Goal: Task Accomplishment & Management: Use online tool/utility

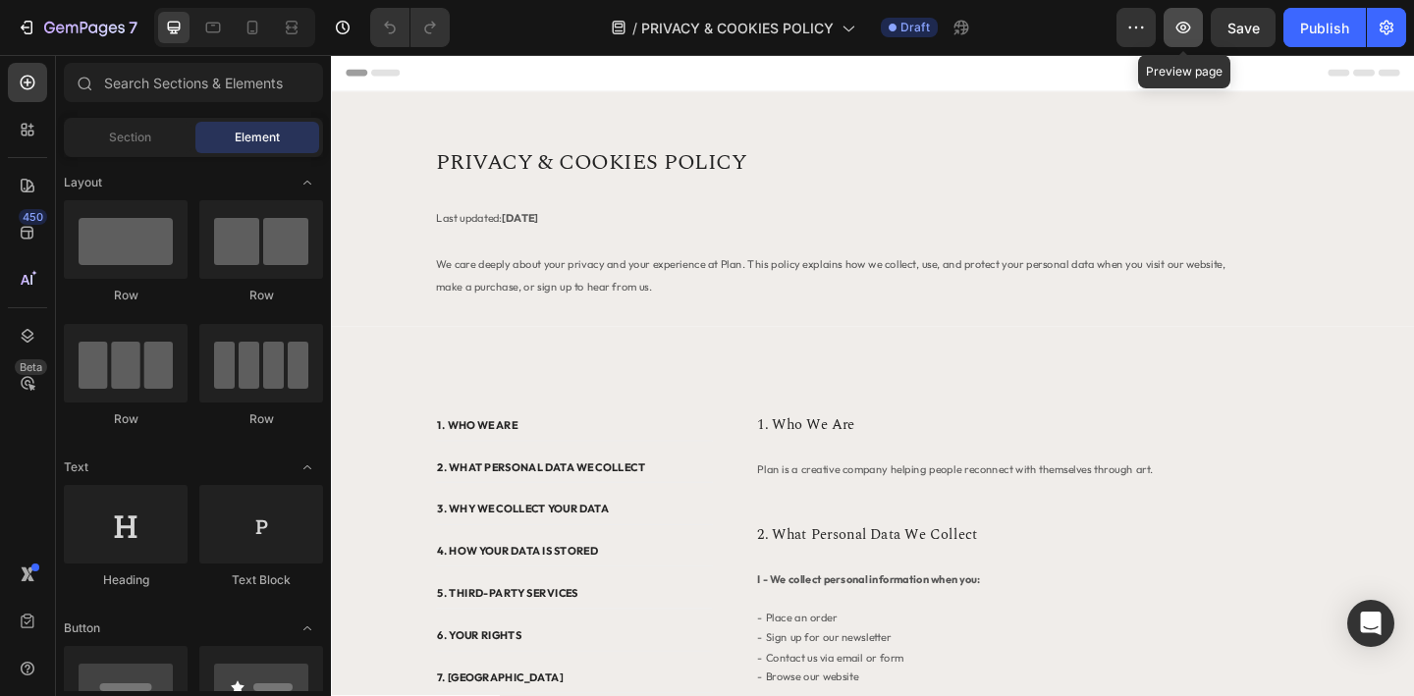
click at [1188, 31] on icon "button" at bounding box center [1183, 28] width 15 height 12
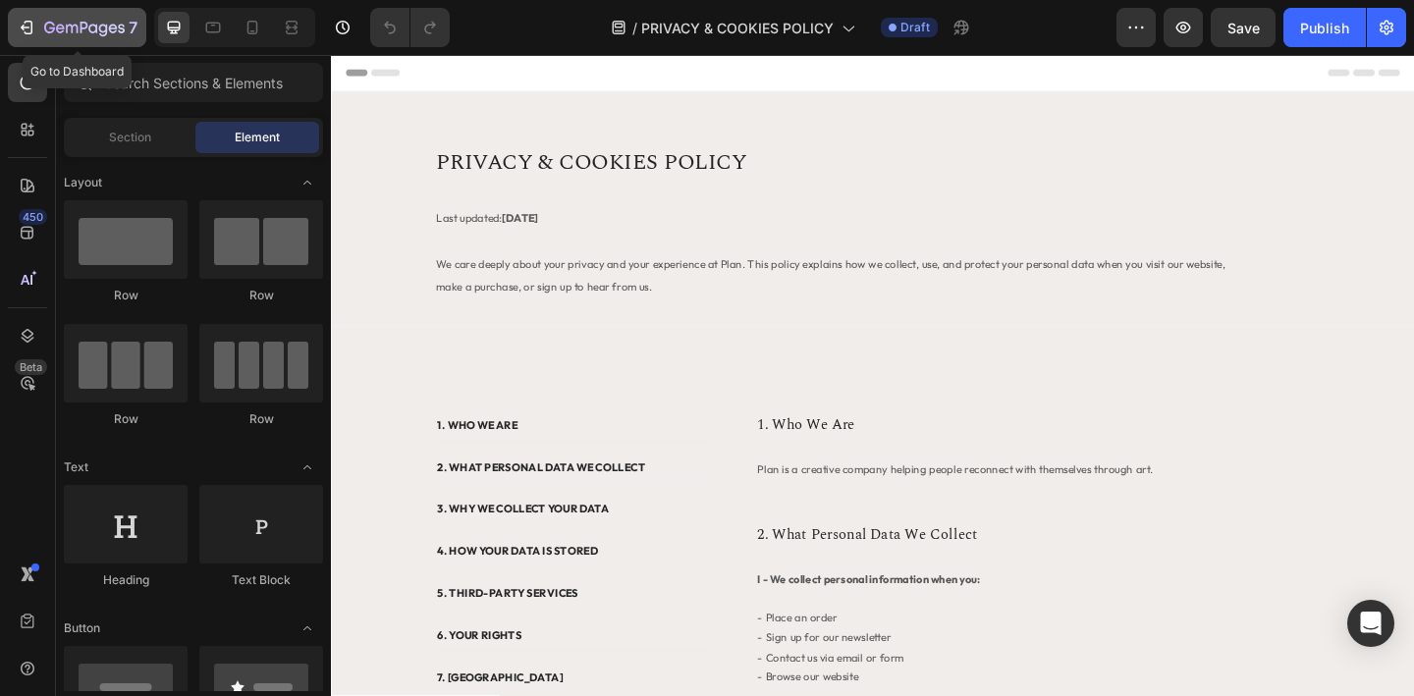
click at [30, 30] on icon "button" at bounding box center [29, 28] width 9 height 14
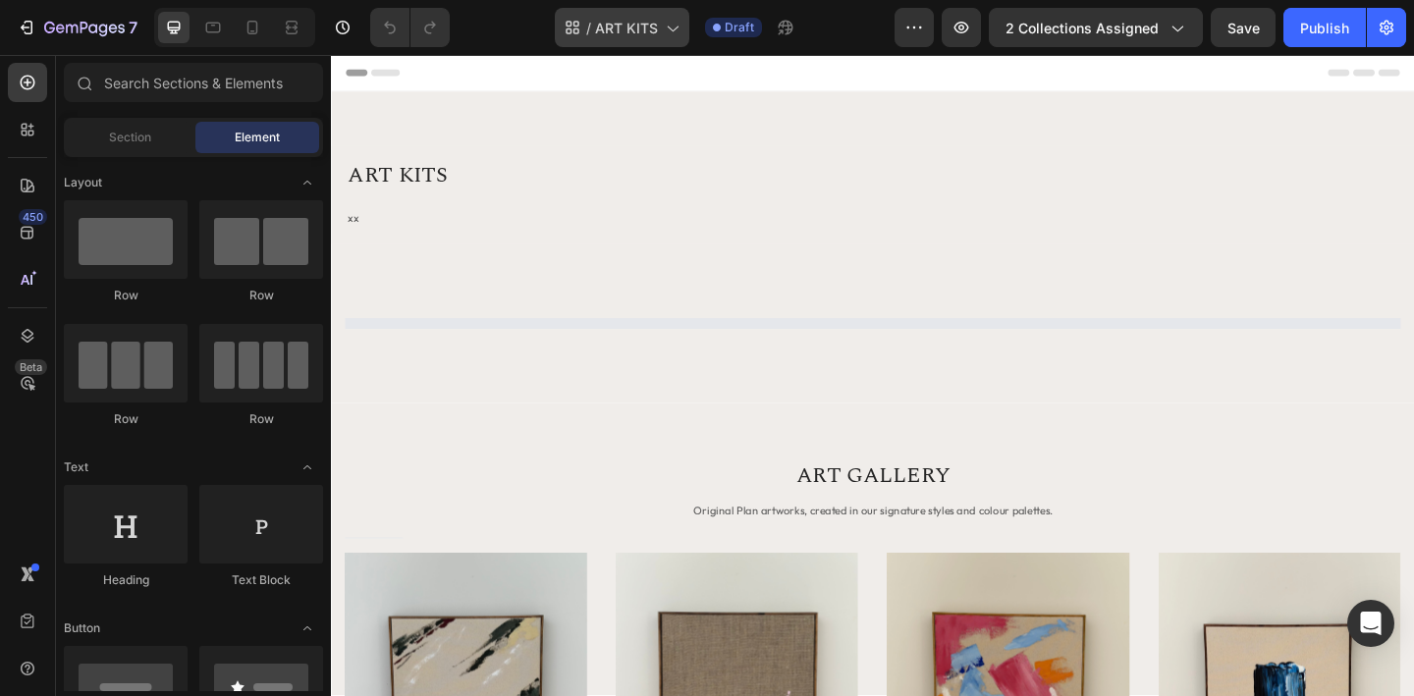
click at [675, 27] on icon at bounding box center [672, 28] width 20 height 20
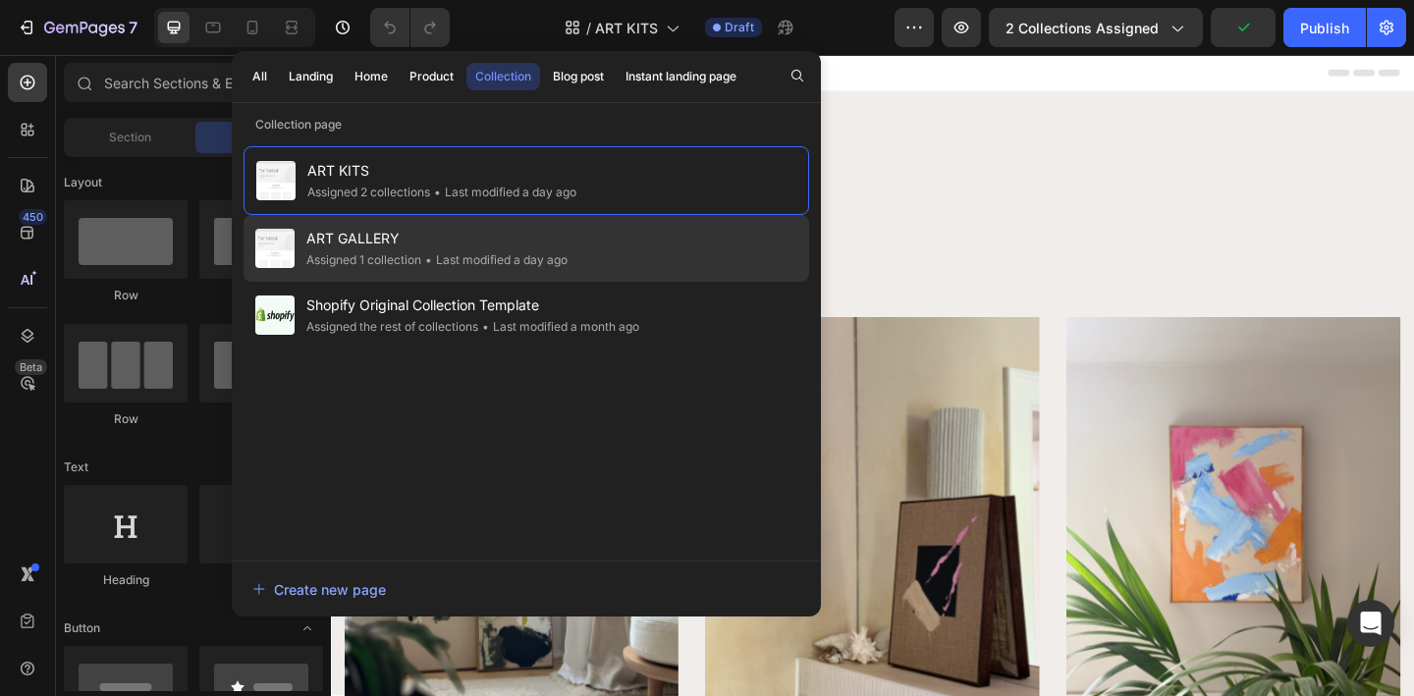
click at [406, 253] on div "Assigned 1 collection" at bounding box center [363, 260] width 115 height 20
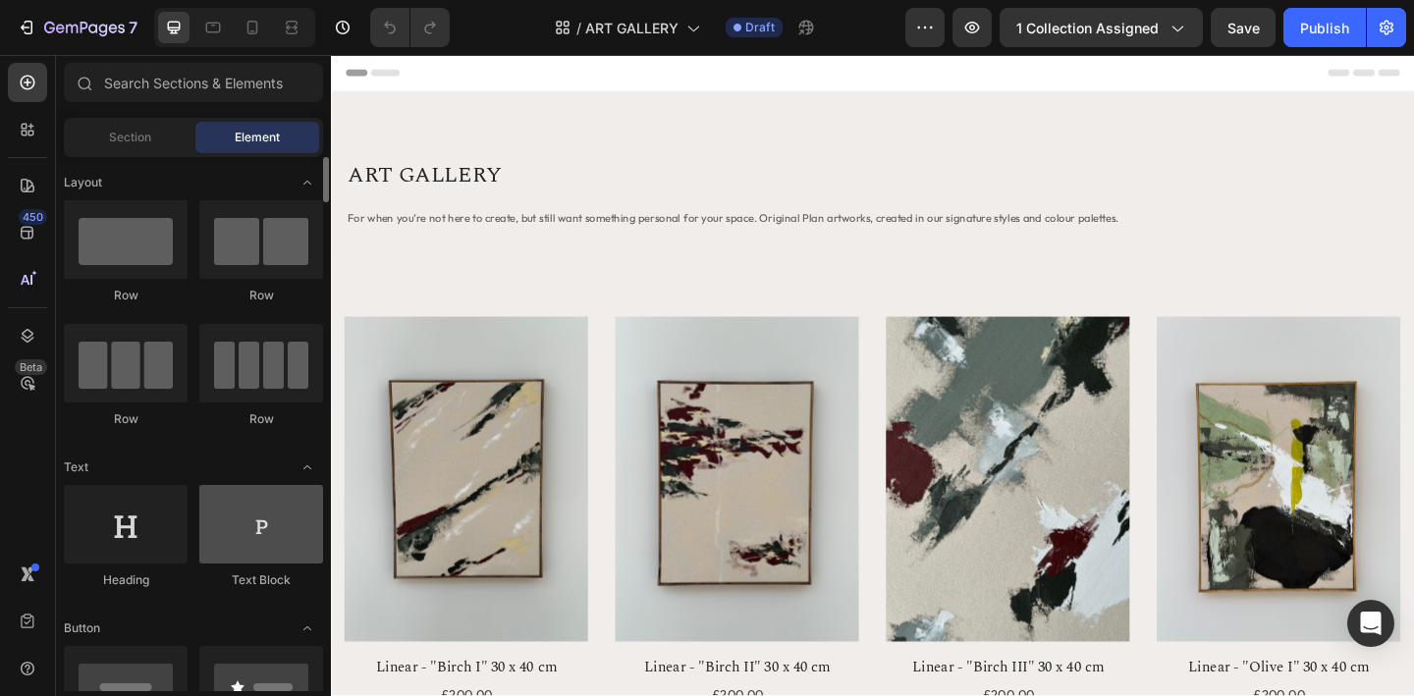
click at [307, 526] on div at bounding box center [261, 524] width 124 height 79
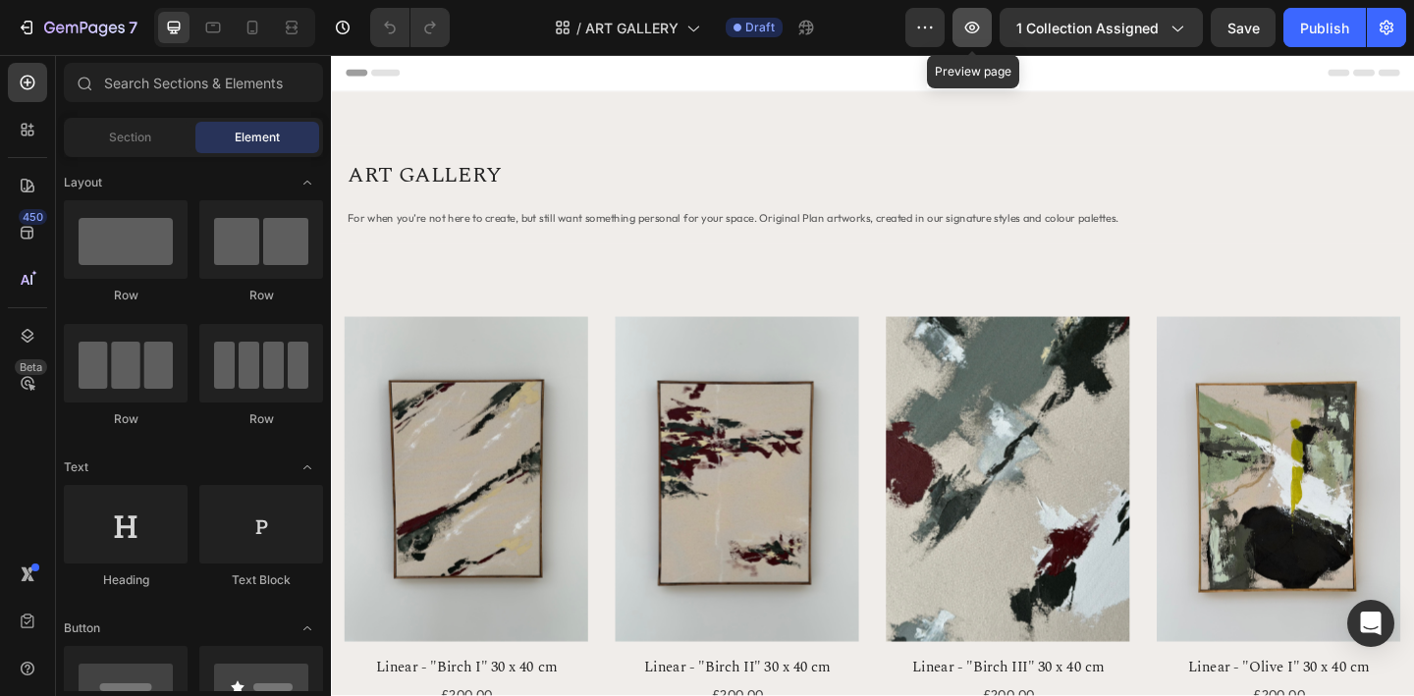
click at [977, 31] on icon "button" at bounding box center [972, 28] width 15 height 12
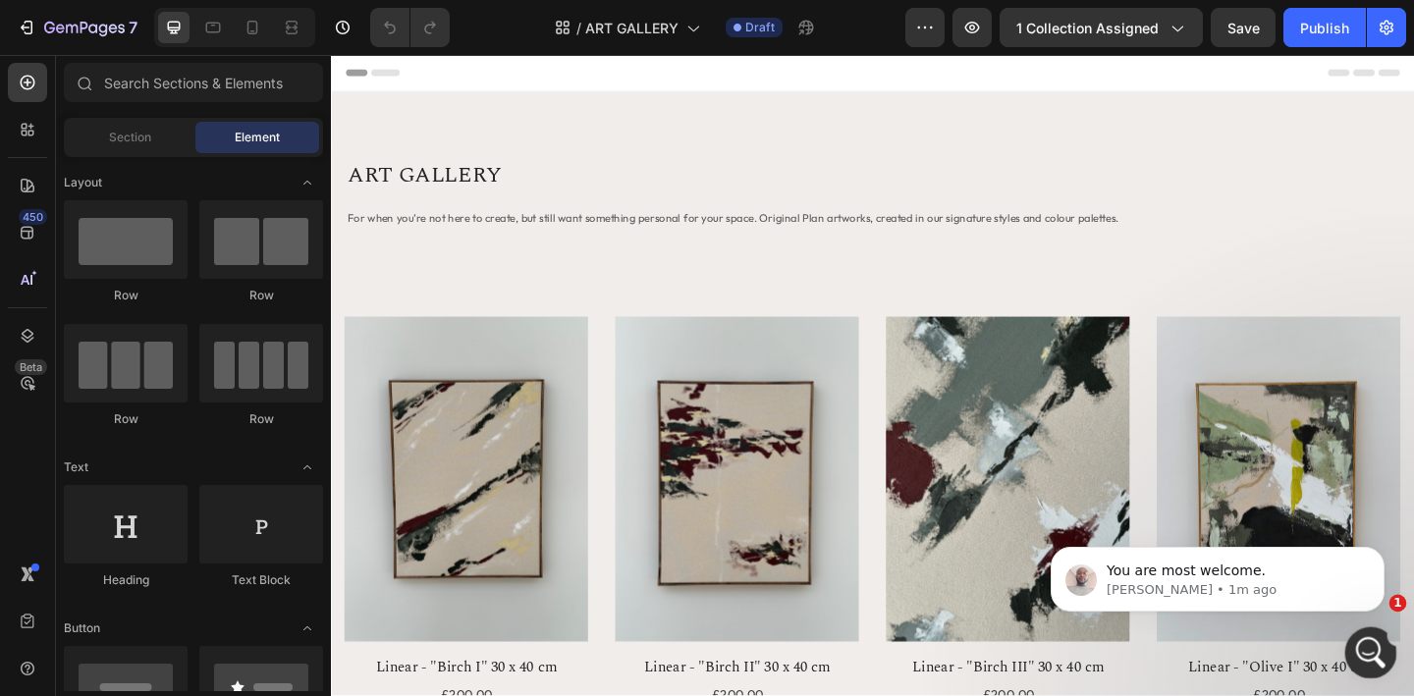
click at [1365, 651] on icon "Open Intercom Messenger" at bounding box center [1368, 650] width 32 height 32
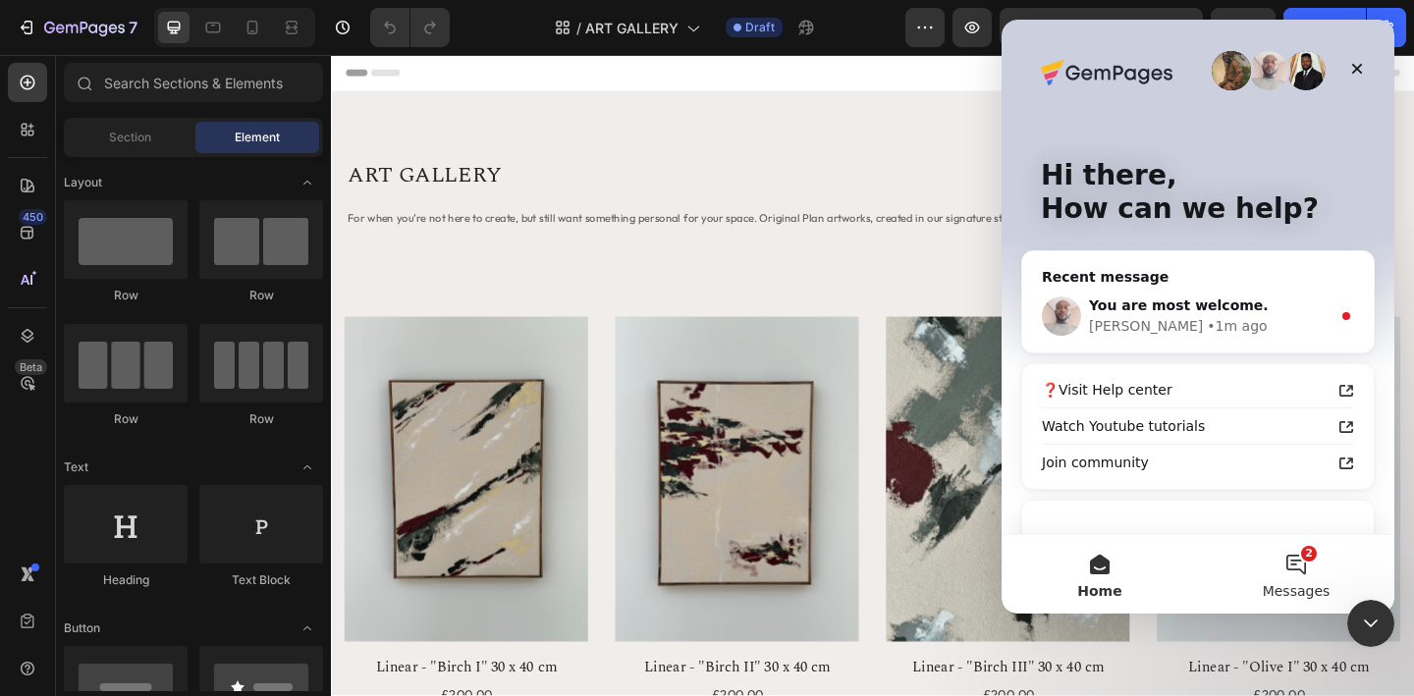
click at [1306, 578] on button "2 Messages" at bounding box center [1296, 574] width 196 height 79
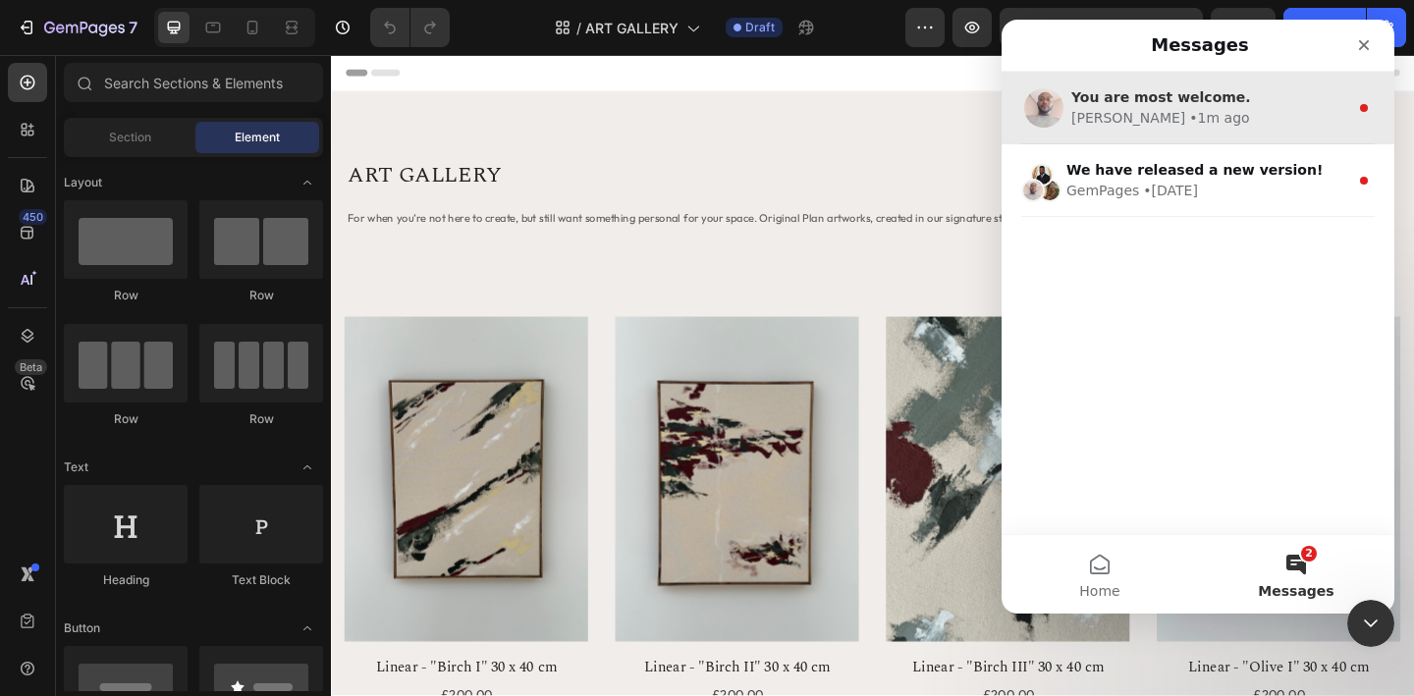
click at [1269, 94] on div "You are most welcome." at bounding box center [1209, 97] width 277 height 21
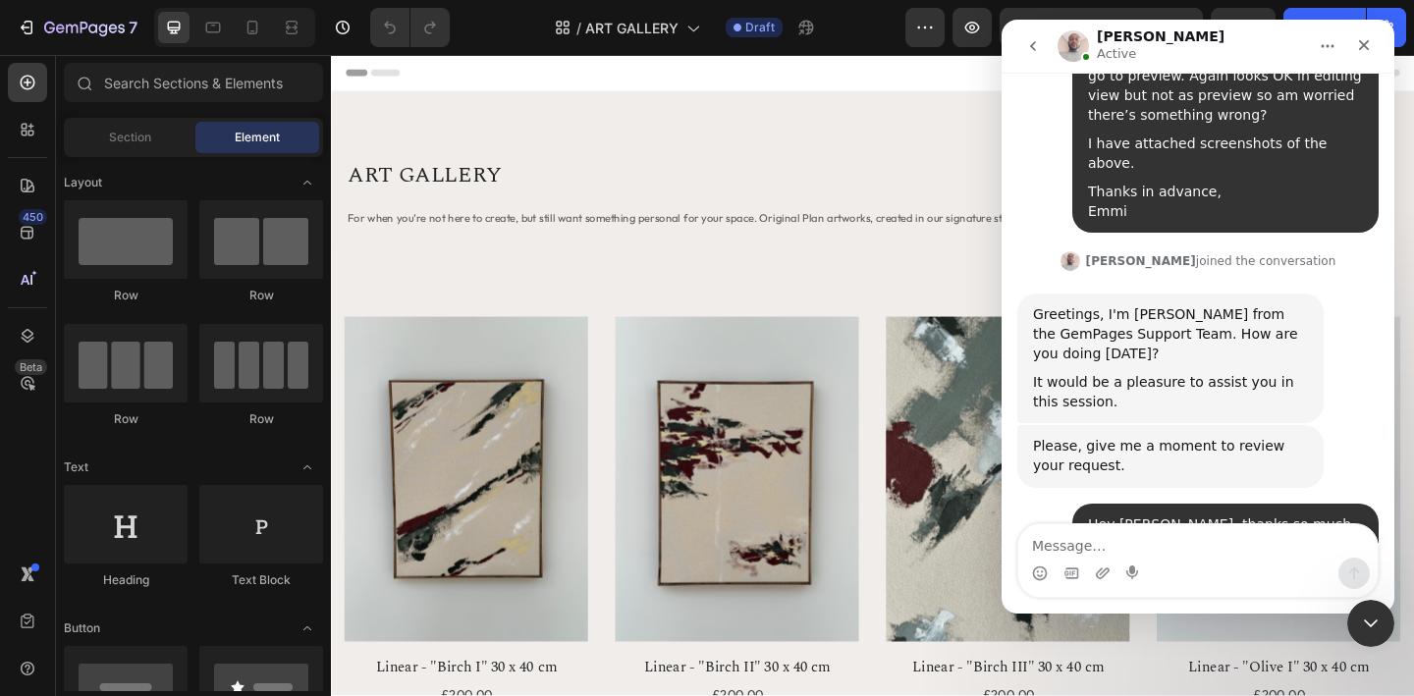
scroll to position [1647, 0]
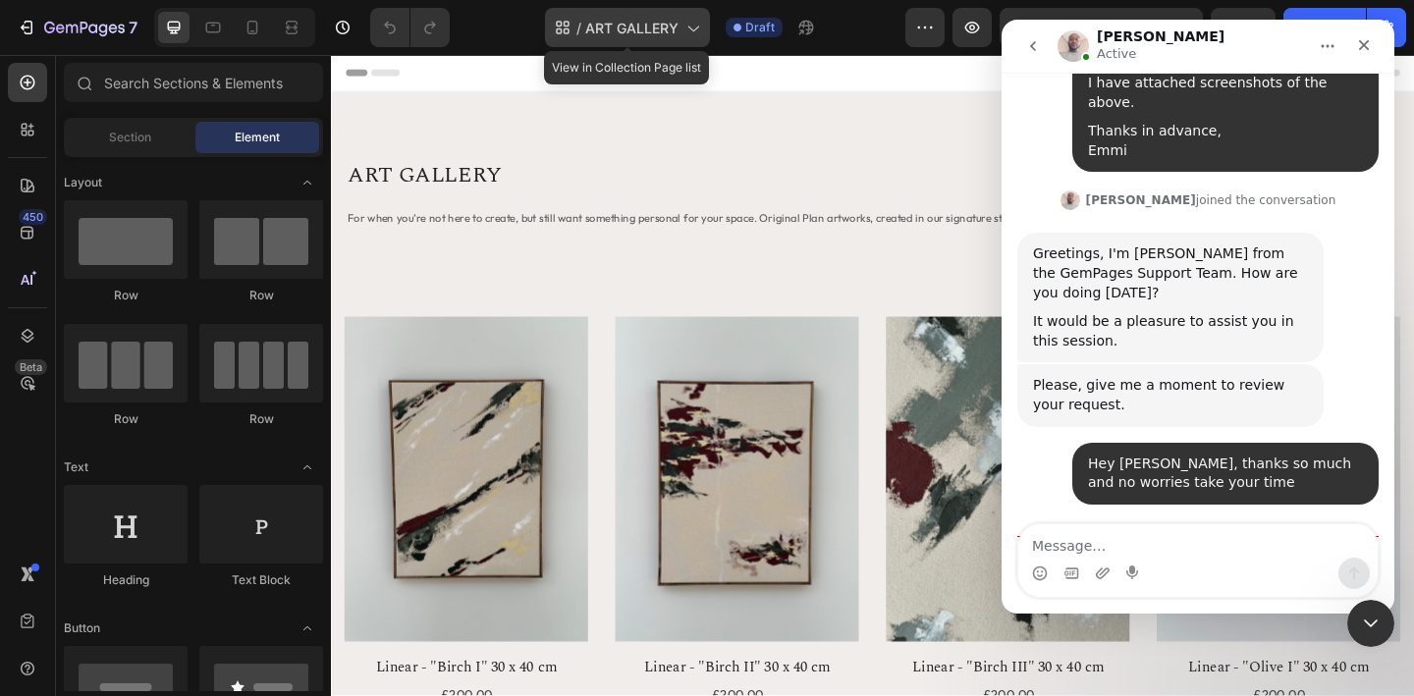
click at [684, 35] on icon at bounding box center [693, 28] width 20 height 20
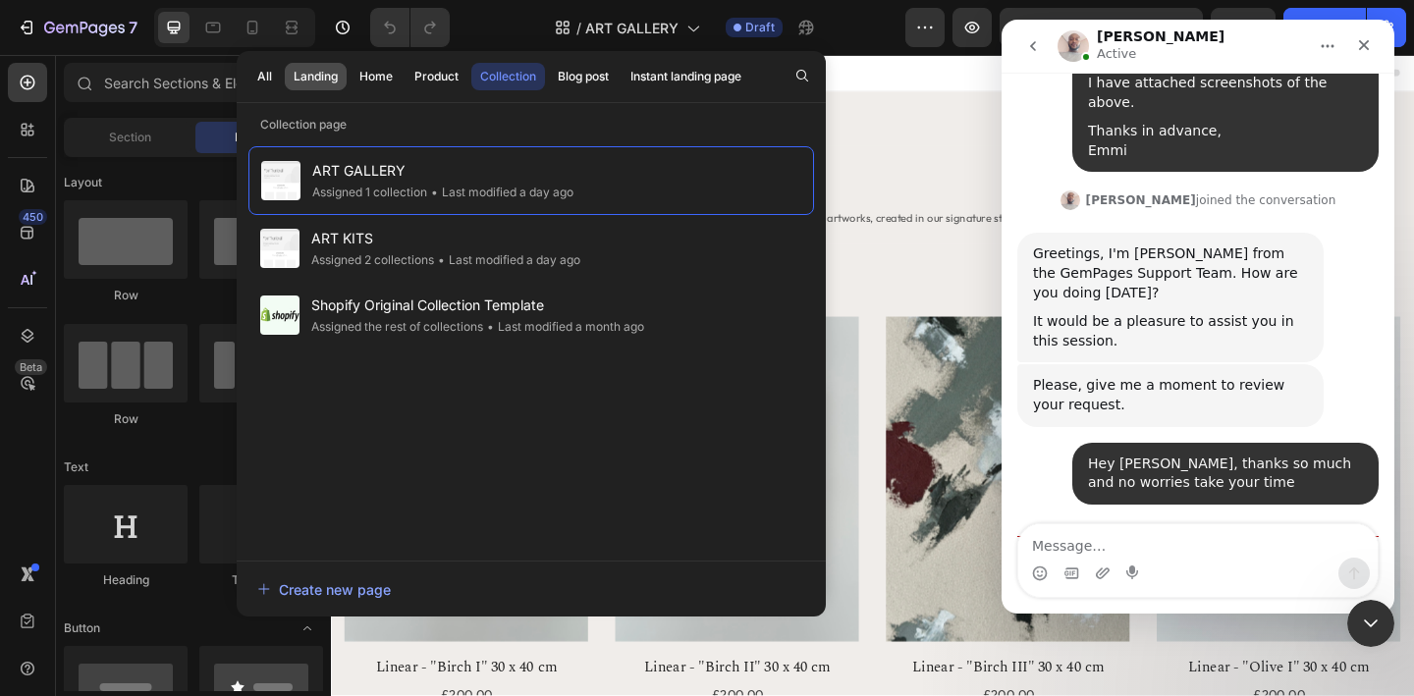
click at [327, 74] on div "Landing" at bounding box center [316, 77] width 44 height 18
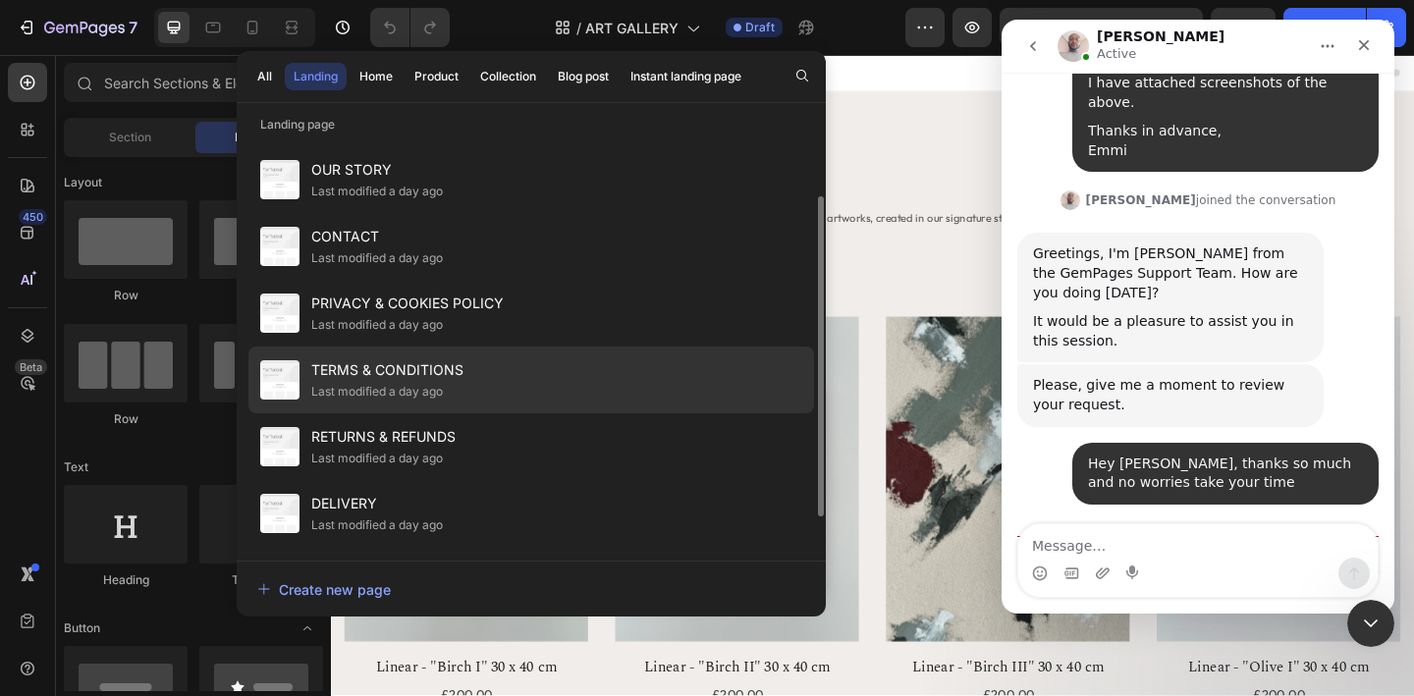
scroll to position [128, 0]
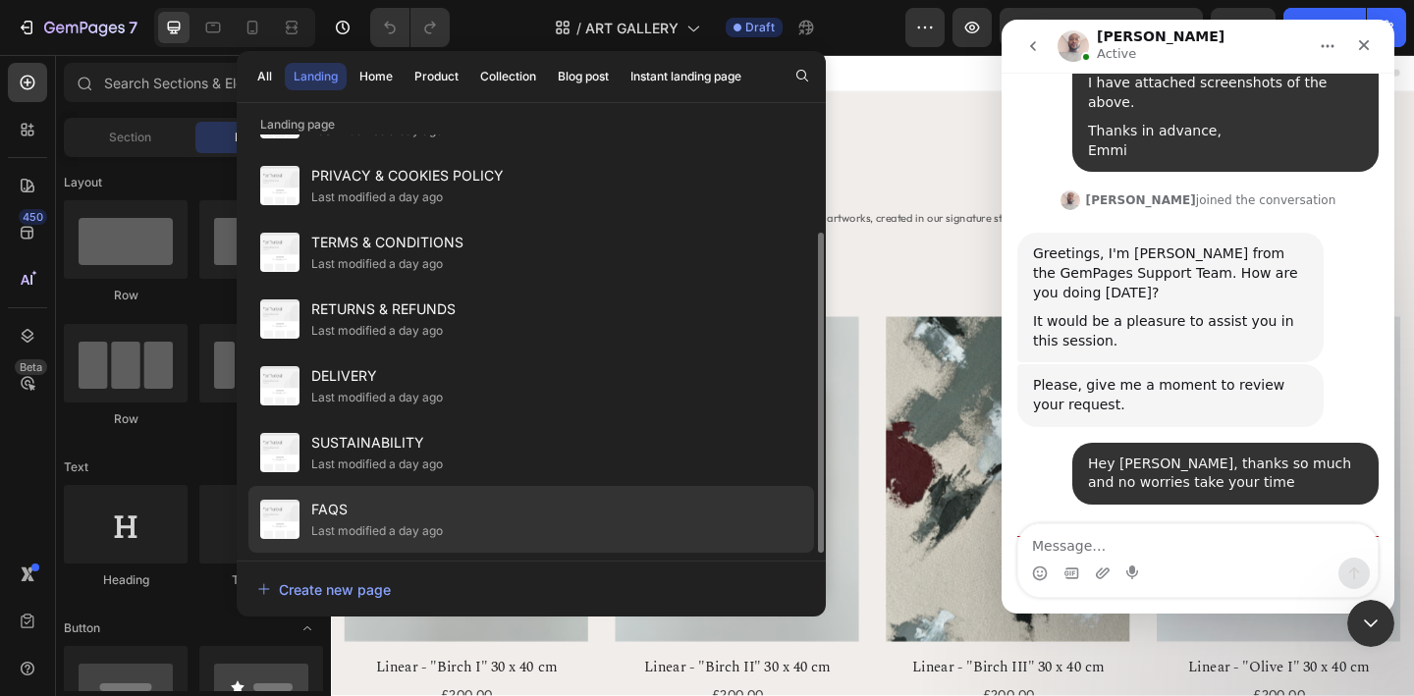
click at [399, 523] on div "Last modified a day ago" at bounding box center [377, 531] width 132 height 20
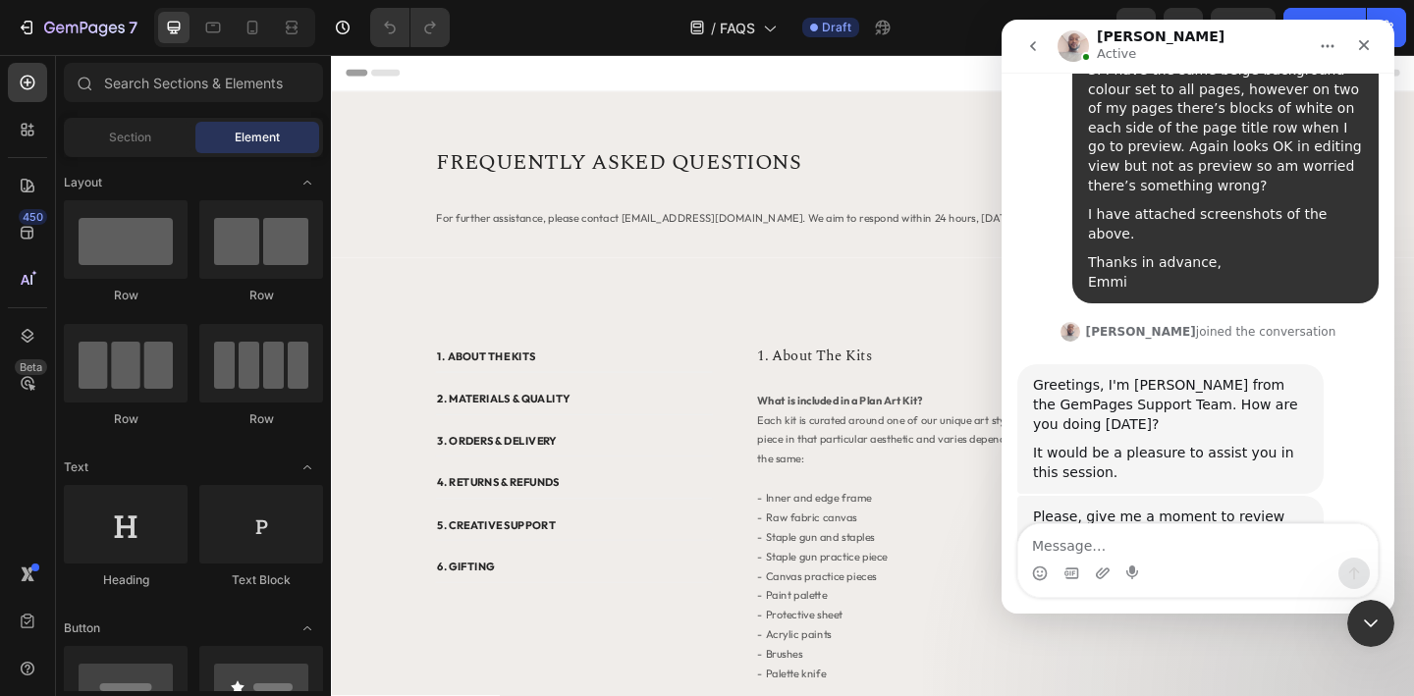
scroll to position [1614, 0]
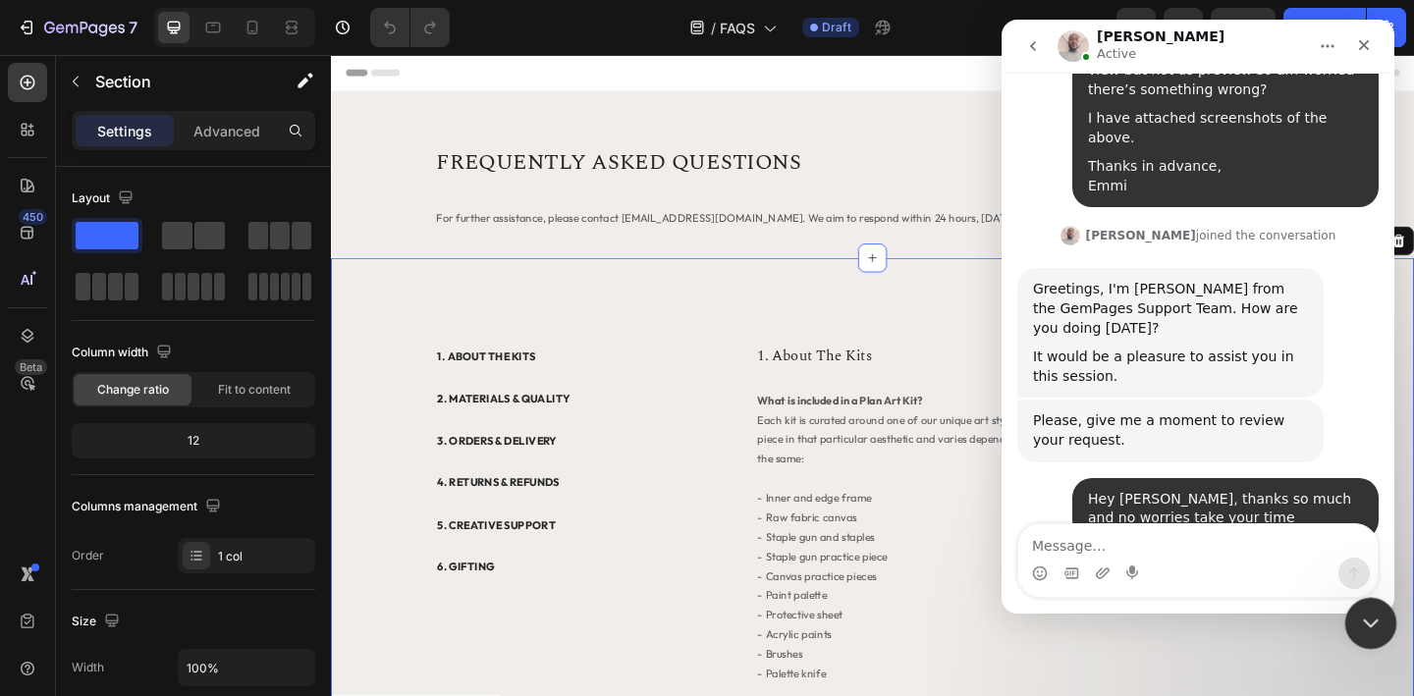
click at [1363, 620] on icon "Close Intercom Messenger" at bounding box center [1368, 621] width 14 height 8
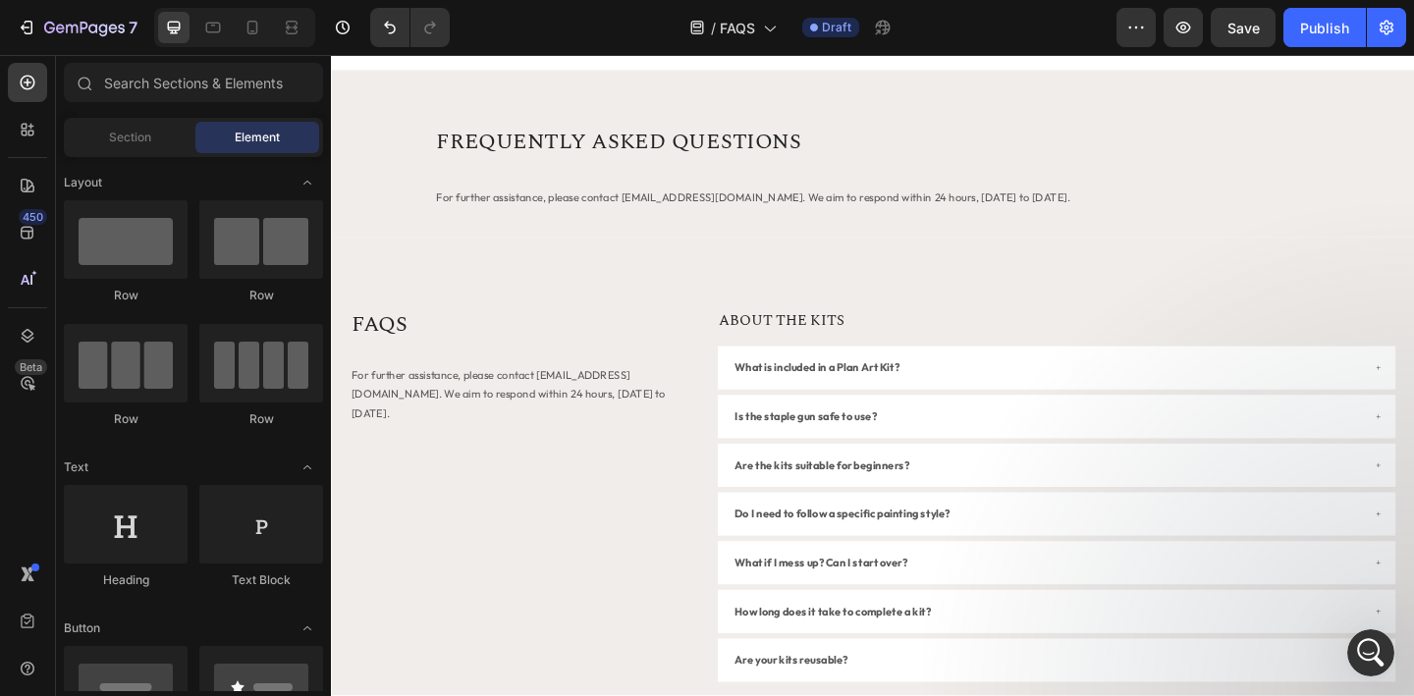
scroll to position [26, 0]
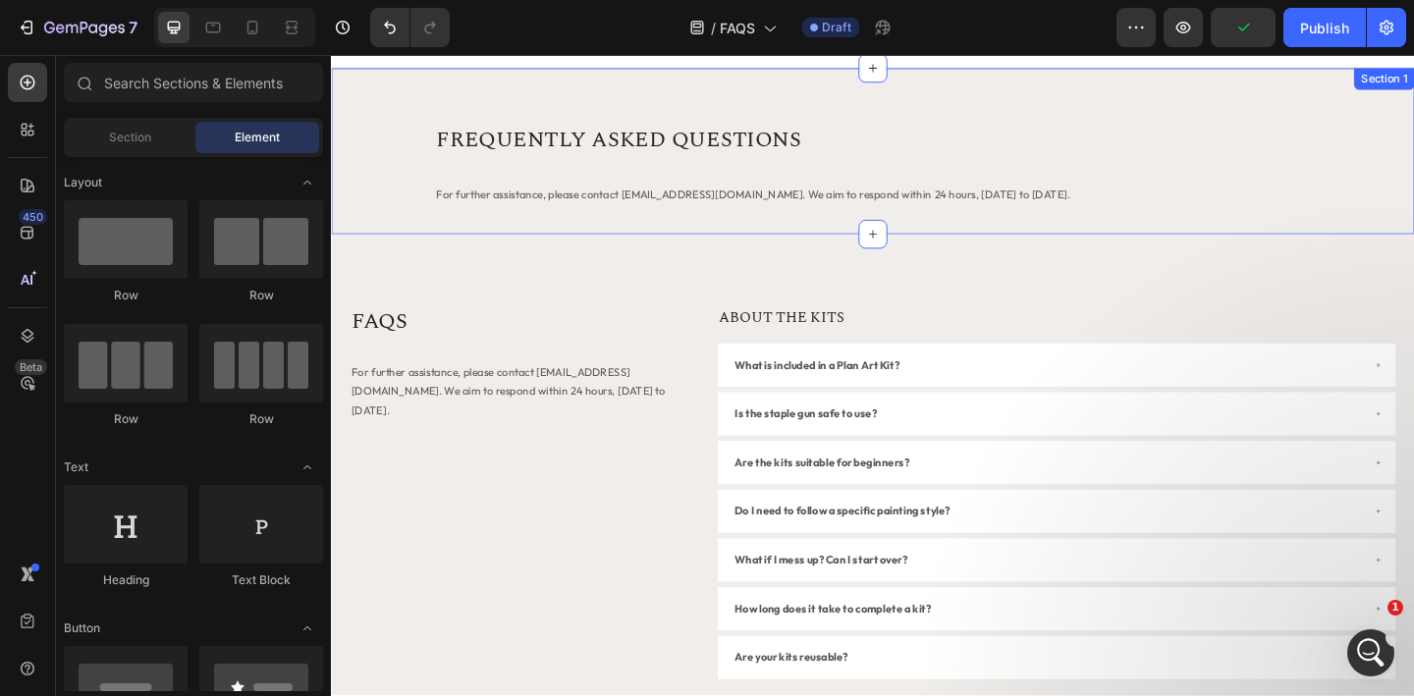
click at [400, 97] on div "FREQUENTLY ASKED QUESTIONS Heading For further assistance, please contact info@…" at bounding box center [920, 160] width 1178 height 181
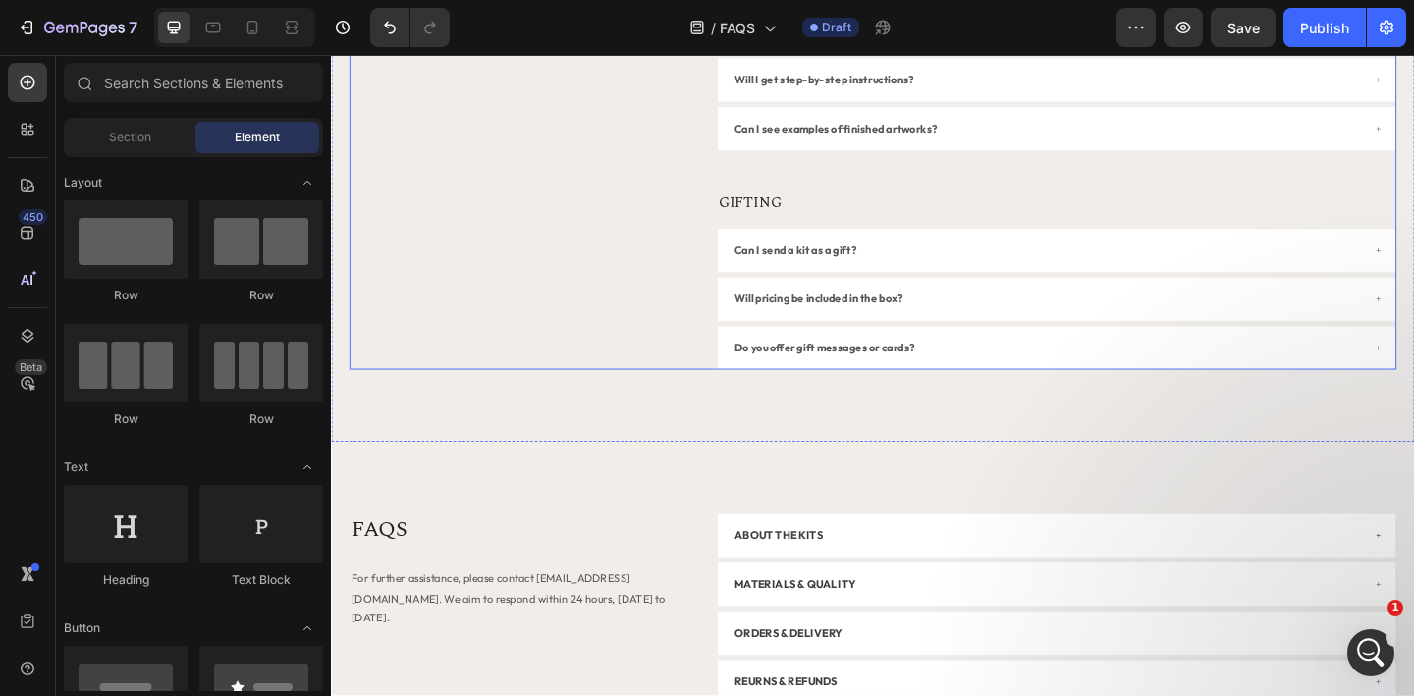
scroll to position [1661, 0]
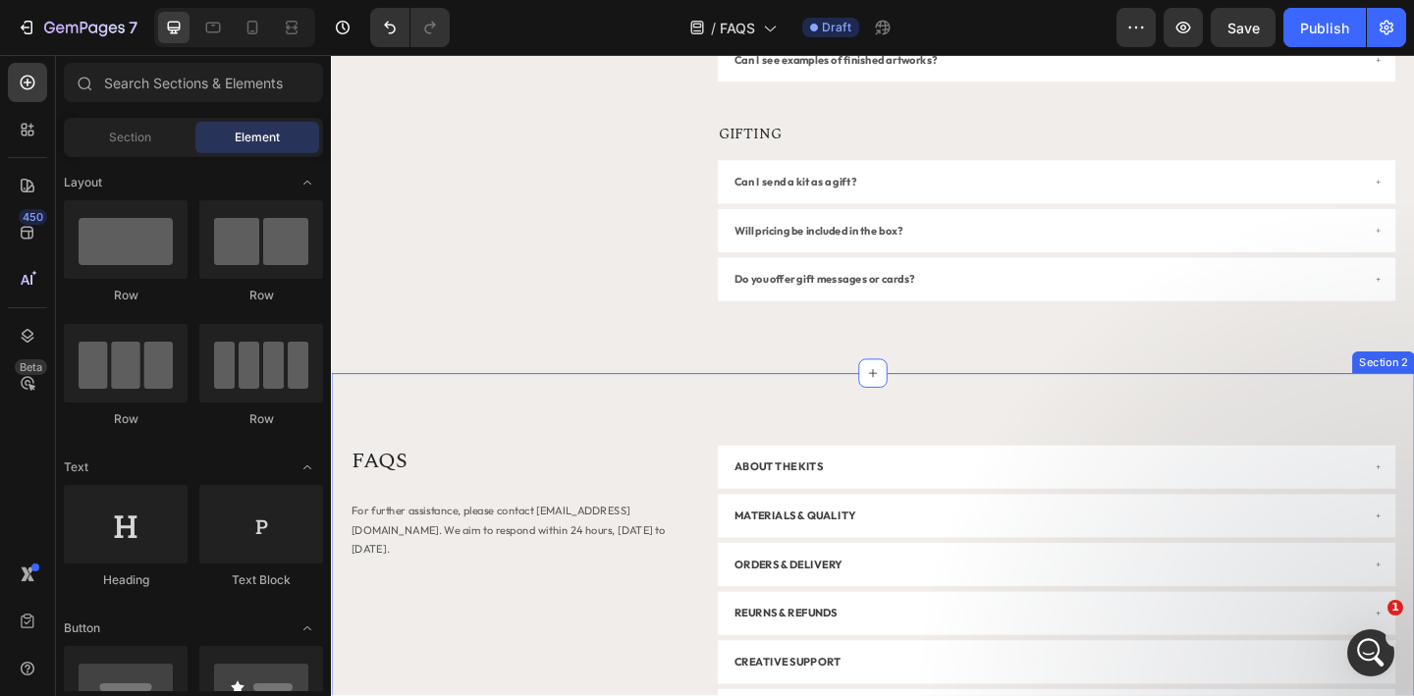
click at [551, 431] on div "FAQS Heading For further assistance, please contact info@planofficial.com. We a…" at bounding box center [920, 636] width 1178 height 469
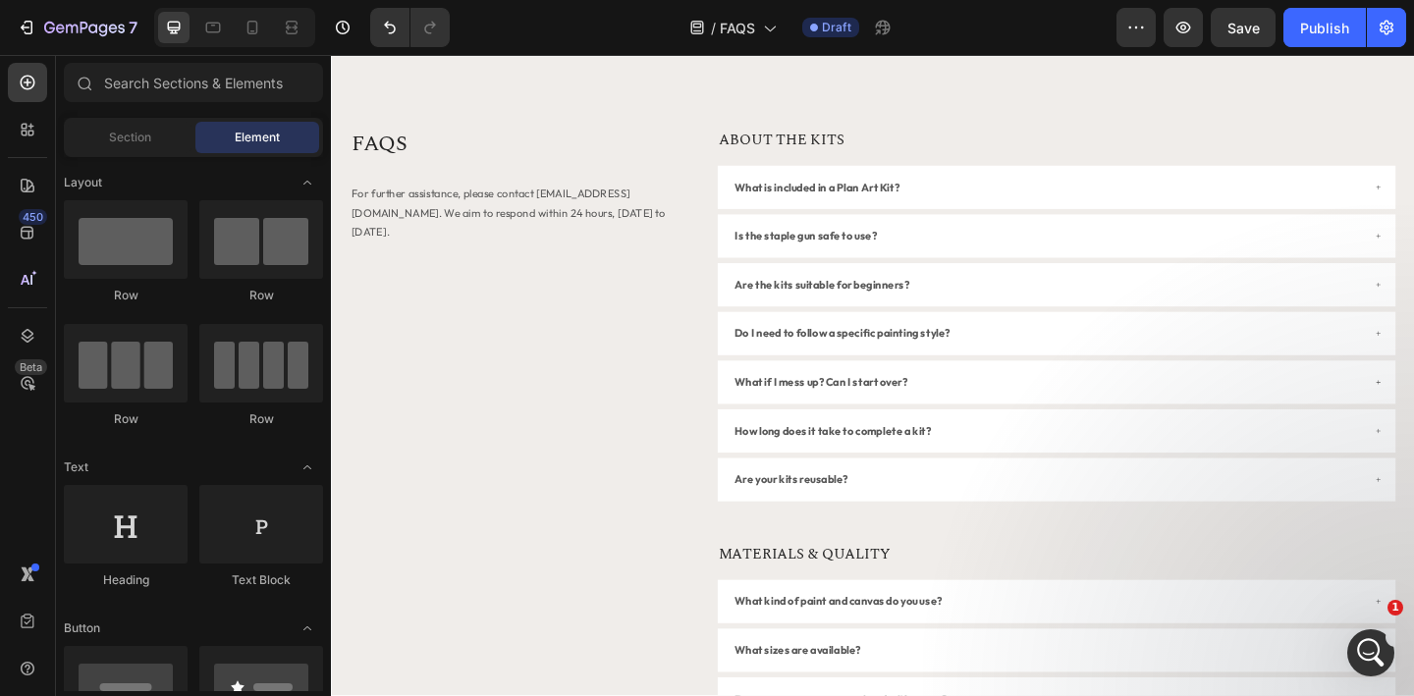
scroll to position [0, 0]
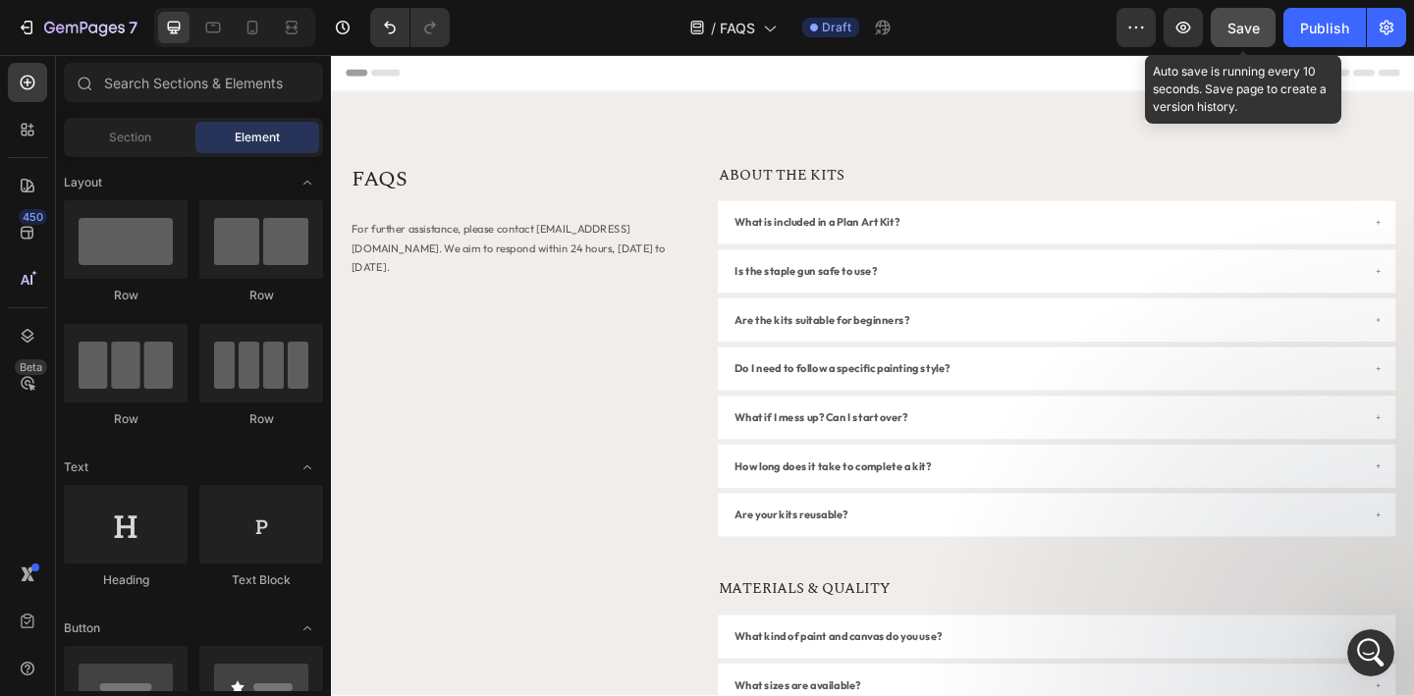
click at [1241, 27] on span "Save" at bounding box center [1244, 28] width 32 height 17
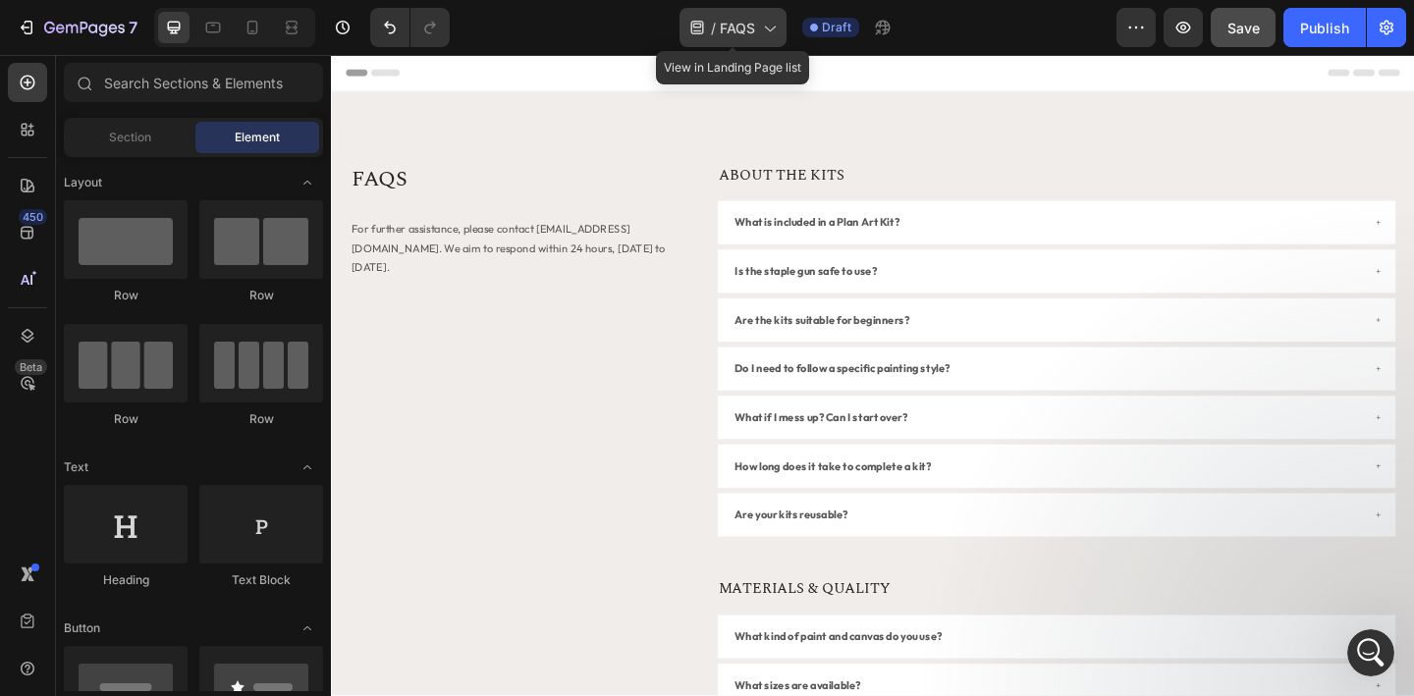
click at [766, 27] on icon at bounding box center [769, 28] width 20 height 20
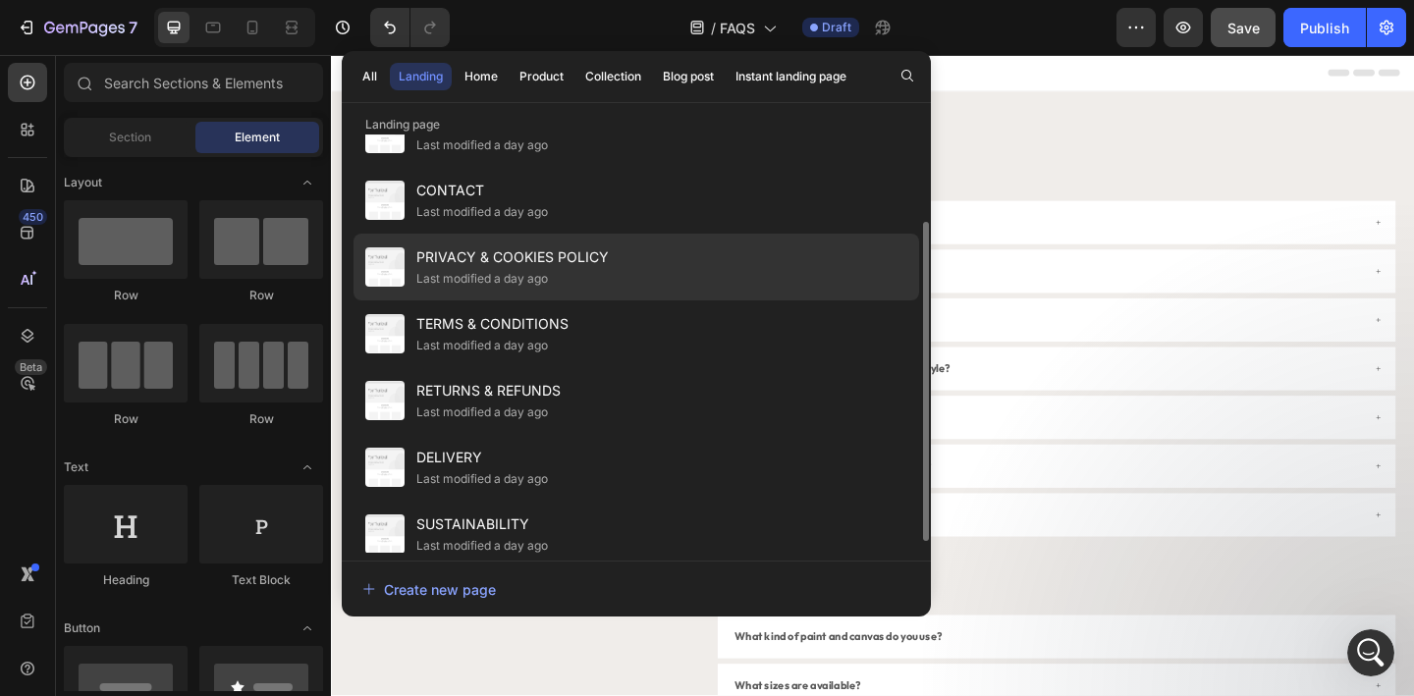
scroll to position [130, 0]
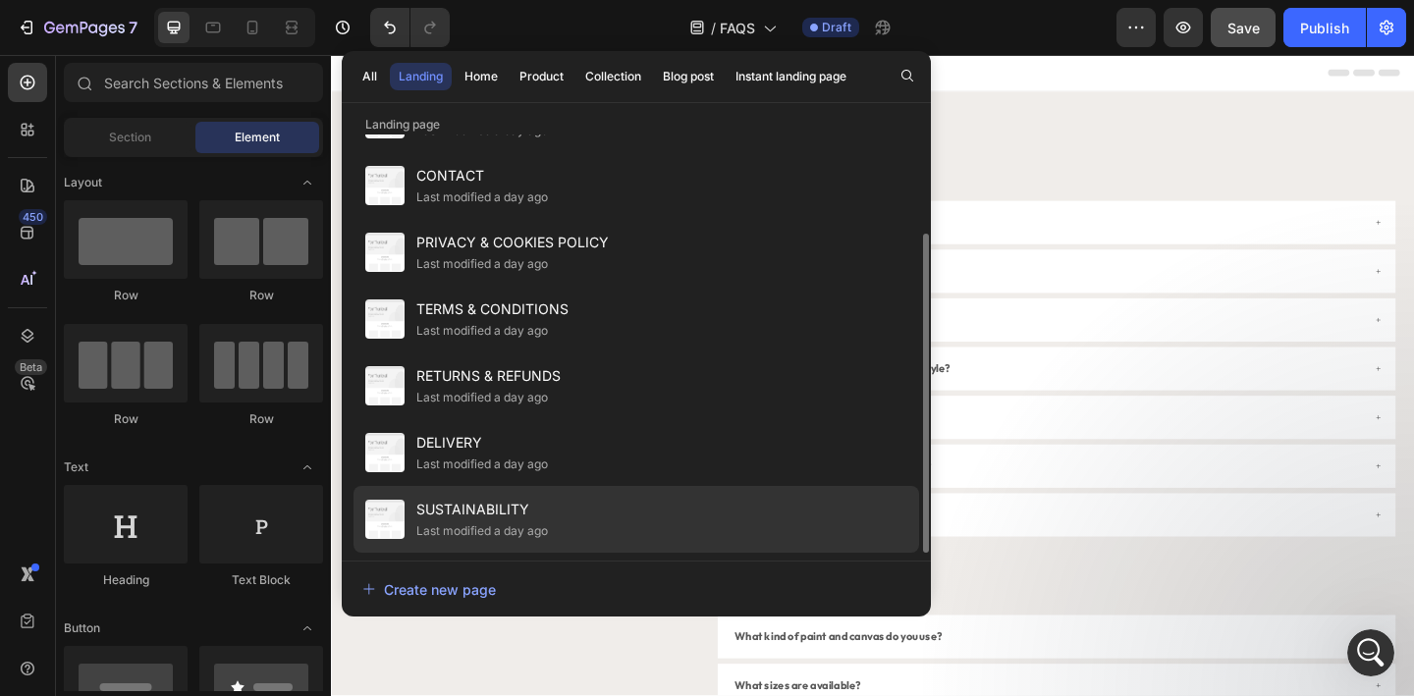
click at [526, 498] on span "SUSTAINABILITY" at bounding box center [482, 510] width 132 height 24
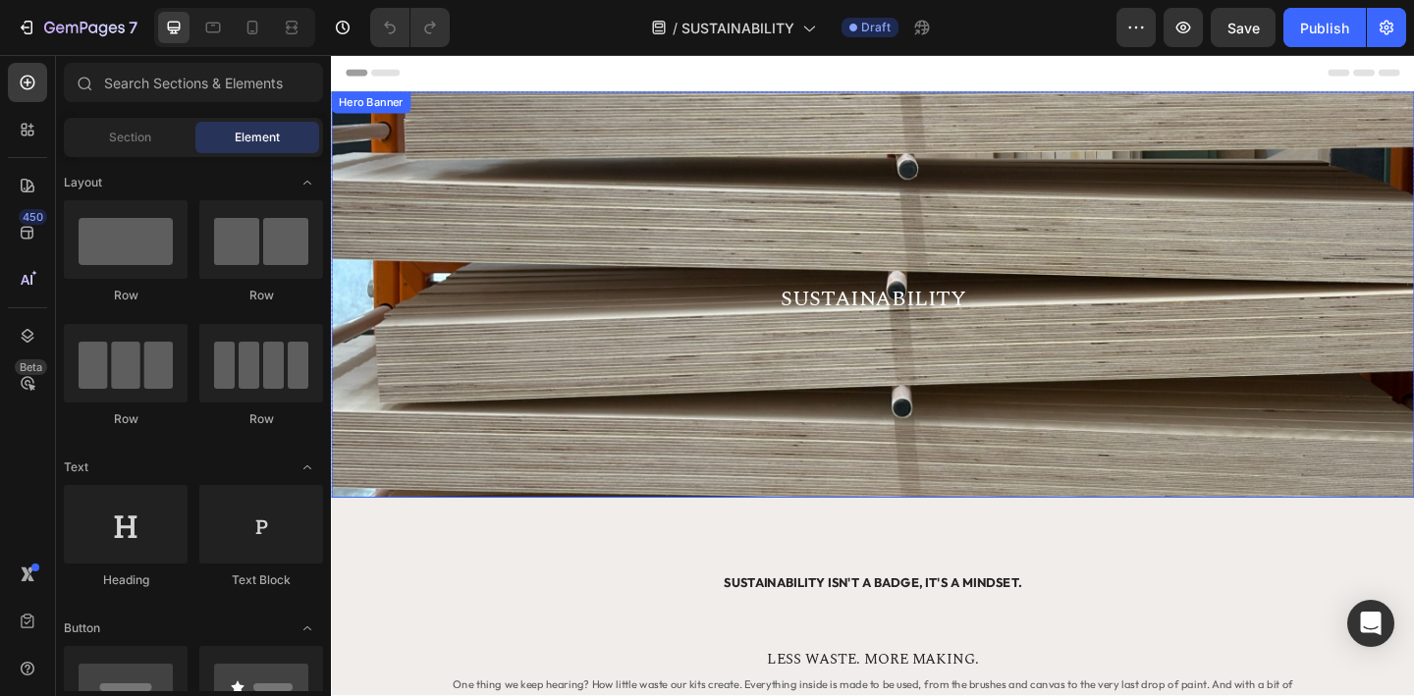
click at [503, 136] on div "Background Image" at bounding box center [920, 316] width 1178 height 442
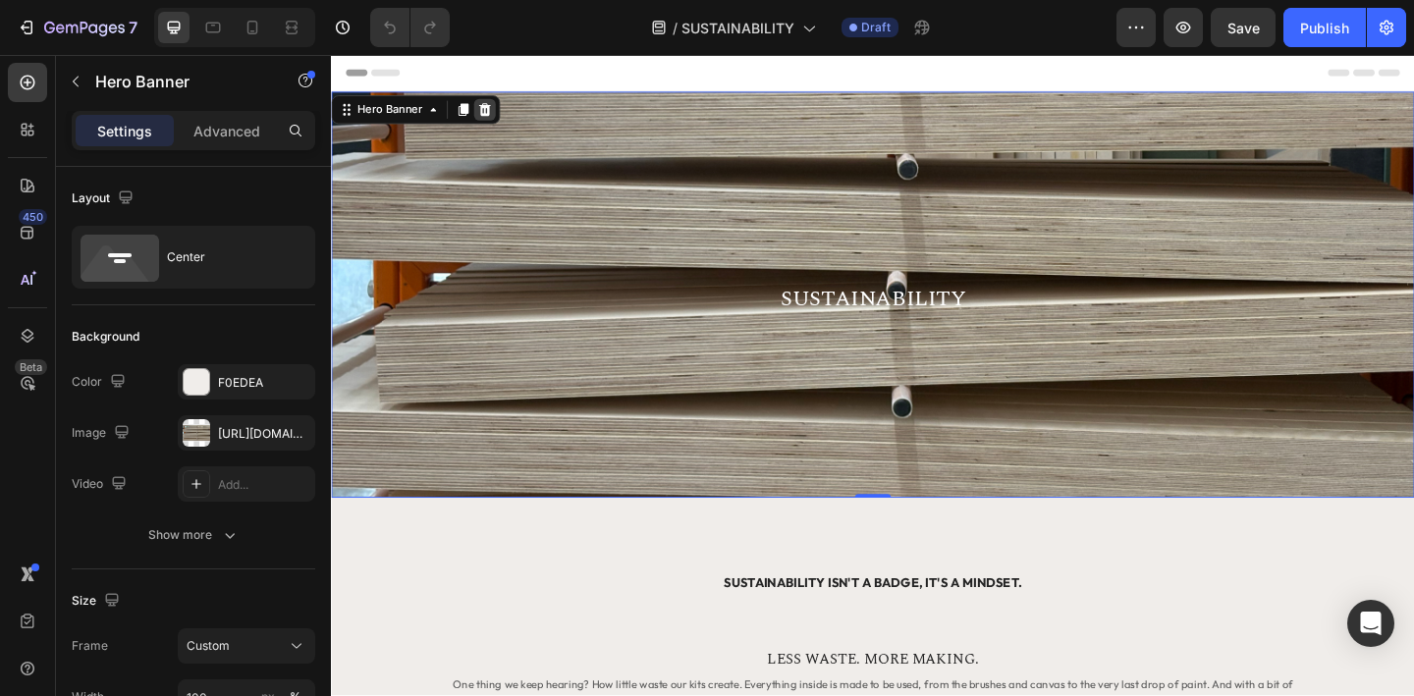
click at [496, 120] on icon at bounding box center [498, 115] width 13 height 14
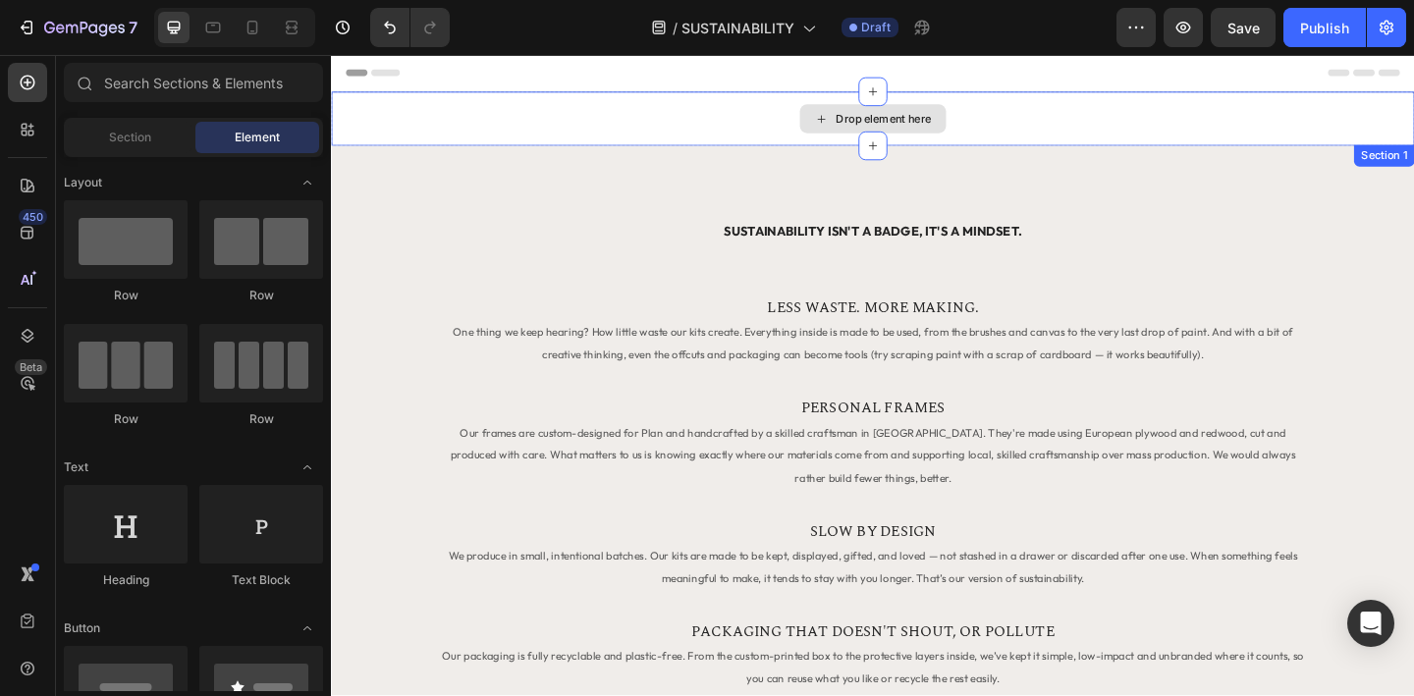
click at [493, 127] on div "Drop element here" at bounding box center [920, 124] width 1178 height 59
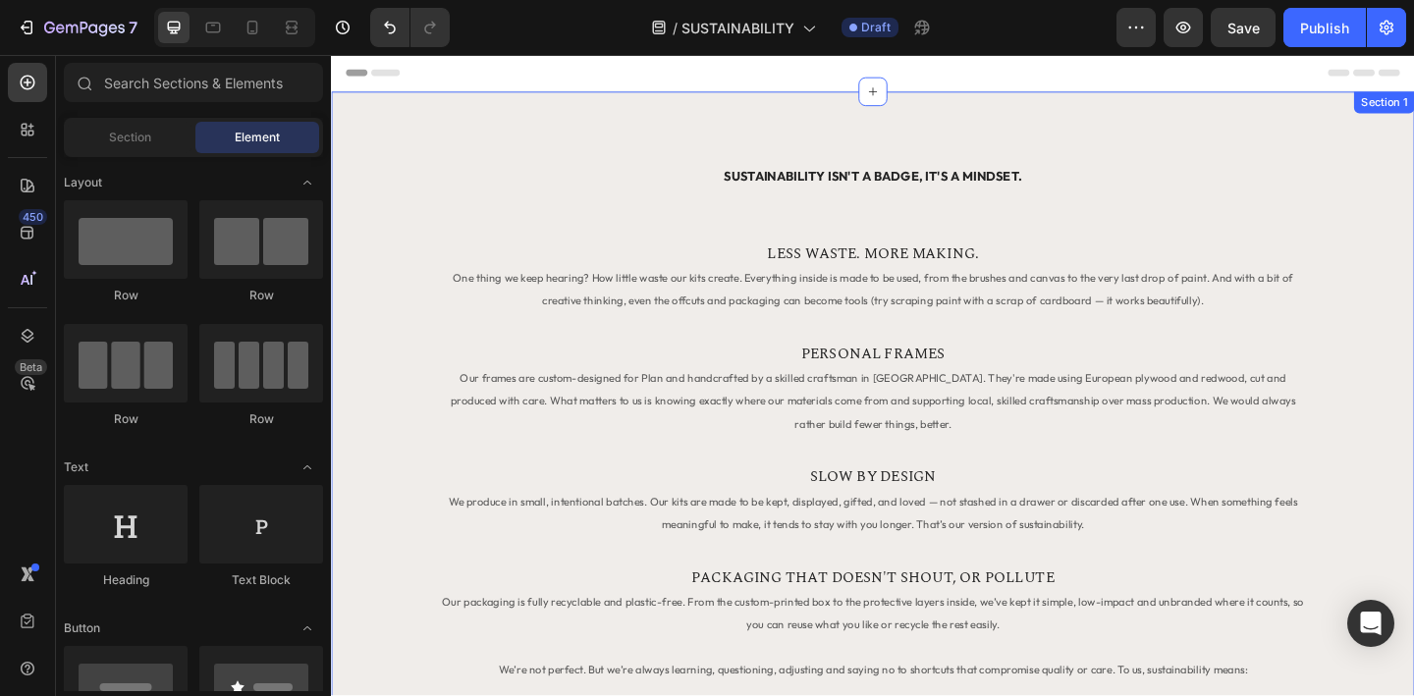
click at [733, 160] on div "Sustainability isn't a badge, it's a mindset. Heading LESS WASTE. MORE MAKING. …" at bounding box center [920, 619] width 1178 height 1049
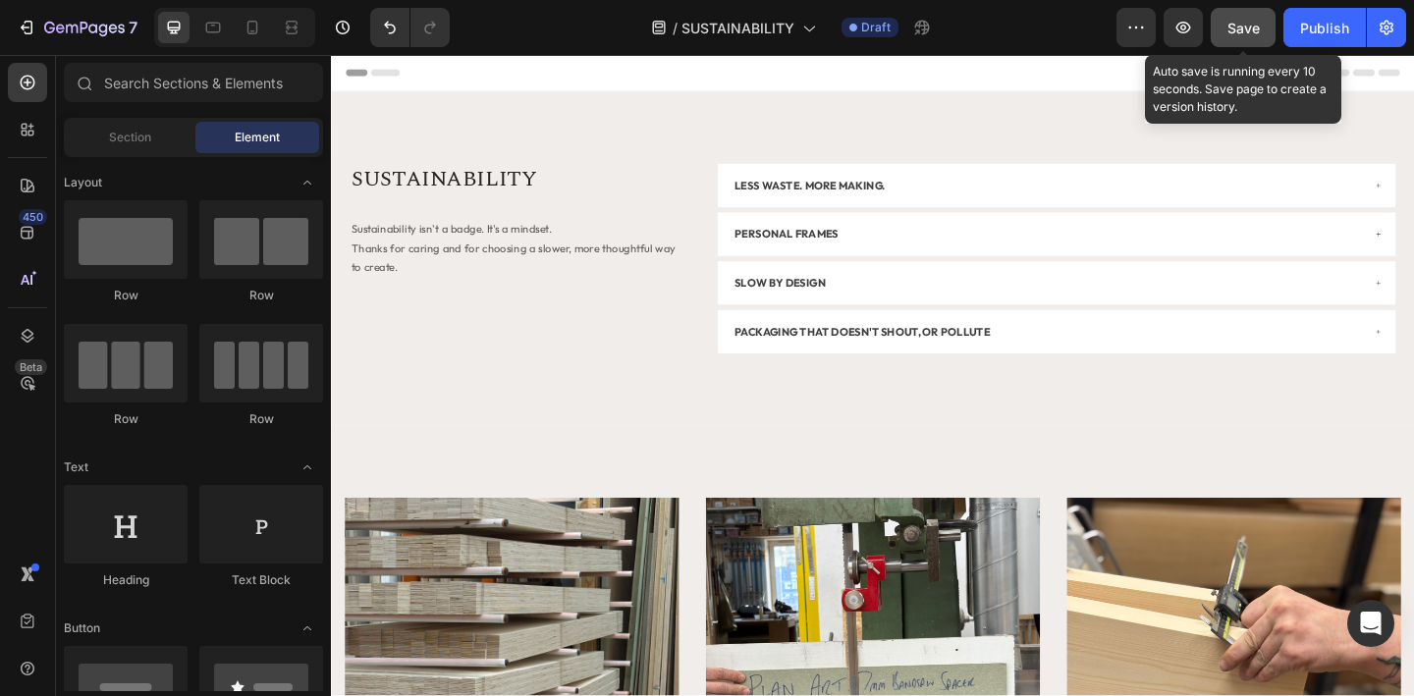
click at [1240, 32] on span "Save" at bounding box center [1244, 28] width 32 height 17
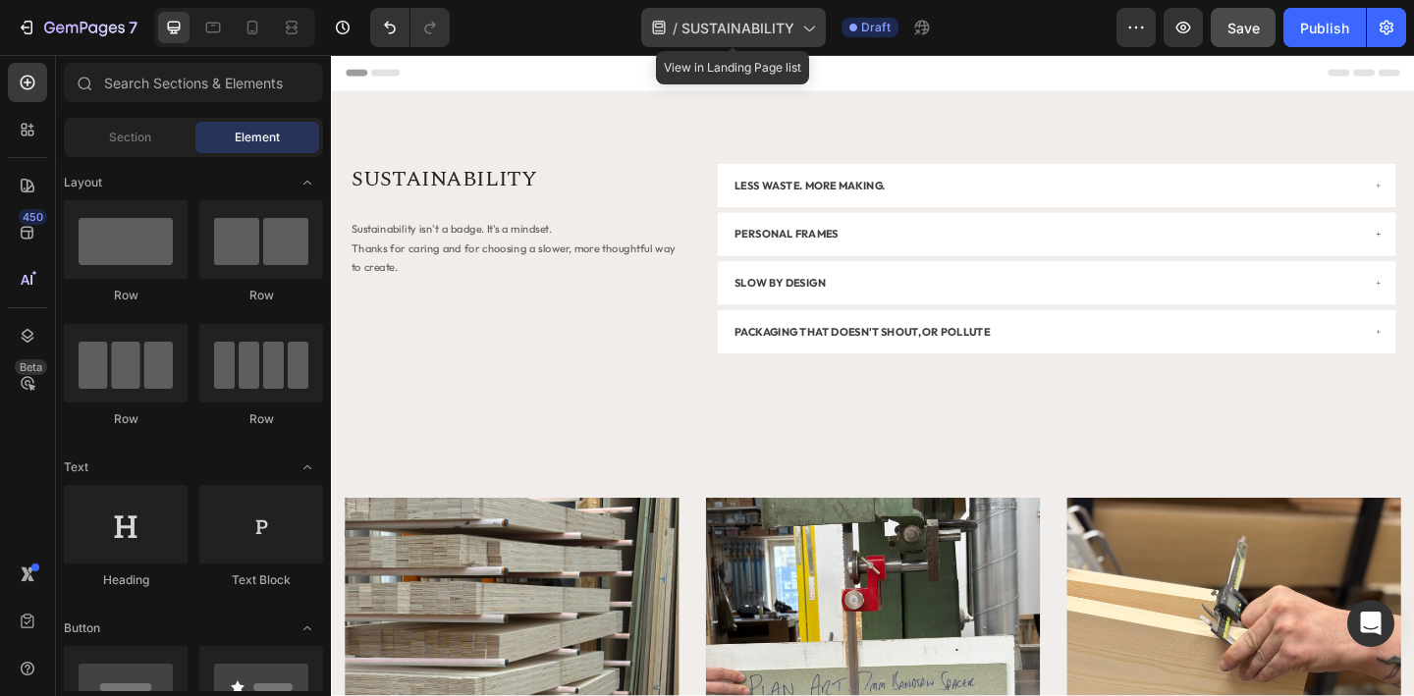
click at [798, 29] on icon at bounding box center [808, 28] width 20 height 20
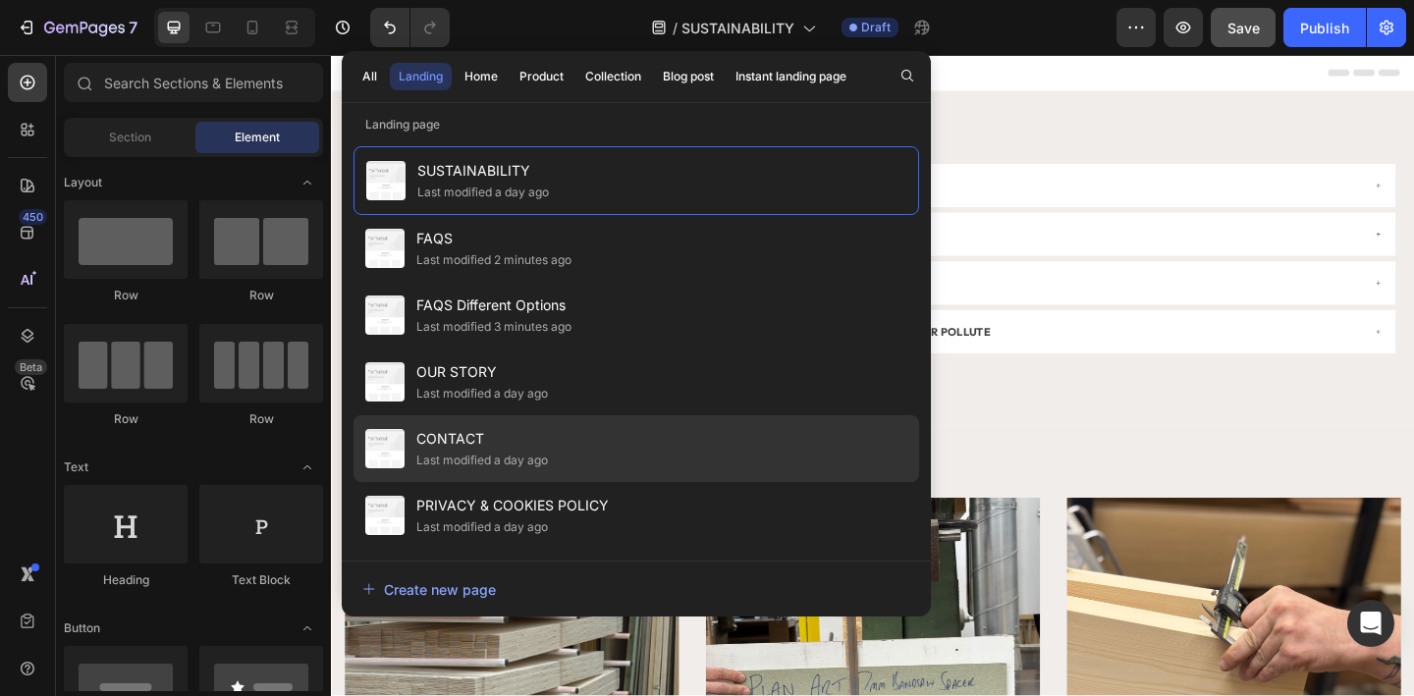
click at [504, 435] on span "CONTACT" at bounding box center [482, 439] width 132 height 24
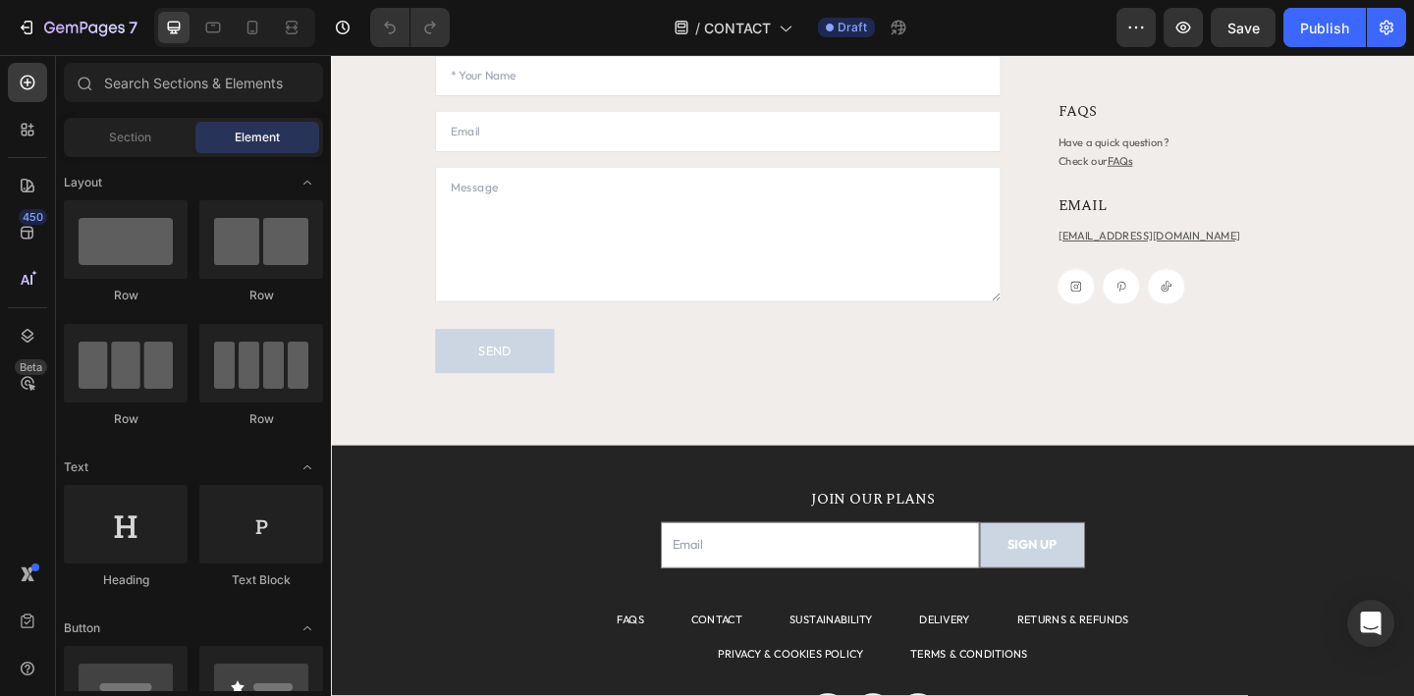
scroll to position [293, 0]
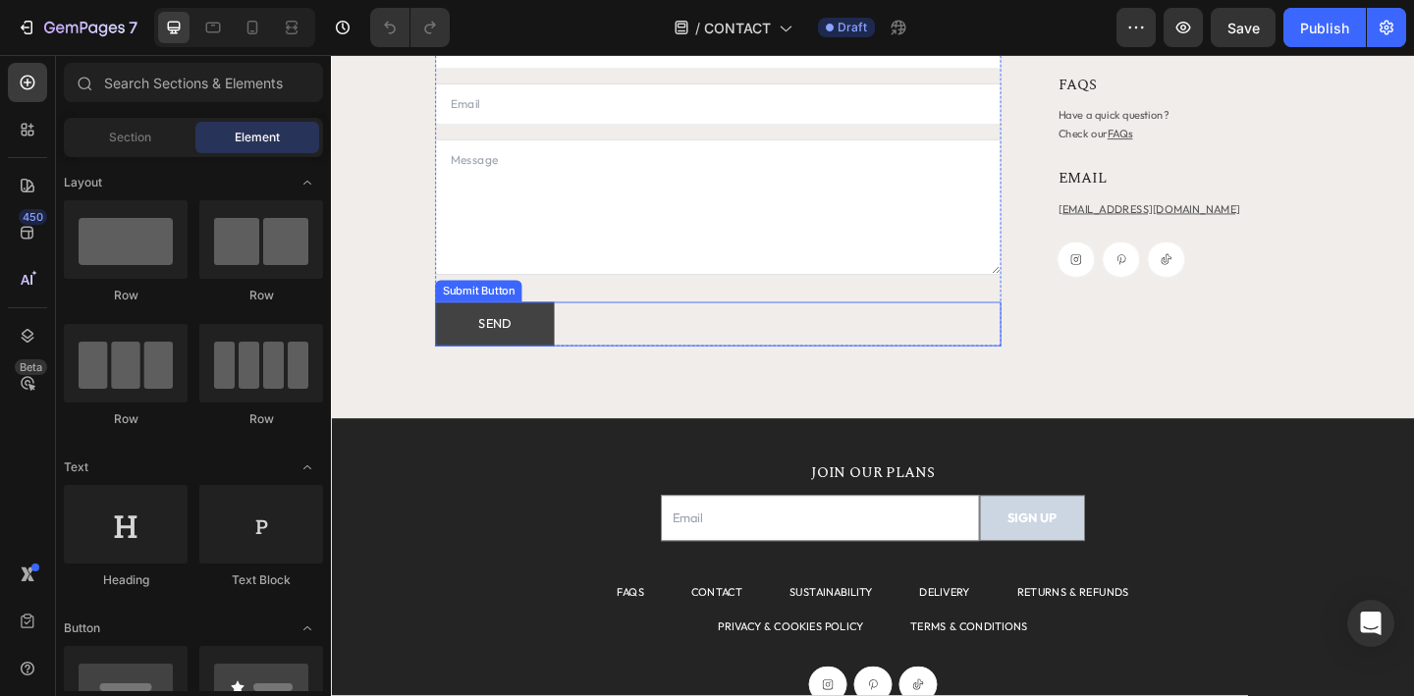
click at [545, 354] on button "SEND" at bounding box center [509, 348] width 130 height 48
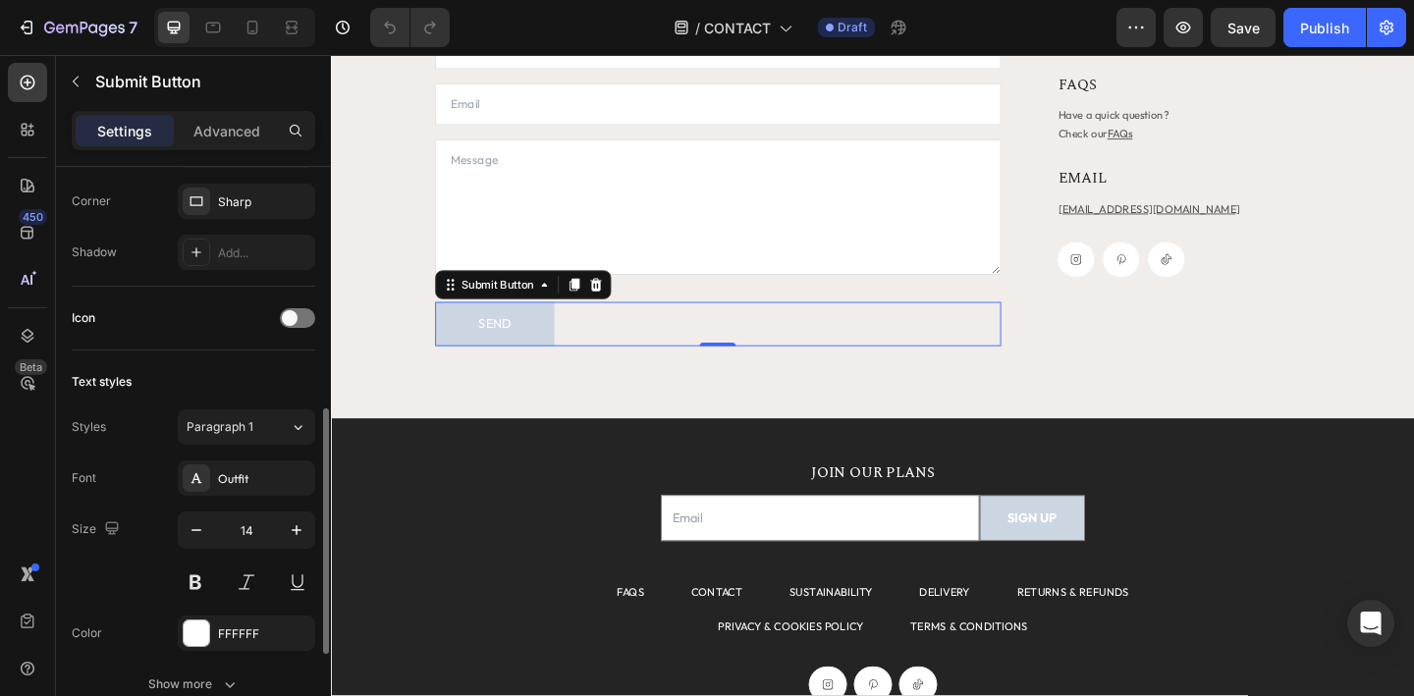
scroll to position [565, 0]
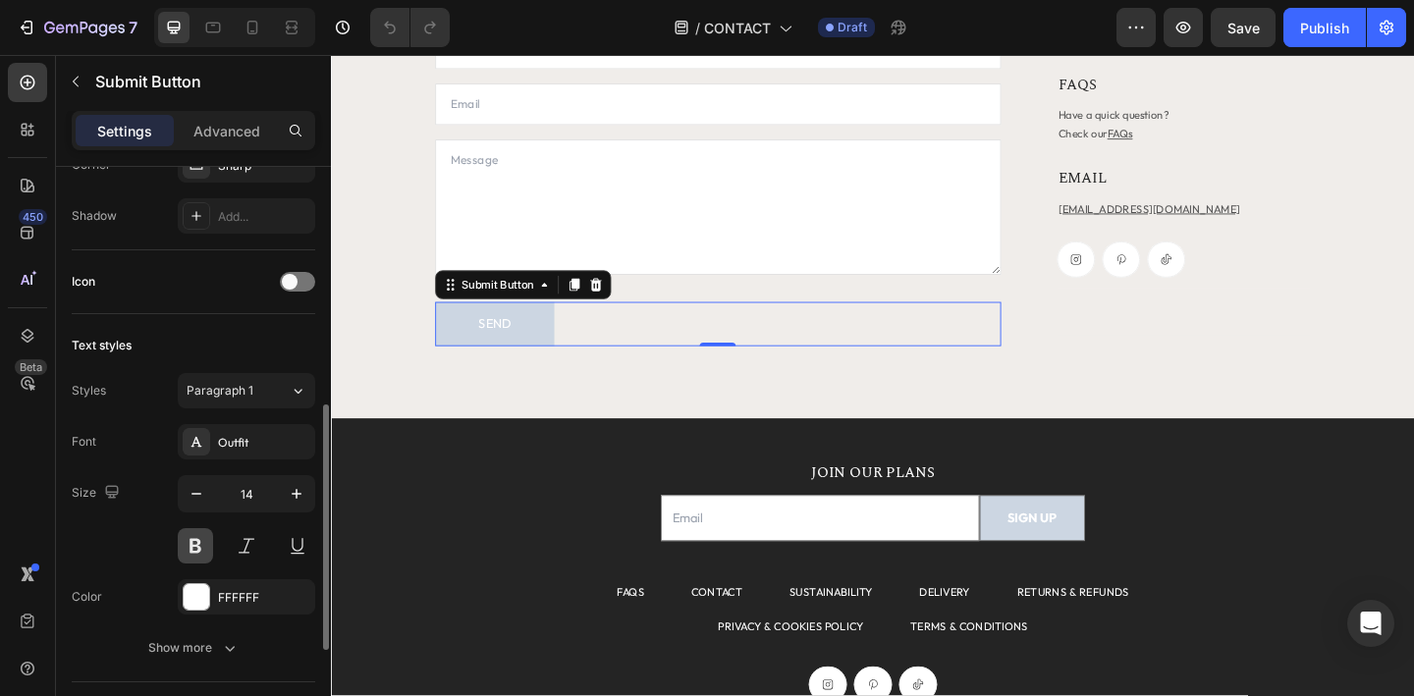
click at [196, 551] on button at bounding box center [195, 545] width 35 height 35
click at [565, 429] on div "CONTACT Heading If you have any questions, need help with an order, or just wan…" at bounding box center [920, 127] width 1178 height 648
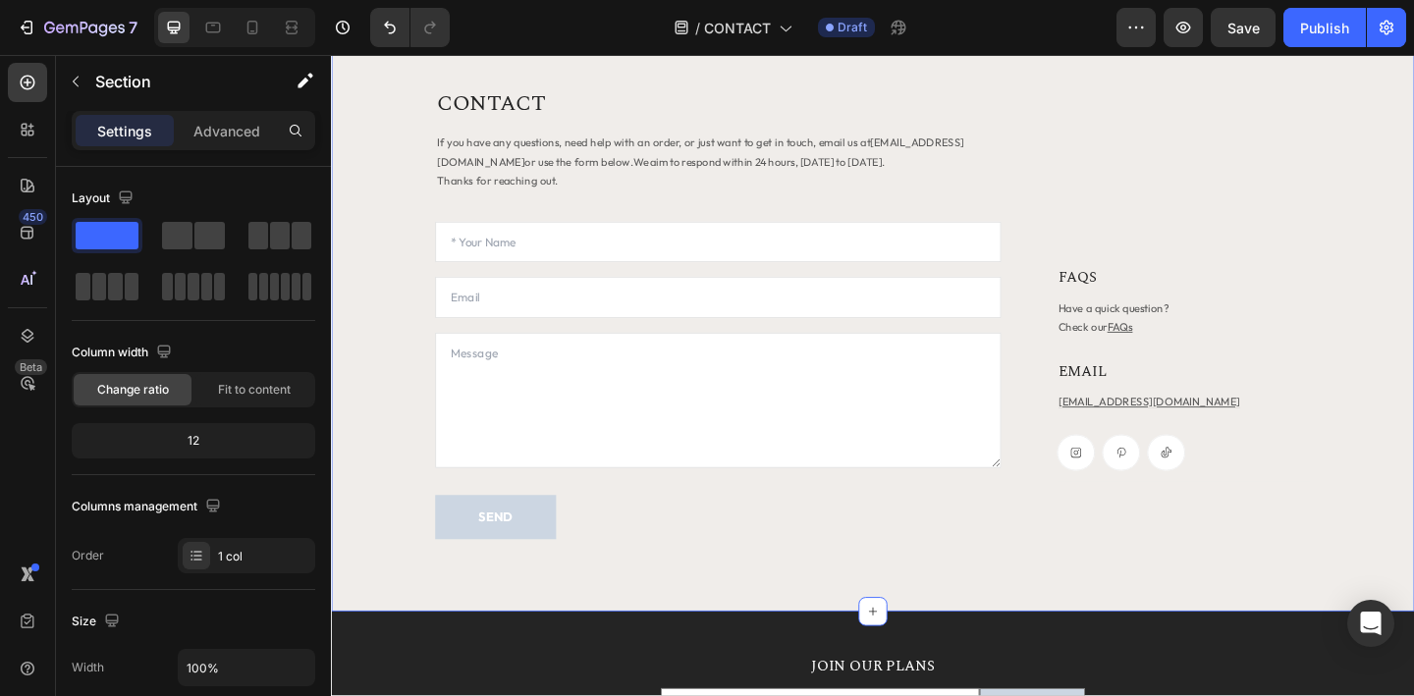
scroll to position [0, 0]
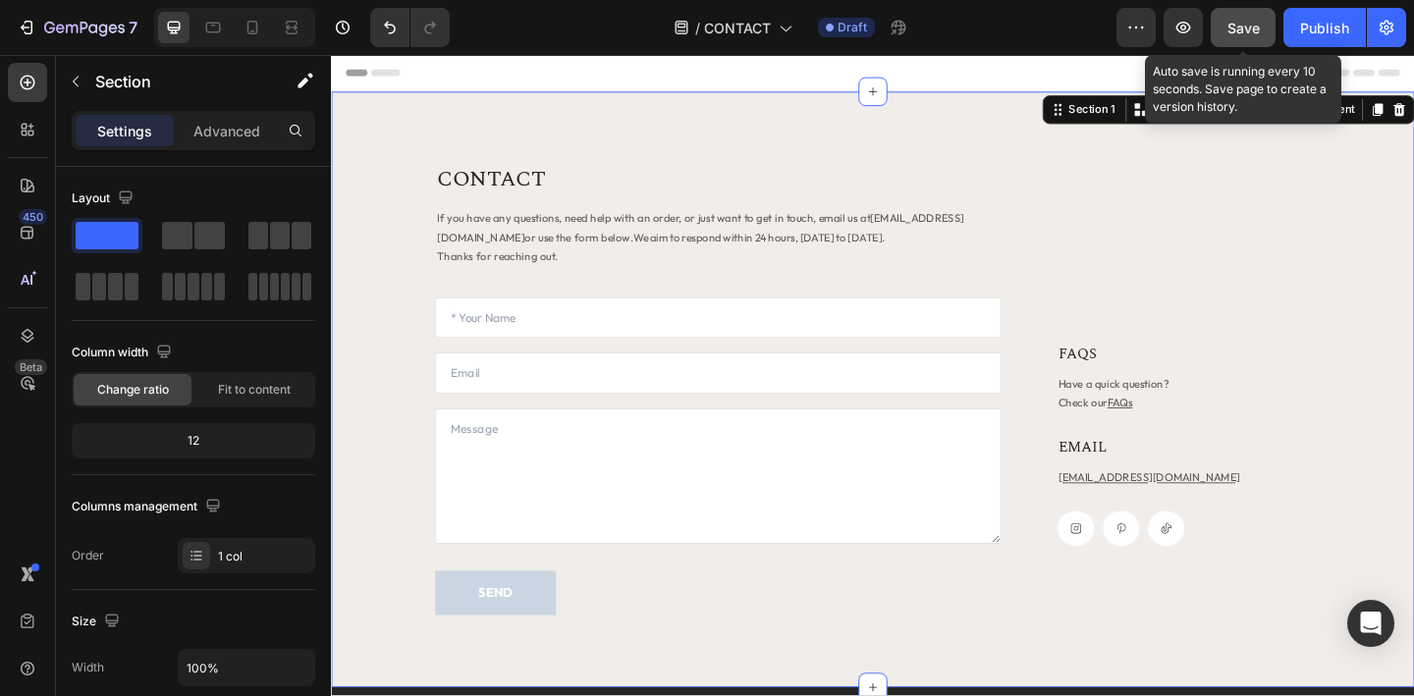
click at [1240, 32] on span "Save" at bounding box center [1244, 28] width 32 height 17
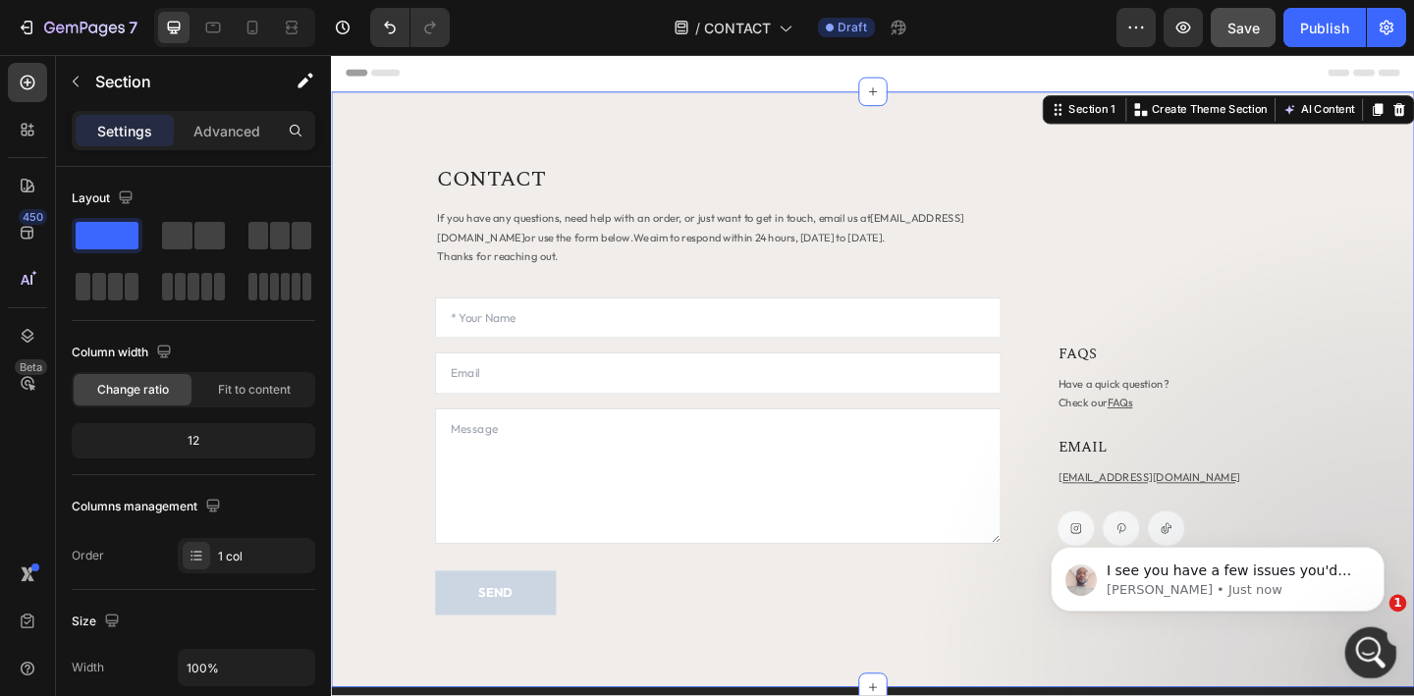
click at [1357, 651] on icon "Open Intercom Messenger" at bounding box center [1368, 650] width 32 height 32
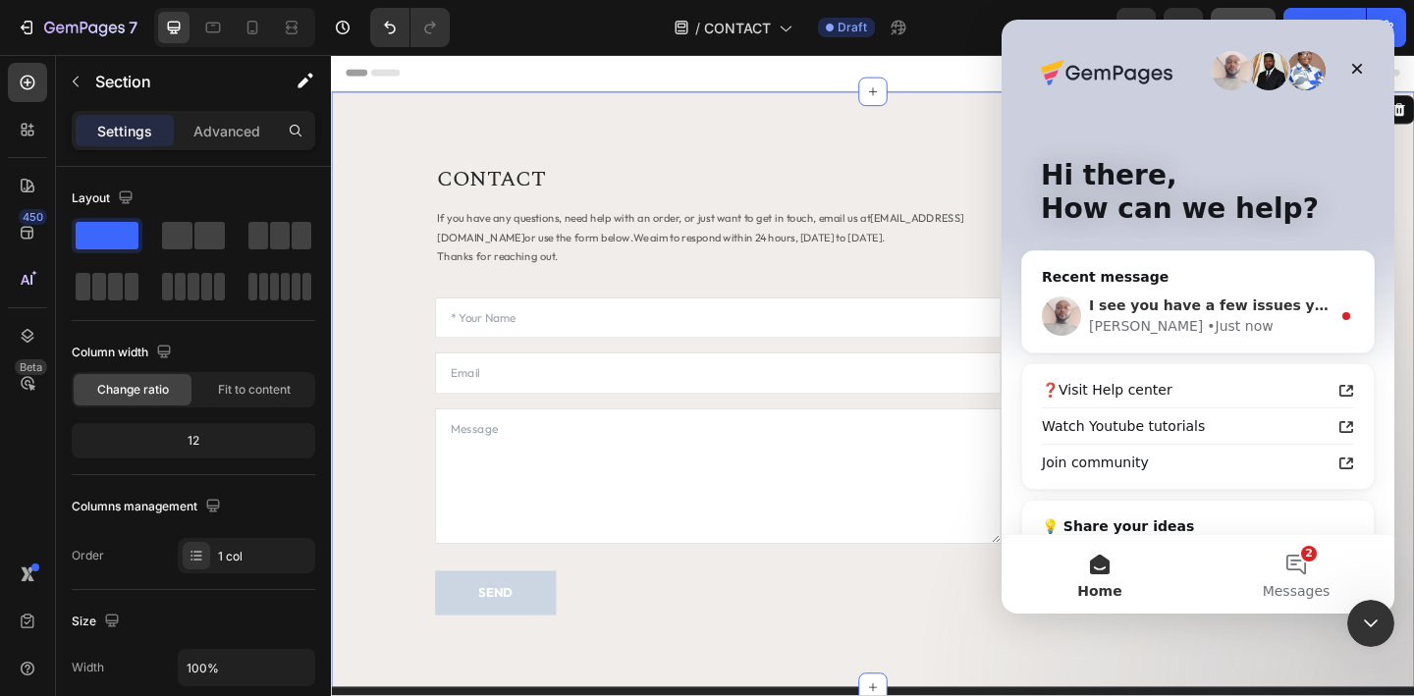
click at [1217, 318] on div "Henry • Just now" at bounding box center [1210, 326] width 242 height 21
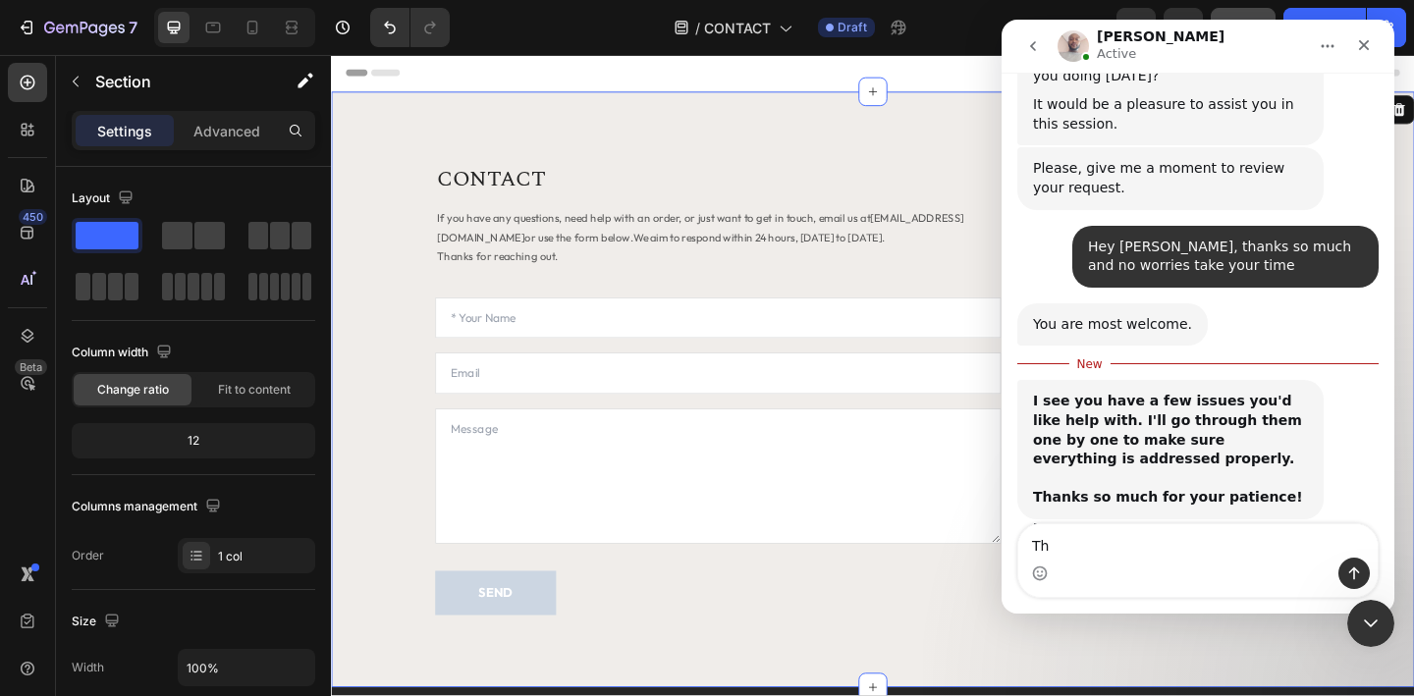
scroll to position [1788, 0]
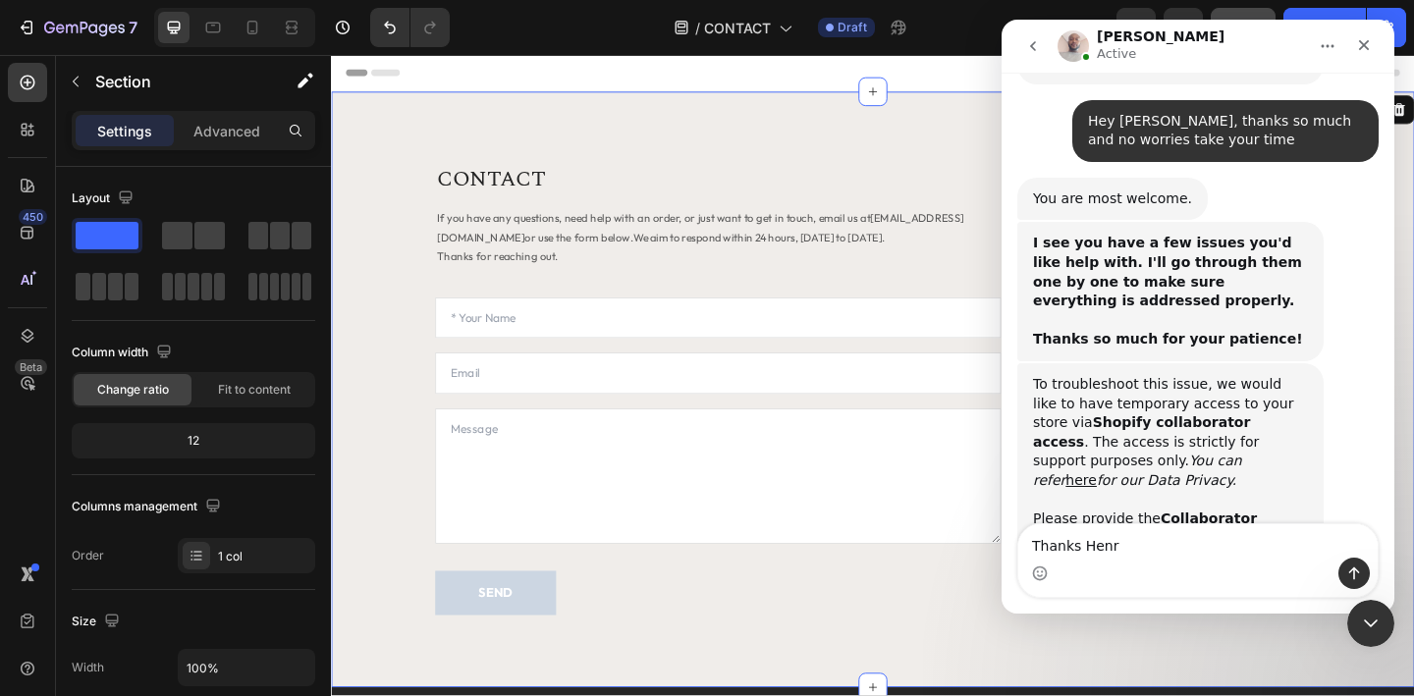
type textarea "Thanks Henry"
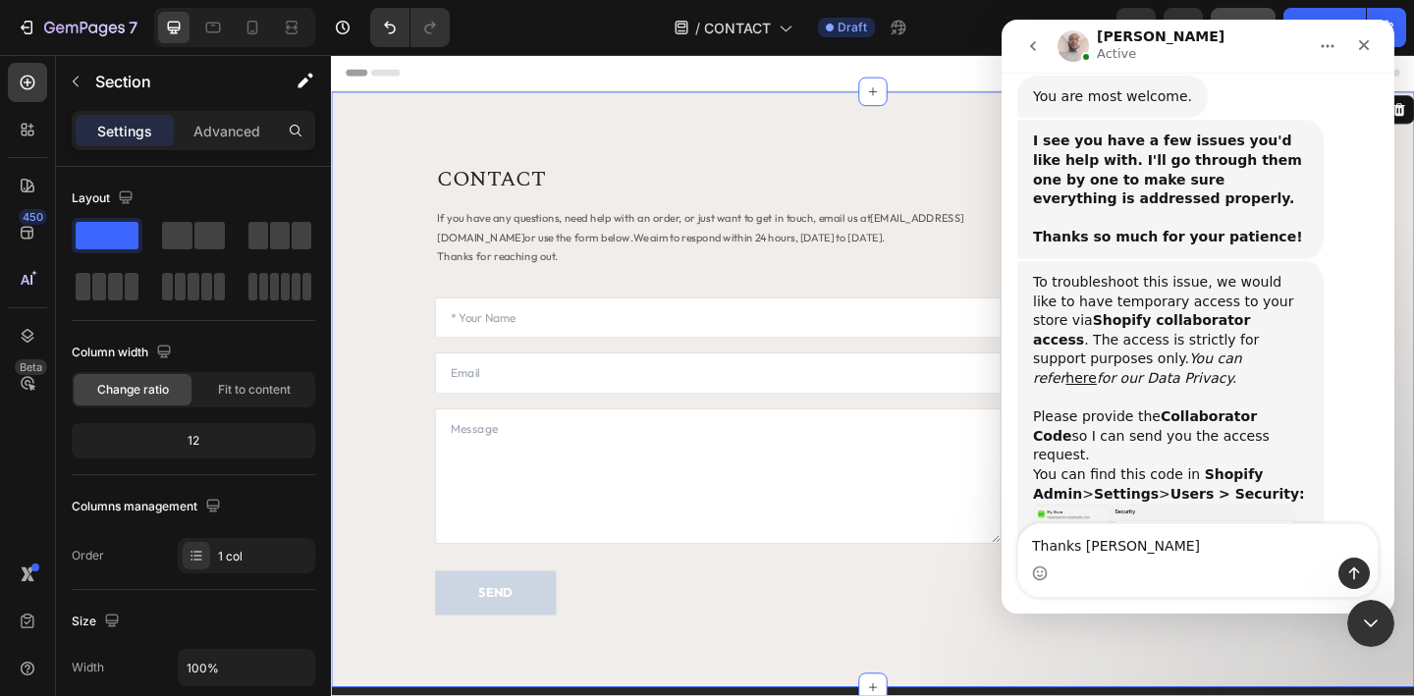
scroll to position [2106, 0]
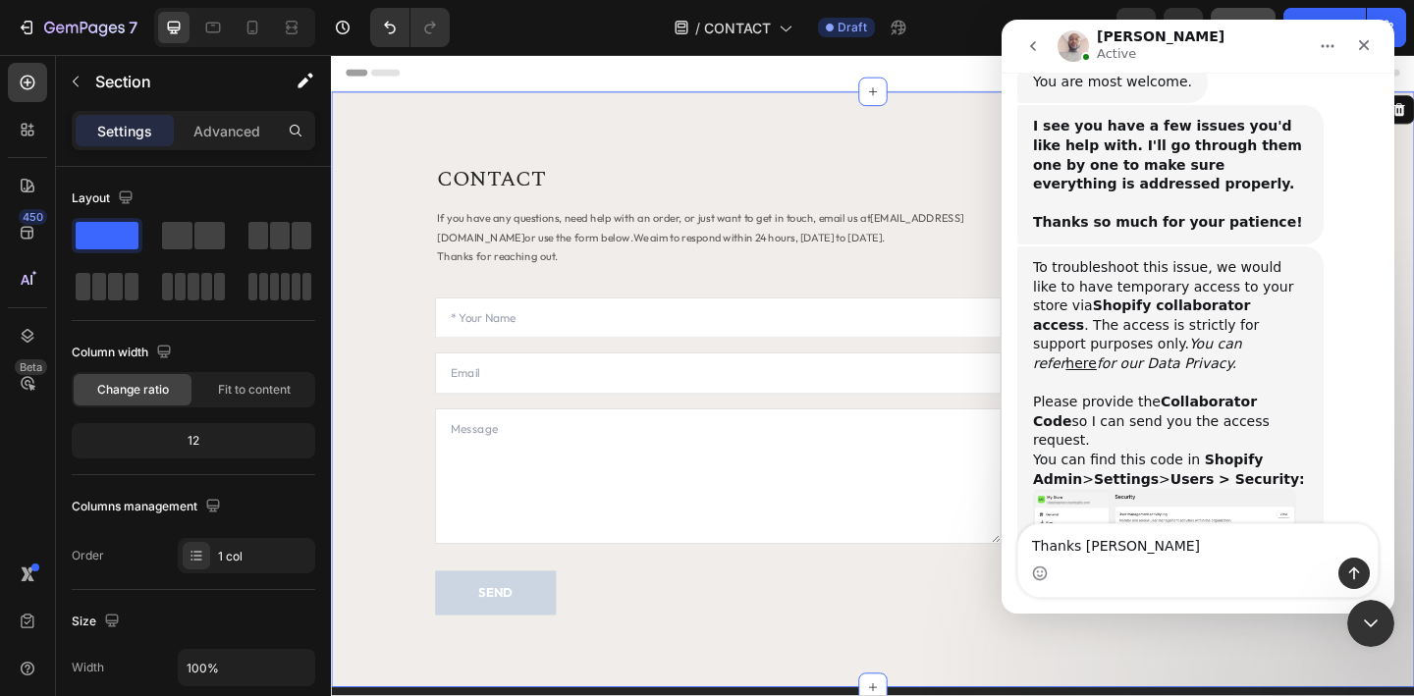
click at [1095, 549] on textarea "Thanks Henry" at bounding box center [1197, 540] width 359 height 33
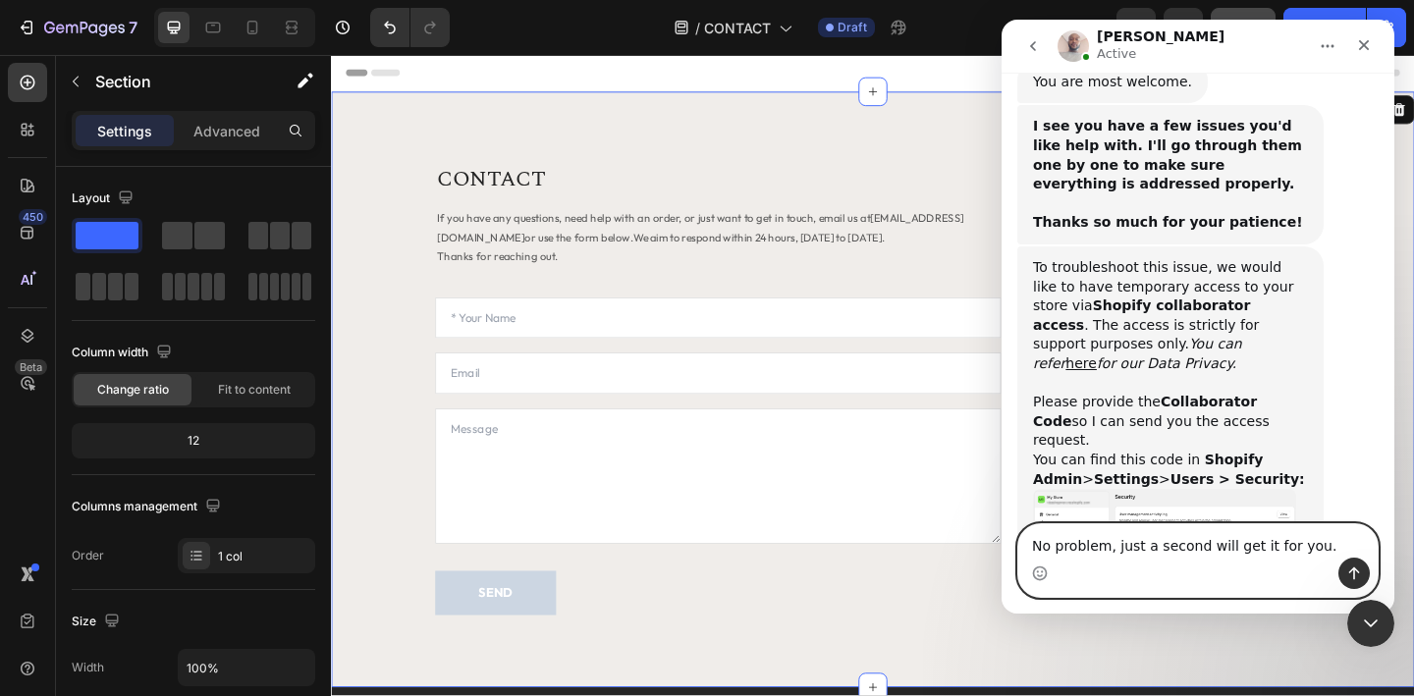
type textarea "No problem, just a second will get it for you"
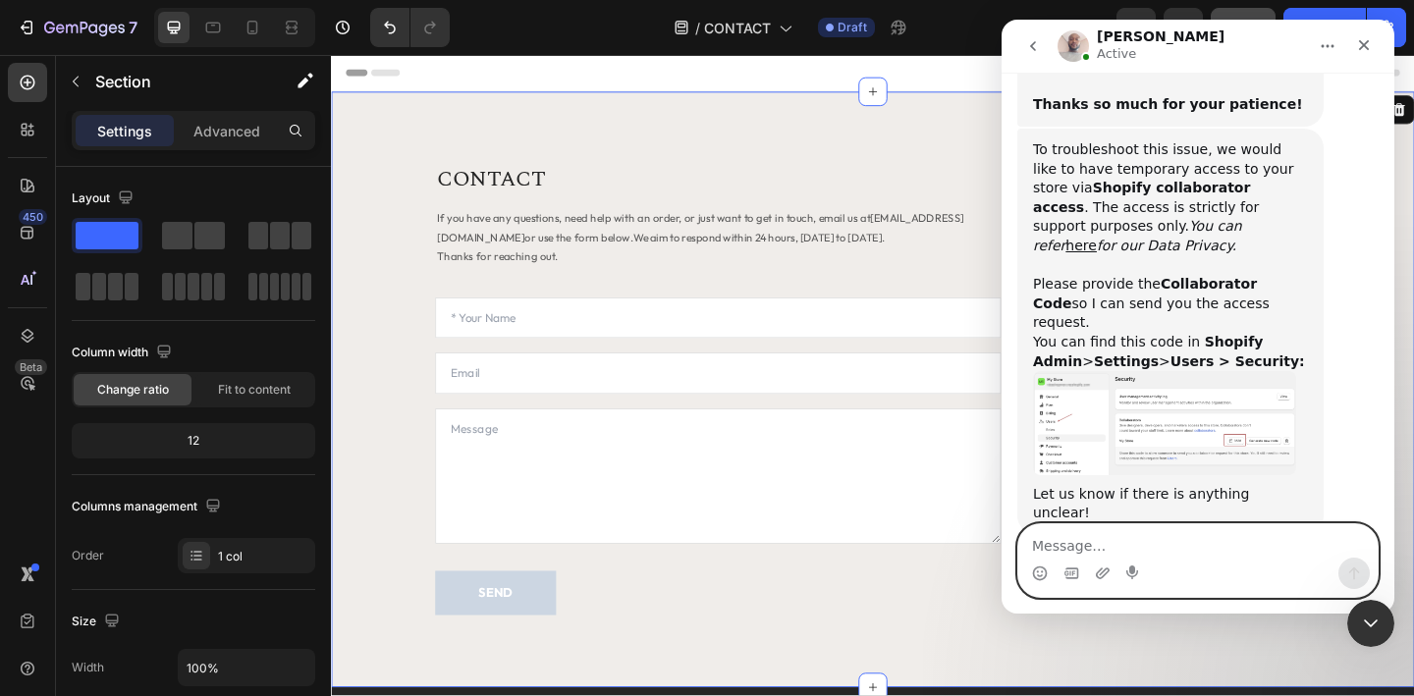
scroll to position [2223, 0]
paste textarea "2964"
type textarea "Code is: 2964"
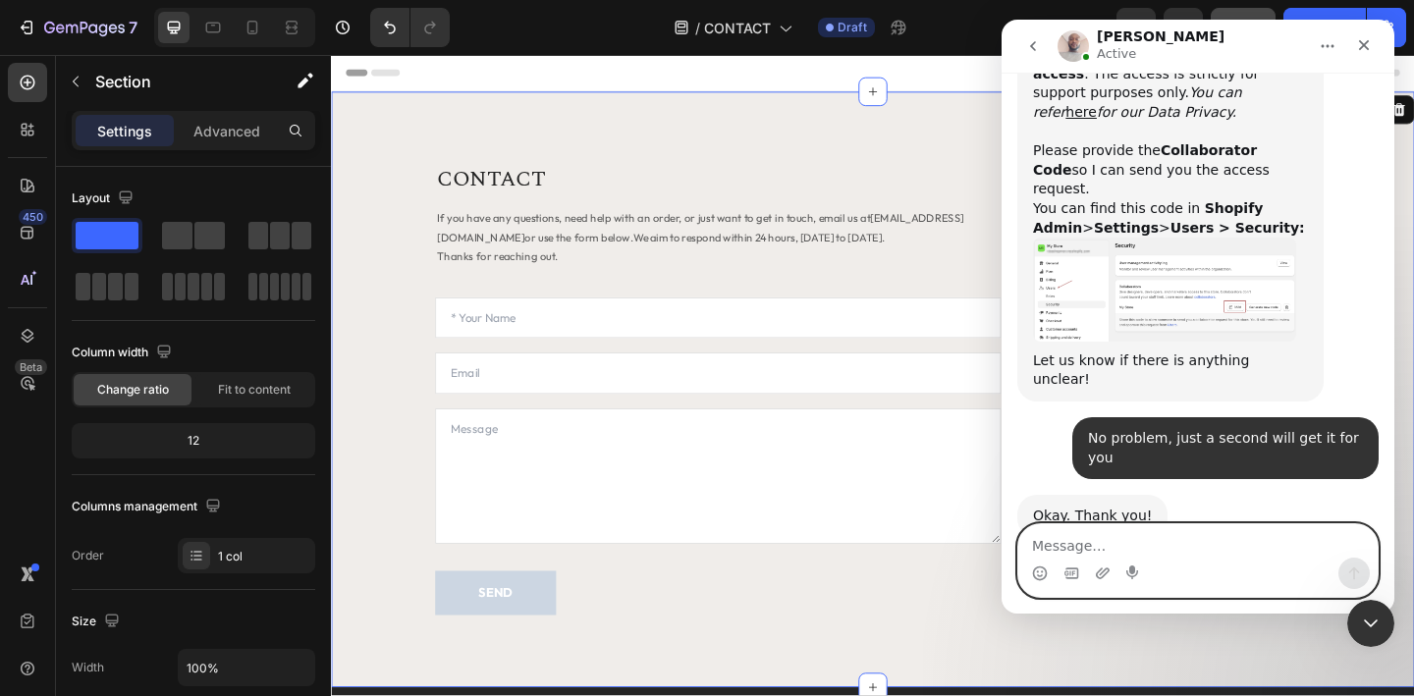
scroll to position [2360, 0]
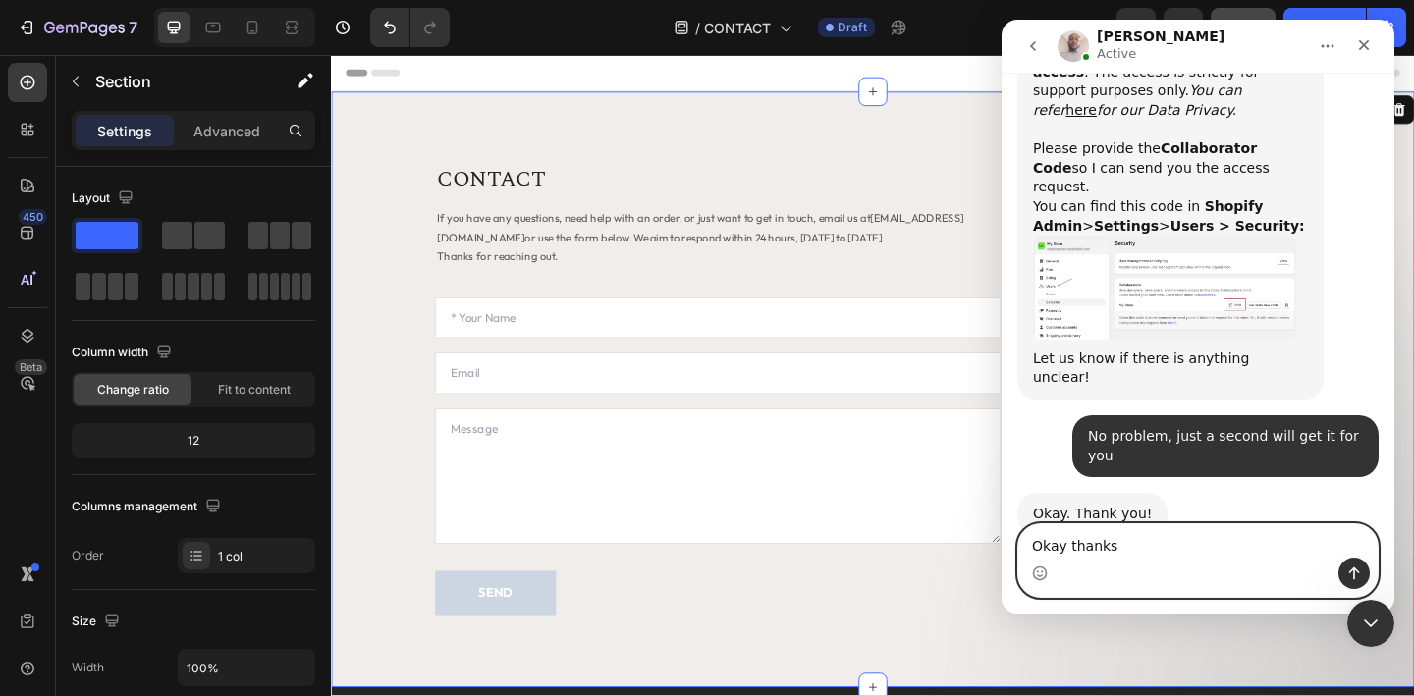
type textarea "Okay thanks!"
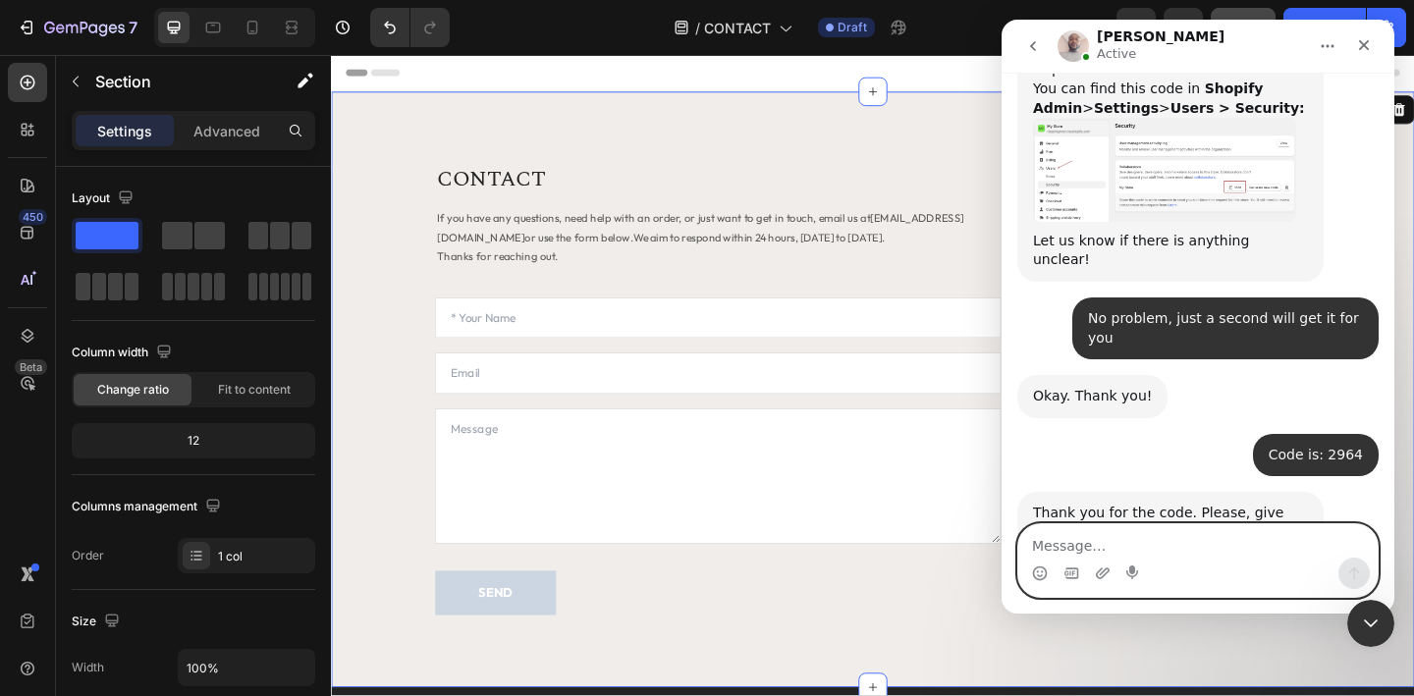
scroll to position [2477, 0]
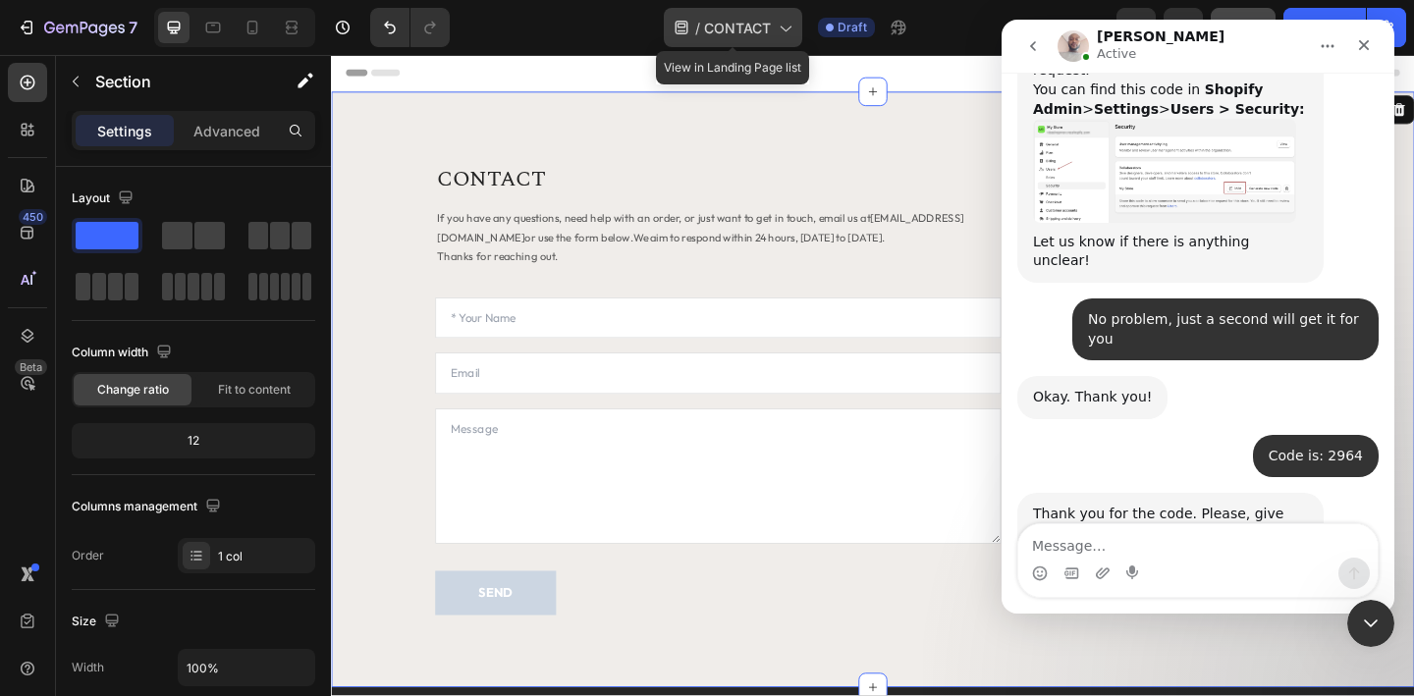
click at [783, 37] on div "/ CONTACT" at bounding box center [733, 27] width 138 height 39
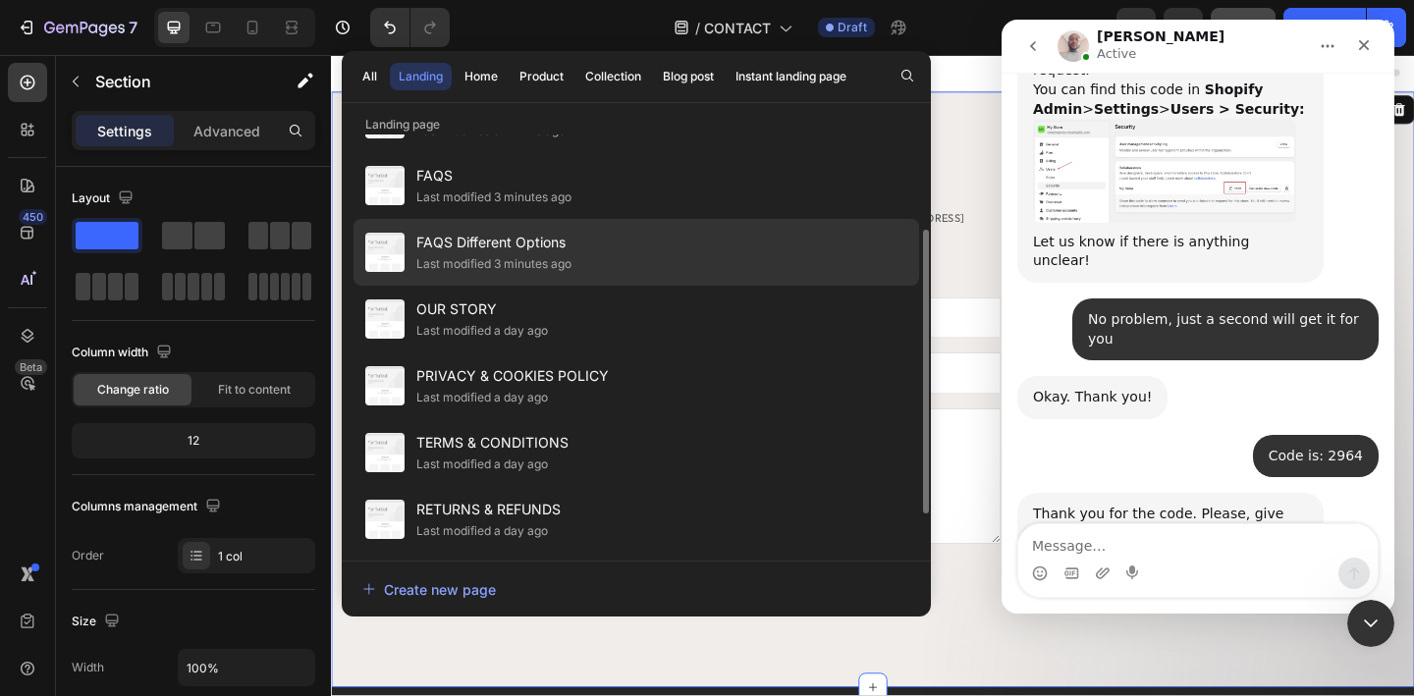
scroll to position [134, 0]
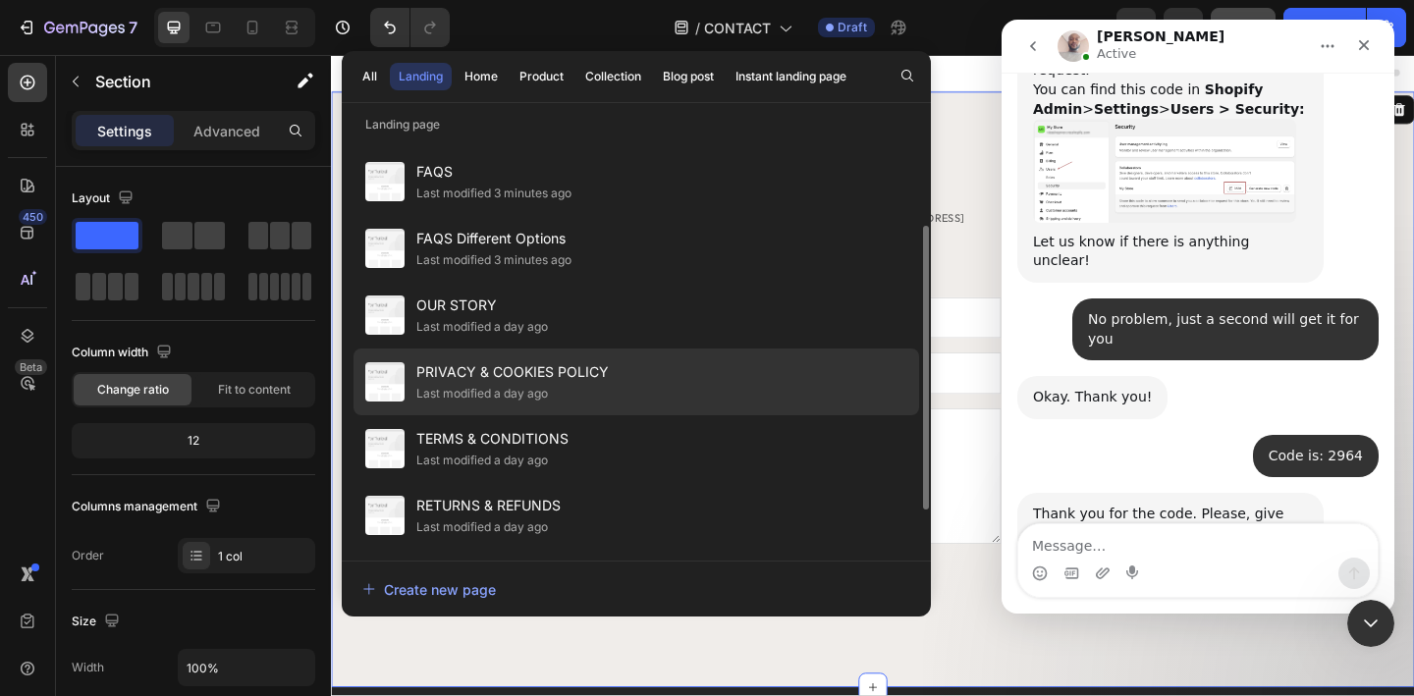
click at [486, 375] on span "PRIVACY & COOKIES POLICY" at bounding box center [512, 372] width 192 height 24
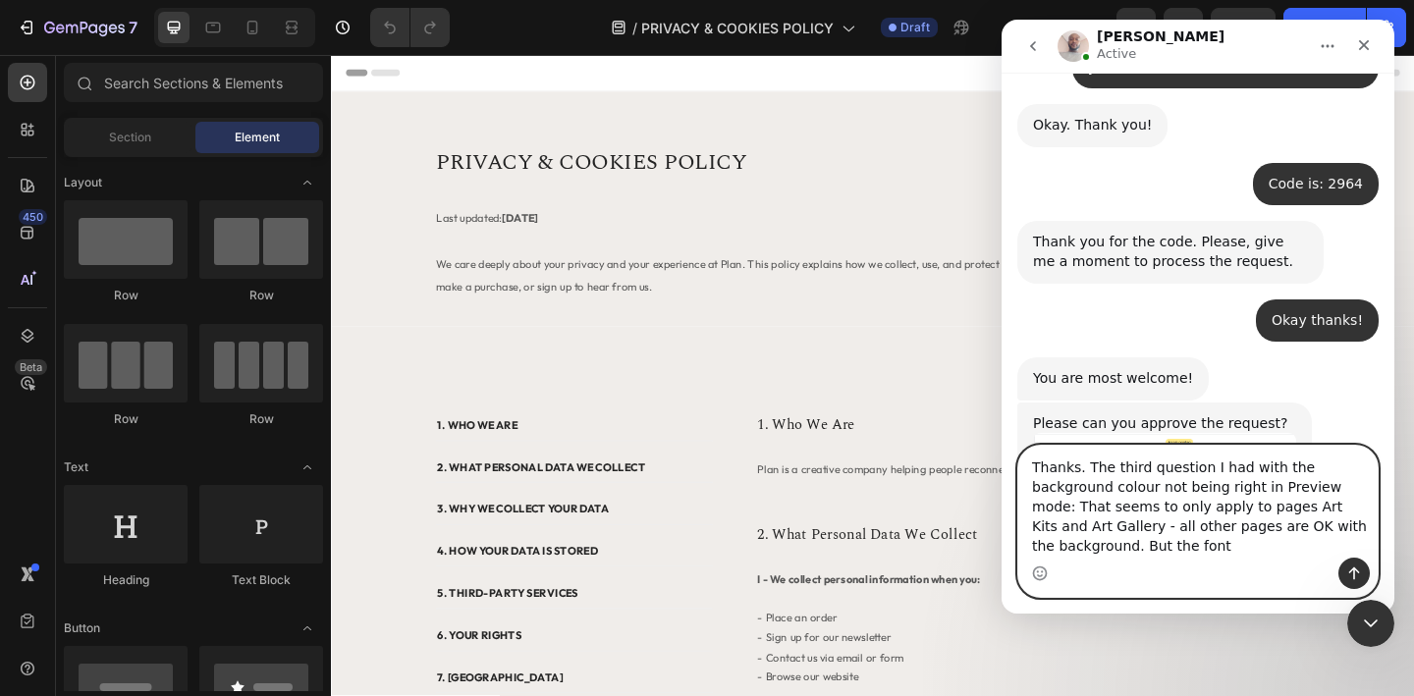
scroll to position [2771, 0]
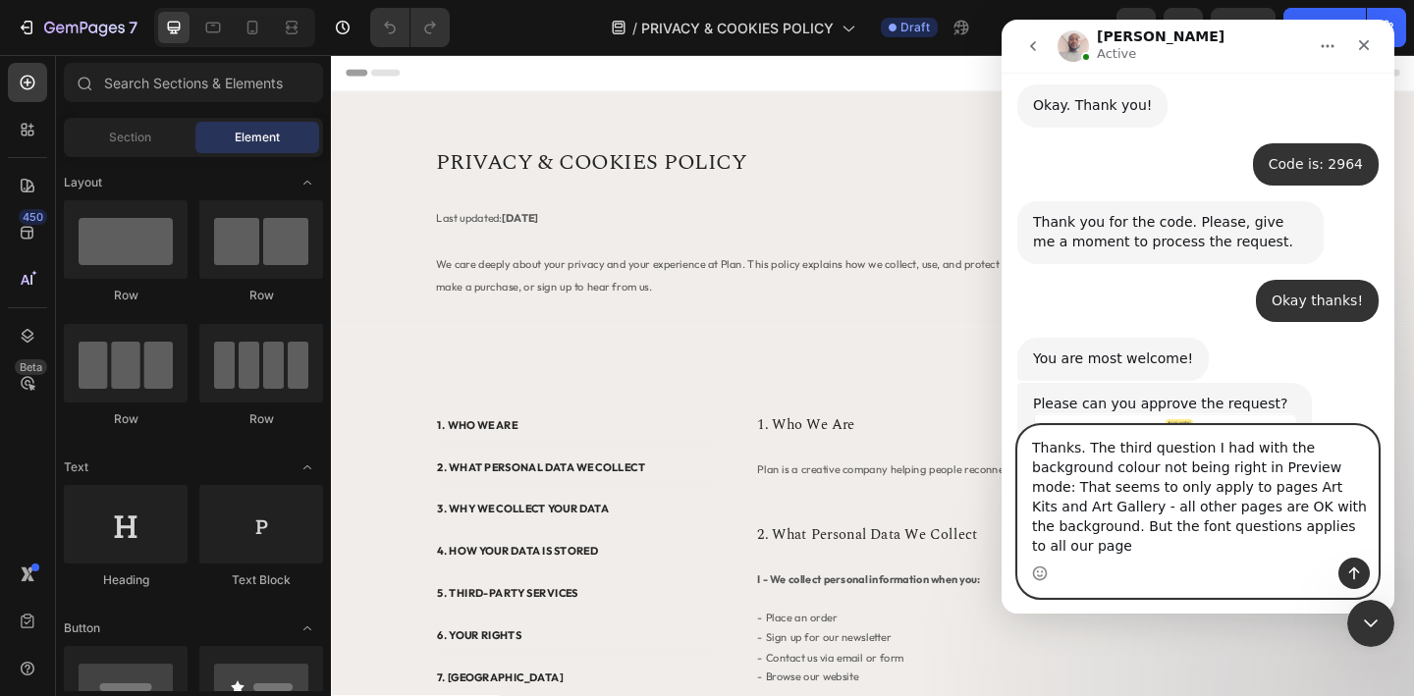
type textarea "Thanks. The third question I had with the background colour not being right in …"
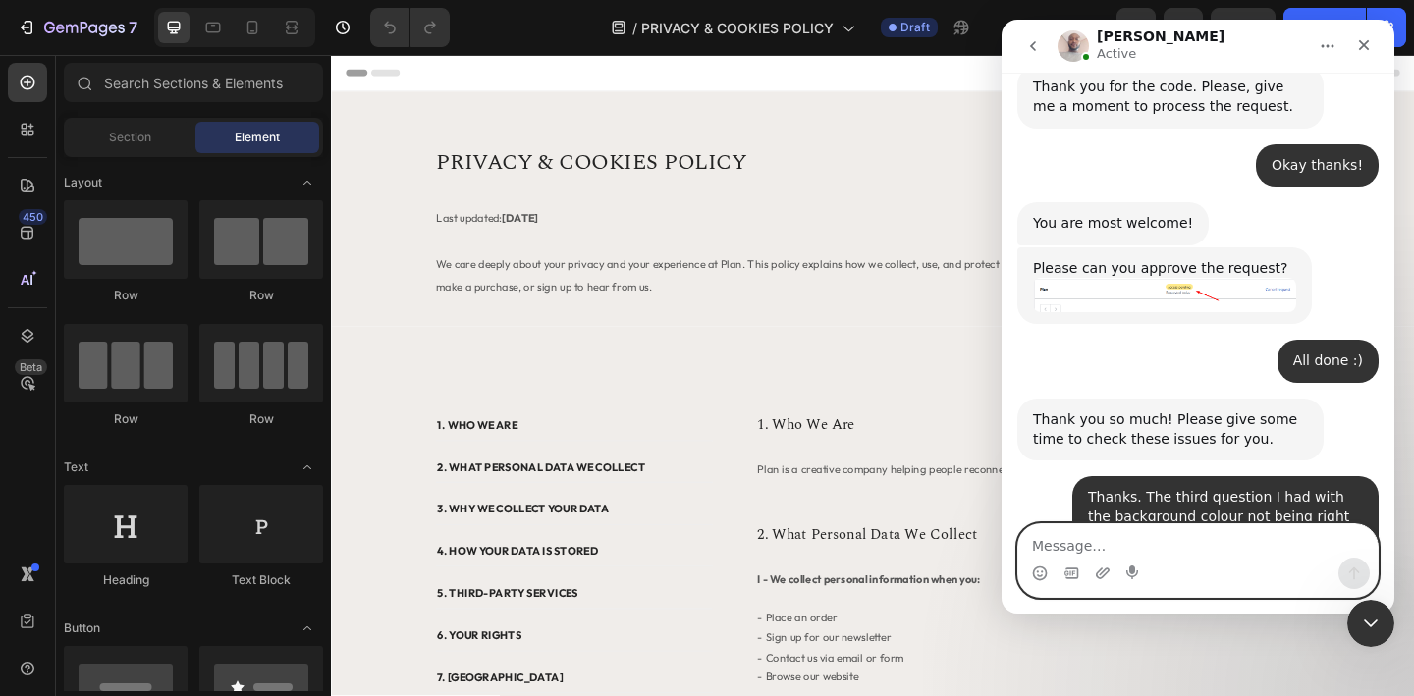
scroll to position [2906, 0]
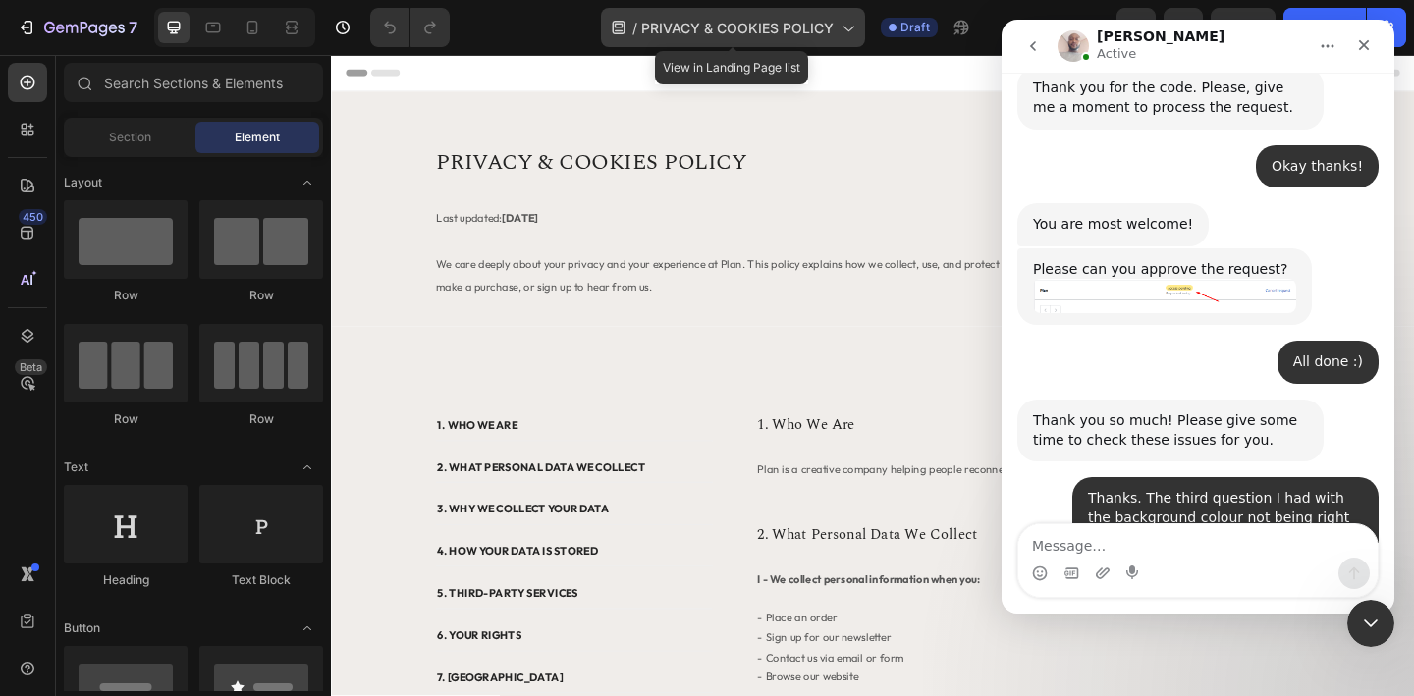
click at [836, 28] on div "/ PRIVACY & COOKIES POLICY" at bounding box center [733, 27] width 264 height 39
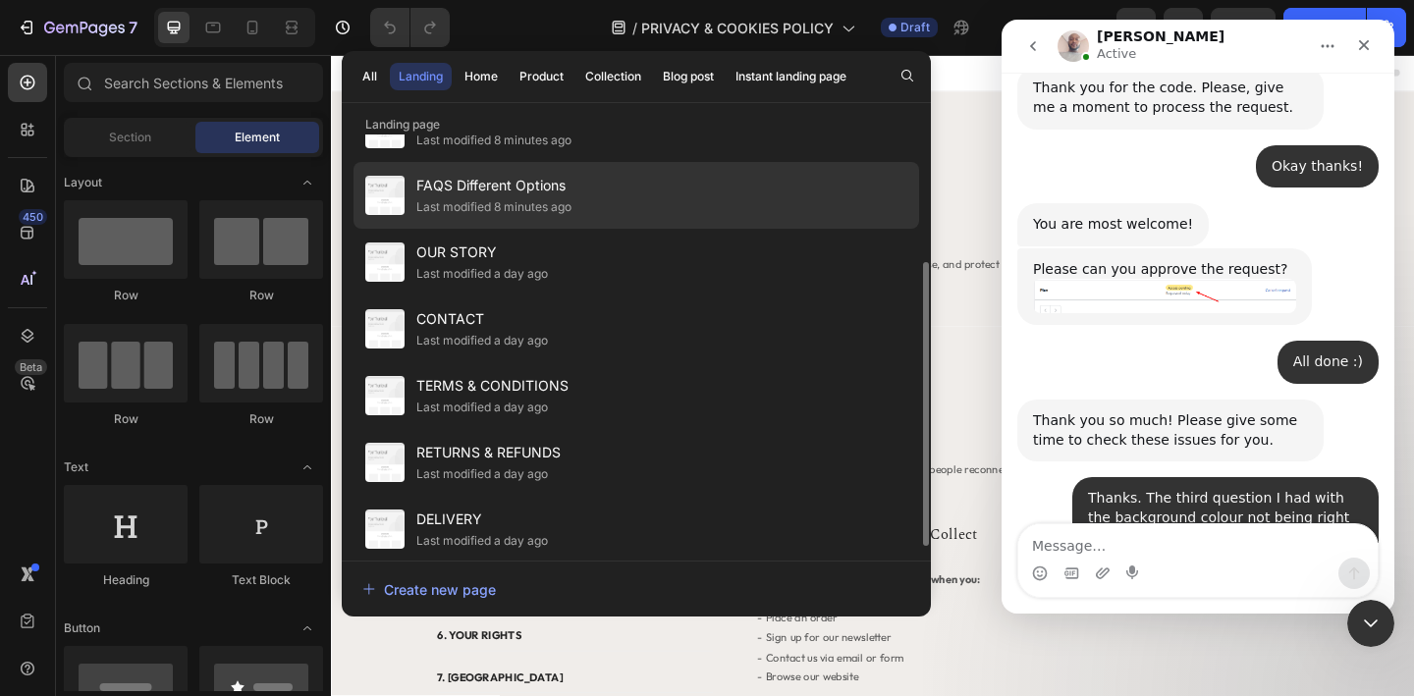
scroll to position [196, 0]
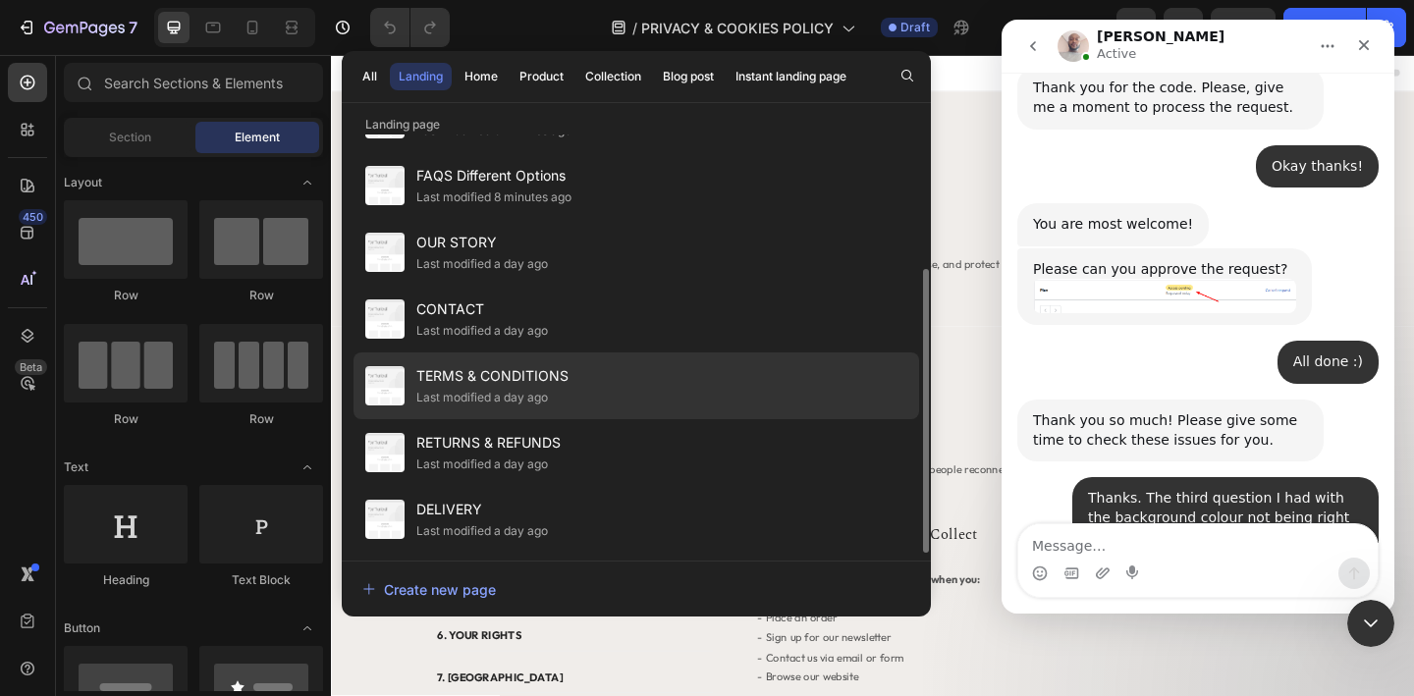
click at [528, 385] on span "TERMS & CONDITIONS" at bounding box center [492, 376] width 152 height 24
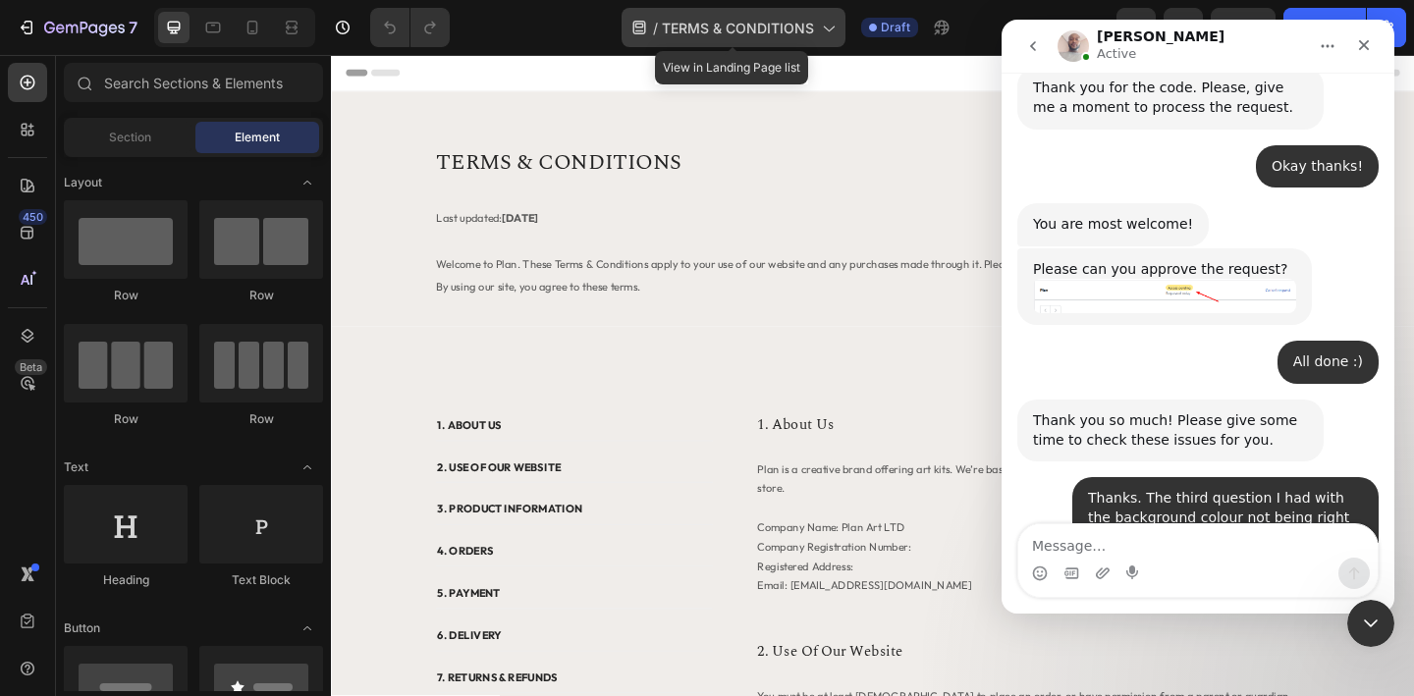
click at [761, 22] on span "TERMS & CONDITIONS" at bounding box center [738, 28] width 152 height 21
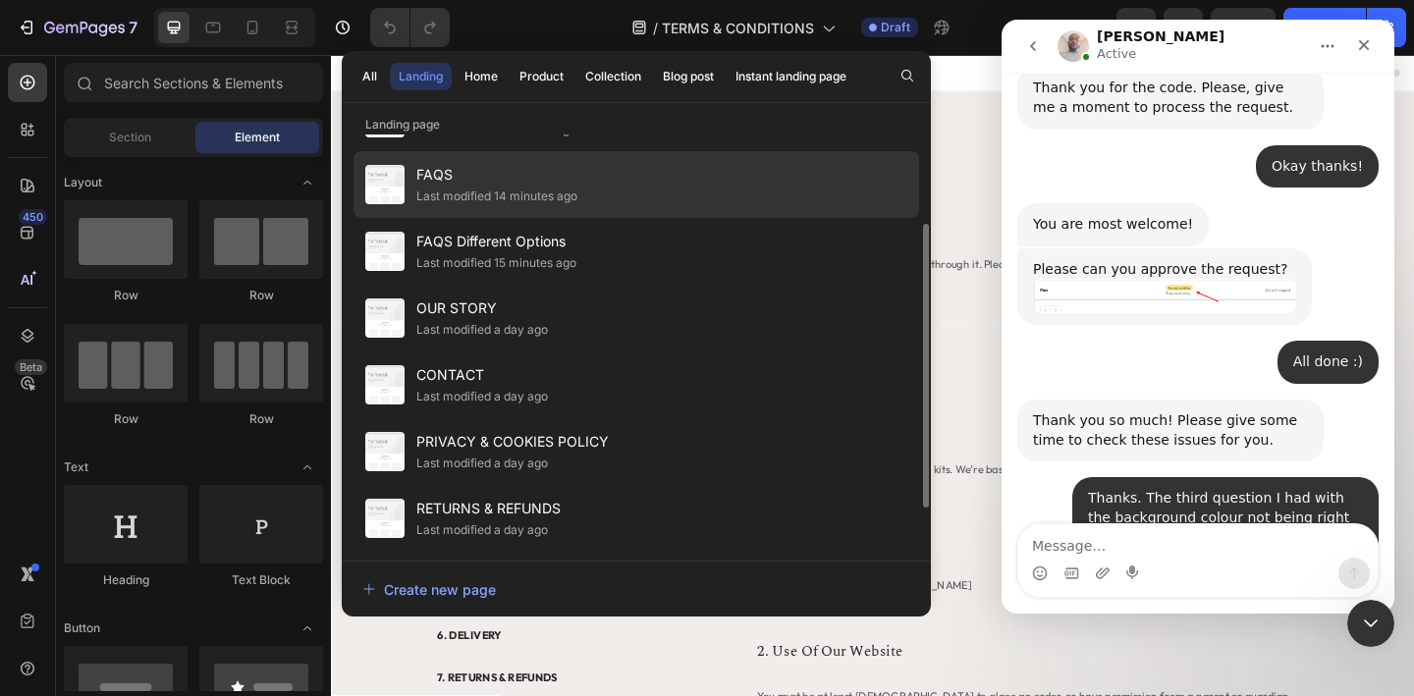
scroll to position [196, 0]
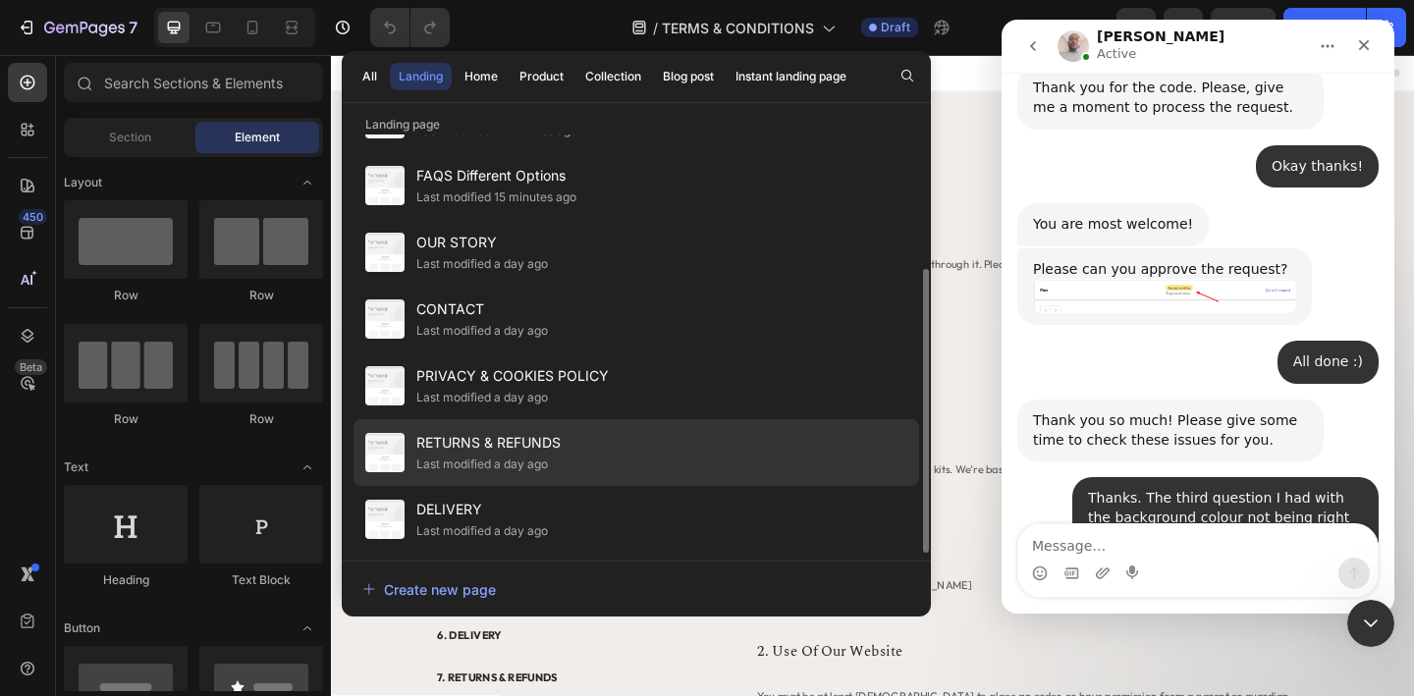
click at [556, 443] on span "RETURNS & REFUNDS" at bounding box center [488, 443] width 144 height 24
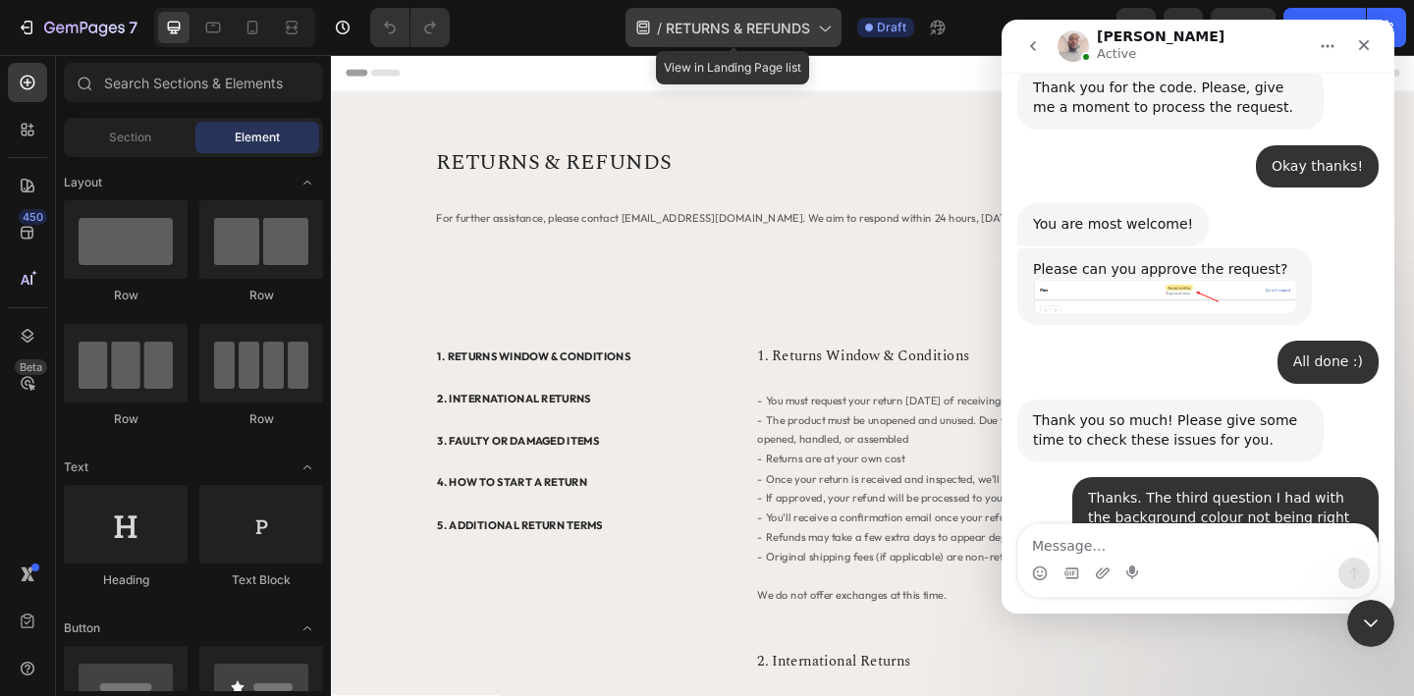
click at [757, 18] on span "RETURNS & REFUNDS" at bounding box center [738, 28] width 144 height 21
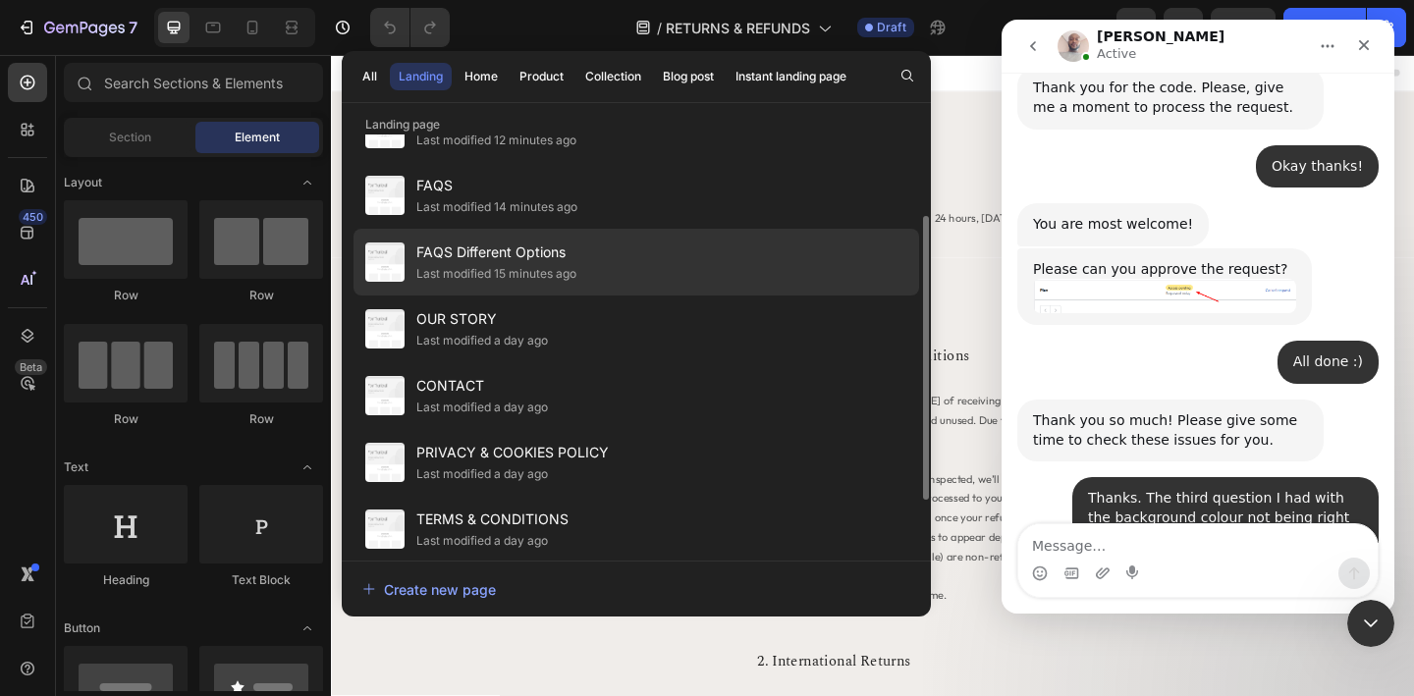
scroll to position [196, 0]
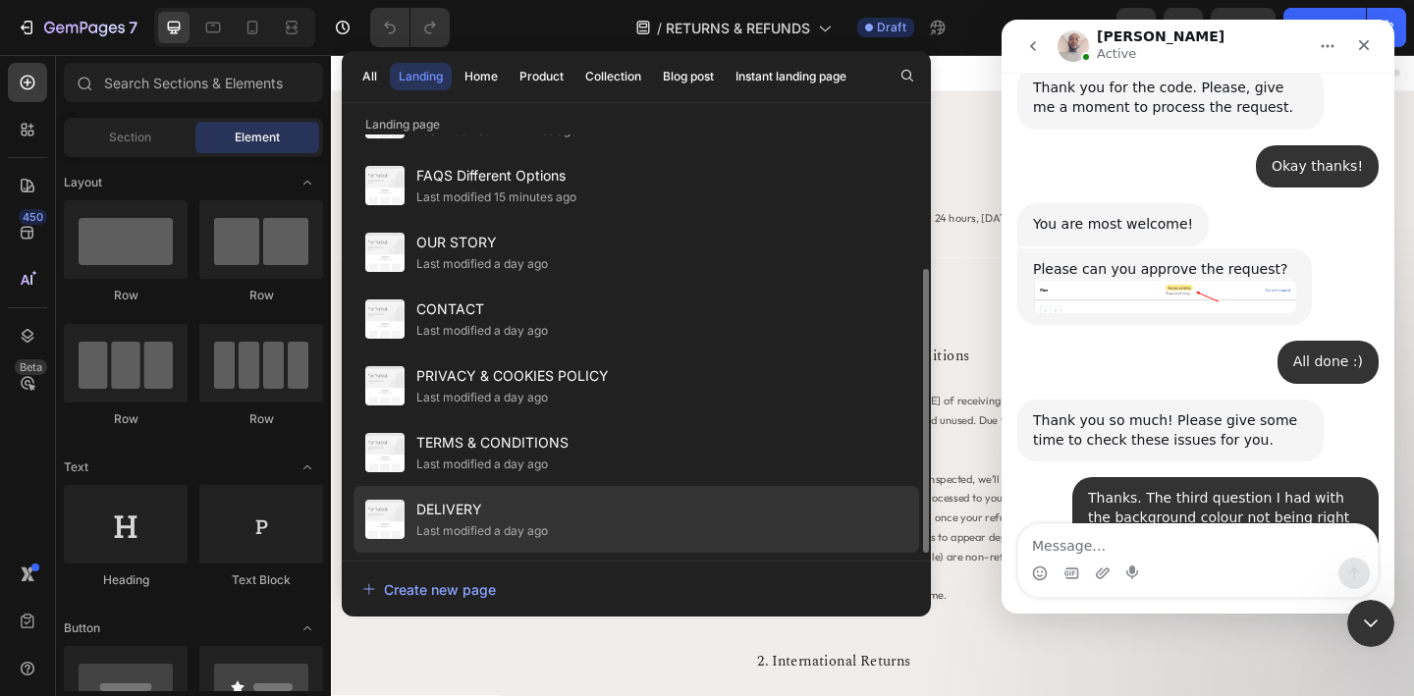
click at [514, 503] on span "DELIVERY" at bounding box center [482, 510] width 132 height 24
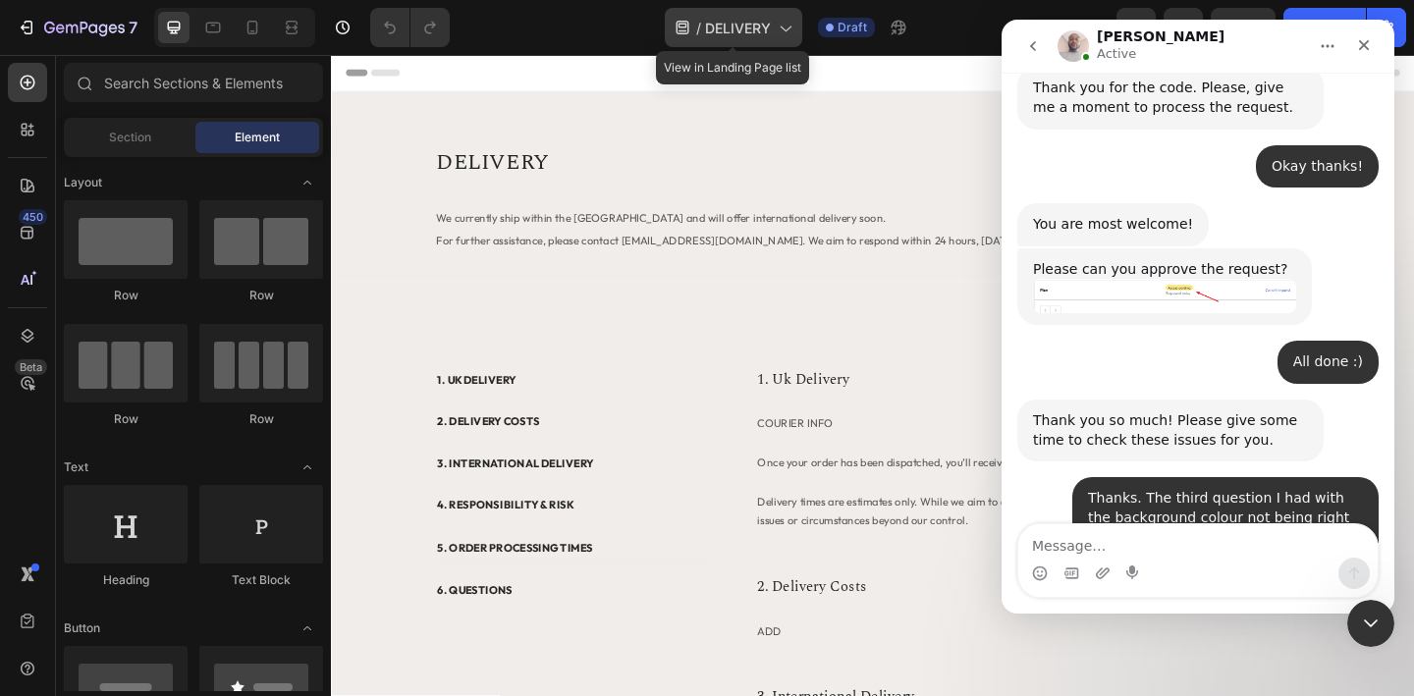
click at [773, 35] on div "/ DELIVERY" at bounding box center [733, 27] width 137 height 39
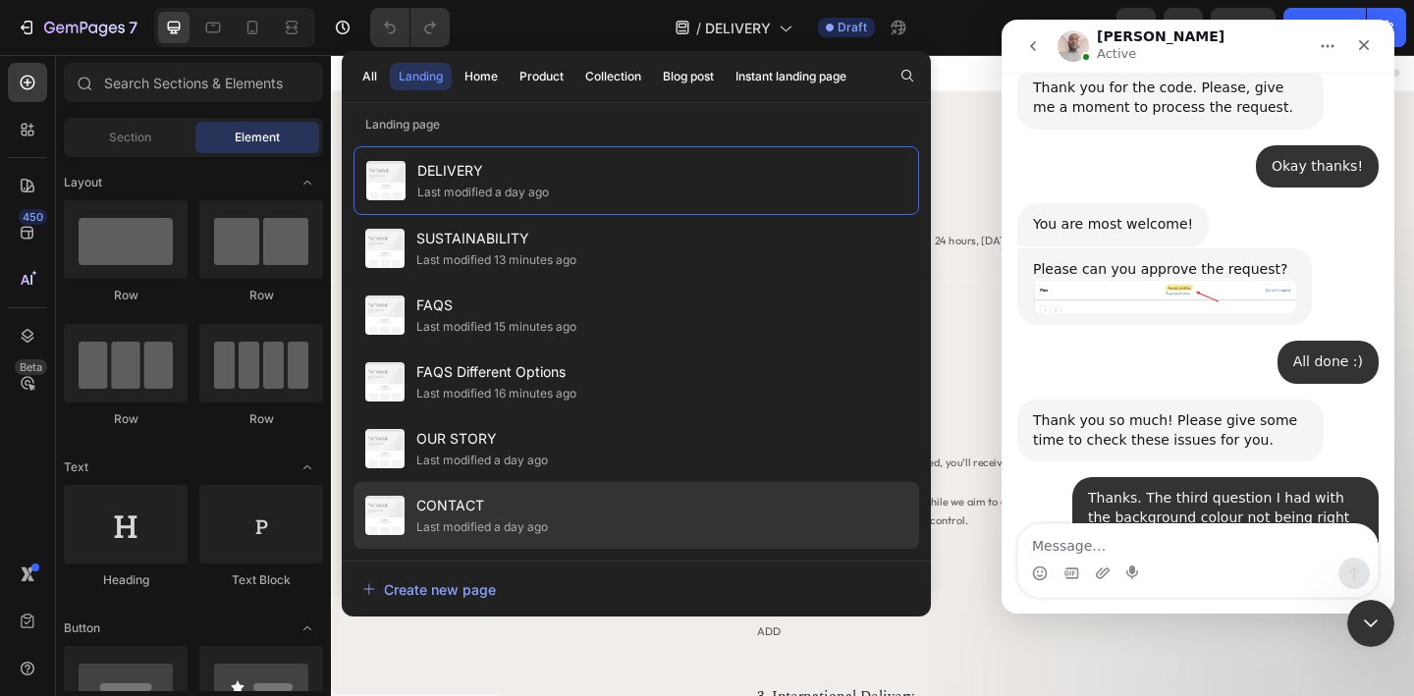
click at [526, 518] on div "Last modified a day ago" at bounding box center [482, 528] width 132 height 20
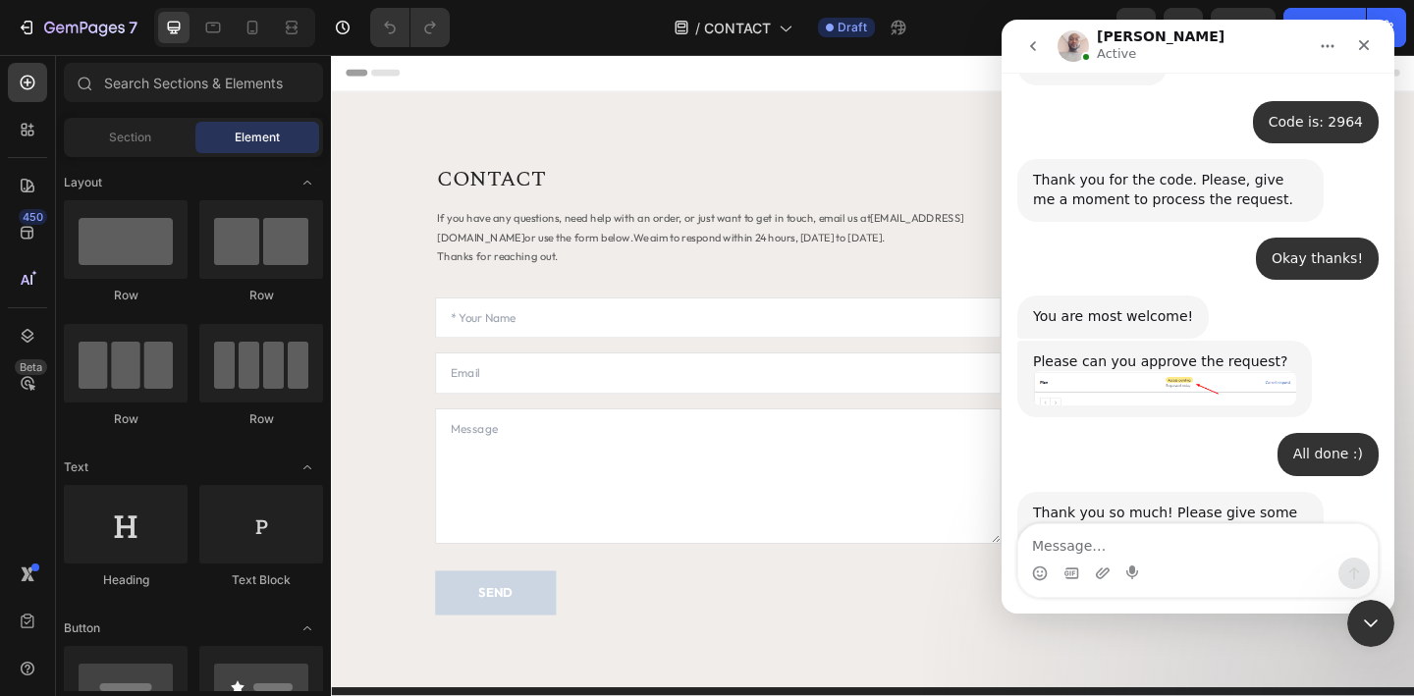
scroll to position [2906, 0]
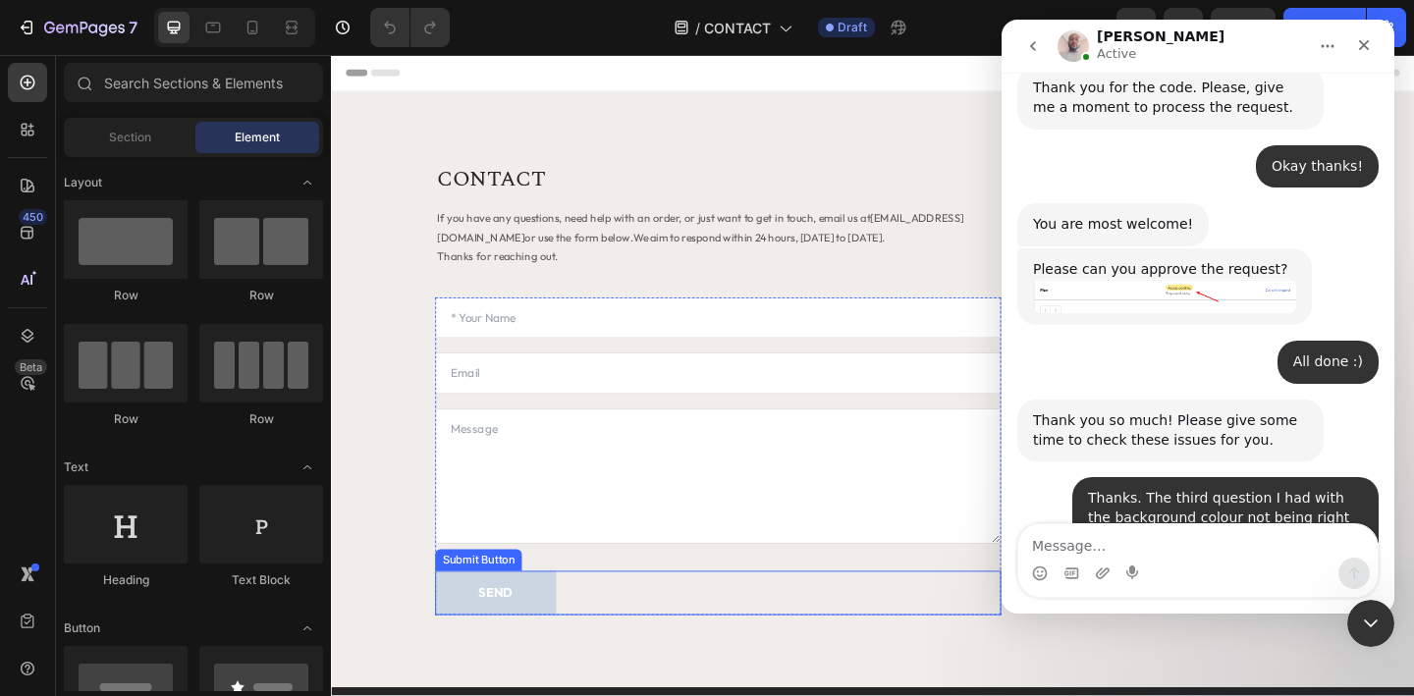
click at [613, 642] on div "SEND Submit Button" at bounding box center [752, 641] width 616 height 48
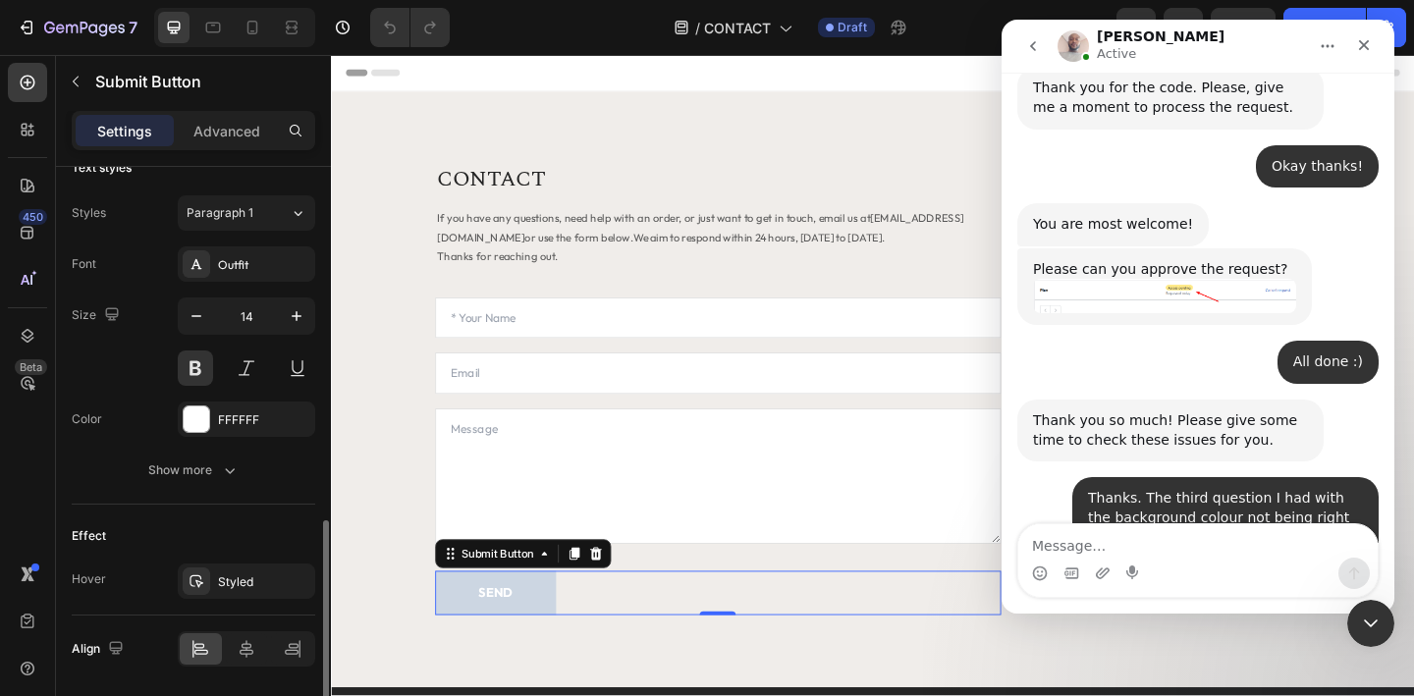
scroll to position [807, 0]
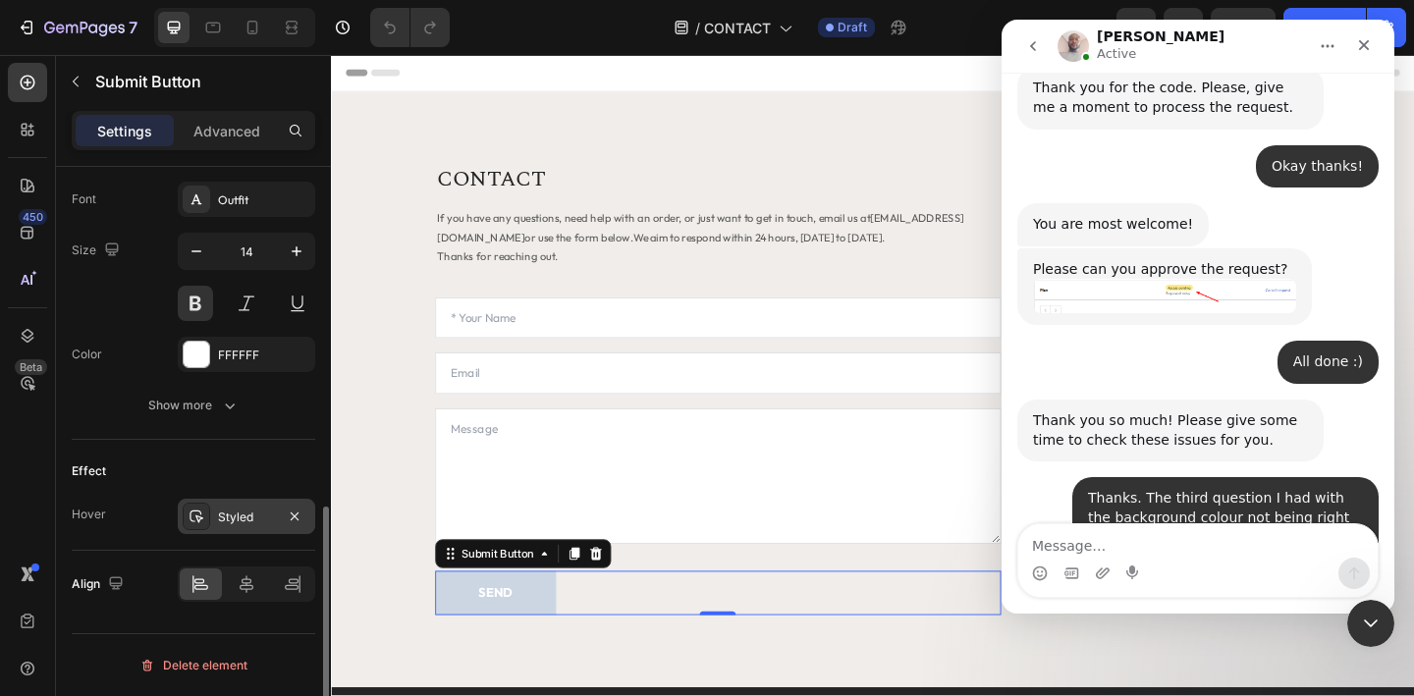
click at [260, 521] on div "Styled" at bounding box center [246, 518] width 57 height 18
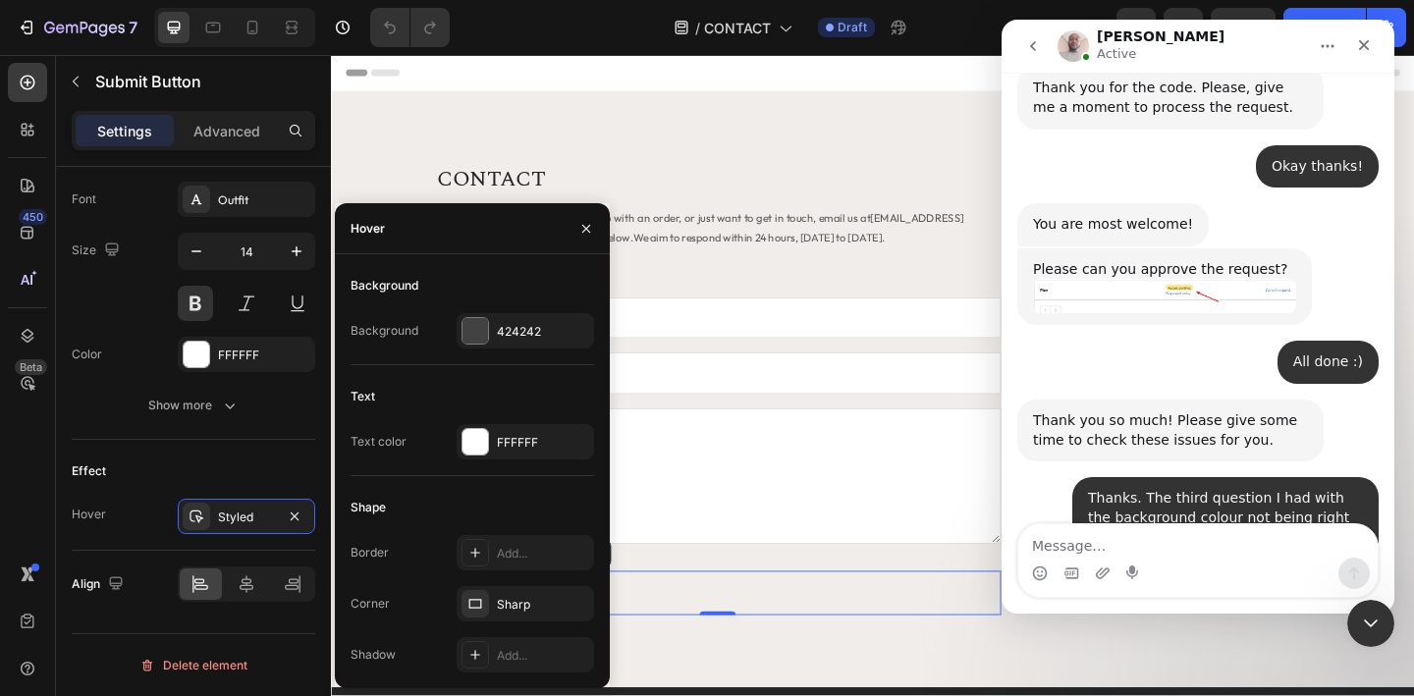
click at [691, 695] on div "CONTACT Heading If you have any questions, need help with an order, or just wan…" at bounding box center [920, 419] width 1178 height 648
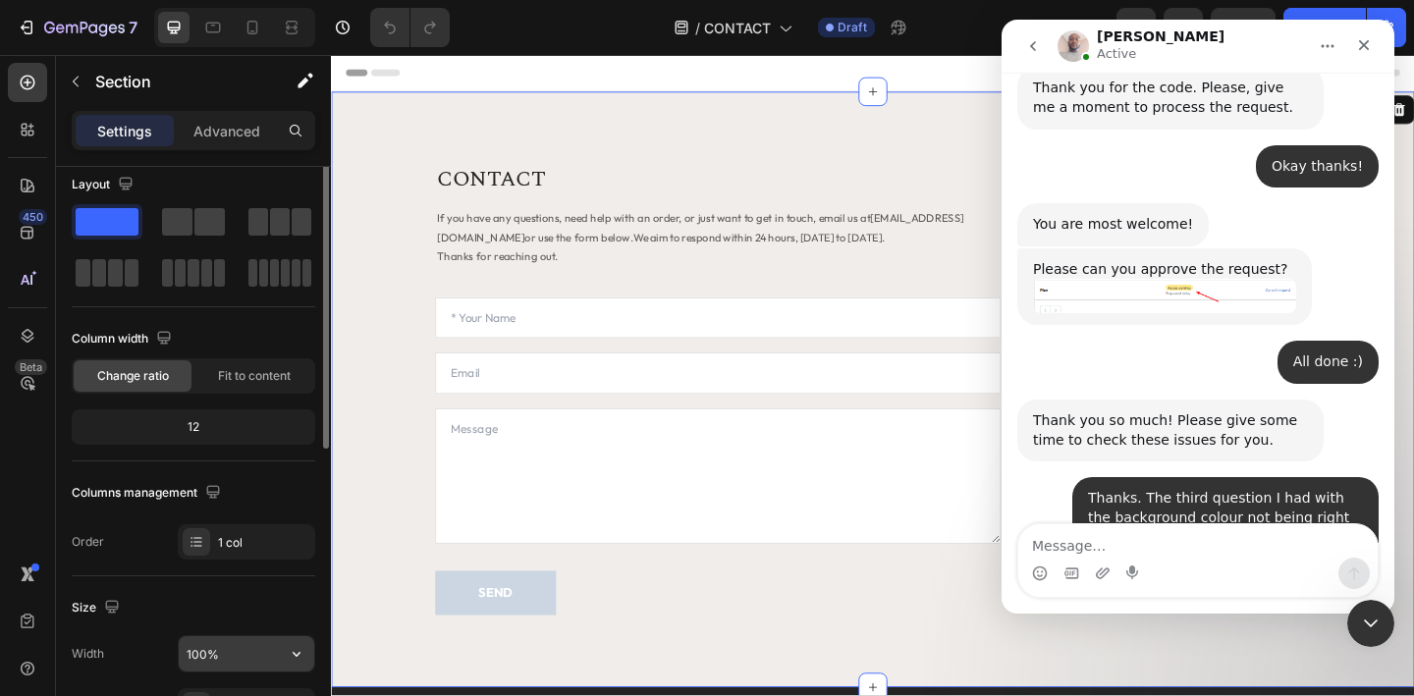
scroll to position [7, 0]
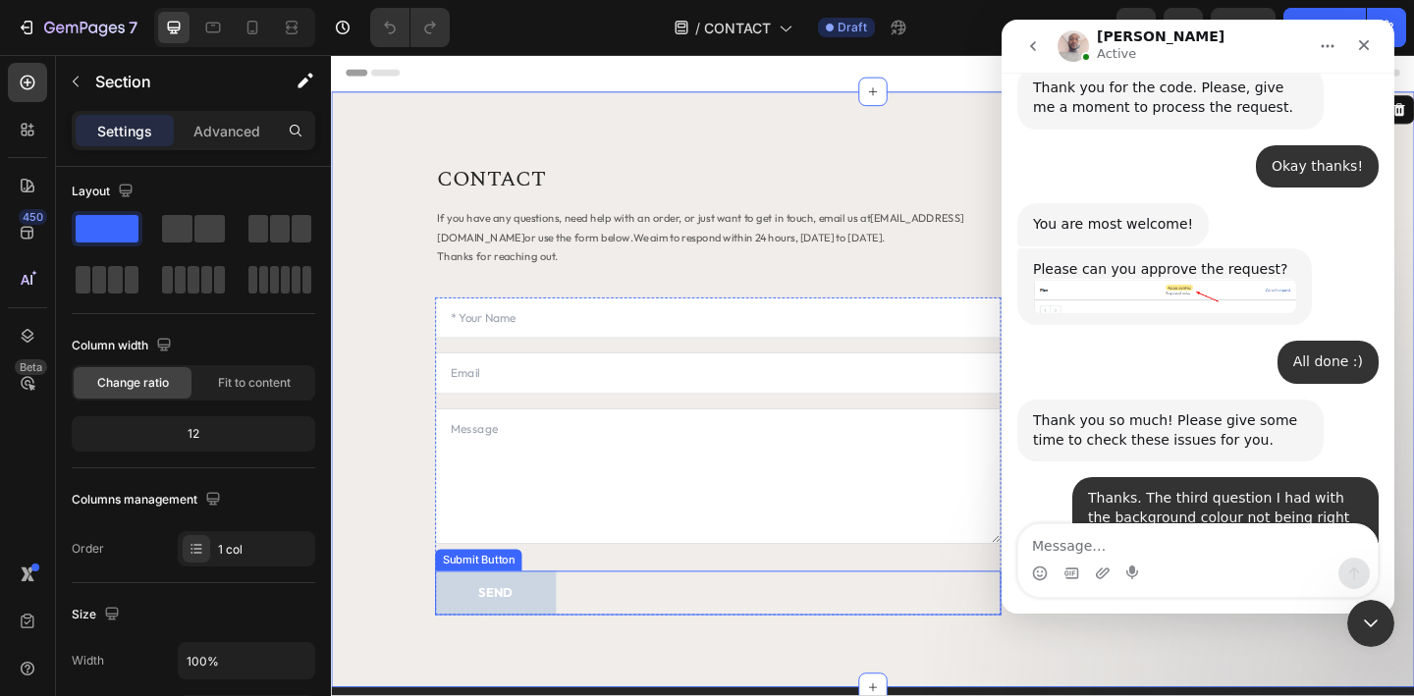
click at [627, 641] on div "SEND Submit Button" at bounding box center [752, 641] width 616 height 48
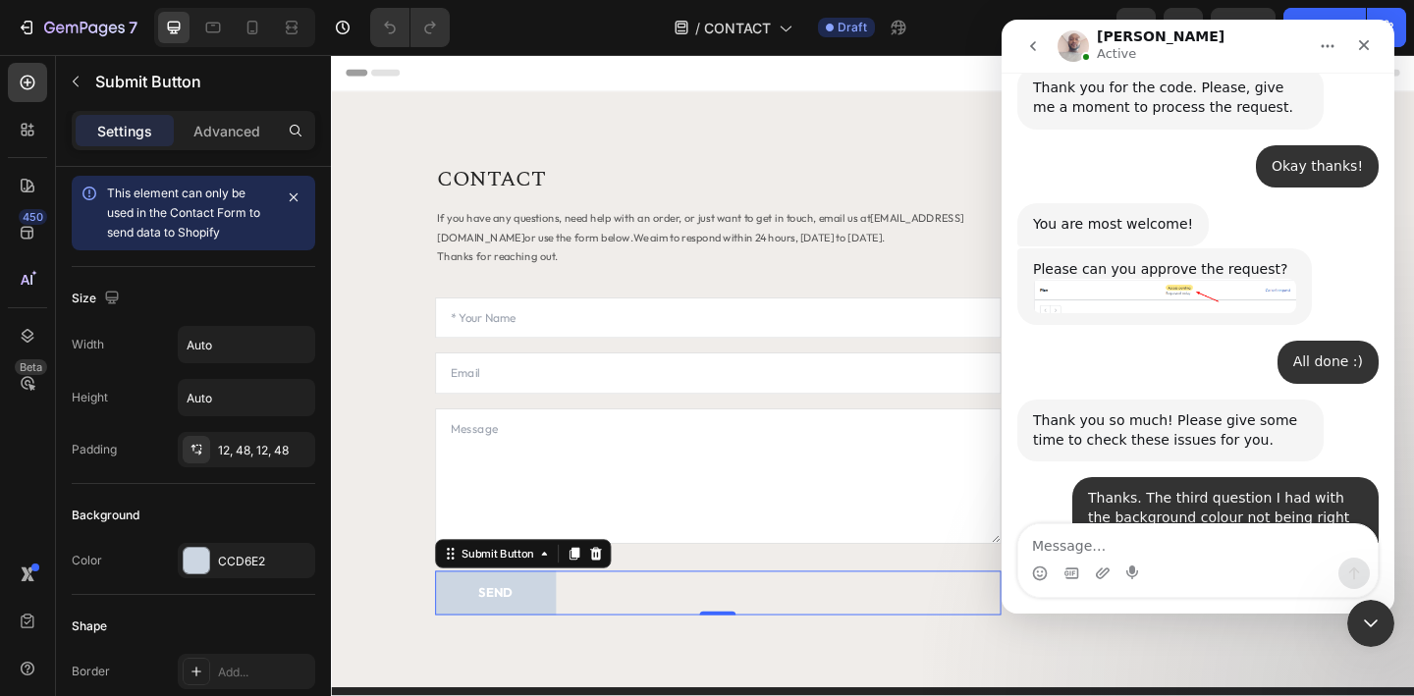
scroll to position [0, 0]
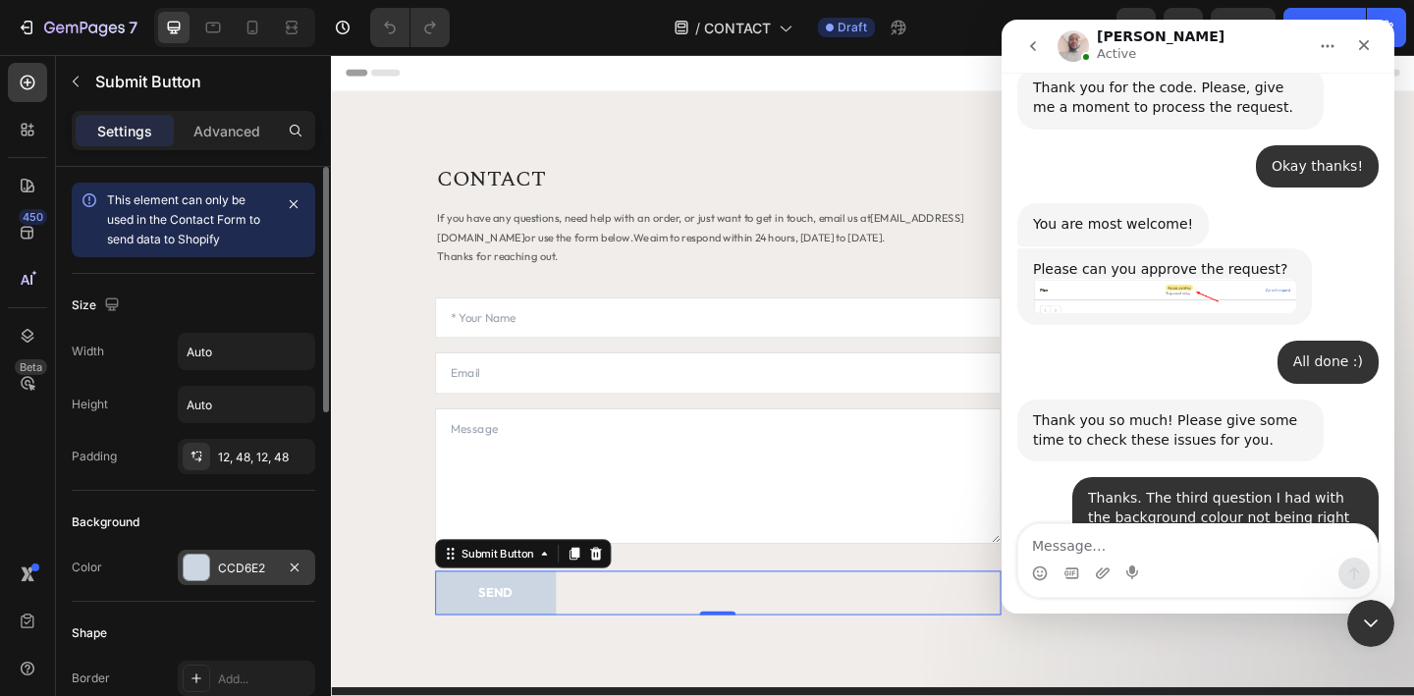
click at [223, 568] on div "CCD6E2" at bounding box center [246, 569] width 57 height 18
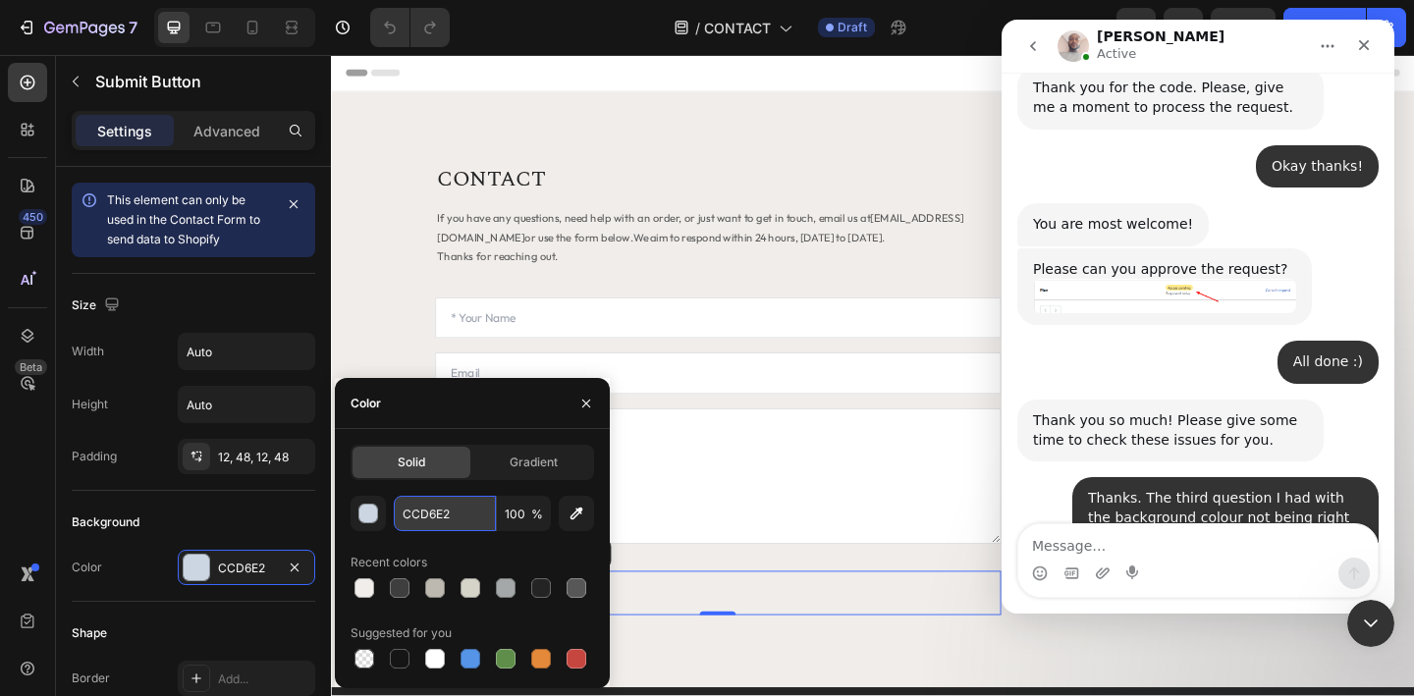
click at [435, 509] on input "CCD6E2" at bounding box center [445, 513] width 102 height 35
click at [405, 590] on div at bounding box center [400, 588] width 20 height 20
click at [581, 584] on div at bounding box center [577, 588] width 20 height 20
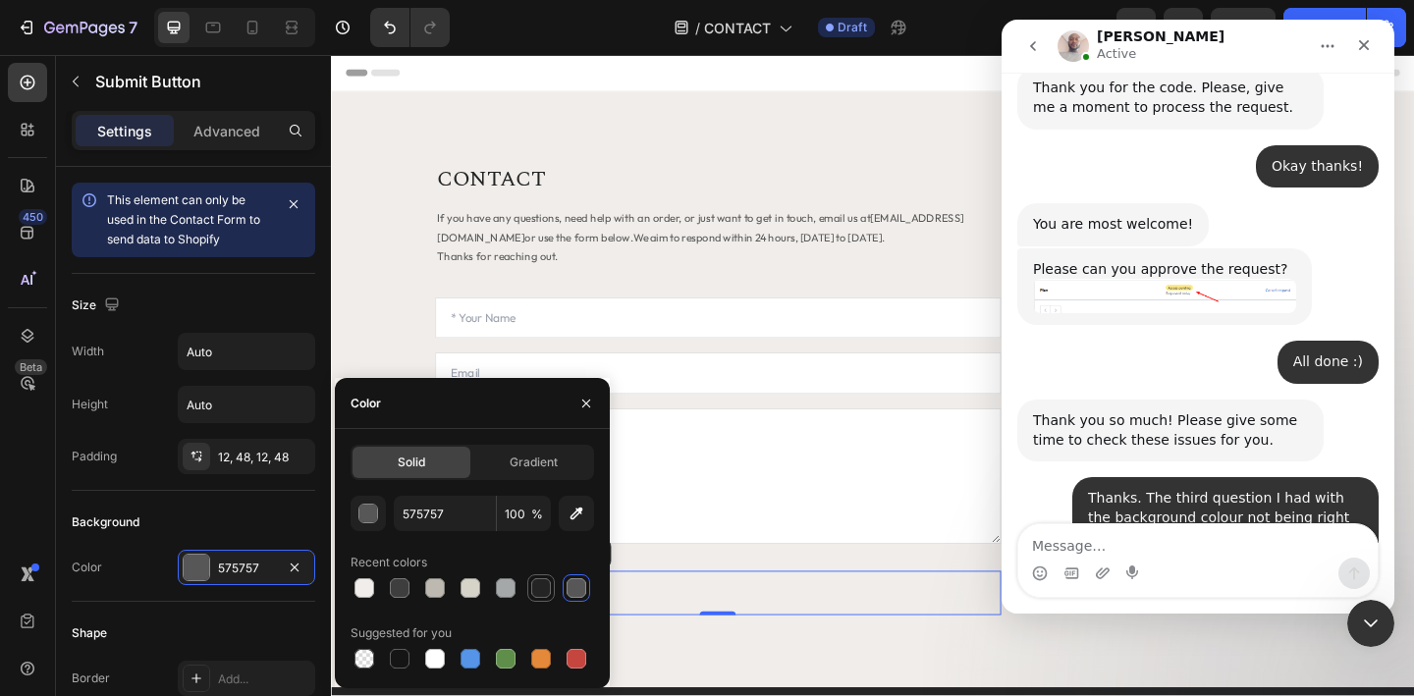
click at [545, 585] on div at bounding box center [541, 588] width 20 height 20
click at [400, 582] on div at bounding box center [400, 588] width 20 height 20
type input "3E3E3E"
click at [231, 517] on div "Background" at bounding box center [194, 522] width 244 height 31
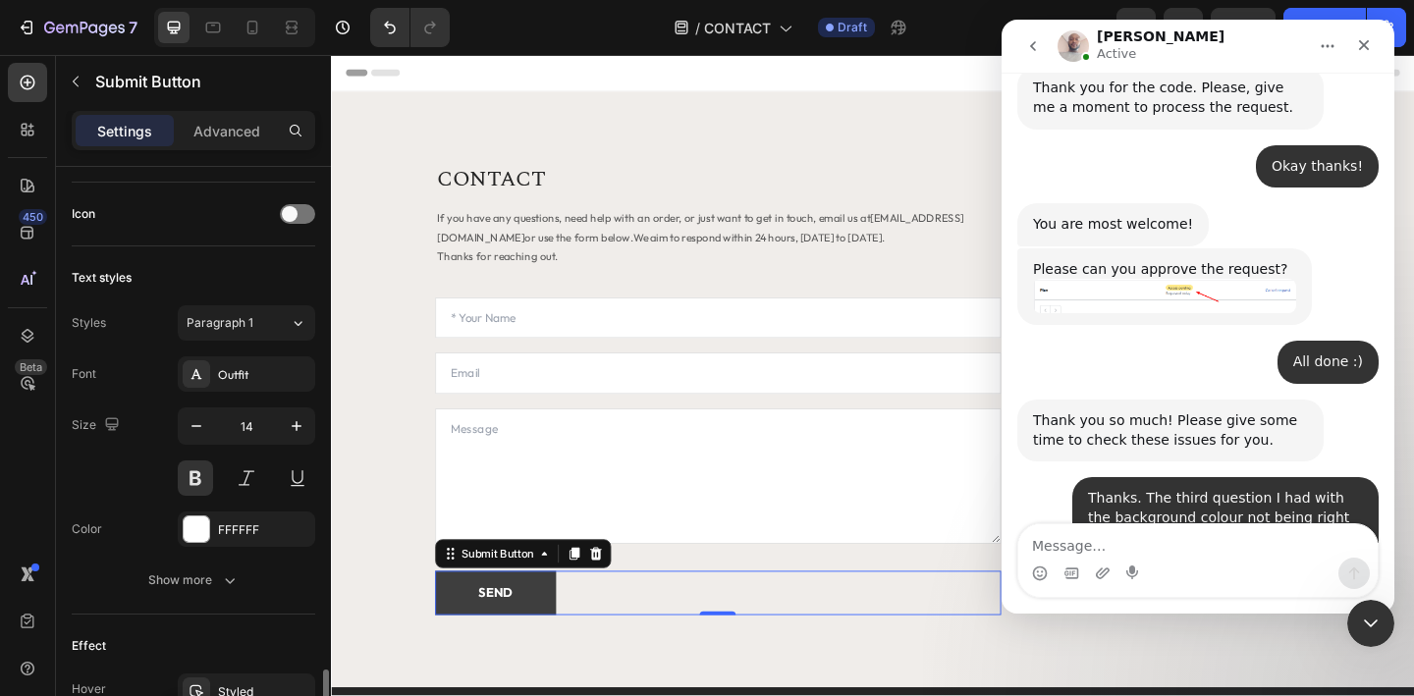
scroll to position [807, 0]
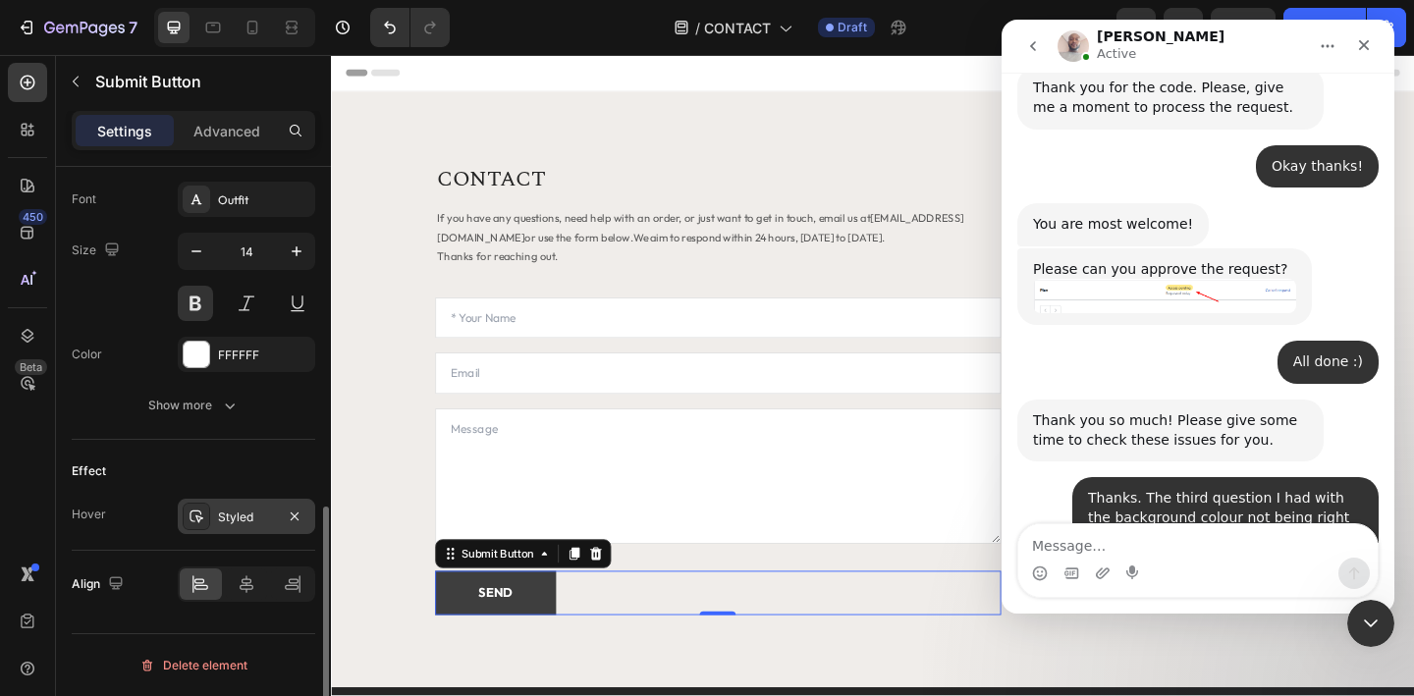
click at [255, 518] on div "Styled" at bounding box center [246, 518] width 57 height 18
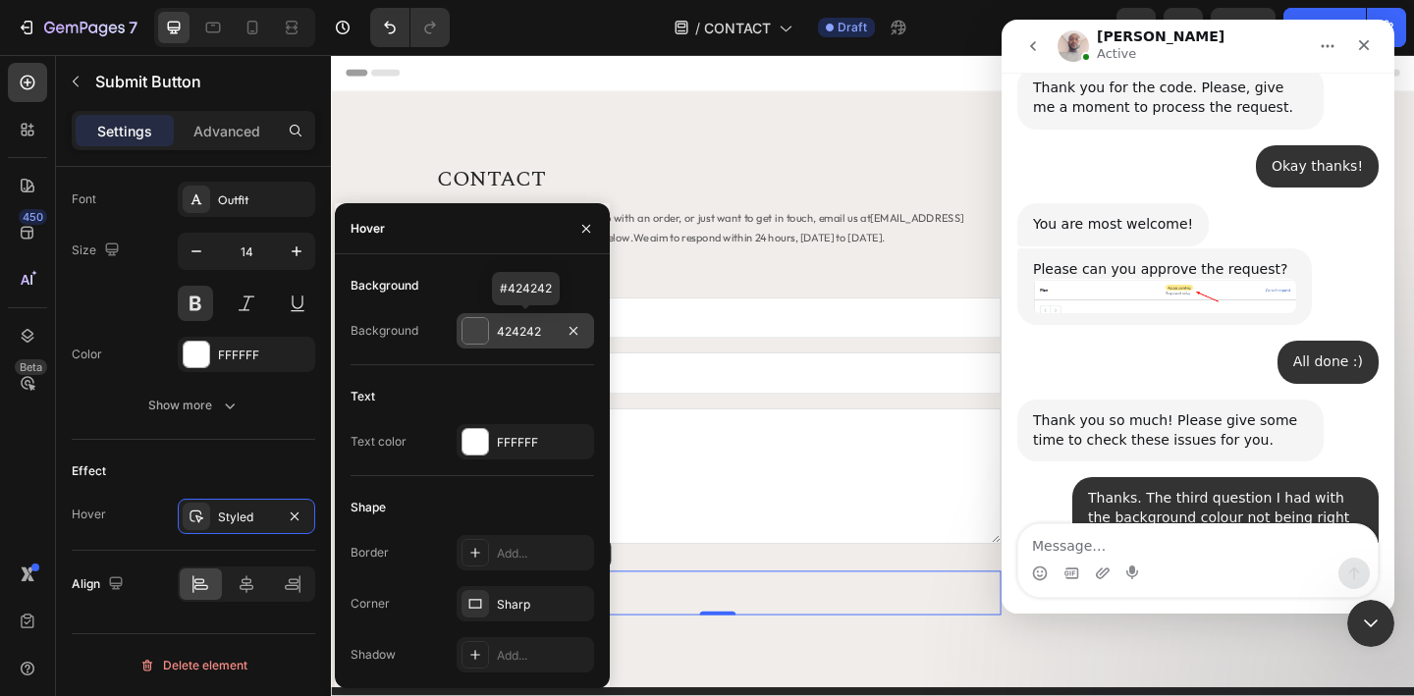
click at [519, 335] on div "424242" at bounding box center [525, 332] width 57 height 18
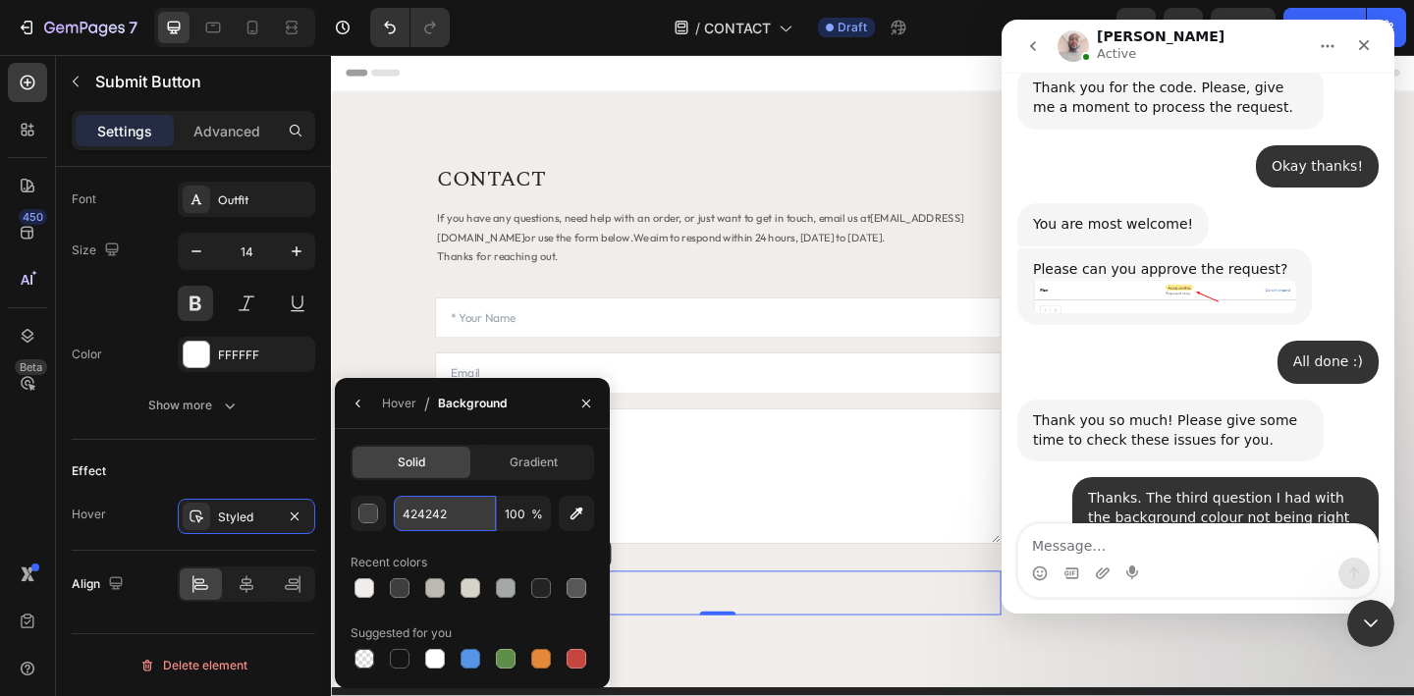
click at [0, 0] on input "424242" at bounding box center [0, 0] width 0 height 0
paste input "CCD6E"
type input "CCD6E2"
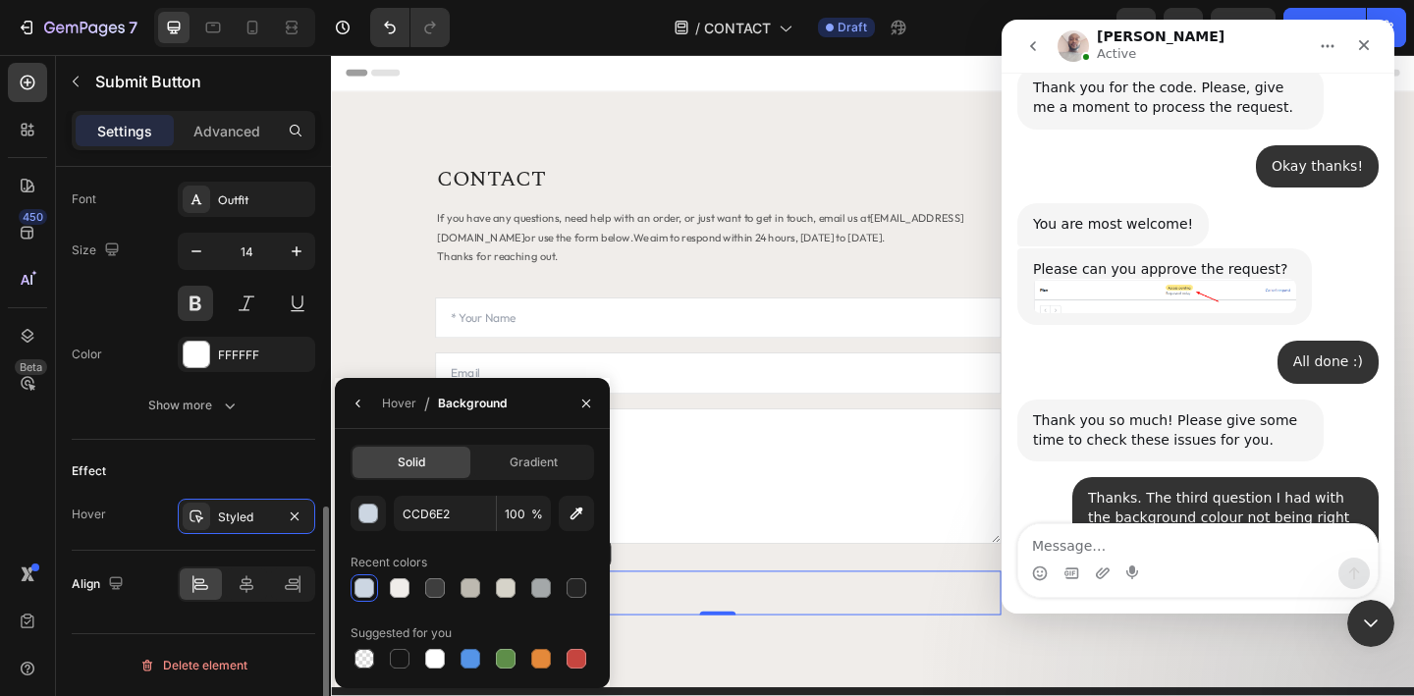
click at [189, 487] on div "Effect Hover Styled" at bounding box center [194, 495] width 244 height 111
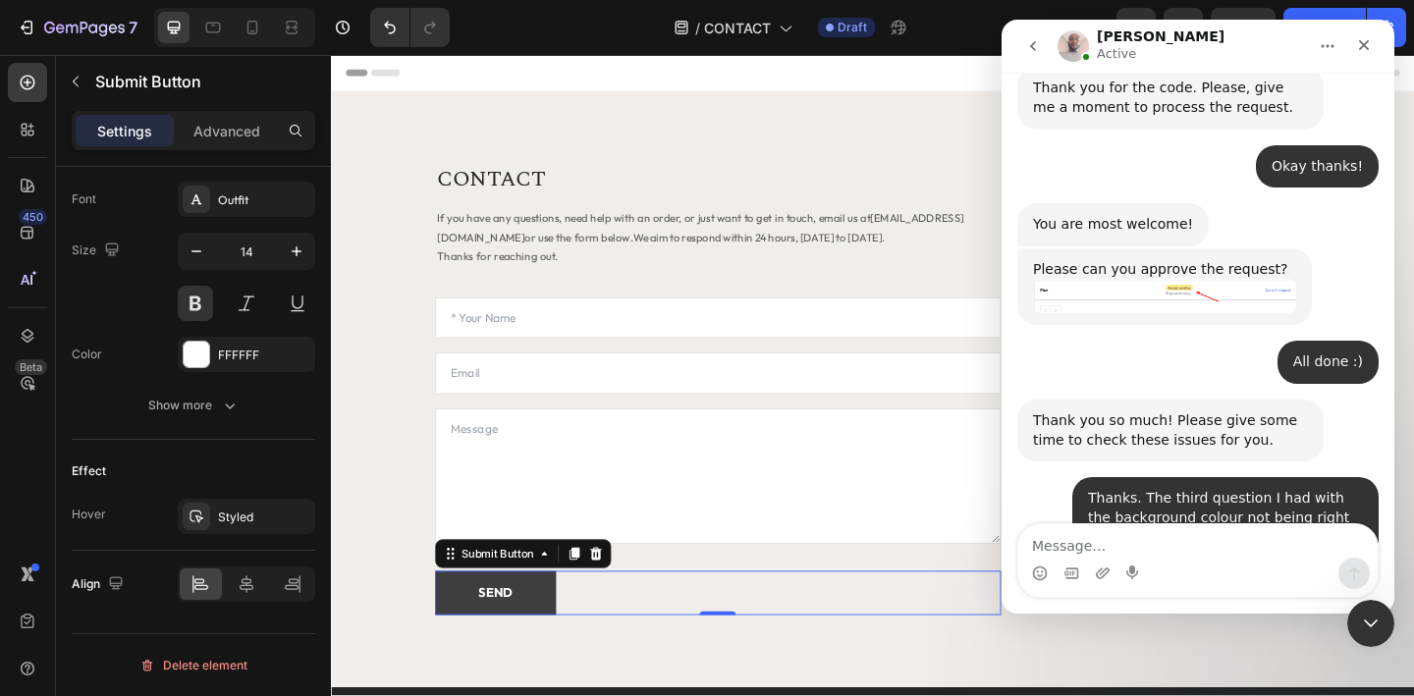
scroll to position [0, 0]
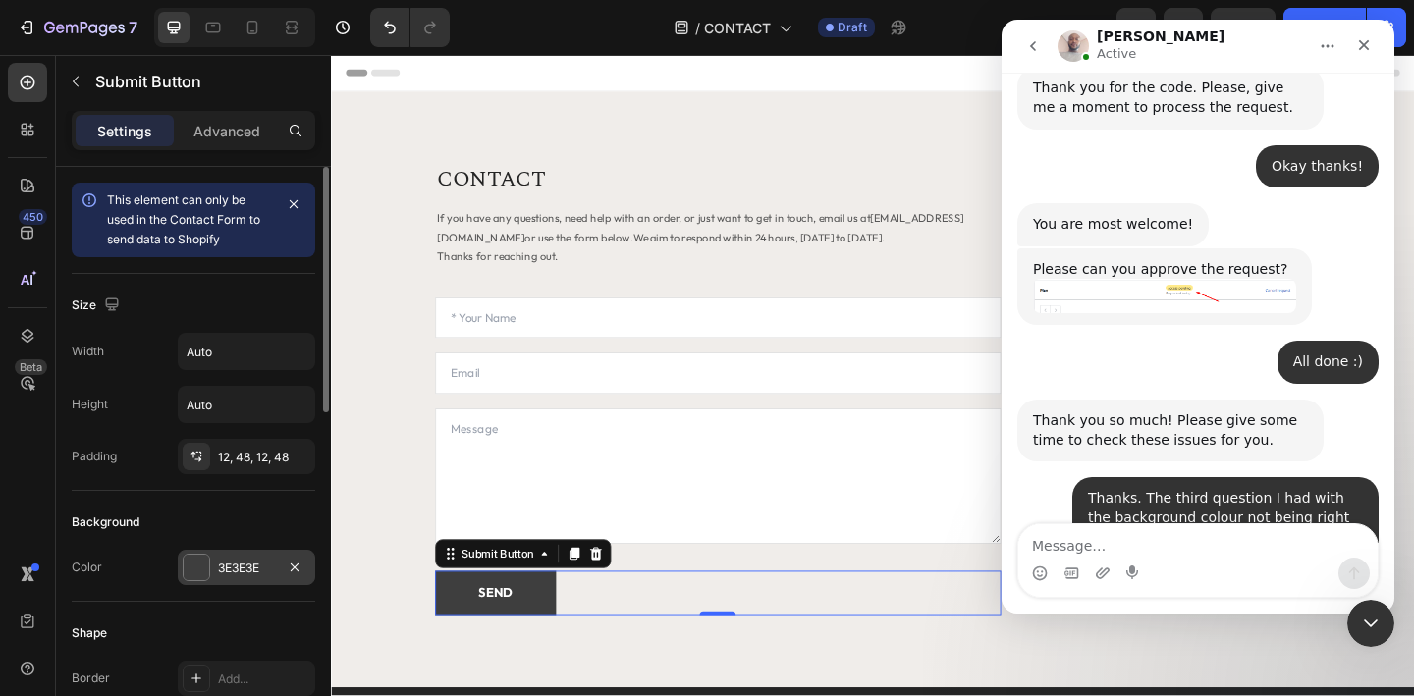
click at [253, 573] on div "3E3E3E" at bounding box center [246, 569] width 57 height 18
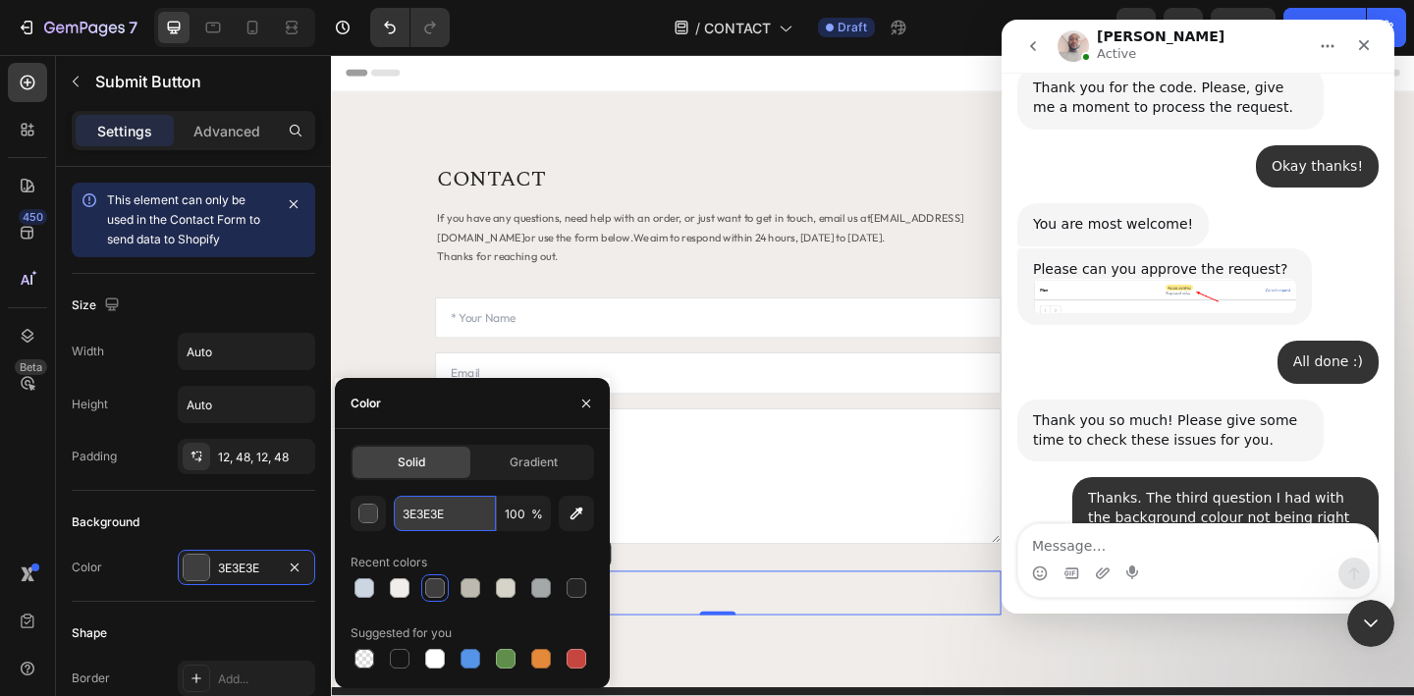
click at [428, 516] on input "3E3E3E" at bounding box center [445, 513] width 102 height 35
type input "424242"
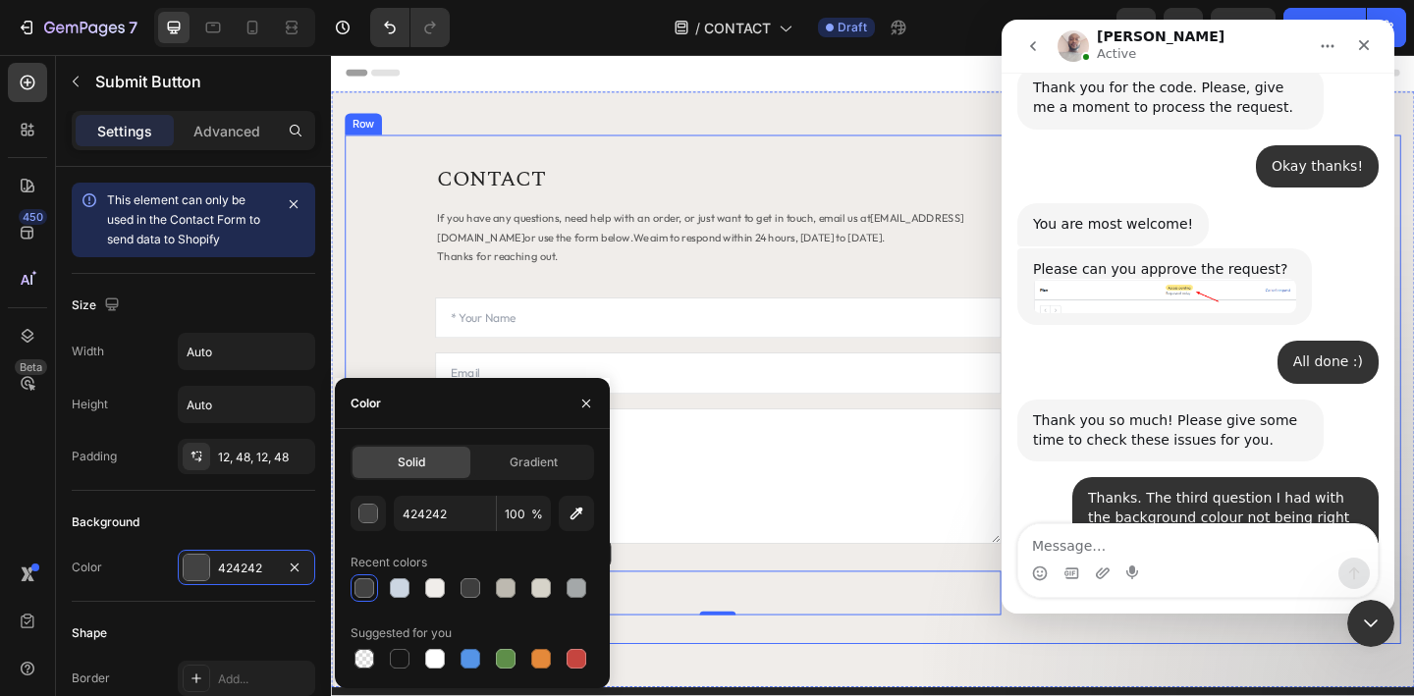
click at [812, 689] on div "CONTACT Heading If you have any questions, need help with an order, or just wan…" at bounding box center [920, 419] width 1149 height 554
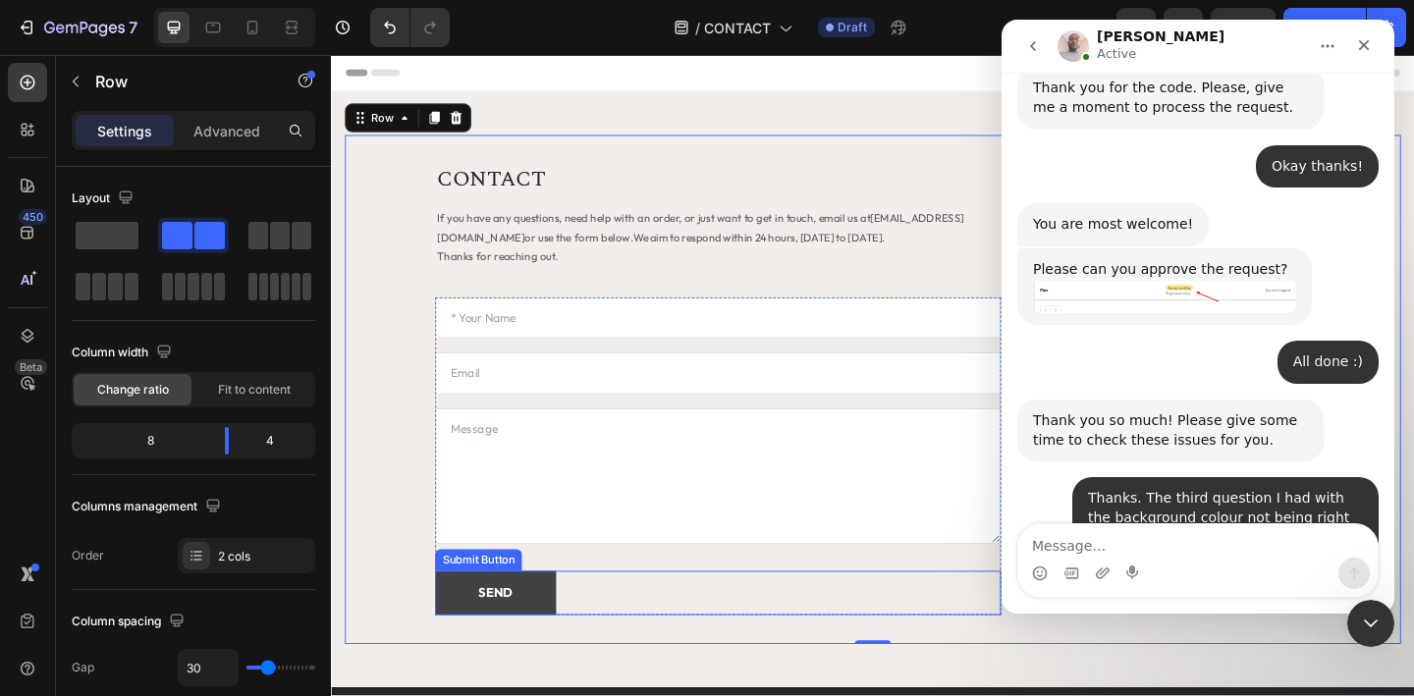
click at [603, 641] on div "SEND Submit Button" at bounding box center [752, 641] width 616 height 48
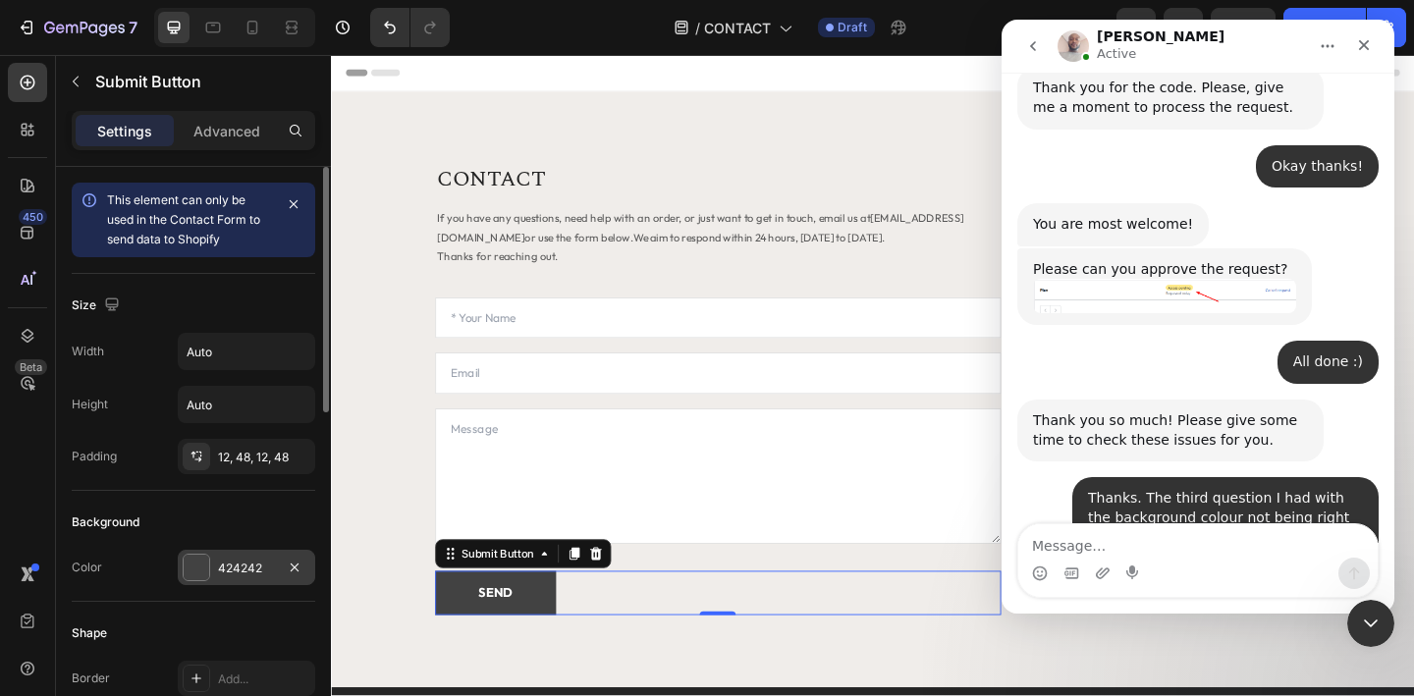
click at [240, 576] on div "424242" at bounding box center [246, 567] width 137 height 35
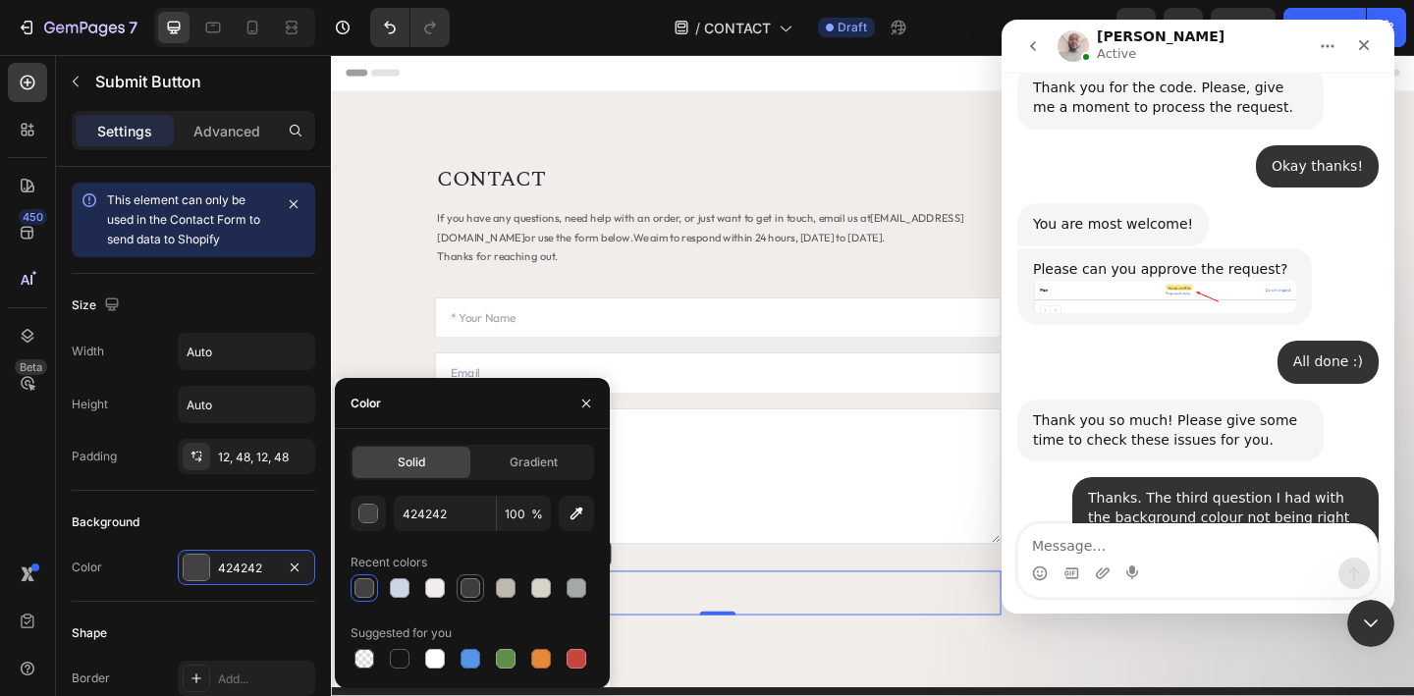
click at [470, 580] on div at bounding box center [471, 588] width 20 height 20
type input "3E3E3E"
click at [224, 519] on div "Background" at bounding box center [194, 522] width 244 height 31
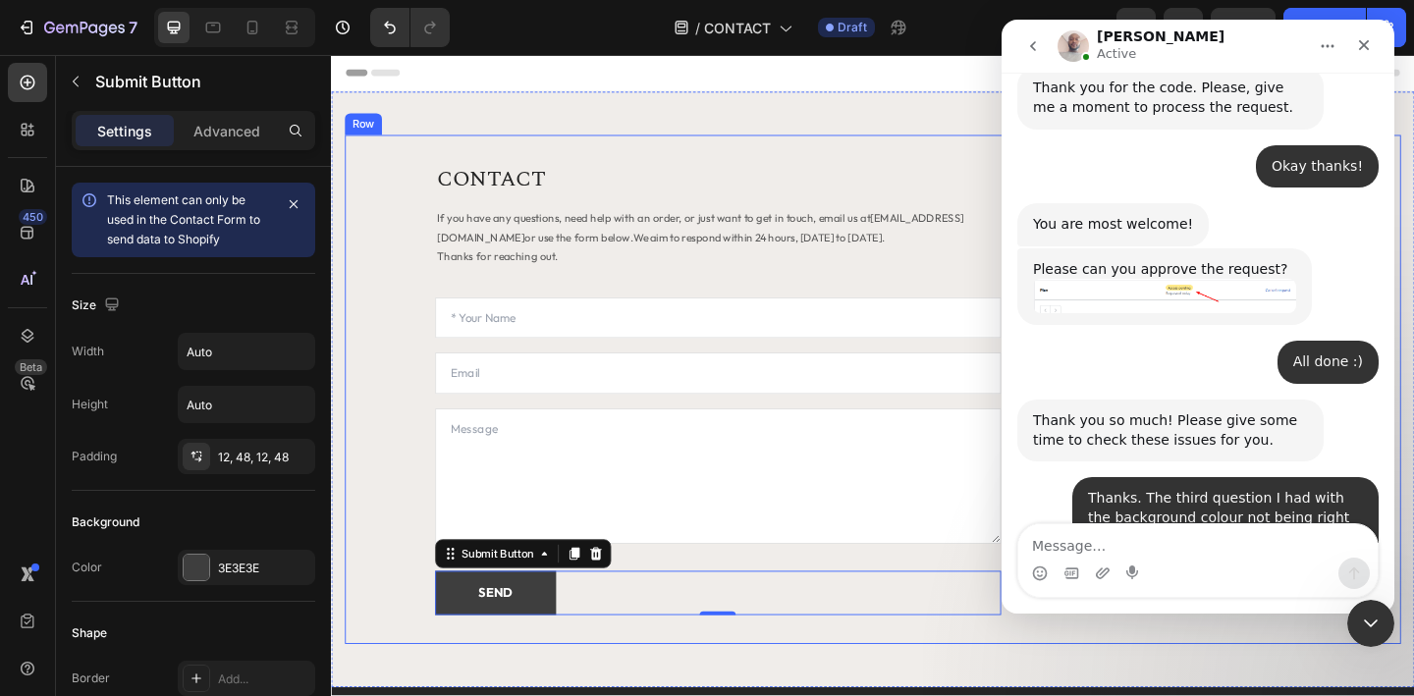
click at [393, 600] on div "CONTACT Heading If you have any questions, need help with an order, or just wan…" at bounding box center [920, 419] width 1149 height 554
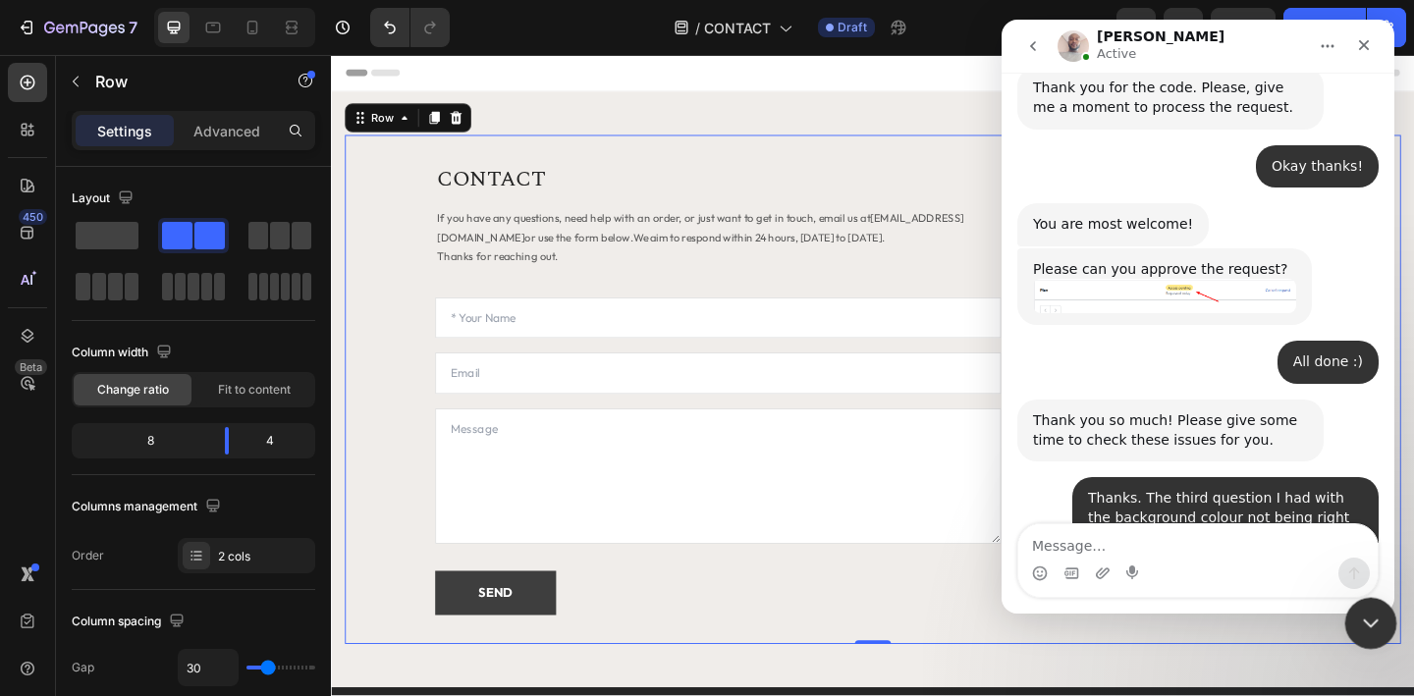
click at [1361, 625] on icon "Close Intercom Messenger" at bounding box center [1368, 621] width 24 height 24
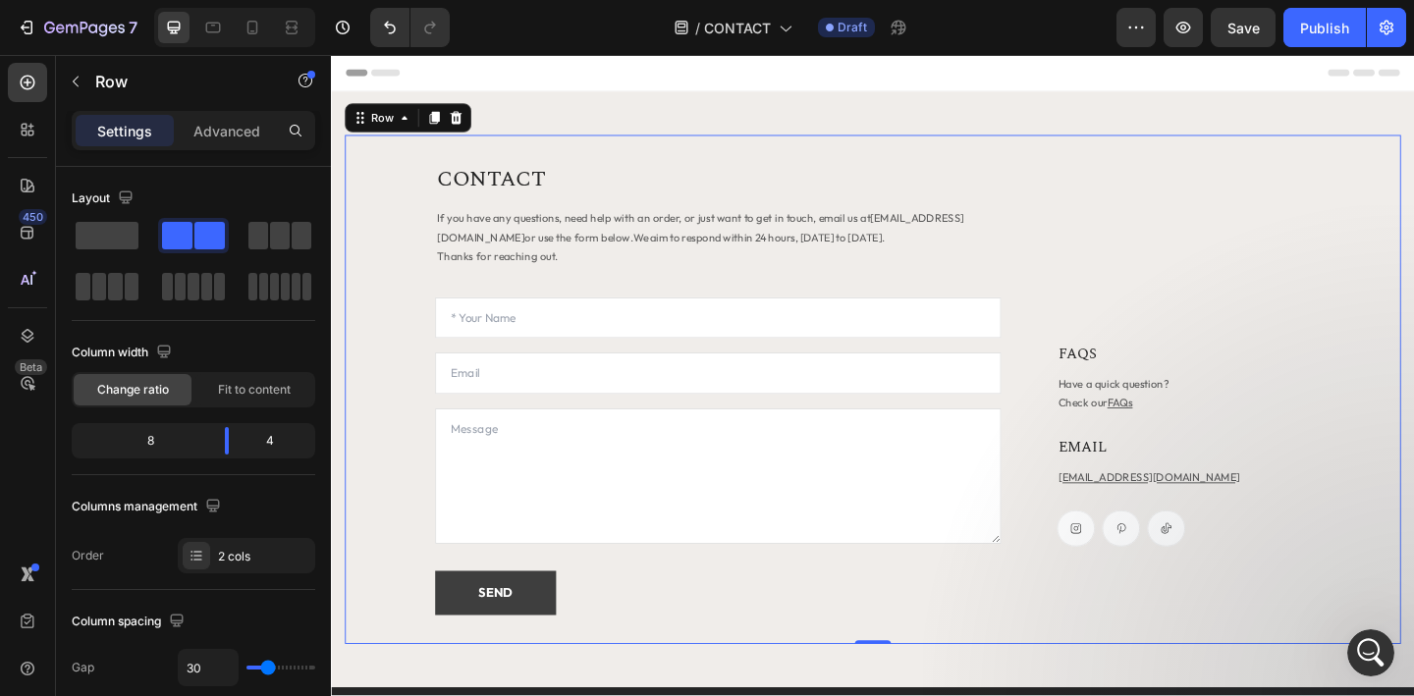
scroll to position [2906, 0]
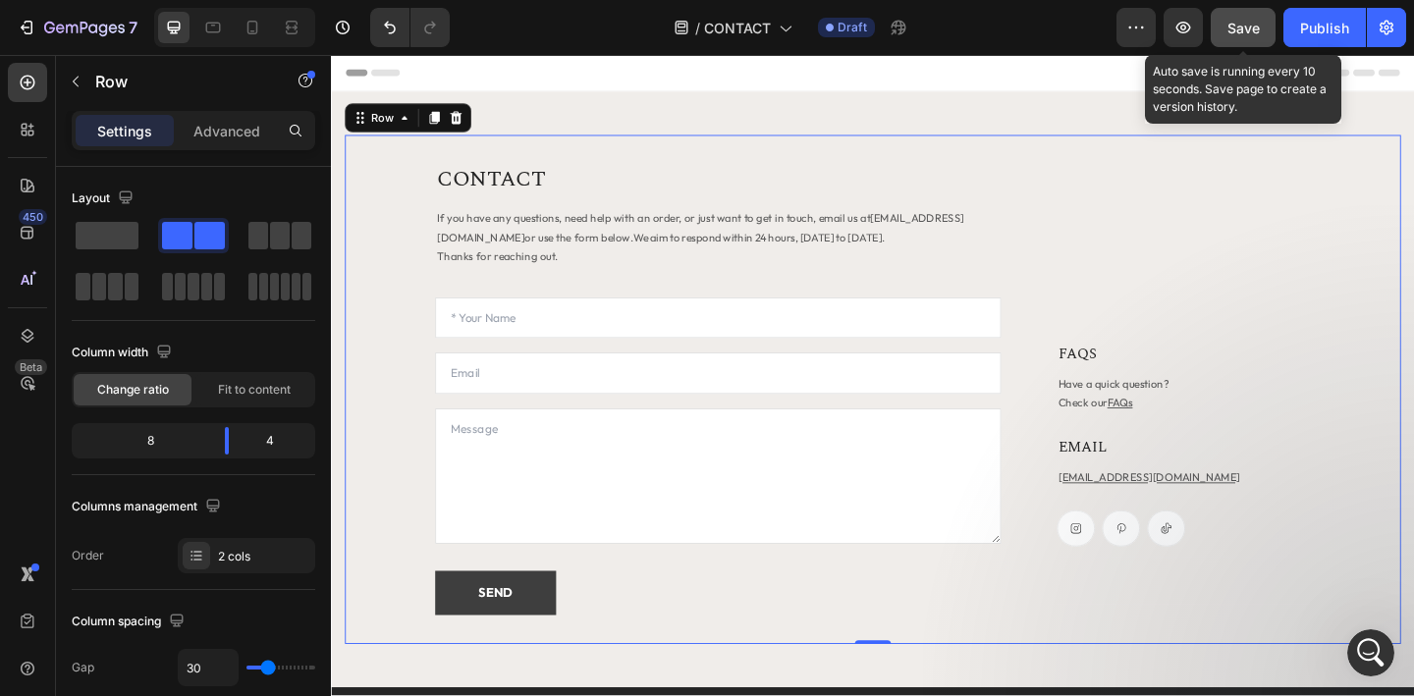
click at [1249, 39] on button "Save" at bounding box center [1243, 27] width 65 height 39
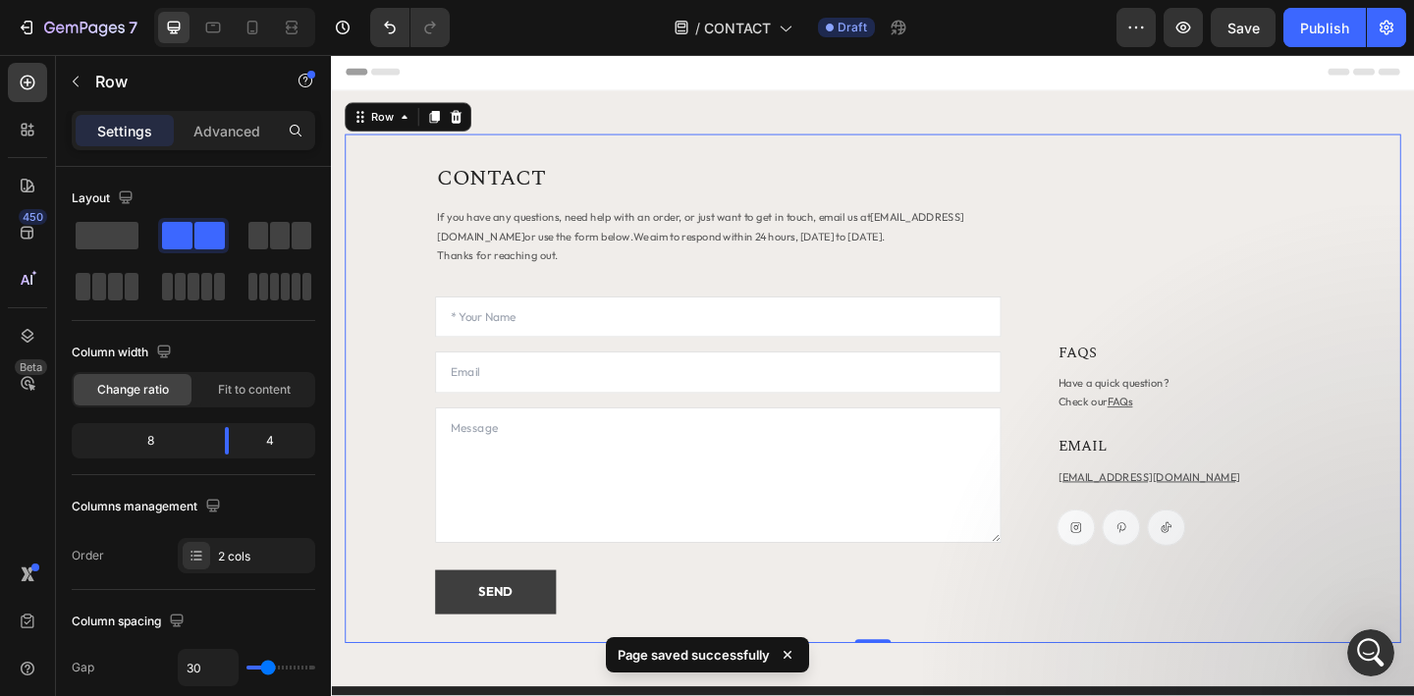
scroll to position [0, 0]
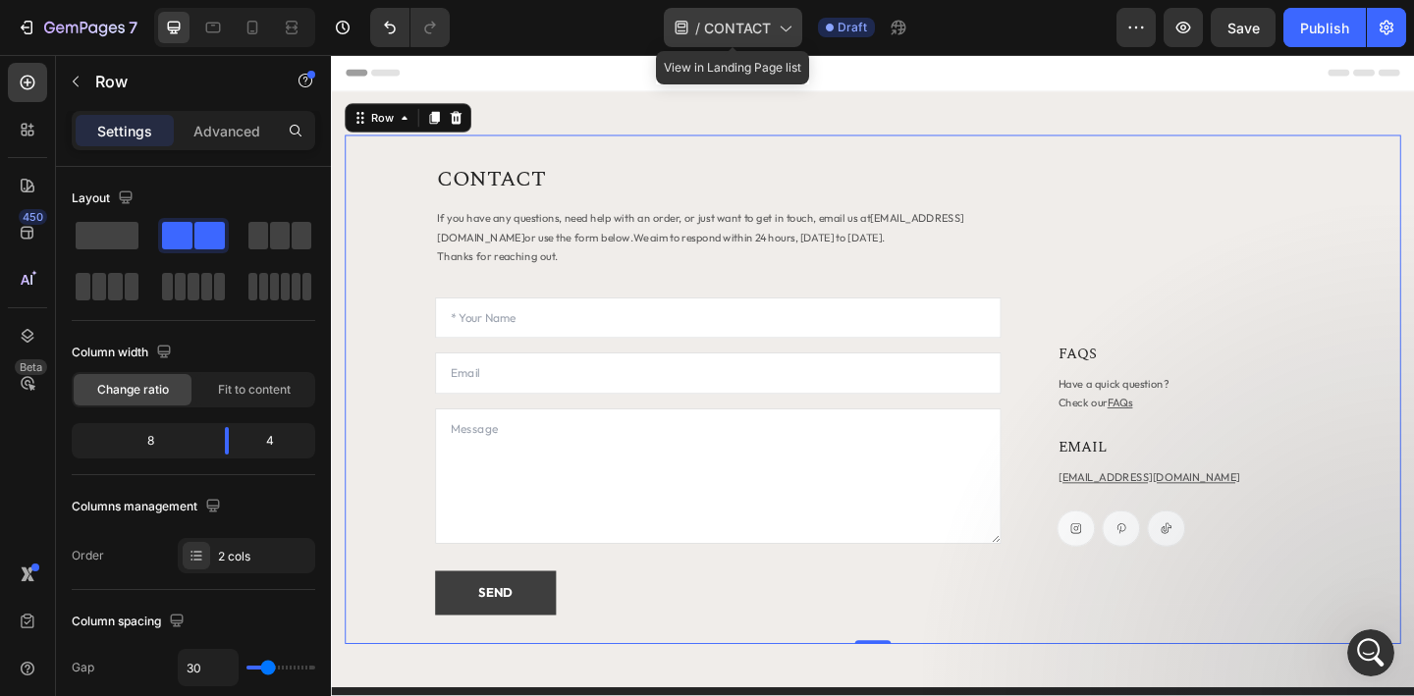
click at [784, 30] on icon at bounding box center [785, 28] width 20 height 20
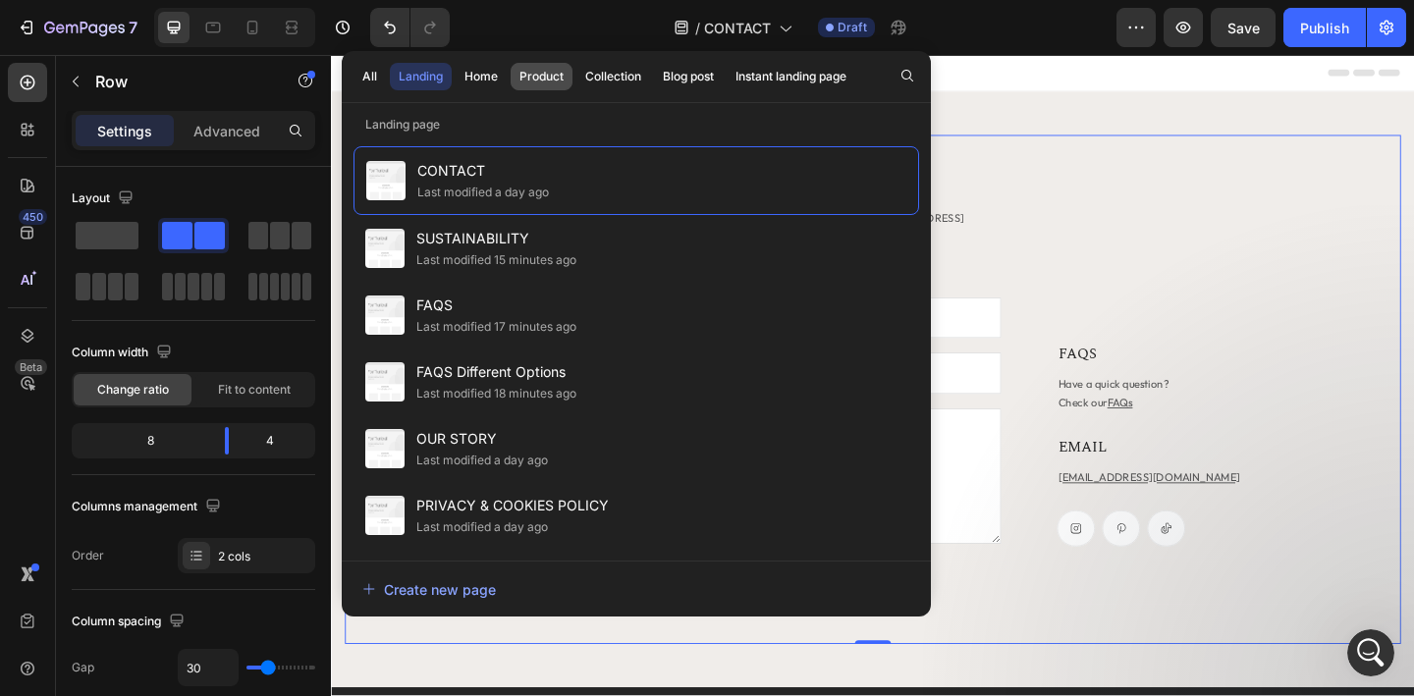
click at [540, 83] on div "Product" at bounding box center [541, 77] width 44 height 18
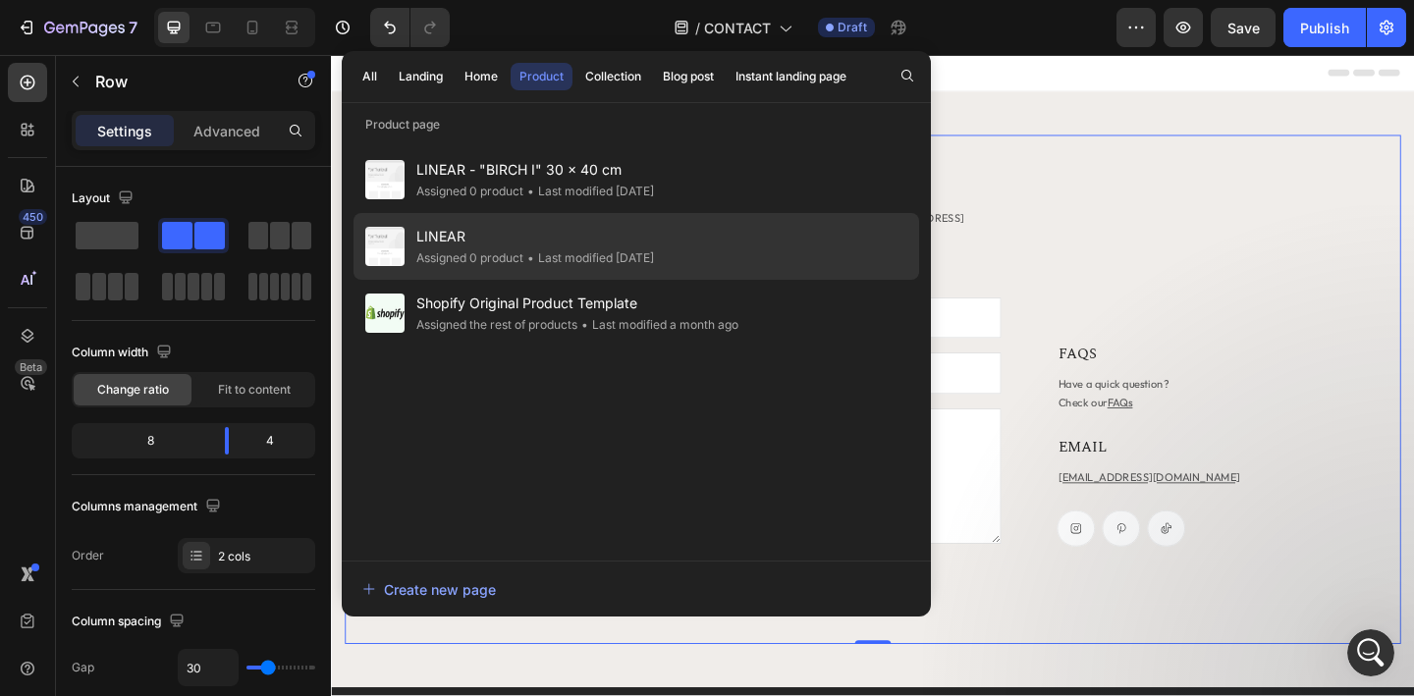
click at [541, 249] on div "• Last modified 5 days ago" at bounding box center [588, 258] width 131 height 20
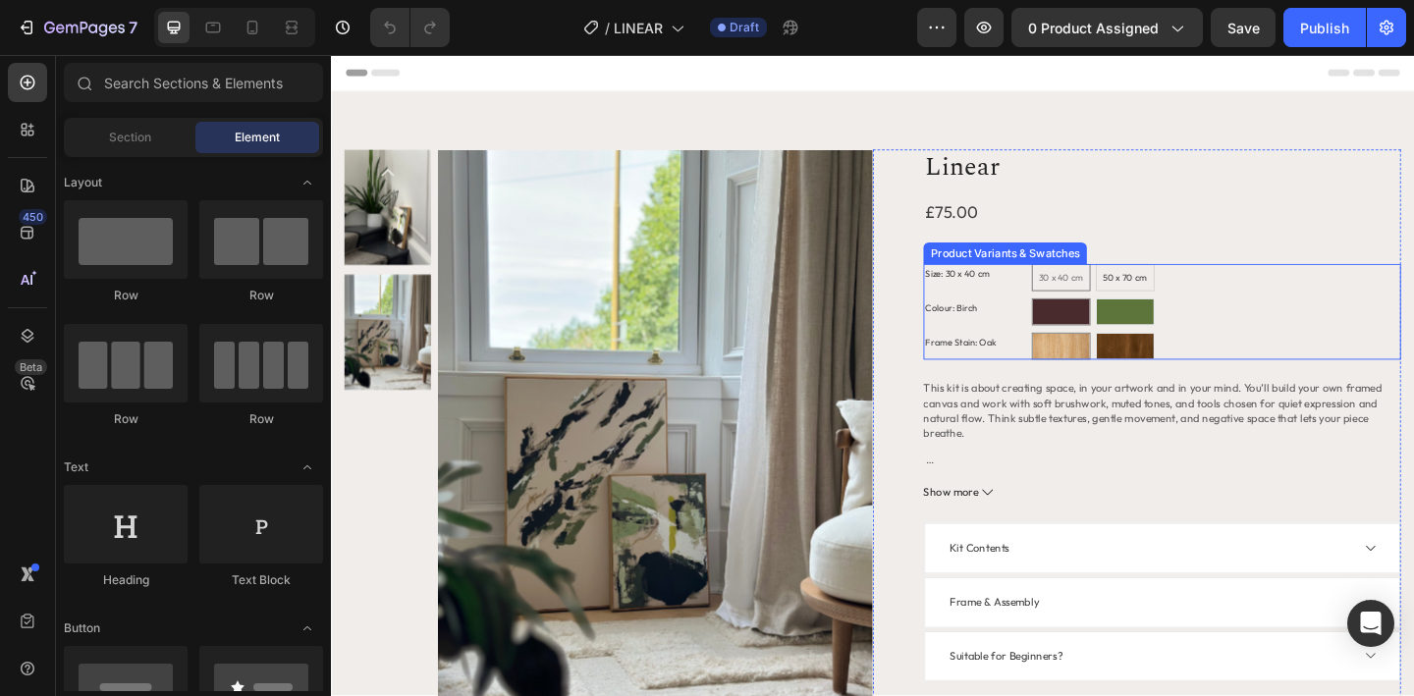
scroll to position [238, 0]
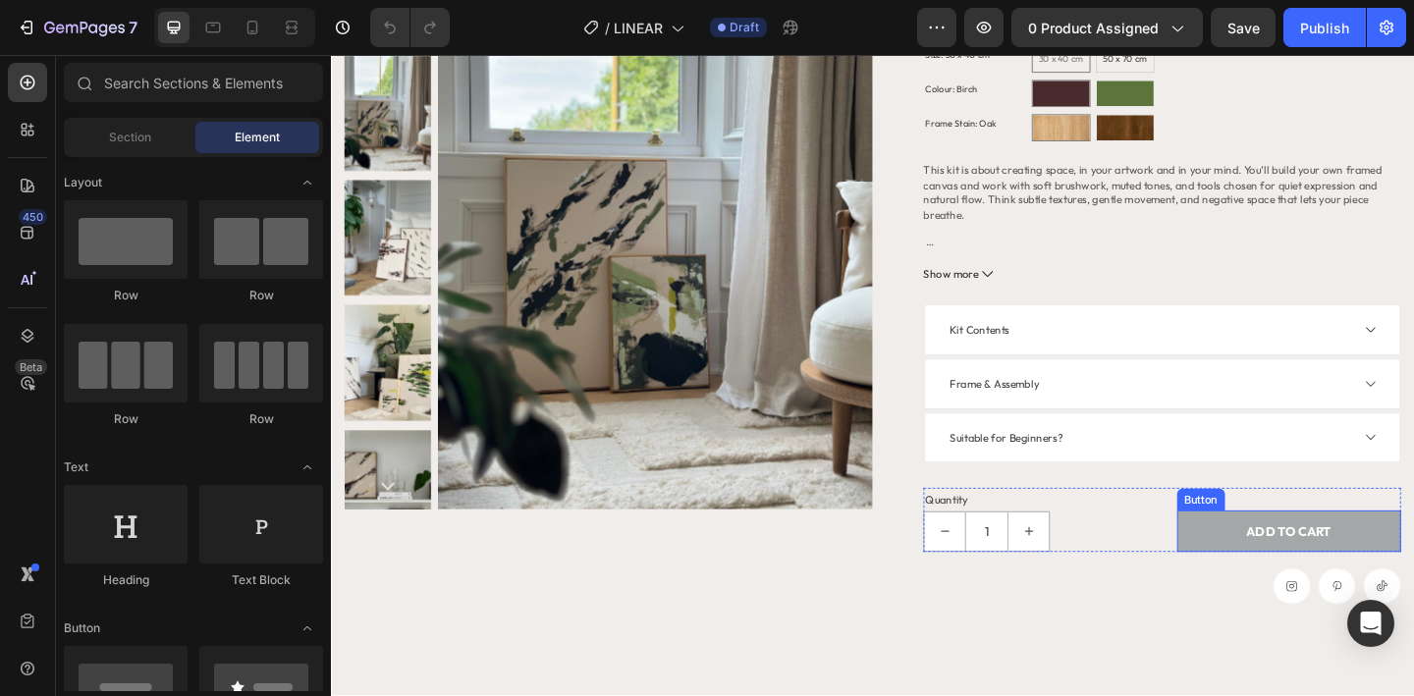
click at [1273, 582] on button "ADD TO CART" at bounding box center [1373, 573] width 245 height 45
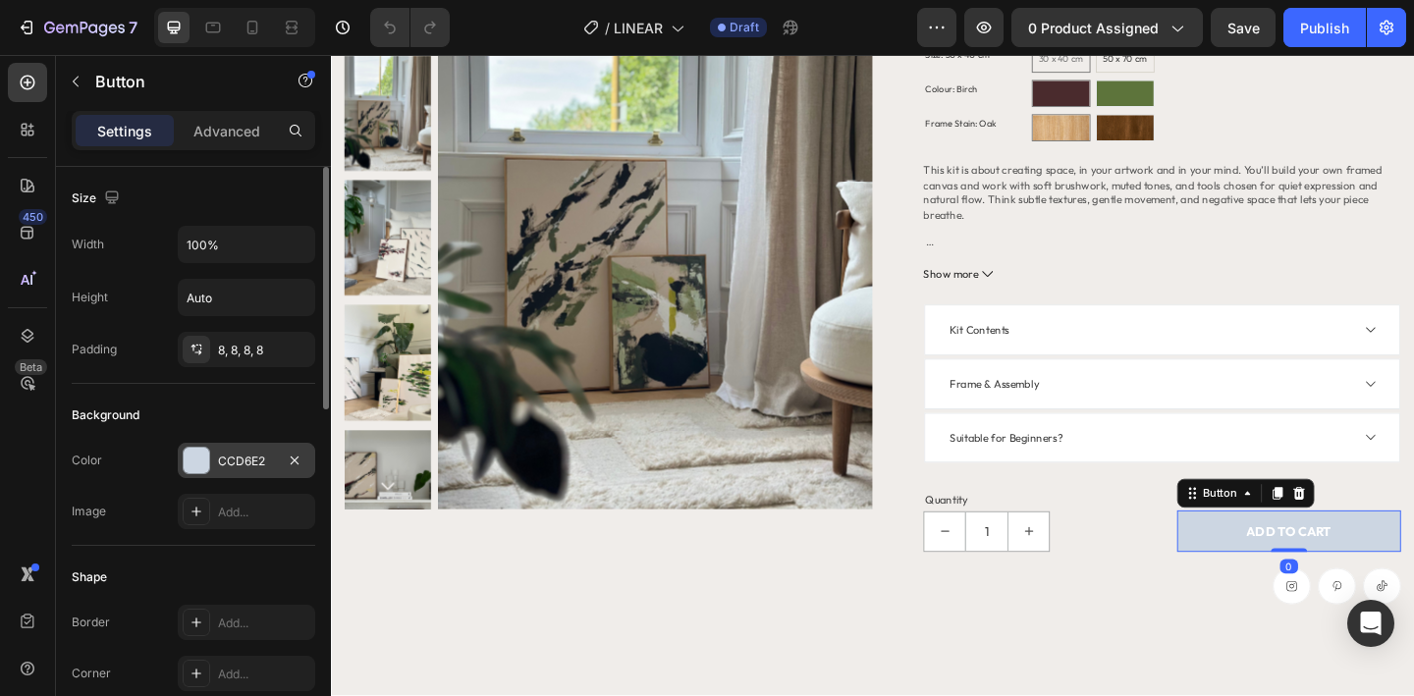
click at [259, 467] on div "CCD6E2" at bounding box center [246, 462] width 57 height 18
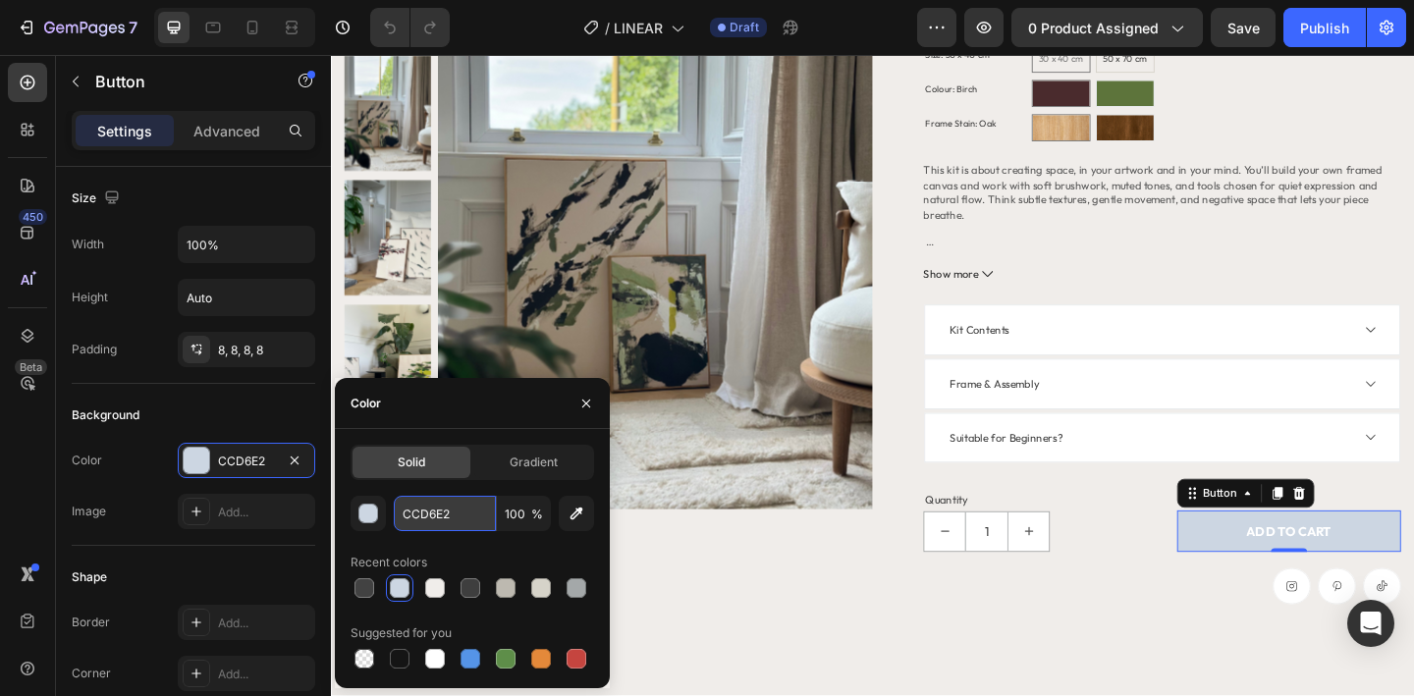
click at [427, 510] on input "CCD6E2" at bounding box center [445, 513] width 102 height 35
click at [471, 592] on div at bounding box center [471, 588] width 20 height 20
type input "3E3E3E"
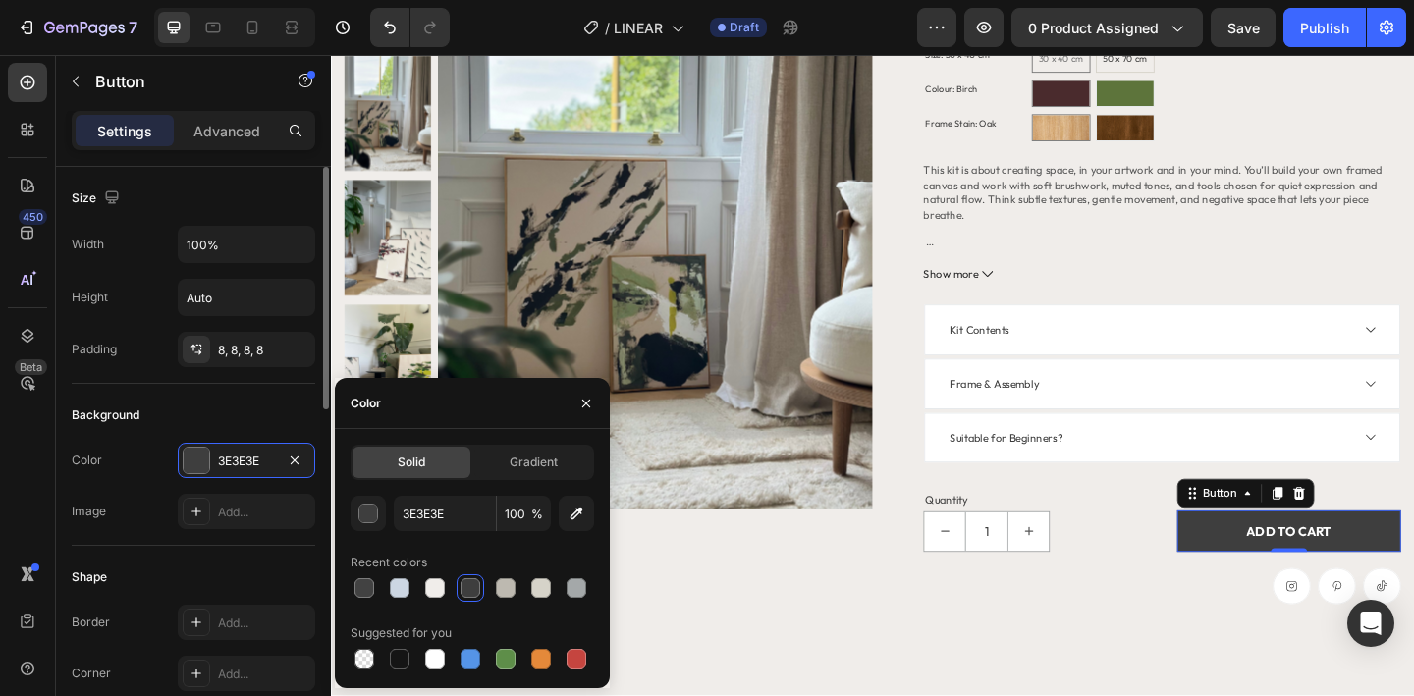
click at [203, 419] on div "Background" at bounding box center [194, 415] width 244 height 31
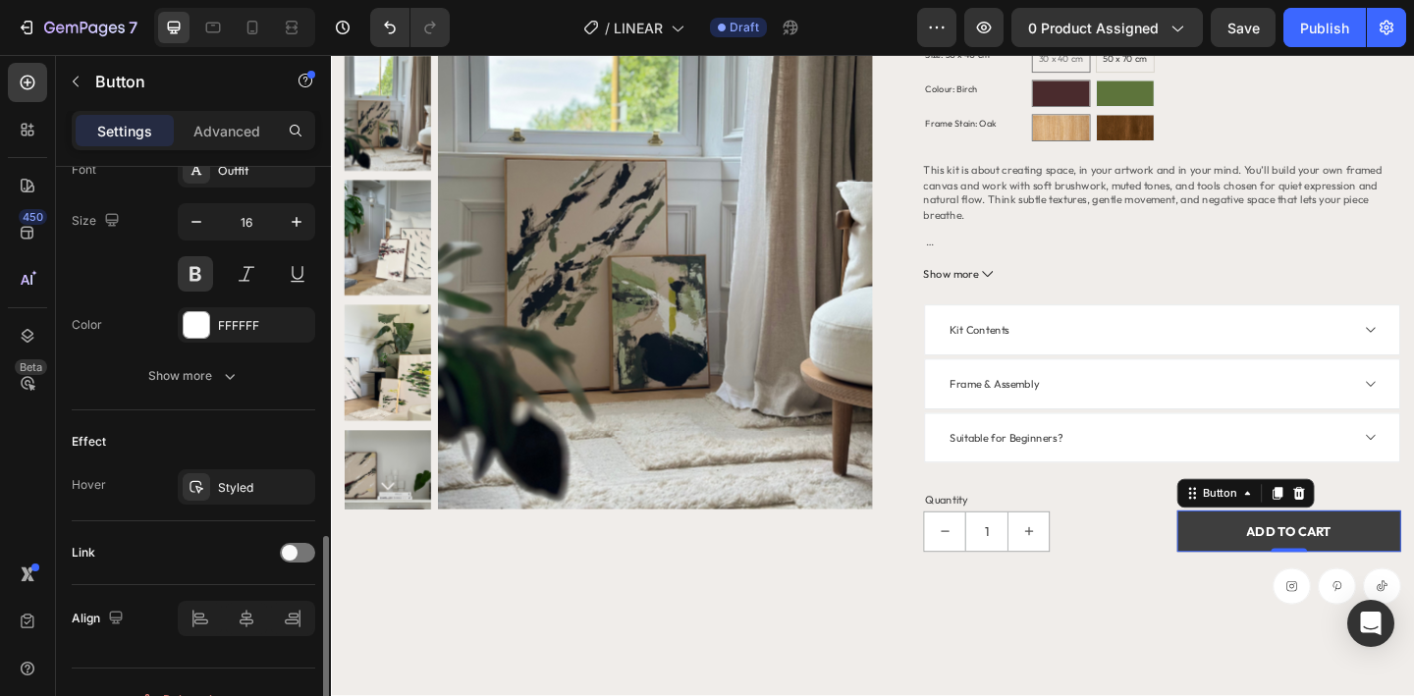
scroll to position [823, 0]
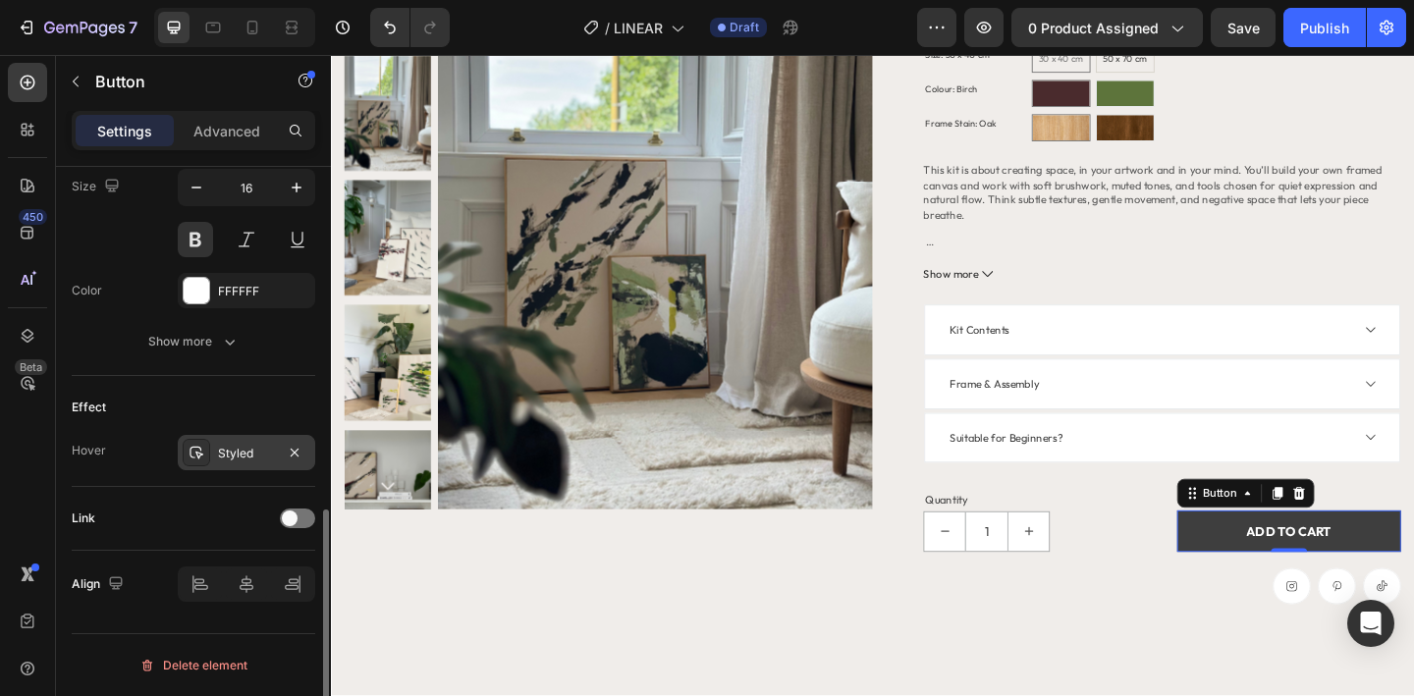
click at [225, 460] on div "Styled" at bounding box center [246, 454] width 57 height 18
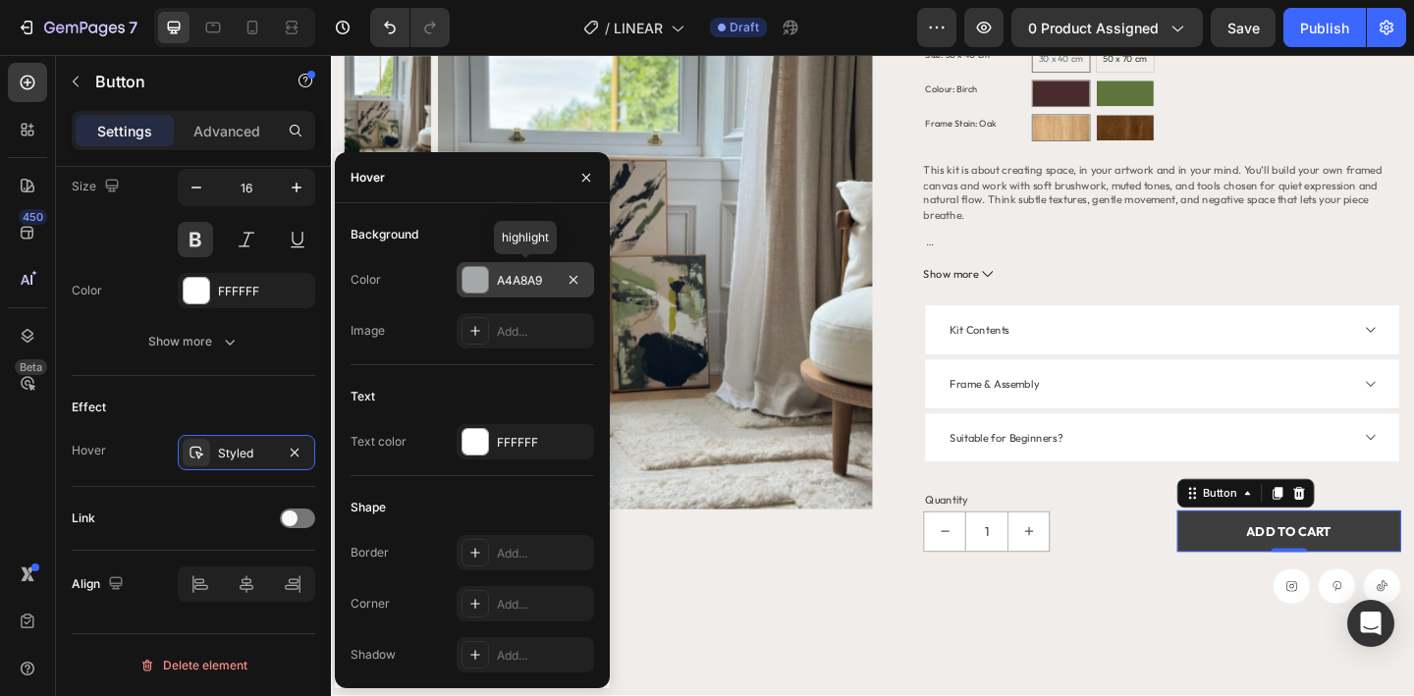
click at [515, 281] on div "A4A8A9" at bounding box center [525, 281] width 57 height 18
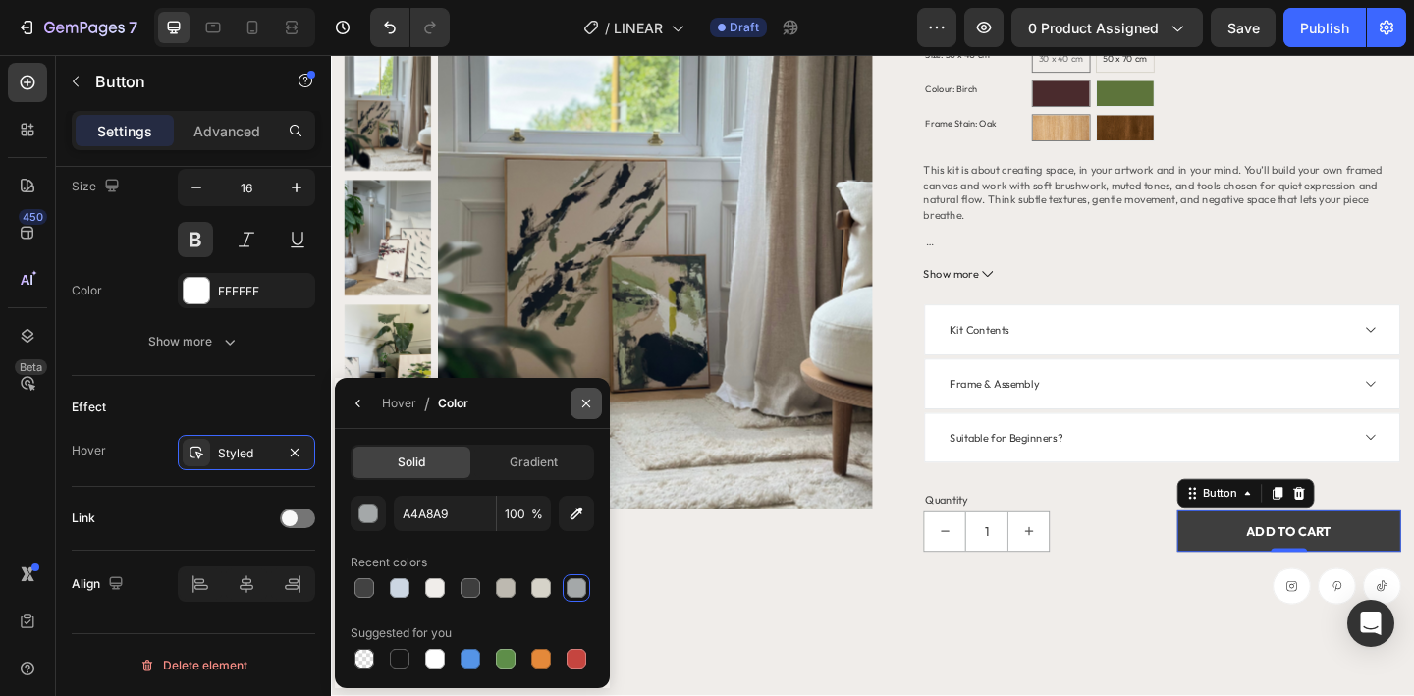
click at [585, 409] on icon "button" at bounding box center [586, 404] width 16 height 16
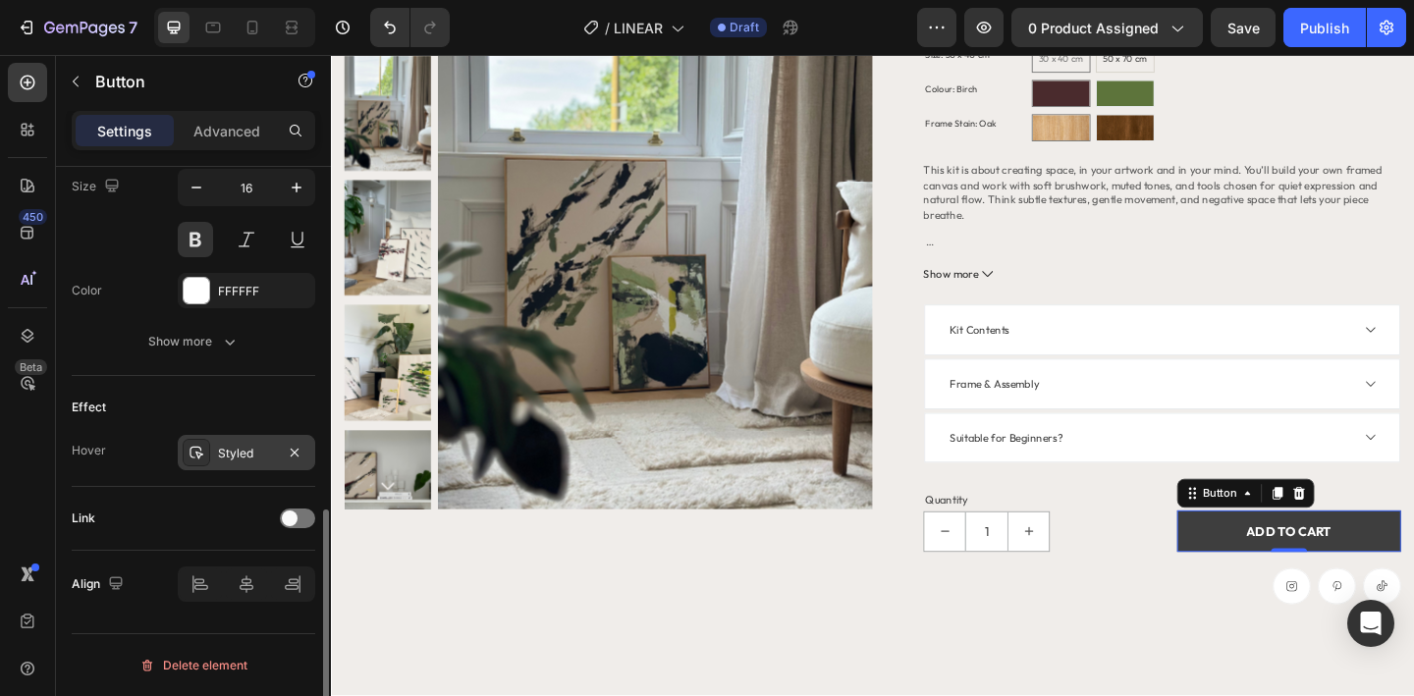
click at [246, 456] on div "Styled" at bounding box center [246, 454] width 57 height 18
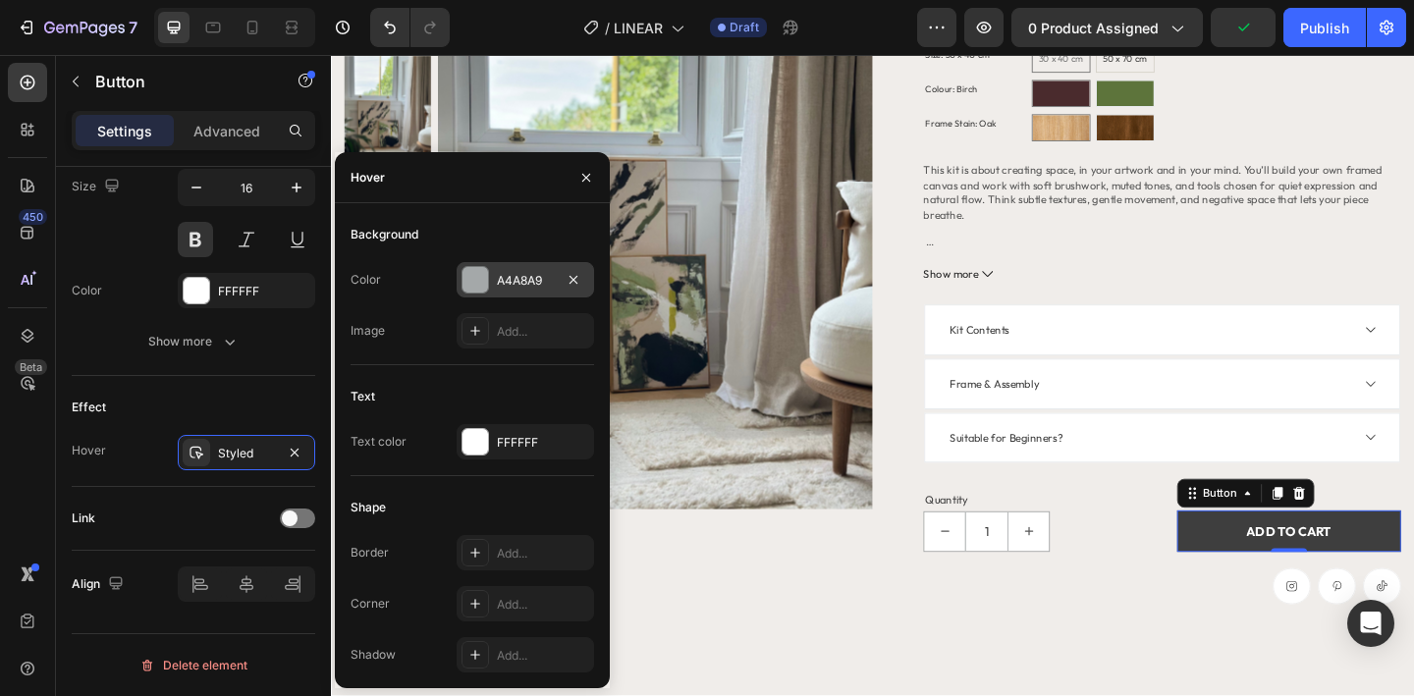
click at [516, 288] on div "A4A8A9" at bounding box center [525, 281] width 57 height 18
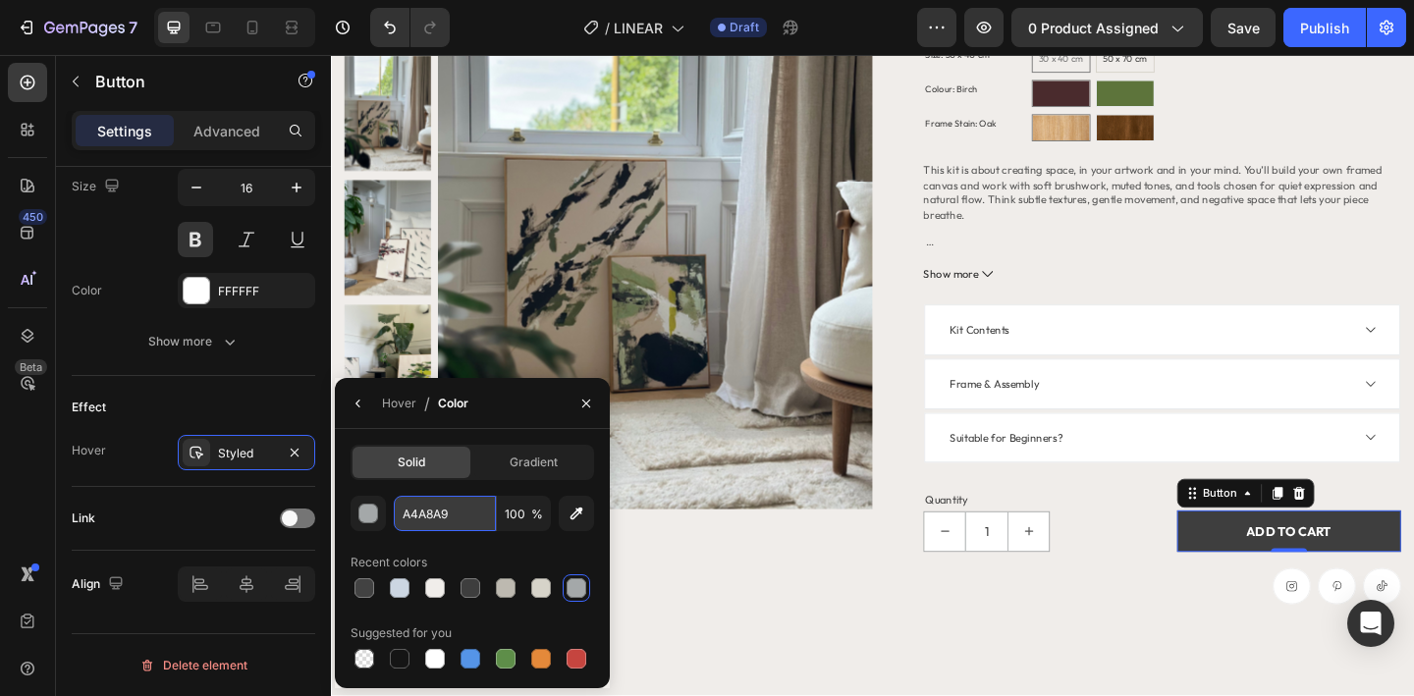
click at [0, 0] on input "A4A8A9" at bounding box center [0, 0] width 0 height 0
paste input "CCD6E2"
type input "CCD6E2"
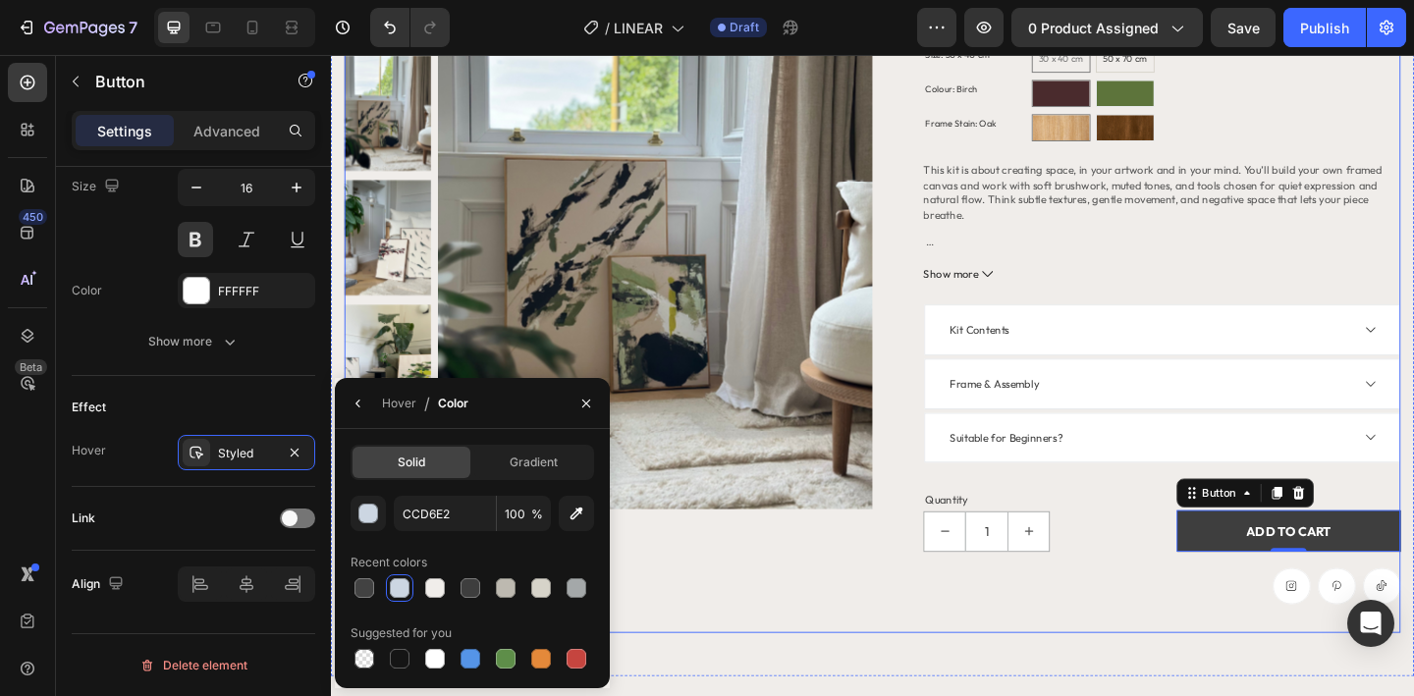
click at [697, 610] on div "Product Images" at bounding box center [633, 302] width 574 height 764
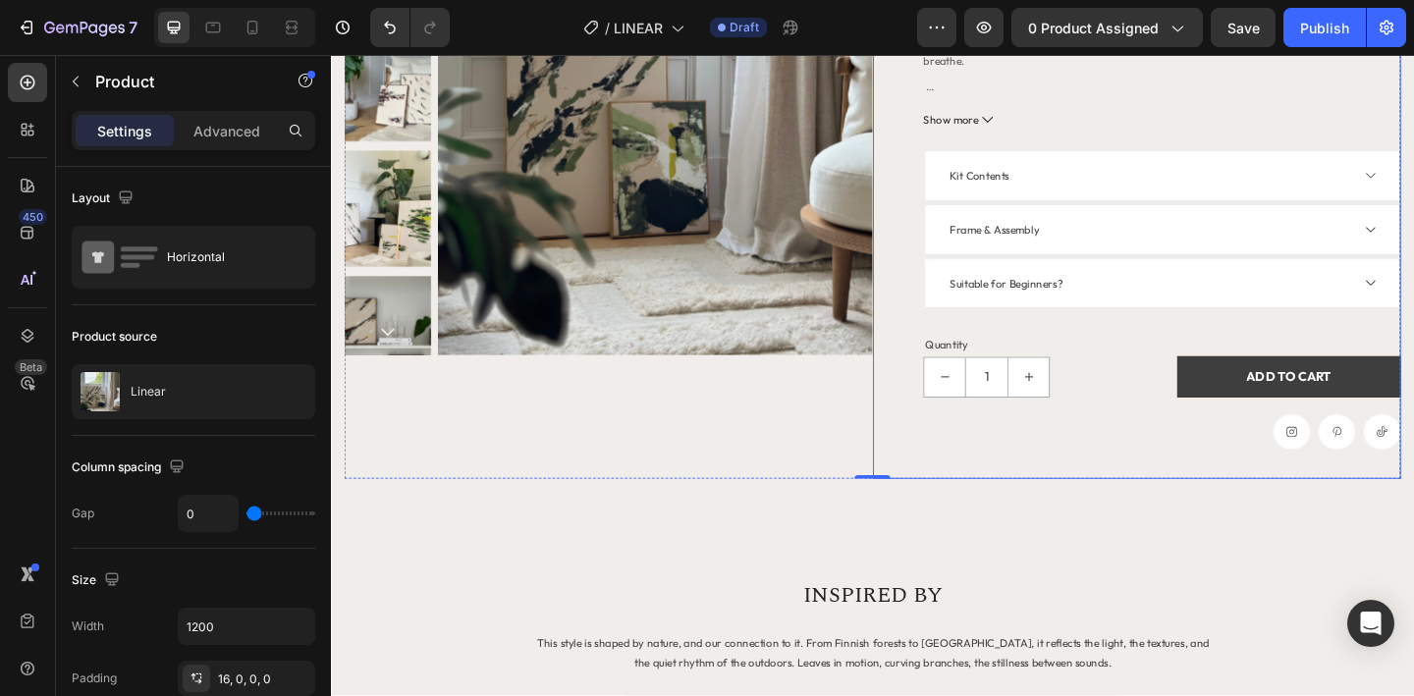
scroll to position [410, 0]
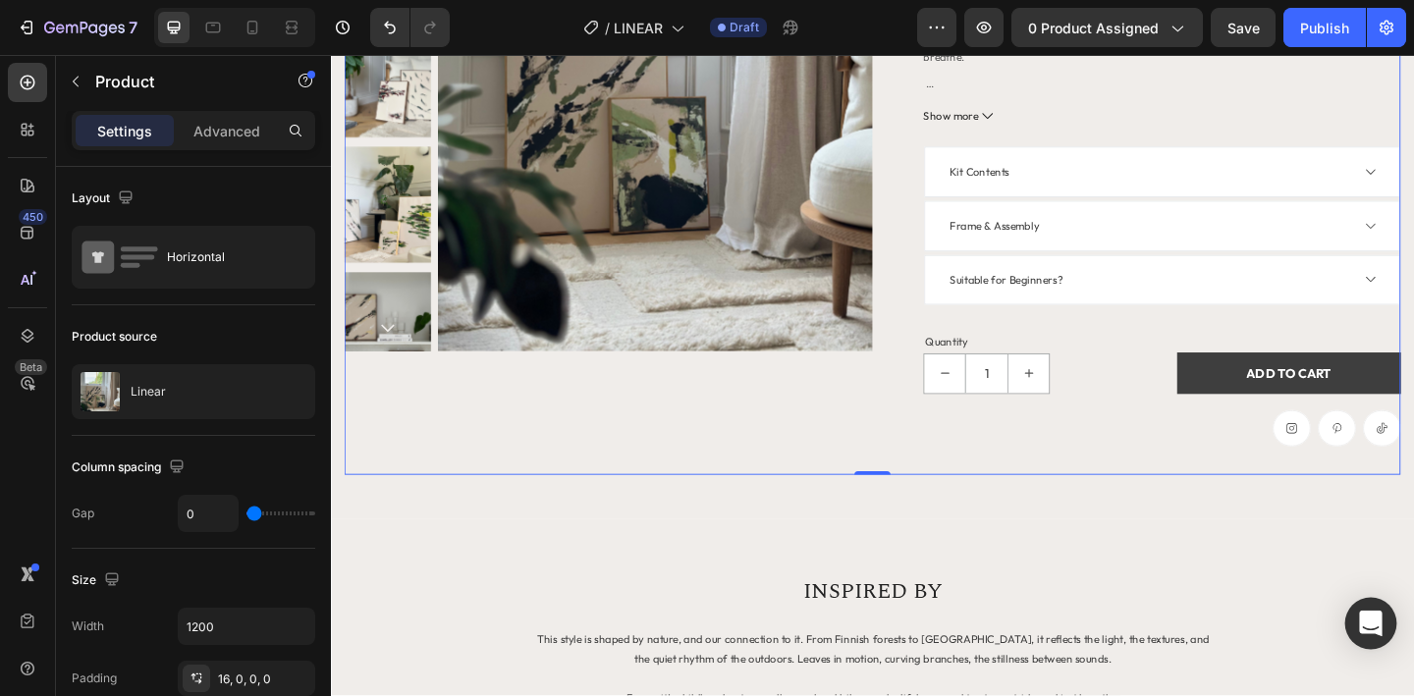
click at [1375, 626] on icon "Open Intercom Messenger" at bounding box center [1370, 624] width 23 height 26
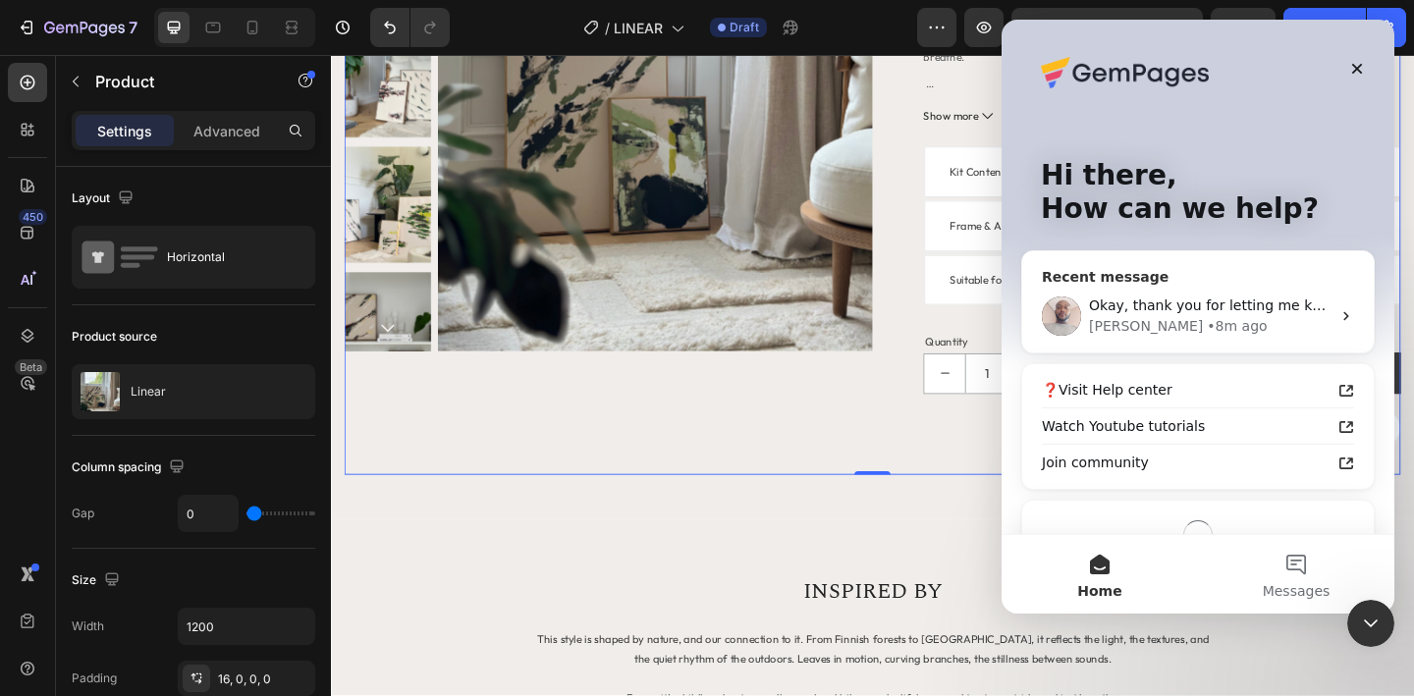
scroll to position [0, 0]
click at [1211, 309] on span "Okay, thank you for letting me know." at bounding box center [1216, 306] width 254 height 16
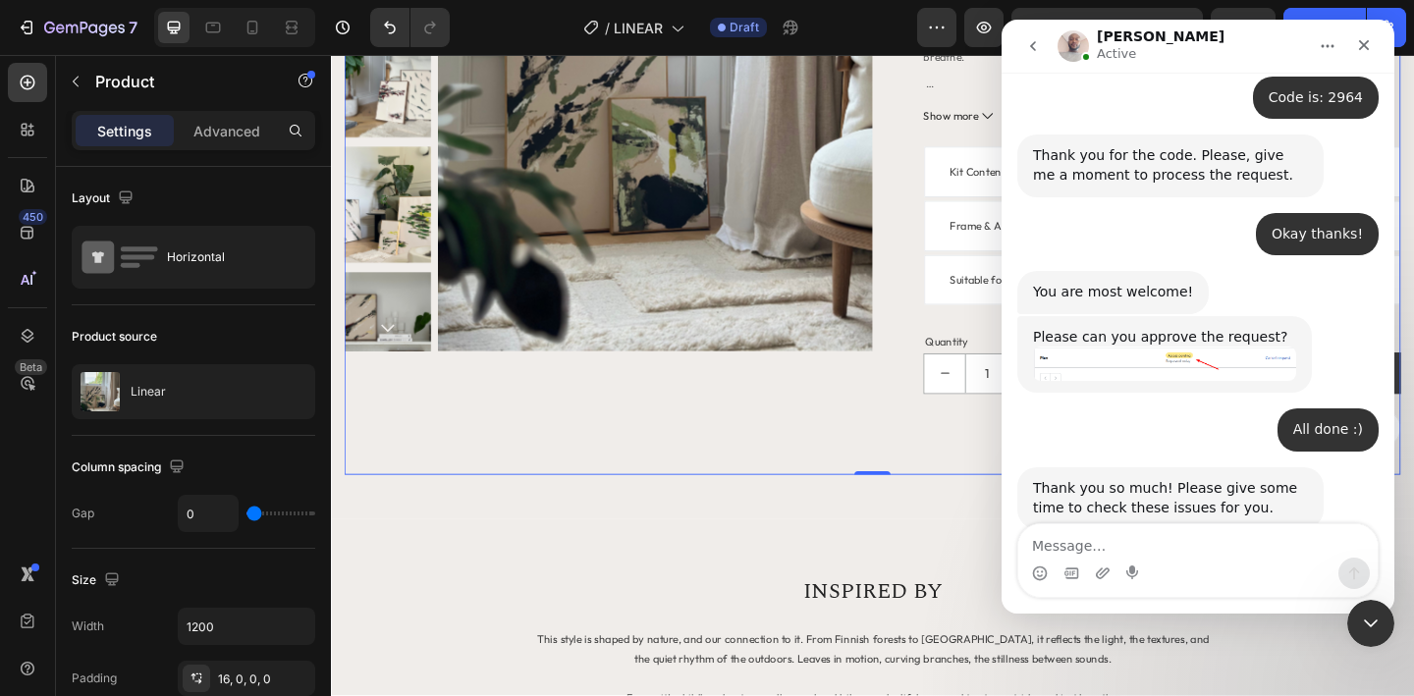
scroll to position [2906, 0]
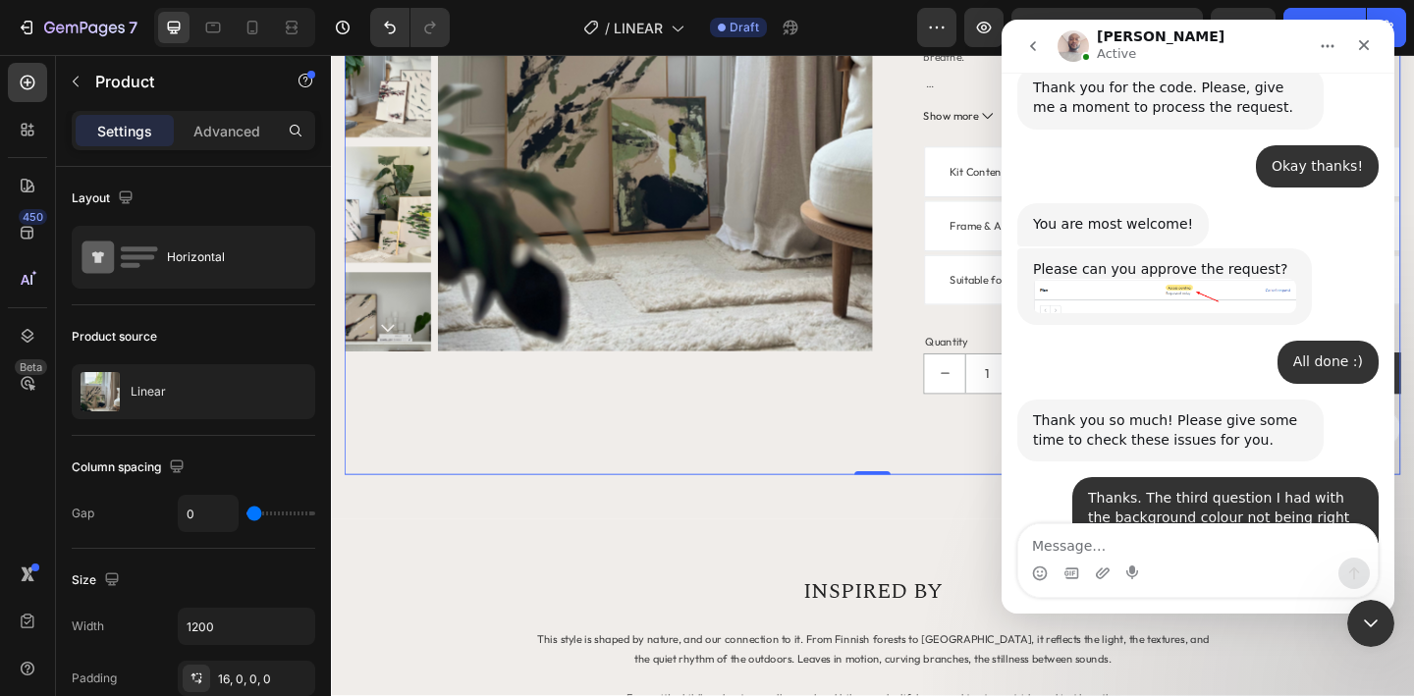
click at [839, 482] on div "Product Images" at bounding box center [633, 131] width 574 height 764
click at [1378, 621] on icon "Close Intercom Messenger" at bounding box center [1368, 621] width 24 height 24
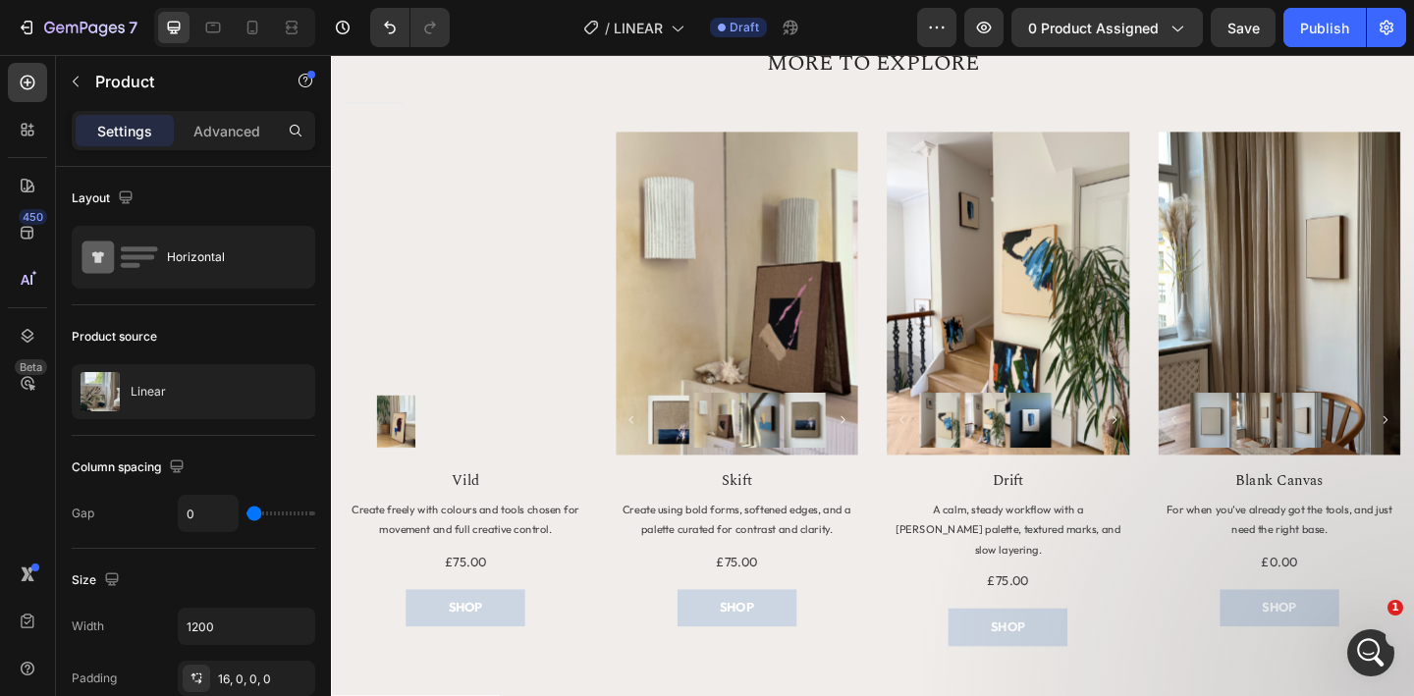
scroll to position [1855, 0]
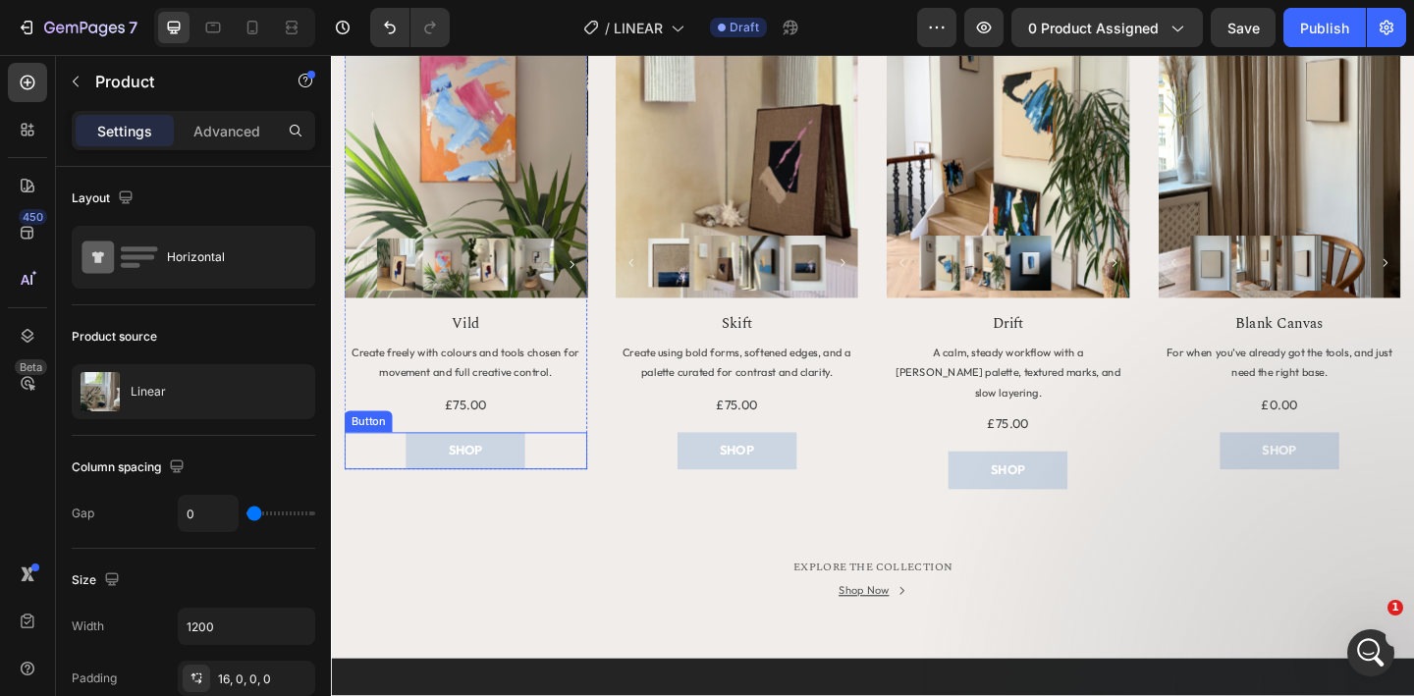
click at [566, 494] on div "SHOP Button" at bounding box center [478, 486] width 264 height 40
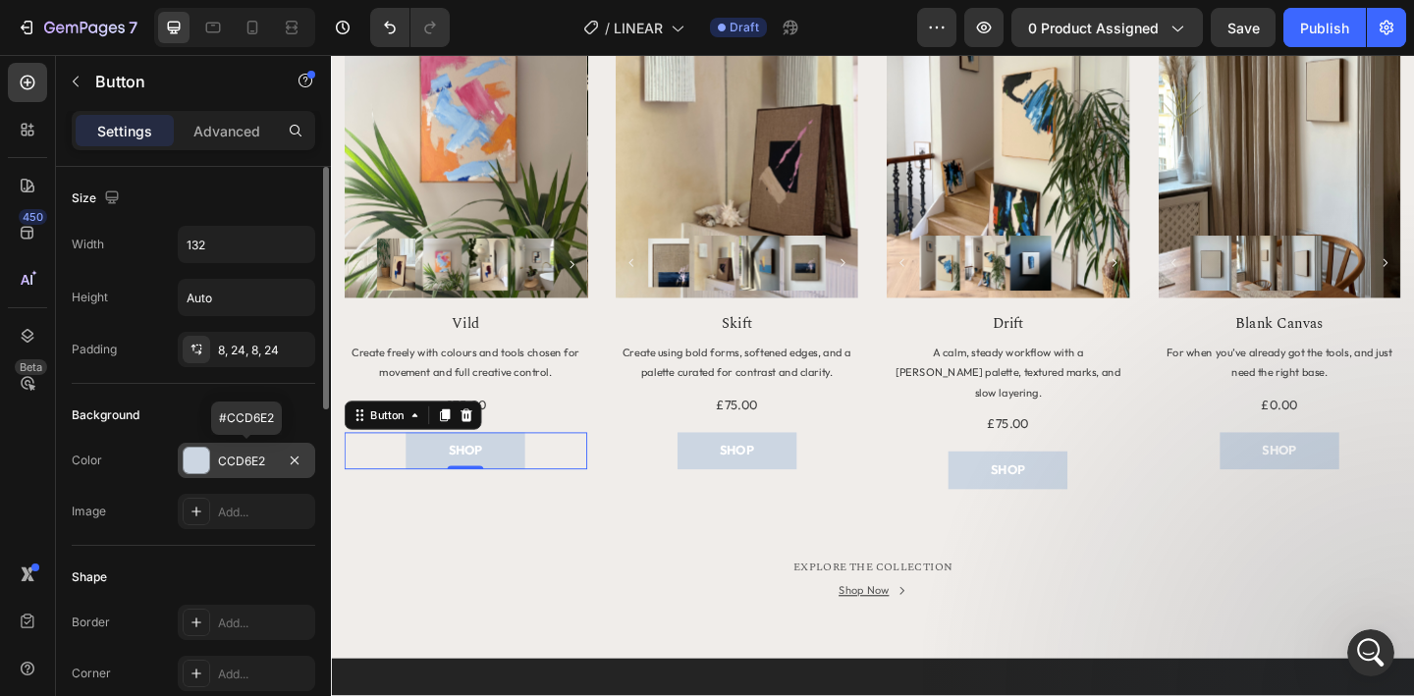
click at [245, 468] on div "CCD6E2" at bounding box center [246, 462] width 57 height 18
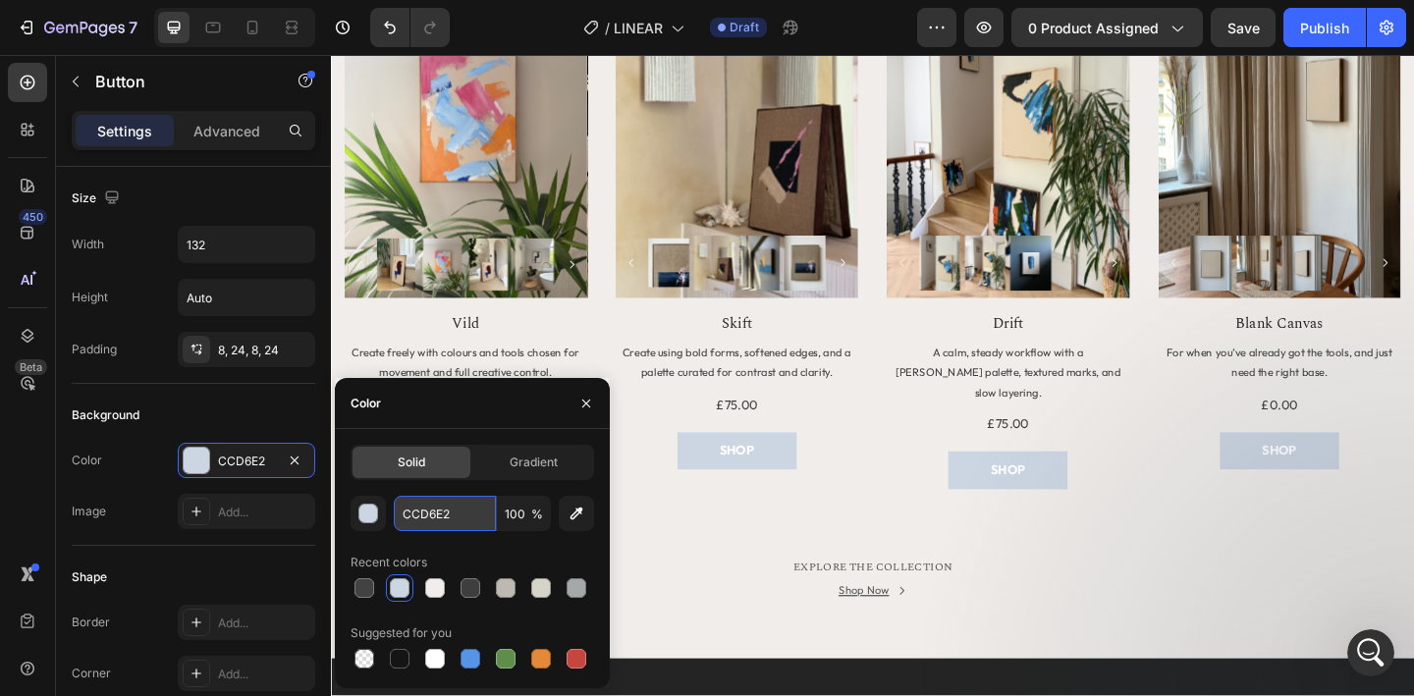
click at [425, 514] on input "CCD6E2" at bounding box center [445, 513] width 102 height 35
click at [468, 587] on div at bounding box center [471, 588] width 20 height 20
type input "3E3E3E"
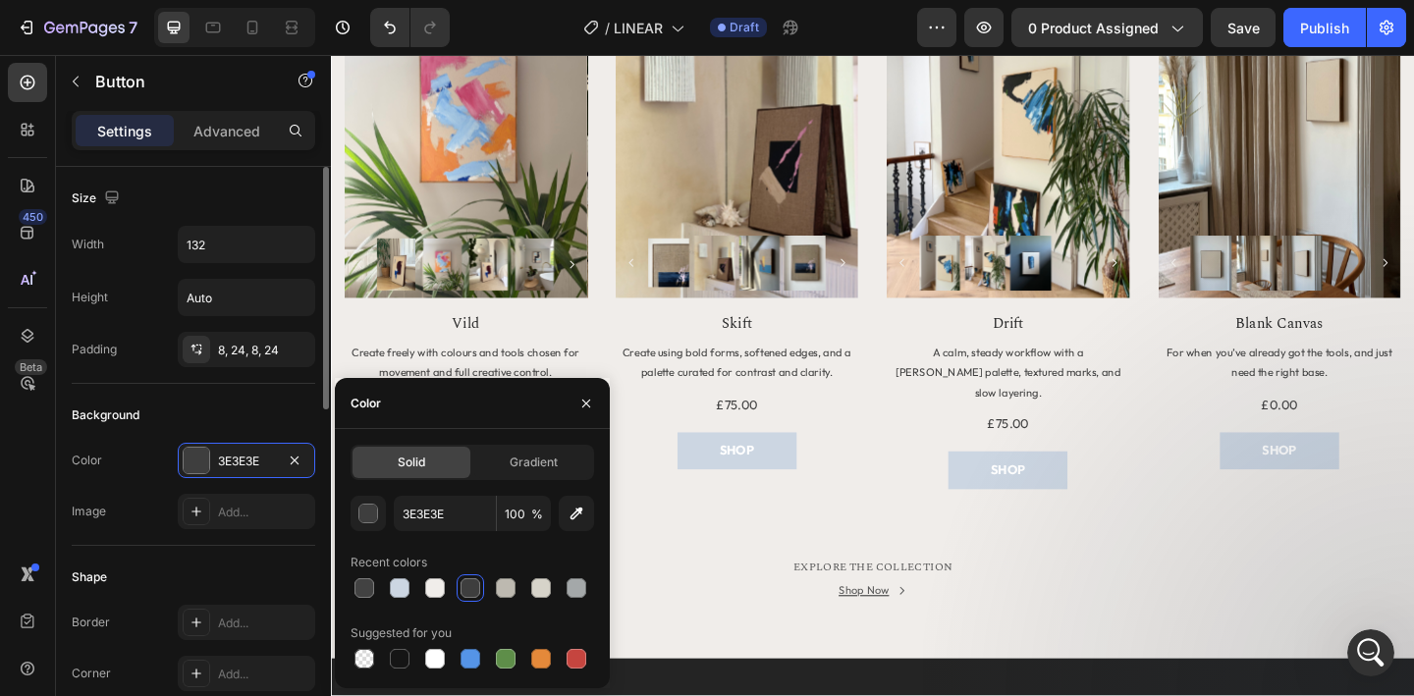
click at [230, 426] on div "Background" at bounding box center [194, 415] width 244 height 31
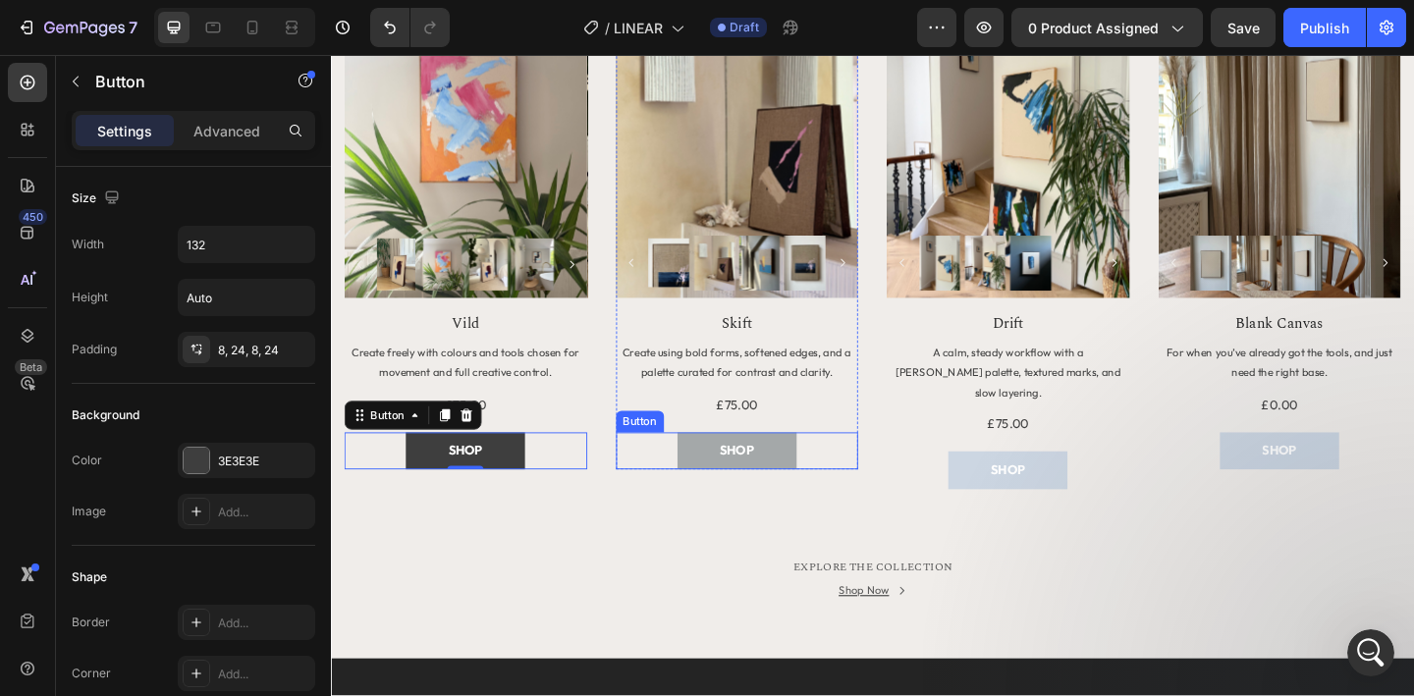
click at [737, 481] on button "SHOP" at bounding box center [773, 486] width 130 height 40
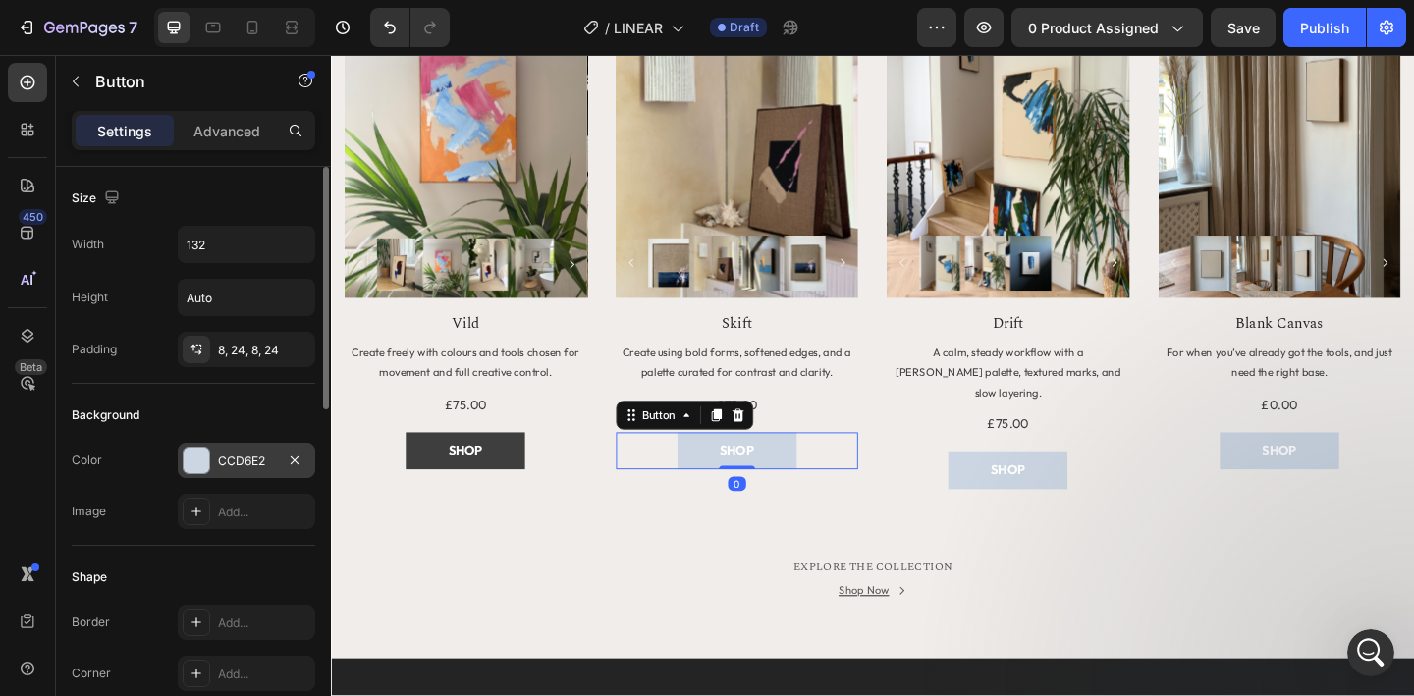
click at [276, 457] on div "CCD6E2" at bounding box center [246, 460] width 137 height 35
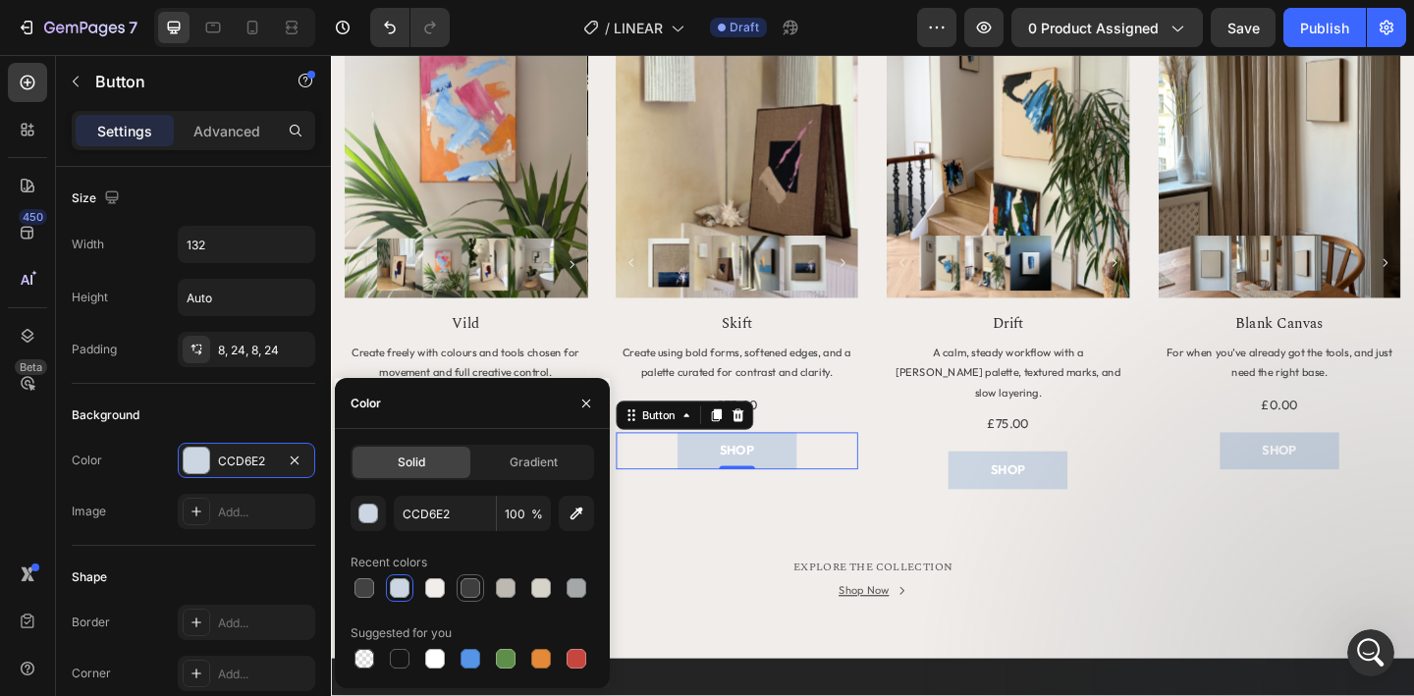
click at [472, 582] on div at bounding box center [471, 588] width 20 height 20
type input "3E3E3E"
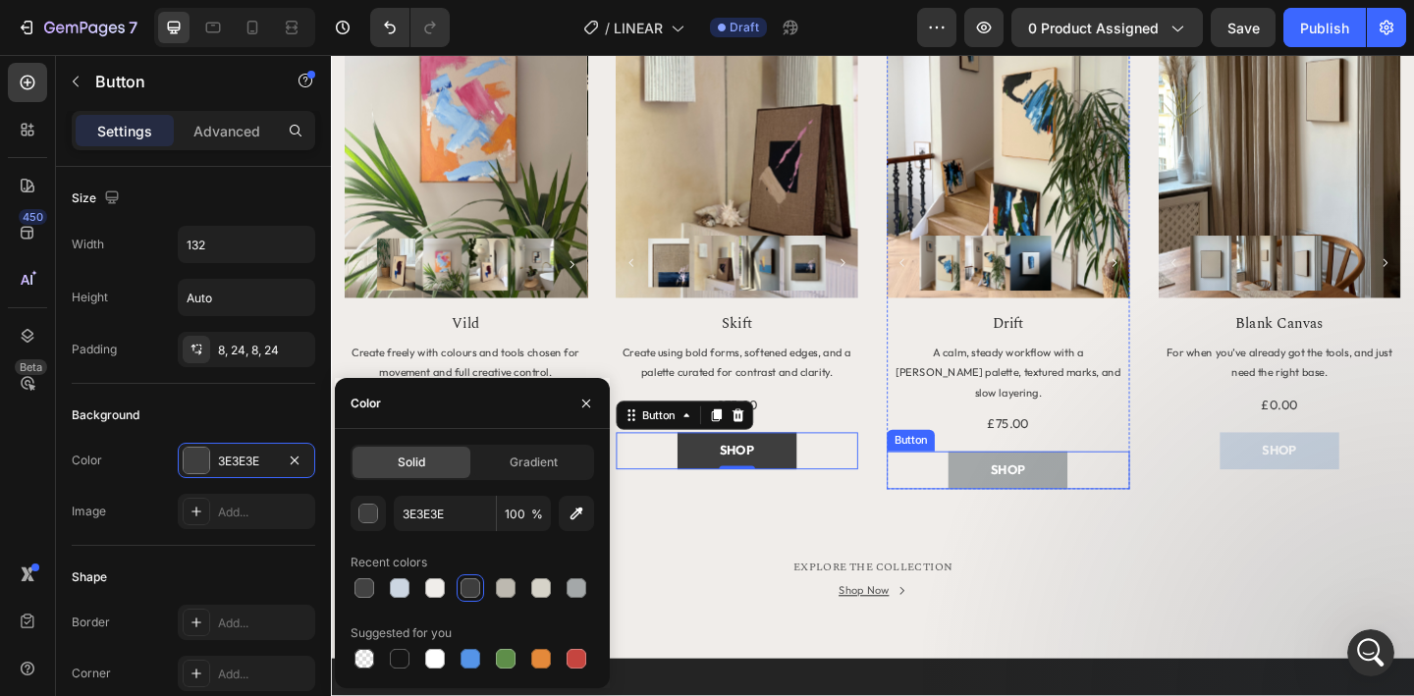
click at [1012, 487] on button "SHOP" at bounding box center [1068, 507] width 130 height 40
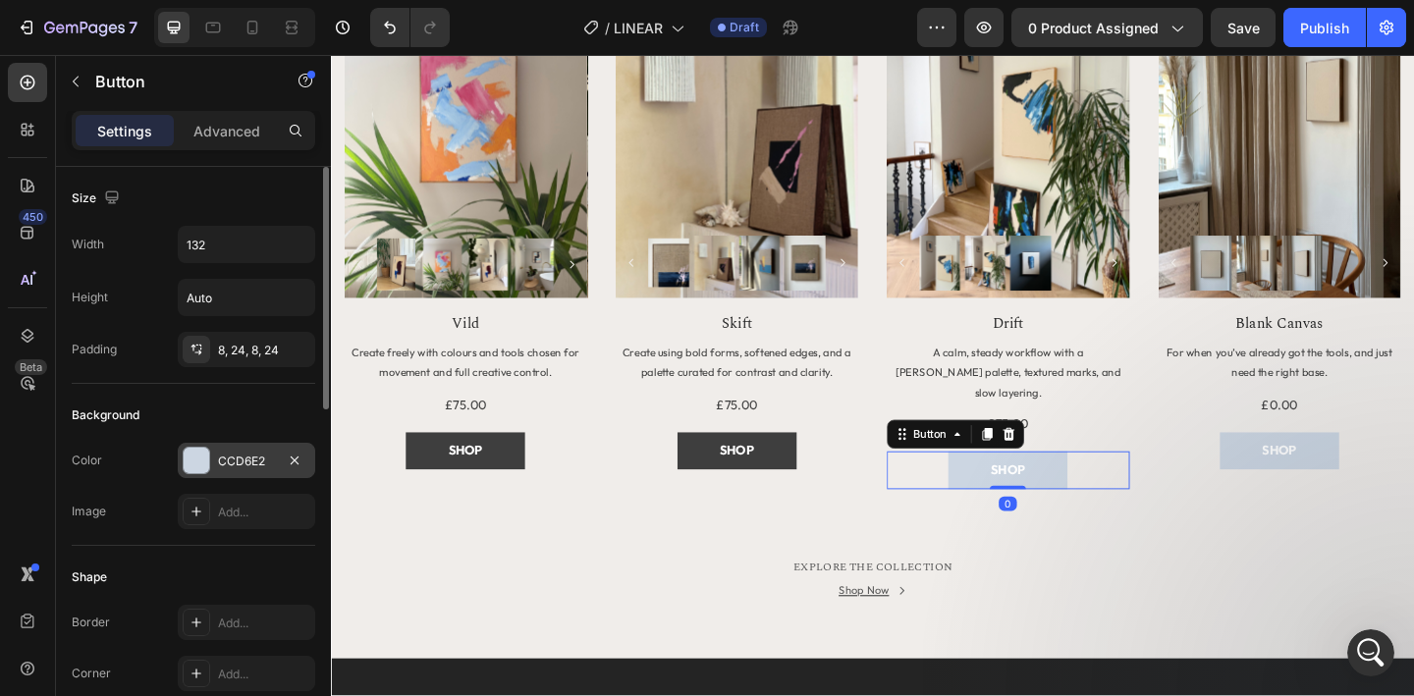
click at [255, 450] on div "CCD6E2" at bounding box center [246, 460] width 137 height 35
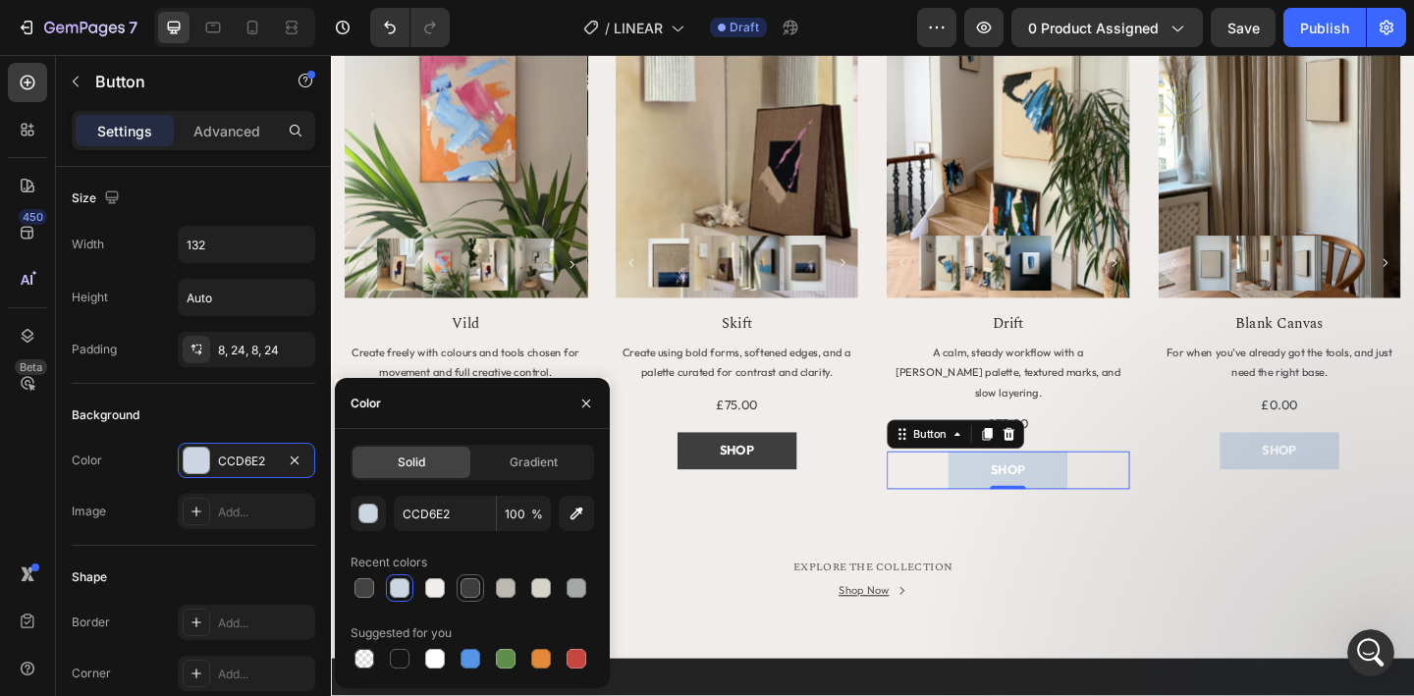
click at [464, 587] on div at bounding box center [471, 588] width 20 height 20
type input "3E3E3E"
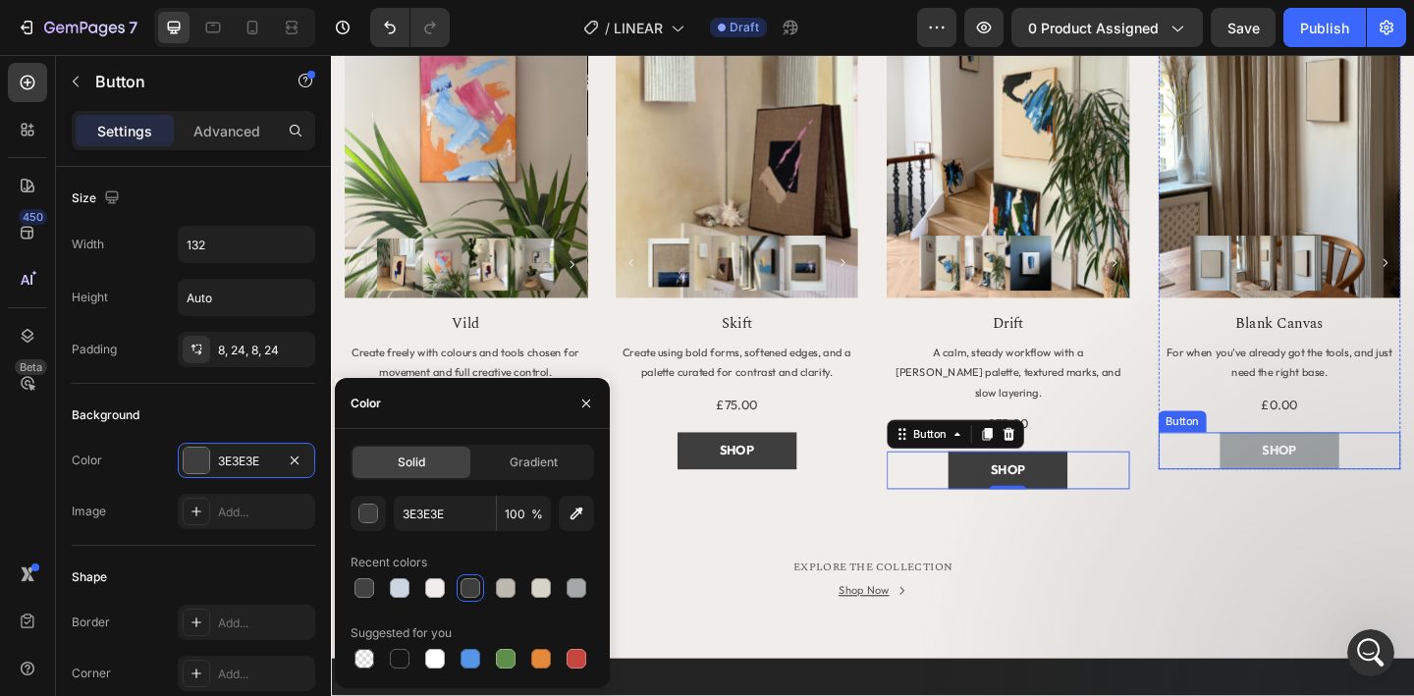
click at [1342, 491] on button "SHOP" at bounding box center [1363, 486] width 130 height 40
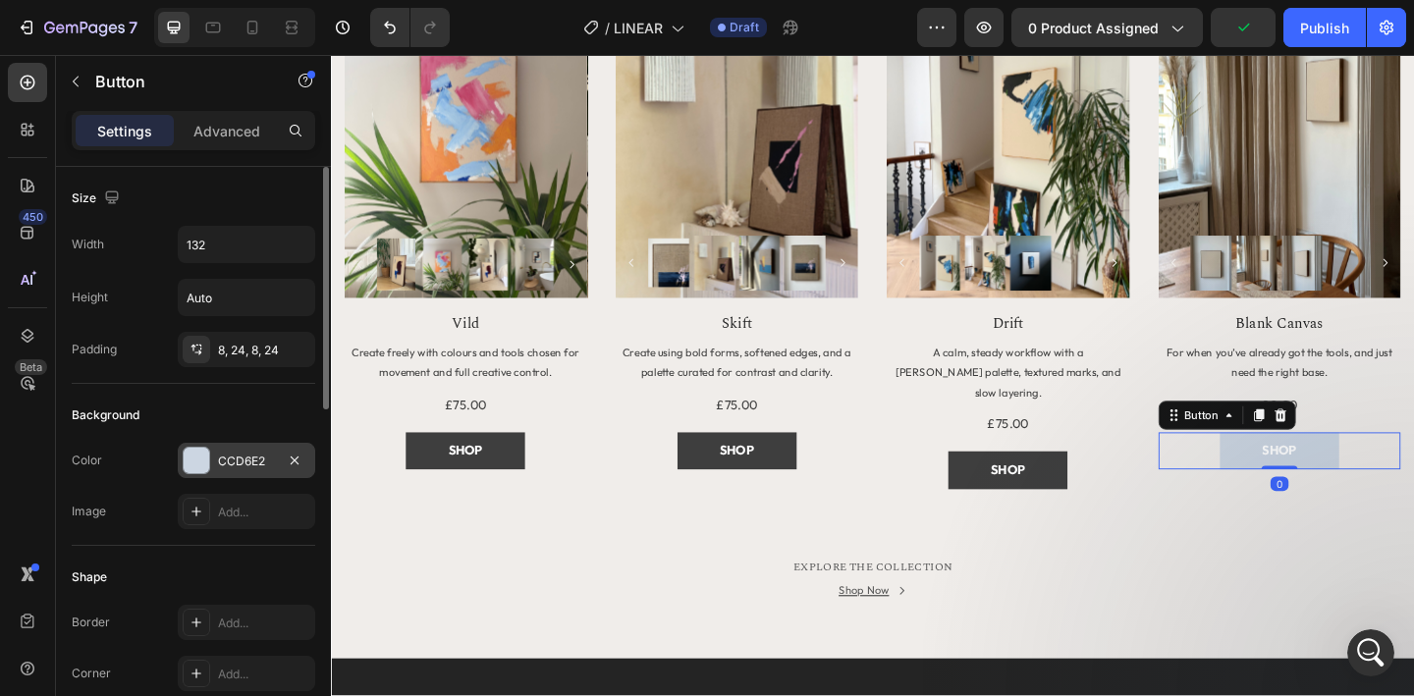
click at [243, 460] on div "CCD6E2" at bounding box center [246, 462] width 57 height 18
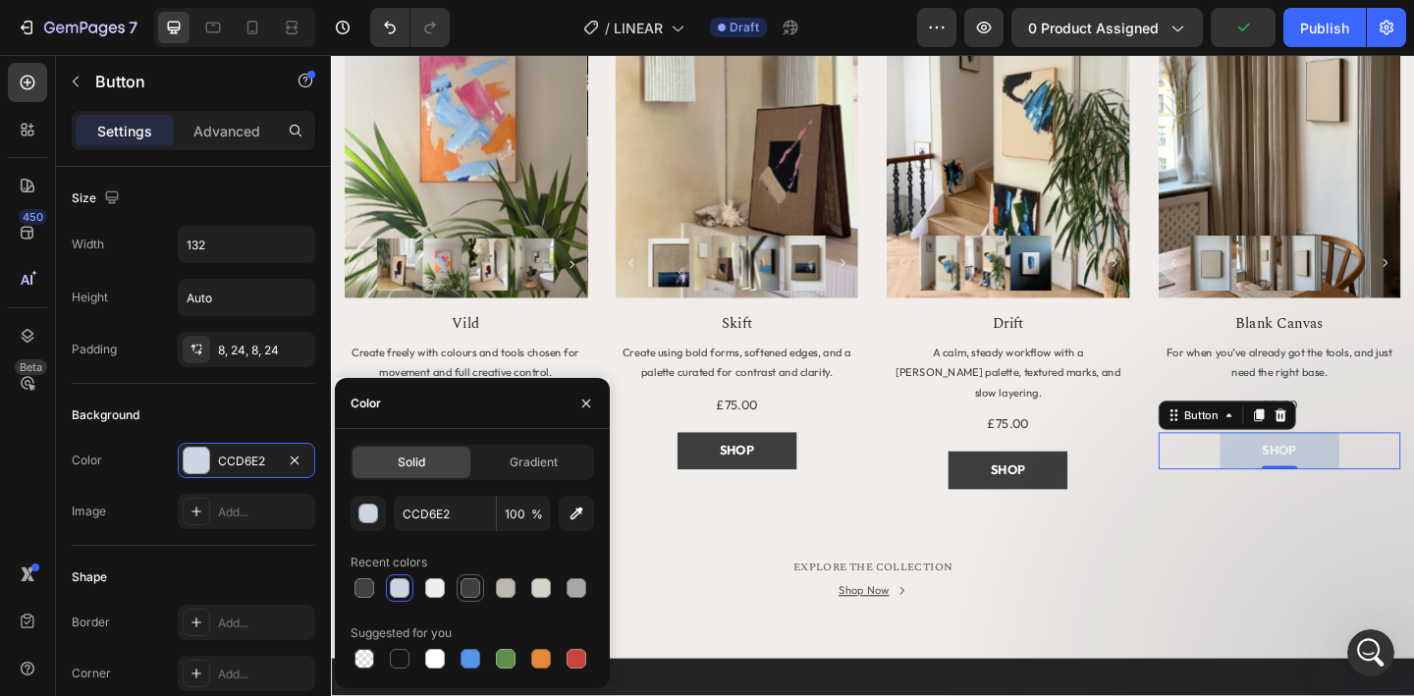
click at [471, 585] on div at bounding box center [471, 588] width 20 height 20
type input "3E3E3E"
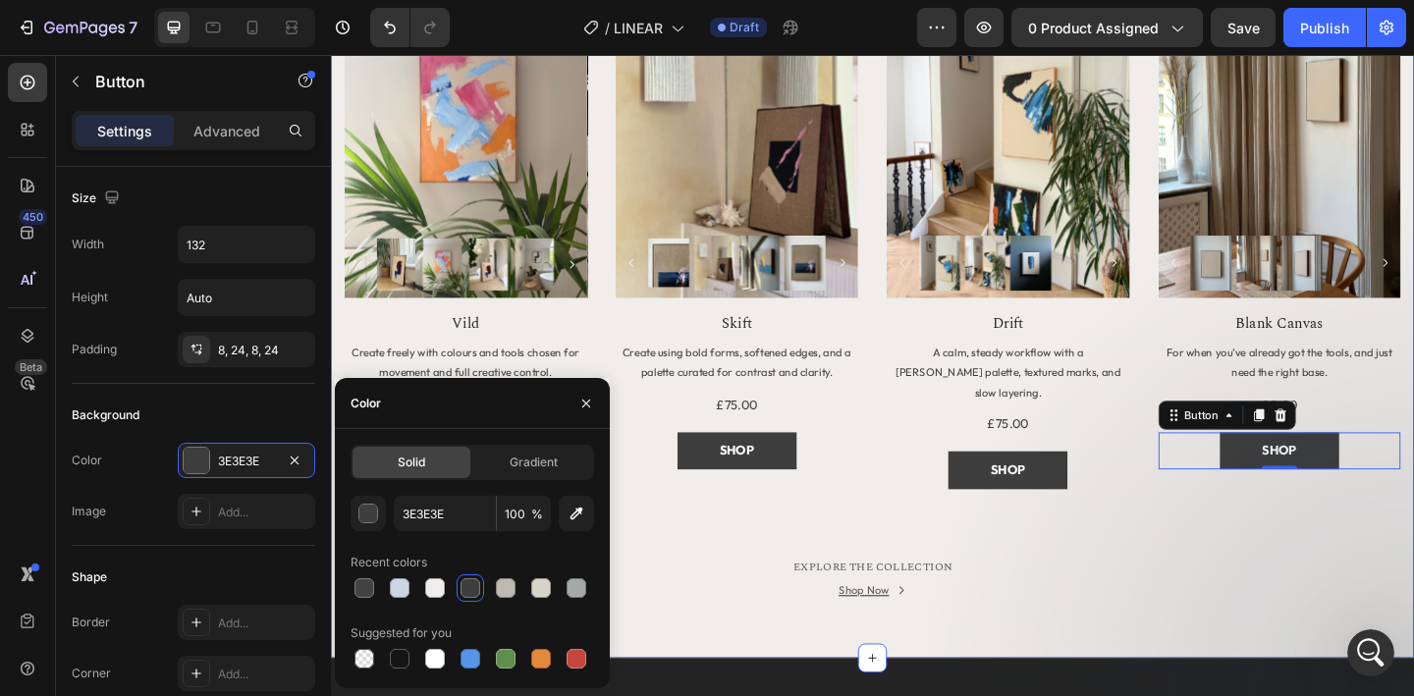
click at [769, 544] on div "MORE TO EXPLORE Heading Title Line Row Product Images Row Vild Product Title Cr…" at bounding box center [920, 271] width 1149 height 788
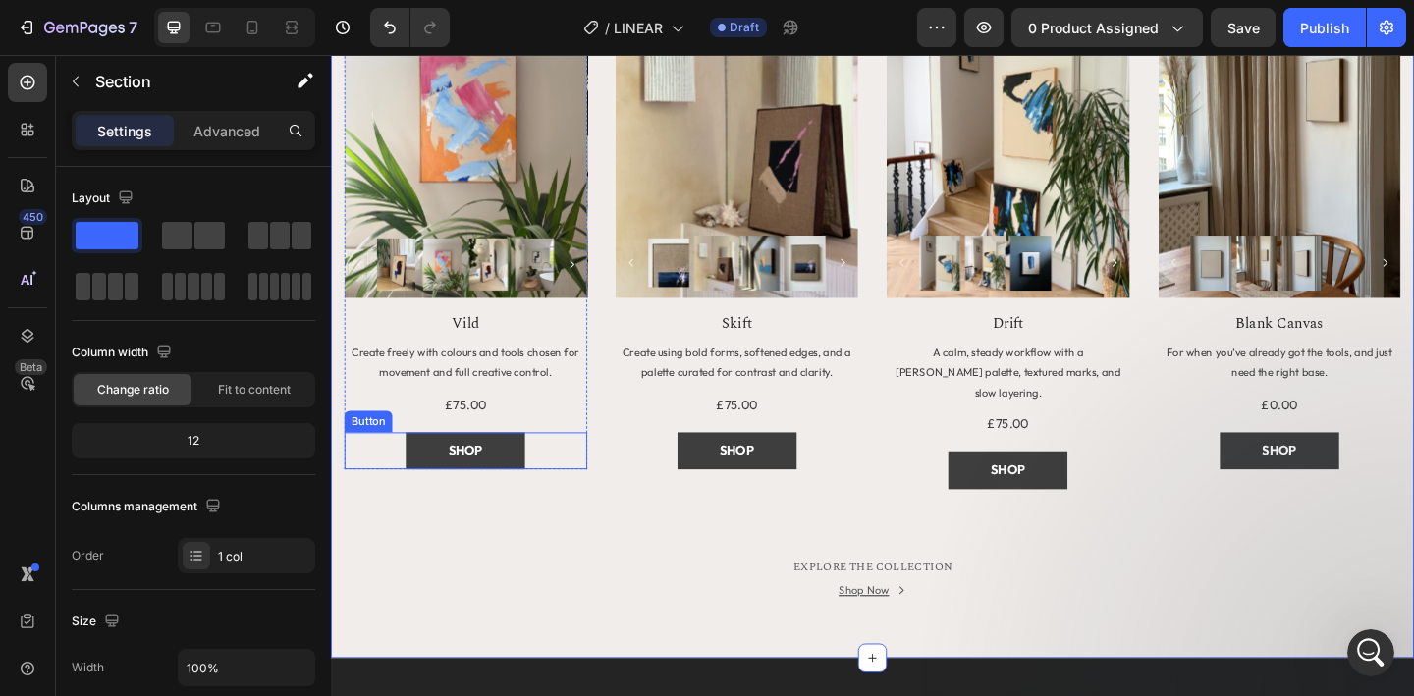
click at [546, 481] on div "SHOP Button" at bounding box center [478, 486] width 264 height 40
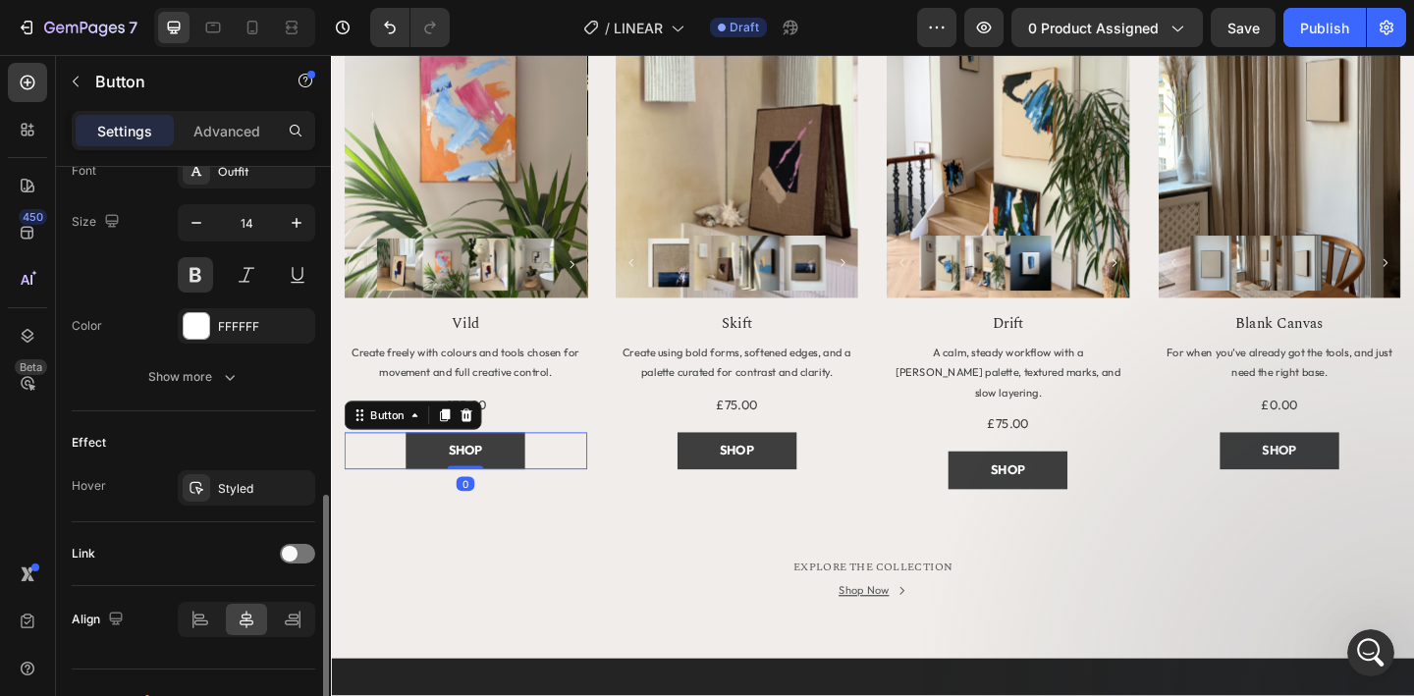
scroll to position [823, 0]
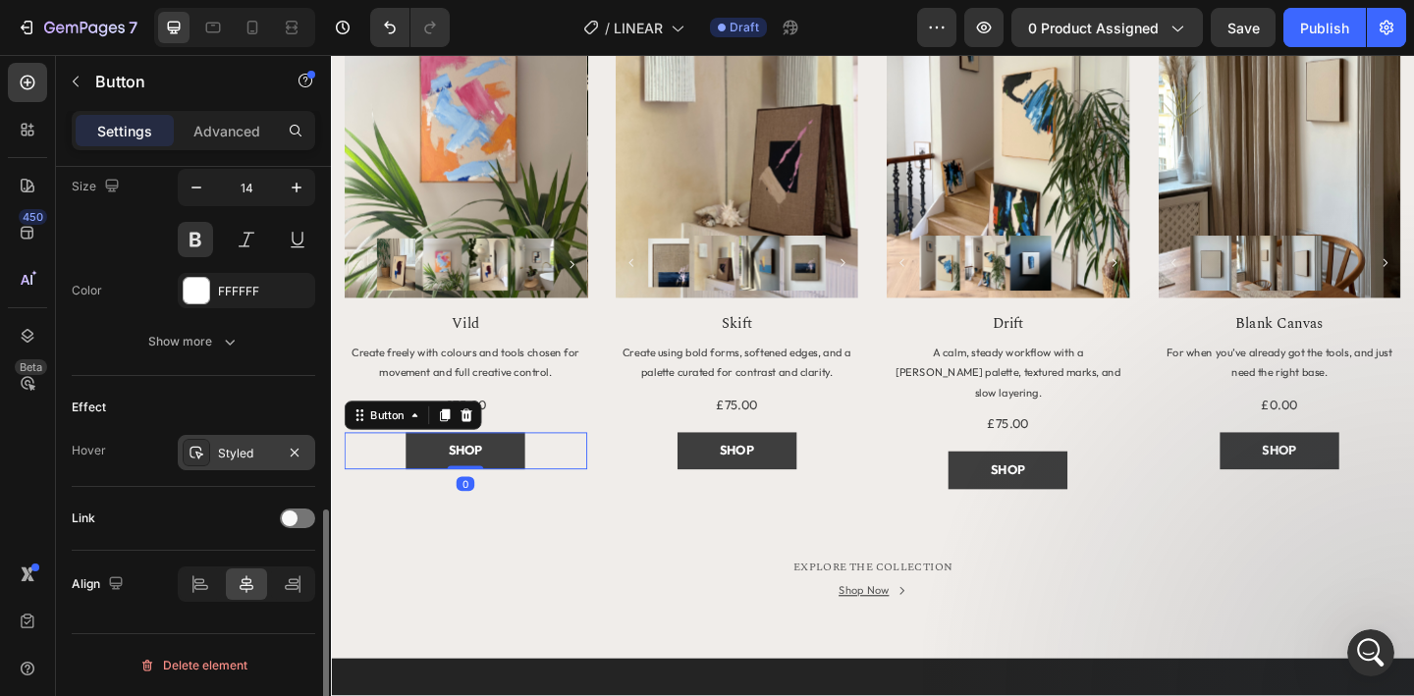
click at [231, 457] on div "Styled" at bounding box center [246, 454] width 57 height 18
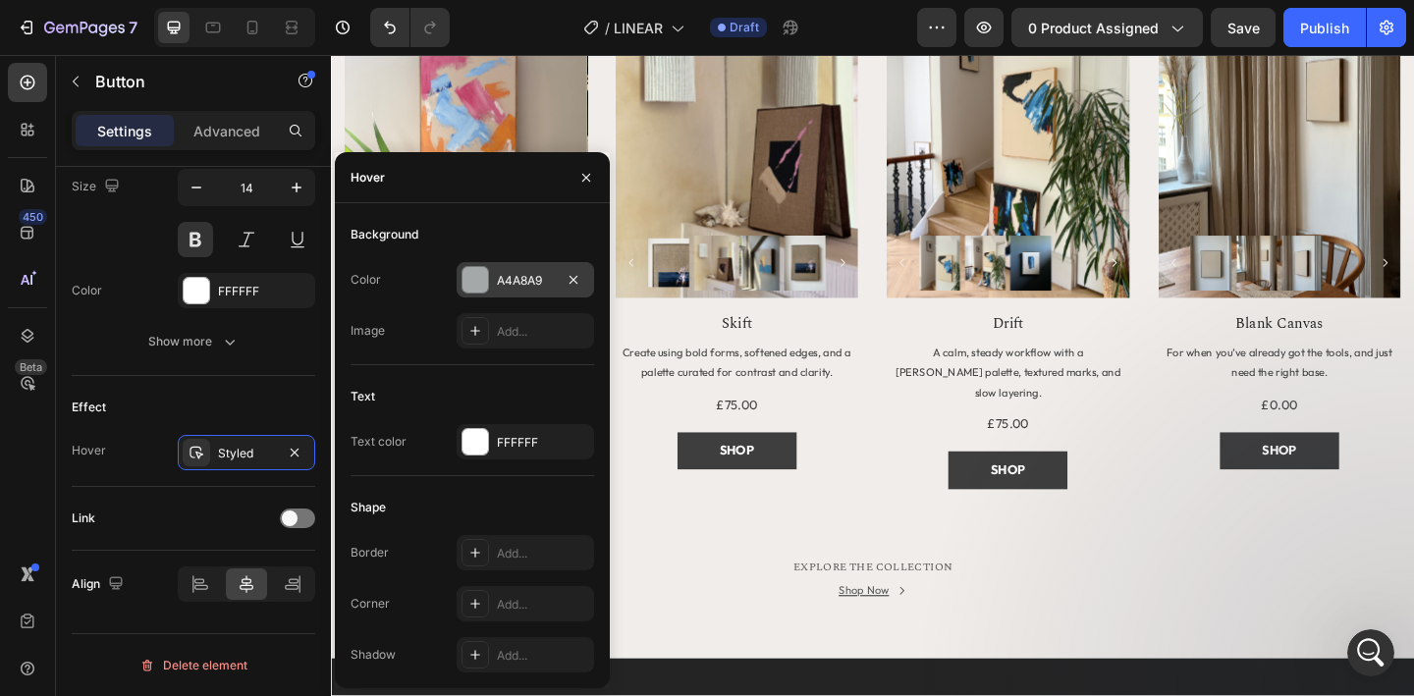
click at [532, 287] on div "A4A8A9" at bounding box center [525, 281] width 57 height 18
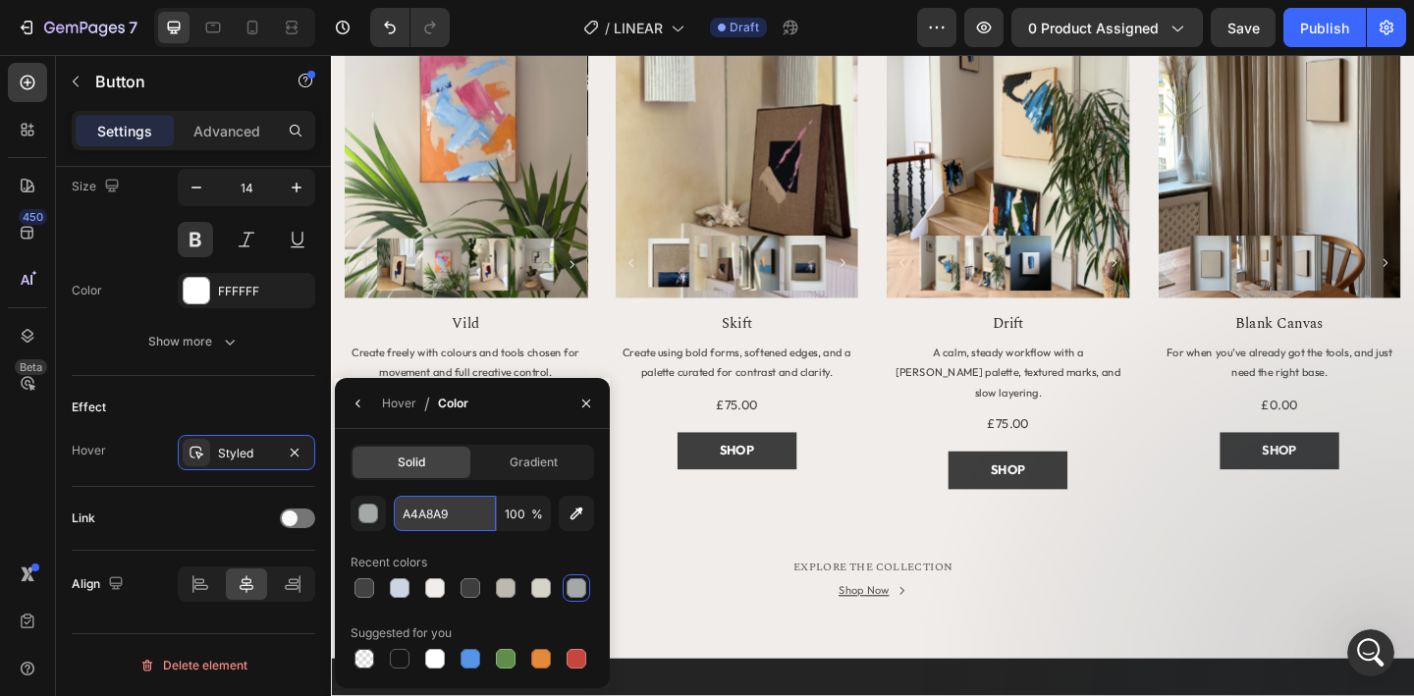
click at [458, 506] on input "A4A8A9" at bounding box center [445, 513] width 102 height 35
paste input "CCD6E2"
type input "CCD6E2"
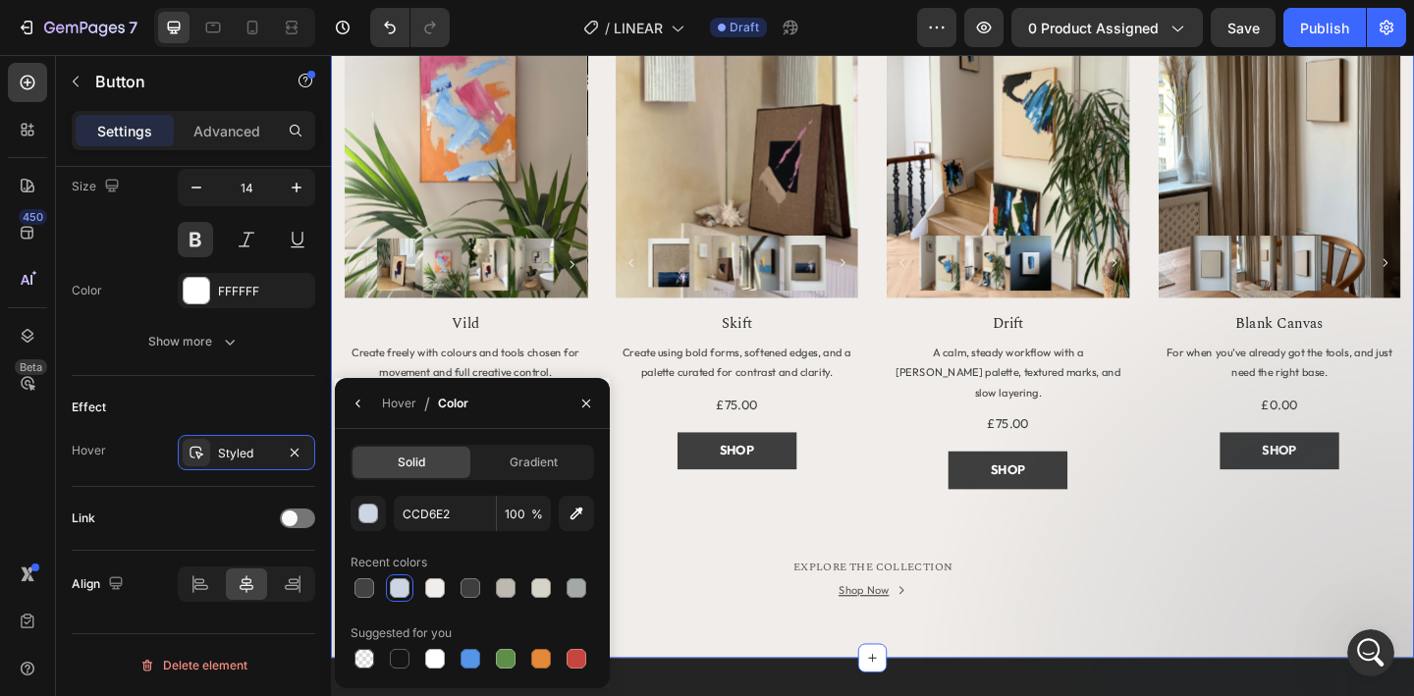
click at [675, 555] on div "MORE TO EXPLORE Heading Title Line Row Product Images Row Vild Product Title Cr…" at bounding box center [920, 271] width 1149 height 788
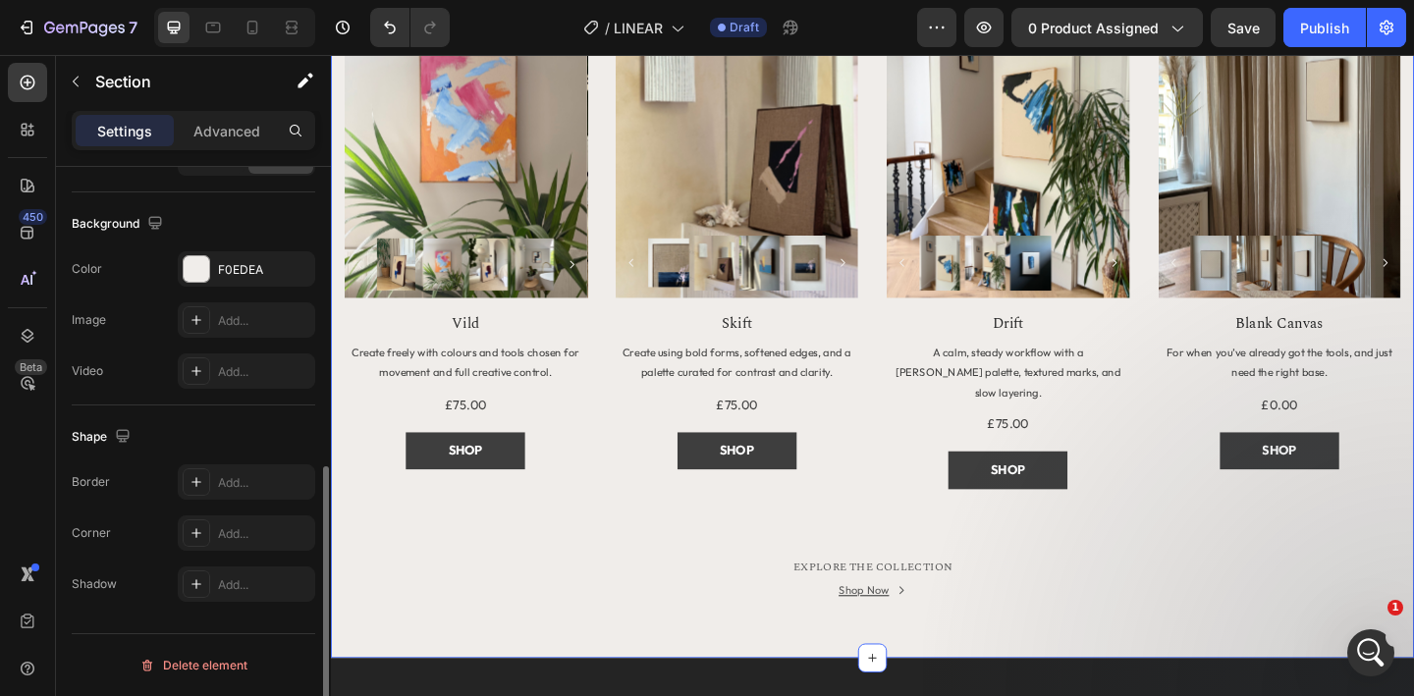
scroll to position [0, 0]
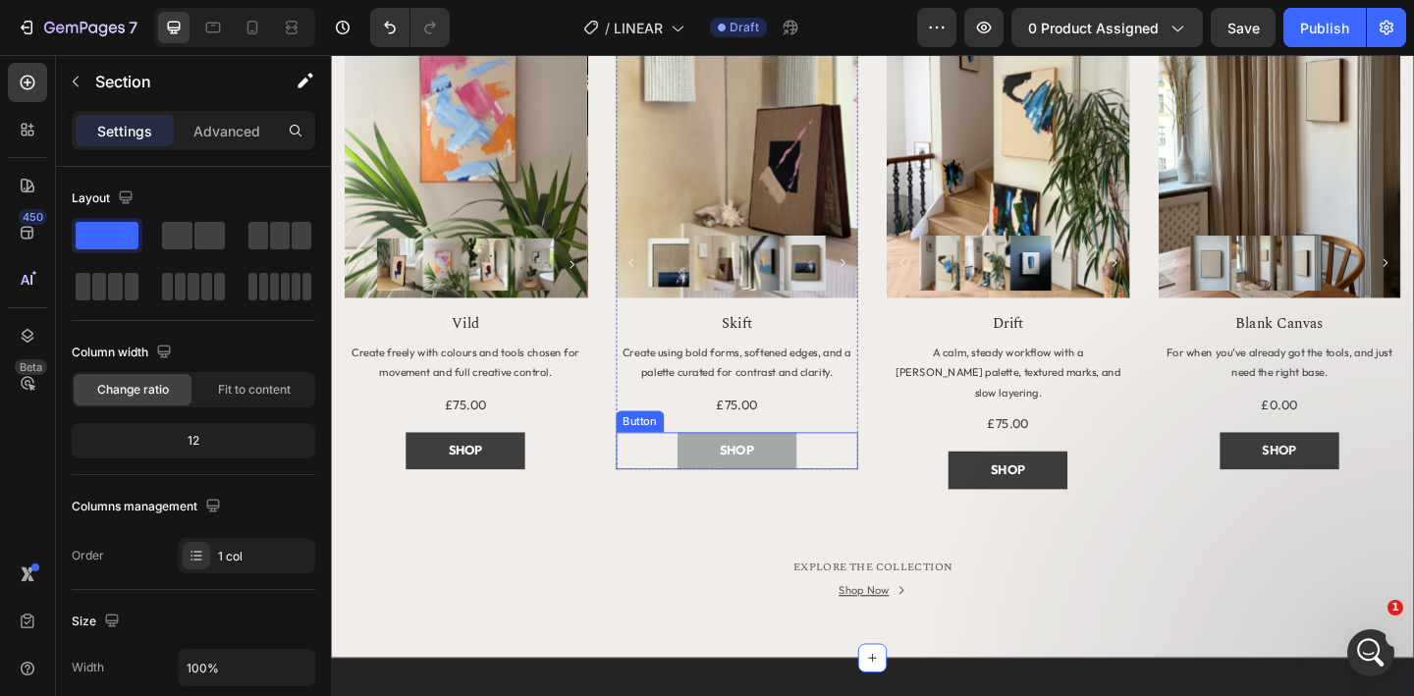
click at [741, 492] on button "SHOP" at bounding box center [773, 486] width 130 height 40
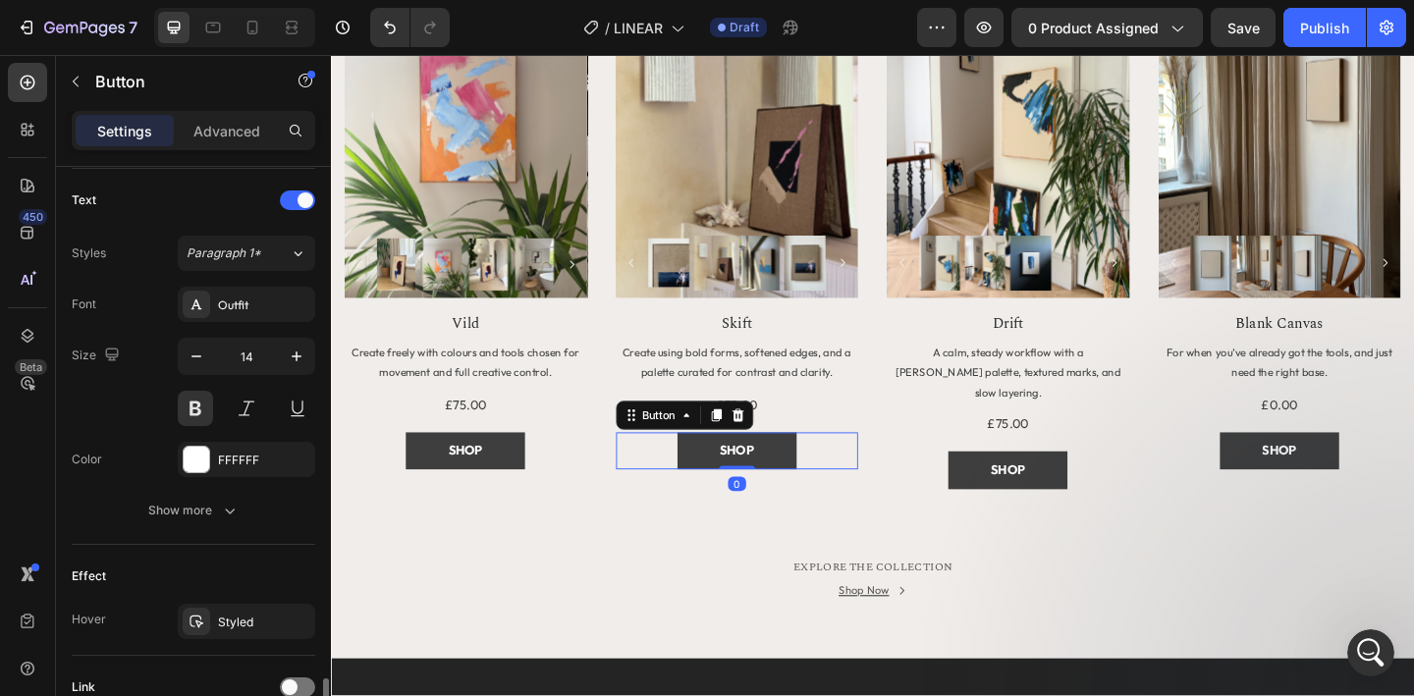
scroll to position [823, 0]
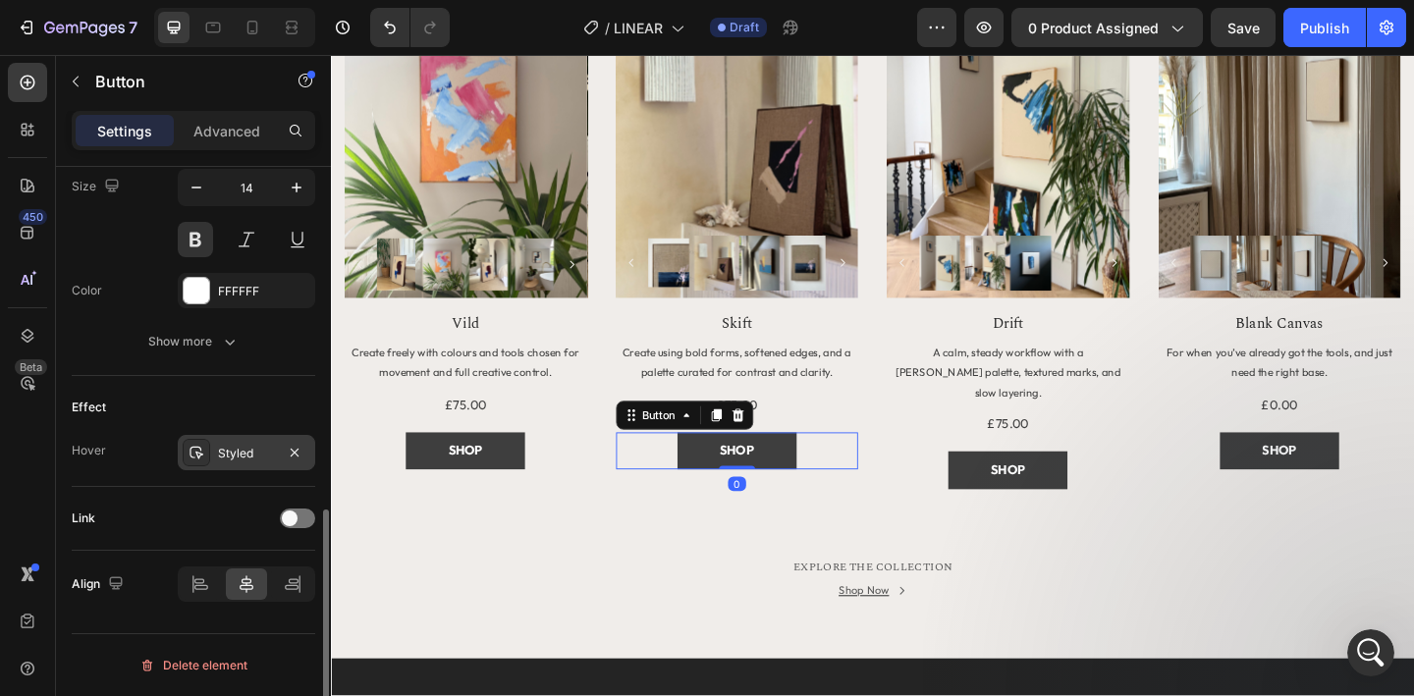
click at [247, 464] on div "Styled" at bounding box center [246, 452] width 137 height 35
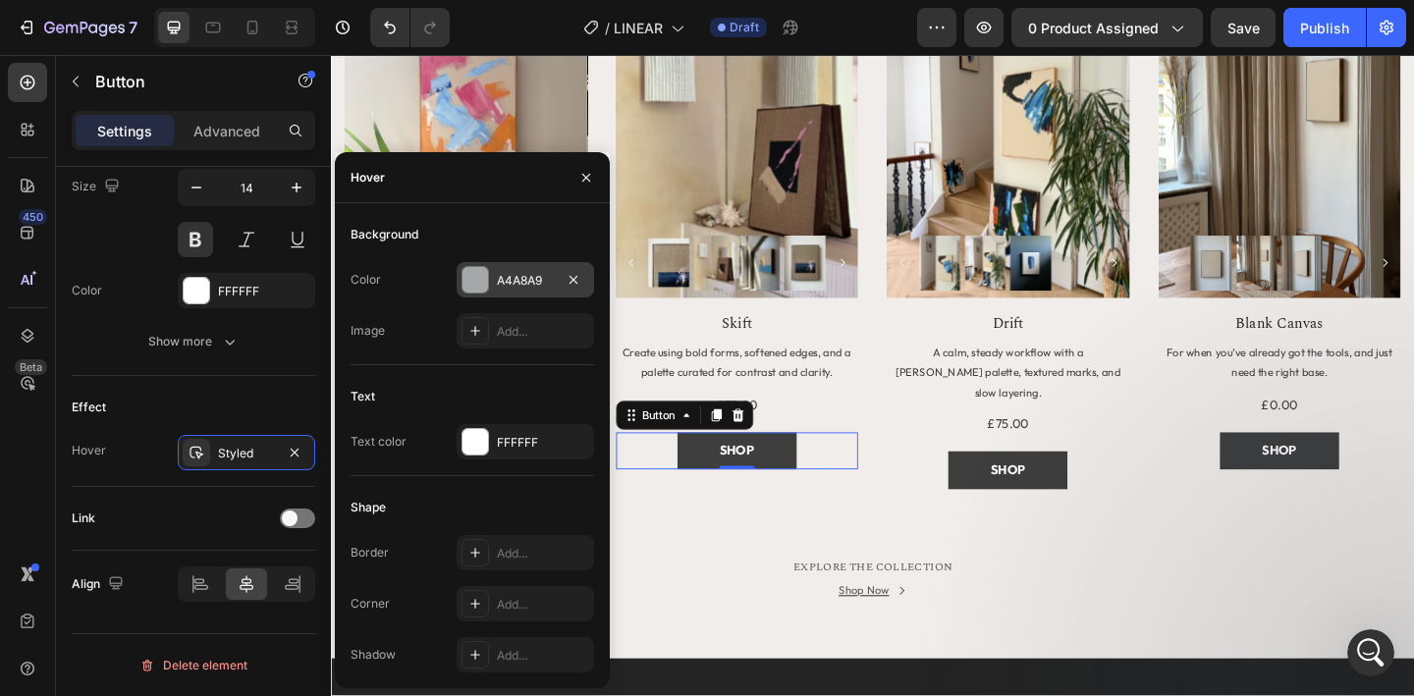
click at [510, 288] on div "A4A8A9" at bounding box center [525, 281] width 57 height 18
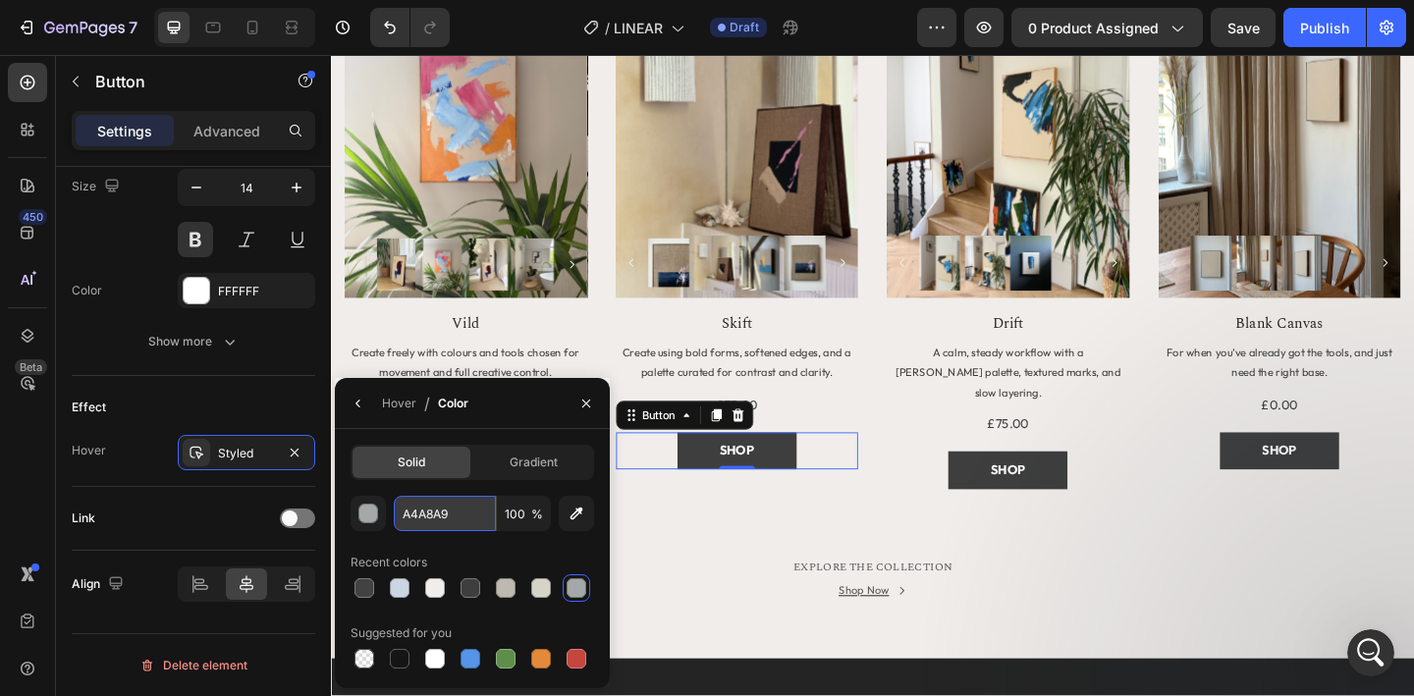
click at [442, 514] on input "A4A8A9" at bounding box center [445, 513] width 102 height 35
paste input "CCD6E2"
type input "CCD6E2"
click at [830, 532] on div "MORE TO EXPLORE Heading Title Line Row Product Images Row Vild Product Title Cr…" at bounding box center [920, 271] width 1149 height 788
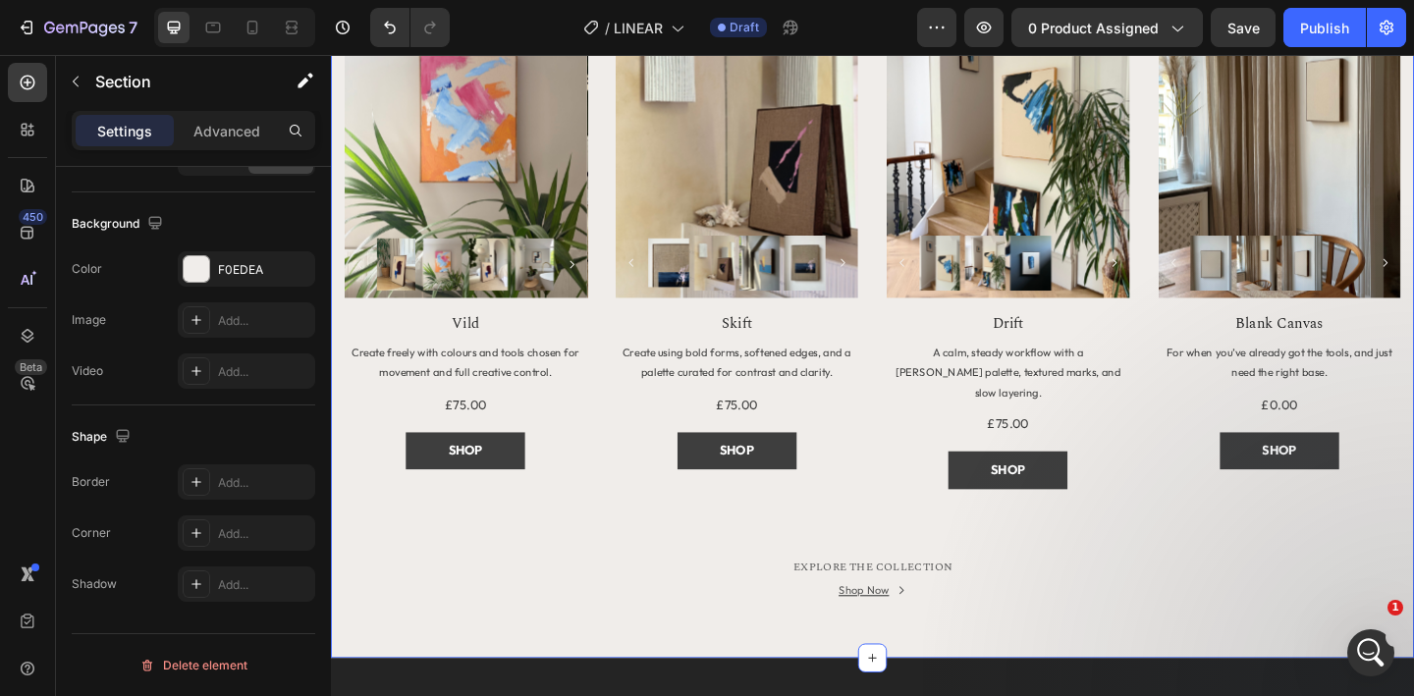
scroll to position [0, 0]
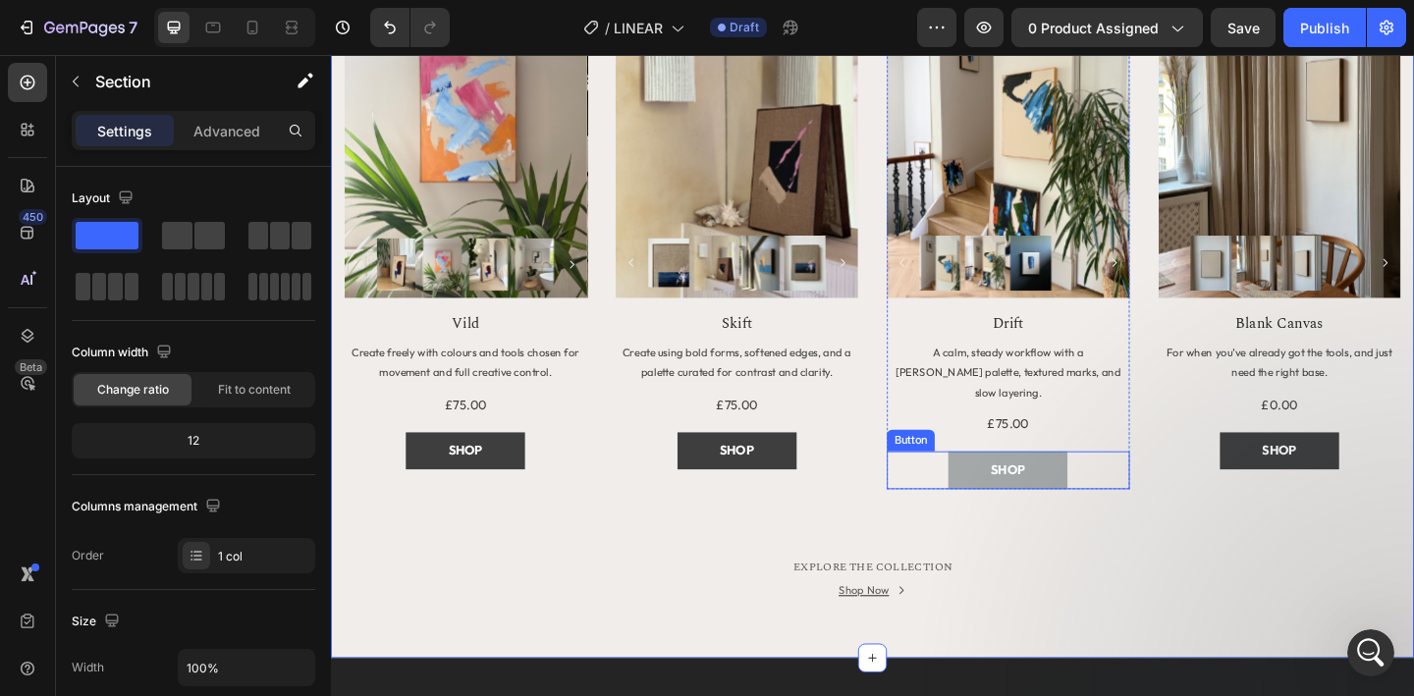
click at [1028, 490] on button "SHOP" at bounding box center [1068, 507] width 130 height 40
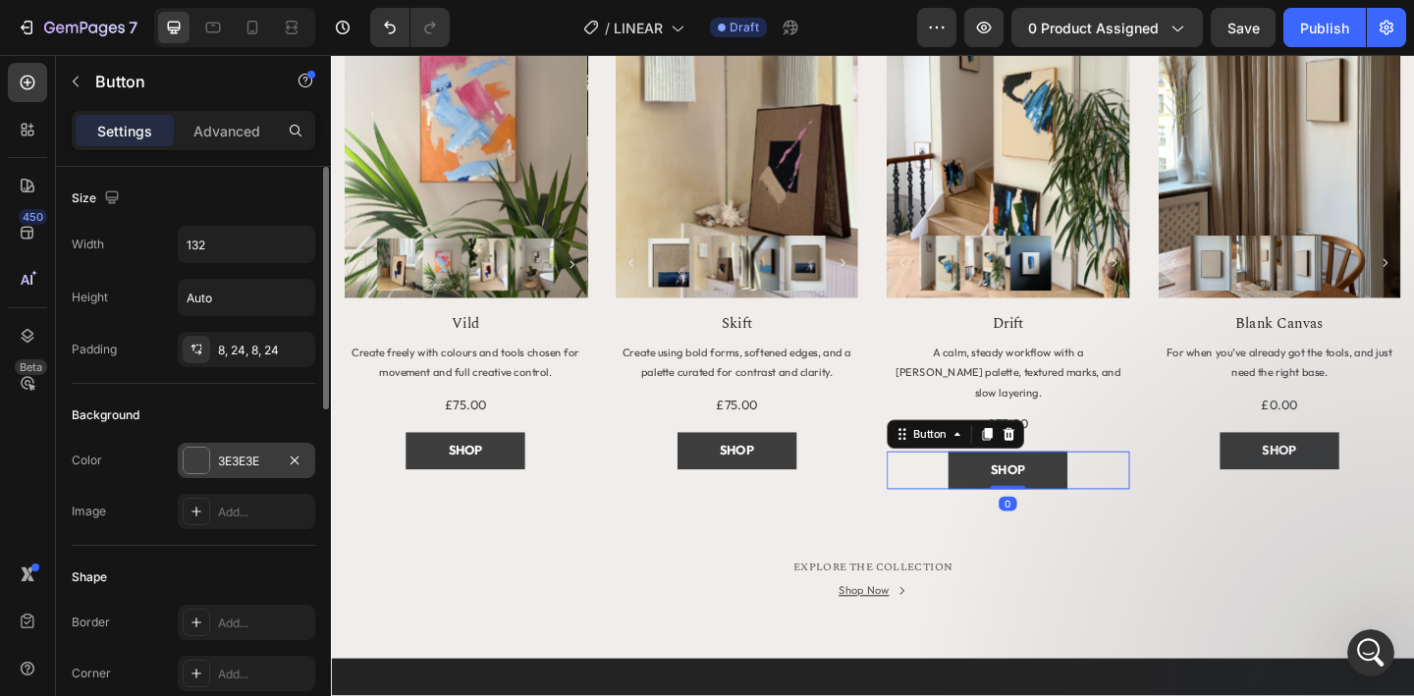
click at [231, 470] on div "3E3E3E" at bounding box center [246, 460] width 137 height 35
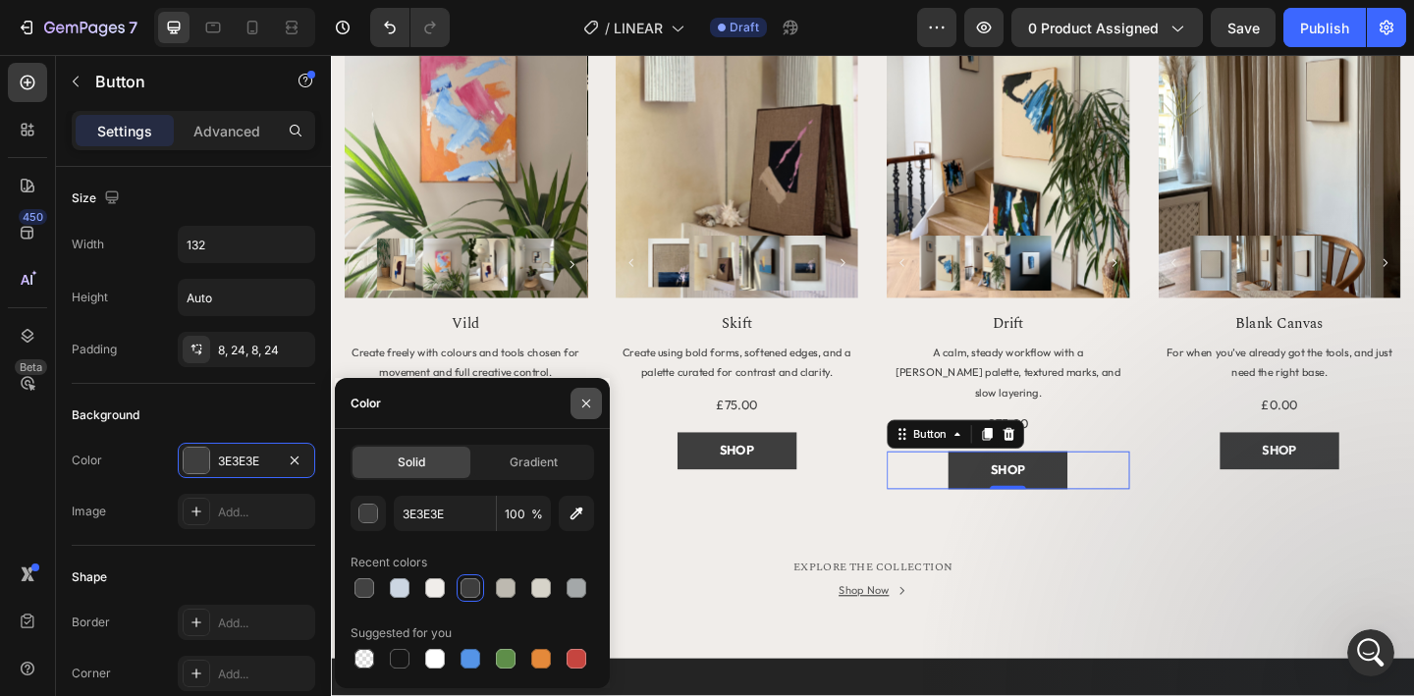
click at [584, 411] on button "button" at bounding box center [586, 403] width 31 height 31
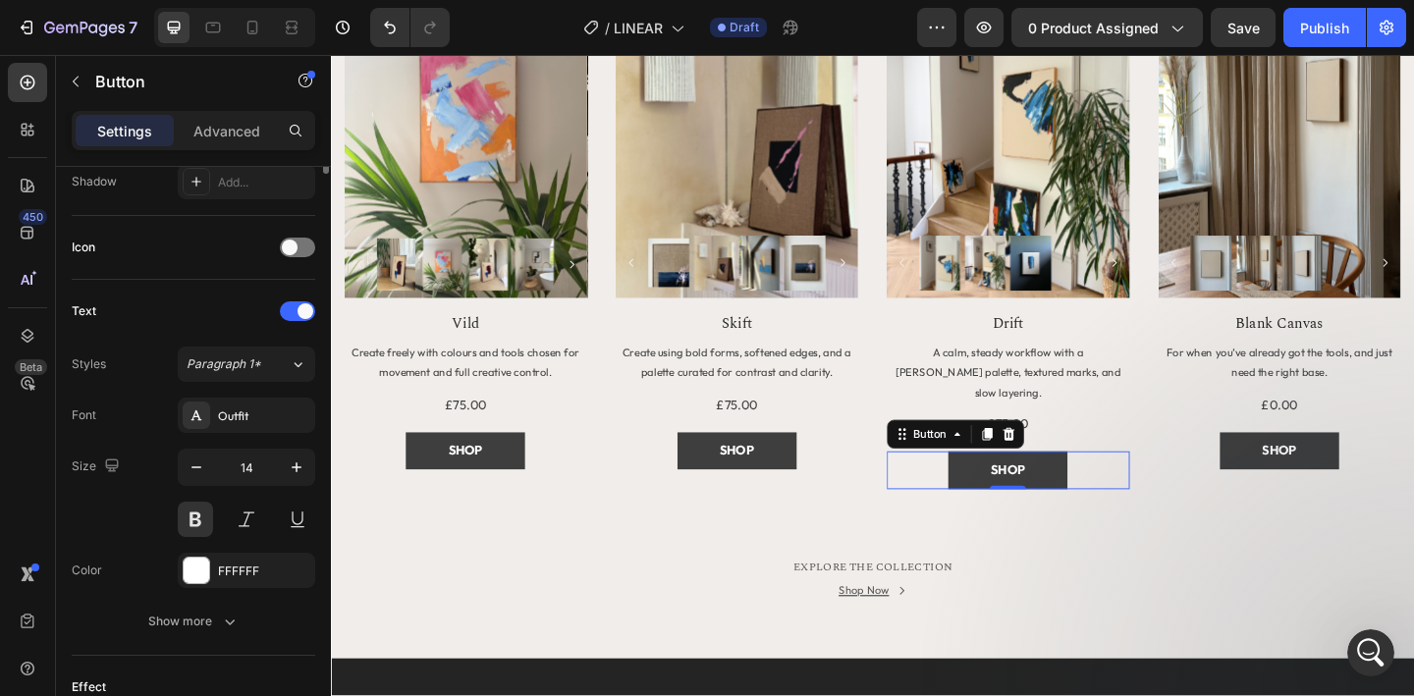
scroll to position [823, 0]
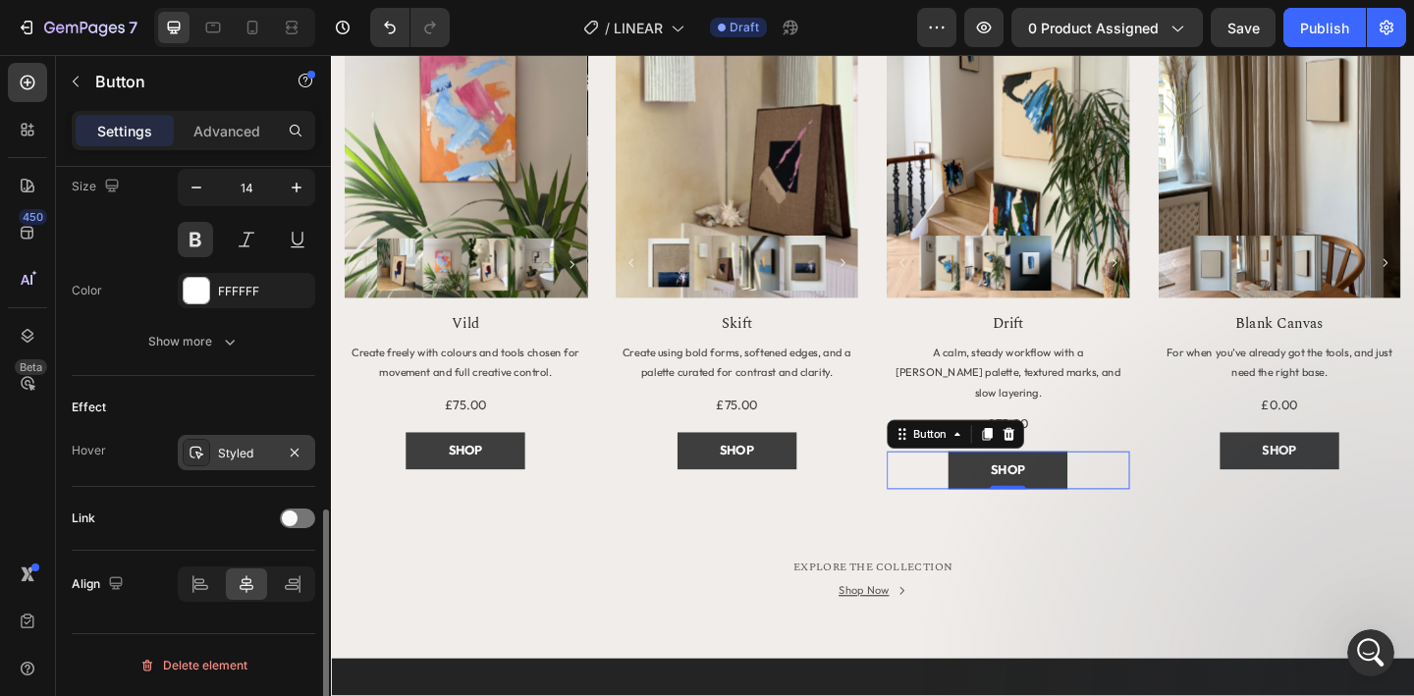
click at [246, 458] on div "Styled" at bounding box center [246, 454] width 57 height 18
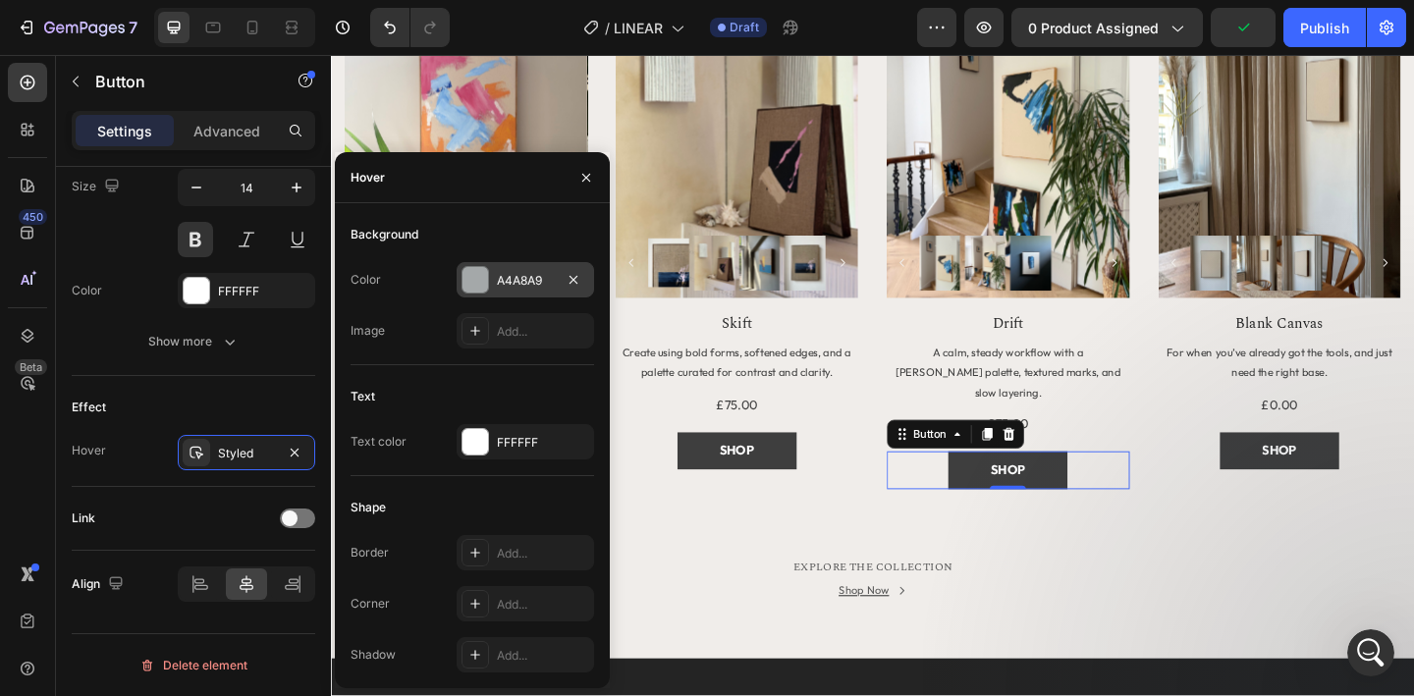
click at [526, 283] on div "A4A8A9" at bounding box center [525, 281] width 57 height 18
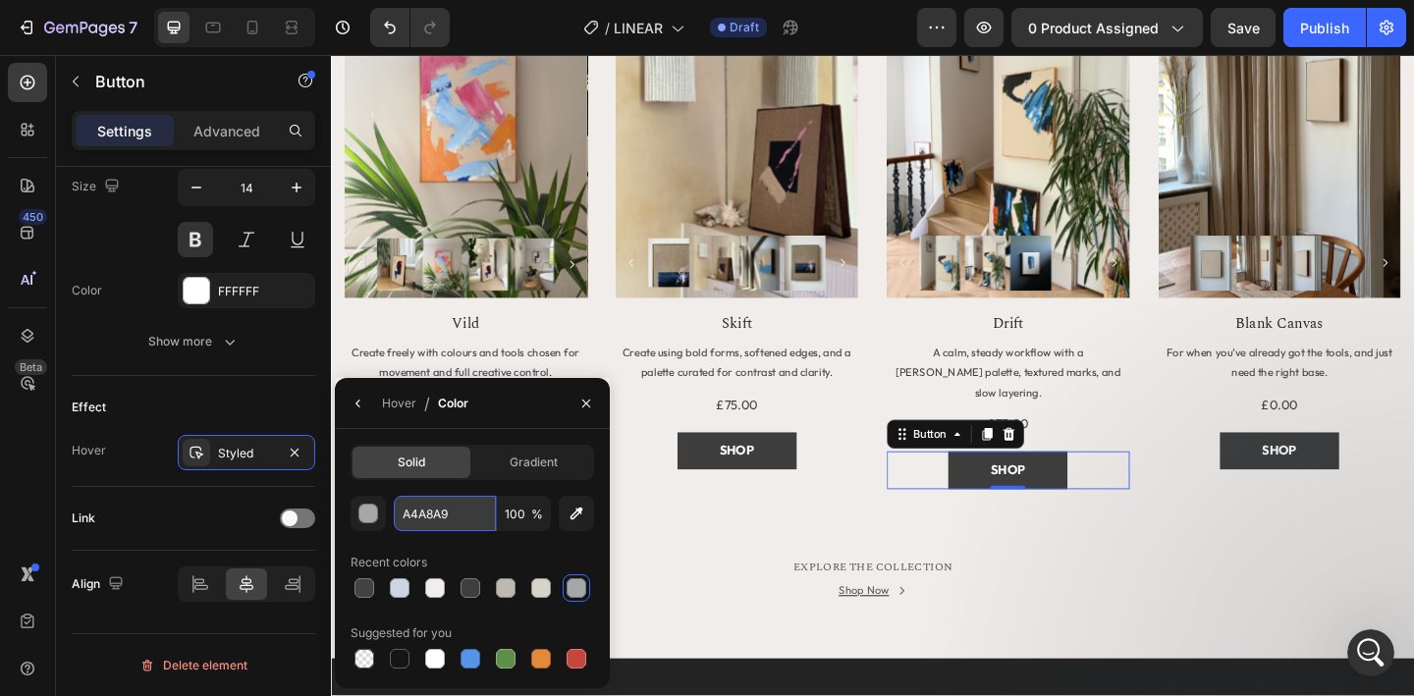
click at [0, 0] on input "A4A8A9" at bounding box center [0, 0] width 0 height 0
paste input "CCD6E2"
type input "CCD6E2"
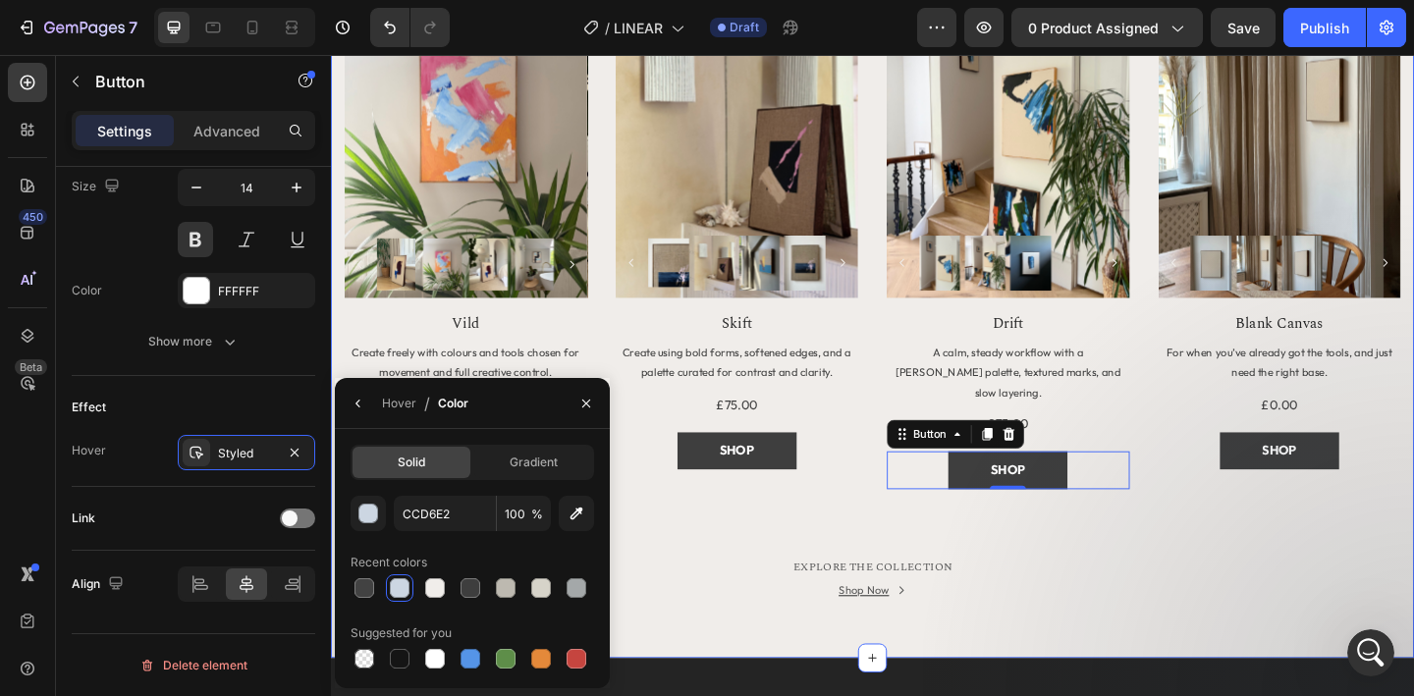
click at [777, 670] on div "MORE TO EXPLORE Heading Title Line Row Product Images Row Vild Product Title Cr…" at bounding box center [920, 263] width 1178 height 898
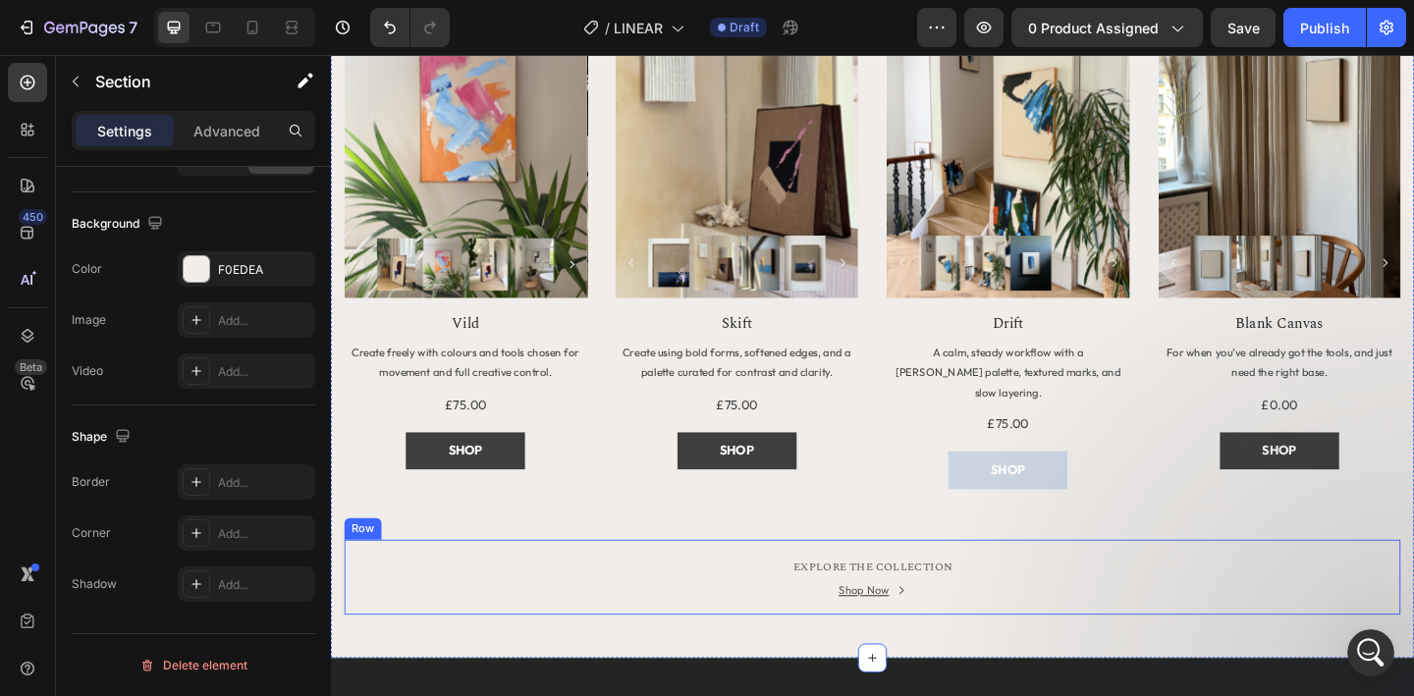
scroll to position [0, 0]
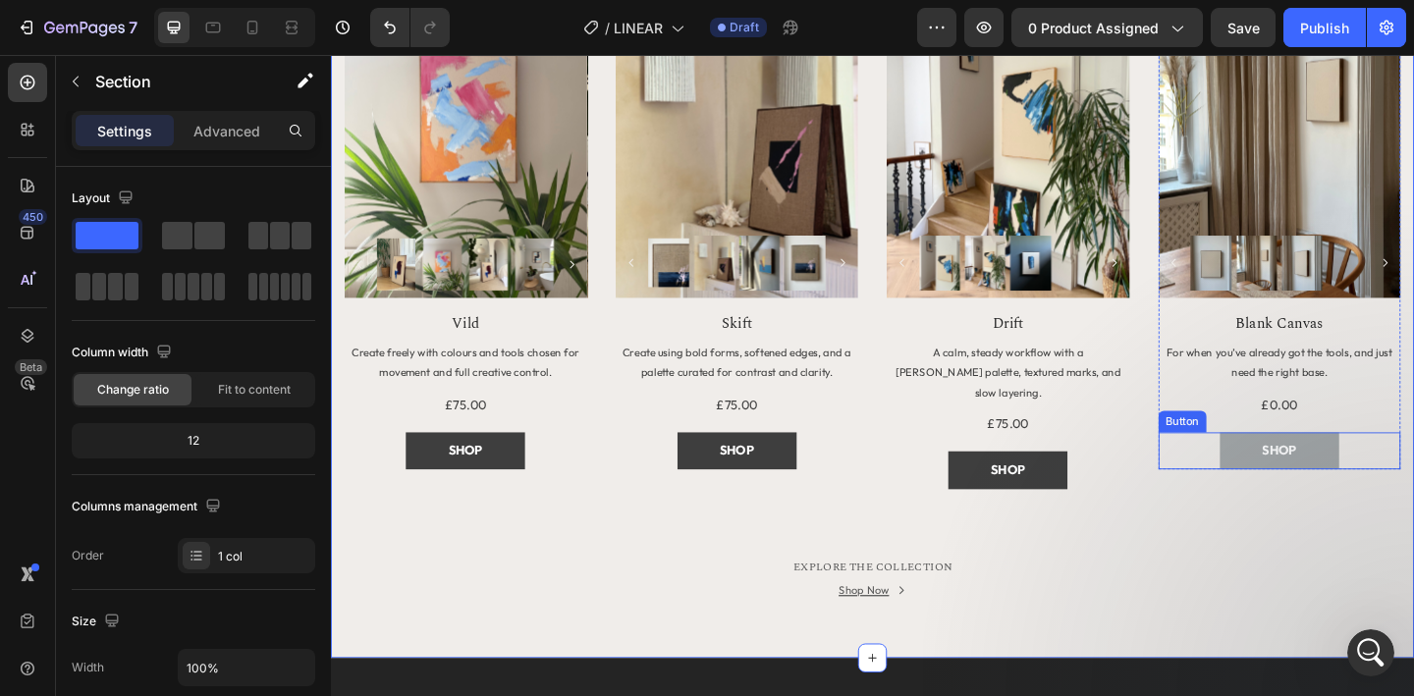
click at [1313, 491] on button "SHOP" at bounding box center [1363, 486] width 130 height 40
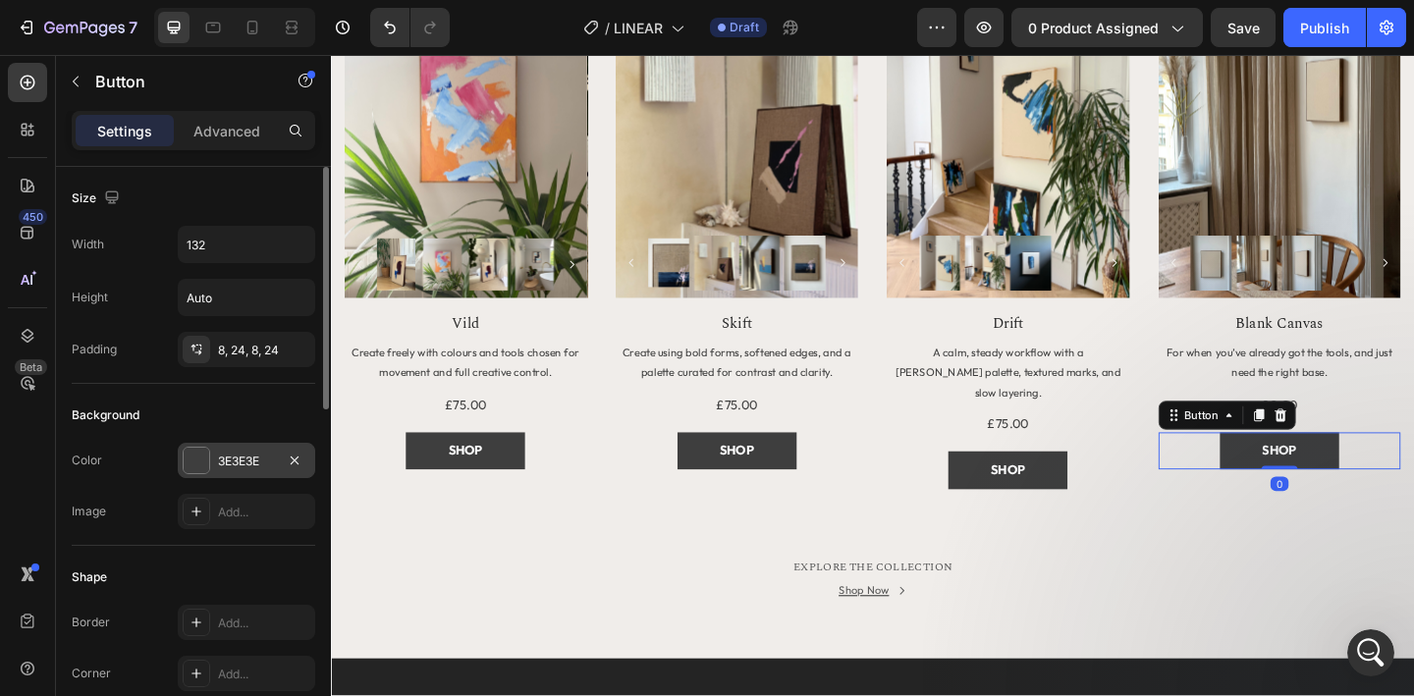
click at [249, 468] on div "3E3E3E" at bounding box center [246, 462] width 57 height 18
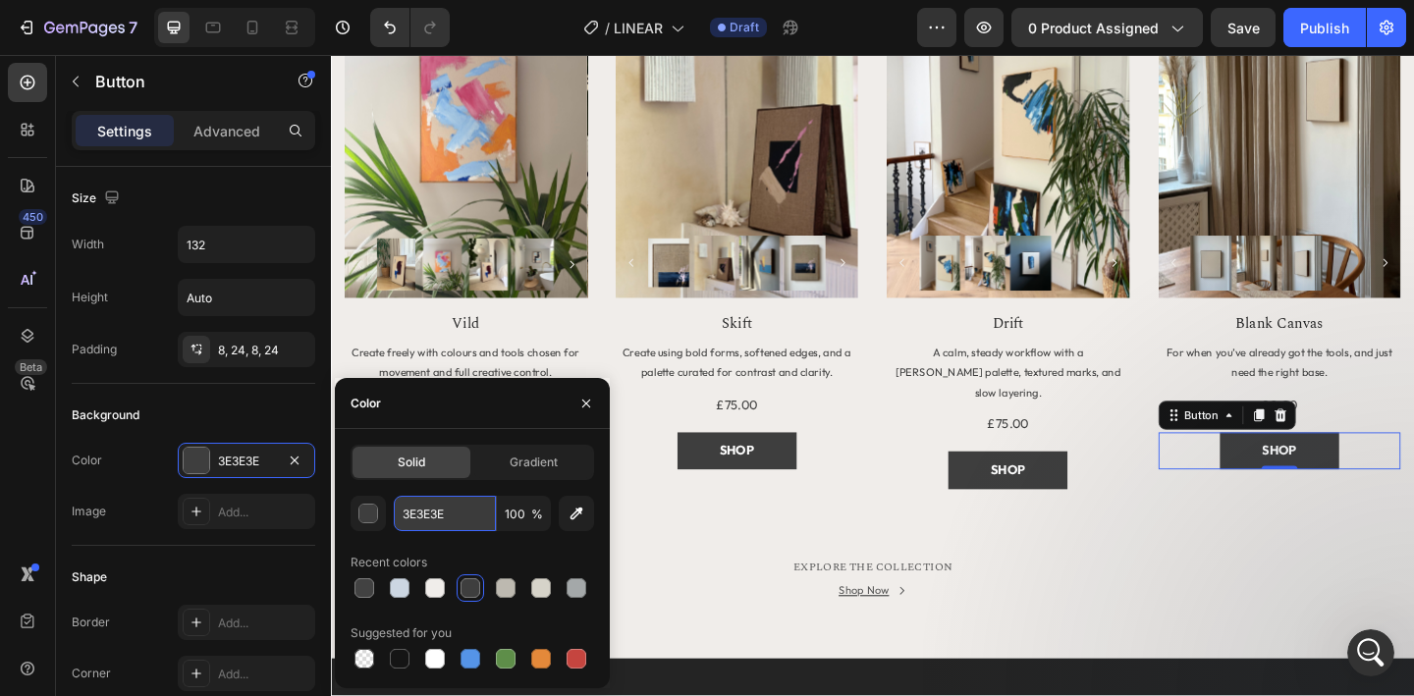
click at [444, 526] on input "3E3E3E" at bounding box center [445, 513] width 102 height 35
click at [401, 587] on div at bounding box center [400, 588] width 20 height 20
type input "CCD6E2"
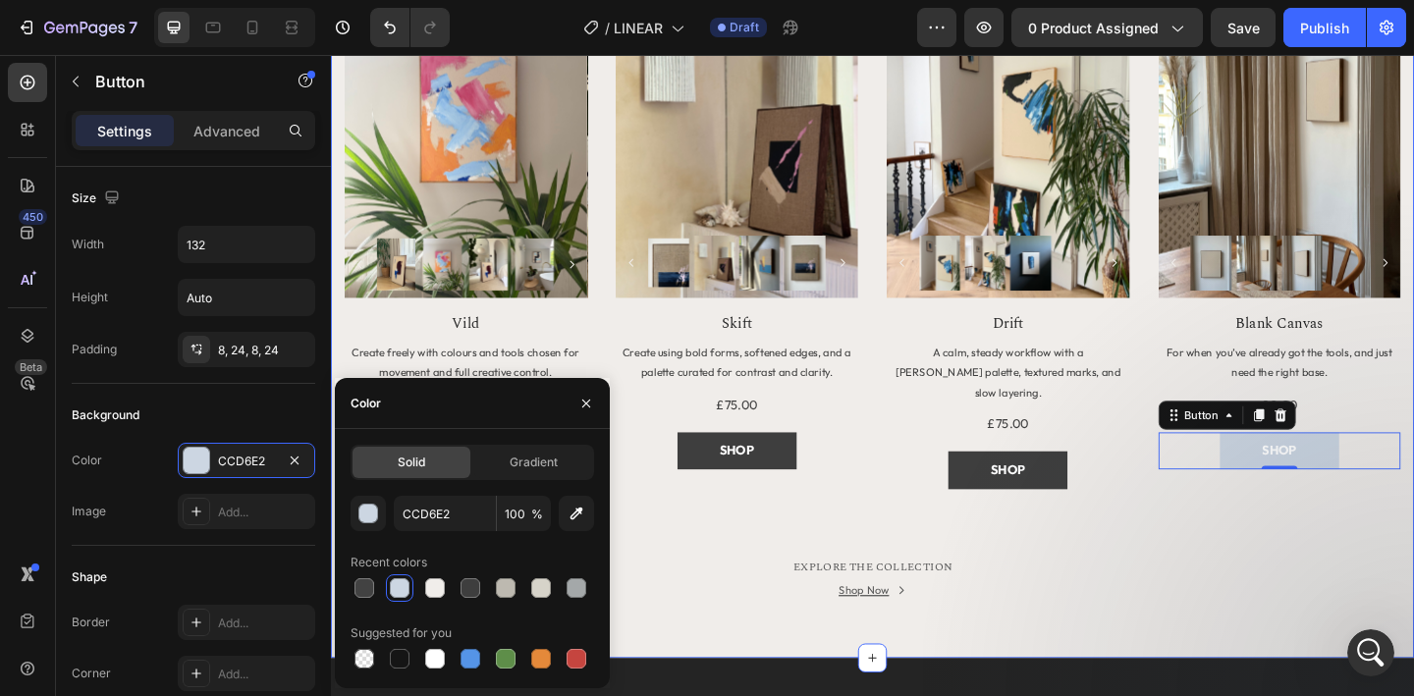
click at [722, 544] on div "MORE TO EXPLORE Heading Title Line Row Product Images Row Vild Product Title Cr…" at bounding box center [920, 271] width 1149 height 788
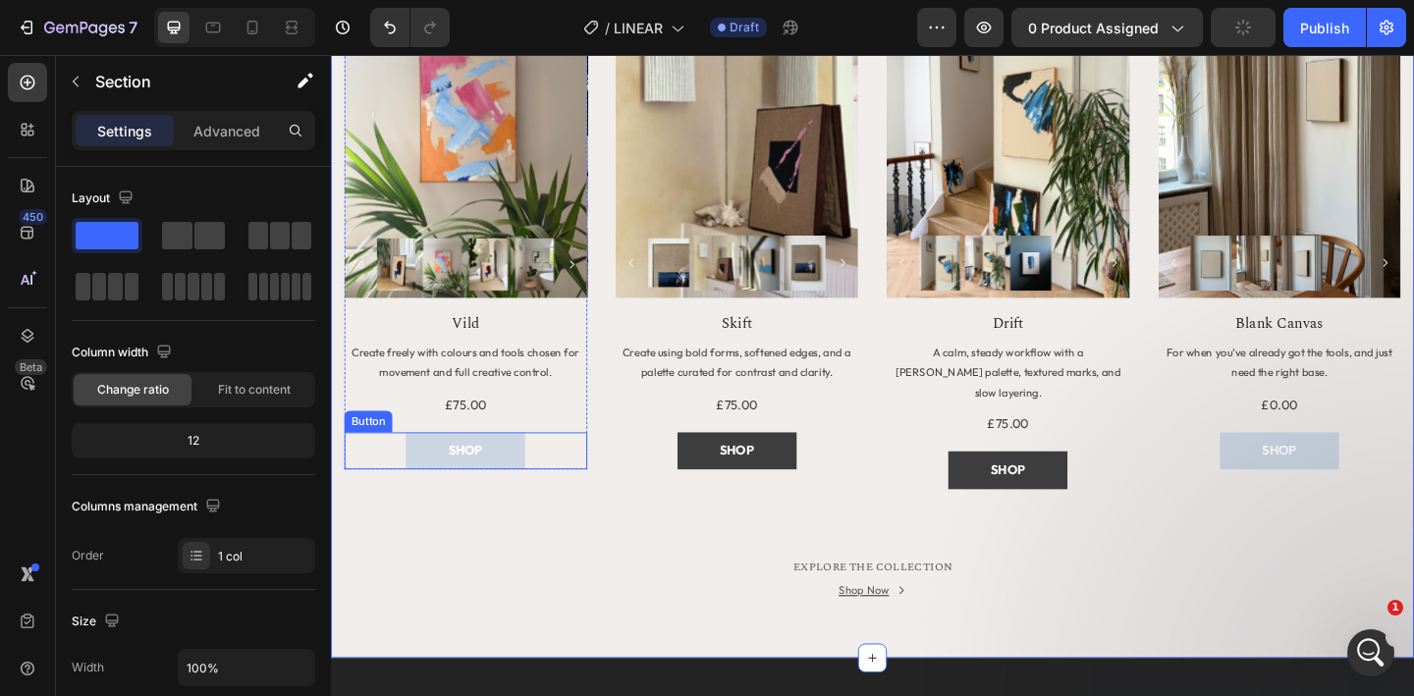
click at [513, 491] on button "SHOP" at bounding box center [477, 486] width 130 height 40
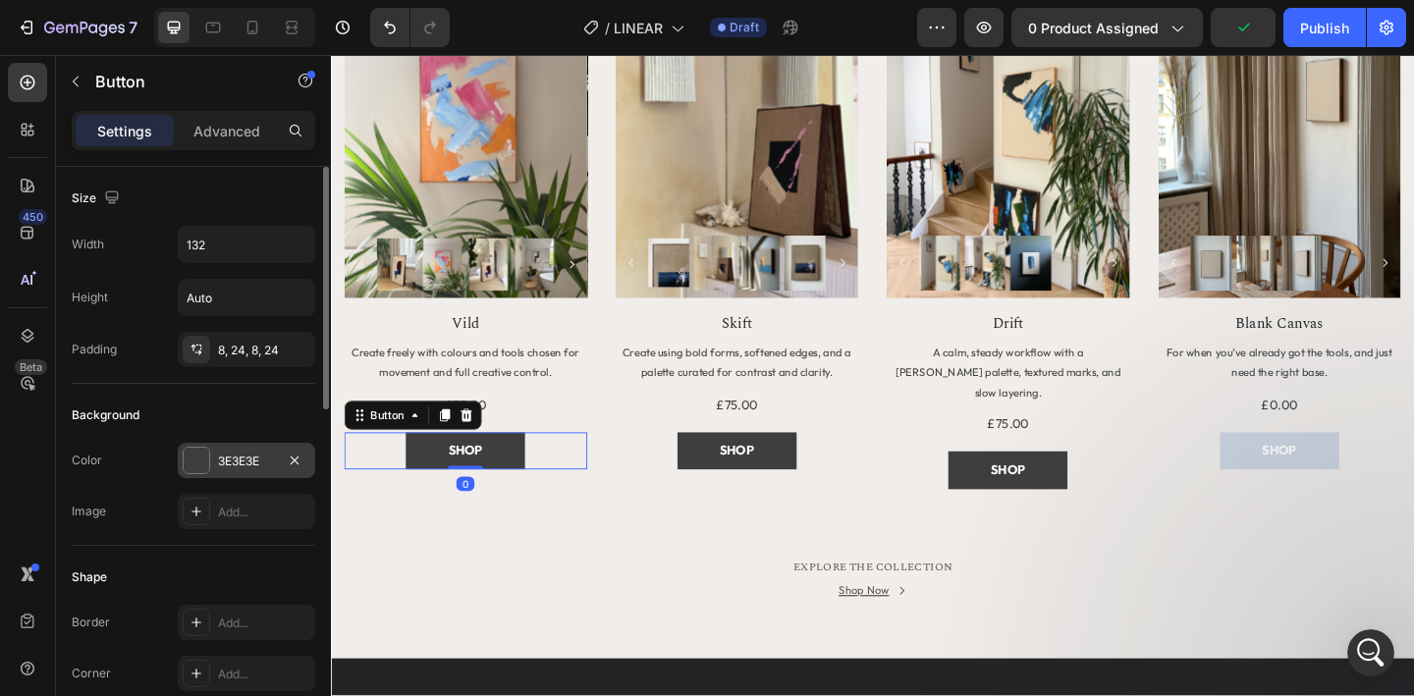
click at [245, 469] on div "3E3E3E" at bounding box center [246, 462] width 57 height 18
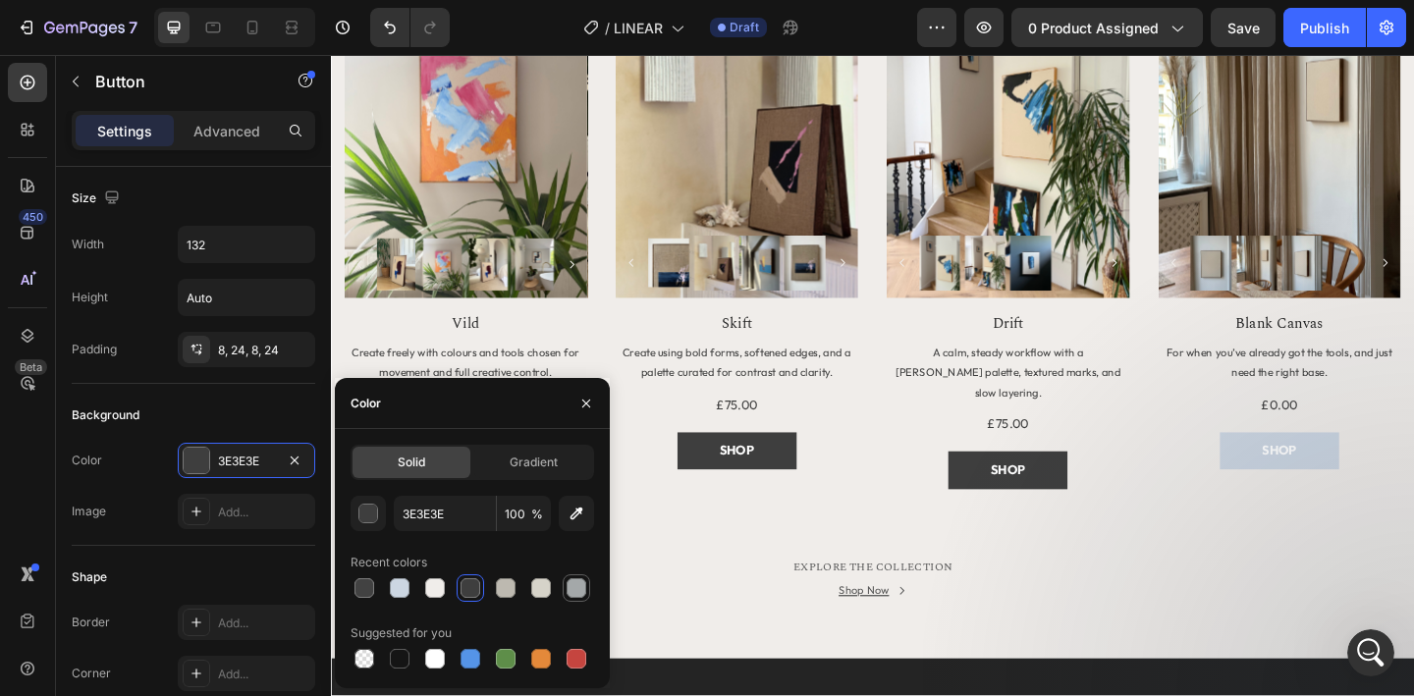
click at [583, 586] on div at bounding box center [577, 588] width 20 height 20
type input "A4A8A9"
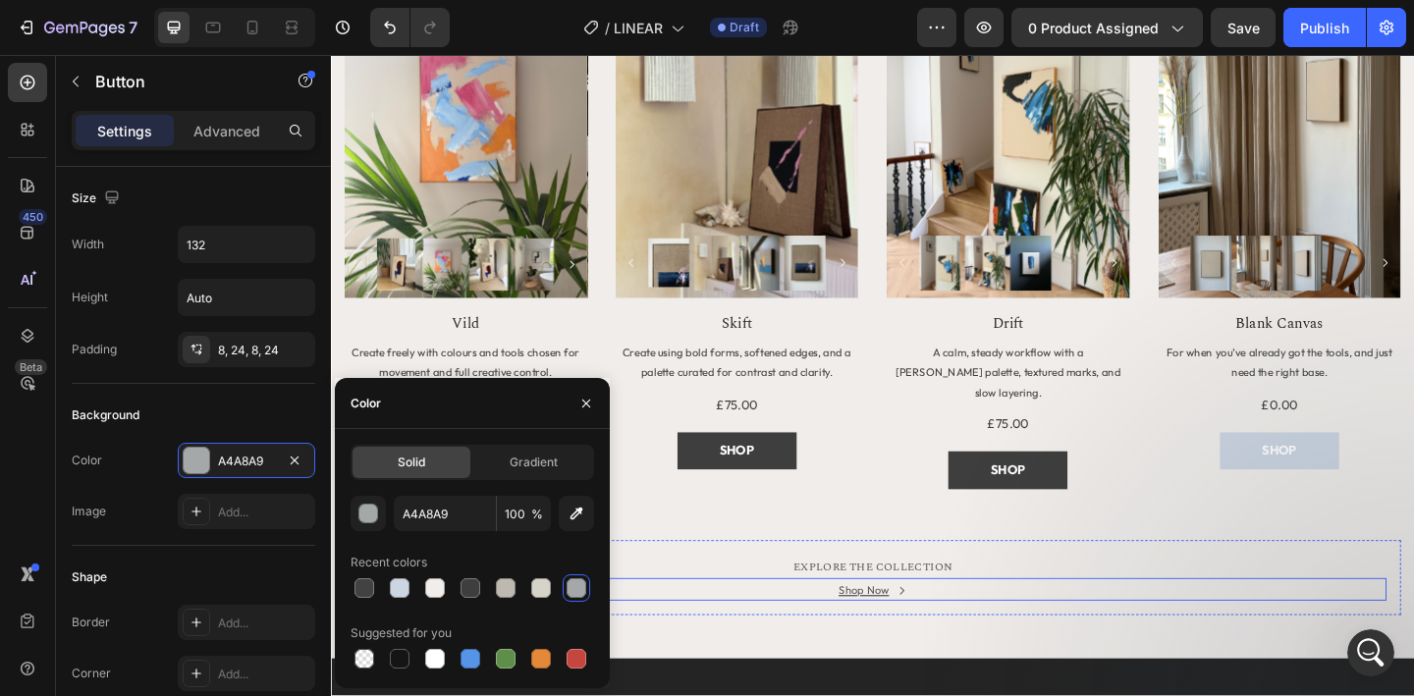
click at [716, 625] on div "Shop Now Button" at bounding box center [920, 637] width 1118 height 25
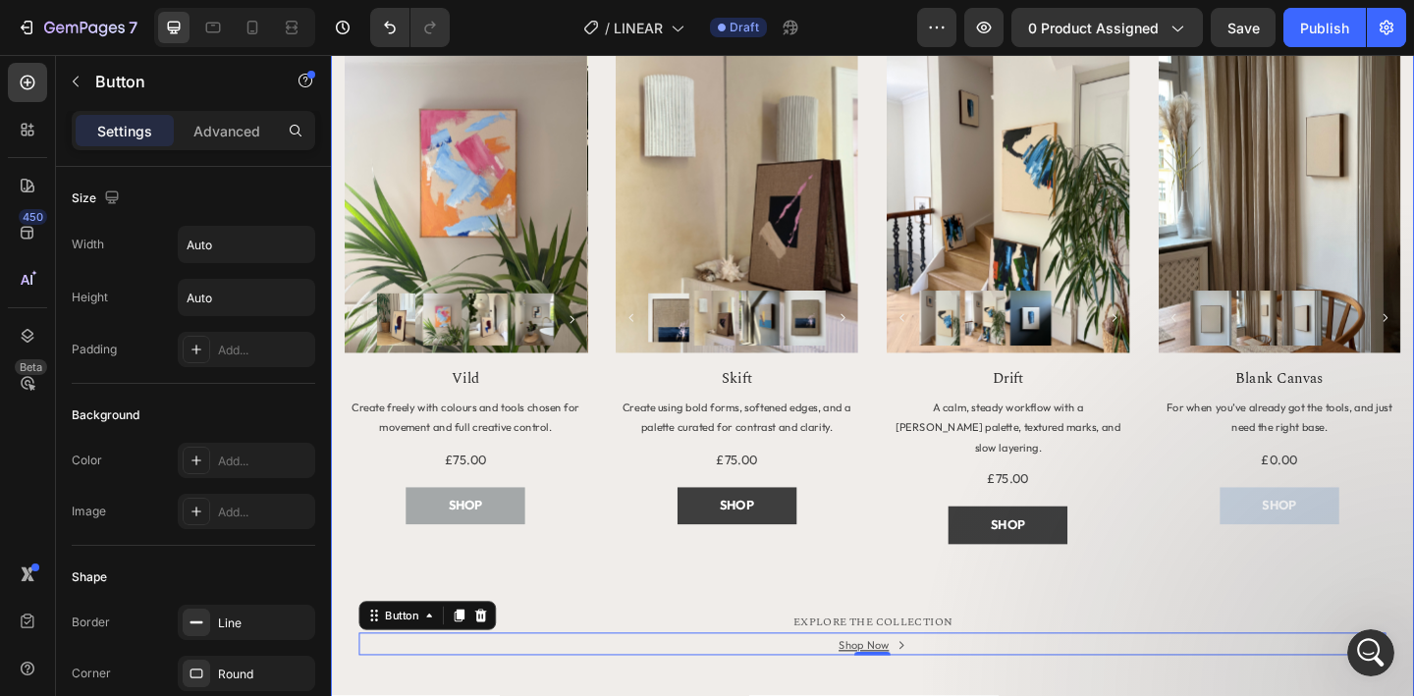
scroll to position [1792, 0]
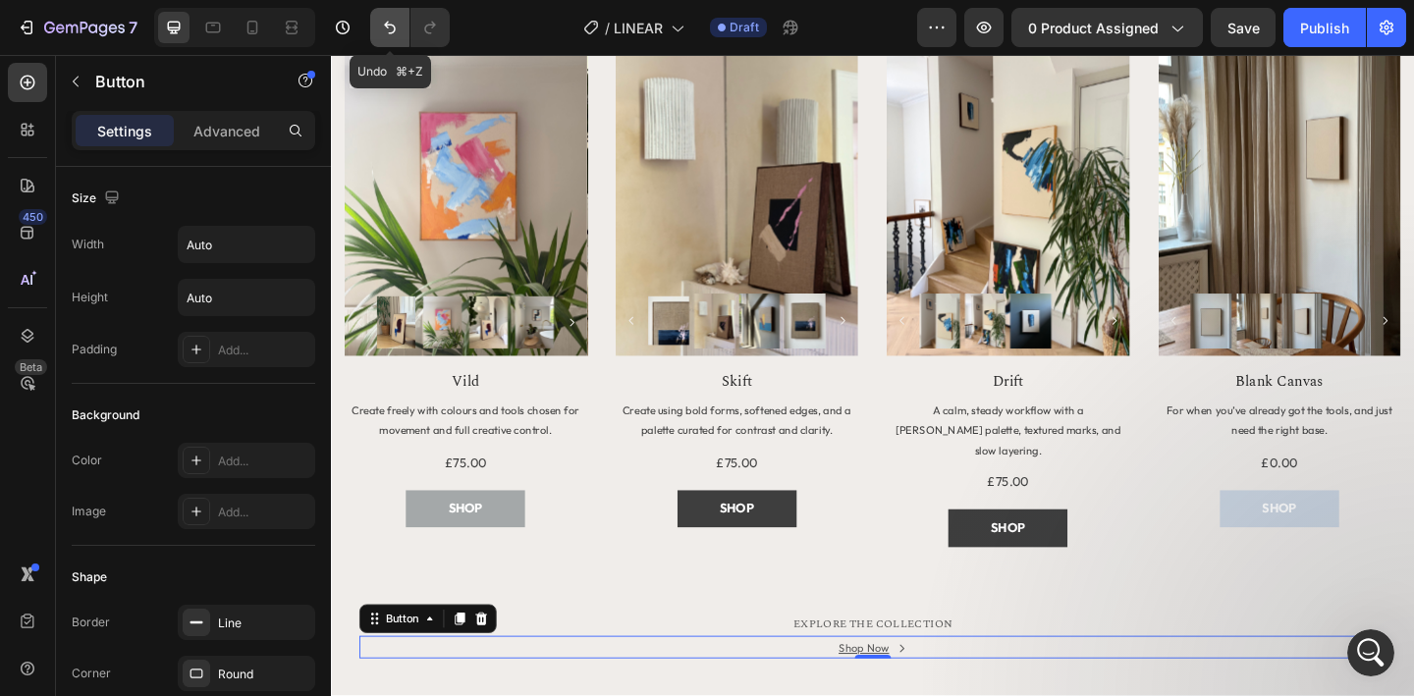
click at [378, 35] on button "Undo/Redo" at bounding box center [389, 27] width 39 height 39
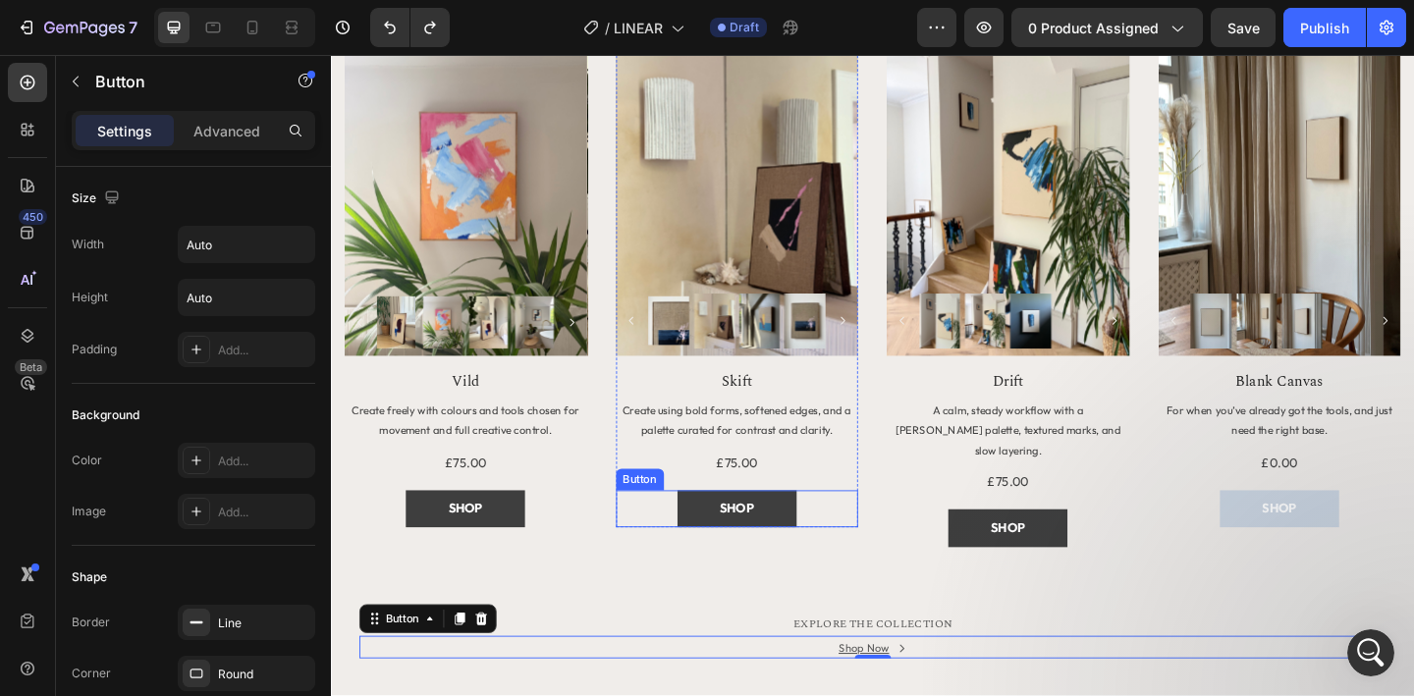
scroll to position [1914, 0]
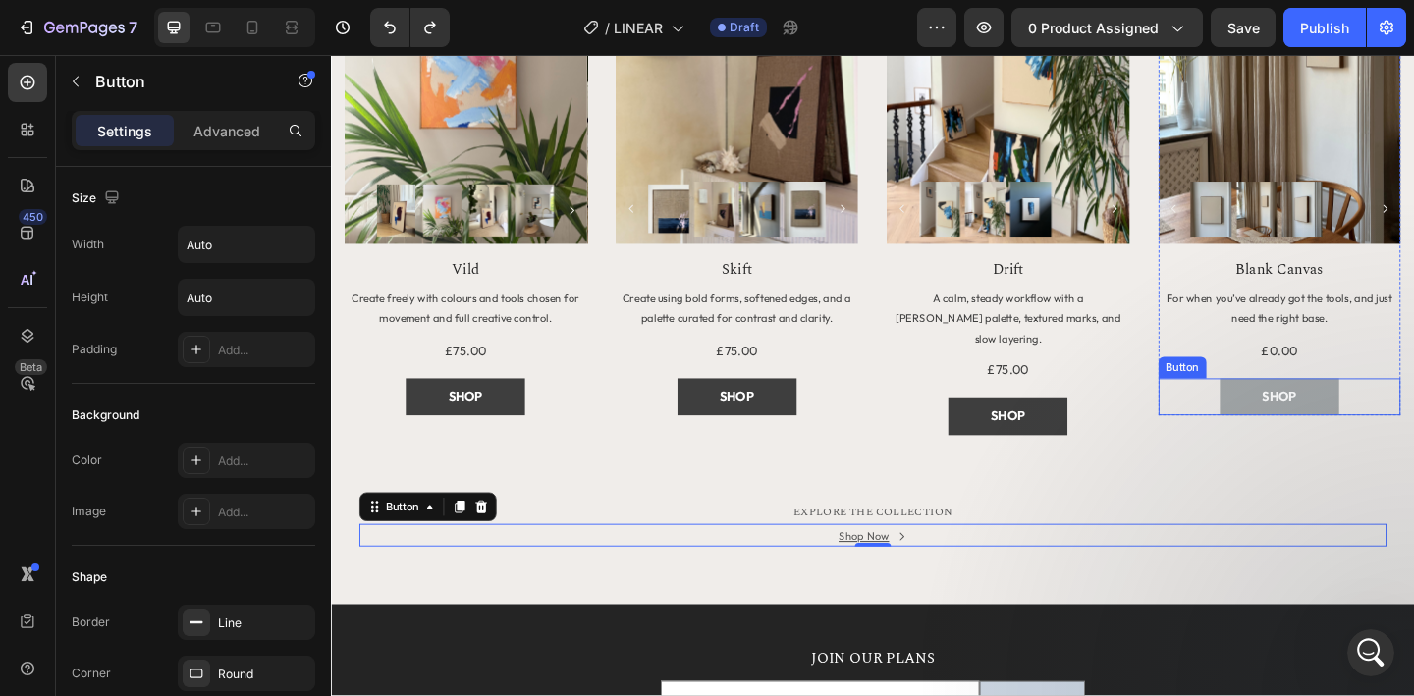
click at [1318, 435] on button "SHOP" at bounding box center [1363, 428] width 130 height 40
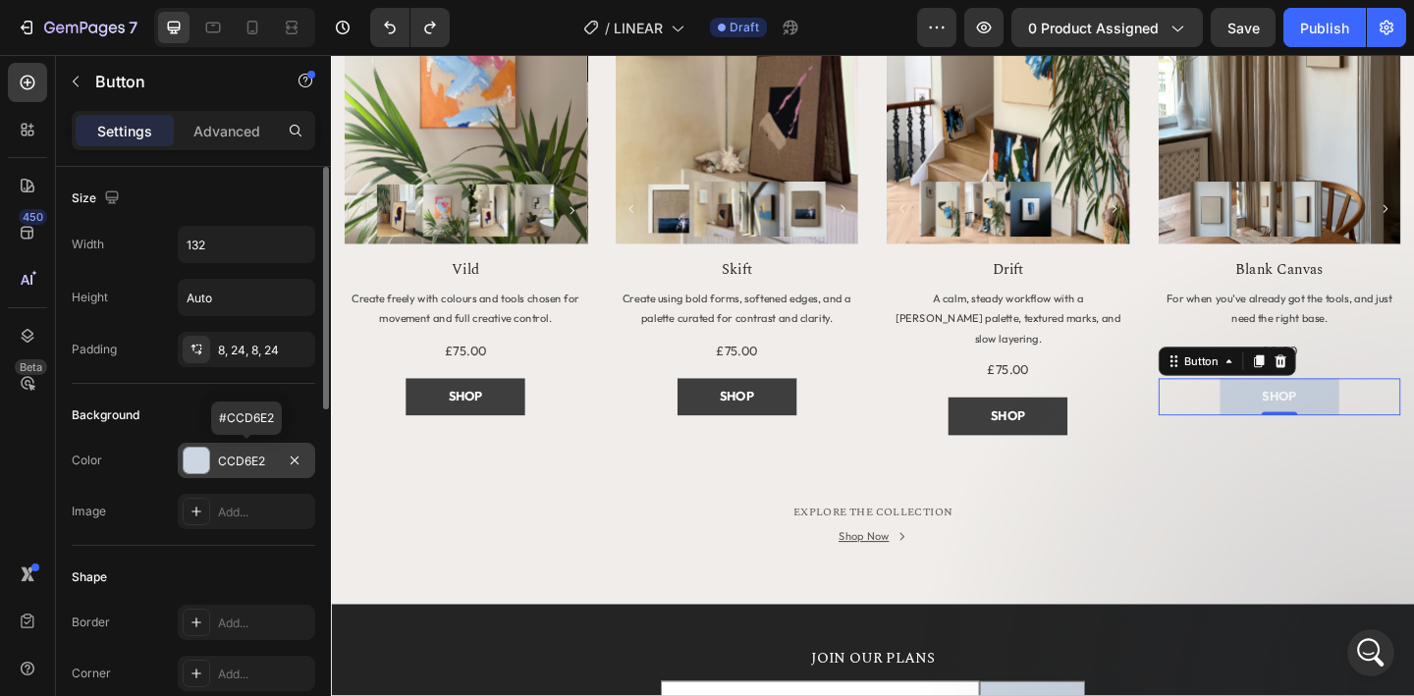
click at [245, 468] on div "CCD6E2" at bounding box center [246, 462] width 57 height 18
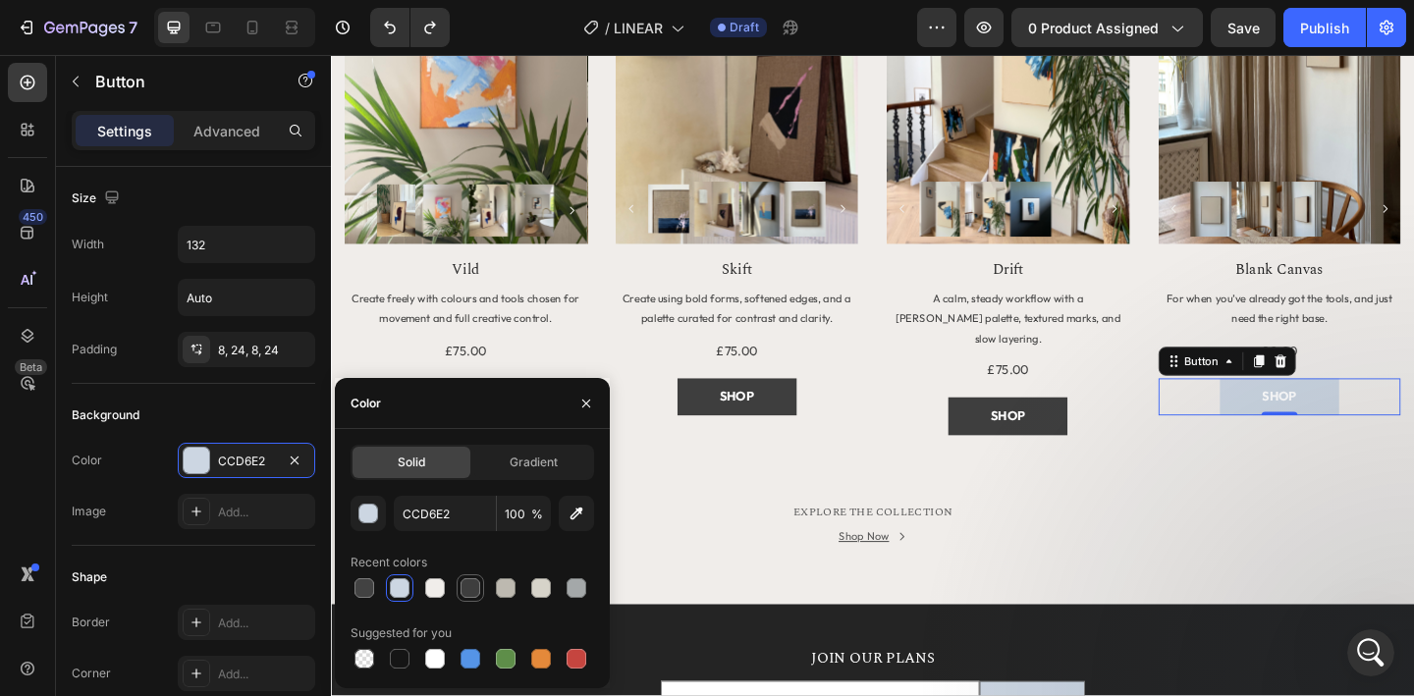
click at [475, 589] on div at bounding box center [471, 588] width 20 height 20
type input "3E3E3E"
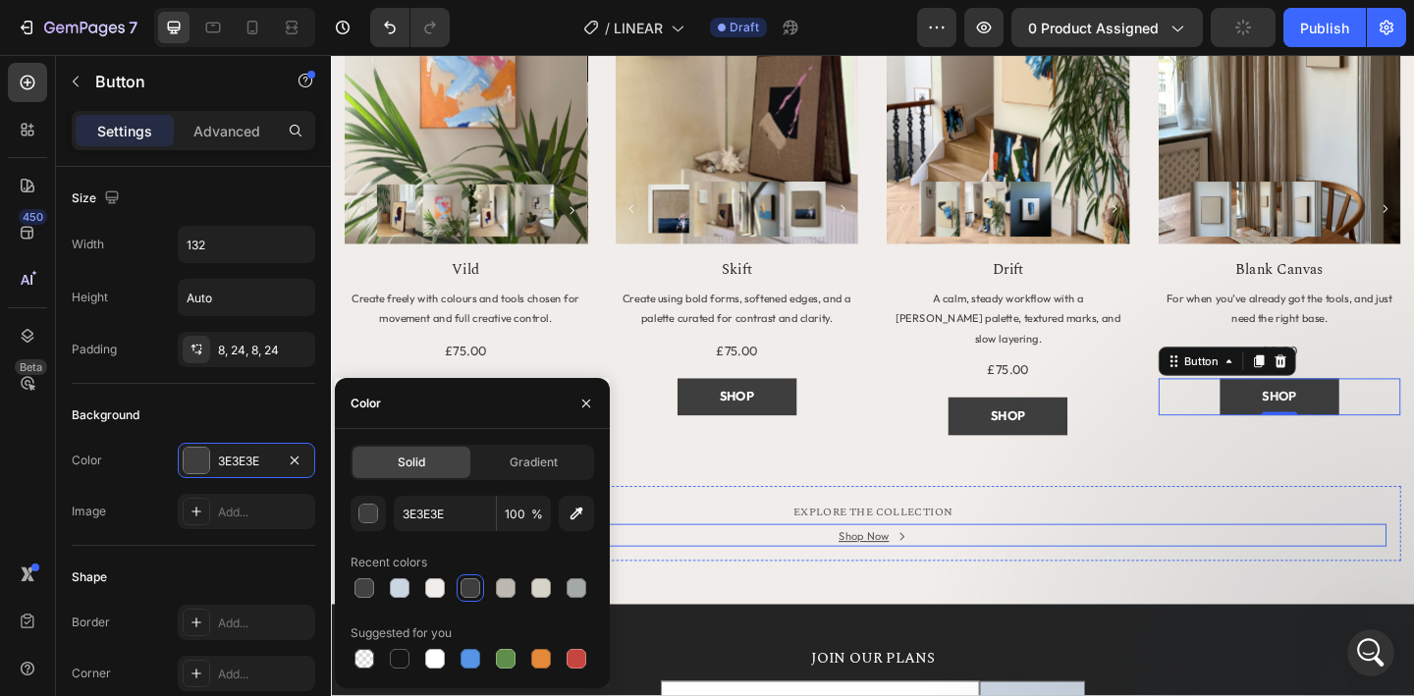
click at [732, 566] on div "Shop Now Button" at bounding box center [920, 578] width 1118 height 25
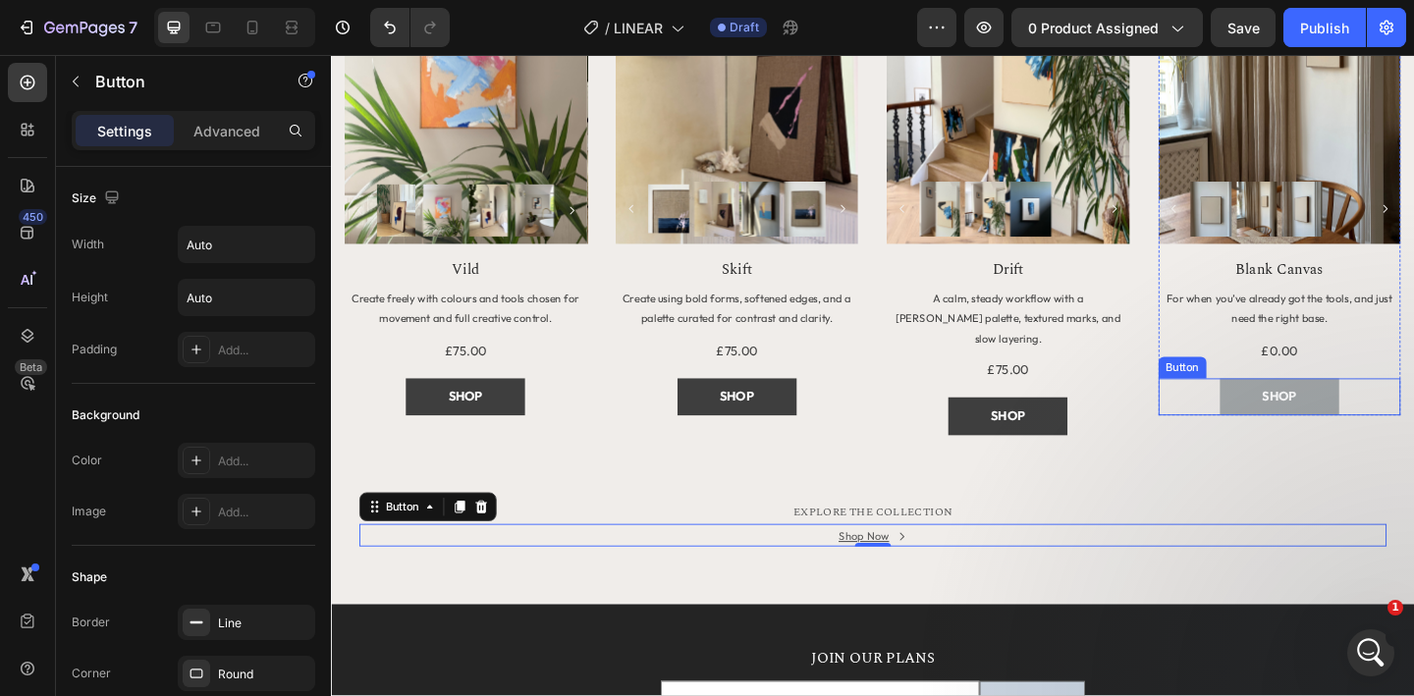
click at [1306, 436] on button "SHOP" at bounding box center [1363, 428] width 130 height 40
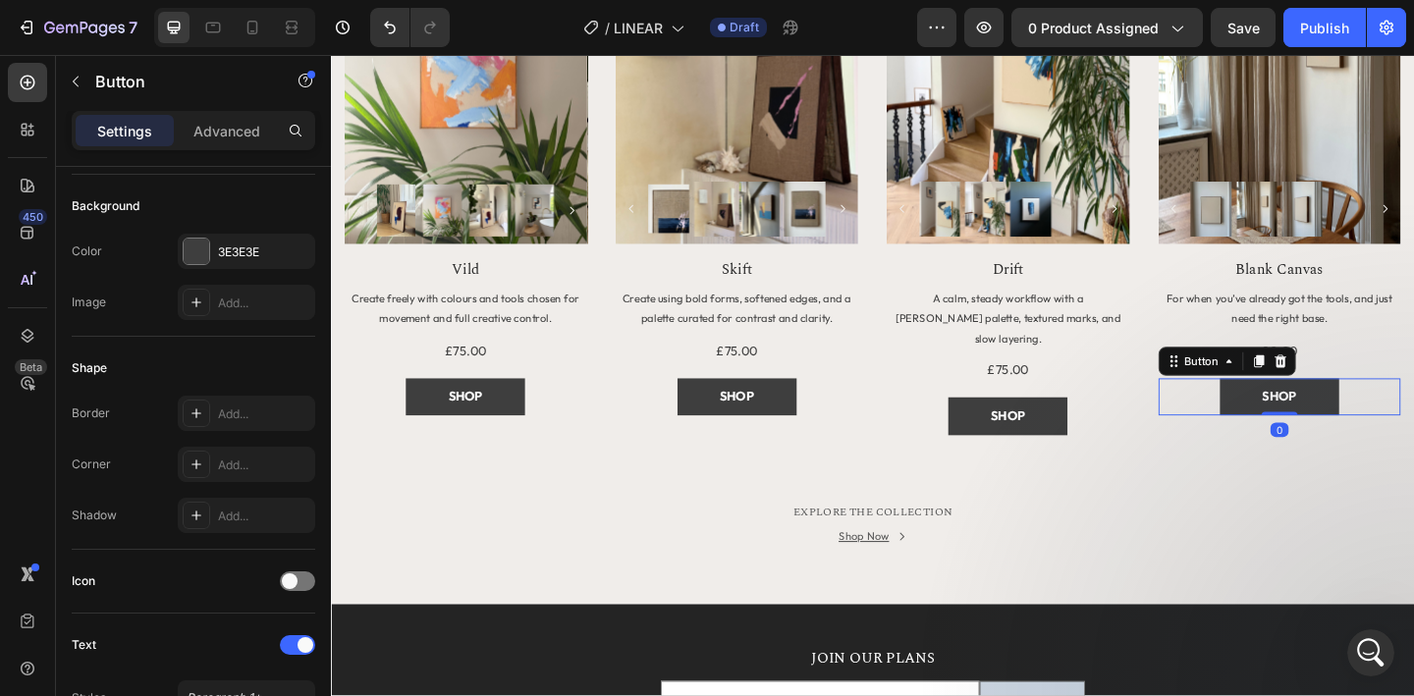
scroll to position [823, 0]
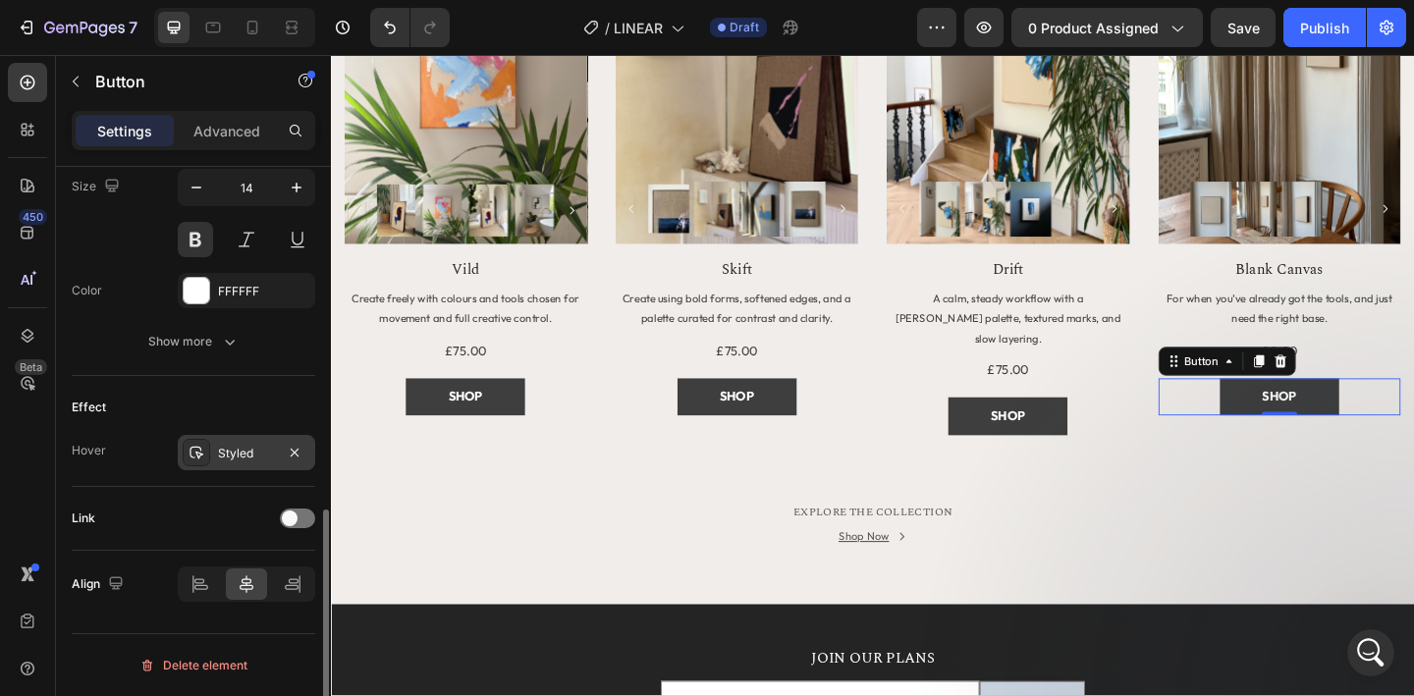
click at [246, 453] on div "Styled" at bounding box center [246, 454] width 57 height 18
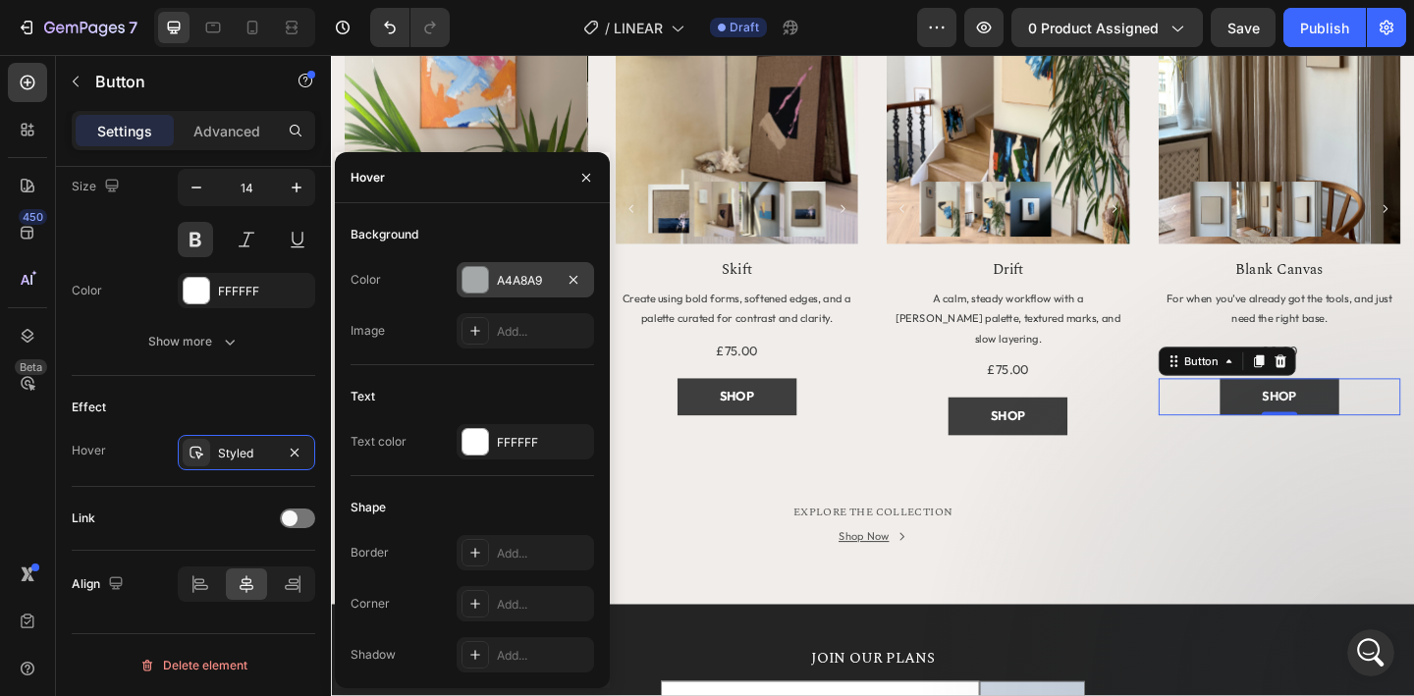
click at [524, 280] on div "A4A8A9" at bounding box center [525, 281] width 57 height 18
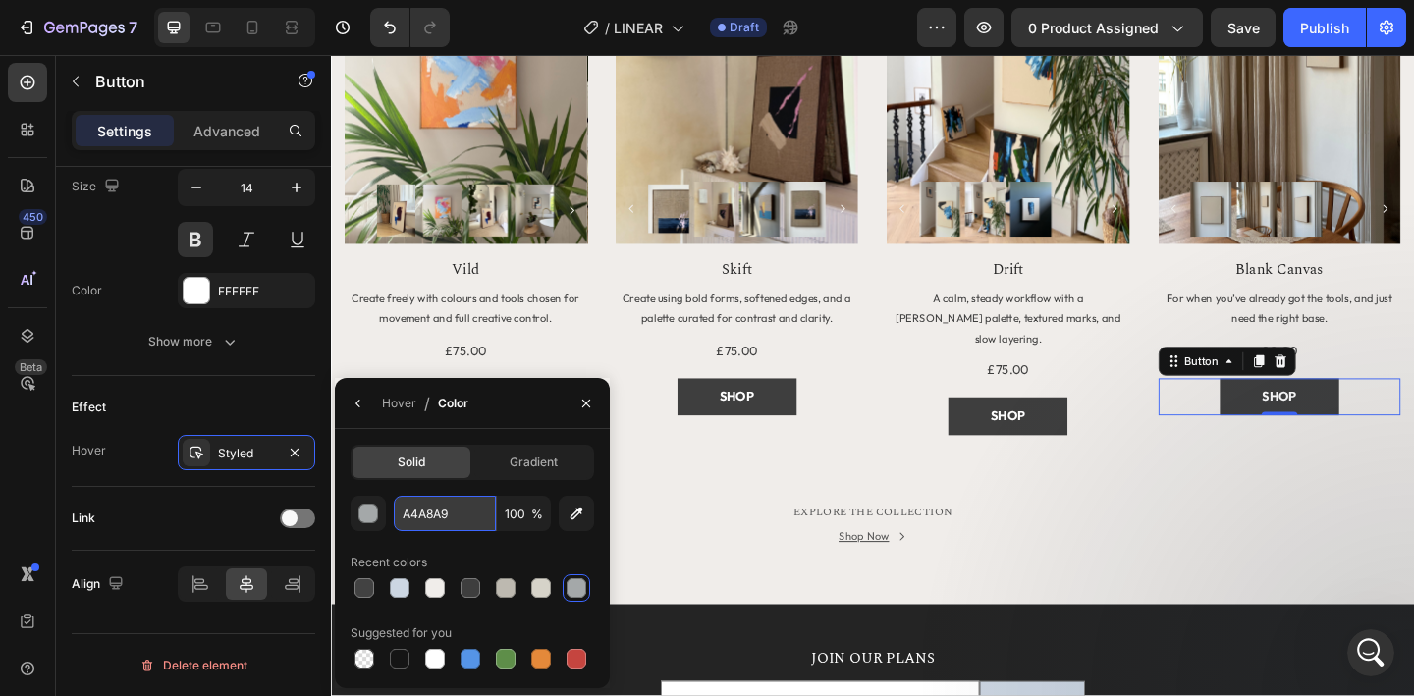
click at [454, 513] on input "A4A8A9" at bounding box center [445, 513] width 102 height 35
click at [398, 580] on div at bounding box center [400, 588] width 20 height 20
type input "CCD6E2"
click at [221, 513] on div "Link" at bounding box center [194, 518] width 244 height 31
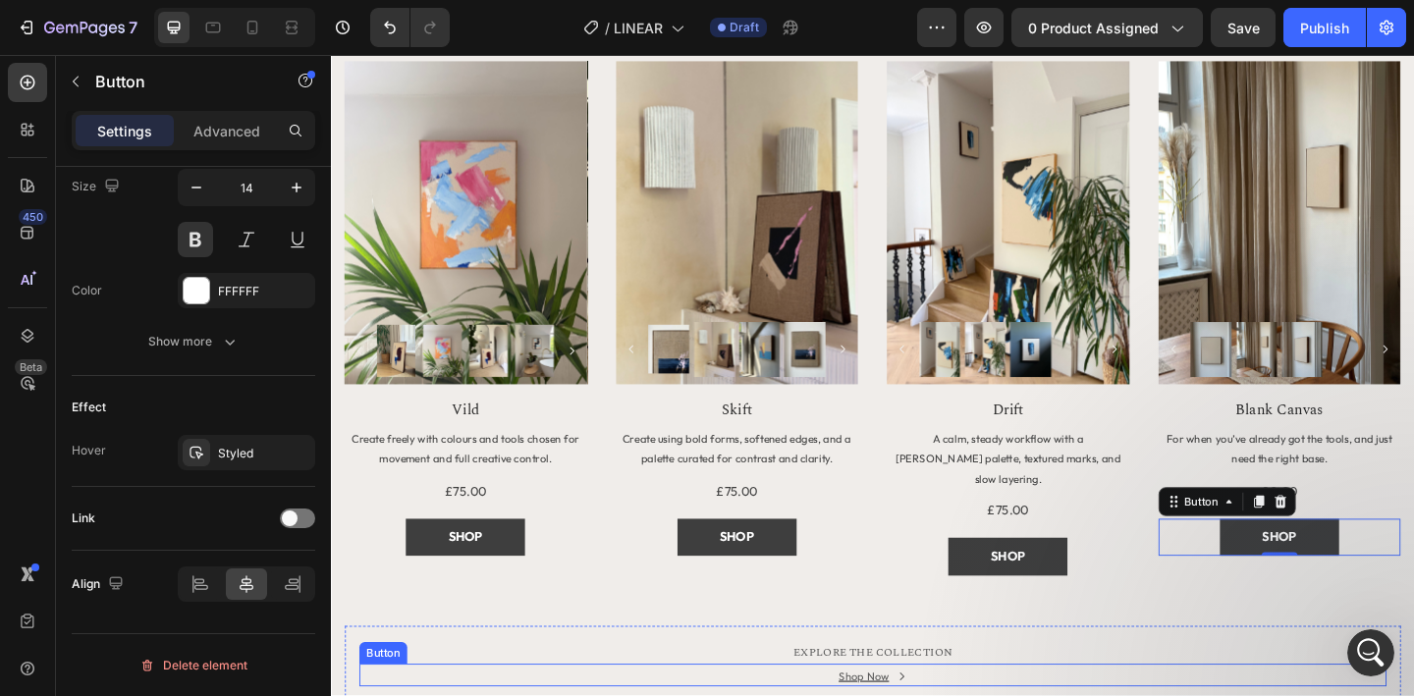
scroll to position [1759, 0]
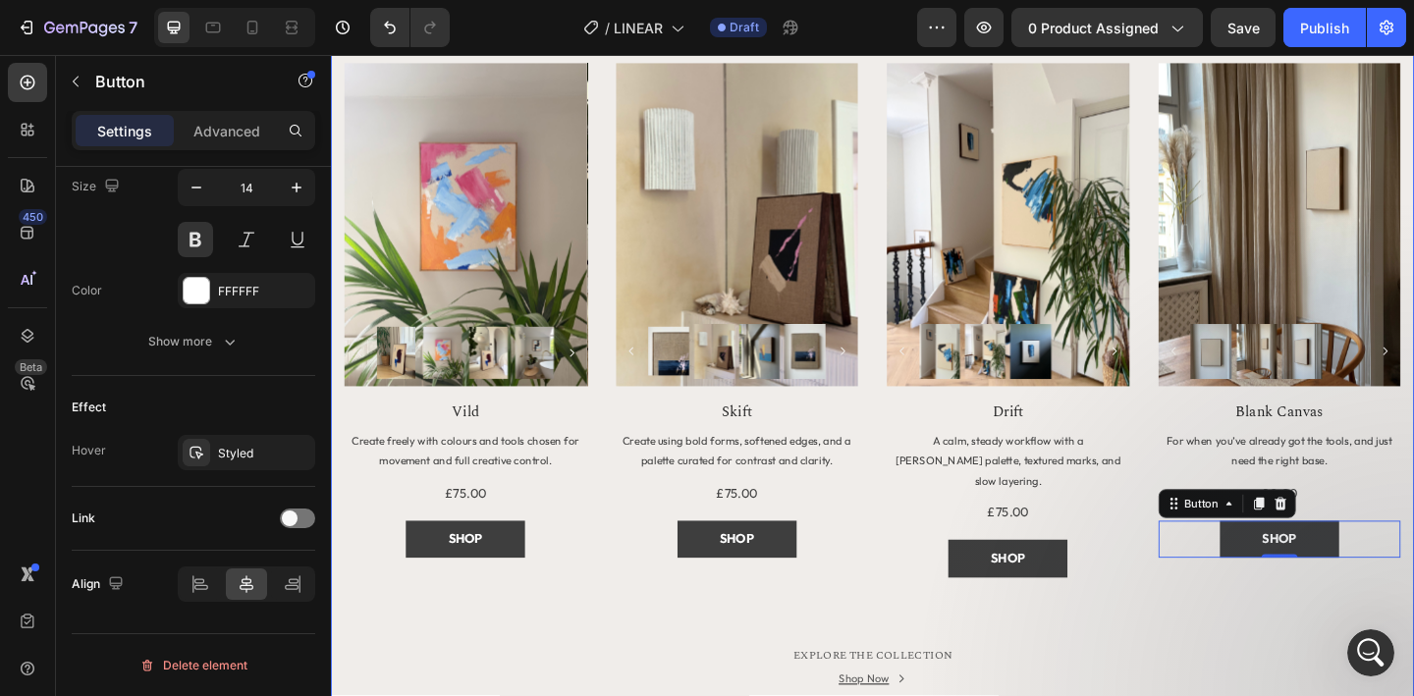
click at [1184, 636] on div "MORE TO EXPLORE Heading Title Line Row Product Images Row Vild Product Title Cr…" at bounding box center [920, 367] width 1149 height 788
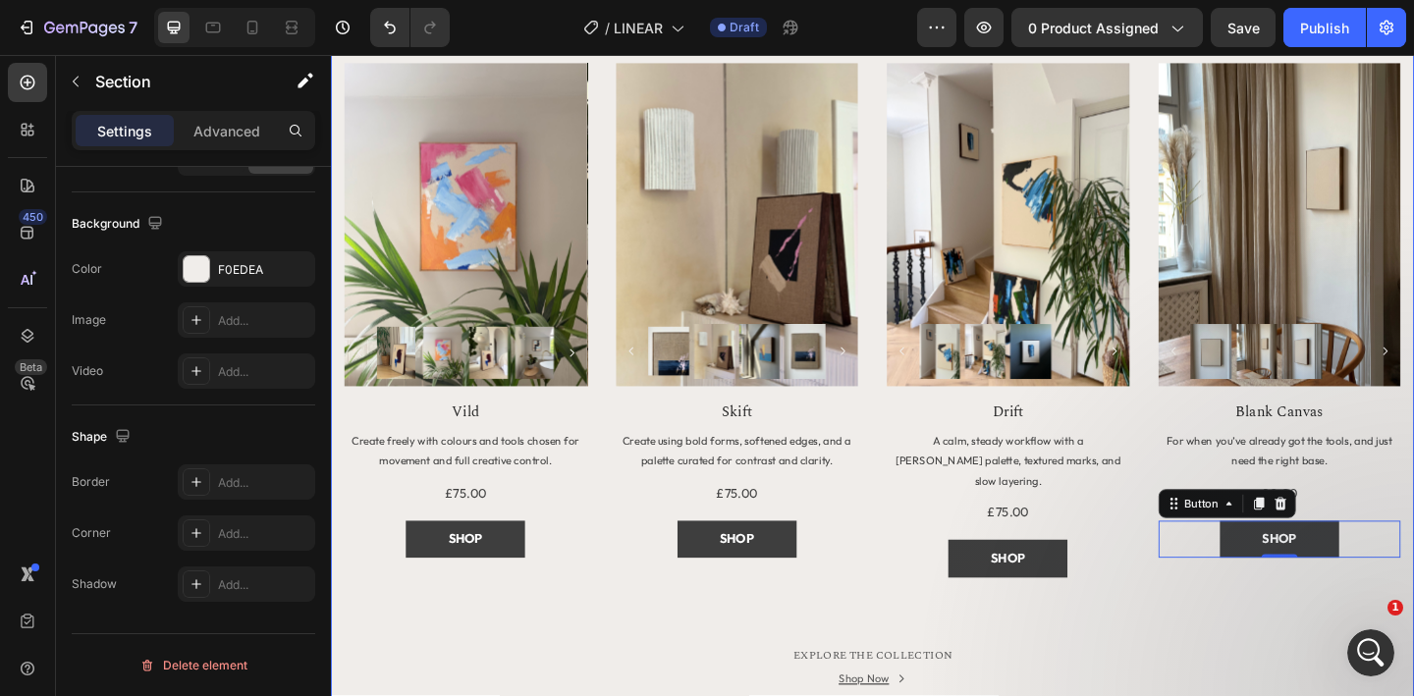
scroll to position [0, 0]
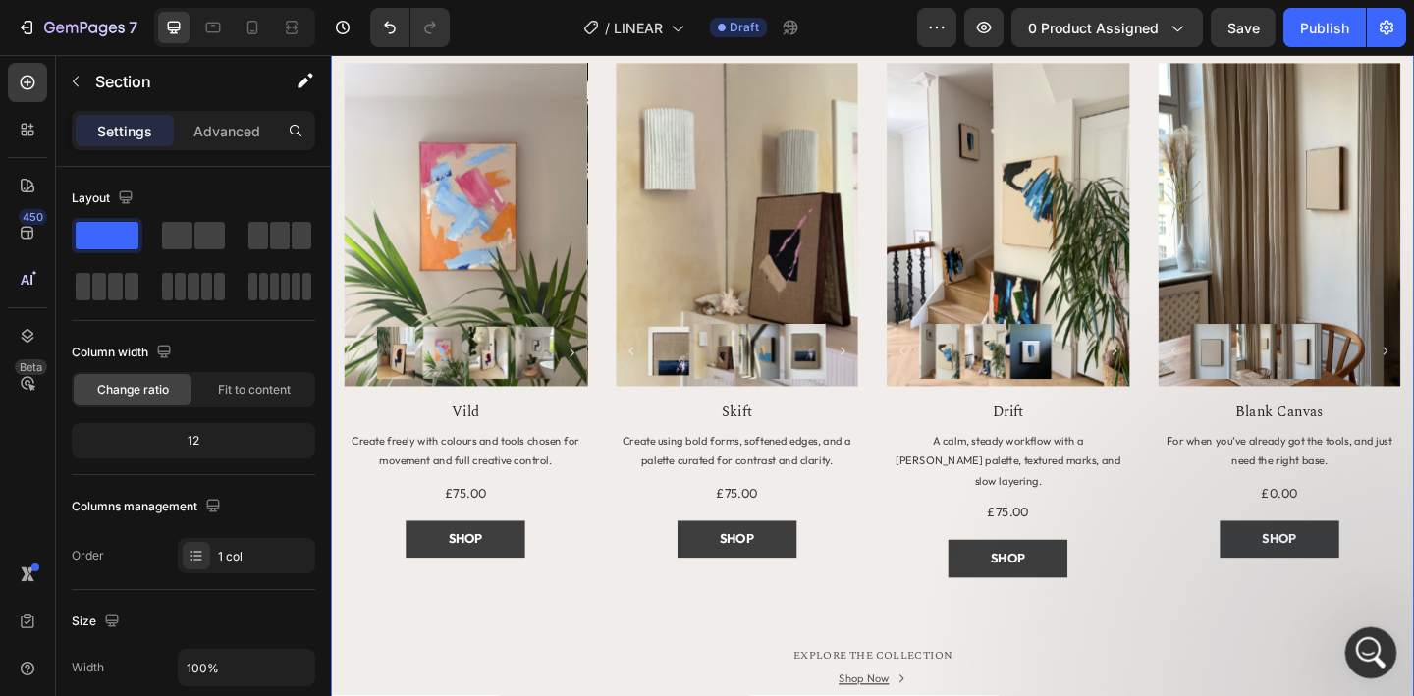
click at [1375, 641] on icon "Open Intercom Messenger" at bounding box center [1368, 650] width 32 height 32
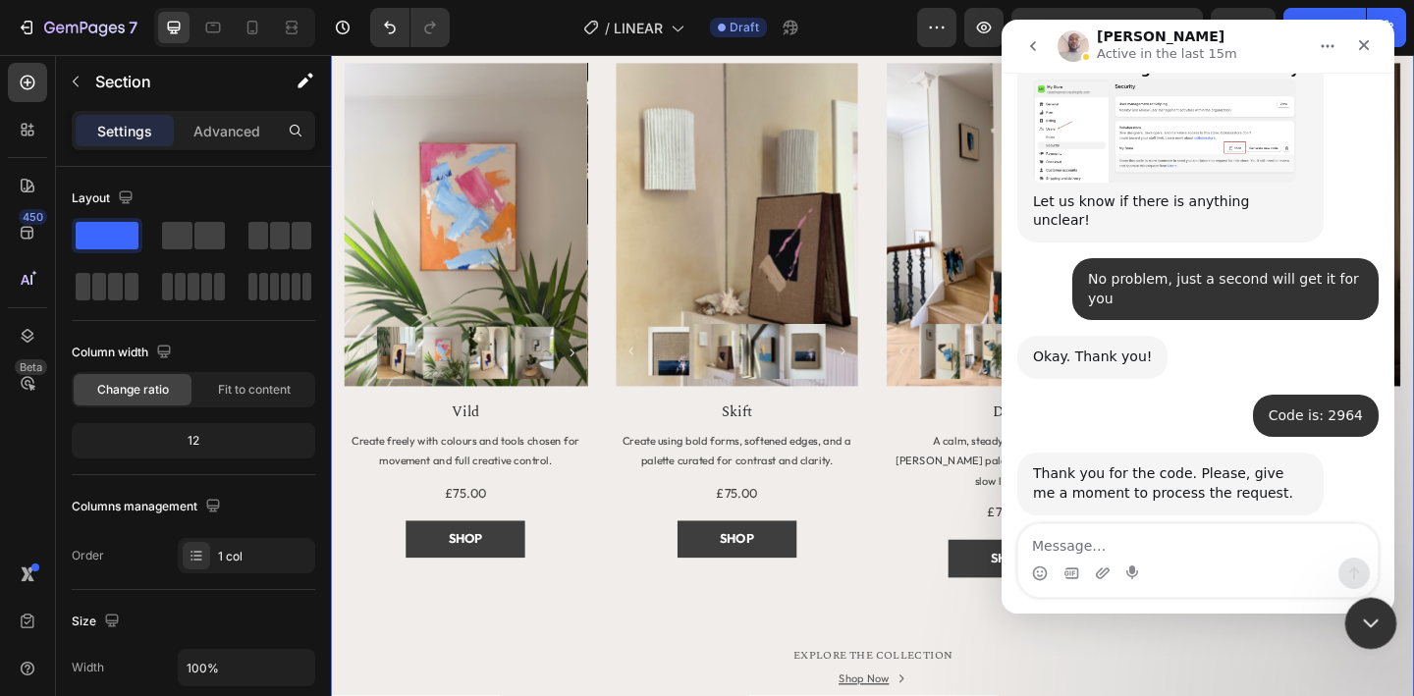
scroll to position [2906, 0]
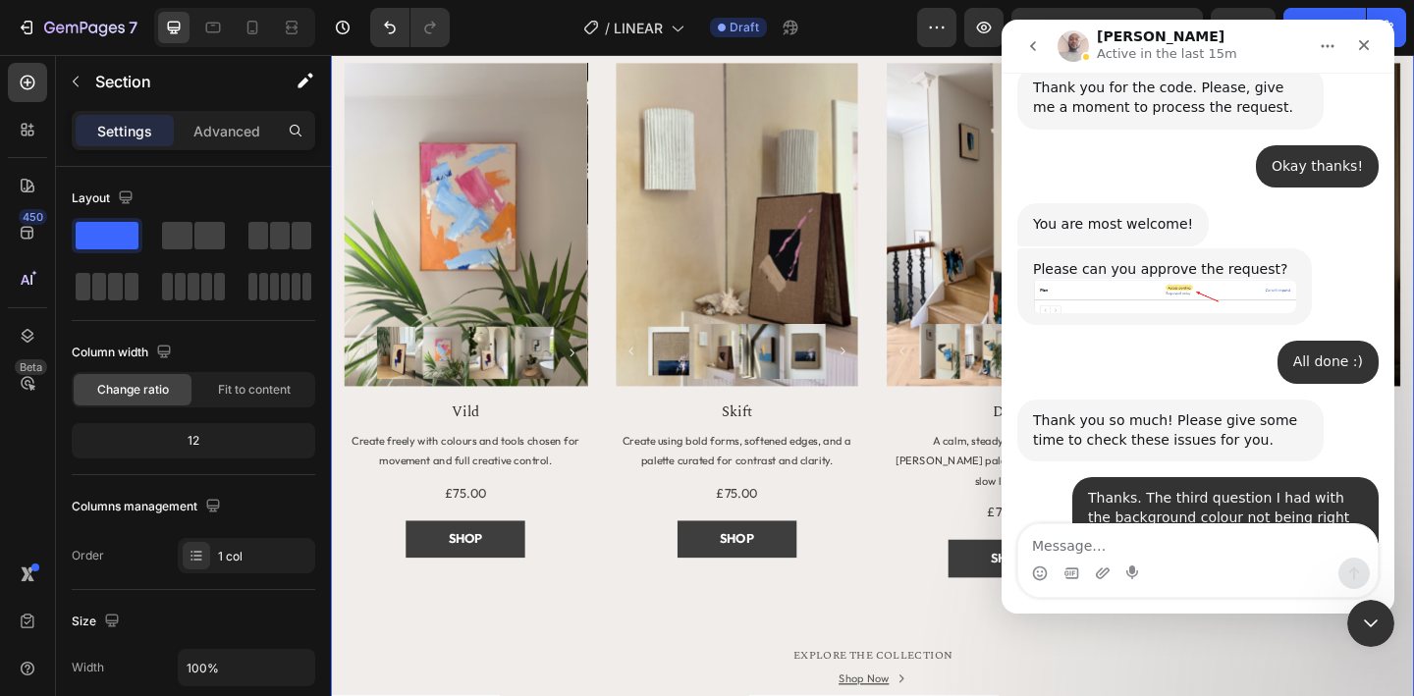
click at [915, 639] on div "MORE TO EXPLORE Heading Title Line Row Product Images Row Vild Product Title Cr…" at bounding box center [920, 367] width 1149 height 788
click at [1375, 619] on icon "Close Intercom Messenger" at bounding box center [1368, 621] width 24 height 24
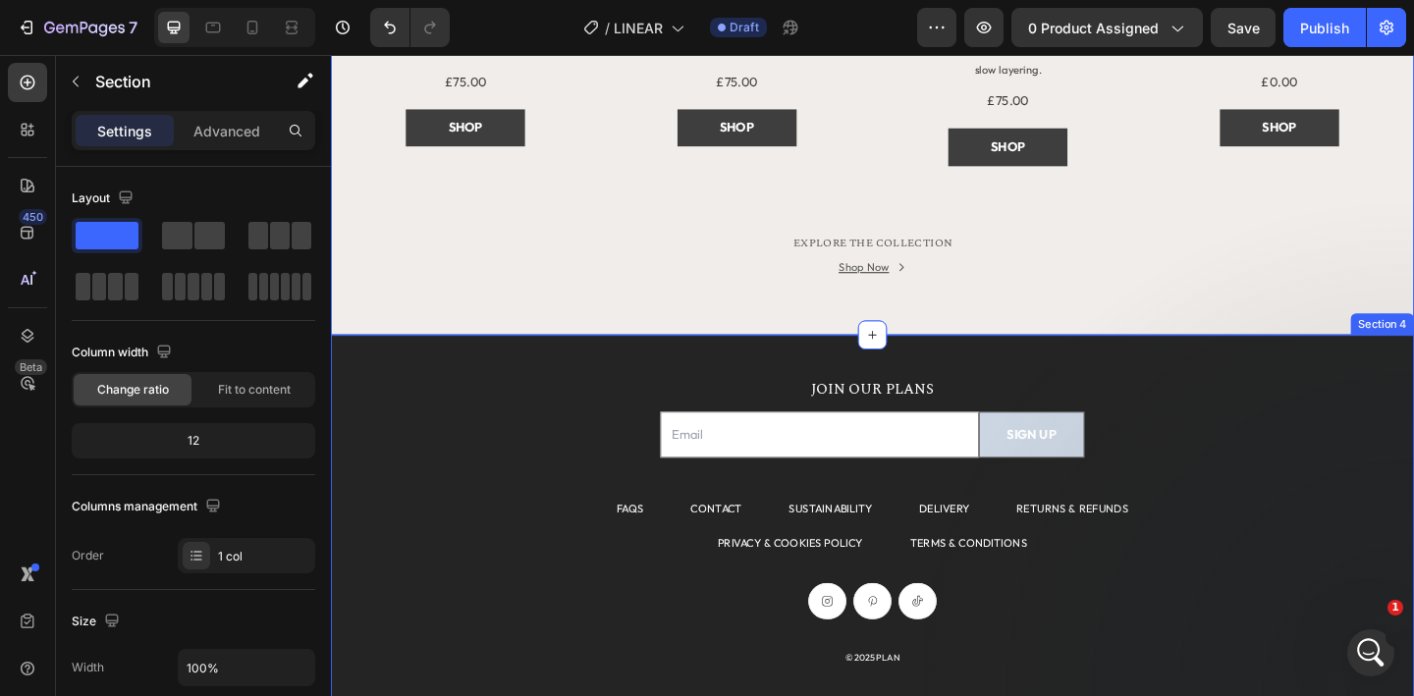
scroll to position [2211, 0]
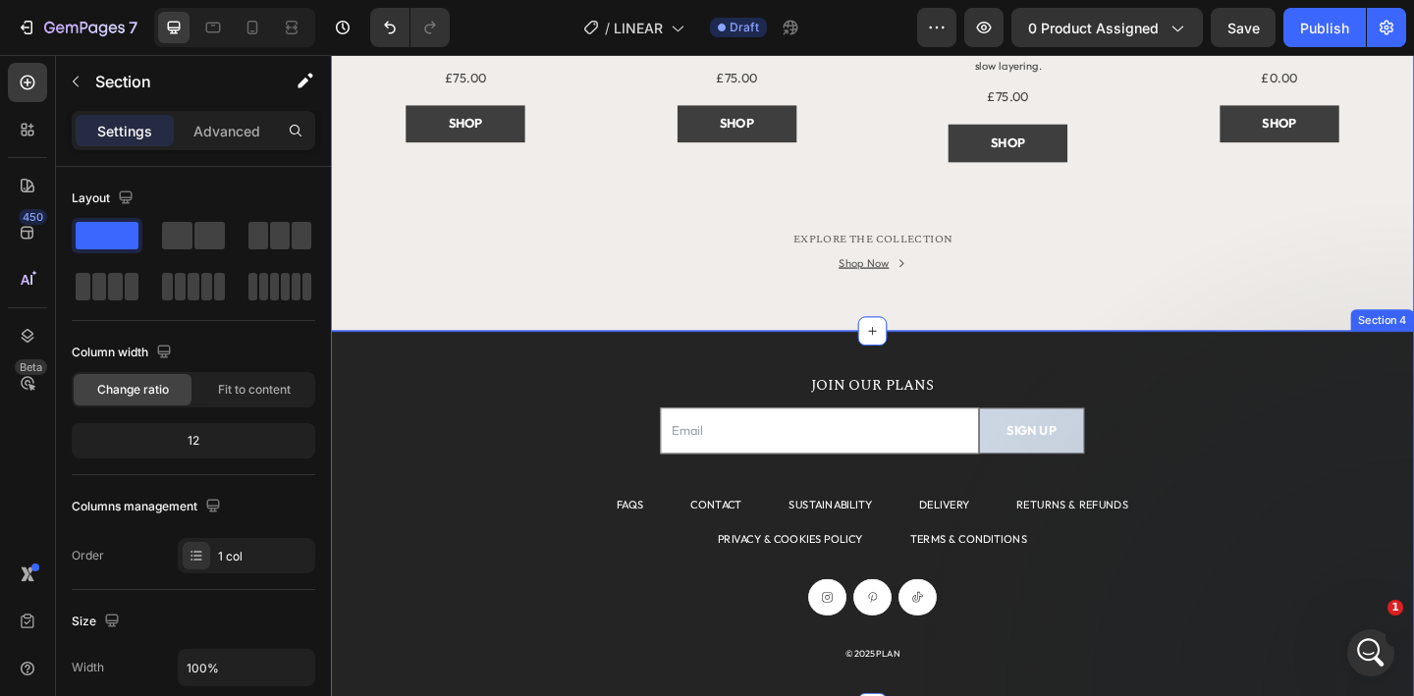
click at [1208, 365] on div "JOIN OUR PLANS Heading Email Field SIGN UP Submit Button Row Newsletter FAQS Te…" at bounding box center [920, 560] width 1178 height 410
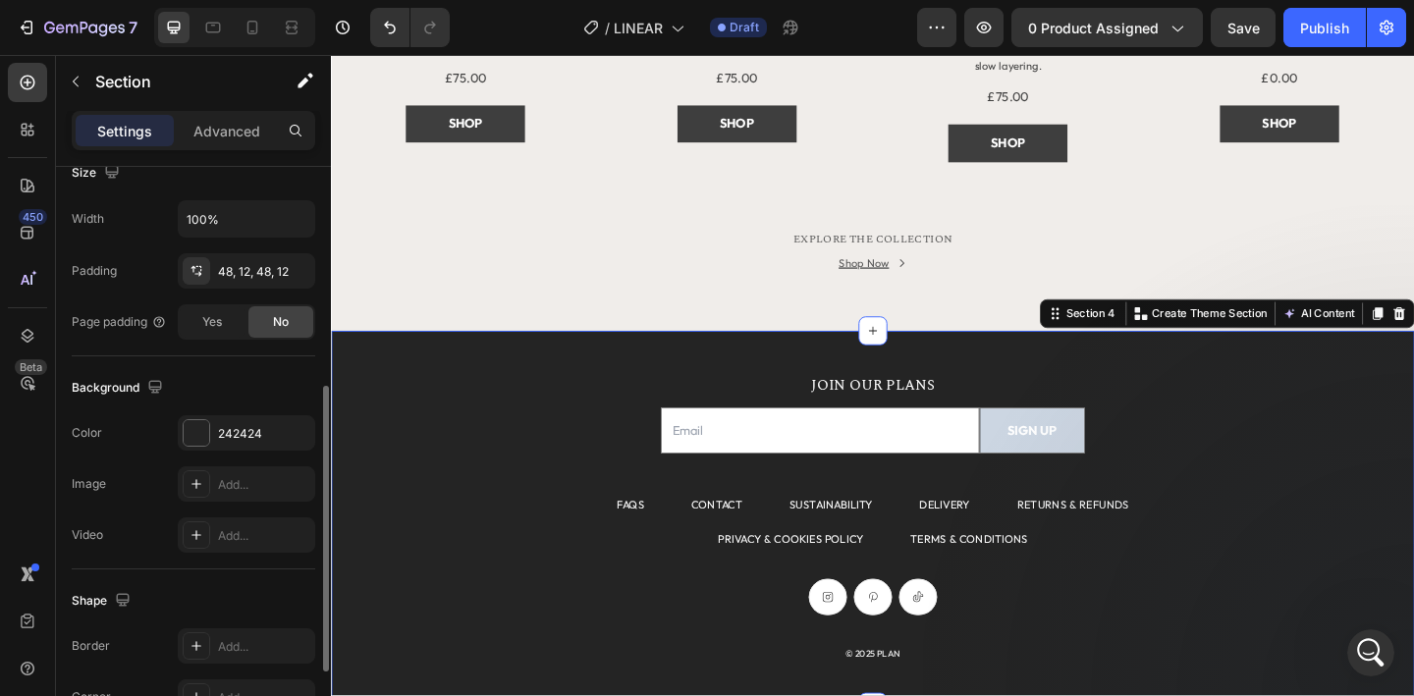
scroll to position [484, 0]
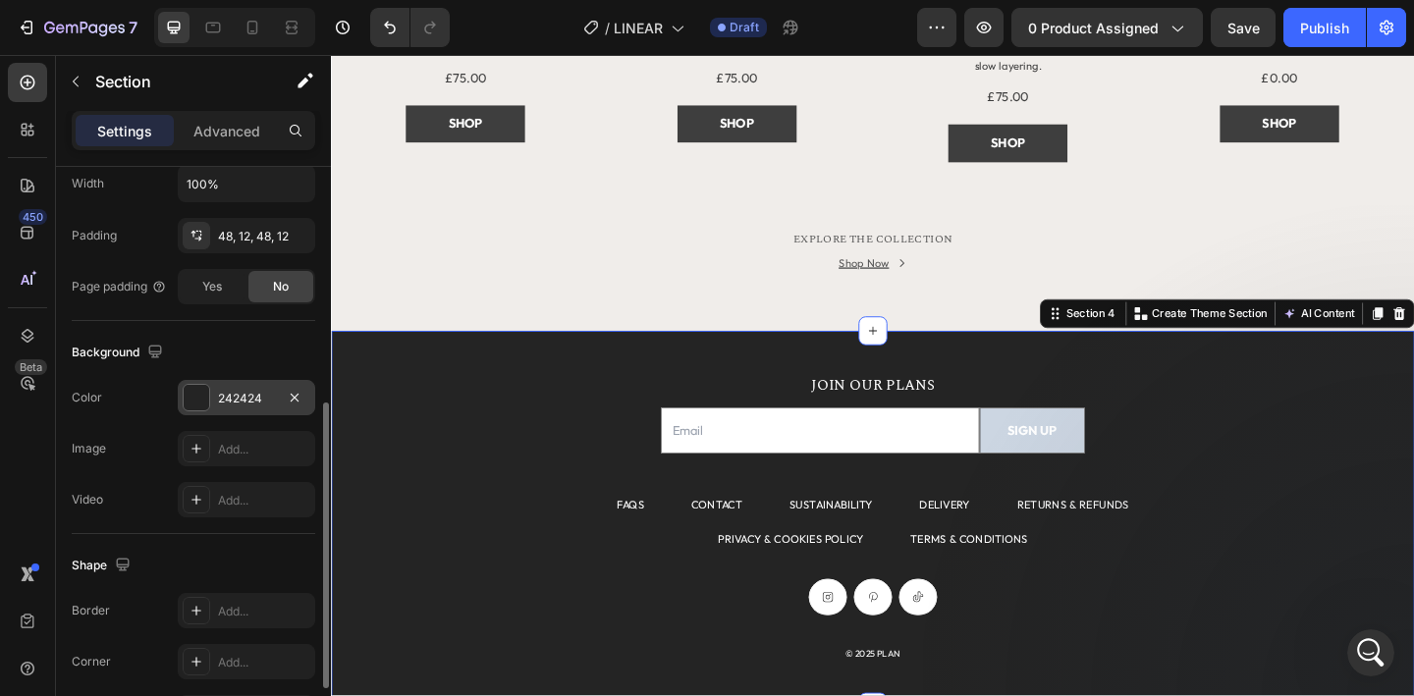
click at [252, 402] on div "242424" at bounding box center [246, 399] width 57 height 18
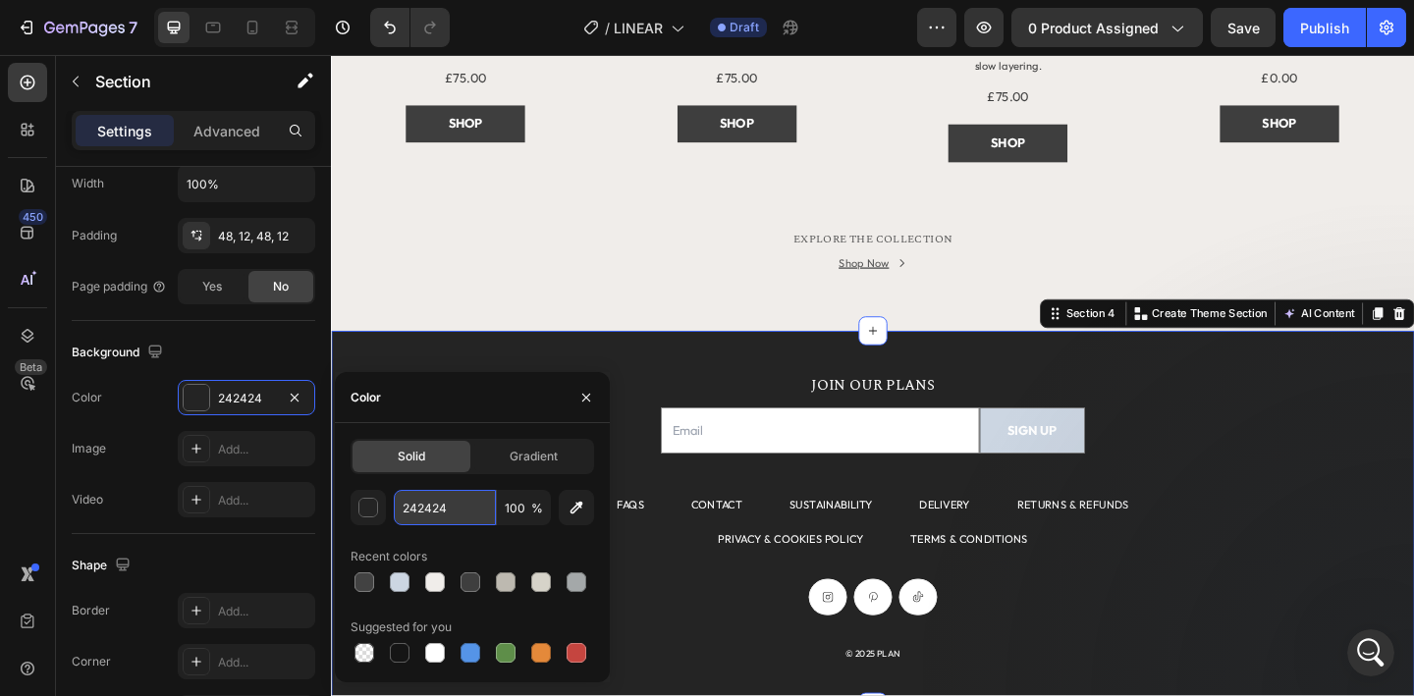
click at [450, 518] on input "242424" at bounding box center [445, 507] width 102 height 35
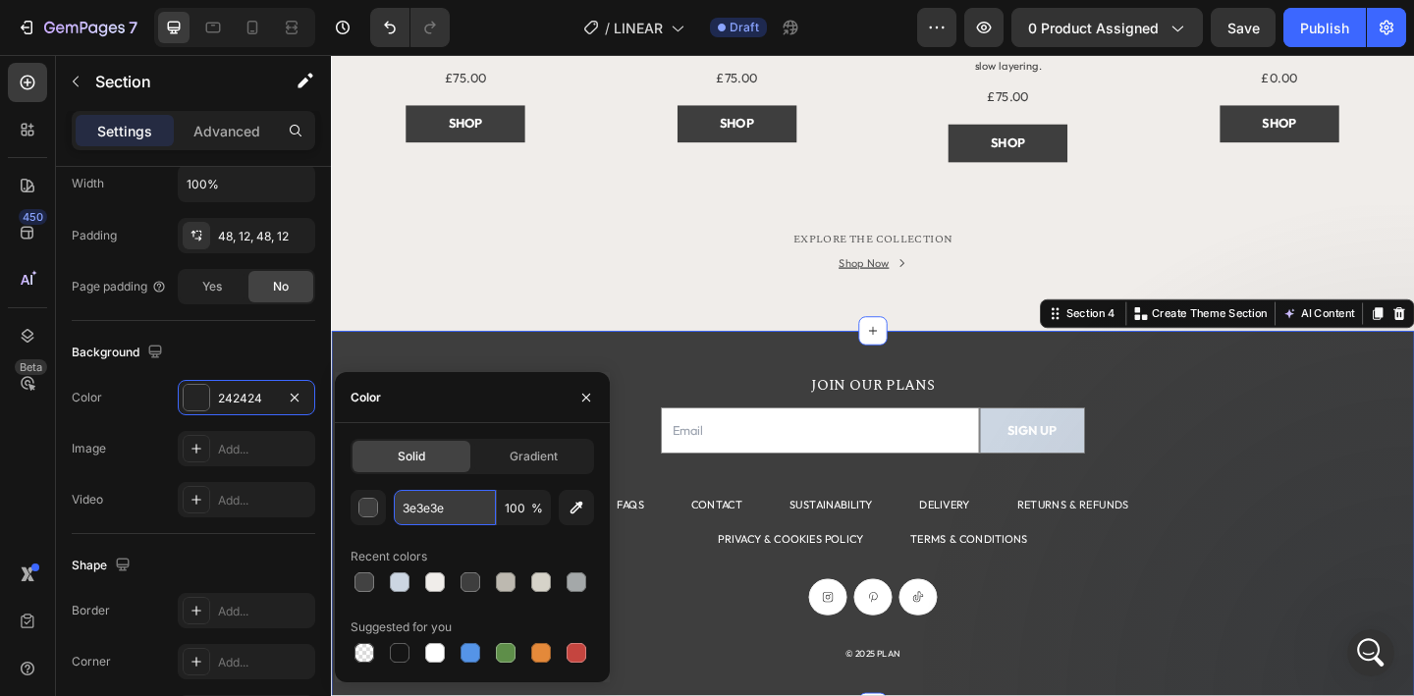
type input "3E3E3E"
click at [493, 359] on div "JOIN OUR PLANS Heading Email Field SIGN UP Submit Button Row Newsletter FAQS Te…" at bounding box center [920, 560] width 1178 height 410
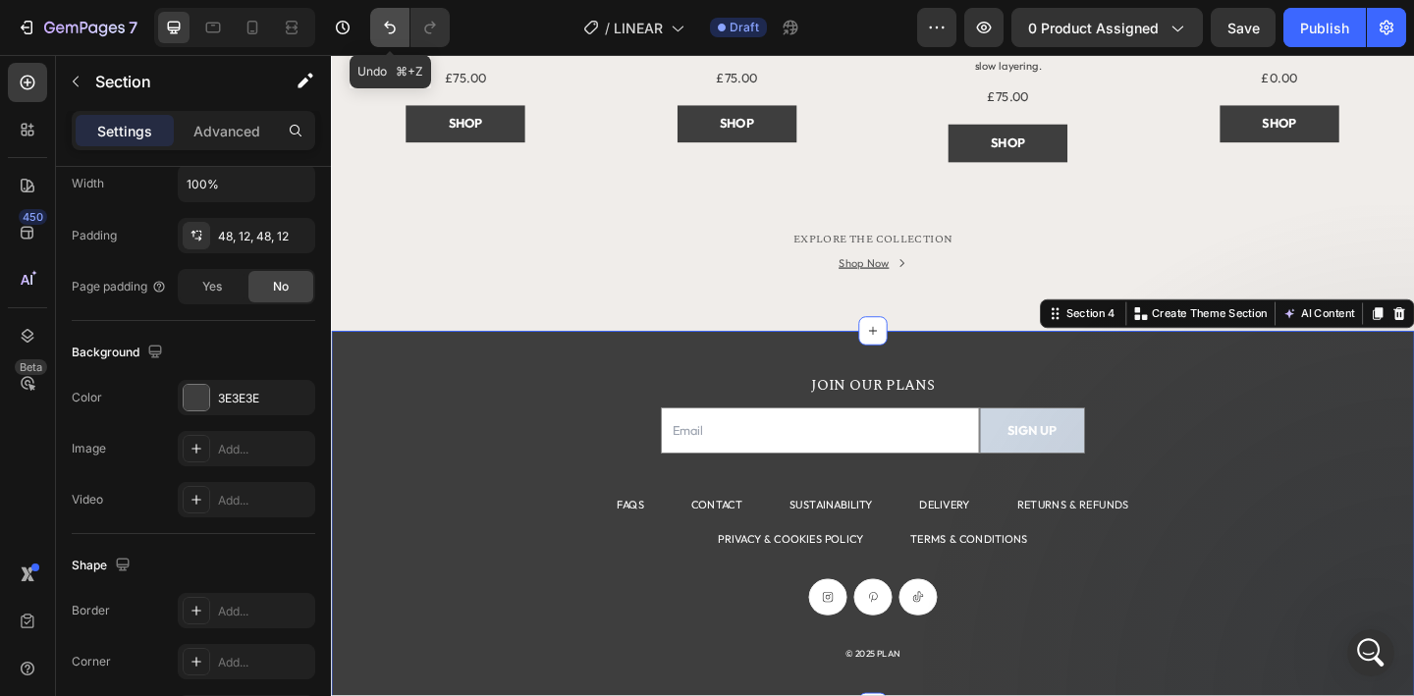
click at [395, 29] on icon "Undo/Redo" at bounding box center [390, 28] width 12 height 13
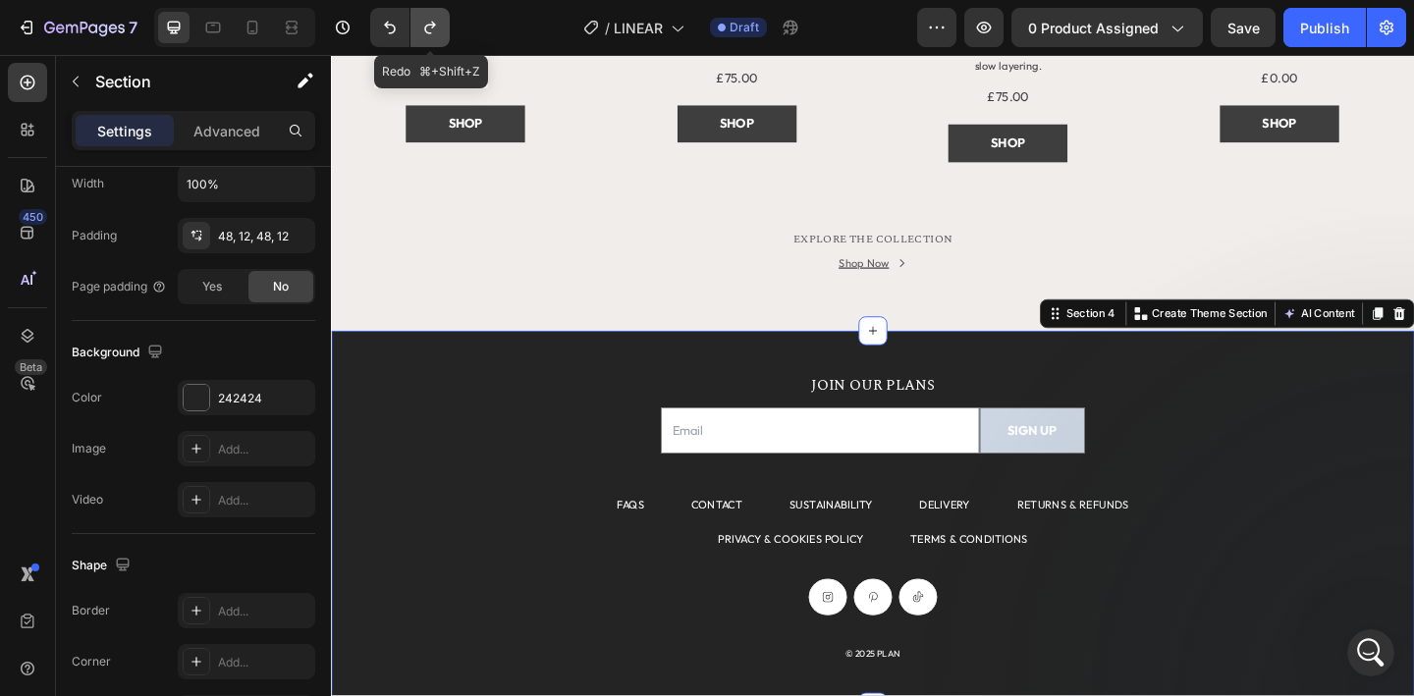
click at [442, 34] on button "Undo/Redo" at bounding box center [429, 27] width 39 height 39
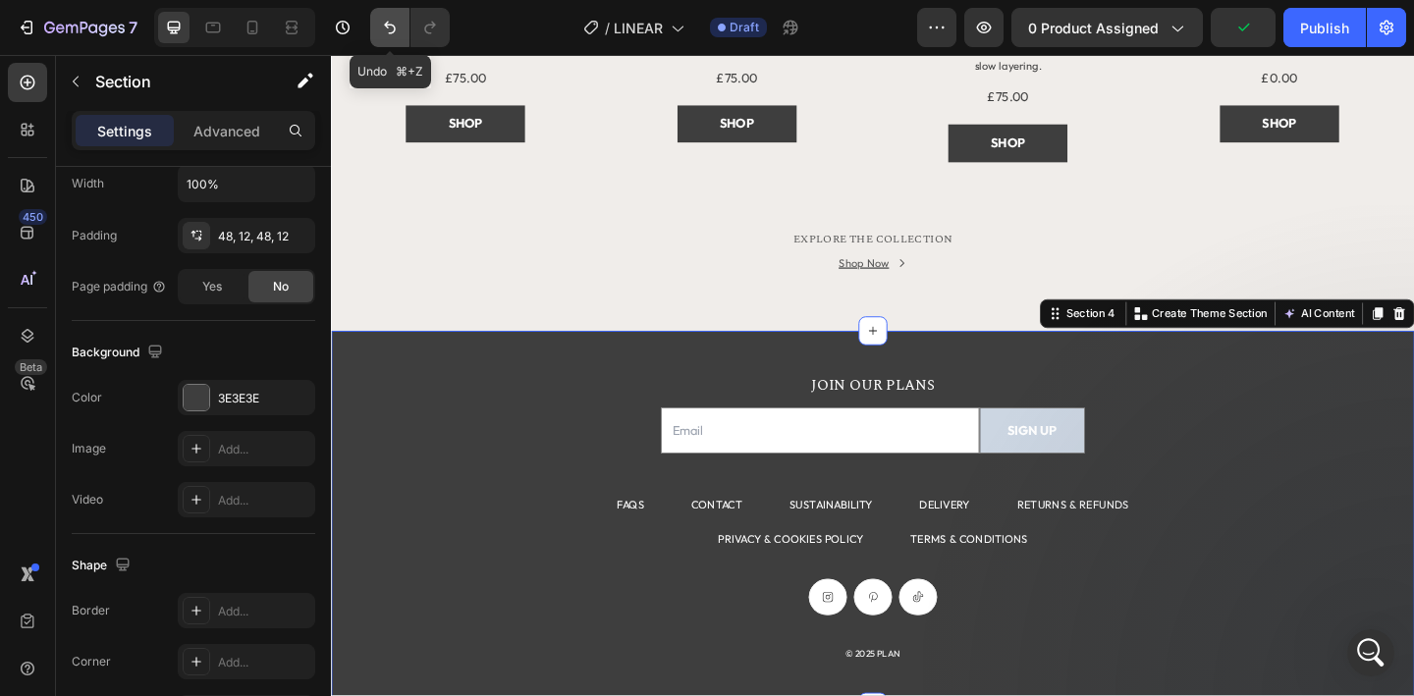
click at [389, 31] on icon "Undo/Redo" at bounding box center [390, 28] width 20 height 20
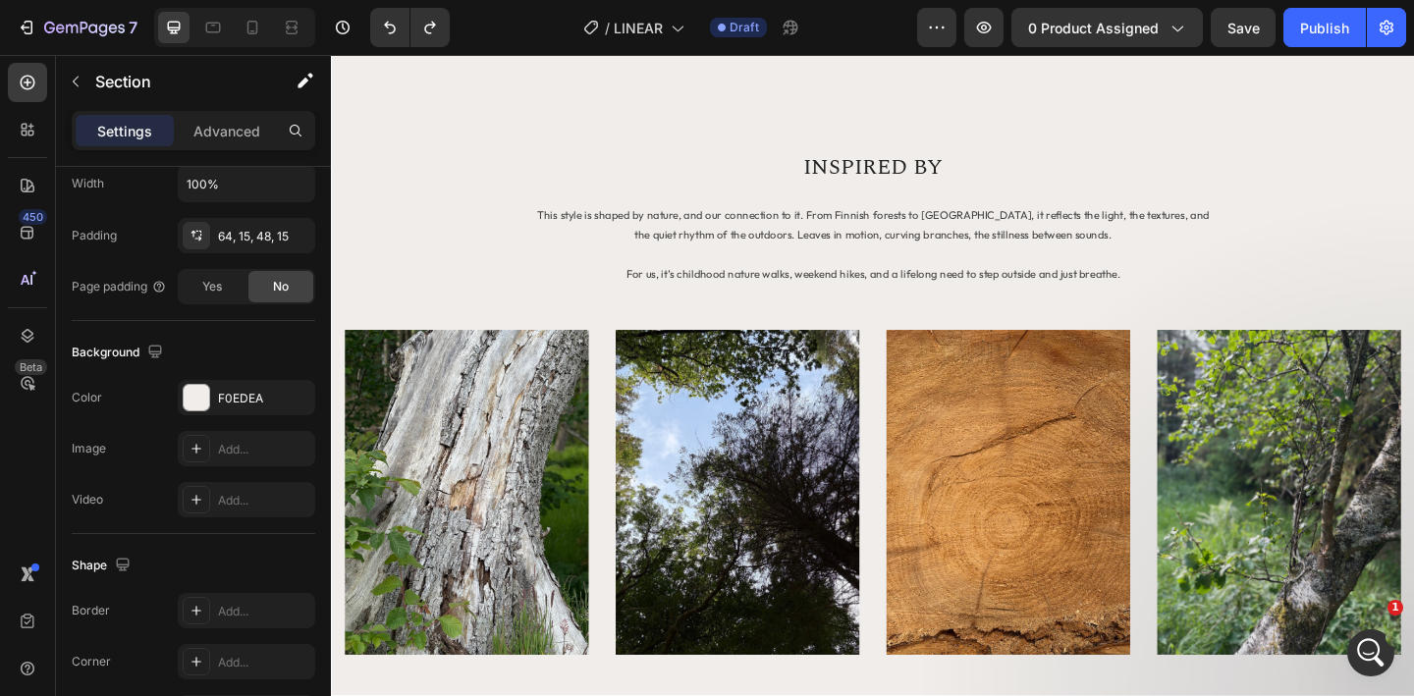
scroll to position [922, 0]
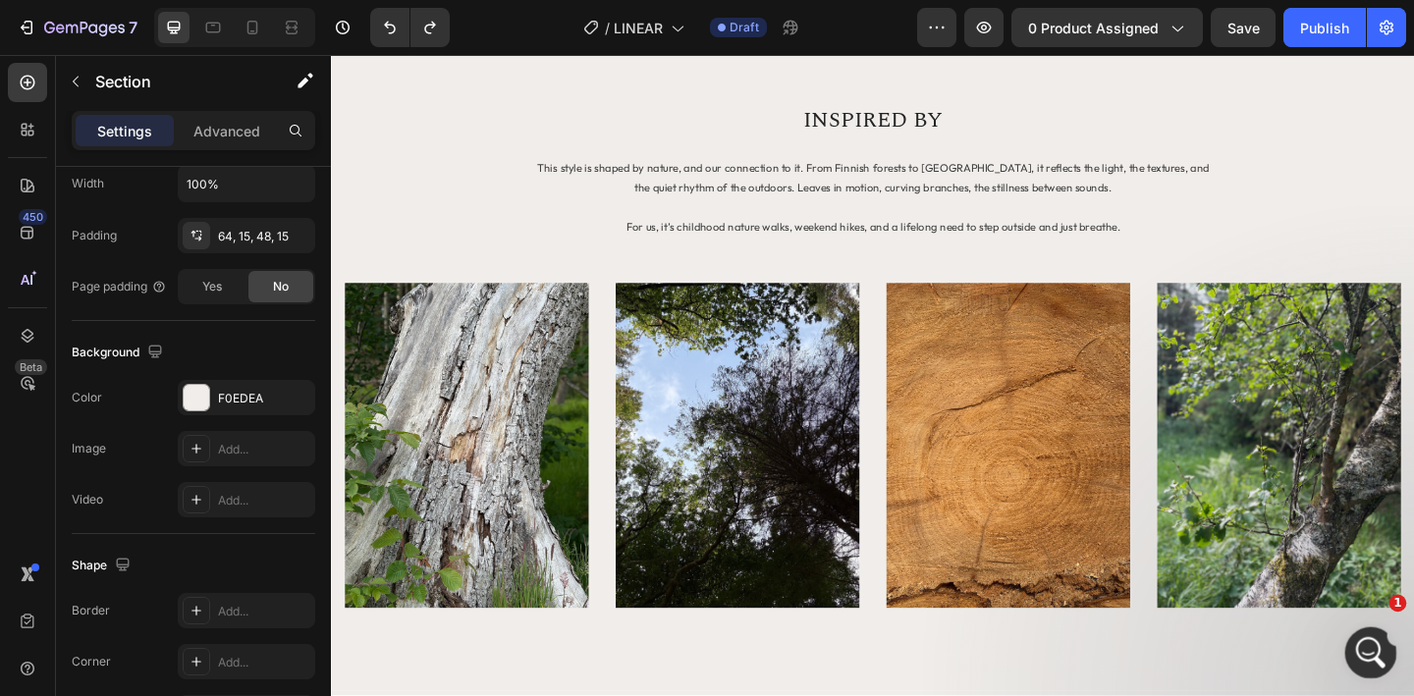
click at [1377, 652] on icon "Open Intercom Messenger" at bounding box center [1368, 650] width 32 height 32
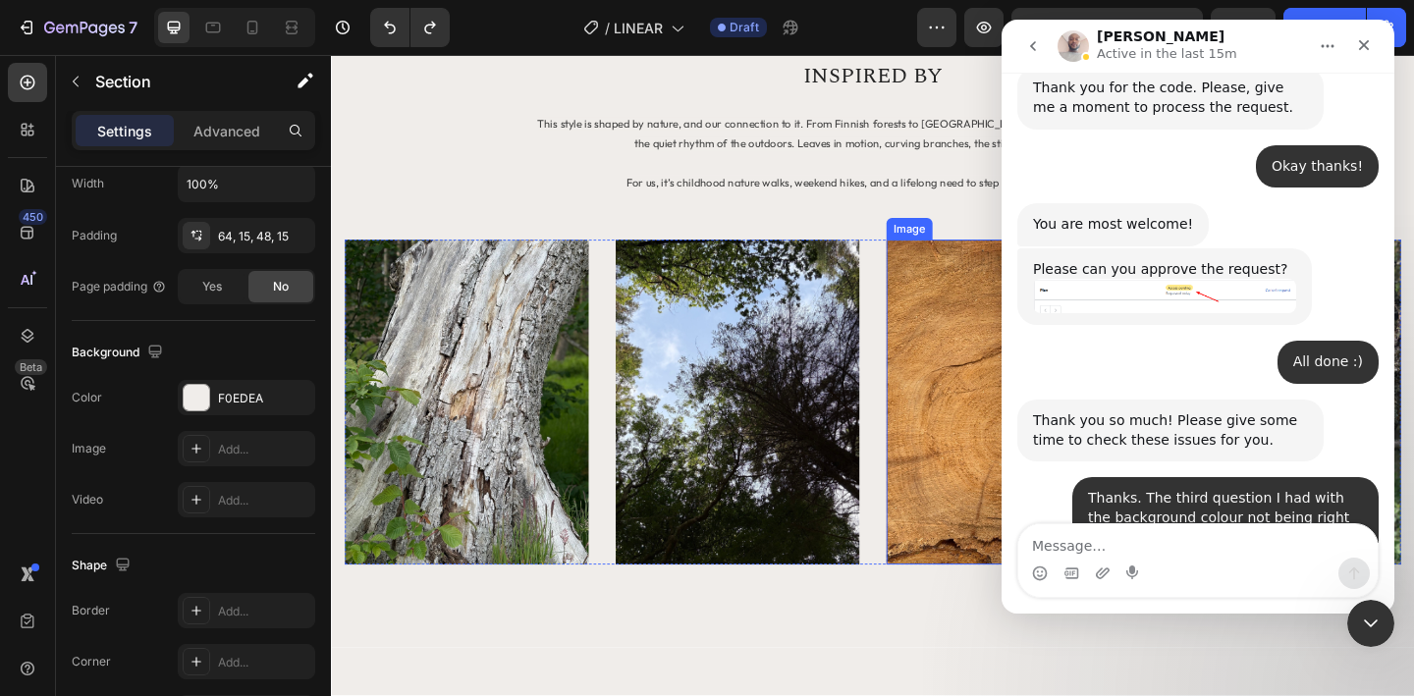
scroll to position [718, 0]
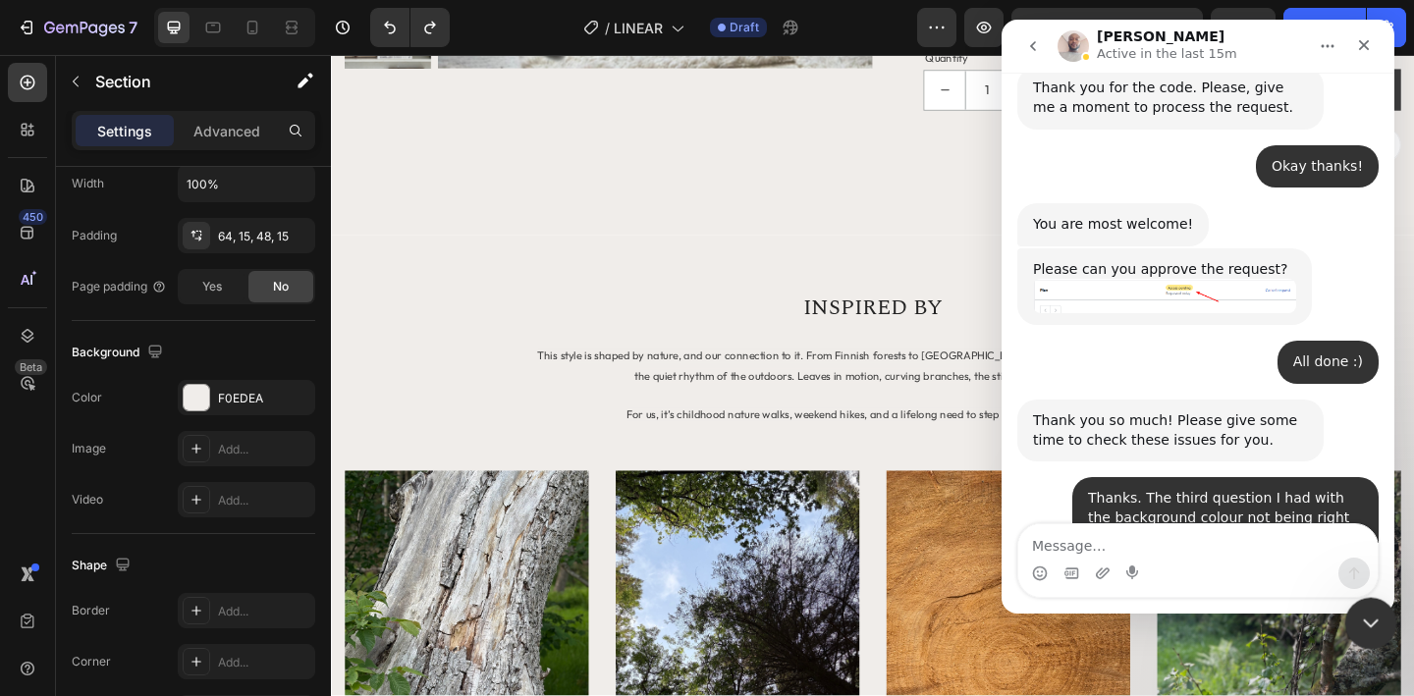
click at [1376, 624] on icon "Close Intercom Messenger" at bounding box center [1368, 621] width 24 height 24
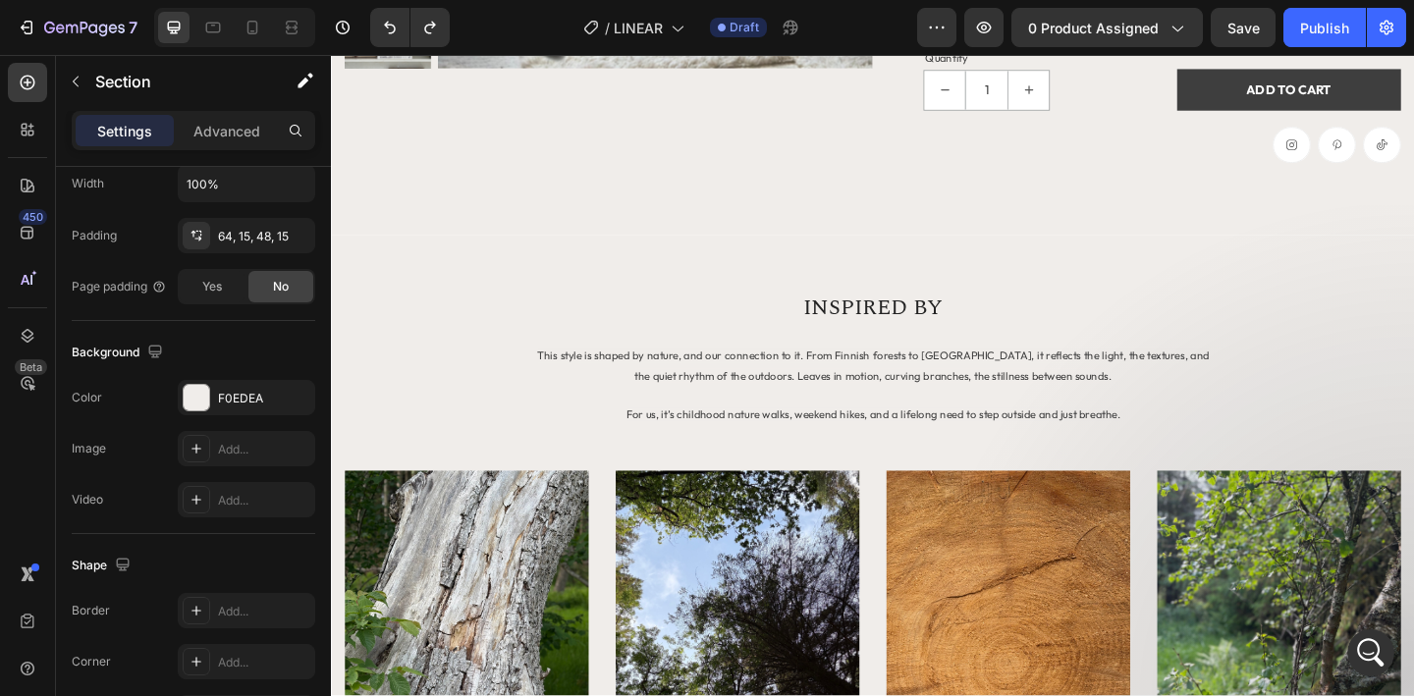
scroll to position [0, 0]
click at [933, 388] on span "This style is shaped by nature, and our connection to it. From Finnish forests …" at bounding box center [921, 393] width 732 height 36
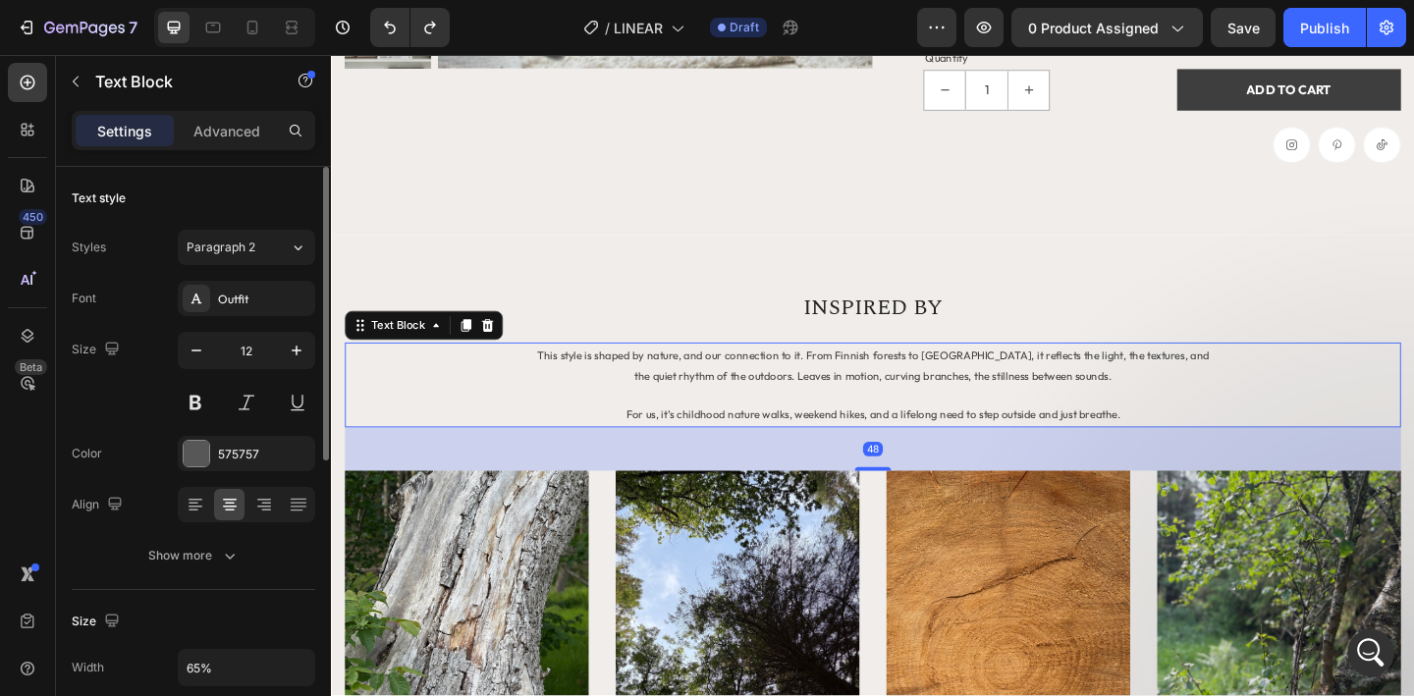
click at [933, 388] on span "This style is shaped by nature, and our connection to it. From Finnish forests …" at bounding box center [921, 393] width 732 height 36
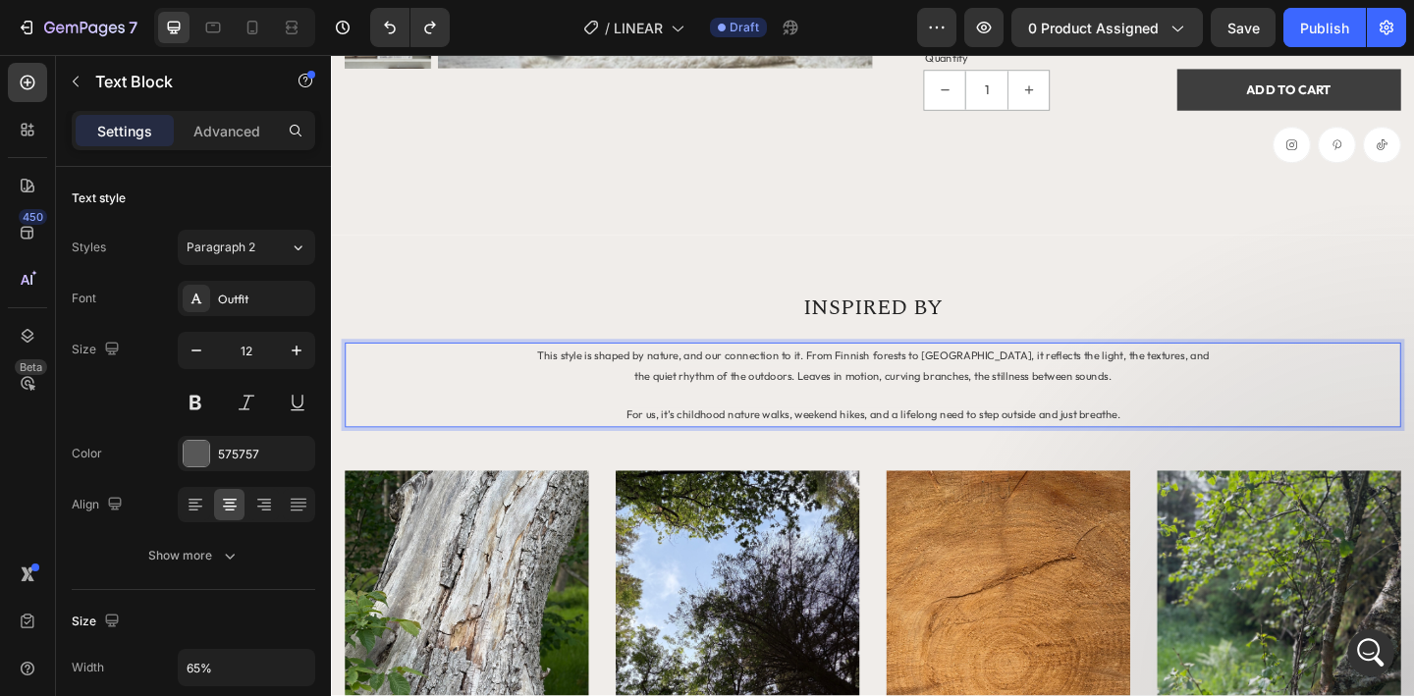
click at [932, 383] on span "This style is shaped by nature, and our connection to it. From Finnish forests …" at bounding box center [921, 393] width 732 height 36
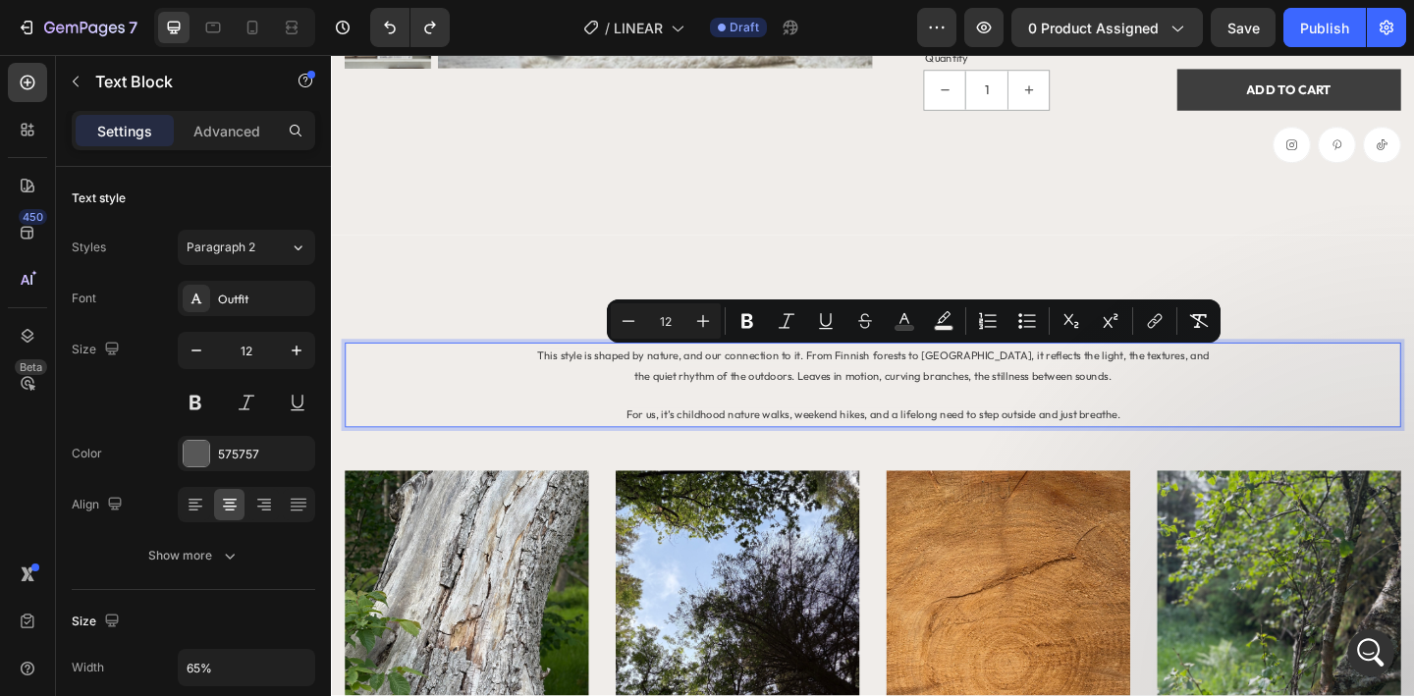
click at [1034, 386] on span "This style is shaped by nature, and our connection to it. From Finnish forests …" at bounding box center [921, 393] width 732 height 36
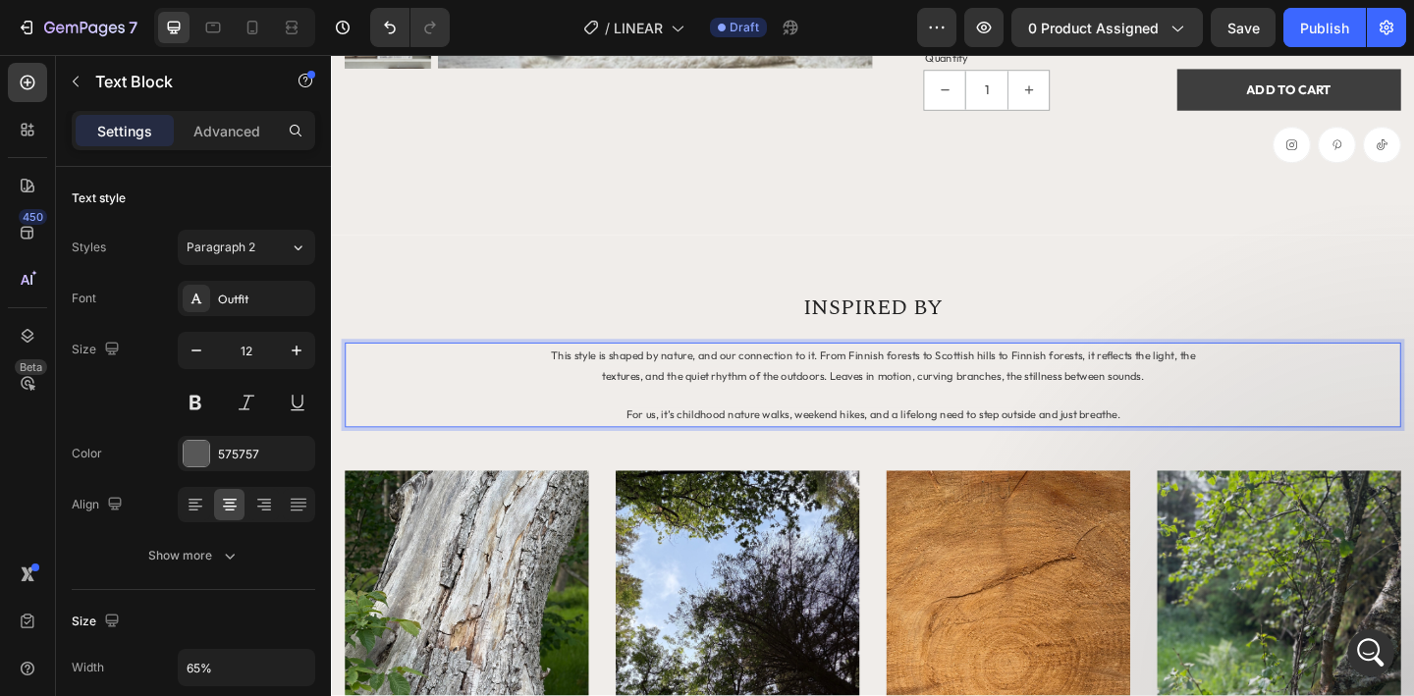
click at [929, 384] on span "This style is shaped by nature, and our connection to it. From Finnish forests …" at bounding box center [920, 393] width 701 height 36
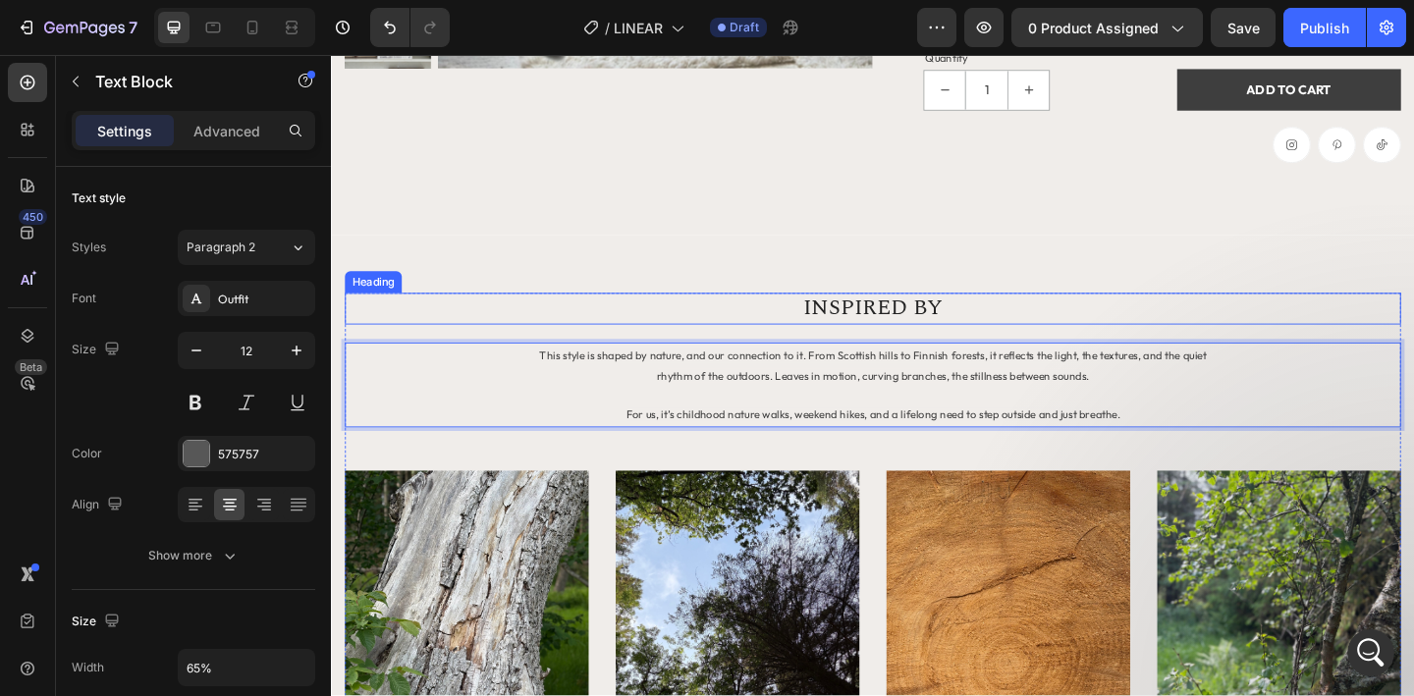
click at [1103, 330] on h2 "INSPIRED BY" at bounding box center [920, 331] width 1149 height 34
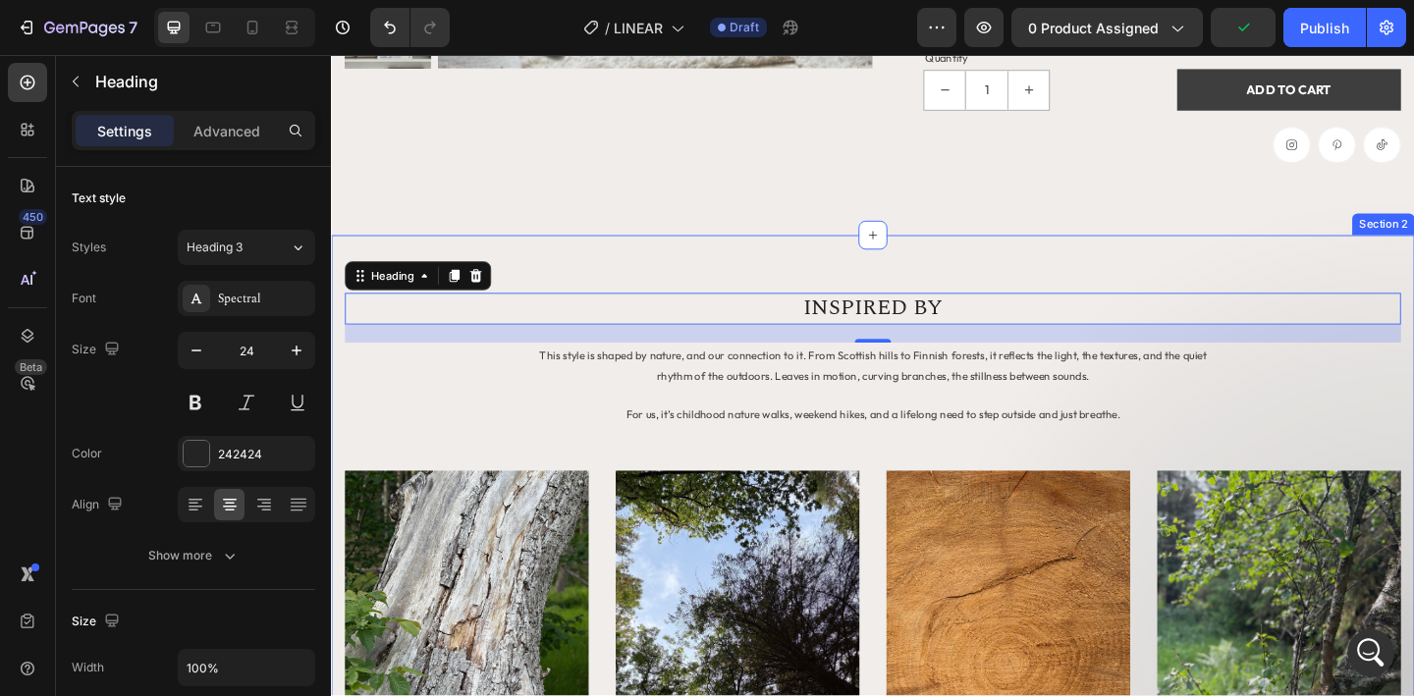
click at [1113, 283] on div "INSPIRED BY Heading 20 This style is shaped by nature, and our connection to it…" at bounding box center [920, 601] width 1178 height 701
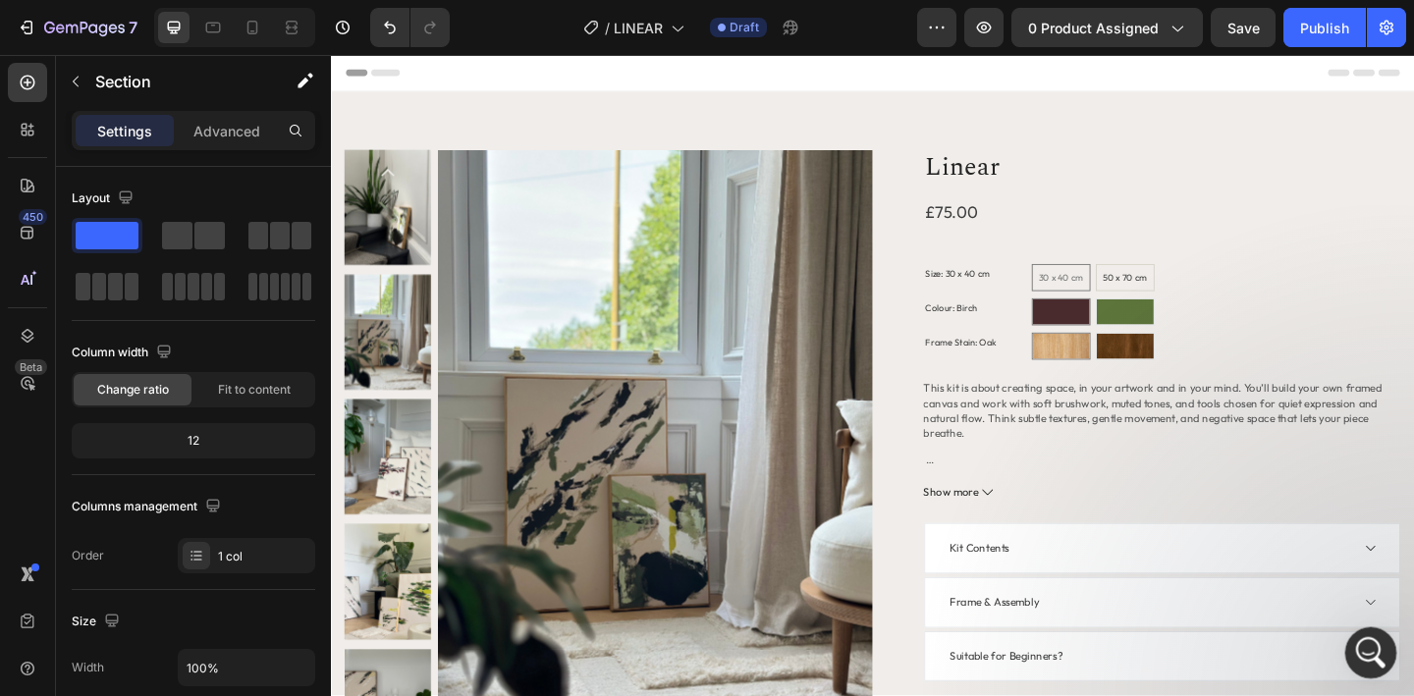
click at [1371, 651] on icon "Open Intercom Messenger" at bounding box center [1368, 650] width 14 height 16
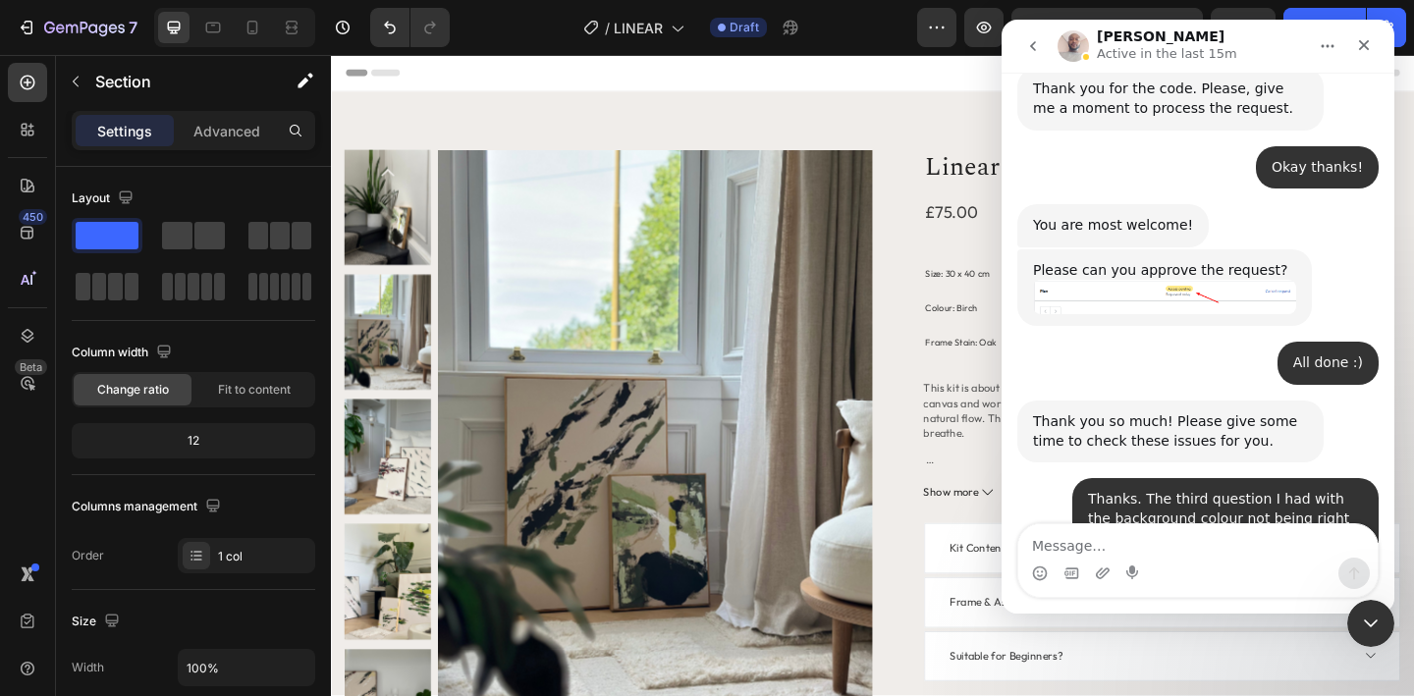
scroll to position [2906, 0]
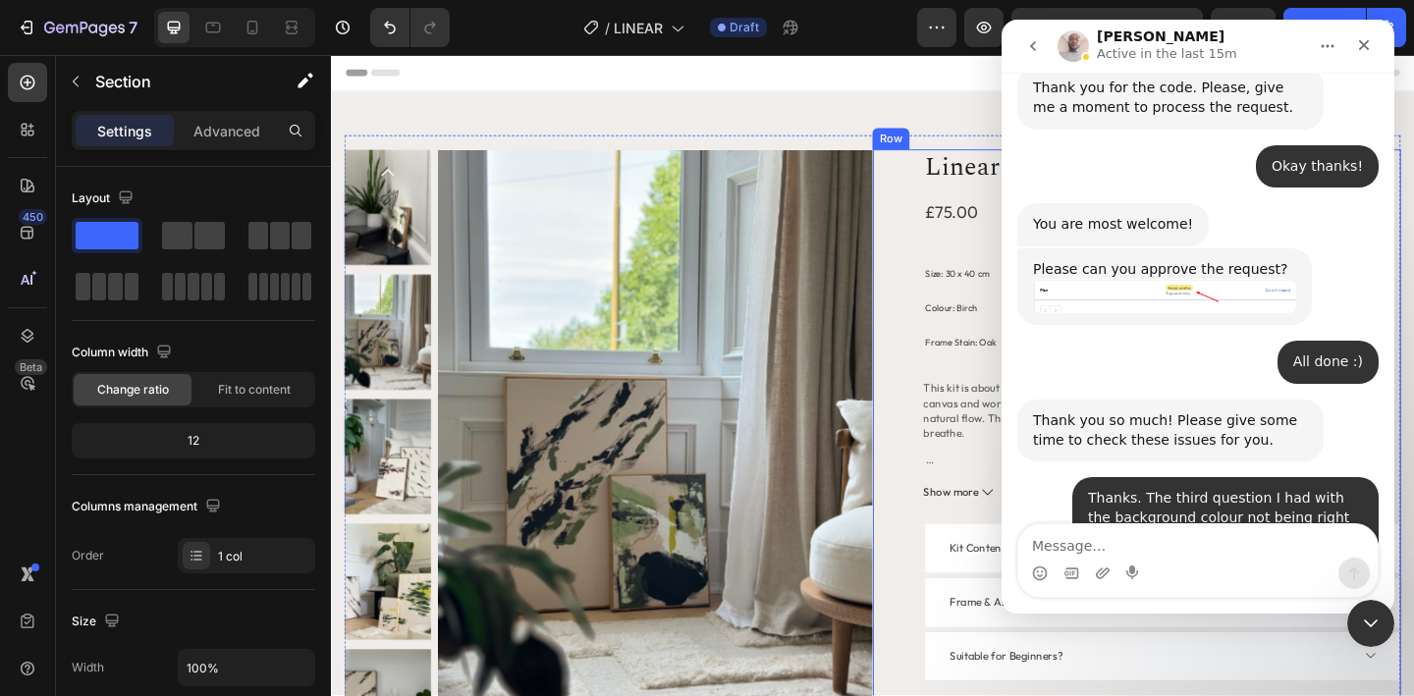
click at [967, 246] on div "Linear Product Title £75.00 Product Price Product Price Row Size: 30 x 40 cm 30…" at bounding box center [1207, 540] width 574 height 764
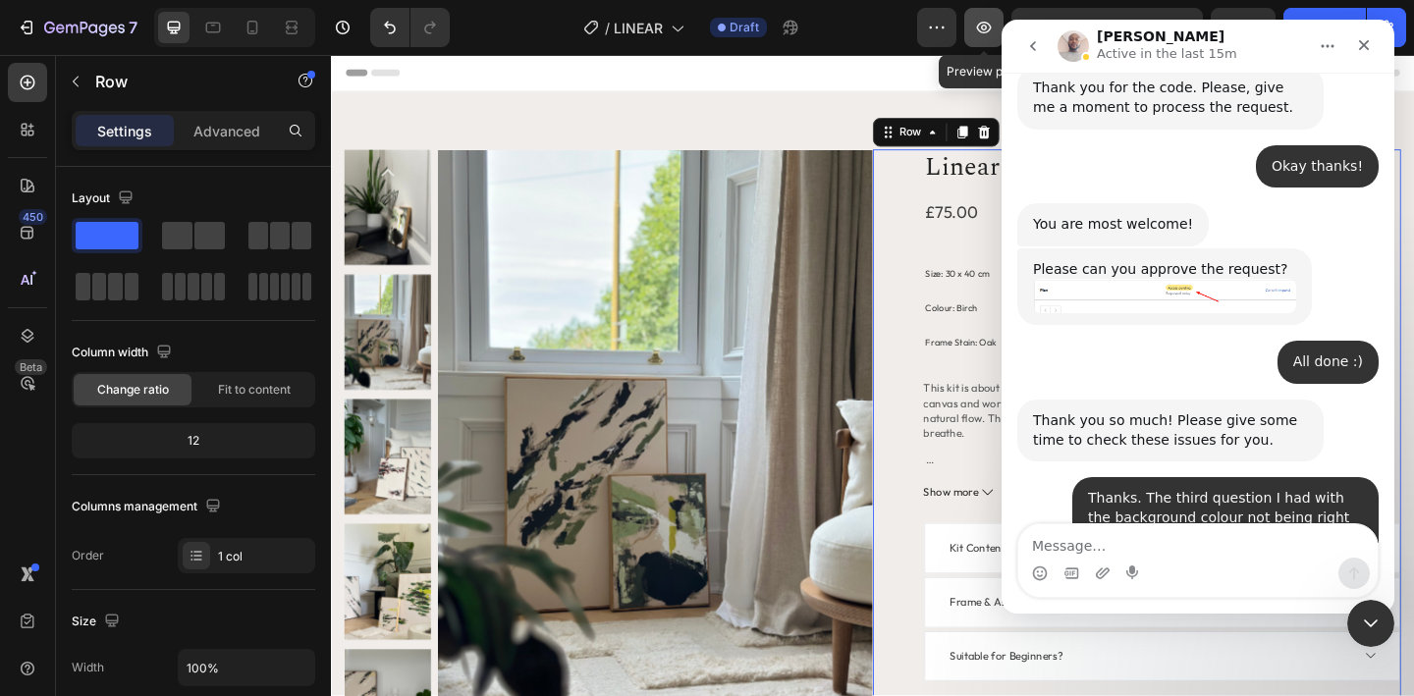
click at [985, 22] on icon "button" at bounding box center [984, 28] width 15 height 12
click at [1148, 545] on textarea "Message…" at bounding box center [1197, 540] width 359 height 33
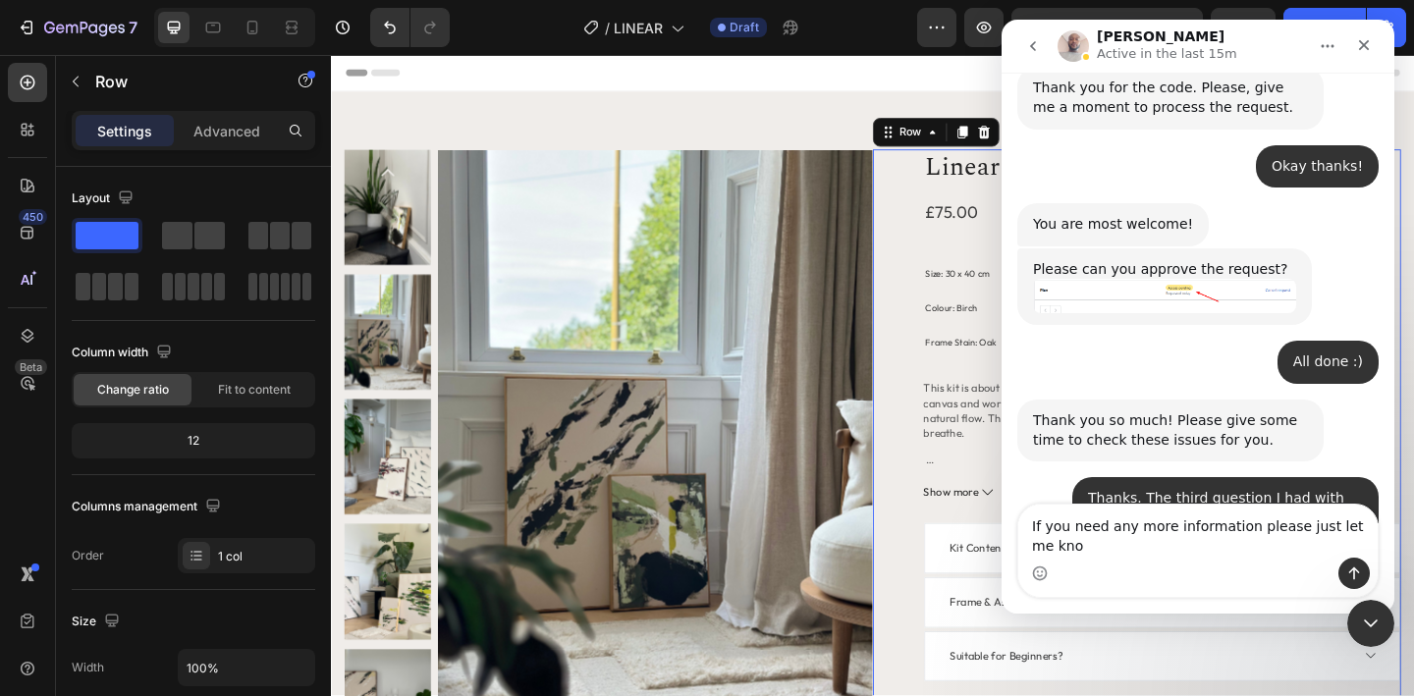
scroll to position [2925, 0]
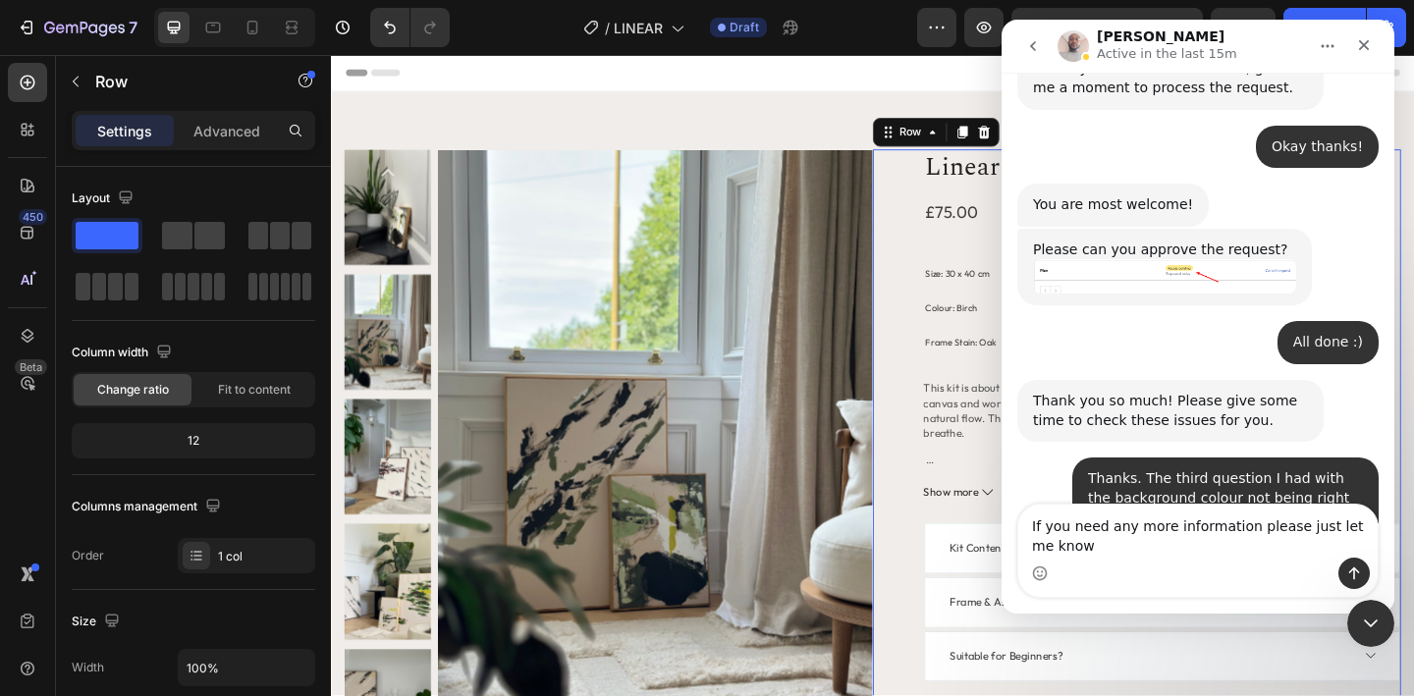
click at [1246, 529] on textarea "If you need any more information please just let me know" at bounding box center [1197, 531] width 359 height 53
type textarea "If you need any more information or if there's anything I can do please just le…"
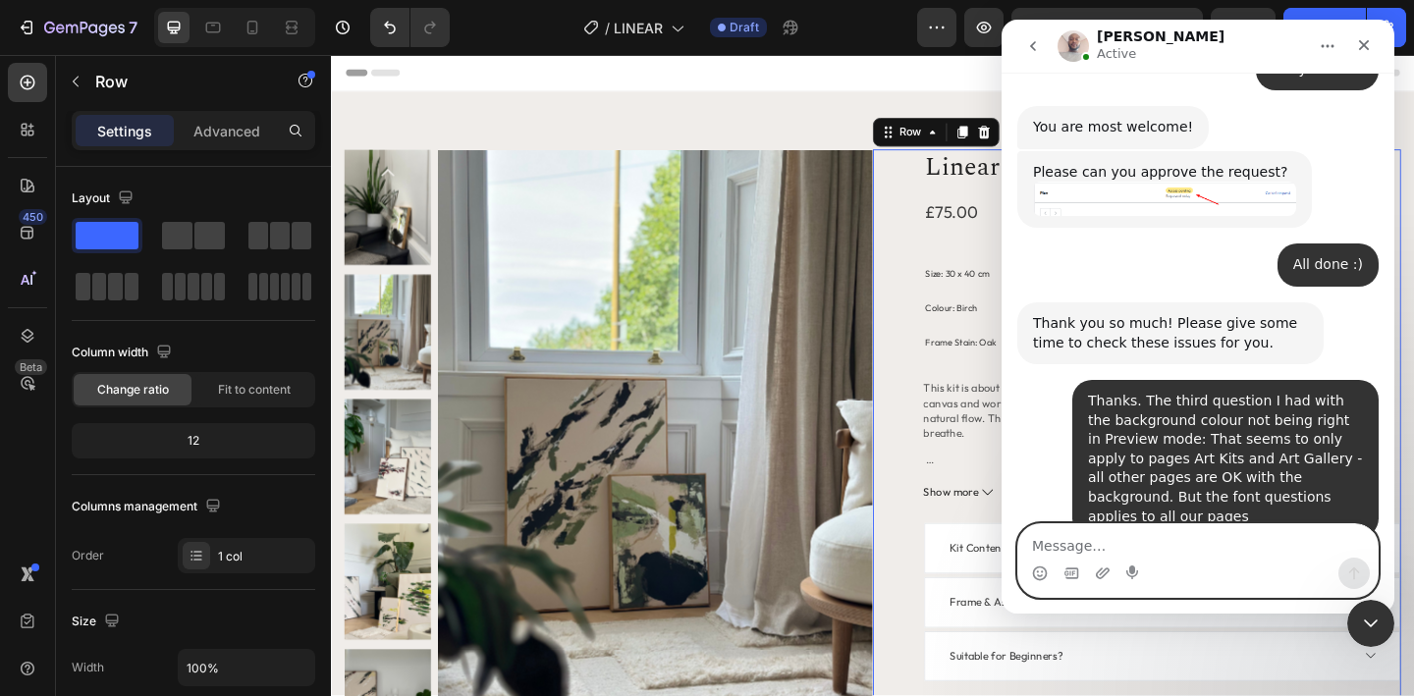
scroll to position [3061, 0]
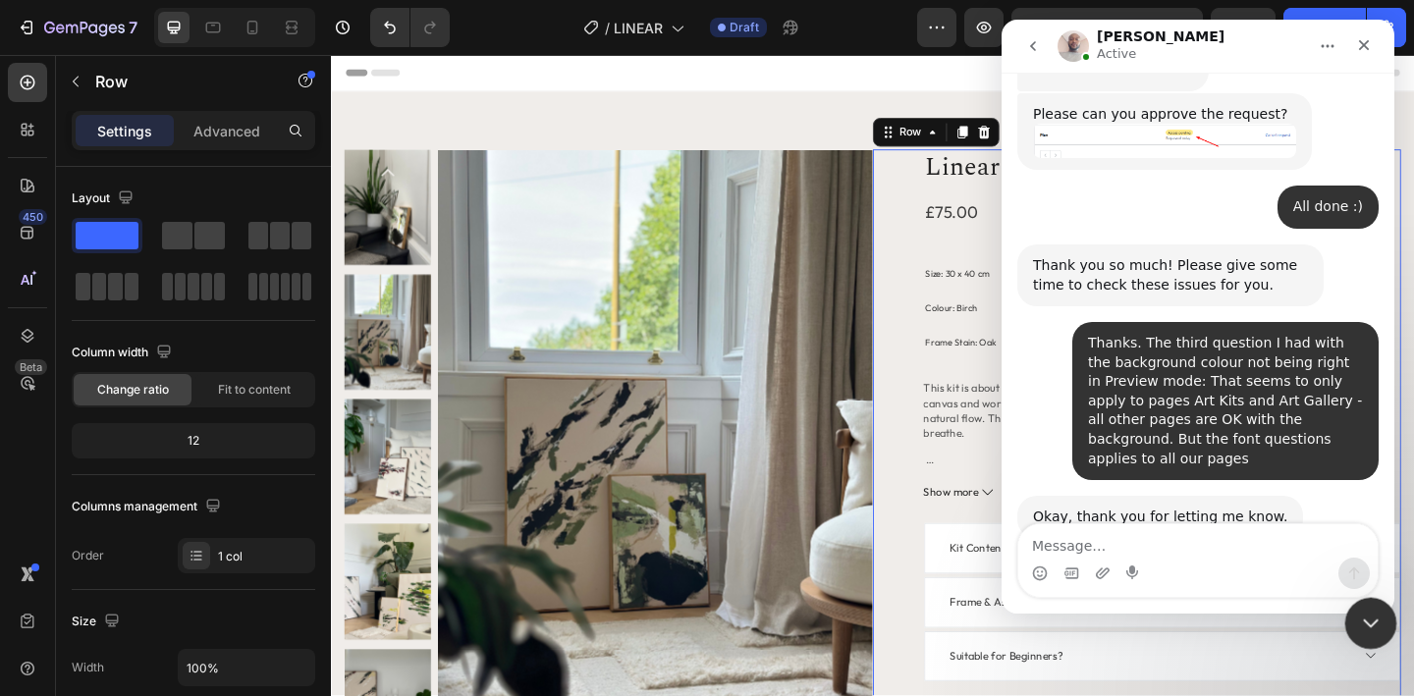
click at [1364, 623] on icon "Close Intercom Messenger" at bounding box center [1368, 621] width 24 height 24
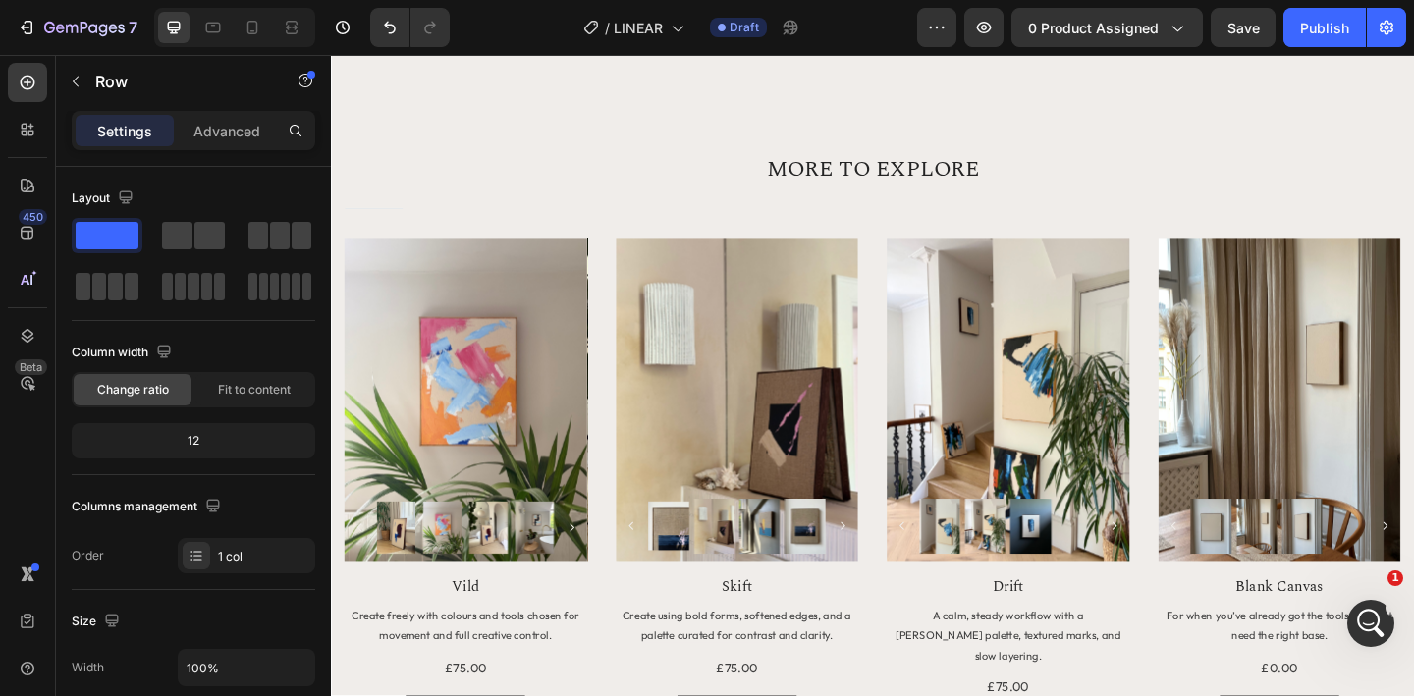
scroll to position [1657, 0]
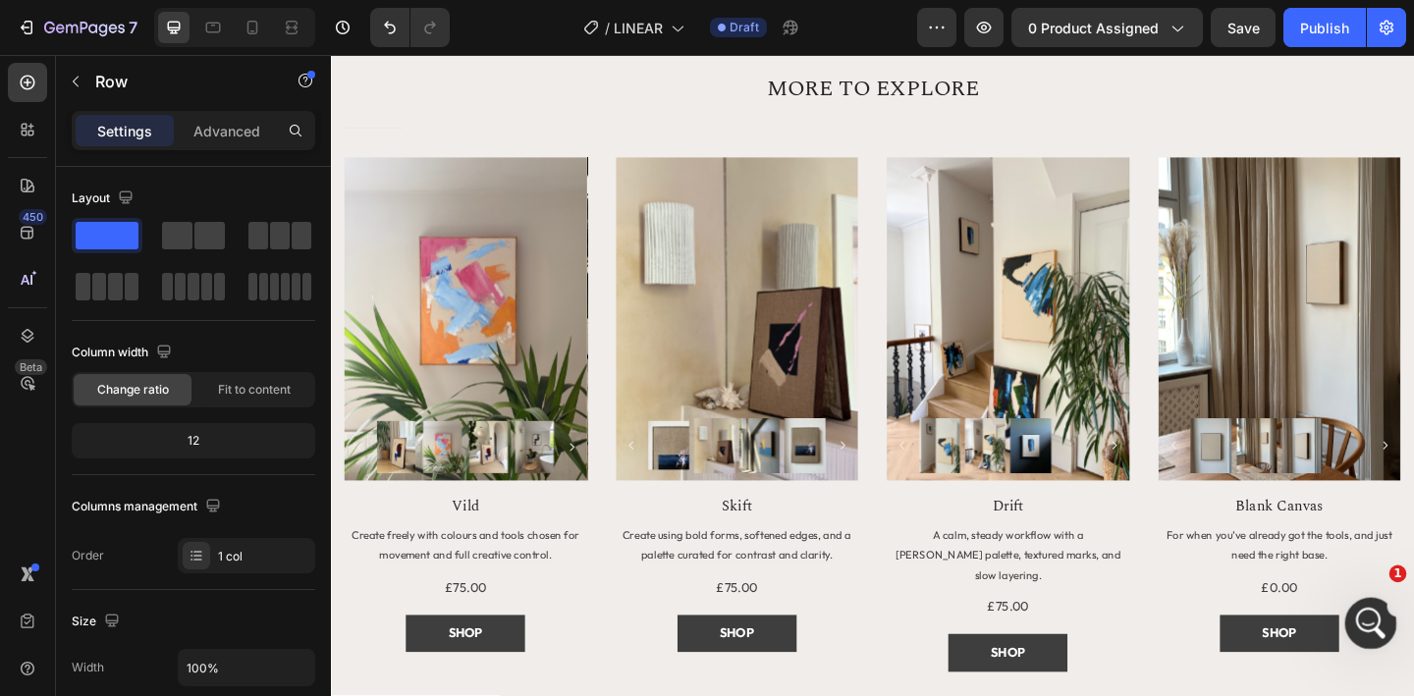
click at [1379, 628] on div "Open Intercom Messenger" at bounding box center [1368, 620] width 65 height 65
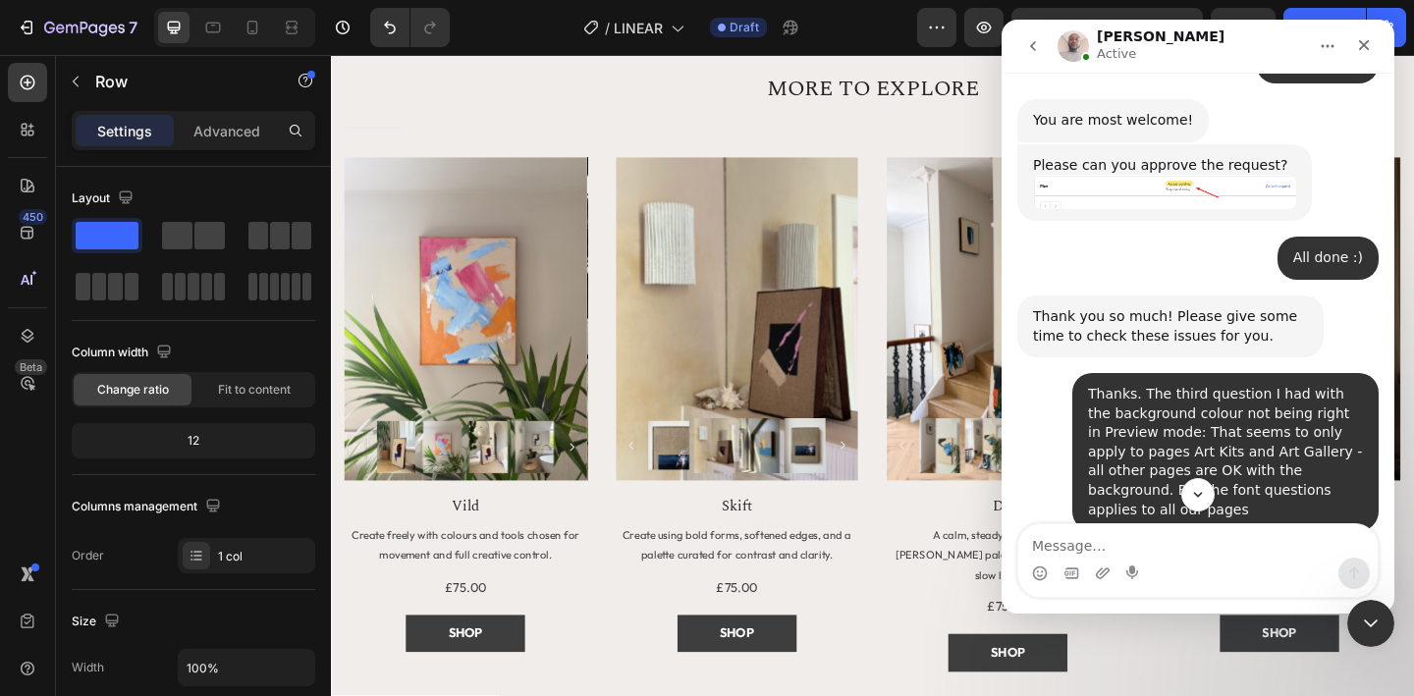
scroll to position [3061, 0]
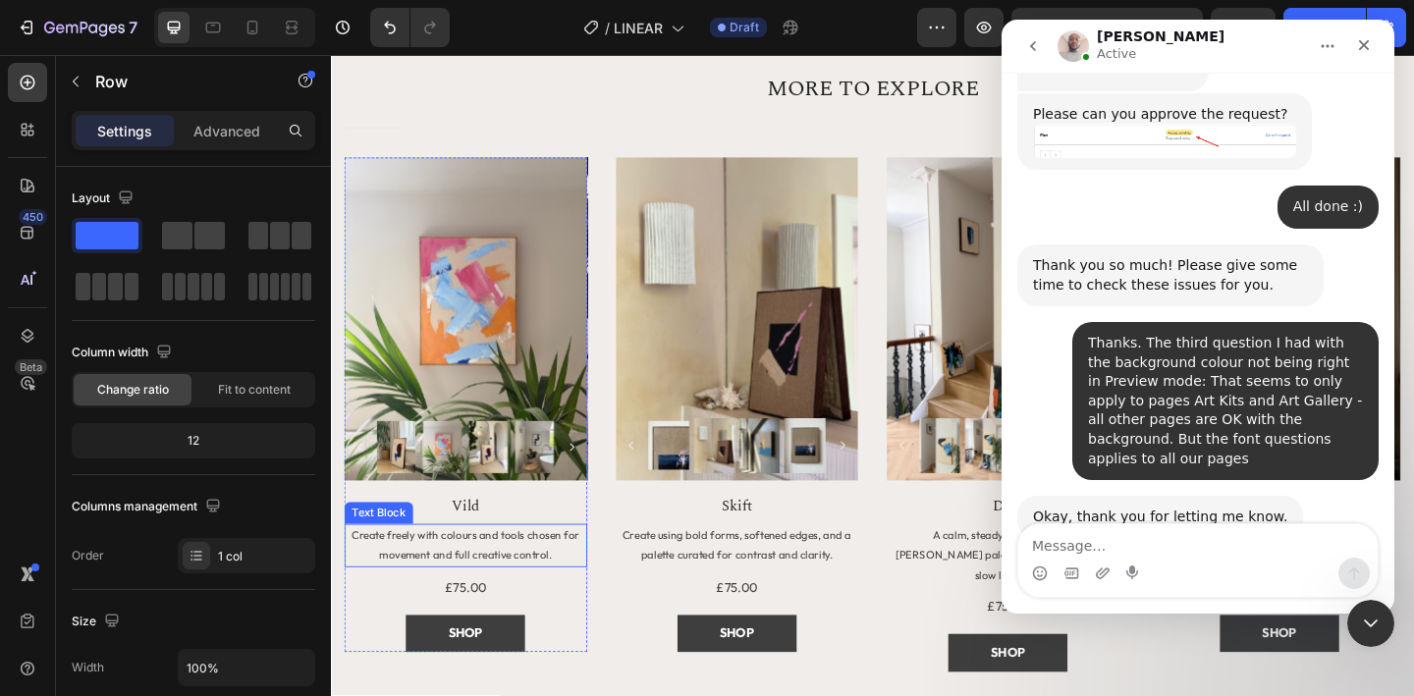
click at [579, 588] on p "Create freely with colours and tools chosen for movement and full creative cont…" at bounding box center [478, 589] width 260 height 42
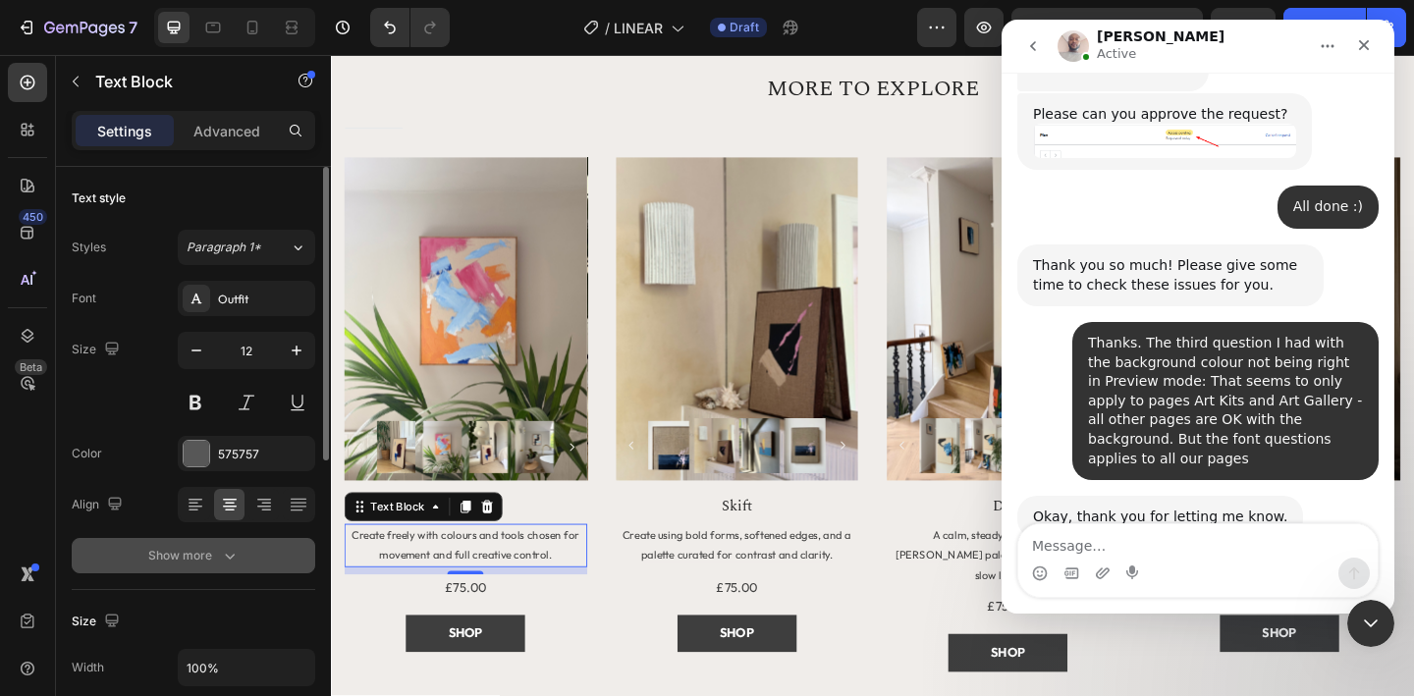
click at [241, 559] on button "Show more" at bounding box center [194, 555] width 244 height 35
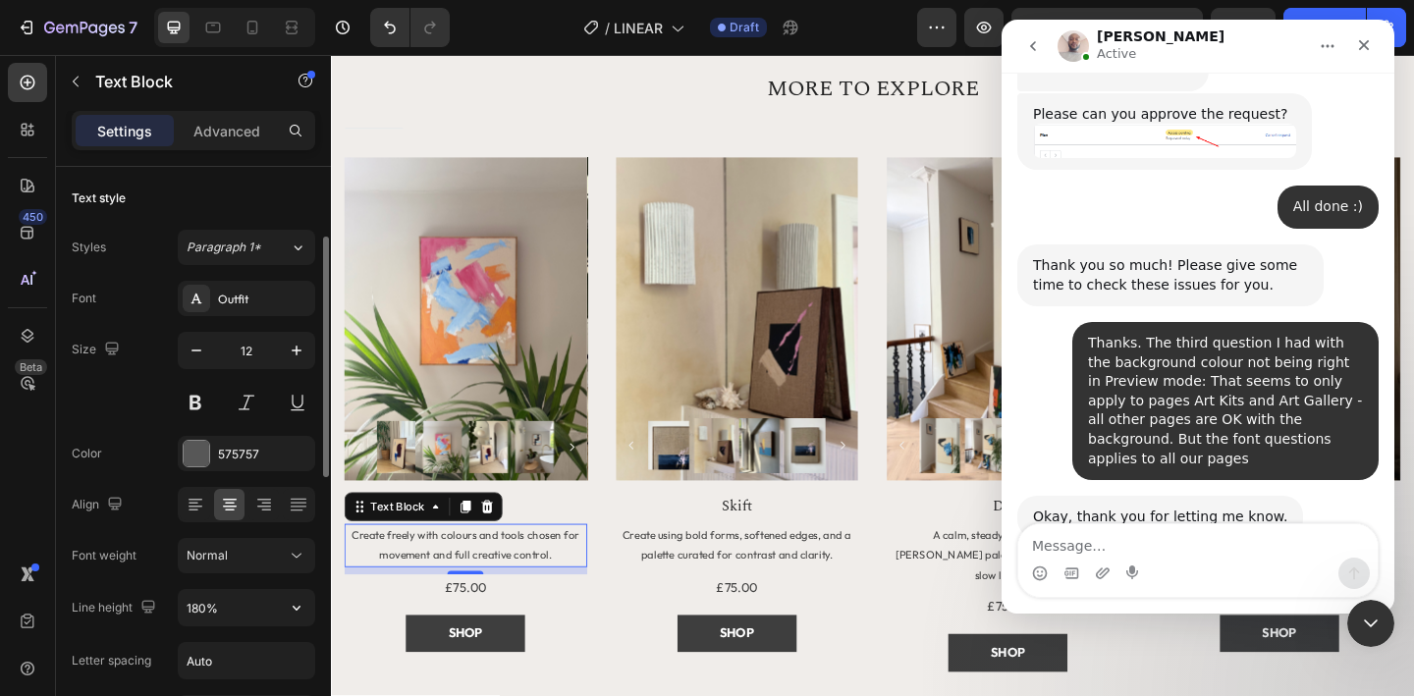
scroll to position [119, 0]
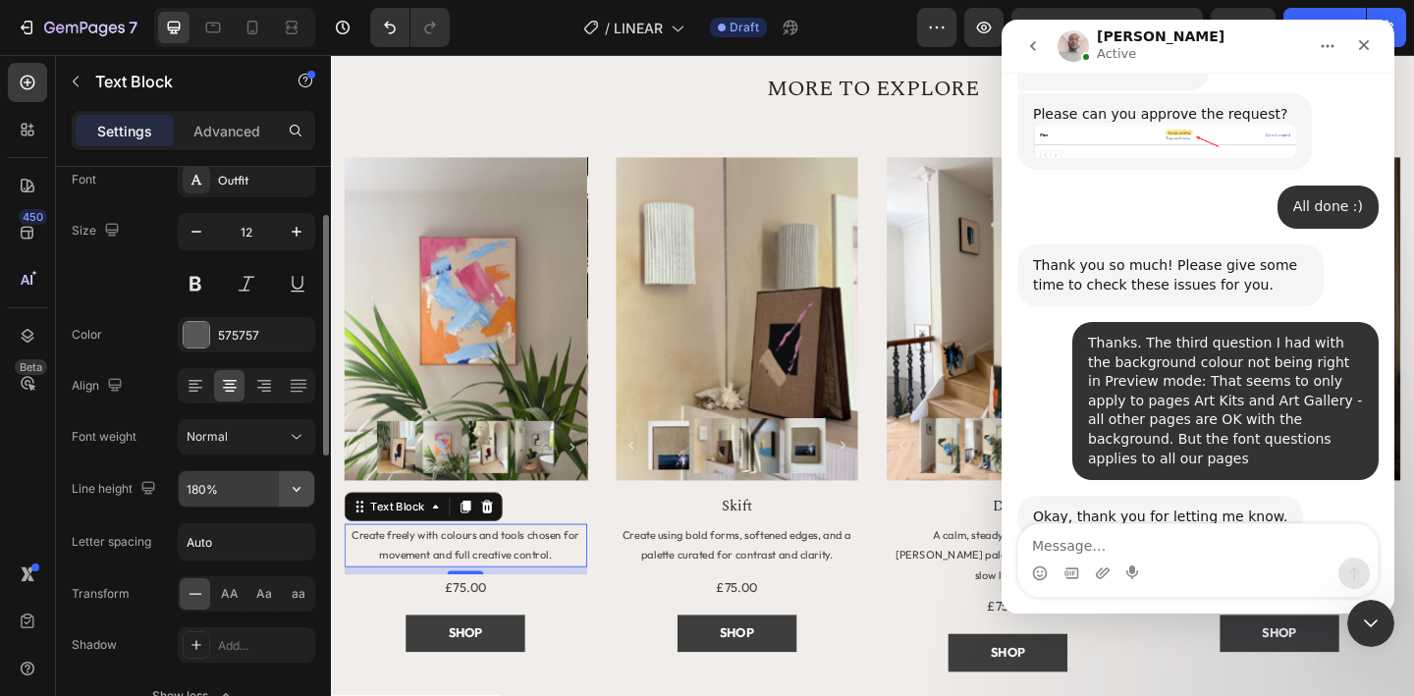
click at [297, 490] on icon "button" at bounding box center [297, 489] width 8 height 5
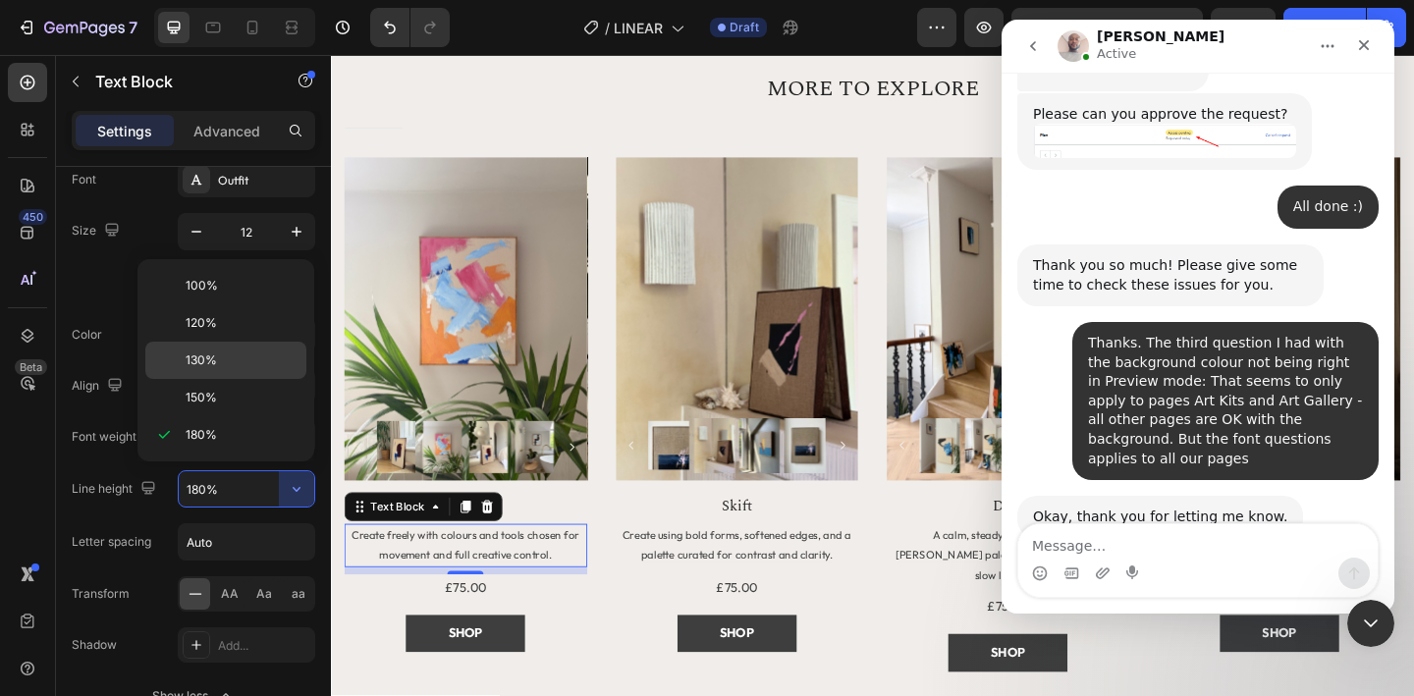
click at [229, 379] on div "130%" at bounding box center [225, 397] width 161 height 37
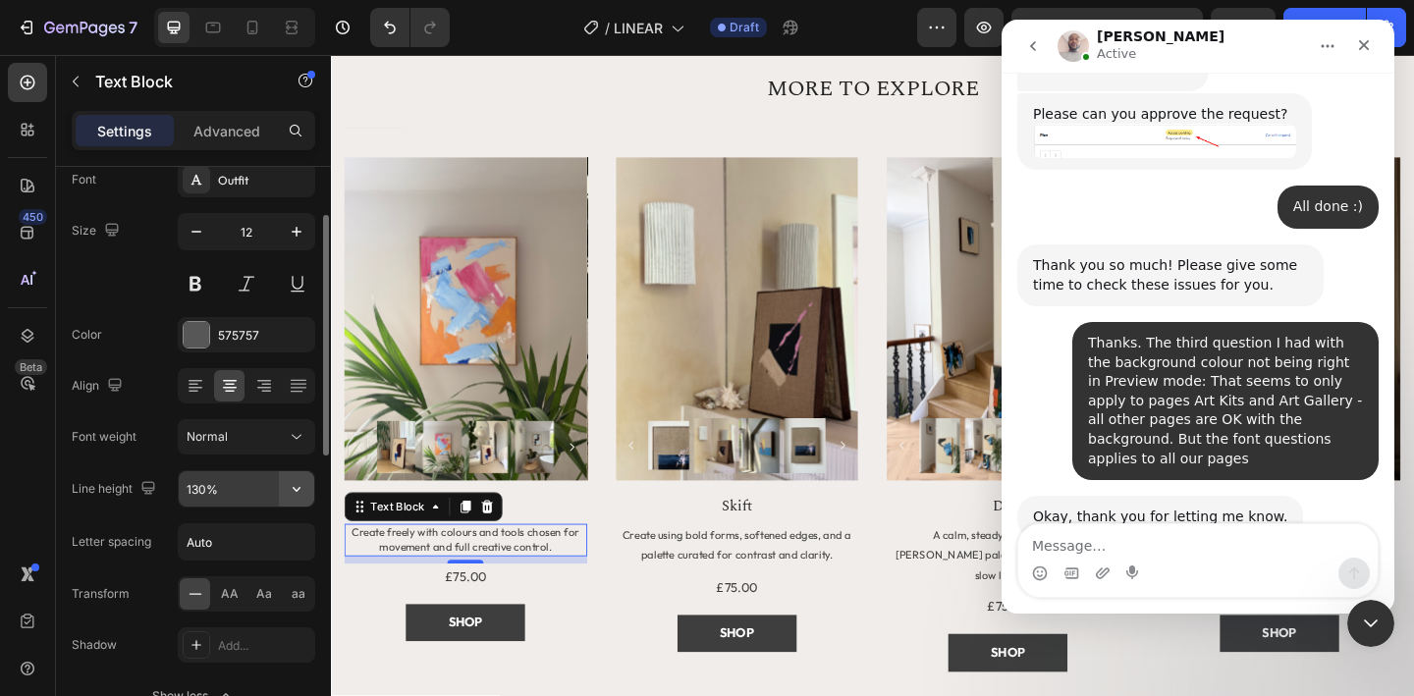
click at [296, 496] on icon "button" at bounding box center [297, 489] width 20 height 20
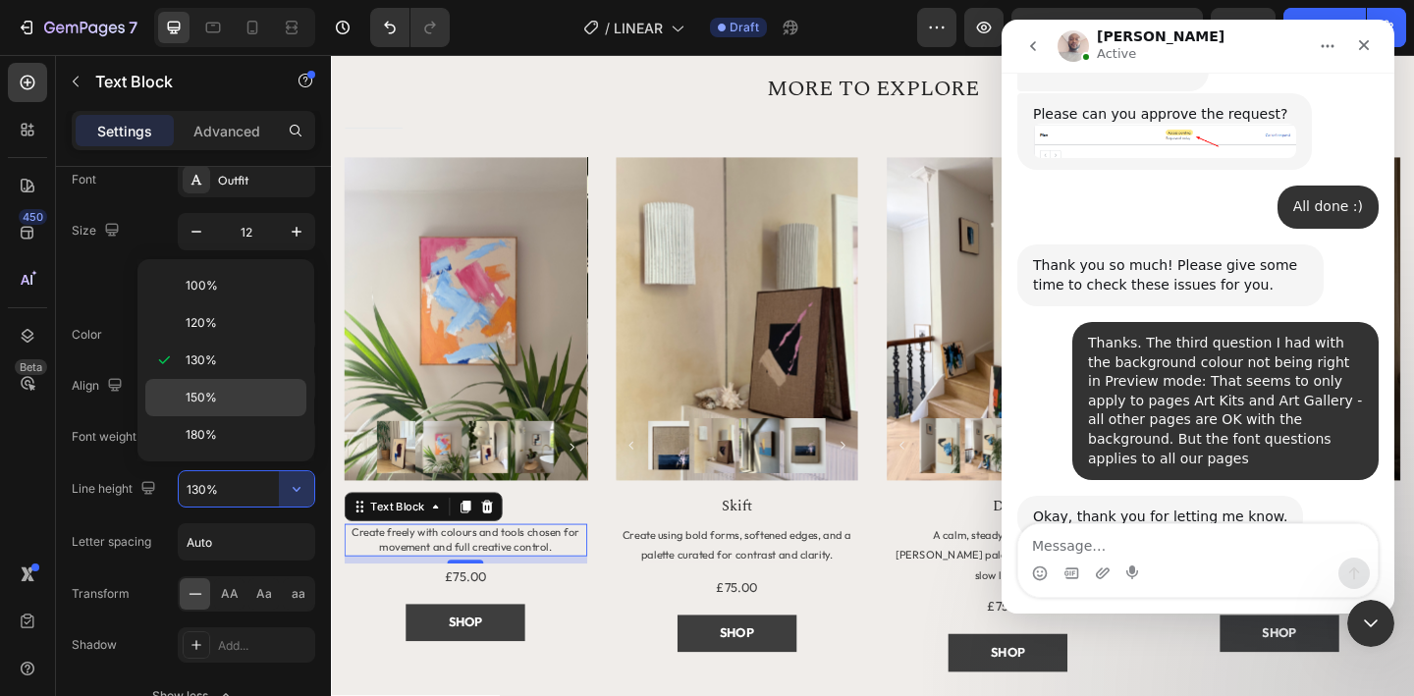
click at [236, 393] on p "150%" at bounding box center [242, 398] width 112 height 18
type input "150%"
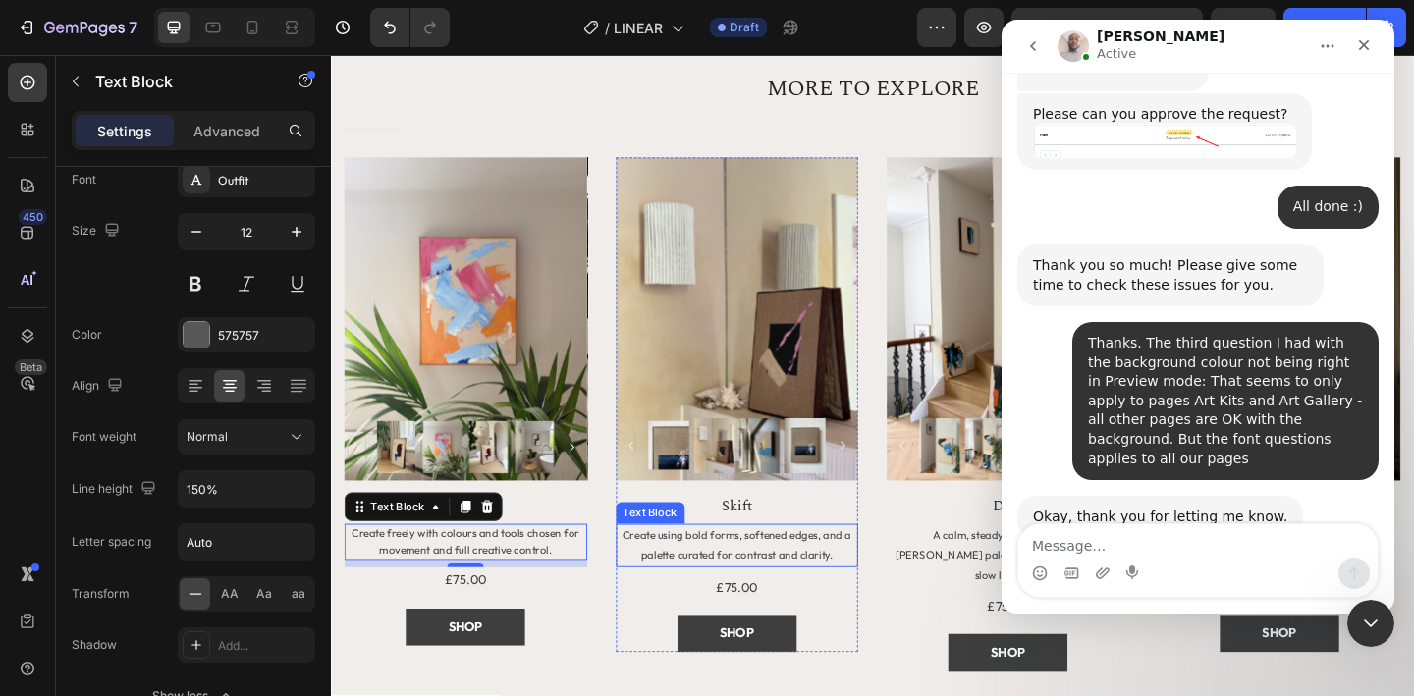
click at [853, 586] on p "Create using bold forms, softened edges, and a palette curated for contrast and…" at bounding box center [773, 589] width 260 height 42
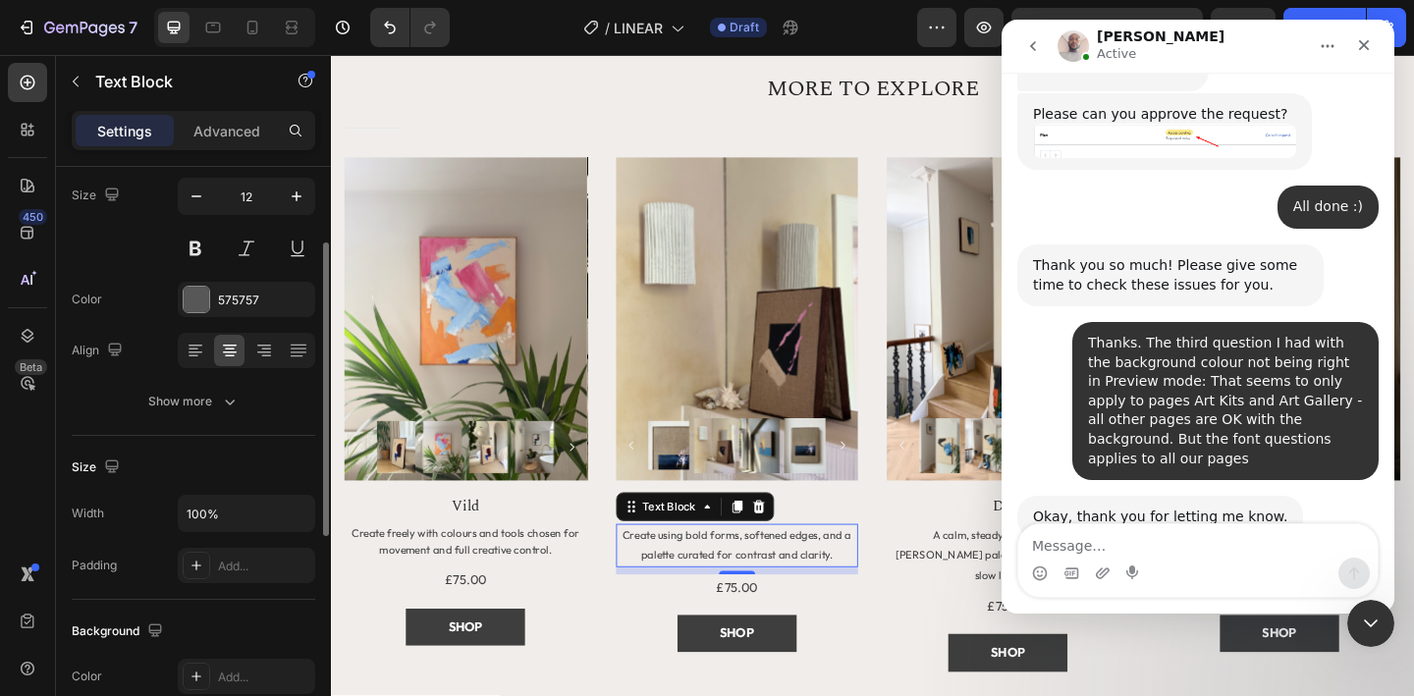
scroll to position [155, 0]
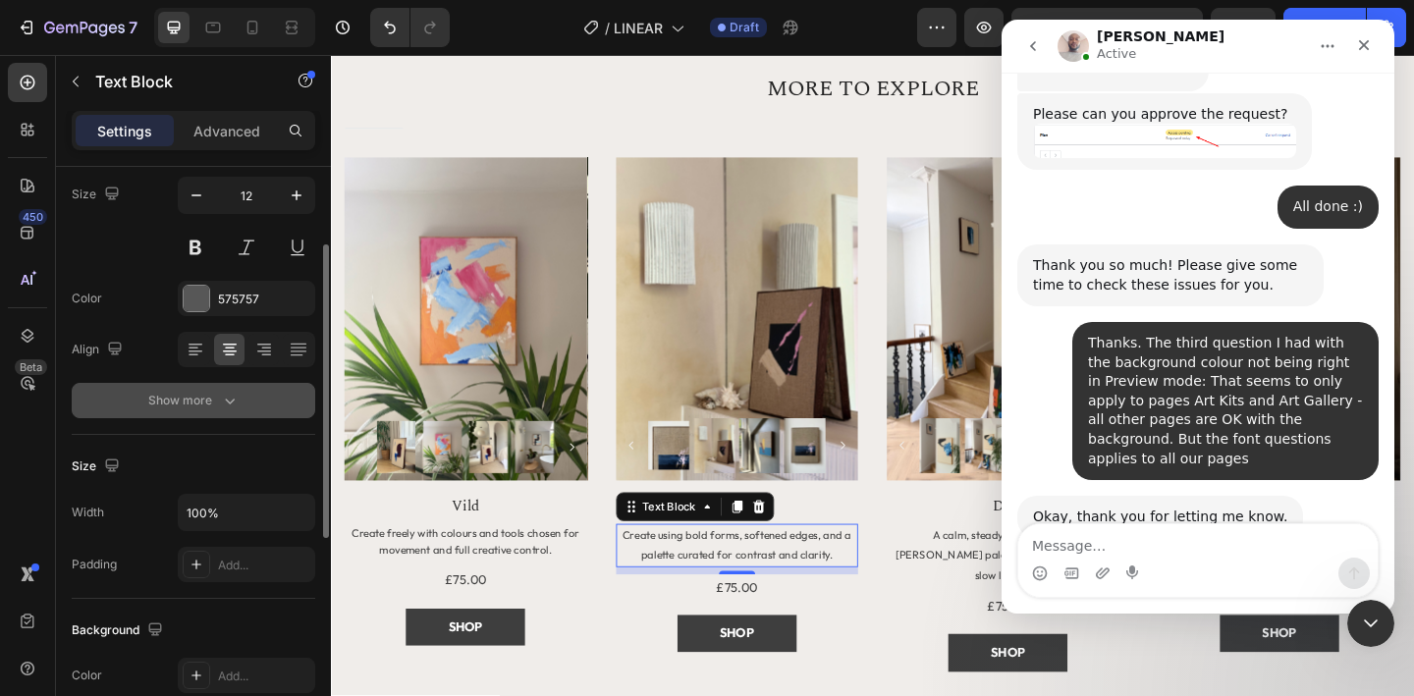
click at [215, 402] on div "Show more" at bounding box center [193, 401] width 91 height 20
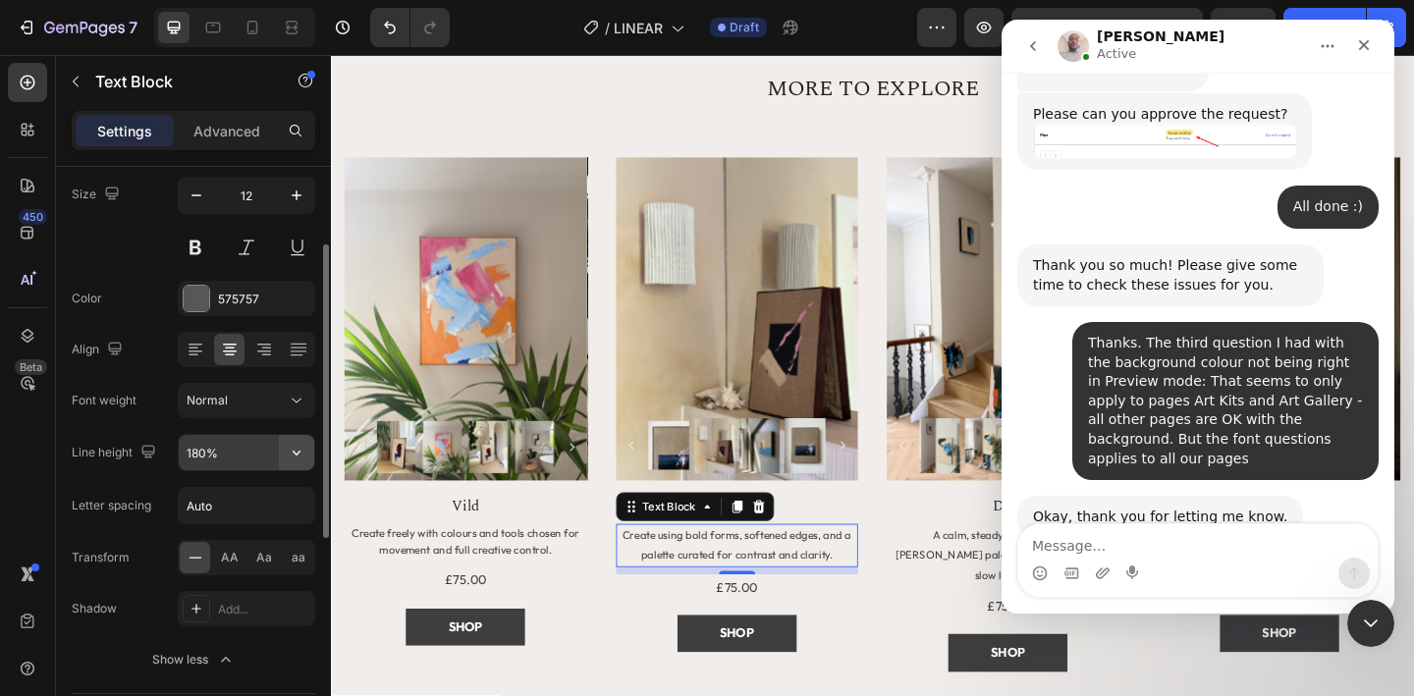
click at [293, 461] on icon "button" at bounding box center [297, 453] width 20 height 20
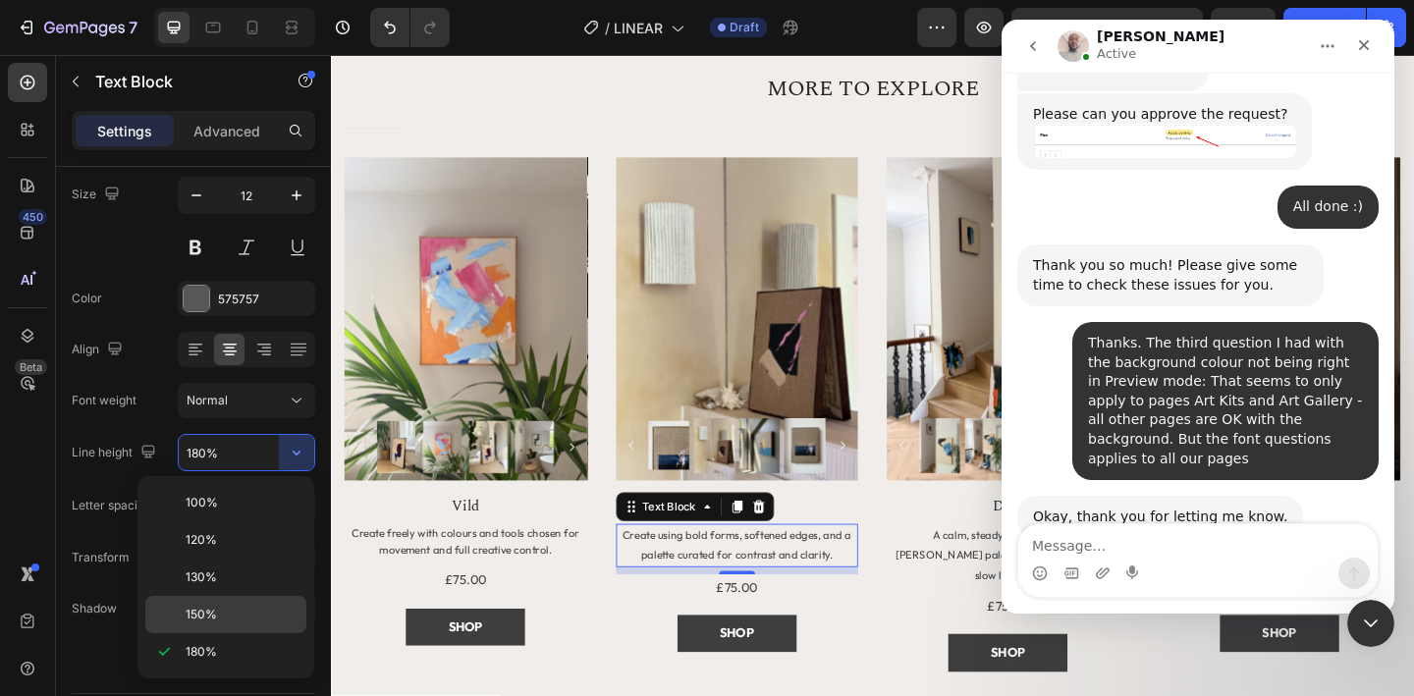
click at [246, 599] on div "150%" at bounding box center [225, 614] width 161 height 37
type input "150%"
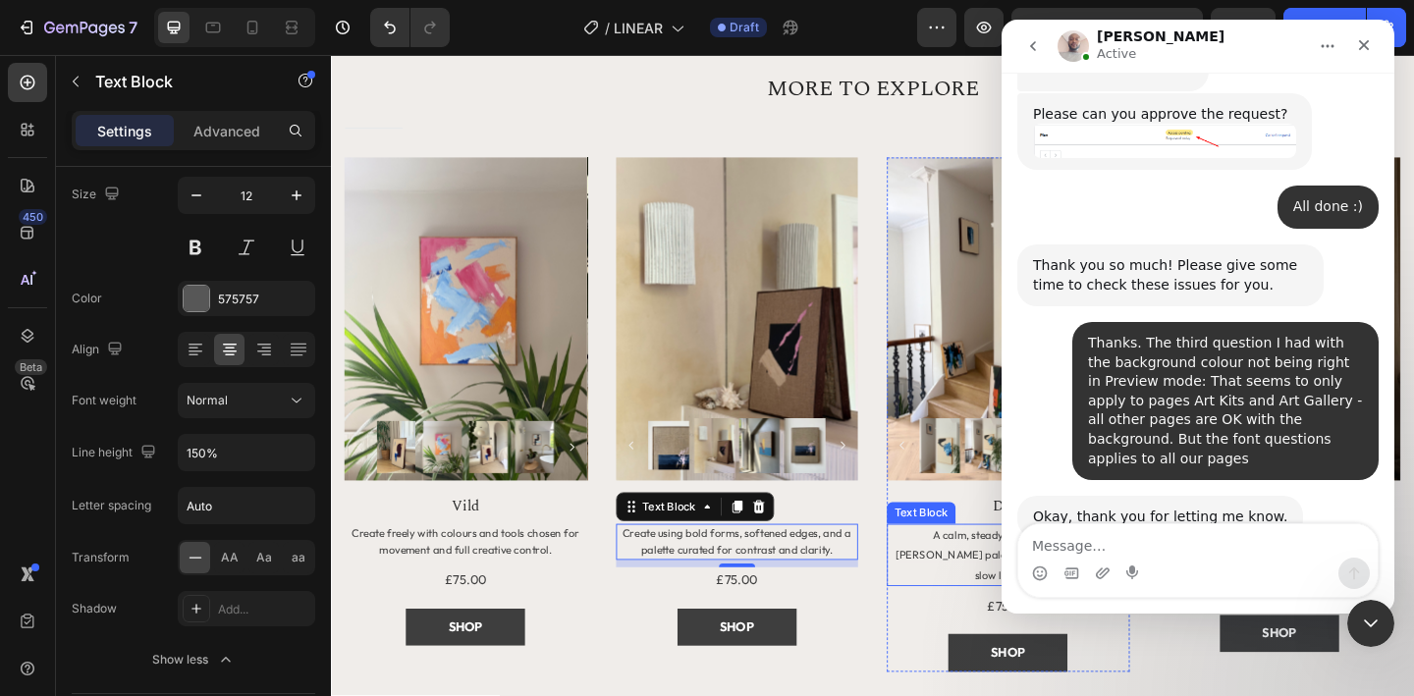
click at [989, 578] on span "A calm, steady workflow with a [PERSON_NAME] palette, textured marks, and slow …" at bounding box center [1068, 599] width 245 height 57
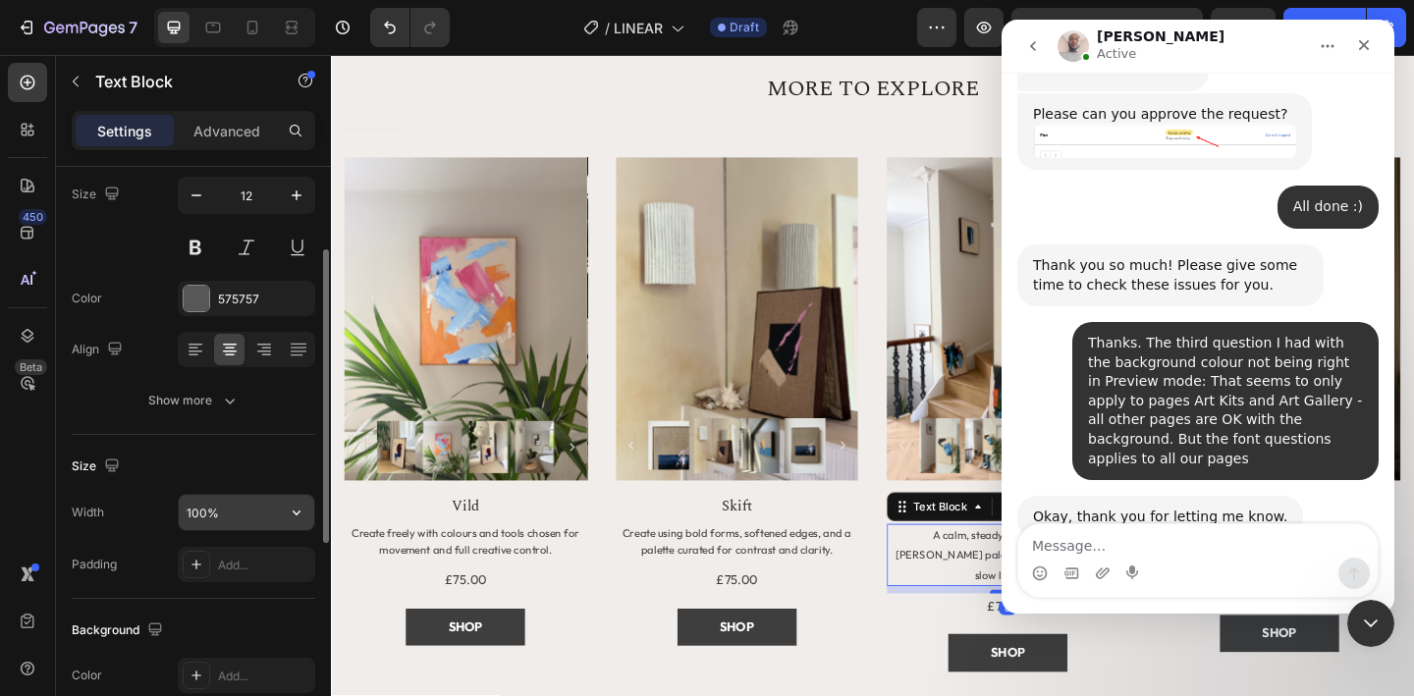
scroll to position [202, 0]
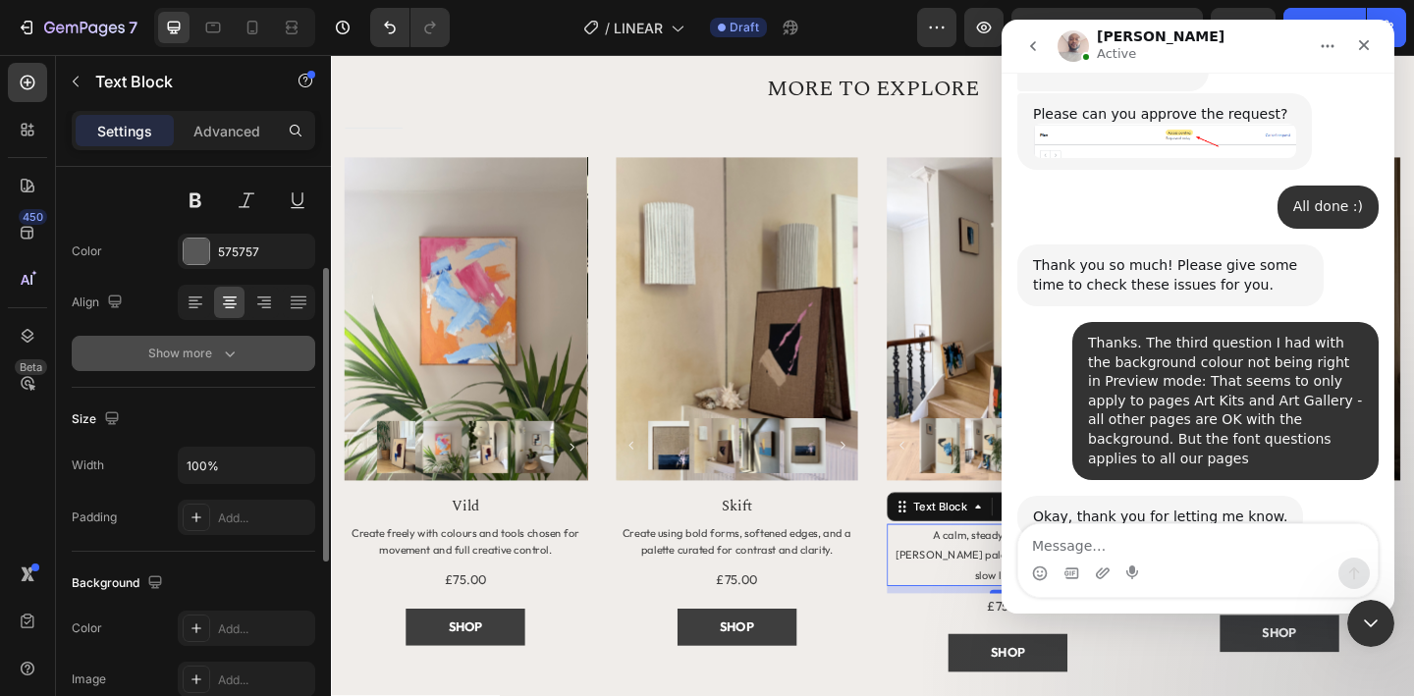
click at [215, 365] on button "Show more" at bounding box center [194, 353] width 244 height 35
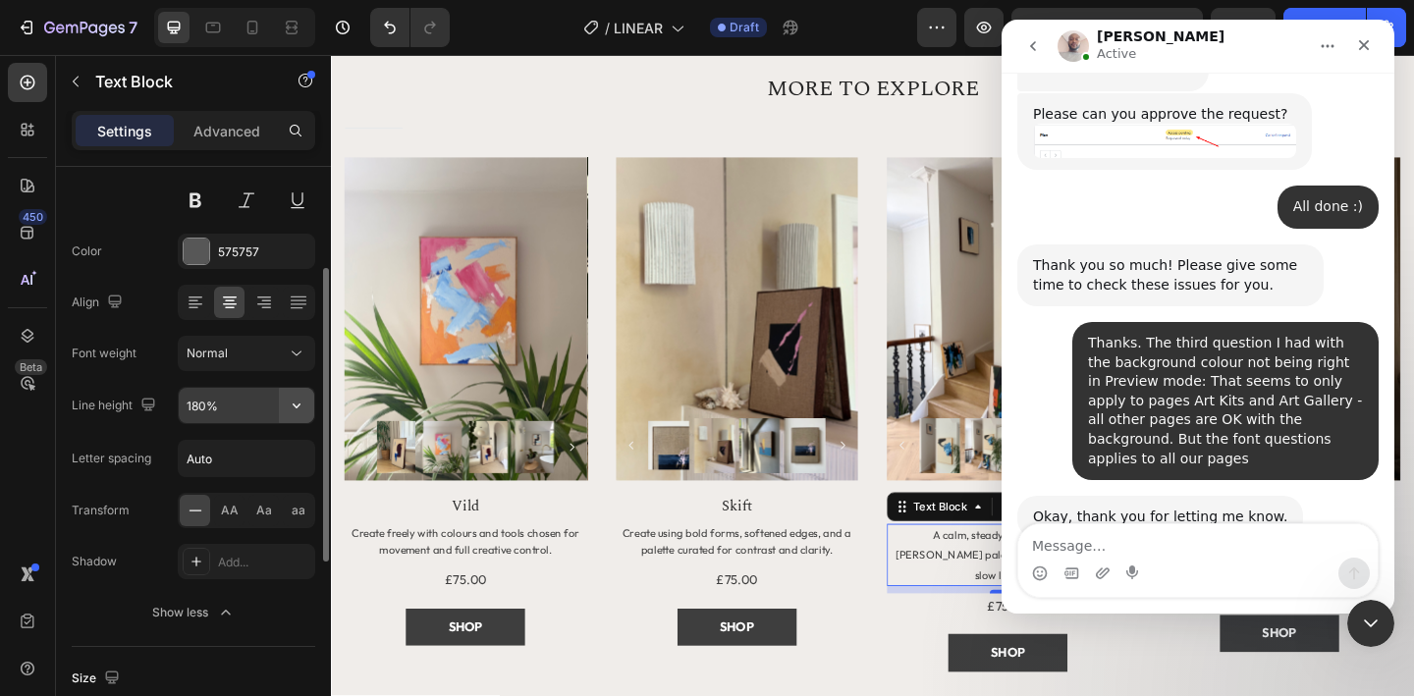
click at [297, 414] on icon "button" at bounding box center [297, 406] width 20 height 20
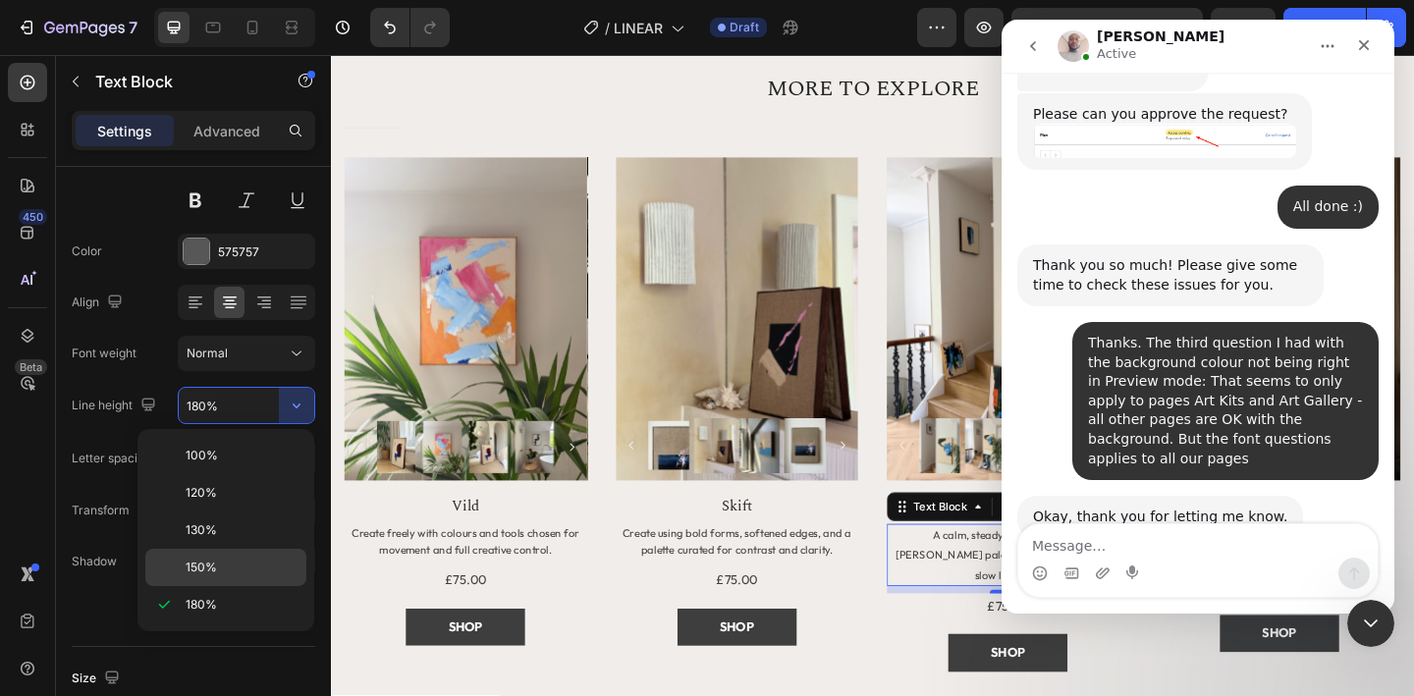
click at [214, 559] on span "150%" at bounding box center [201, 568] width 31 height 18
type input "150%"
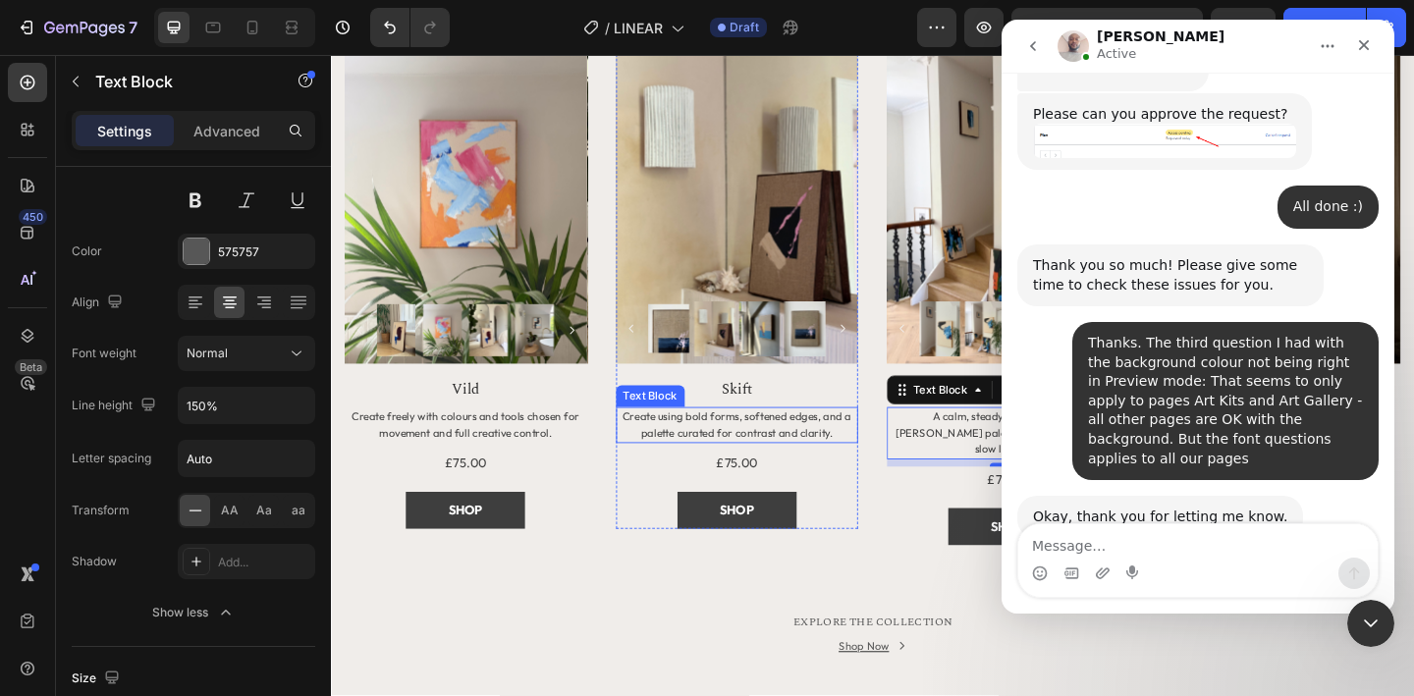
scroll to position [1806, 0]
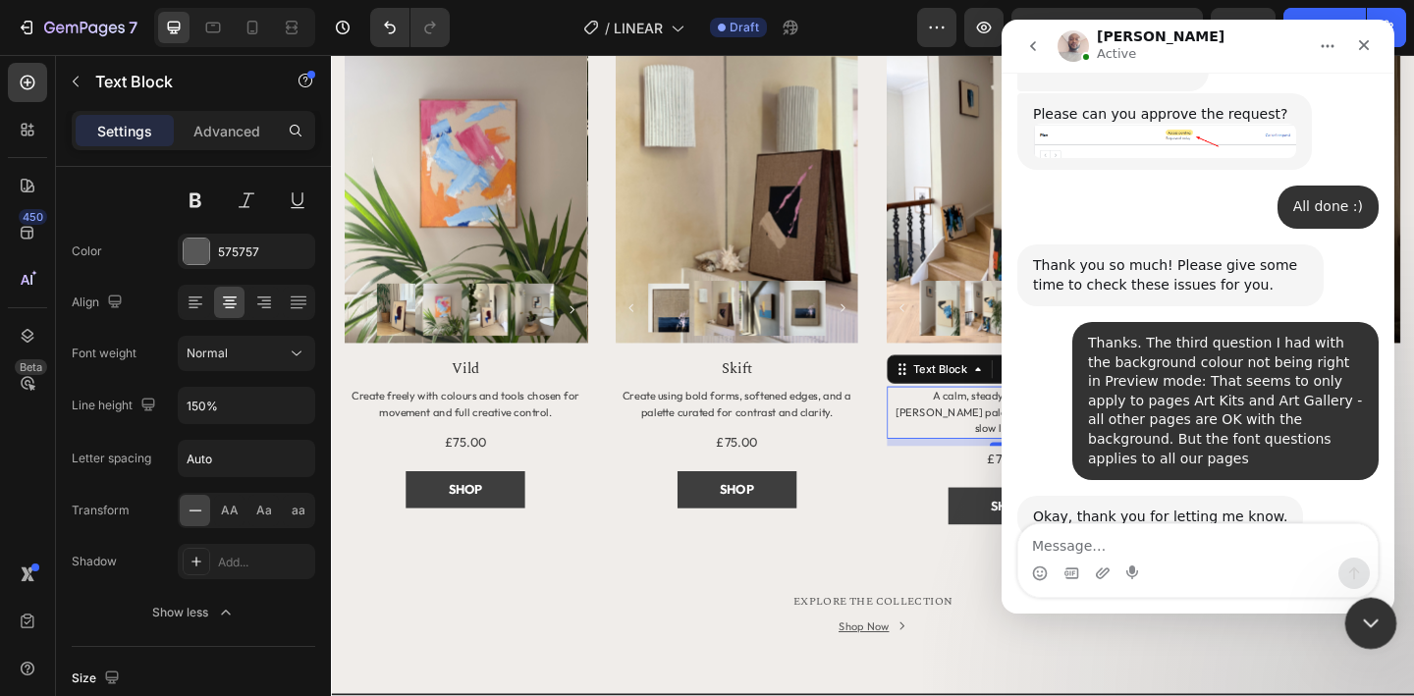
click at [1359, 617] on icon "Close Intercom Messenger" at bounding box center [1368, 621] width 24 height 24
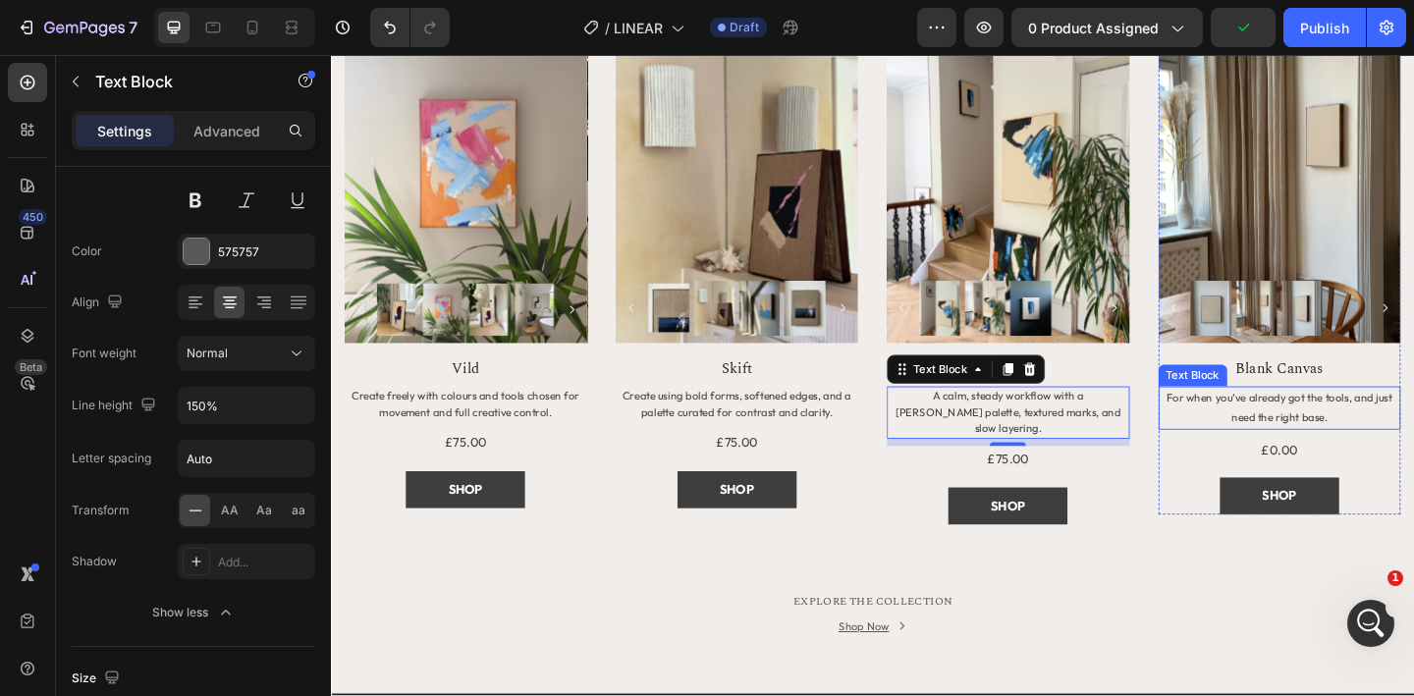
click at [1392, 439] on p "For when you’ve already got the tools, and just need the right base." at bounding box center [1363, 439] width 260 height 42
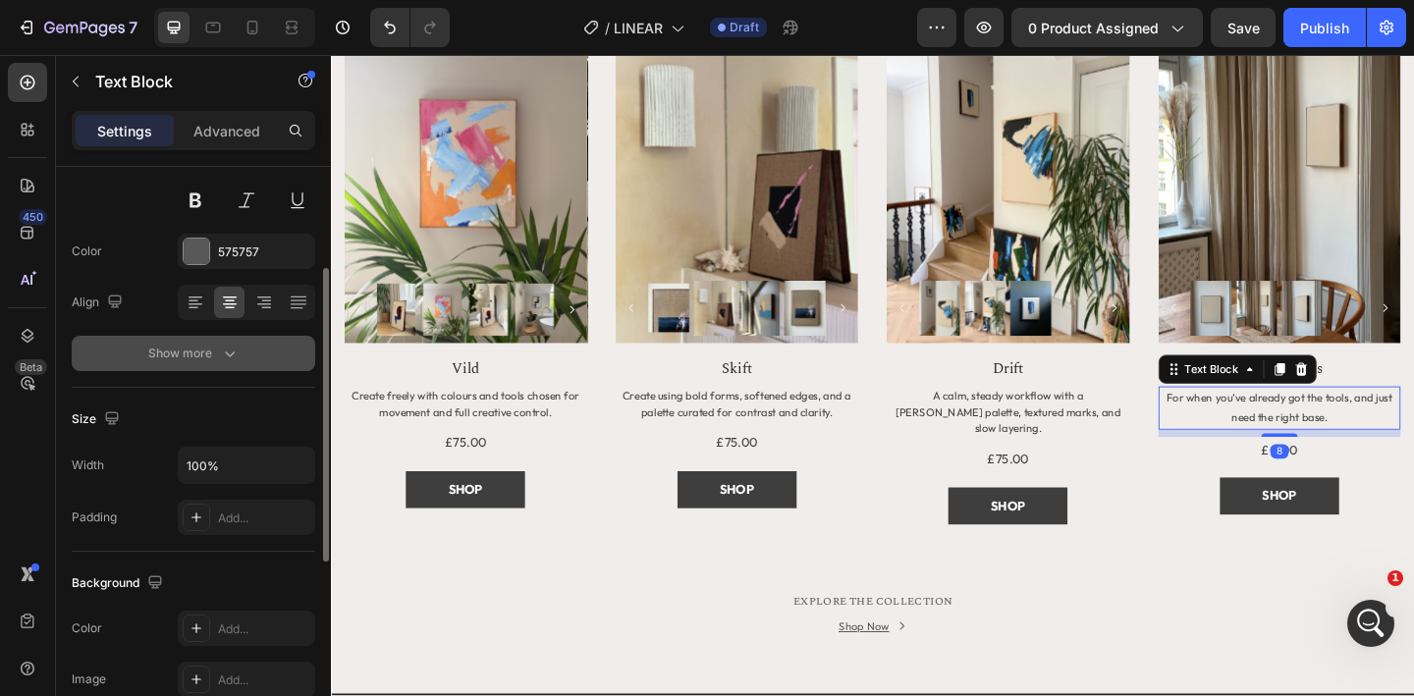
click at [188, 355] on div "Show more" at bounding box center [193, 354] width 91 height 20
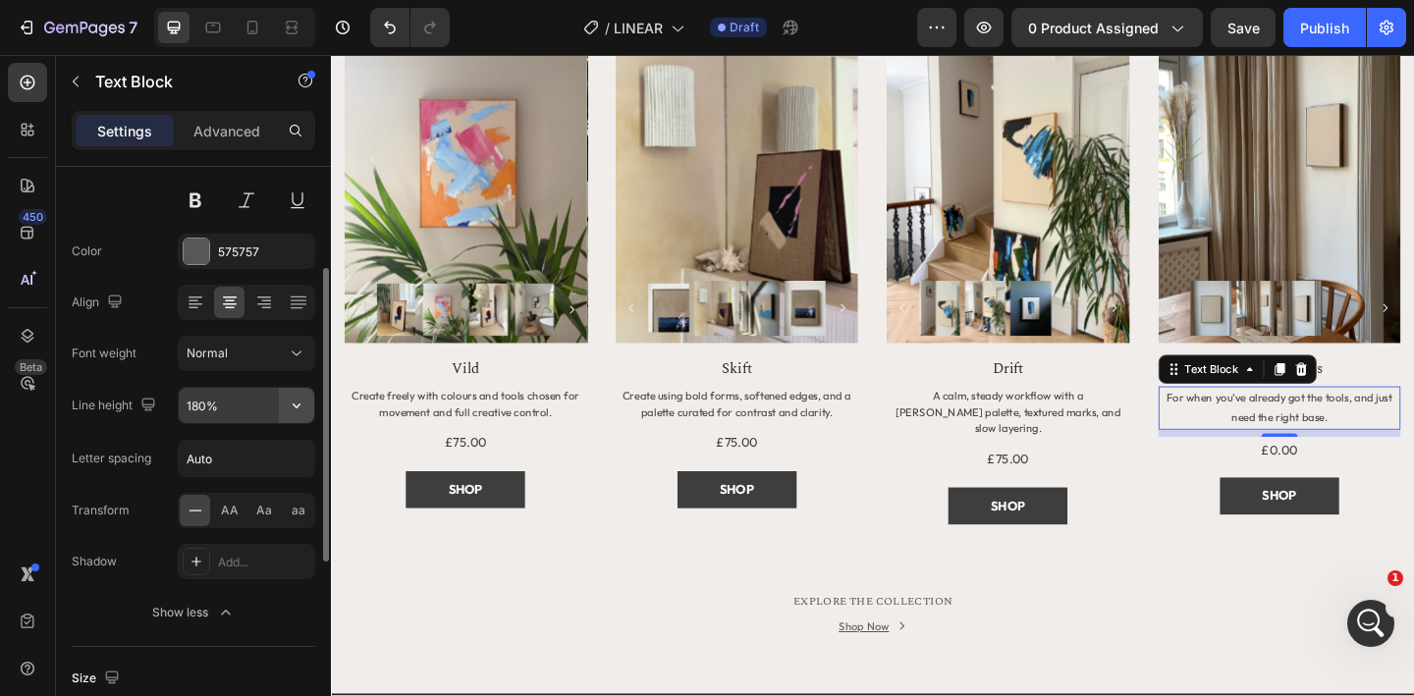
click at [307, 410] on button "button" at bounding box center [296, 405] width 35 height 35
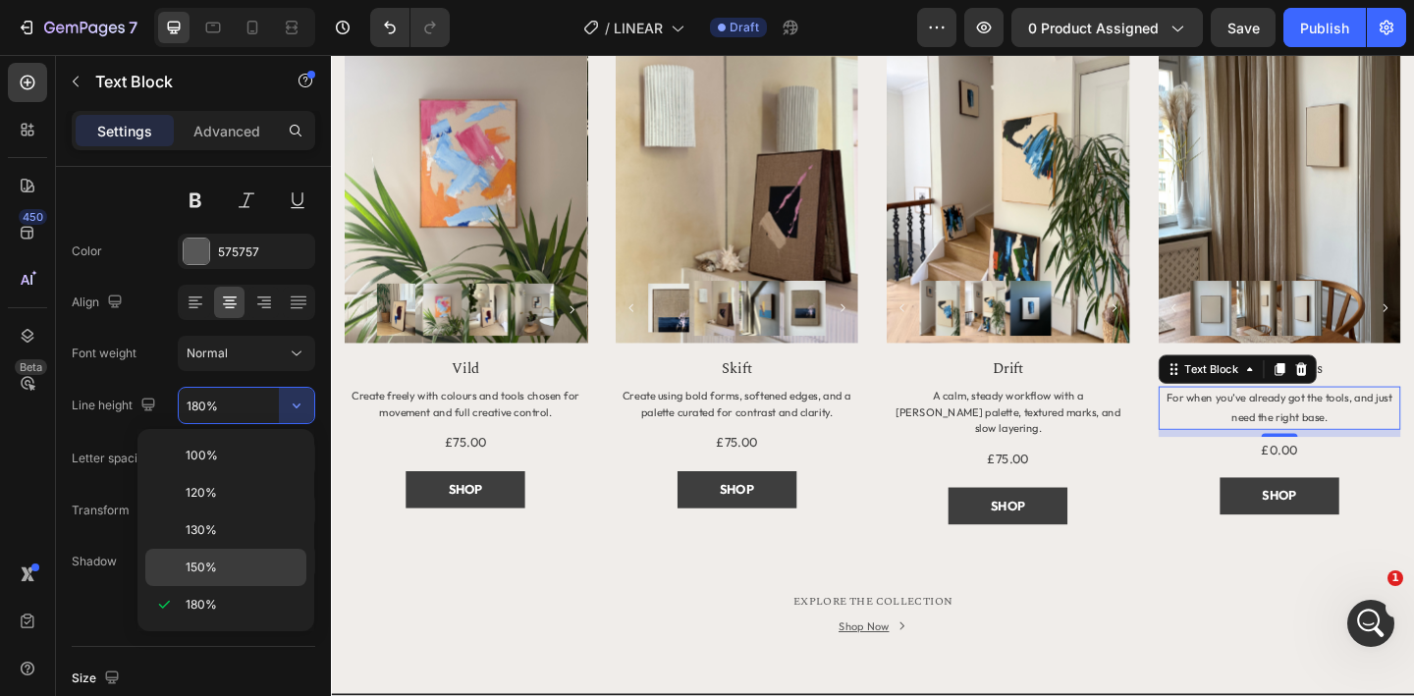
click at [202, 573] on span "150%" at bounding box center [201, 568] width 31 height 18
type input "150%"
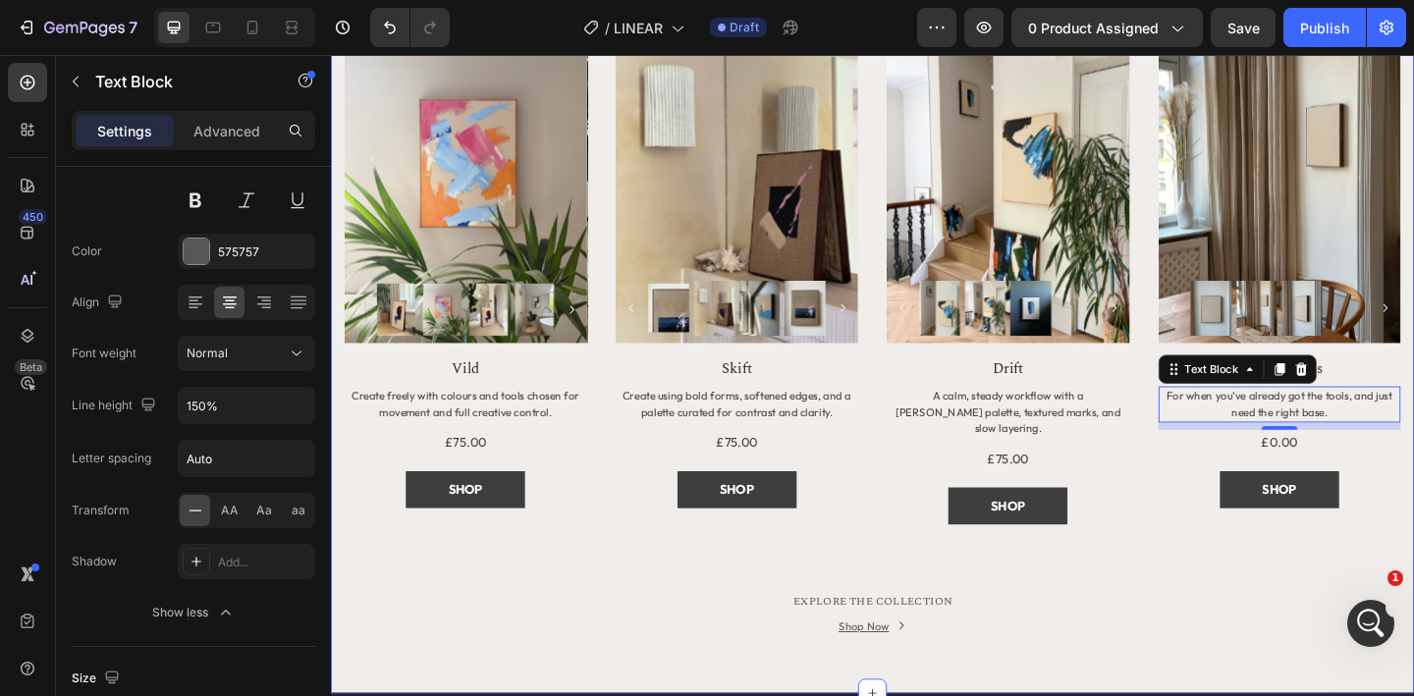
click at [639, 564] on div "MORE TO EXPLORE Heading Title Line Row Product Images Row Vild Product Title Cr…" at bounding box center [920, 314] width 1149 height 777
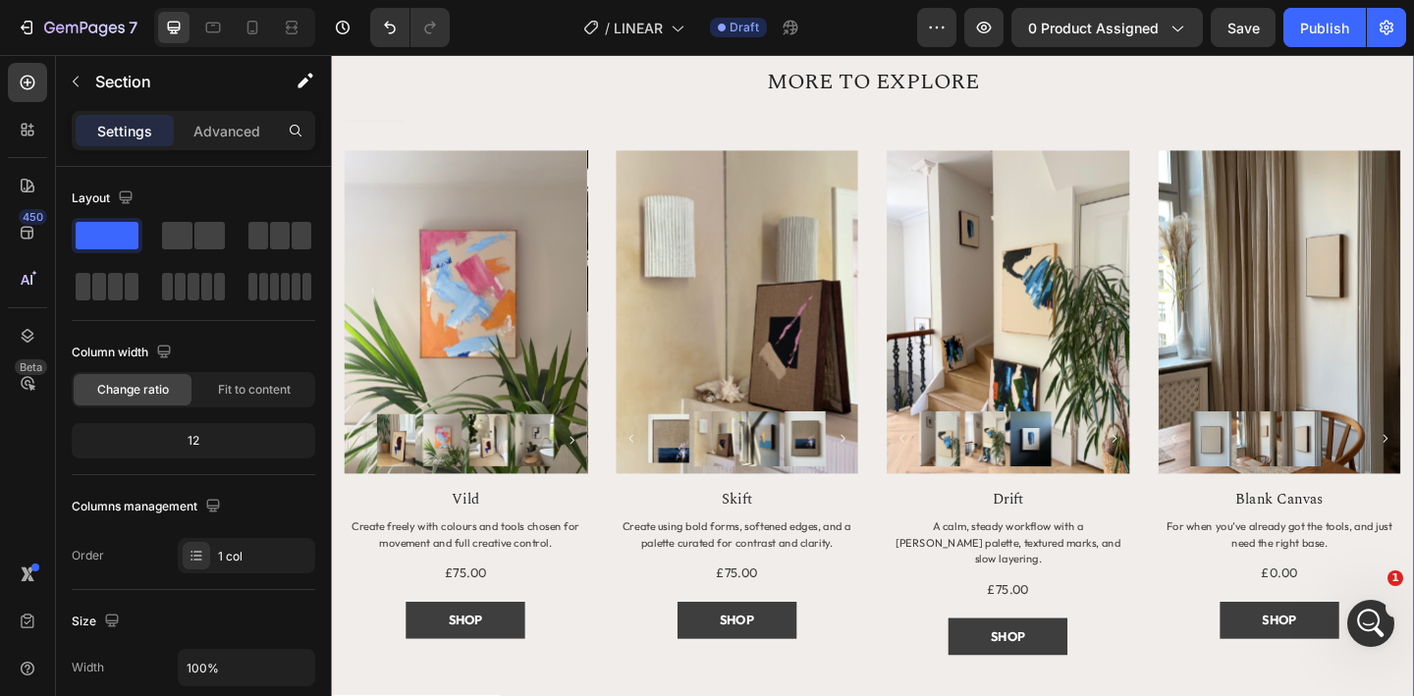
scroll to position [1664, 0]
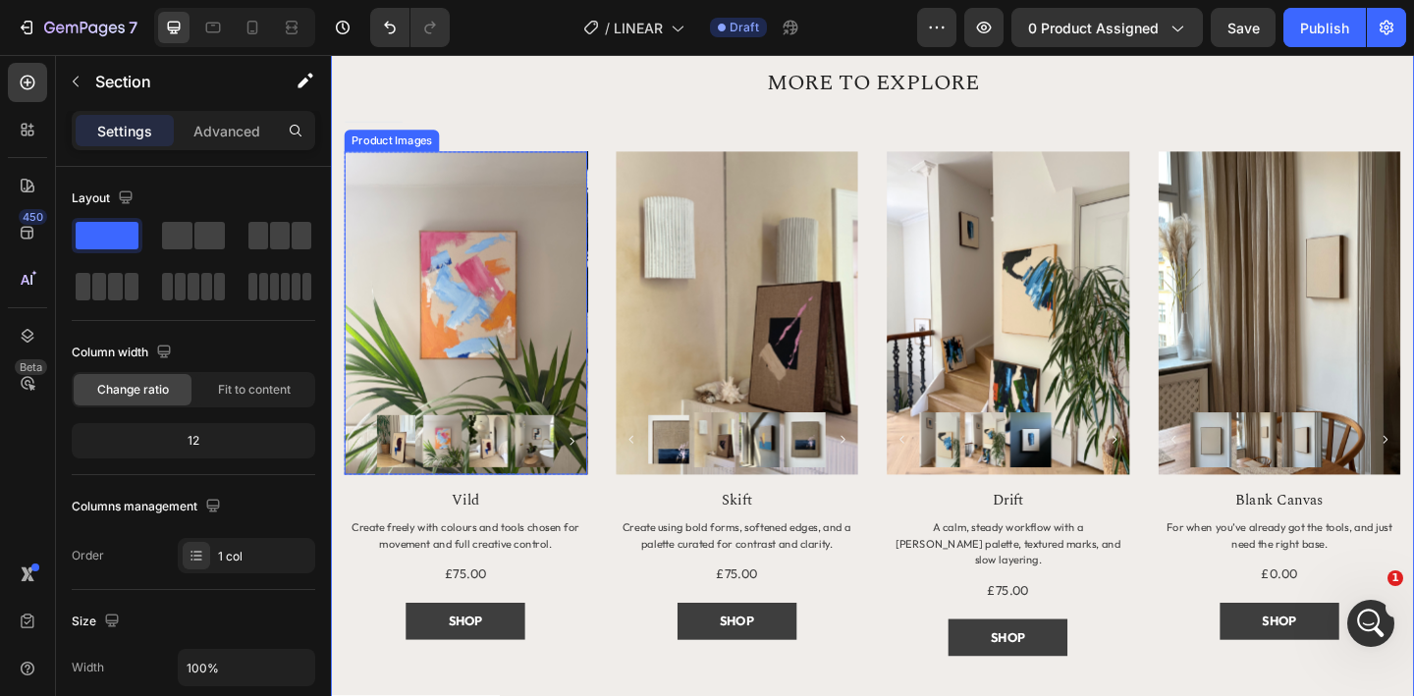
click at [564, 333] on img at bounding box center [478, 336] width 264 height 352
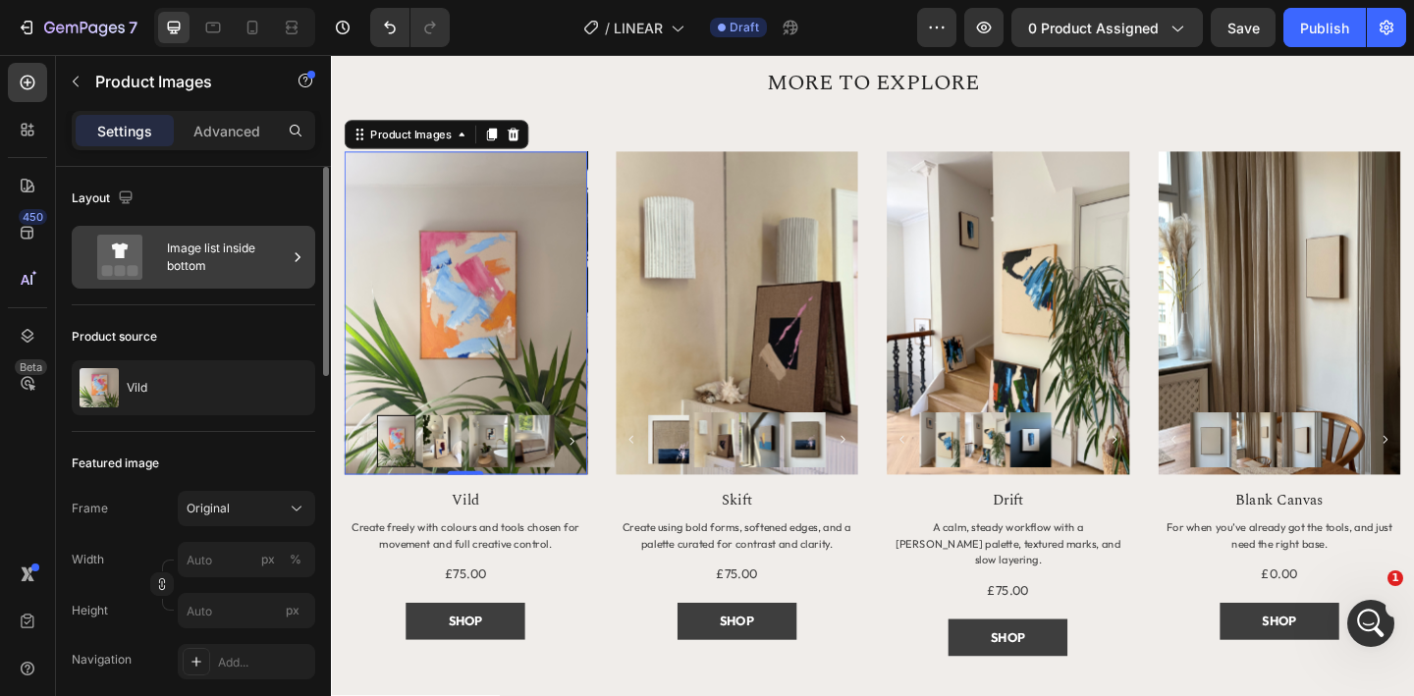
click at [294, 261] on icon at bounding box center [298, 257] width 20 height 20
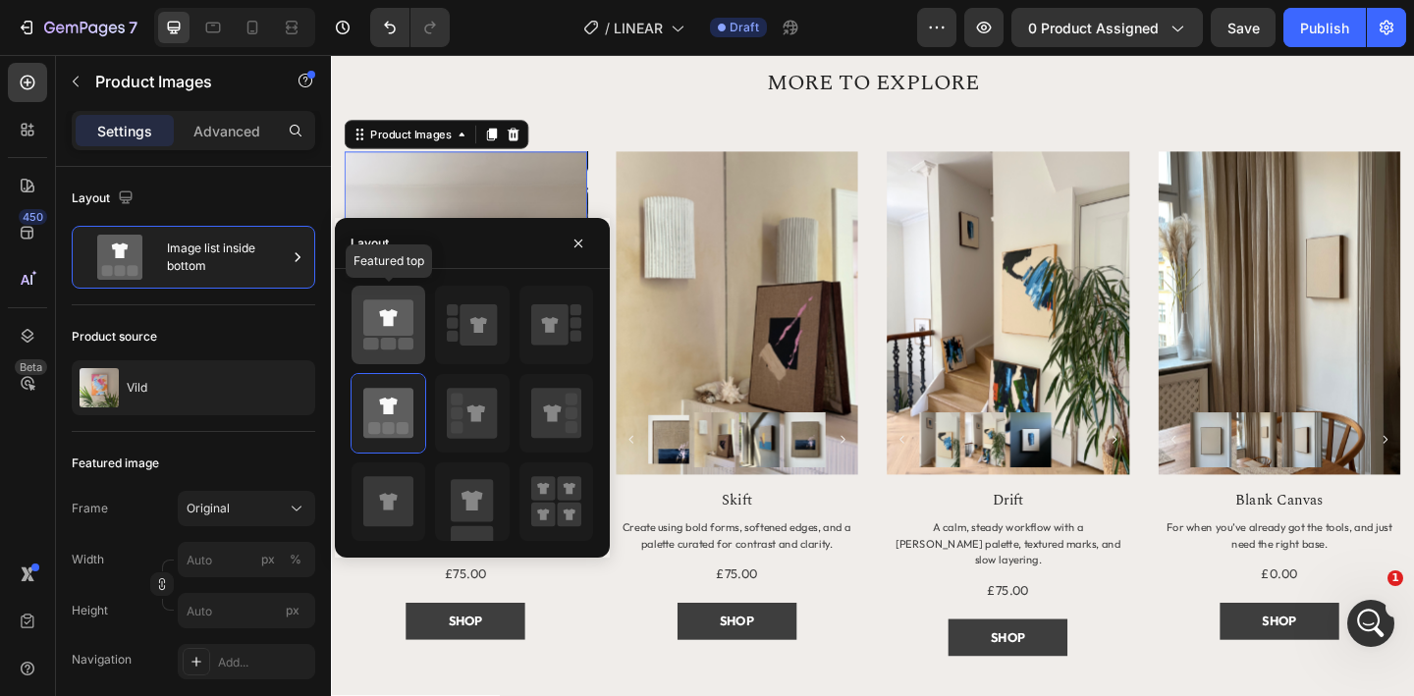
click at [384, 336] on icon at bounding box center [388, 325] width 50 height 55
type input "20"
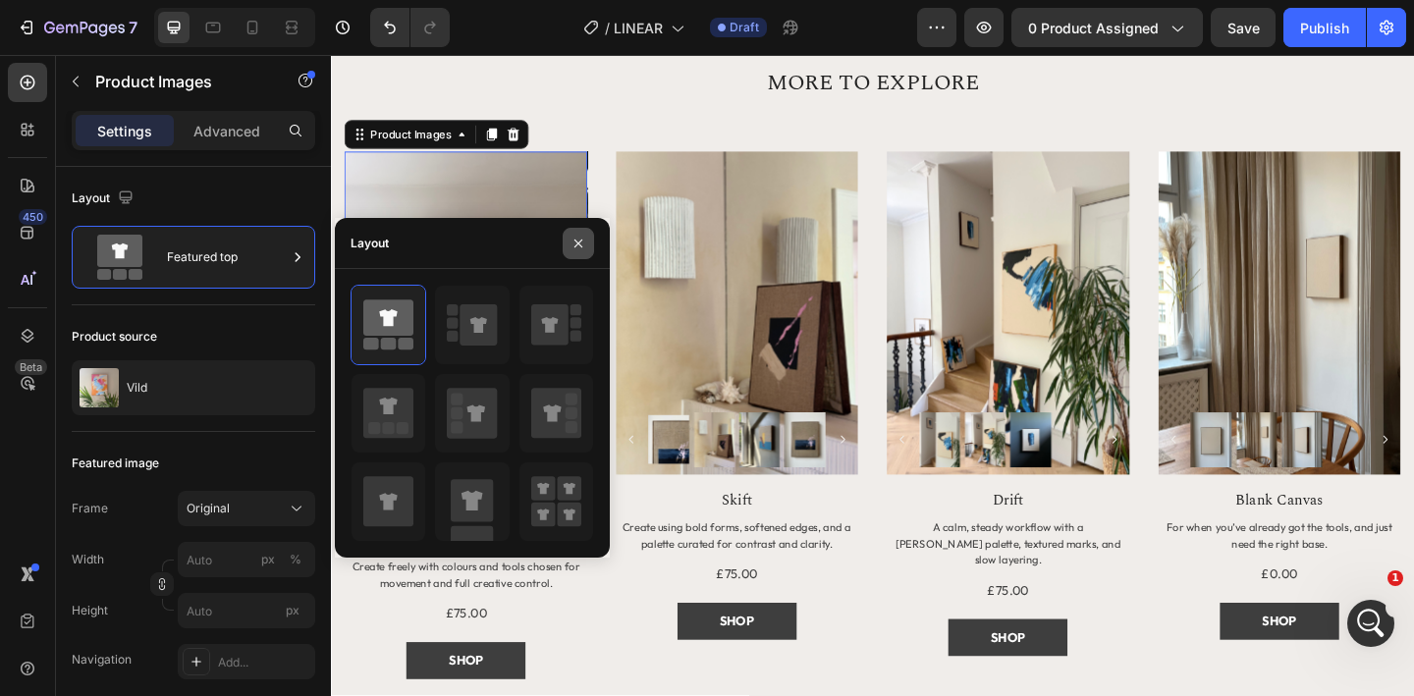
click at [582, 246] on icon "button" at bounding box center [579, 244] width 16 height 16
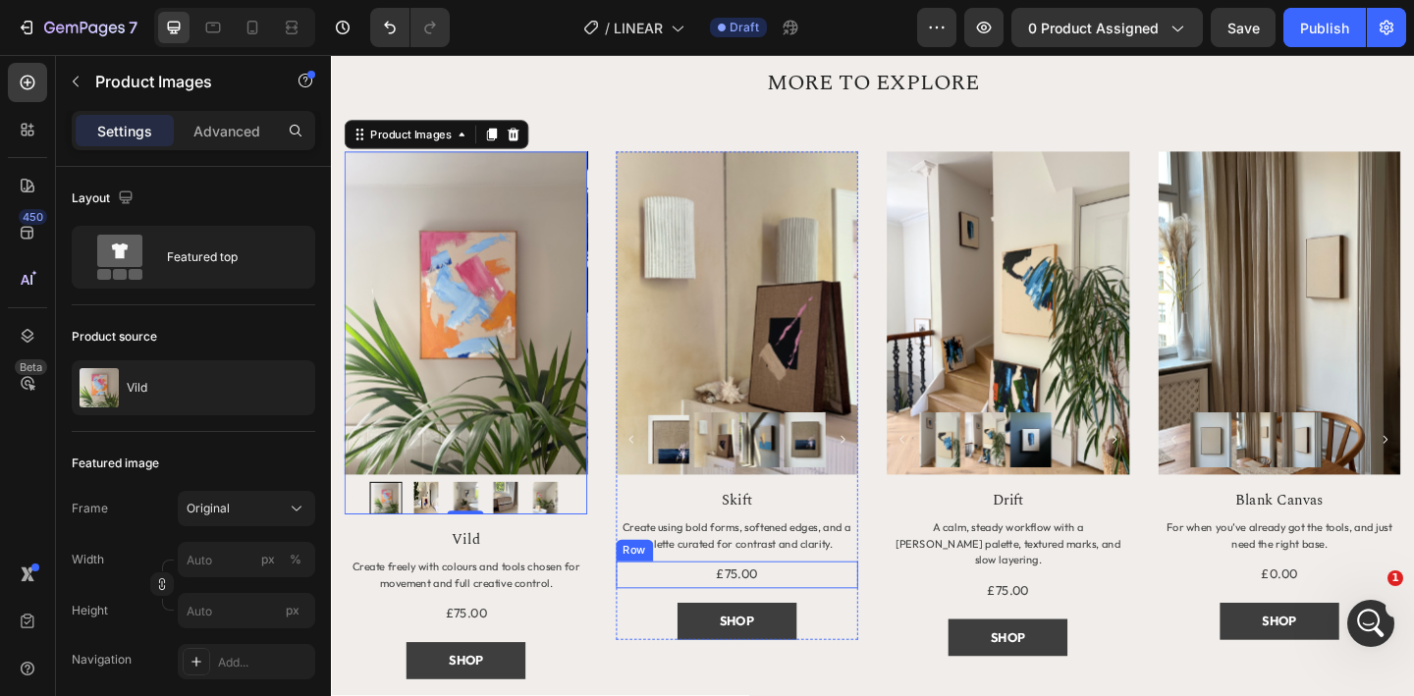
click at [646, 622] on div "£75.00 Product Price Product Price Row" at bounding box center [773, 620] width 264 height 28
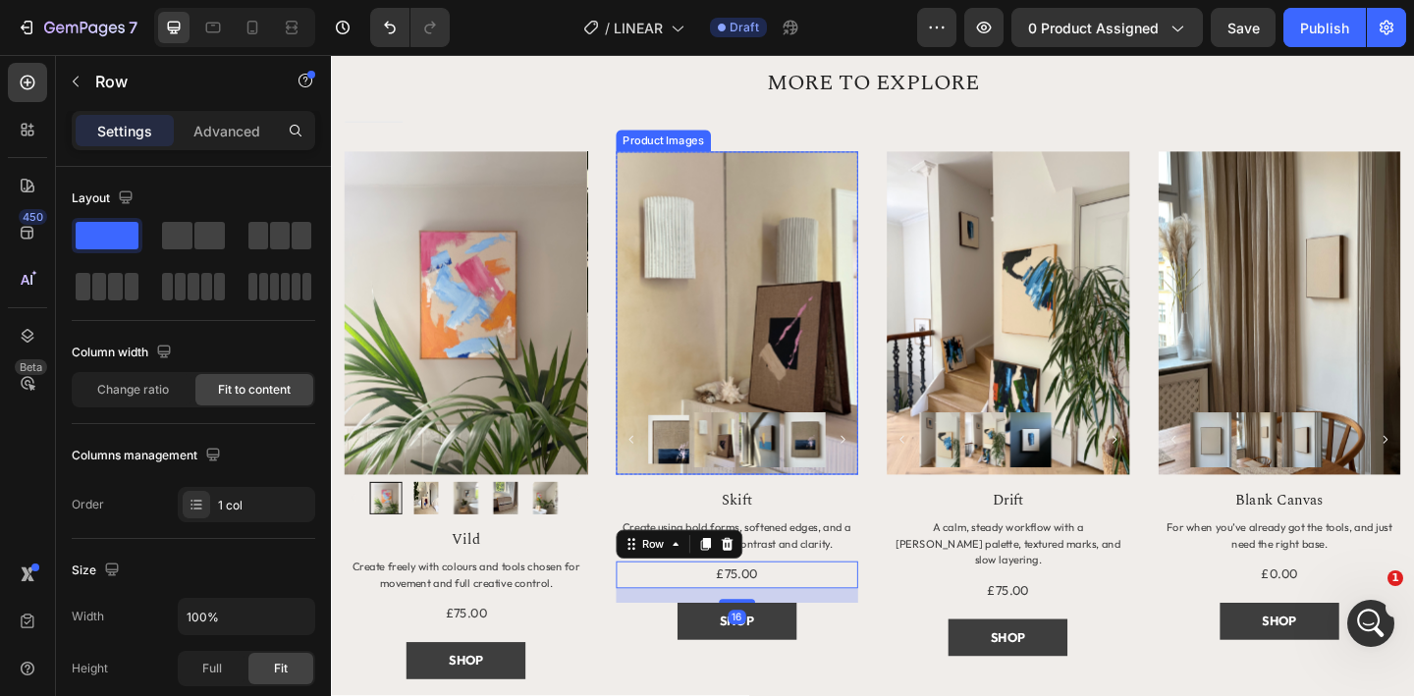
click at [720, 415] on img at bounding box center [773, 336] width 264 height 352
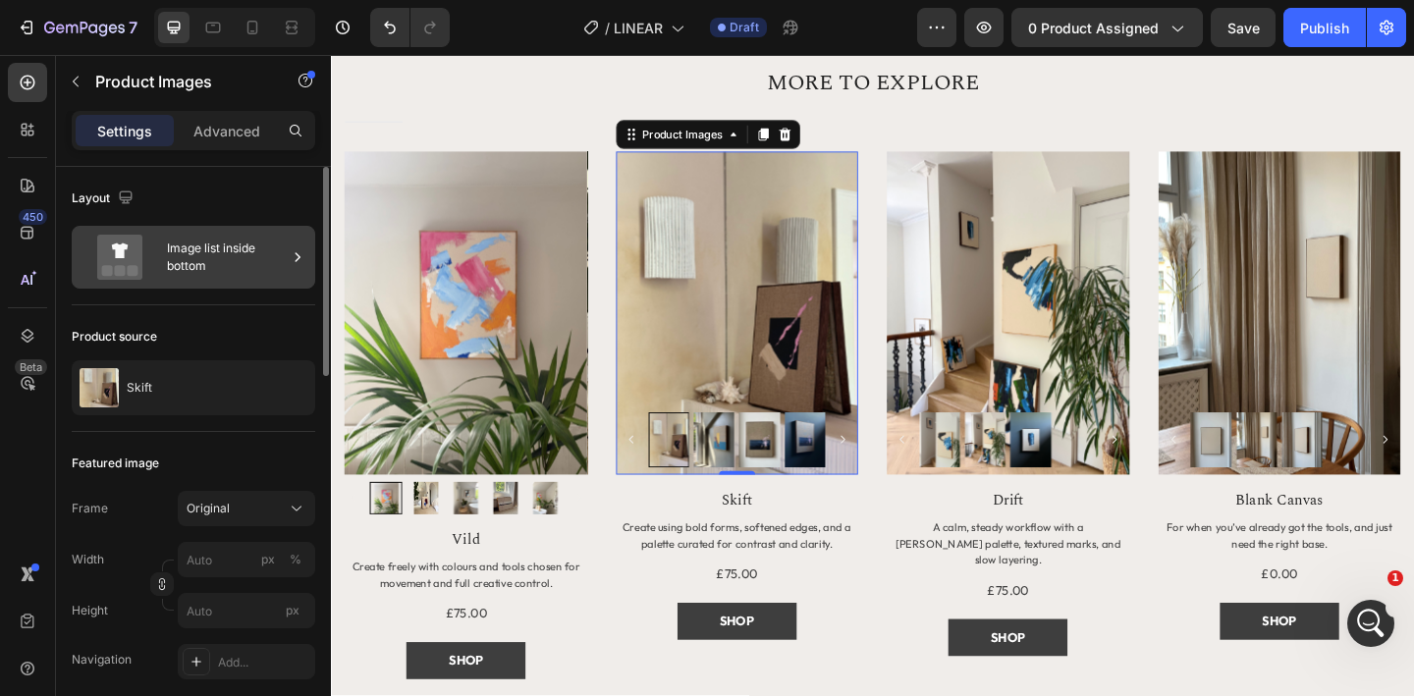
click at [280, 262] on div "Image list inside bottom" at bounding box center [227, 257] width 120 height 45
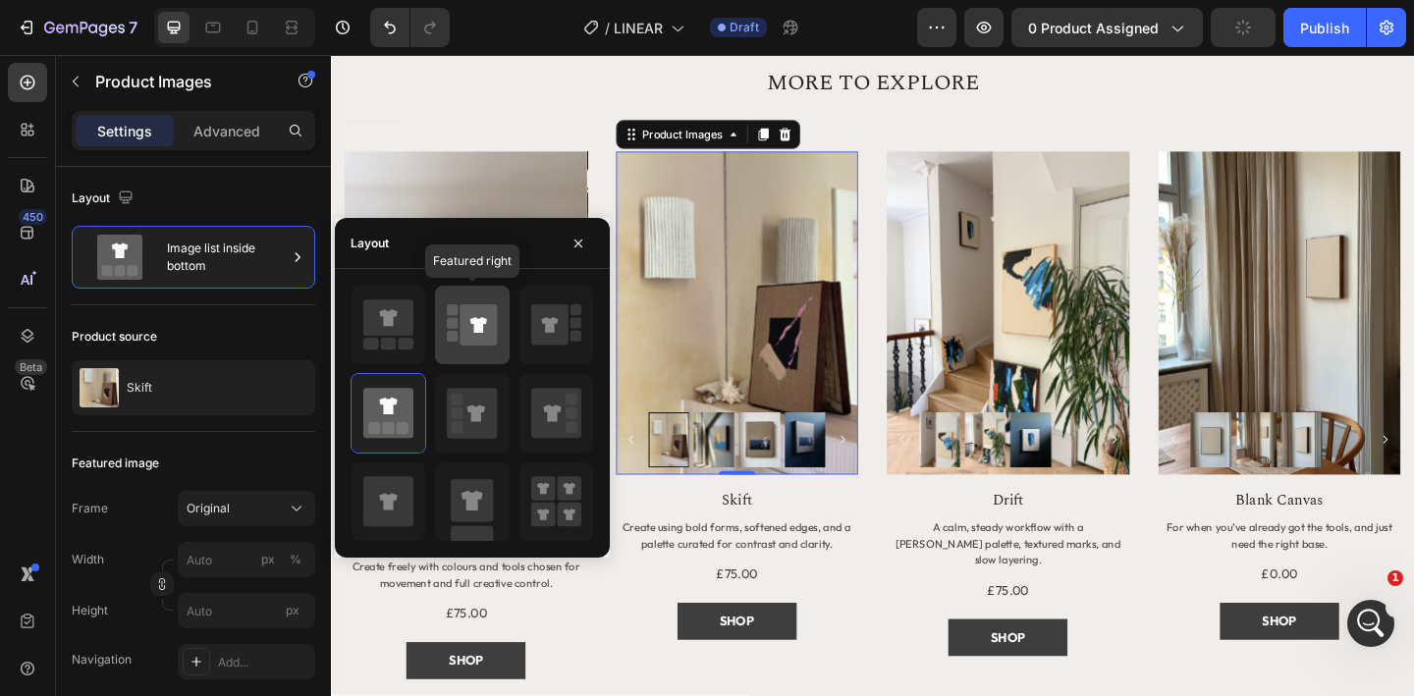
click at [449, 338] on rect at bounding box center [452, 336] width 11 height 11
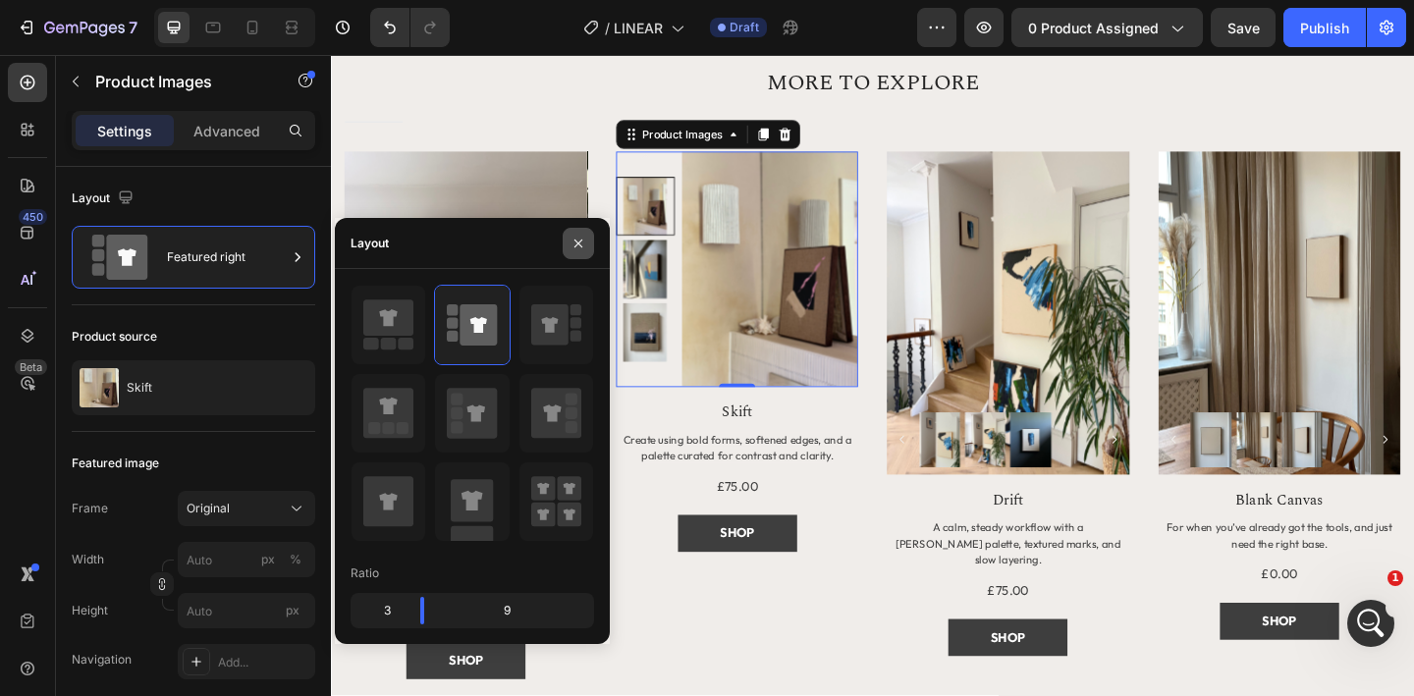
click at [580, 246] on icon "button" at bounding box center [579, 244] width 16 height 16
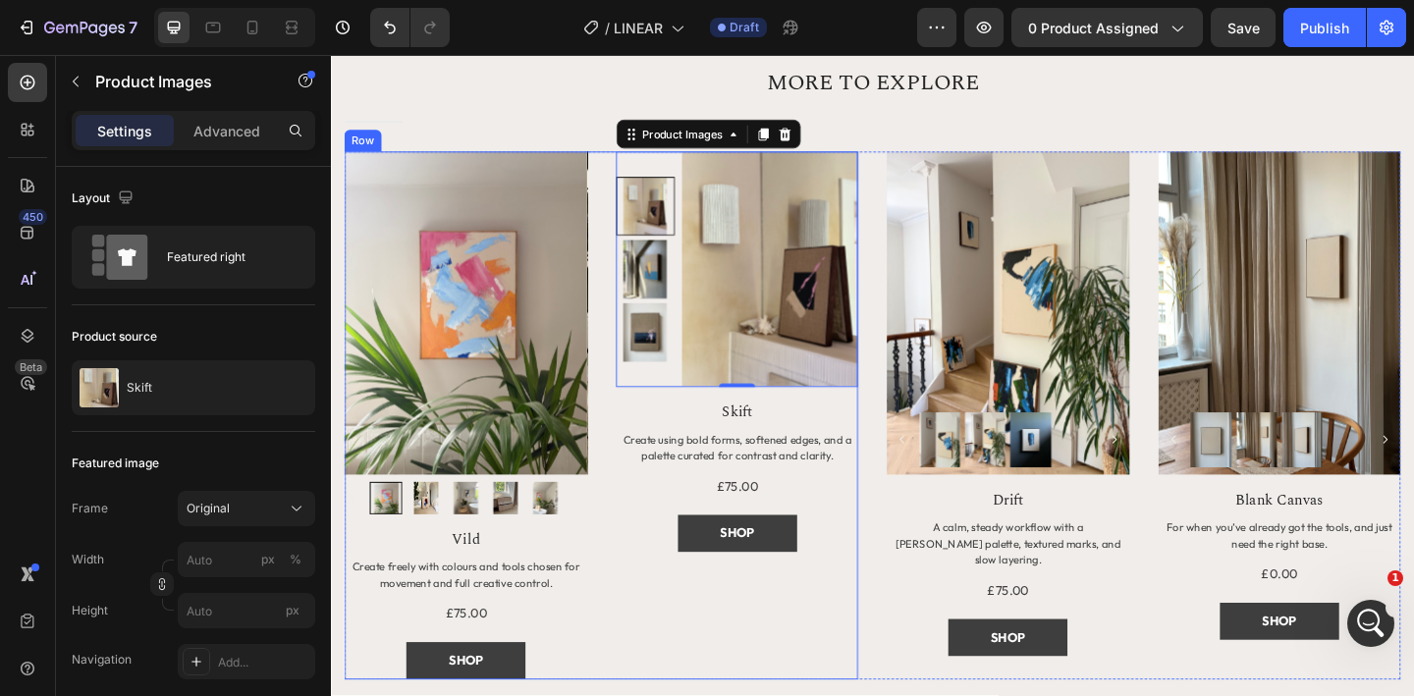
click at [619, 595] on div "Product Images Row Vild Product Title Create freely with colours and tools chos…" at bounding box center [625, 447] width 559 height 574
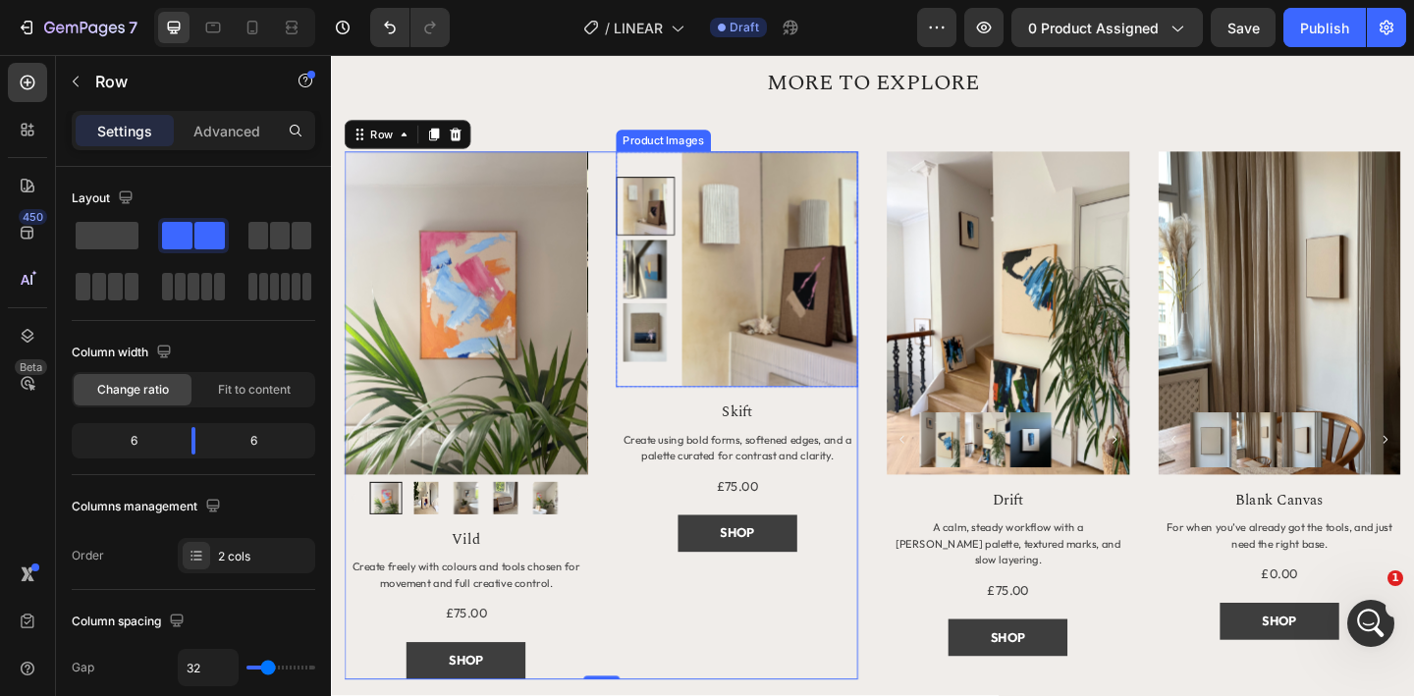
click at [765, 302] on img at bounding box center [808, 288] width 191 height 256
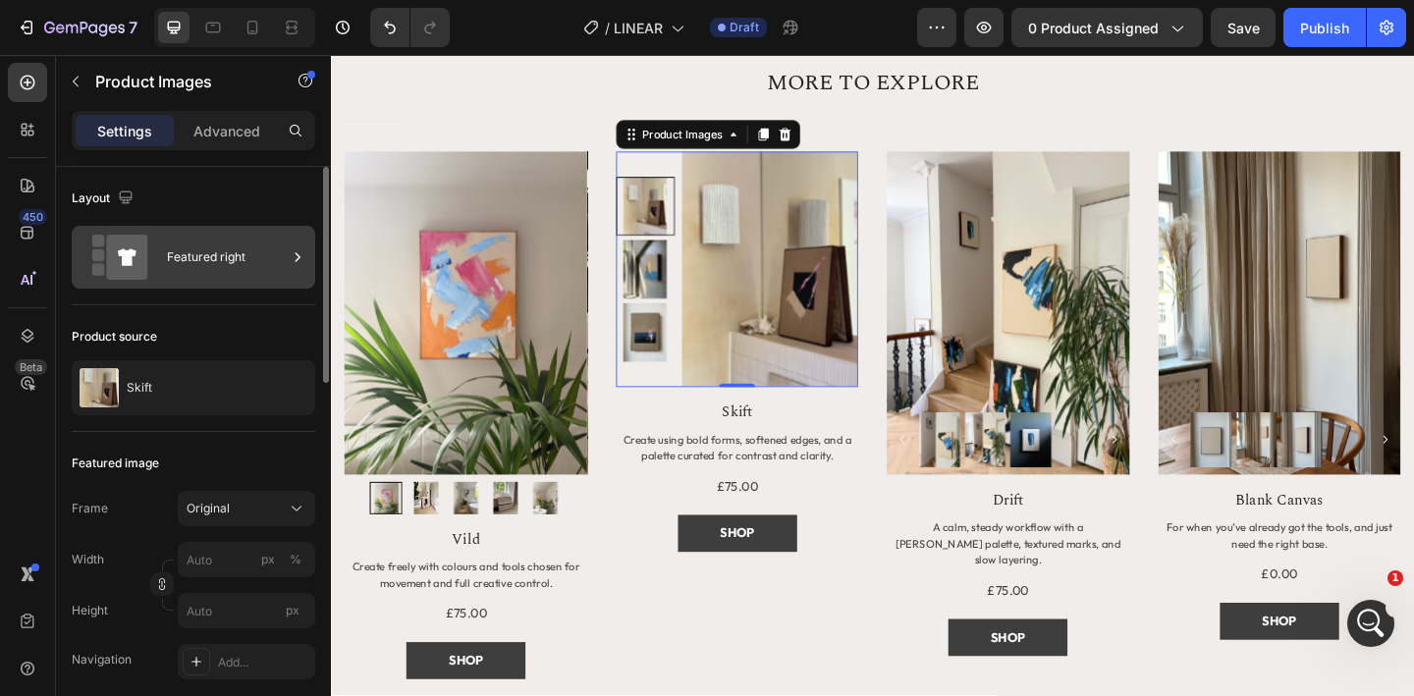
click at [294, 254] on icon at bounding box center [298, 257] width 20 height 20
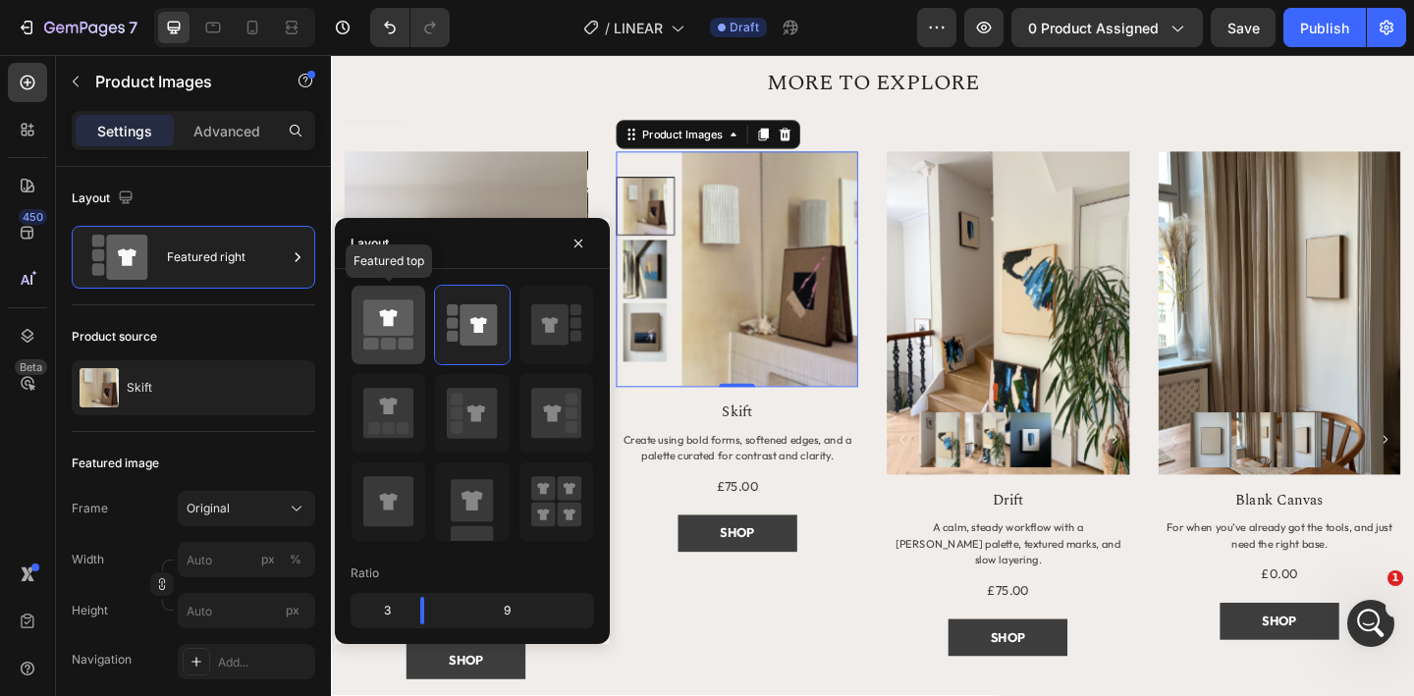
click at [398, 333] on icon at bounding box center [388, 318] width 50 height 36
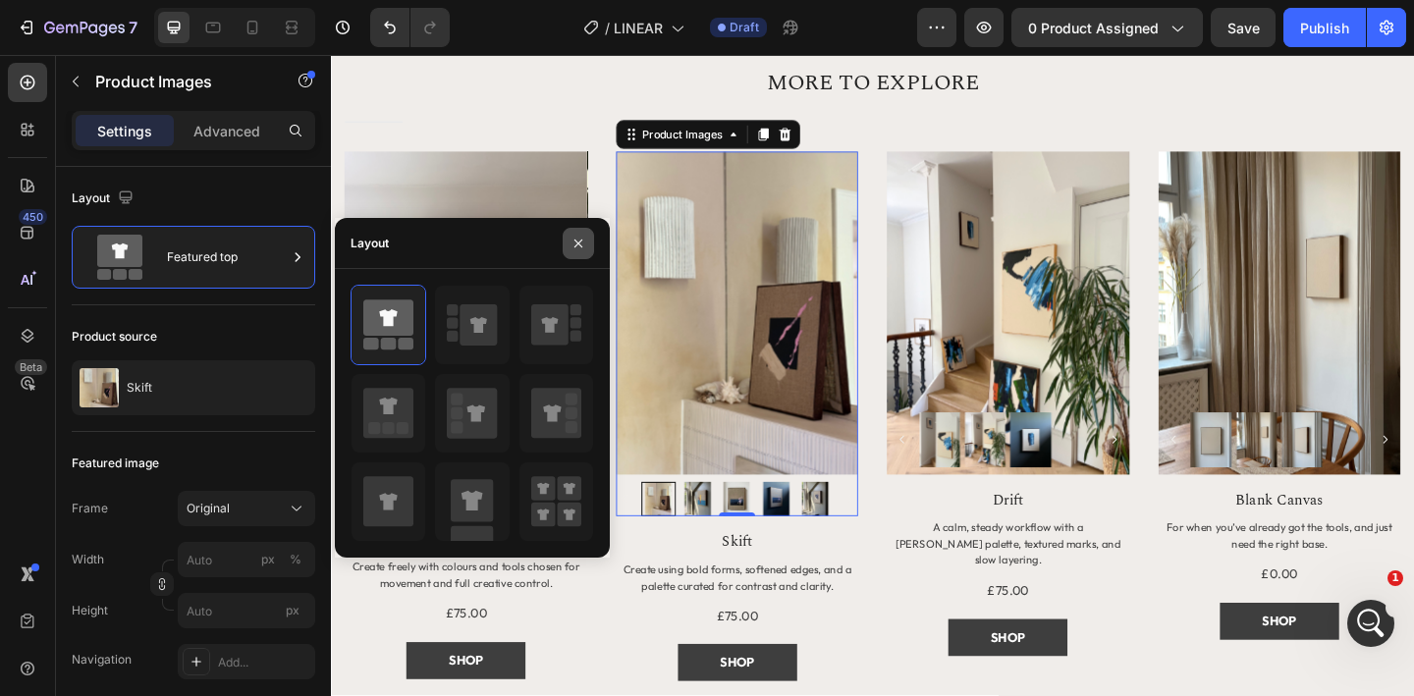
click at [580, 249] on icon "button" at bounding box center [579, 244] width 16 height 16
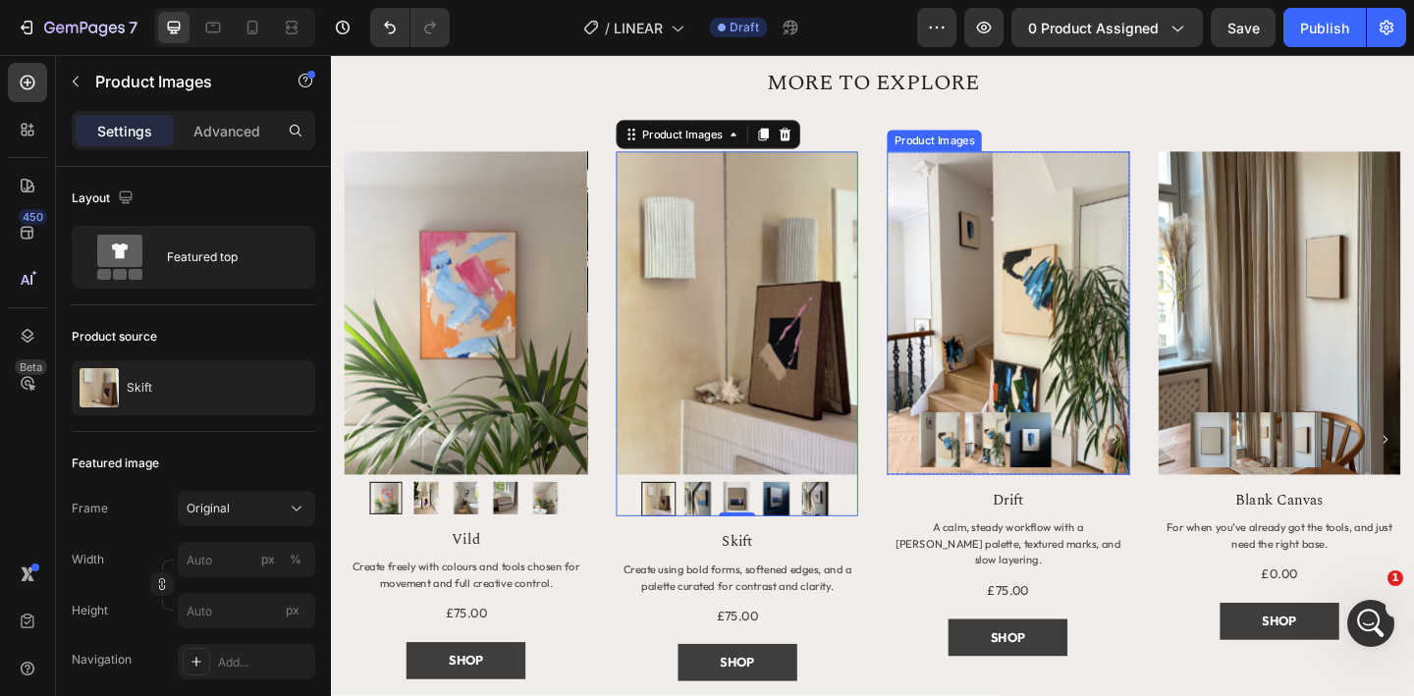
click at [950, 336] on img at bounding box center [1068, 336] width 264 height 352
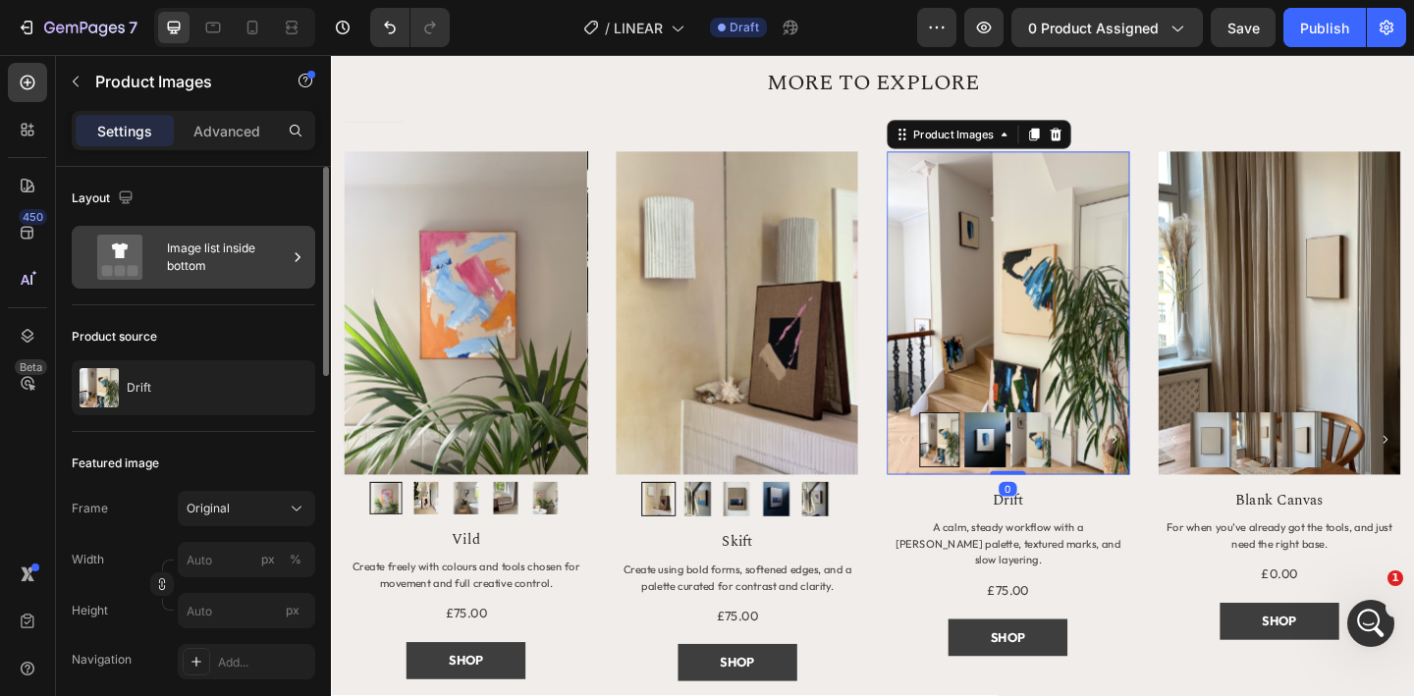
click at [256, 253] on div "Image list inside bottom" at bounding box center [227, 257] width 120 height 45
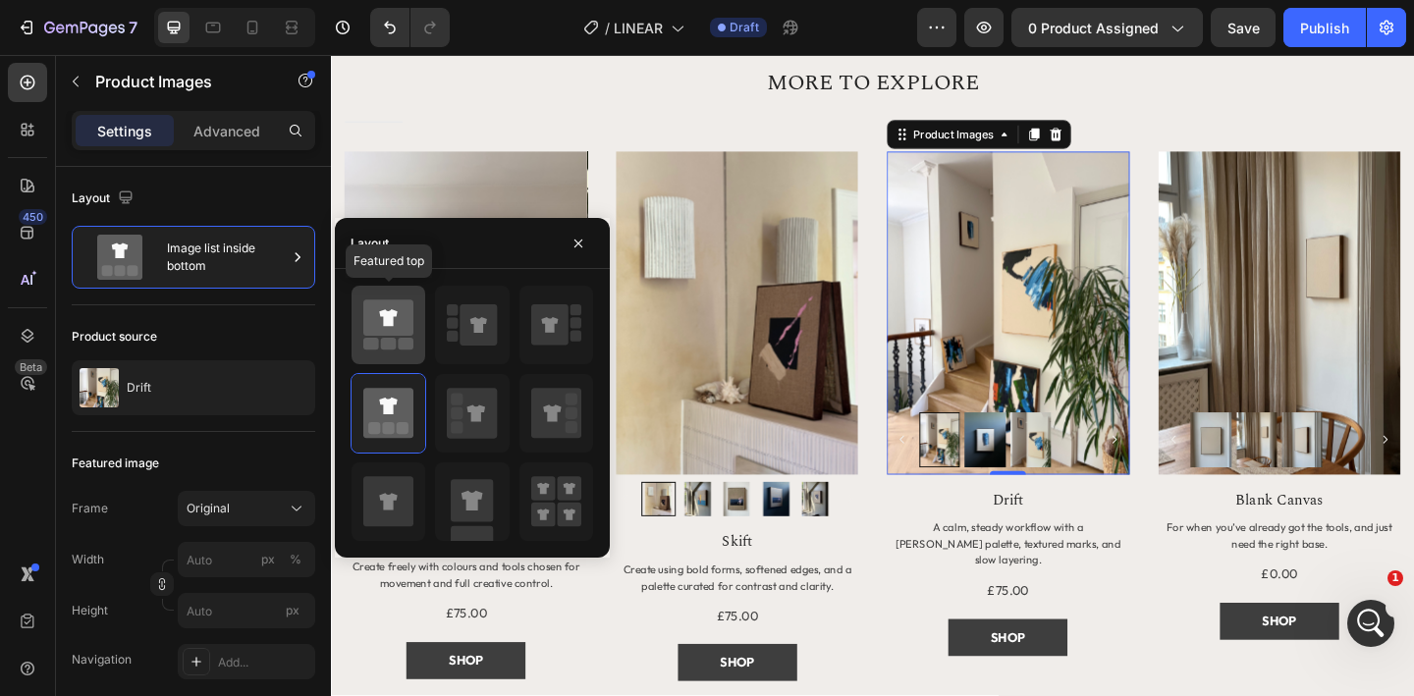
click at [367, 332] on icon at bounding box center [388, 318] width 50 height 36
type input "20"
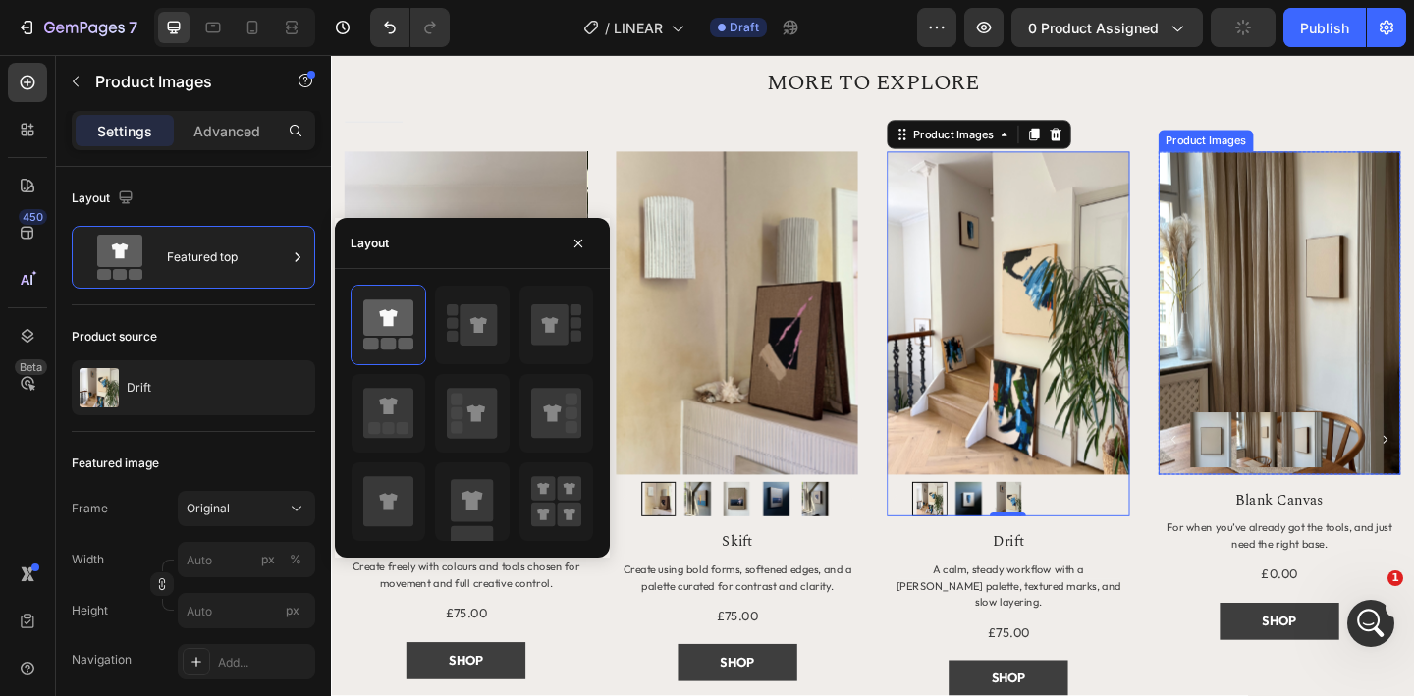
click at [1275, 337] on img at bounding box center [1363, 336] width 264 height 352
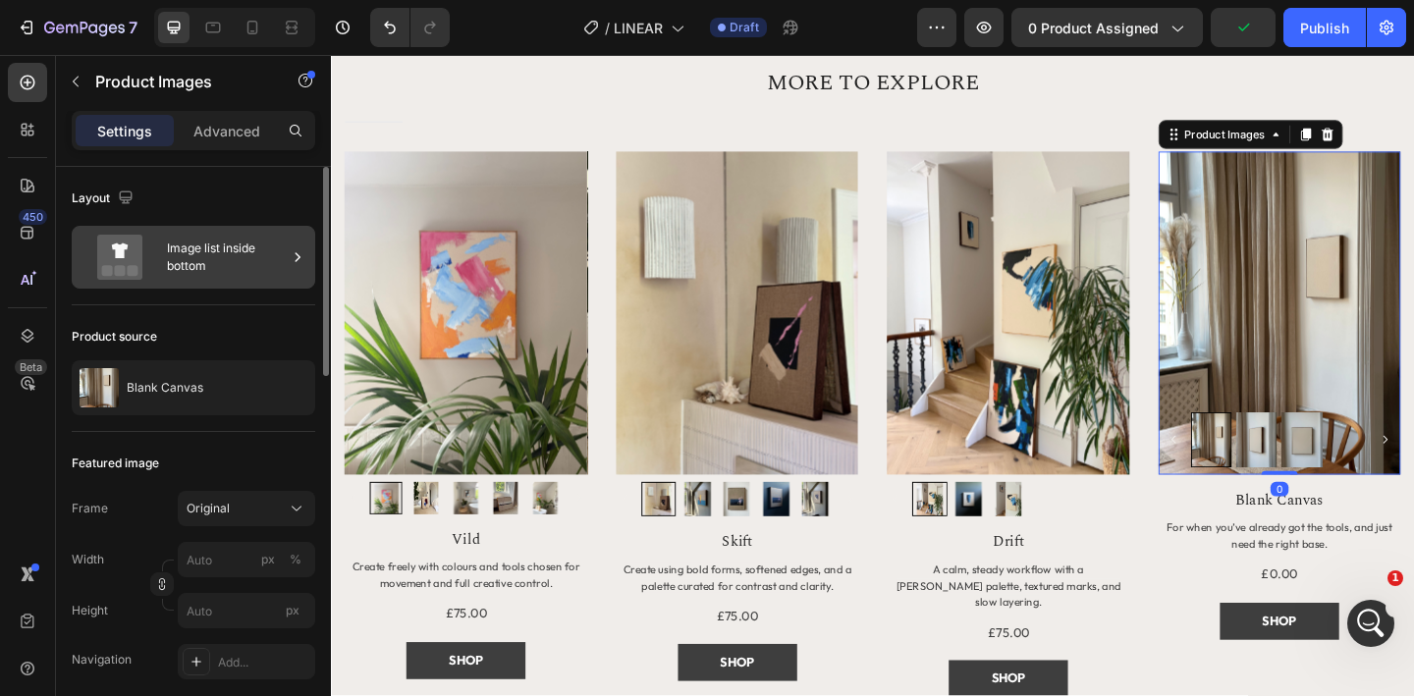
click at [230, 243] on div "Image list inside bottom" at bounding box center [227, 257] width 120 height 45
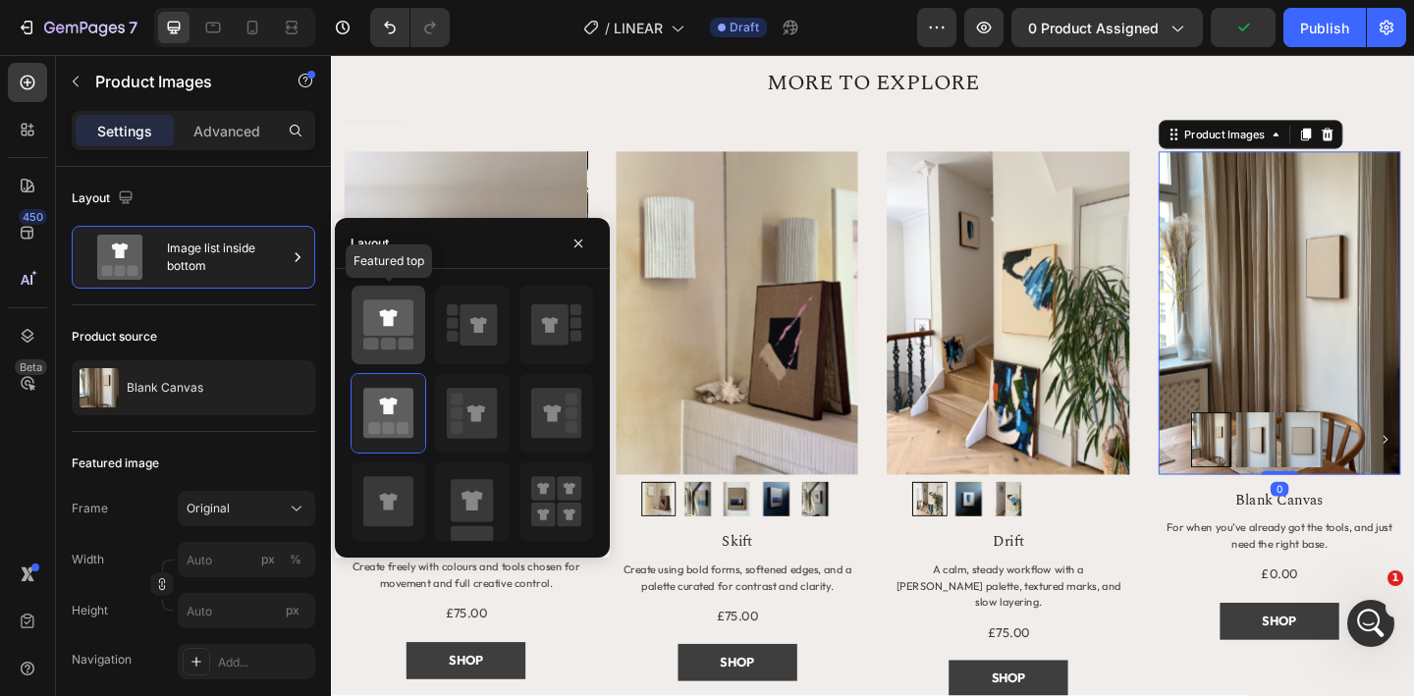
click at [403, 315] on icon at bounding box center [388, 318] width 50 height 36
type input "20"
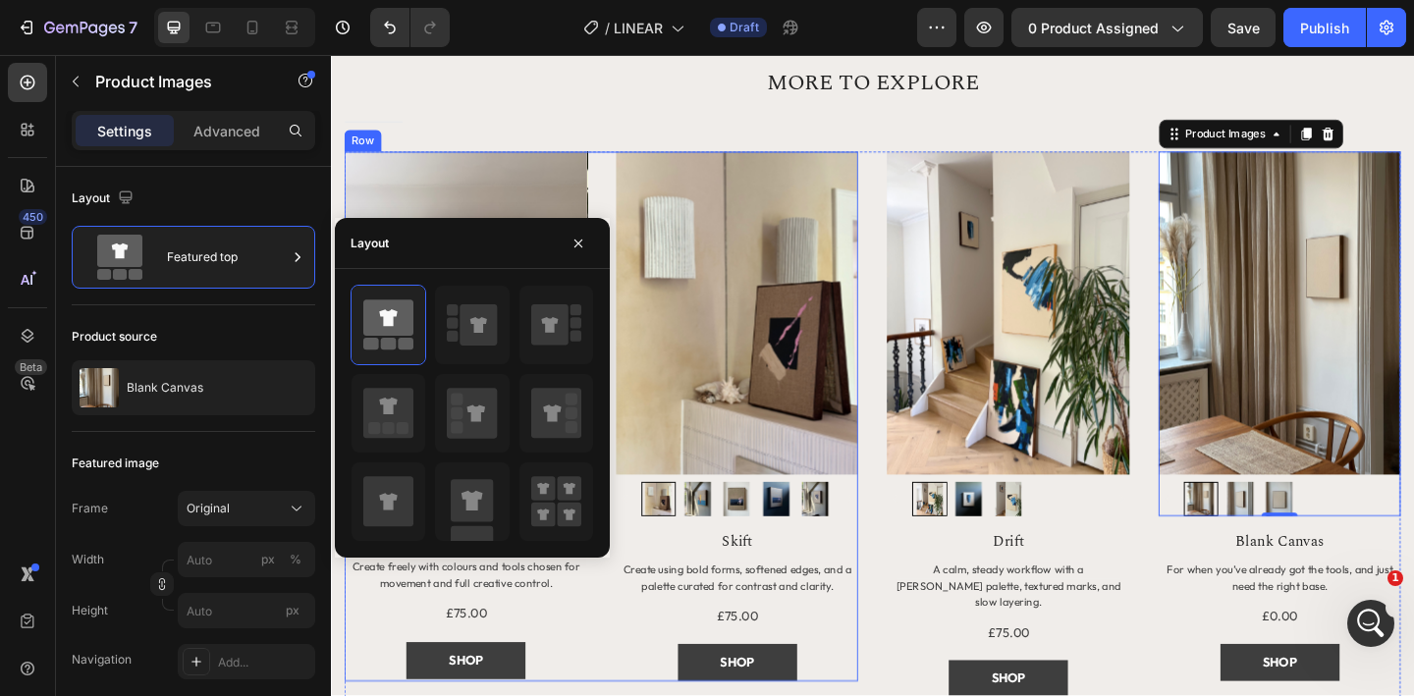
click at [628, 633] on div "Product Images Row Vild Product Title Create freely with colours and tools chos…" at bounding box center [625, 448] width 559 height 577
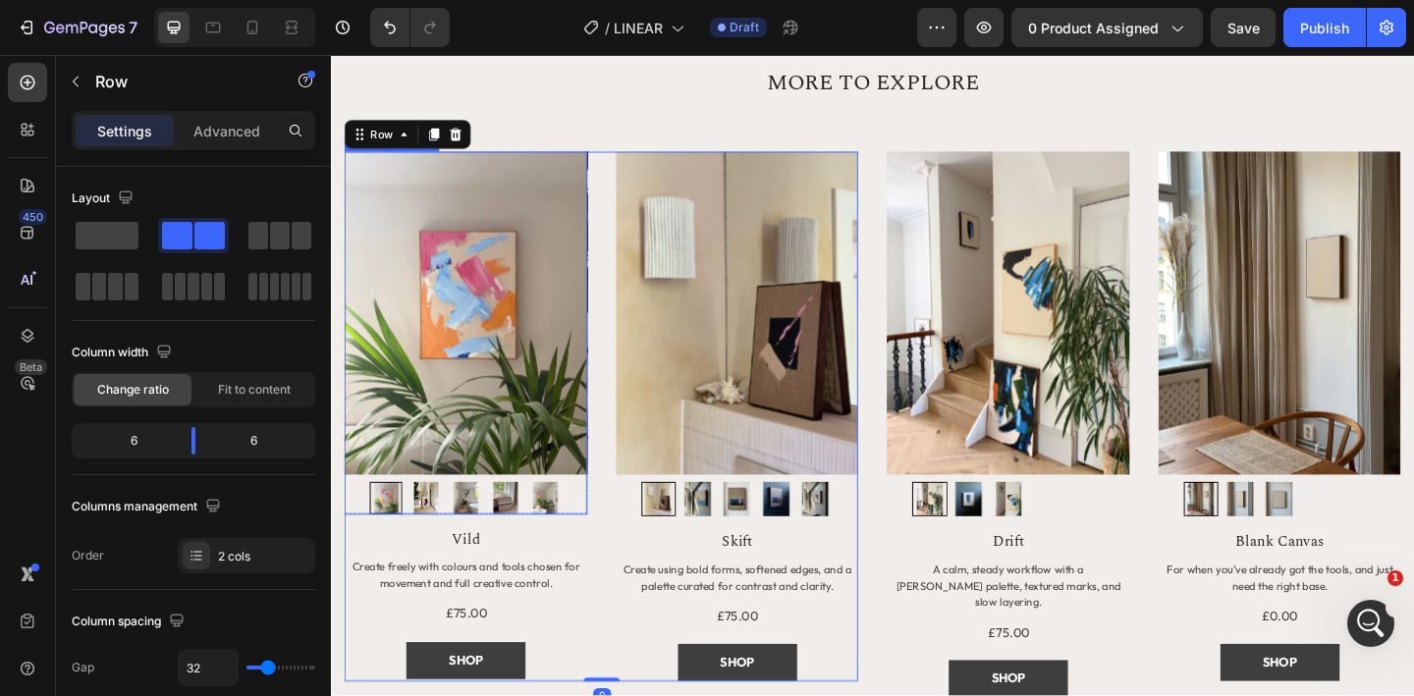
click at [574, 475] on img at bounding box center [478, 336] width 264 height 352
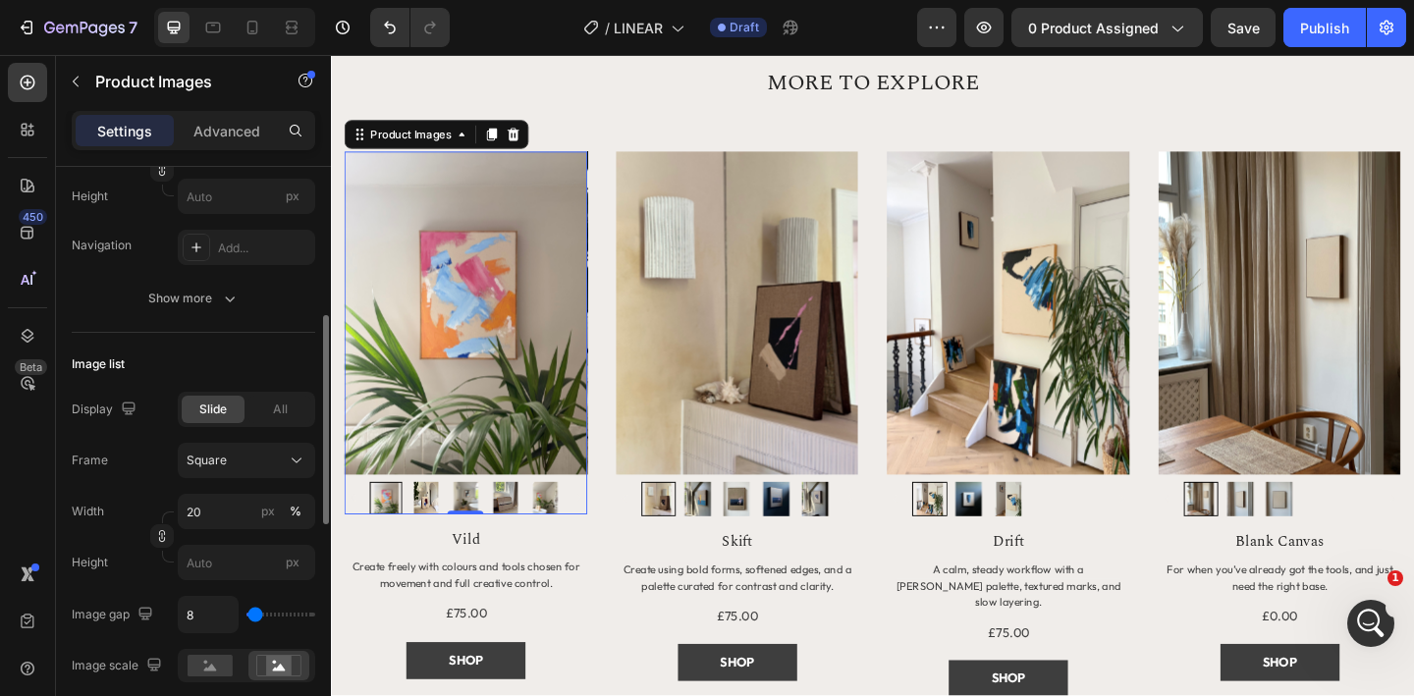
scroll to position [417, 0]
click at [254, 457] on div "Square" at bounding box center [235, 458] width 96 height 18
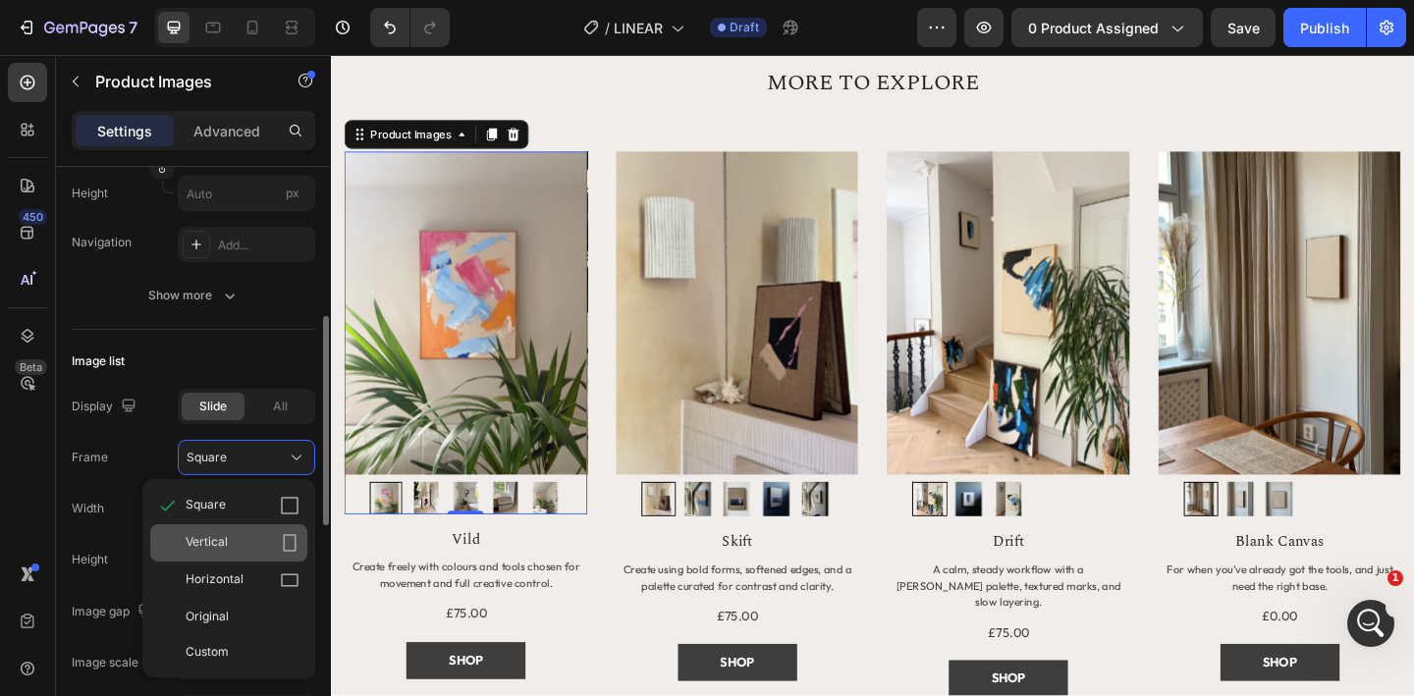
click at [248, 542] on div "Vertical" at bounding box center [243, 543] width 114 height 20
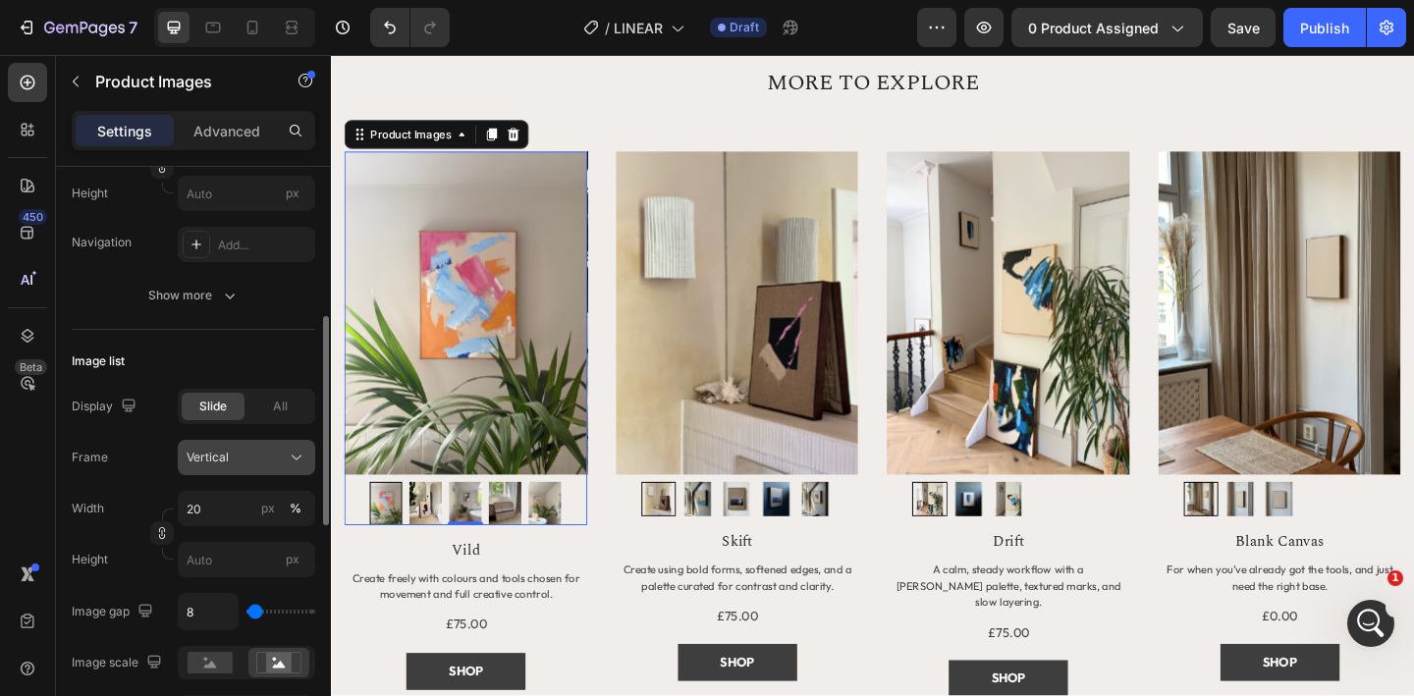
click at [265, 458] on div "Vertical" at bounding box center [235, 458] width 96 height 18
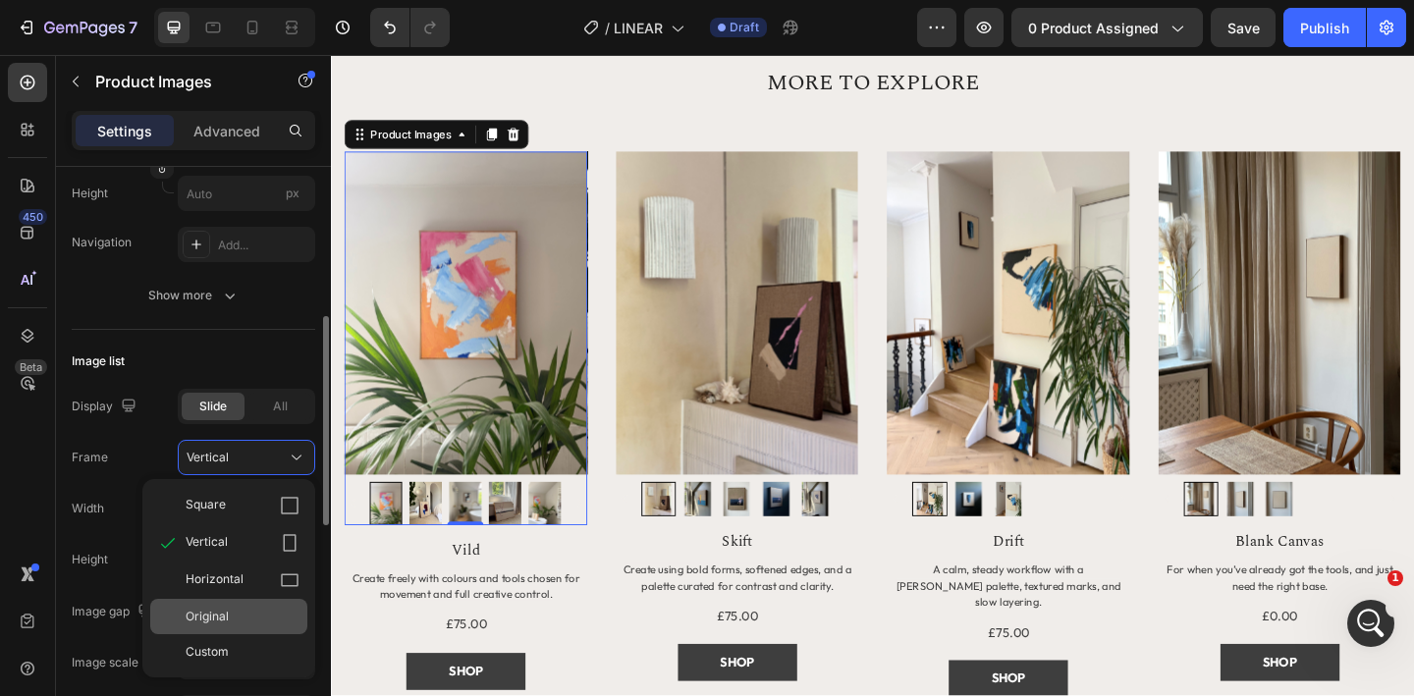
click at [248, 618] on div "Original" at bounding box center [243, 617] width 114 height 18
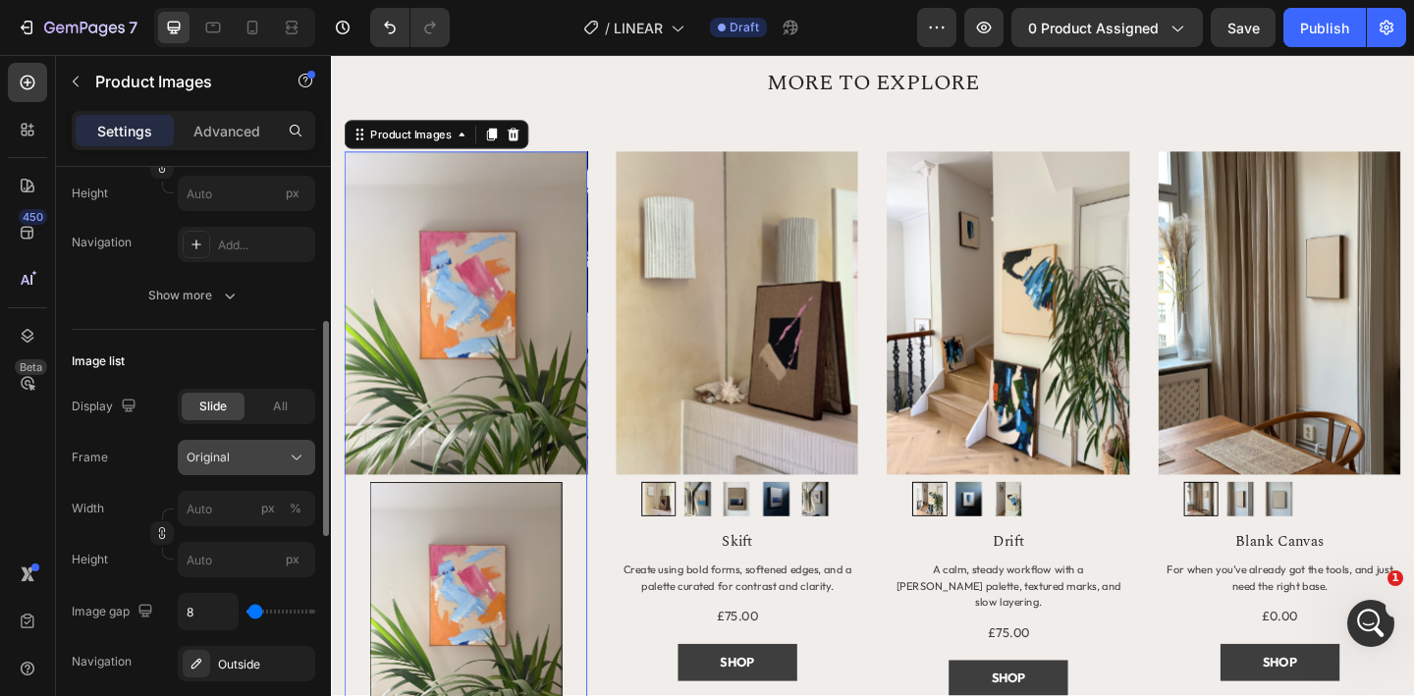
click at [253, 462] on div "Original" at bounding box center [235, 458] width 96 height 18
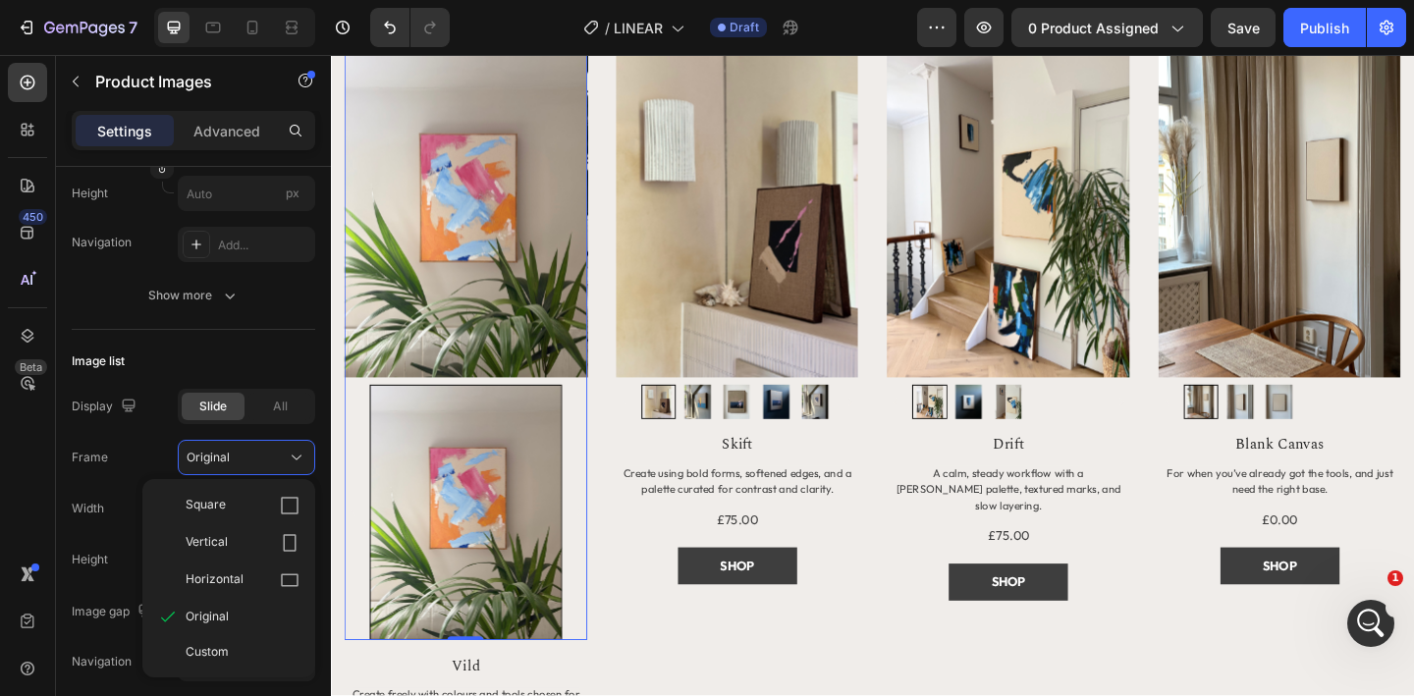
scroll to position [1757, 0]
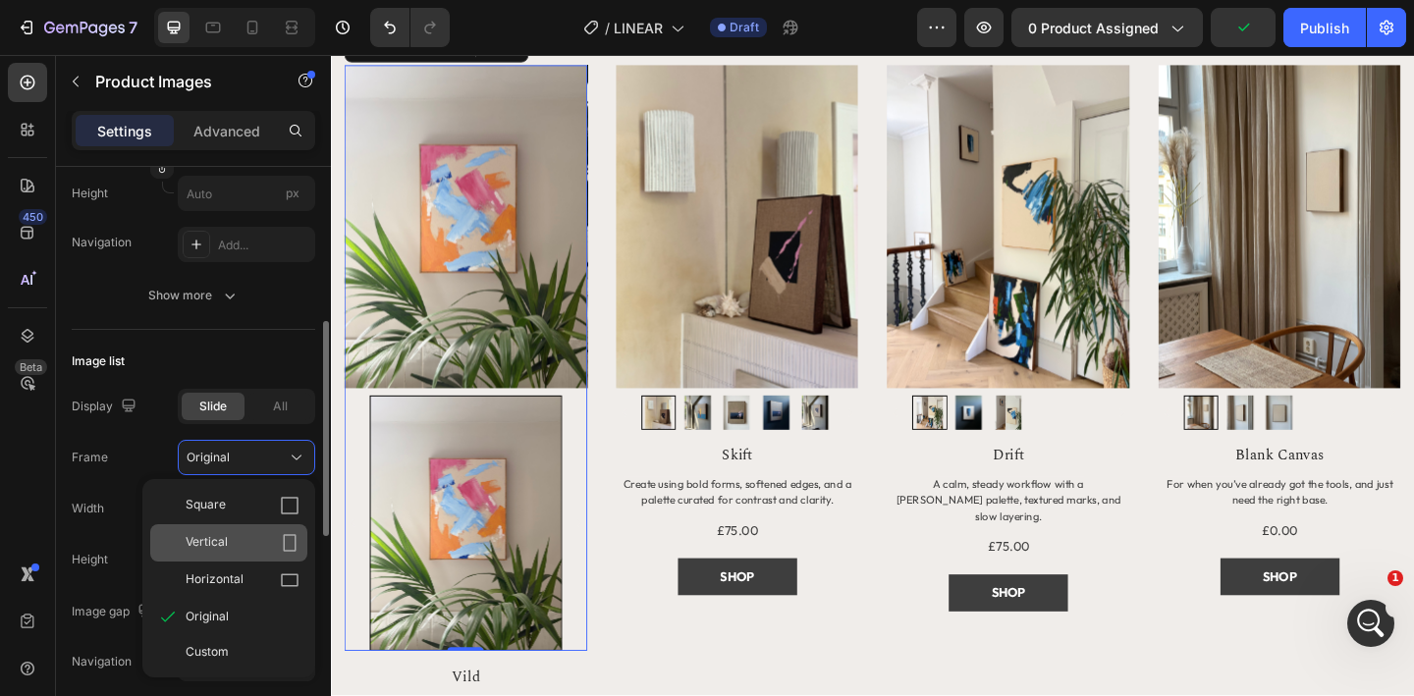
click at [245, 538] on div "Vertical" at bounding box center [243, 543] width 114 height 20
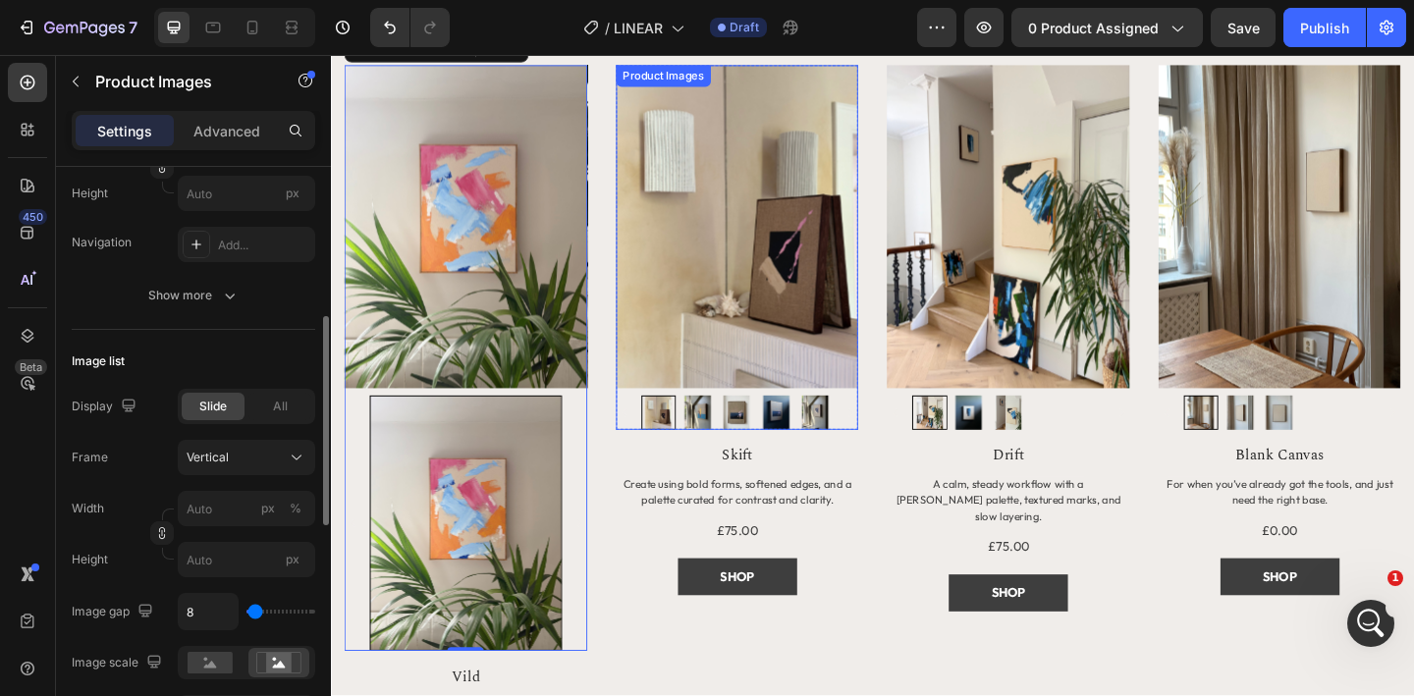
click at [711, 206] on img at bounding box center [773, 243] width 264 height 352
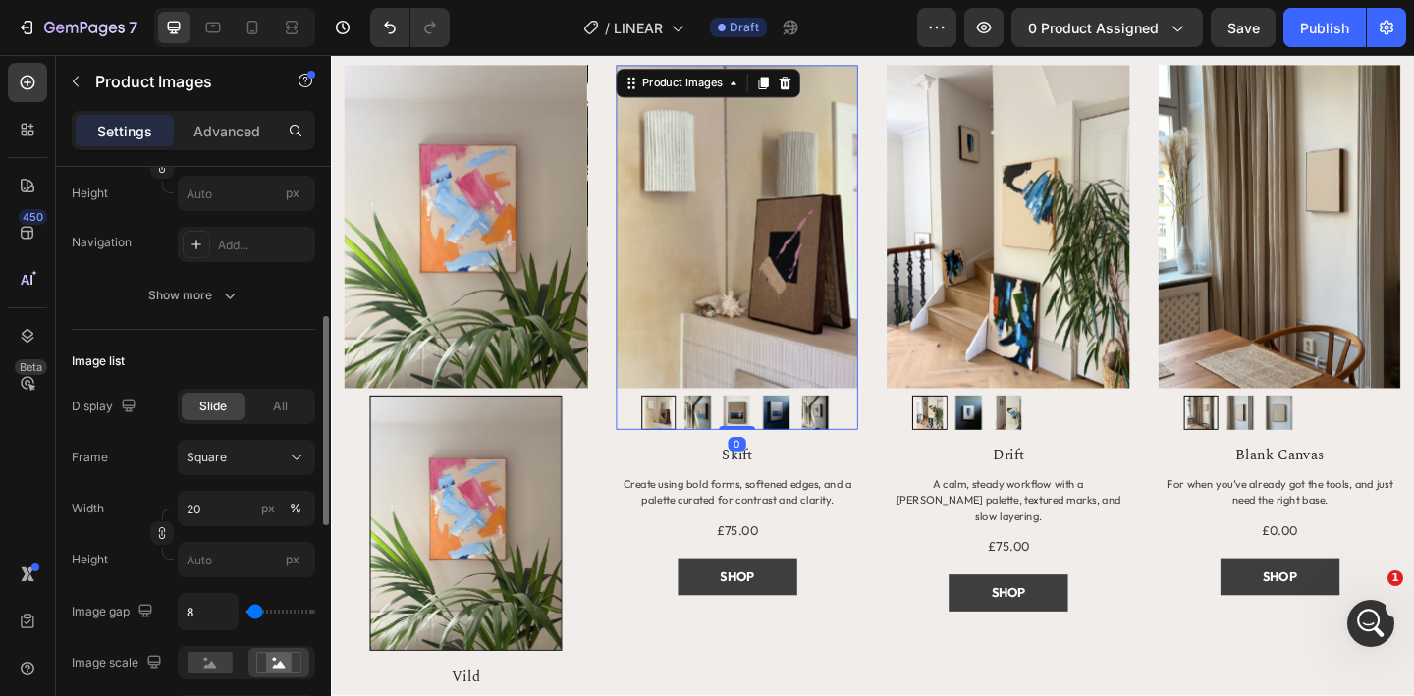
click at [466, 285] on img at bounding box center [478, 243] width 264 height 352
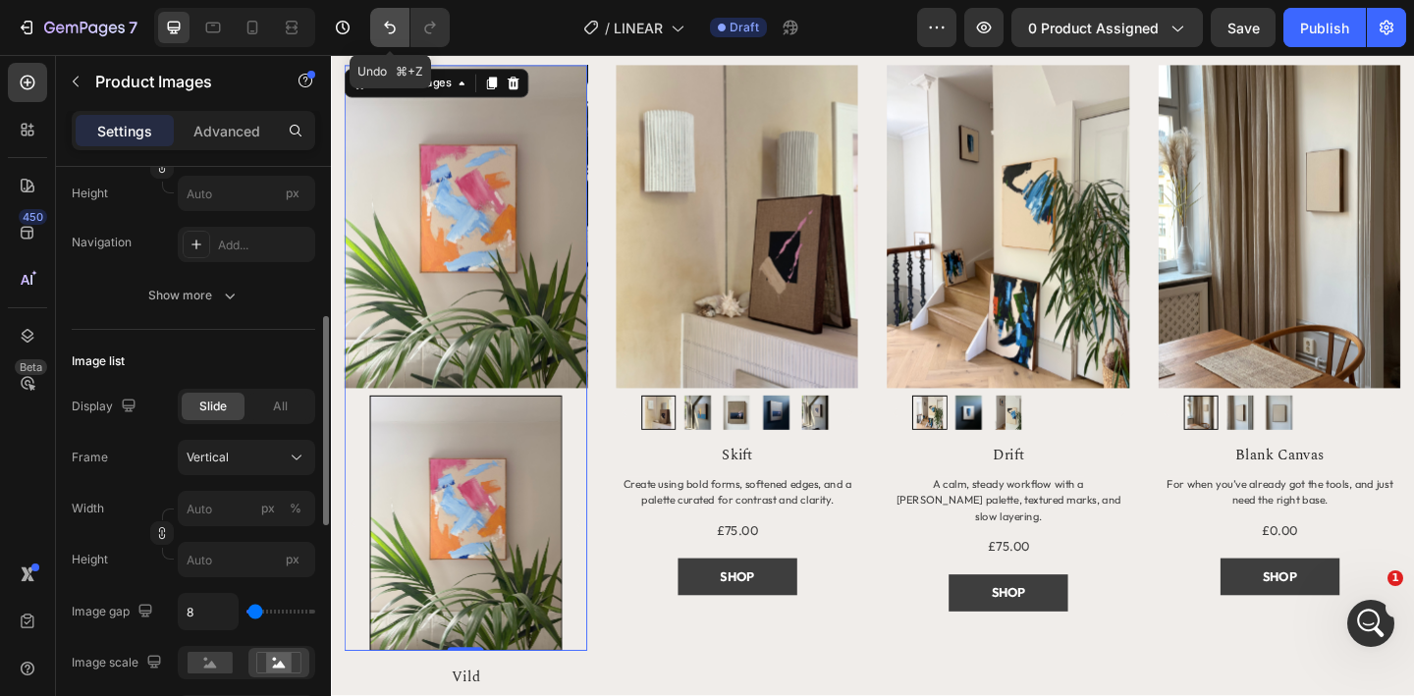
click at [385, 32] on icon "Undo/Redo" at bounding box center [390, 28] width 20 height 20
click at [393, 27] on icon "Undo/Redo" at bounding box center [390, 28] width 12 height 13
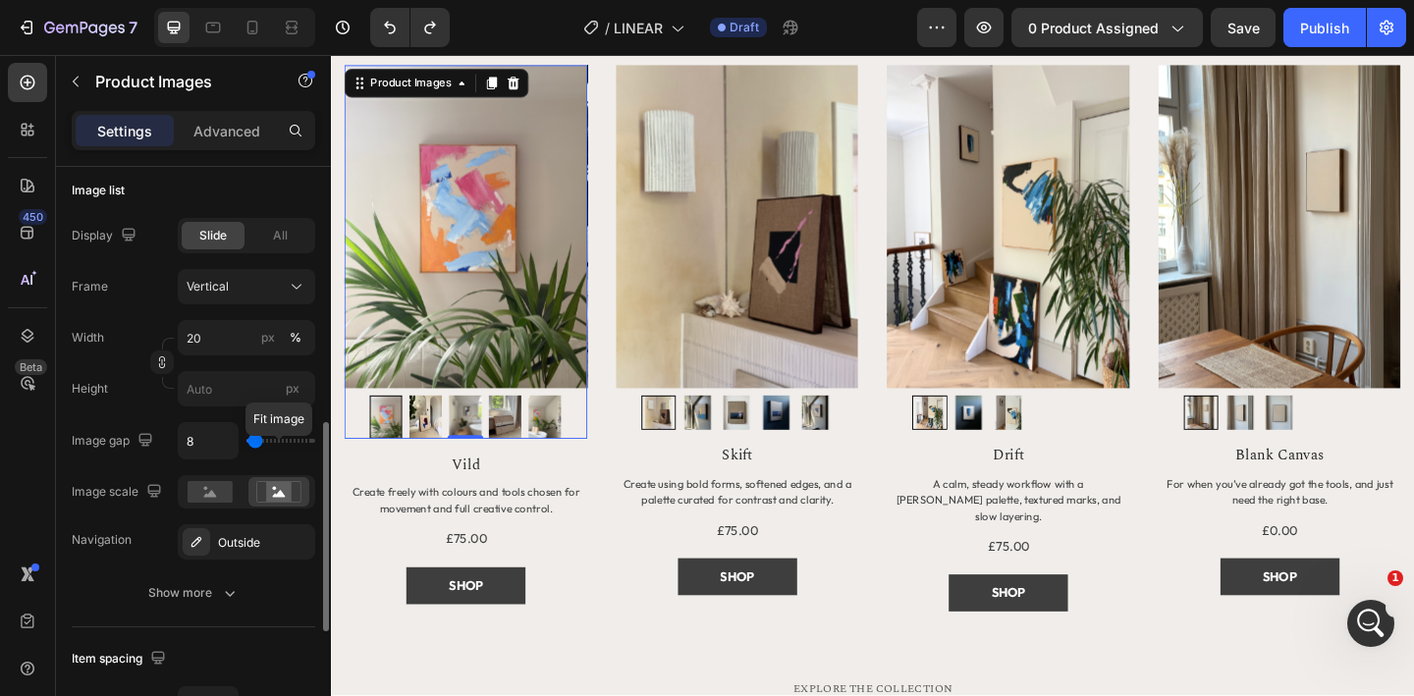
scroll to position [623, 0]
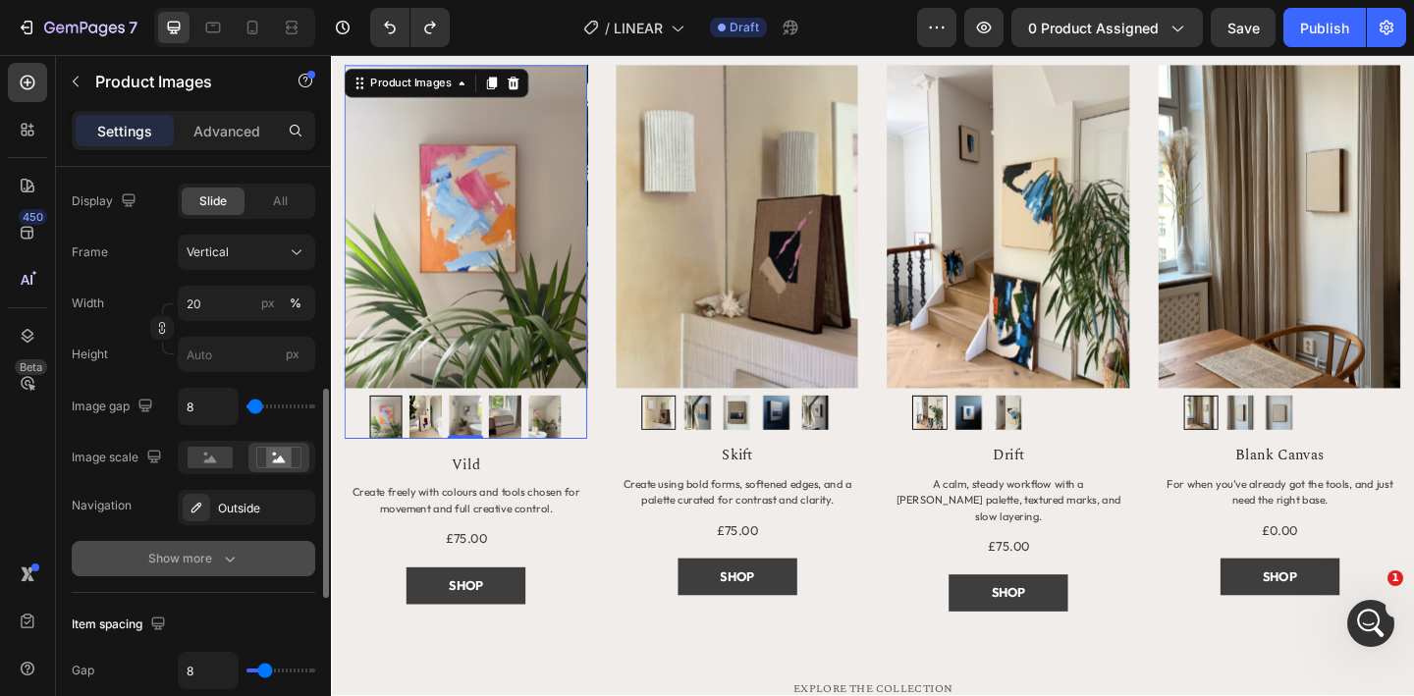
click at [216, 555] on div "Show more" at bounding box center [193, 559] width 91 height 20
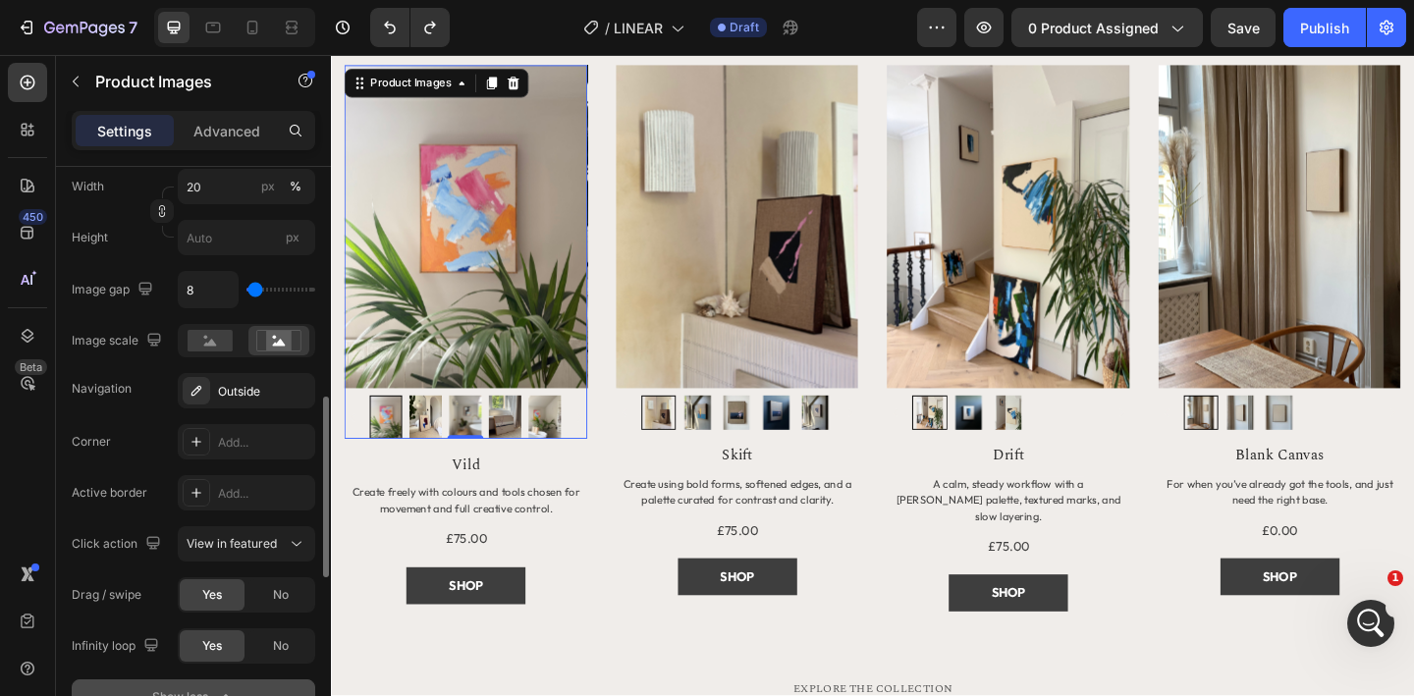
scroll to position [740, 0]
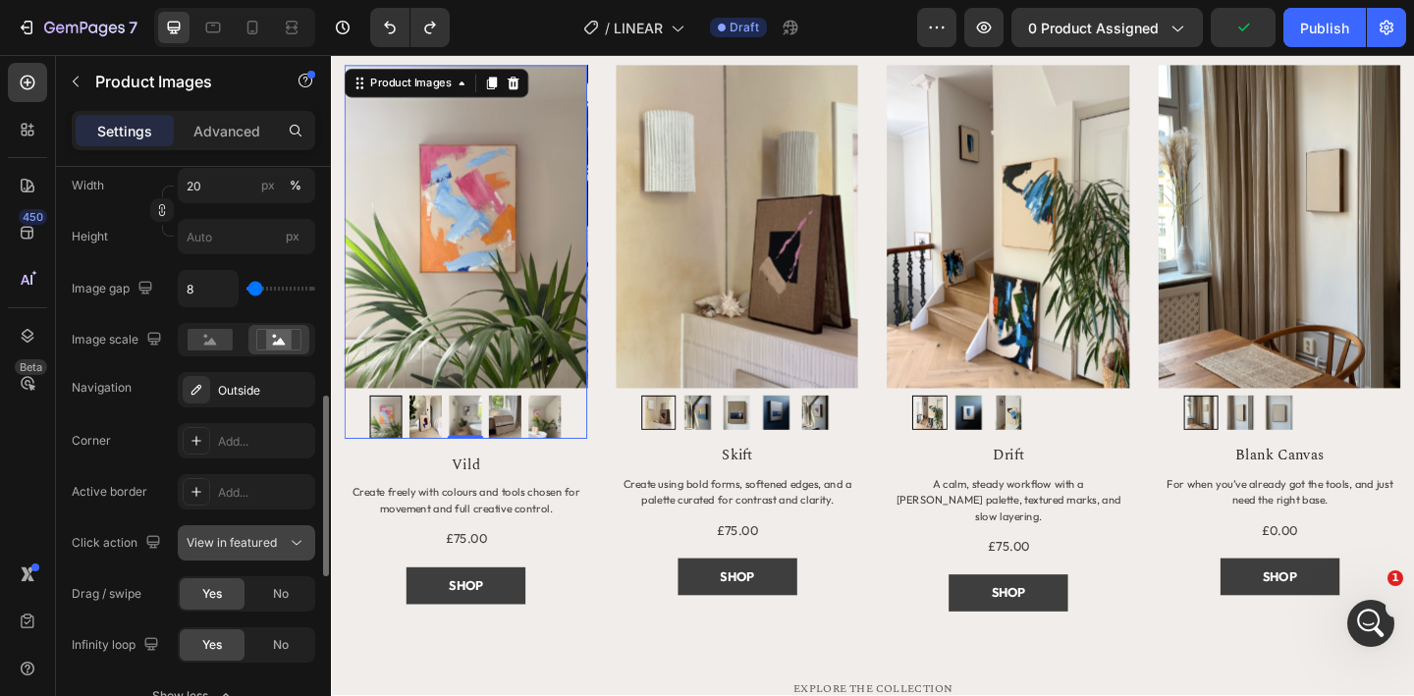
click at [270, 540] on span "View in featured" at bounding box center [232, 542] width 90 height 15
click at [271, 540] on span "View in featured" at bounding box center [232, 542] width 90 height 15
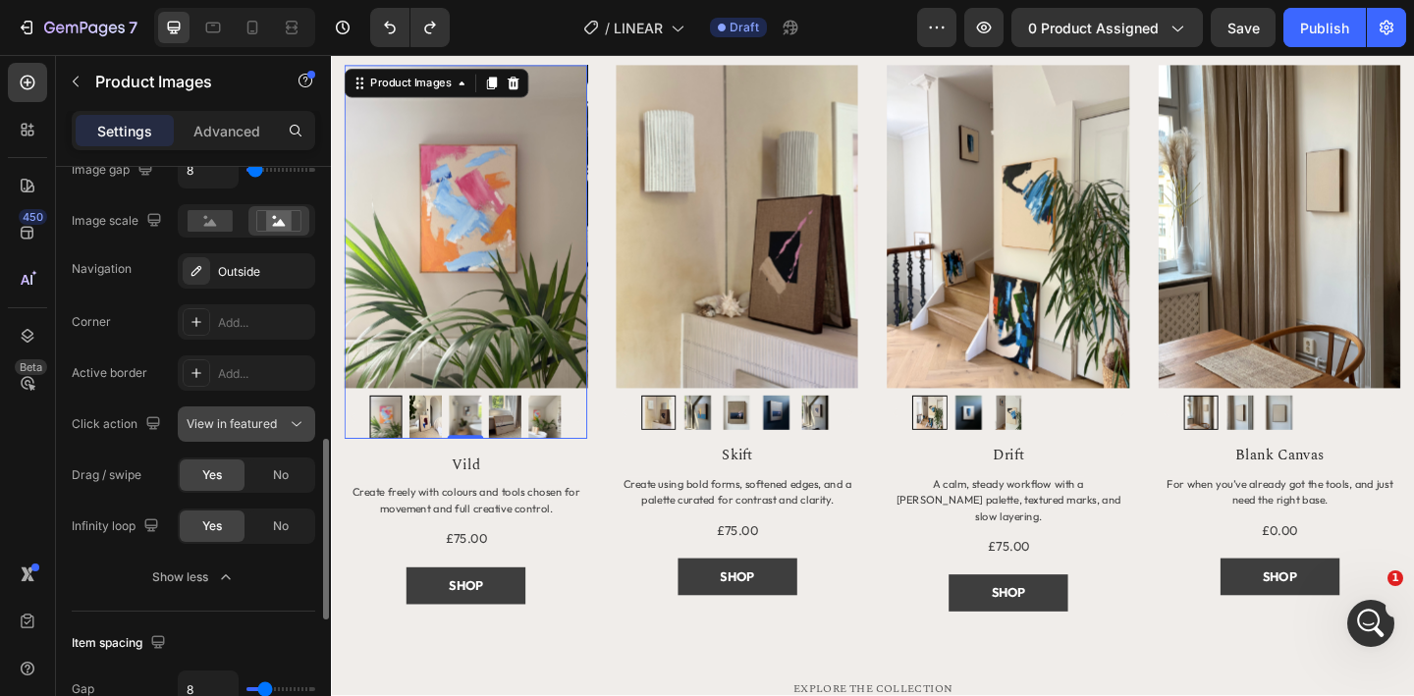
scroll to position [863, 0]
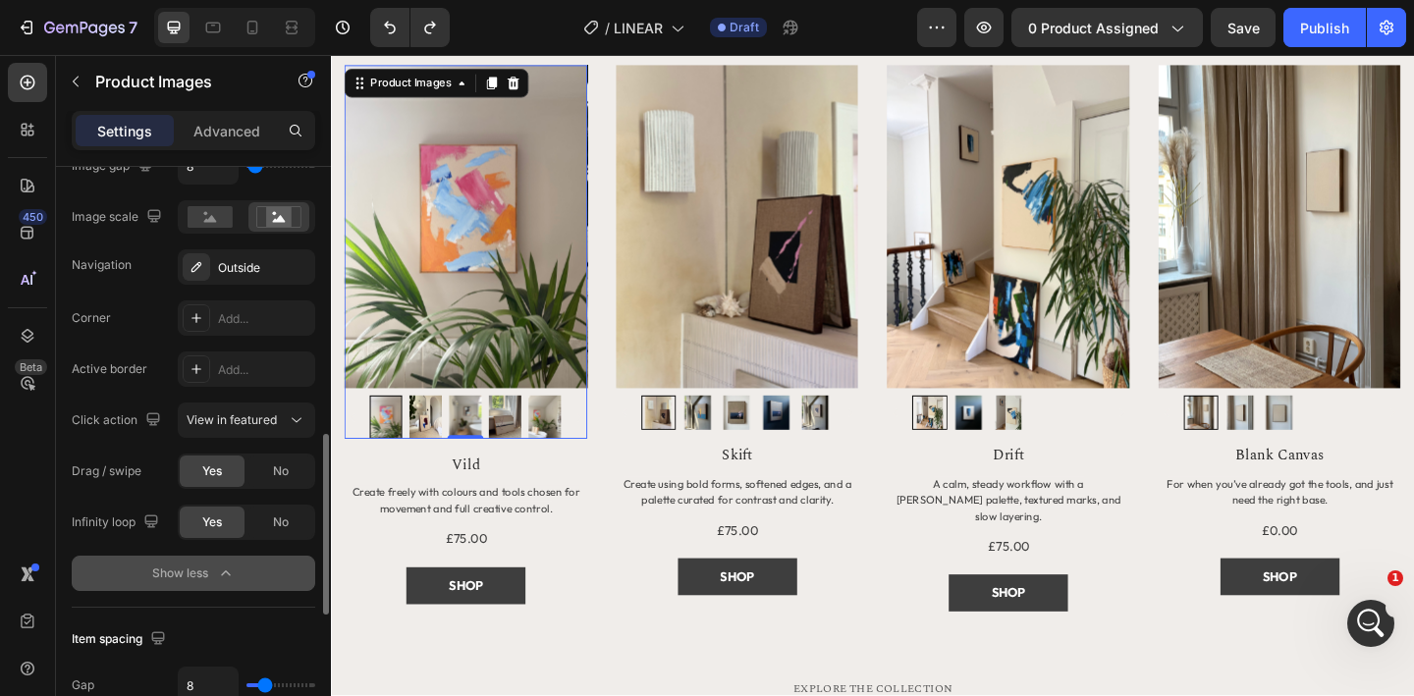
click at [207, 573] on div "Show less" at bounding box center [193, 574] width 83 height 20
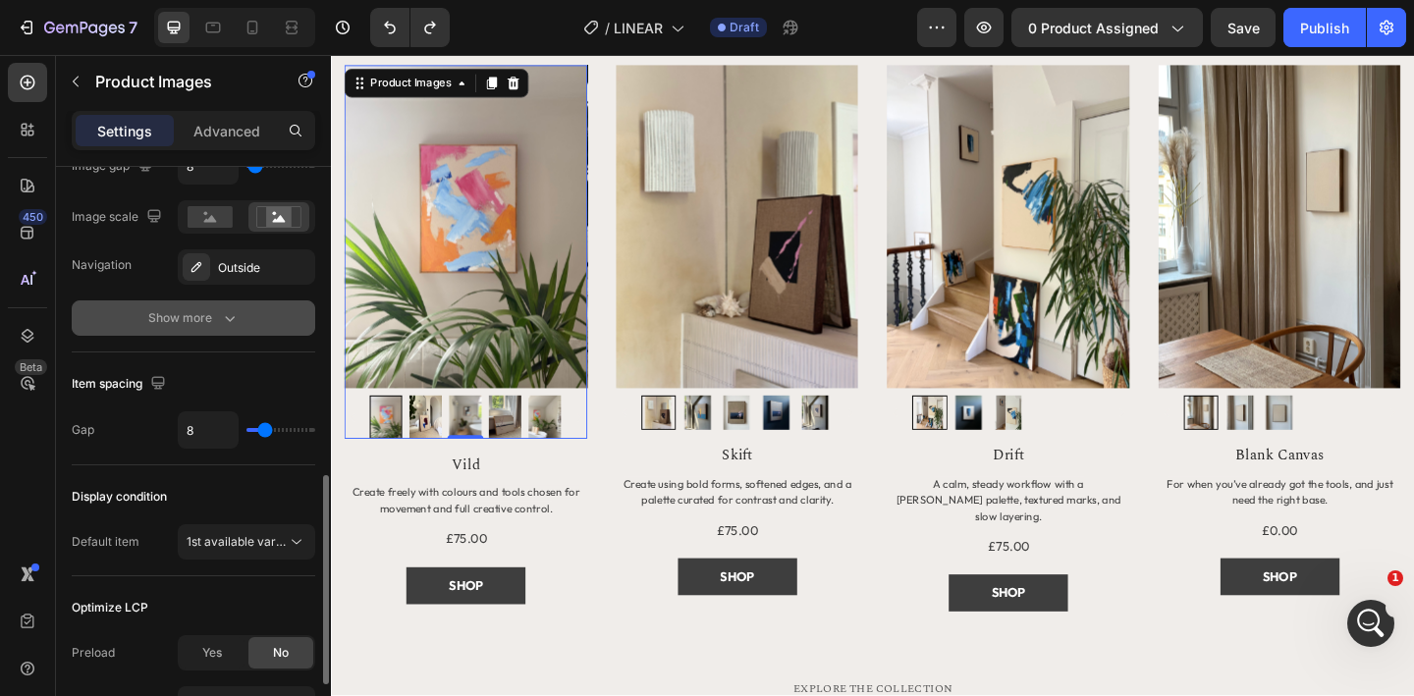
click at [236, 324] on icon "button" at bounding box center [230, 318] width 20 height 20
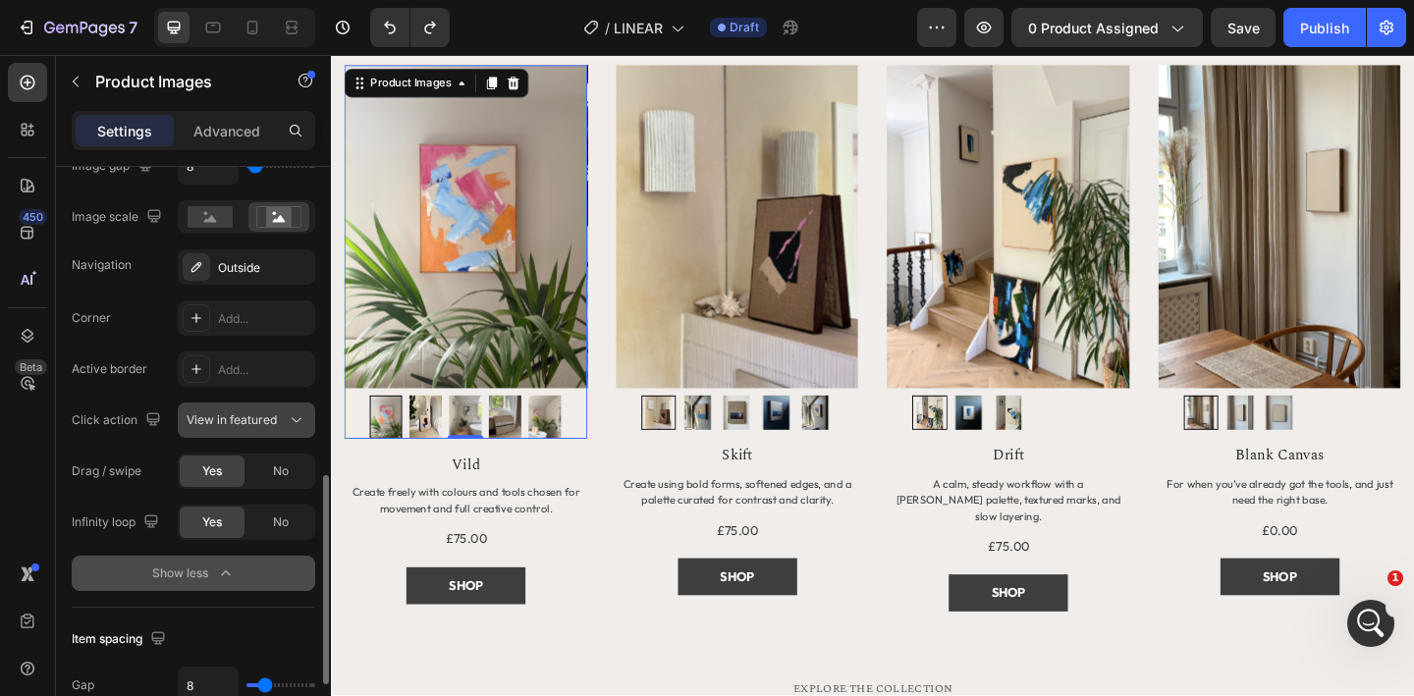
click at [257, 422] on span "View in featured" at bounding box center [232, 419] width 90 height 15
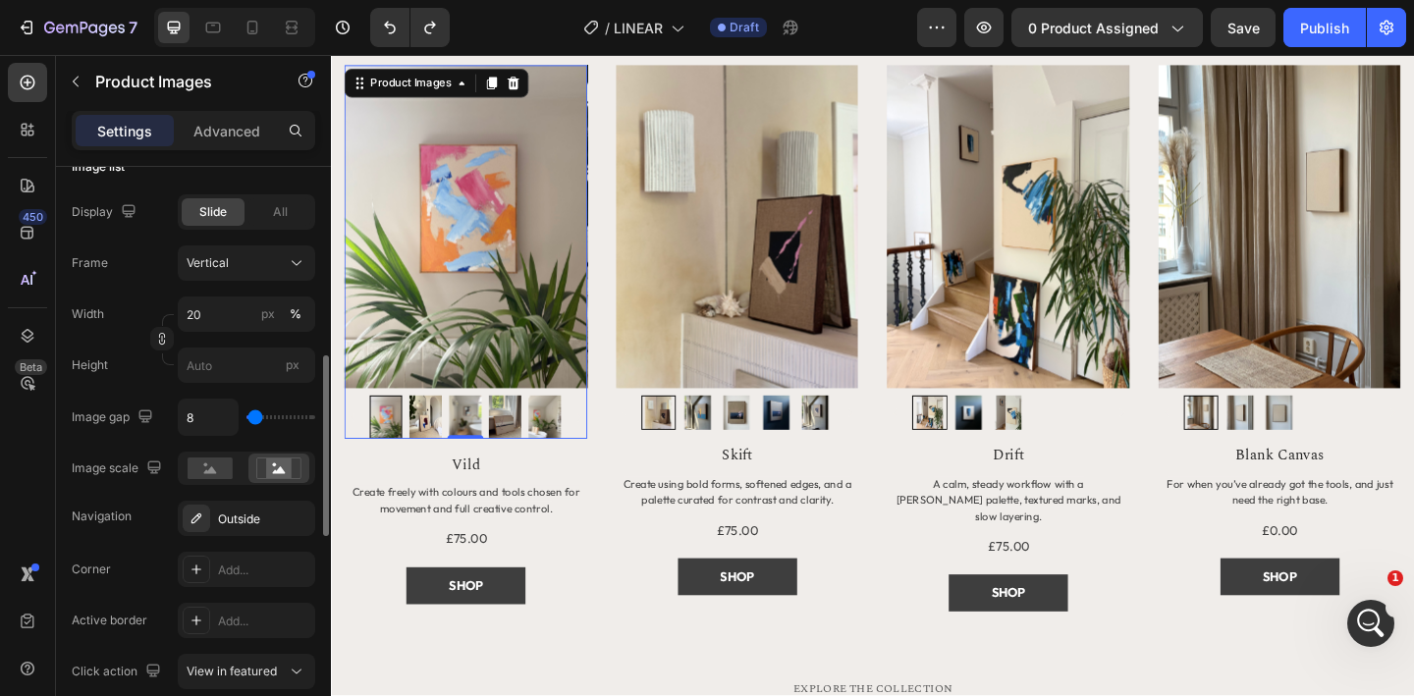
scroll to position [611, 0]
click at [218, 317] on input "20" at bounding box center [246, 315] width 137 height 35
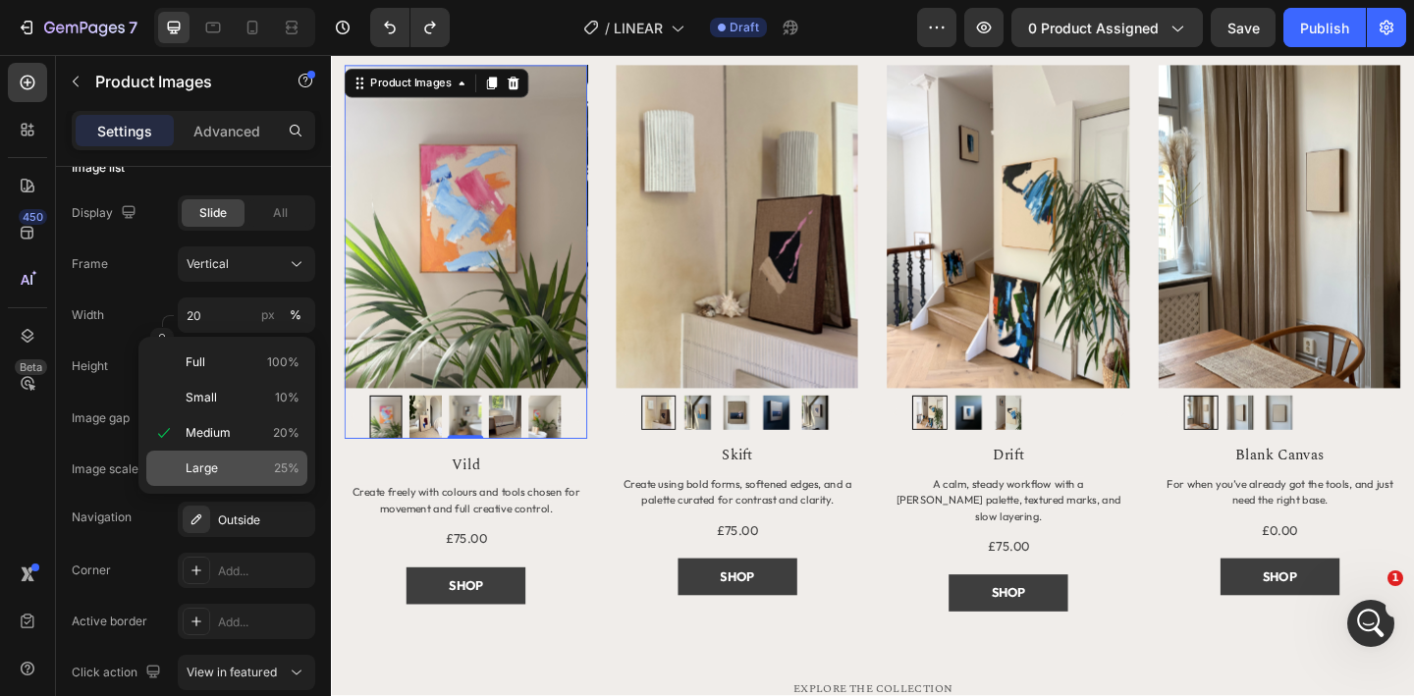
click at [269, 468] on p "Large 25%" at bounding box center [243, 469] width 114 height 18
type input "25"
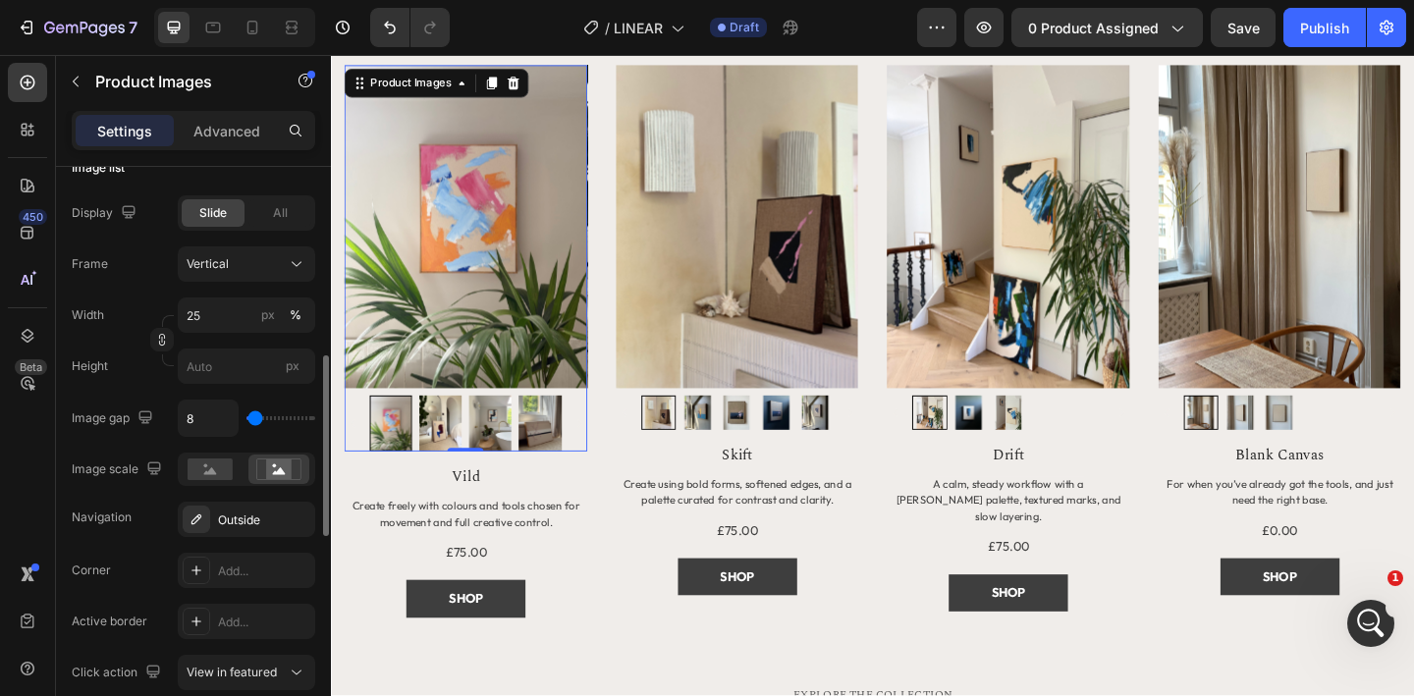
click at [112, 390] on div "Display Slide All Frame Vertical Width 25 px % Height px Image gap 8 Image scal…" at bounding box center [194, 366] width 244 height 342
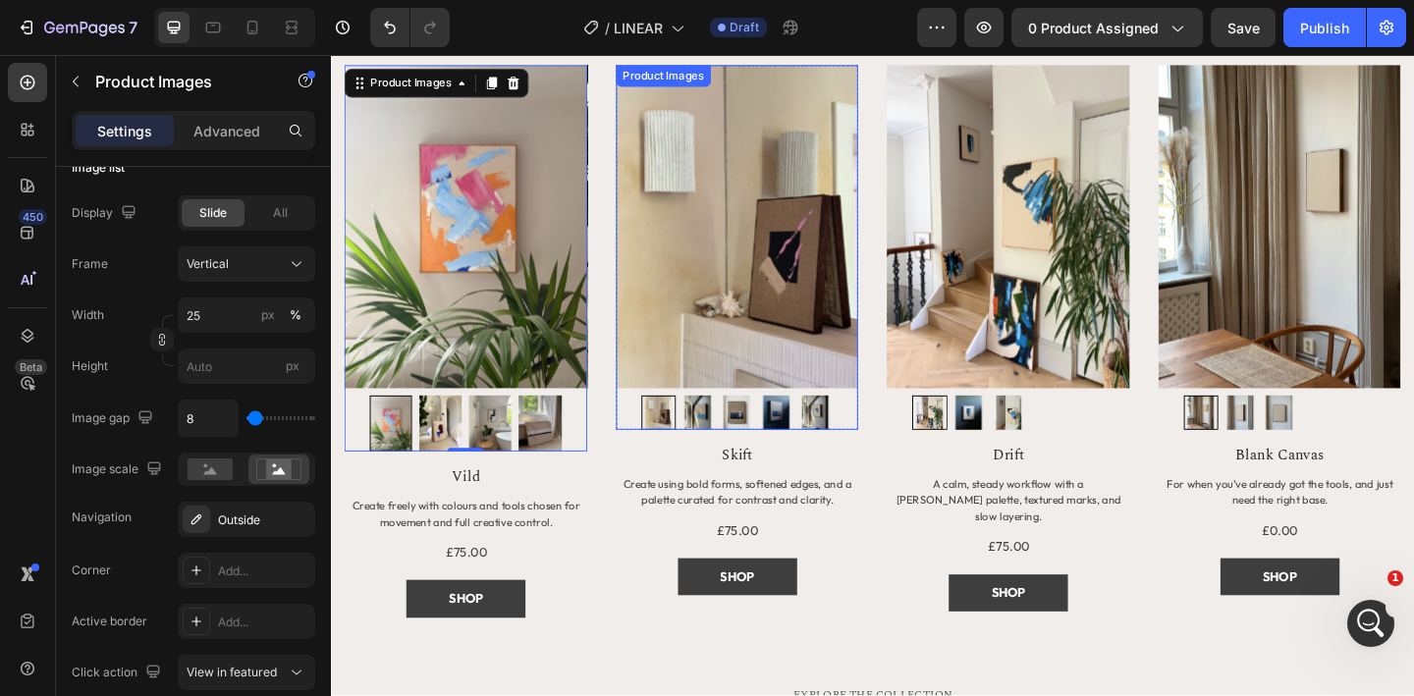
click at [693, 352] on img at bounding box center [773, 243] width 264 height 352
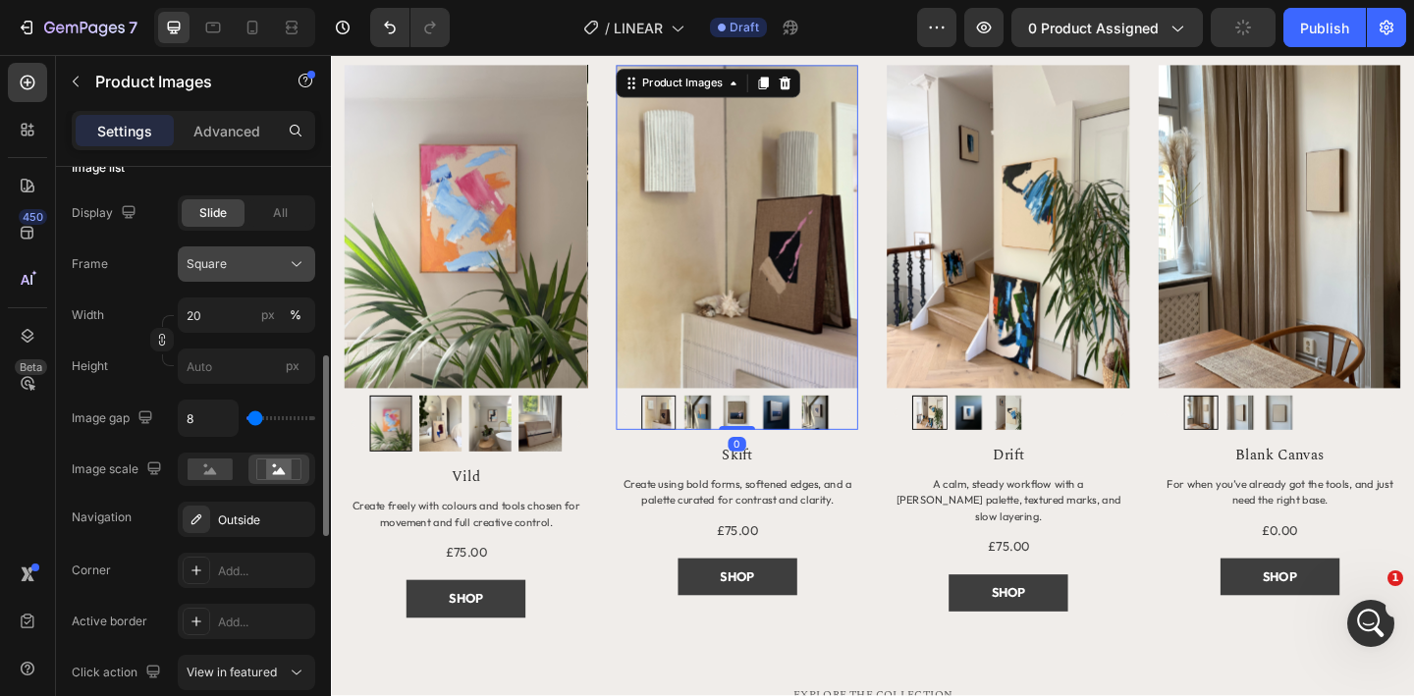
click at [243, 268] on div "Square" at bounding box center [235, 264] width 96 height 18
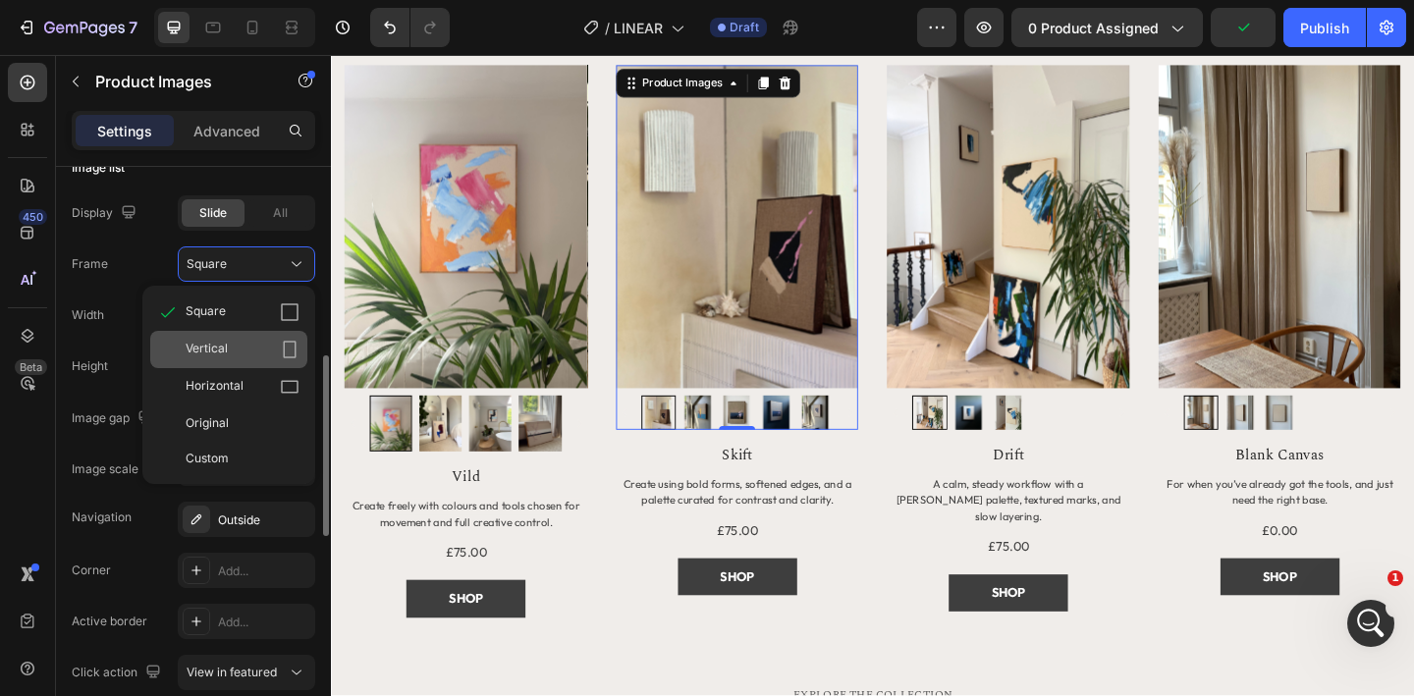
click at [239, 352] on div "Vertical" at bounding box center [243, 350] width 114 height 20
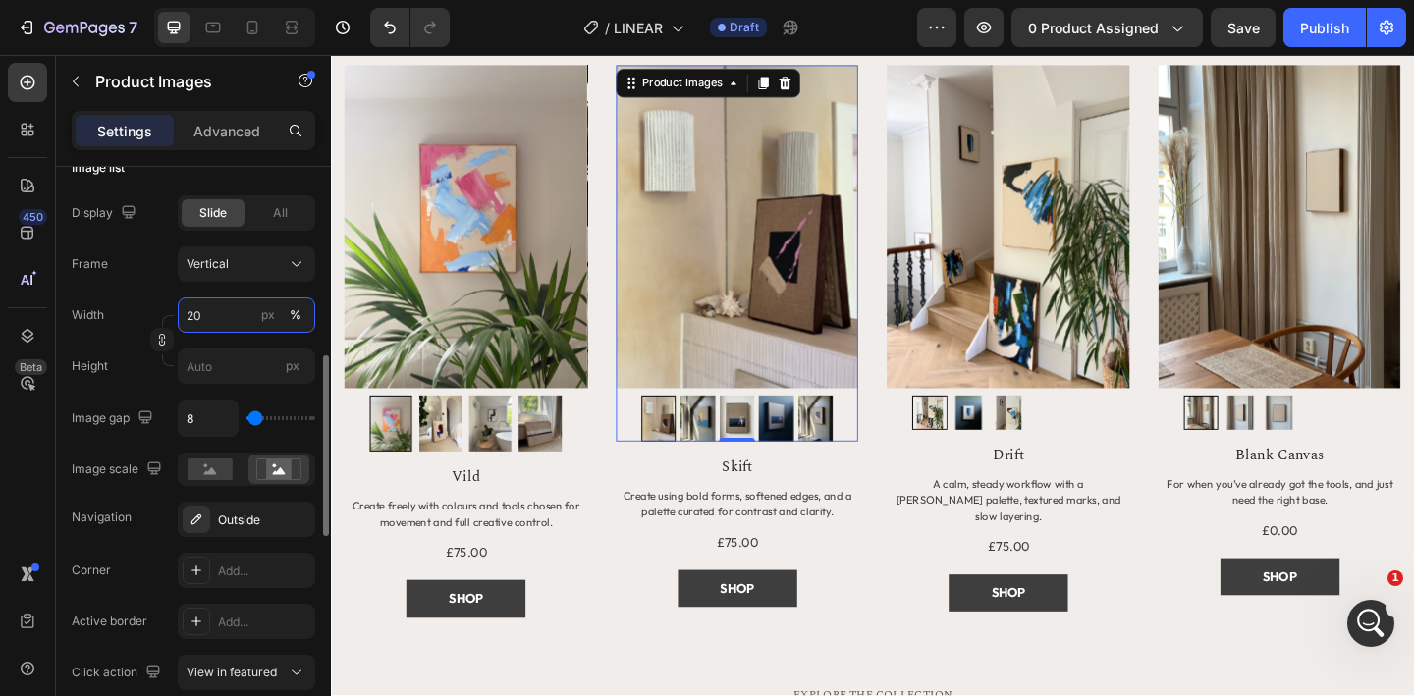
click at [231, 313] on input "20" at bounding box center [246, 315] width 137 height 35
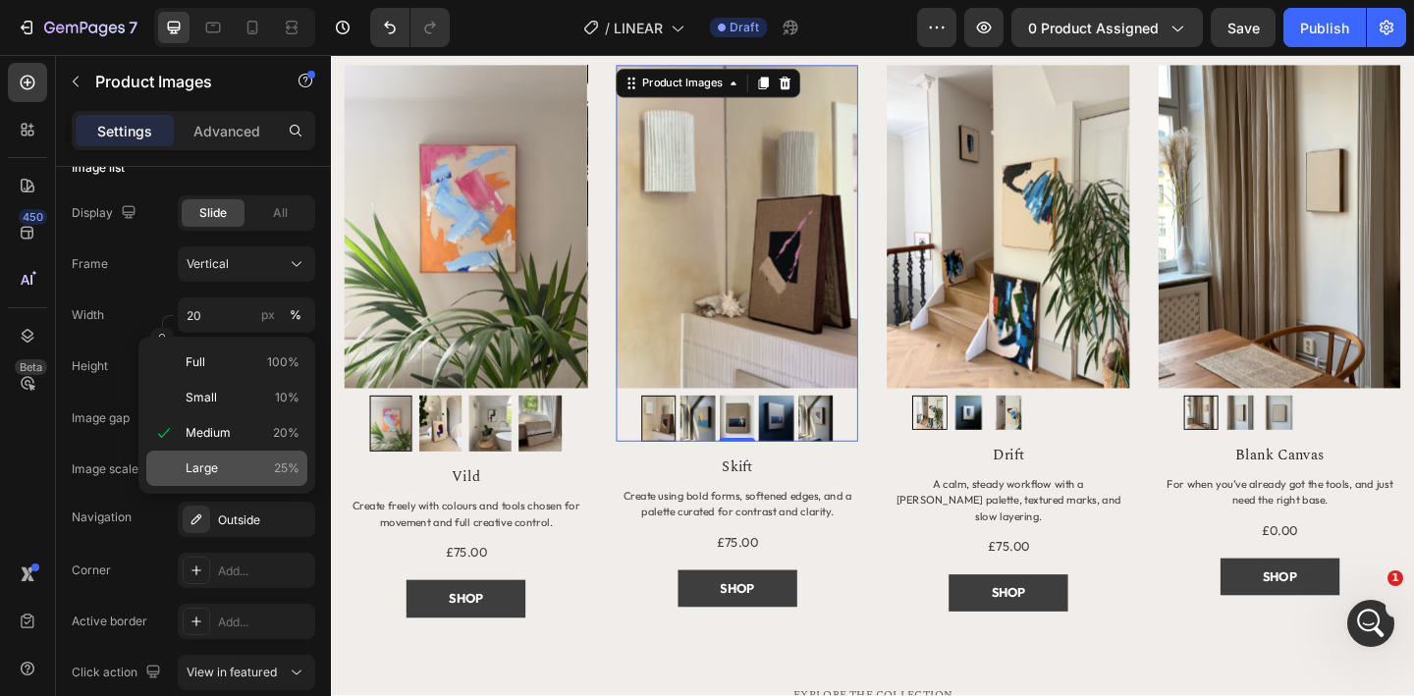
click at [246, 466] on p "Large 25%" at bounding box center [243, 469] width 114 height 18
type input "25"
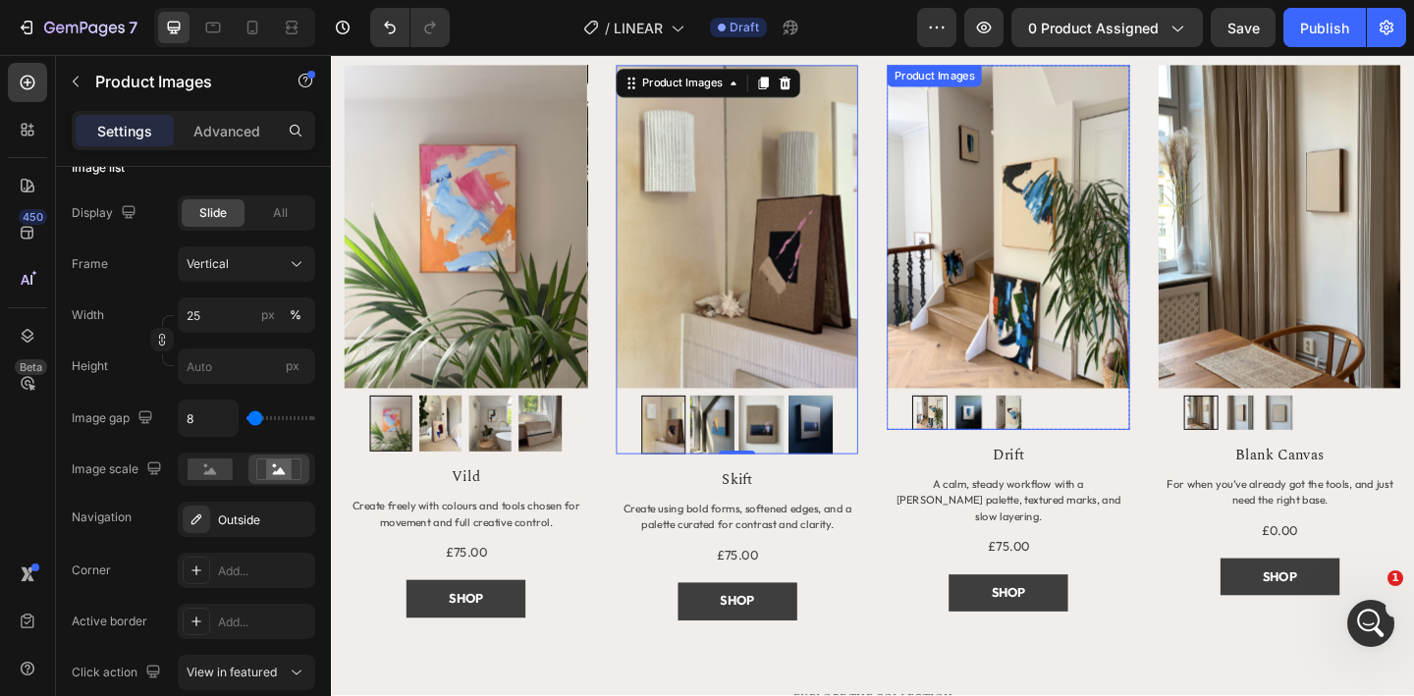
click at [1037, 288] on img at bounding box center [1068, 243] width 264 height 352
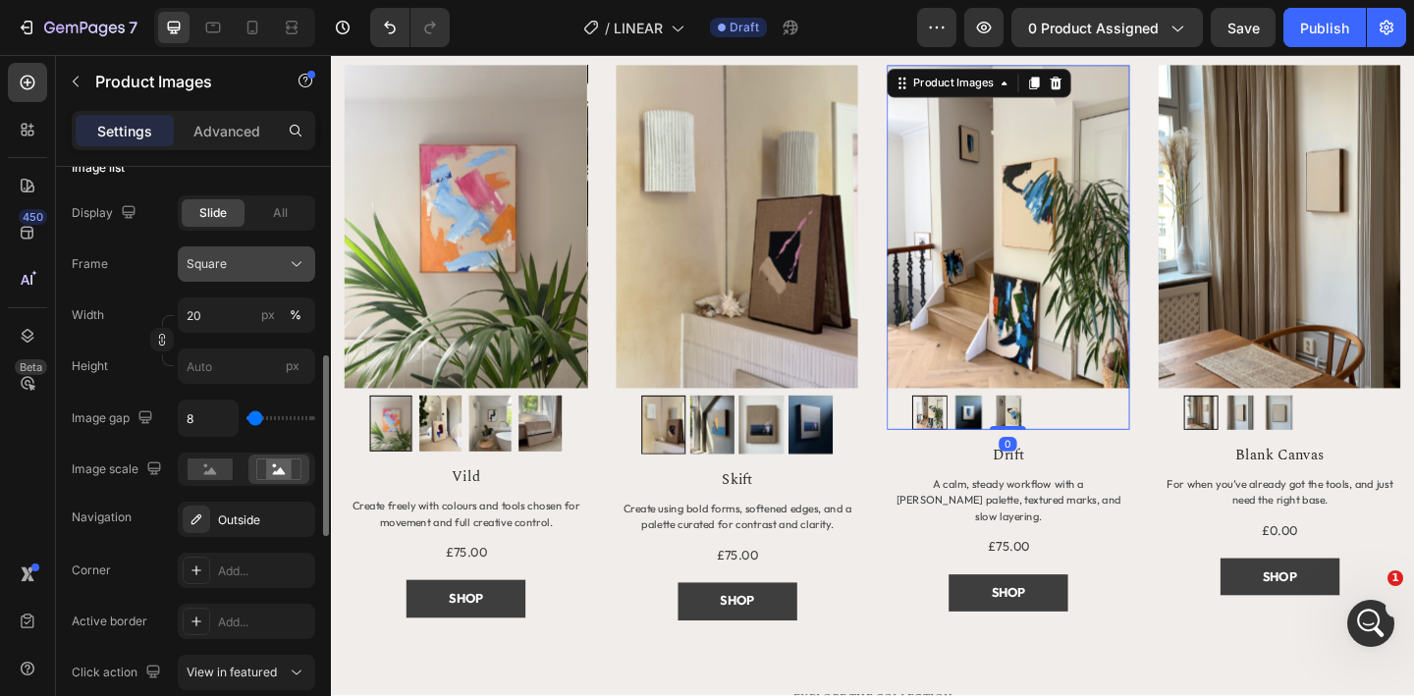
click at [216, 261] on span "Square" at bounding box center [207, 264] width 40 height 18
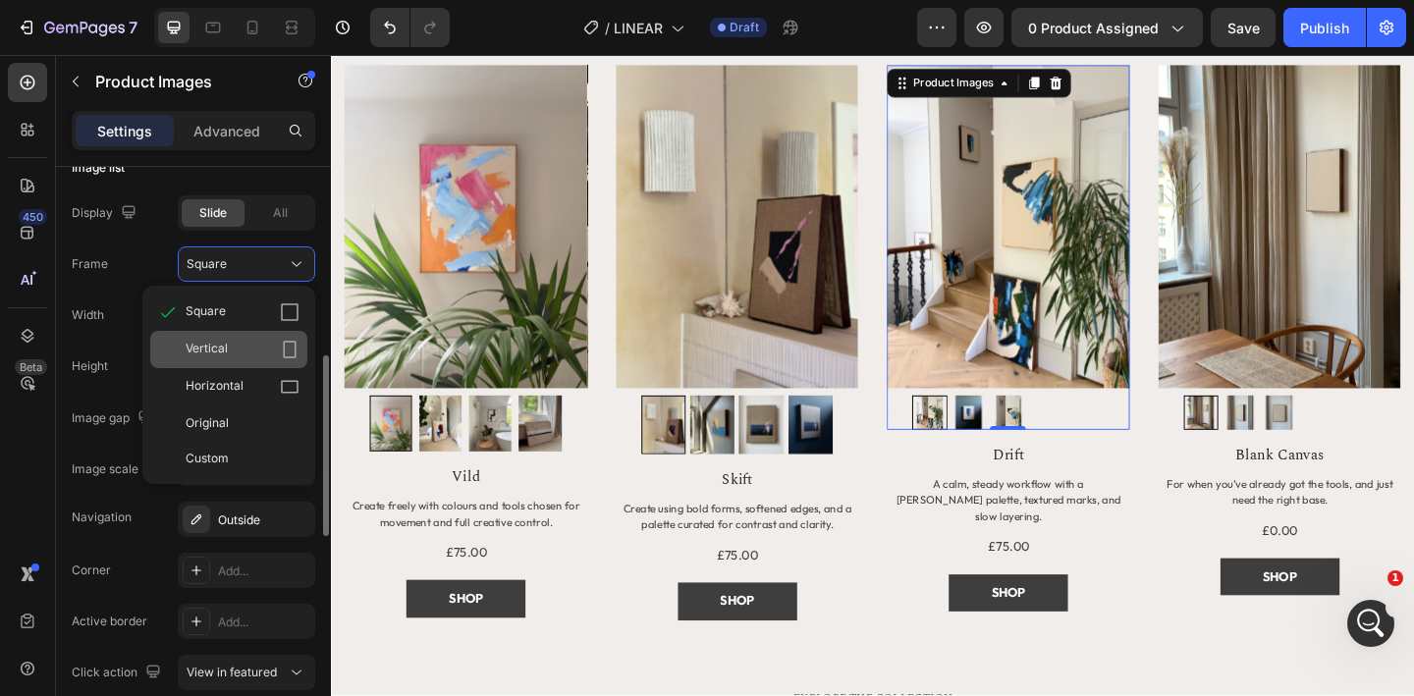
click at [237, 341] on div "Vertical" at bounding box center [243, 350] width 114 height 20
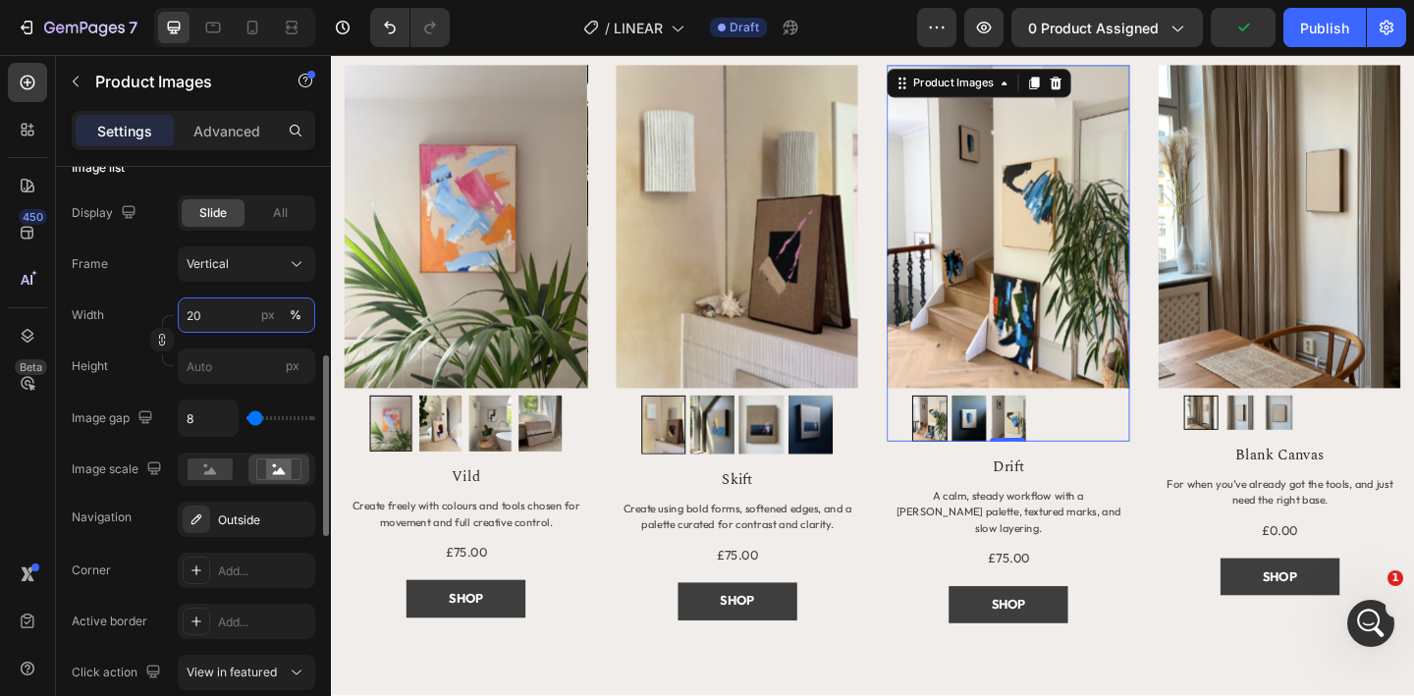
click at [219, 320] on input "20" at bounding box center [246, 315] width 137 height 35
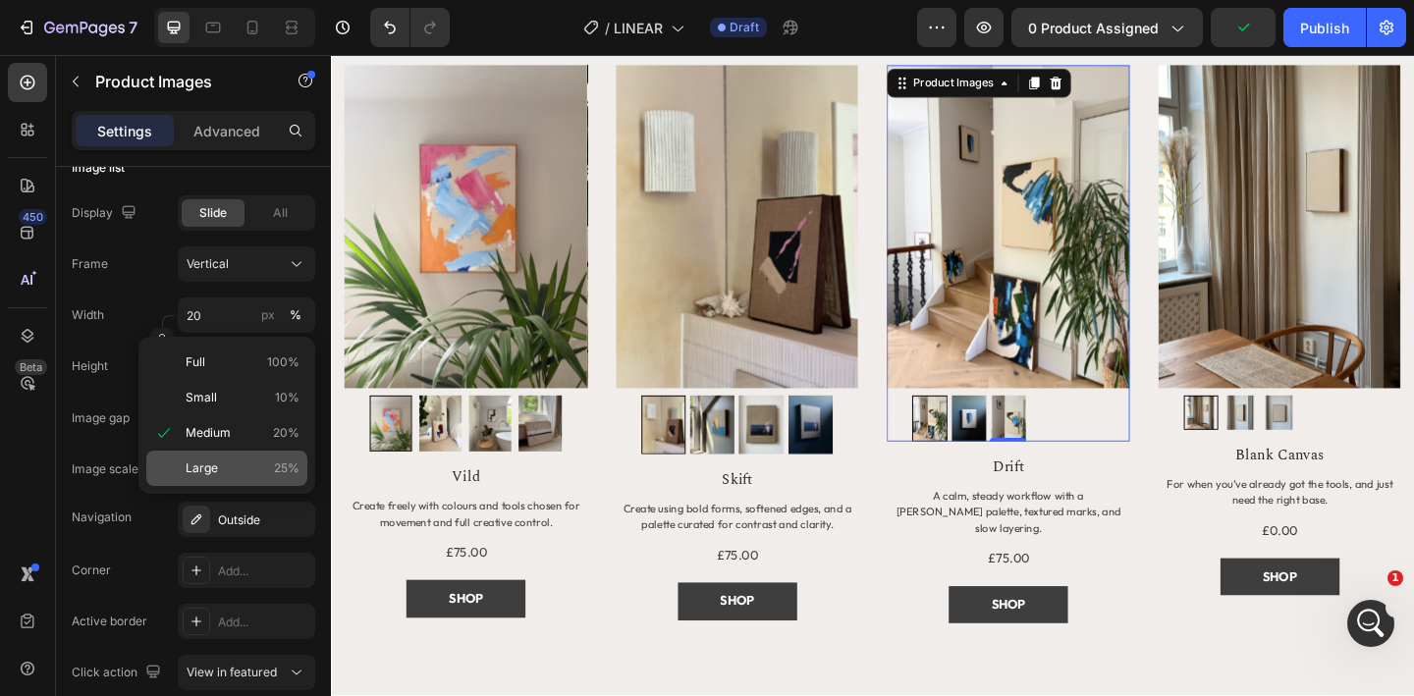
click at [246, 481] on div "Large 25%" at bounding box center [226, 468] width 161 height 35
type input "25"
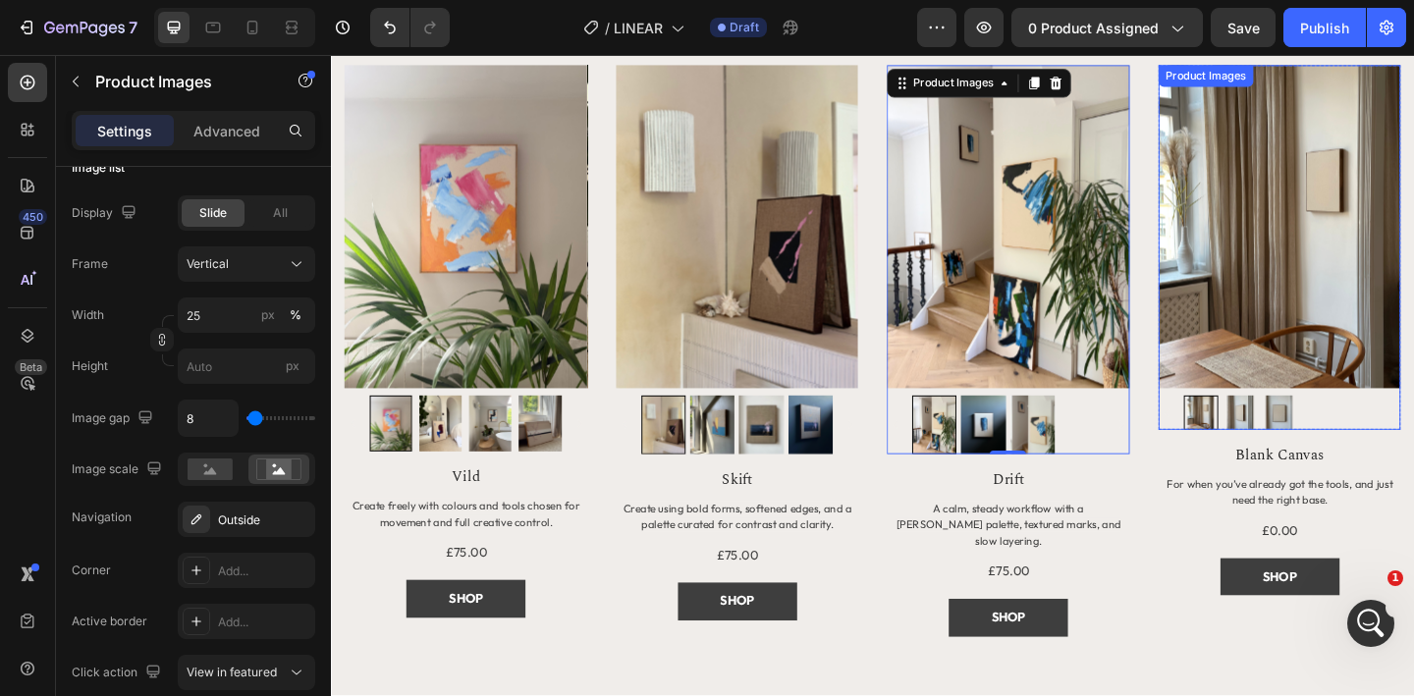
click at [1304, 311] on img at bounding box center [1363, 243] width 264 height 352
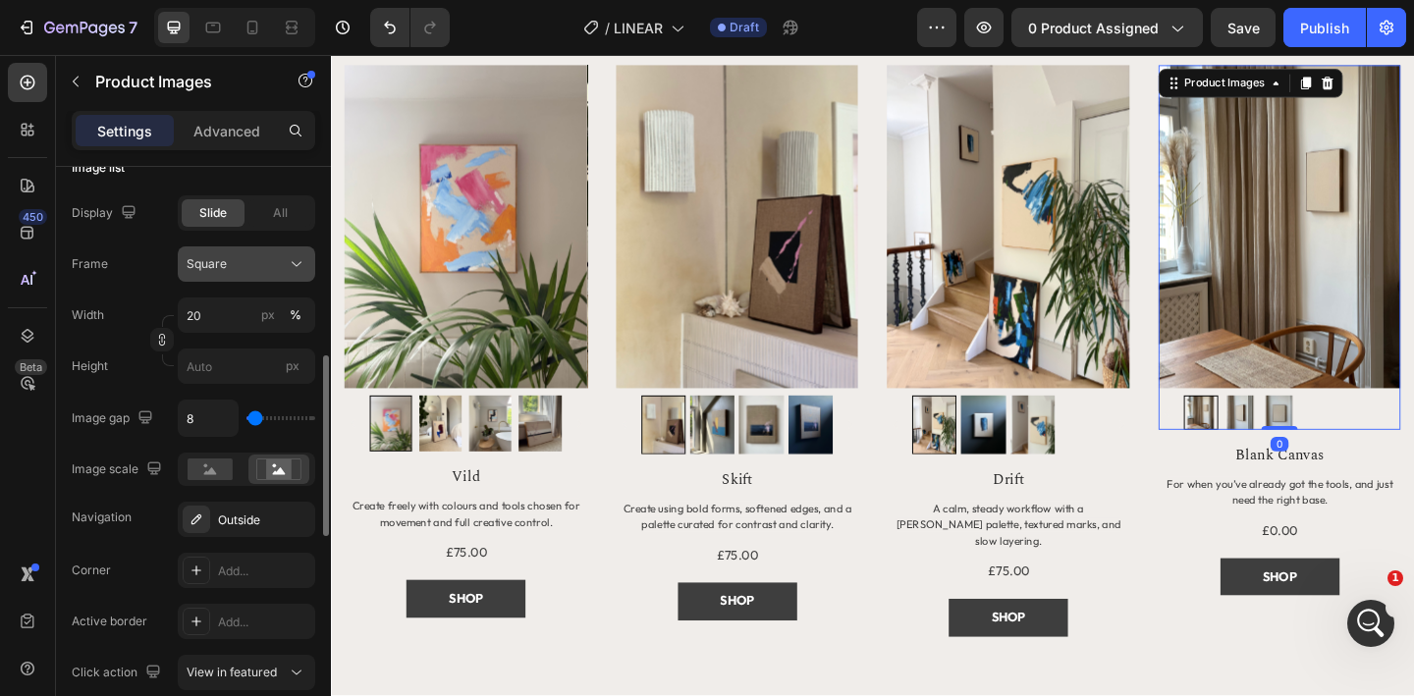
click at [245, 277] on button "Square" at bounding box center [246, 263] width 137 height 35
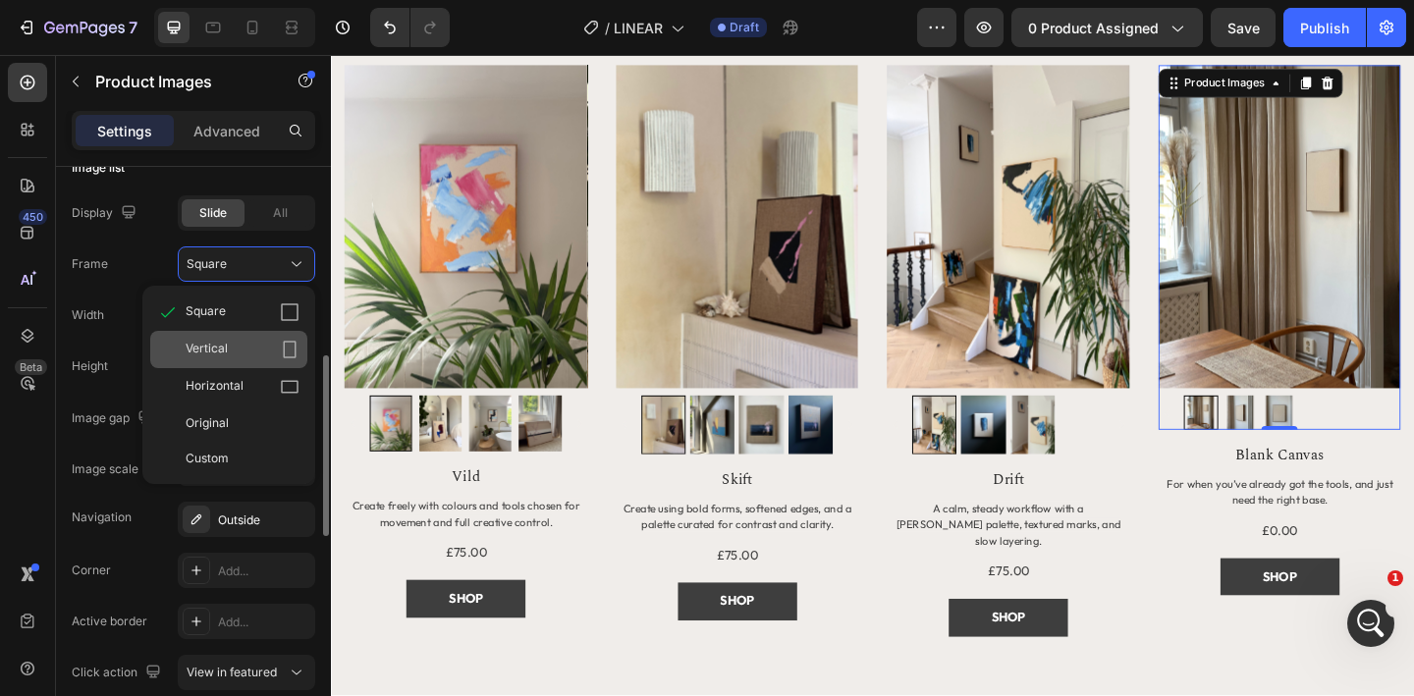
click at [249, 346] on div "Vertical" at bounding box center [243, 350] width 114 height 20
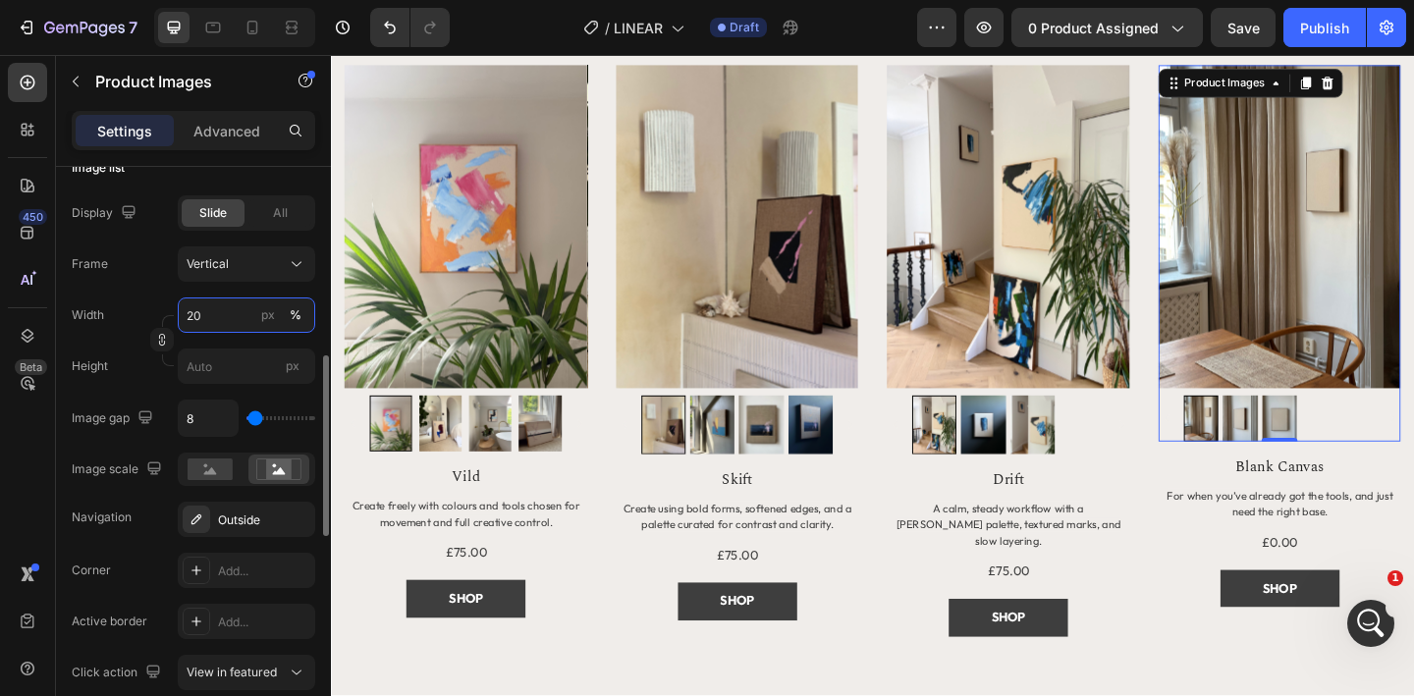
click at [223, 321] on input "20" at bounding box center [246, 315] width 137 height 35
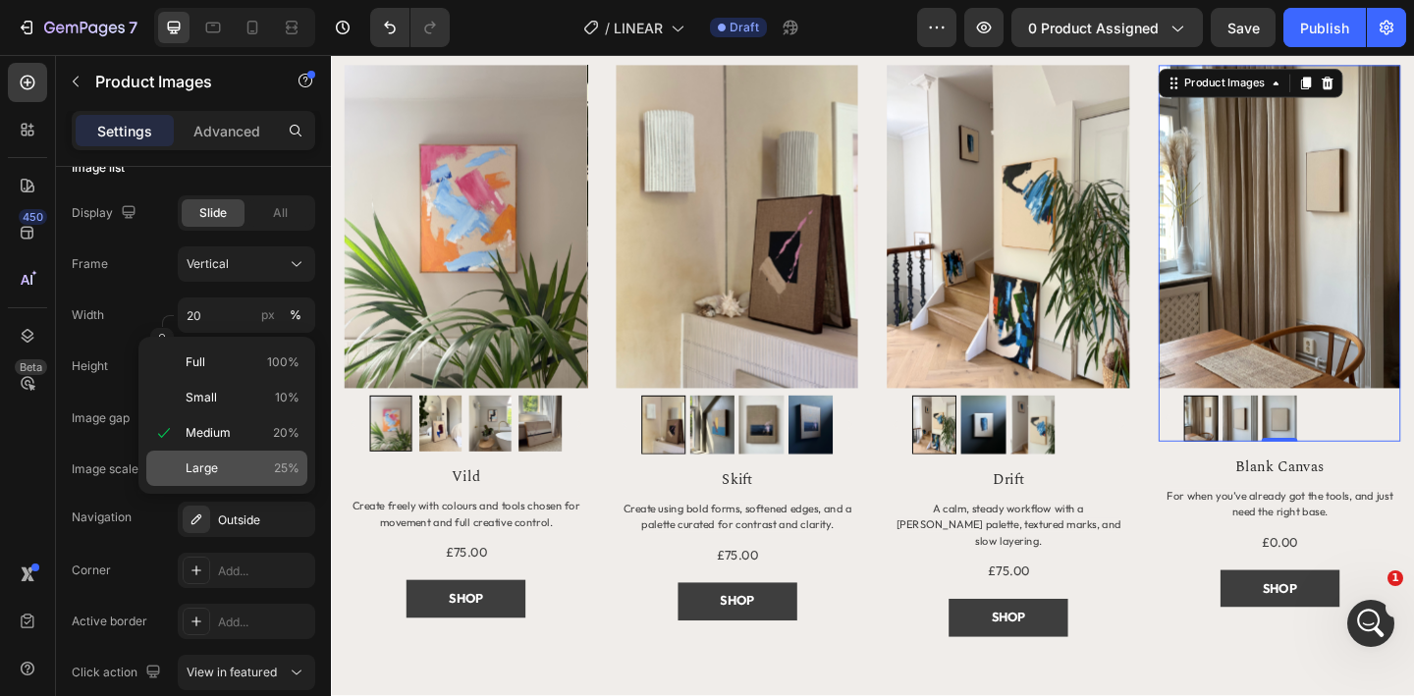
click at [283, 463] on span "25%" at bounding box center [287, 469] width 26 height 18
type input "25"
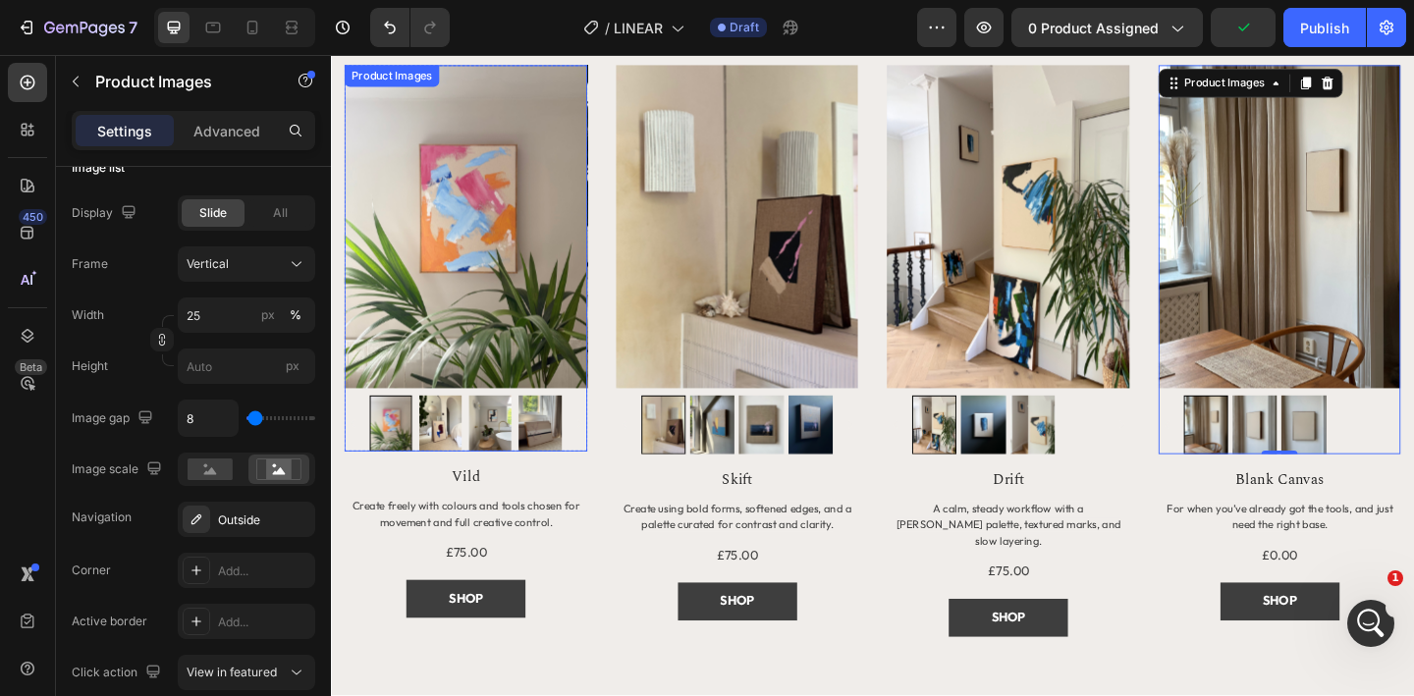
click at [458, 389] on img at bounding box center [478, 243] width 264 height 352
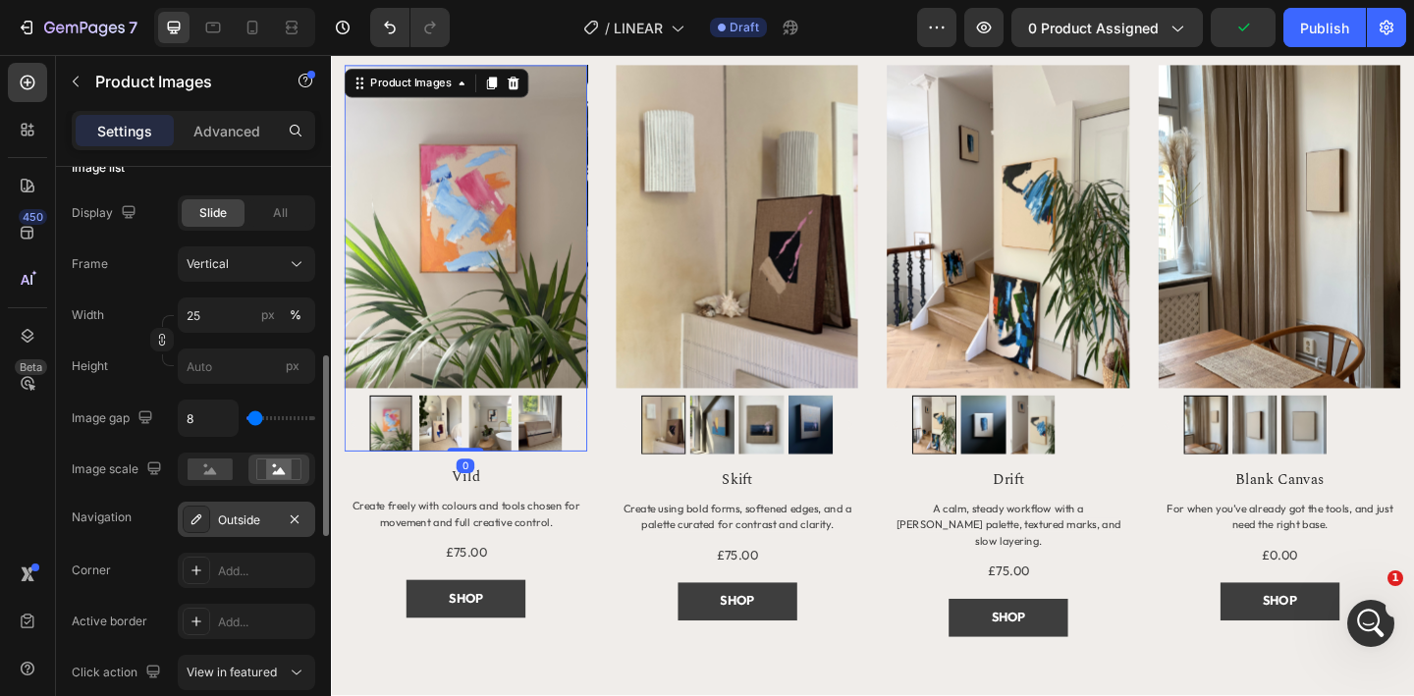
click at [243, 533] on div "Outside" at bounding box center [246, 519] width 137 height 35
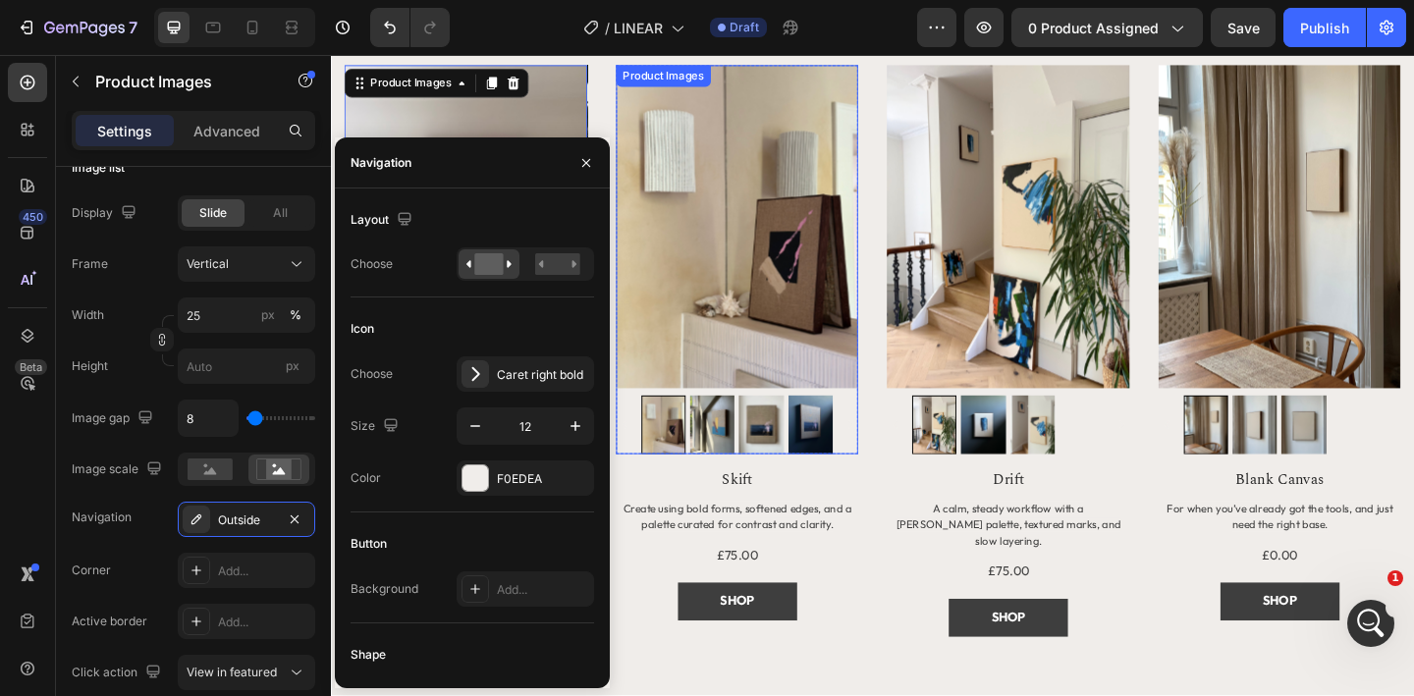
click at [760, 342] on img at bounding box center [773, 243] width 264 height 352
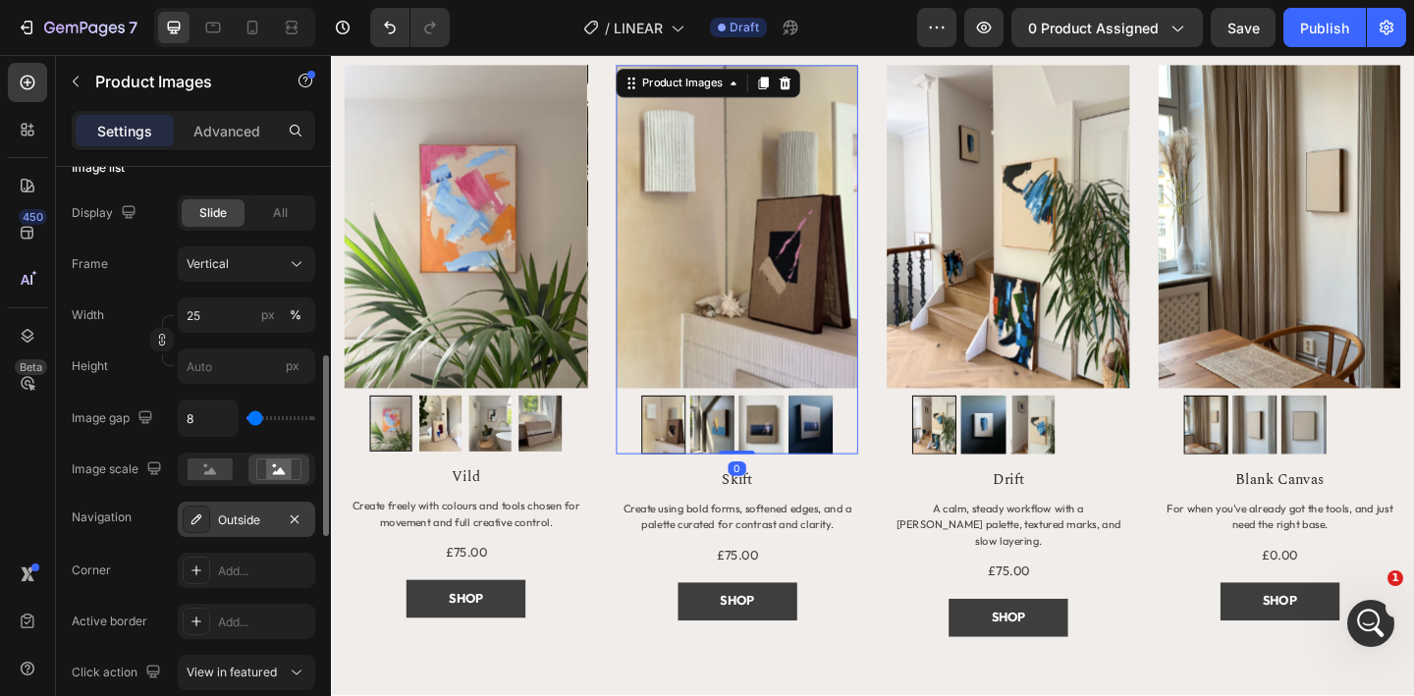
click at [226, 519] on div "Outside" at bounding box center [246, 521] width 57 height 18
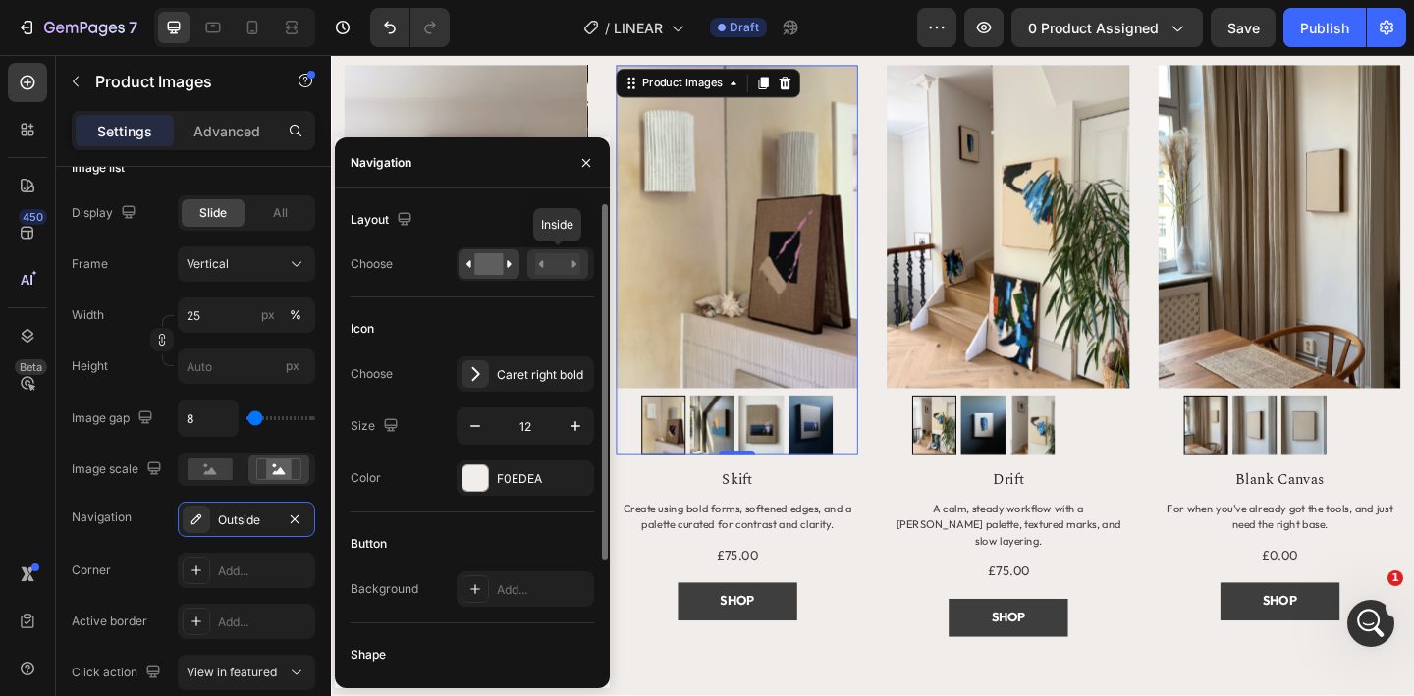
click at [554, 268] on rect at bounding box center [557, 264] width 45 height 22
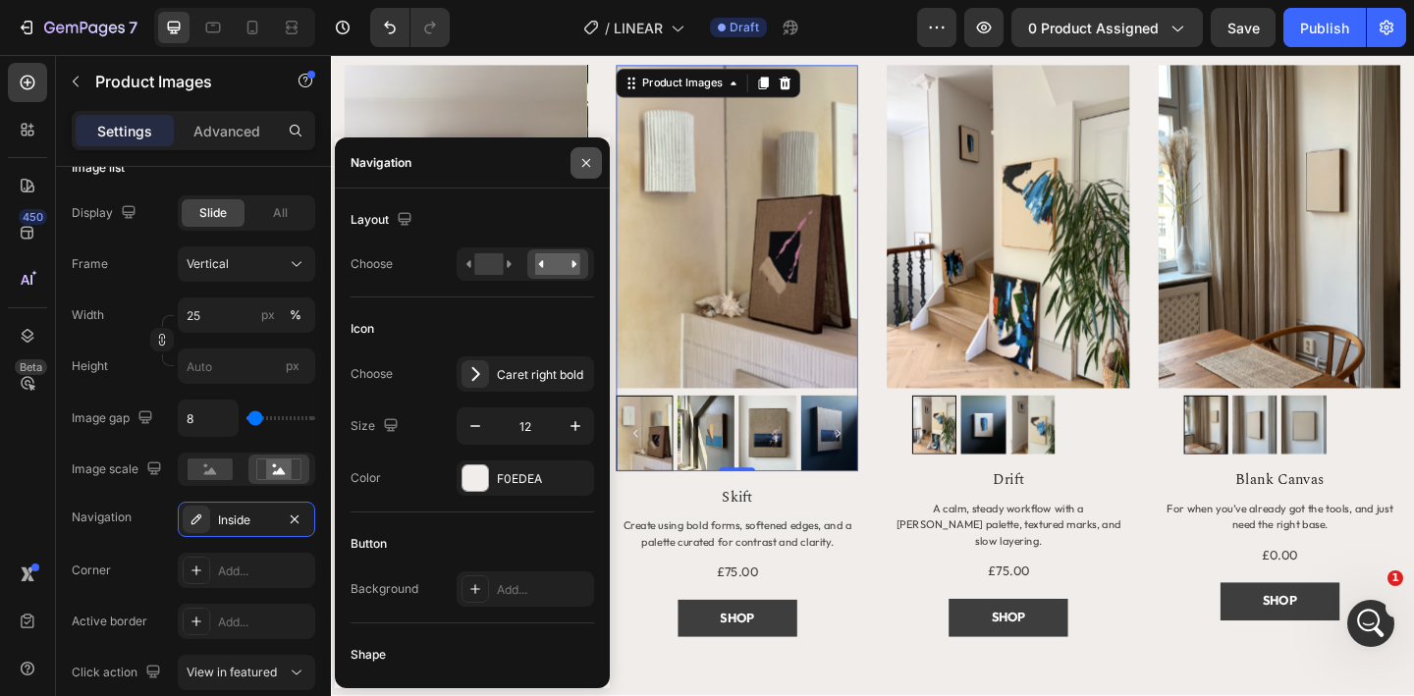
click at [584, 166] on icon "button" at bounding box center [586, 163] width 16 height 16
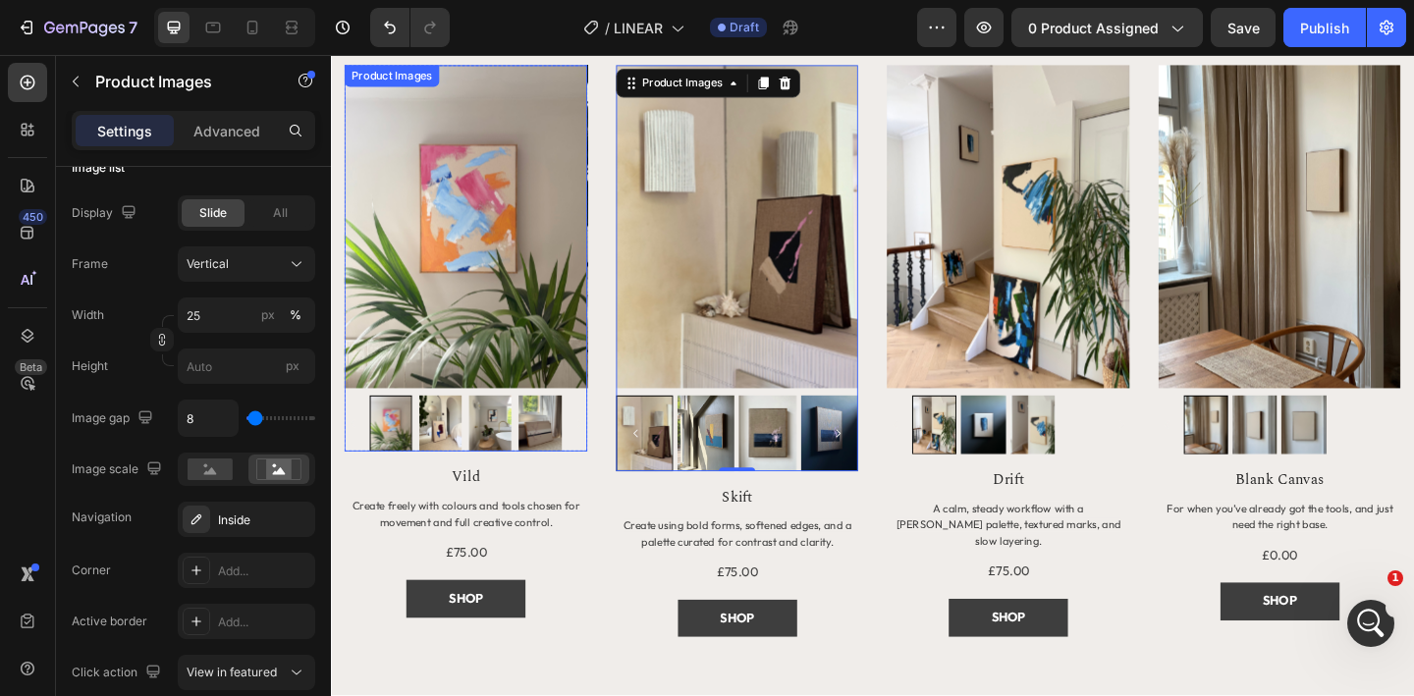
click at [487, 397] on img at bounding box center [478, 243] width 264 height 352
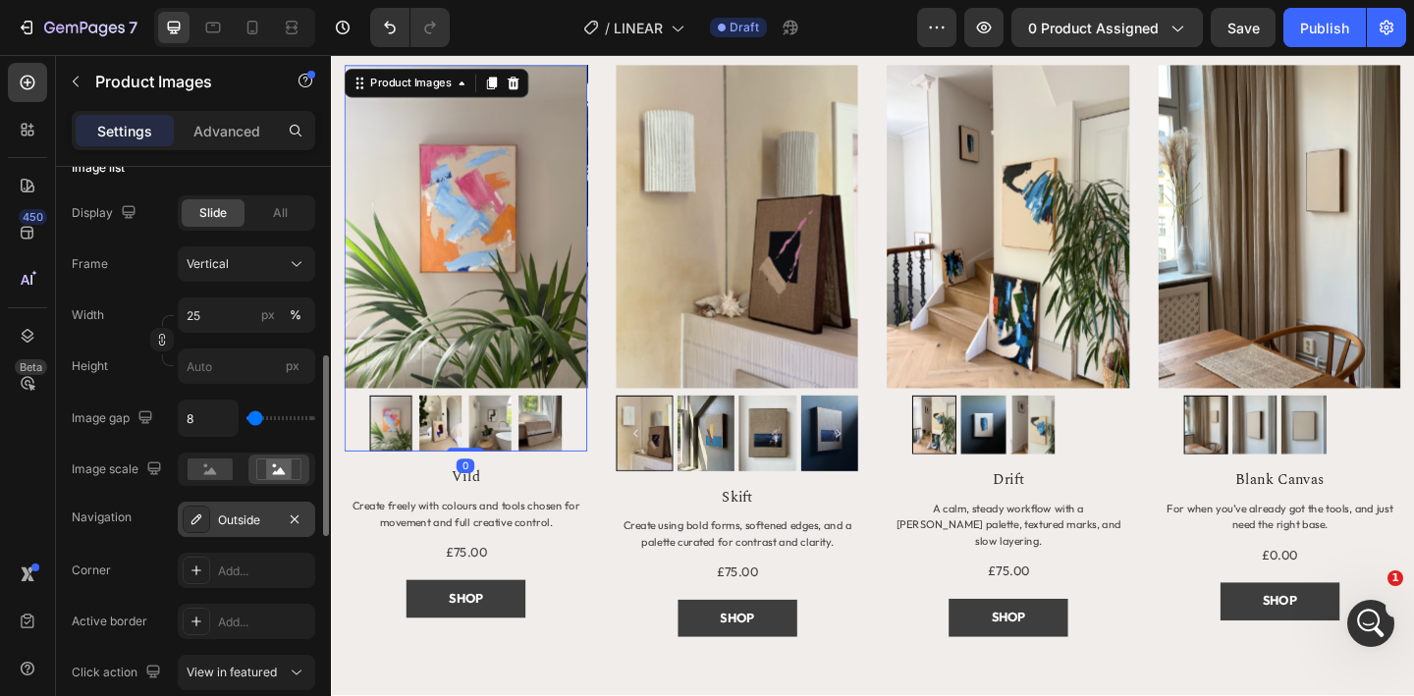
click at [253, 515] on div "Outside" at bounding box center [246, 521] width 57 height 18
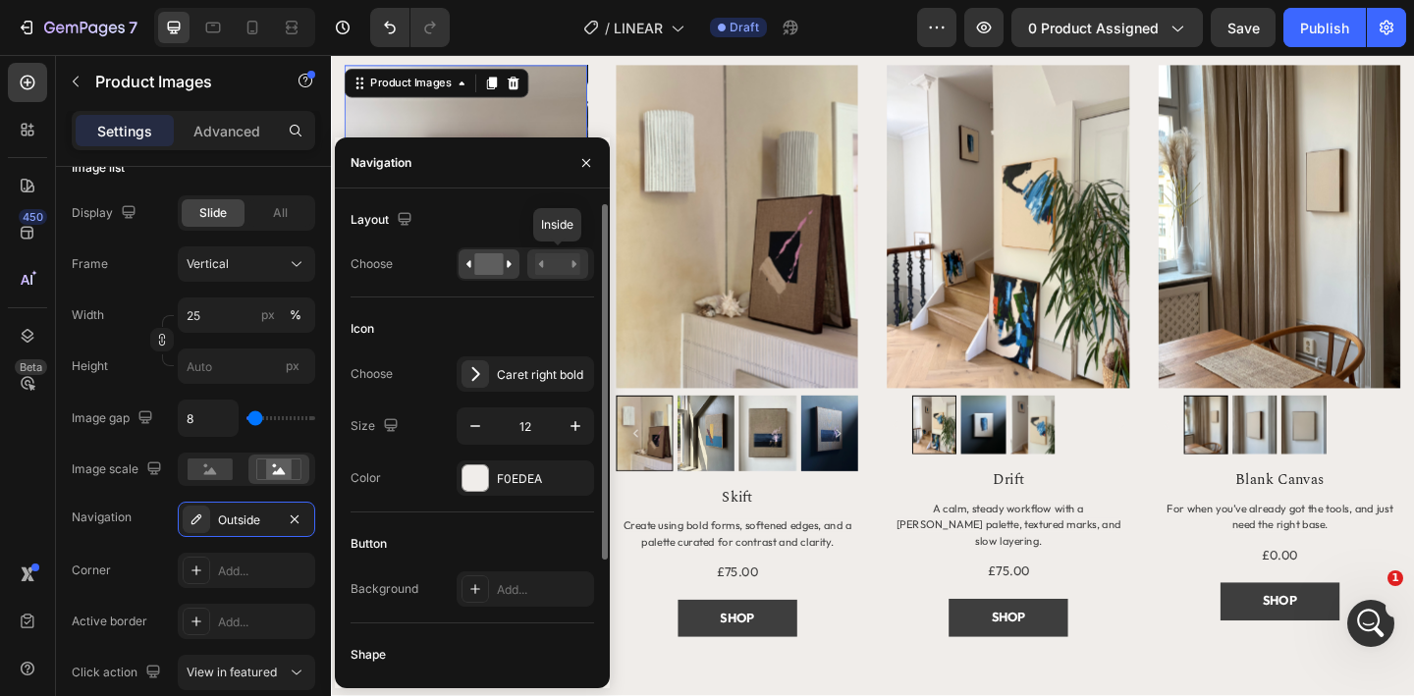
click at [557, 263] on rect at bounding box center [557, 264] width 45 height 22
click at [1031, 305] on img at bounding box center [1068, 243] width 264 height 352
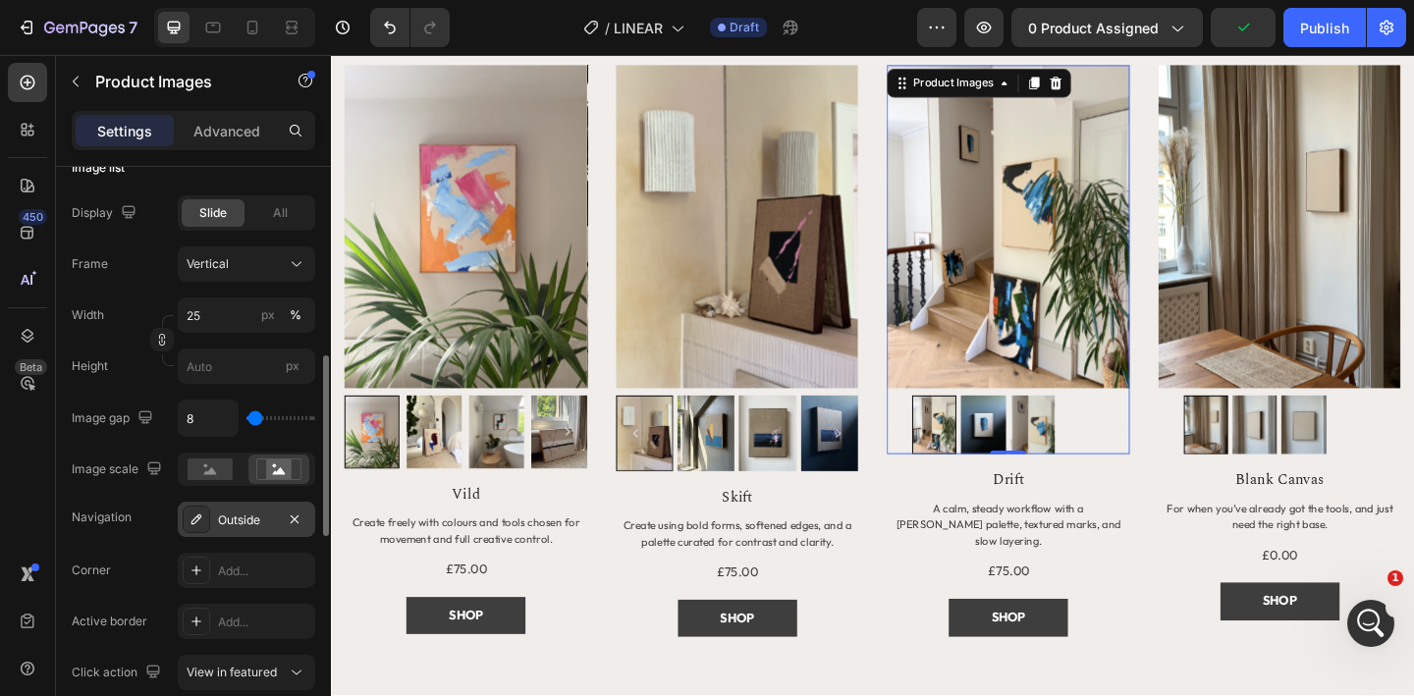
click at [261, 526] on div "Outside" at bounding box center [246, 521] width 57 height 18
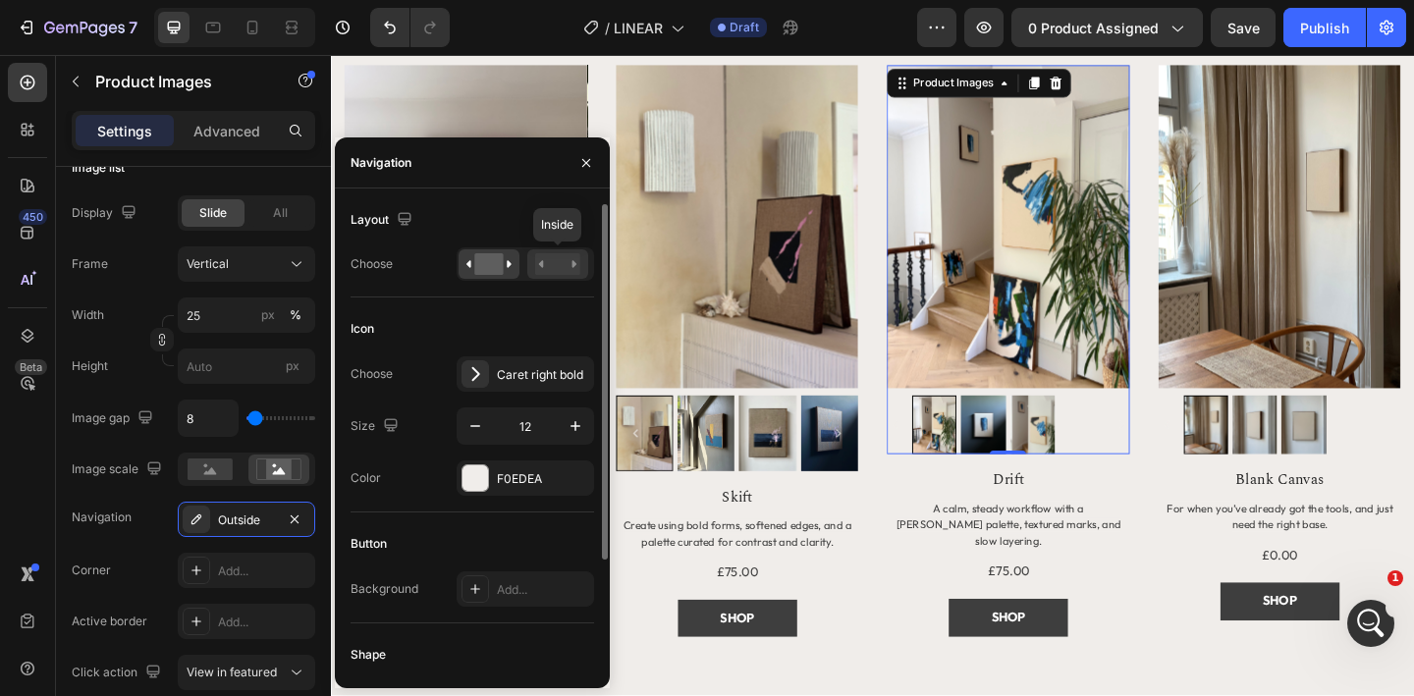
click at [540, 268] on rect at bounding box center [557, 264] width 45 height 22
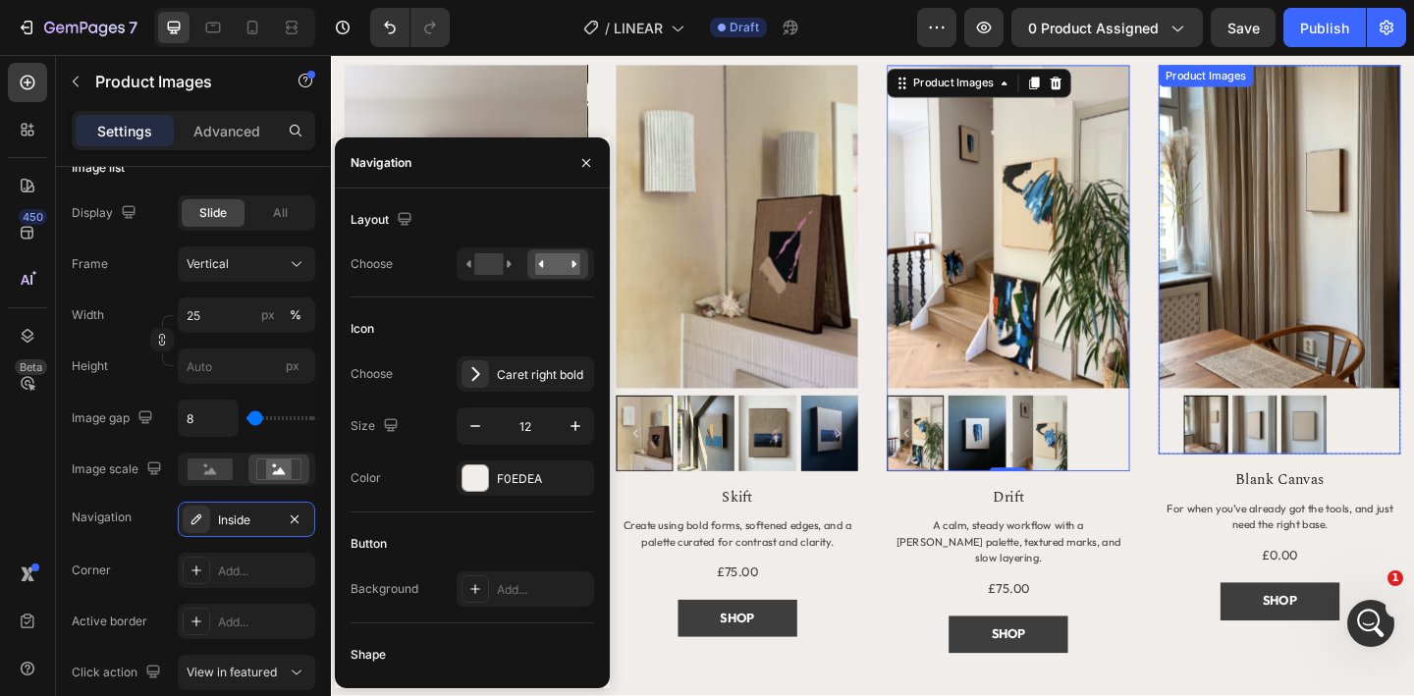
click at [1282, 341] on img at bounding box center [1363, 243] width 264 height 352
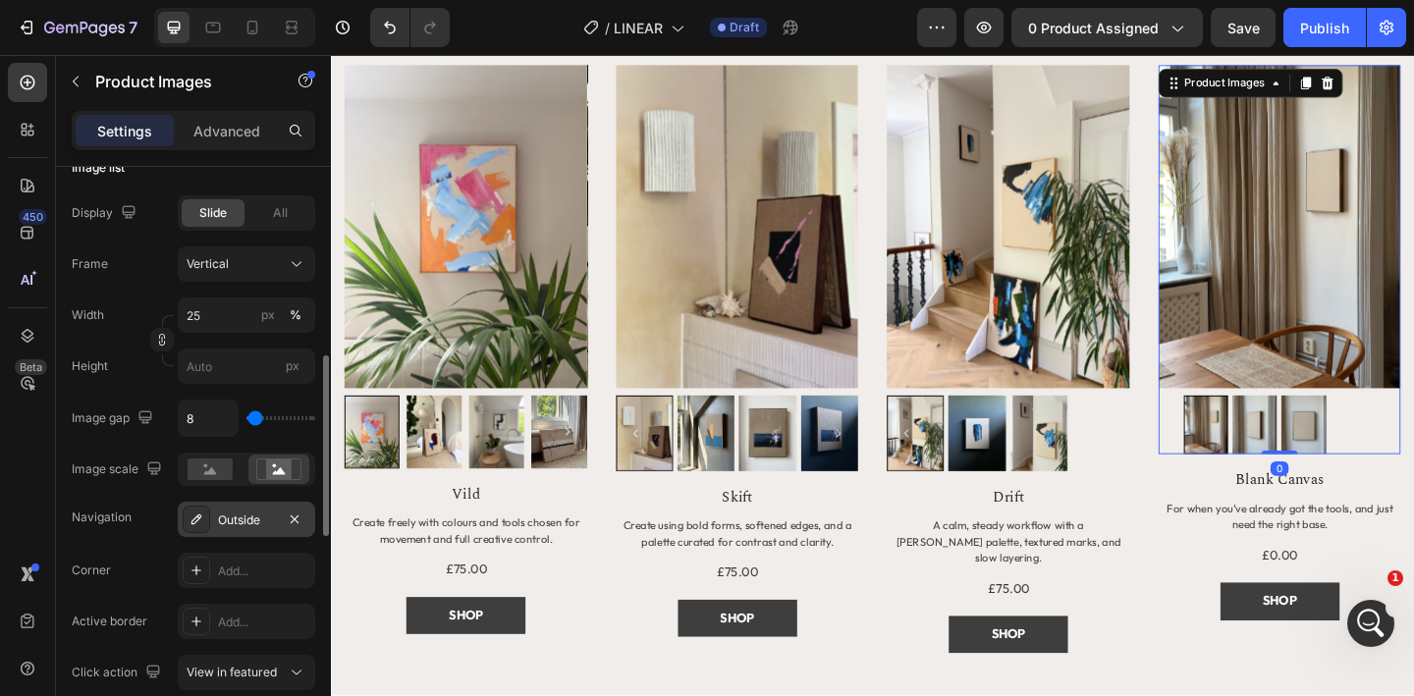
click at [241, 523] on div "Outside" at bounding box center [246, 521] width 57 height 18
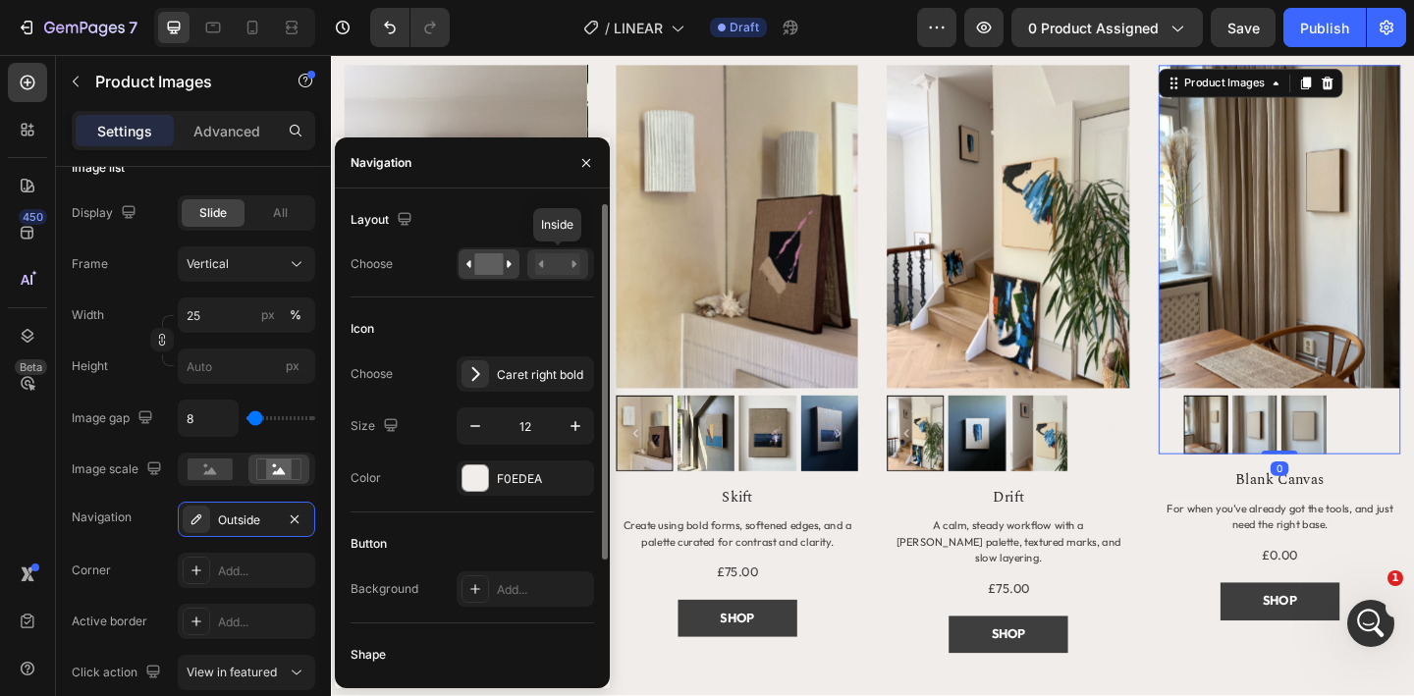
click at [565, 267] on rect at bounding box center [557, 264] width 45 height 22
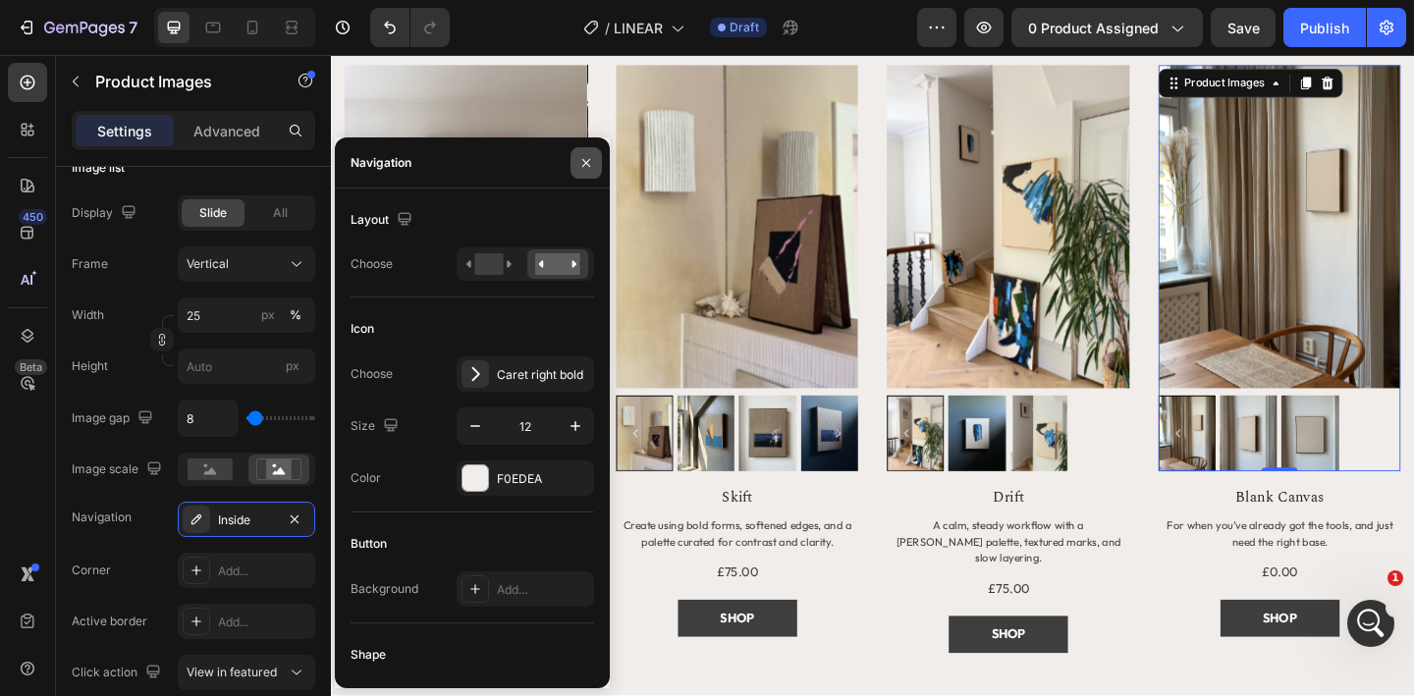
click at [586, 164] on icon "button" at bounding box center [586, 163] width 16 height 16
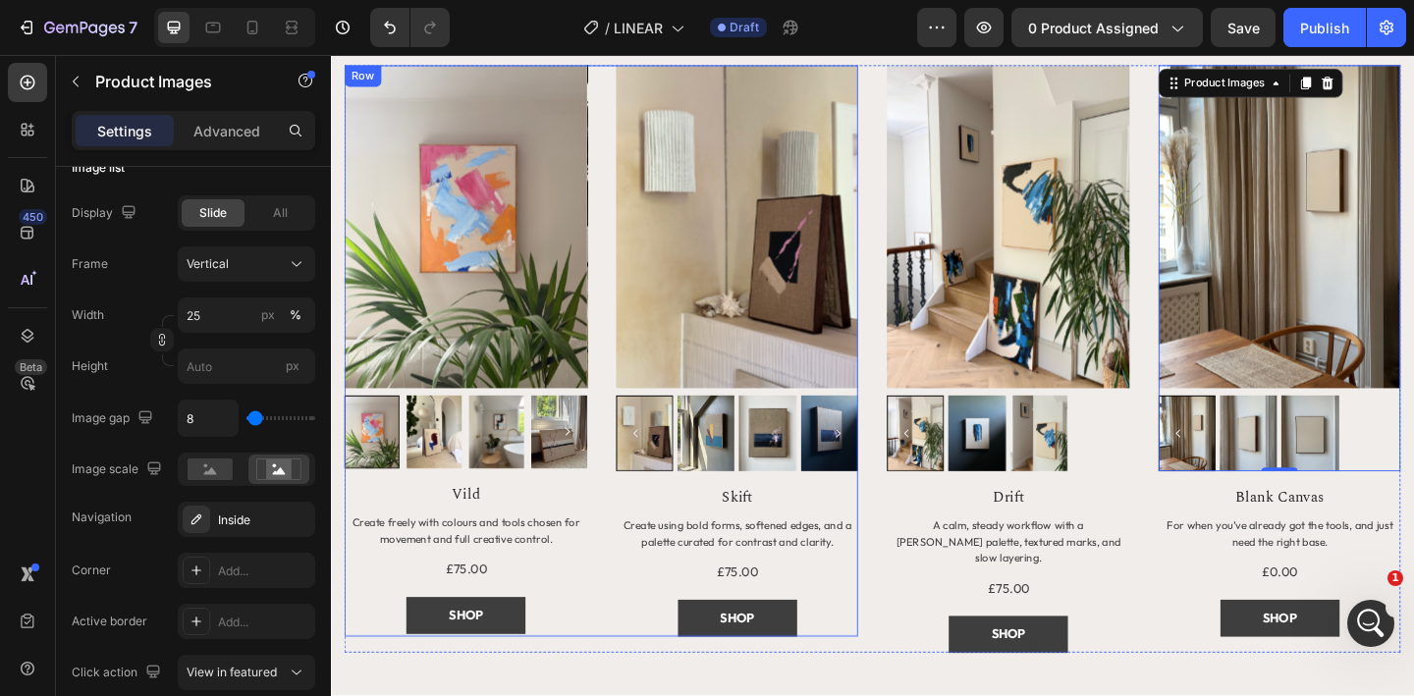
click at [631, 308] on div "Product Images Row Vild Product Title Create freely with colours and tools chos…" at bounding box center [625, 378] width 559 height 623
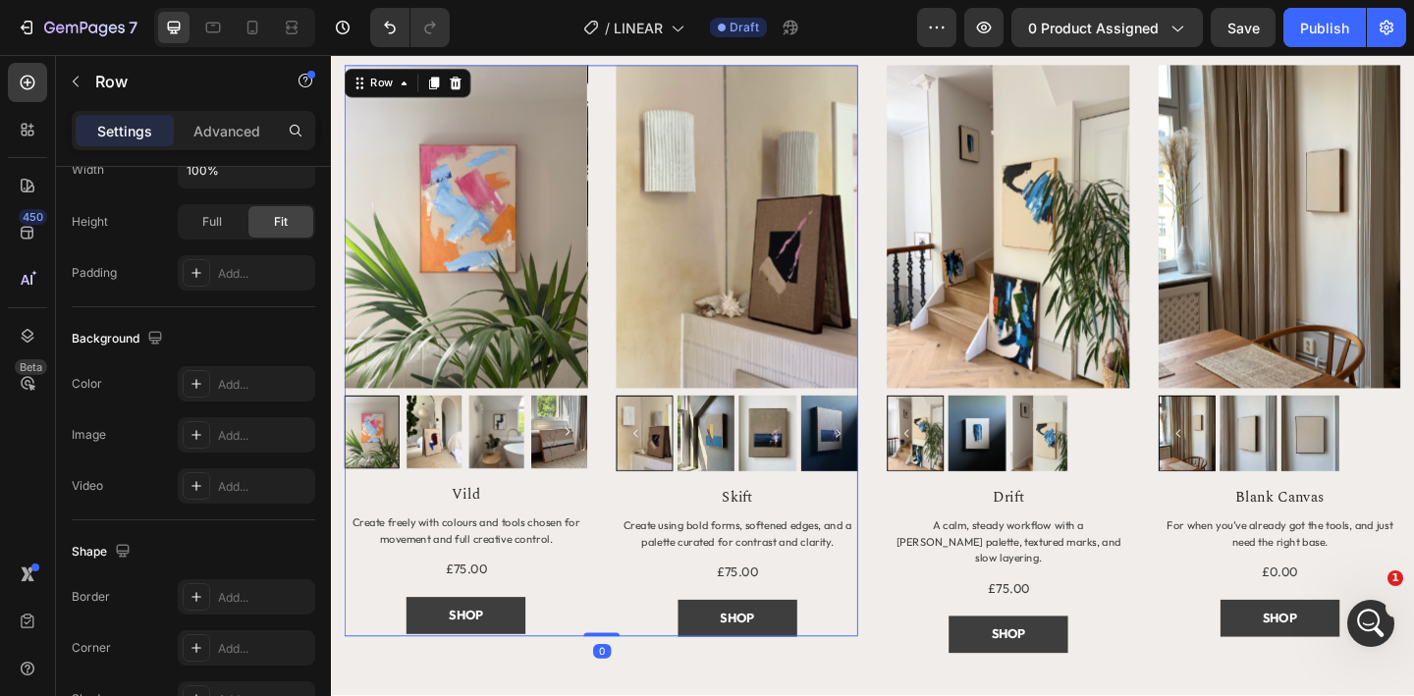
scroll to position [0, 0]
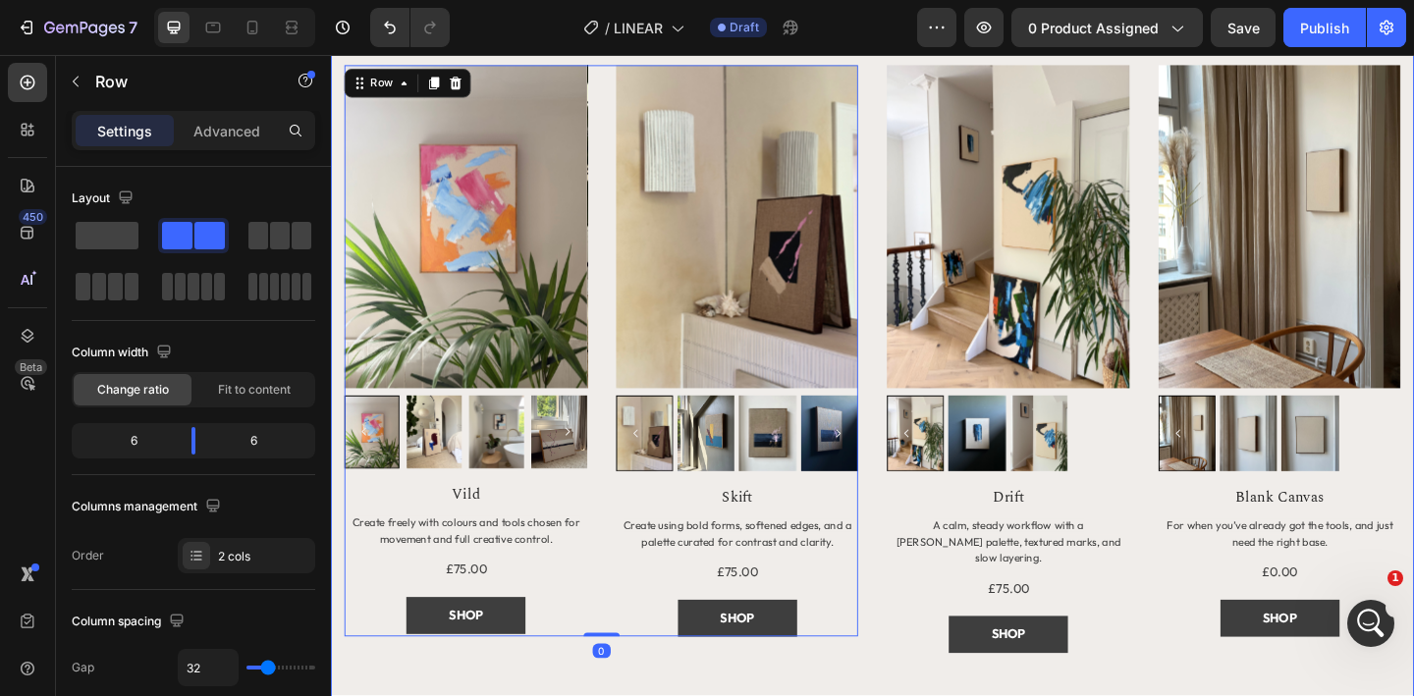
click at [573, 695] on div "MORE TO EXPLORE Heading Title Line Row Product Images Row Vild Product Title Cr…" at bounding box center [920, 408] width 1149 height 867
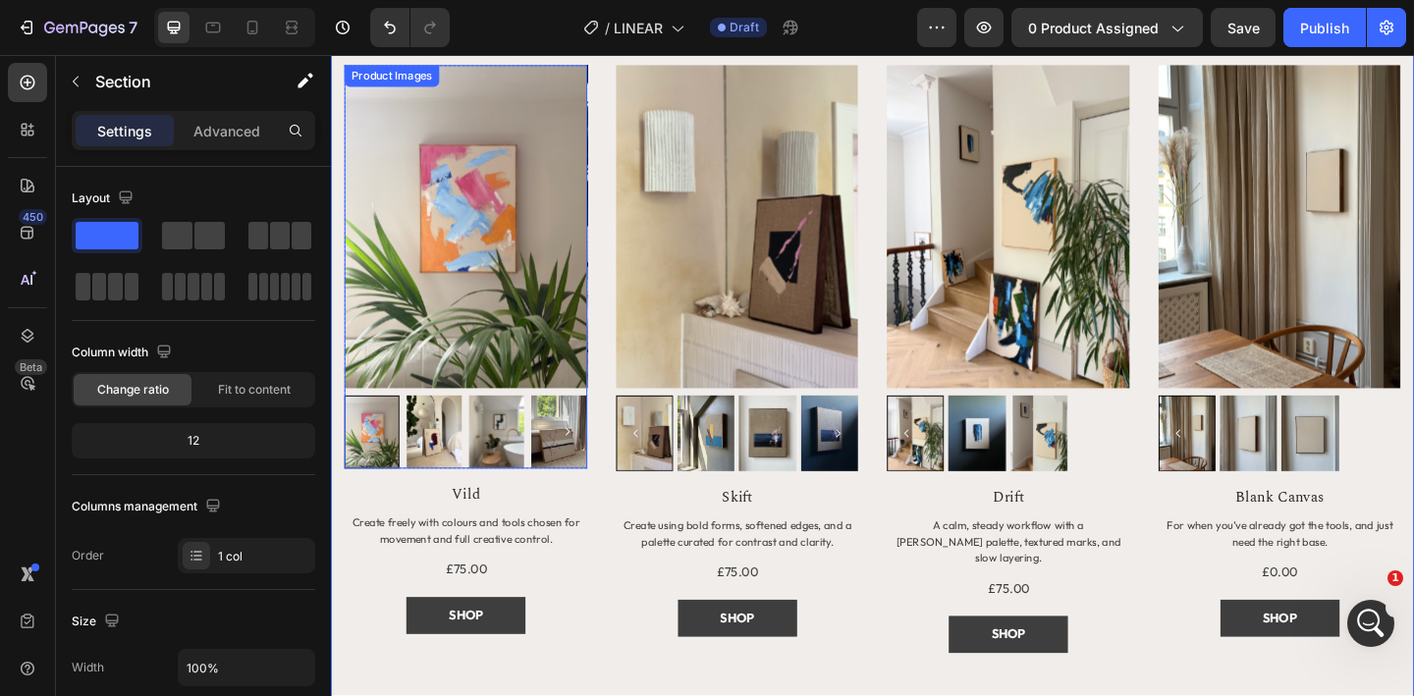
click at [552, 367] on img at bounding box center [478, 243] width 264 height 352
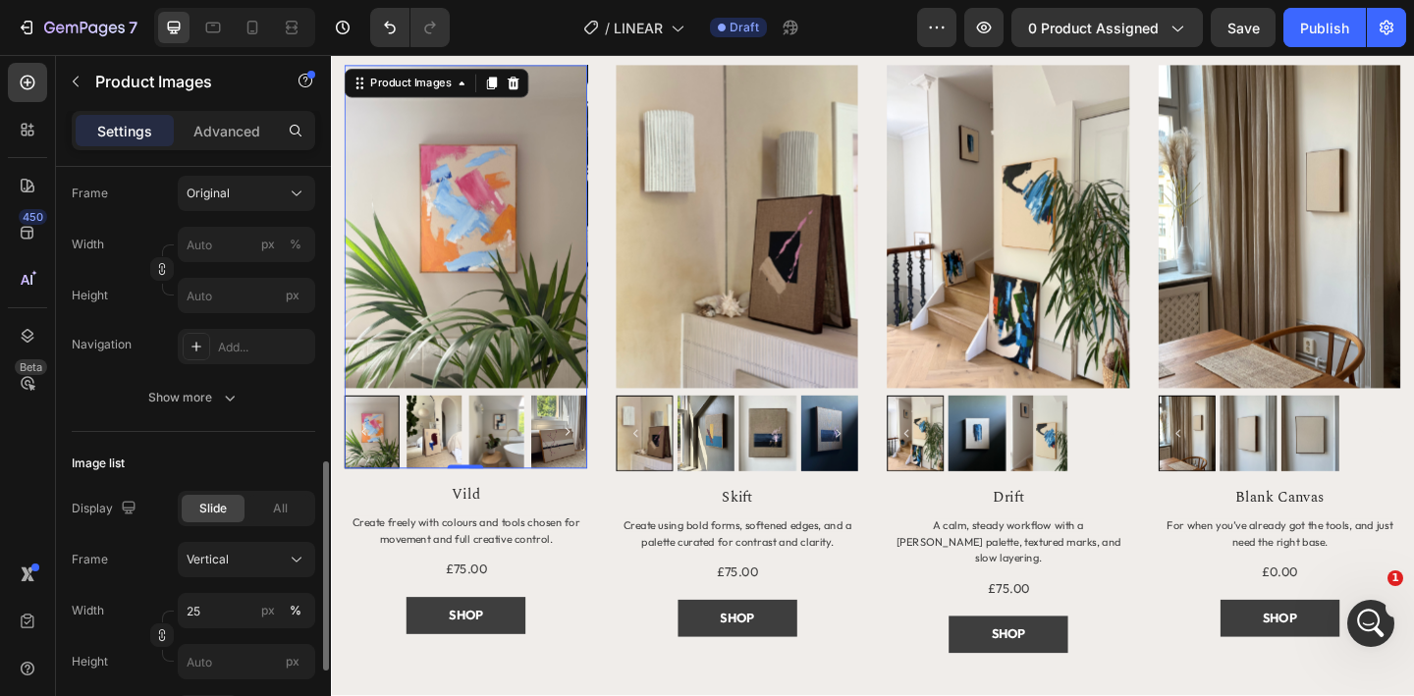
scroll to position [460, 0]
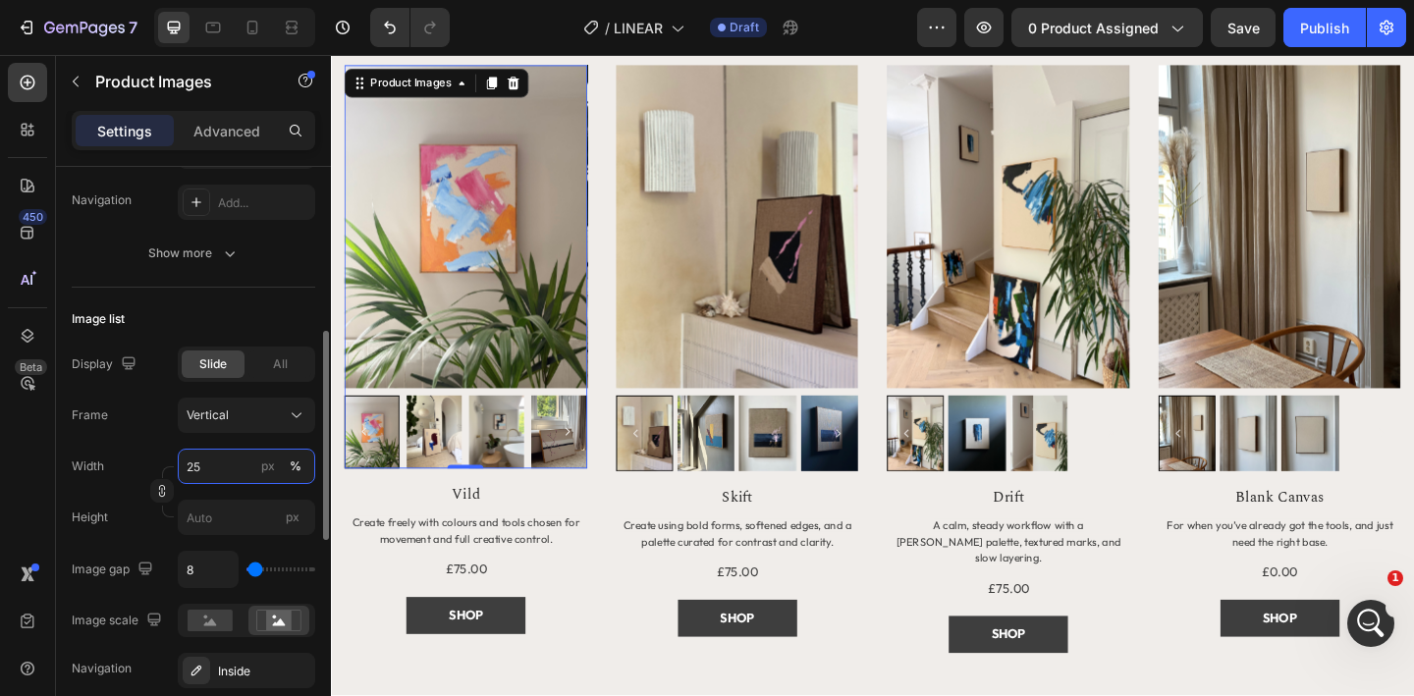
click at [240, 465] on input "25" at bounding box center [246, 466] width 137 height 35
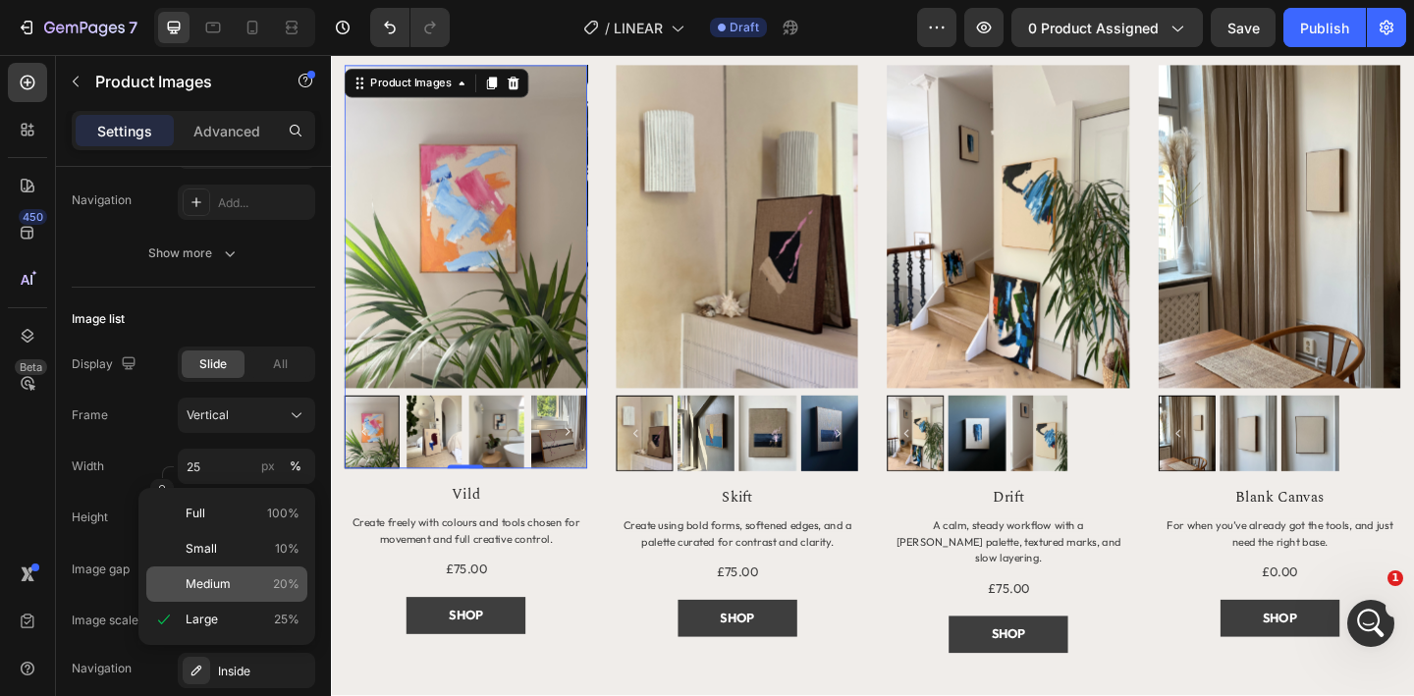
click at [251, 575] on p "Medium 20%" at bounding box center [243, 584] width 114 height 18
type input "20"
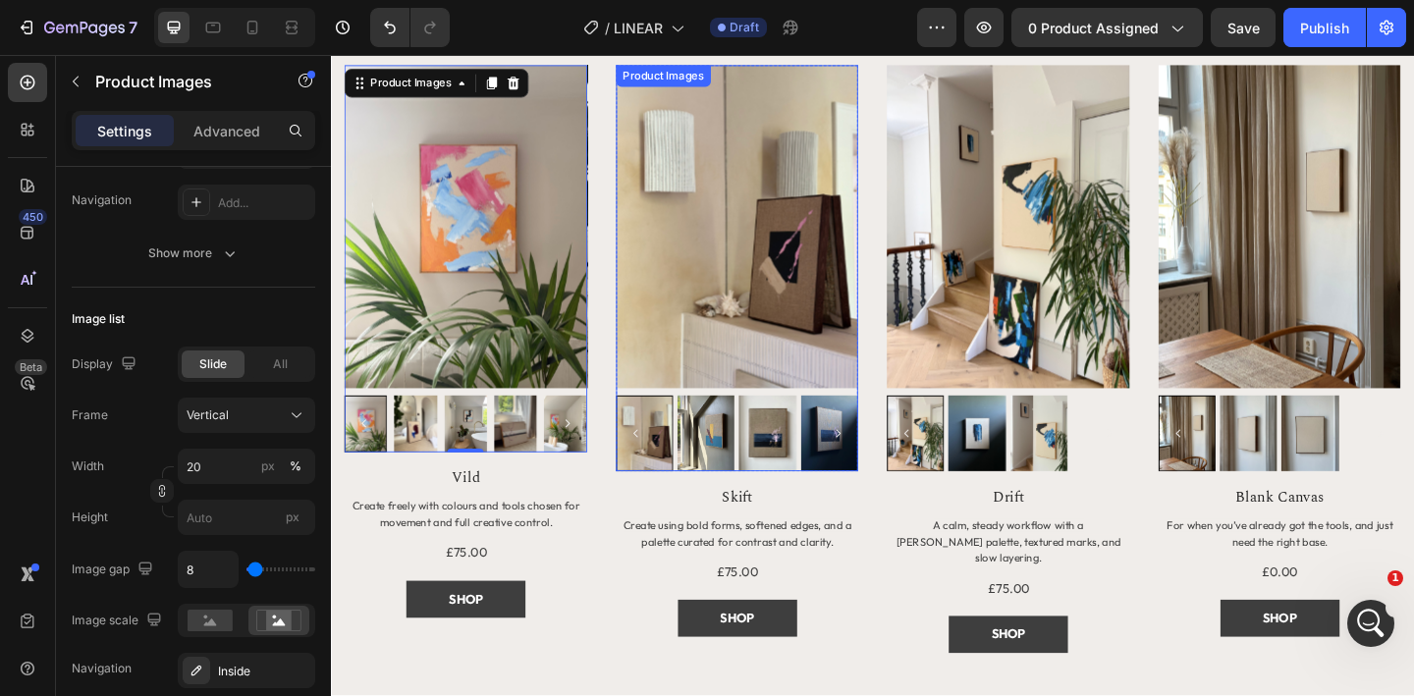
click at [708, 324] on img at bounding box center [773, 243] width 264 height 352
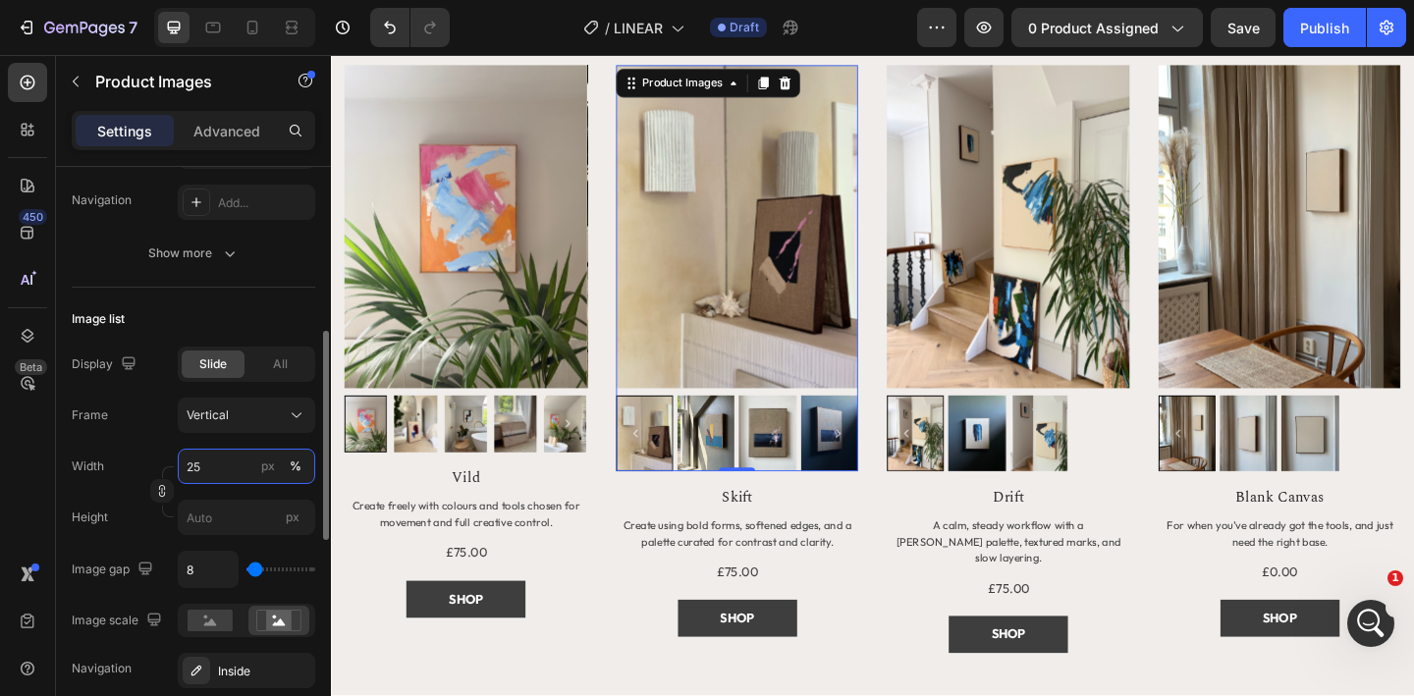
click at [225, 467] on input "25" at bounding box center [246, 466] width 137 height 35
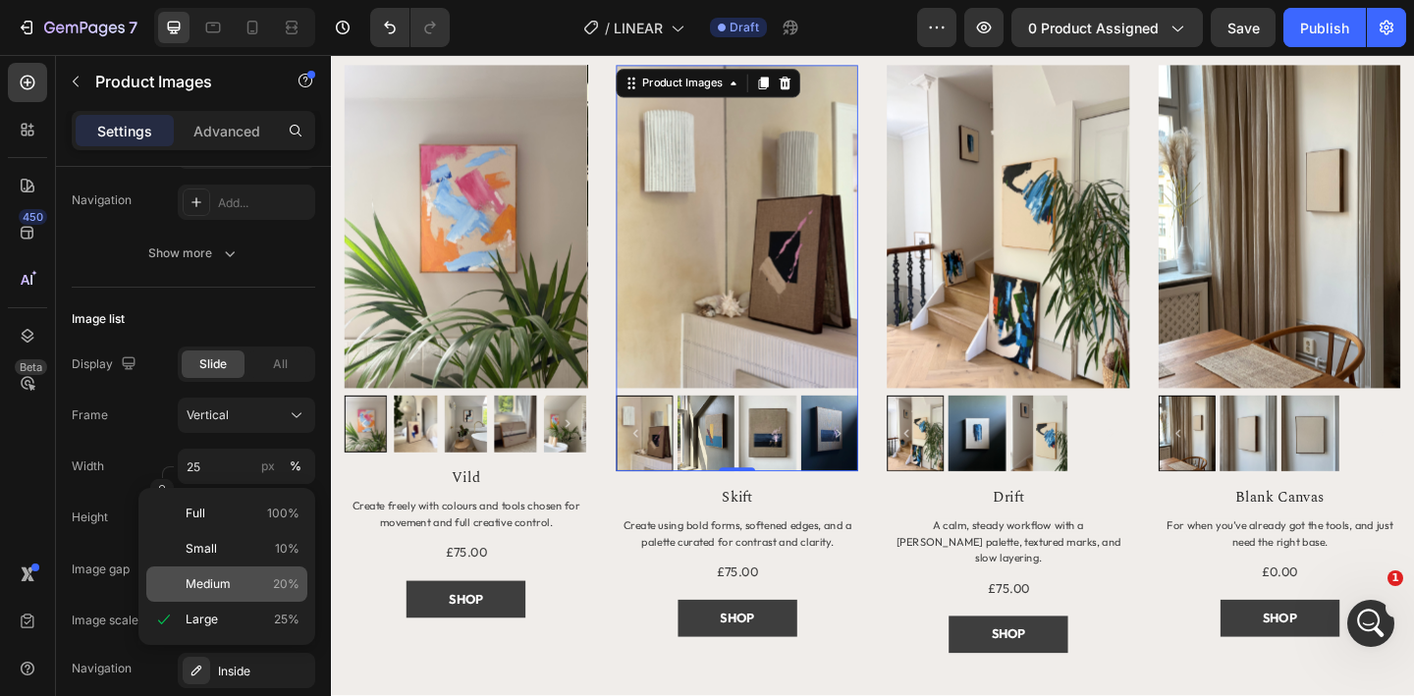
click at [241, 580] on p "Medium 20%" at bounding box center [243, 584] width 114 height 18
type input "20"
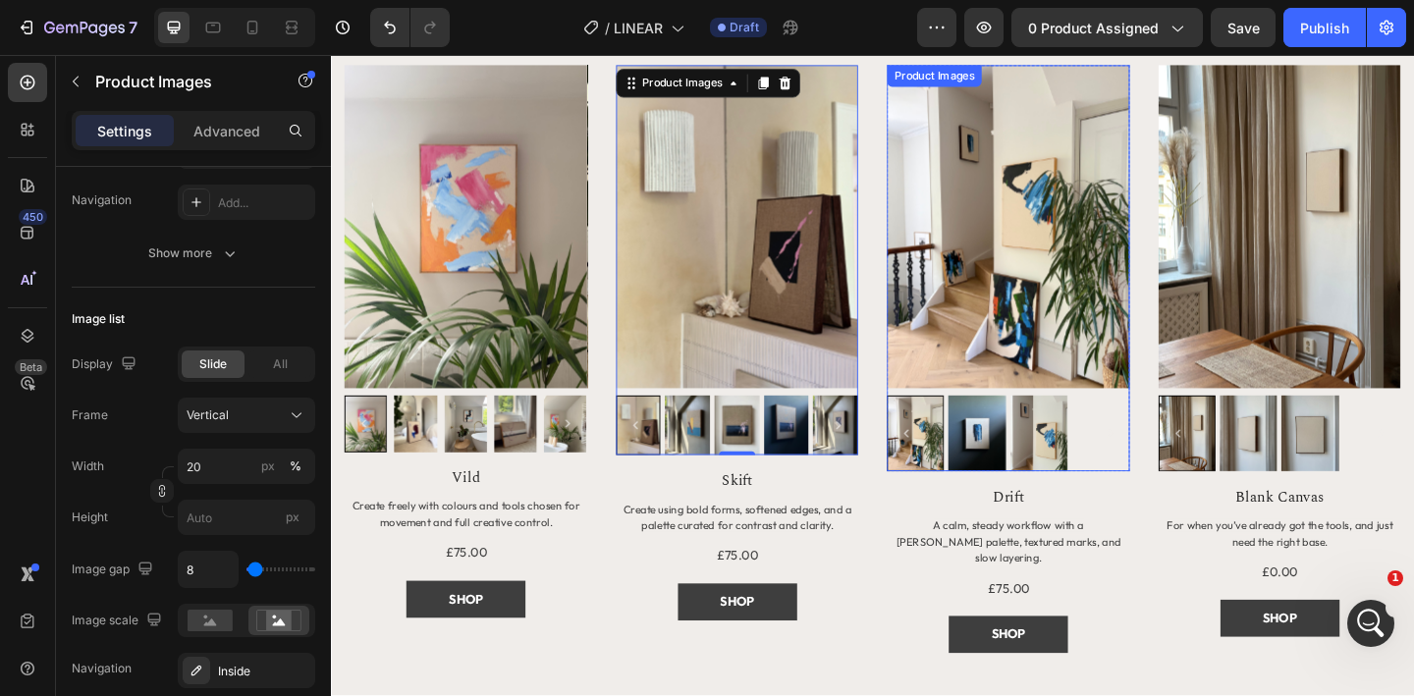
click at [996, 291] on img at bounding box center [1068, 243] width 264 height 352
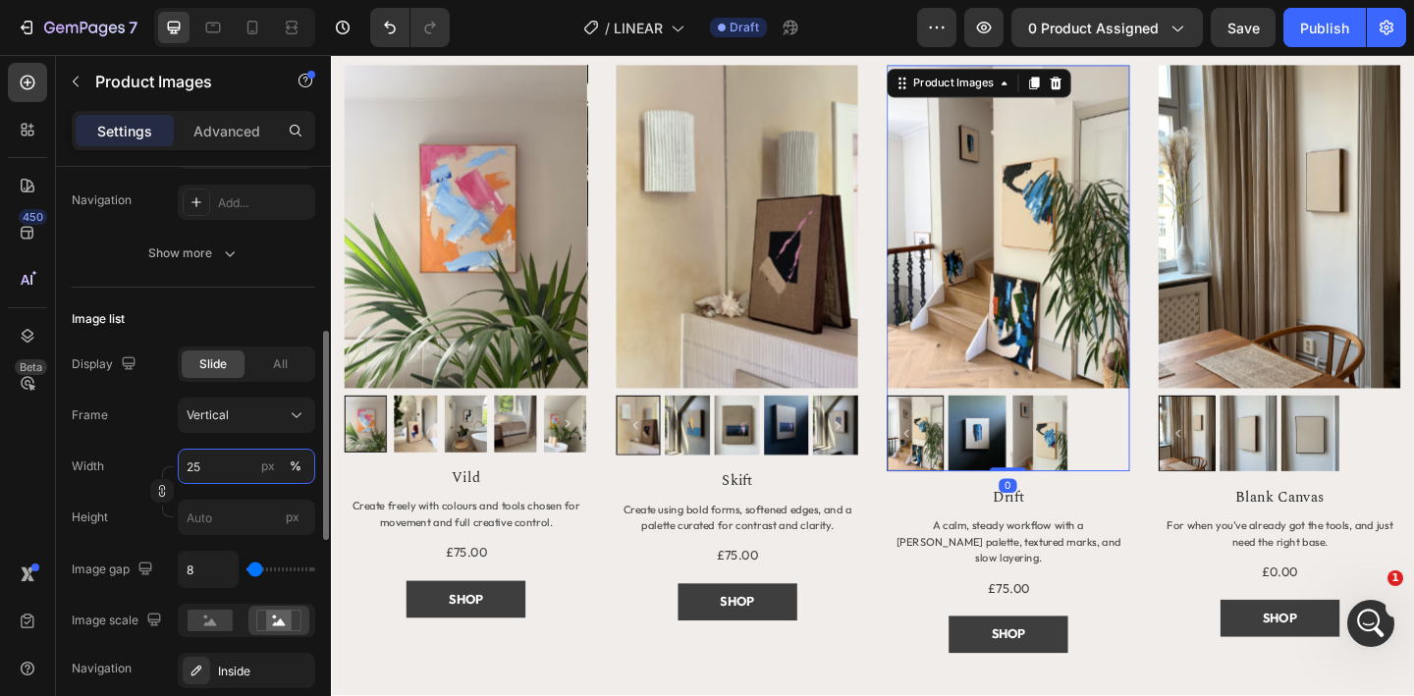
click at [210, 474] on input "25" at bounding box center [246, 466] width 137 height 35
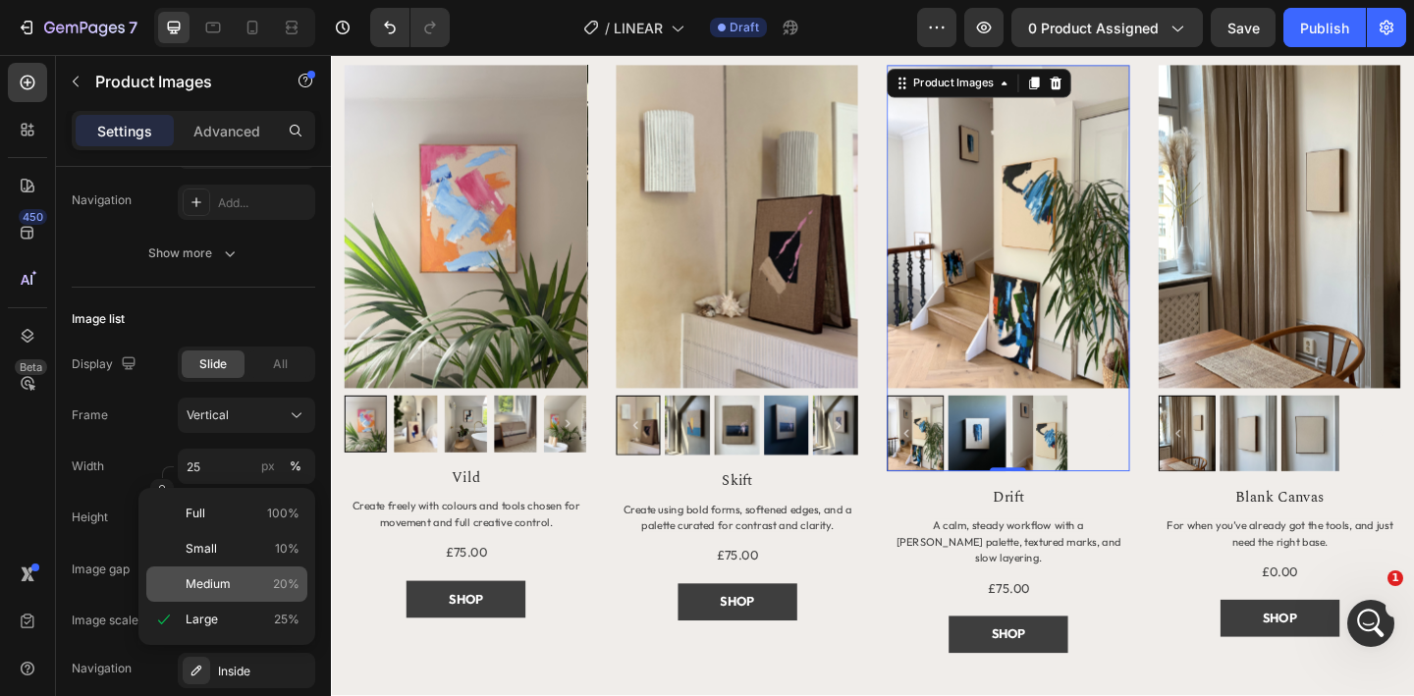
click at [226, 575] on span "Medium" at bounding box center [208, 584] width 45 height 18
type input "20"
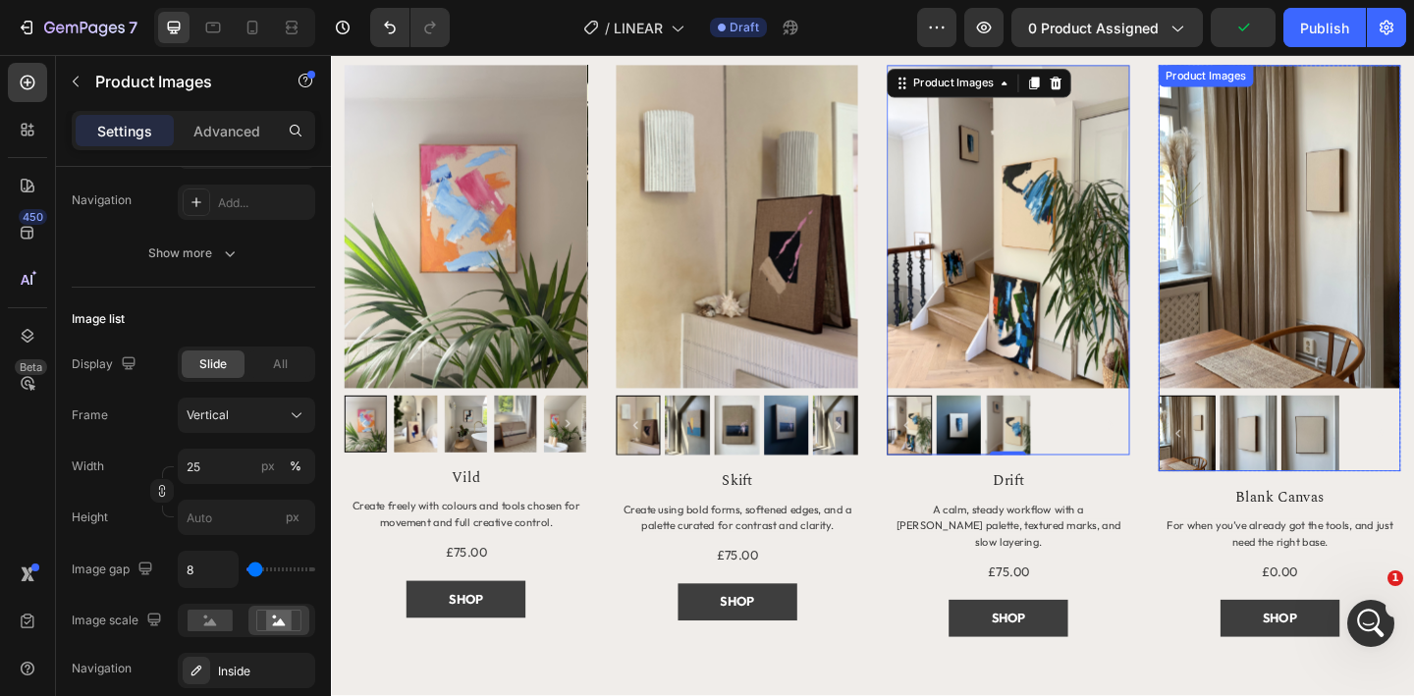
click at [1273, 299] on img at bounding box center [1363, 243] width 264 height 352
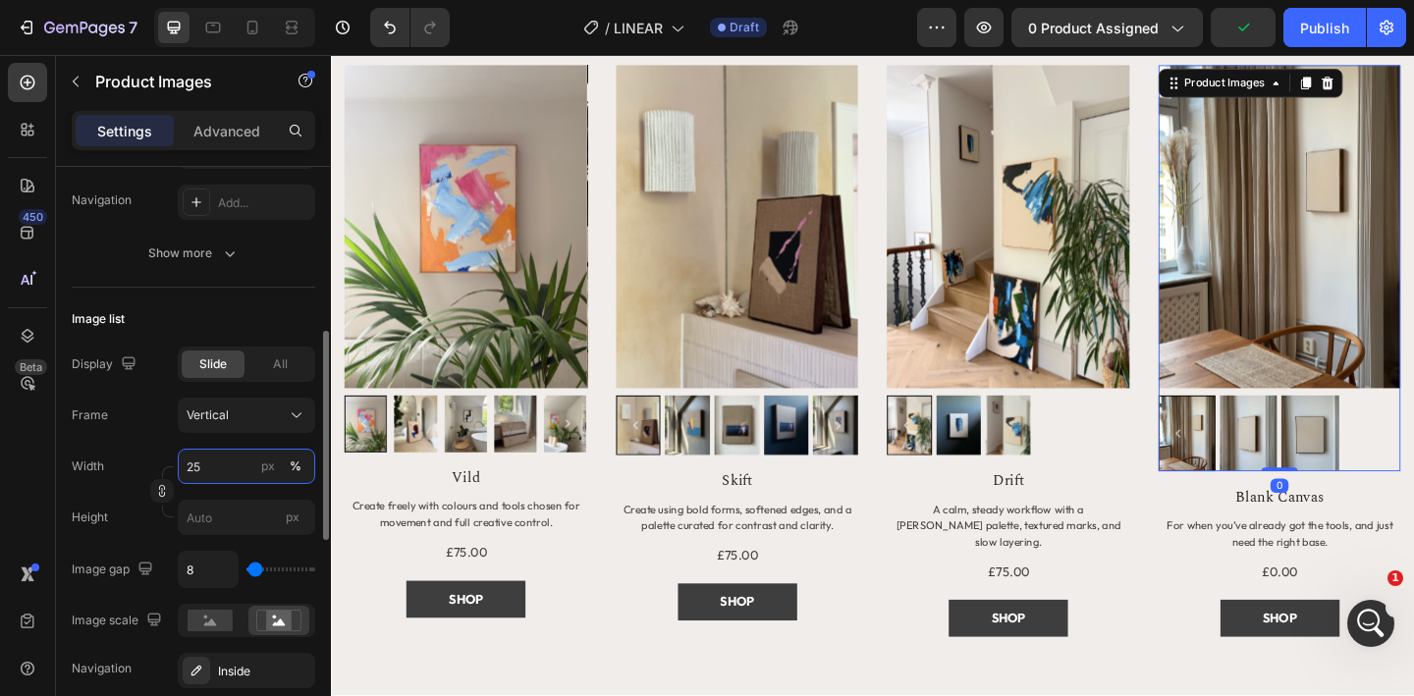
click at [202, 470] on input "25" at bounding box center [246, 466] width 137 height 35
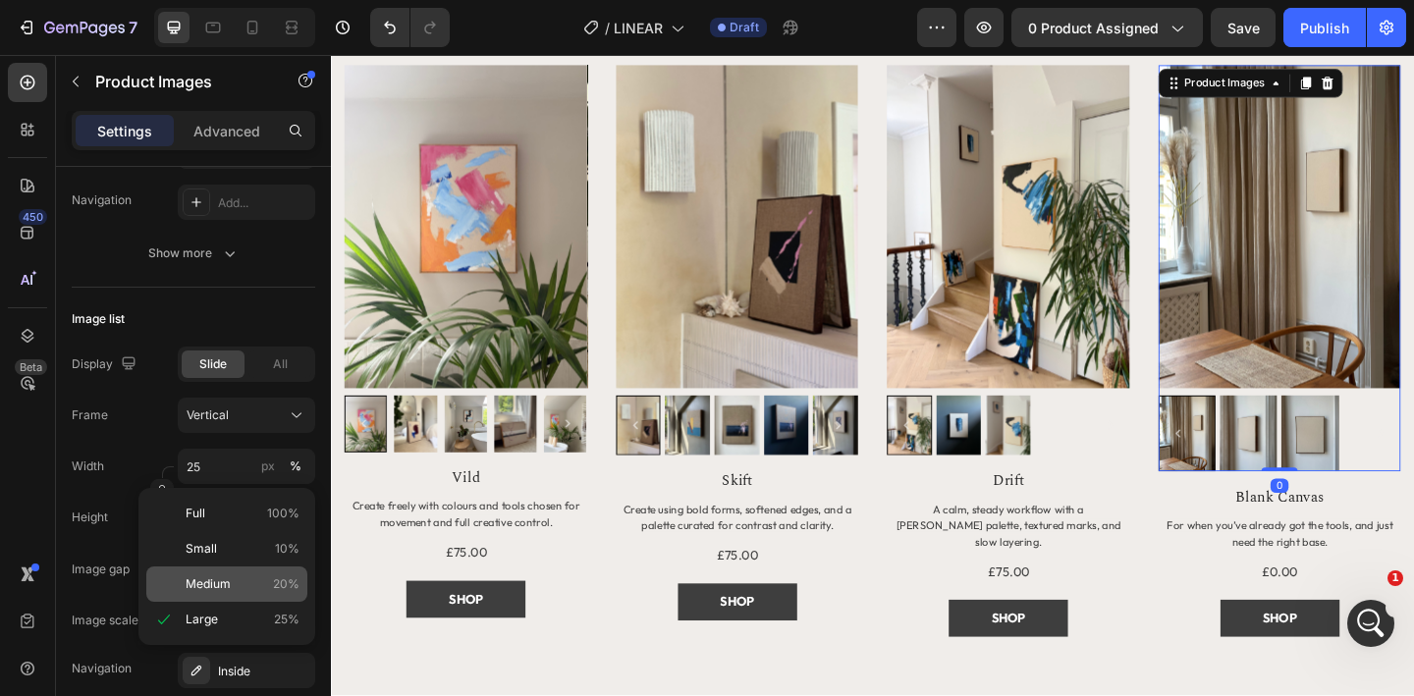
click at [227, 578] on span "Medium" at bounding box center [208, 584] width 45 height 18
type input "20"
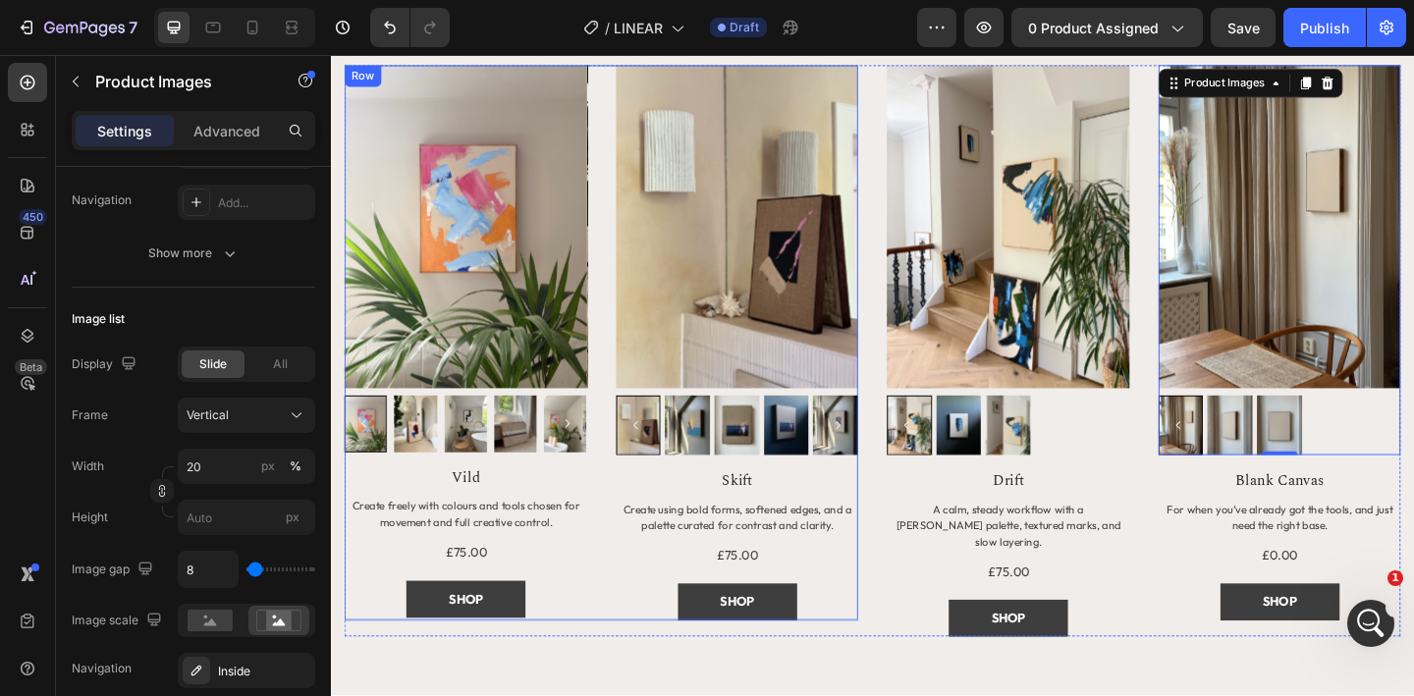
click at [629, 571] on div "Product Images Row Vild Product Title Create freely with colours and tools chos…" at bounding box center [625, 369] width 559 height 604
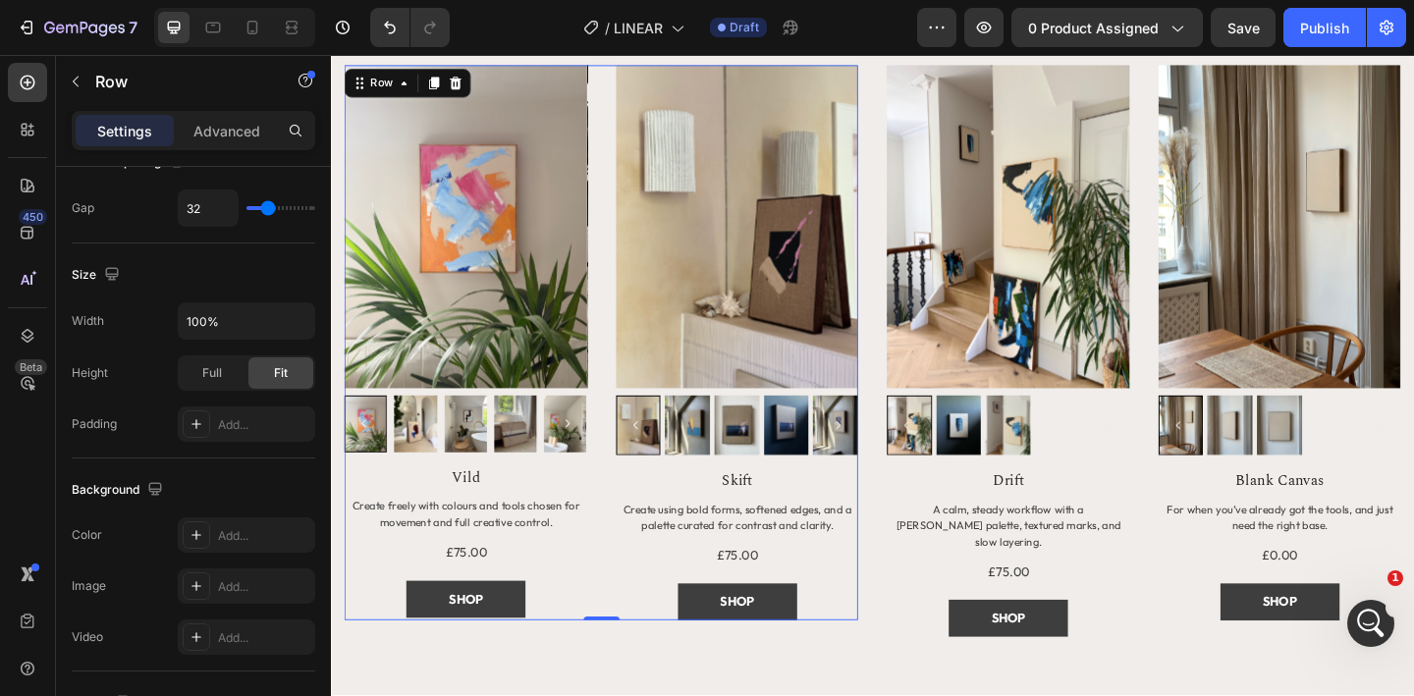
scroll to position [0, 0]
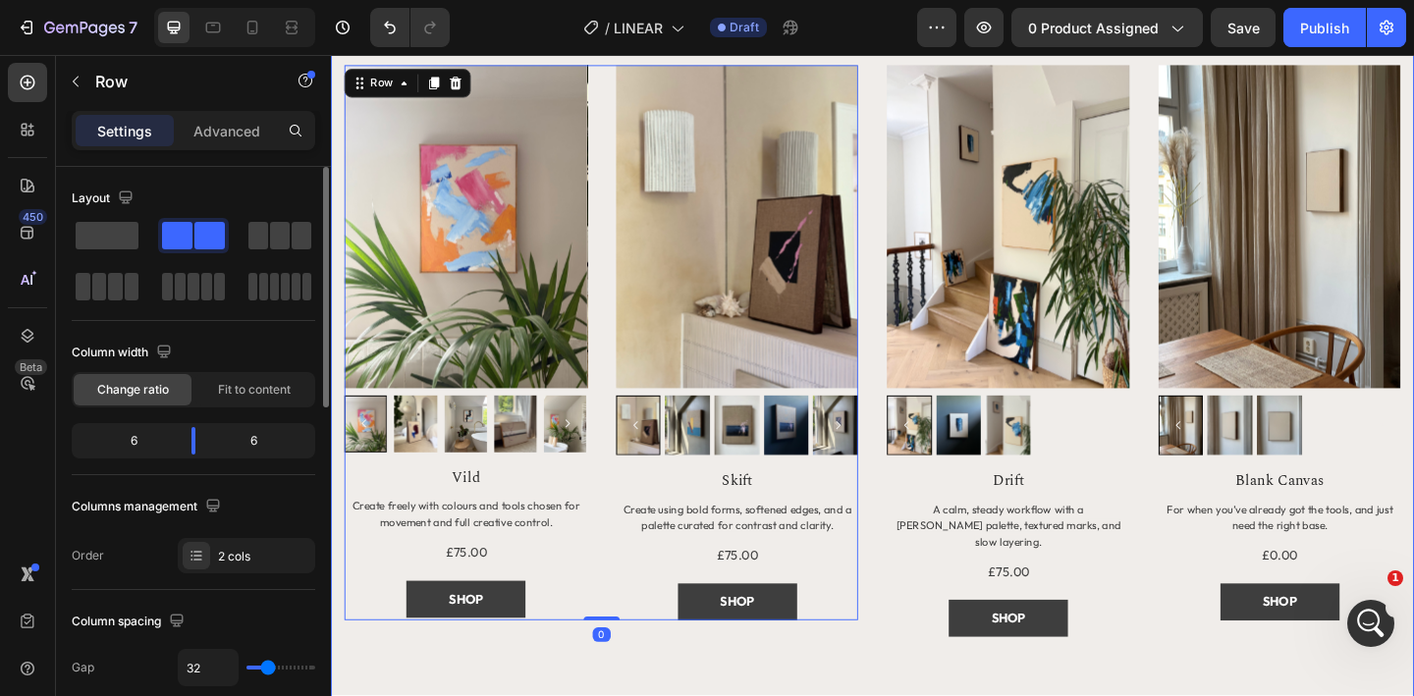
click at [673, 695] on div "MORE TO EXPLORE Heading Title Line Row Product Images Row Vild Product Title Cr…" at bounding box center [920, 399] width 1149 height 849
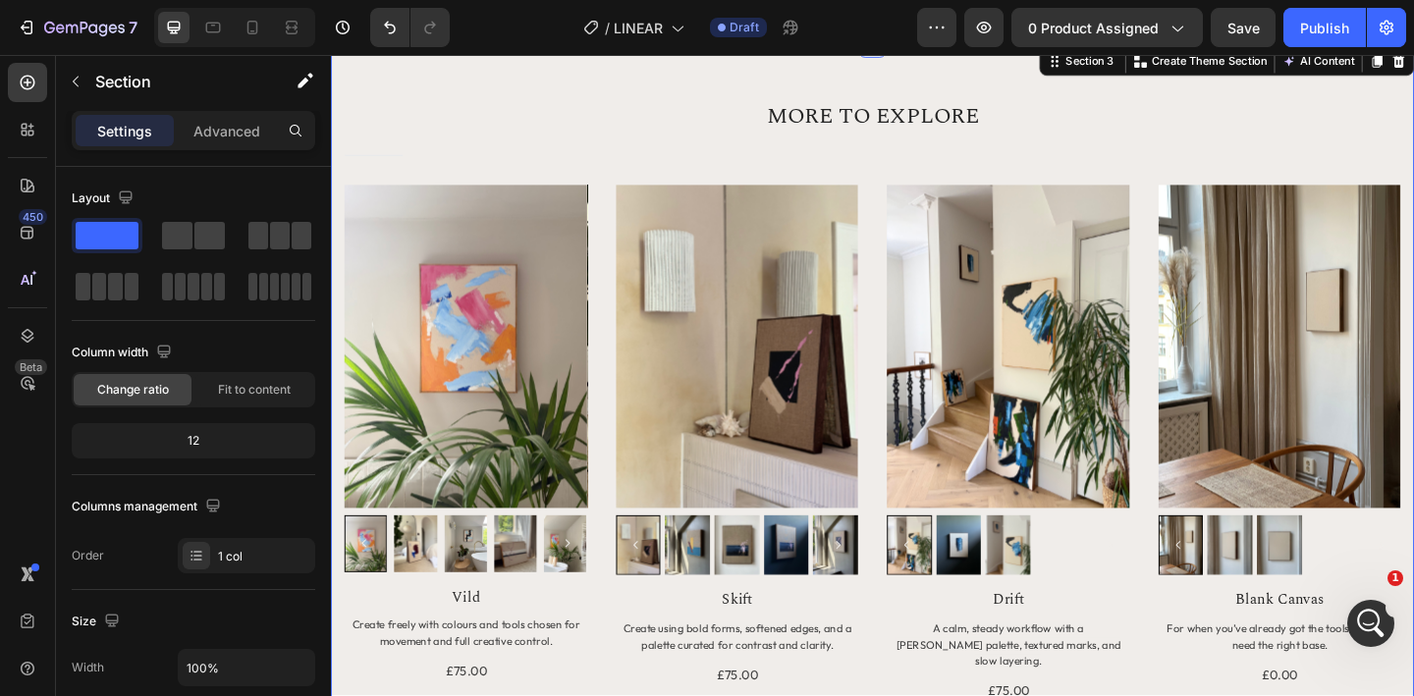
scroll to position [1617, 0]
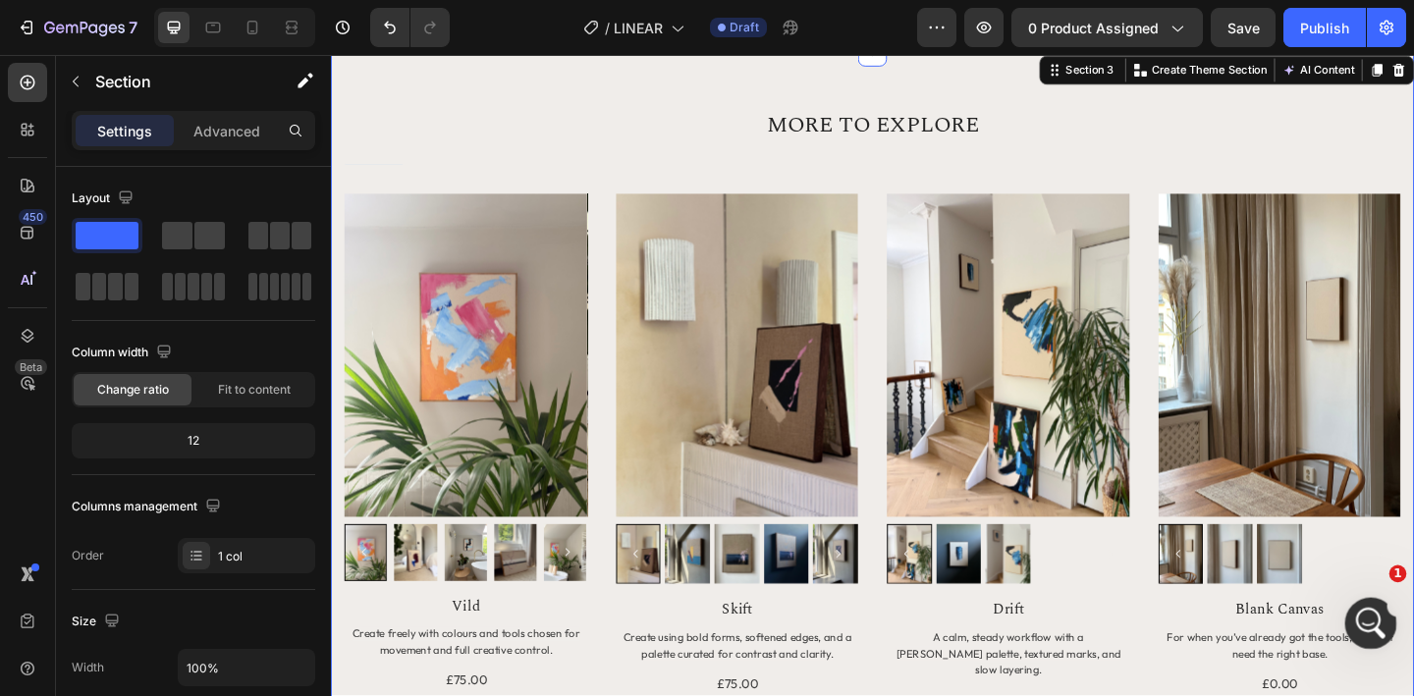
click at [1383, 618] on div "Open Intercom Messenger" at bounding box center [1368, 620] width 65 height 65
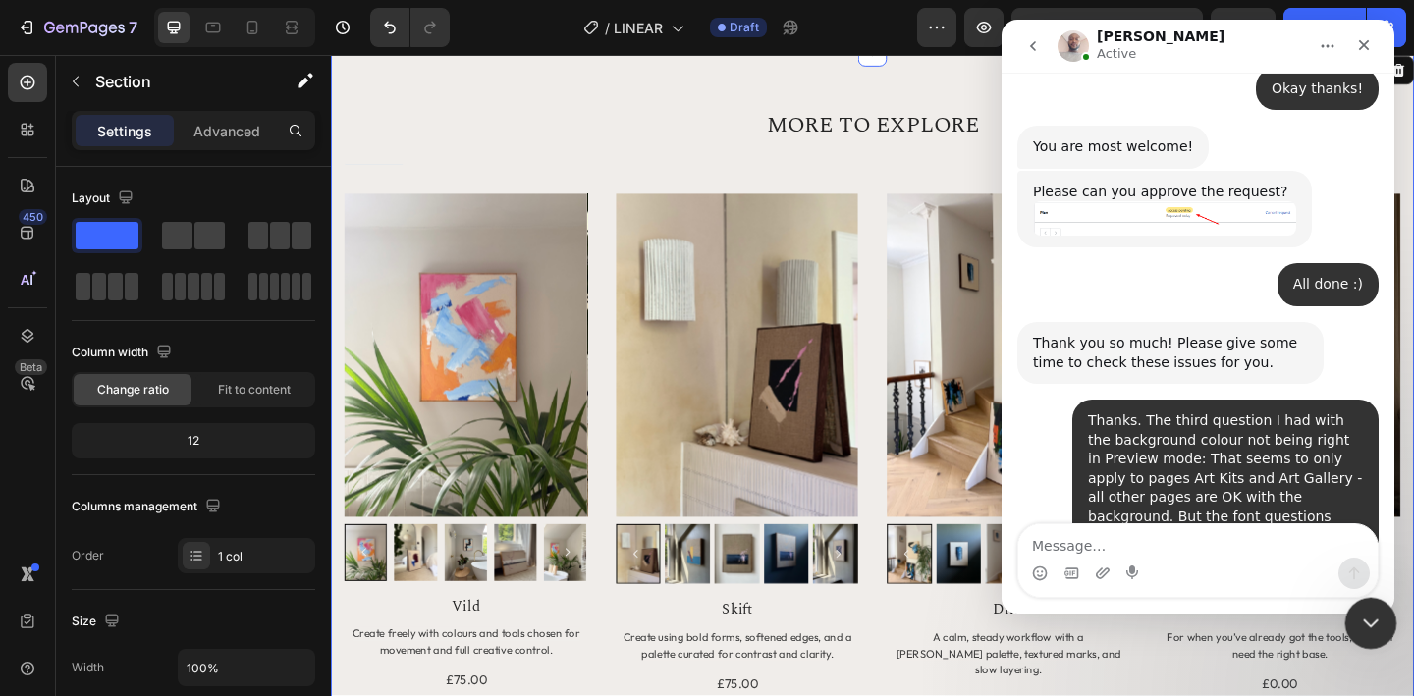
scroll to position [3061, 0]
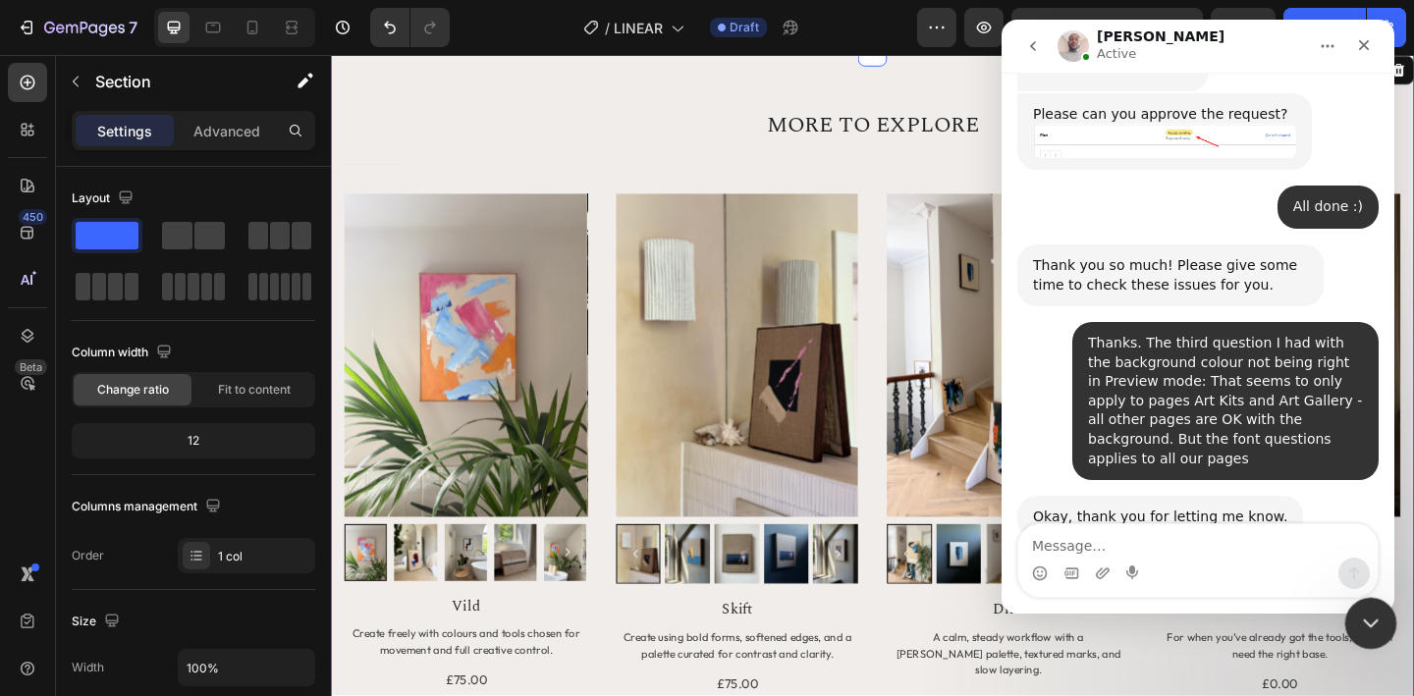
click at [1360, 624] on icon "Close Intercom Messenger" at bounding box center [1368, 621] width 24 height 24
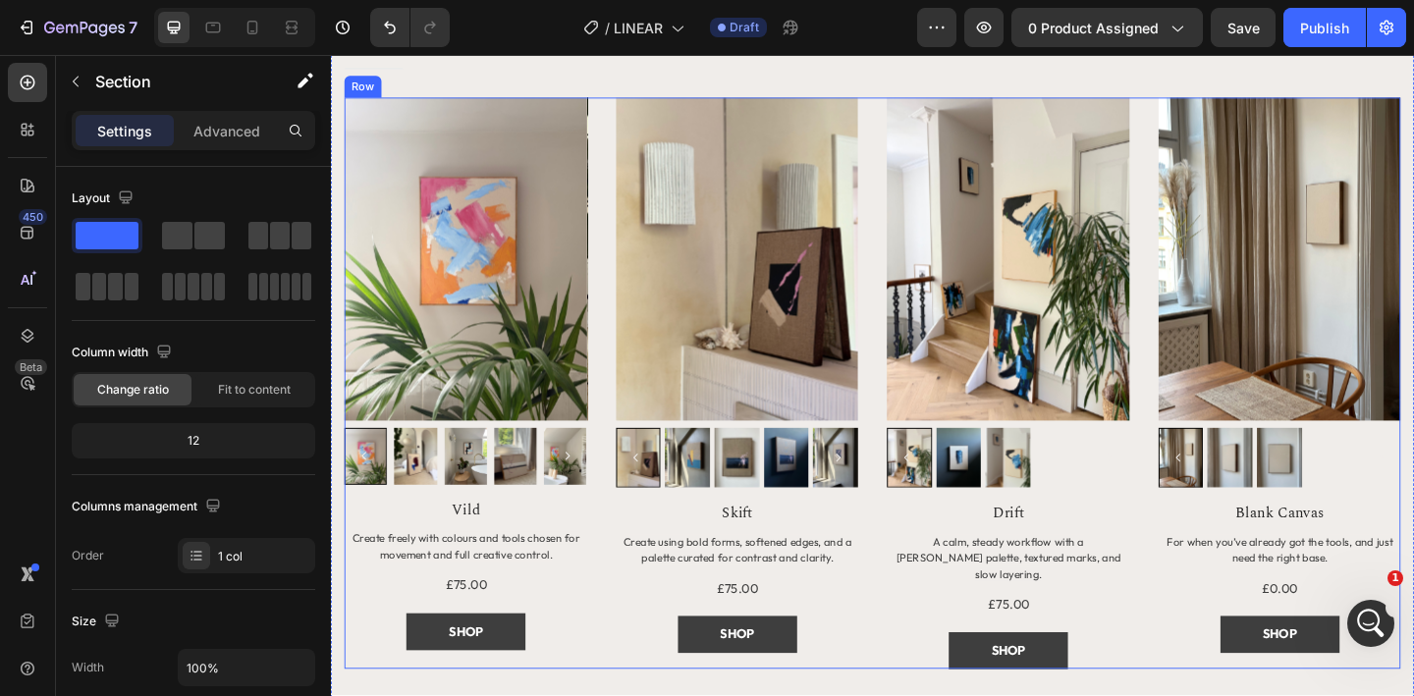
scroll to position [1728, 0]
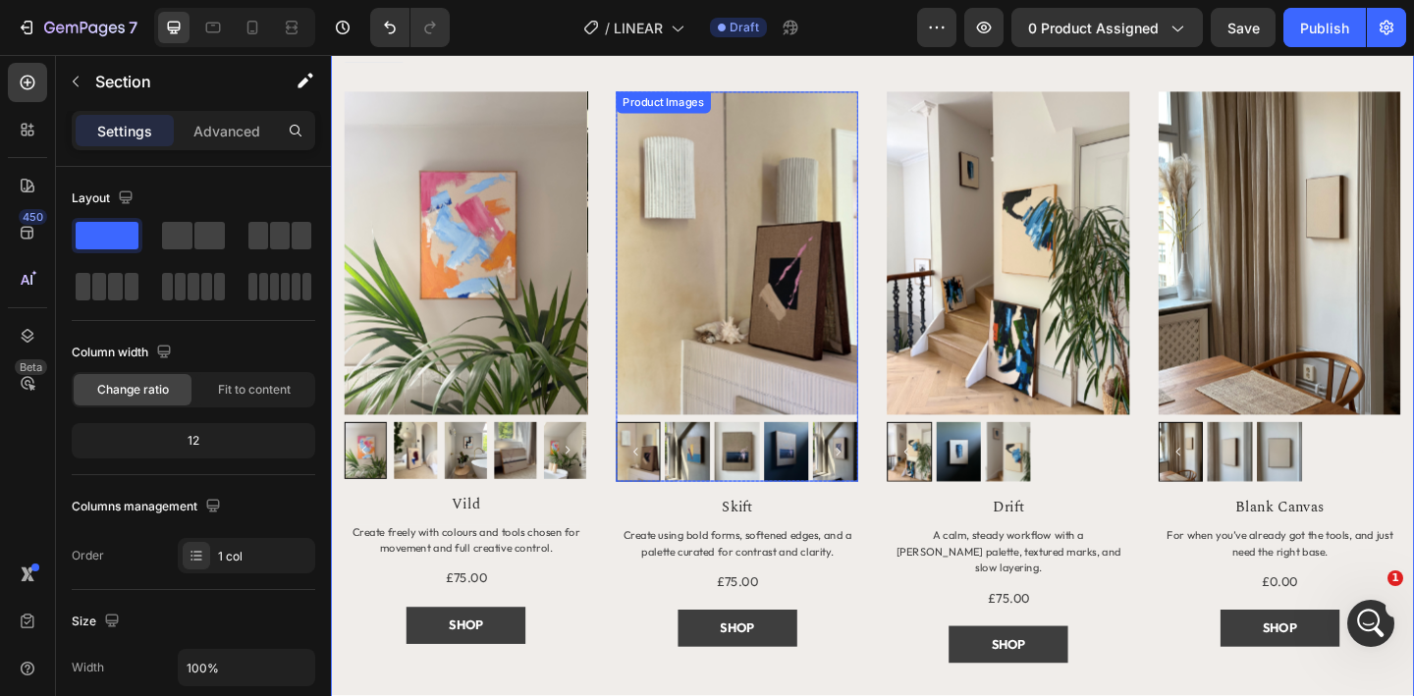
click at [797, 341] on img at bounding box center [773, 271] width 264 height 352
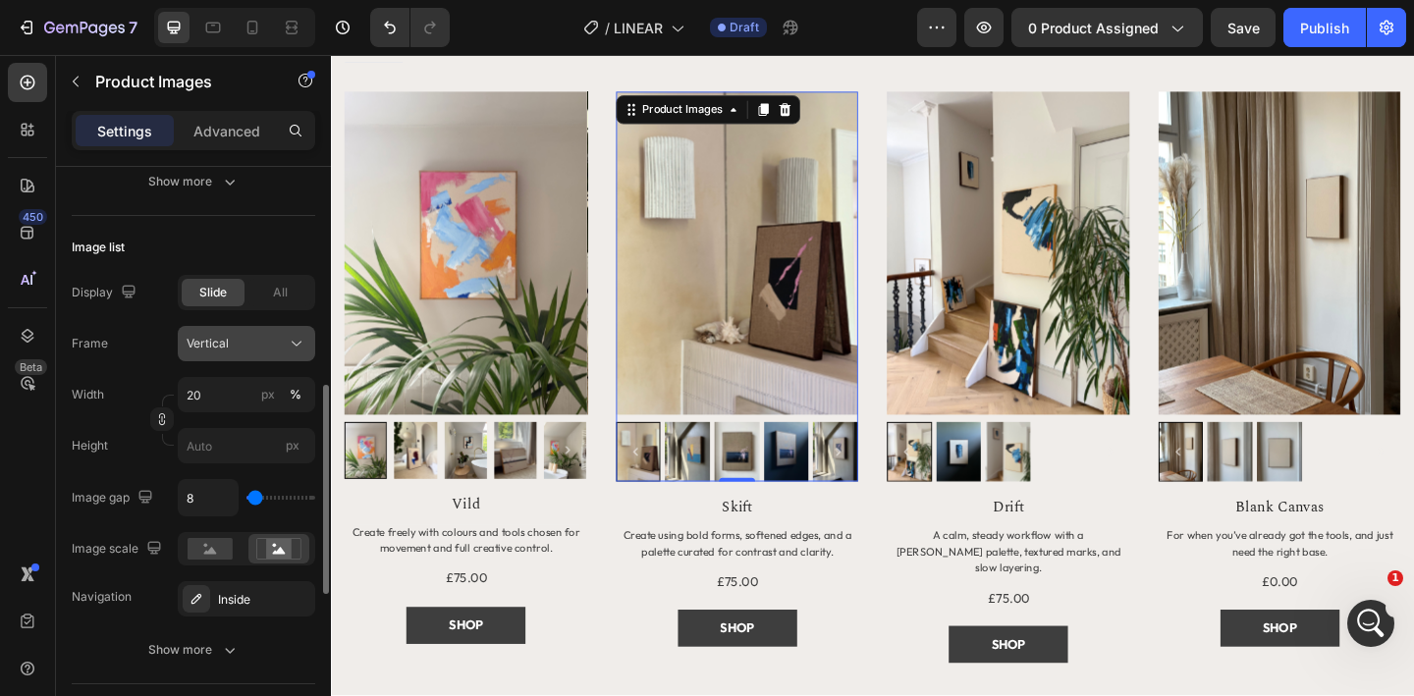
scroll to position [560, 0]
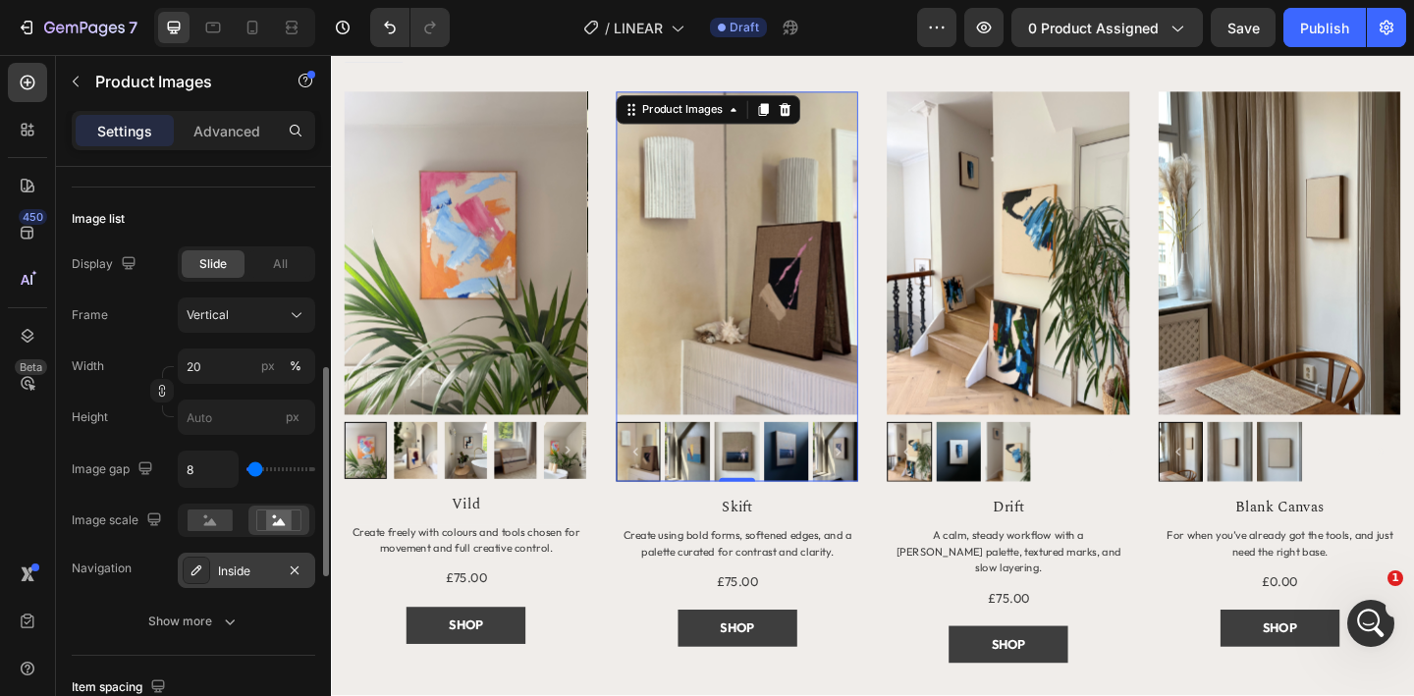
click at [231, 565] on div "Inside" at bounding box center [246, 572] width 57 height 18
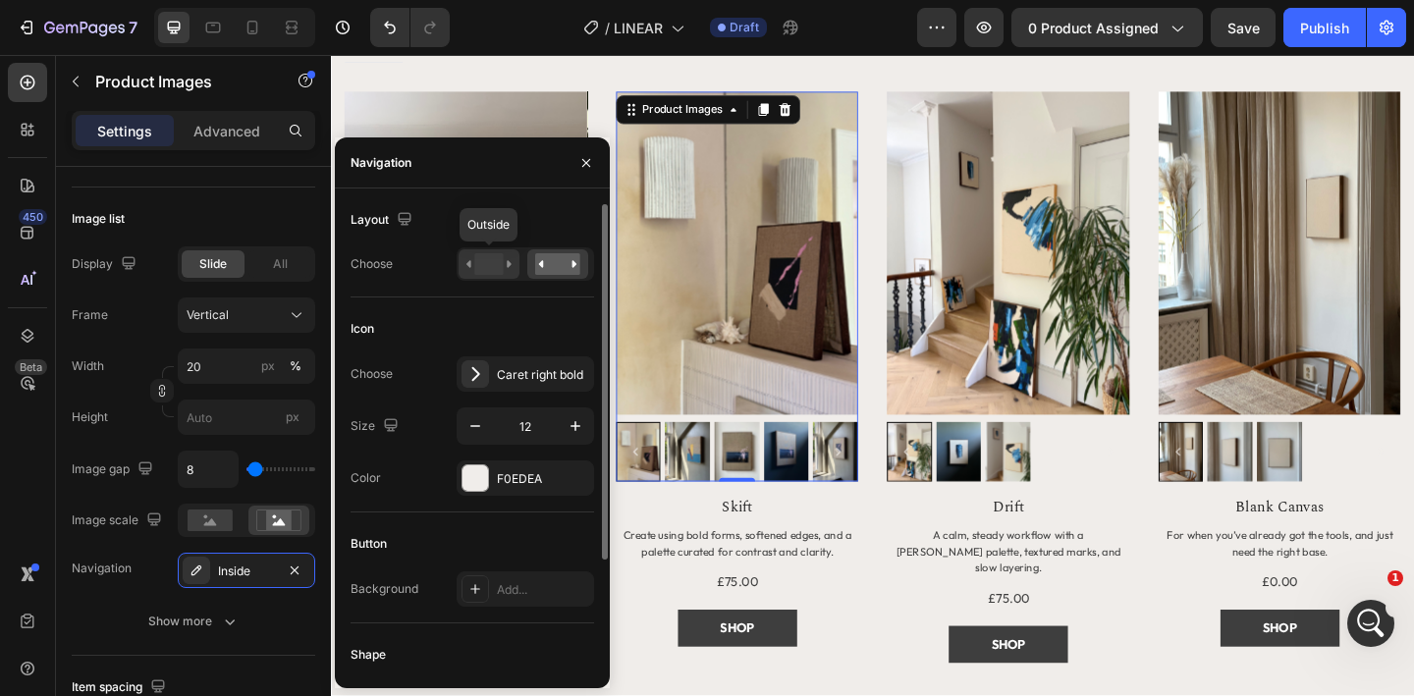
click at [476, 264] on rect at bounding box center [488, 264] width 28 height 22
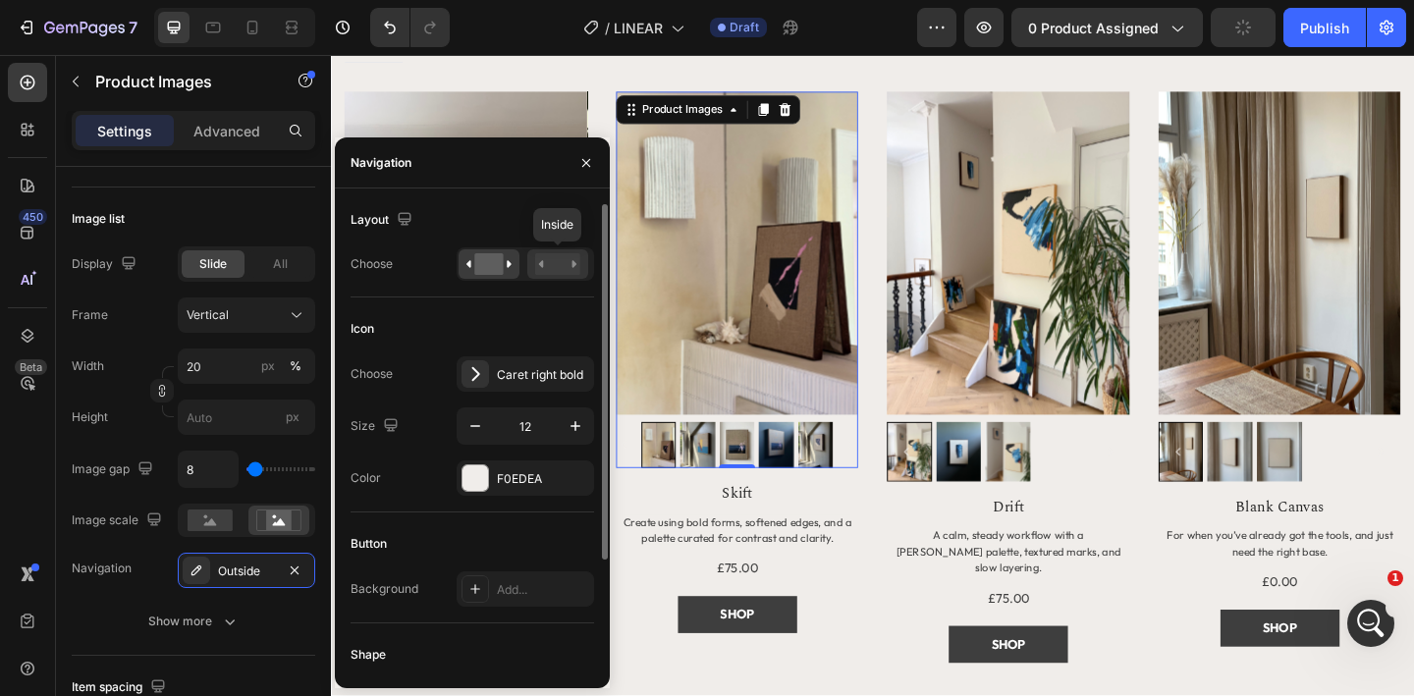
click at [548, 266] on rect at bounding box center [557, 264] width 45 height 22
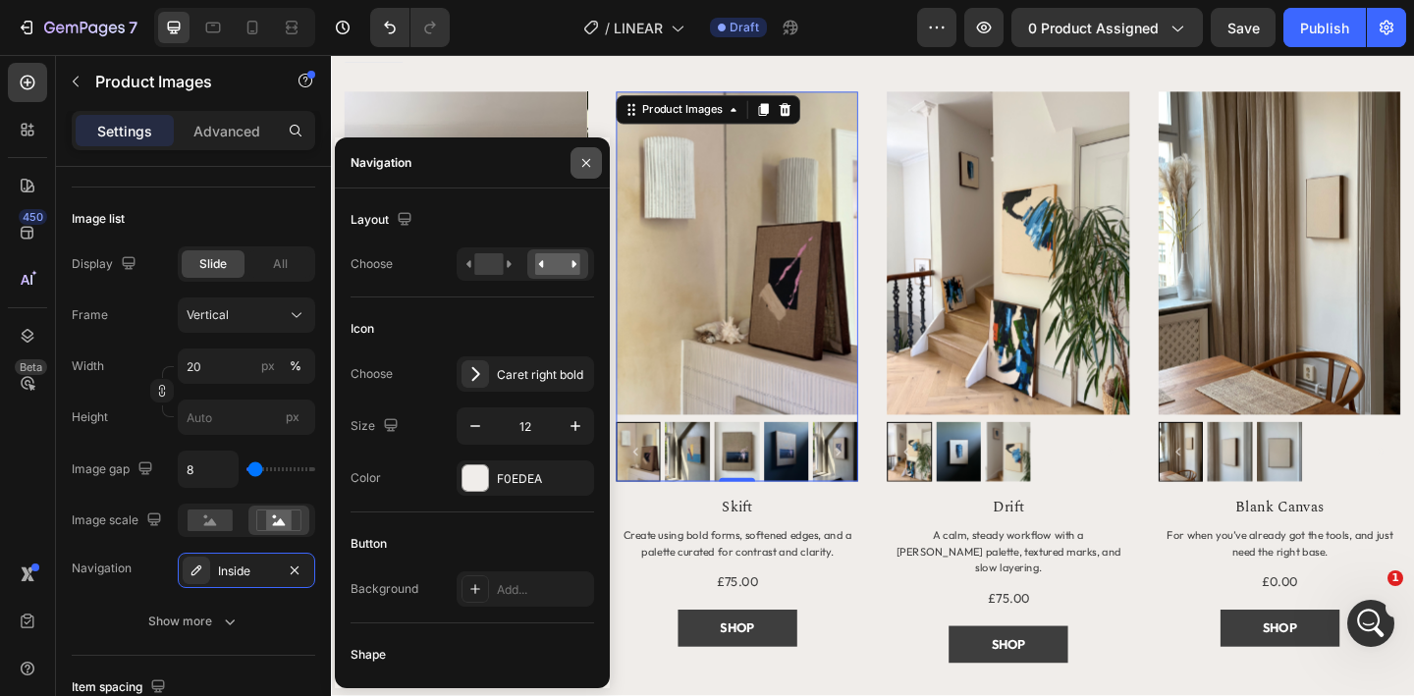
click at [586, 169] on icon "button" at bounding box center [586, 163] width 16 height 16
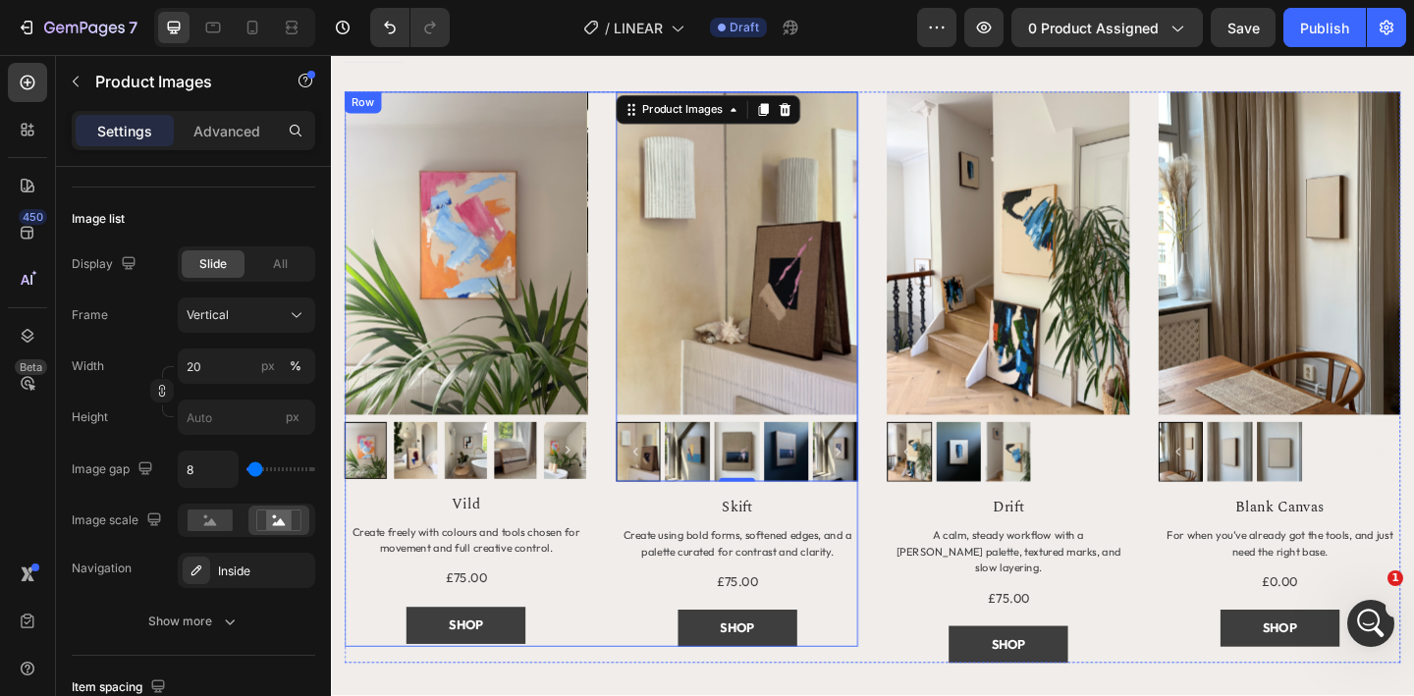
click at [628, 214] on div "Product Images Row Vild Product Title Create freely with colours and tools chos…" at bounding box center [625, 397] width 559 height 604
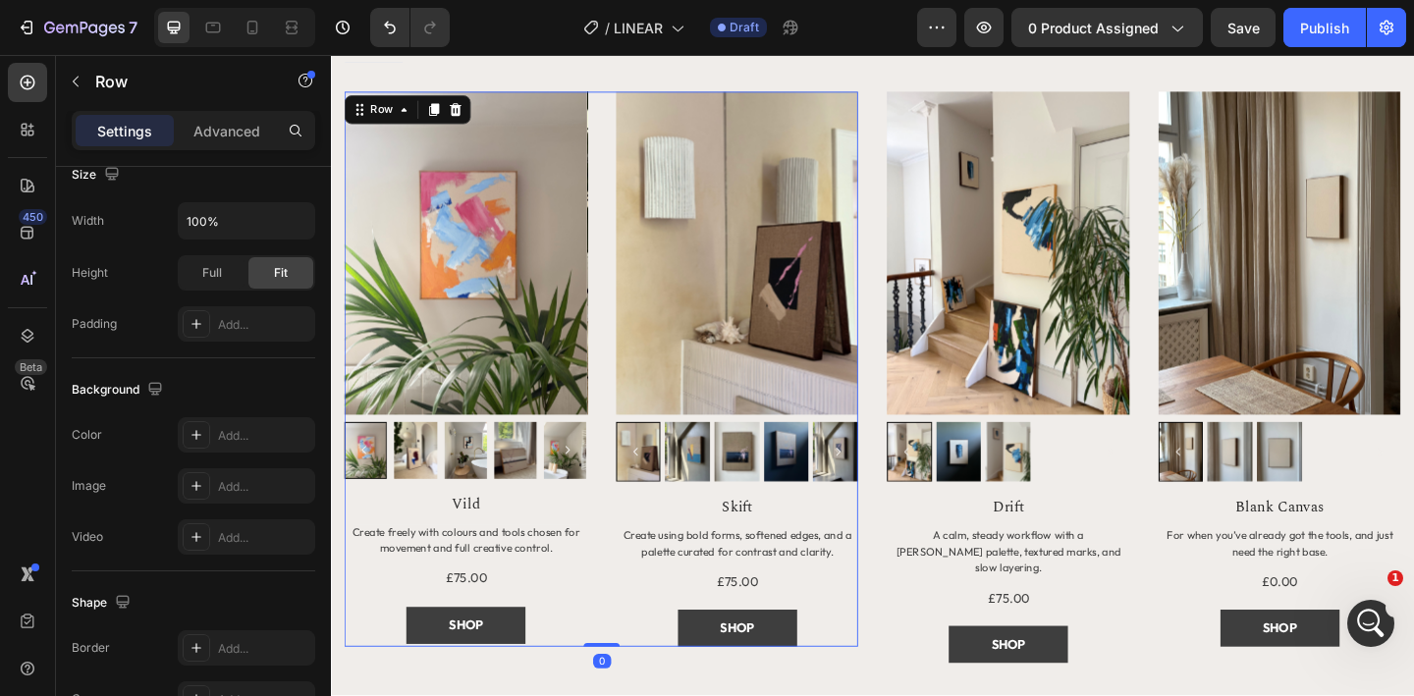
scroll to position [0, 0]
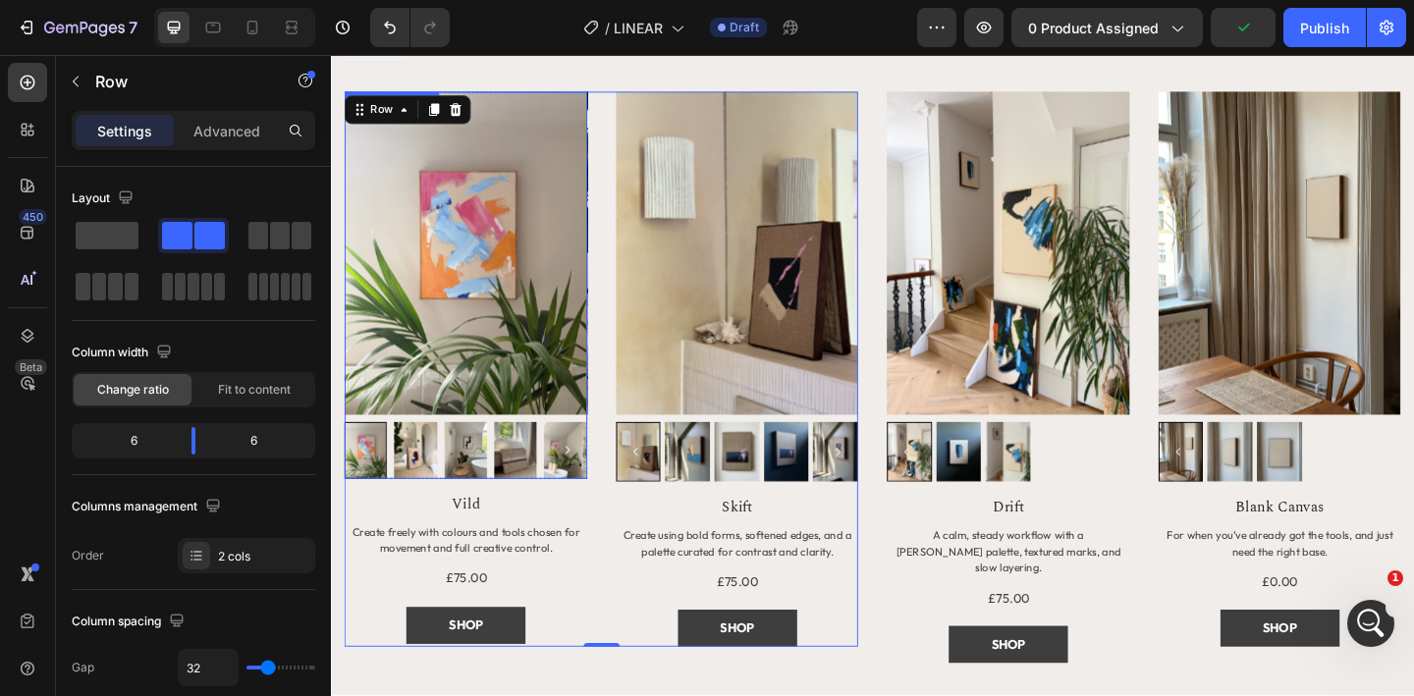
click at [542, 473] on img at bounding box center [532, 486] width 46 height 62
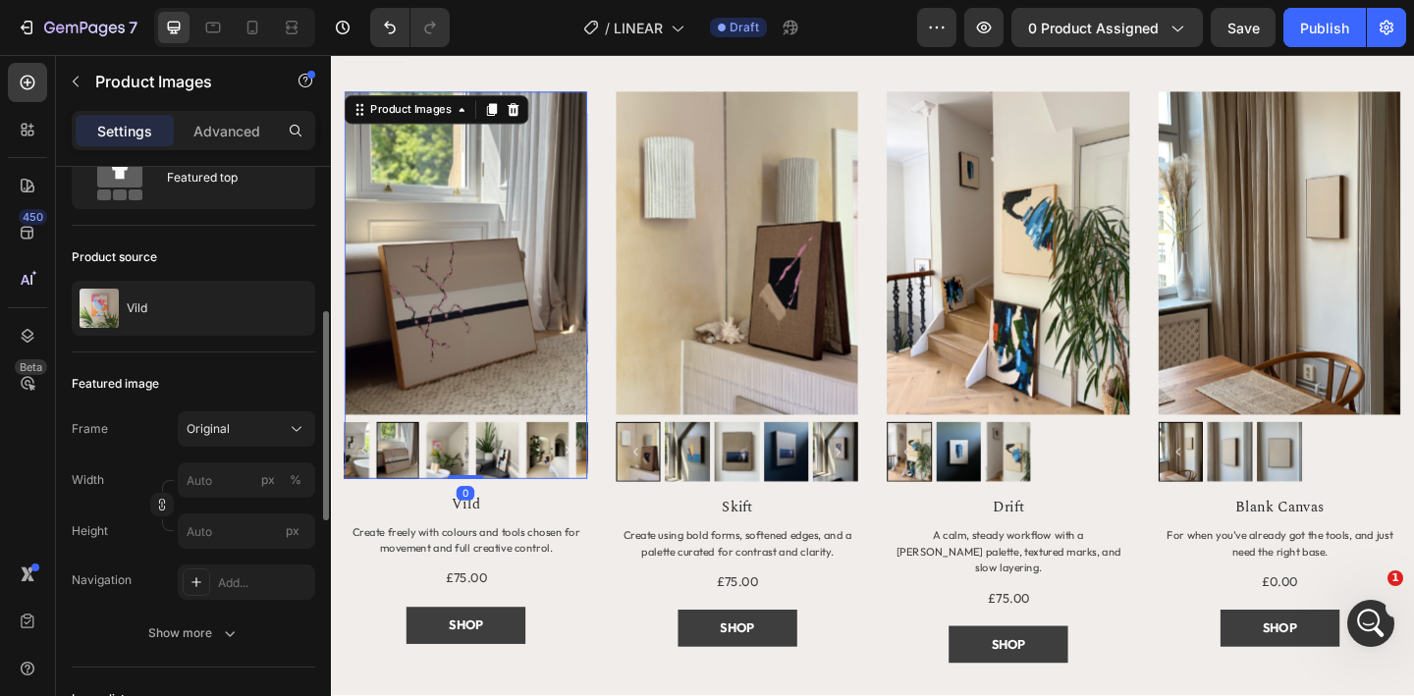
scroll to position [168, 0]
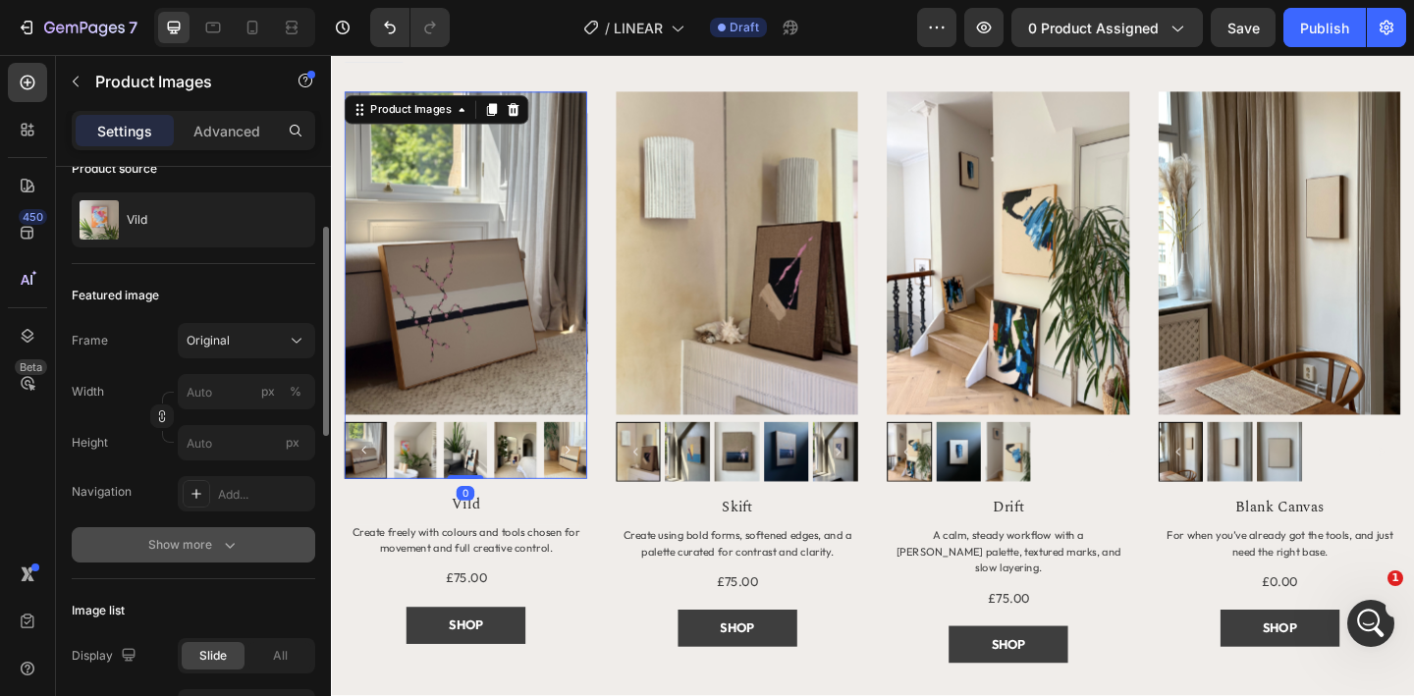
click at [224, 549] on icon "button" at bounding box center [230, 545] width 20 height 20
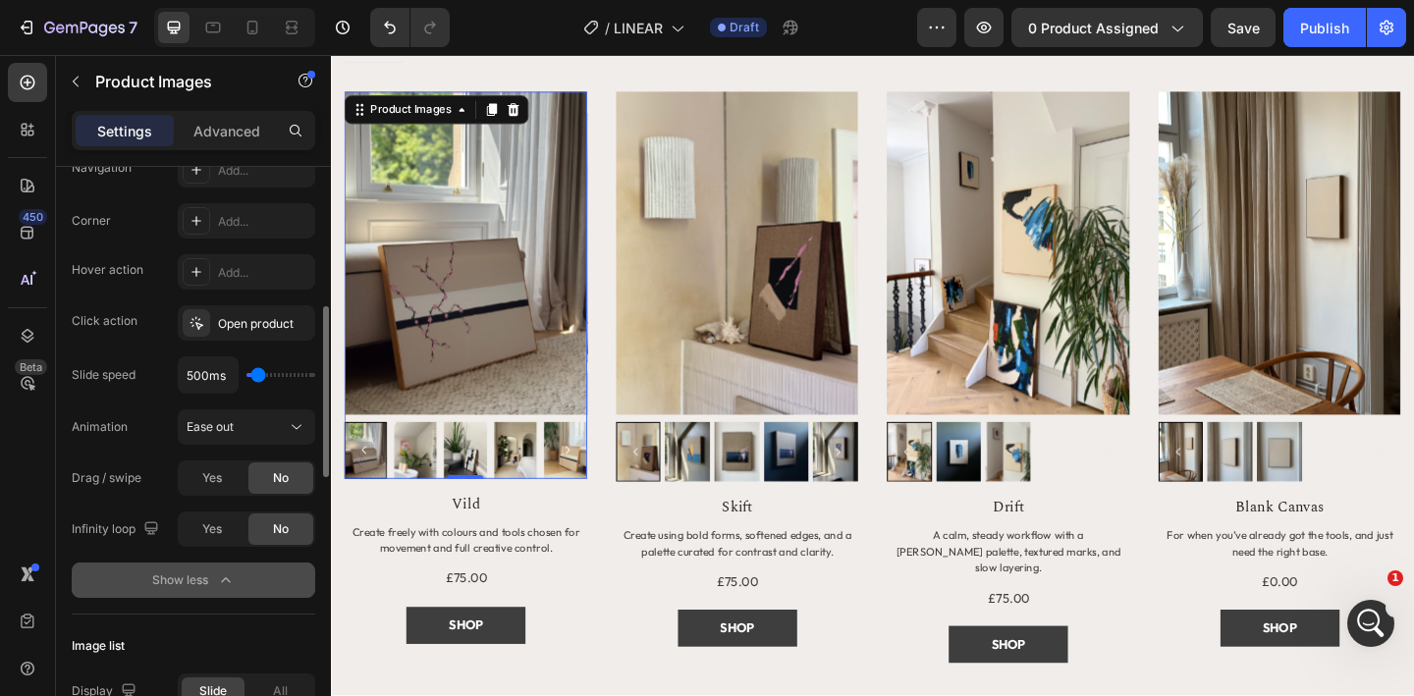
scroll to position [488, 0]
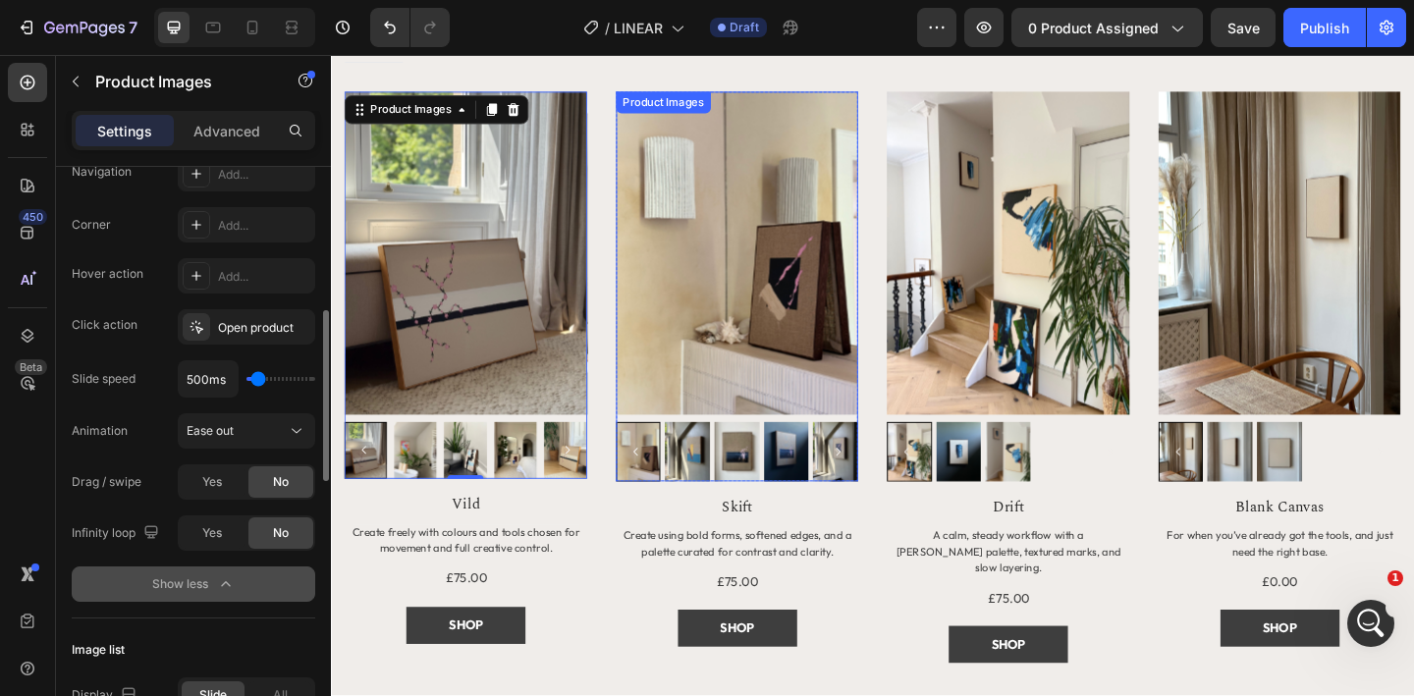
click at [808, 335] on img at bounding box center [773, 271] width 264 height 352
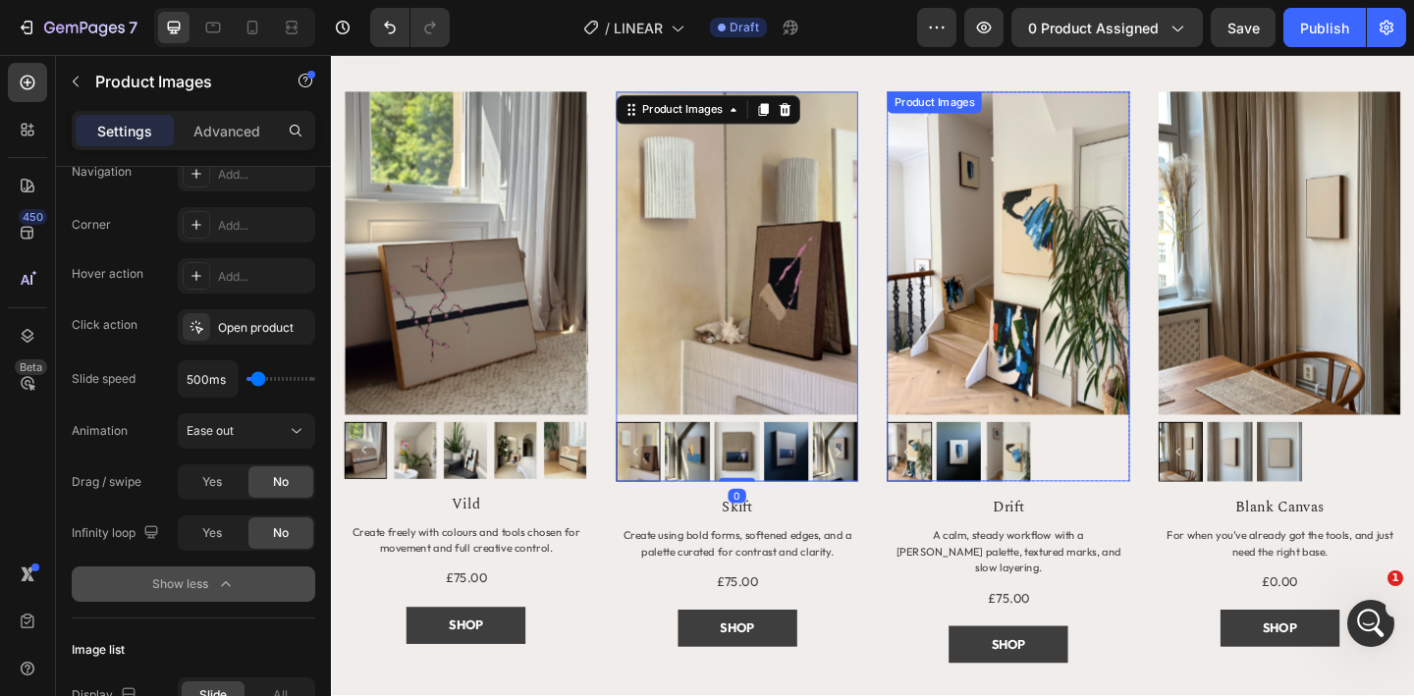
click at [1040, 316] on img at bounding box center [1068, 271] width 264 height 352
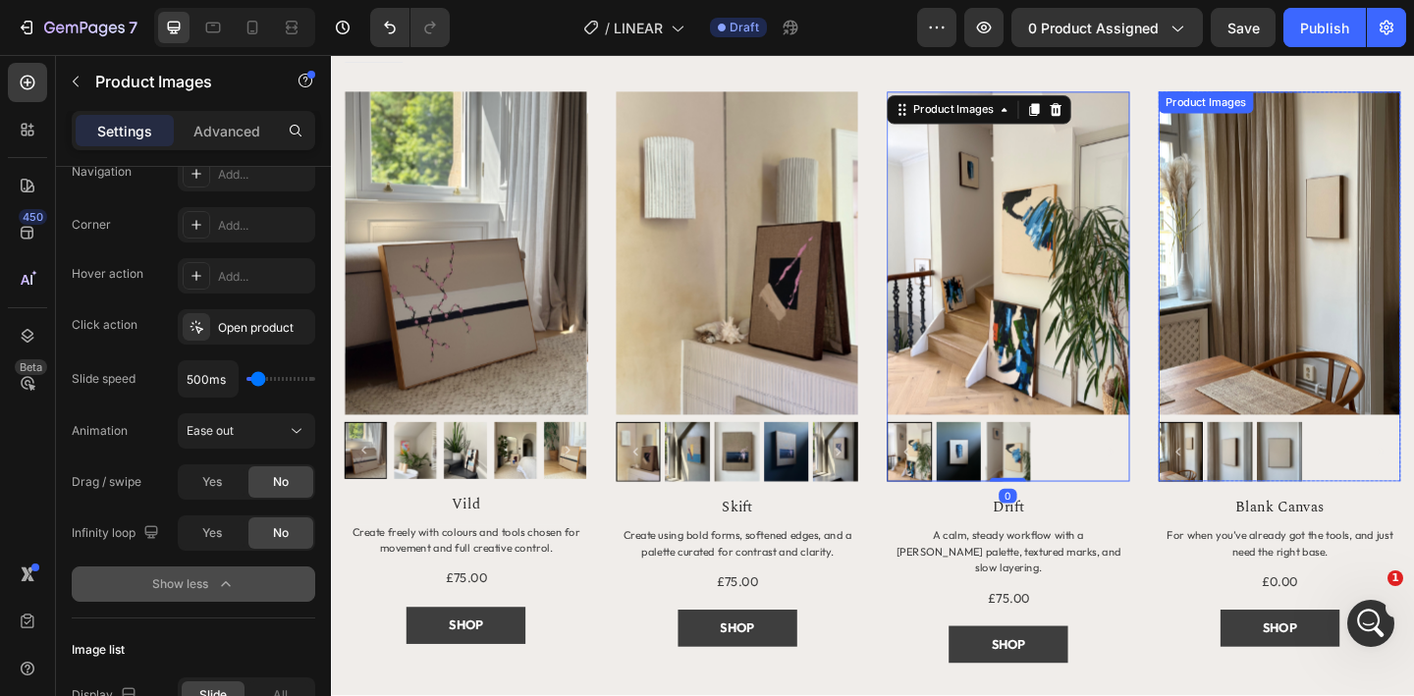
click at [1286, 320] on img at bounding box center [1363, 271] width 264 height 352
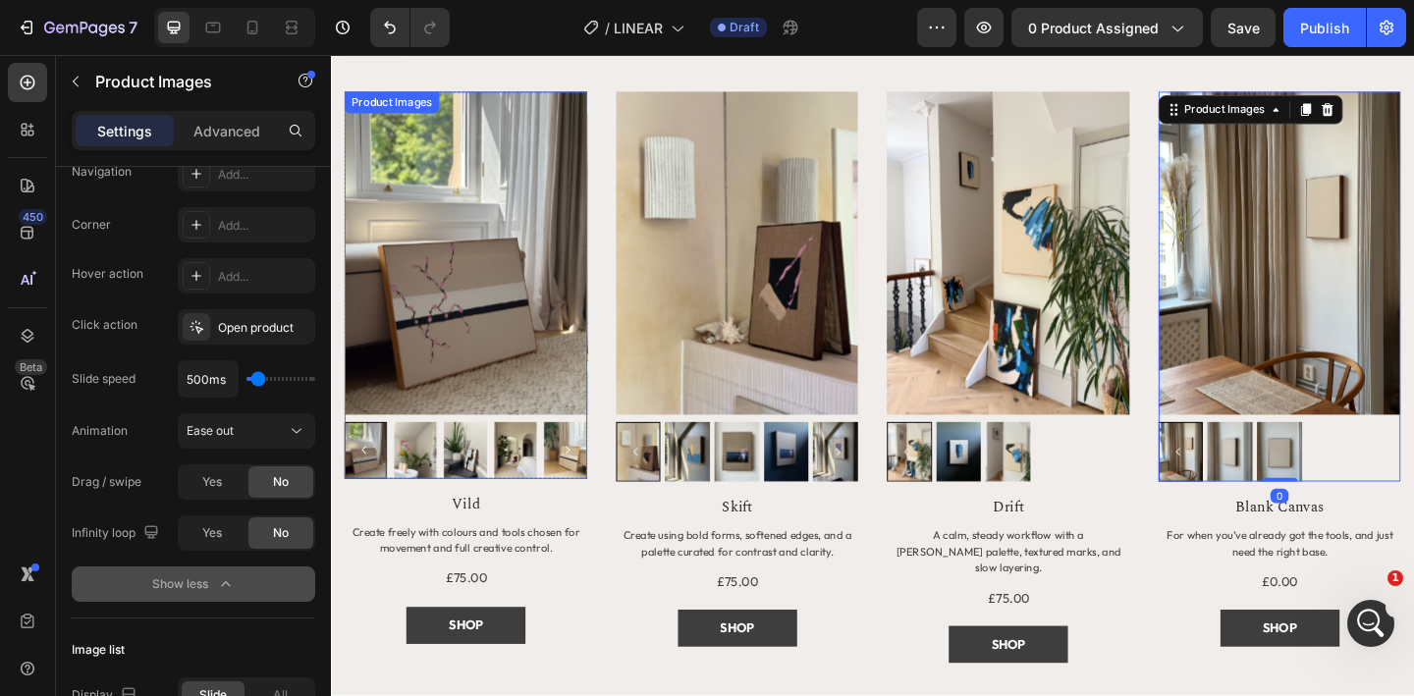
click at [538, 410] on img at bounding box center [478, 271] width 264 height 352
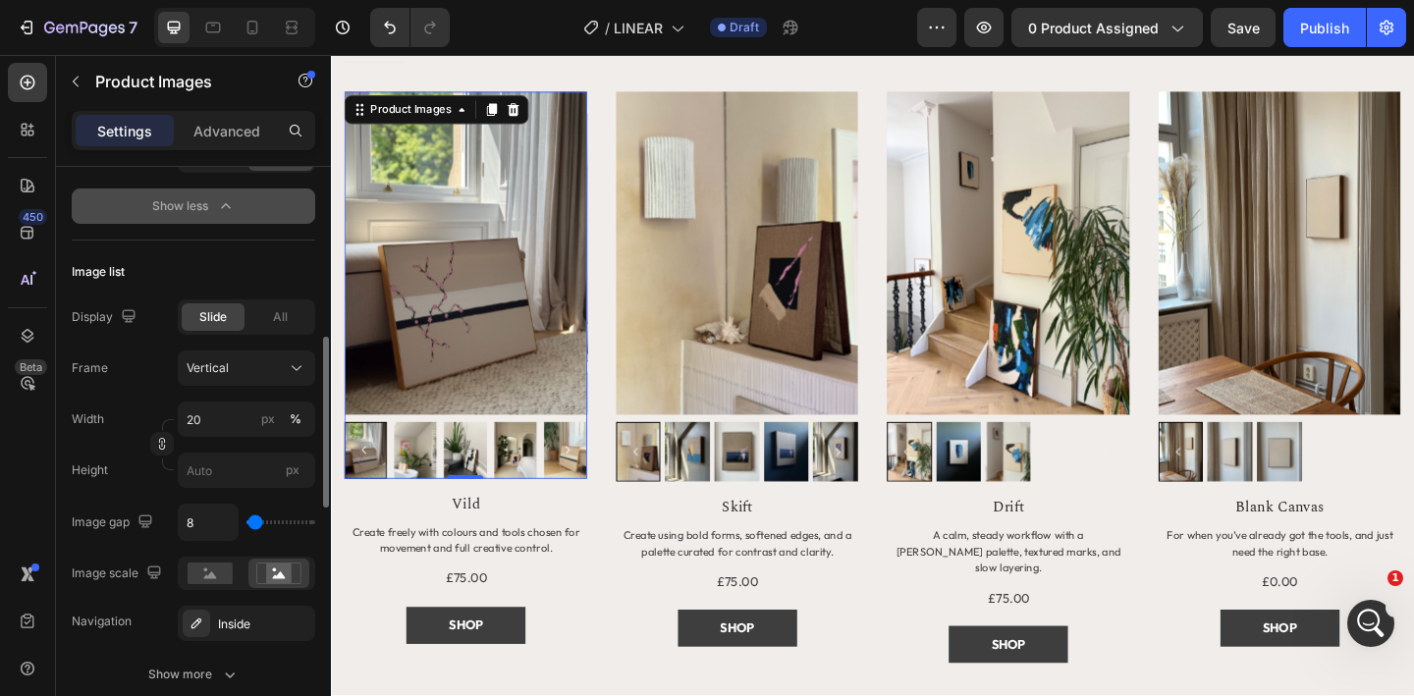
scroll to position [867, 0]
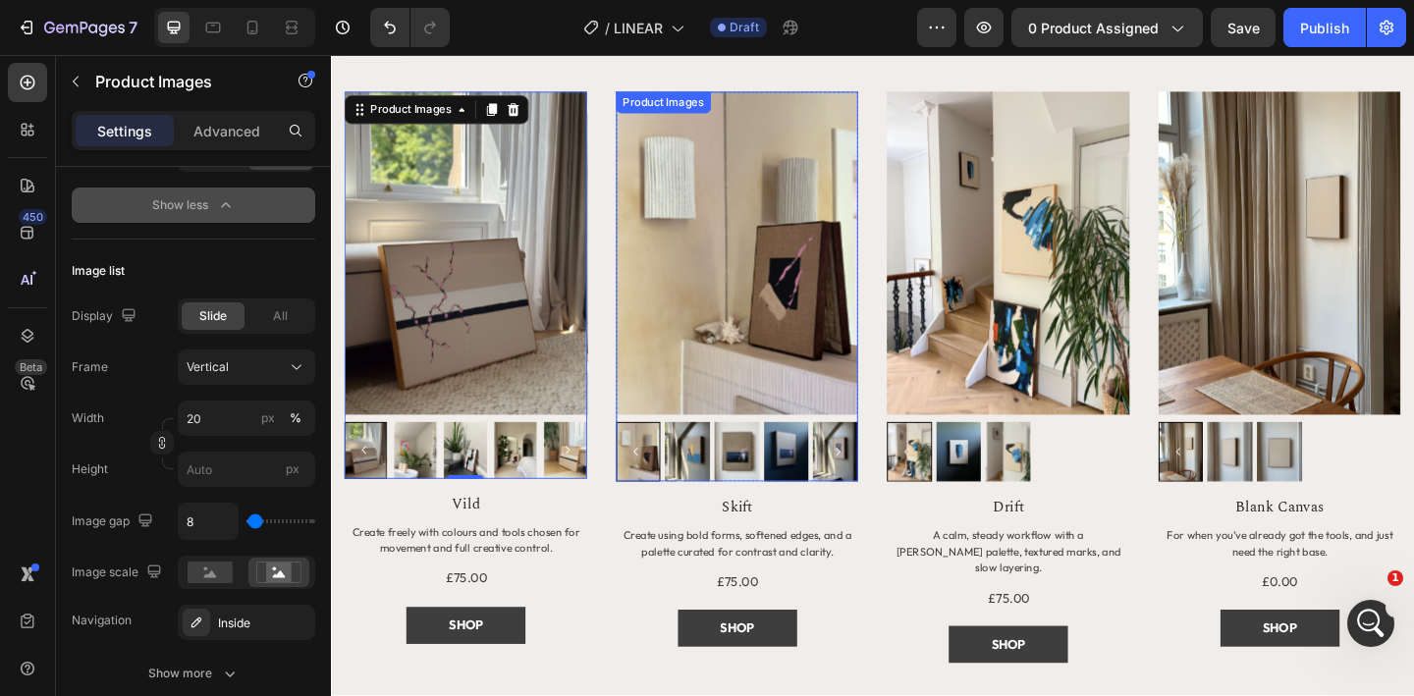
click at [750, 372] on img at bounding box center [773, 271] width 264 height 352
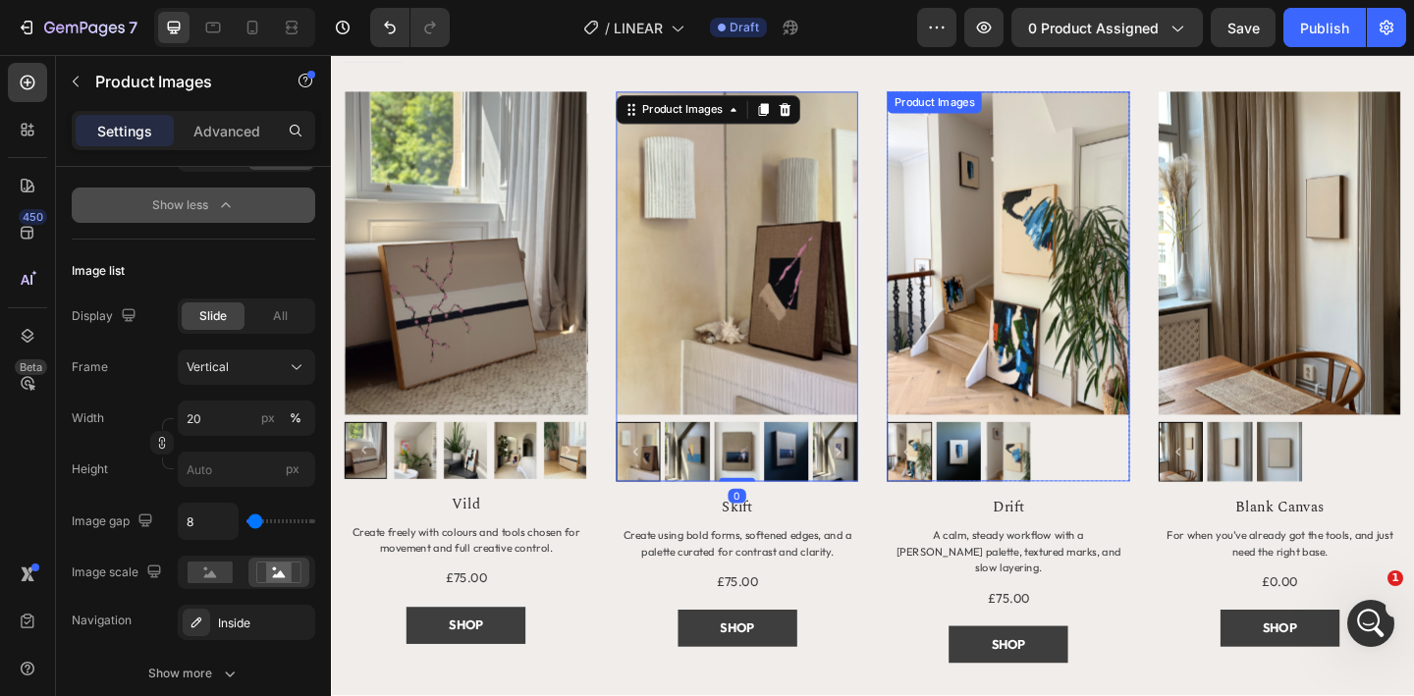
click at [1025, 378] on img at bounding box center [1068, 271] width 264 height 352
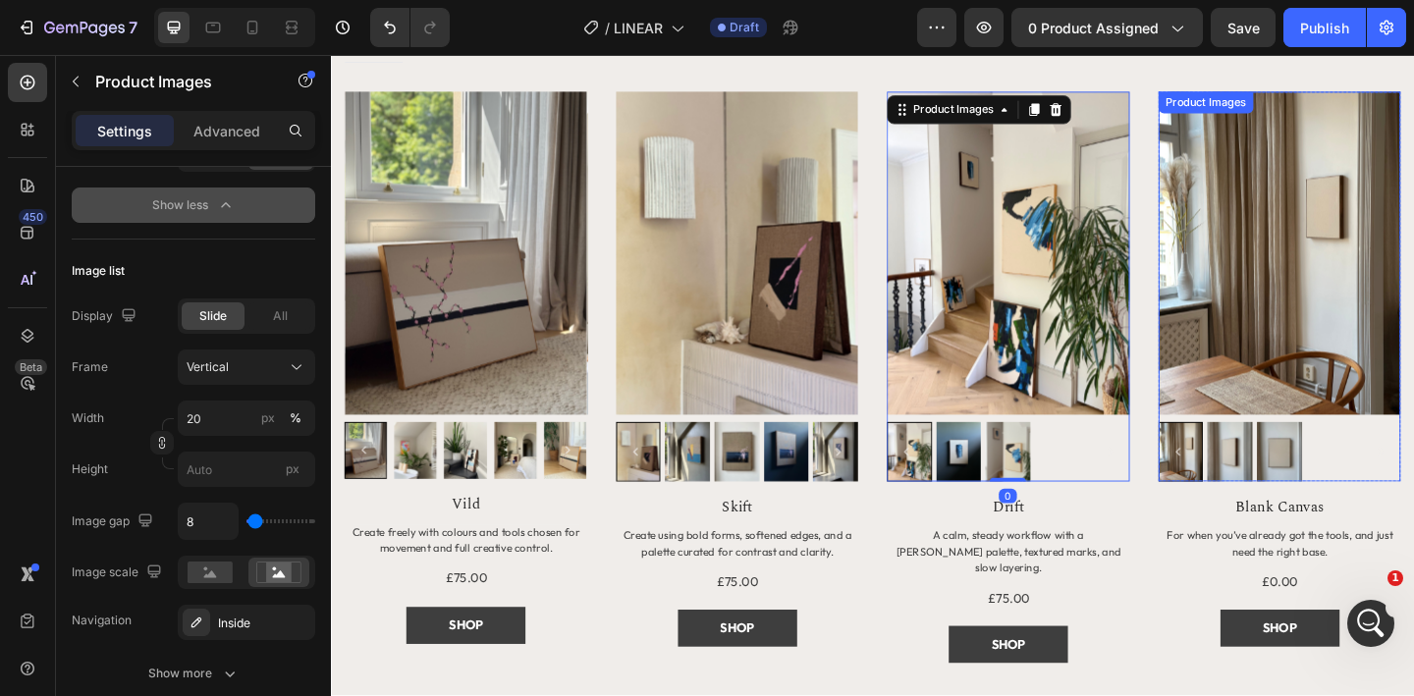
click at [1334, 376] on img at bounding box center [1363, 271] width 264 height 352
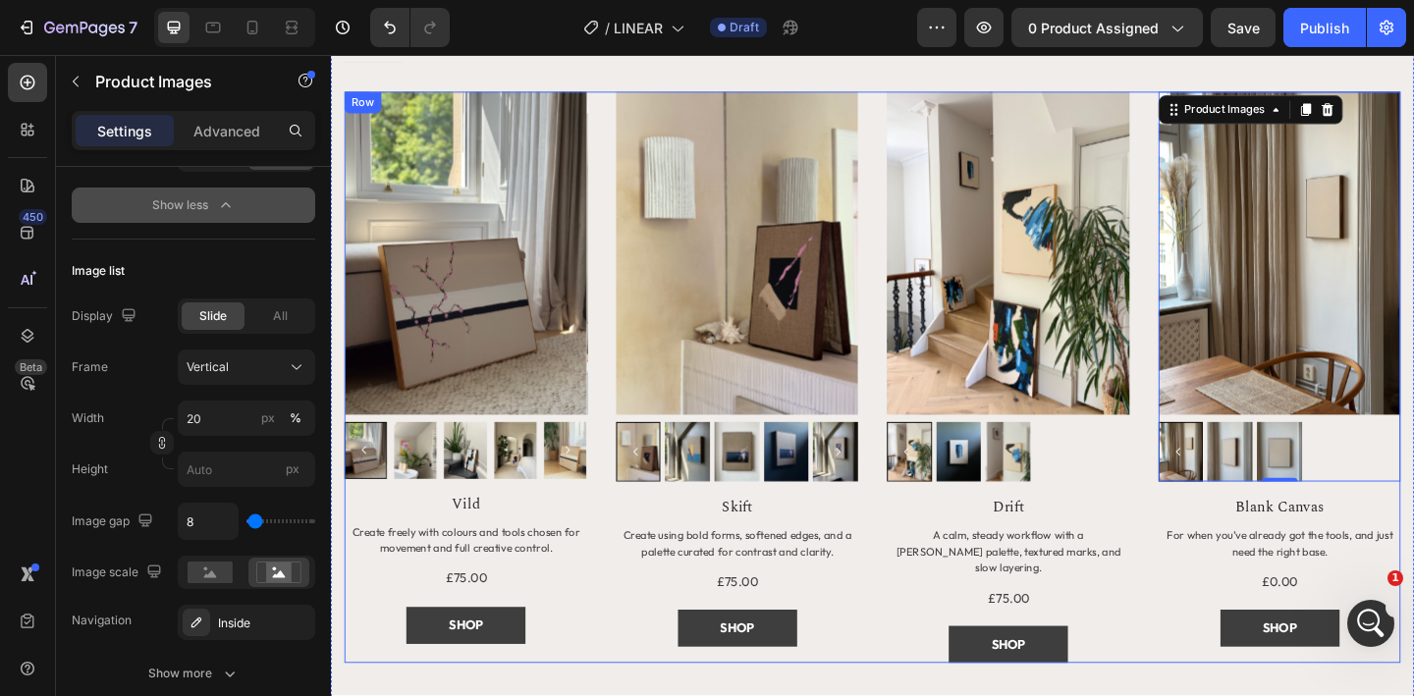
click at [916, 633] on div "Product Images Row Vild Product Title Create freely with colours and tools chos…" at bounding box center [920, 406] width 1149 height 622
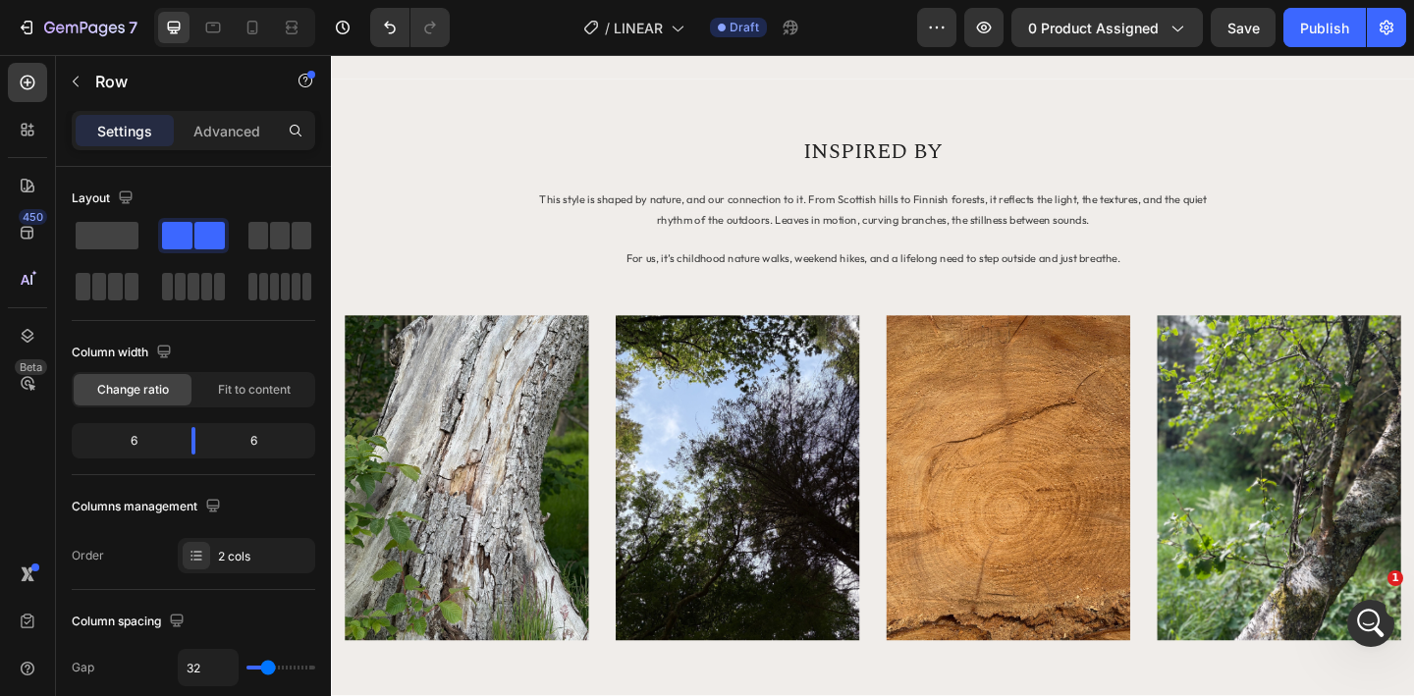
scroll to position [157, 0]
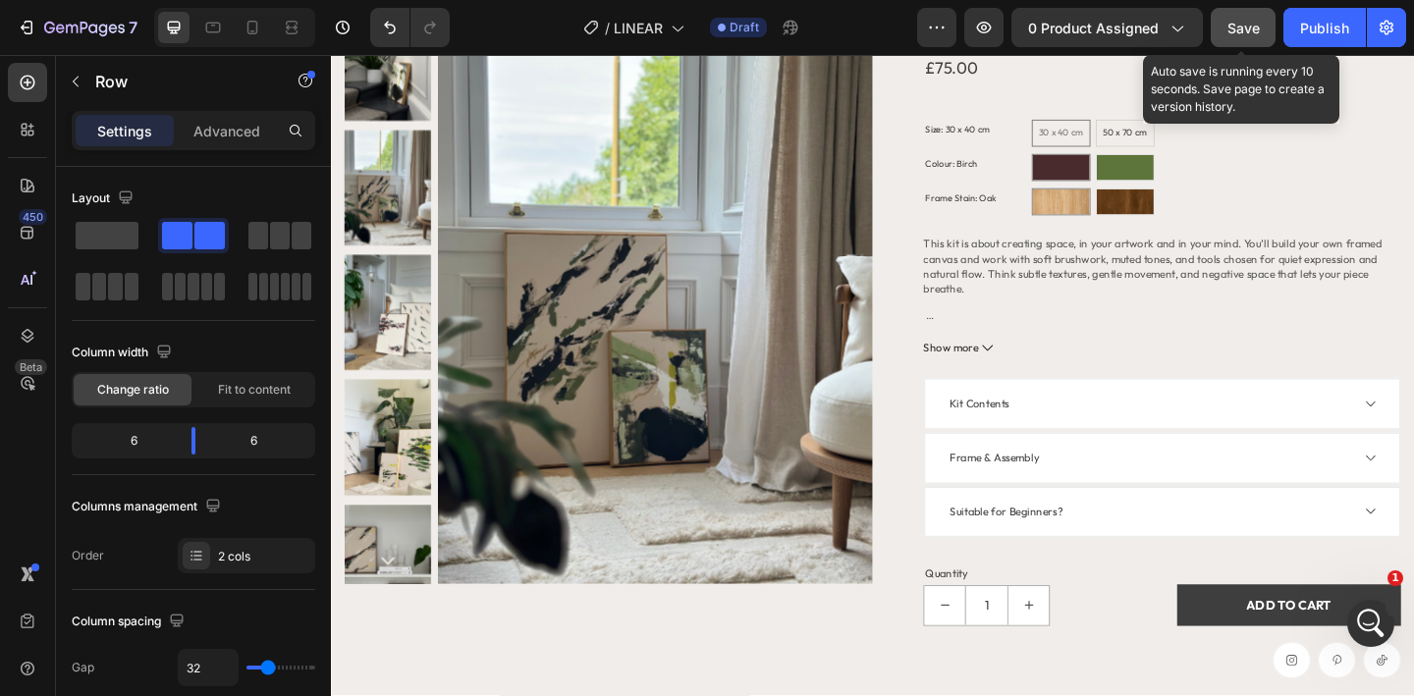
click at [1238, 30] on span "Save" at bounding box center [1244, 28] width 32 height 17
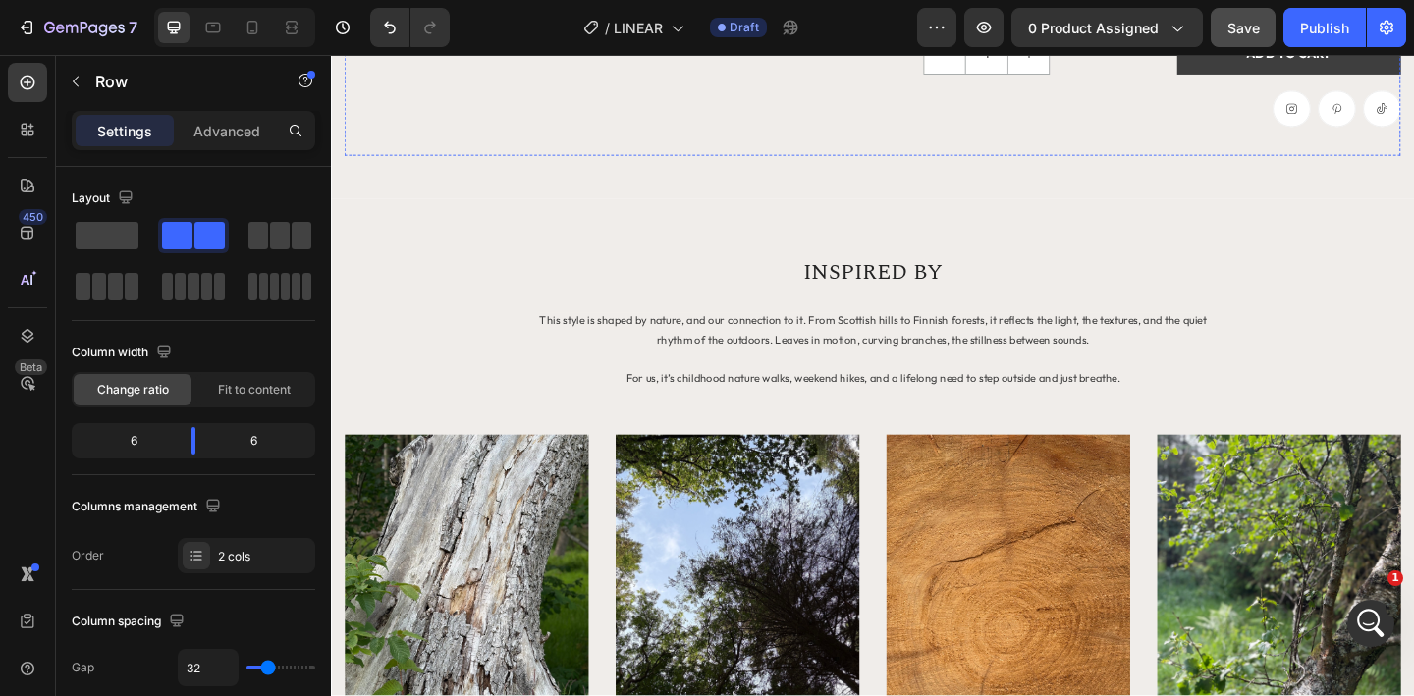
scroll to position [769, 0]
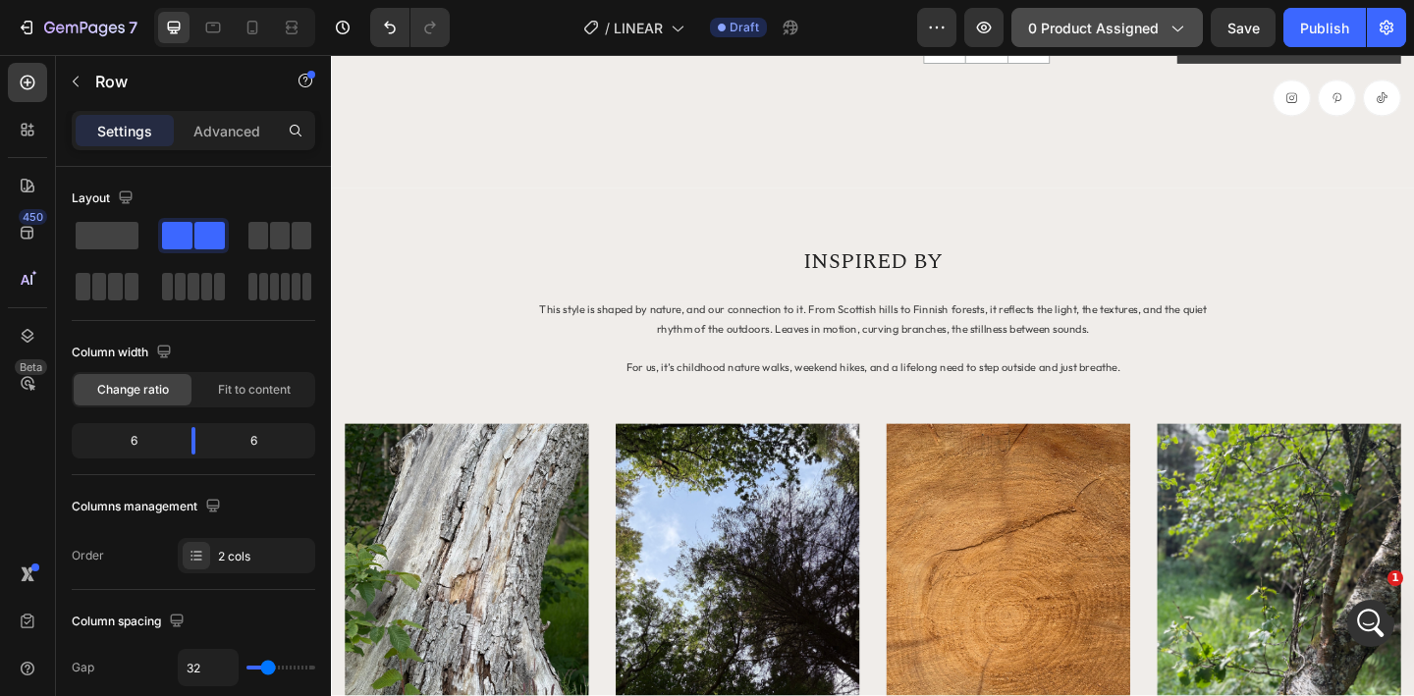
scroll to position [3061, 0]
click at [1185, 31] on icon "button" at bounding box center [1177, 28] width 20 height 20
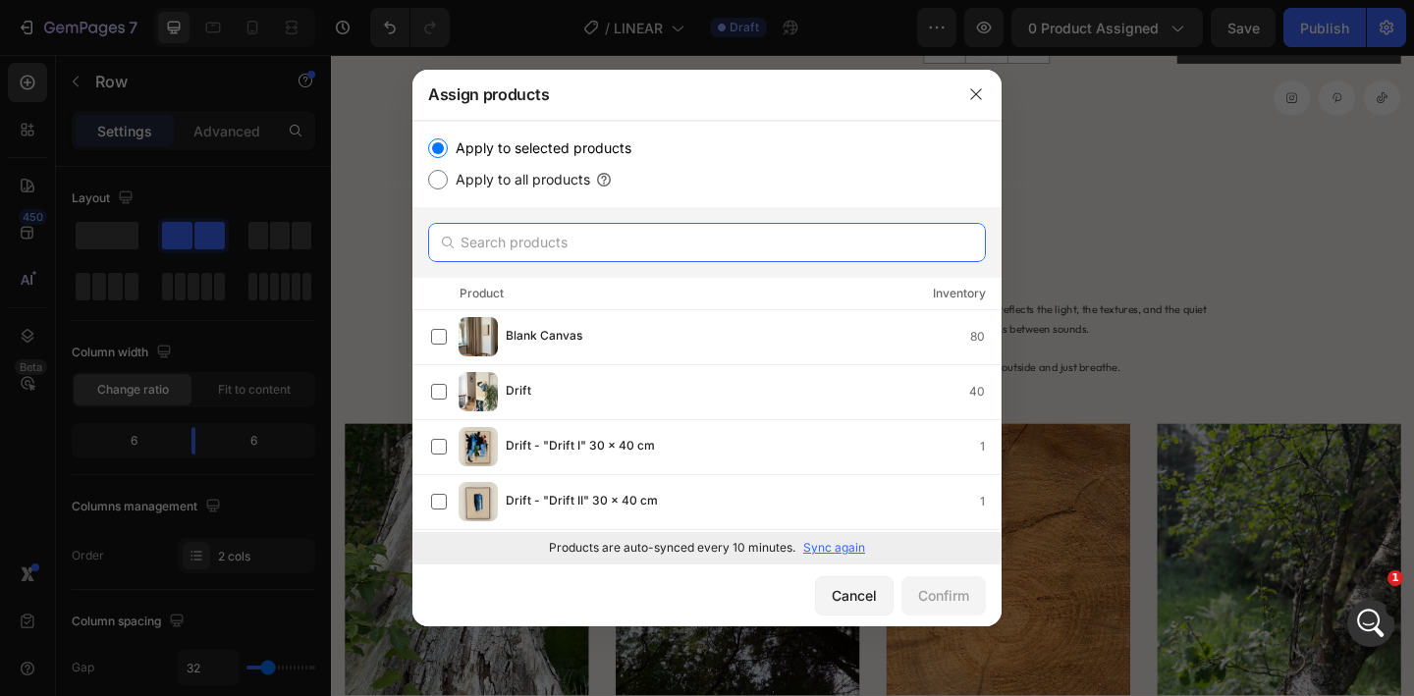
click at [645, 246] on input "text" at bounding box center [707, 242] width 558 height 39
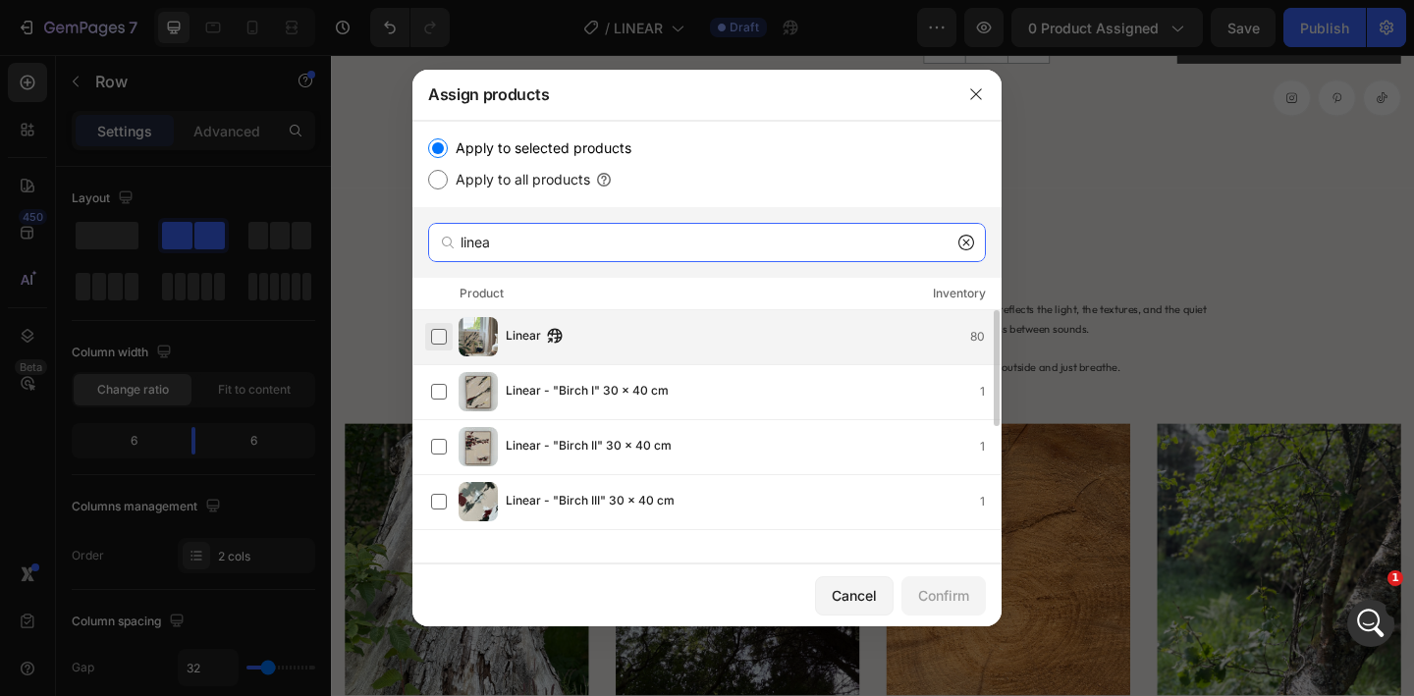
type input "linea"
click at [440, 336] on label at bounding box center [439, 337] width 16 height 16
click at [975, 96] on icon "button" at bounding box center [976, 94] width 16 height 16
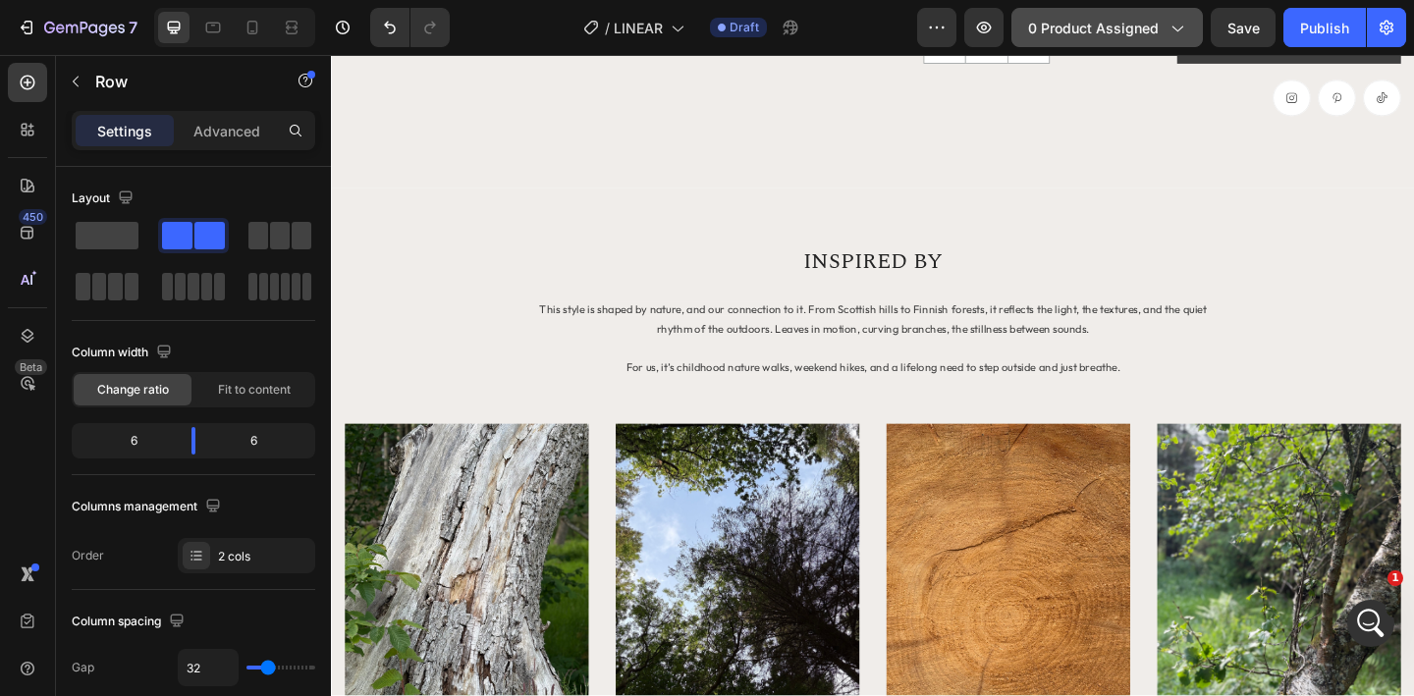
click at [1163, 24] on div "0 product assigned" at bounding box center [1107, 28] width 158 height 21
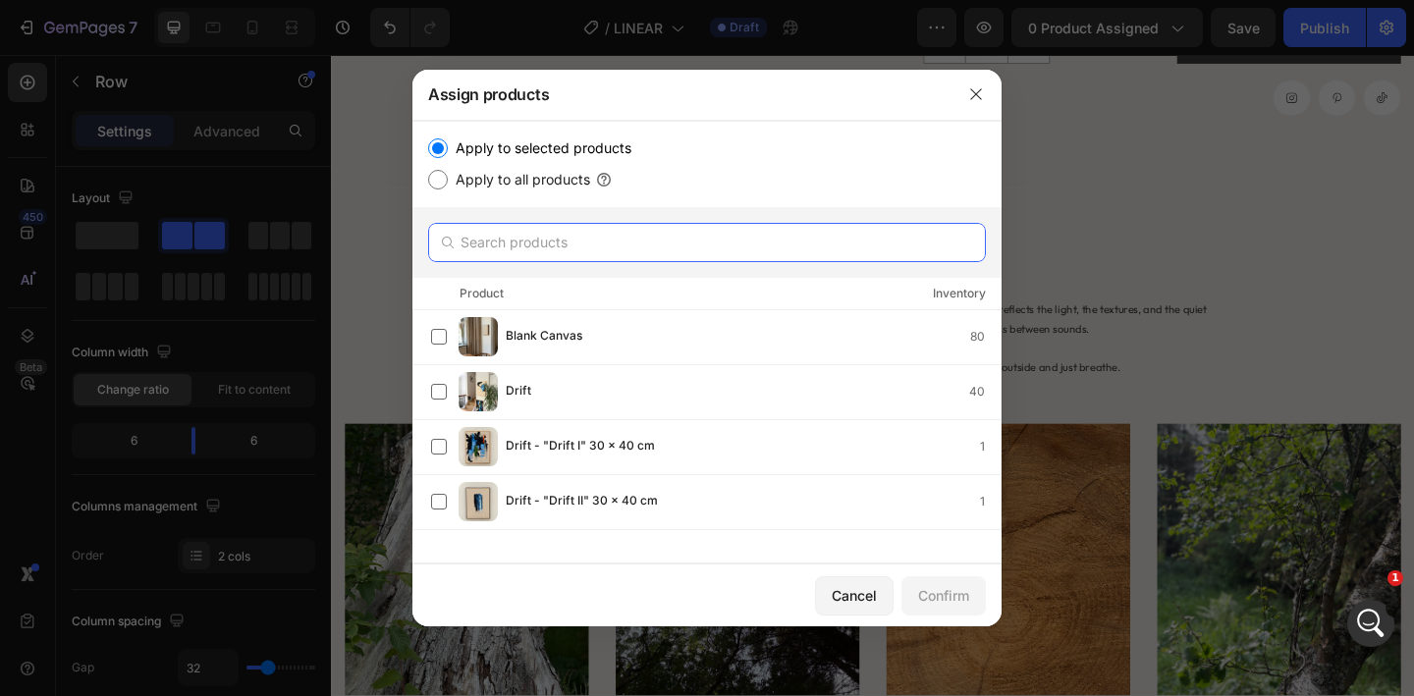
click at [507, 247] on input "text" at bounding box center [707, 242] width 558 height 39
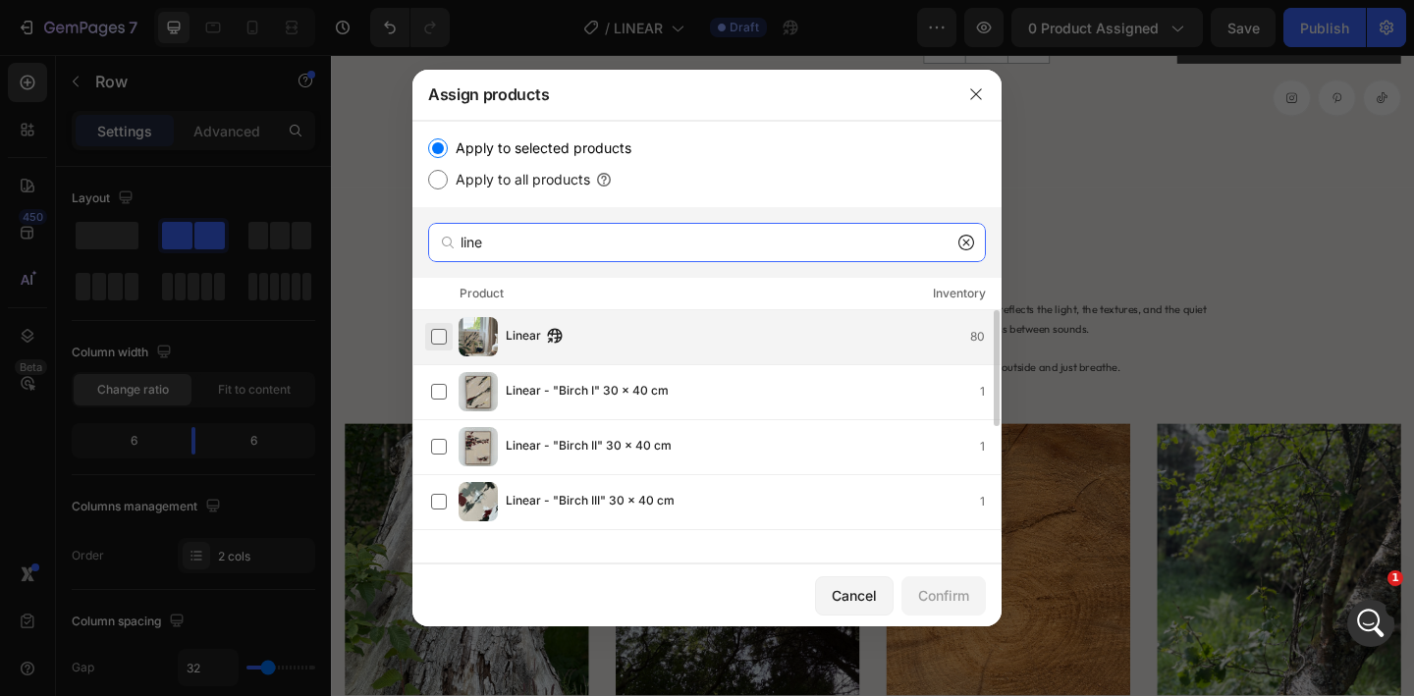
type input "line"
click at [441, 337] on label at bounding box center [439, 337] width 16 height 16
click at [936, 590] on div "Confirm" at bounding box center [943, 595] width 51 height 21
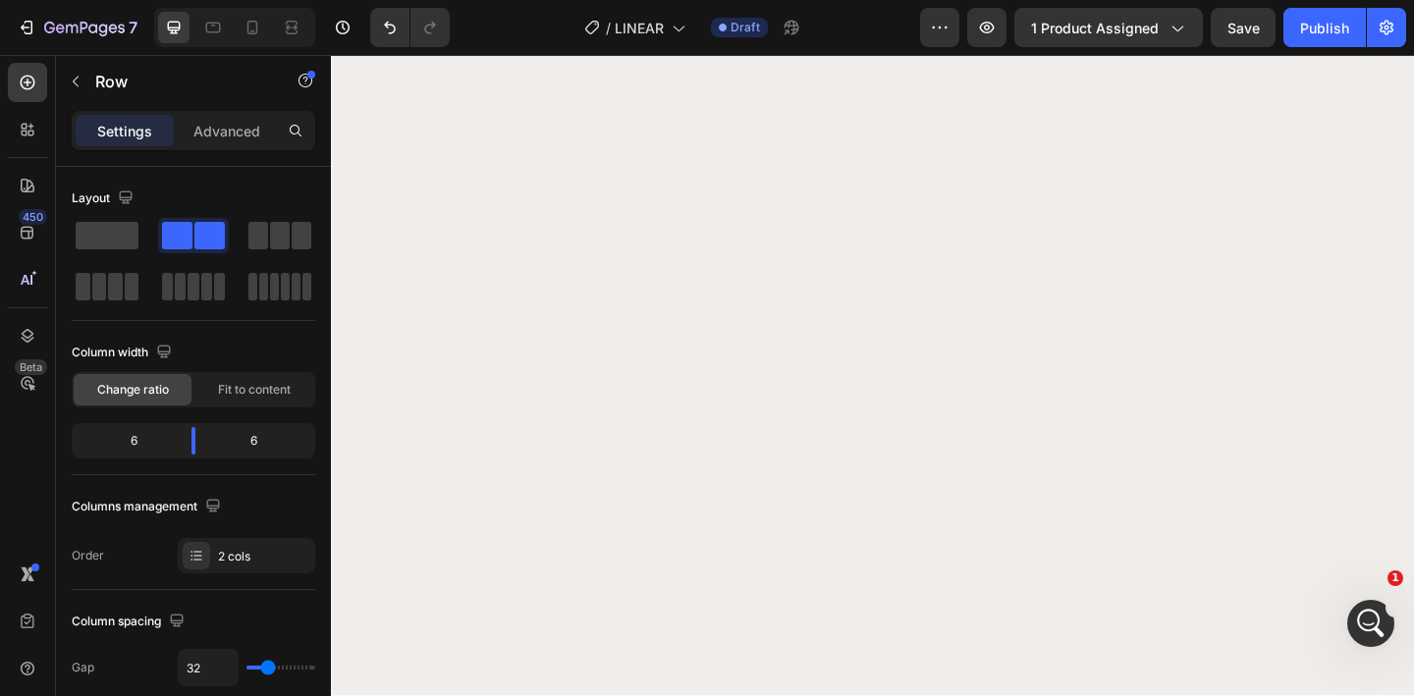
scroll to position [0, 0]
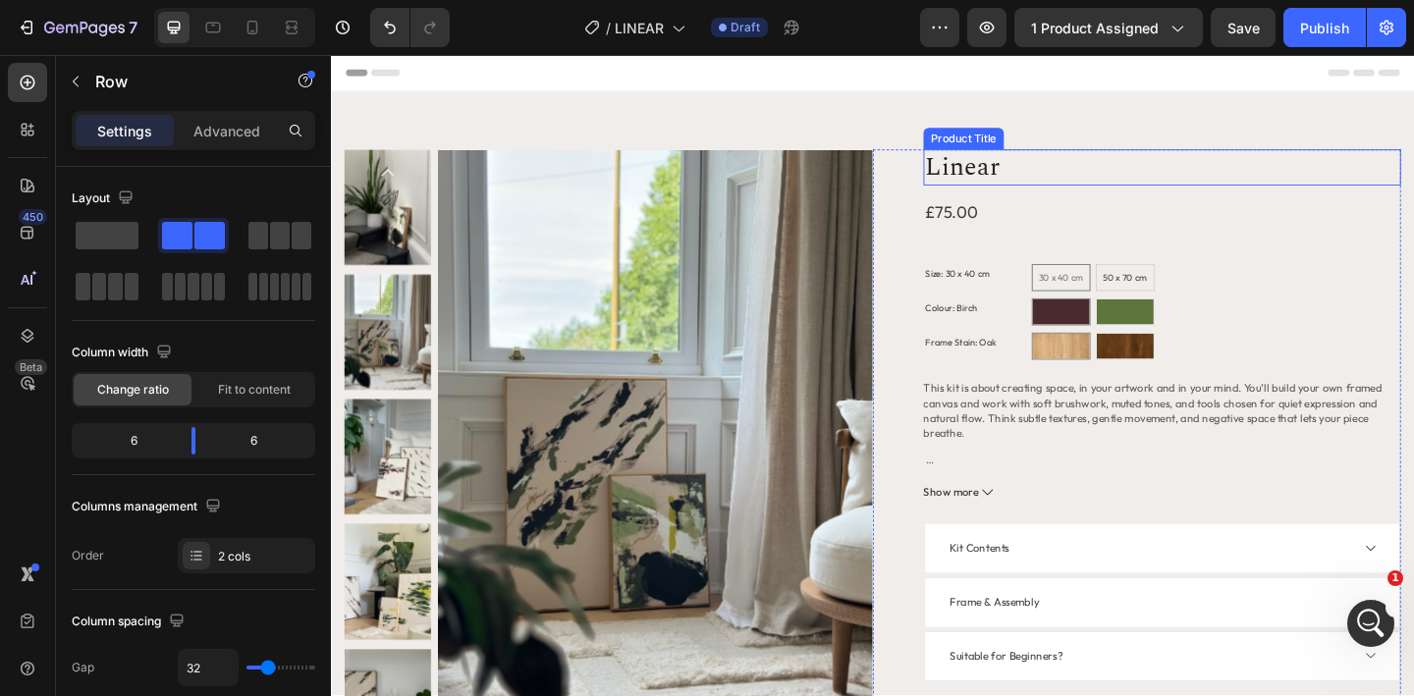
click at [1040, 176] on h1 "Linear" at bounding box center [1234, 177] width 519 height 39
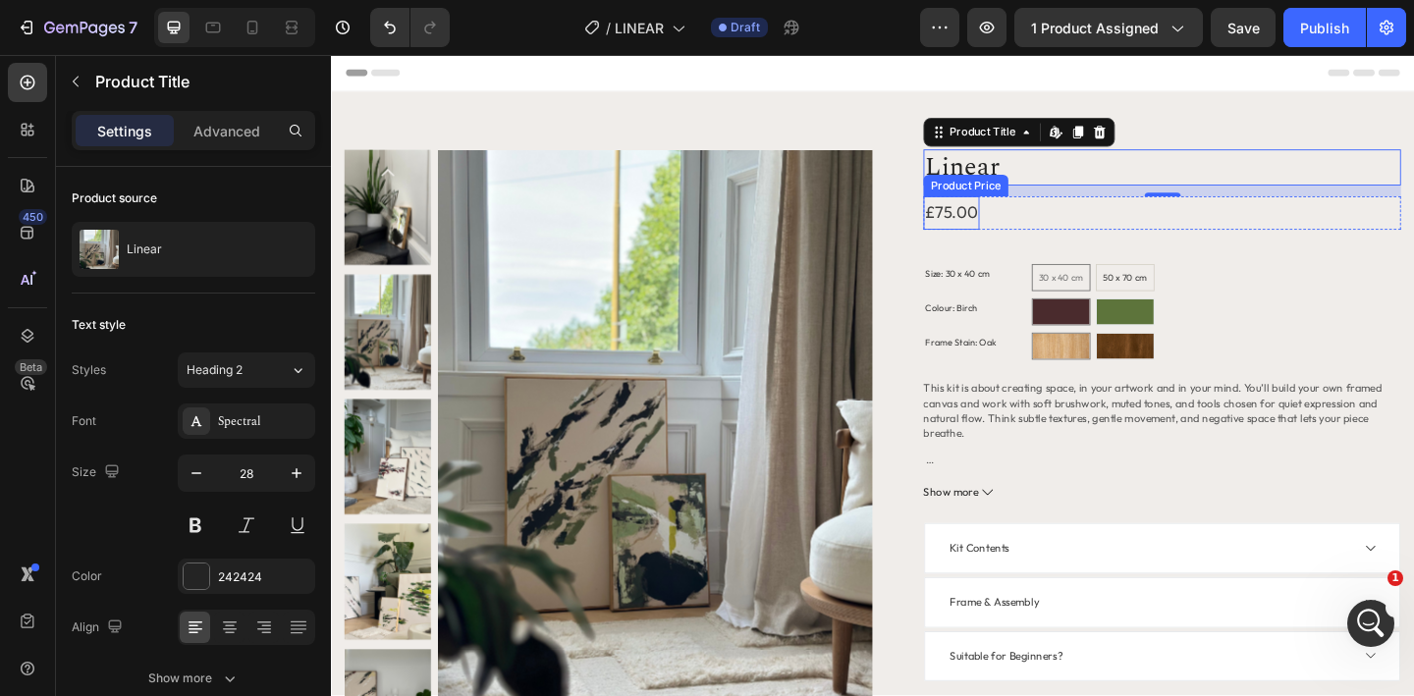
click at [1012, 231] on div "£75.00" at bounding box center [1005, 226] width 61 height 35
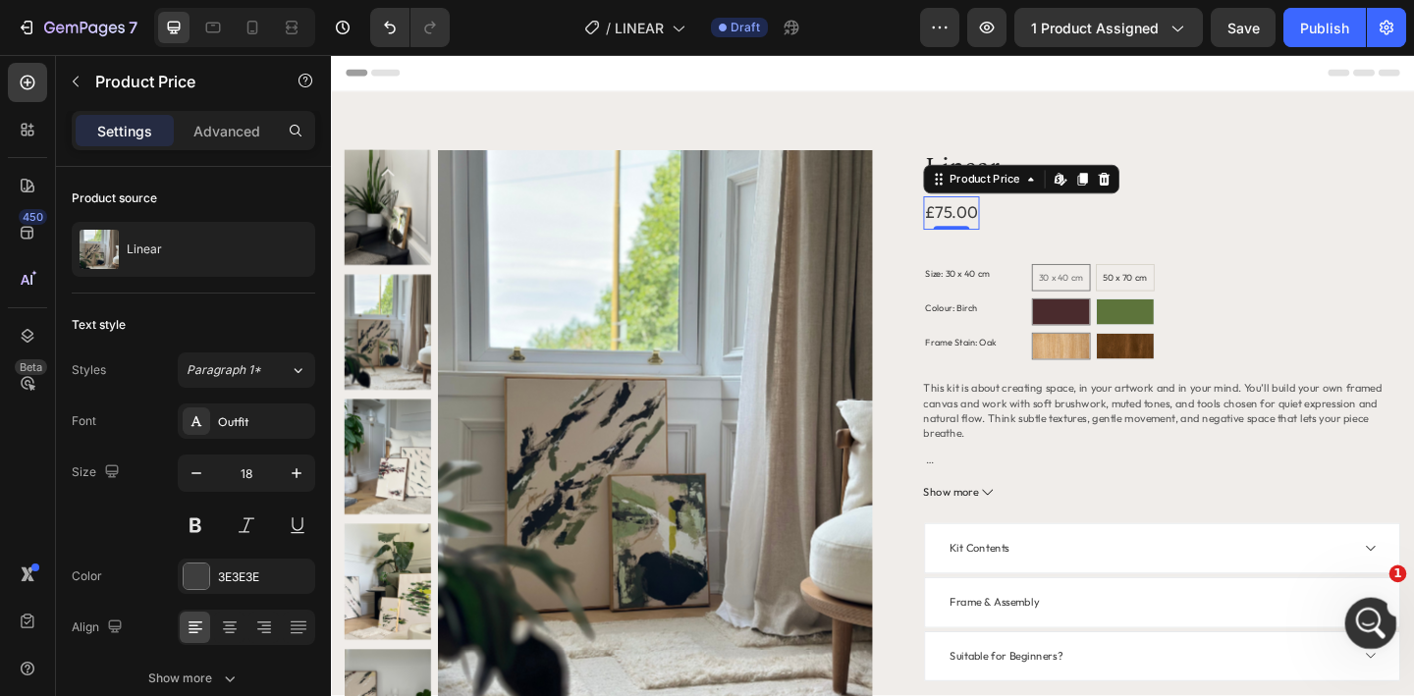
click at [1365, 625] on icon "Open Intercom Messenger" at bounding box center [1368, 621] width 32 height 32
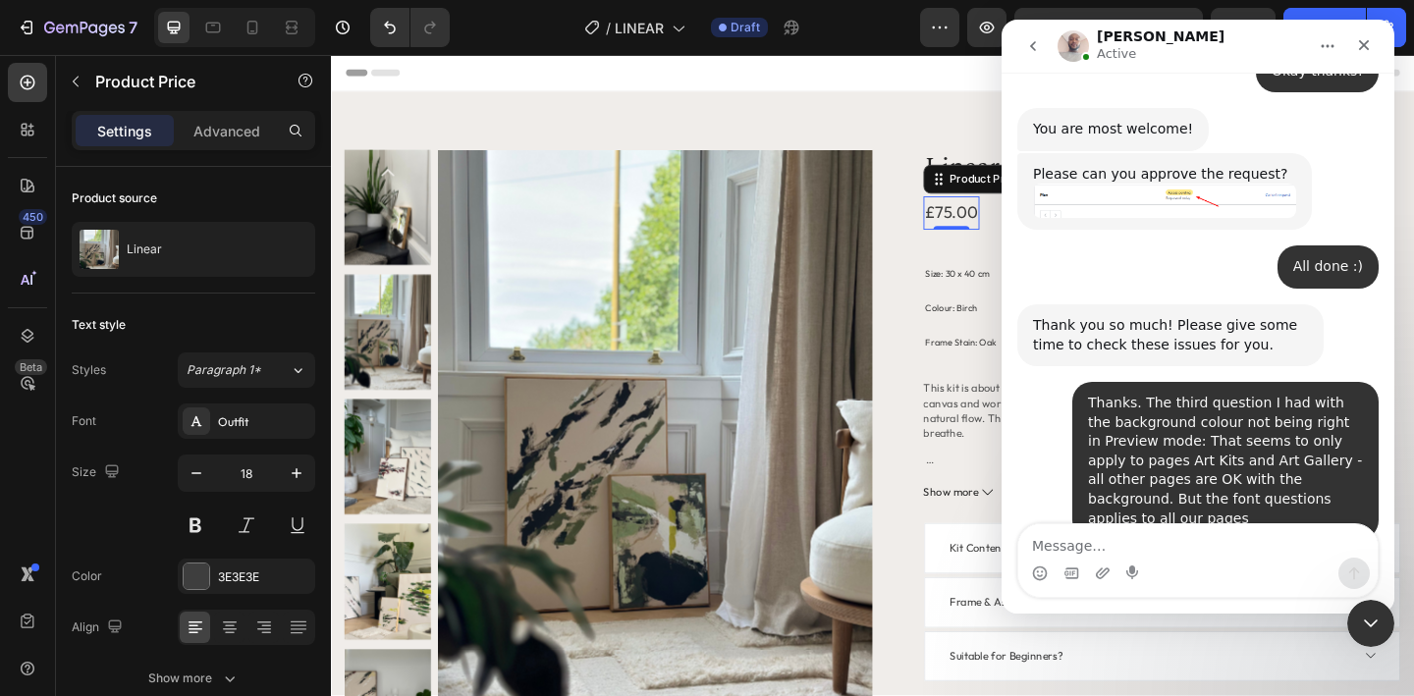
scroll to position [3137, 0]
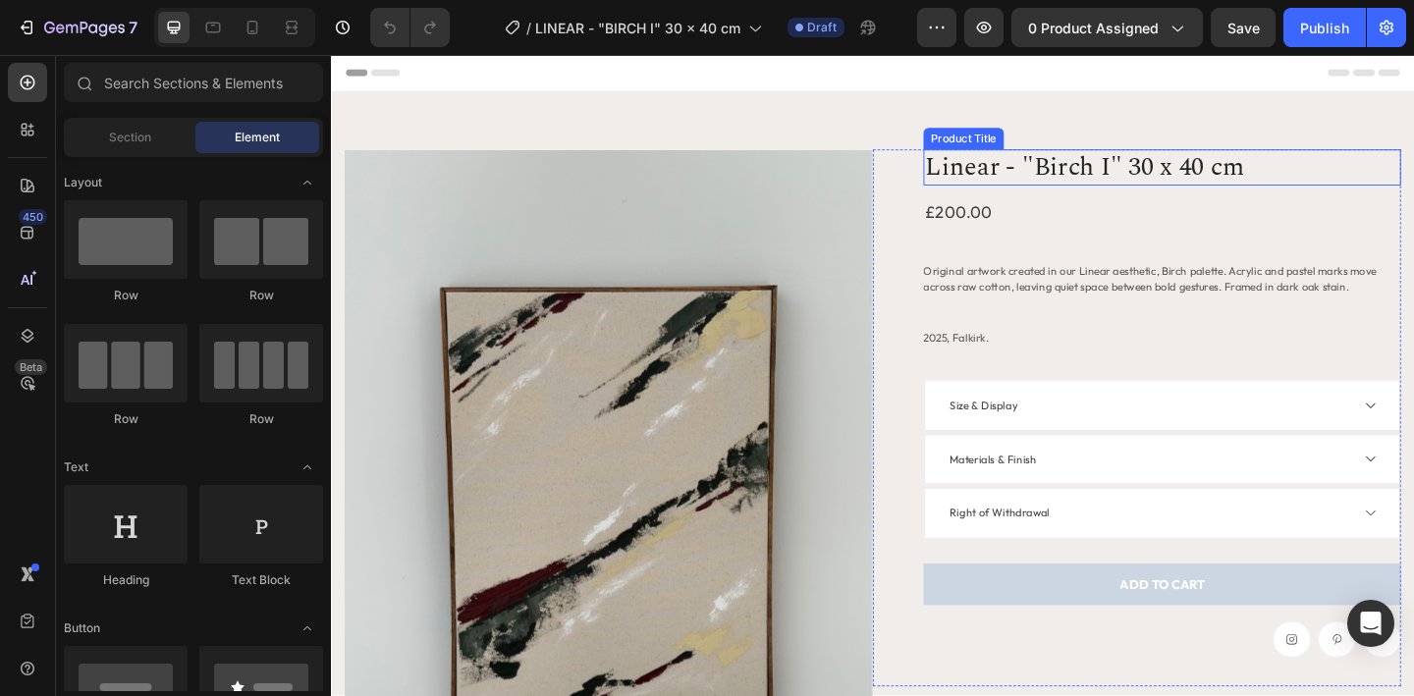
click at [1055, 176] on h1 "Linear - "Birch I" 30 x 40 cm" at bounding box center [1234, 177] width 519 height 39
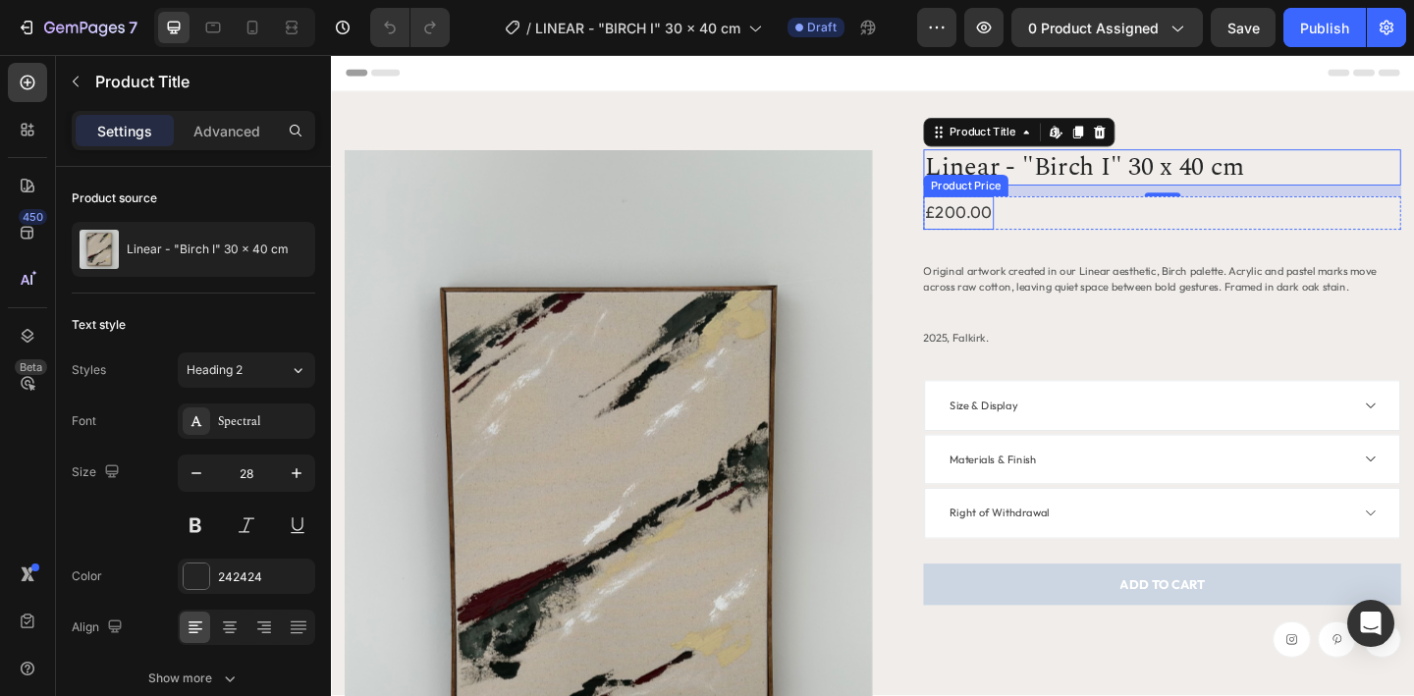
click at [1026, 229] on div "£200.00" at bounding box center [1013, 226] width 77 height 35
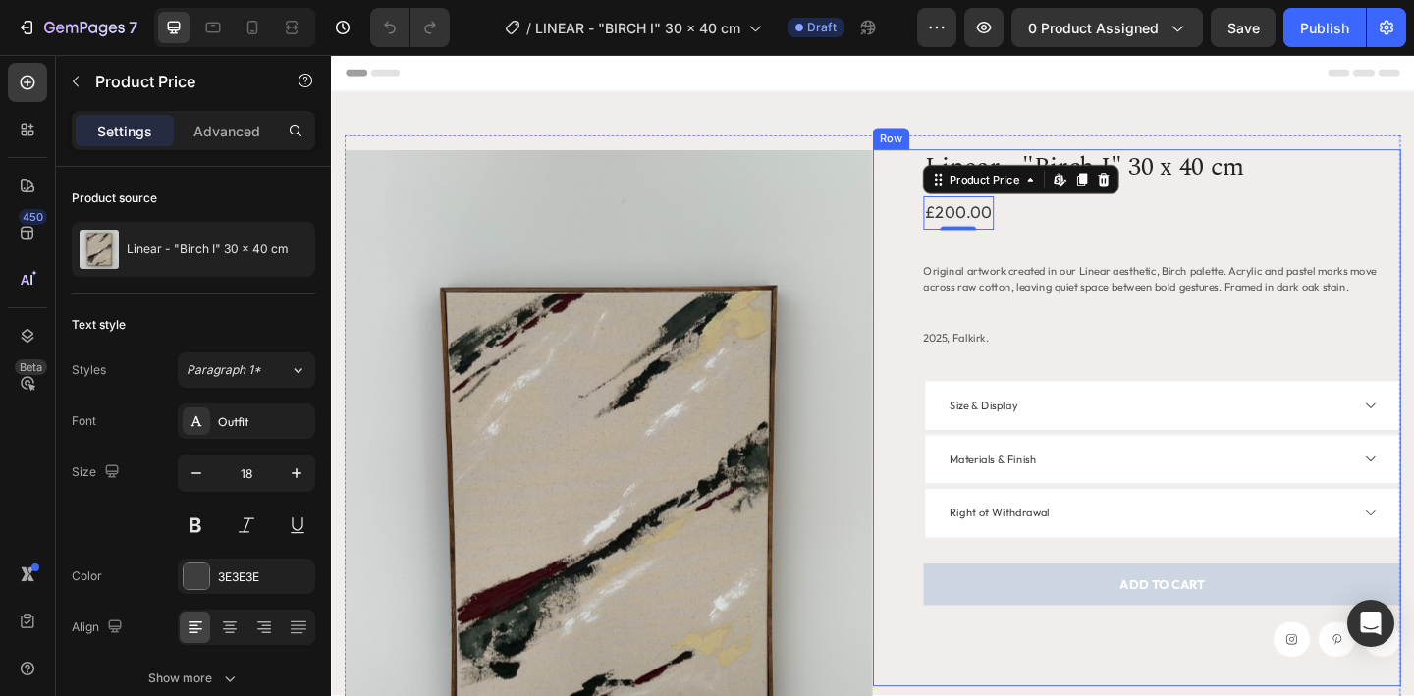
scroll to position [150, 0]
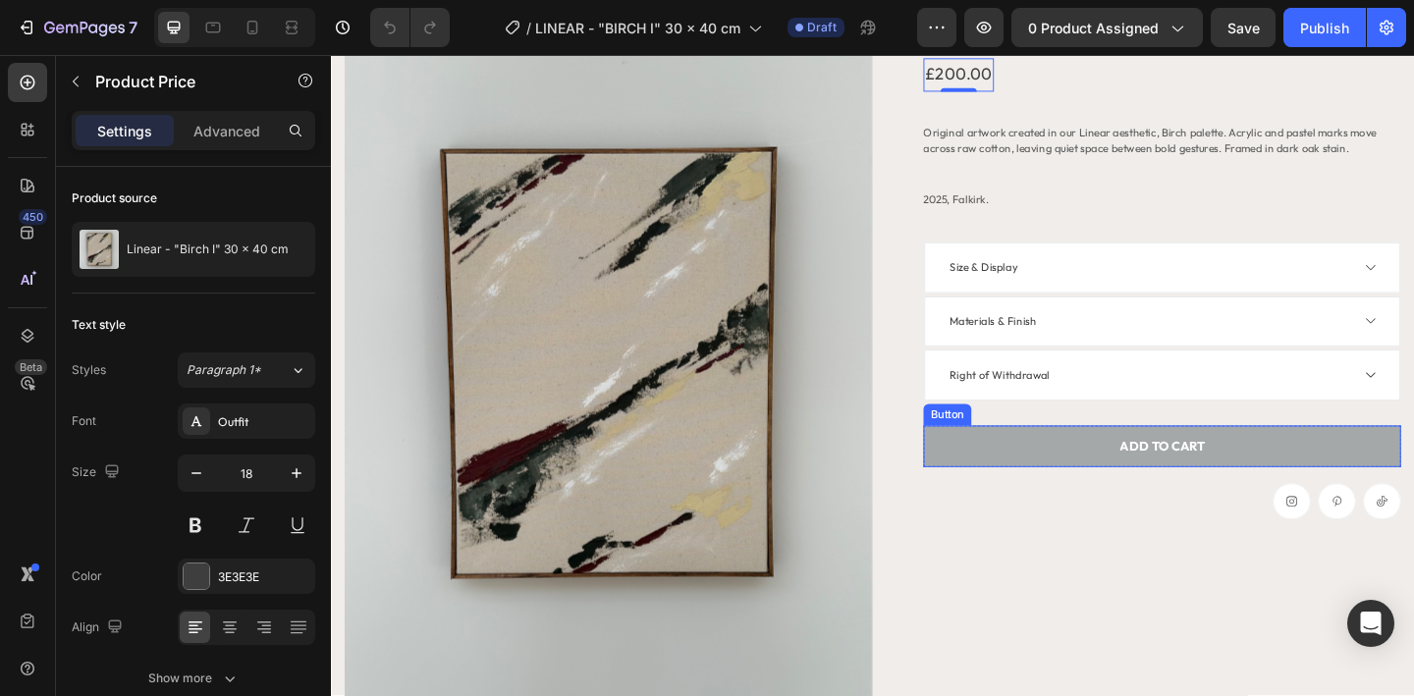
click at [1014, 493] on button "ADD TO CART" at bounding box center [1234, 481] width 519 height 45
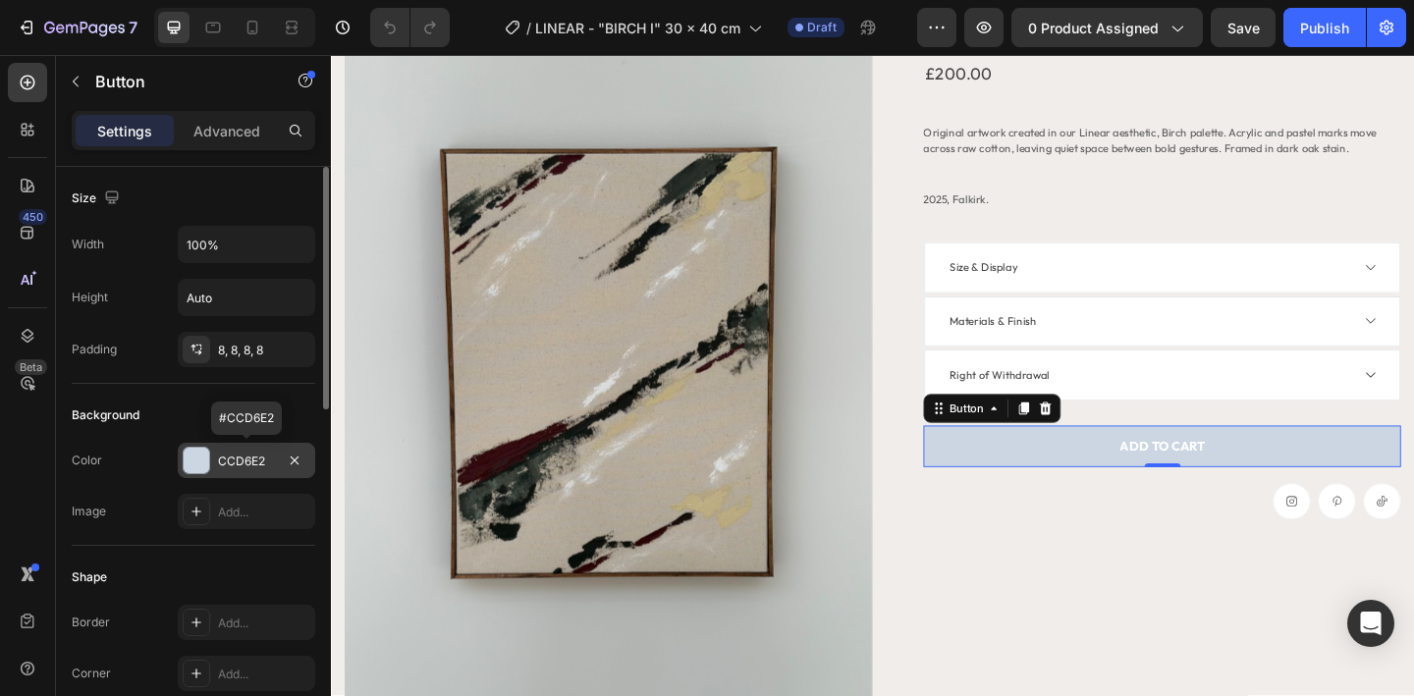
click at [228, 458] on div "CCD6E2" at bounding box center [246, 462] width 57 height 18
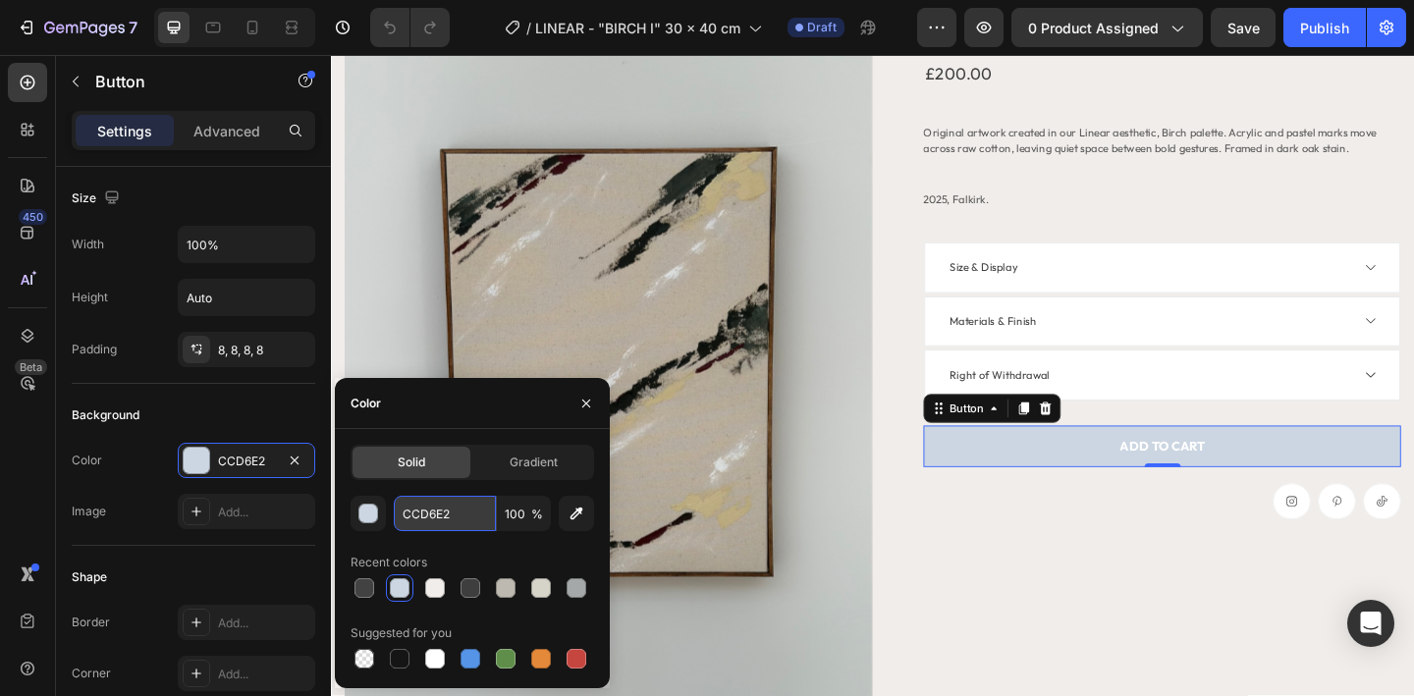
click at [432, 519] on input "CCD6E2" at bounding box center [445, 513] width 102 height 35
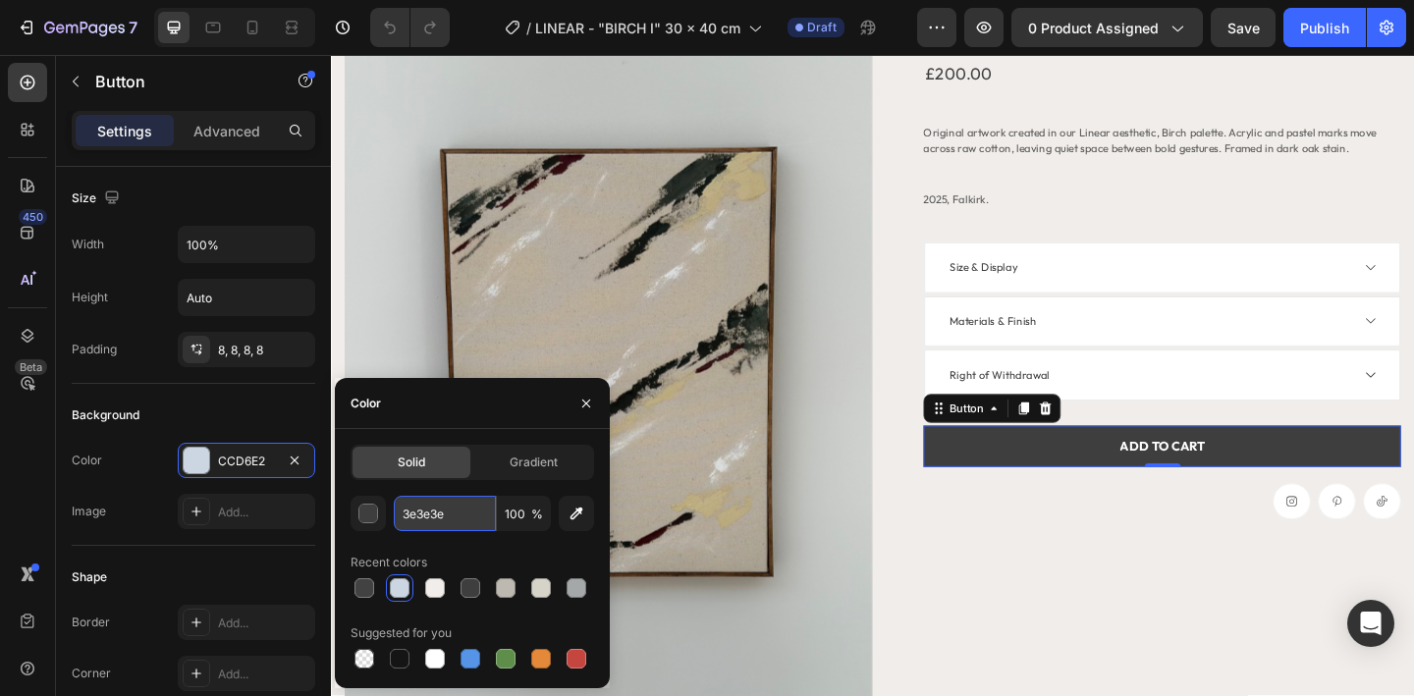
type input "3E3E3E"
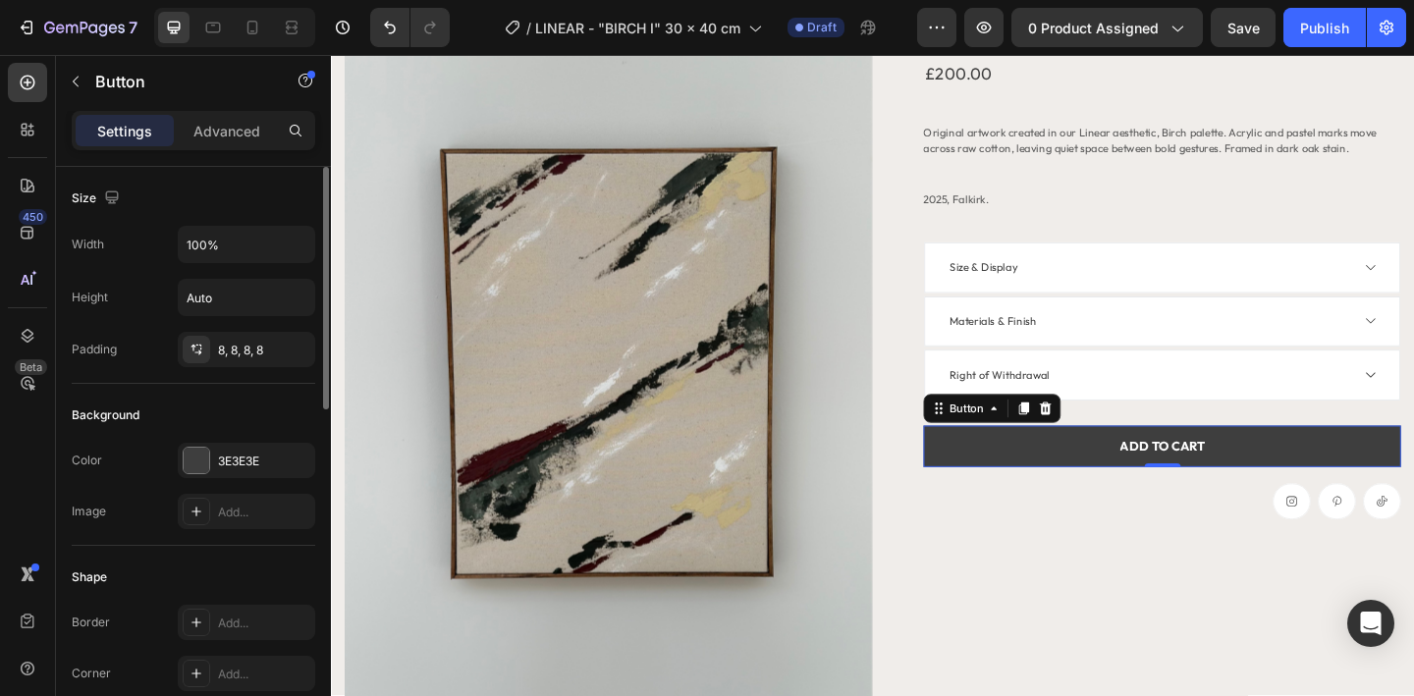
click at [144, 482] on div "Color 3E3E3E Image Add..." at bounding box center [194, 486] width 244 height 86
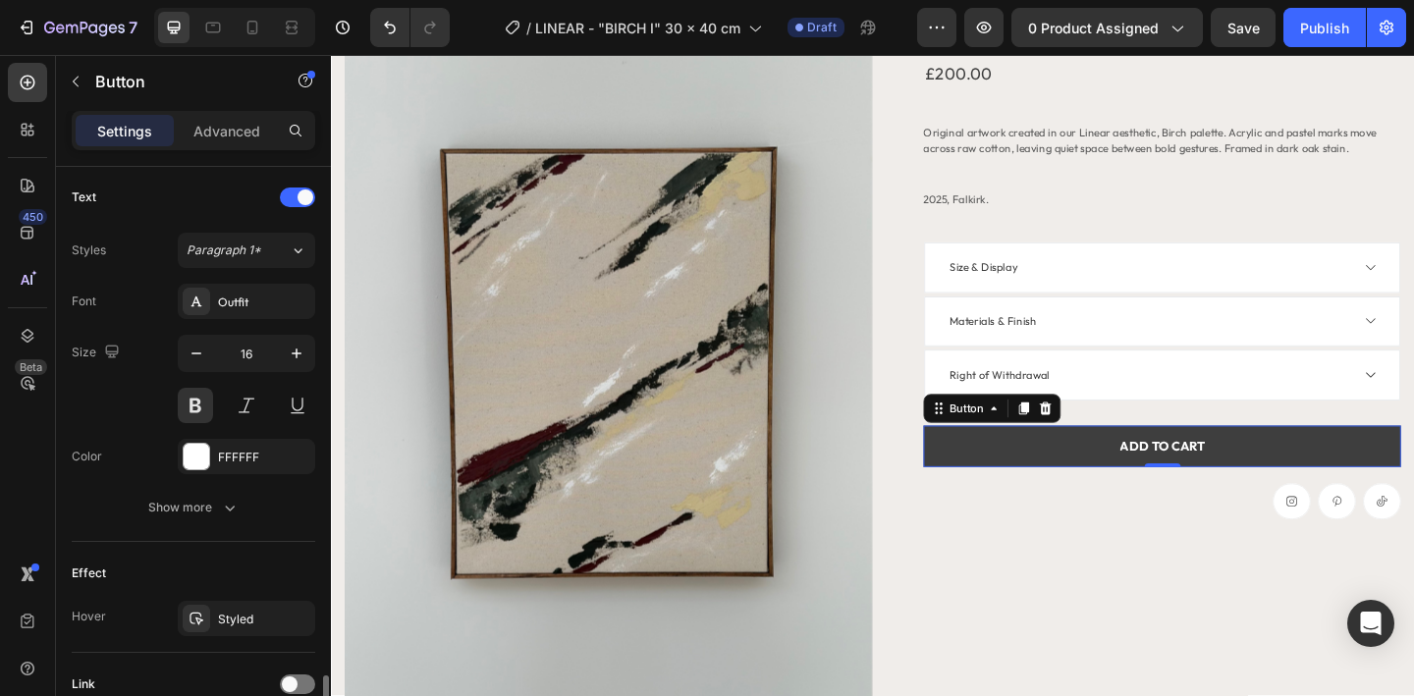
scroll to position [823, 0]
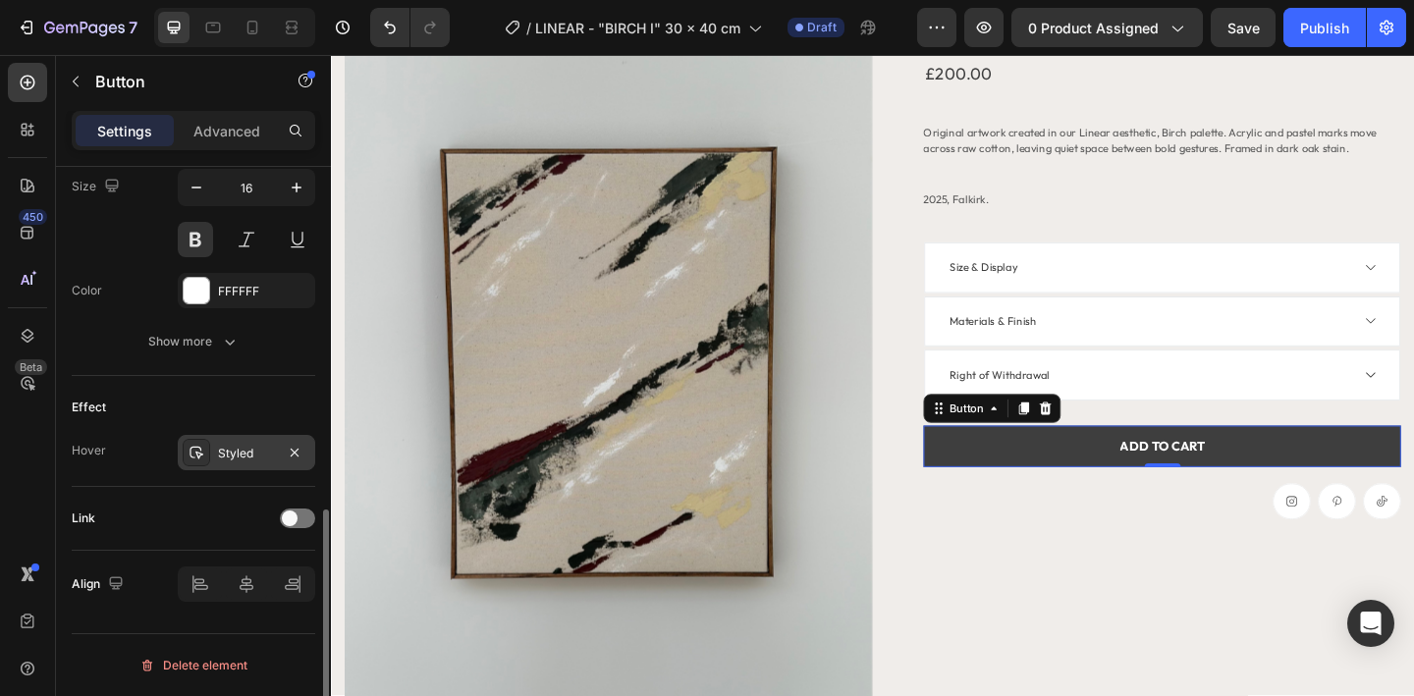
click at [253, 455] on div "Styled" at bounding box center [246, 454] width 57 height 18
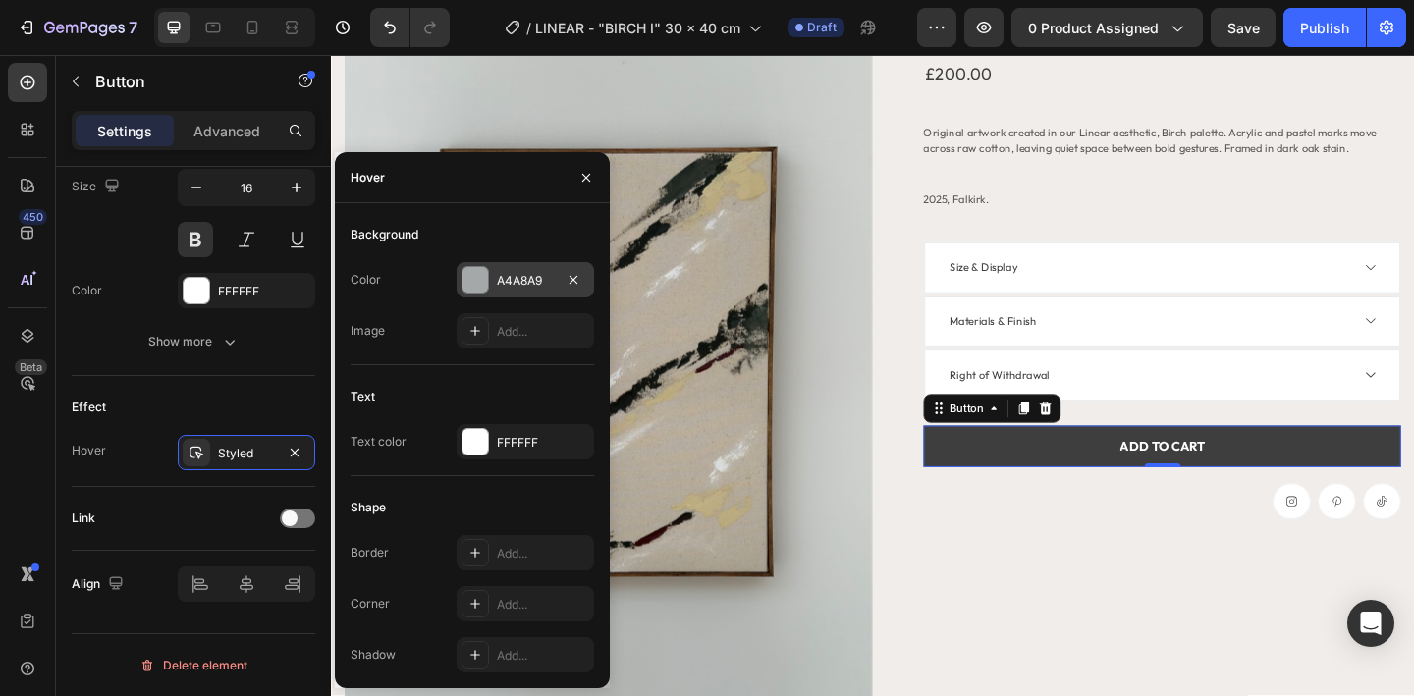
click at [505, 292] on div "A4A8A9" at bounding box center [525, 279] width 137 height 35
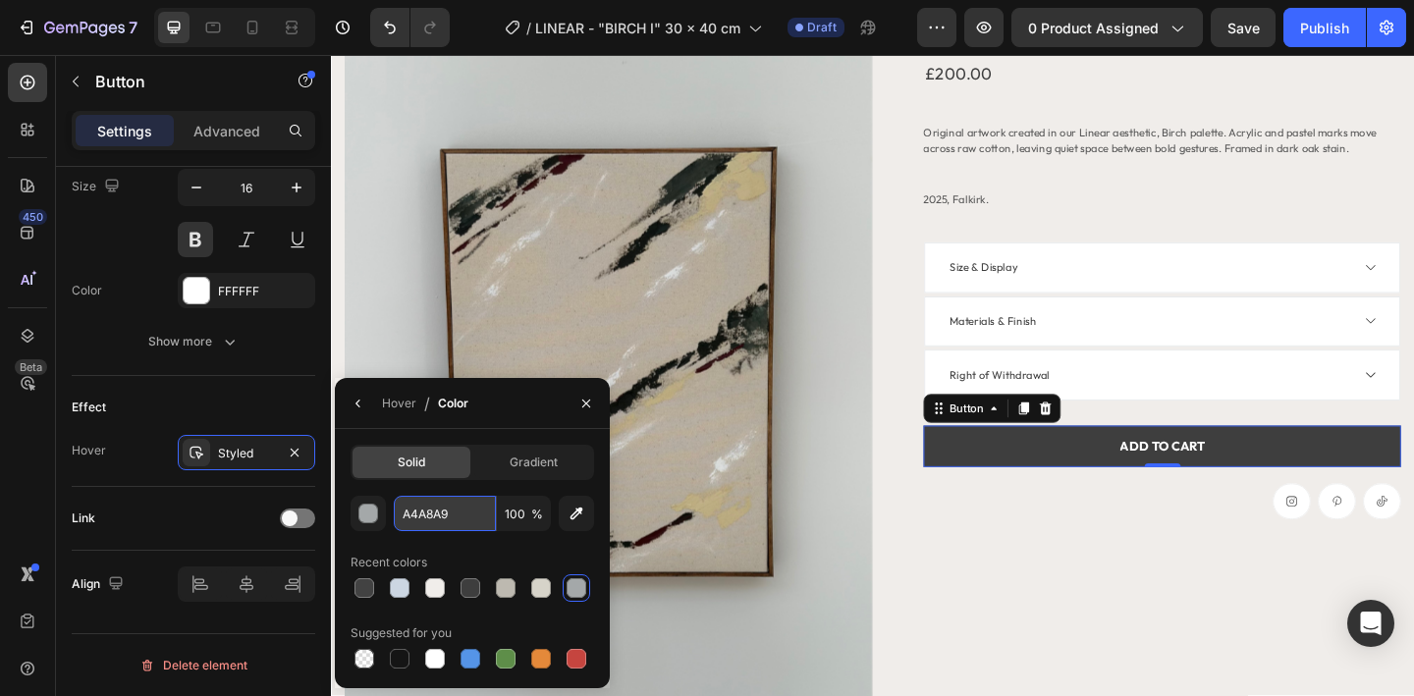
click at [0, 0] on input "A4A8A9" at bounding box center [0, 0] width 0 height 0
click at [407, 589] on div at bounding box center [400, 588] width 20 height 20
type input "CCD6E2"
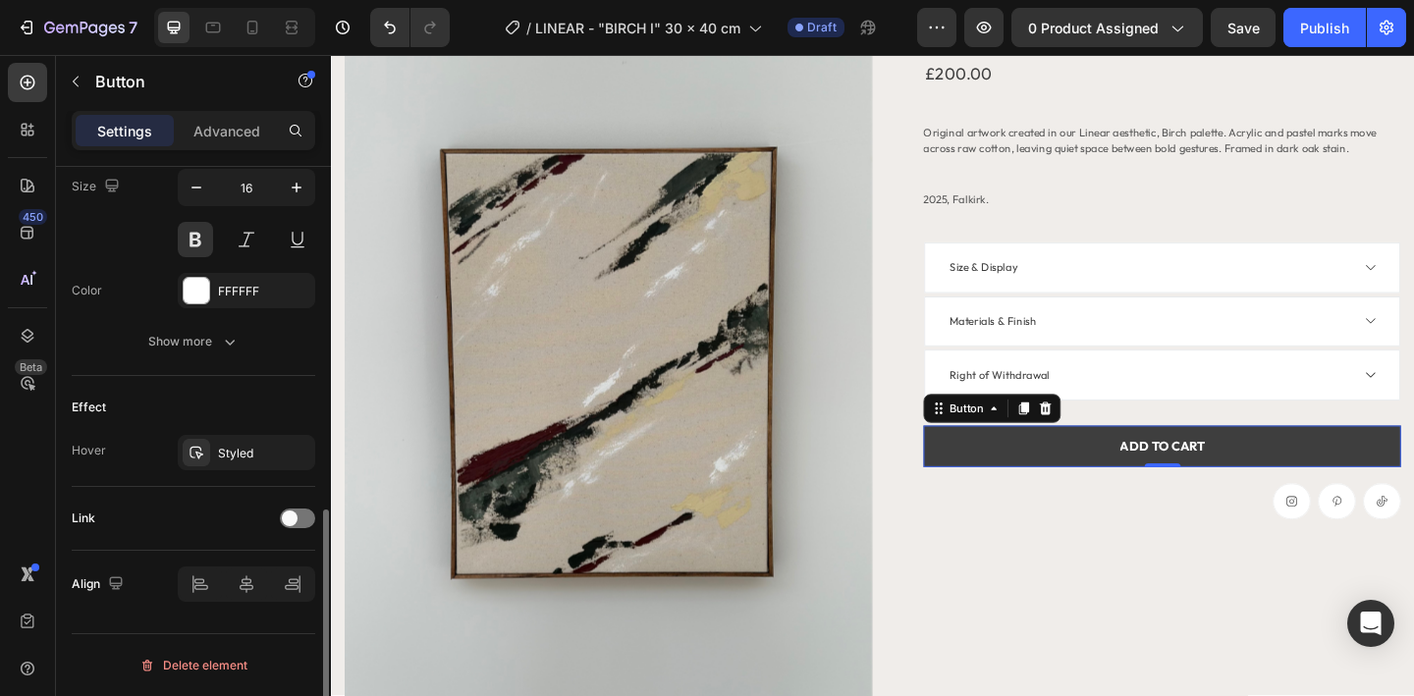
click at [212, 505] on div "Link" at bounding box center [194, 518] width 244 height 31
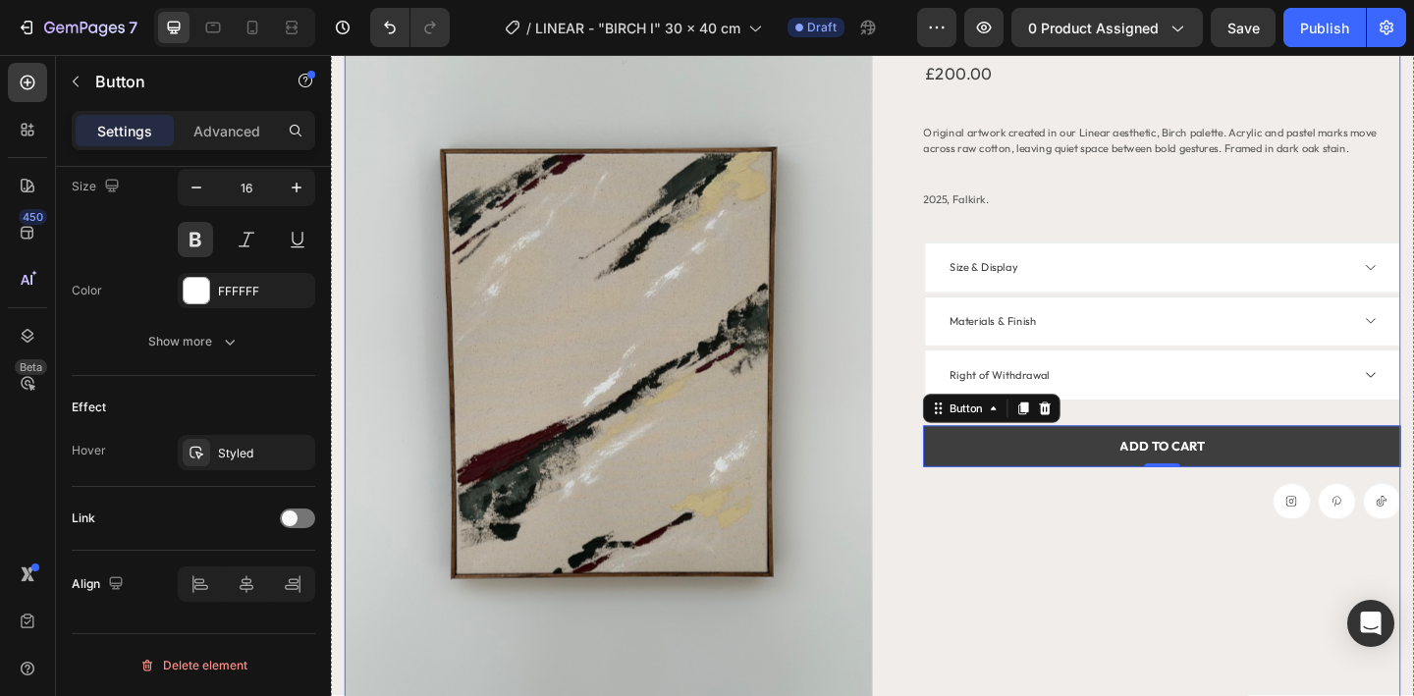
click at [1090, 622] on div "Linear - "Birch I" 30 x 40 cm Product Title £200.00 Product Price Product Price…" at bounding box center [1207, 391] width 574 height 766
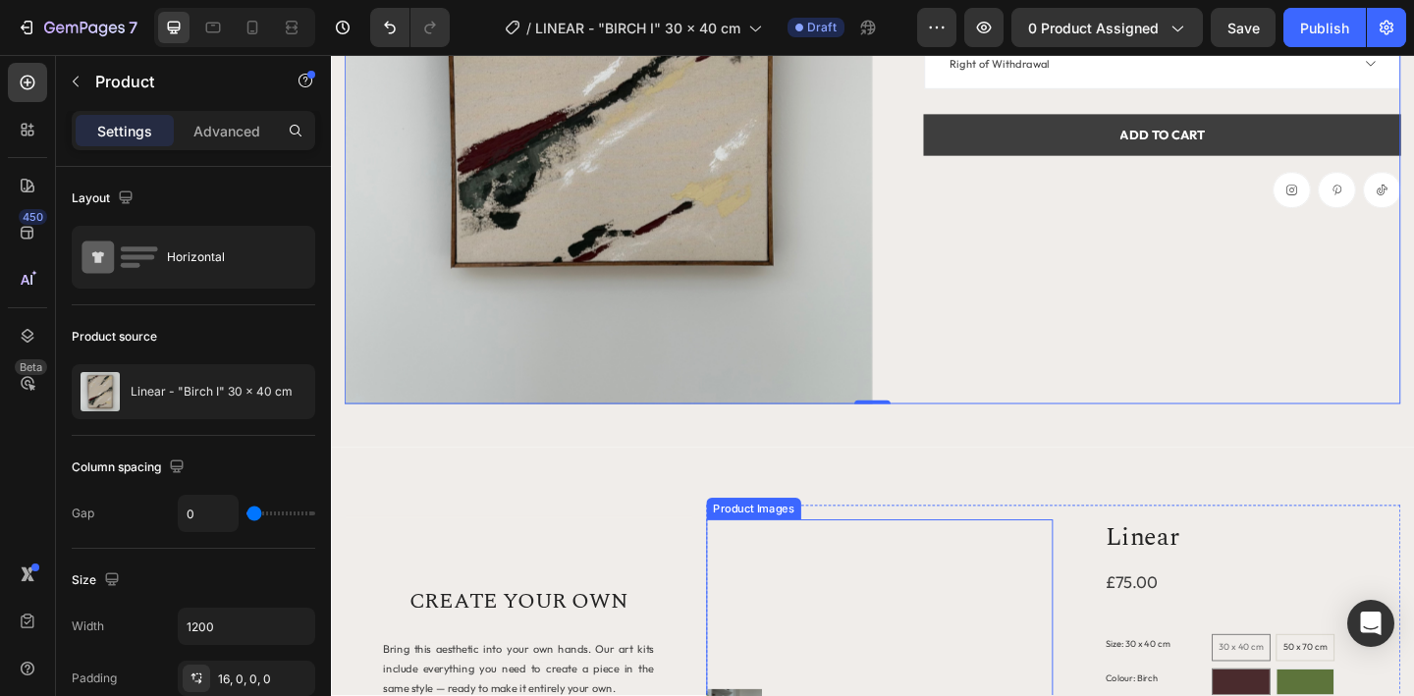
scroll to position [462, 0]
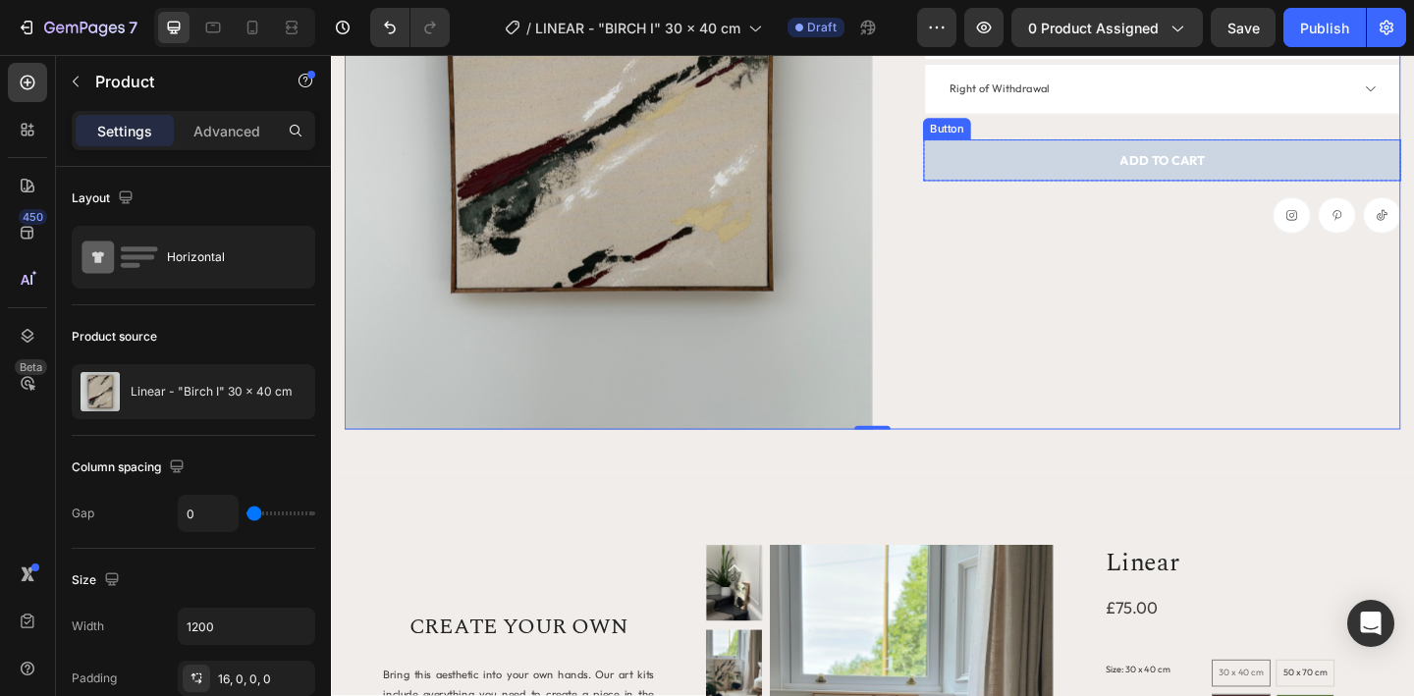
click at [1087, 183] on button "ADD TO CART" at bounding box center [1234, 169] width 519 height 45
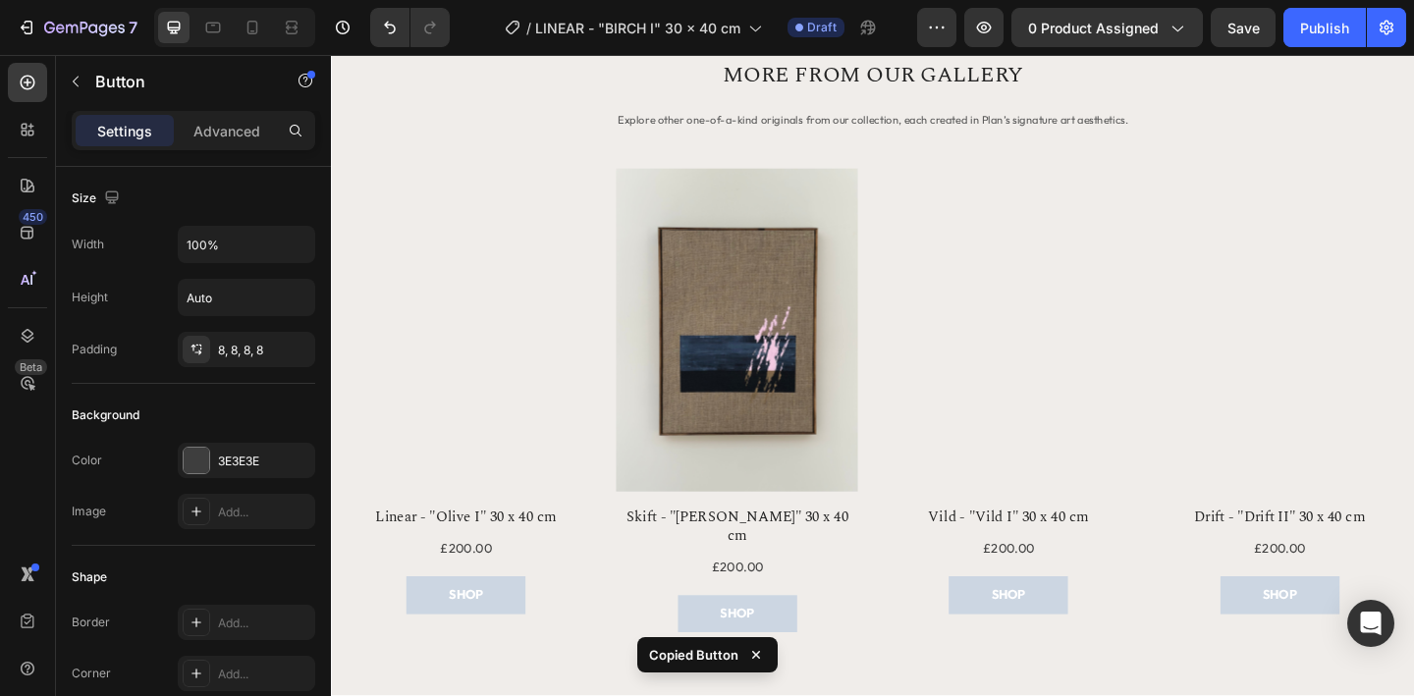
scroll to position [1749, 0]
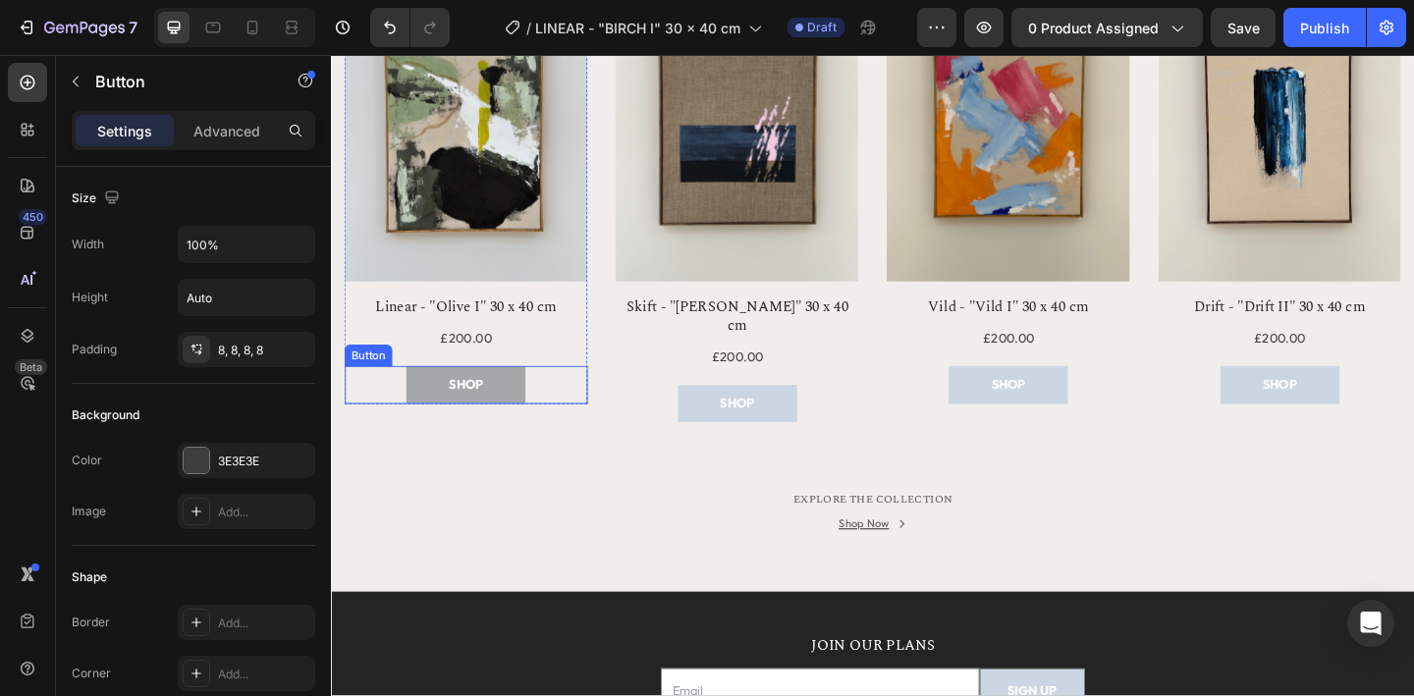
click at [537, 423] on button "SHOP" at bounding box center [477, 414] width 130 height 40
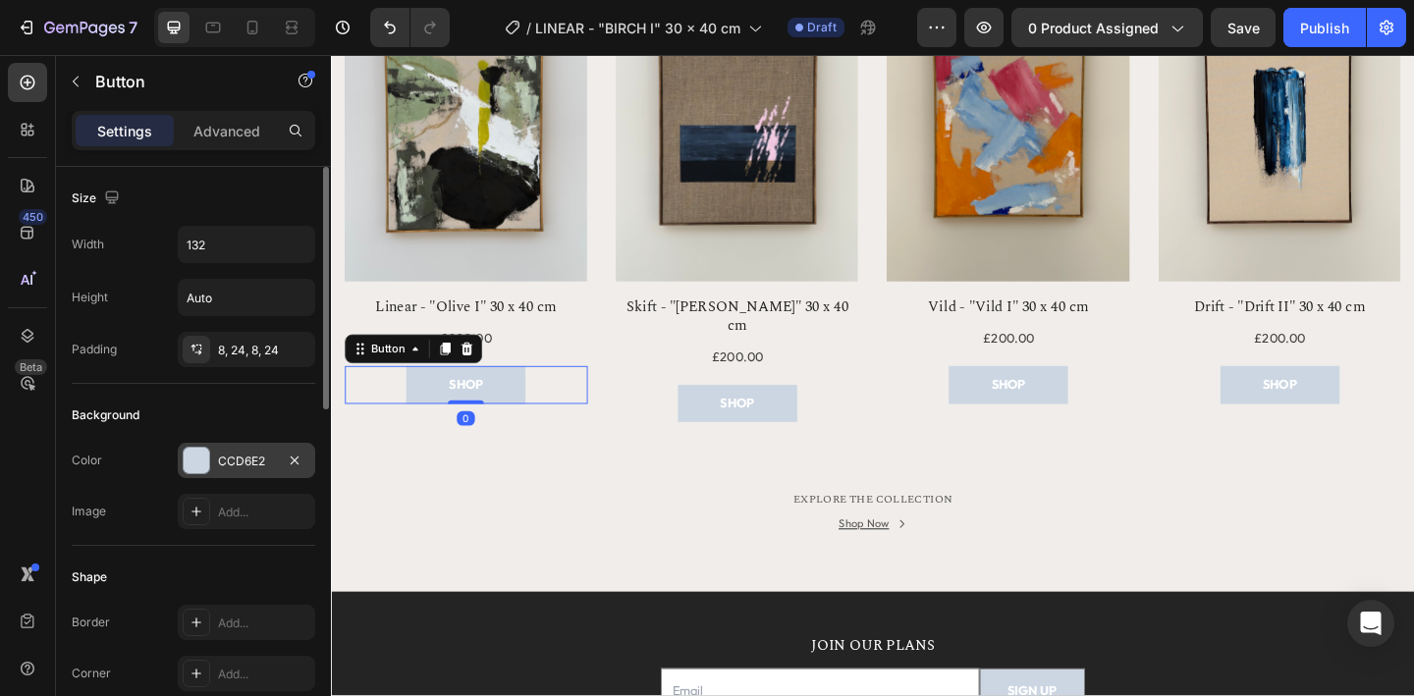
click at [262, 461] on div "CCD6E2" at bounding box center [246, 462] width 57 height 18
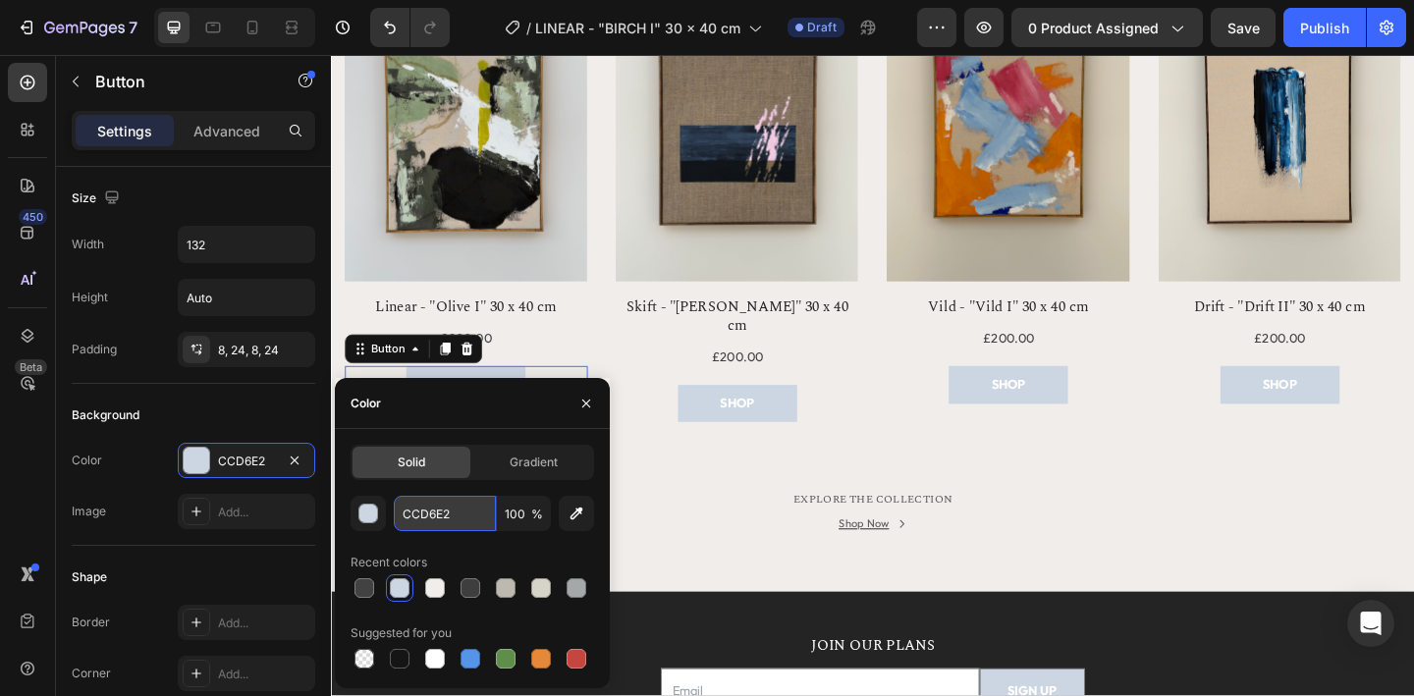
click at [438, 514] on input "CCD6E2" at bounding box center [445, 513] width 102 height 35
type input "3E3E3E"
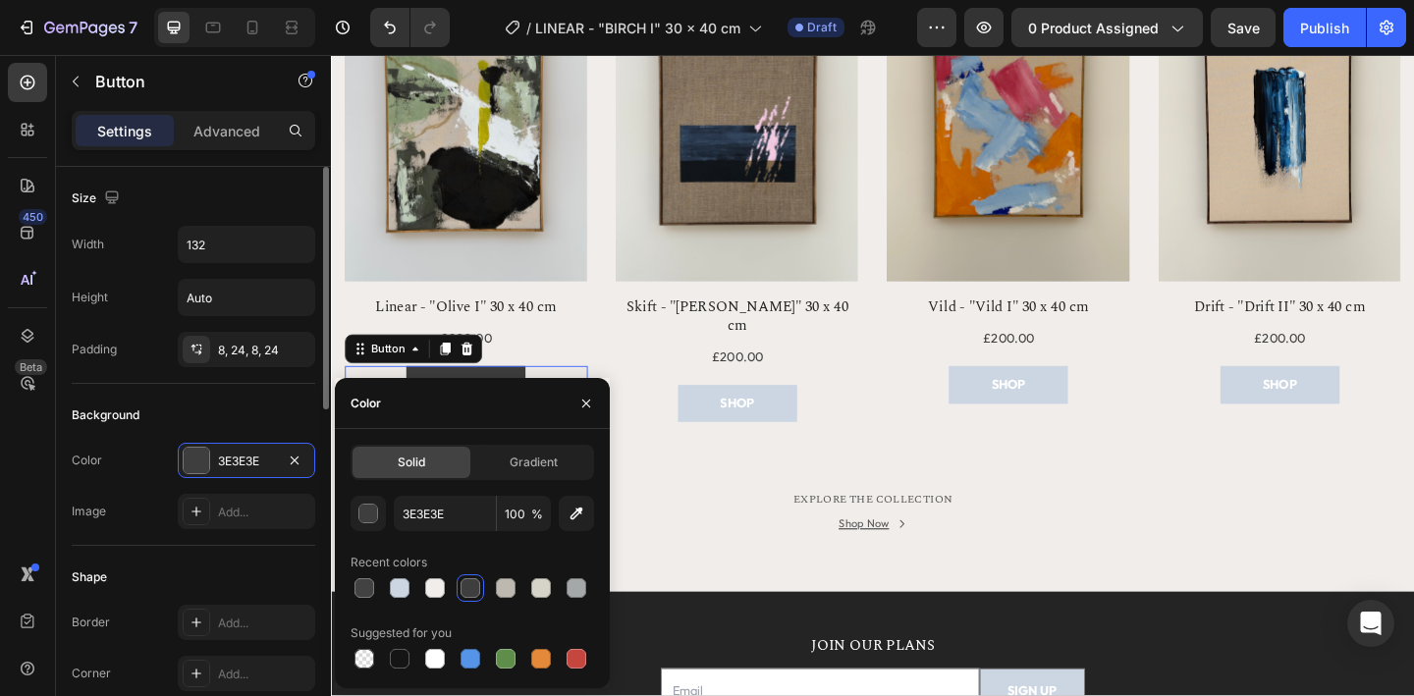
click at [159, 459] on div "Color 3E3E3E" at bounding box center [194, 460] width 244 height 35
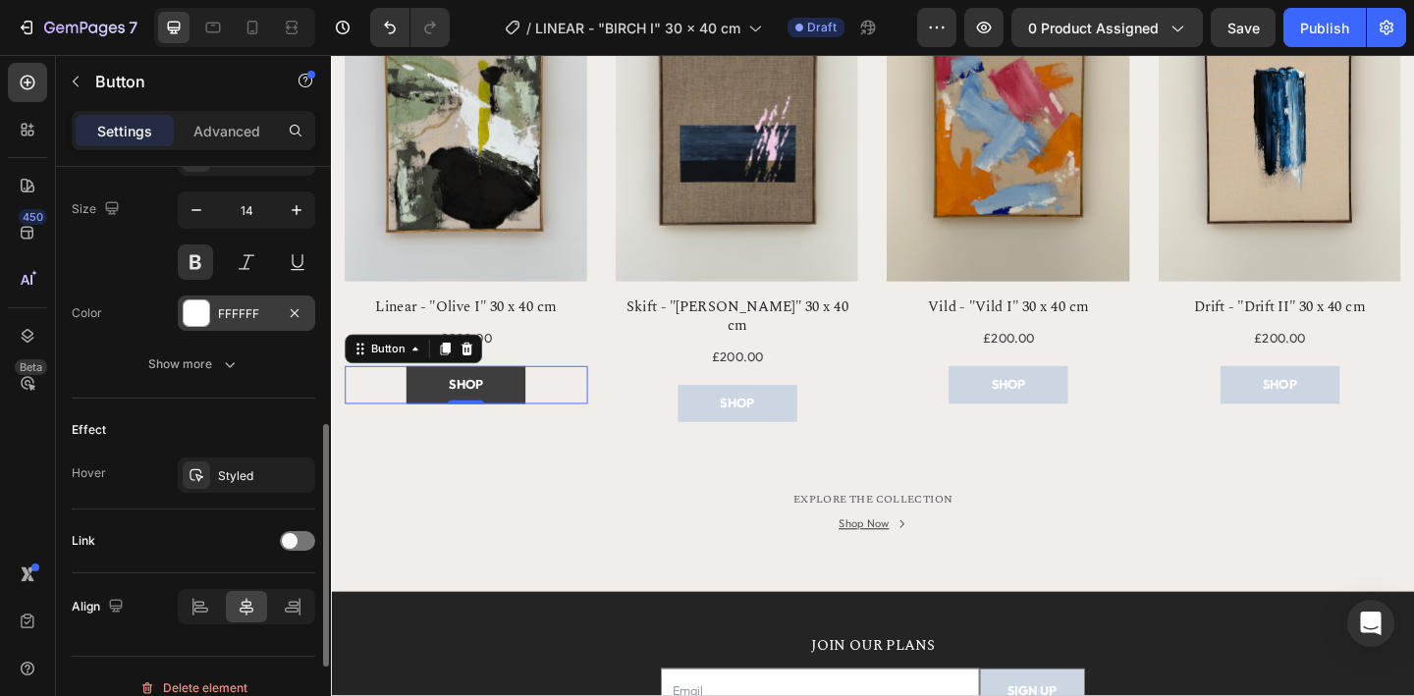
scroll to position [823, 0]
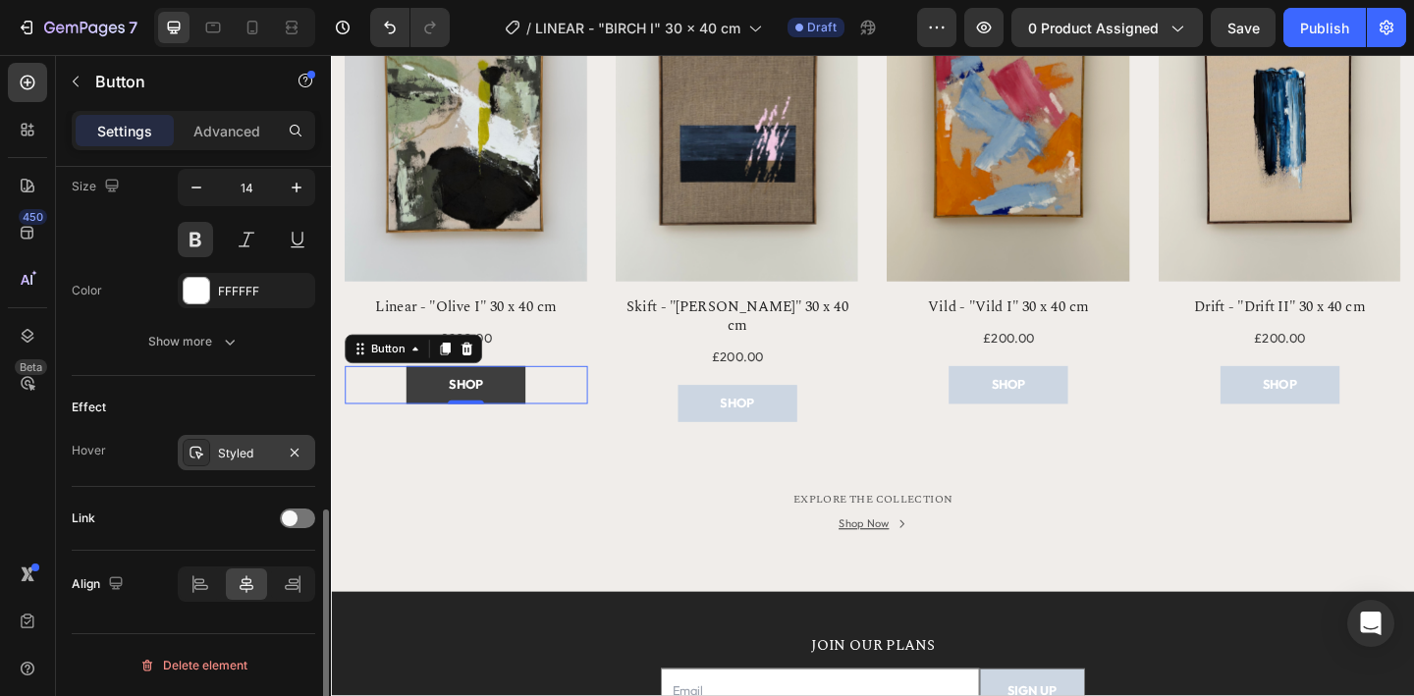
click at [244, 453] on div "Styled" at bounding box center [246, 454] width 57 height 18
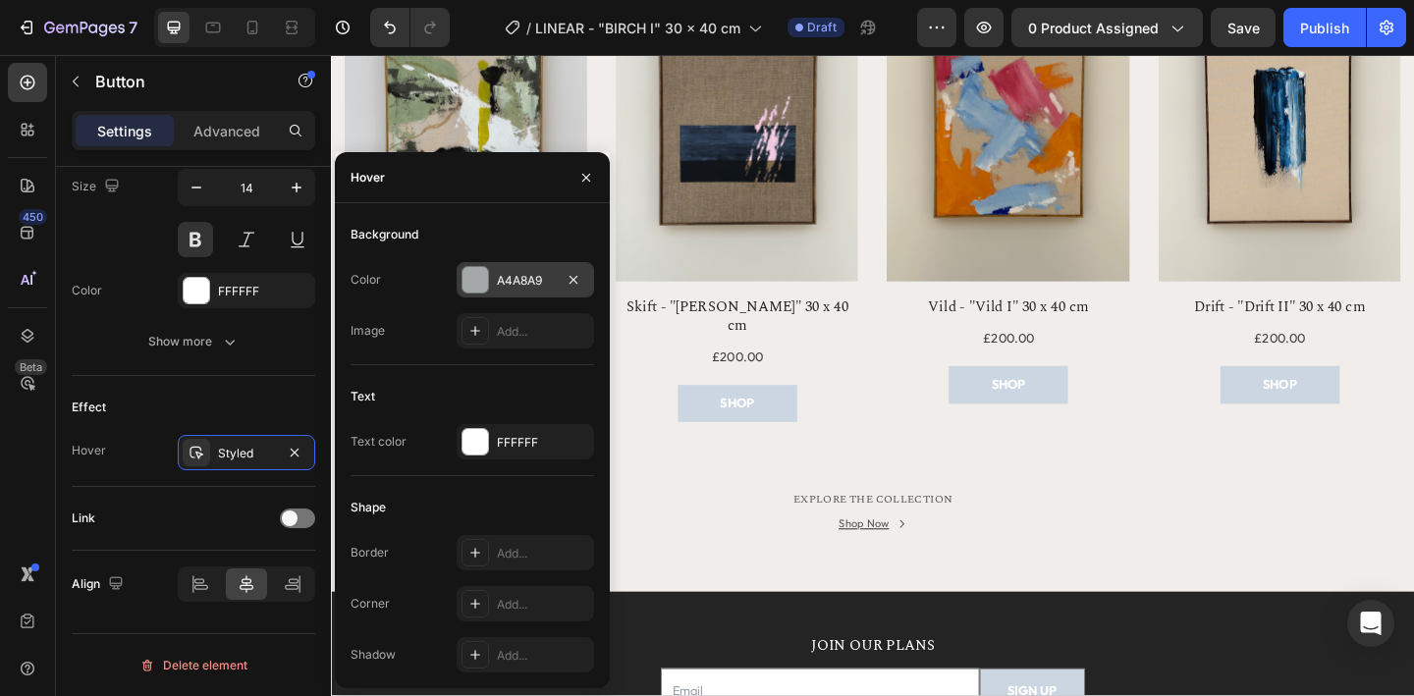
click at [523, 274] on div "A4A8A9" at bounding box center [525, 281] width 57 height 18
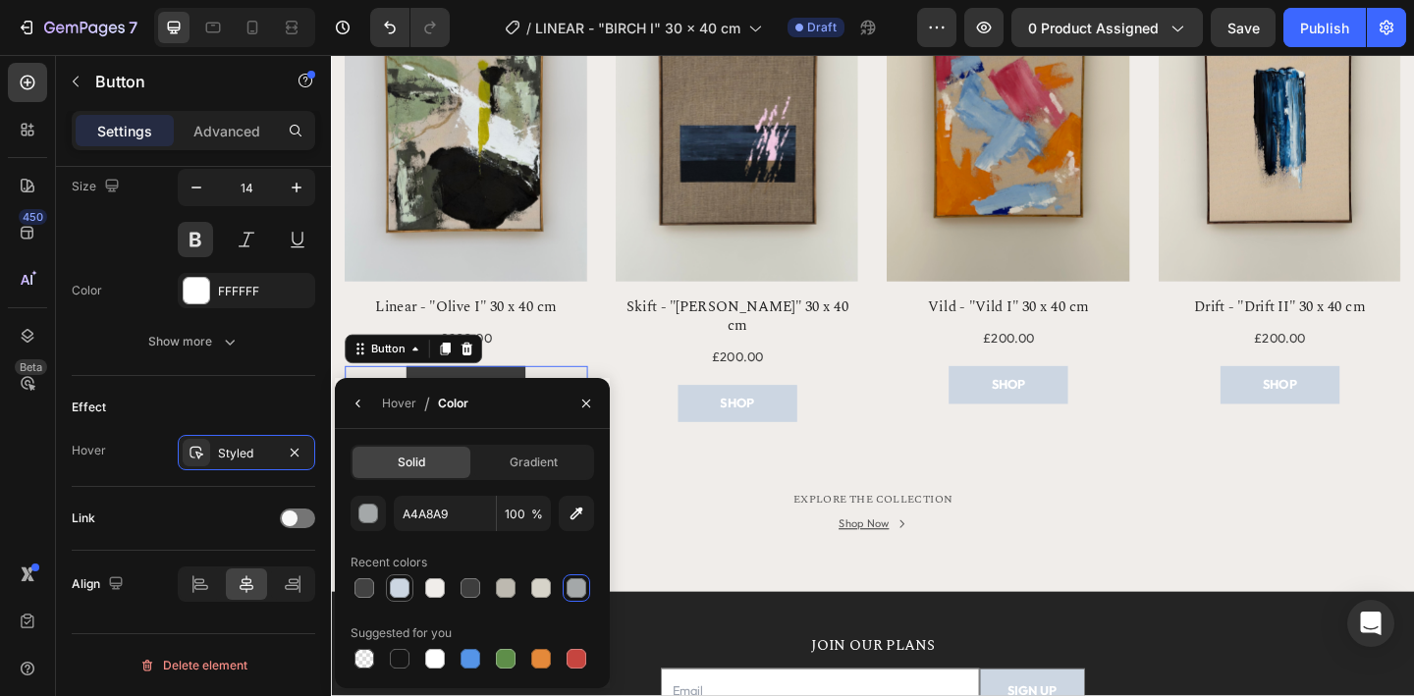
click at [398, 587] on div at bounding box center [400, 588] width 20 height 20
type input "CCD6E2"
click at [198, 524] on div "Link" at bounding box center [194, 518] width 244 height 31
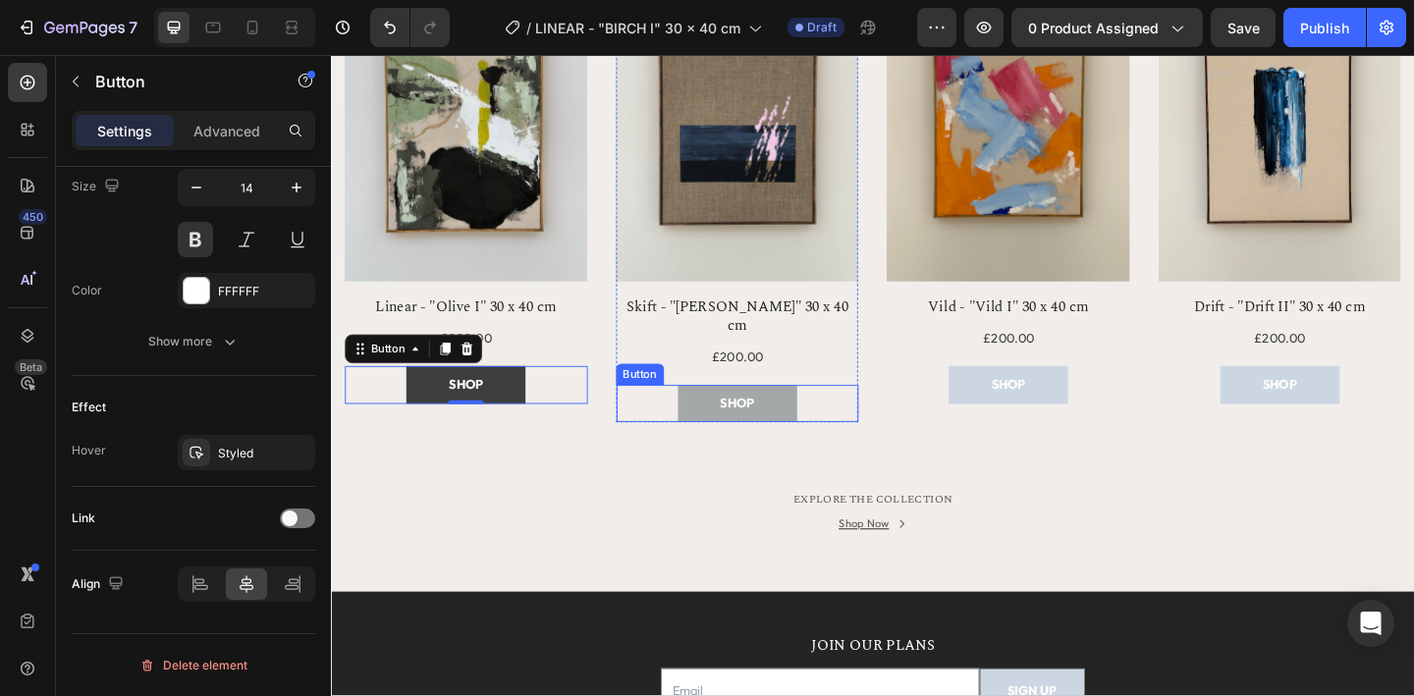
click at [725, 414] on button "SHOP" at bounding box center [773, 434] width 130 height 40
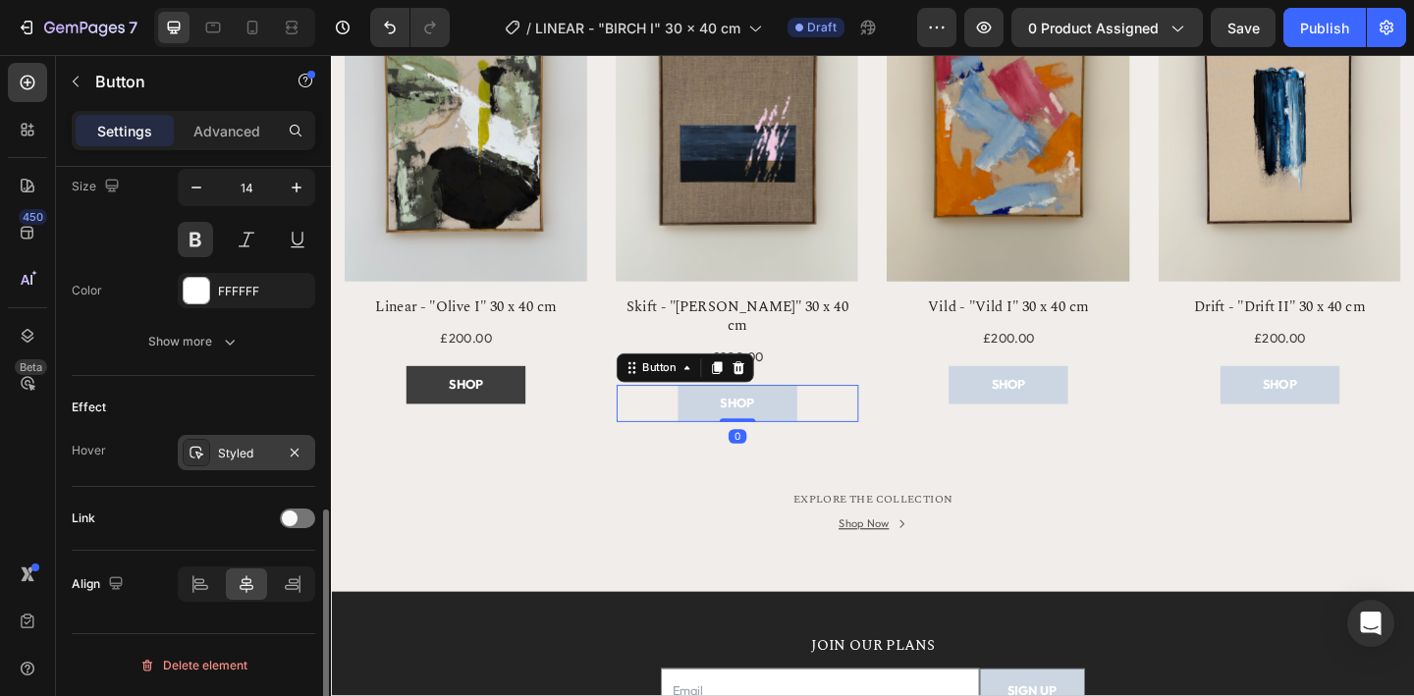
click at [246, 454] on div "Styled" at bounding box center [246, 454] width 57 height 18
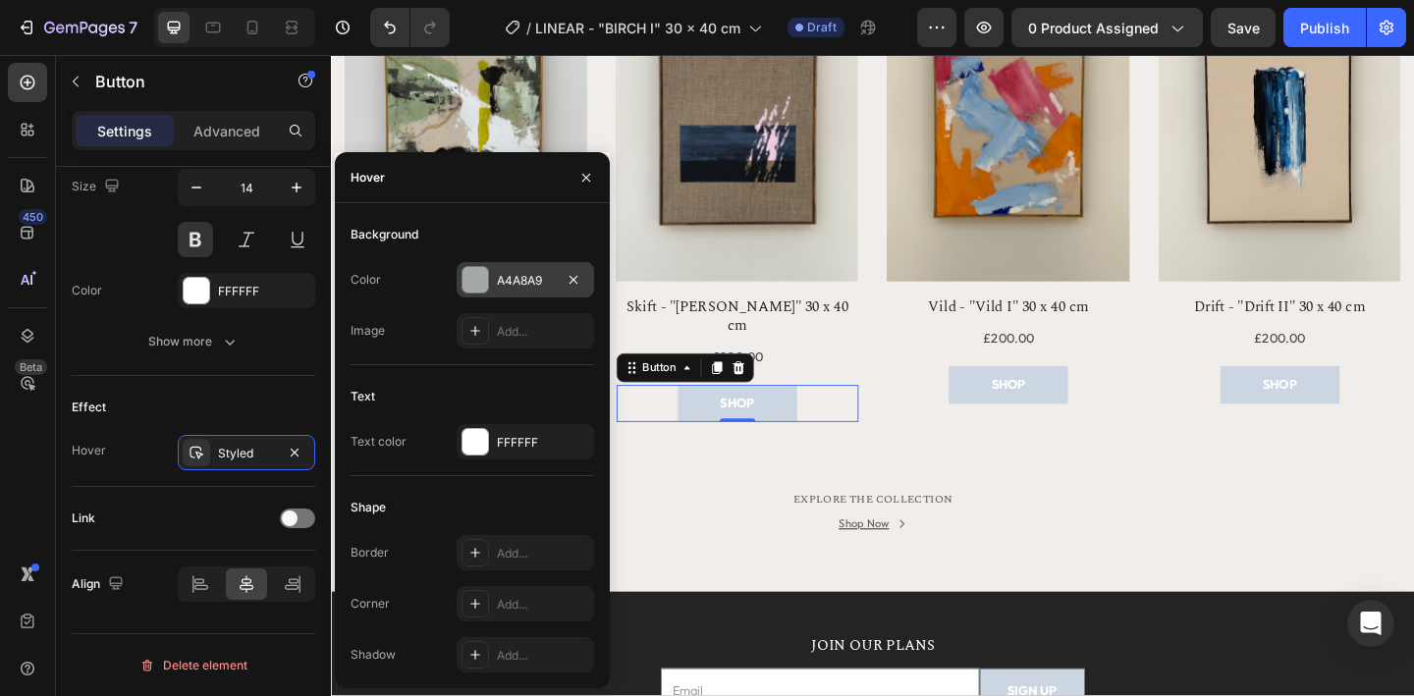
click at [506, 276] on div "A4A8A9" at bounding box center [525, 281] width 57 height 18
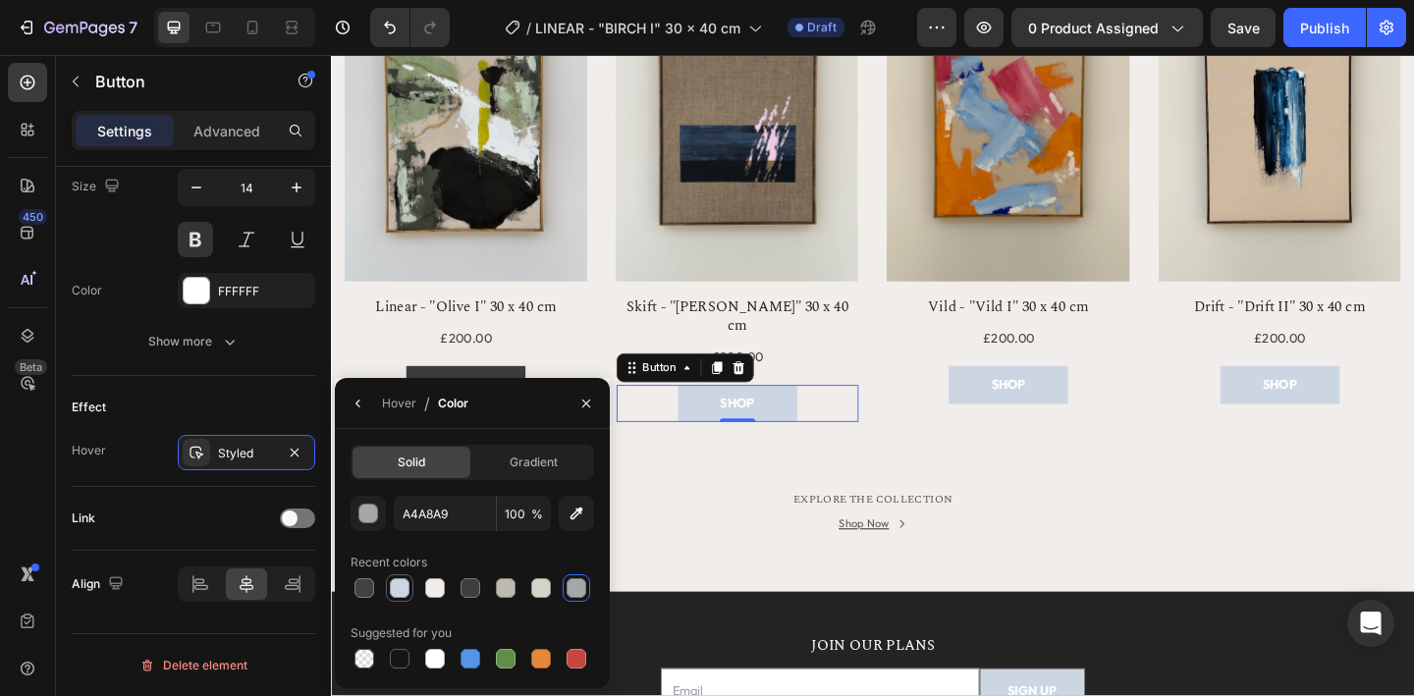
click at [396, 592] on div at bounding box center [400, 588] width 20 height 20
type input "CCD6E2"
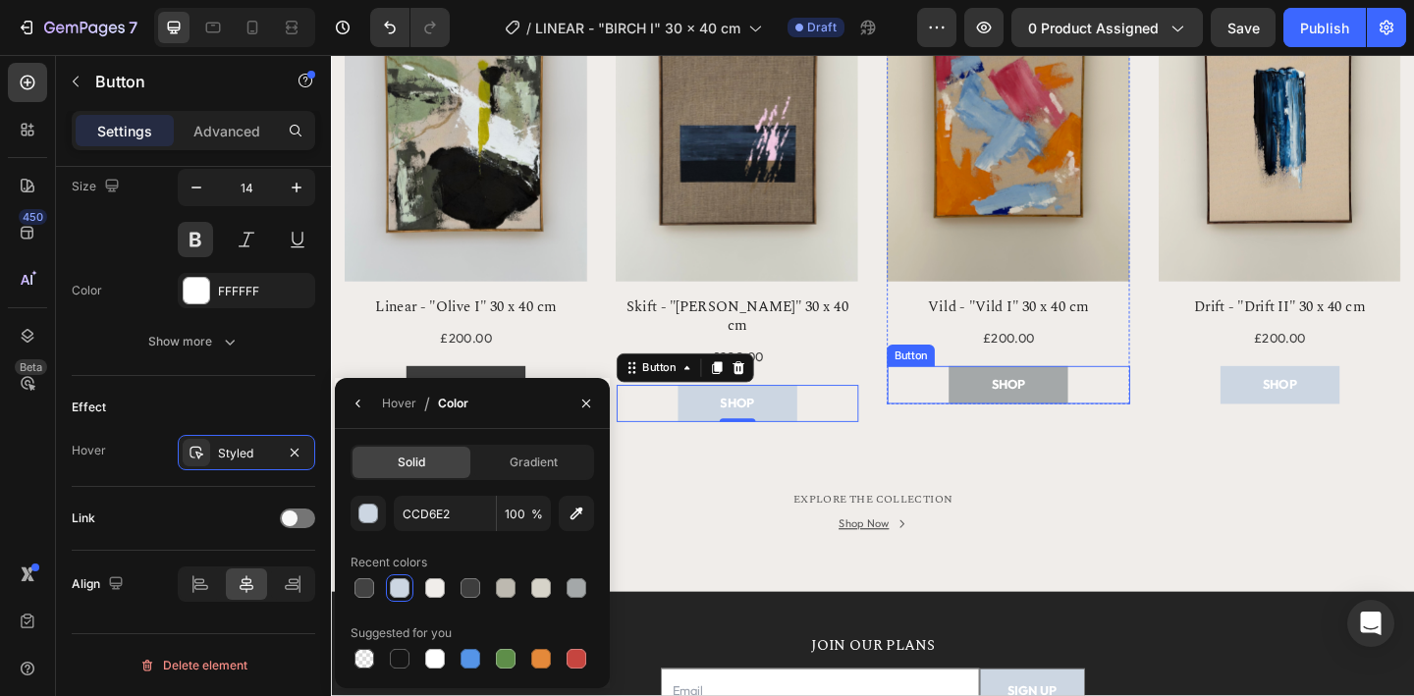
click at [1008, 420] on button "SHOP" at bounding box center [1068, 414] width 130 height 40
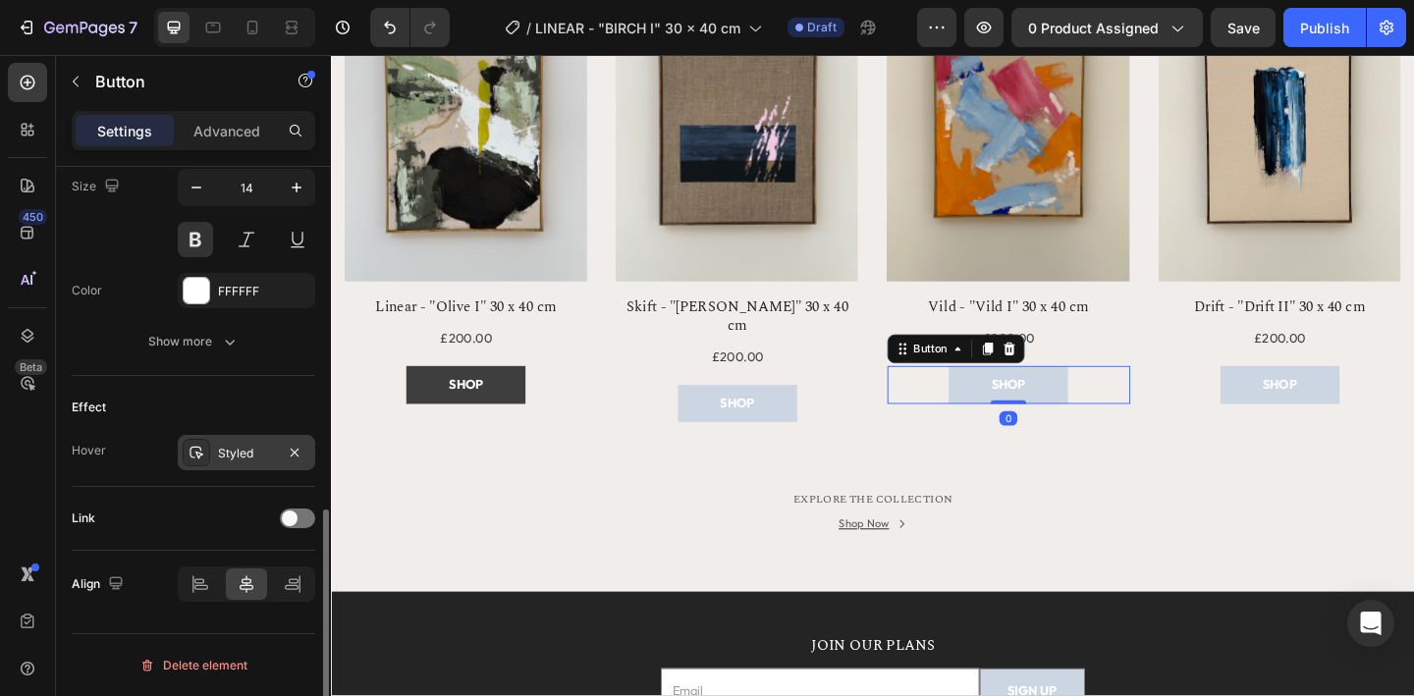
click at [237, 458] on div "Styled" at bounding box center [246, 454] width 57 height 18
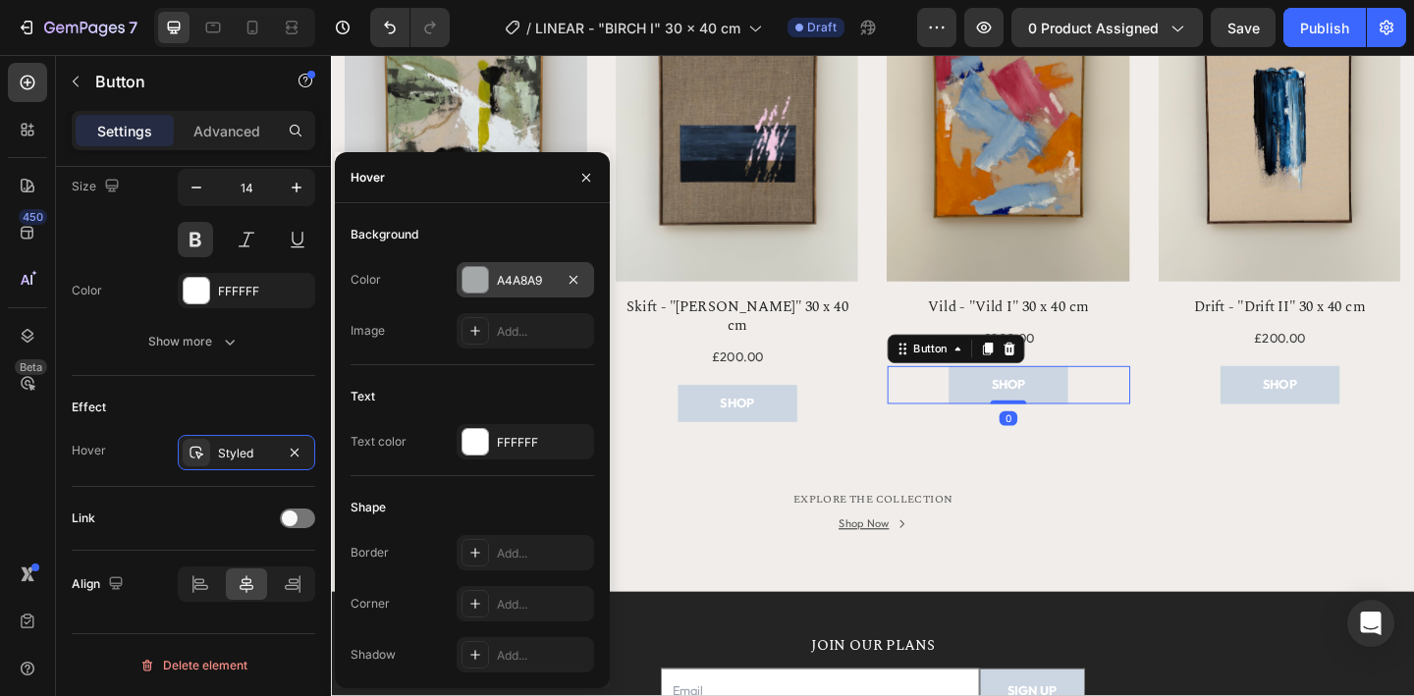
click at [519, 273] on div "A4A8A9" at bounding box center [525, 281] width 57 height 18
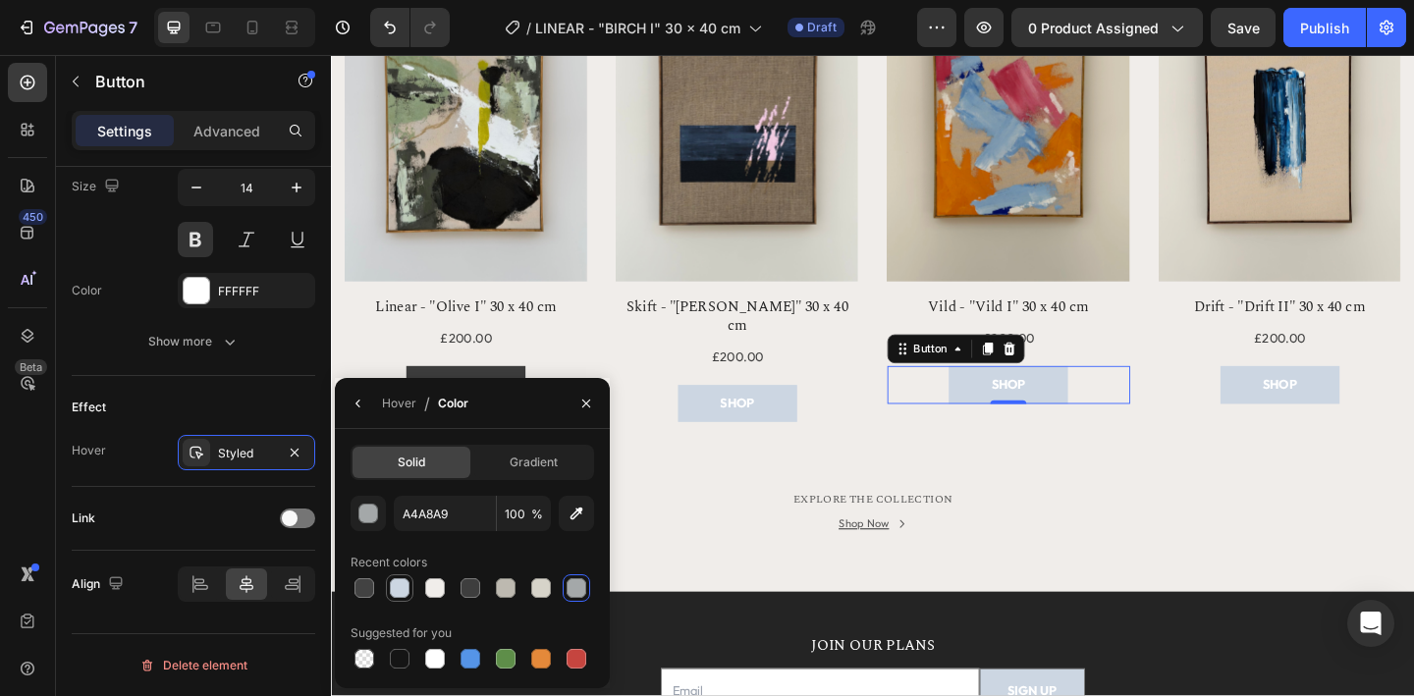
click at [400, 590] on div at bounding box center [400, 588] width 20 height 20
type input "CCD6E2"
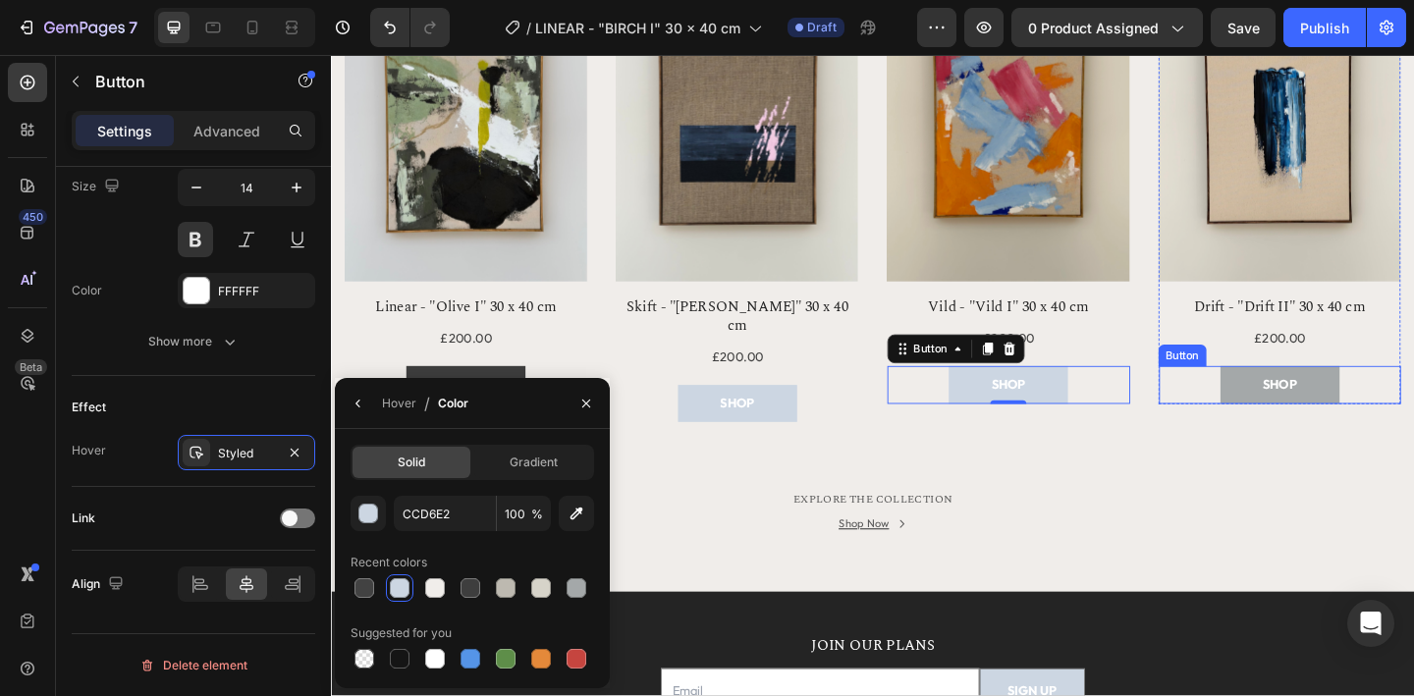
click at [1322, 424] on button "SHOP" at bounding box center [1363, 414] width 130 height 40
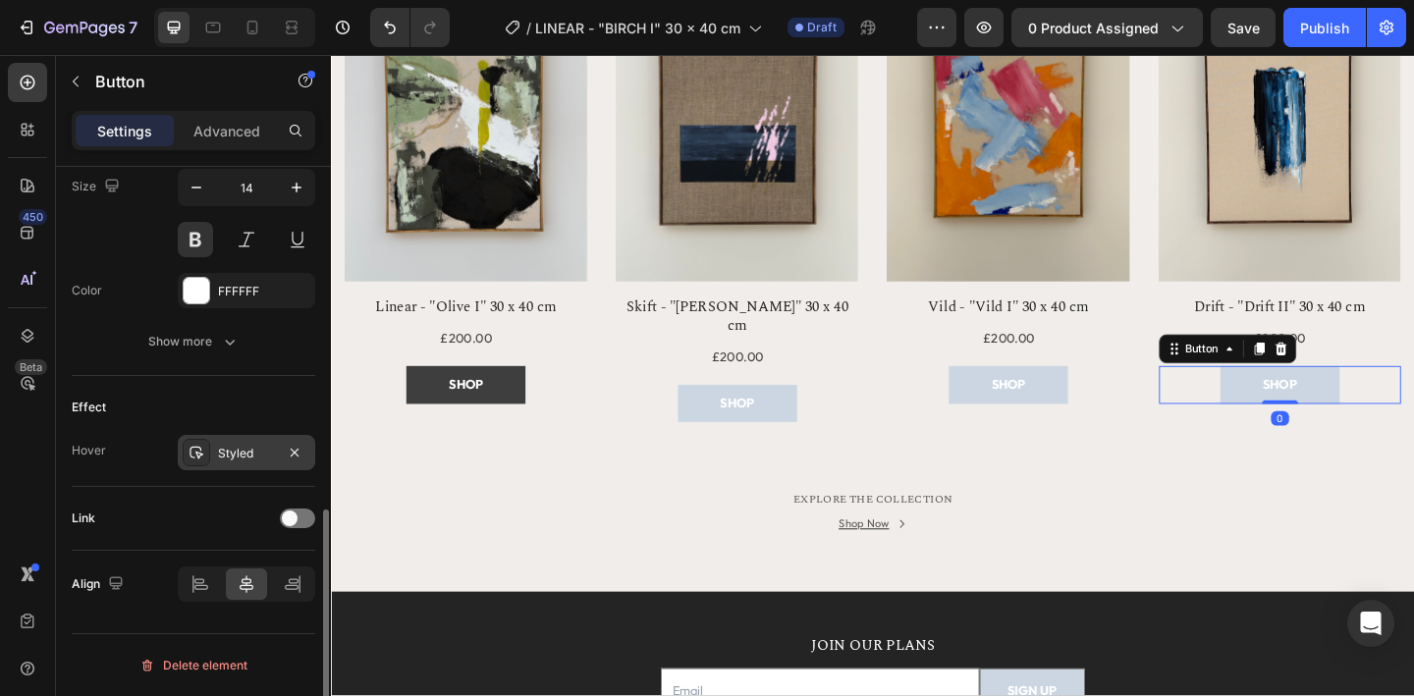
click at [243, 460] on div "Styled" at bounding box center [246, 454] width 57 height 18
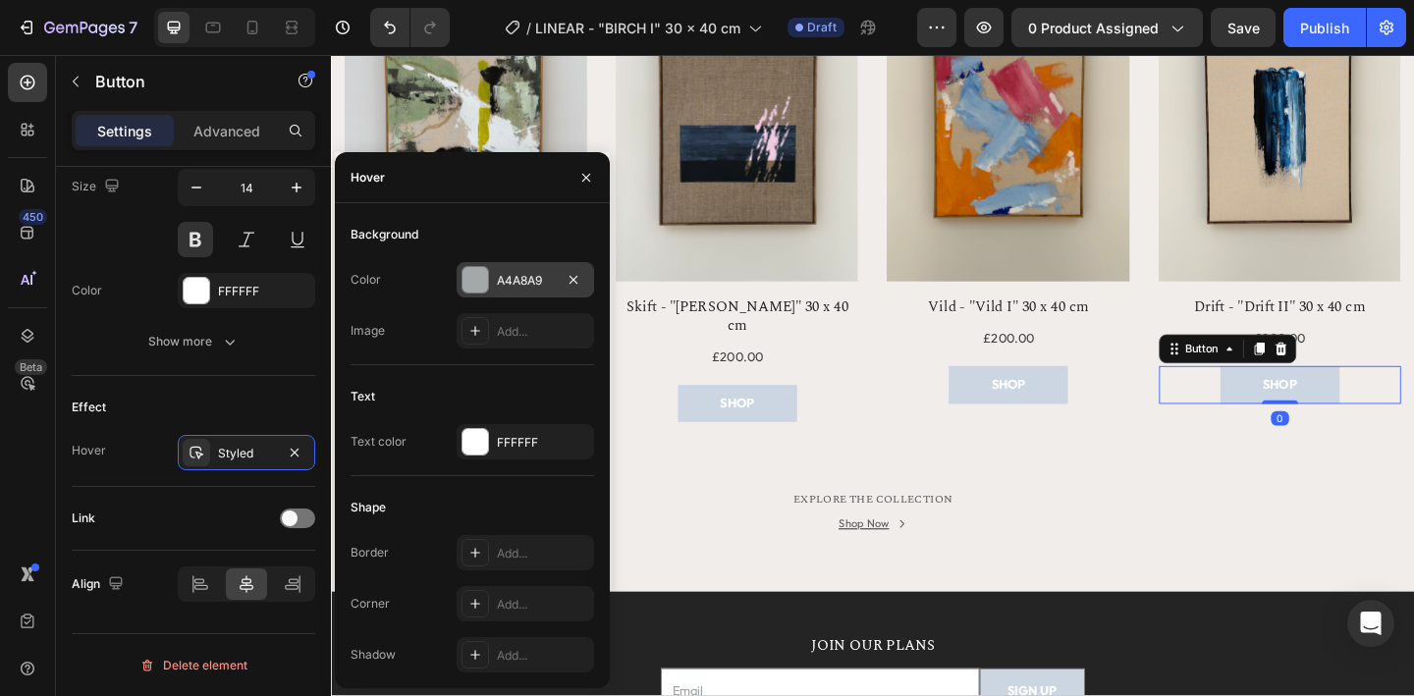
click at [500, 283] on div "A4A8A9" at bounding box center [525, 281] width 57 height 18
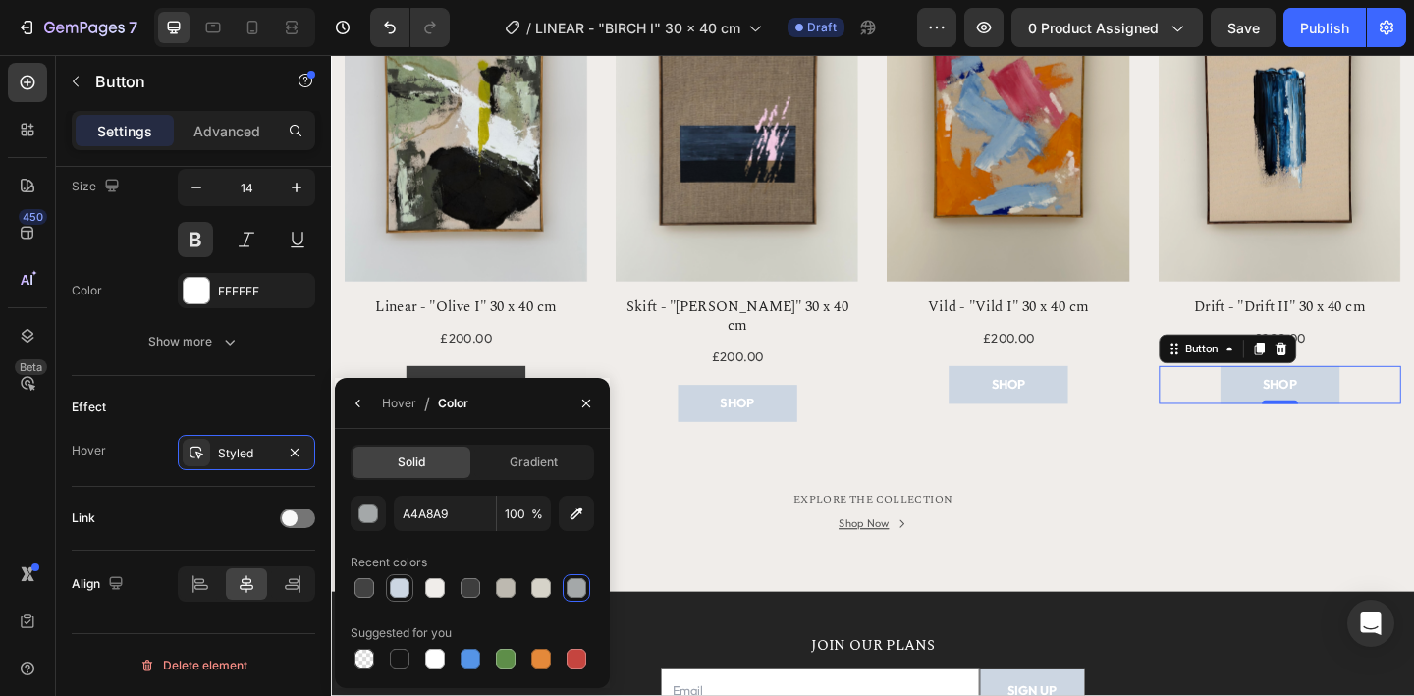
click at [403, 590] on div at bounding box center [400, 588] width 20 height 20
type input "CCD6E2"
click at [232, 409] on div "Effect" at bounding box center [194, 407] width 244 height 31
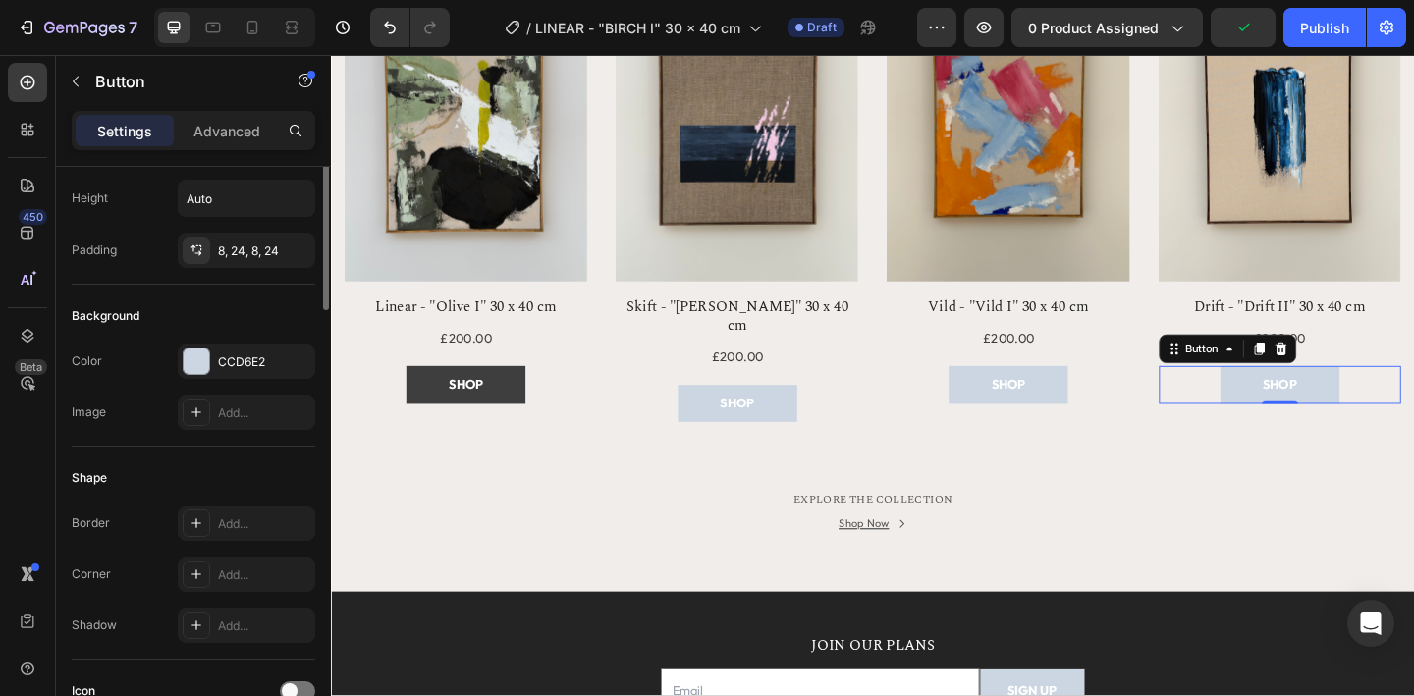
scroll to position [0, 0]
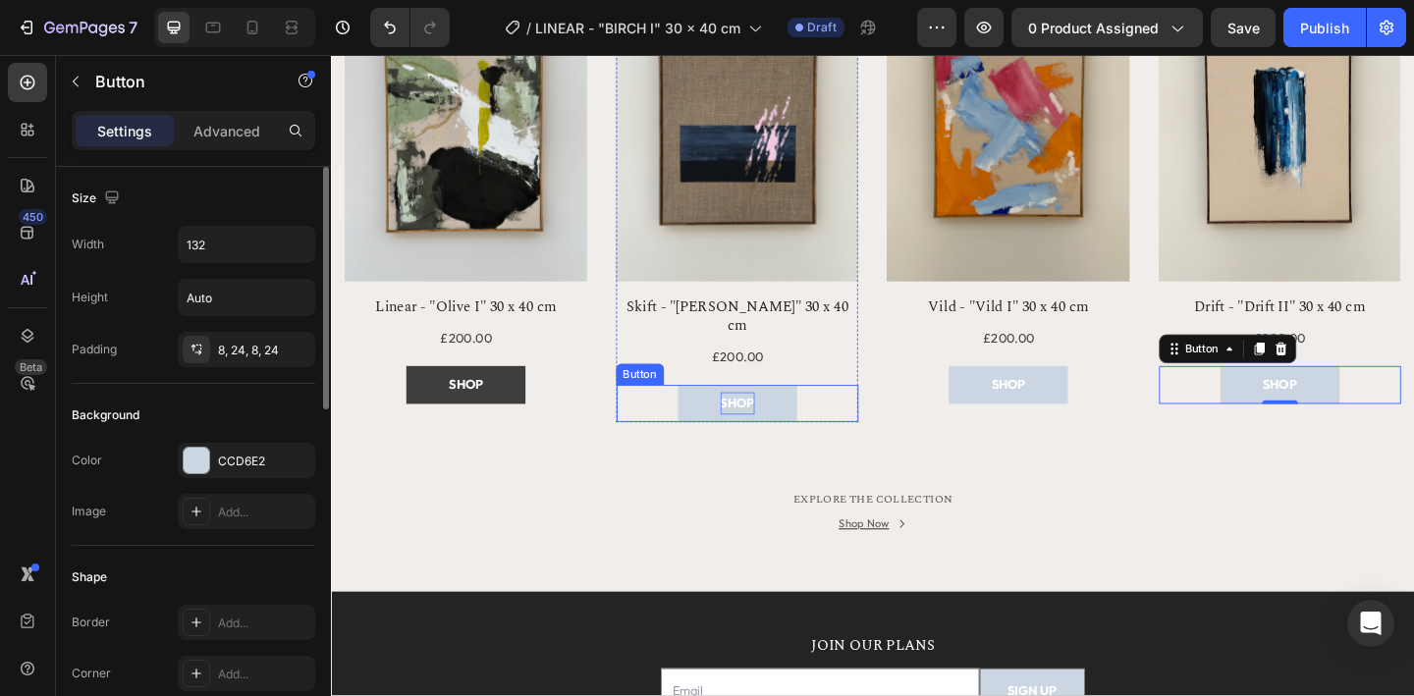
click at [758, 422] on p "SHOP" at bounding box center [772, 434] width 37 height 25
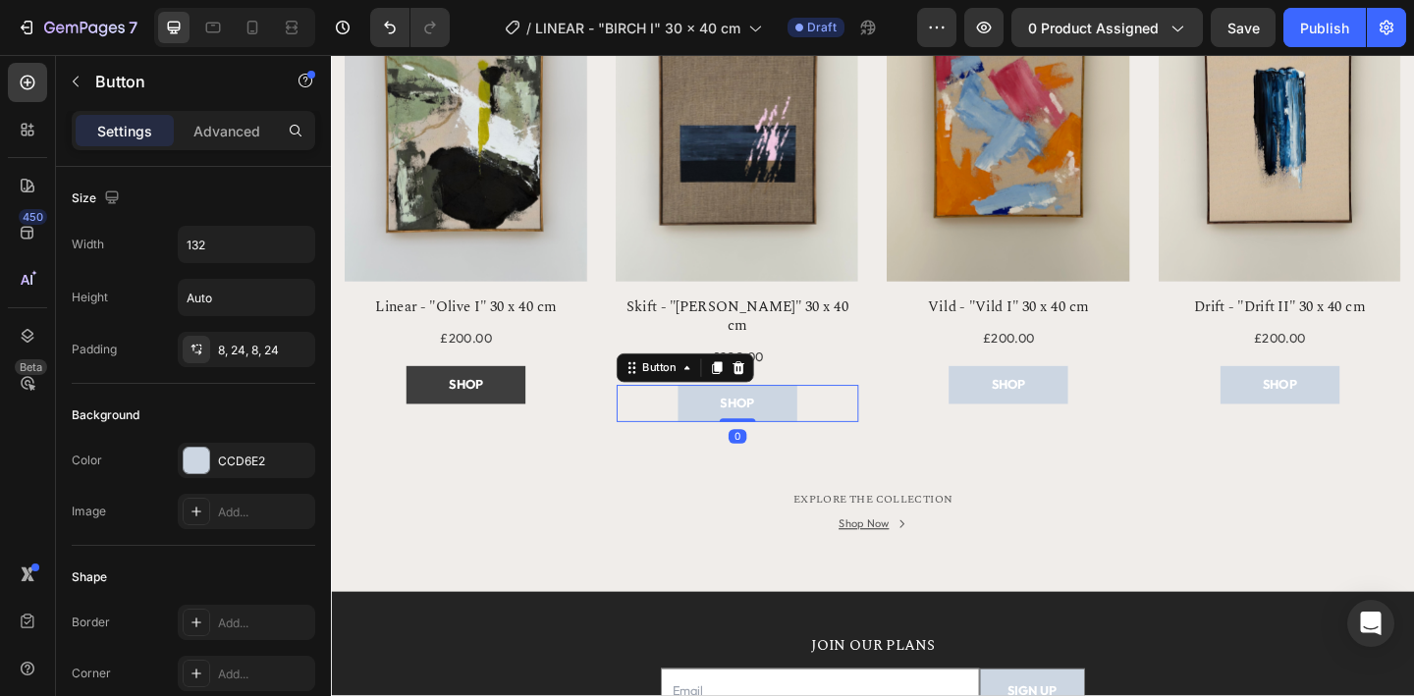
click at [724, 418] on button "SHOP" at bounding box center [773, 434] width 130 height 40
click at [217, 480] on div "Color CCD6E2 Image Add..." at bounding box center [194, 486] width 244 height 86
click at [267, 455] on div "CCD6E2" at bounding box center [246, 462] width 57 height 18
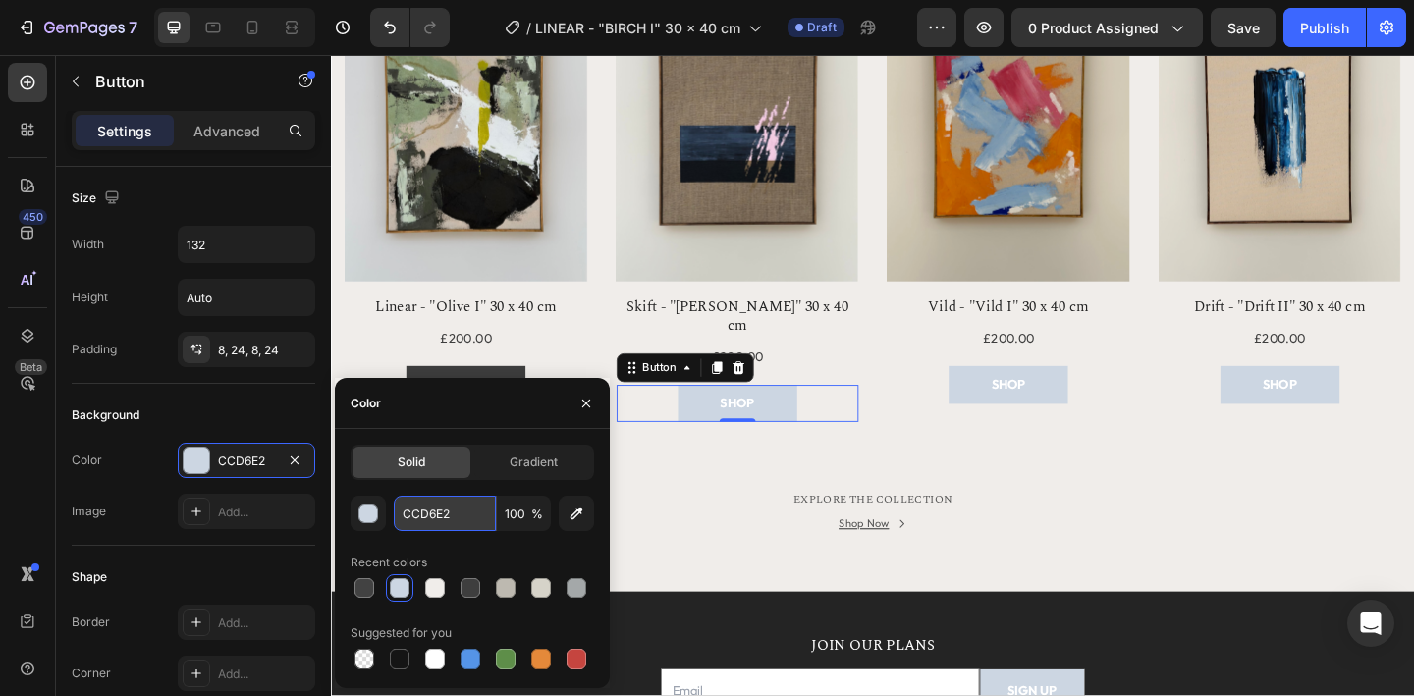
click at [436, 520] on input "CCD6E2" at bounding box center [445, 513] width 102 height 35
type input "3E3E3E"
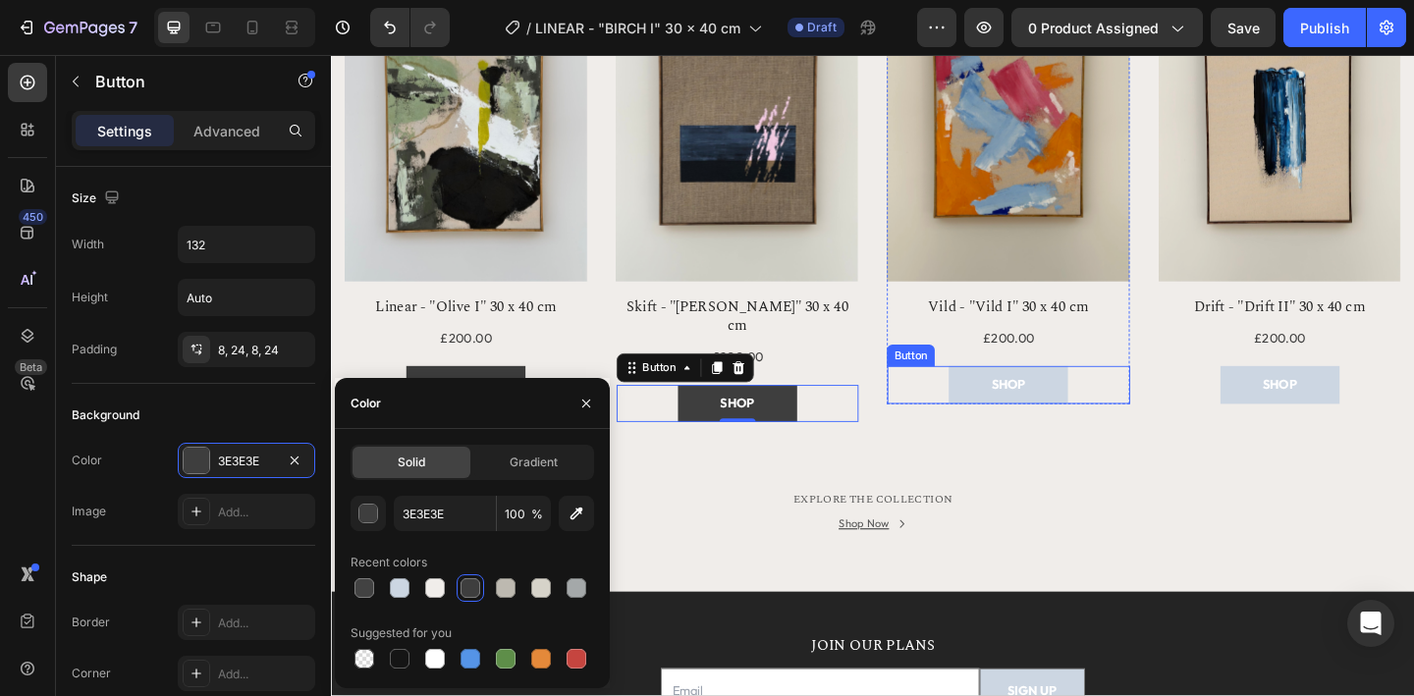
click at [1015, 427] on button "SHOP" at bounding box center [1068, 414] width 130 height 40
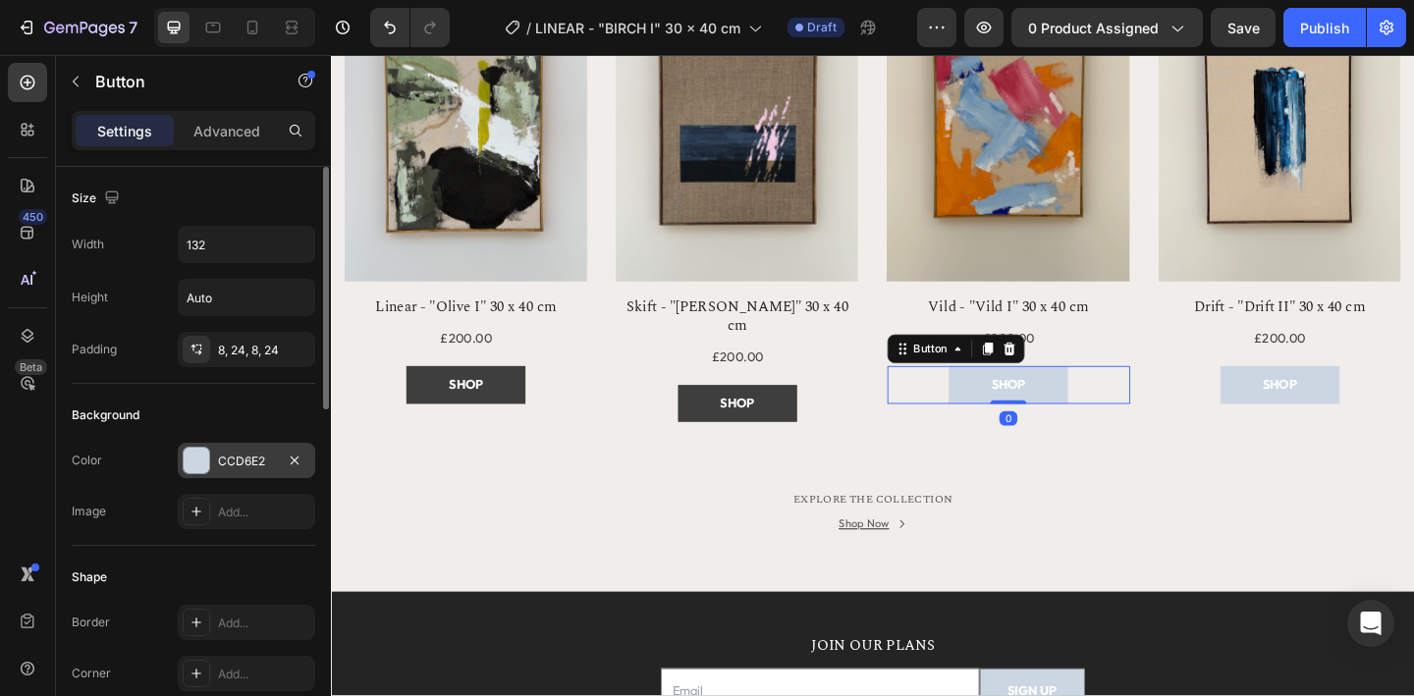
click at [235, 467] on div "CCD6E2" at bounding box center [246, 462] width 57 height 18
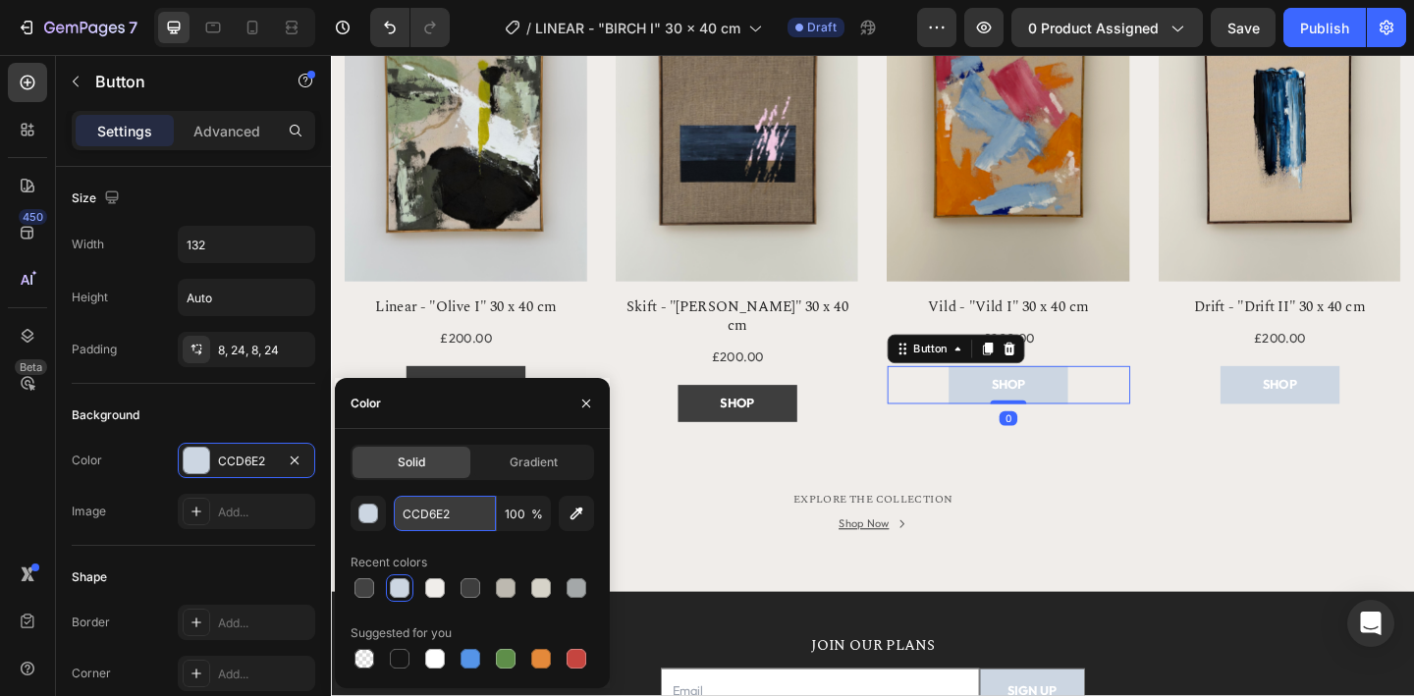
click at [426, 512] on input "CCD6E2" at bounding box center [445, 513] width 102 height 35
type input "3E3E3E"
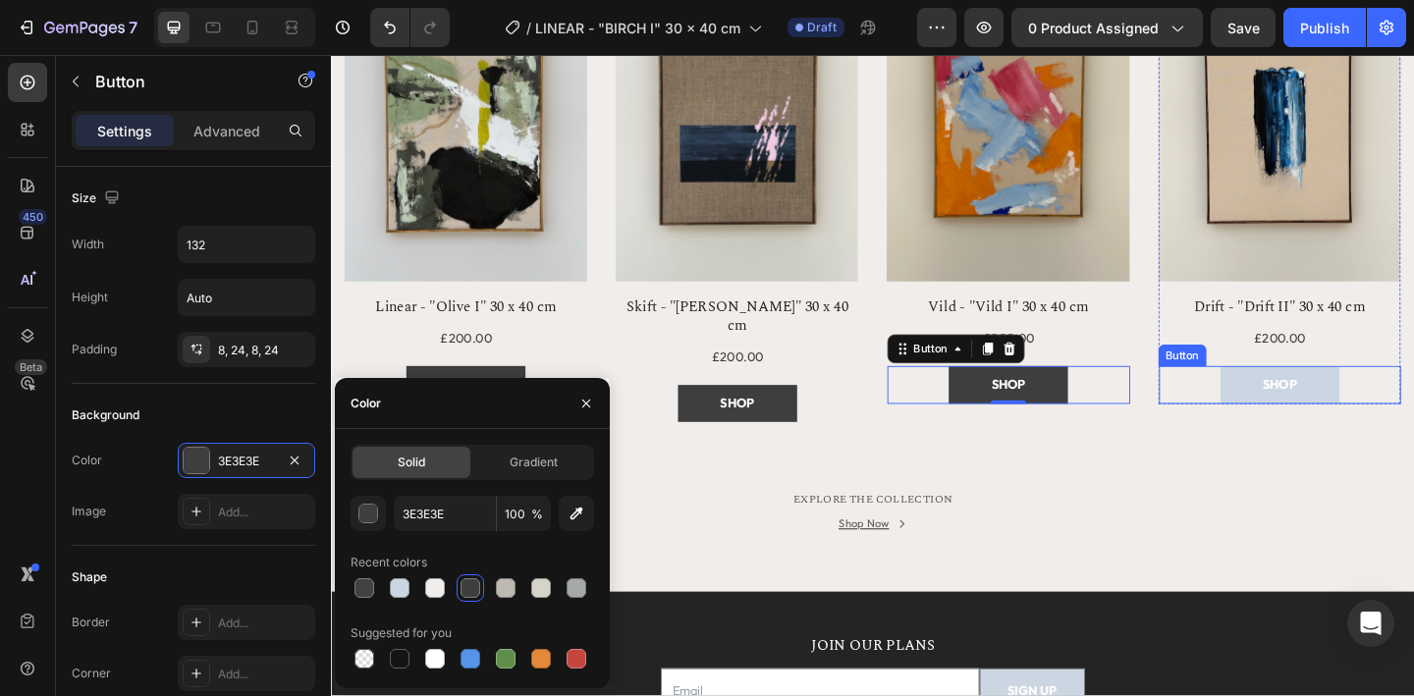
click at [1325, 425] on button "SHOP" at bounding box center [1363, 414] width 130 height 40
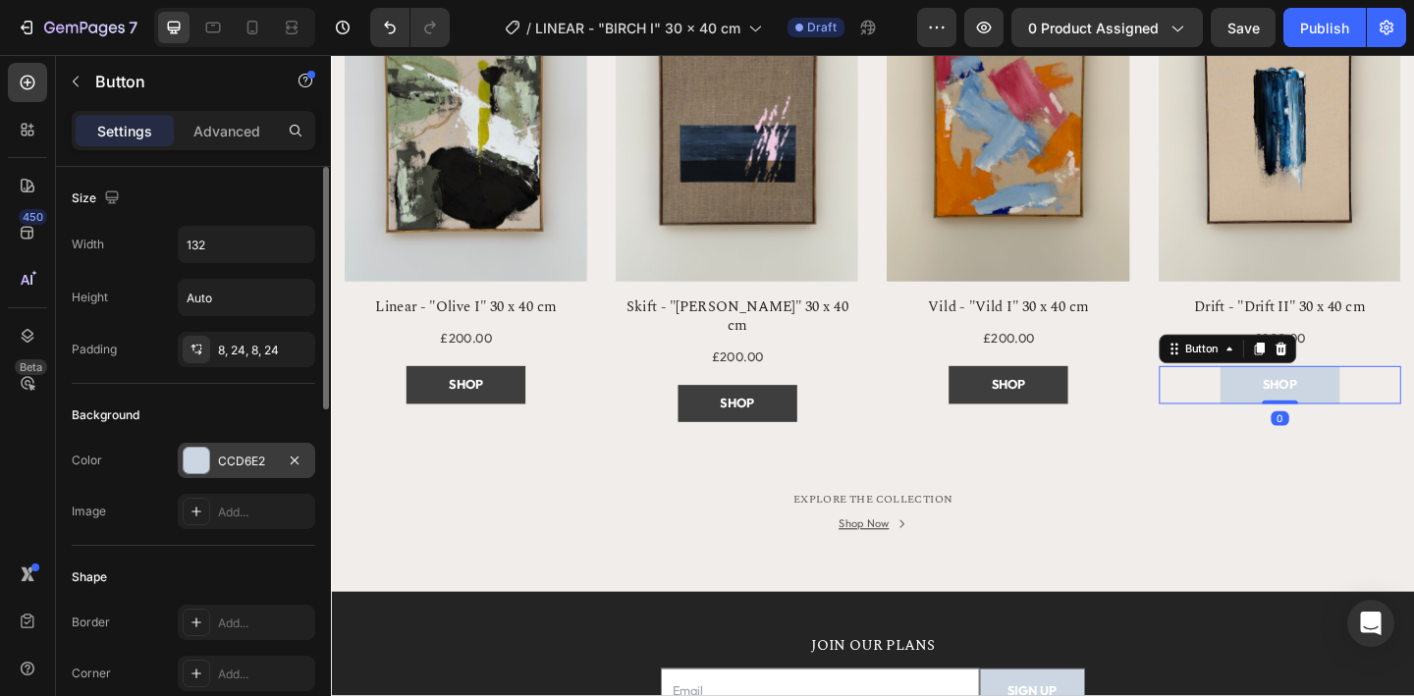
click at [230, 460] on div "CCD6E2" at bounding box center [246, 462] width 57 height 18
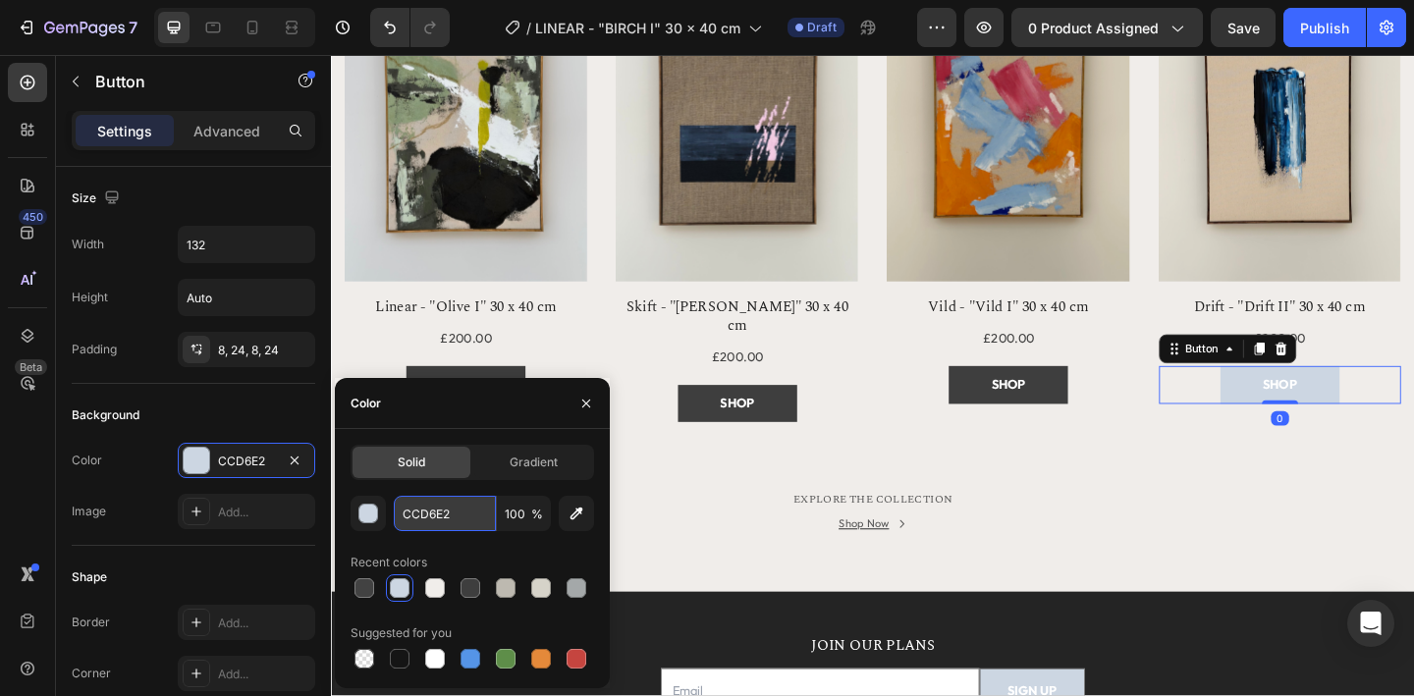
click at [436, 517] on input "CCD6E2" at bounding box center [445, 513] width 102 height 35
type input "3E3E3E"
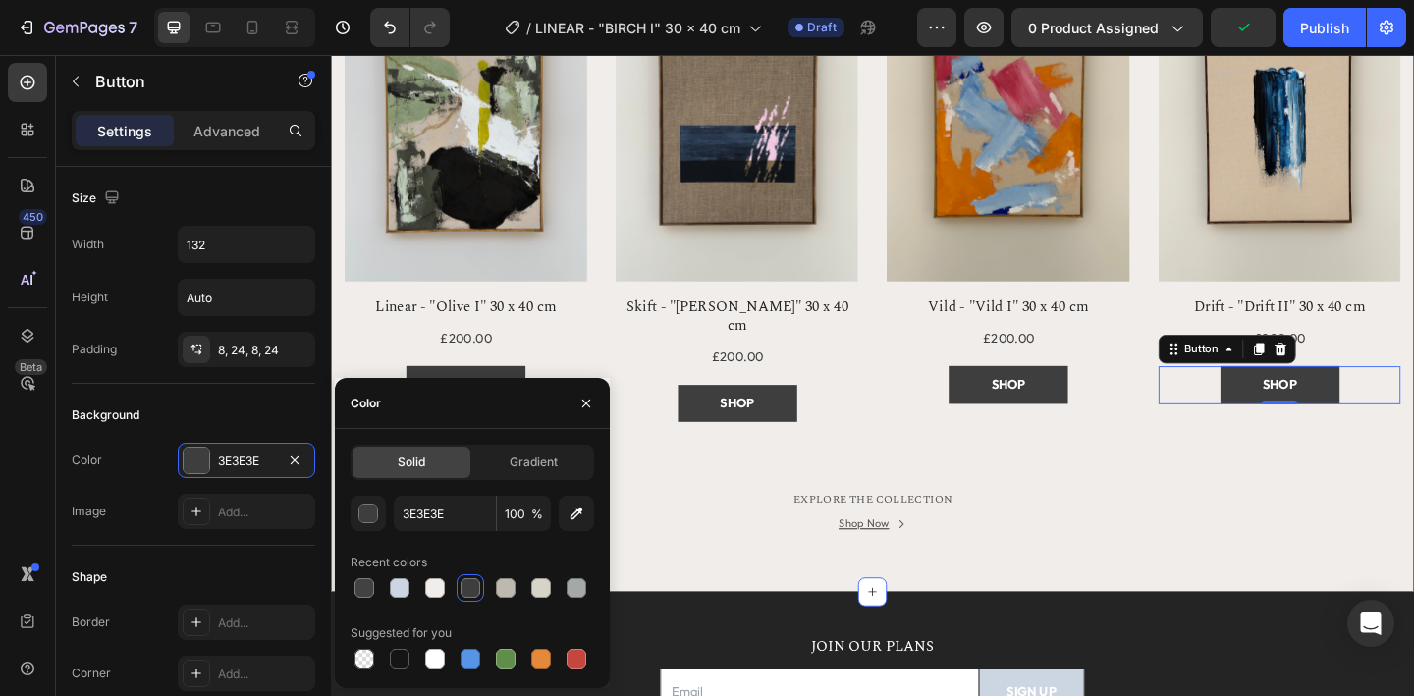
click at [809, 575] on div "MORE FROM OUR GALLERY Heading Explore other one-of-a-kind originals from our co…" at bounding box center [920, 204] width 1178 height 870
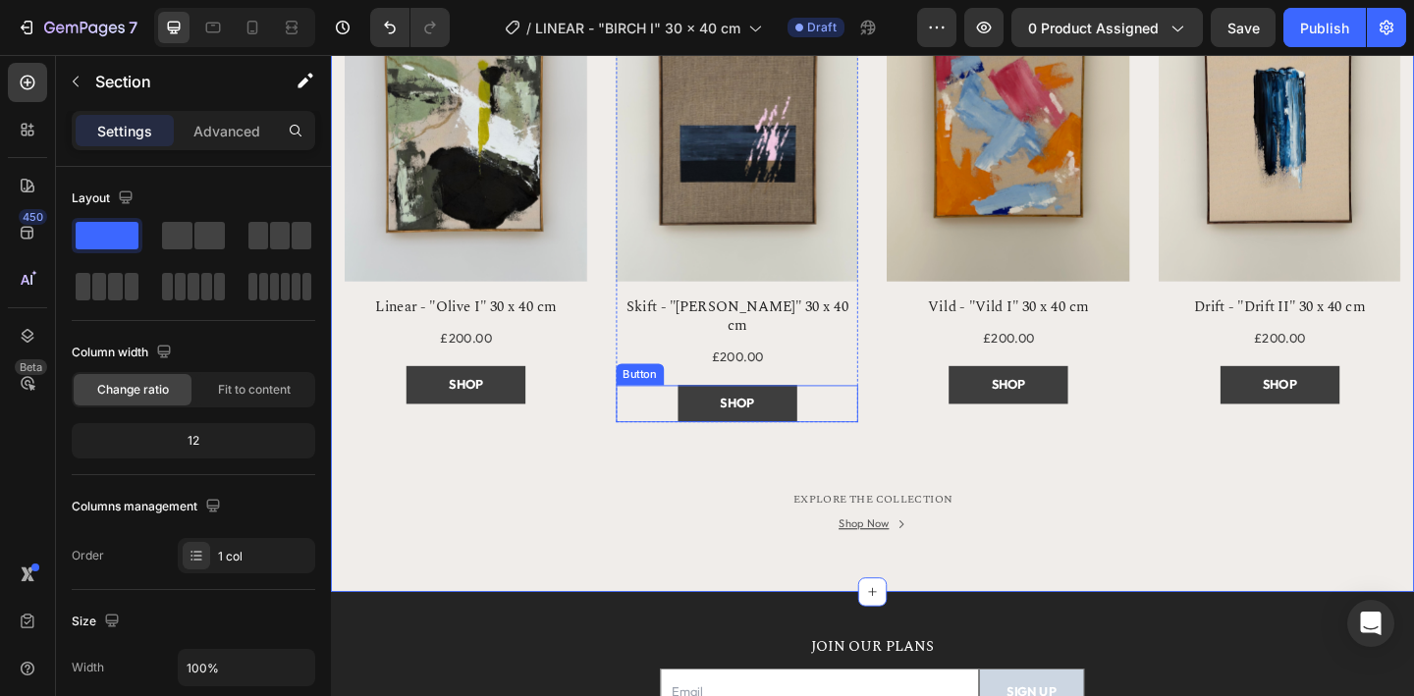
click at [857, 418] on div "SHOP Button" at bounding box center [773, 434] width 264 height 40
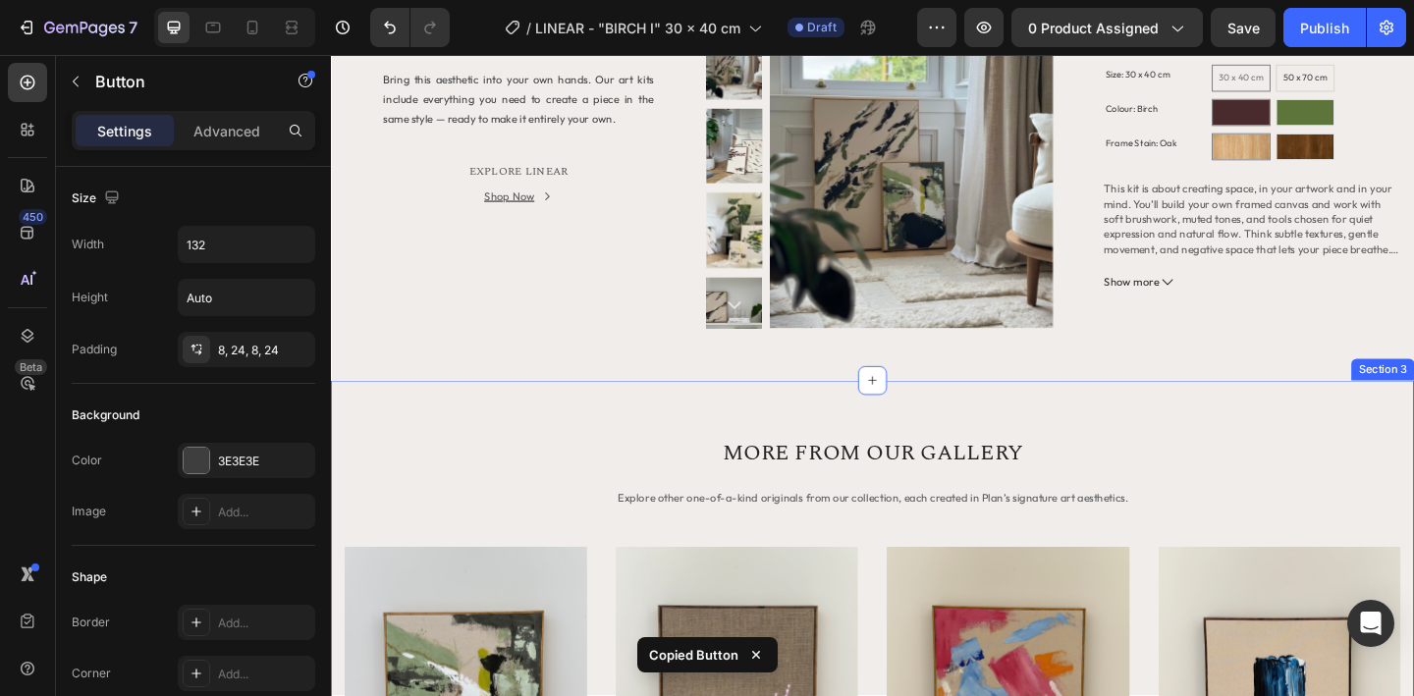
scroll to position [1046, 0]
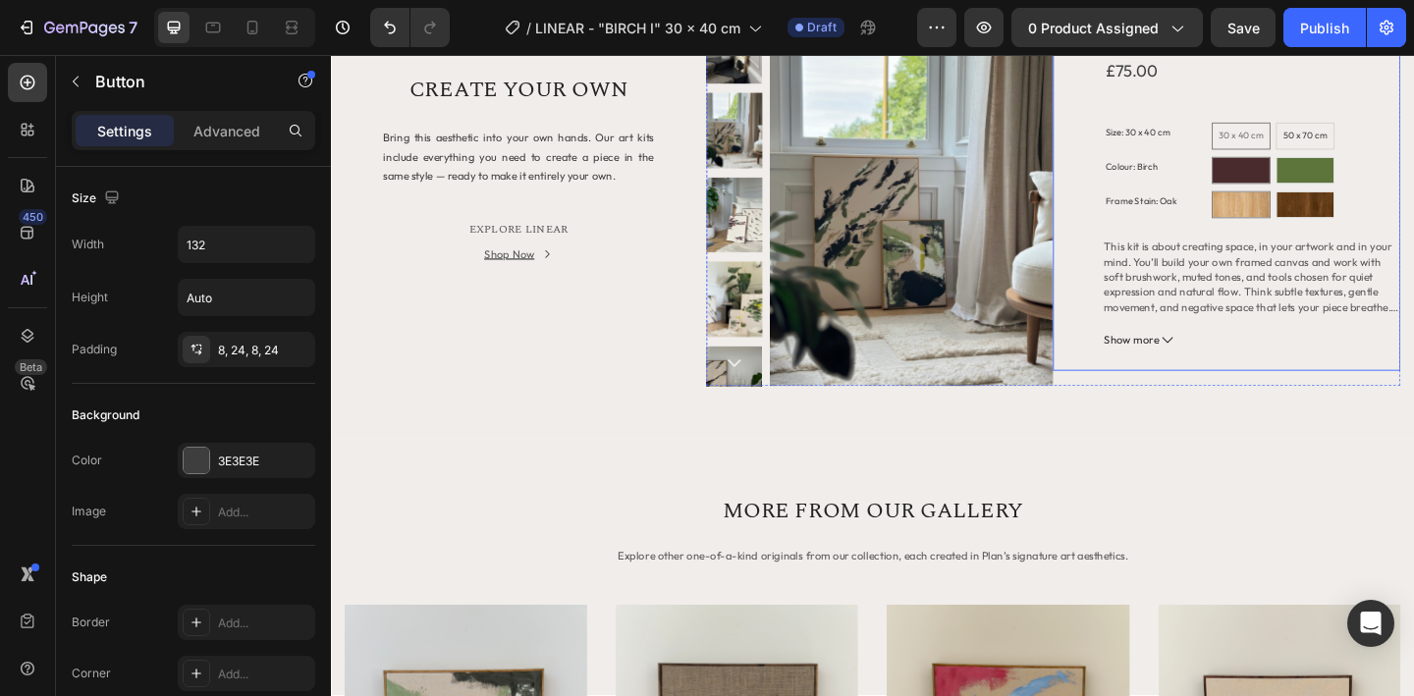
click at [1219, 384] on div "Linear Product Title £75.00 Product Price Product Price Row Size: 30 x 40 cm 30…" at bounding box center [1333, 201] width 323 height 395
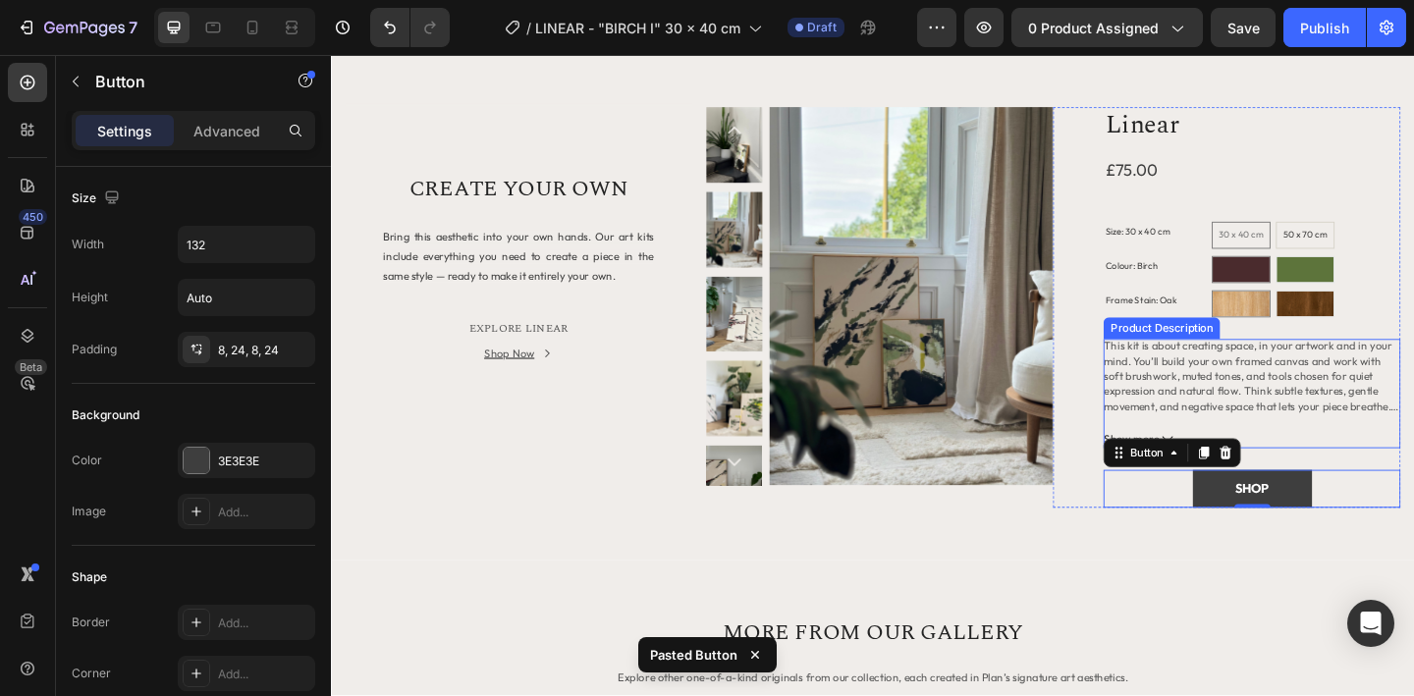
scroll to position [895, 0]
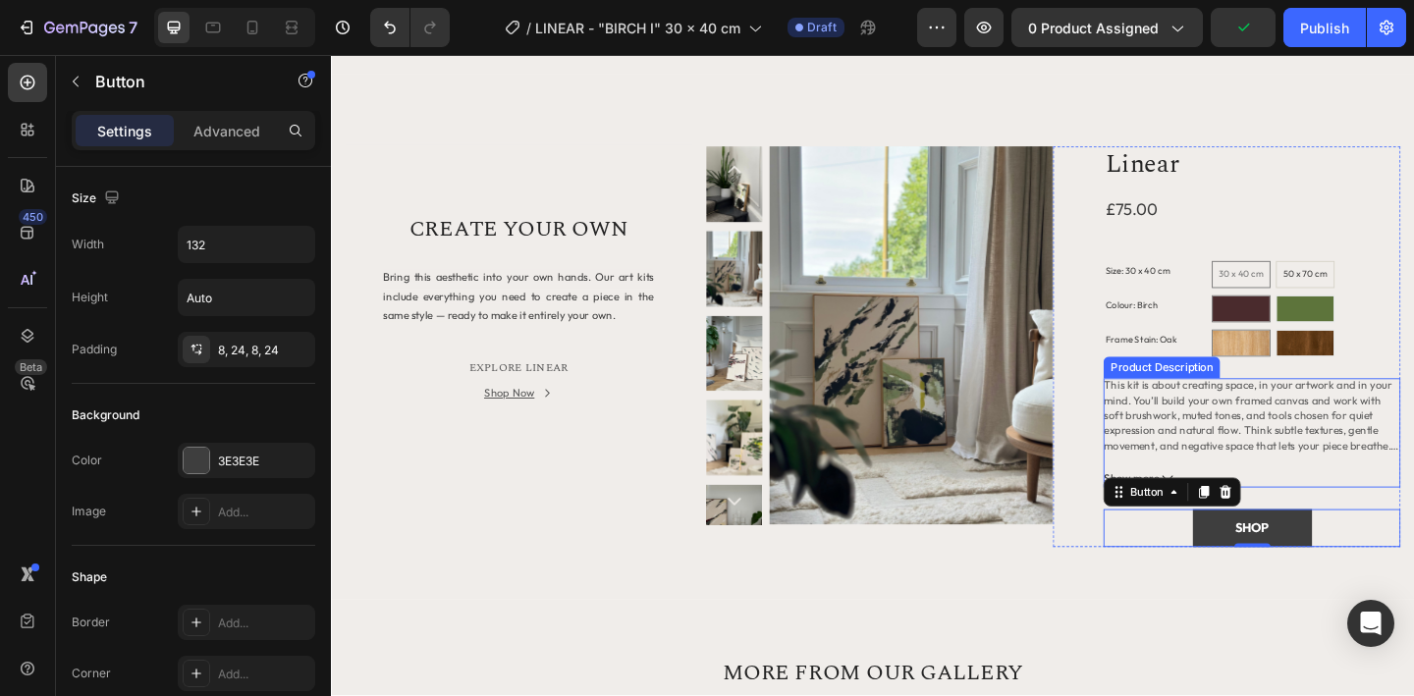
click at [1215, 461] on p "This kit is about creating space, in your artwork and in your mind. You’ll buil…" at bounding box center [1333, 449] width 323 height 82
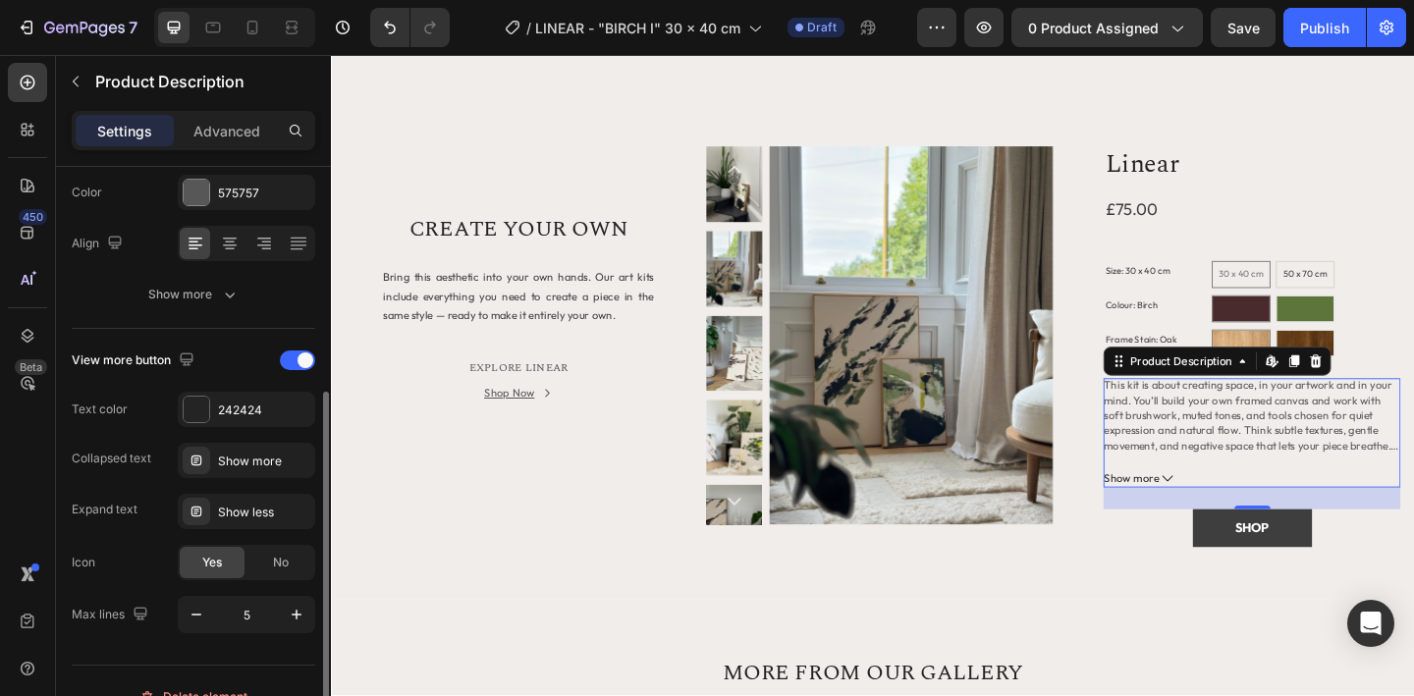
scroll to position [415, 0]
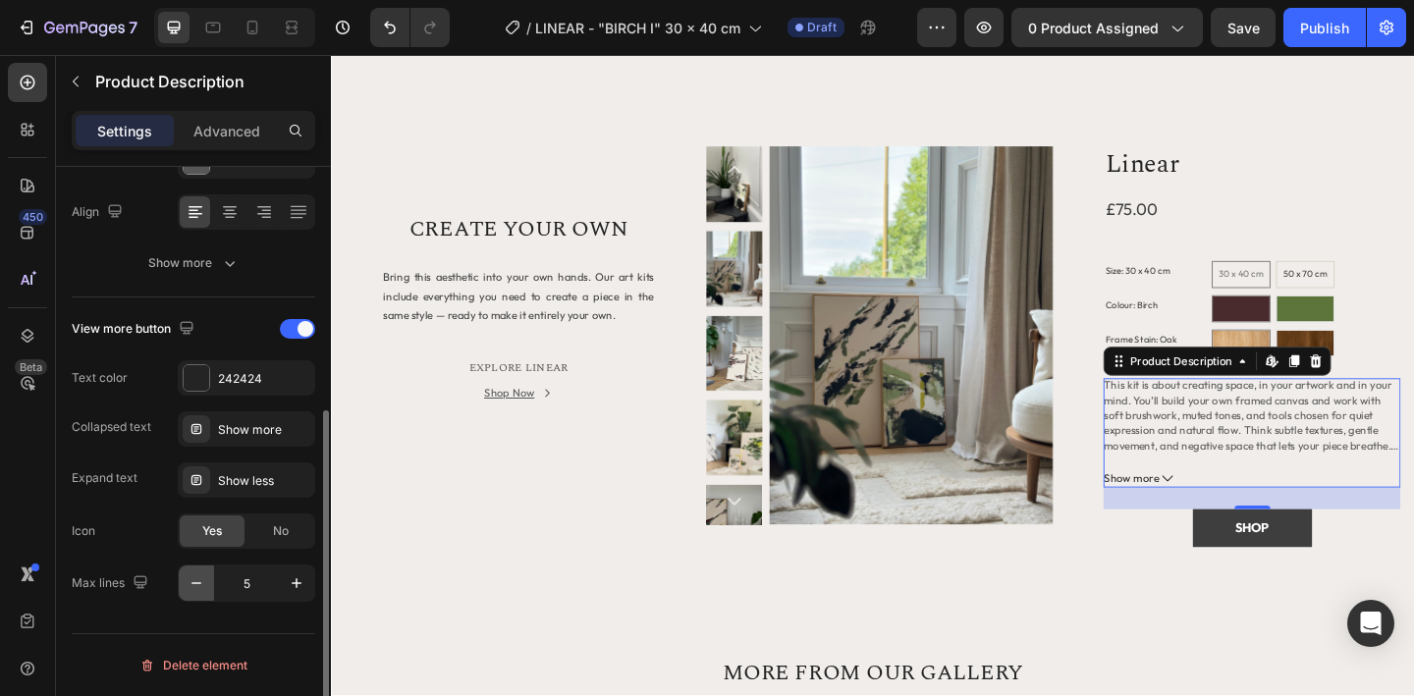
click at [200, 583] on icon "button" at bounding box center [197, 583] width 20 height 20
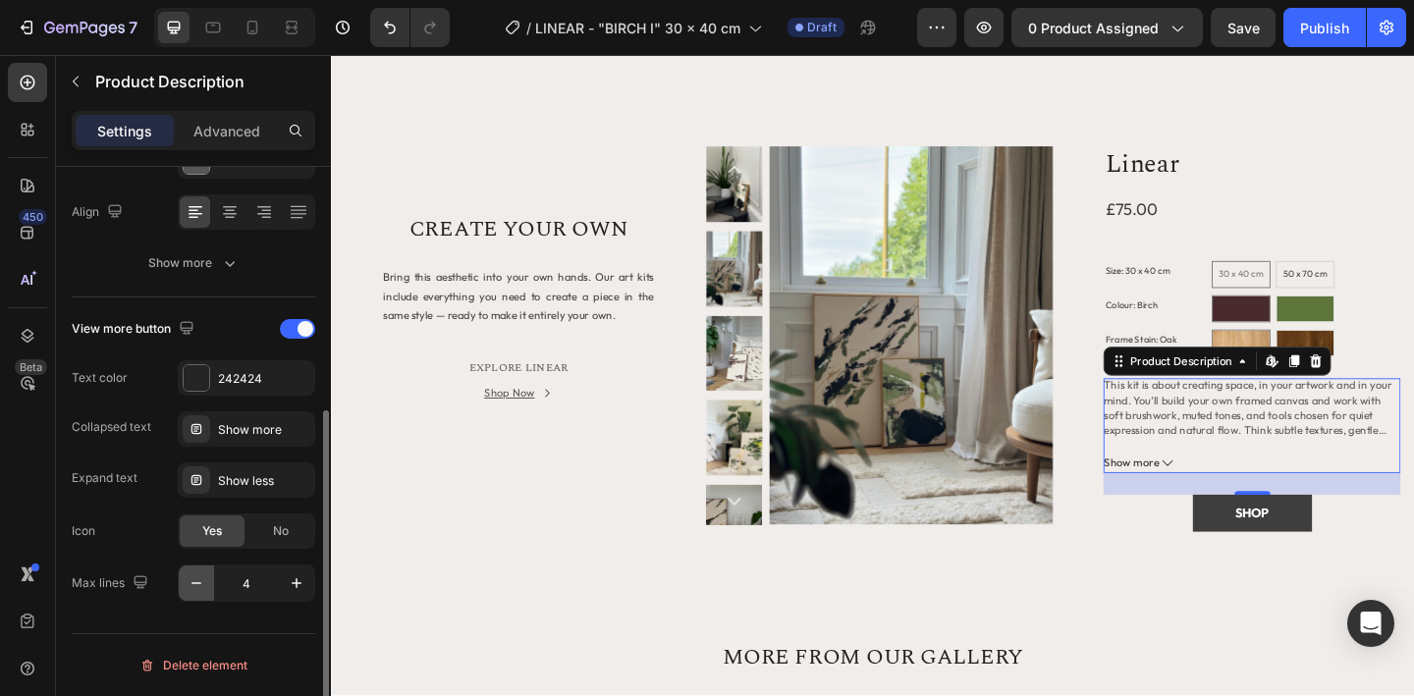
click at [200, 583] on icon "button" at bounding box center [197, 583] width 20 height 20
type input "3"
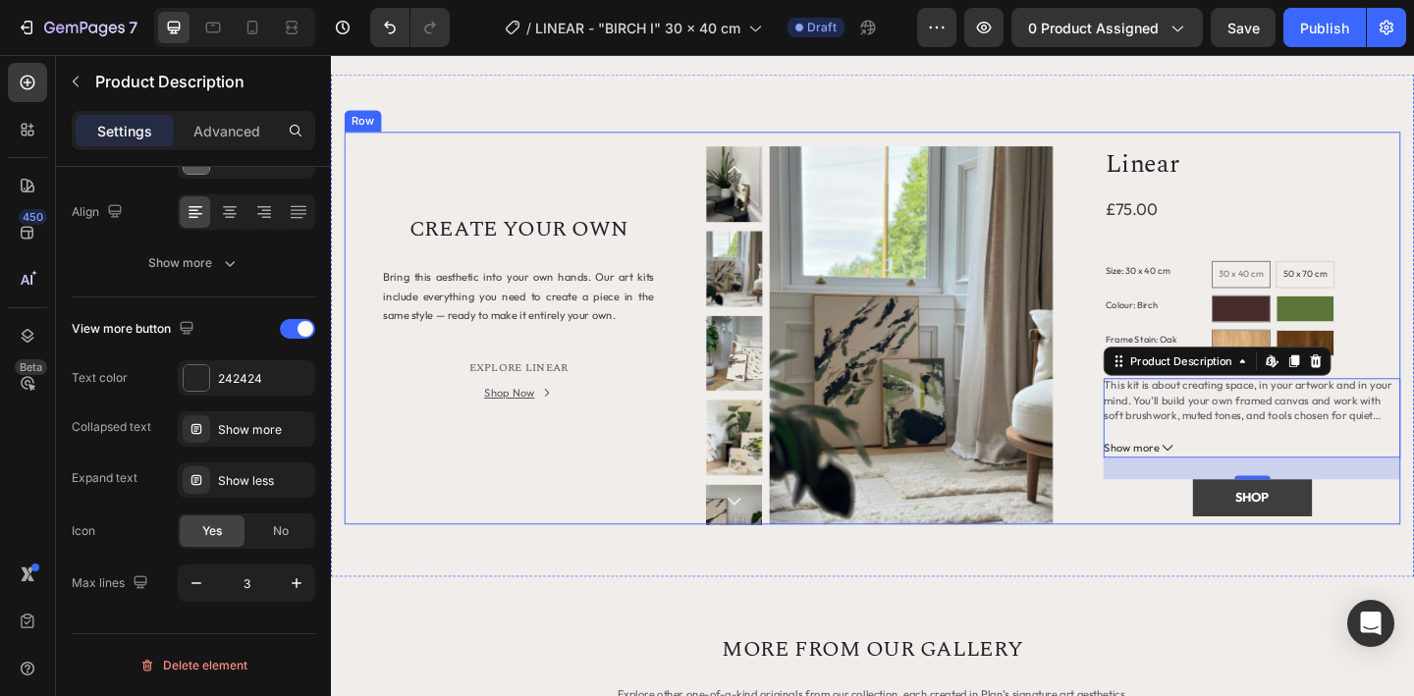
click at [516, 529] on div "Title Line CREATE YOUR OWN Heading Bring this aesthetic into your own hands. Ou…" at bounding box center [535, 352] width 378 height 427
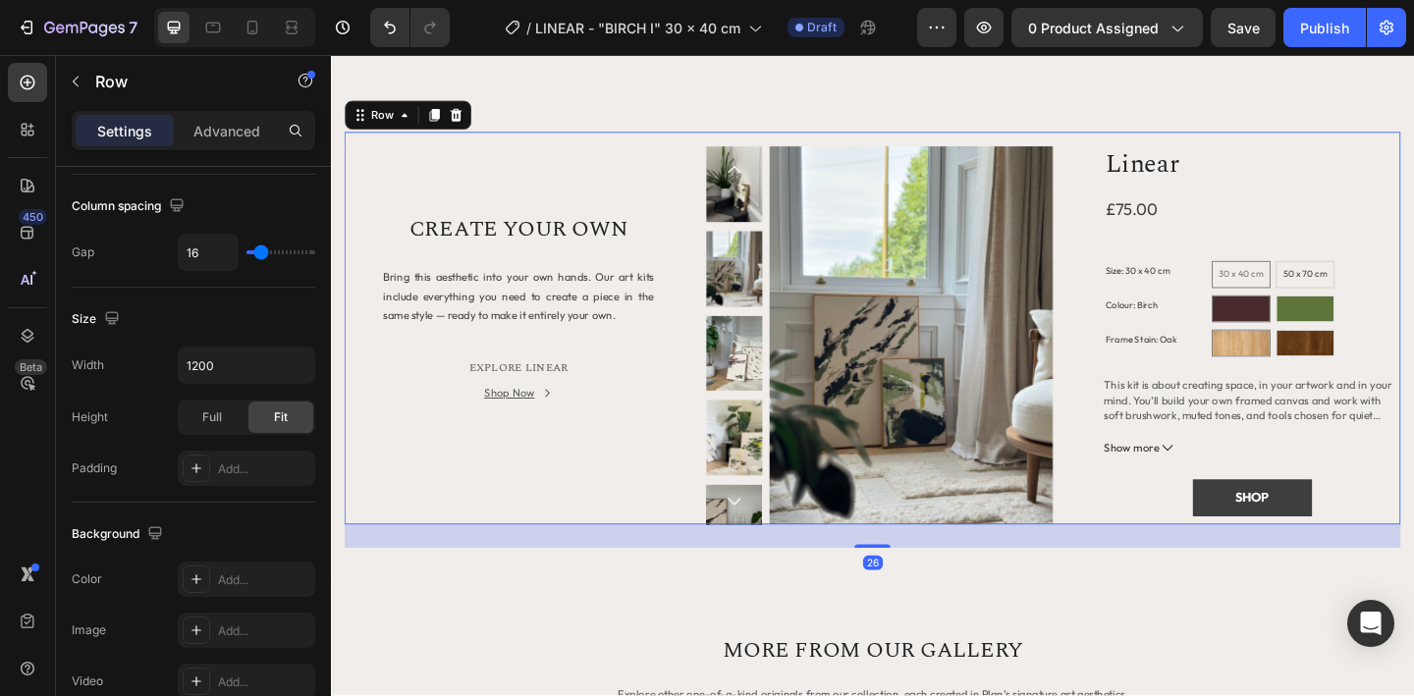
scroll to position [0, 0]
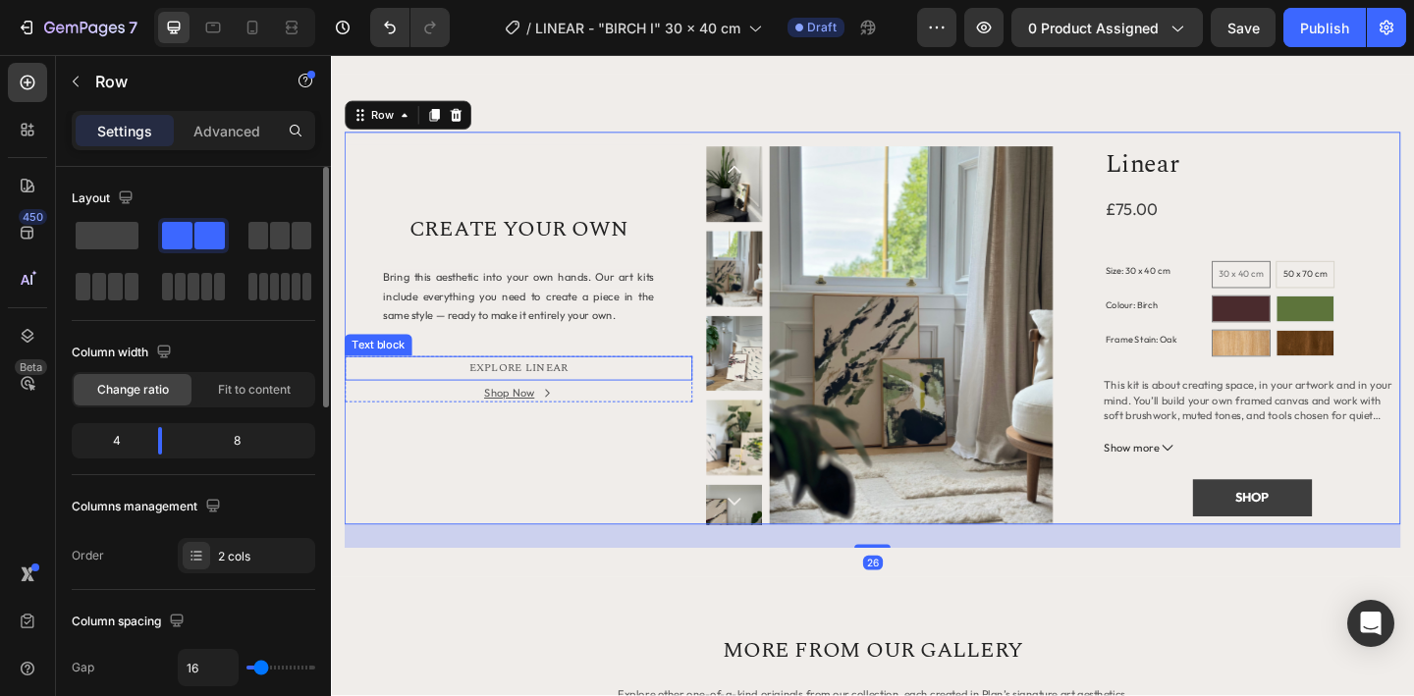
click at [542, 394] on span "EXPLORE LINEAR" at bounding box center [534, 396] width 108 height 19
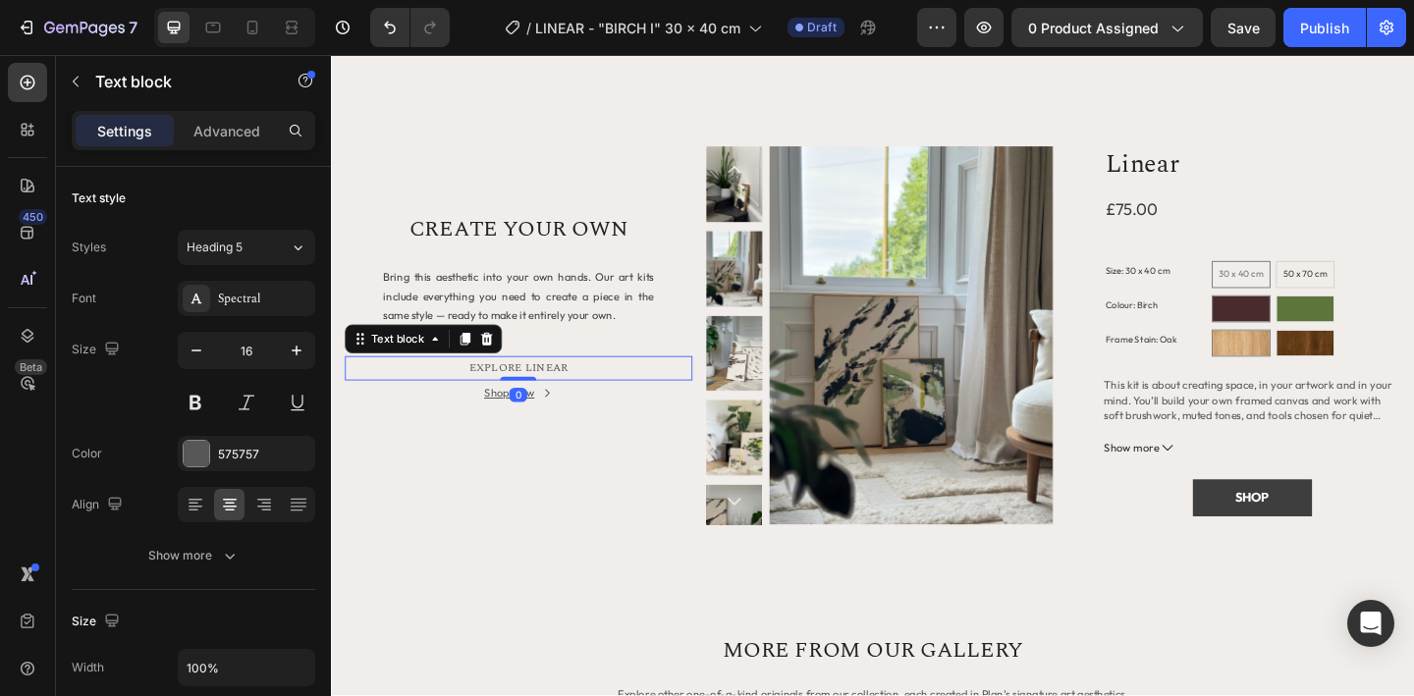
click at [553, 394] on span "EXPLORE LINEAR" at bounding box center [534, 396] width 108 height 19
click at [569, 395] on span "EXPLORE LINEAR" at bounding box center [534, 396] width 108 height 19
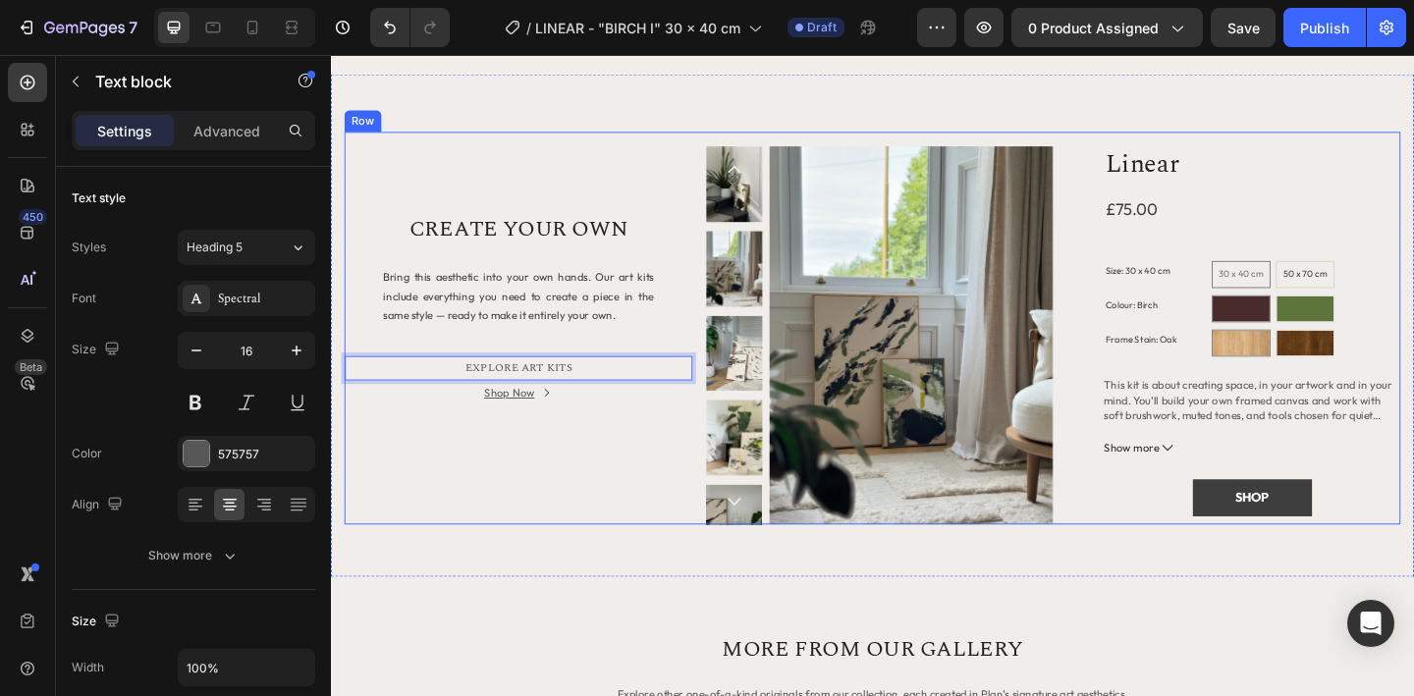
click at [604, 523] on div "Title Line CREATE YOUR OWN Heading Bring this aesthetic into your own hands. Ou…" at bounding box center [535, 352] width 378 height 427
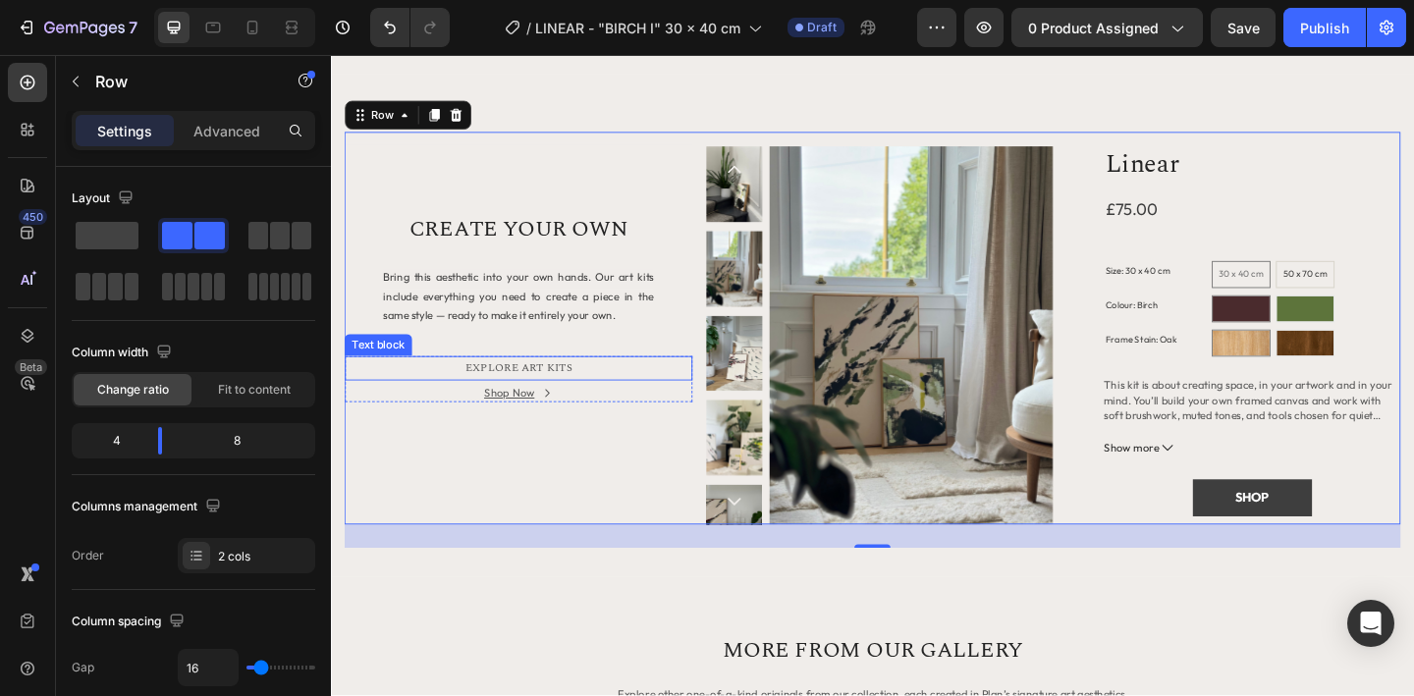
click at [557, 396] on span "EXPLORE ART KITS" at bounding box center [534, 396] width 116 height 19
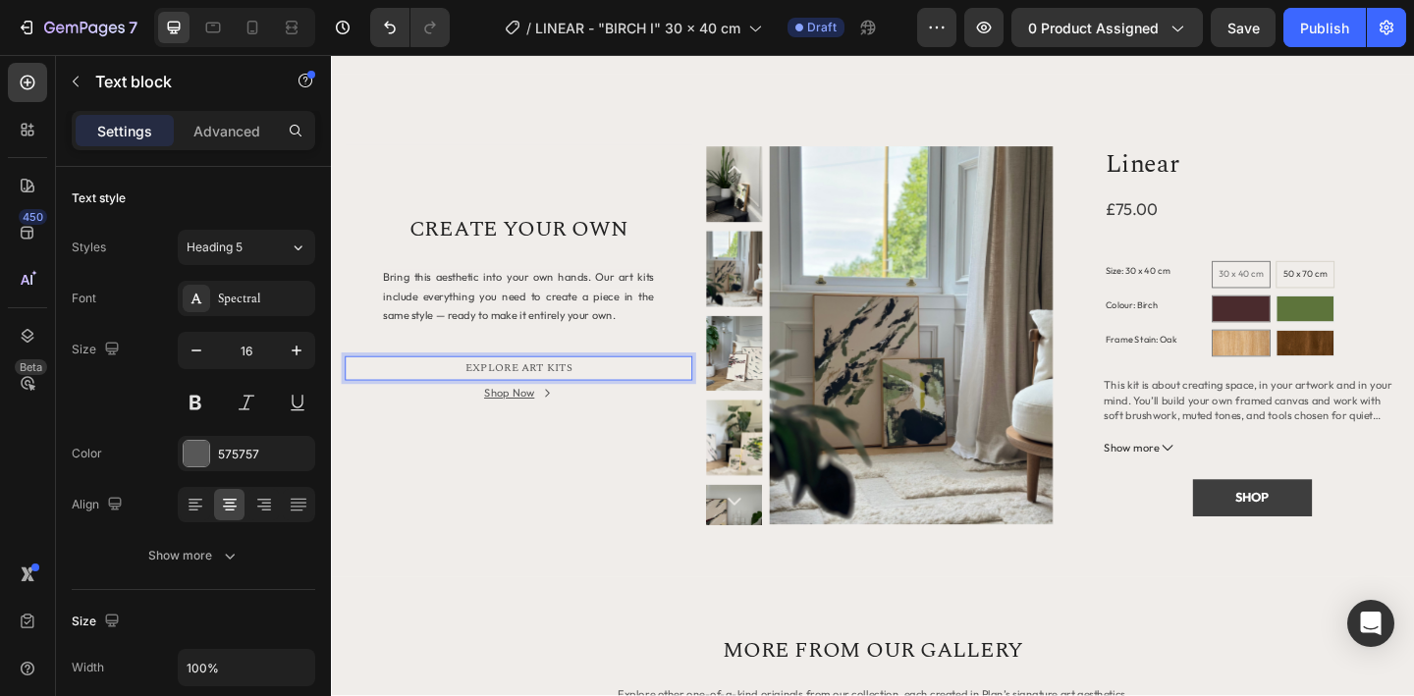
click at [538, 398] on span "EXPLORE ART KITS" at bounding box center [534, 396] width 116 height 19
drag, startPoint x: 526, startPoint y: 398, endPoint x: 480, endPoint y: 398, distance: 46.2
click at [480, 399] on span "EXPLORE ALL ART KITS" at bounding box center [534, 396] width 143 height 19
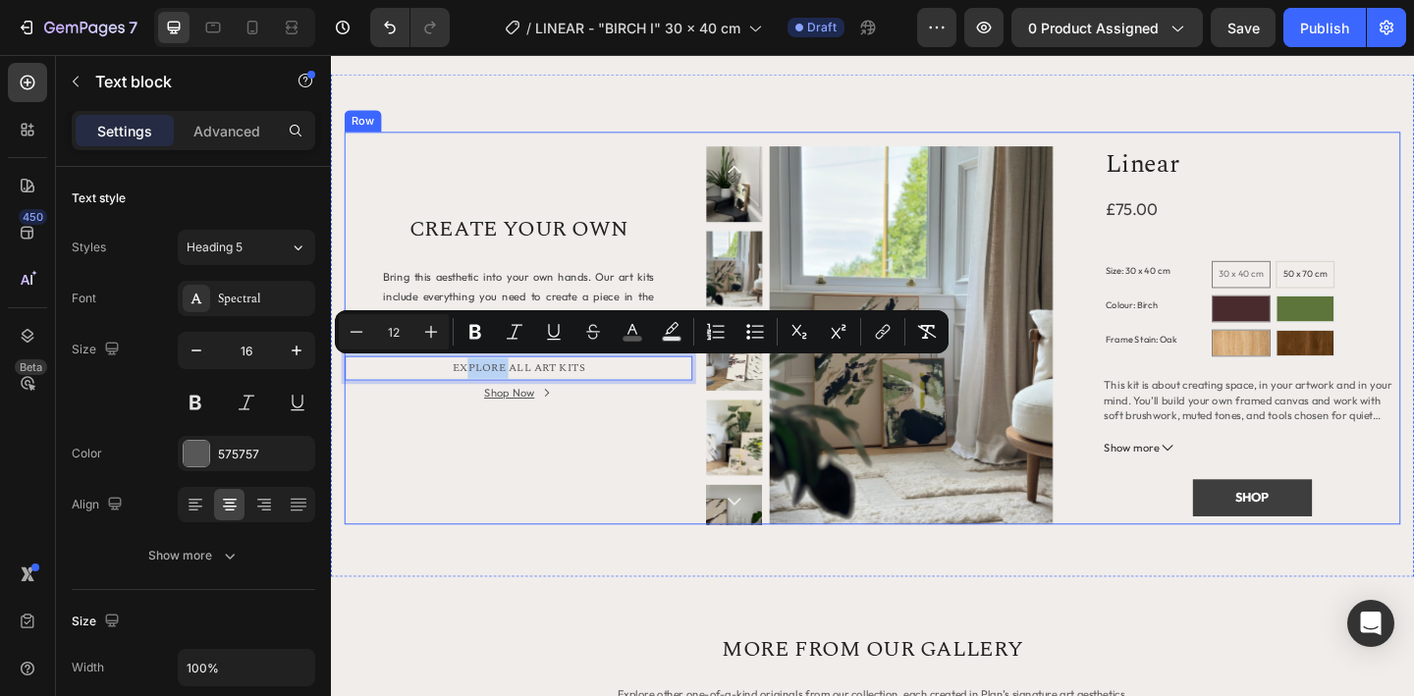
click at [513, 540] on div "Title Line CREATE YOUR OWN Heading Bring this aesthetic into your own hands. Ou…" at bounding box center [535, 352] width 378 height 427
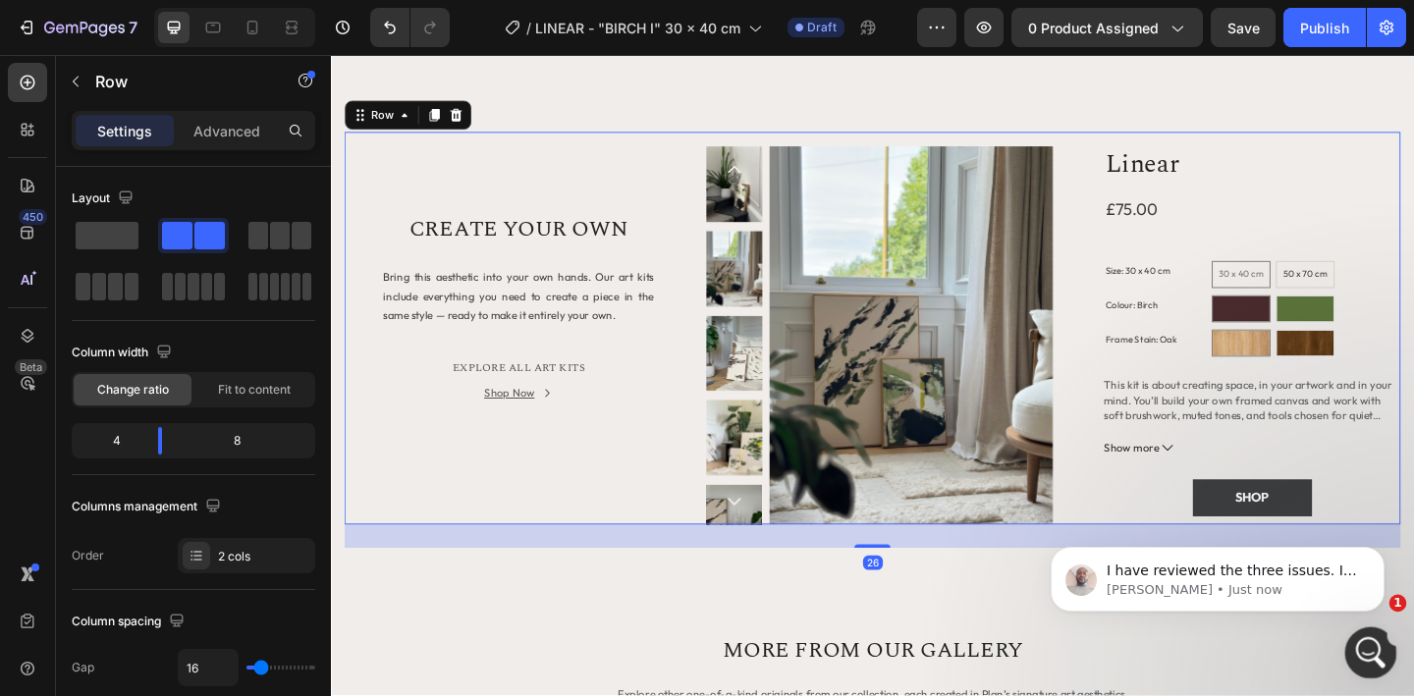
click at [1358, 656] on icon "Open Intercom Messenger" at bounding box center [1368, 650] width 32 height 32
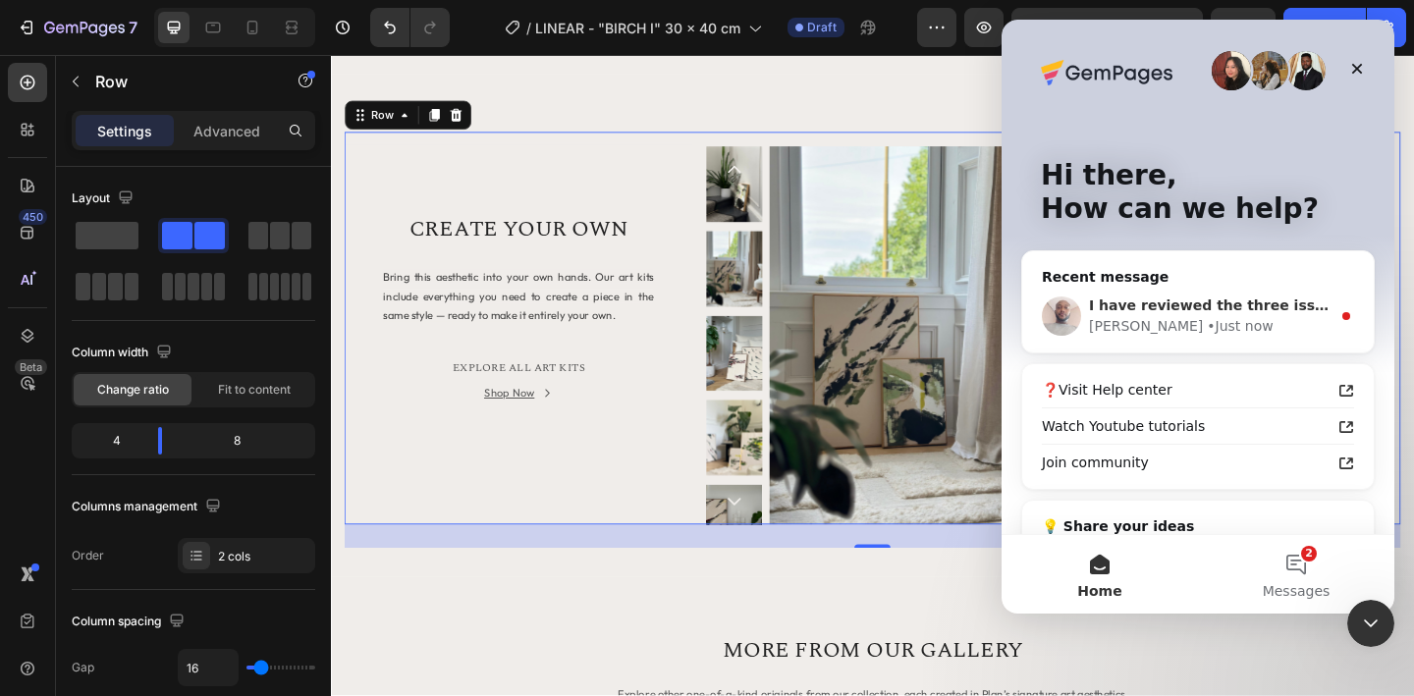
click at [1212, 327] on div "Henry • Just now" at bounding box center [1210, 326] width 242 height 21
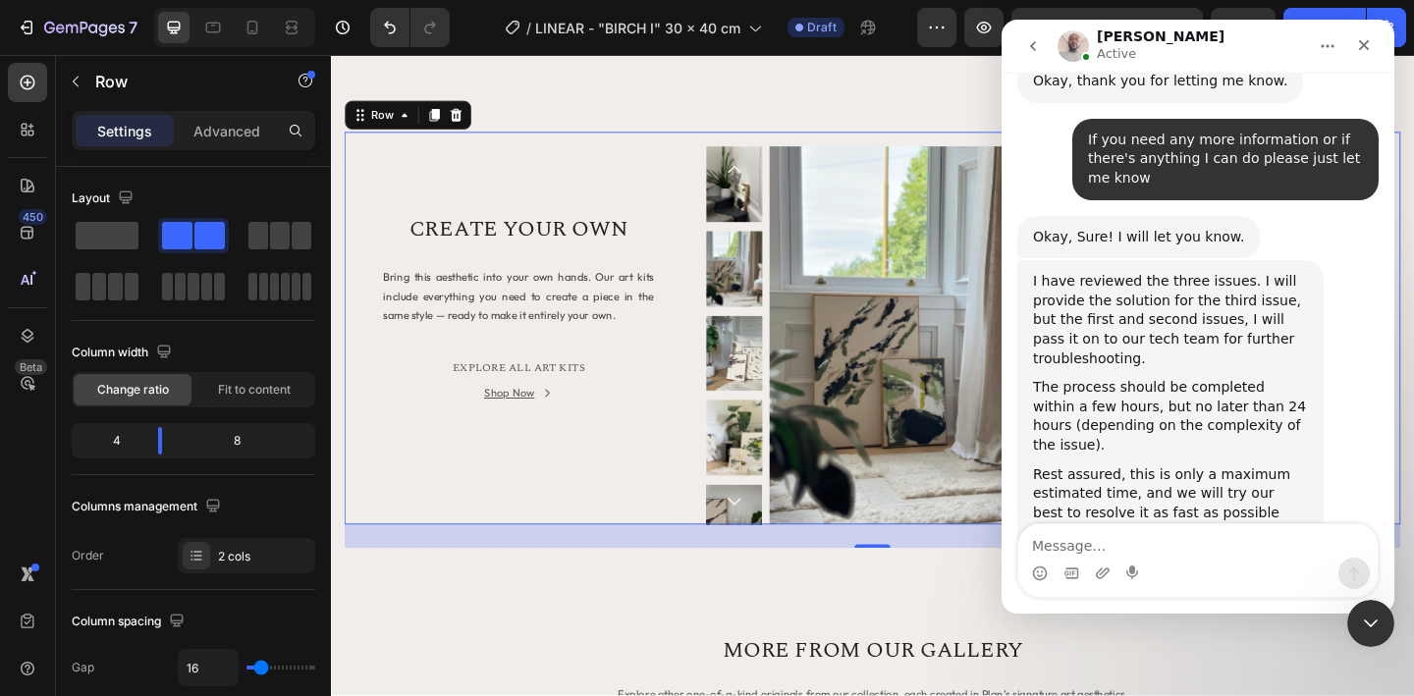
scroll to position [3599, 0]
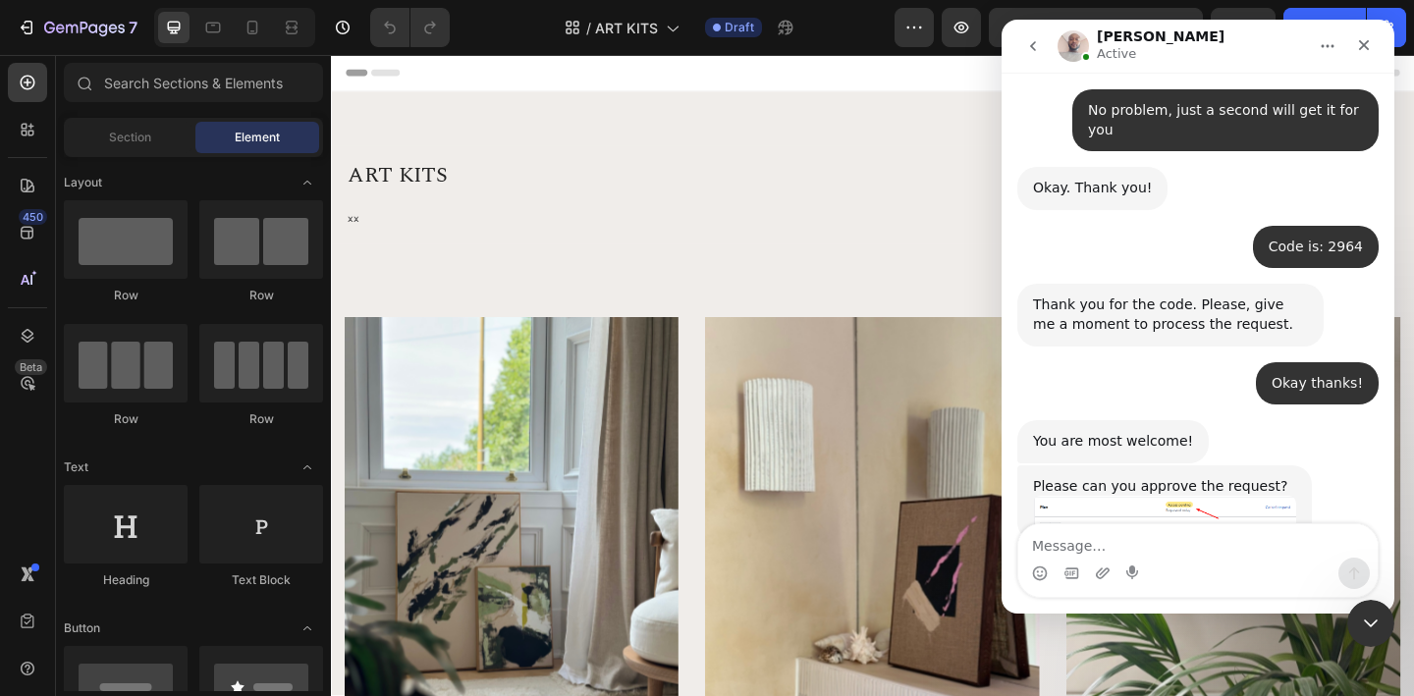
scroll to position [3599, 0]
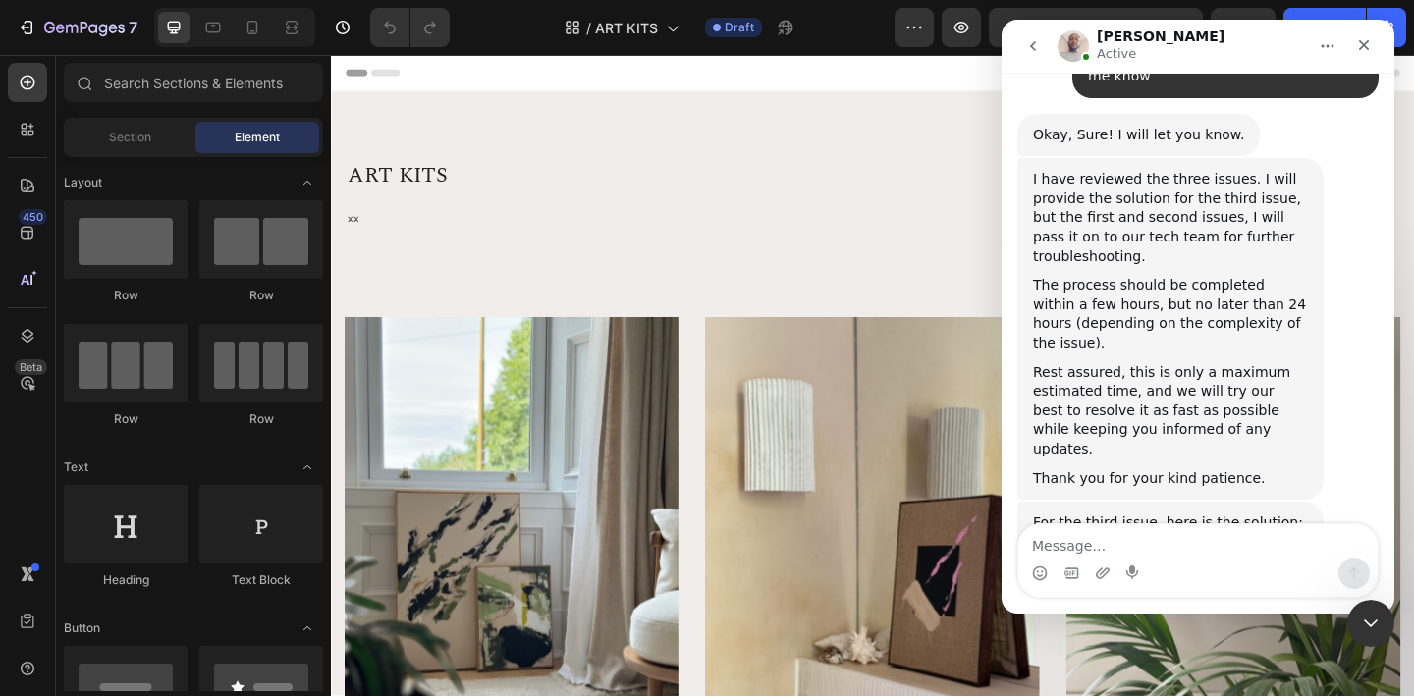
click at [1192, 572] on img "Henry says…" at bounding box center [1164, 613] width 263 height 82
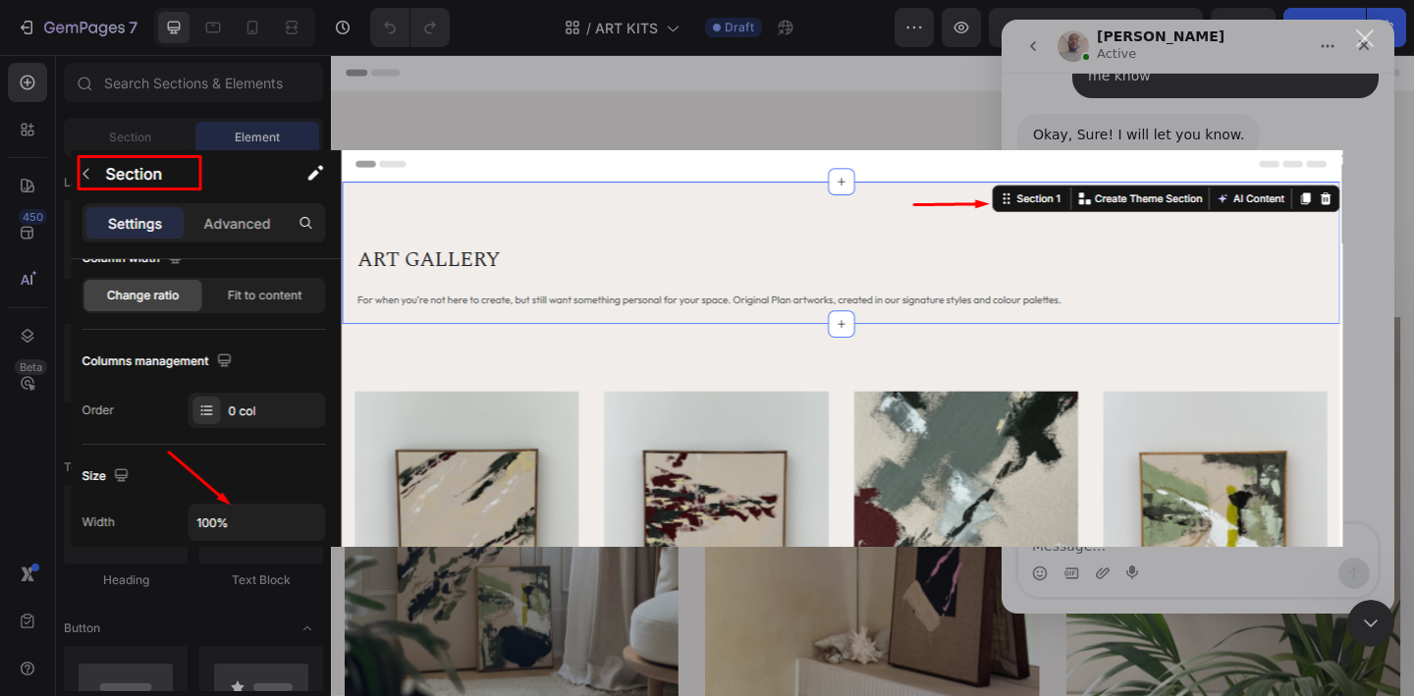
scroll to position [0, 0]
click at [1370, 43] on div "Close" at bounding box center [1365, 38] width 19 height 19
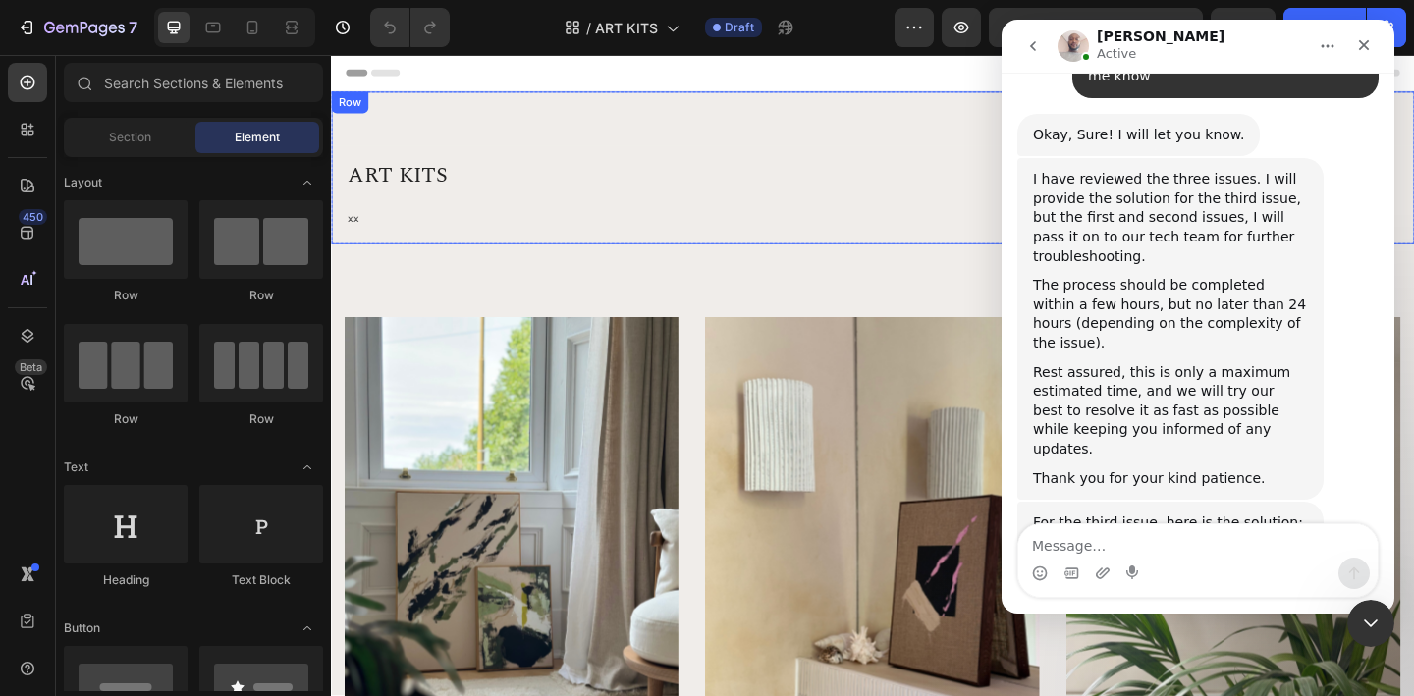
click at [336, 134] on div "ART KITS Heading xx Text block [GEOGRAPHIC_DATA]" at bounding box center [920, 178] width 1178 height 166
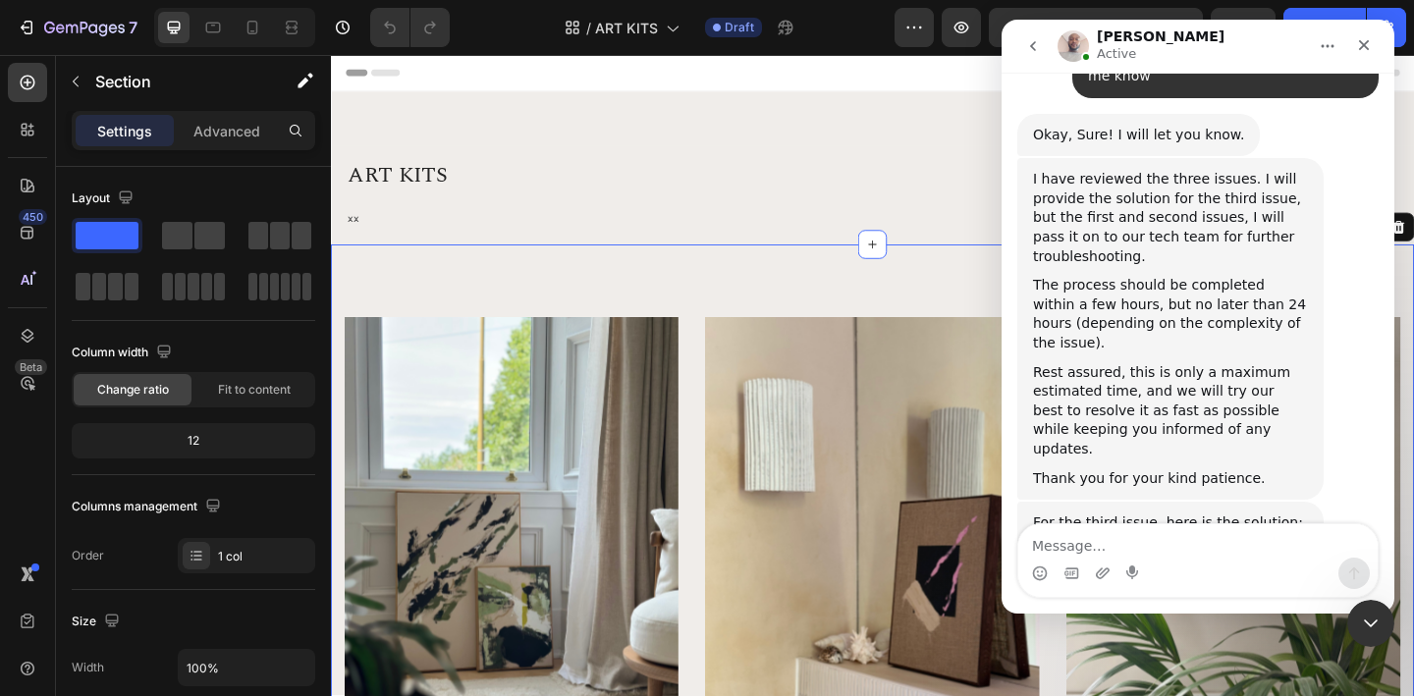
click at [1182, 572] on img "Henry says…" at bounding box center [1164, 613] width 263 height 82
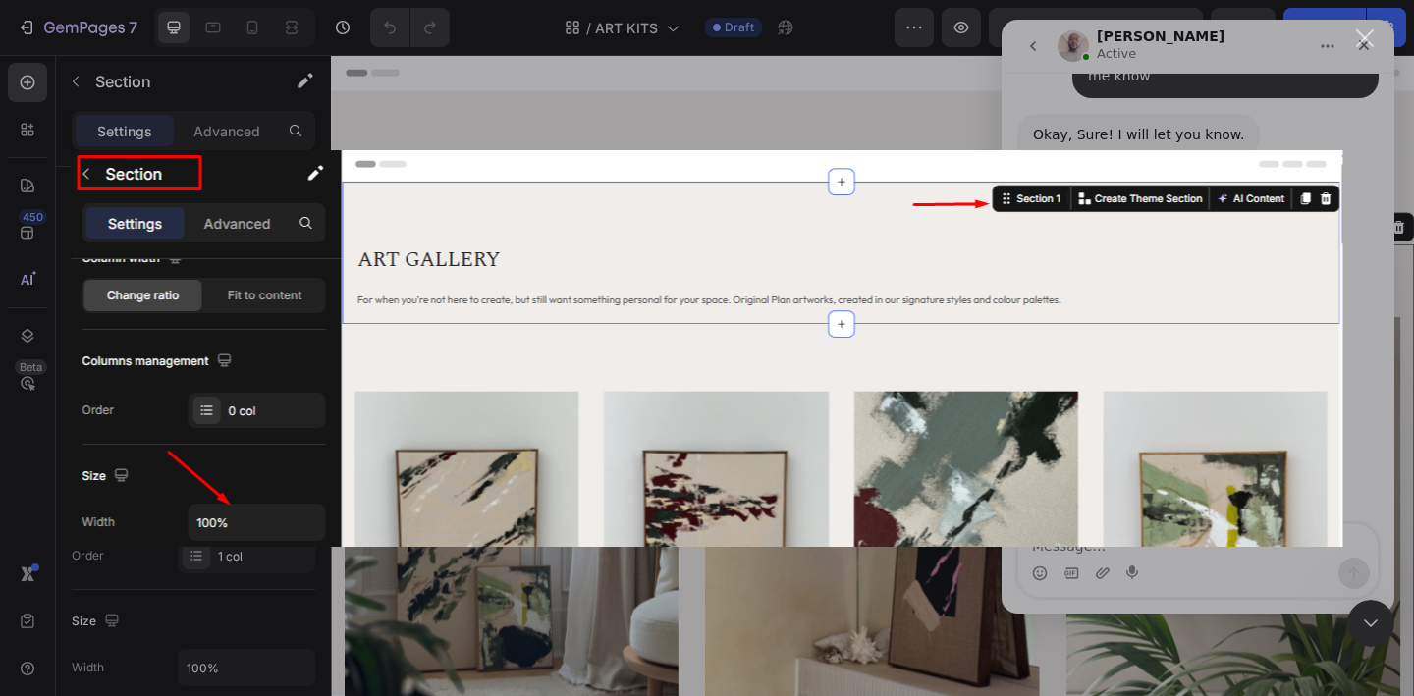
click at [792, 130] on div "Intercom messenger" at bounding box center [707, 348] width 1414 height 696
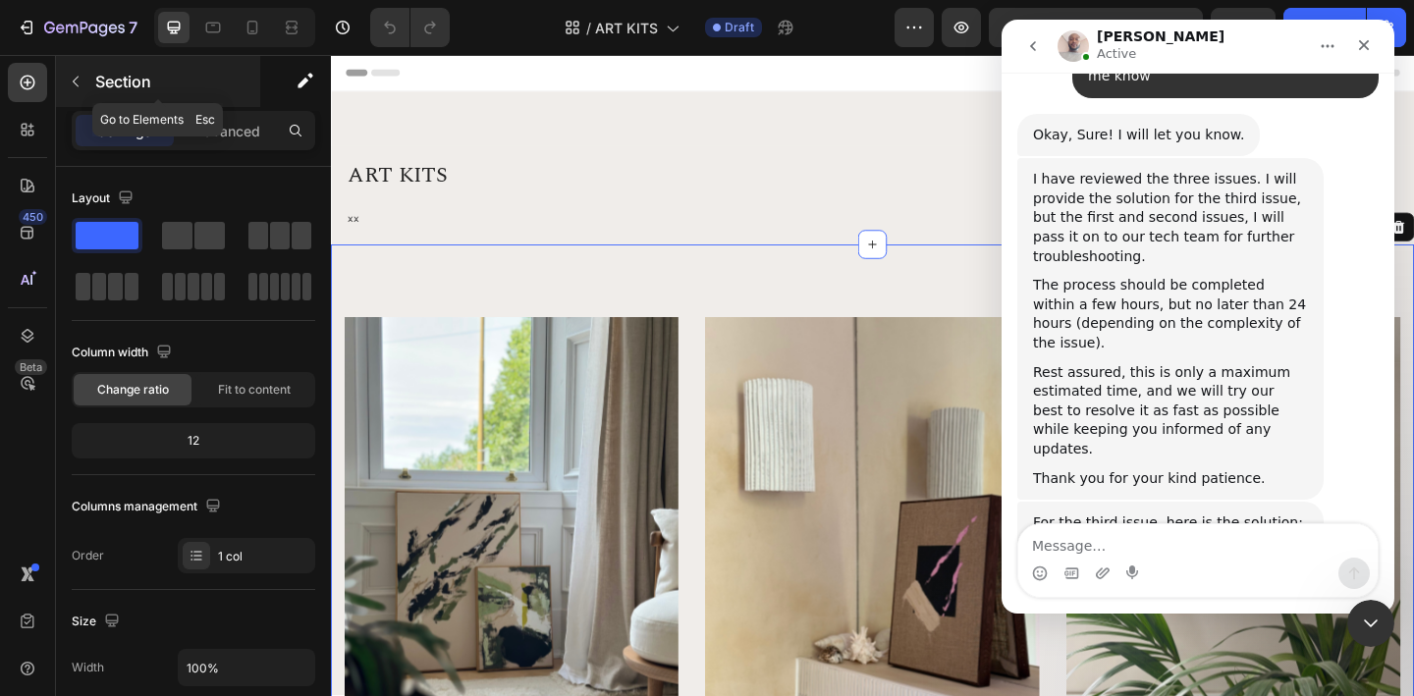
click at [70, 76] on icon "button" at bounding box center [76, 82] width 16 height 16
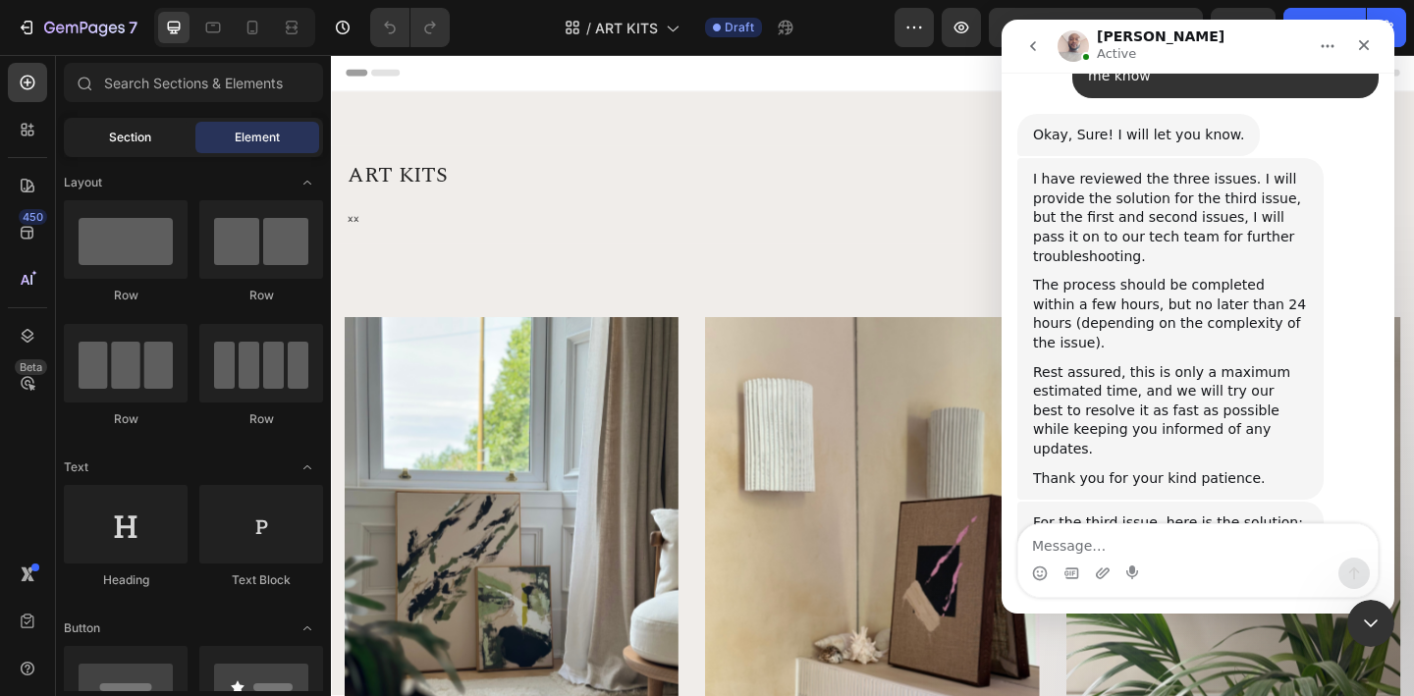
click at [144, 141] on span "Section" at bounding box center [130, 138] width 42 height 18
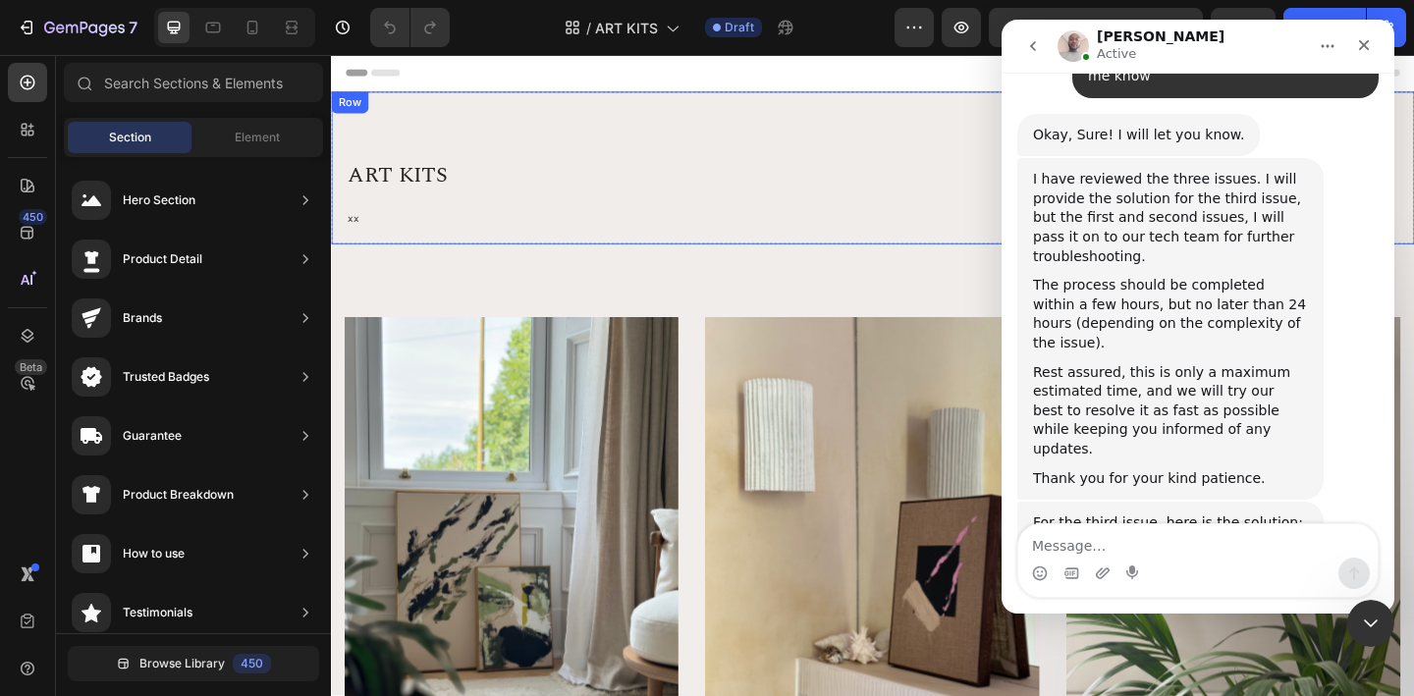
click at [437, 96] on div "ART KITS Heading xx Text block Row Row Row" at bounding box center [920, 178] width 1178 height 166
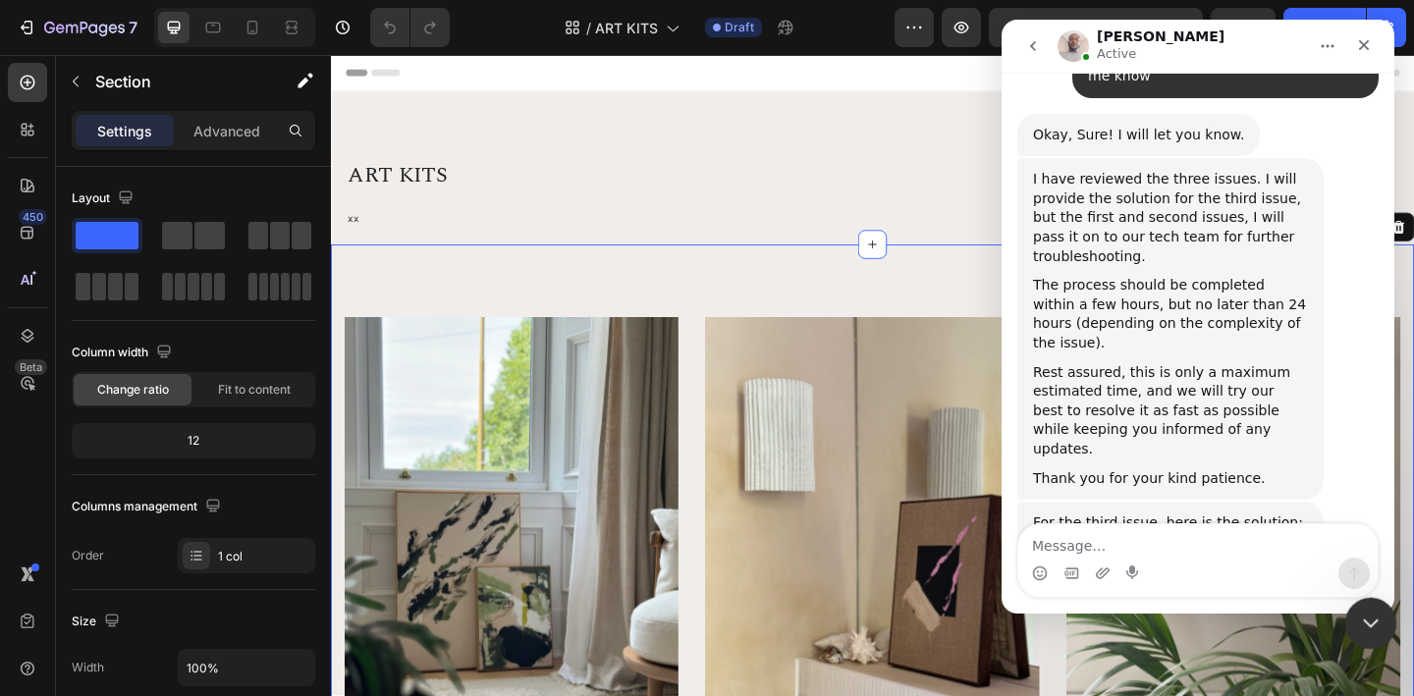
click at [1361, 629] on icon "Close Intercom Messenger" at bounding box center [1368, 621] width 24 height 24
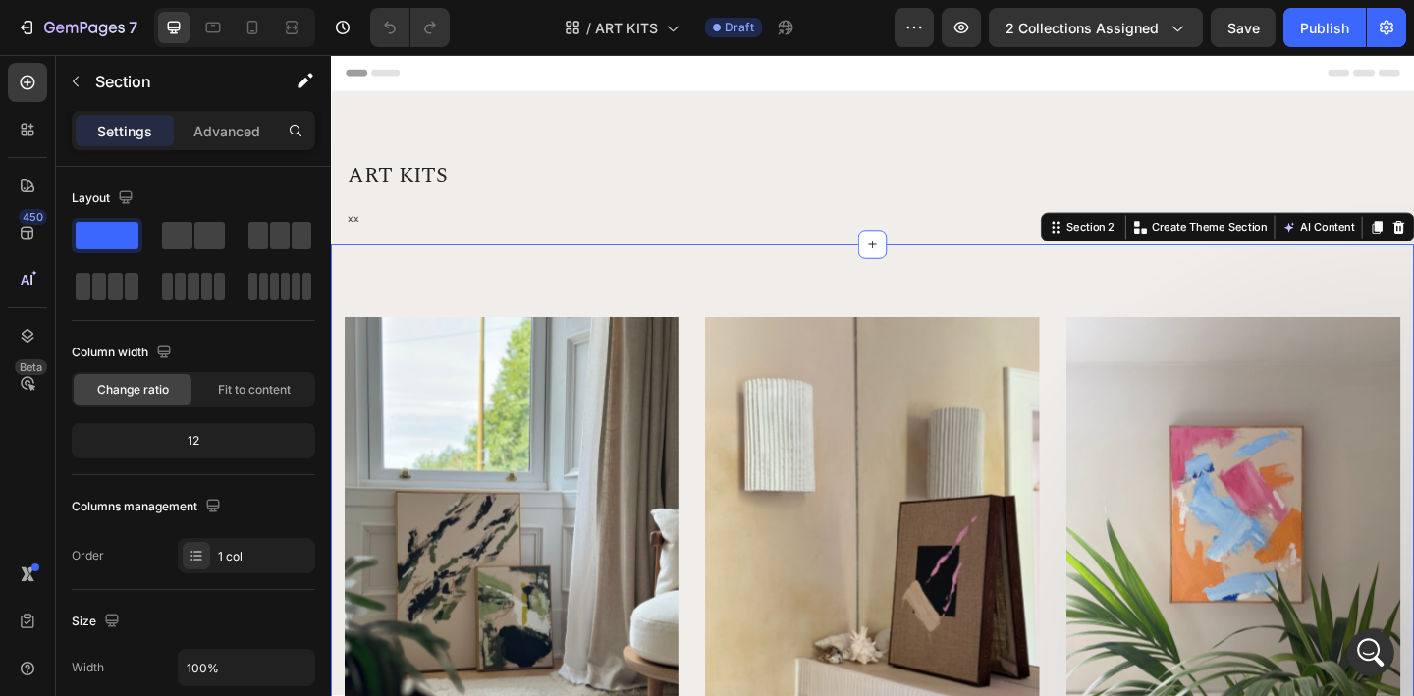
scroll to position [3599, 0]
click at [1151, 238] on div "Section 2" at bounding box center [1157, 243] width 60 height 18
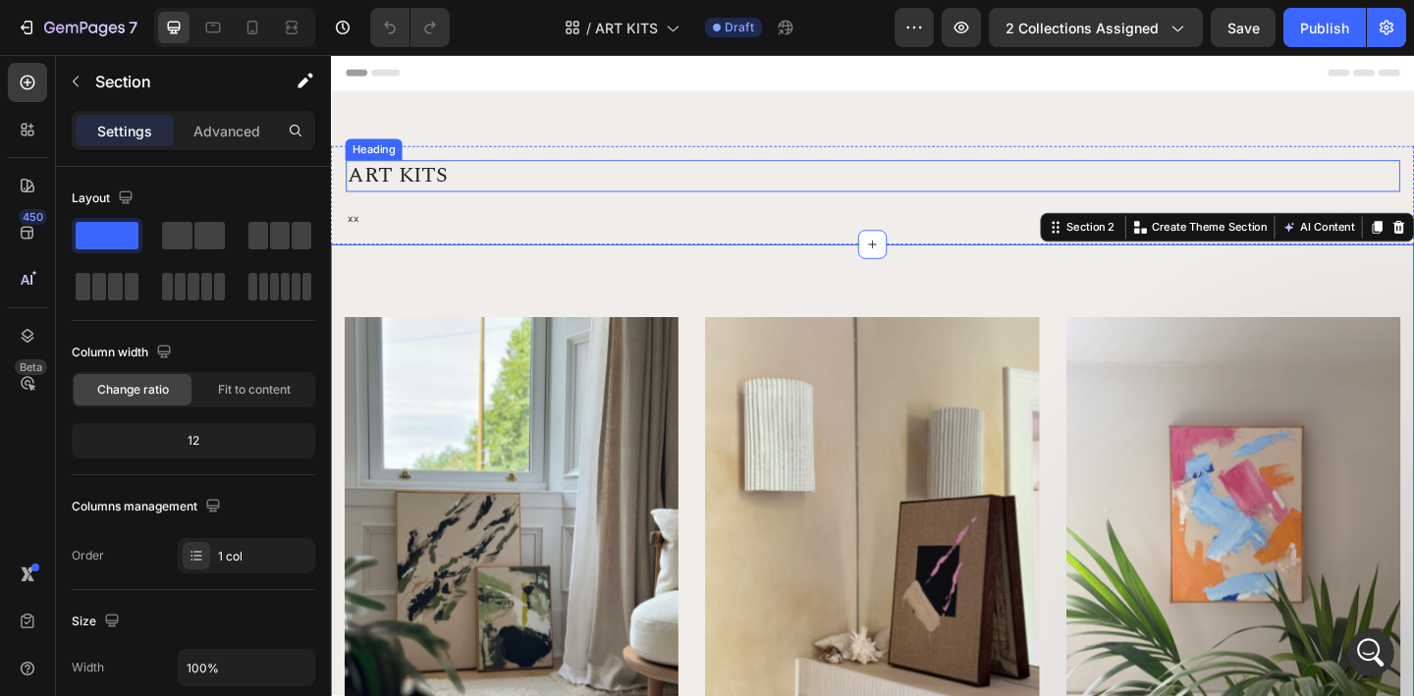
click at [1216, 178] on h2 "ART KITS" at bounding box center [920, 187] width 1147 height 34
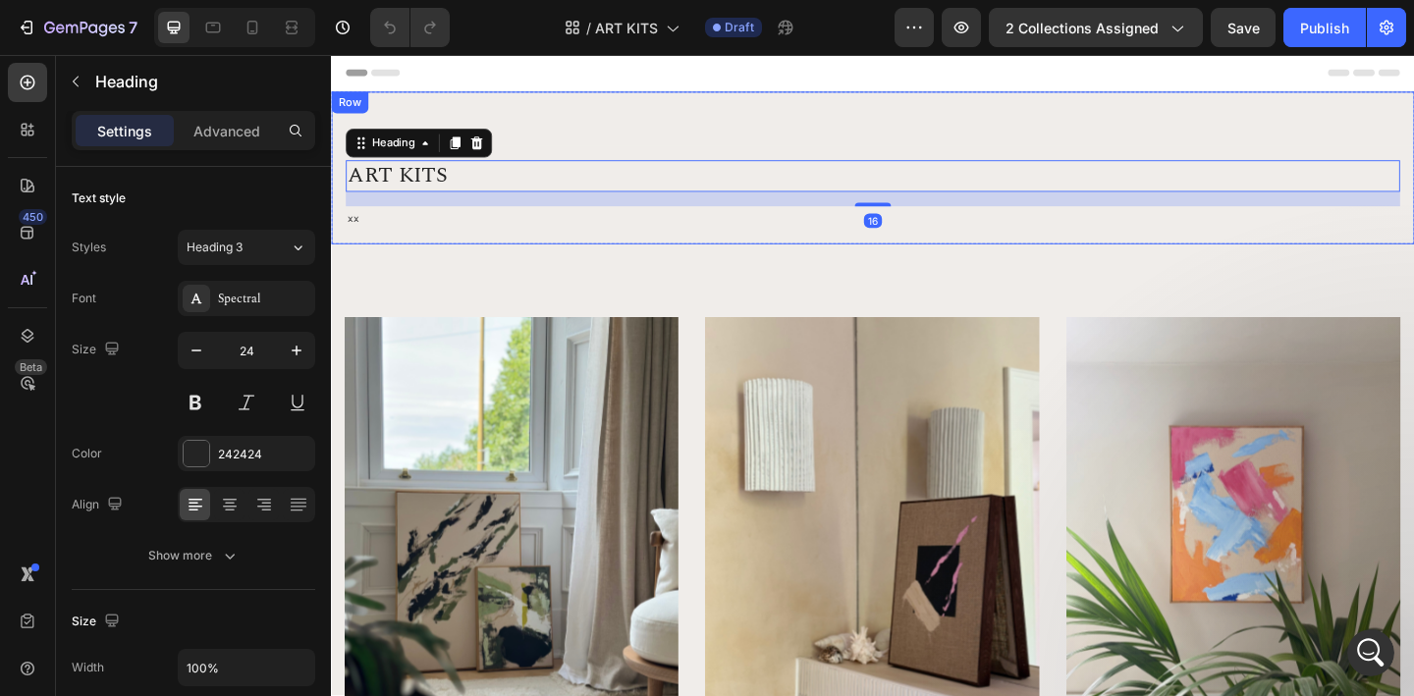
click at [1413, 137] on div "ART KITS Heading 16 xx Text block Row Row Row" at bounding box center [920, 178] width 1178 height 166
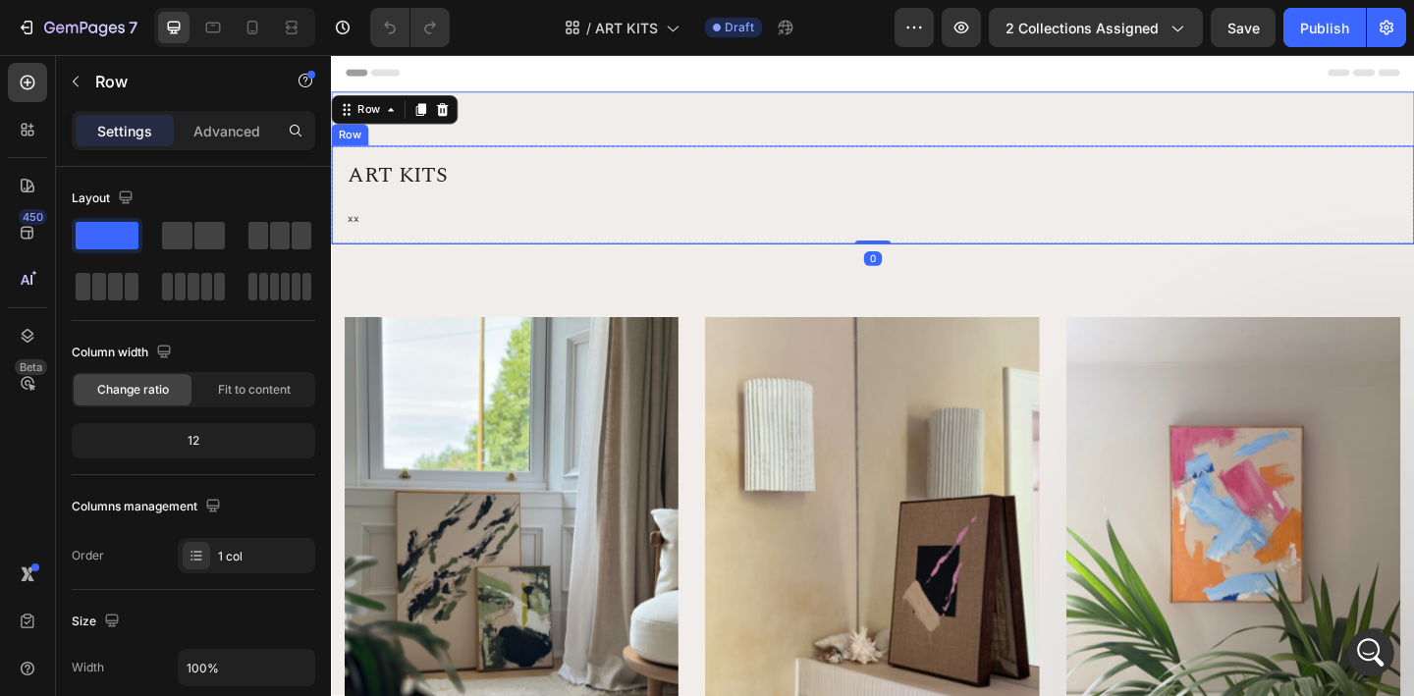
click at [1413, 178] on div "ART KITS Heading xx Text block Row" at bounding box center [920, 207] width 1178 height 107
click at [1413, 130] on div "ART KITS Heading xx Text block Row 0 Row Row" at bounding box center [920, 178] width 1178 height 166
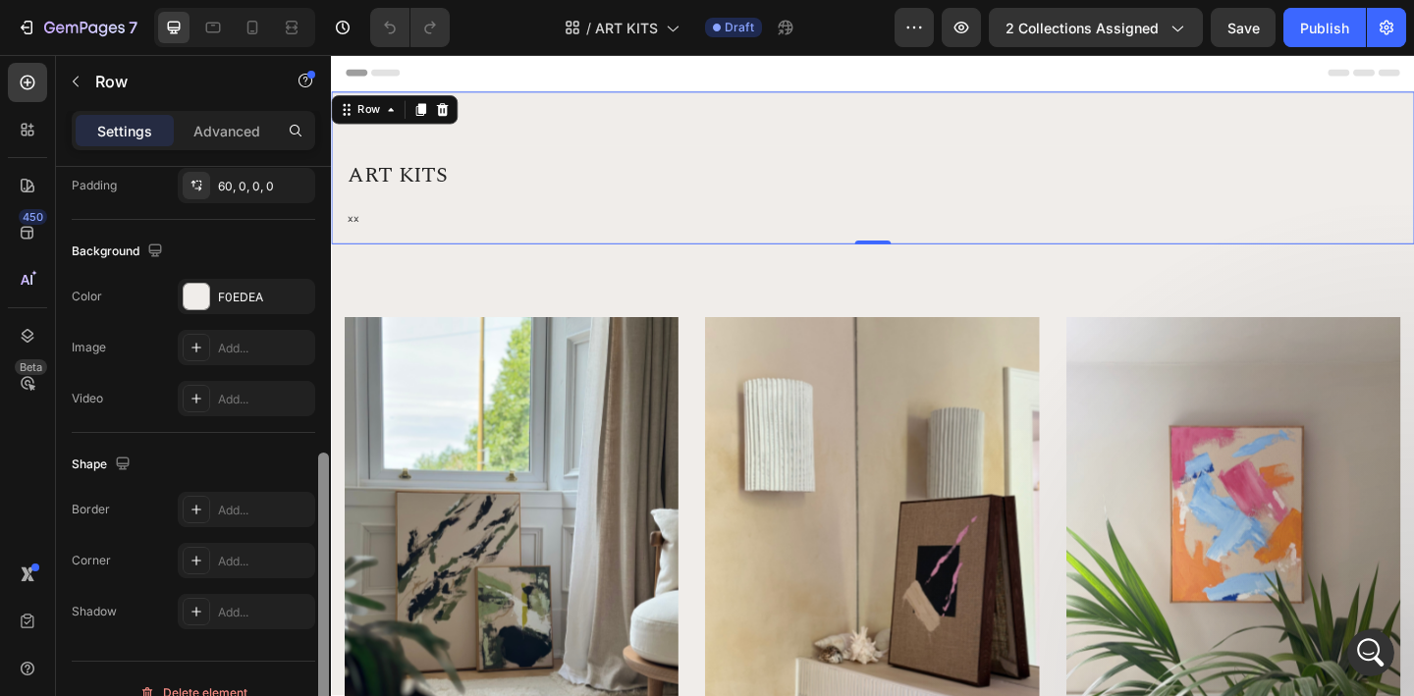
click at [330, 204] on div at bounding box center [323, 459] width 15 height 585
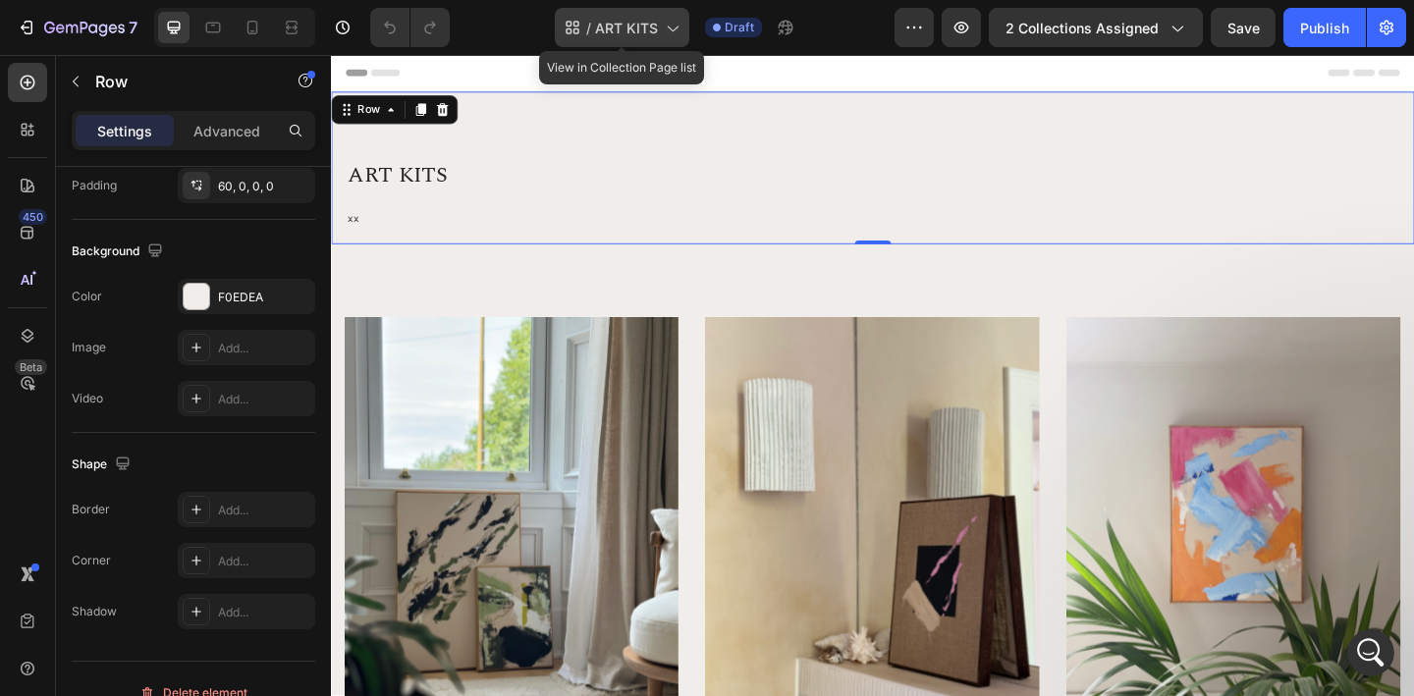
click at [637, 27] on span "ART KITS" at bounding box center [626, 28] width 63 height 21
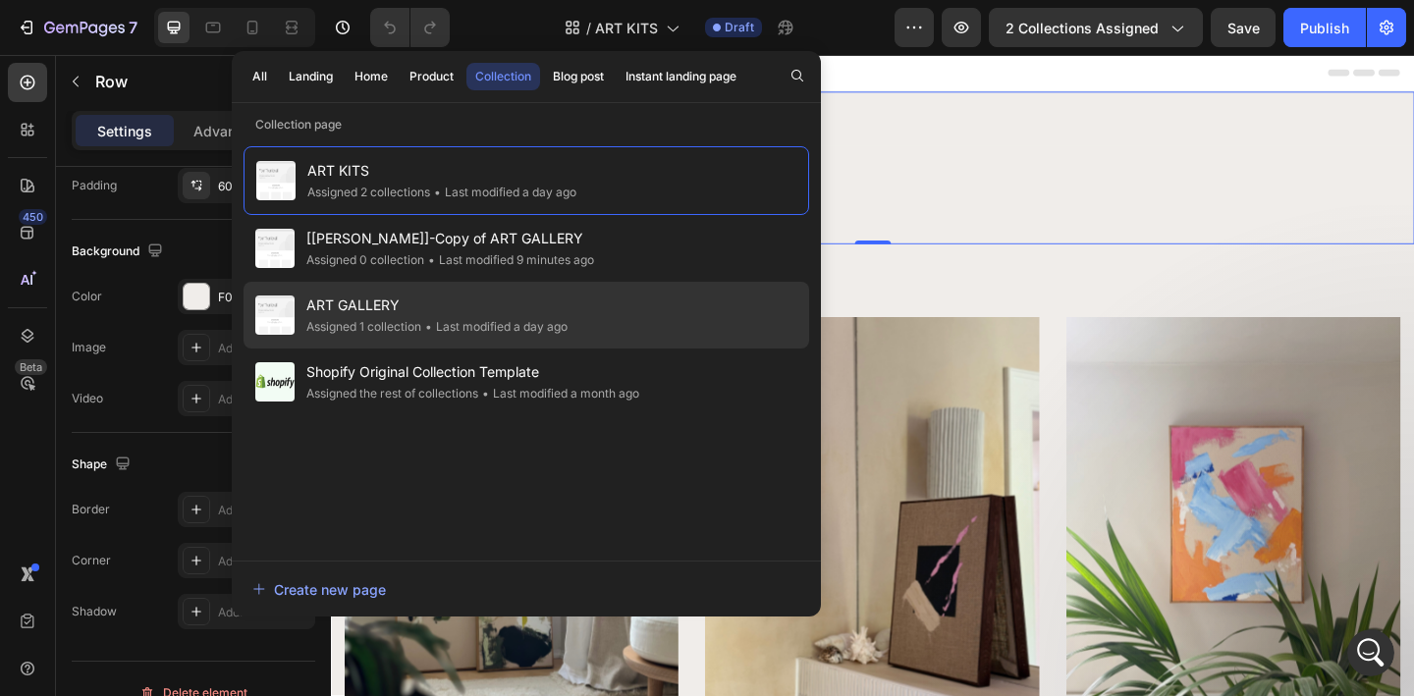
click at [471, 310] on span "ART GALLERY" at bounding box center [436, 306] width 261 height 24
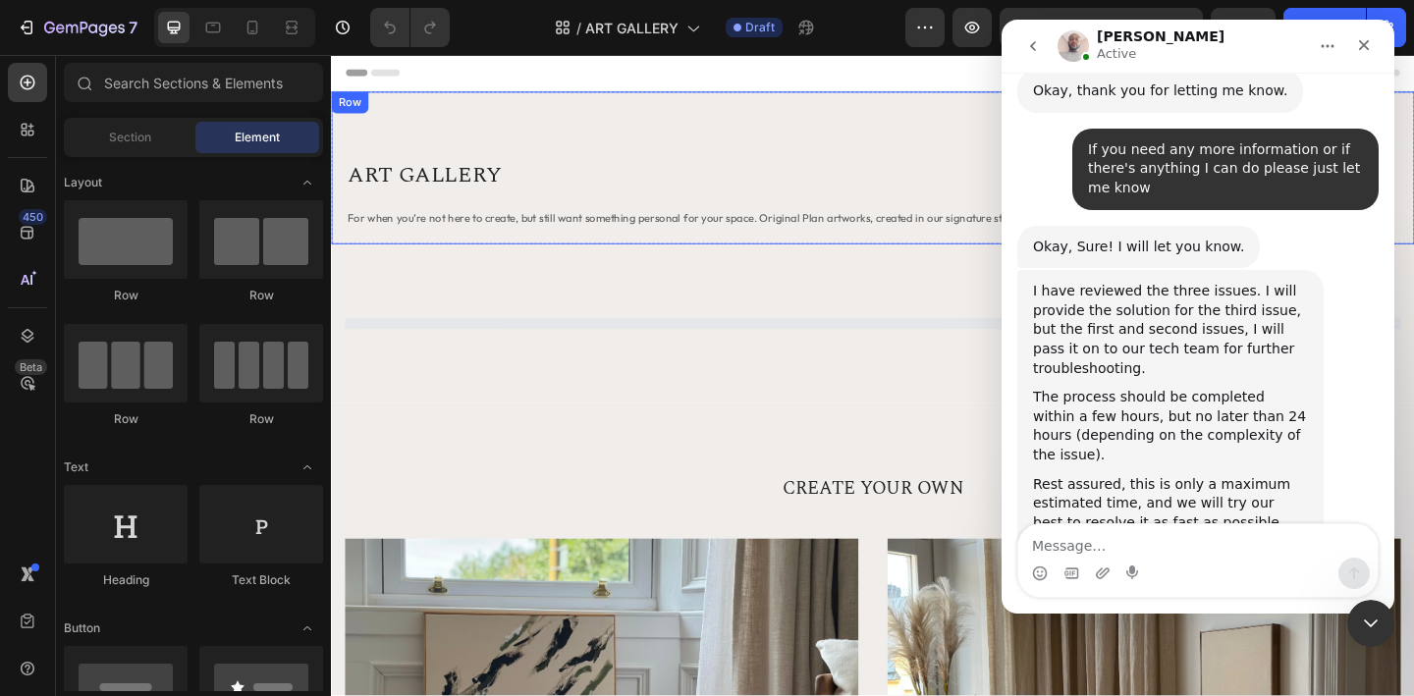
scroll to position [3599, 0]
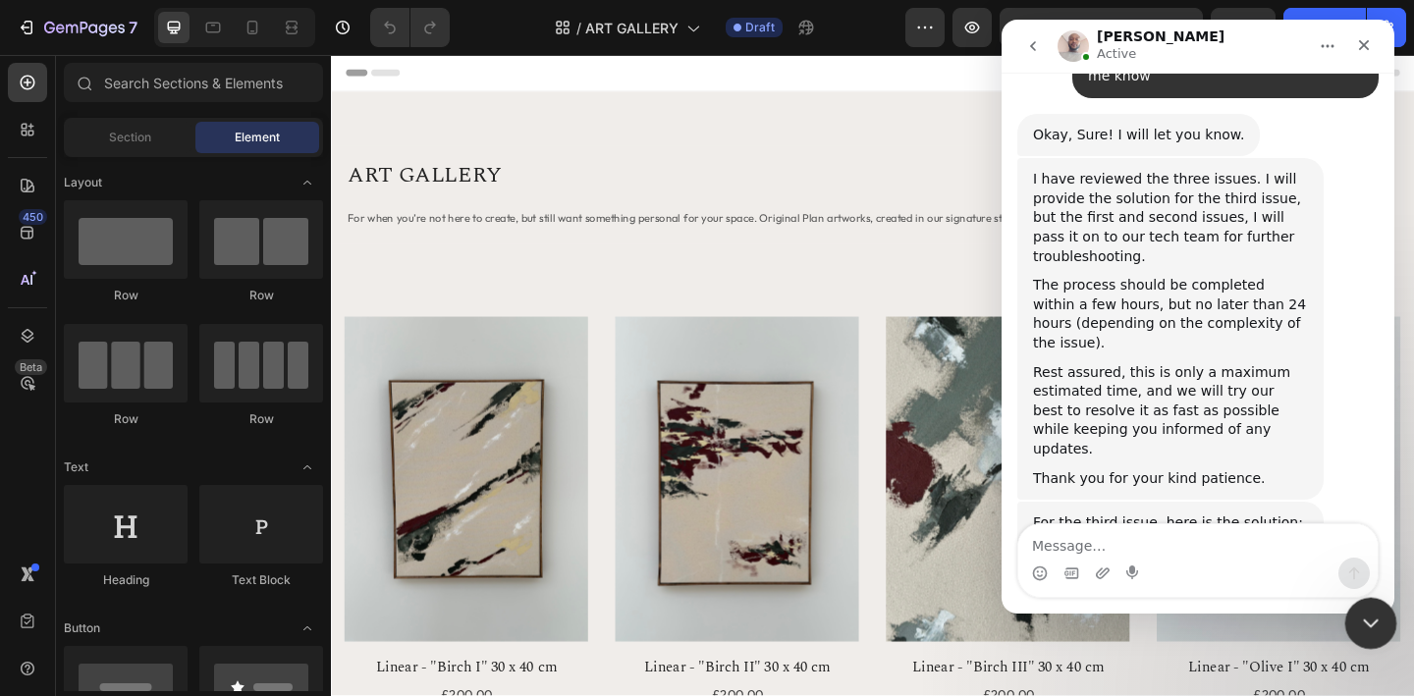
click at [1368, 620] on icon "Close Intercom Messenger" at bounding box center [1368, 621] width 24 height 24
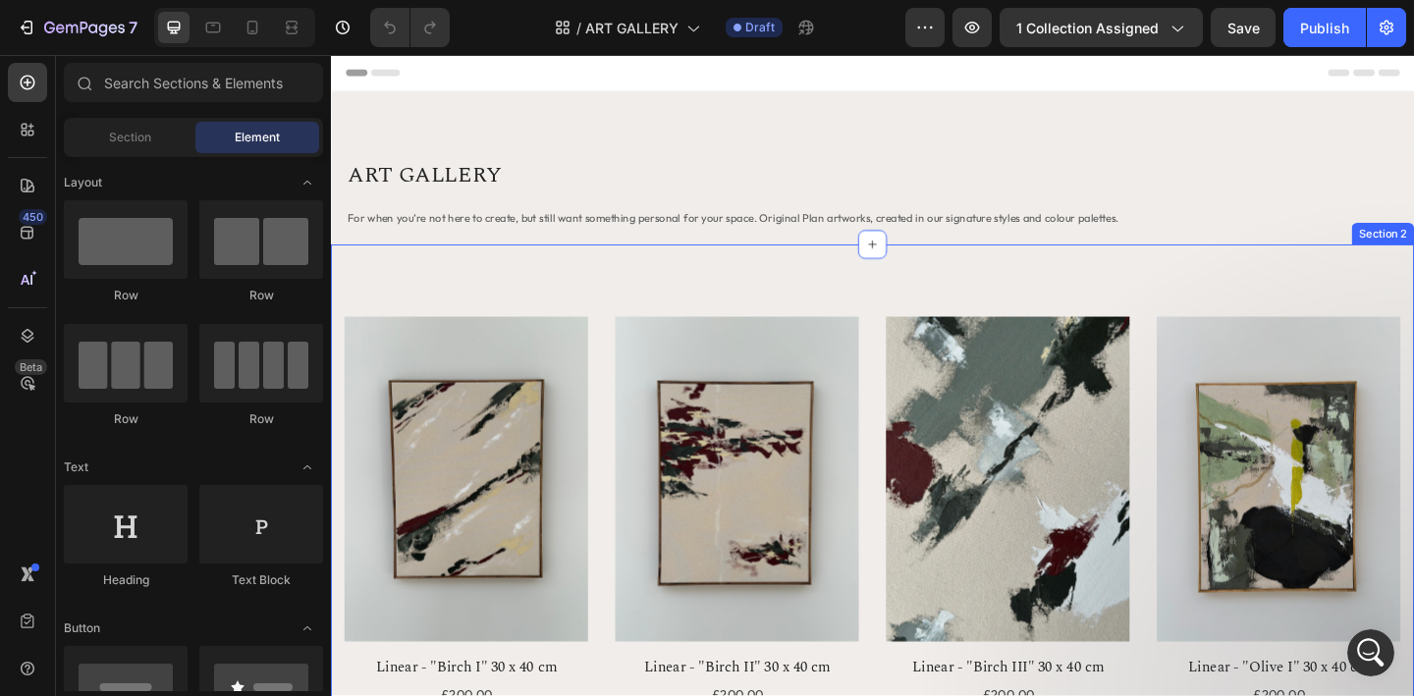
scroll to position [0, 0]
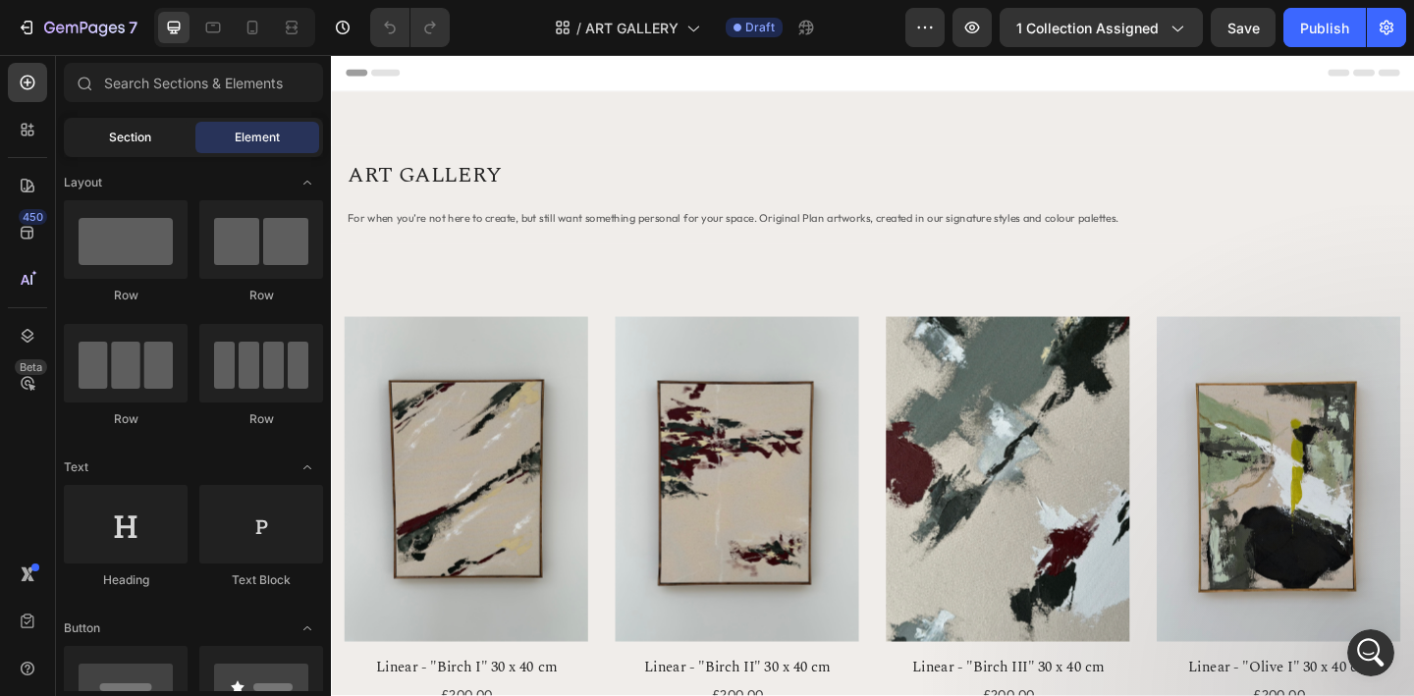
click at [150, 141] on span "Section" at bounding box center [130, 138] width 42 height 18
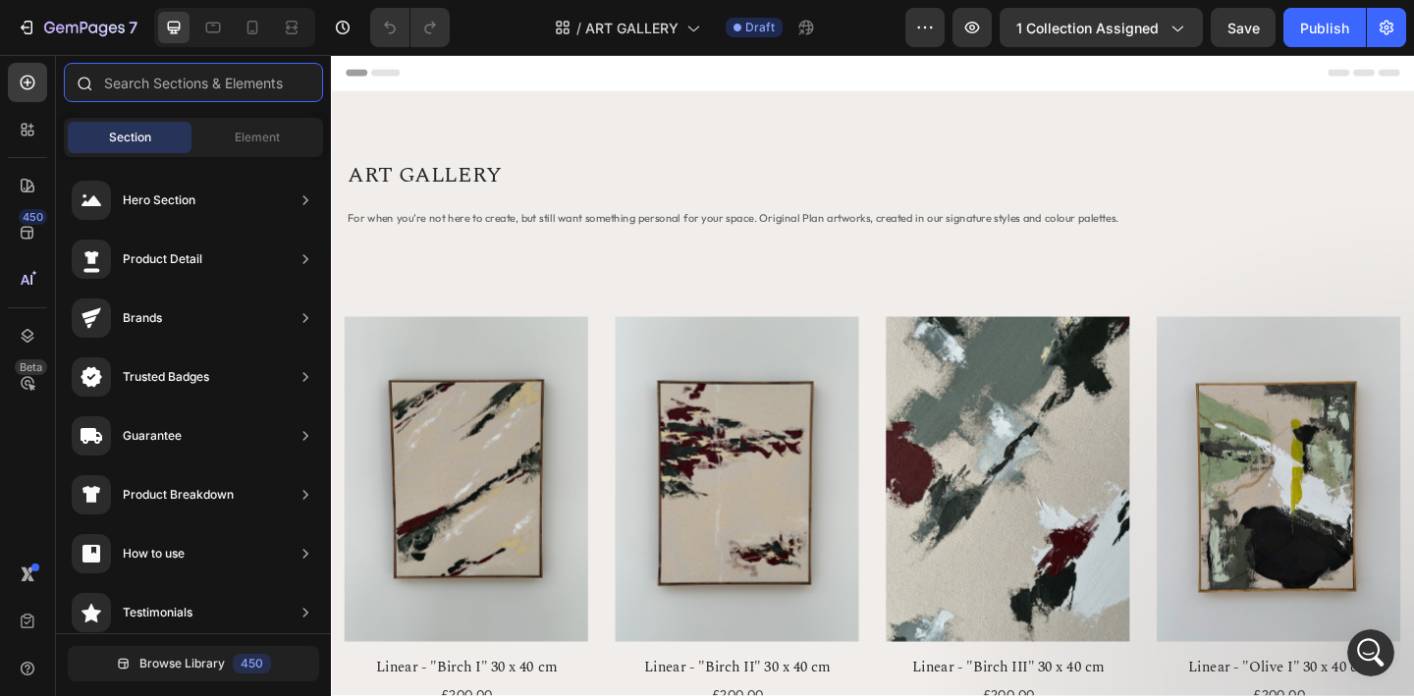
click at [152, 81] on input "text" at bounding box center [193, 82] width 259 height 39
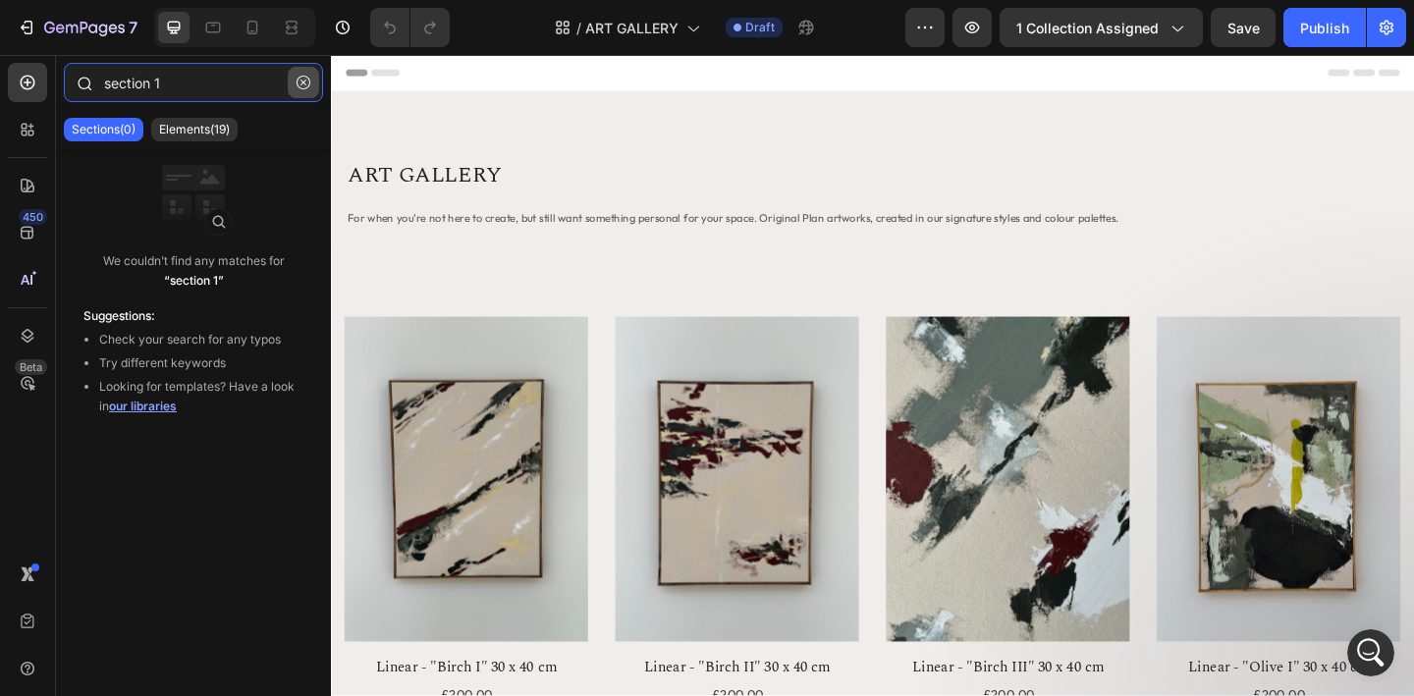
type input "section 1"
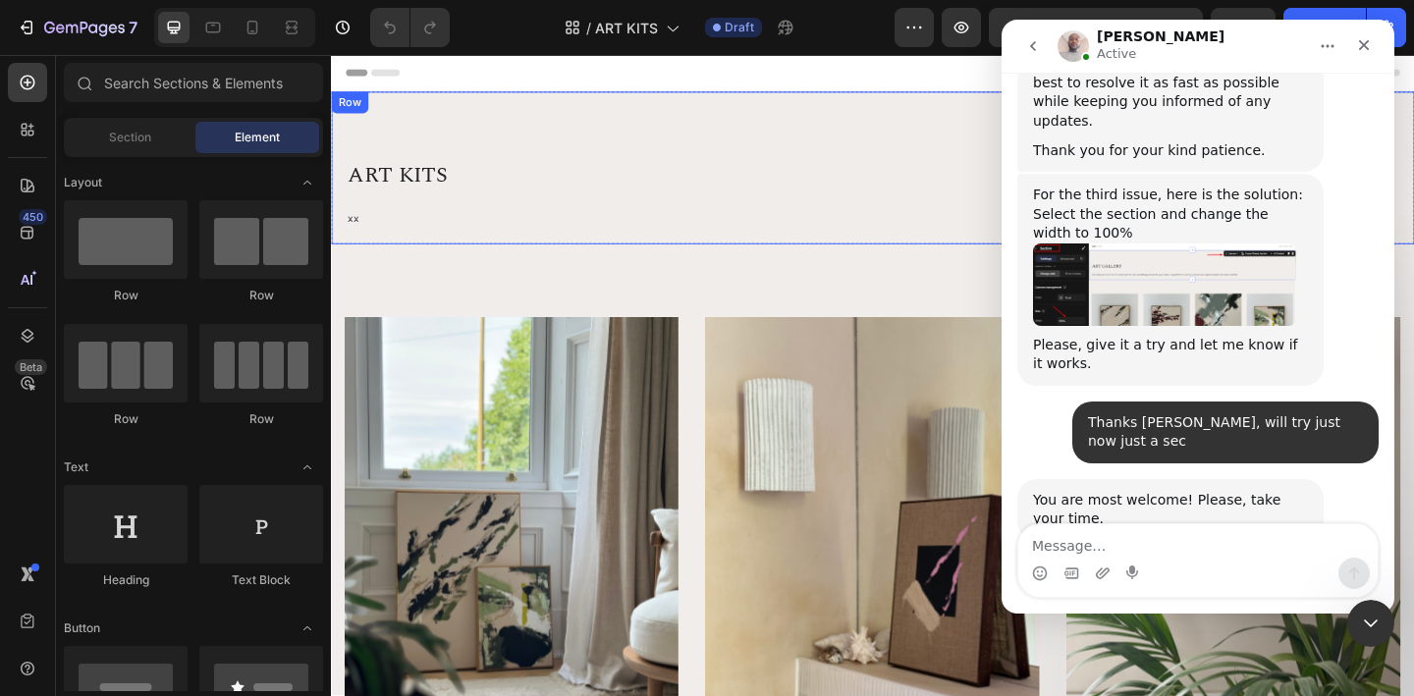
click at [347, 152] on div "ART KITS Heading xx Text block [GEOGRAPHIC_DATA]" at bounding box center [920, 178] width 1178 height 166
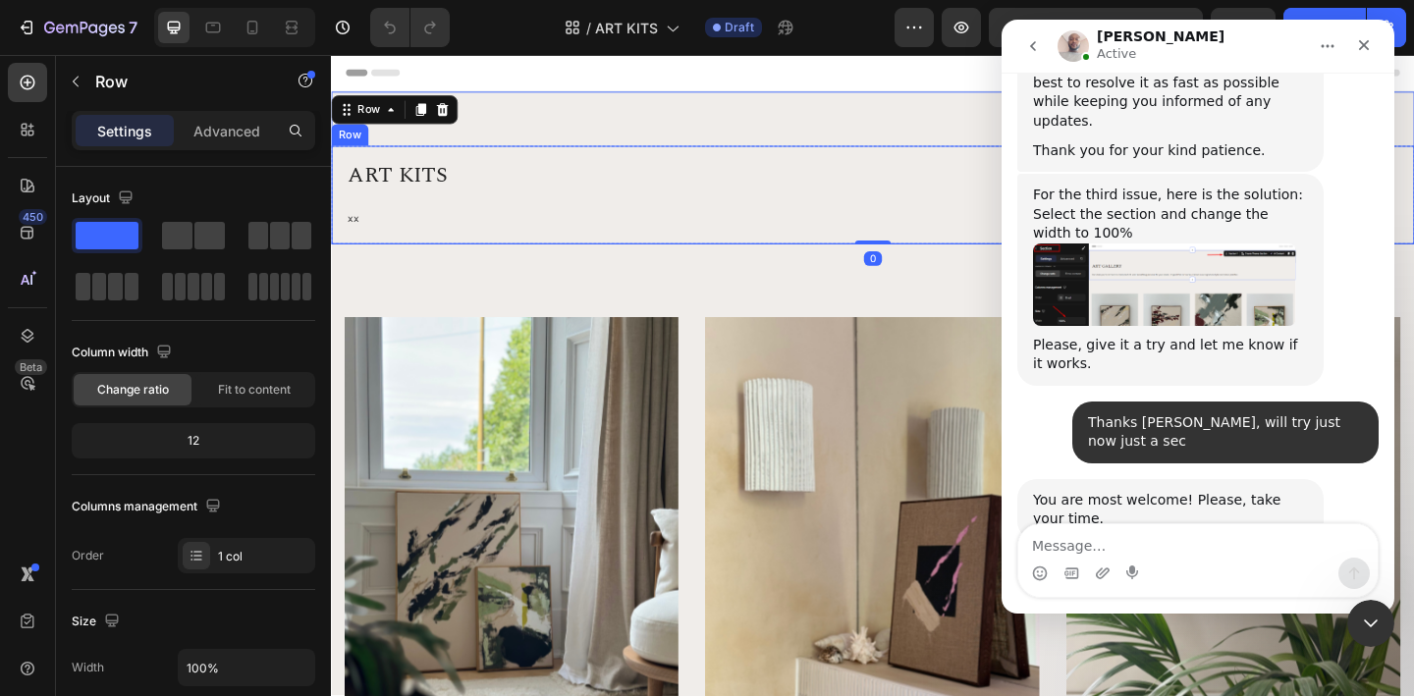
scroll to position [3930, 0]
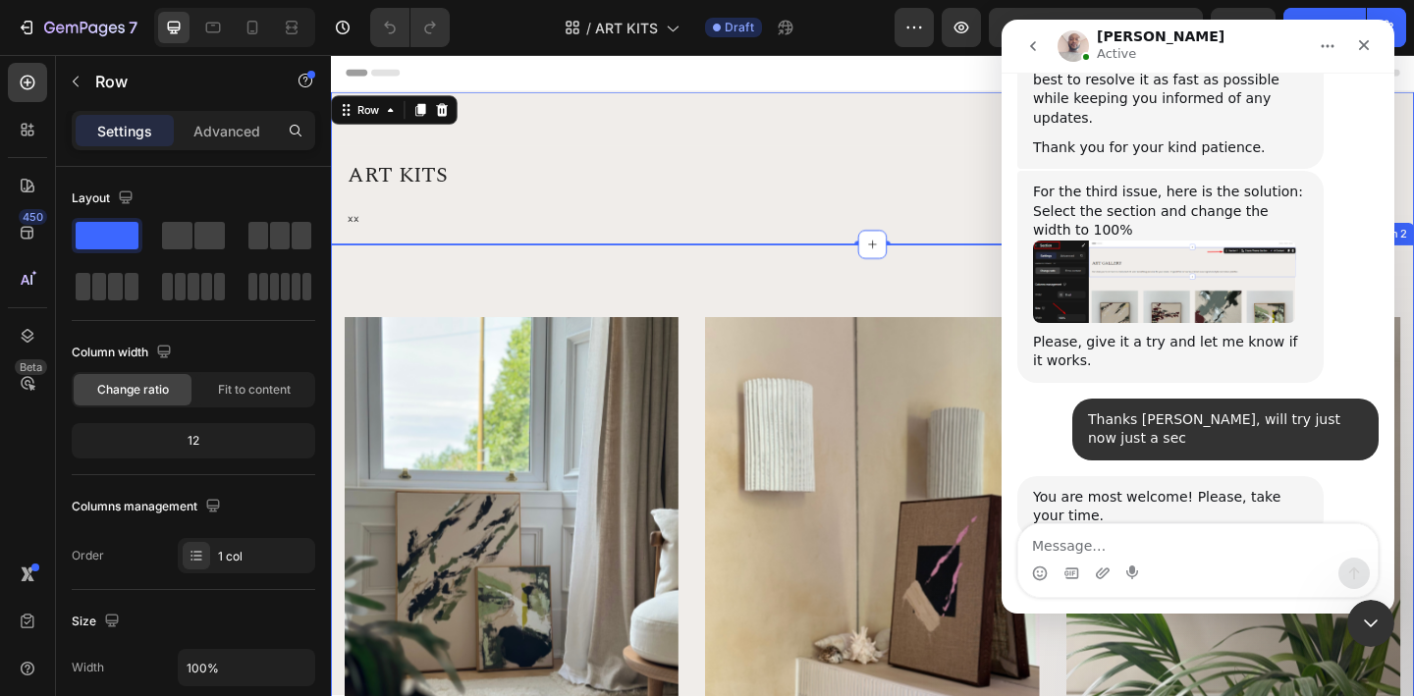
click at [946, 256] on div "ART KITS Heading xx Text block Row" at bounding box center [920, 207] width 1178 height 107
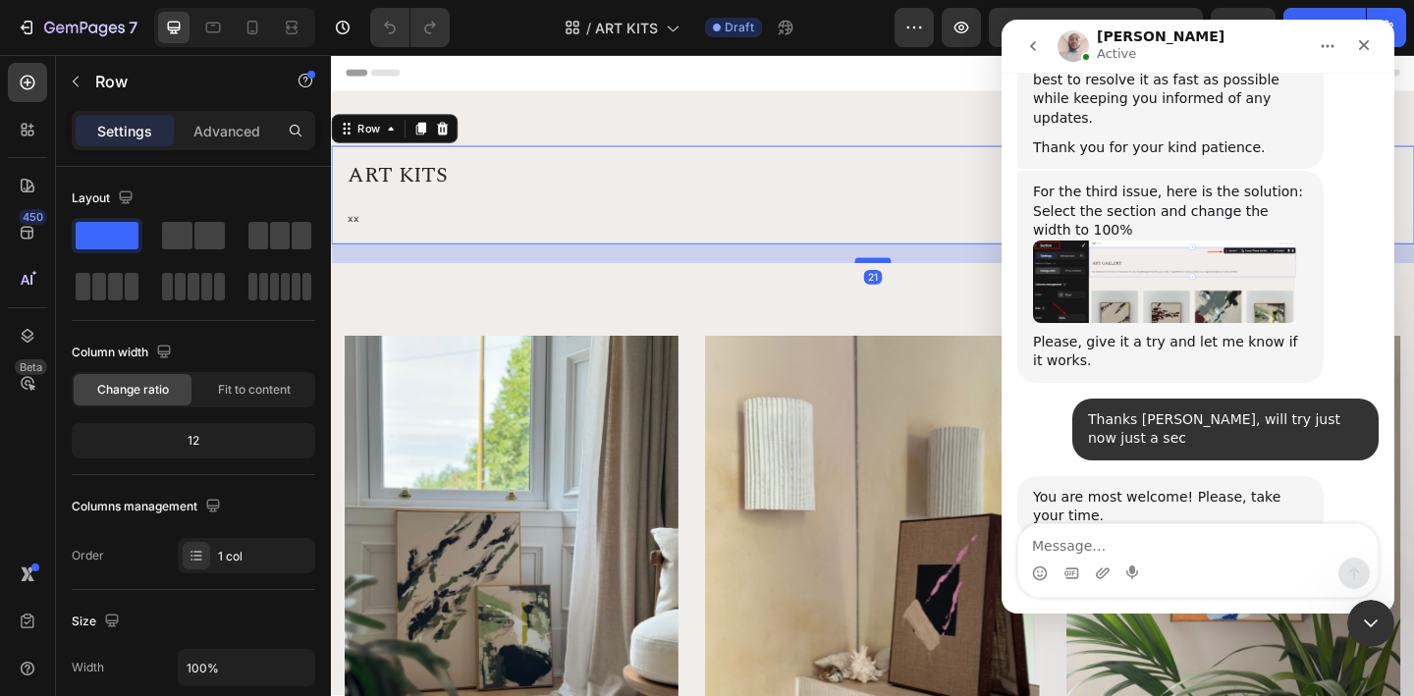
drag, startPoint x: 921, startPoint y: 257, endPoint x: 921, endPoint y: 277, distance: 19.6
click at [921, 278] on div at bounding box center [920, 279] width 39 height 6
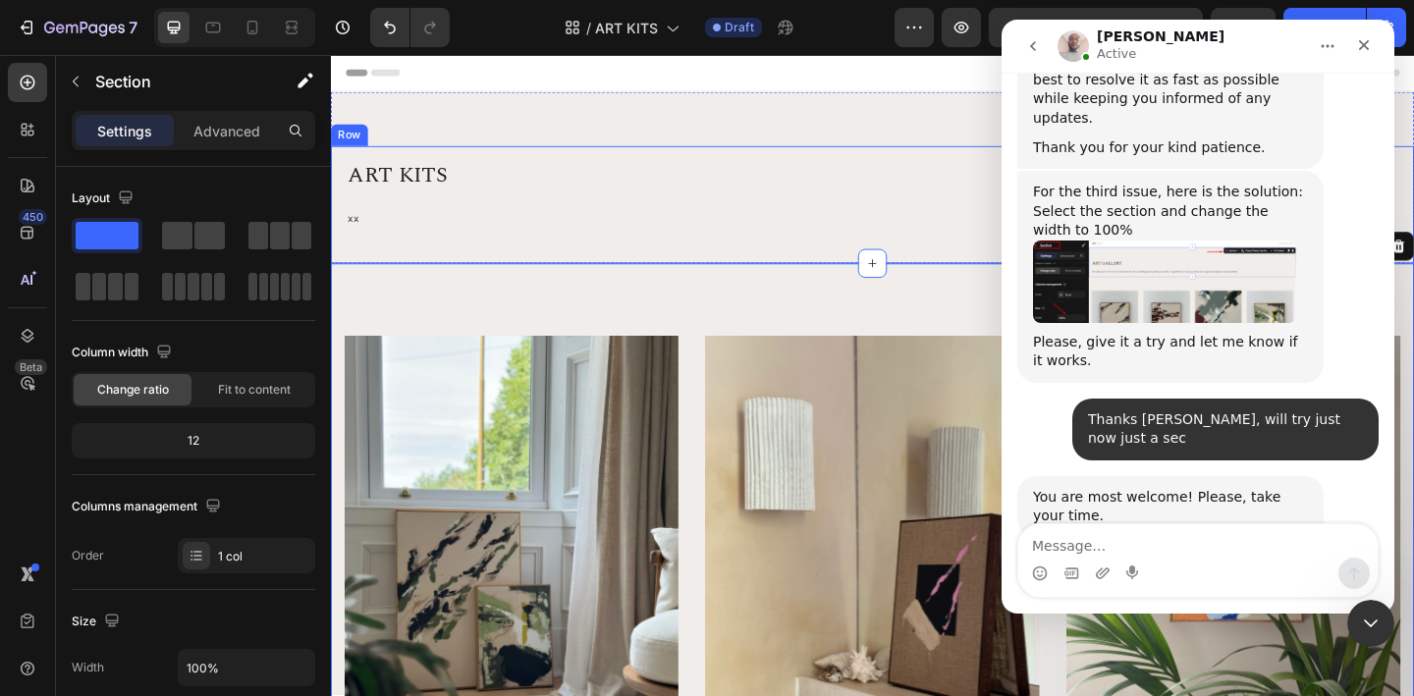
click at [975, 275] on div "ART KITS Heading xx Text block Row" at bounding box center [920, 218] width 1178 height 128
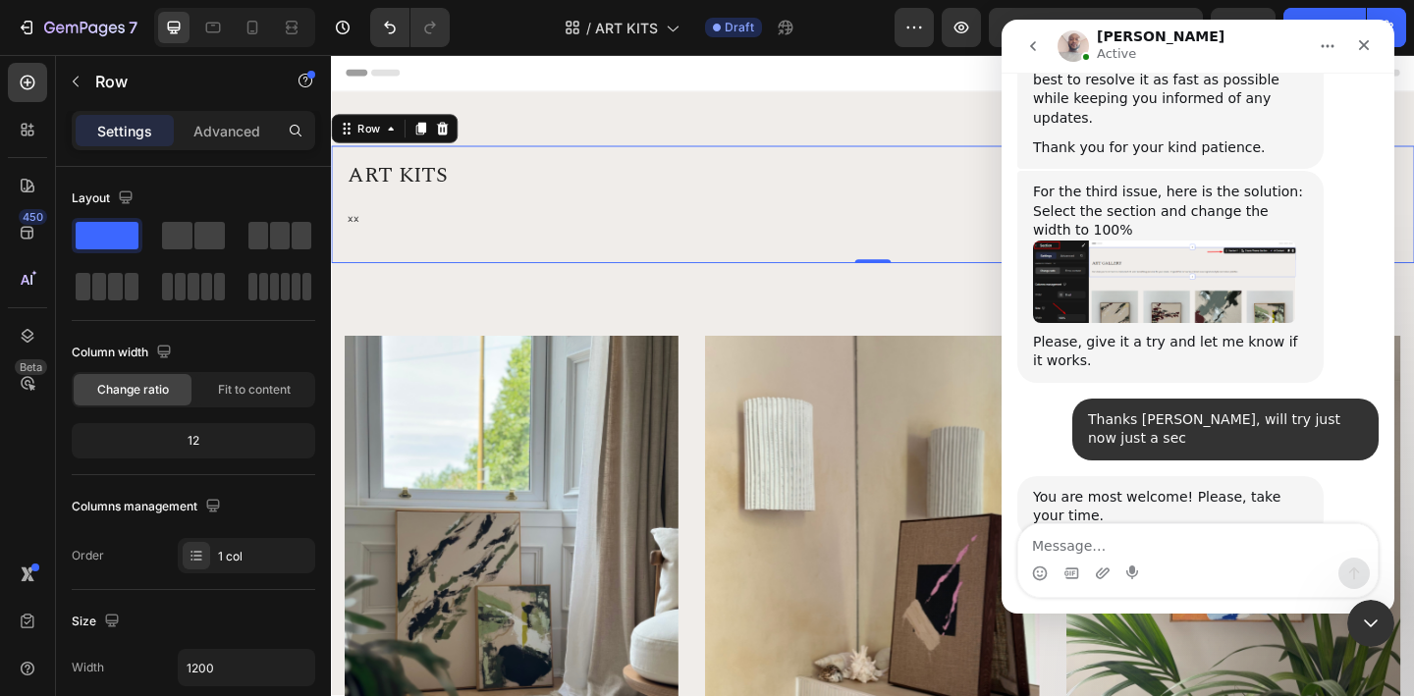
click at [531, 268] on div "ART KITS Heading xx Text block Row" at bounding box center [920, 218] width 1178 height 128
click at [382, 22] on icon "Undo/Redo" at bounding box center [390, 28] width 20 height 20
click at [395, 28] on icon "Undo/Redo" at bounding box center [390, 28] width 12 height 13
click at [869, 262] on div "ART KITS Heading xx Text block Row" at bounding box center [920, 218] width 1178 height 128
click at [852, 267] on div "ART KITS Heading xx Text block Row" at bounding box center [920, 218] width 1178 height 128
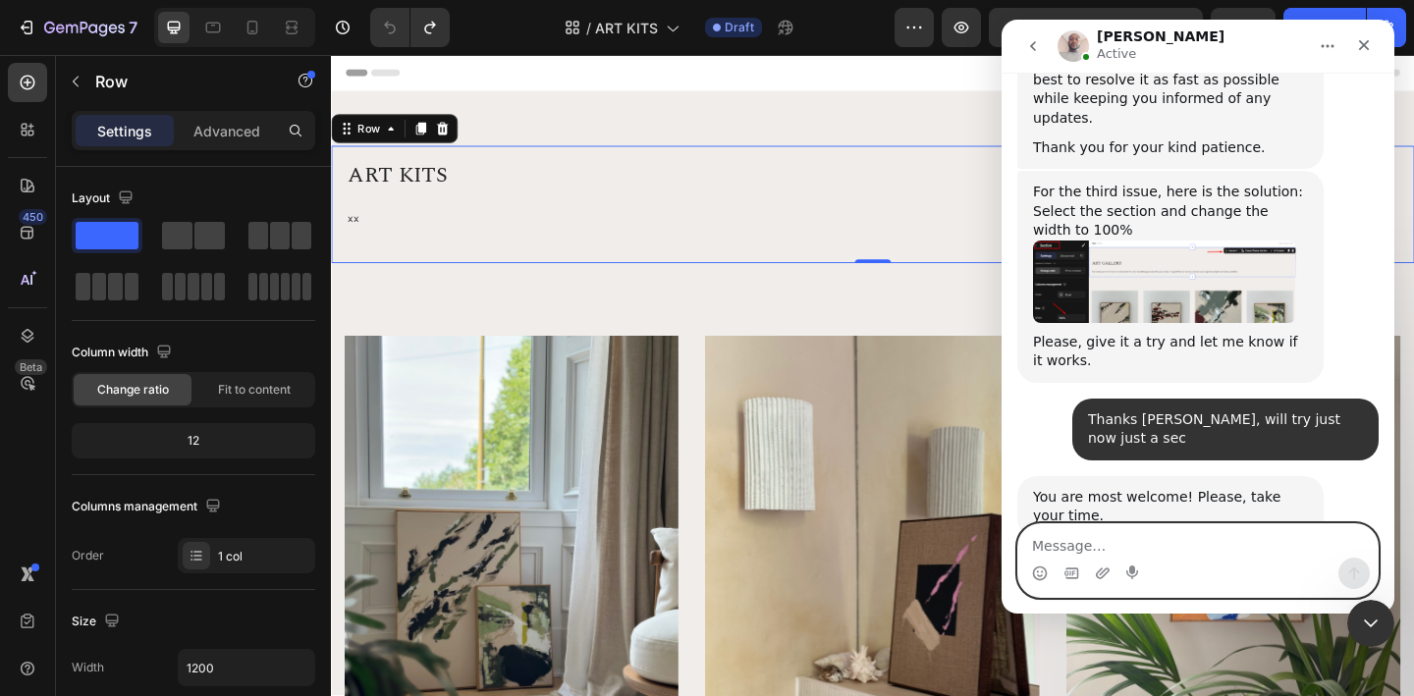
click at [1143, 540] on textarea "Message…" at bounding box center [1197, 540] width 359 height 33
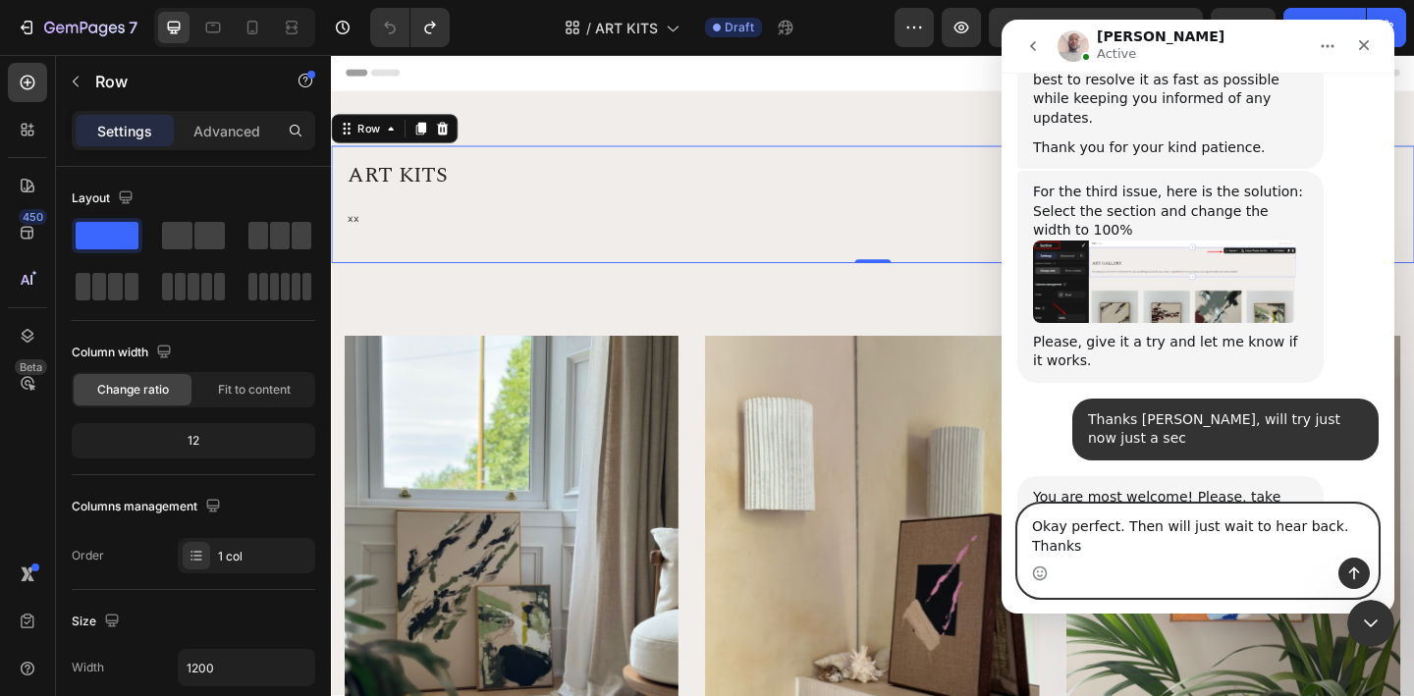
scroll to position [3950, 0]
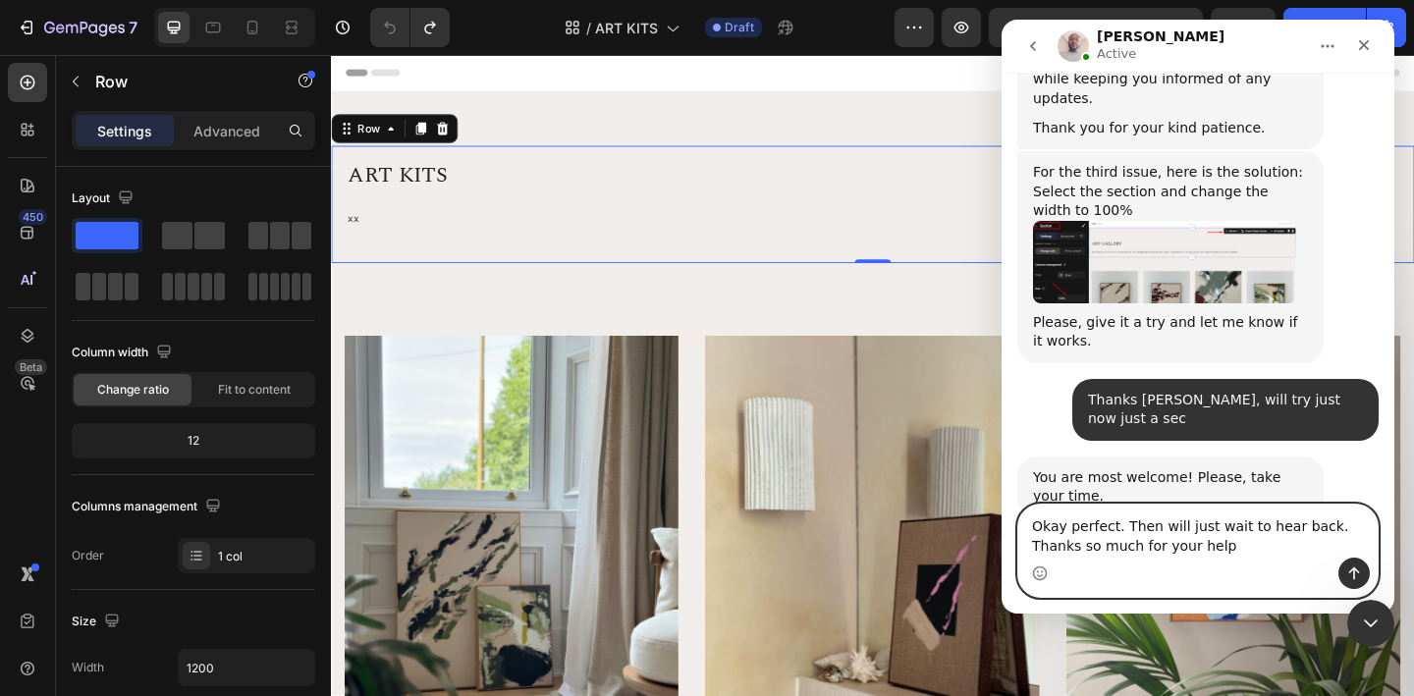
type textarea "Okay perfect. Then will just wait to hear back. Thanks so much for your help."
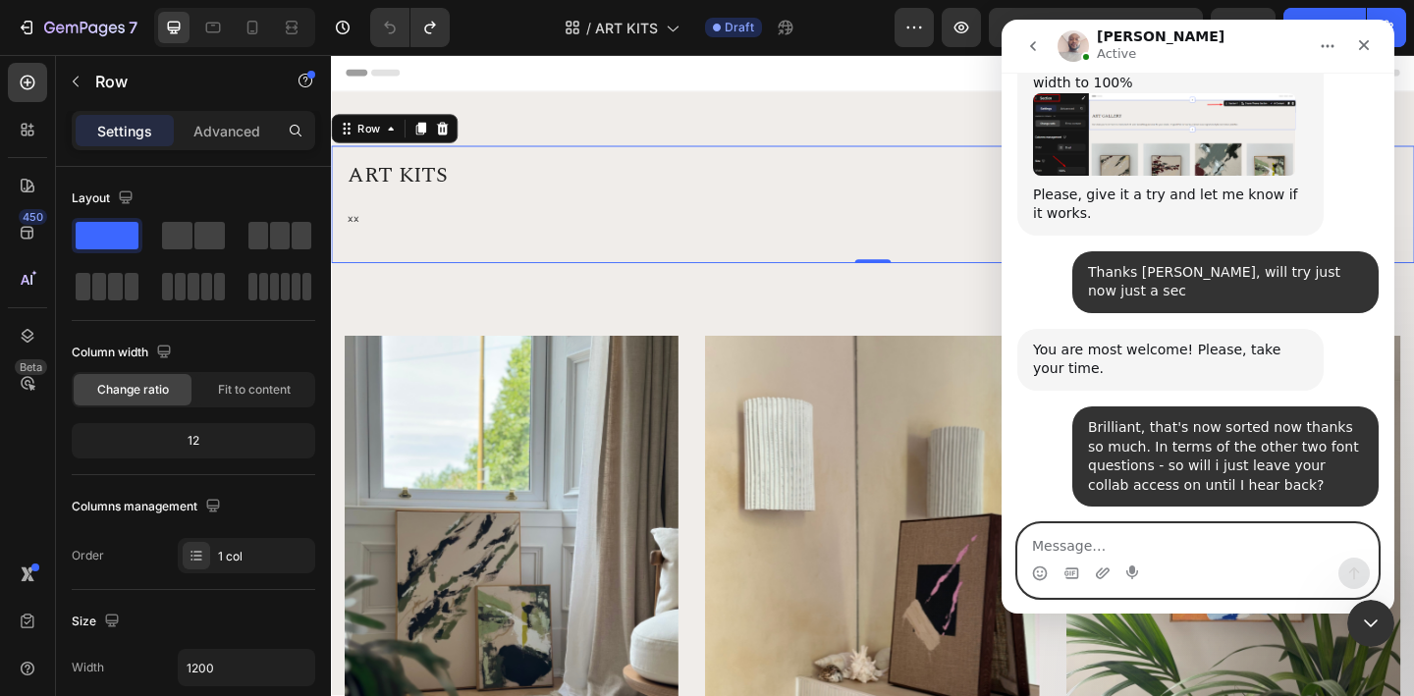
scroll to position [4083, 0]
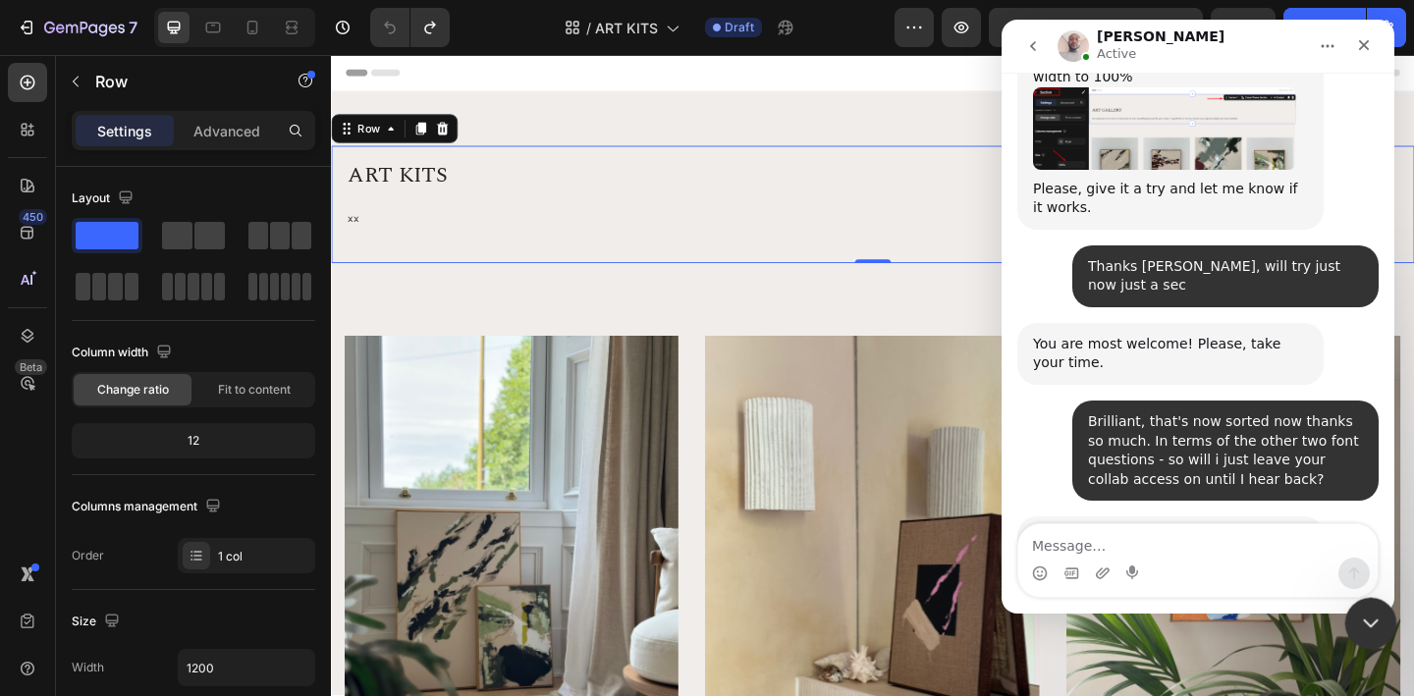
drag, startPoint x: 1370, startPoint y: 623, endPoint x: 2367, endPoint y: 682, distance: 998.5
click at [1370, 623] on icon "Close Intercom Messenger" at bounding box center [1368, 621] width 24 height 24
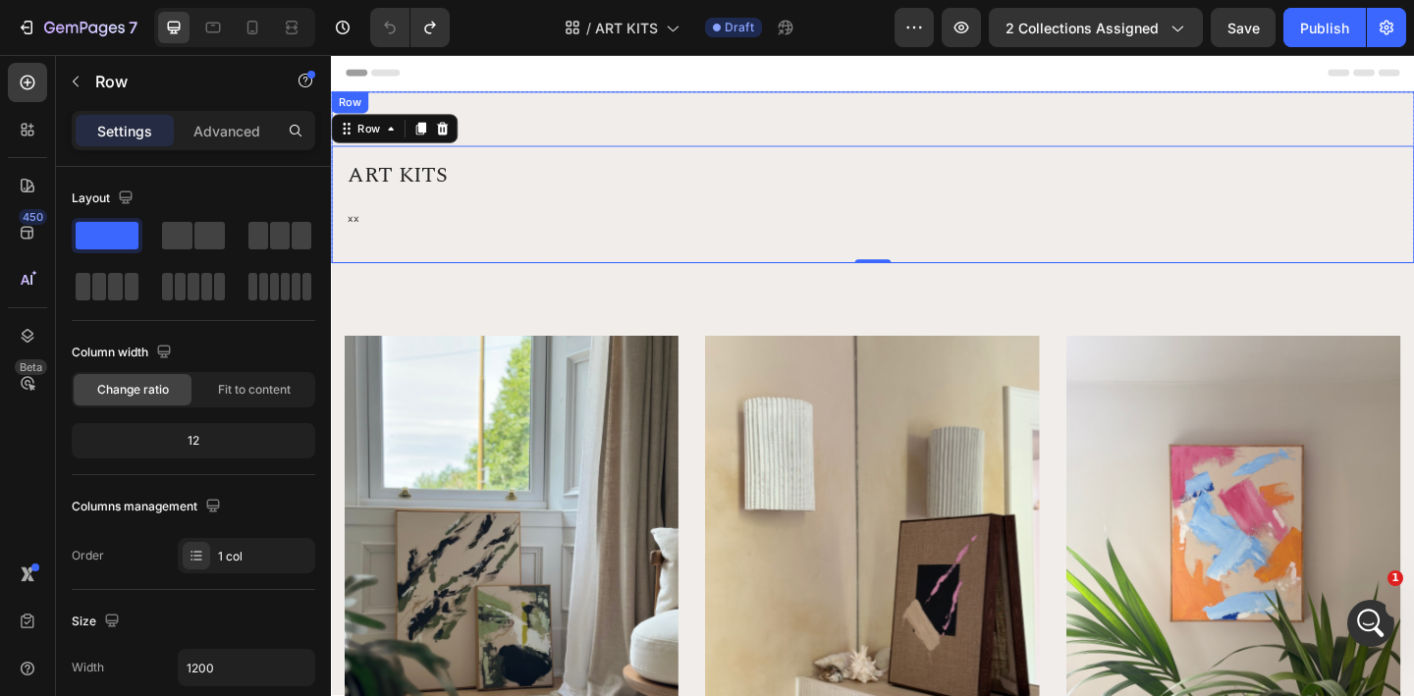
scroll to position [0, 0]
click at [1352, 107] on div "ART KITS Heading xx Text block Row Row 0 Row" at bounding box center [920, 188] width 1178 height 187
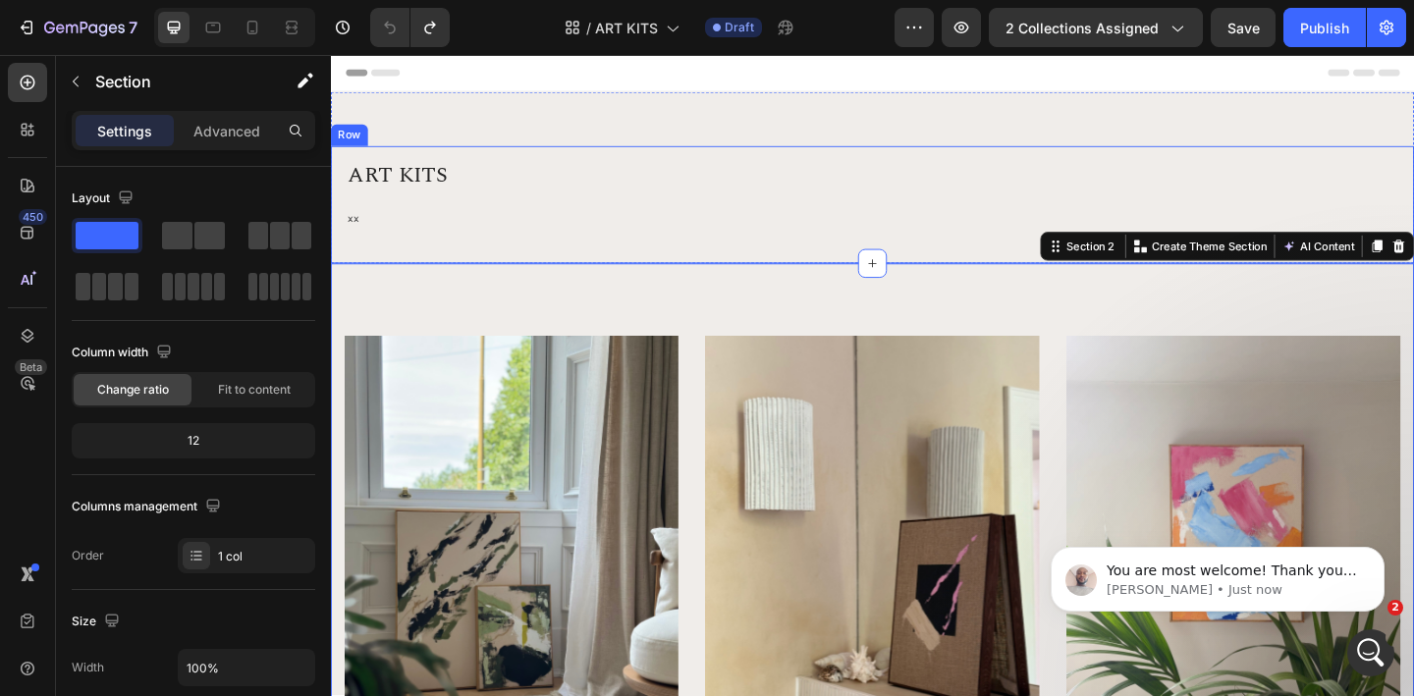
click at [943, 276] on div "ART KITS Heading xx Text block Row" at bounding box center [920, 218] width 1178 height 128
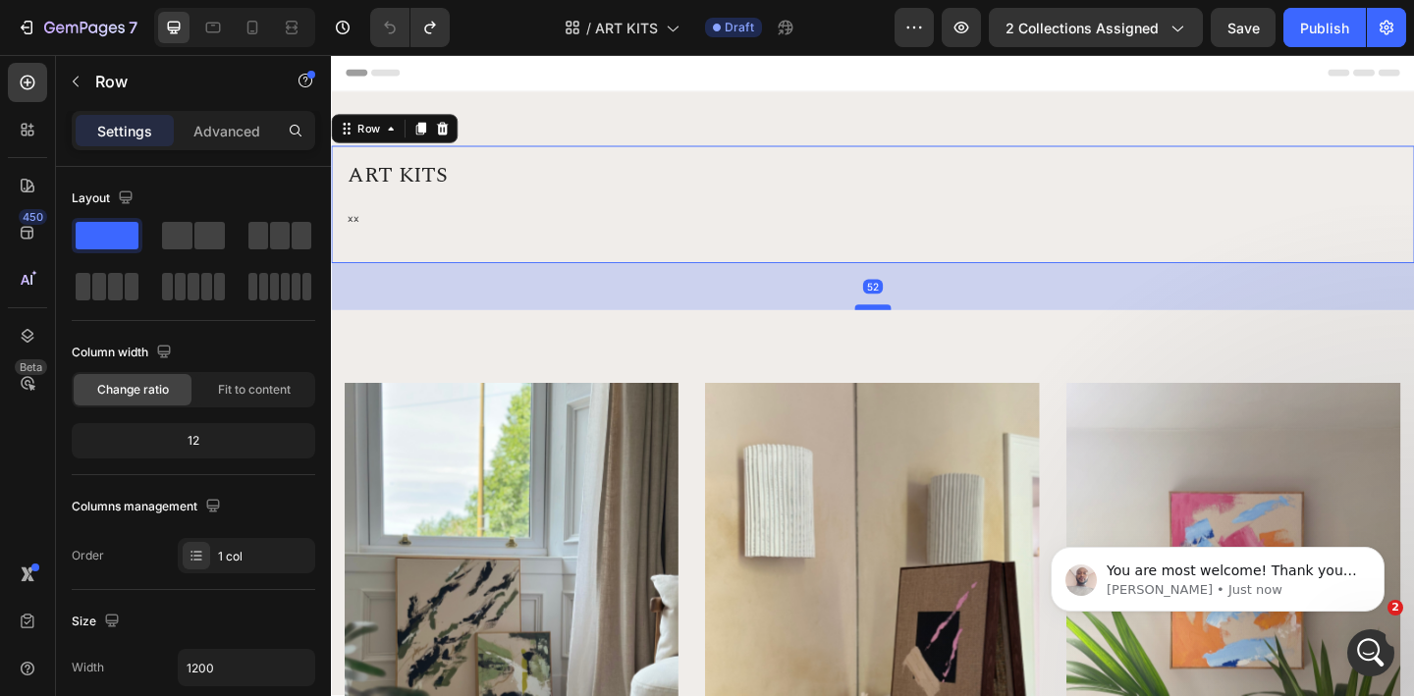
drag, startPoint x: 934, startPoint y: 278, endPoint x: 931, endPoint y: 329, distance: 51.1
click at [931, 329] on div at bounding box center [920, 330] width 39 height 6
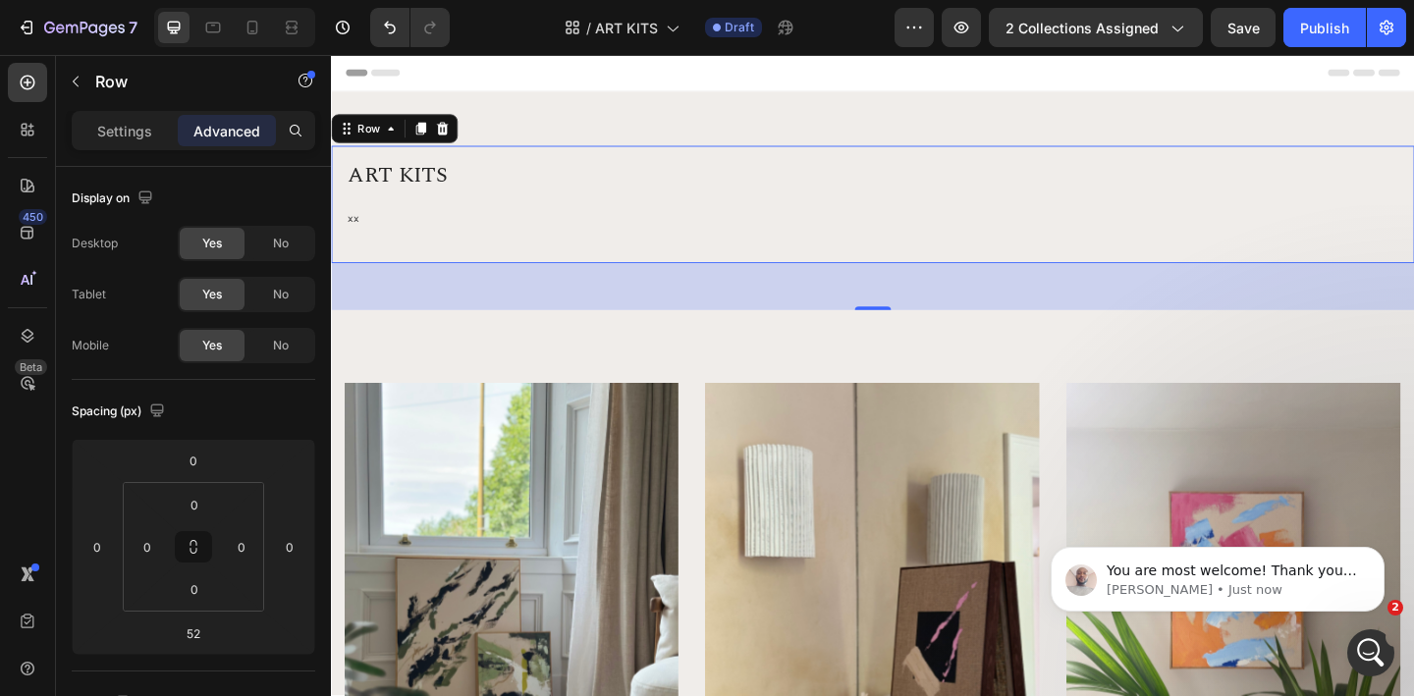
click at [945, 315] on div "52" at bounding box center [920, 307] width 1178 height 51
click at [787, 318] on div "52" at bounding box center [920, 307] width 1178 height 51
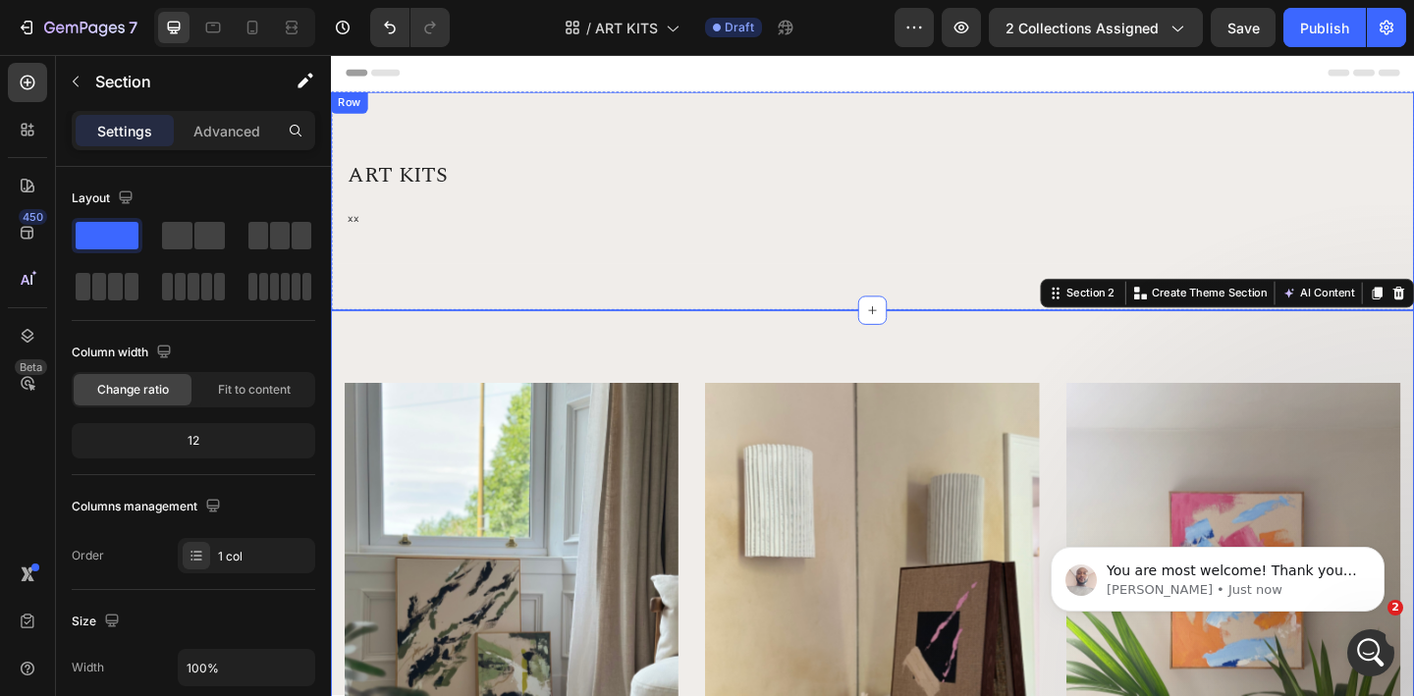
click at [792, 306] on div "ART KITS Heading xx Text block Row Row" at bounding box center [920, 243] width 1178 height 179
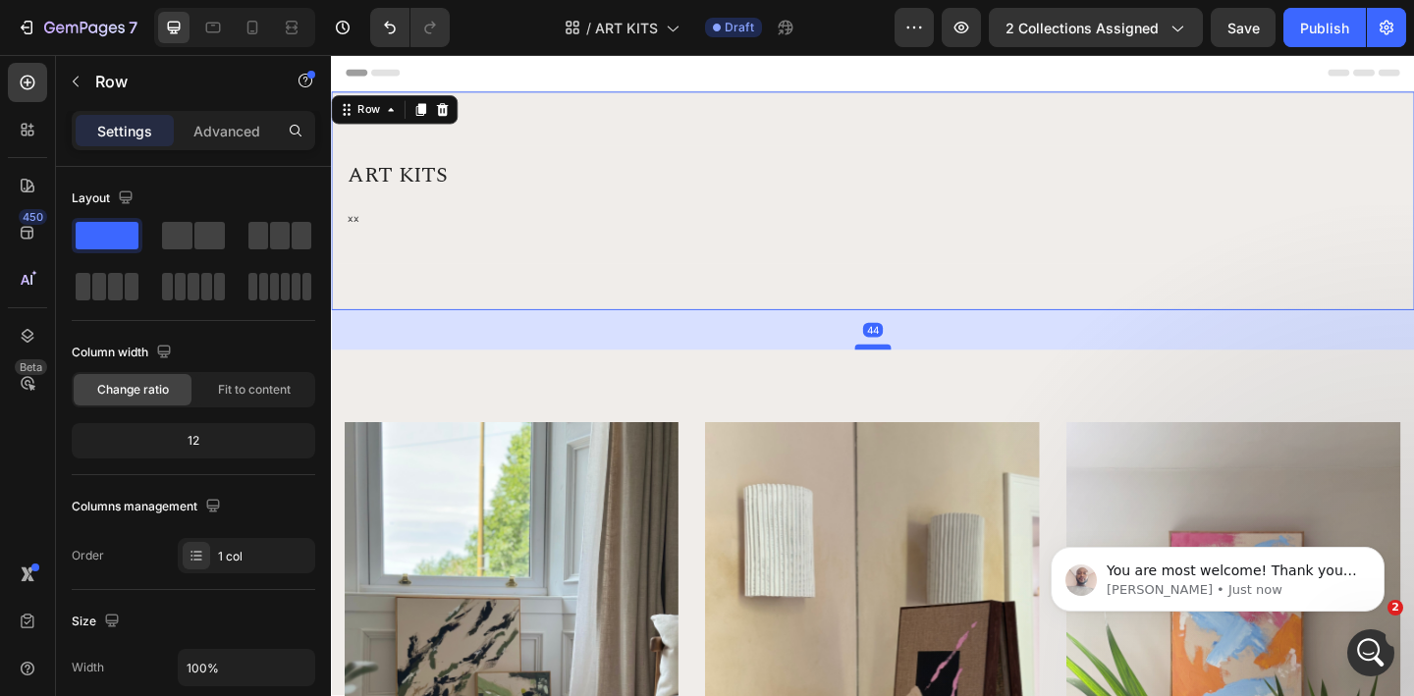
drag, startPoint x: 902, startPoint y: 329, endPoint x: 902, endPoint y: 372, distance: 43.2
click at [902, 372] on div at bounding box center [920, 373] width 39 height 6
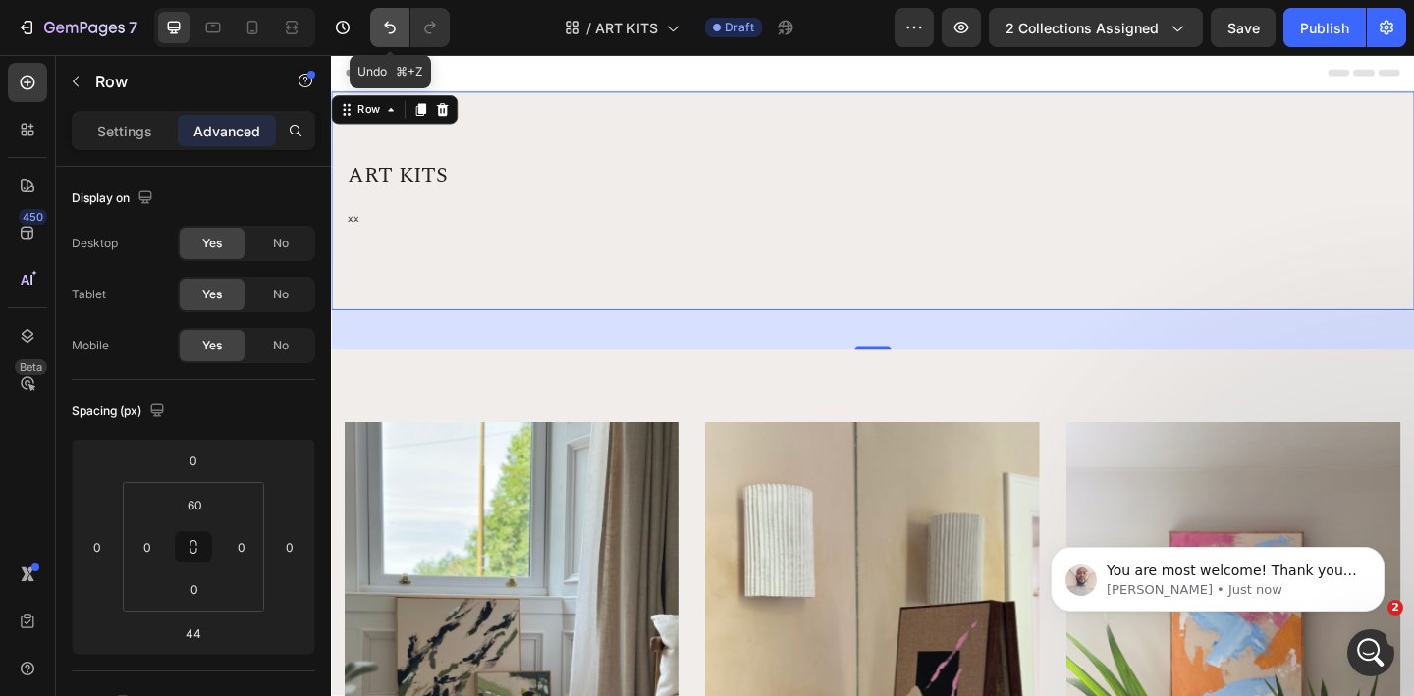
click at [388, 25] on icon "Undo/Redo" at bounding box center [390, 28] width 12 height 13
type input "0"
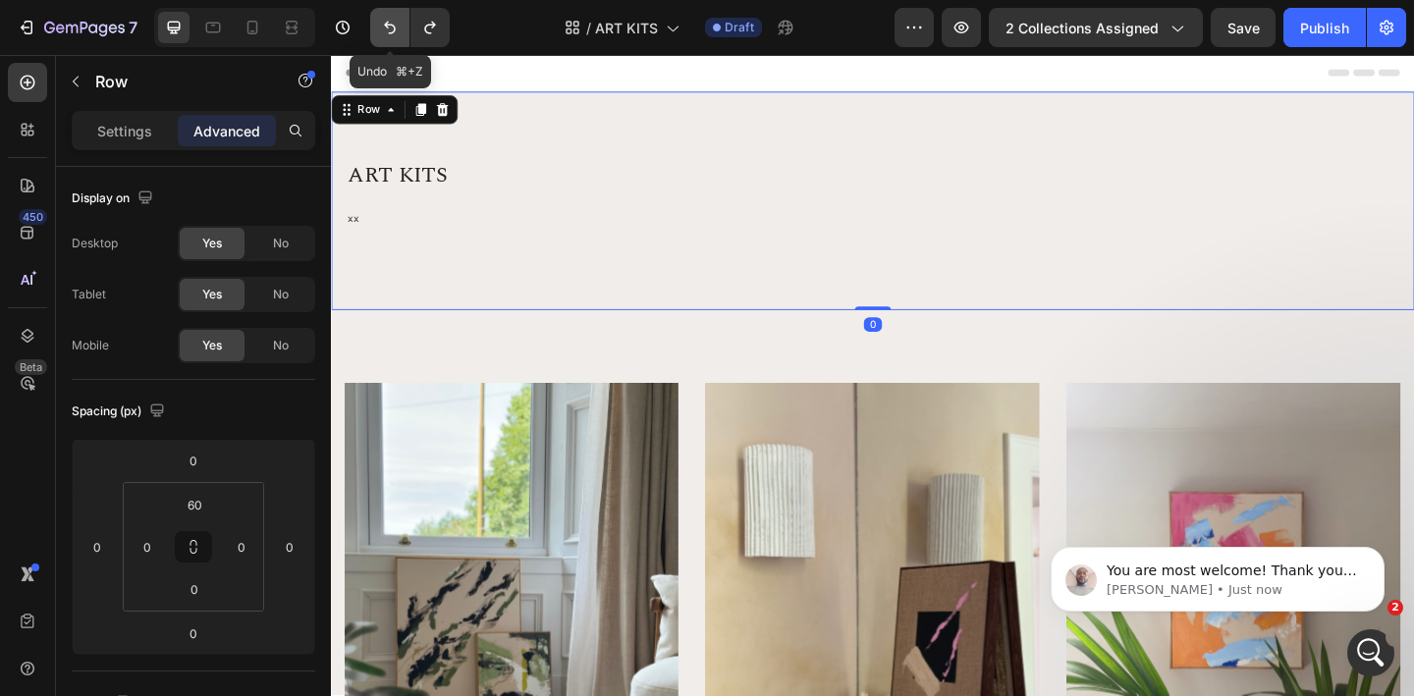
click at [388, 25] on icon "Undo/Redo" at bounding box center [390, 28] width 12 height 13
click at [398, 29] on icon "Undo/Redo" at bounding box center [390, 28] width 20 height 20
click at [396, 34] on icon "Undo/Redo" at bounding box center [390, 28] width 20 height 20
click at [390, 15] on button "Undo/Redo" at bounding box center [389, 27] width 39 height 39
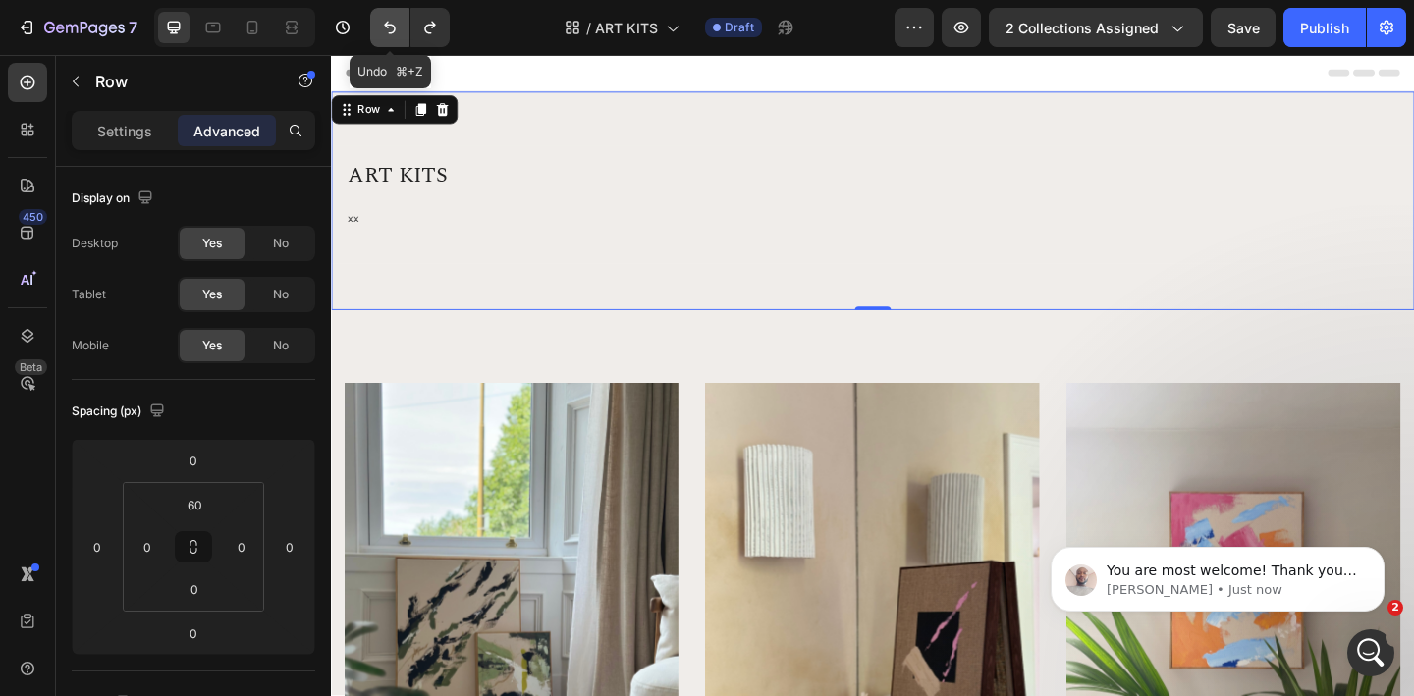
click at [394, 26] on icon "Undo/Redo" at bounding box center [390, 28] width 12 height 13
click at [1366, 648] on icon "Open Intercom Messenger" at bounding box center [1368, 650] width 32 height 32
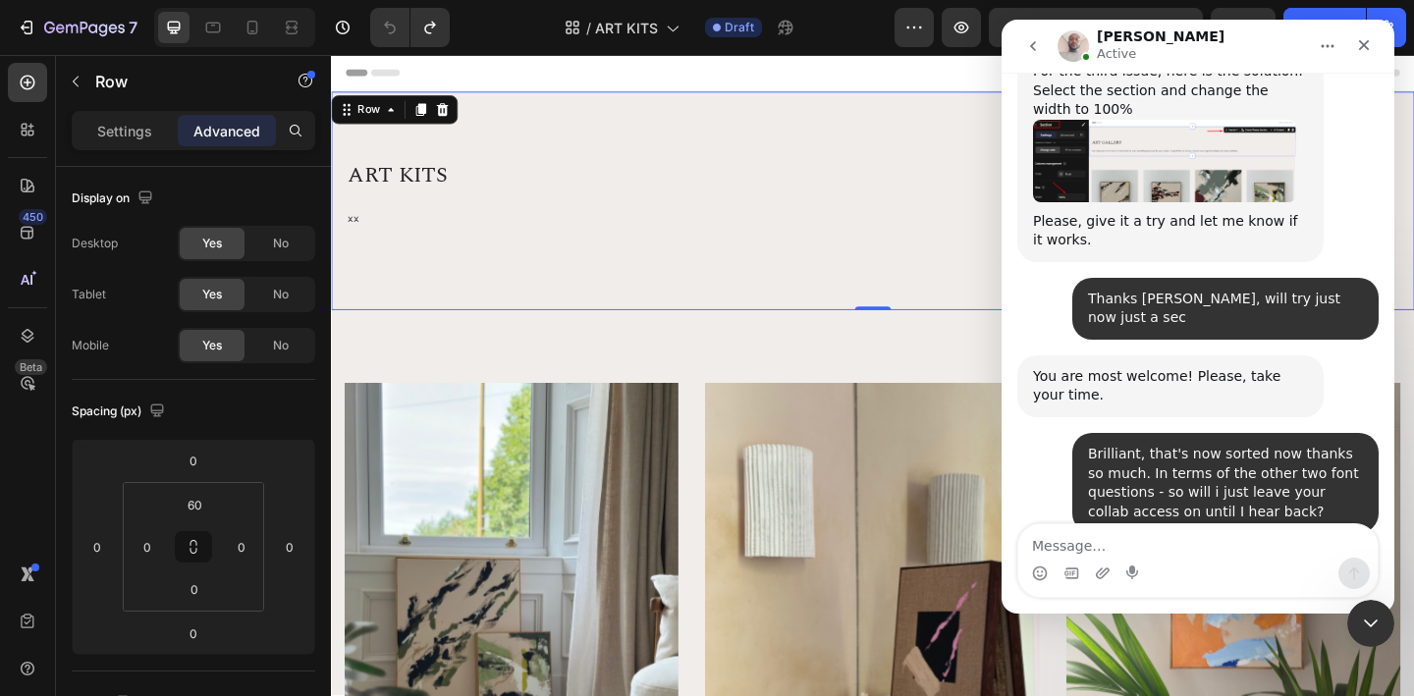
scroll to position [4095, 0]
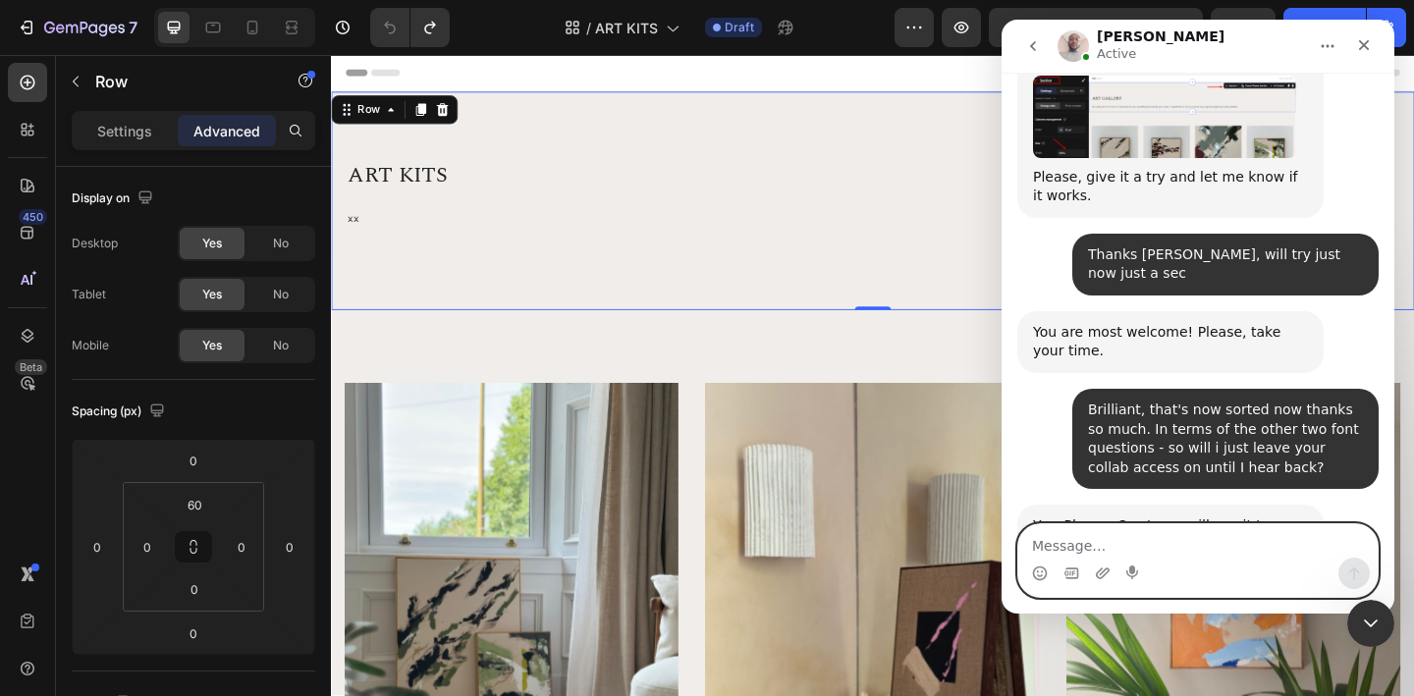
click at [1101, 542] on textarea "Message…" at bounding box center [1197, 540] width 359 height 33
type textarea "N"
type textarea "Ofc just glad I got help :)"
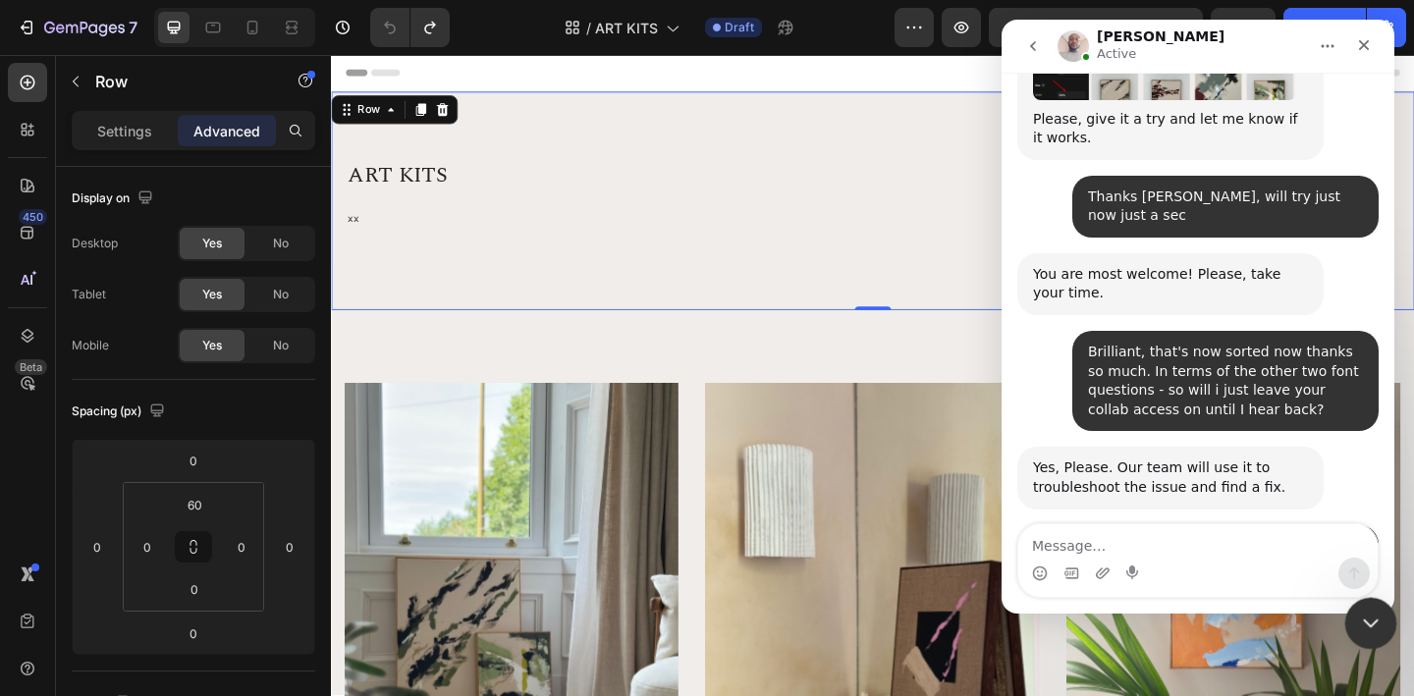
click at [1364, 618] on icon "Close Intercom Messenger" at bounding box center [1368, 621] width 24 height 24
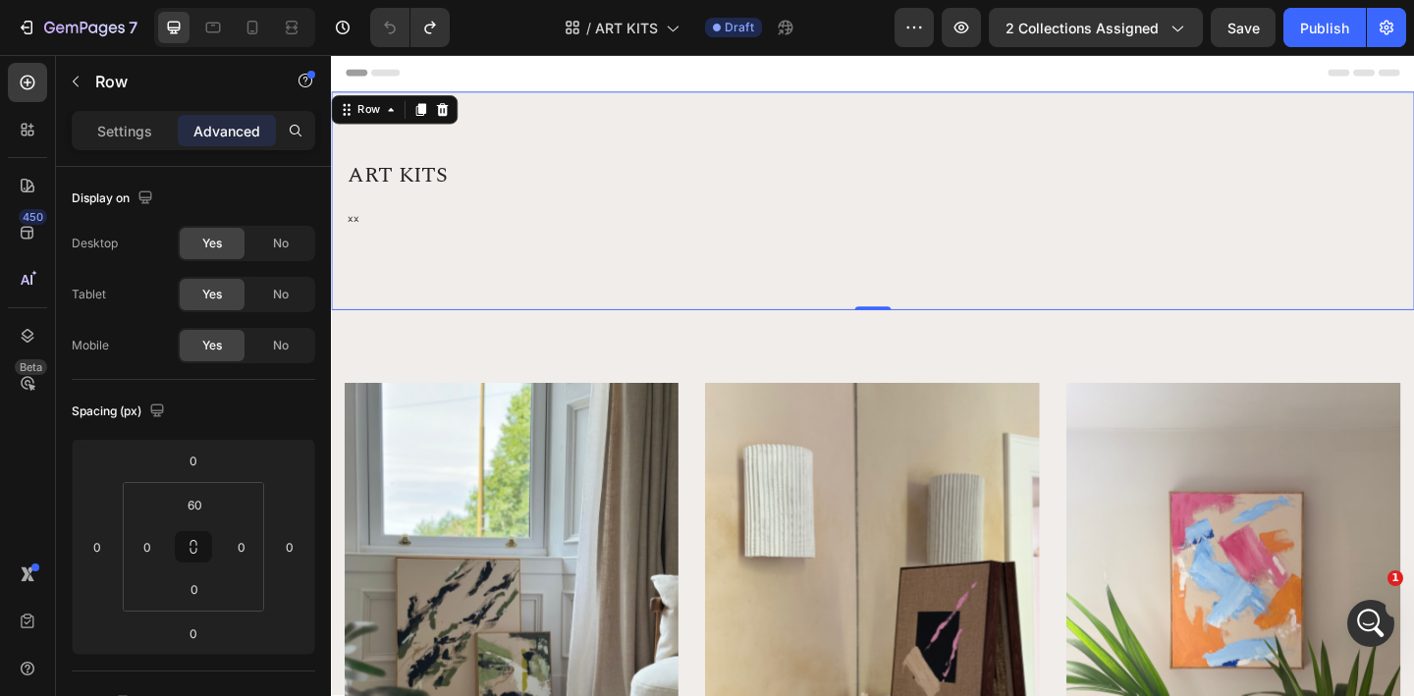
click at [927, 295] on div "ART KITS Heading xx Text block Row Row" at bounding box center [920, 243] width 1178 height 179
click at [402, 289] on div "ART KITS Heading xx Text block Row Row" at bounding box center [920, 243] width 1178 height 179
click at [455, 118] on icon at bounding box center [452, 115] width 13 height 14
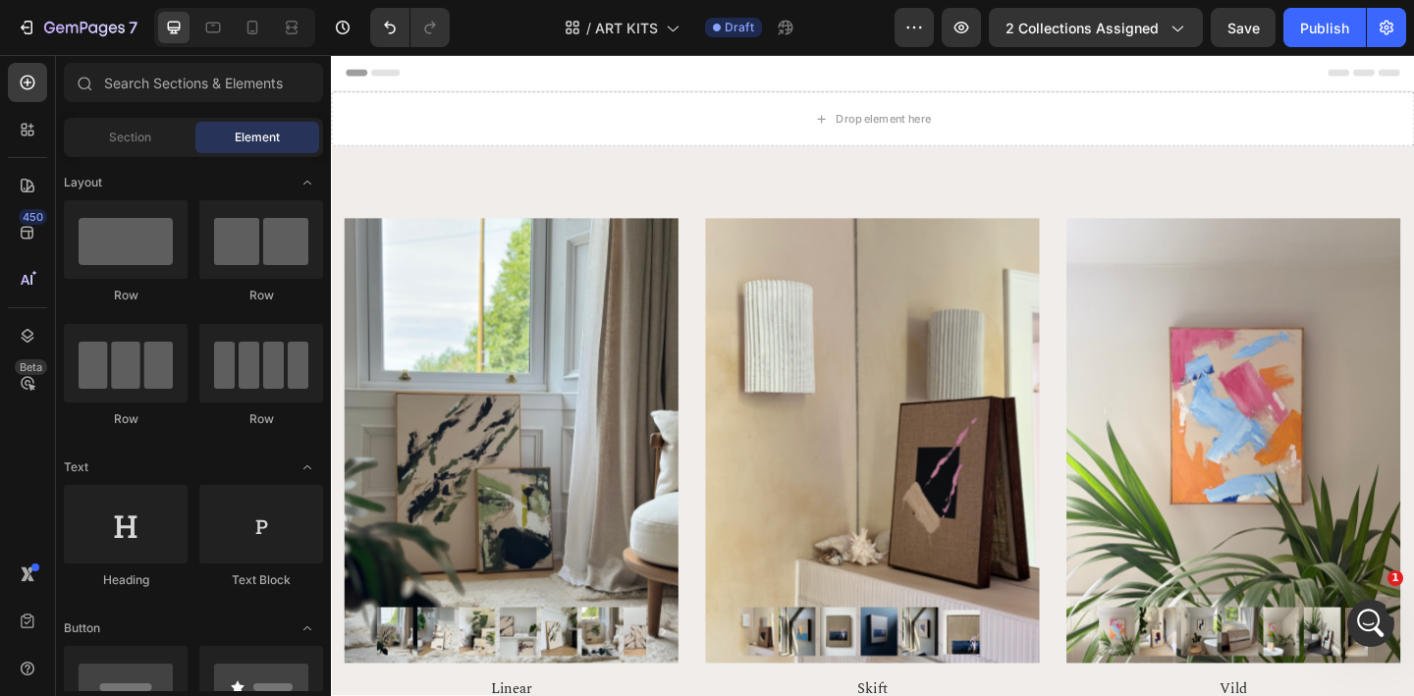
click at [887, 127] on div "Drop element here" at bounding box center [932, 125] width 104 height 16
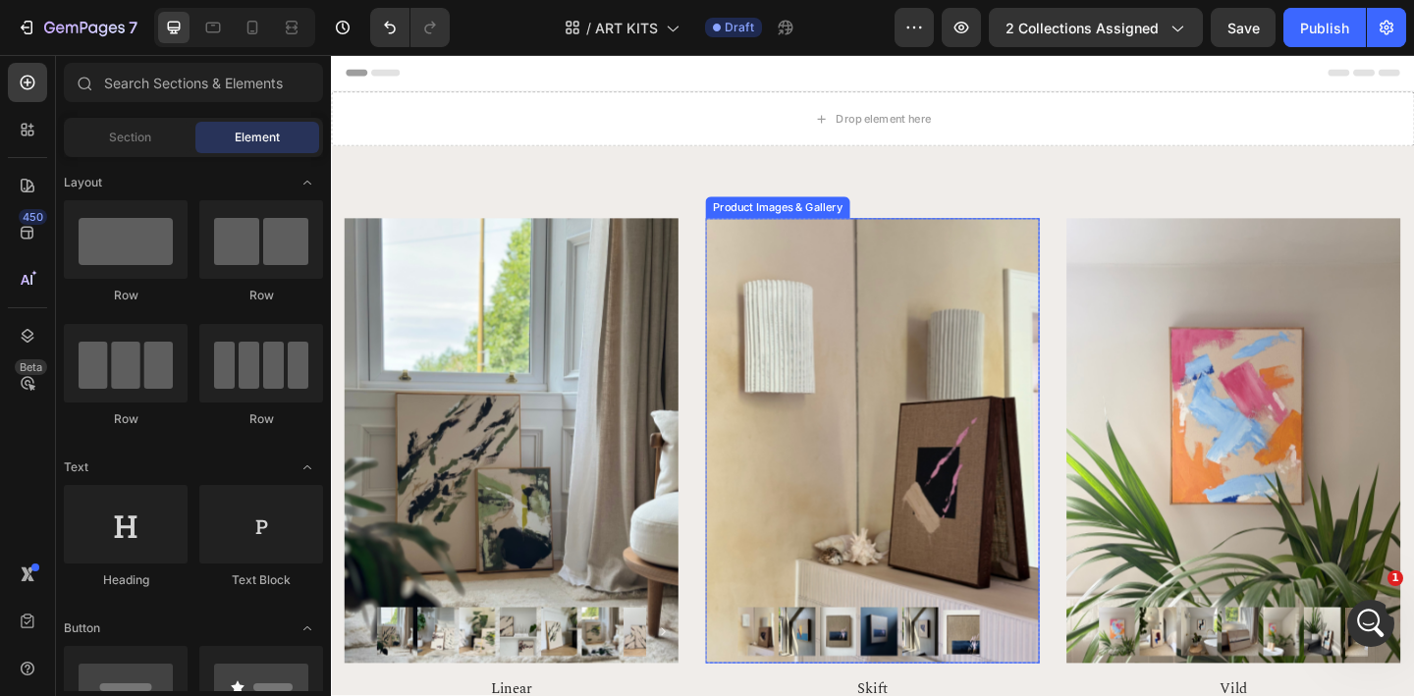
scroll to position [4229, 0]
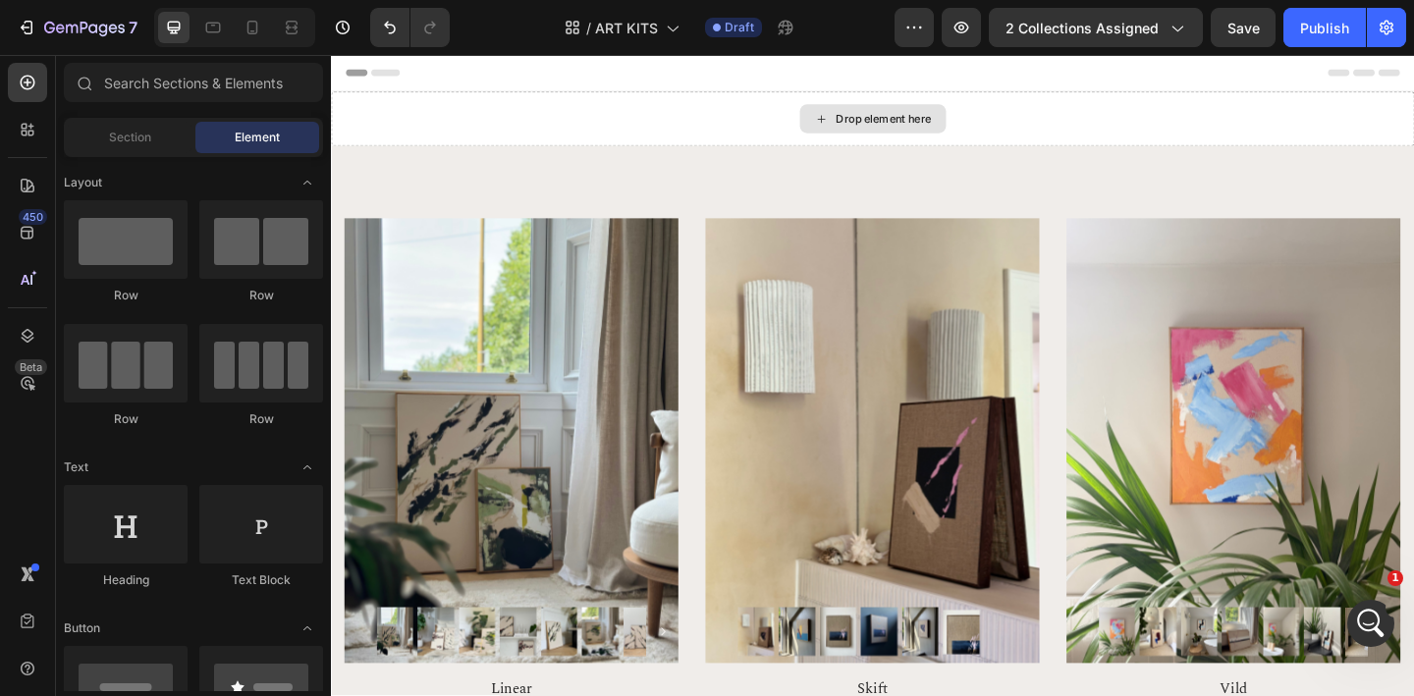
click at [909, 129] on div "Drop element here" at bounding box center [932, 125] width 104 height 16
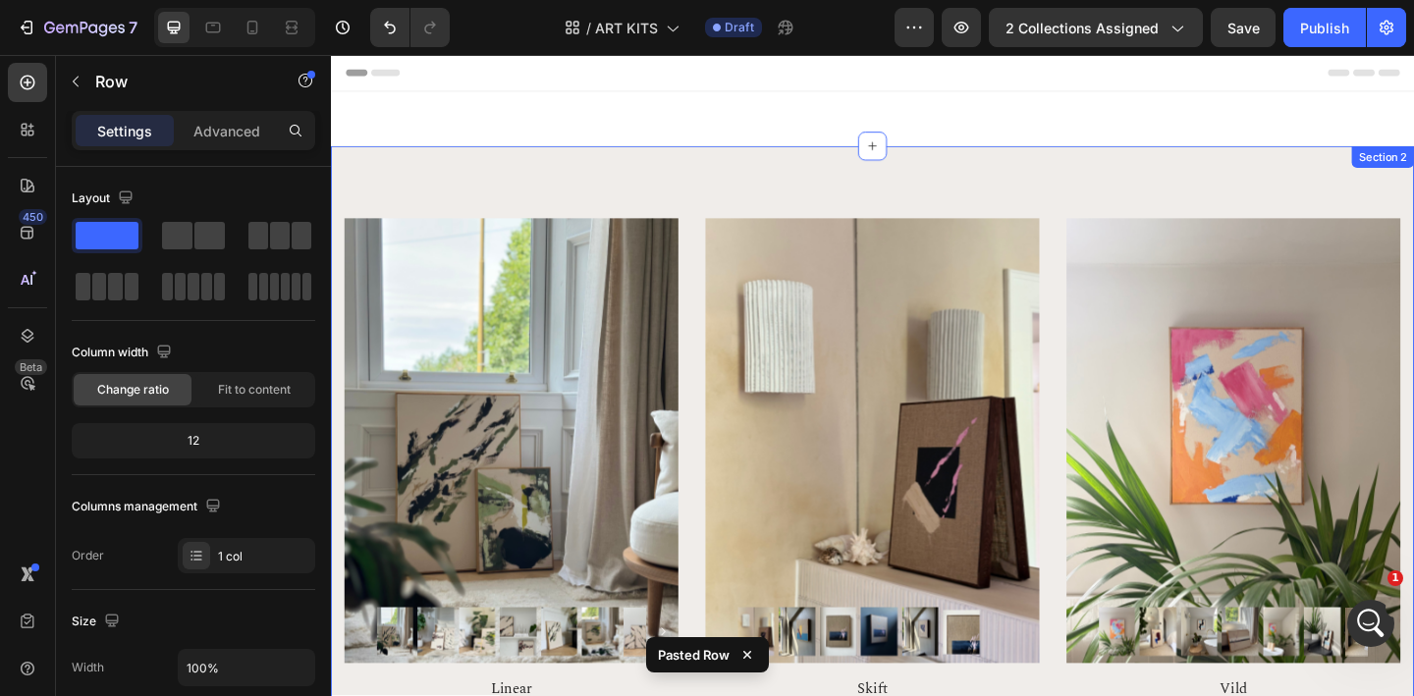
scroll to position [1418, 0]
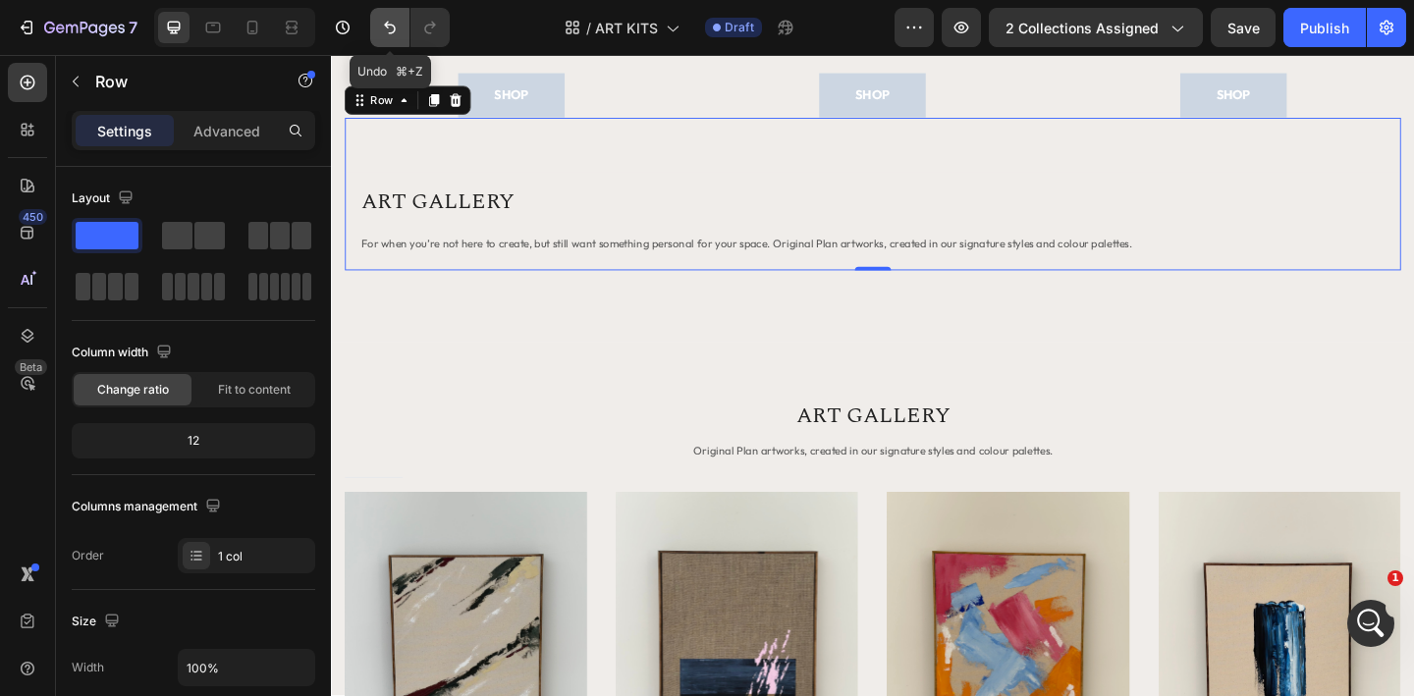
click at [393, 36] on icon "Undo/Redo" at bounding box center [390, 28] width 20 height 20
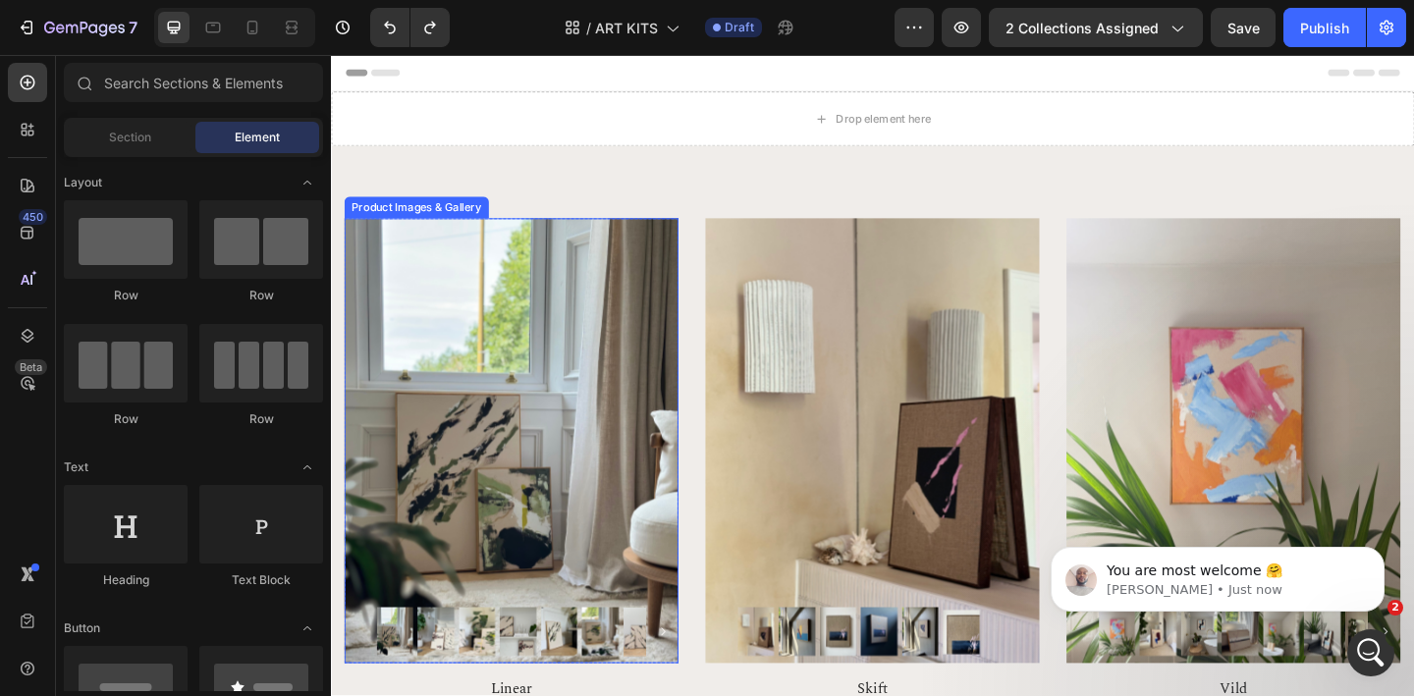
scroll to position [0, 0]
click at [788, 127] on div "Drop element here" at bounding box center [920, 124] width 1178 height 59
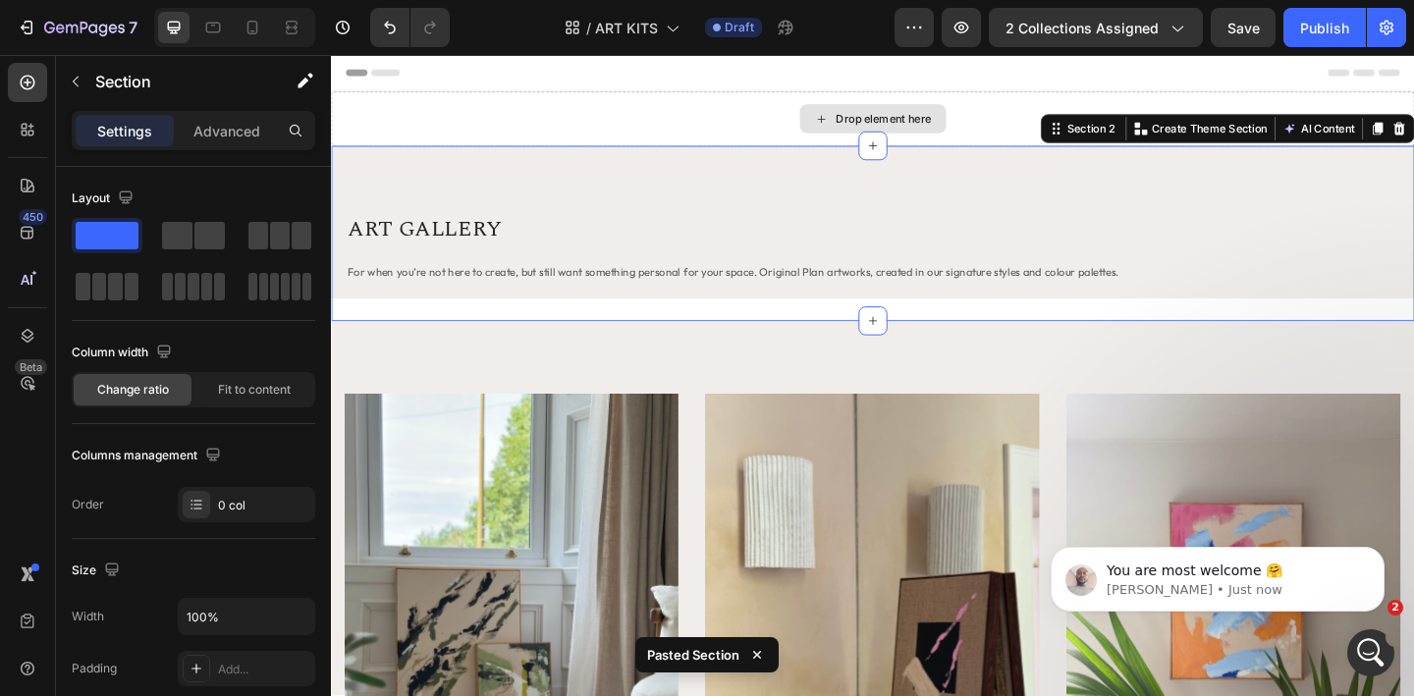
click at [551, 139] on div "Drop element here" at bounding box center [920, 124] width 1178 height 59
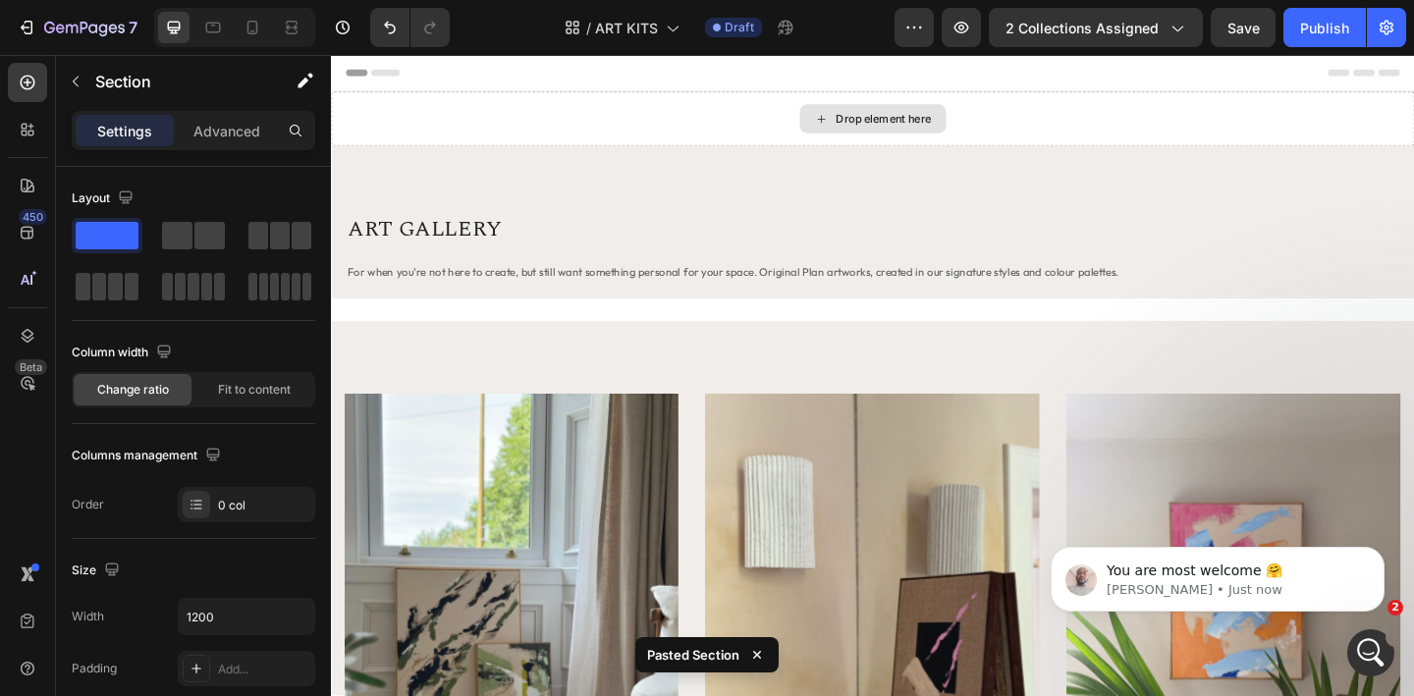
click at [521, 113] on div "Drop element here" at bounding box center [920, 124] width 1178 height 59
click at [1057, 110] on div "Drop element here" at bounding box center [920, 124] width 1178 height 59
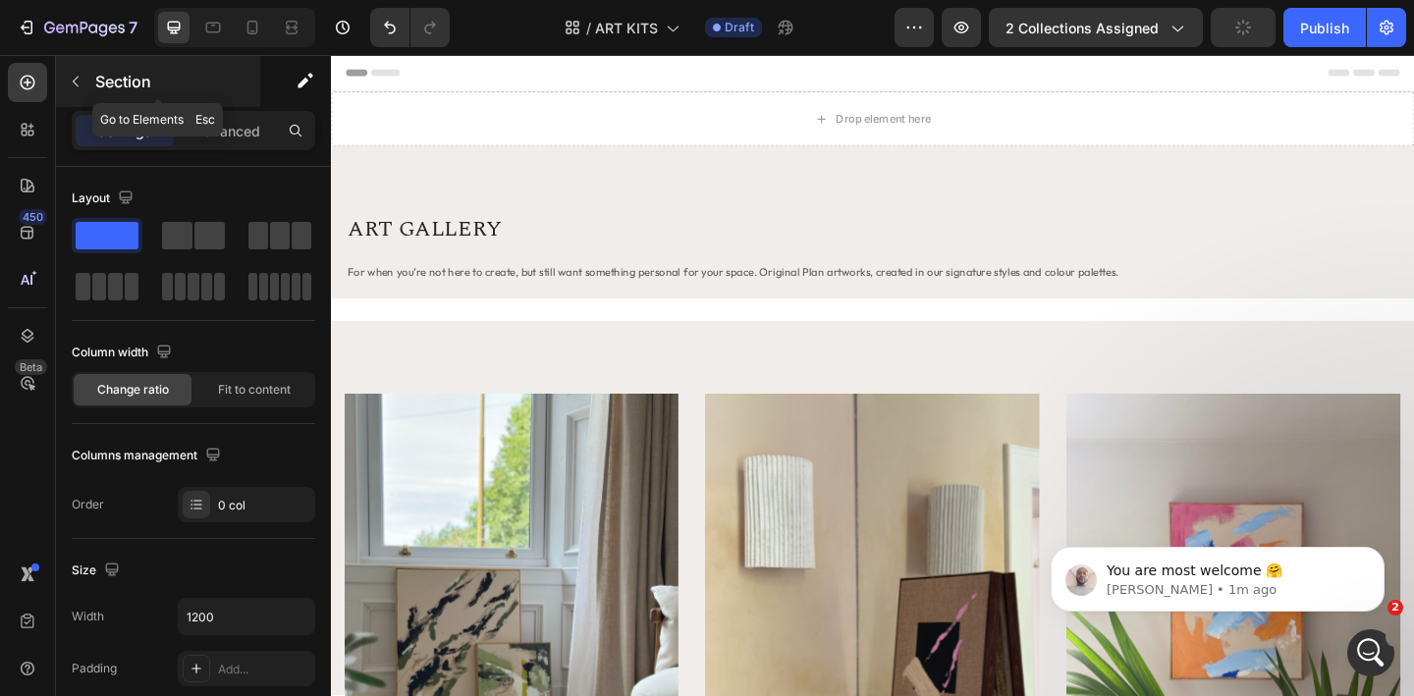
click at [81, 84] on icon "button" at bounding box center [76, 82] width 16 height 16
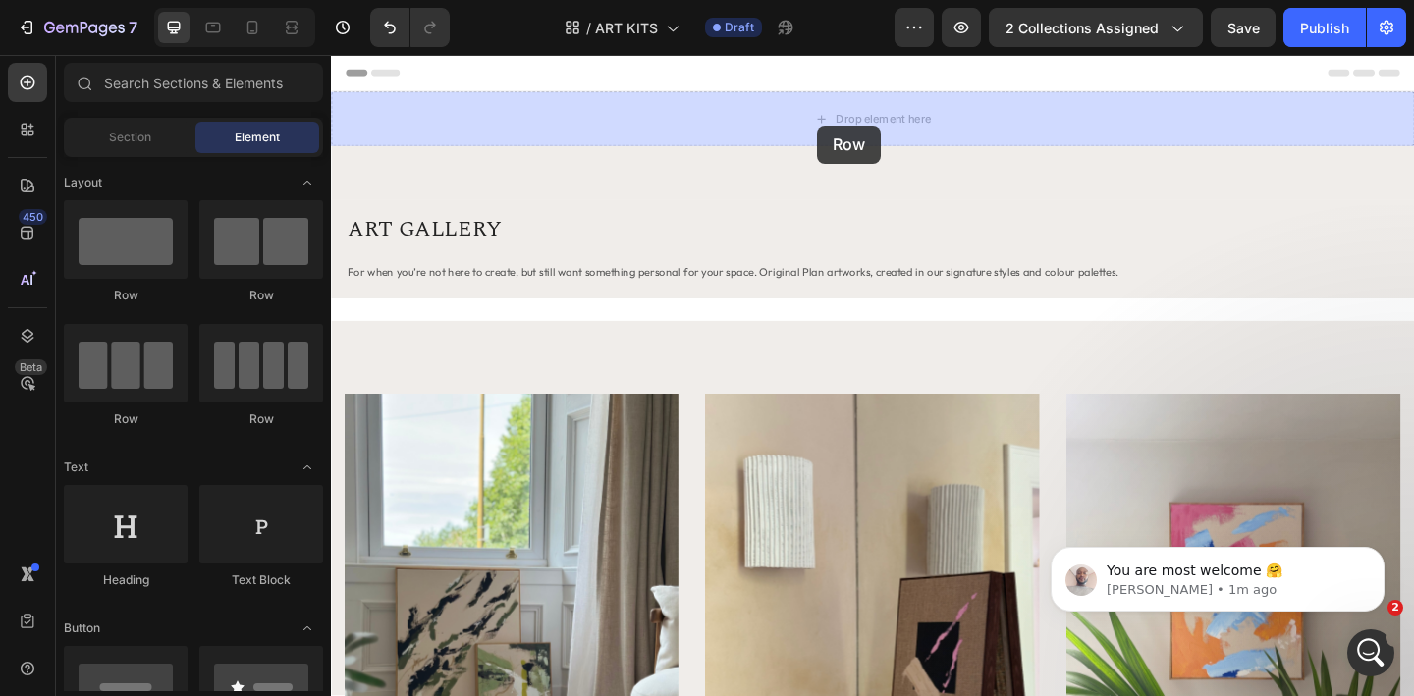
drag, startPoint x: 786, startPoint y: 168, endPoint x: 859, endPoint y: 132, distance: 82.1
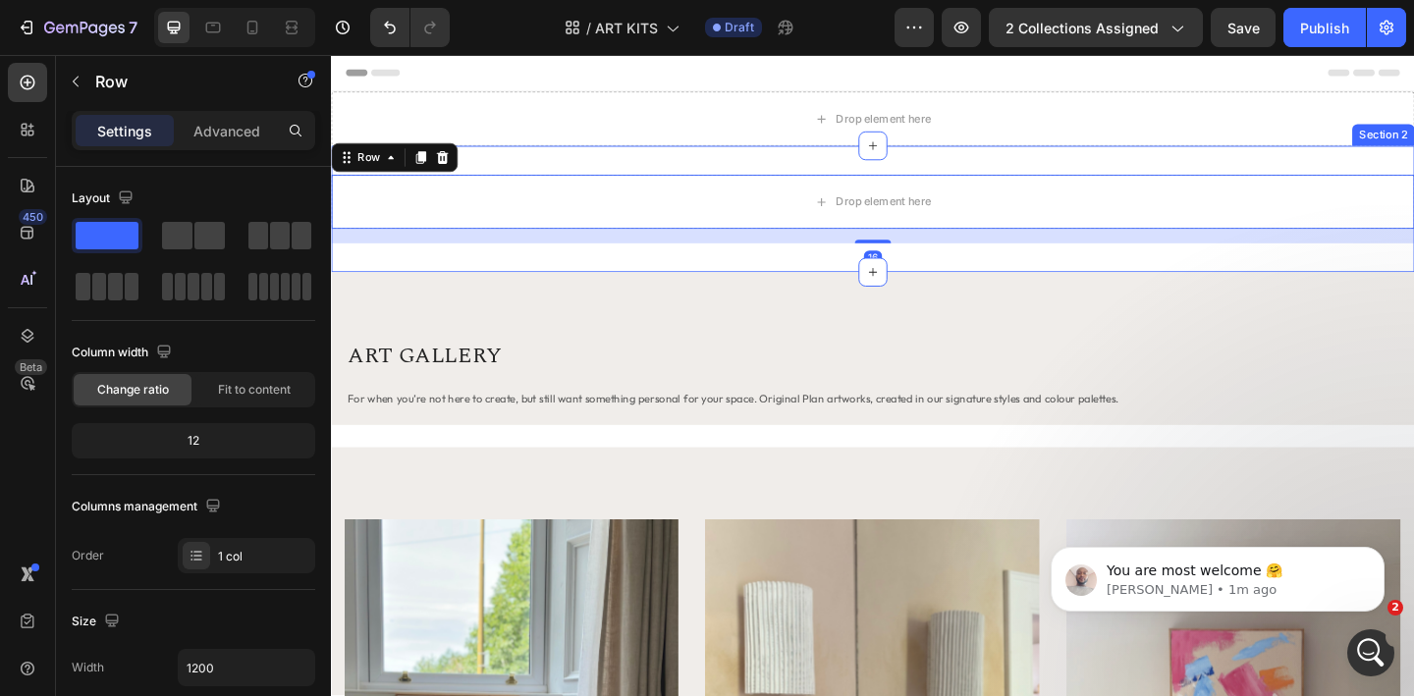
click at [1058, 165] on div "Drop element here Row 16 Section 2" at bounding box center [920, 222] width 1178 height 137
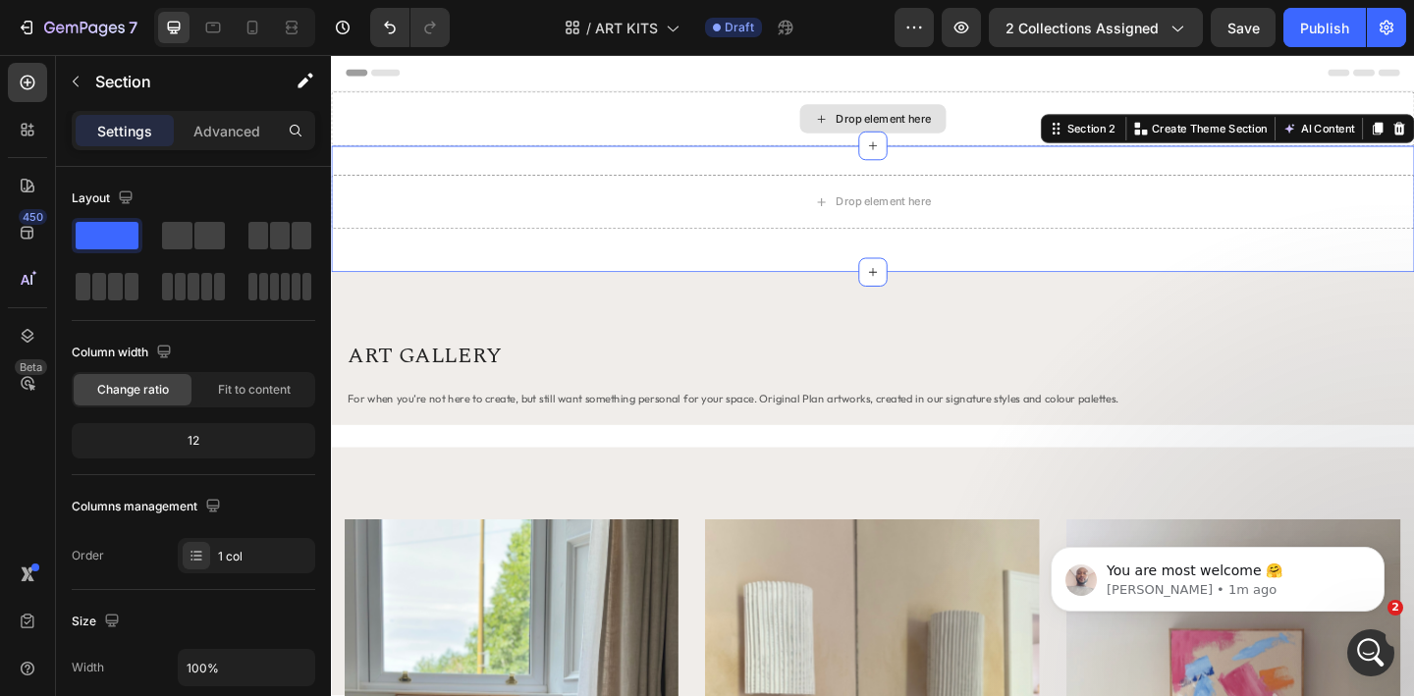
click at [1040, 112] on div "Drop element here" at bounding box center [920, 124] width 1178 height 59
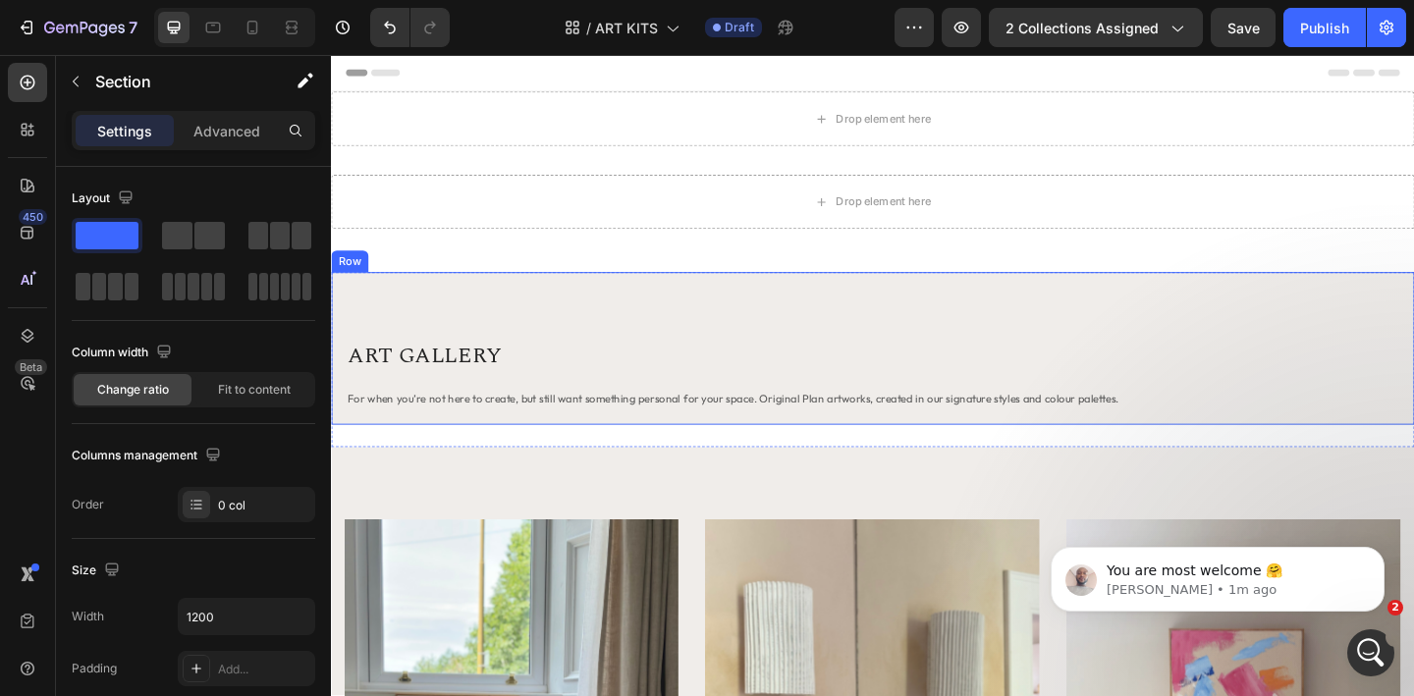
click at [524, 321] on div "ART GALLERY Heading For when you’re not here to create, but still want somethin…" at bounding box center [920, 375] width 1178 height 166
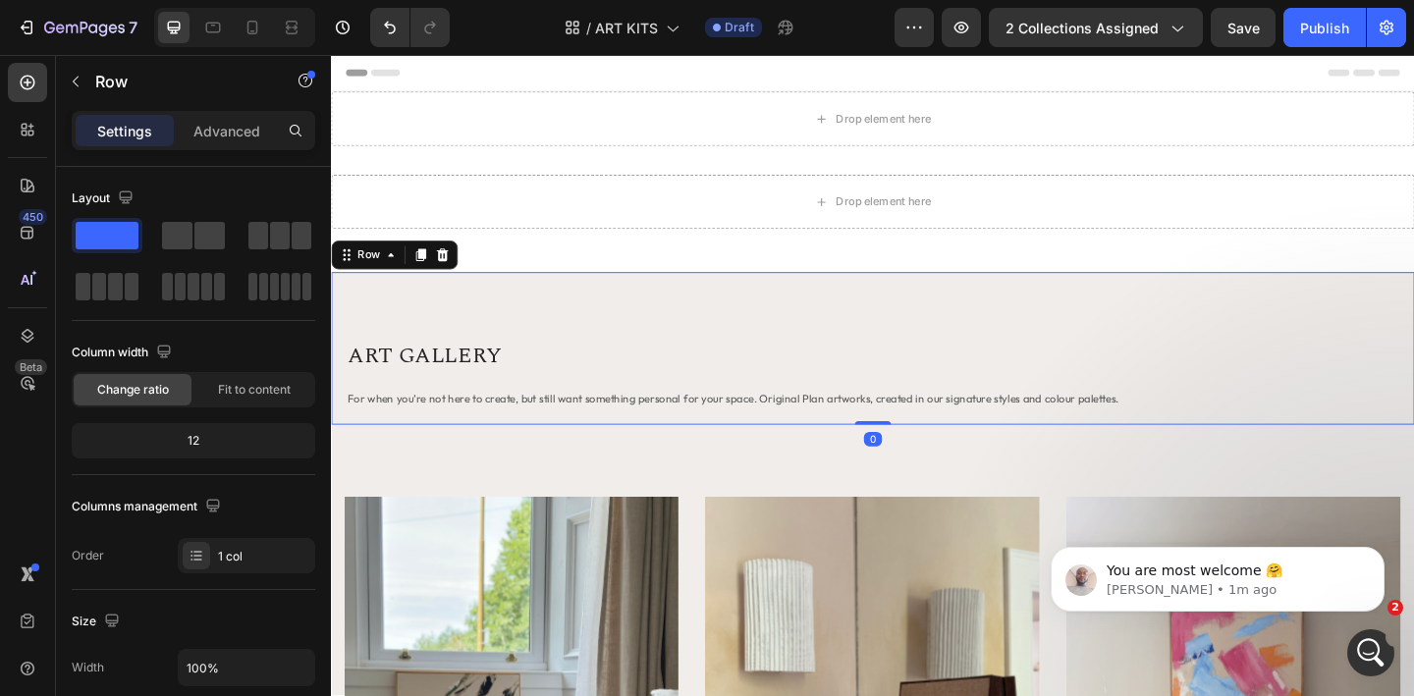
drag, startPoint x: 930, startPoint y: 480, endPoint x: 918, endPoint y: 398, distance: 83.3
click at [918, 398] on div "ART GALLERY Heading For when you’re not here to create, but still want somethin…" at bounding box center [920, 375] width 1178 height 166
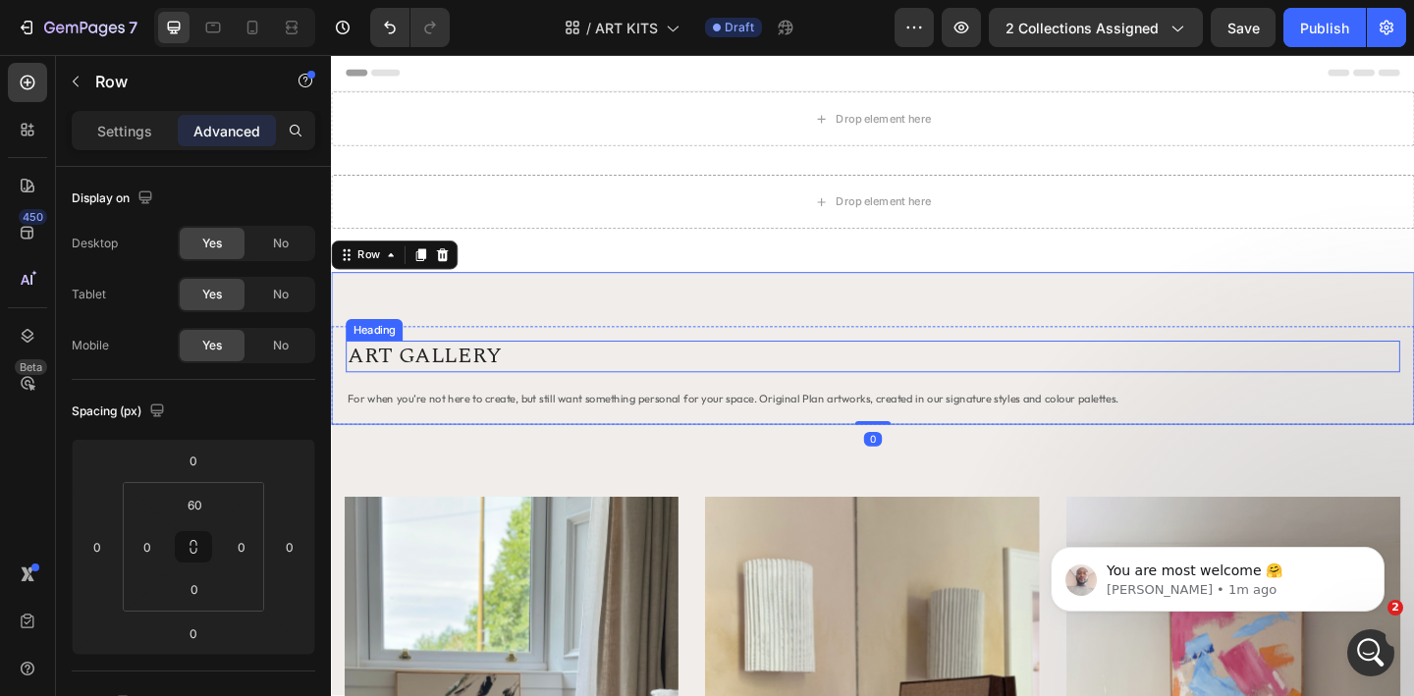
click at [430, 383] on h2 "ART GALLERY" at bounding box center [920, 383] width 1147 height 34
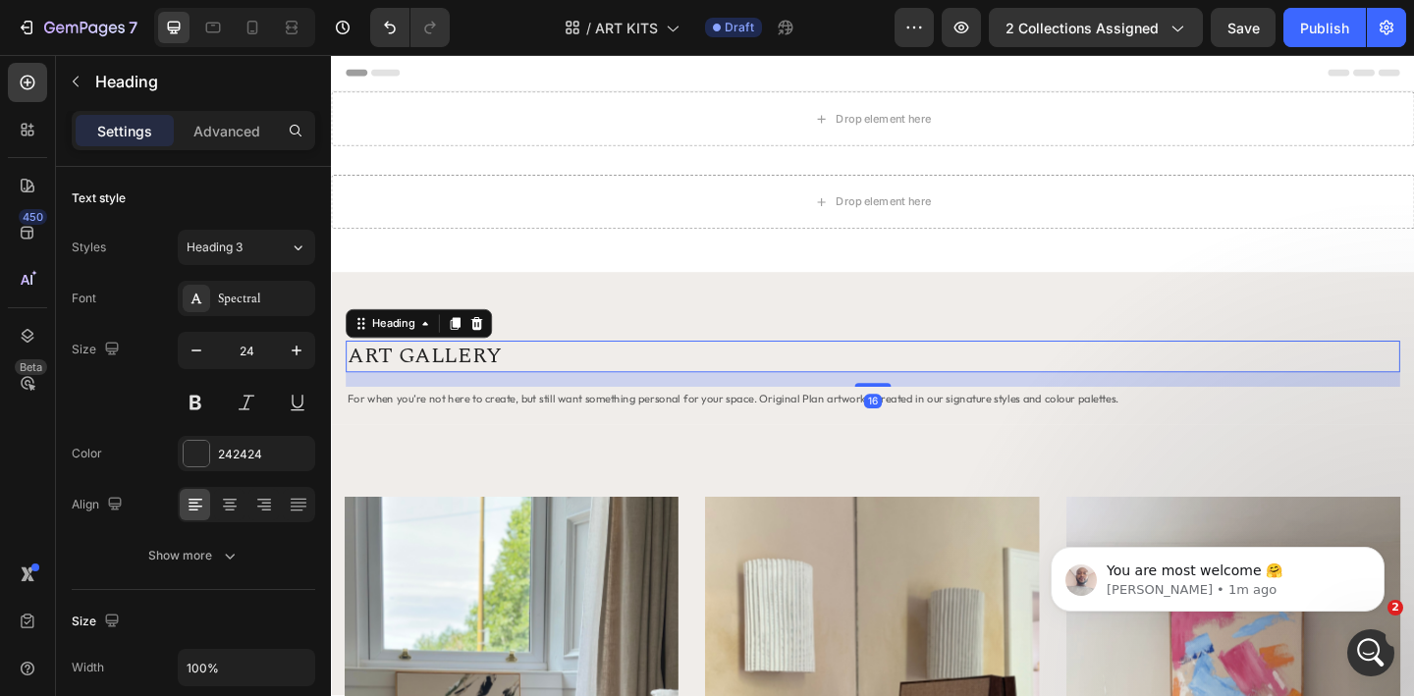
click at [456, 381] on h2 "ART GALLERY" at bounding box center [920, 383] width 1147 height 34
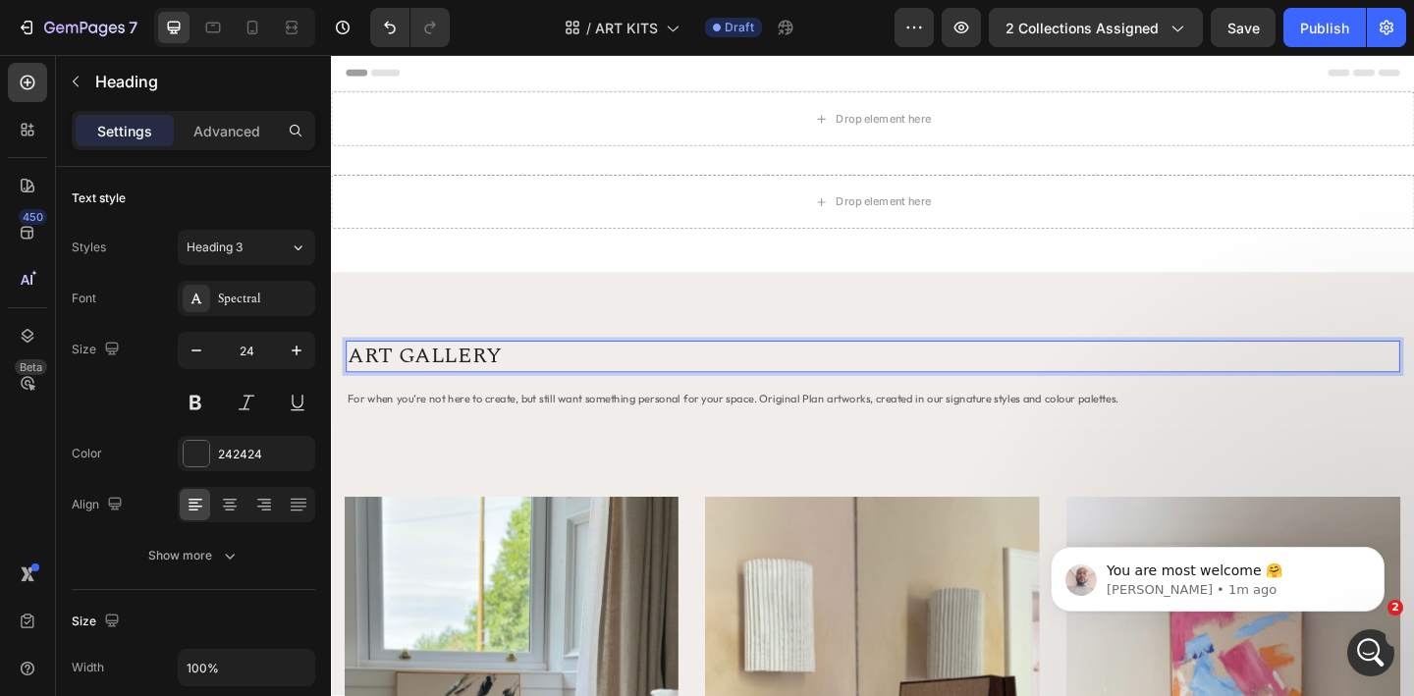
click at [476, 382] on p "ART GALLERY" at bounding box center [920, 383] width 1143 height 30
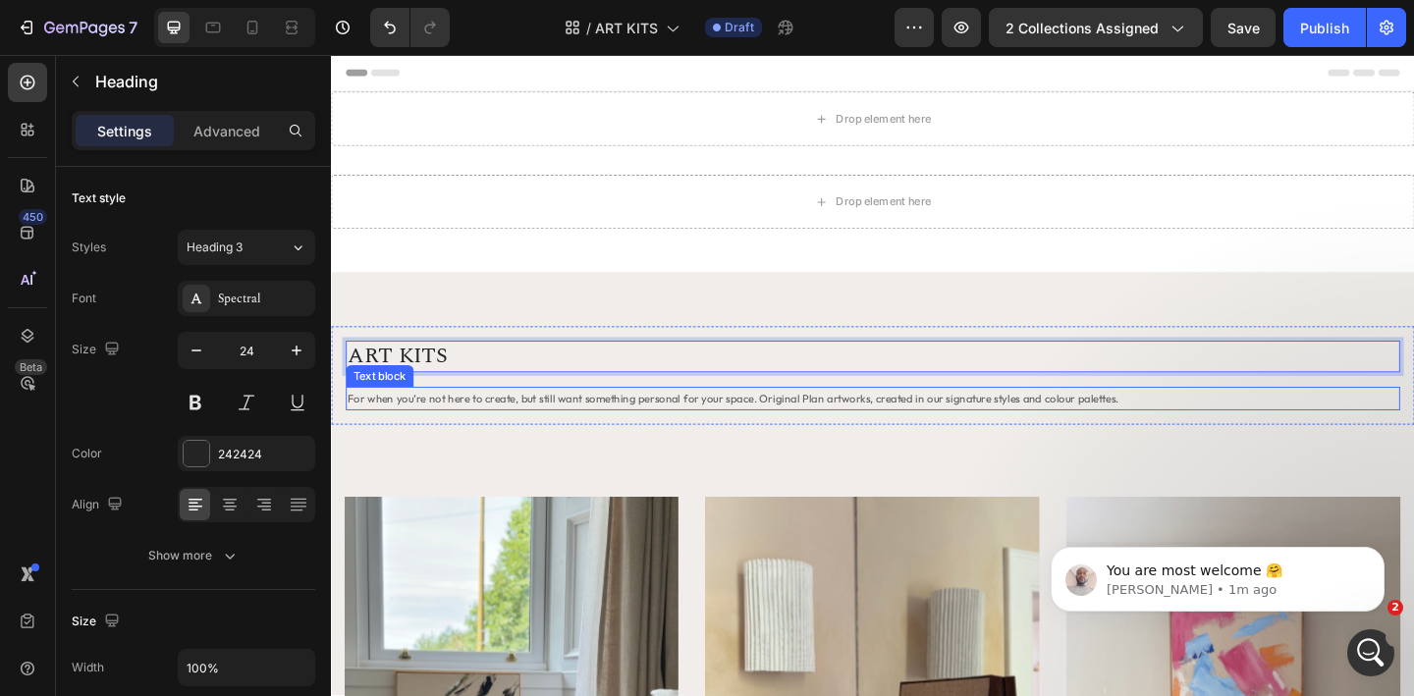
click at [509, 435] on span "For when you’re not here to create, but still want something personal for your …" at bounding box center [768, 428] width 839 height 15
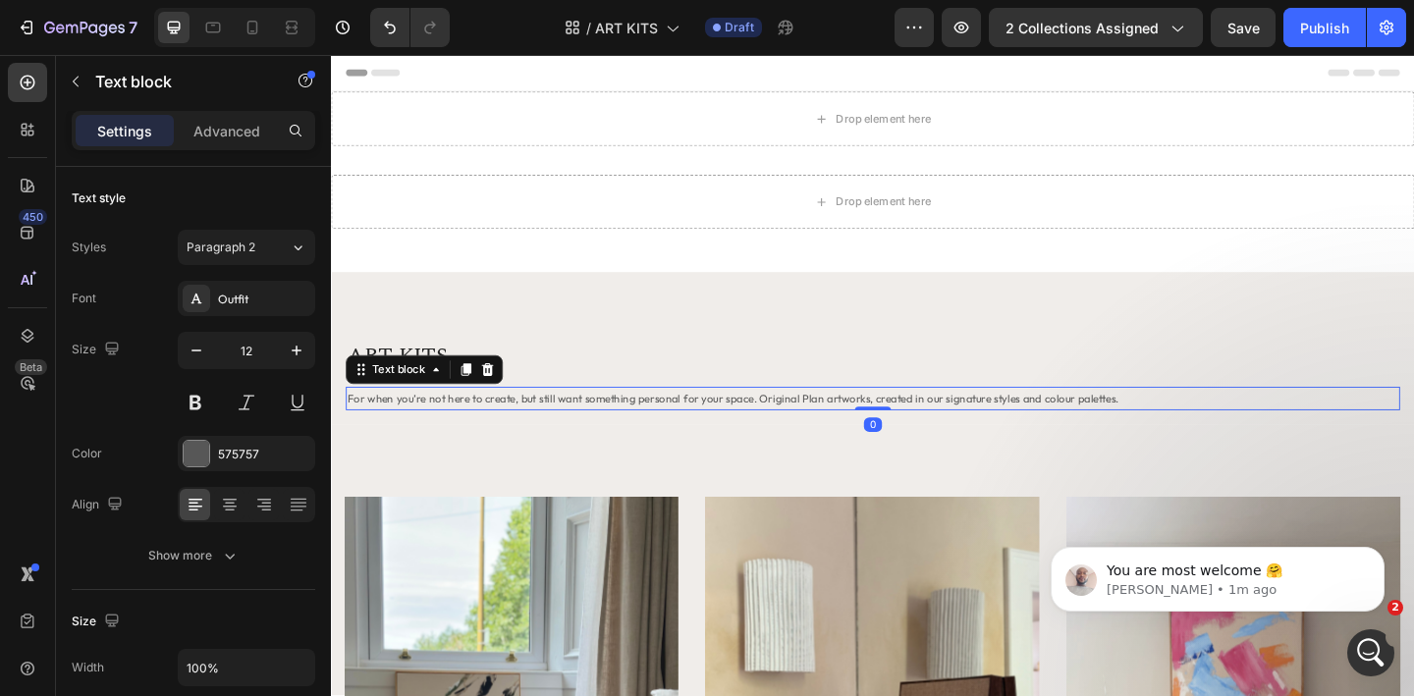
click at [473, 431] on span "For when you’re not here to create, but still want something personal for your …" at bounding box center [768, 428] width 839 height 15
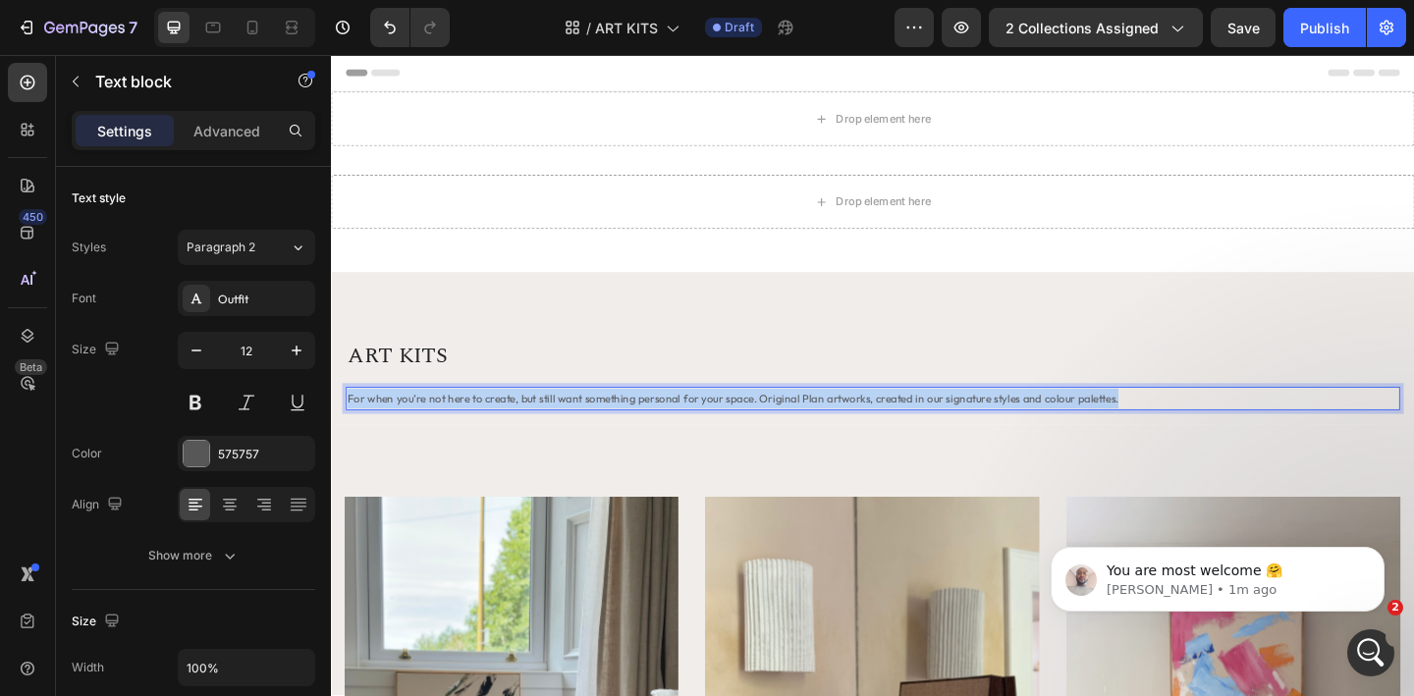
click at [473, 431] on span "For when you’re not here to create, but still want something personal for your …" at bounding box center [768, 428] width 839 height 15
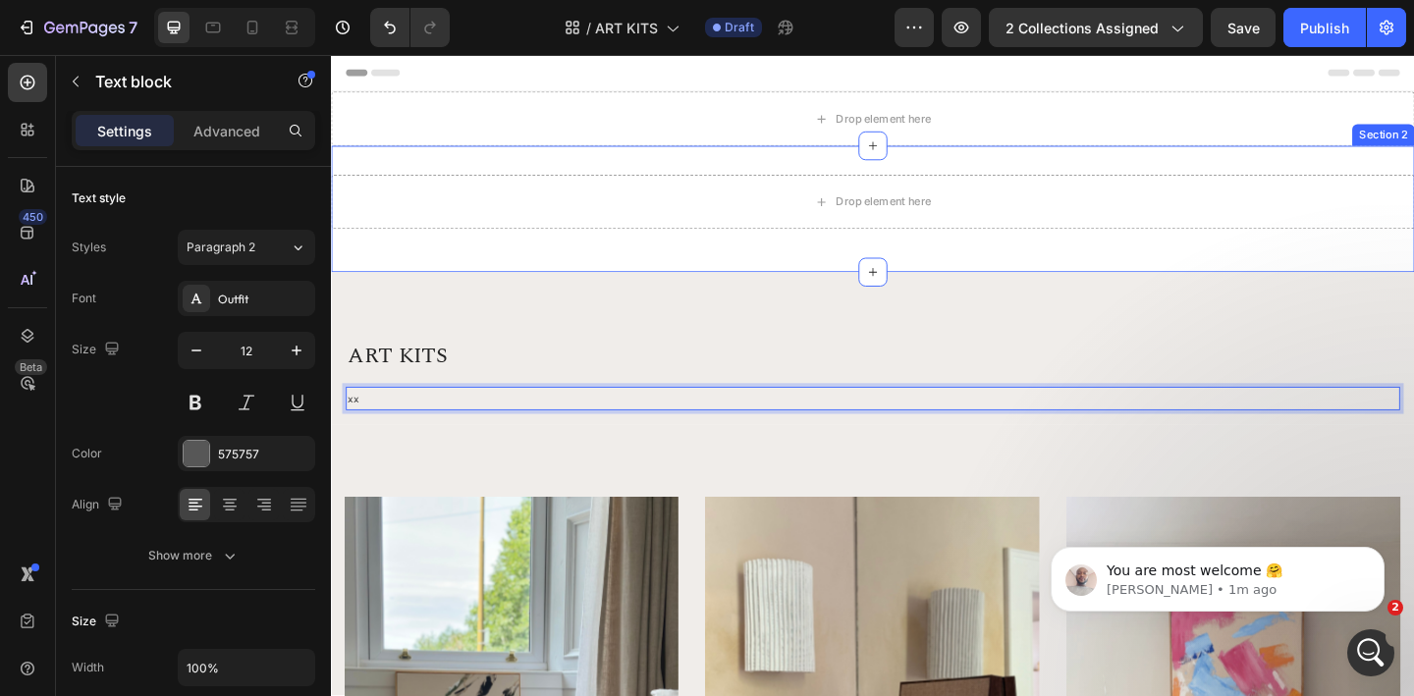
click at [864, 179] on div "Drop element here Row Section 2" at bounding box center [920, 222] width 1178 height 137
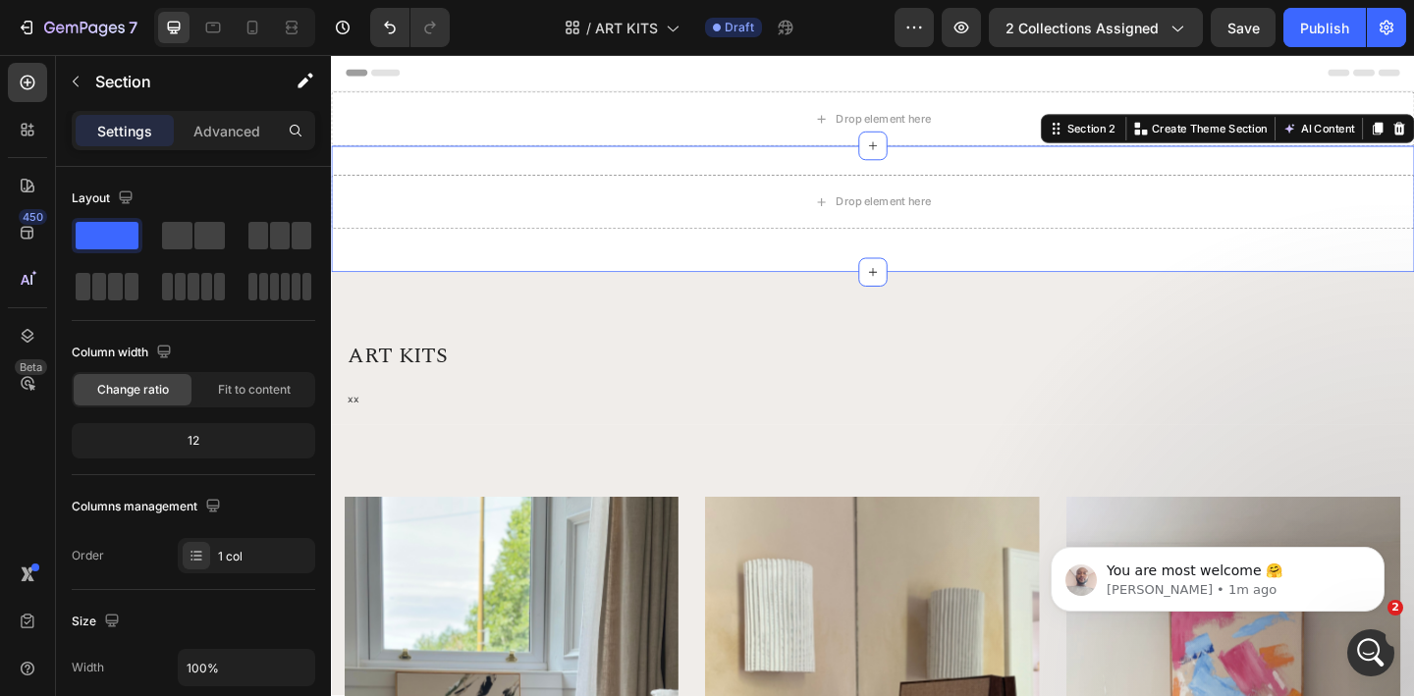
click at [1080, 116] on div "Drop element here" at bounding box center [920, 124] width 1178 height 59
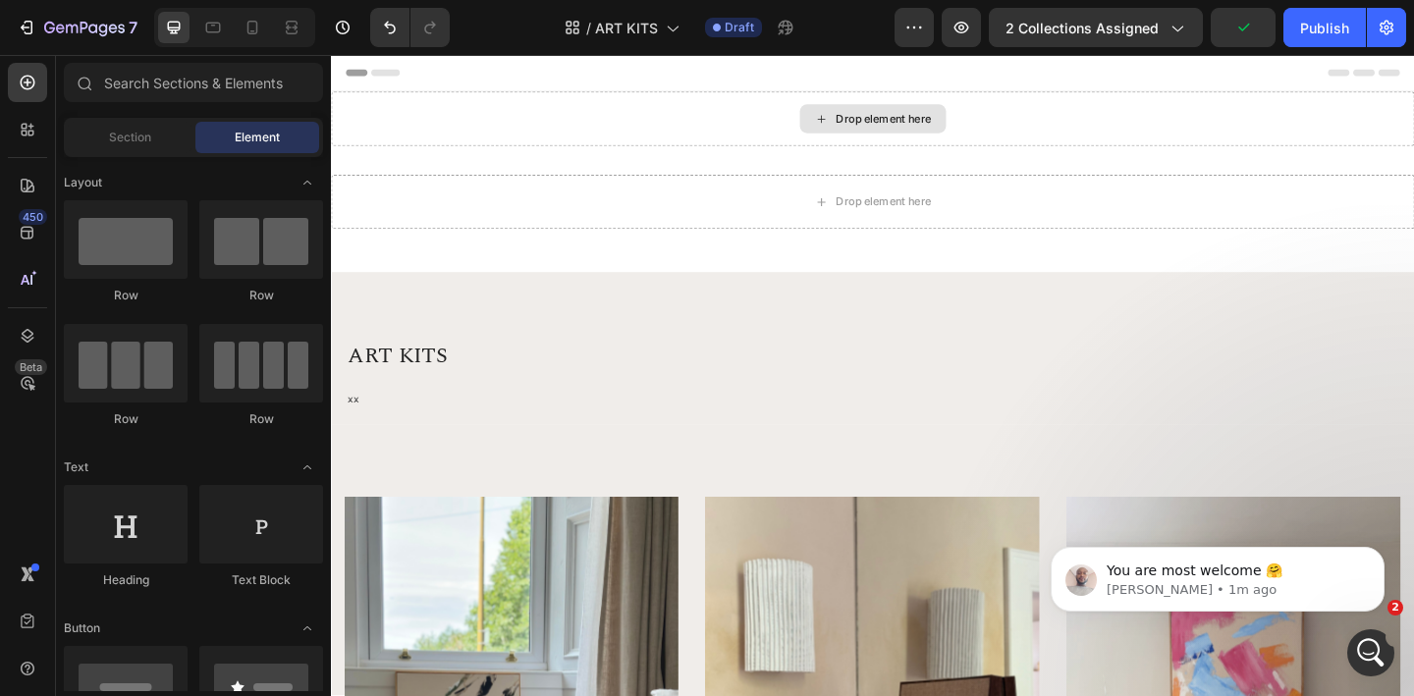
click at [921, 136] on div "Drop element here" at bounding box center [920, 124] width 159 height 31
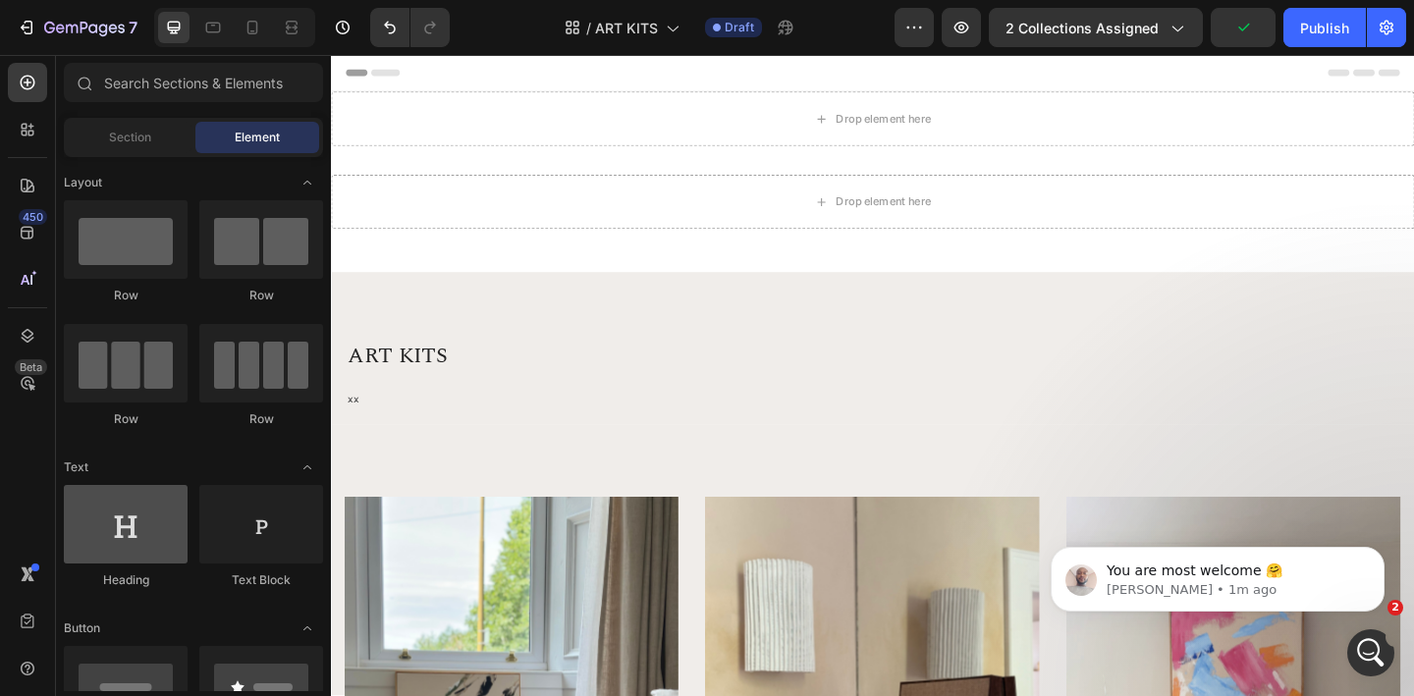
click at [123, 529] on div at bounding box center [126, 524] width 124 height 79
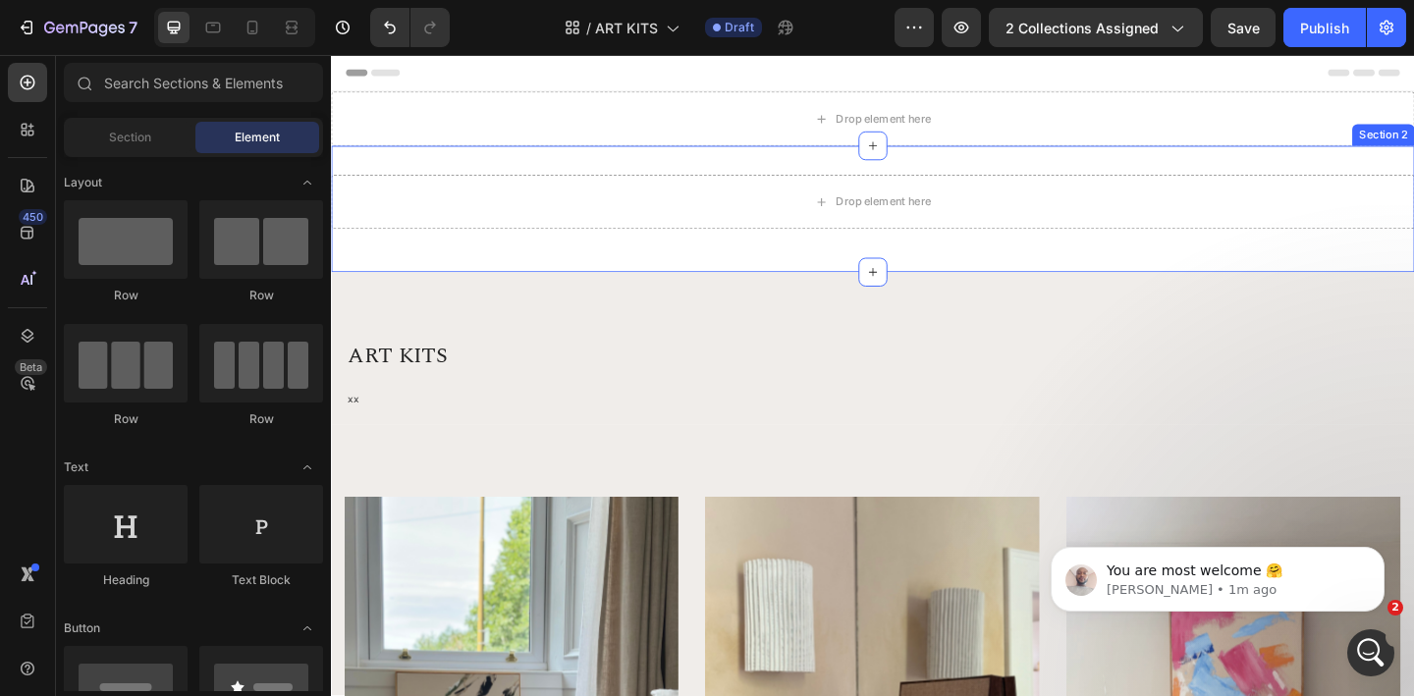
click at [1039, 177] on div "Drop element here Row Section 2" at bounding box center [920, 222] width 1178 height 137
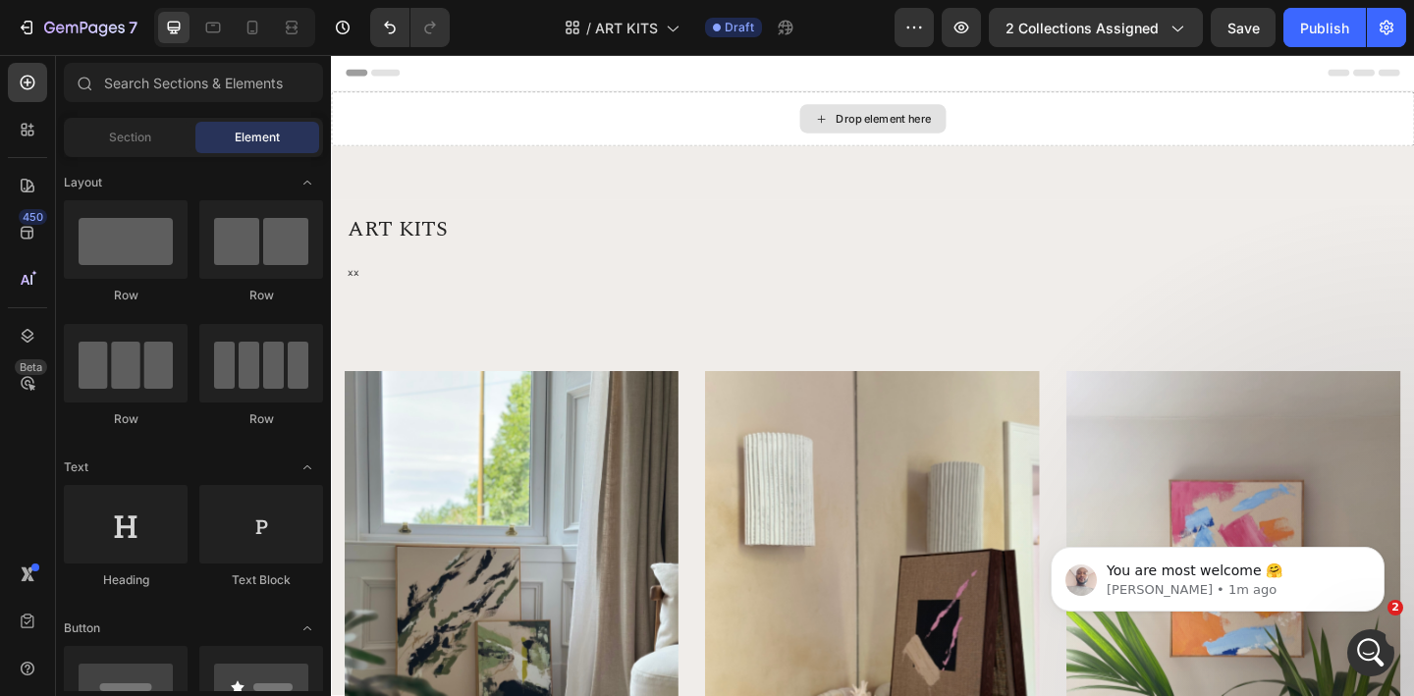
click at [1196, 116] on div "Drop element here" at bounding box center [920, 124] width 1178 height 59
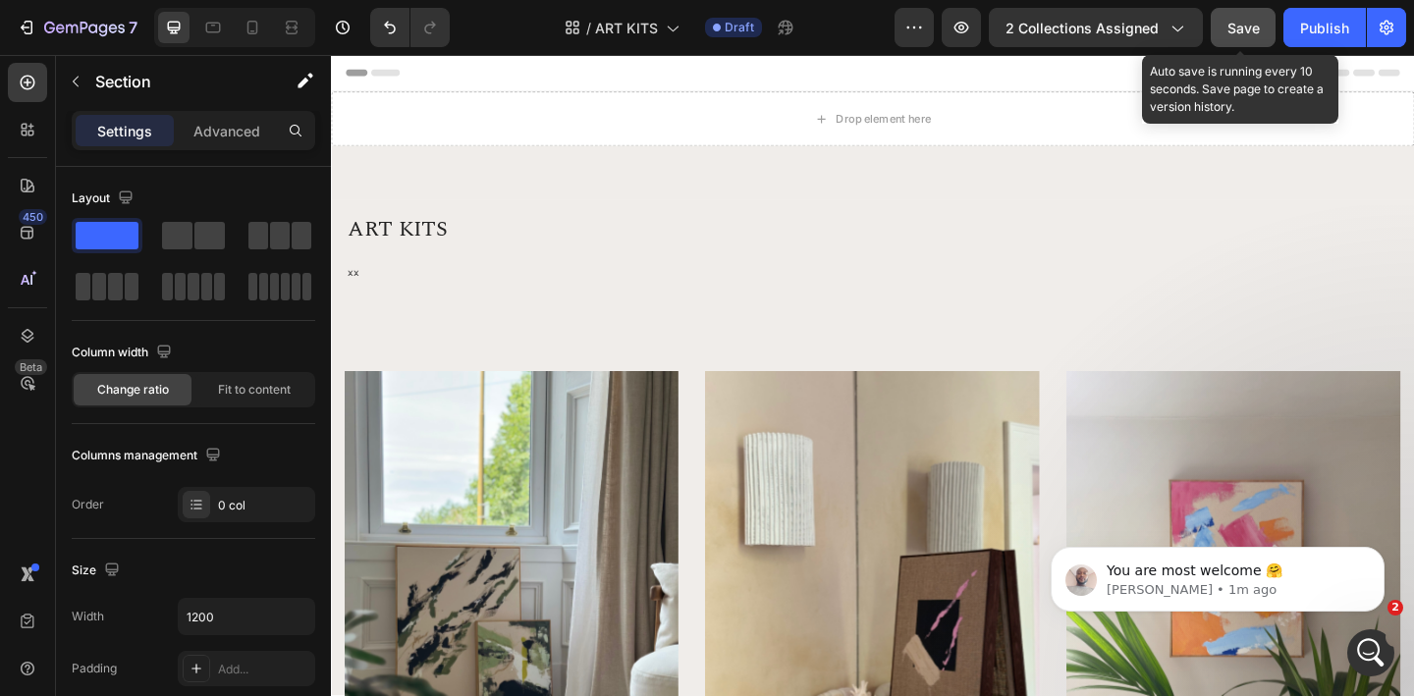
click at [1254, 29] on span "Save" at bounding box center [1244, 28] width 32 height 17
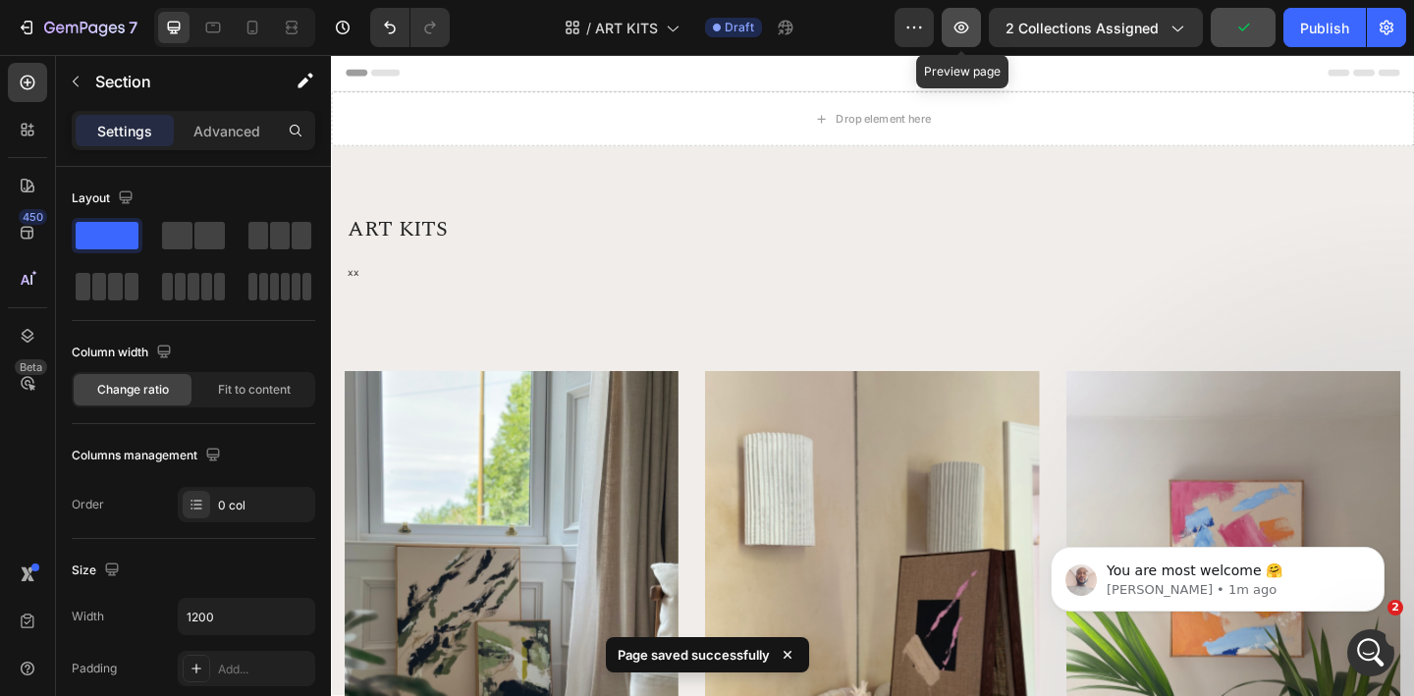
click at [964, 22] on icon "button" at bounding box center [962, 28] width 15 height 12
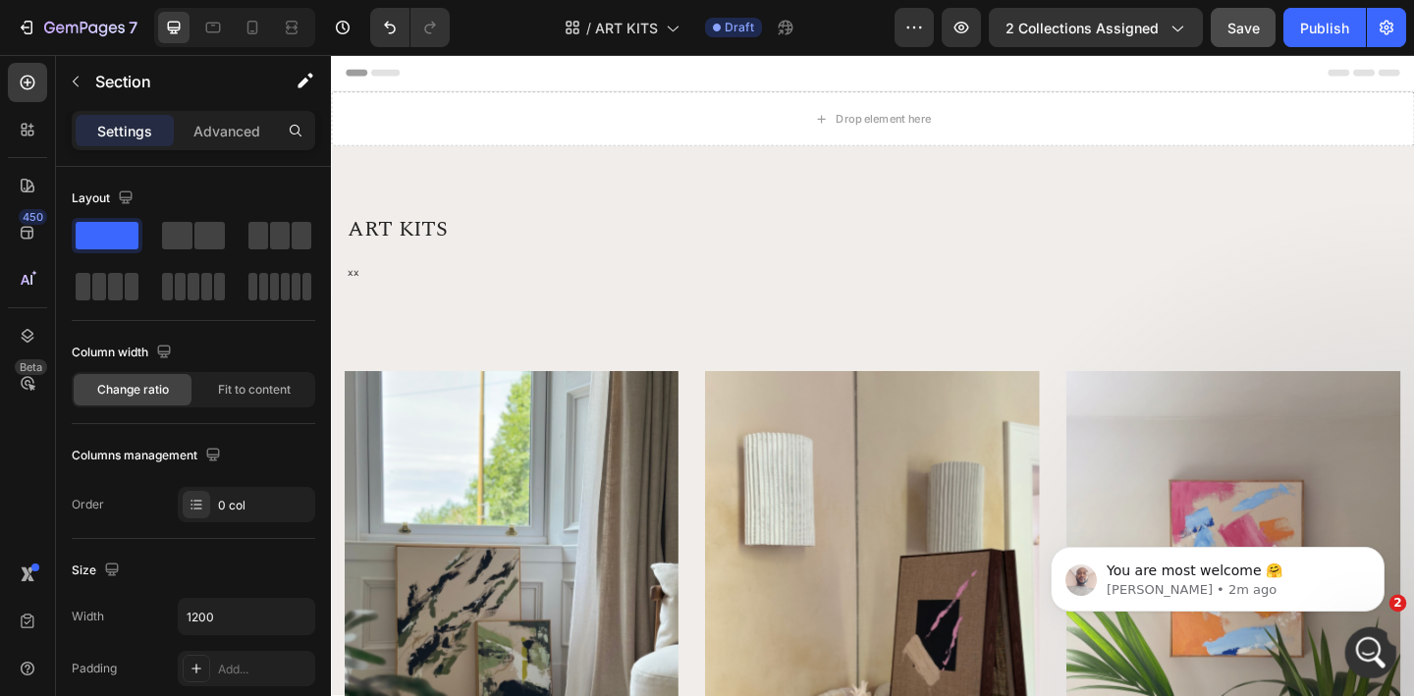
click at [1371, 650] on icon "Open Intercom Messenger" at bounding box center [1368, 650] width 32 height 32
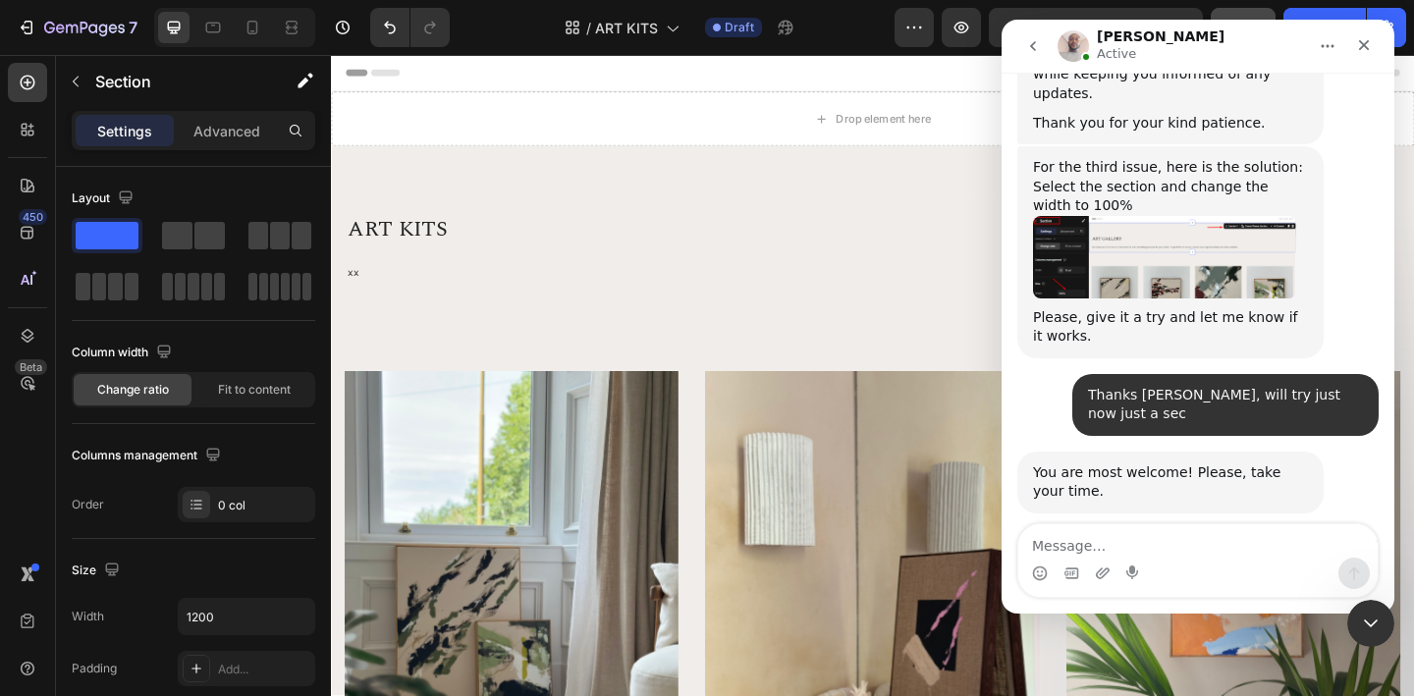
scroll to position [4212, 0]
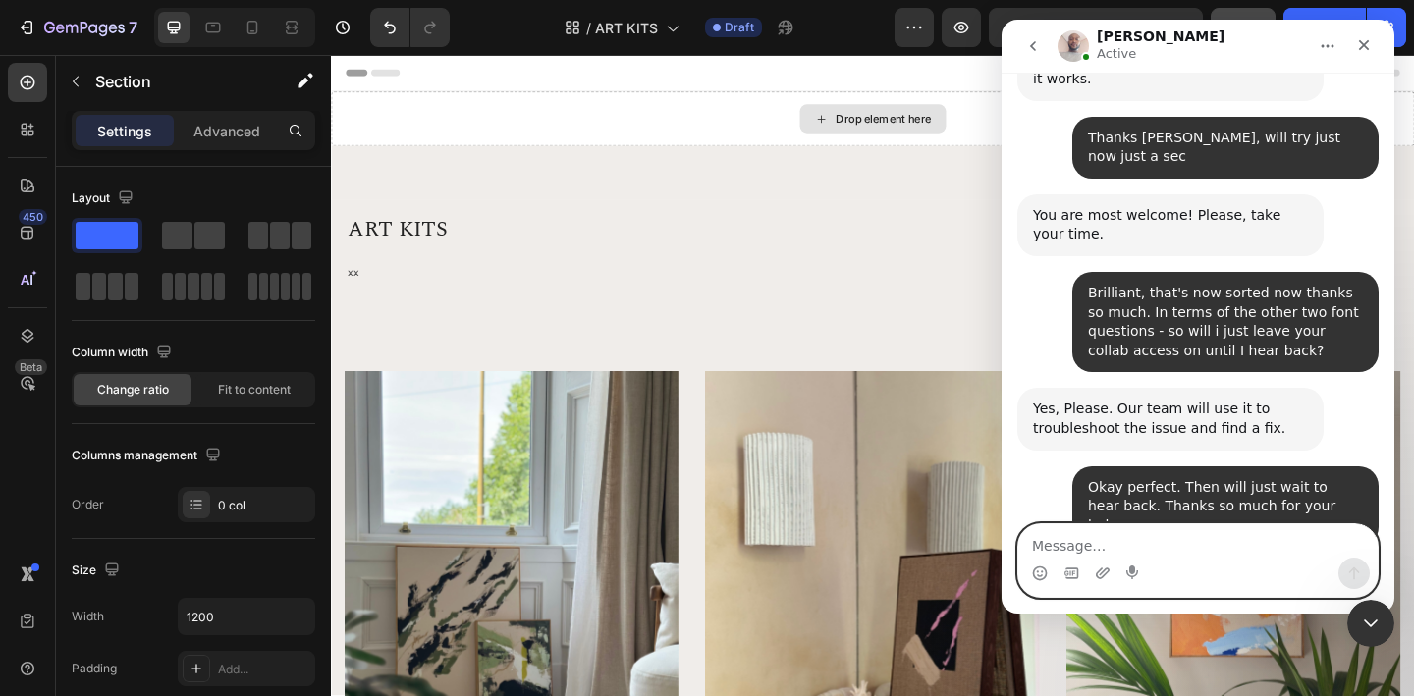
click at [1117, 540] on textarea "Message…" at bounding box center [1197, 540] width 359 height 33
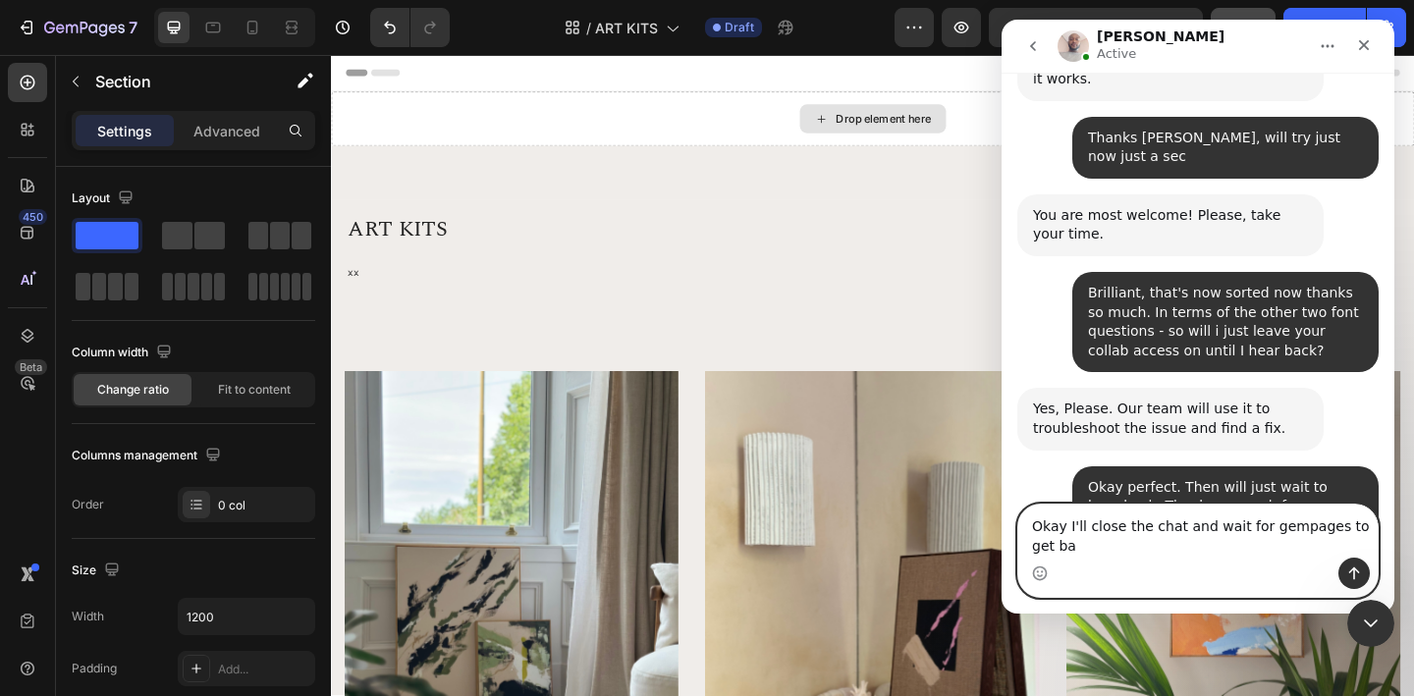
scroll to position [4232, 0]
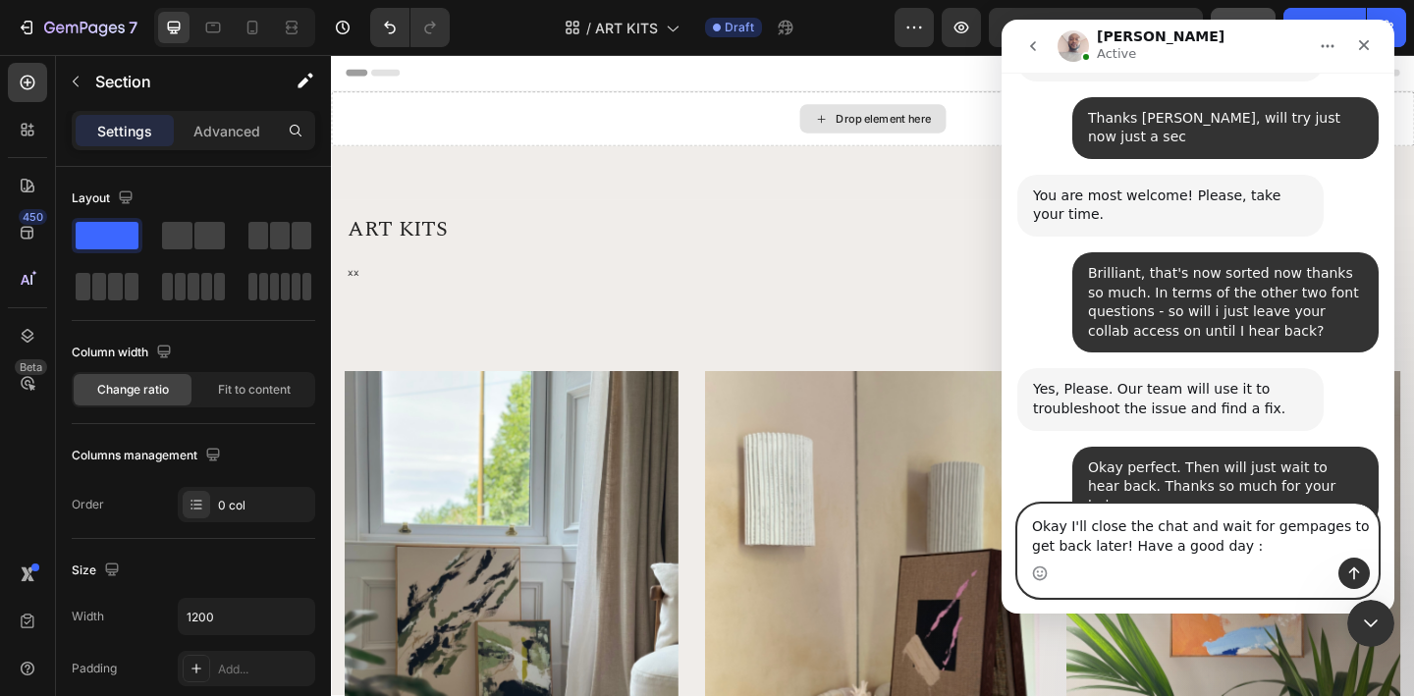
type textarea "Okay I'll close the chat and wait for gempages to get back later! Have a good d…"
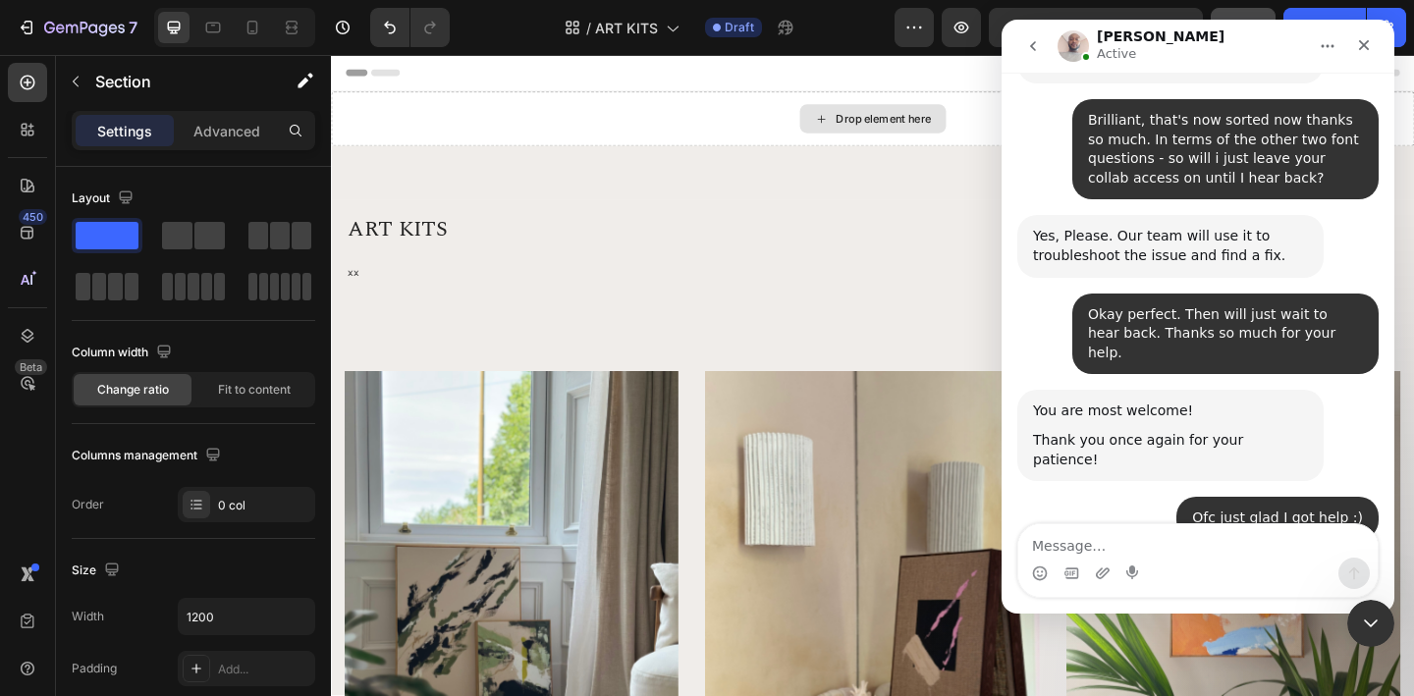
scroll to position [4406, 0]
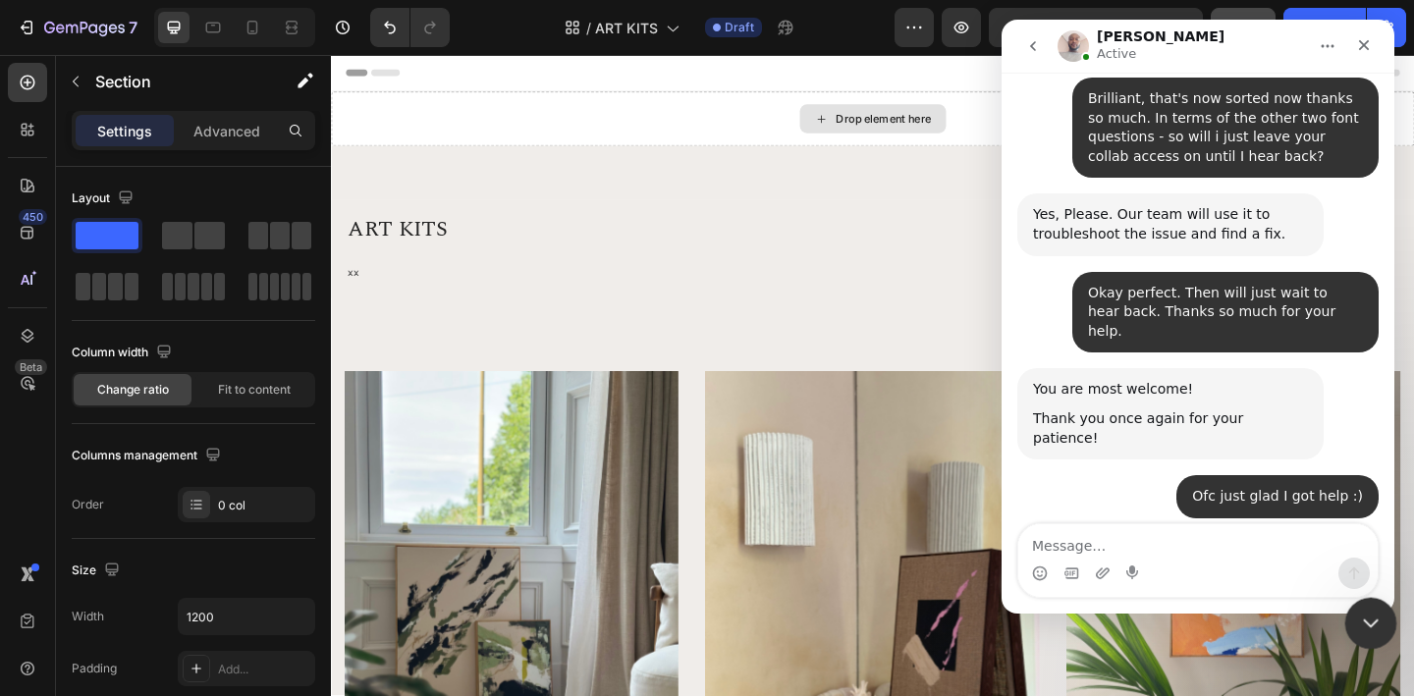
click at [1368, 625] on icon "Close Intercom Messenger" at bounding box center [1368, 621] width 24 height 24
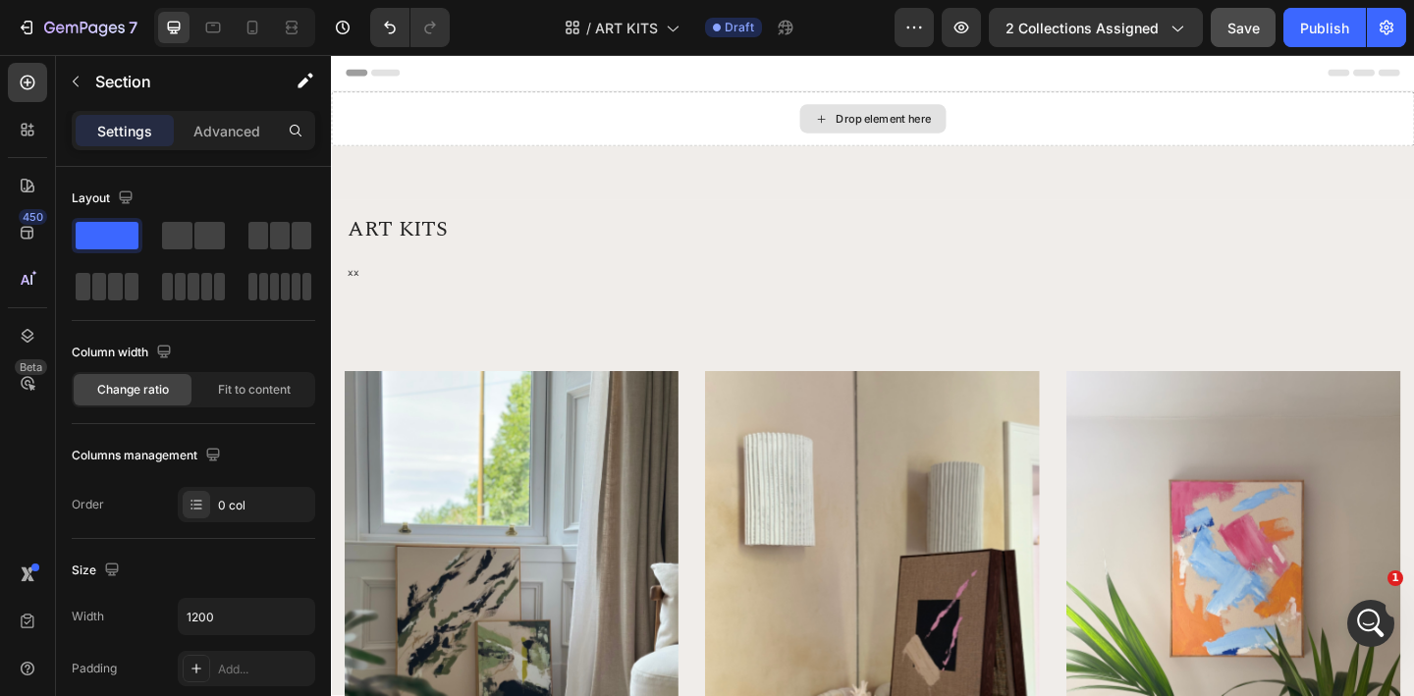
click at [672, 107] on div "Drop element here" at bounding box center [920, 124] width 1178 height 59
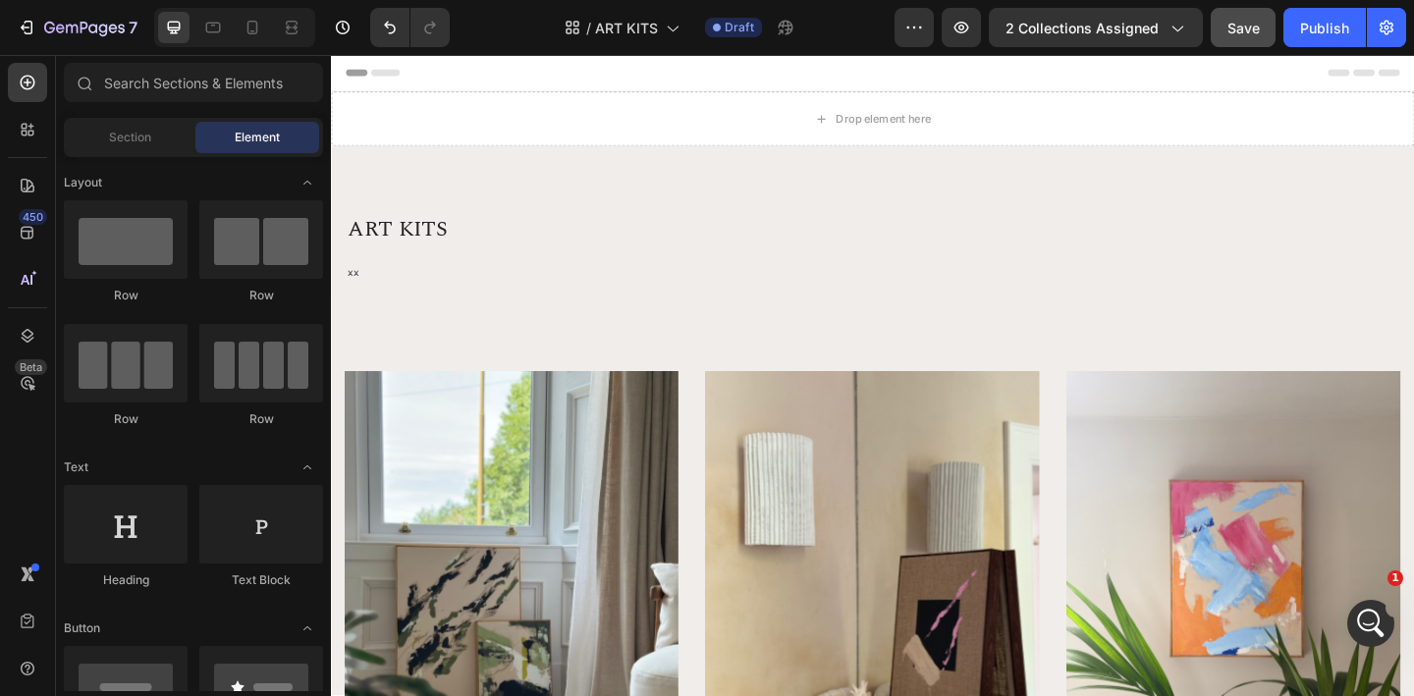
click at [685, 93] on div "Header" at bounding box center [920, 74] width 1147 height 39
click at [841, 130] on div "Drop element here" at bounding box center [920, 124] width 159 height 31
click at [915, 130] on div "Drop element here" at bounding box center [932, 125] width 104 height 16
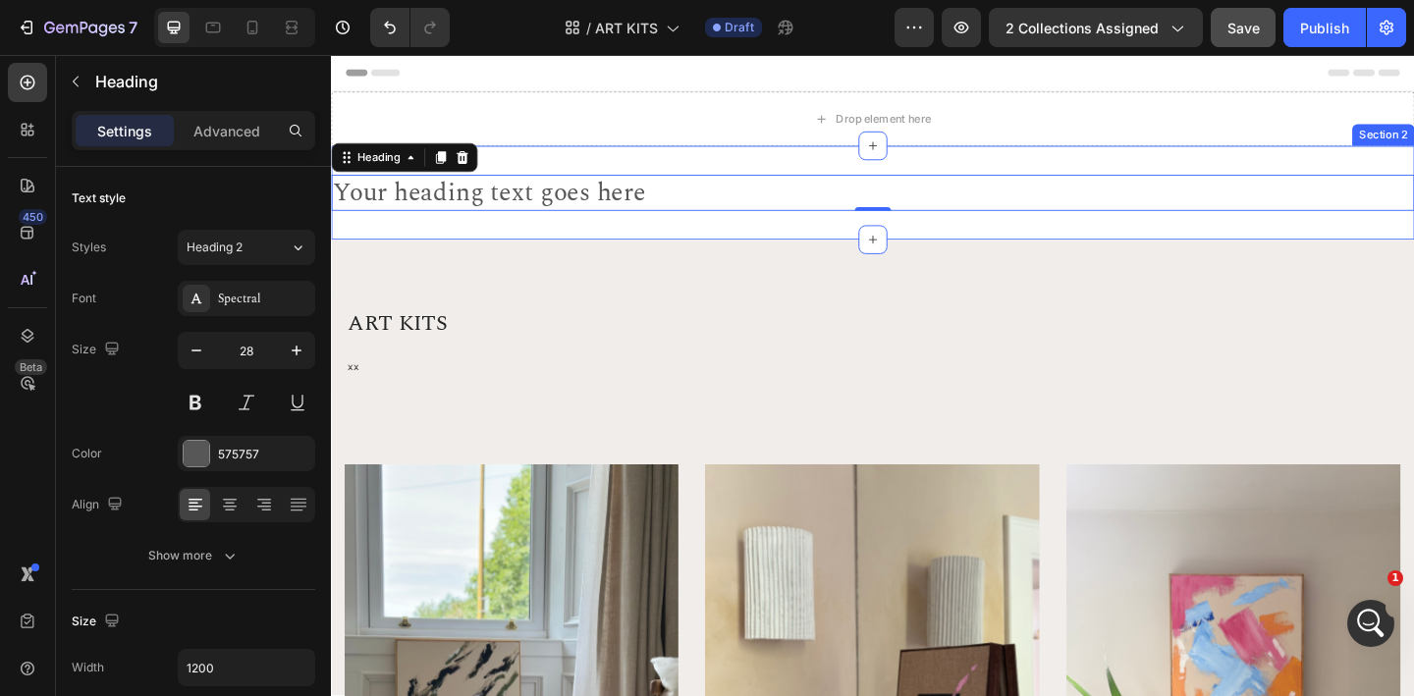
click at [836, 241] on div "Your heading text goes here Heading 0 Section 2" at bounding box center [920, 205] width 1178 height 102
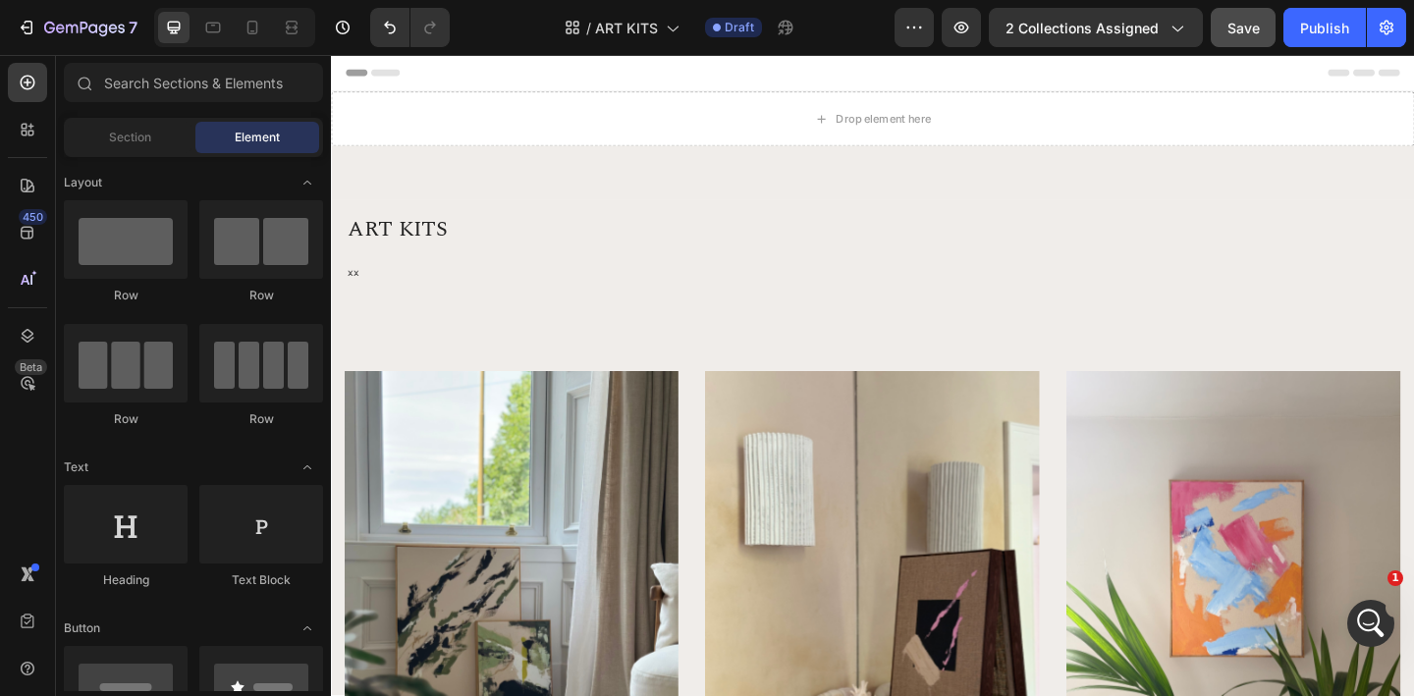
click at [381, 77] on span "Header" at bounding box center [389, 75] width 43 height 20
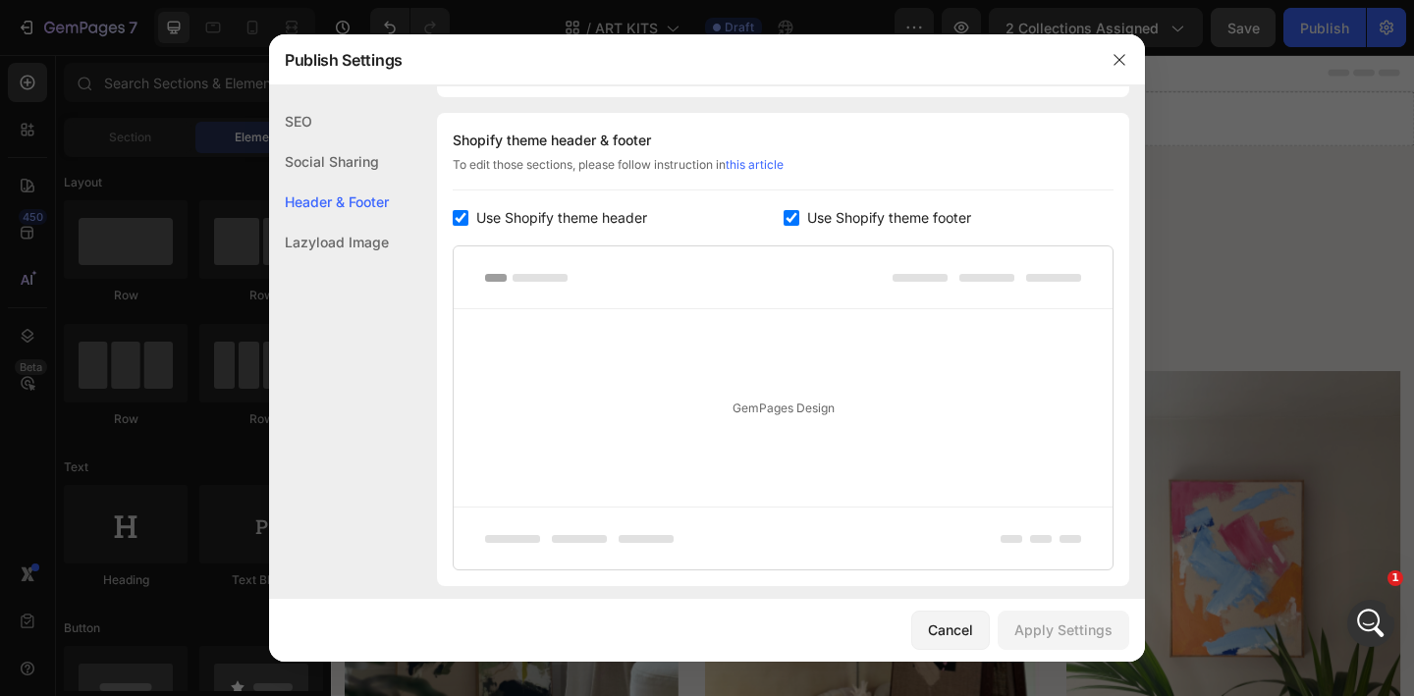
scroll to position [286, 0]
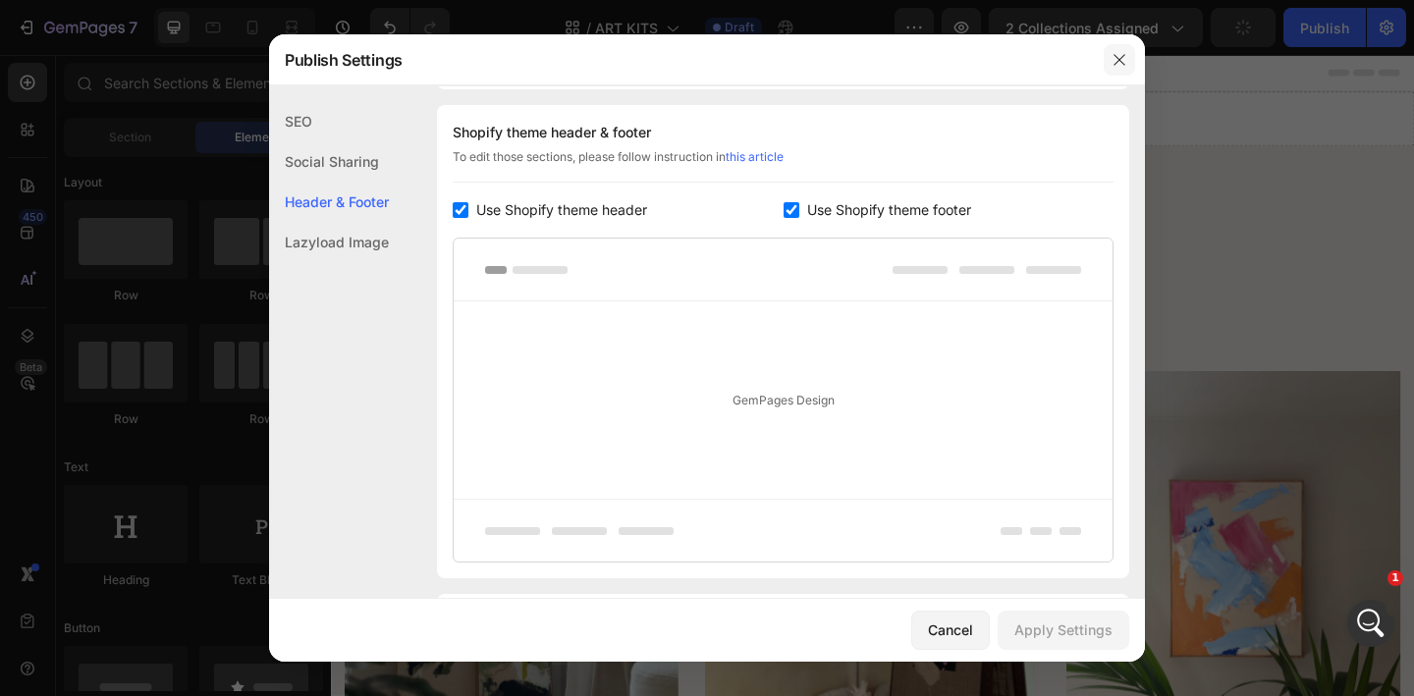
click at [1118, 59] on icon "button" at bounding box center [1119, 59] width 11 height 11
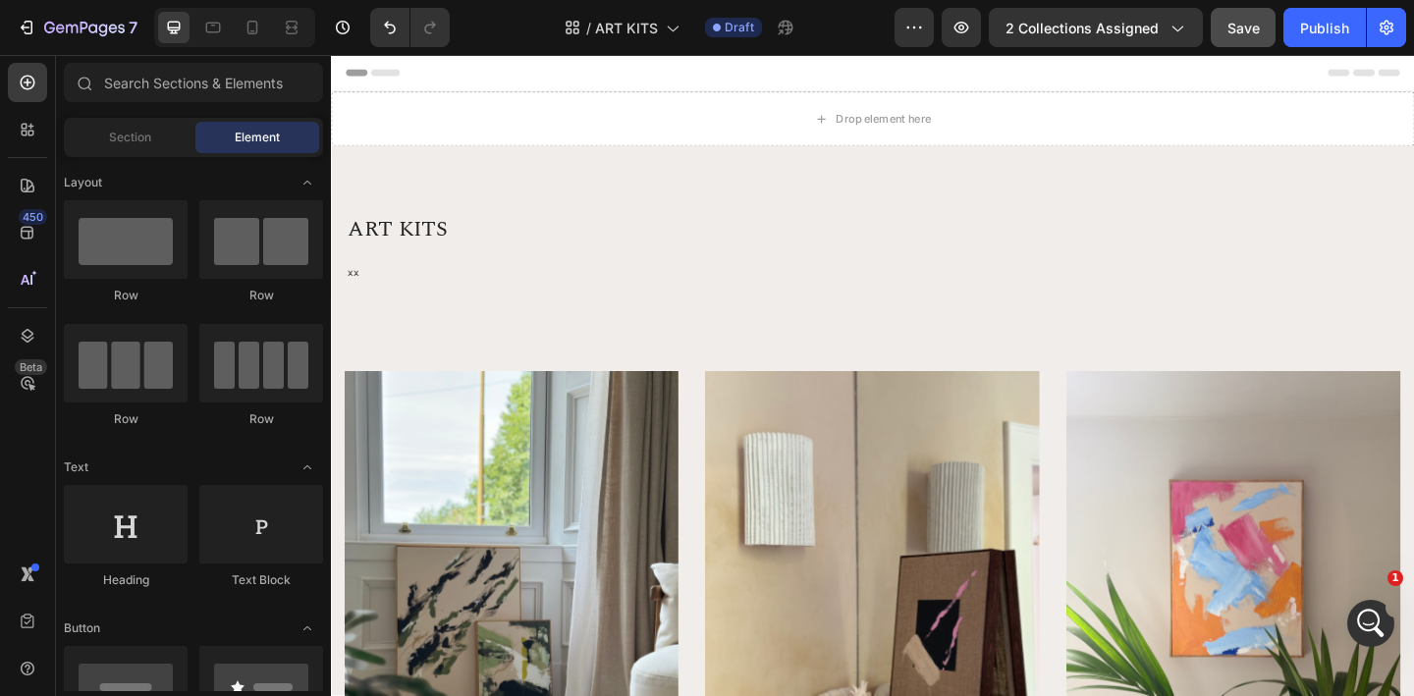
click at [373, 72] on span "Header" at bounding box center [389, 75] width 43 height 20
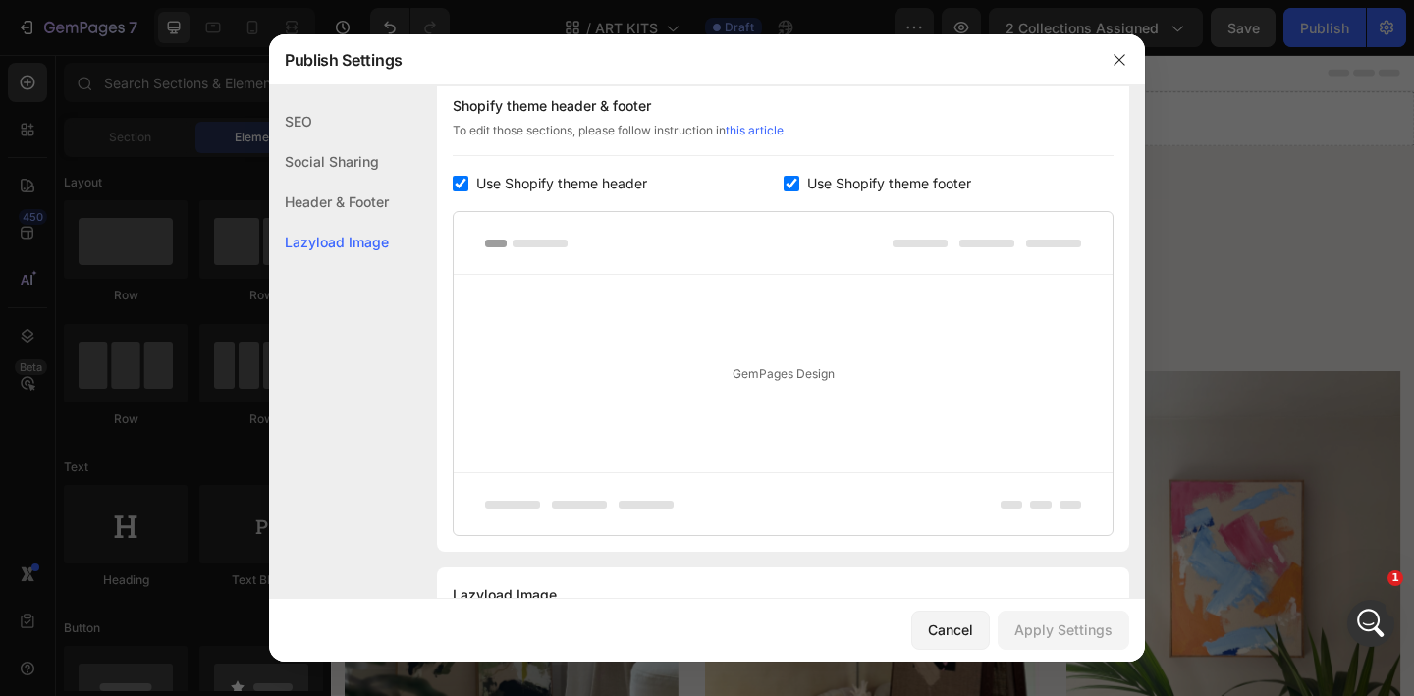
scroll to position [313, 0]
click at [358, 222] on div "Header & Footer" at bounding box center [329, 242] width 120 height 40
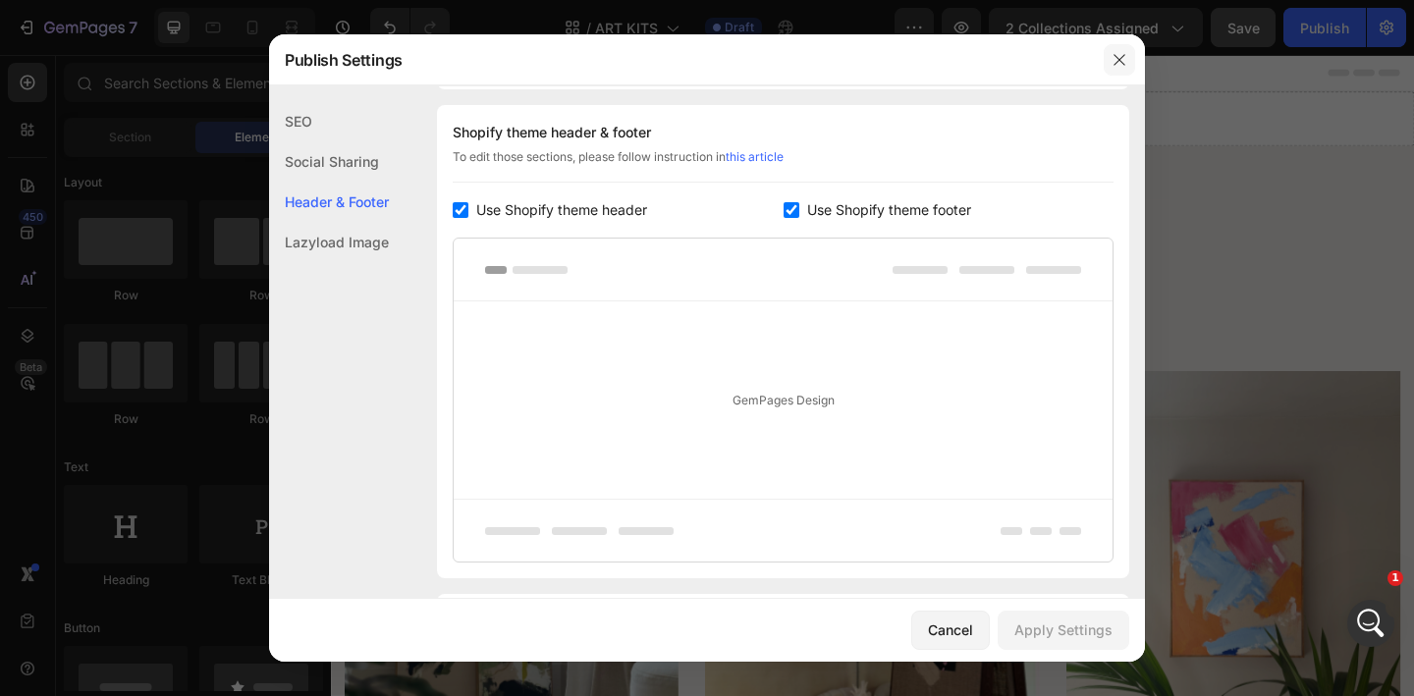
click at [1122, 55] on icon "button" at bounding box center [1120, 60] width 16 height 16
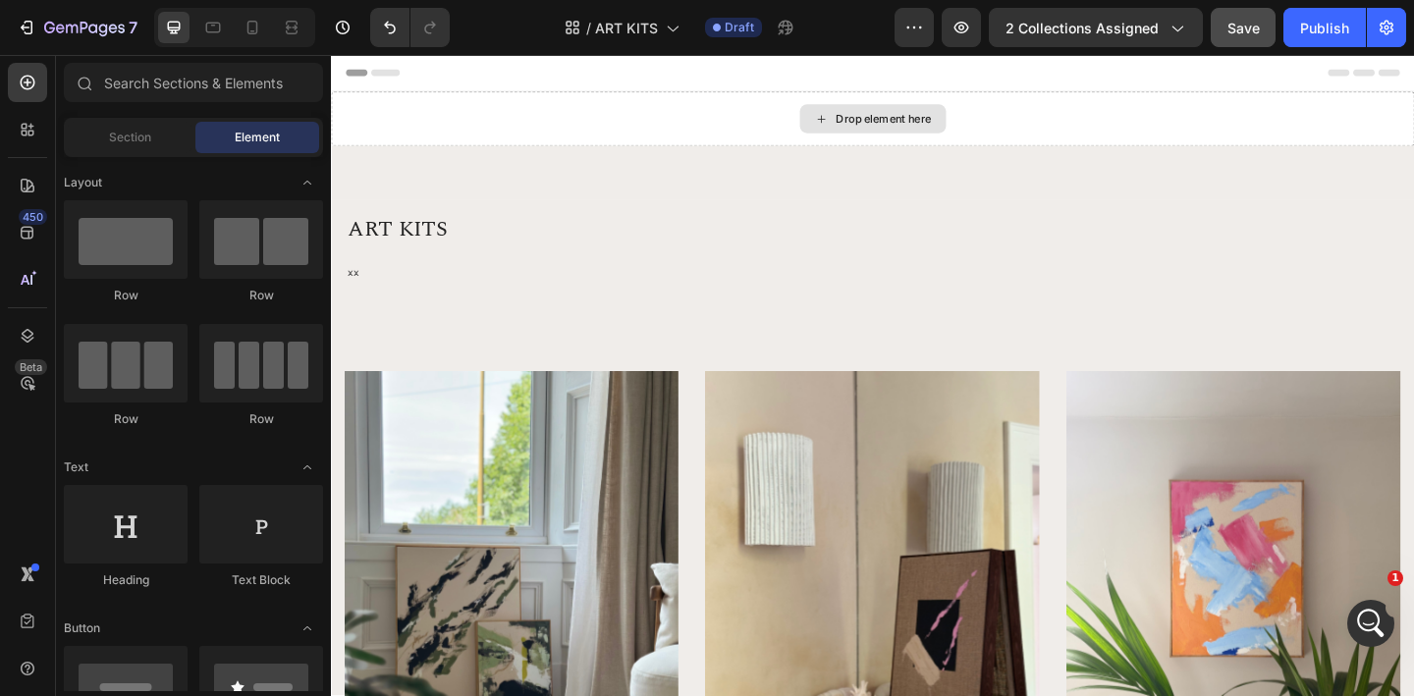
click at [1049, 144] on div "Drop element here" at bounding box center [920, 124] width 1178 height 59
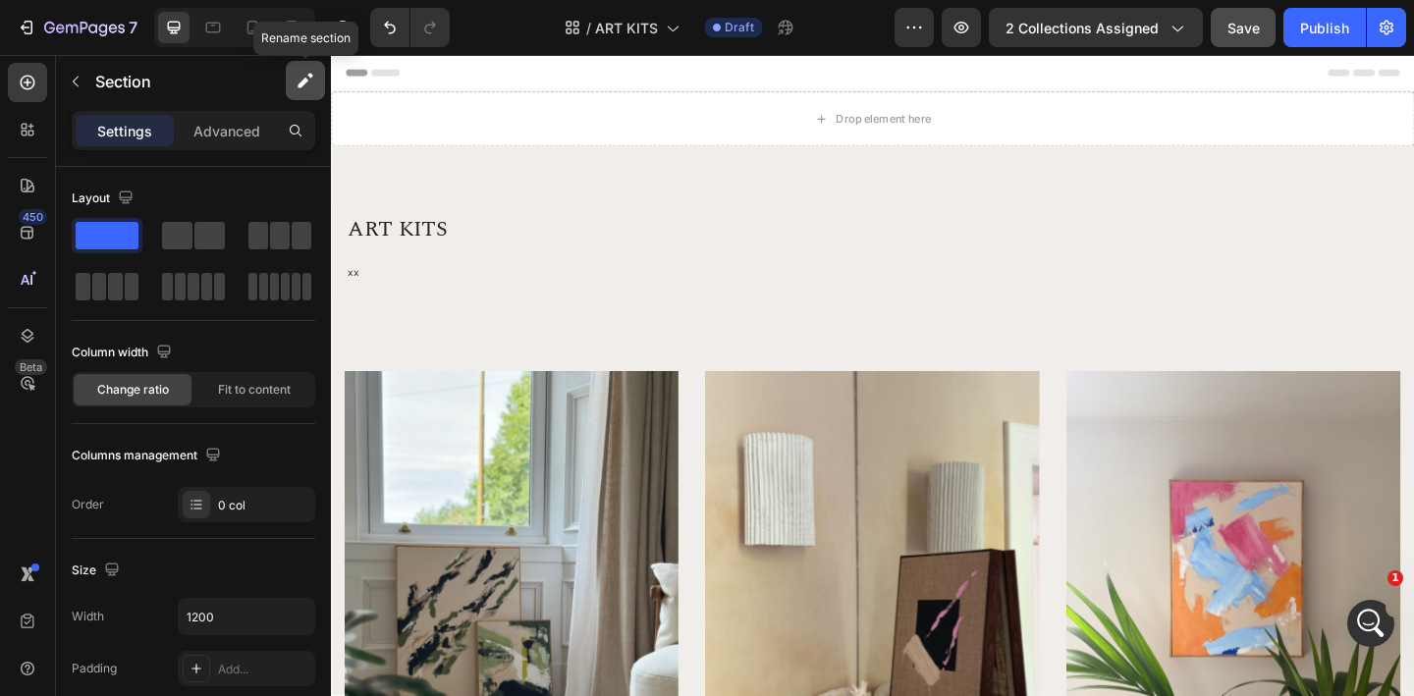
click at [302, 86] on icon "button" at bounding box center [306, 81] width 20 height 20
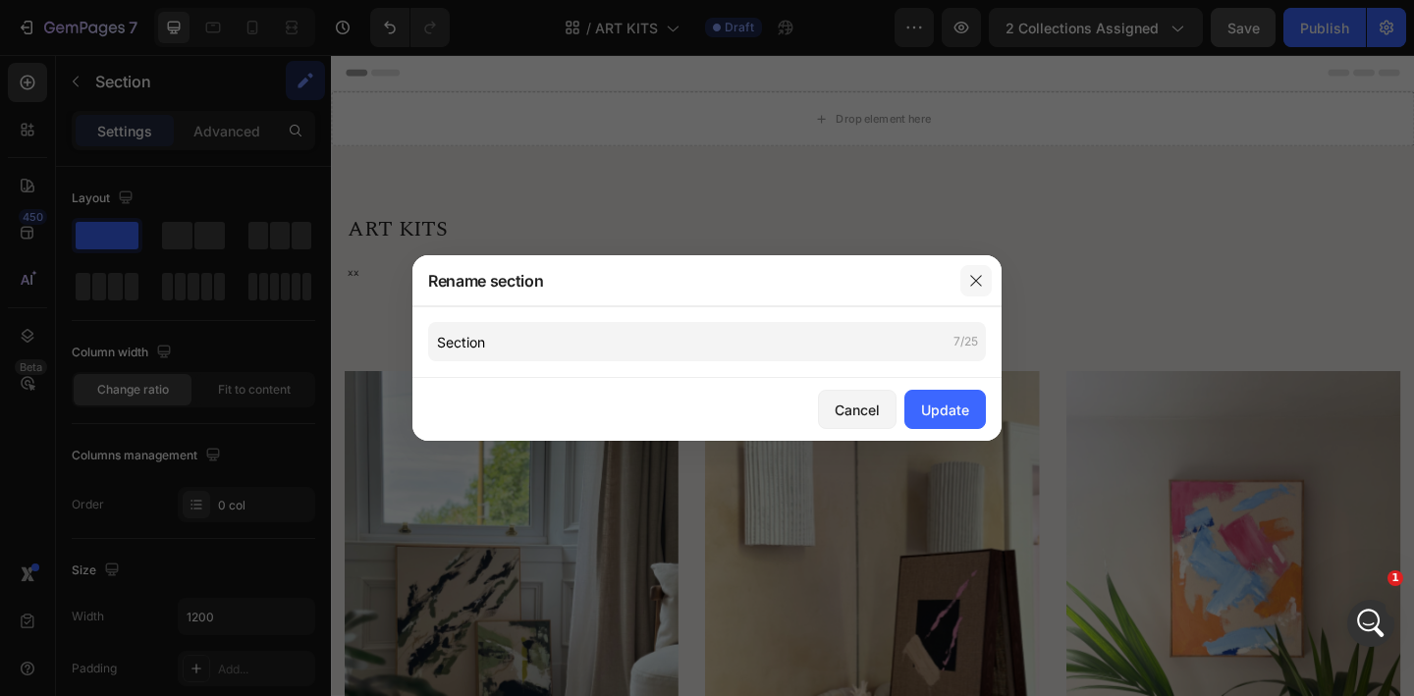
click at [978, 283] on icon "button" at bounding box center [975, 280] width 11 height 11
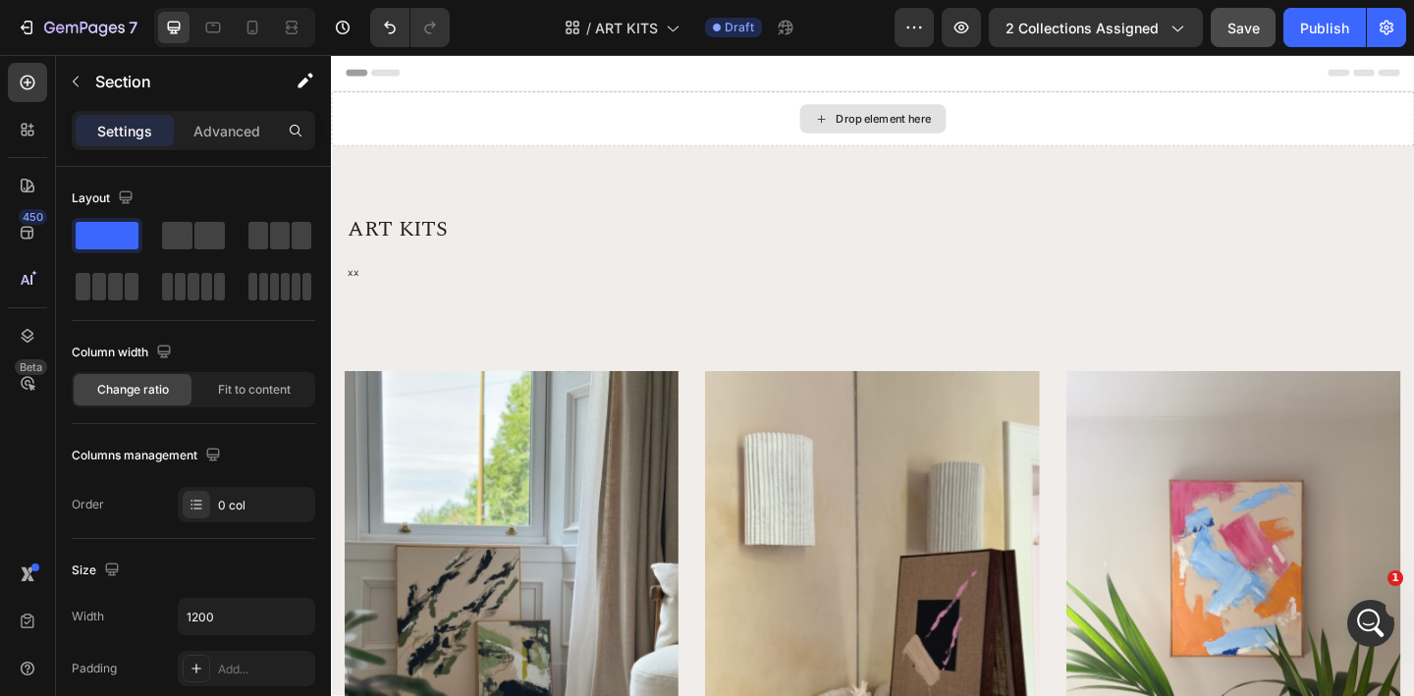
click at [775, 123] on div "Drop element here" at bounding box center [920, 124] width 1178 height 59
click at [358, 108] on div "Drop element here" at bounding box center [920, 124] width 1178 height 59
click at [437, 145] on div "Drop element here" at bounding box center [920, 124] width 1178 height 59
click at [196, 134] on p "Advanced" at bounding box center [226, 131] width 67 height 21
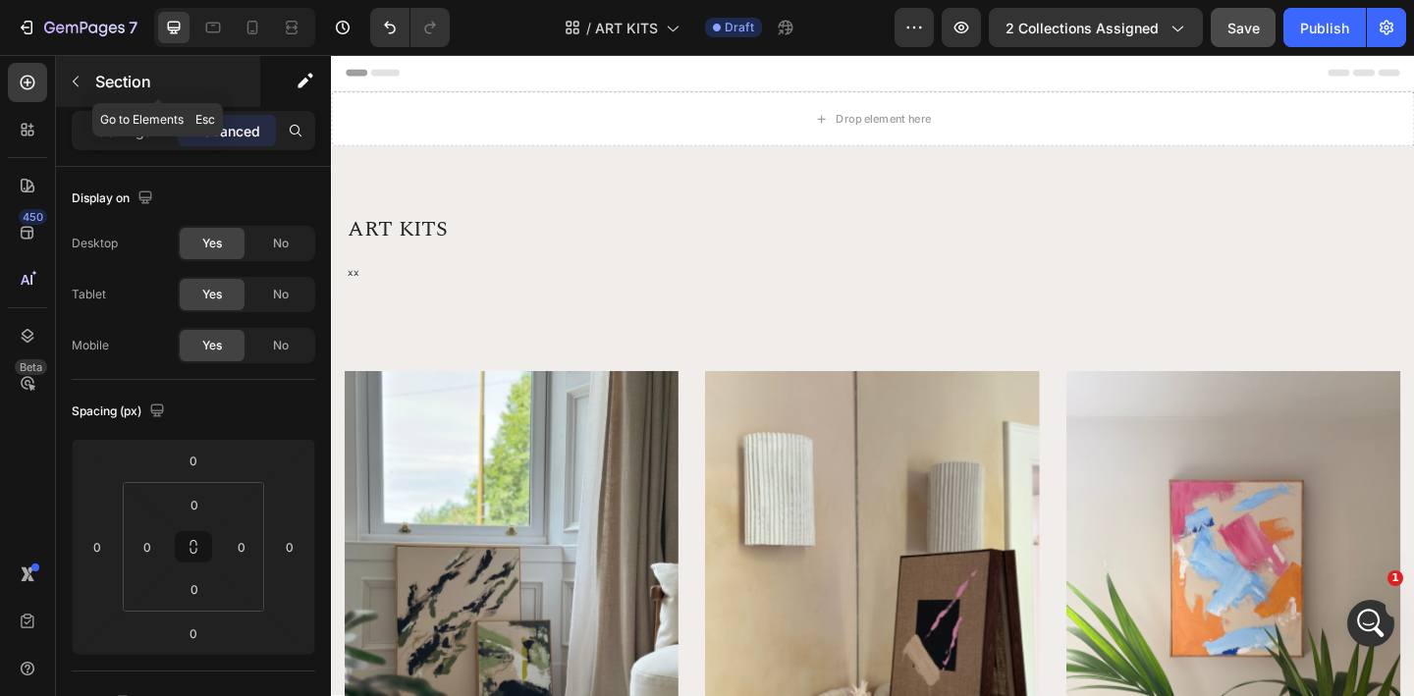
click at [76, 84] on icon "button" at bounding box center [76, 82] width 16 height 16
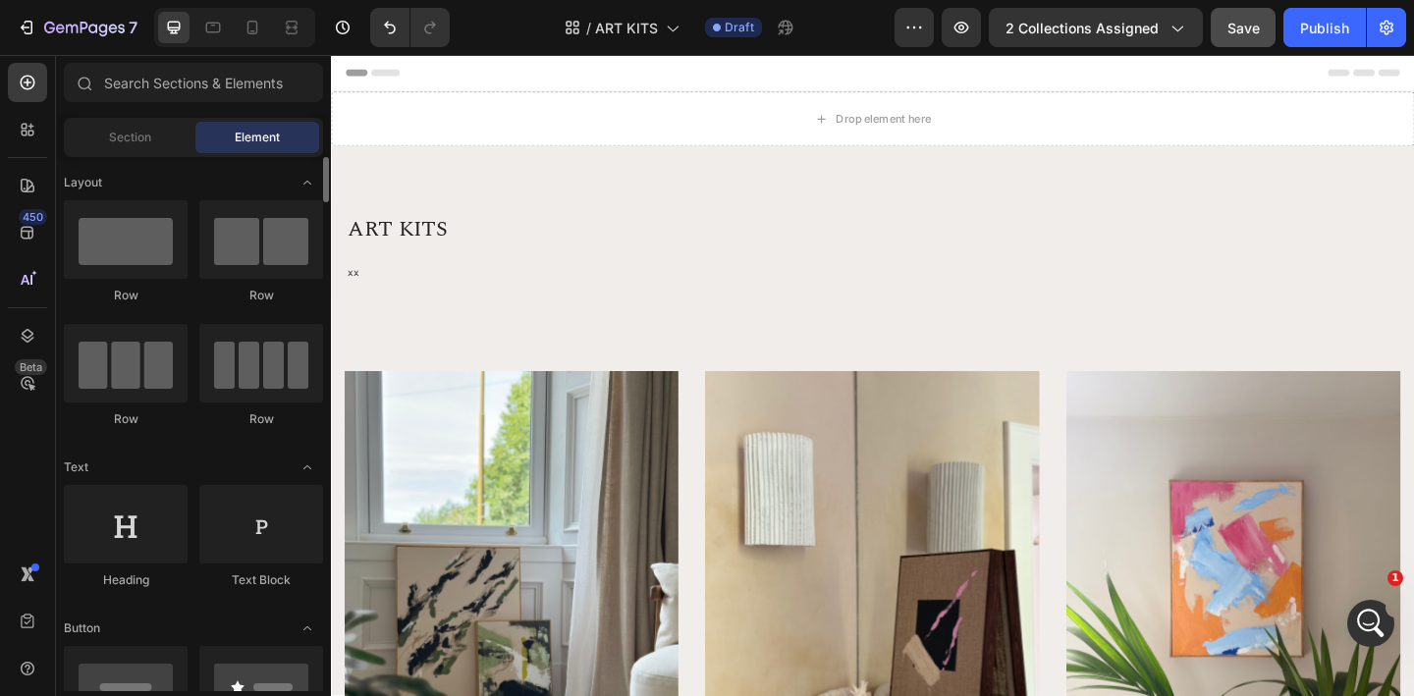
click at [136, 134] on span "Section" at bounding box center [130, 138] width 42 height 18
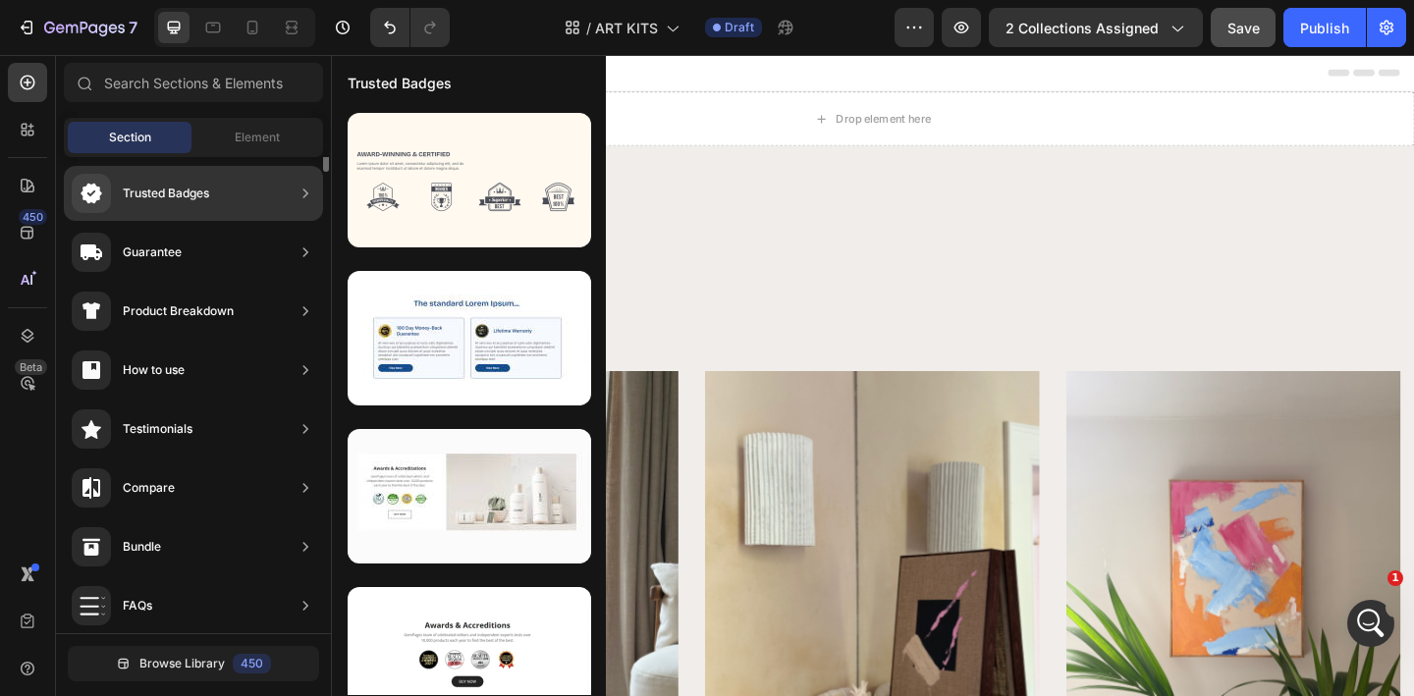
scroll to position [0, 0]
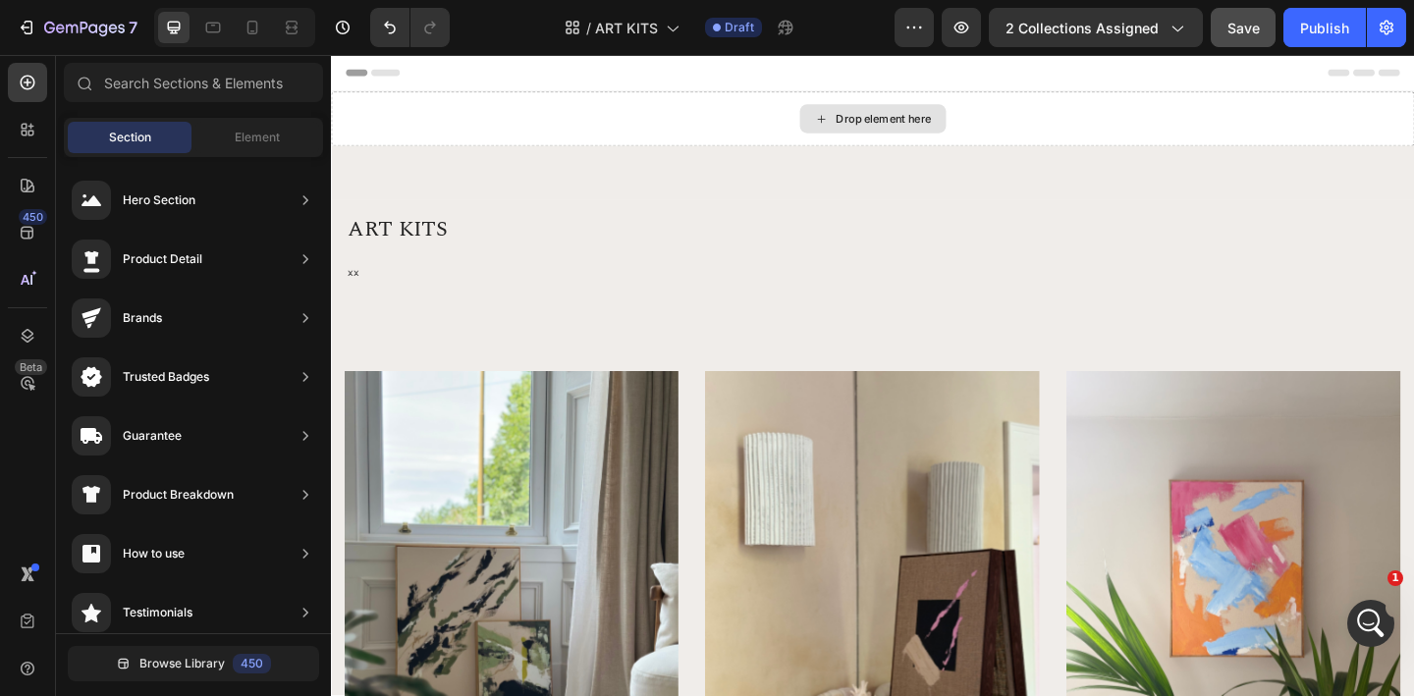
click at [504, 127] on div "Drop element here" at bounding box center [920, 124] width 1178 height 59
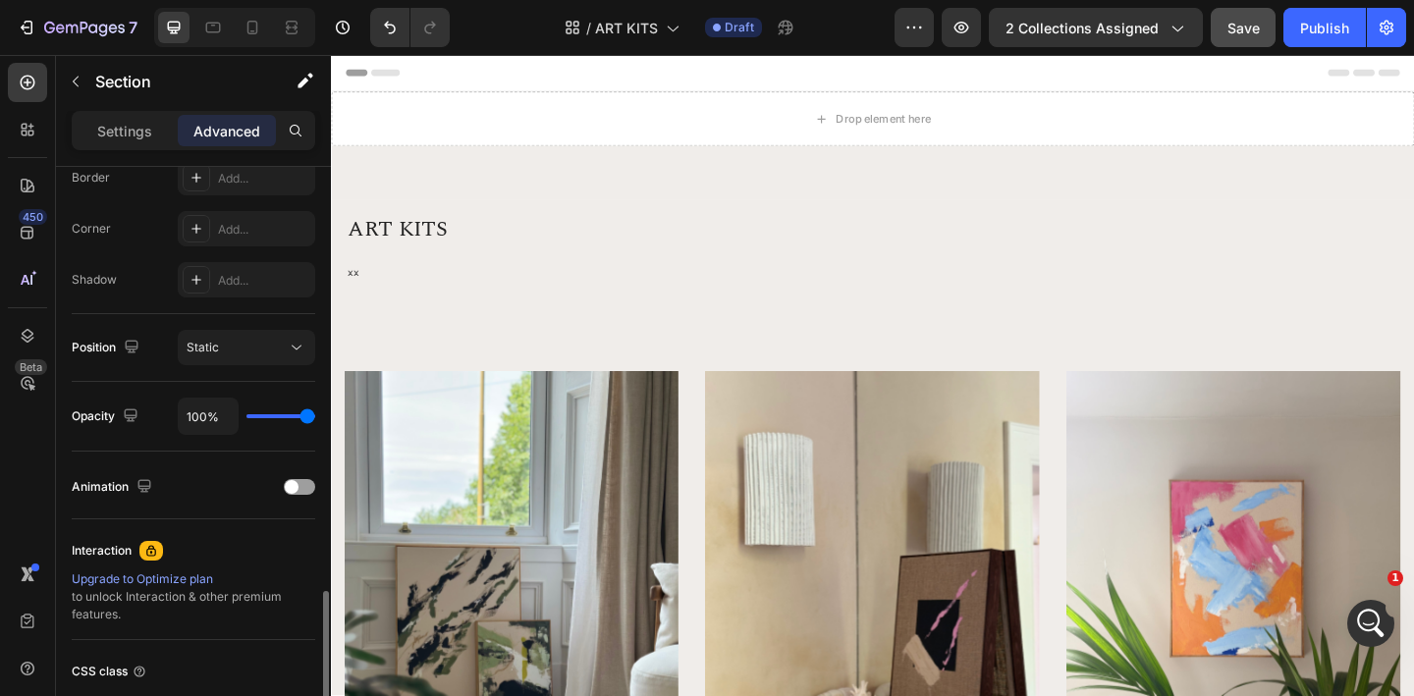
scroll to position [725, 0]
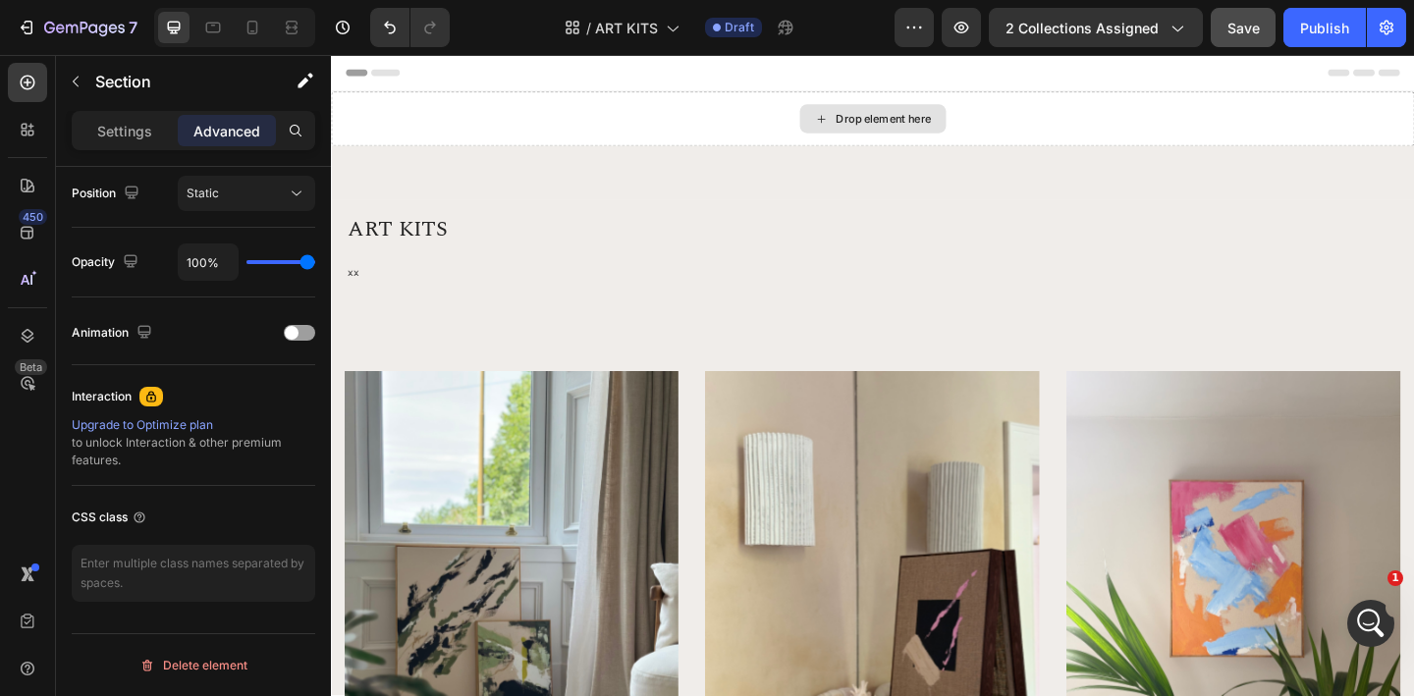
click at [556, 154] on div "ART KITS Heading xx Text block Row Row Row" at bounding box center [920, 237] width 1178 height 166
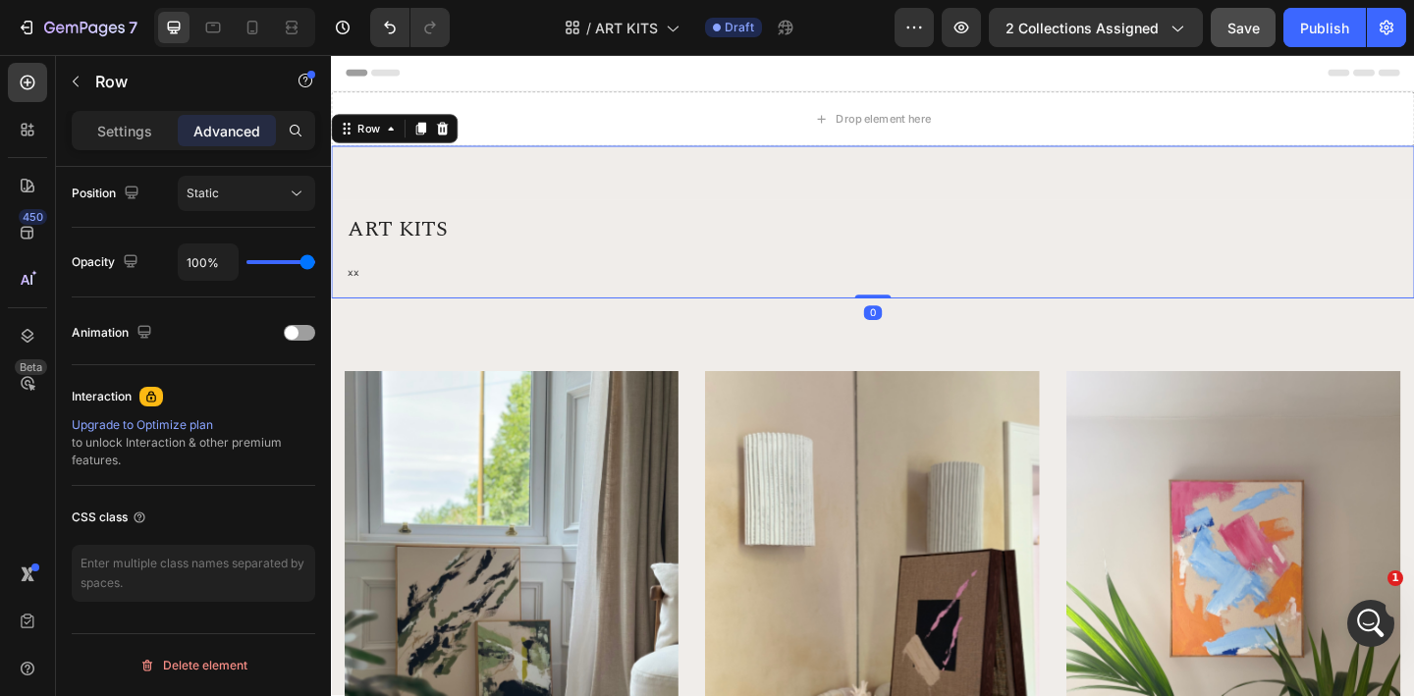
scroll to position [0, 0]
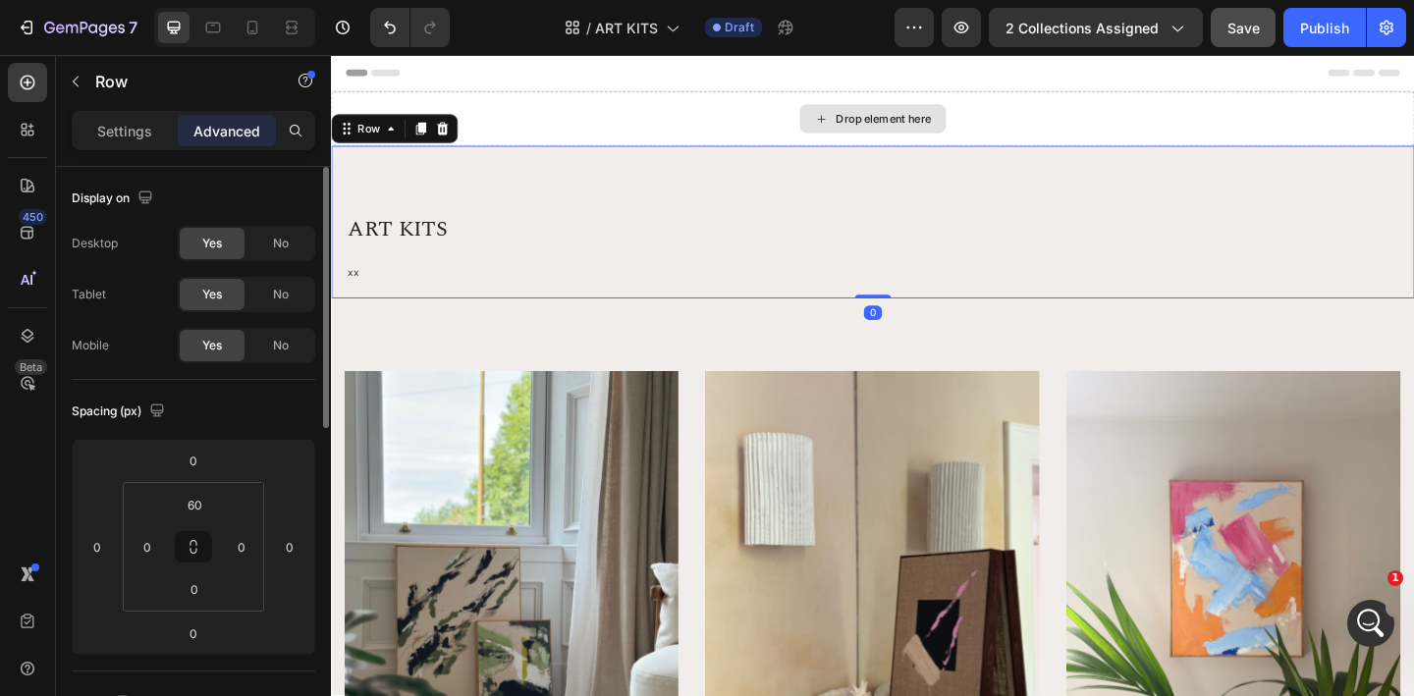
click at [554, 146] on div "Drop element here" at bounding box center [920, 124] width 1178 height 59
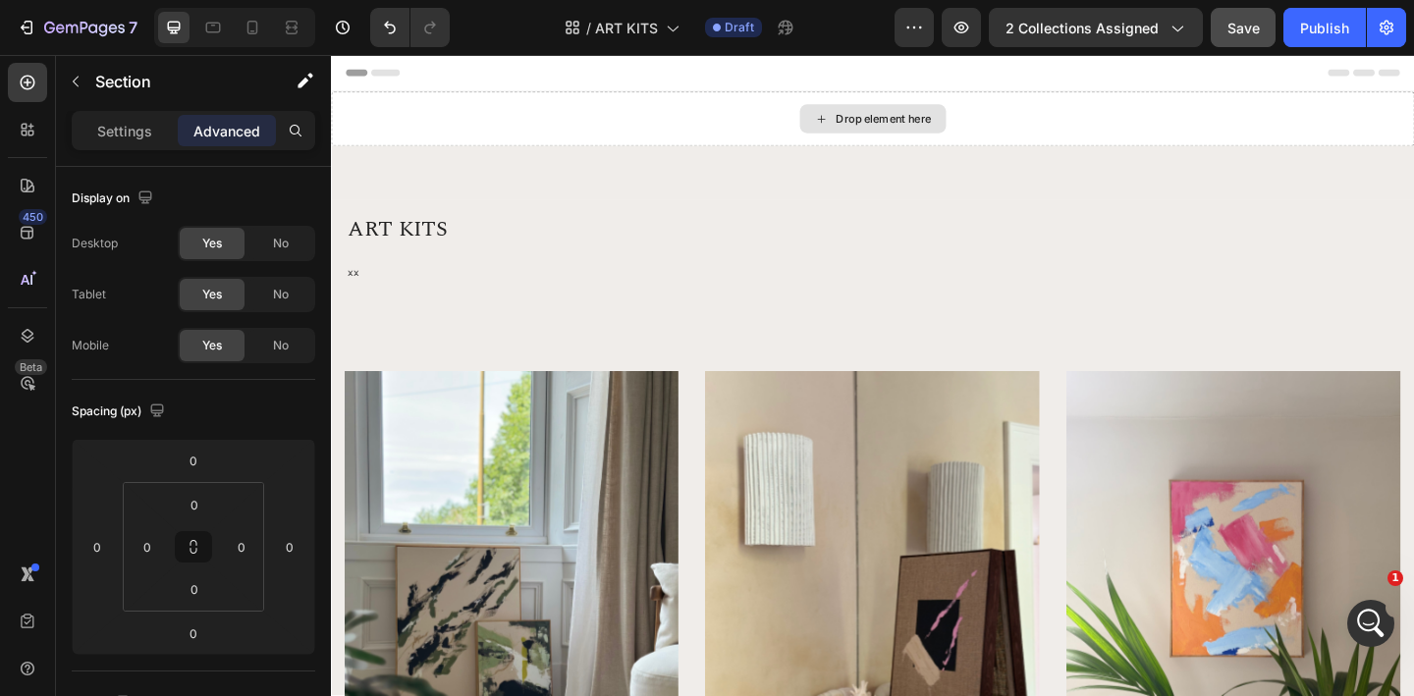
click at [551, 137] on div "Drop element here" at bounding box center [920, 124] width 1178 height 59
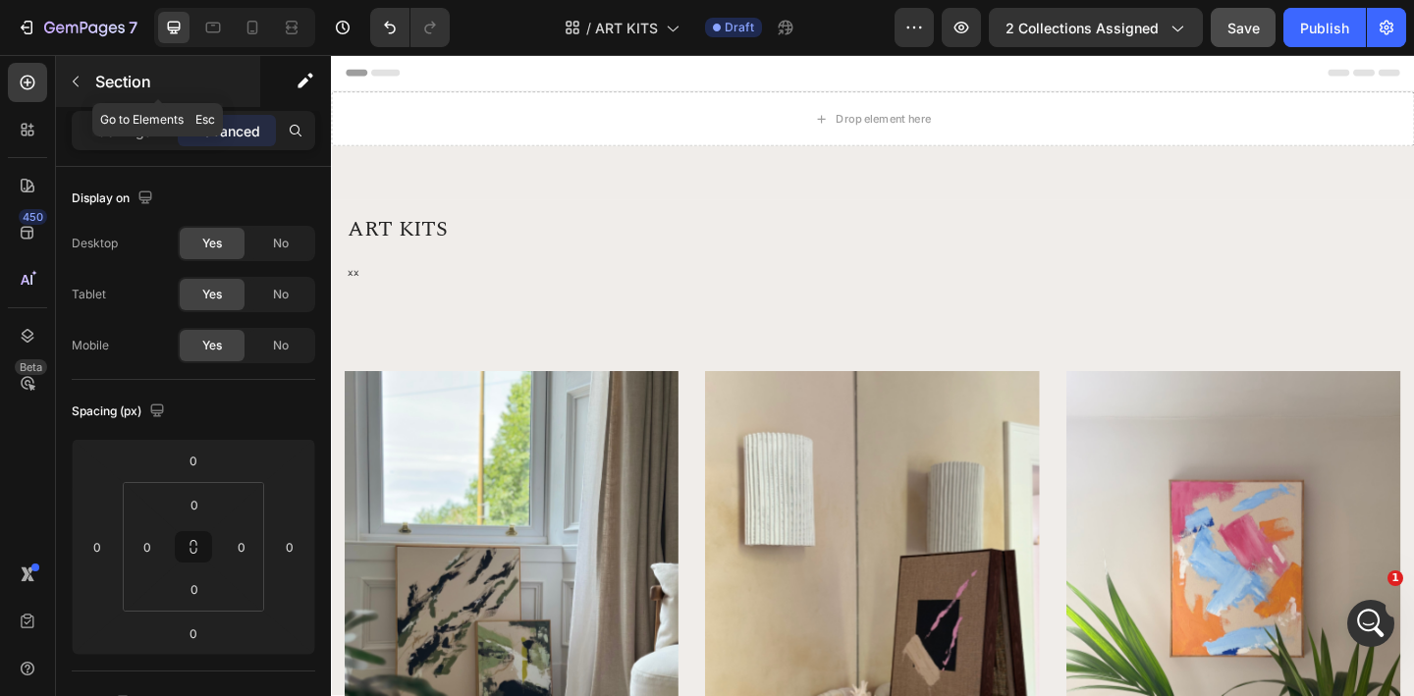
click at [74, 78] on icon "button" at bounding box center [76, 82] width 16 height 16
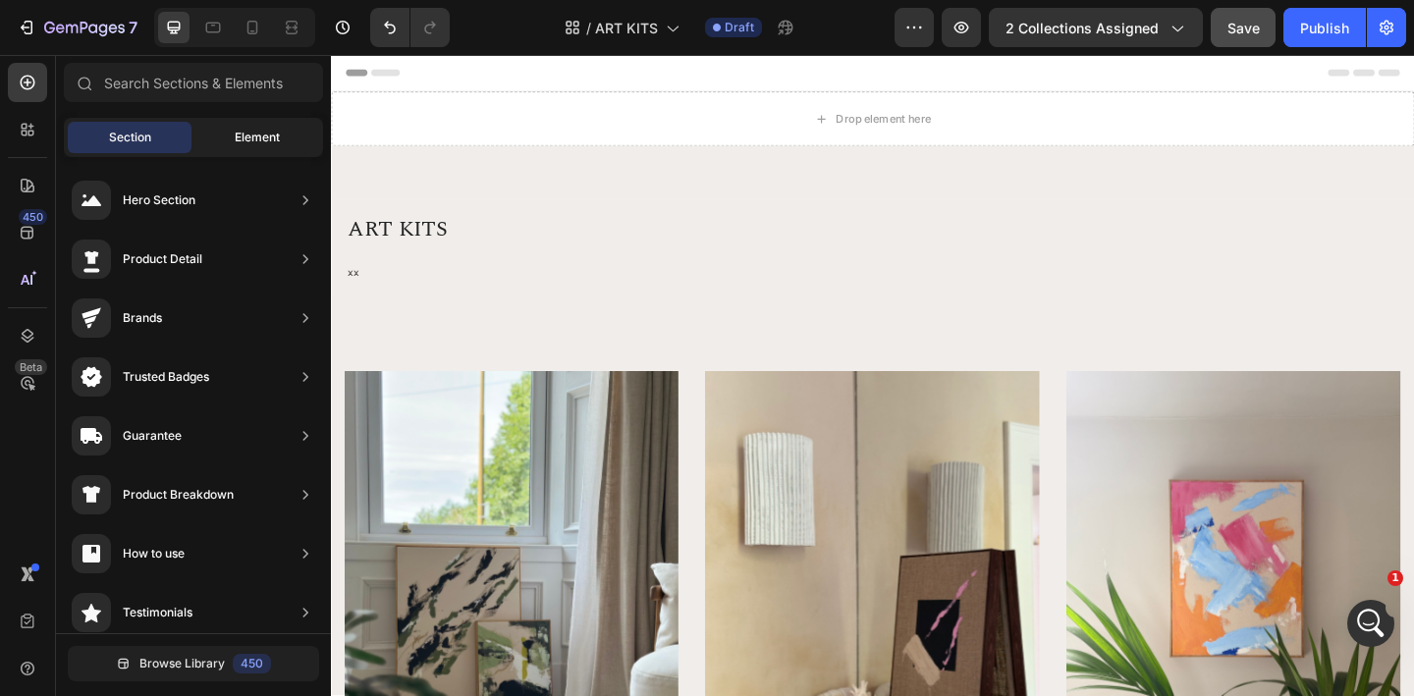
click at [250, 141] on span "Element" at bounding box center [257, 138] width 45 height 18
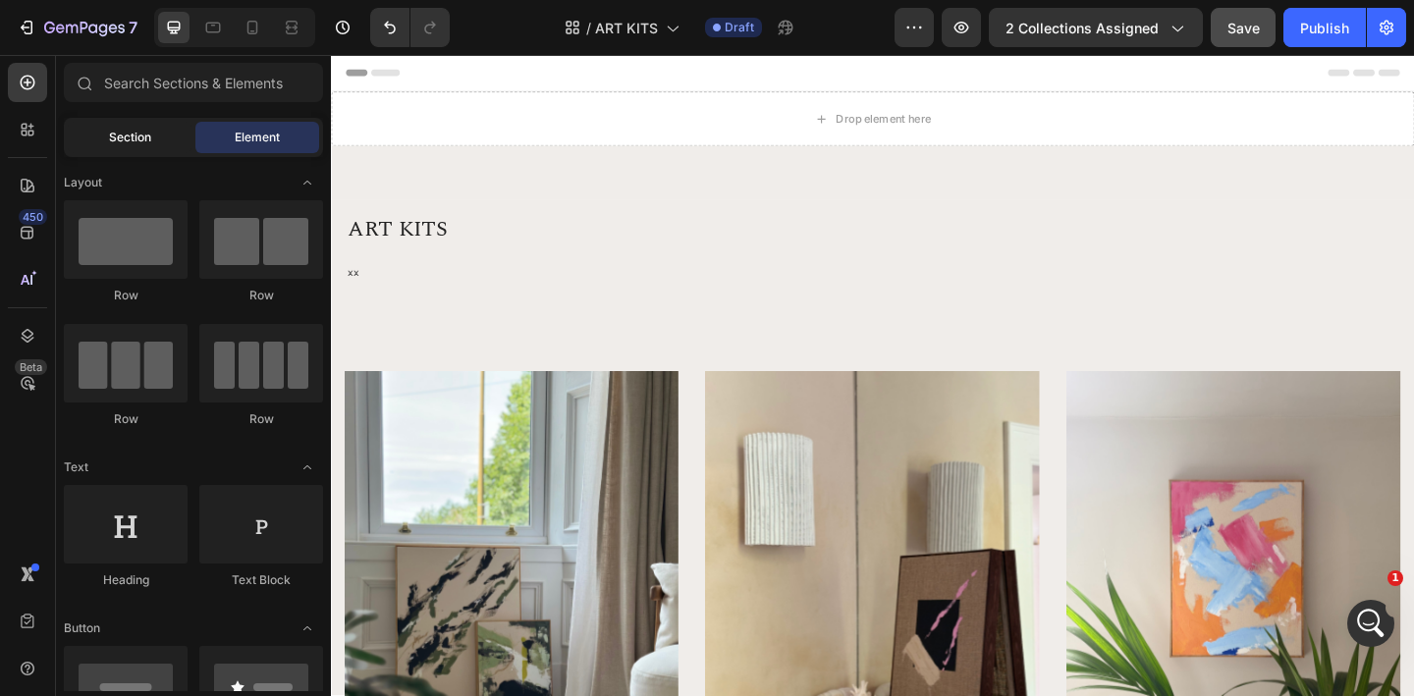
click at [126, 147] on div "Section" at bounding box center [130, 137] width 124 height 31
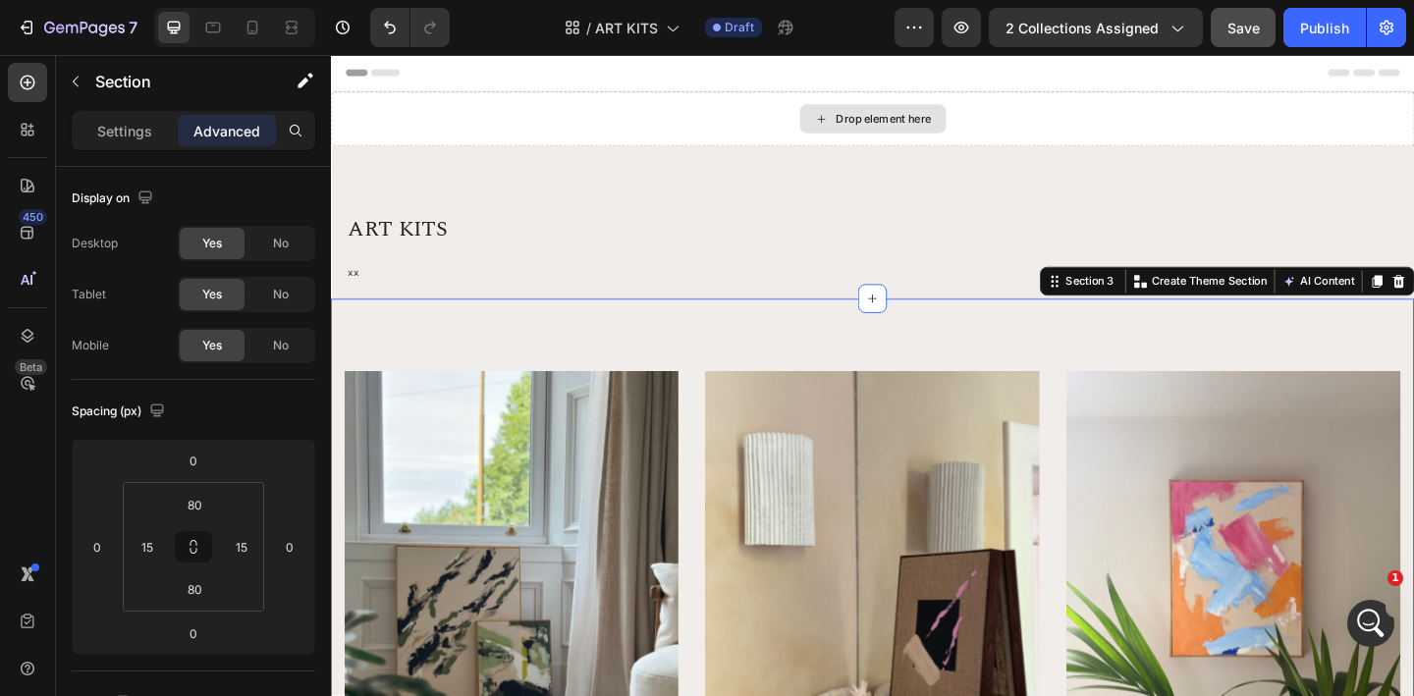
click at [947, 148] on div "Drop element here" at bounding box center [920, 124] width 1178 height 59
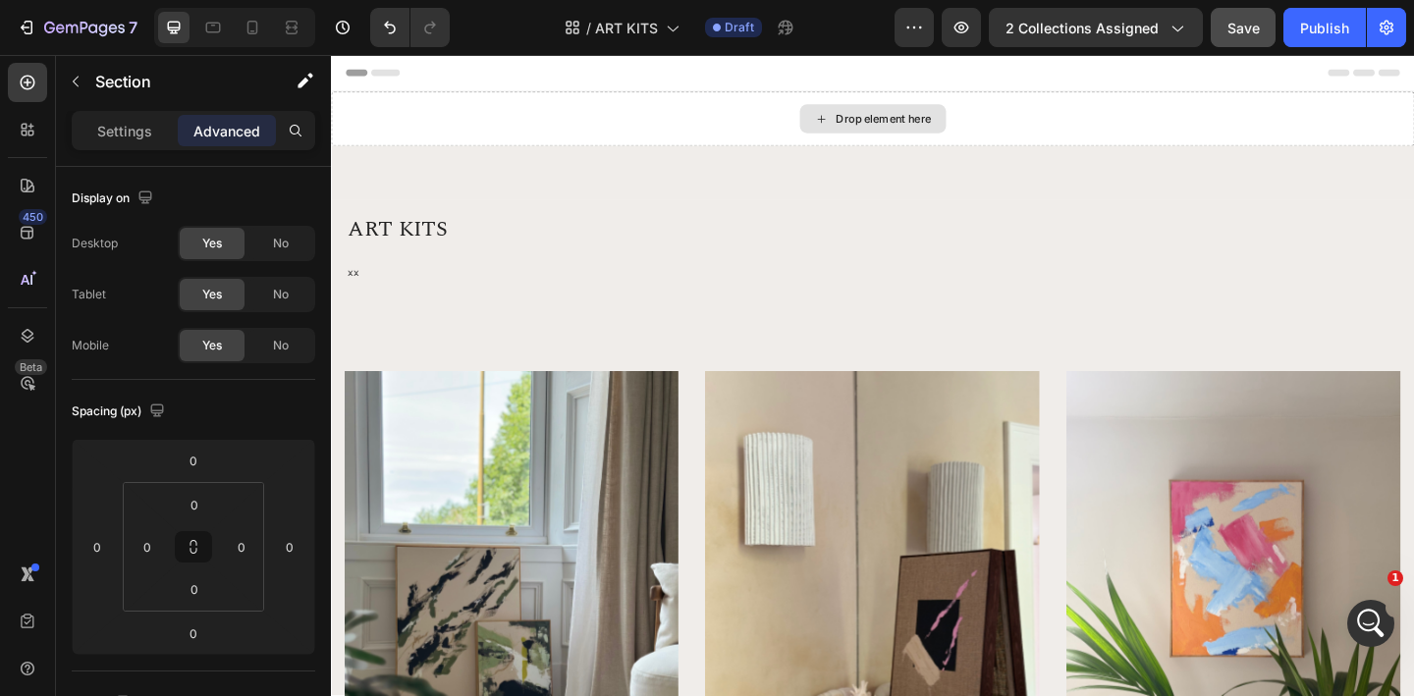
click at [947, 152] on div "Drop element here" at bounding box center [920, 124] width 1178 height 59
click at [947, 154] on div "ART KITS Heading xx Text block Row Row Row" at bounding box center [920, 237] width 1178 height 166
click at [901, 124] on div "Drop element here" at bounding box center [932, 125] width 104 height 16
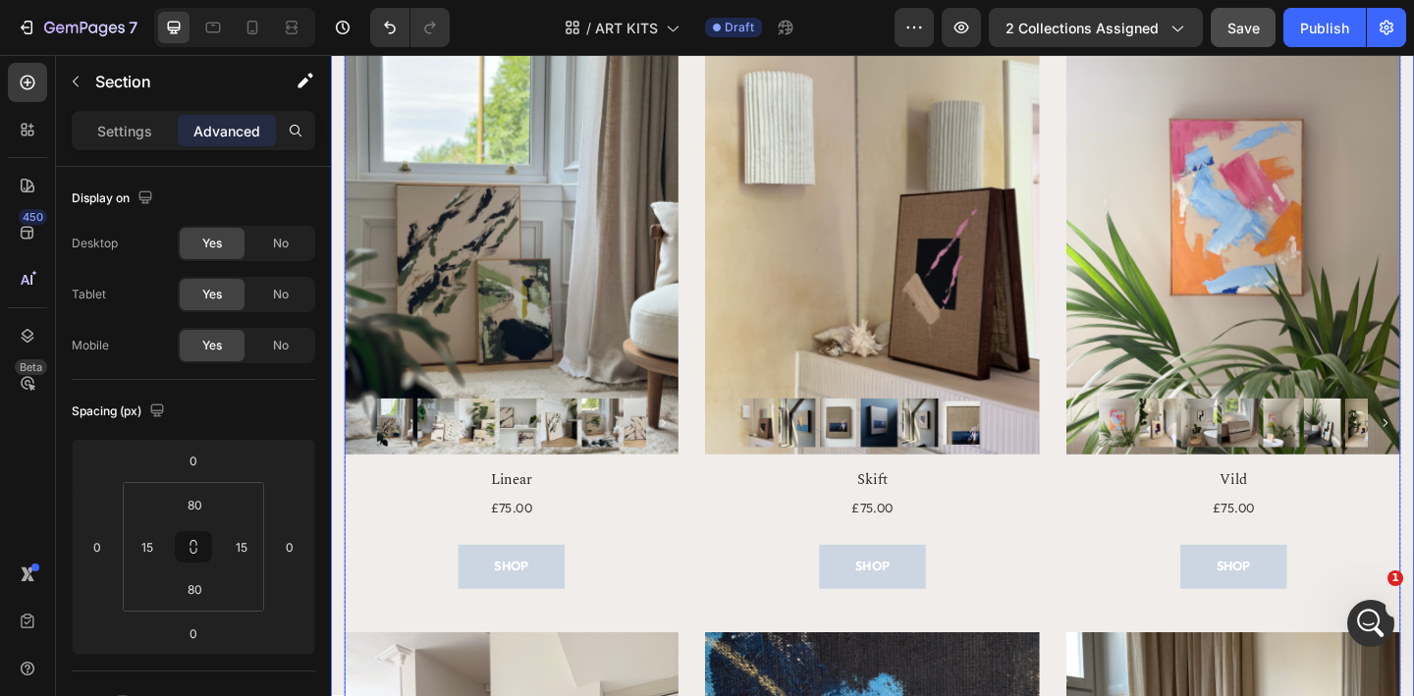
scroll to position [394, 0]
click at [534, 516] on h2 "Linear" at bounding box center [527, 517] width 363 height 25
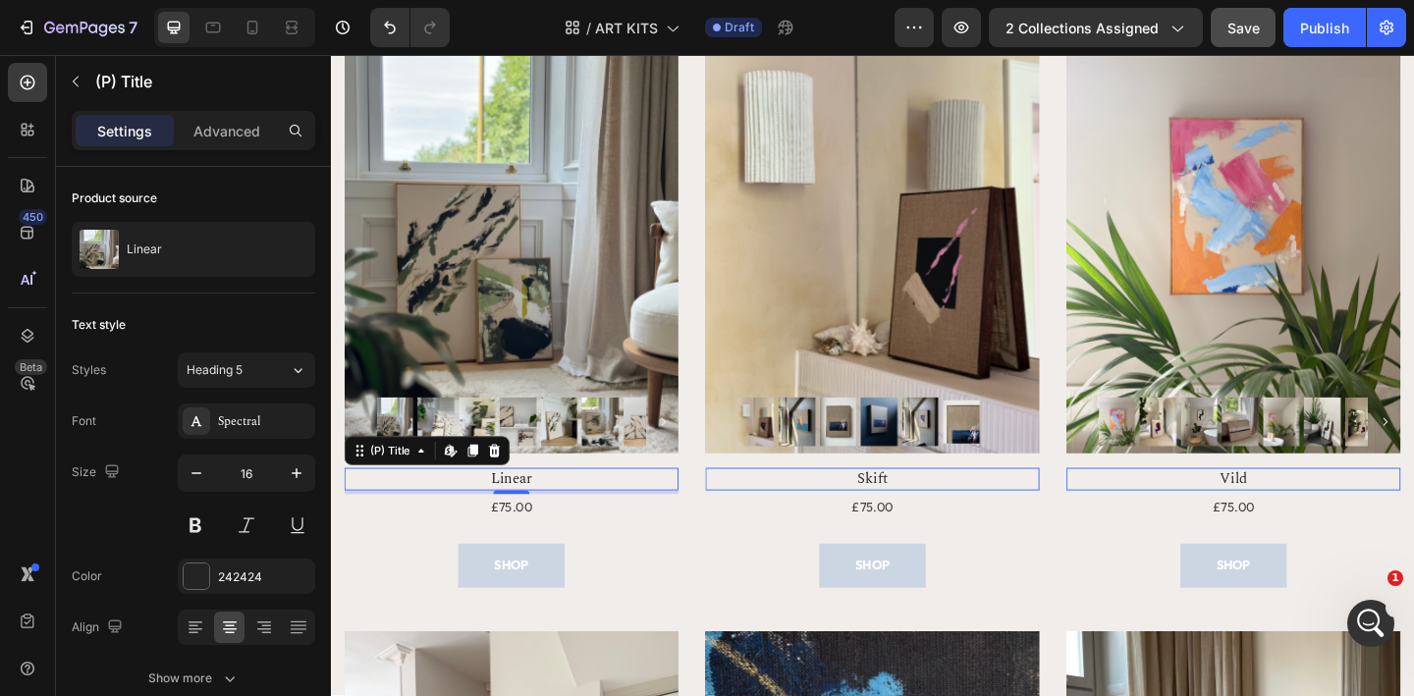
click at [531, 547] on div "4" at bounding box center [528, 549] width 20 height 16
click at [539, 549] on div "£75.00" at bounding box center [527, 547] width 49 height 28
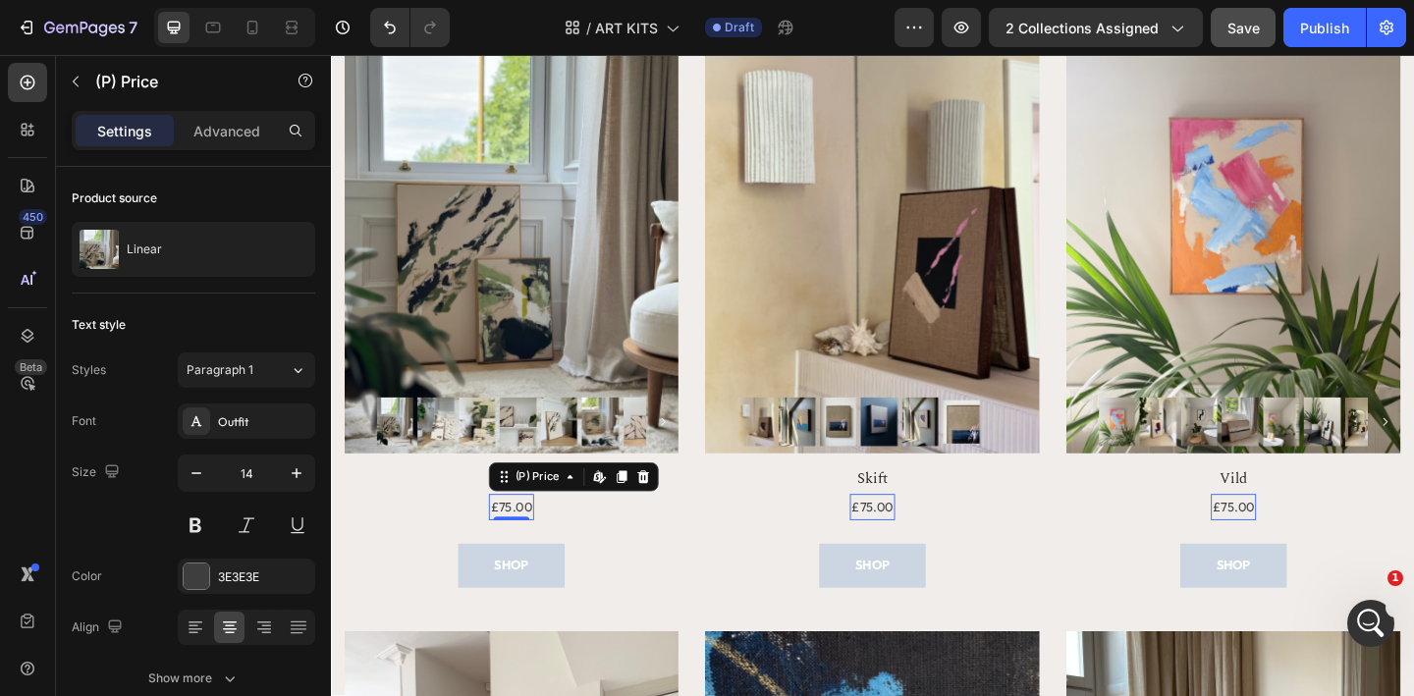
scroll to position [0, 0]
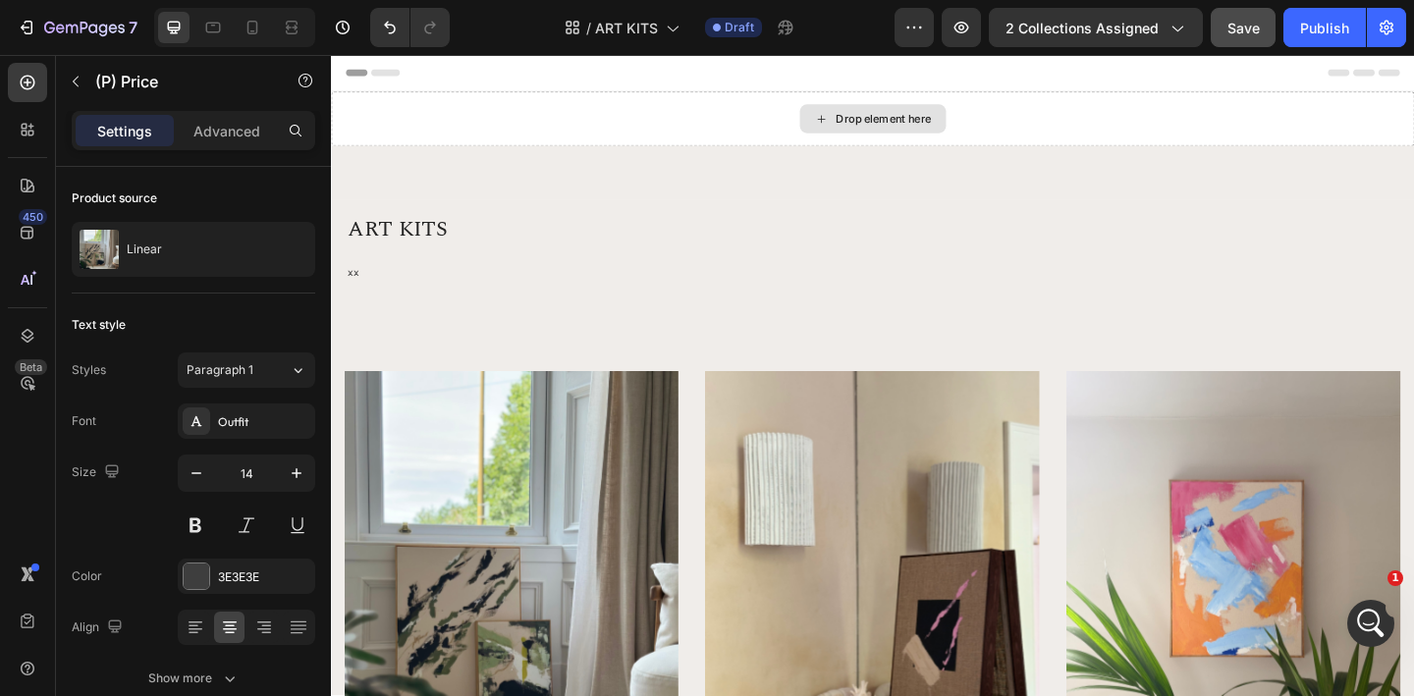
click at [813, 124] on div "Drop element here" at bounding box center [920, 124] width 1178 height 59
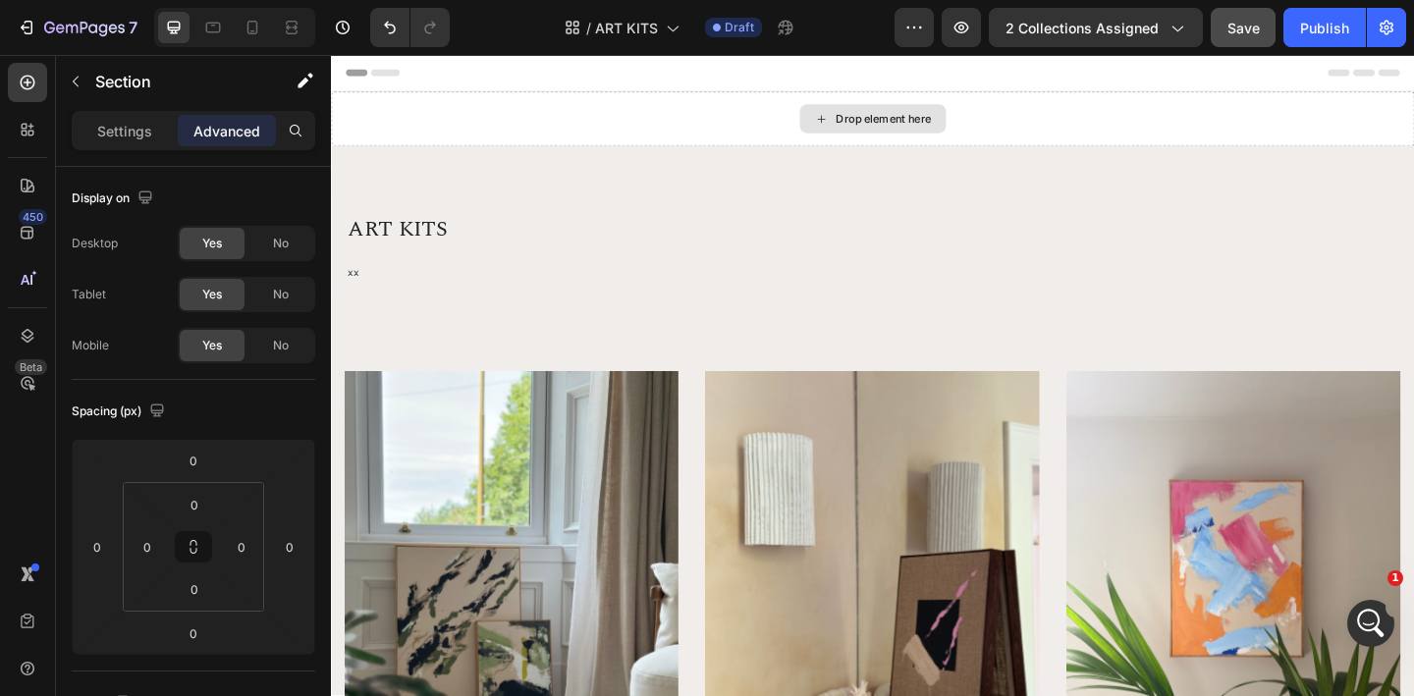
click at [799, 146] on div "Drop element here" at bounding box center [920, 124] width 1178 height 59
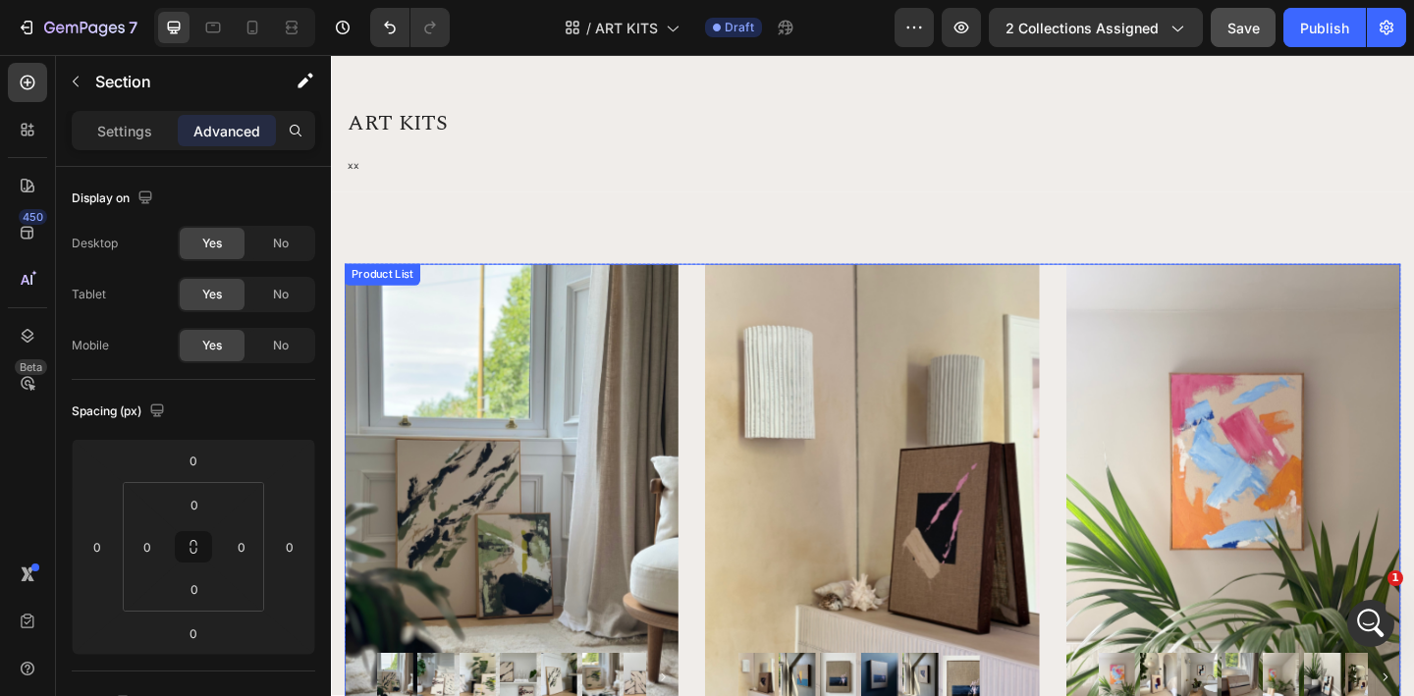
scroll to position [113, 0]
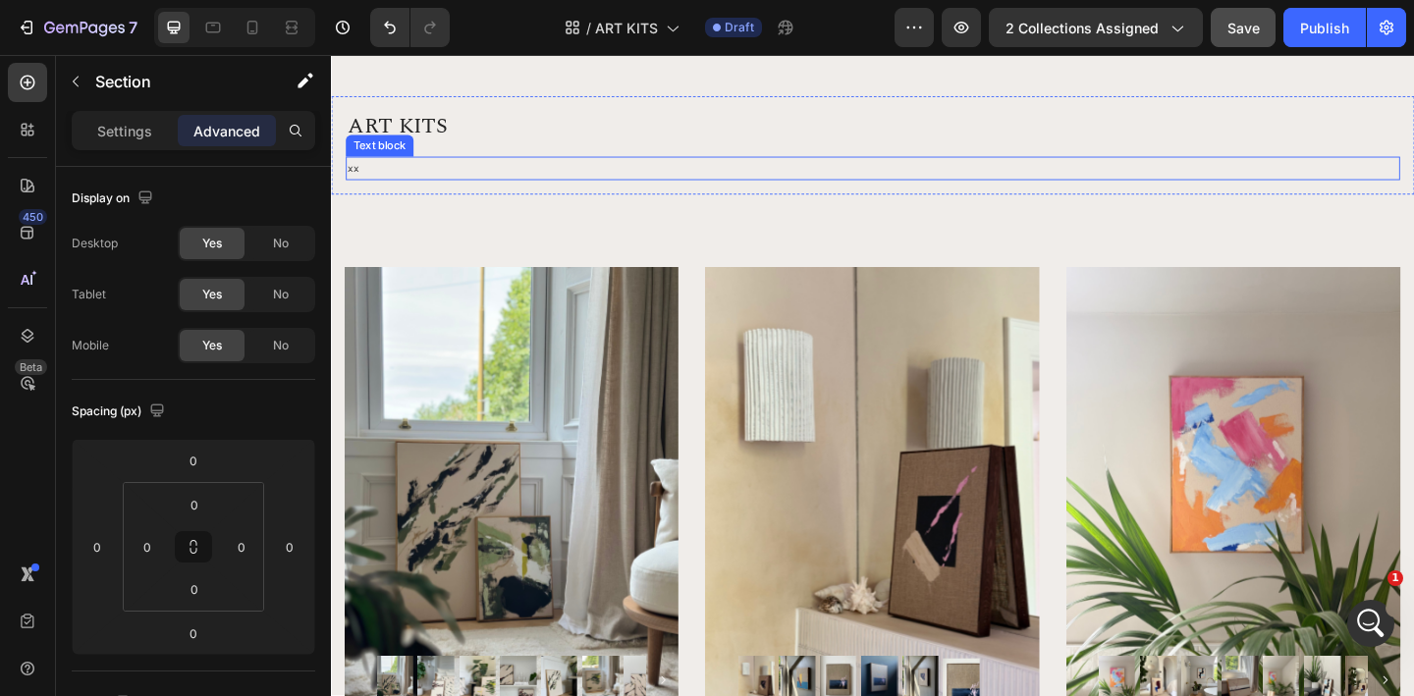
click at [356, 174] on span "xx" at bounding box center [355, 178] width 12 height 15
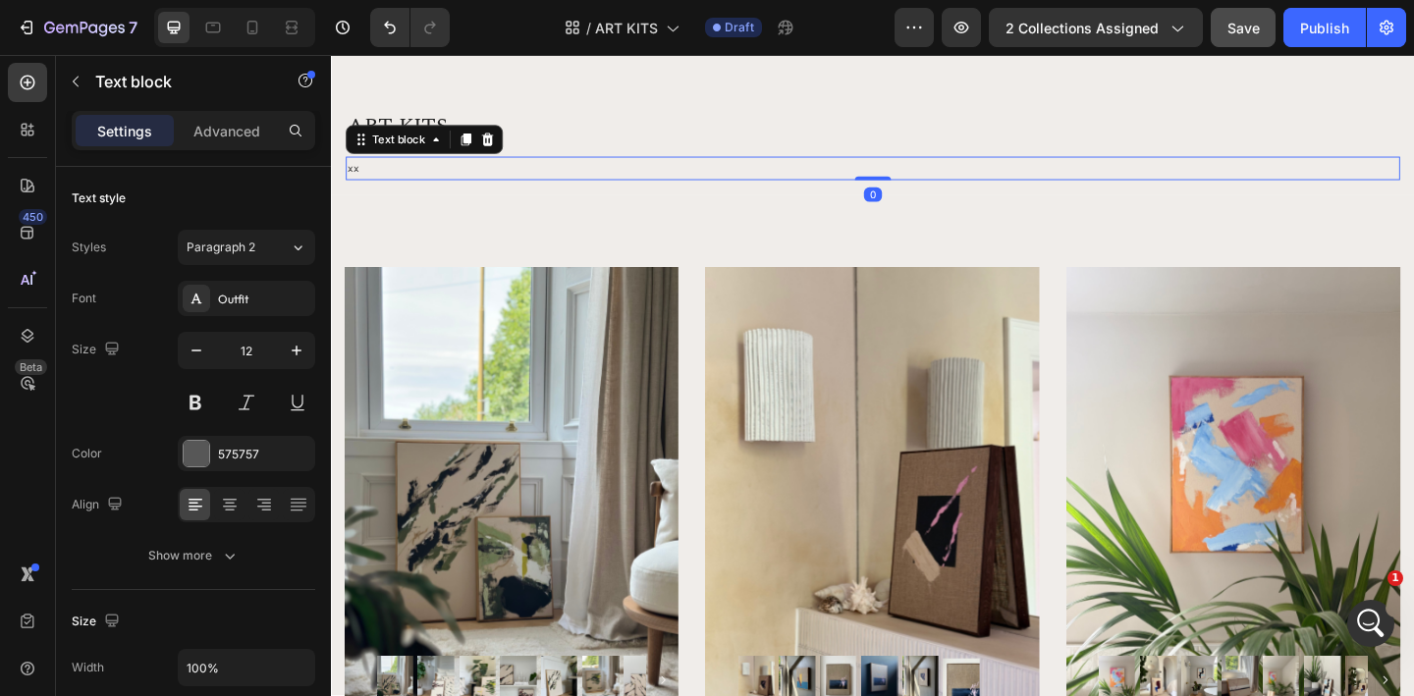
click at [375, 177] on p "xx" at bounding box center [920, 179] width 1143 height 22
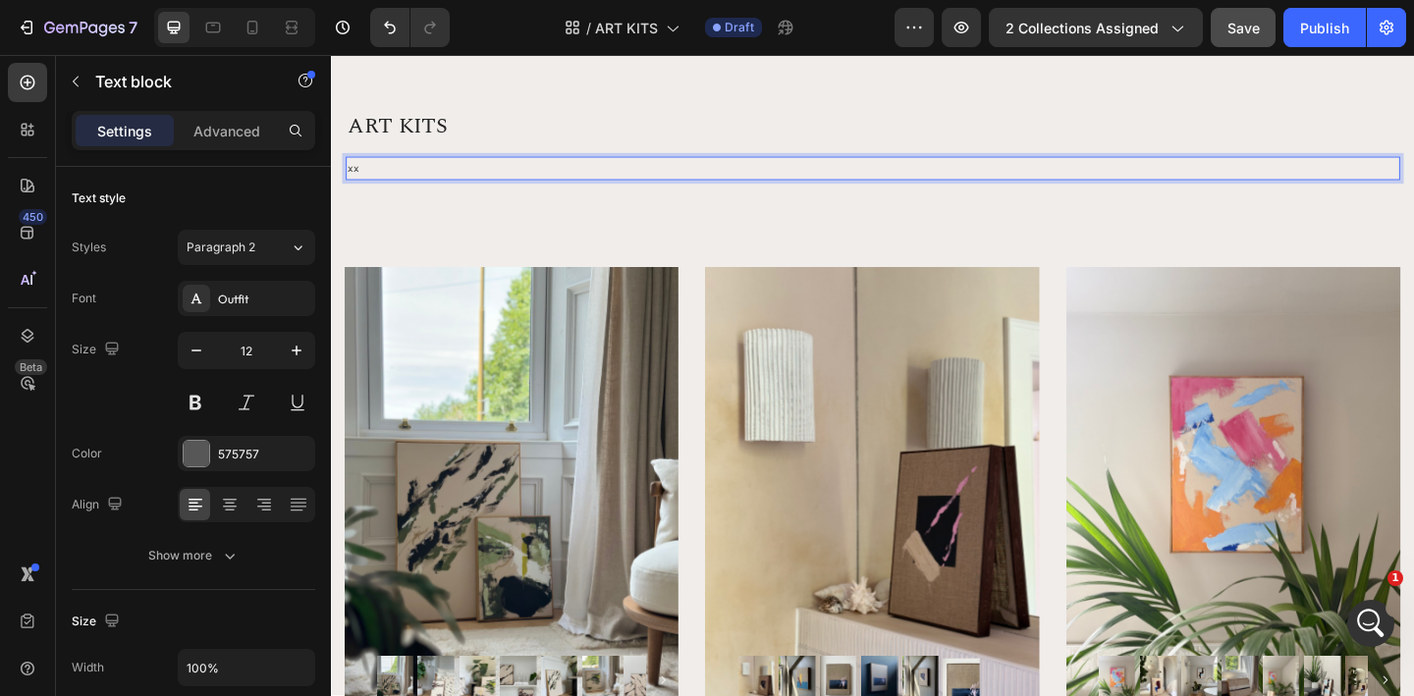
click at [354, 179] on span "xx" at bounding box center [355, 178] width 12 height 15
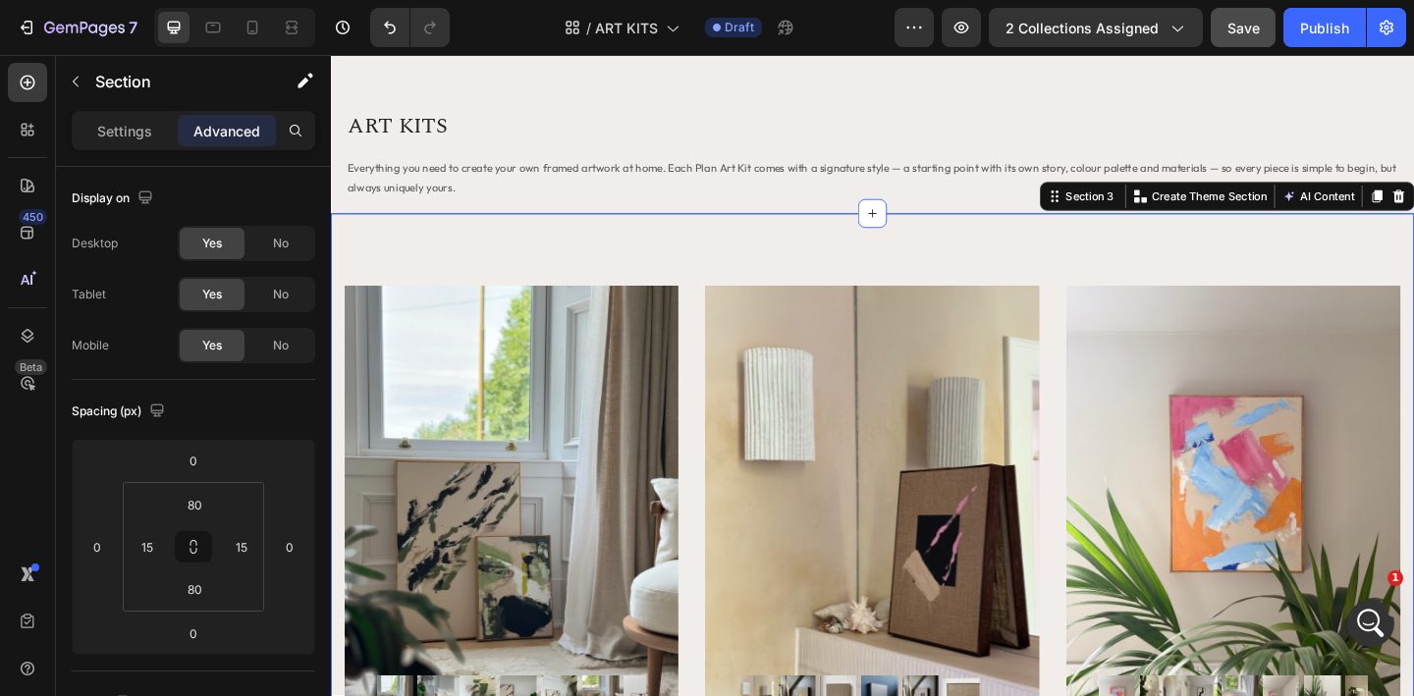
scroll to position [0, 0]
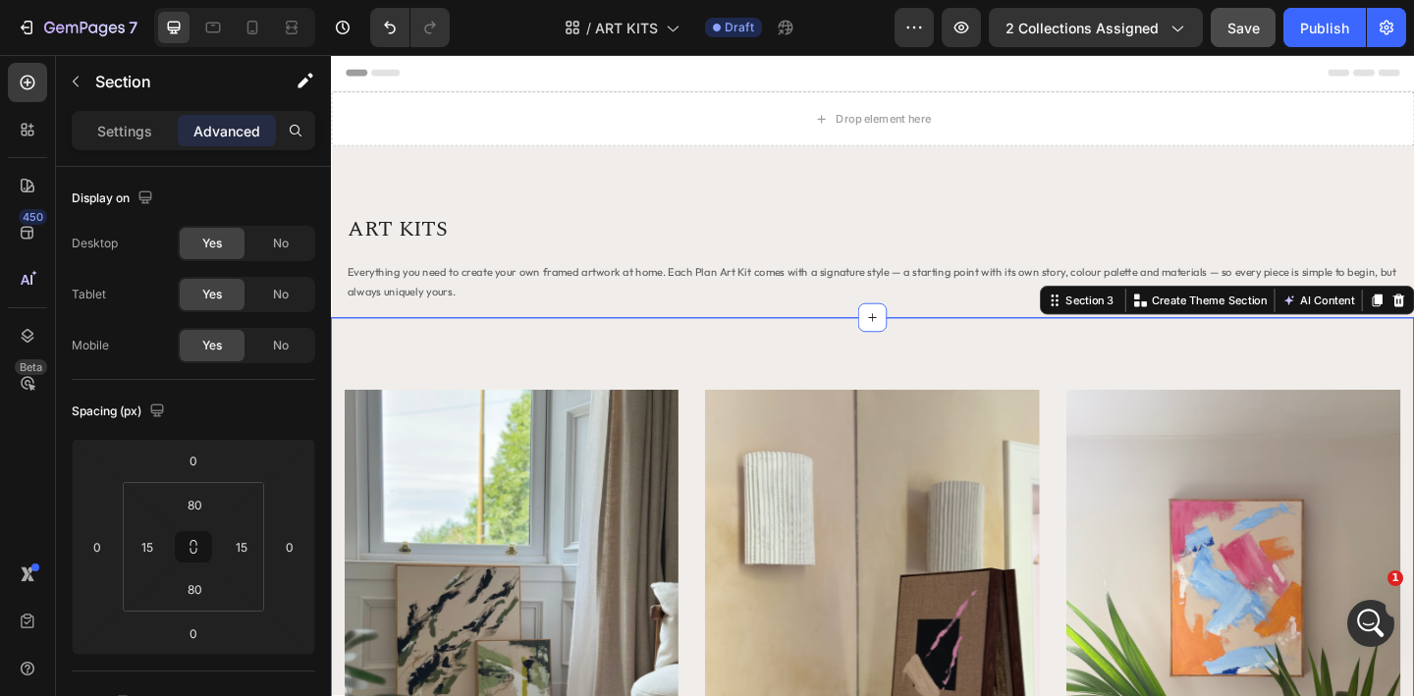
click at [1231, 29] on span "Save" at bounding box center [1244, 28] width 32 height 17
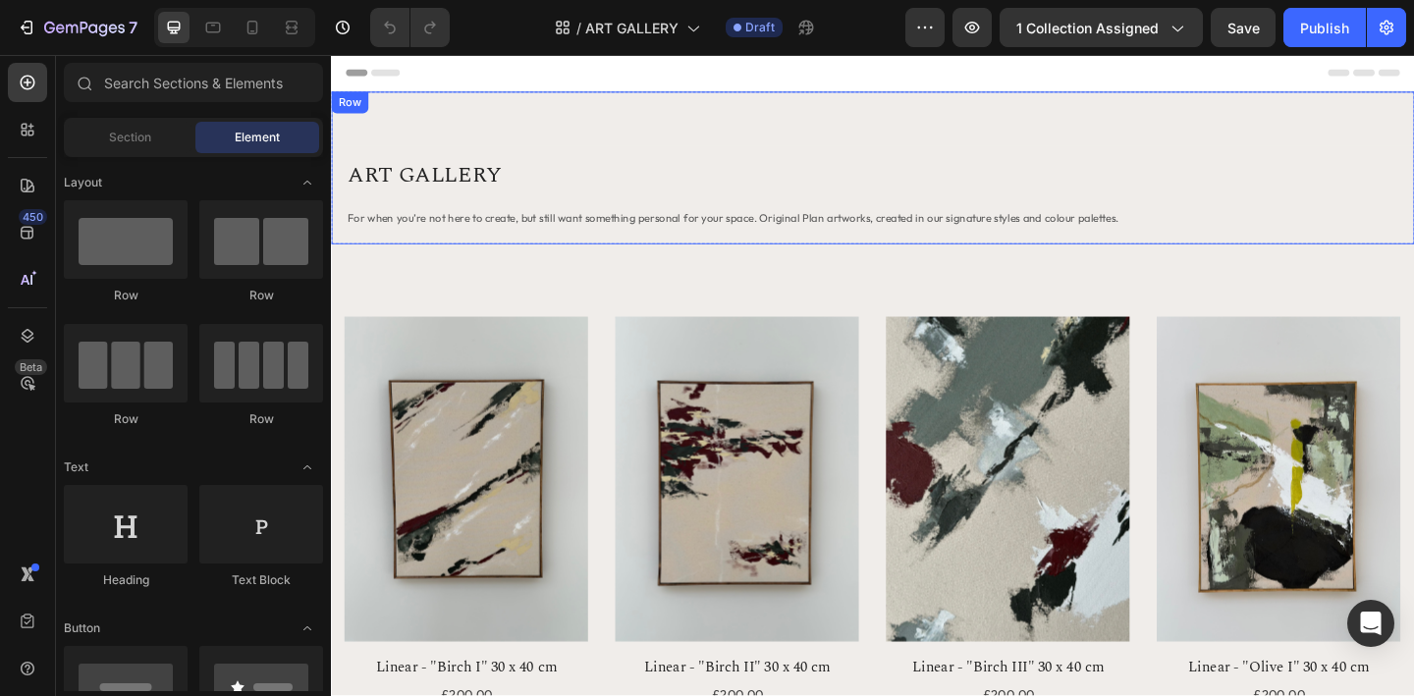
click at [379, 101] on div "ART GALLERY Heading For when you’re not here to create, but still want somethin…" at bounding box center [920, 178] width 1178 height 166
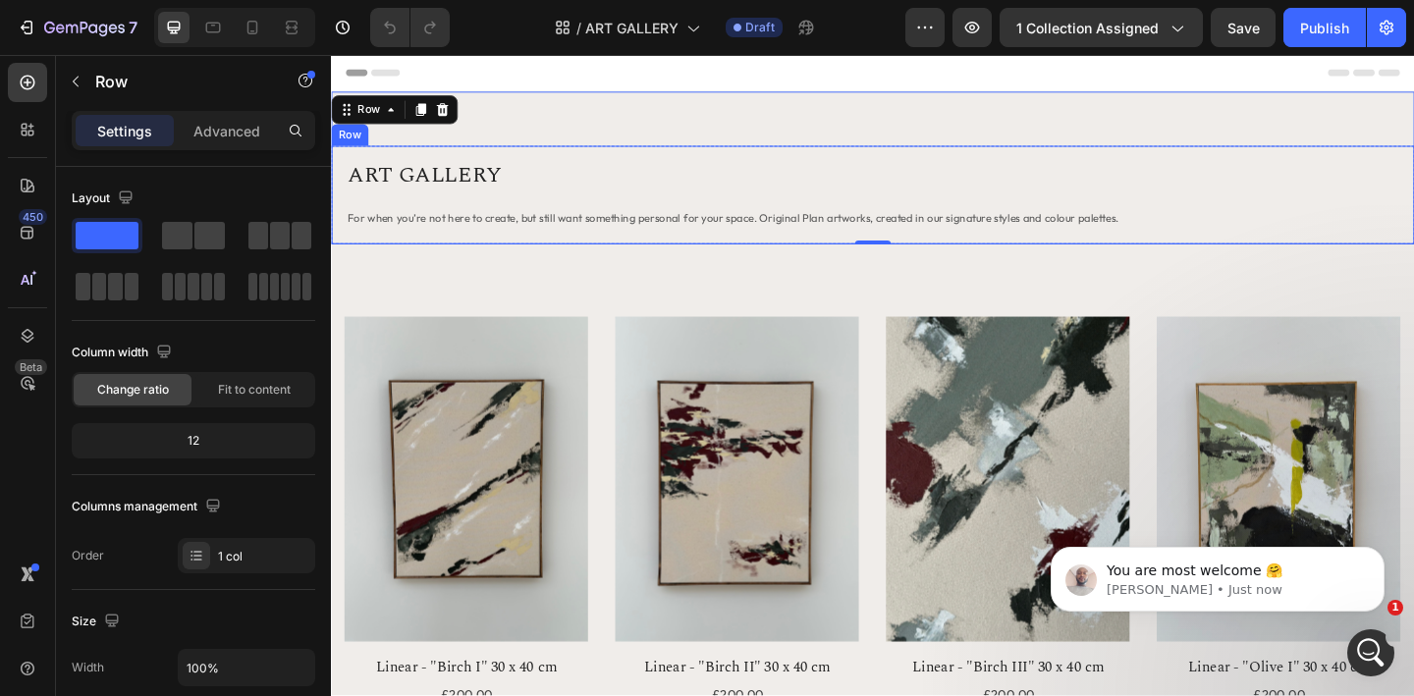
click at [340, 256] on div "ART GALLERY Heading For when you’re not here to create, but still want somethin…" at bounding box center [920, 207] width 1178 height 107
click at [930, 126] on div "ART GALLERY Heading For when you’re not here to create, but still want somethin…" at bounding box center [920, 178] width 1178 height 166
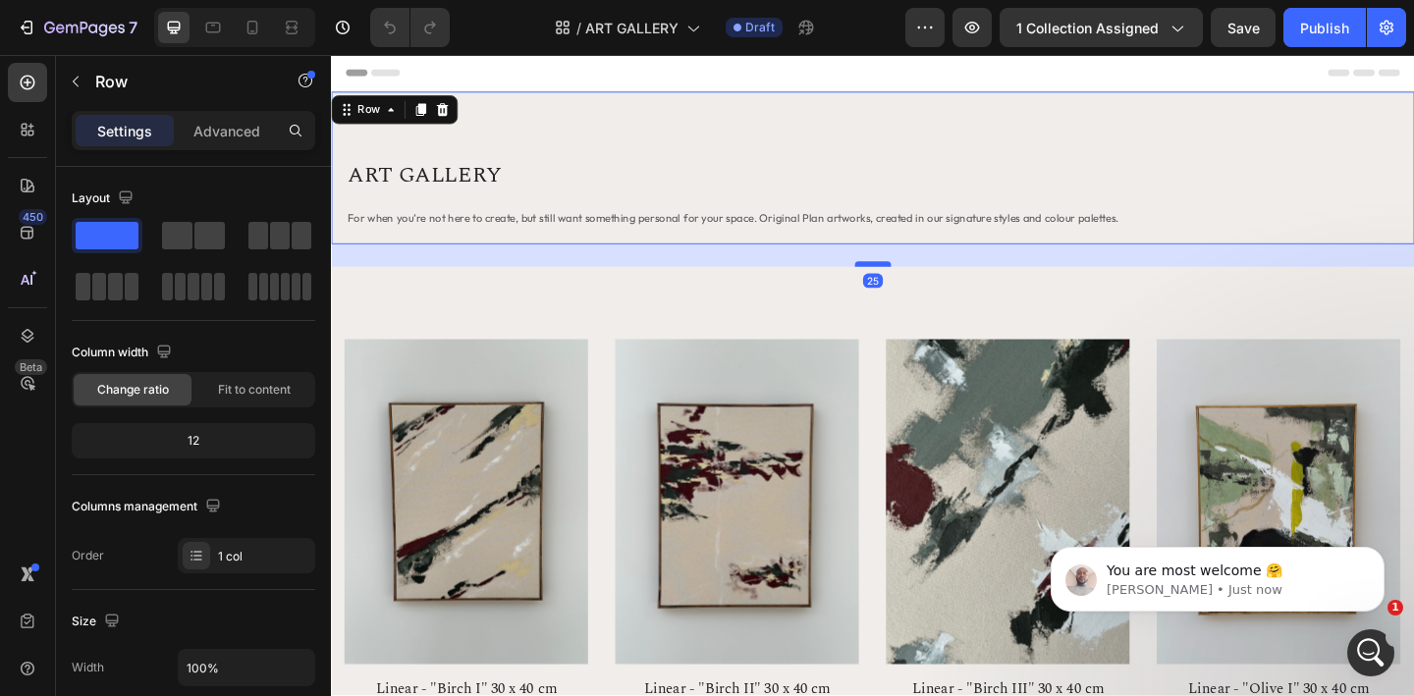
drag, startPoint x: 914, startPoint y: 259, endPoint x: 914, endPoint y: 284, distance: 24.6
click at [914, 284] on div at bounding box center [920, 283] width 39 height 6
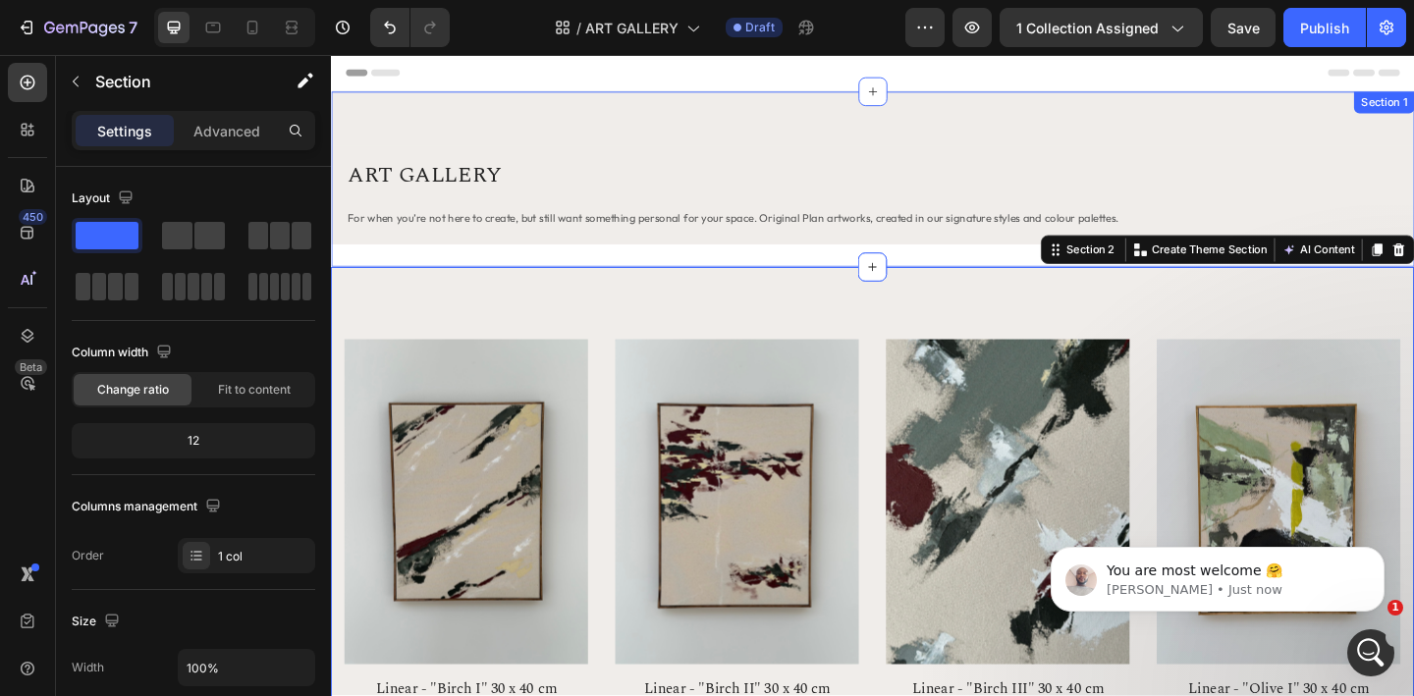
click at [965, 272] on div "ART GALLERY Heading For when you’re not here to create, but still want somethin…" at bounding box center [920, 190] width 1178 height 191
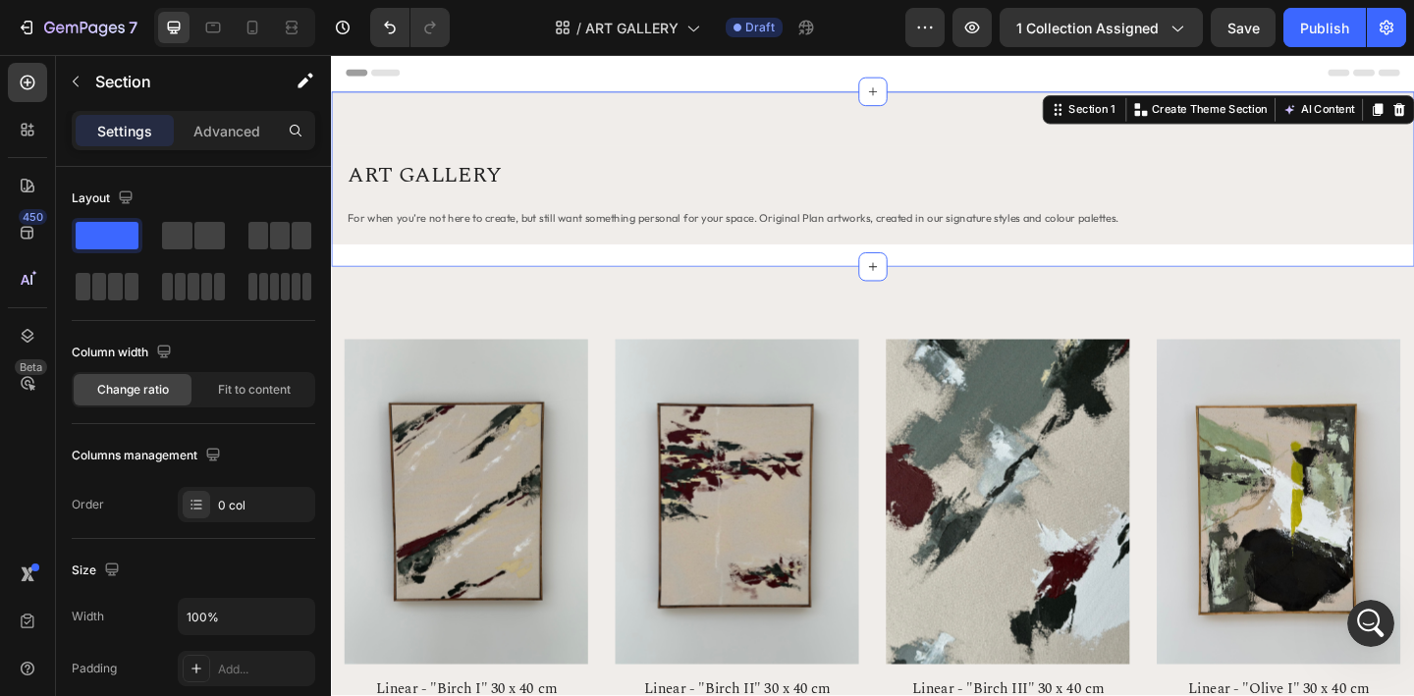
click at [977, 267] on div "ART GALLERY Heading For when you’re not here to create, but still want somethin…" at bounding box center [920, 190] width 1178 height 191
click at [935, 284] on div at bounding box center [919, 285] width 31 height 31
click at [967, 273] on div "ART GALLERY Heading For when you’re not here to create, but still want somethin…" at bounding box center [920, 190] width 1178 height 191
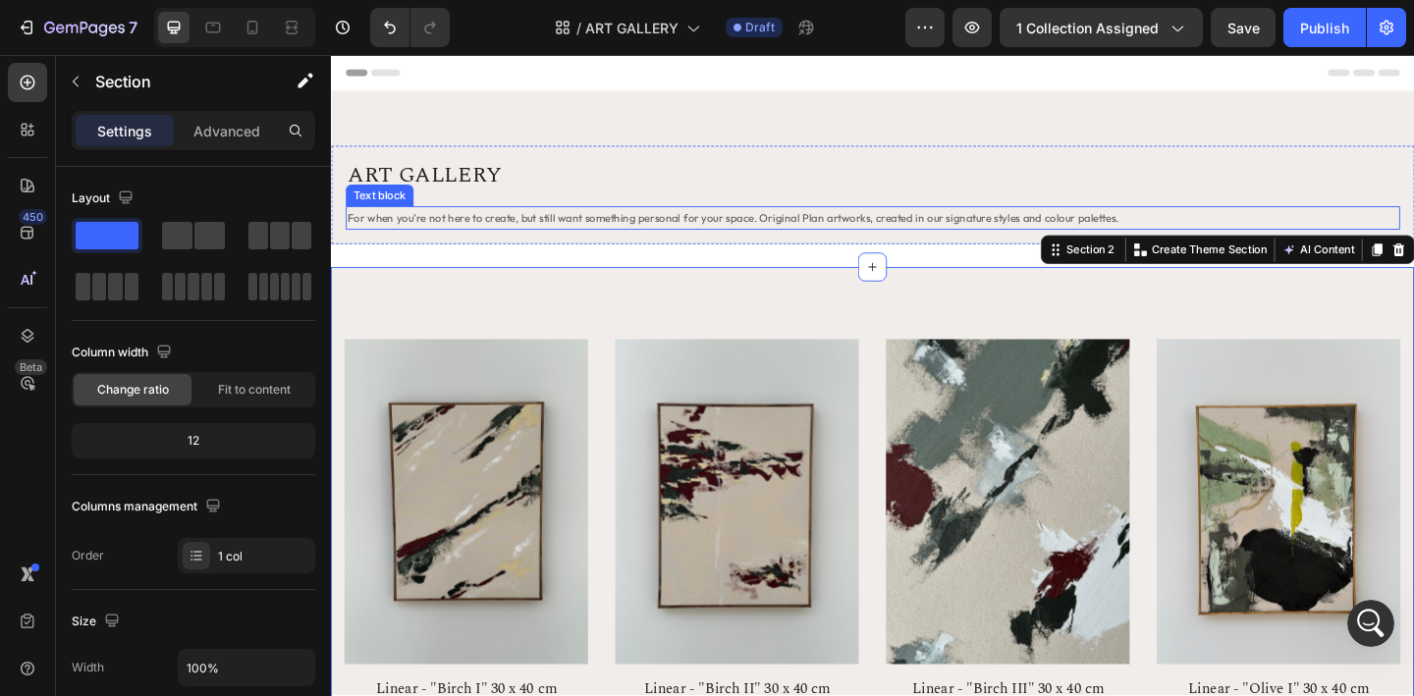
click at [929, 222] on p "For when you’re not here to create, but still want something personal for your …" at bounding box center [920, 233] width 1143 height 22
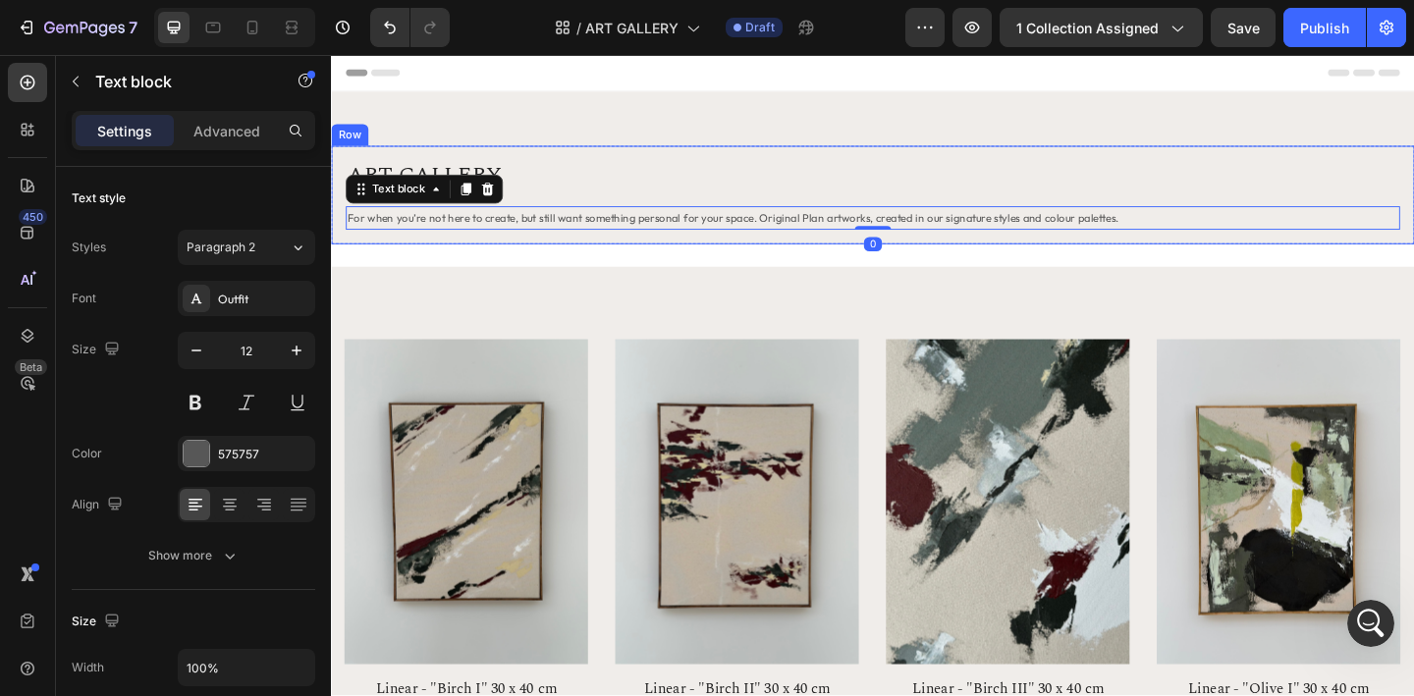
click at [935, 160] on div "ART GALLERY Heading For when you’re not here to create, but still want somethin…" at bounding box center [920, 207] width 1178 height 107
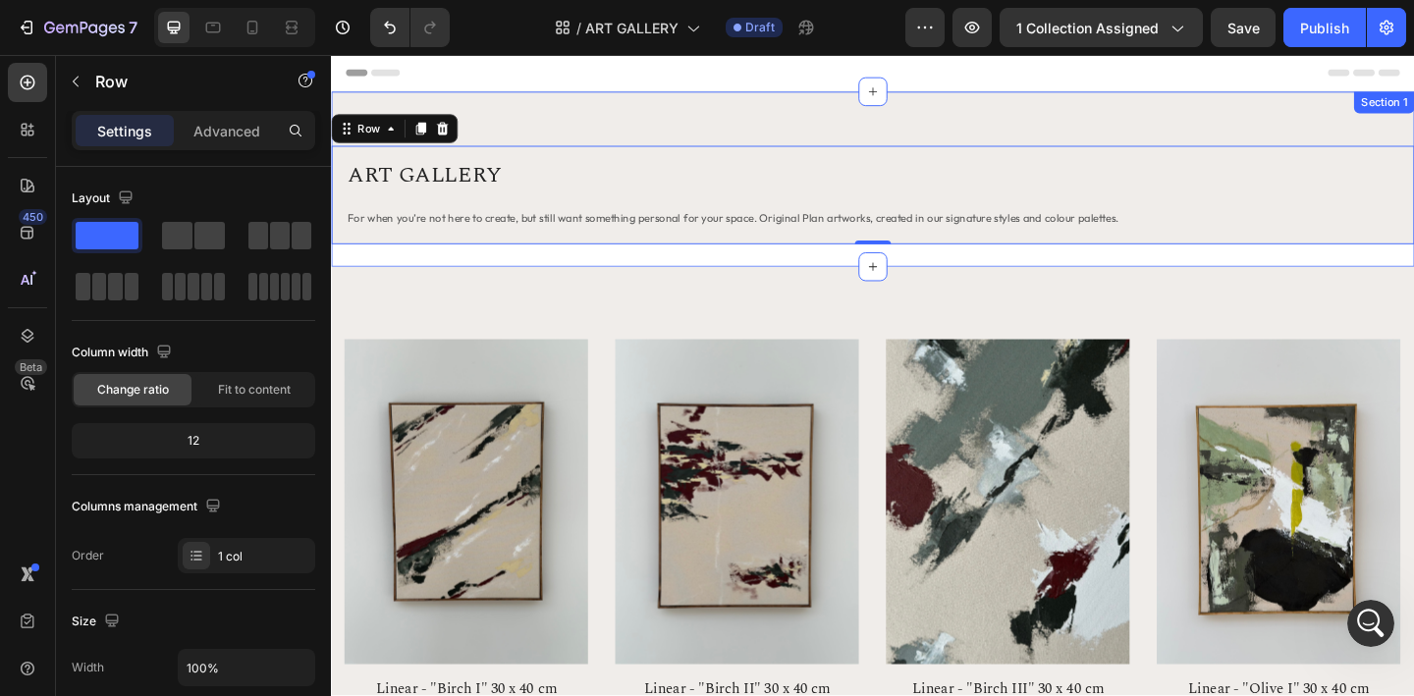
click at [951, 282] on div "ART GALLERY Heading For when you’re not here to create, but still want somethin…" at bounding box center [920, 190] width 1178 height 191
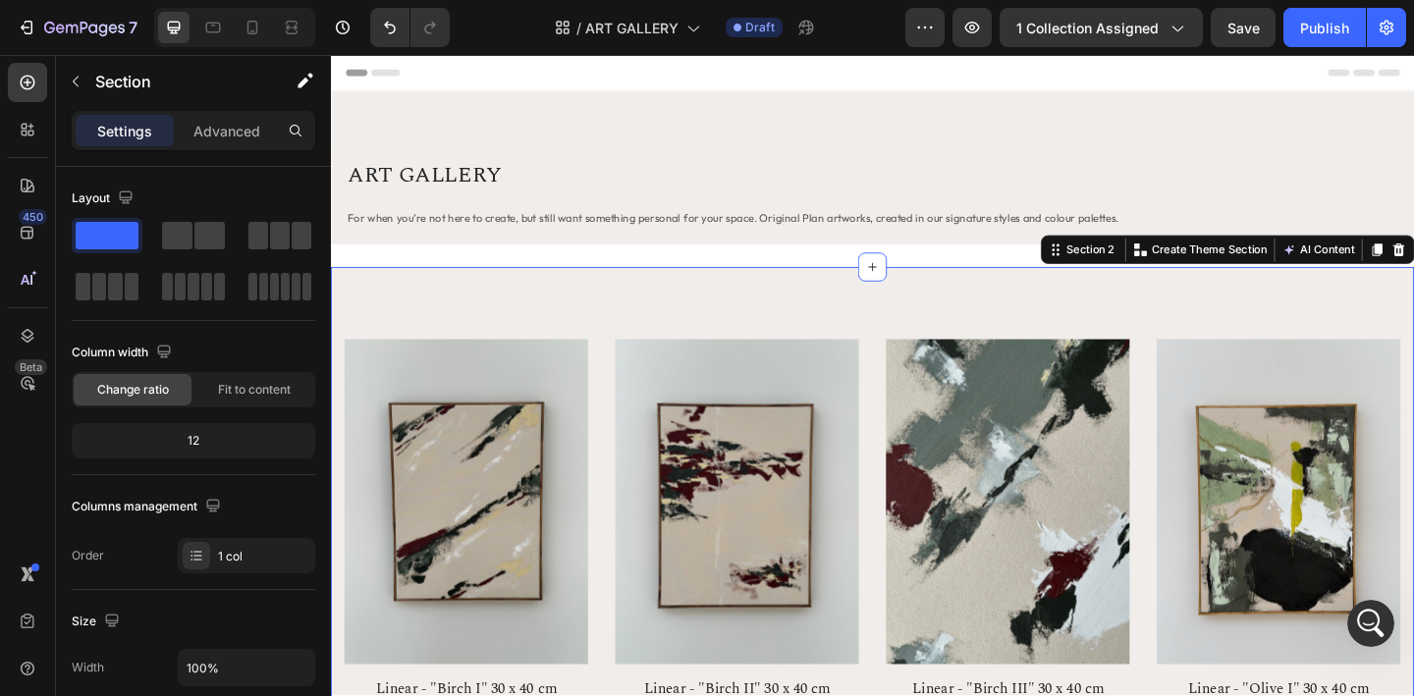
click at [943, 272] on div "ART GALLERY Heading For when you’re not here to create, but still want somethin…" at bounding box center [920, 190] width 1178 height 191
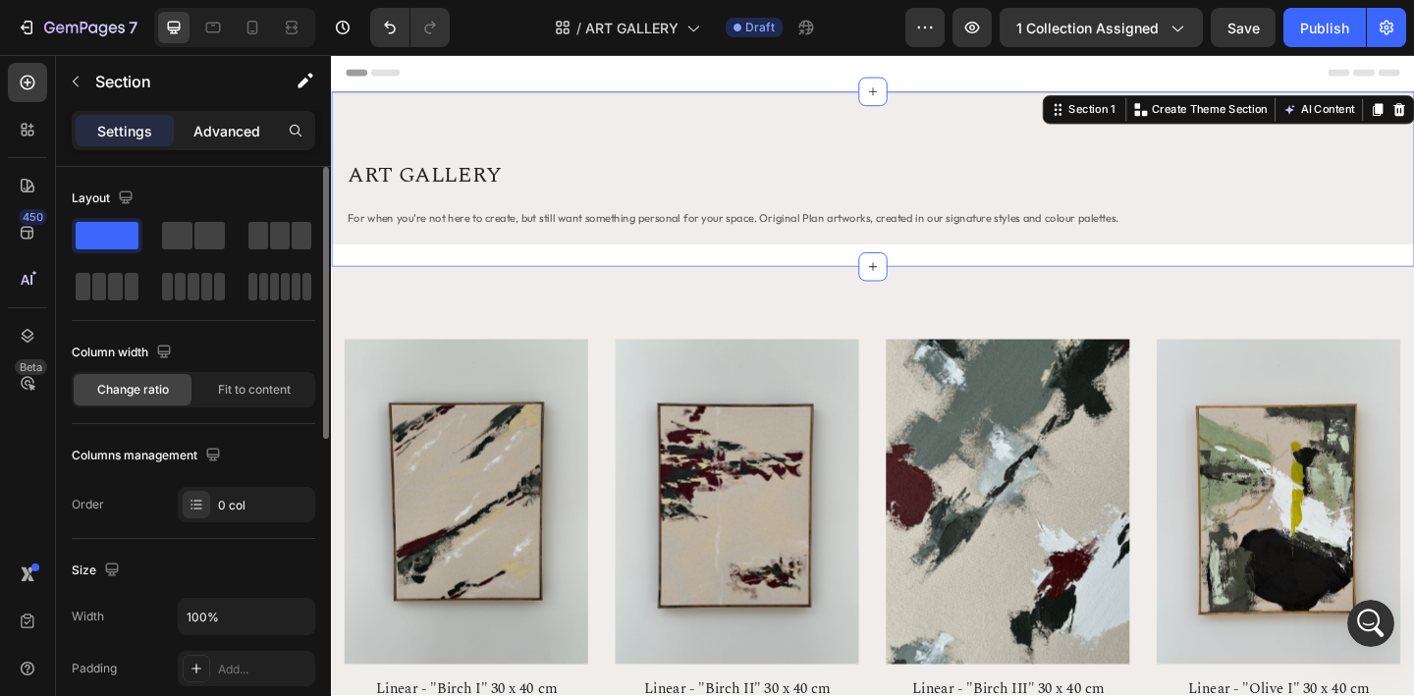
click at [232, 130] on p "Advanced" at bounding box center [226, 131] width 67 height 21
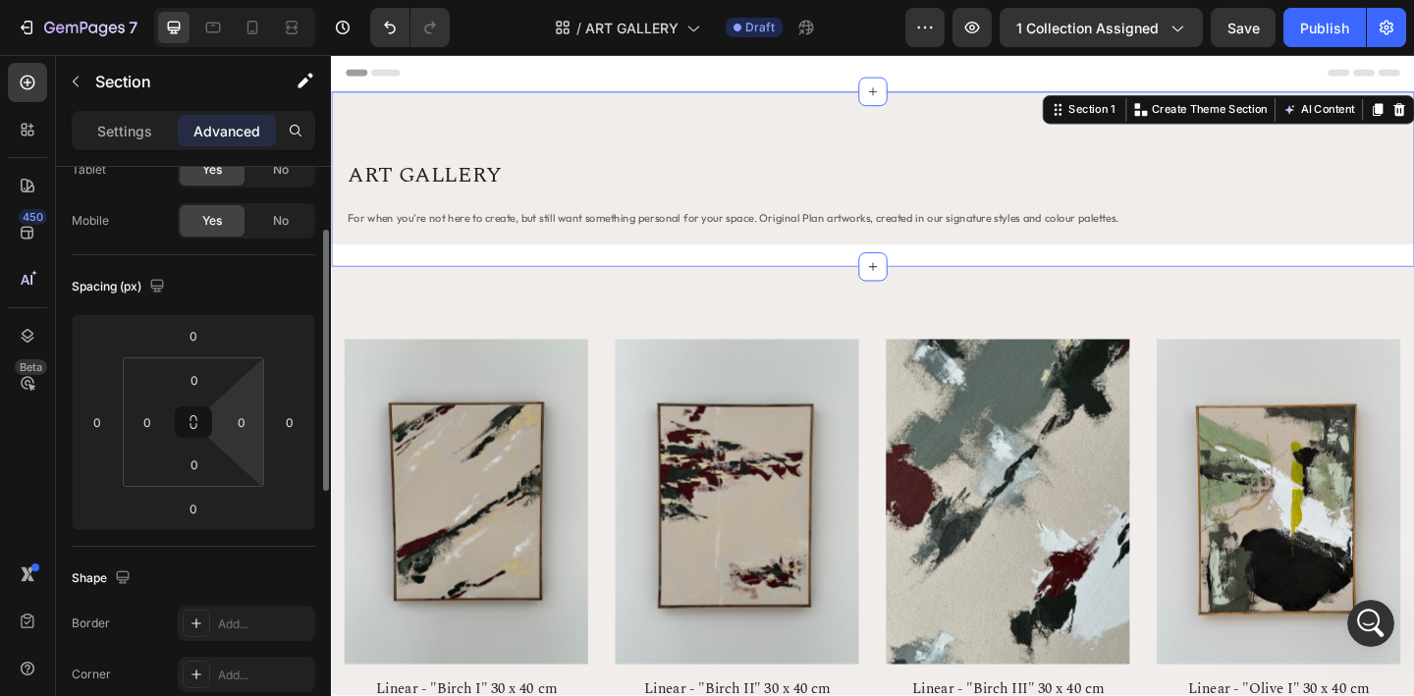
scroll to position [130, 0]
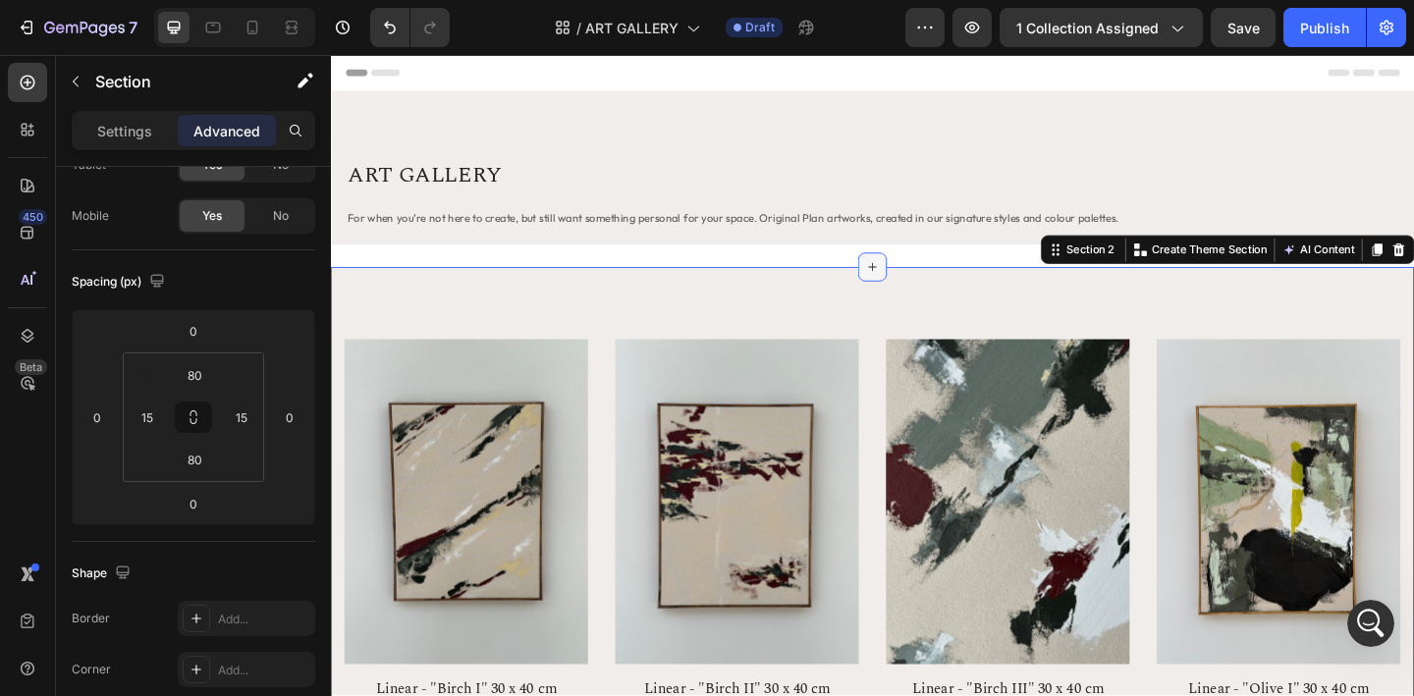
click at [907, 289] on div at bounding box center [919, 285] width 31 height 31
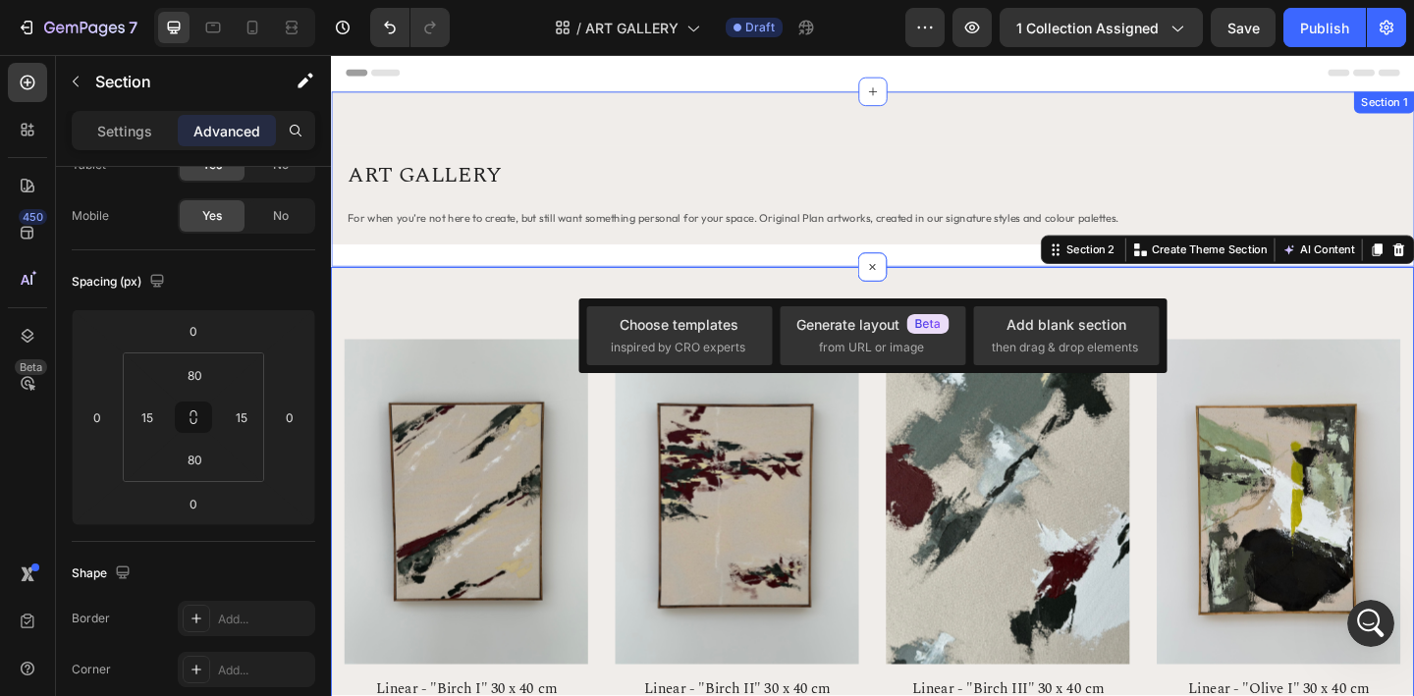
click at [892, 278] on div "ART GALLERY Heading For when you’re not here to create, but still want somethin…" at bounding box center [920, 190] width 1178 height 191
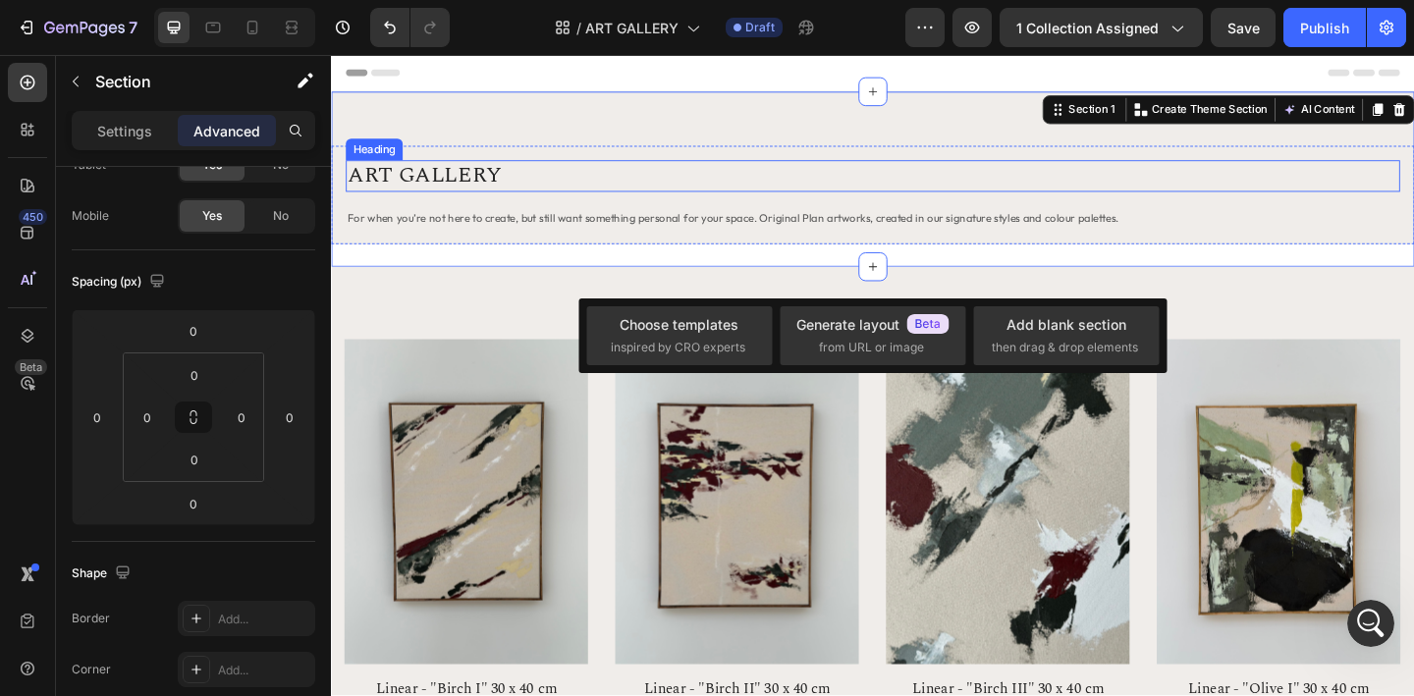
click at [934, 176] on h2 "ART GALLERY" at bounding box center [920, 187] width 1147 height 34
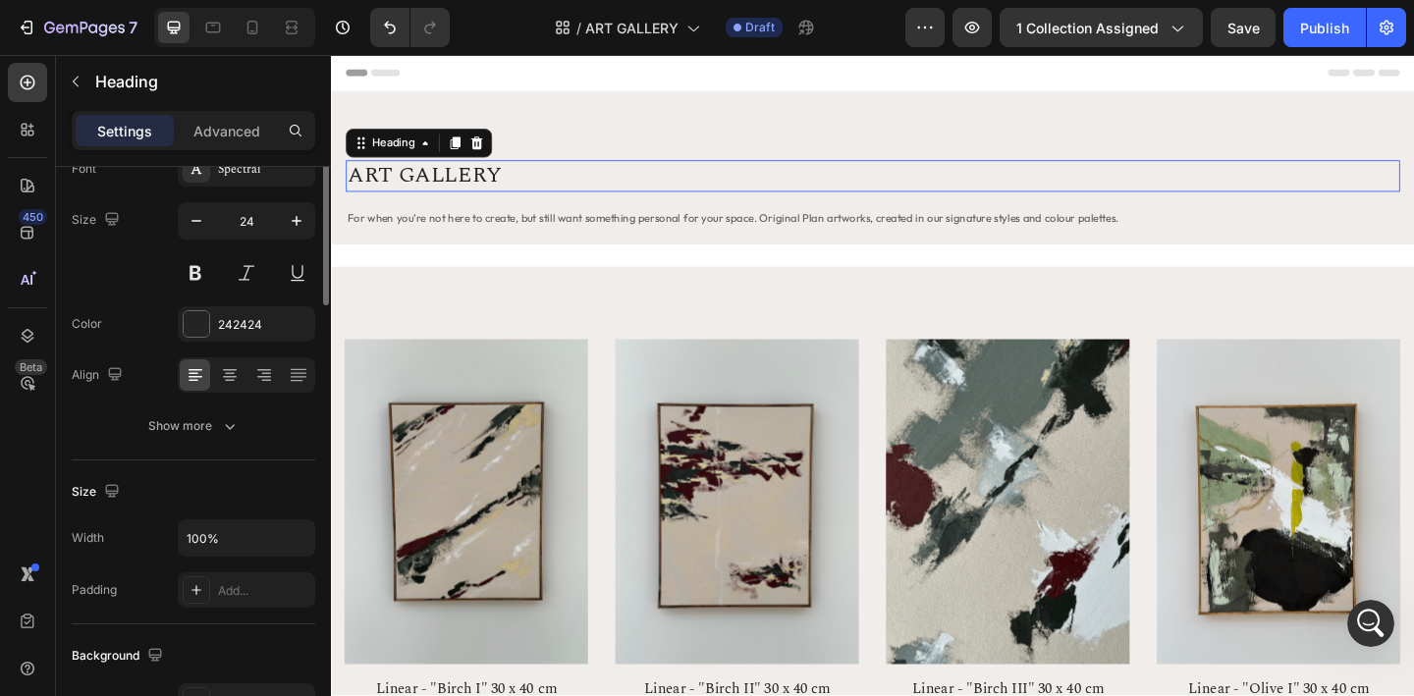
scroll to position [0, 0]
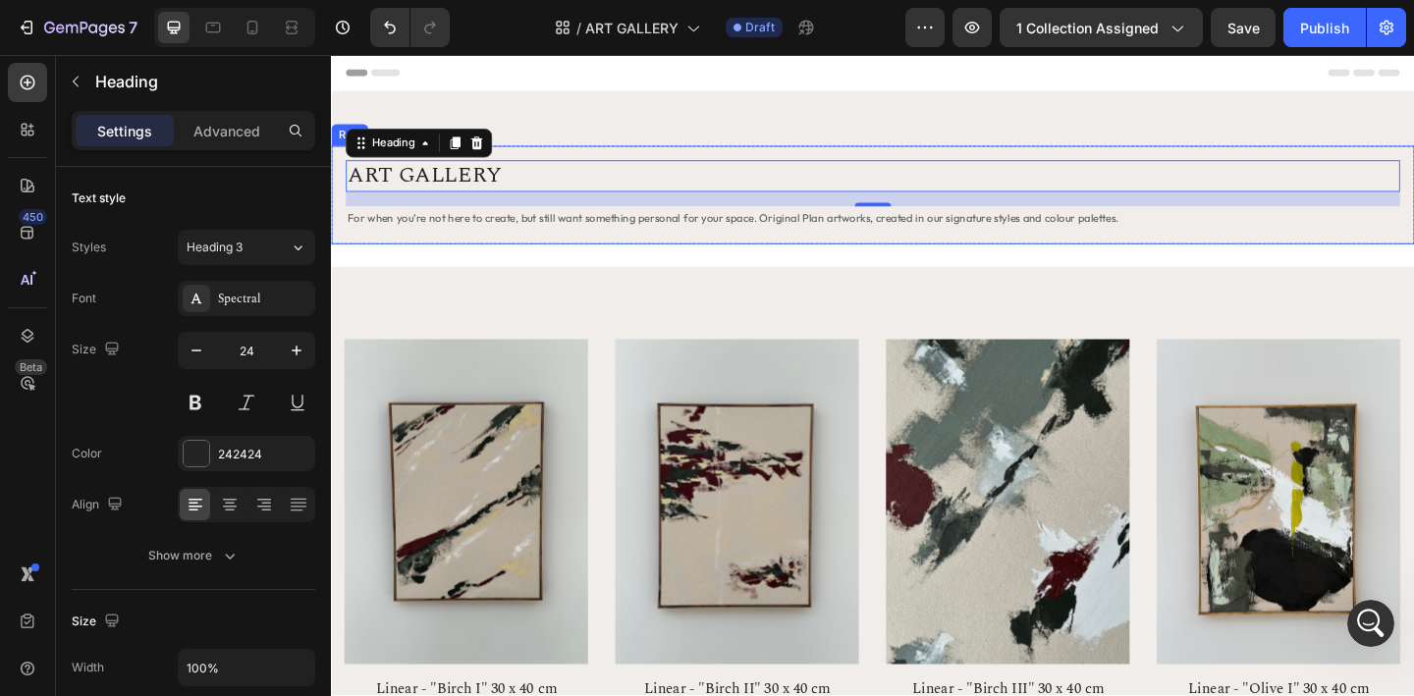
click at [938, 263] on div "ART GALLERY Heading 16 For when you’re not here to create, but still want somet…" at bounding box center [920, 190] width 1178 height 191
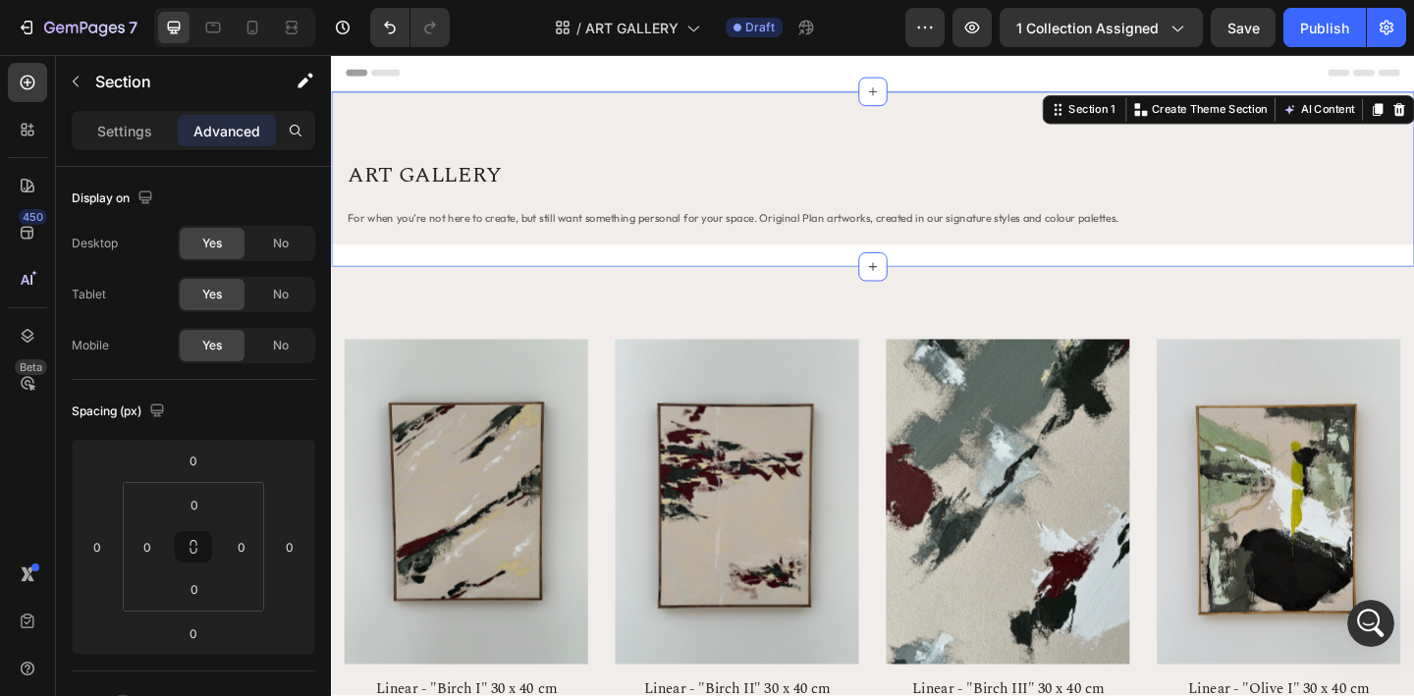
click at [941, 282] on div "ART GALLERY Heading For when you’re not here to create, but still want somethin…" at bounding box center [920, 190] width 1178 height 191
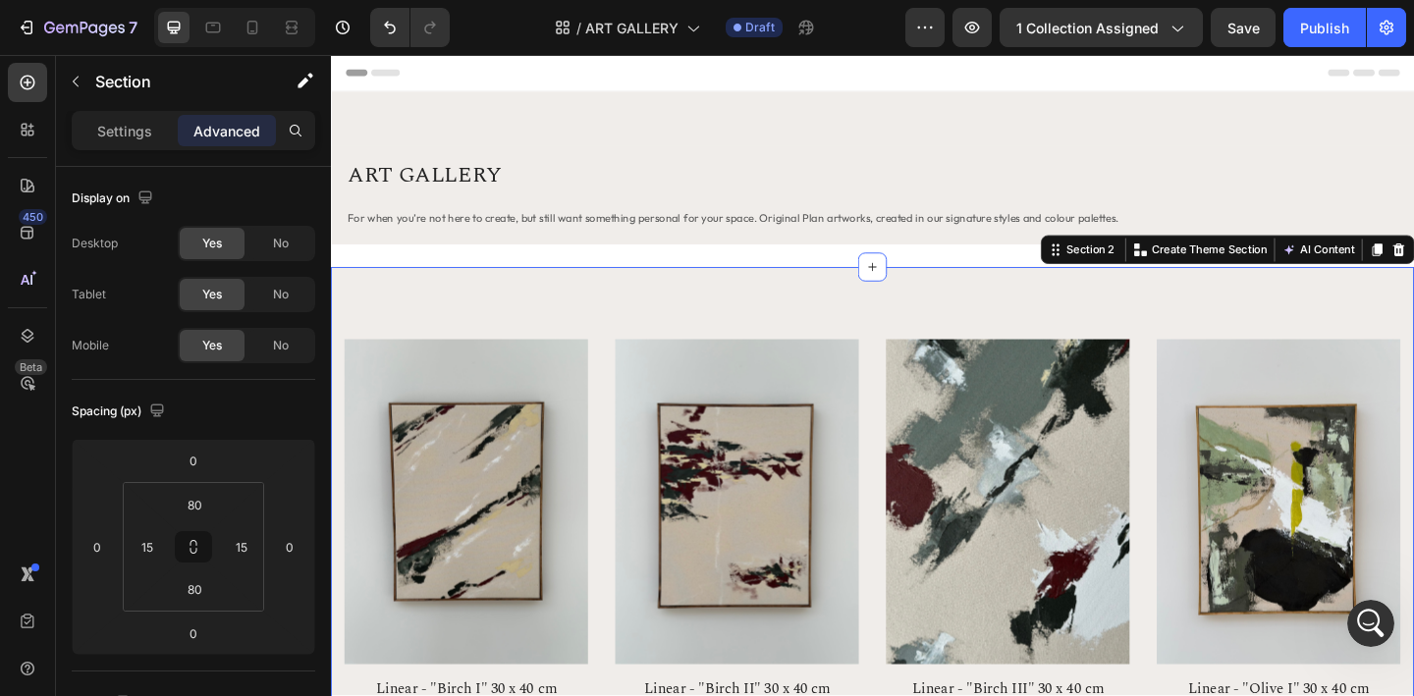
click at [942, 258] on div "ART GALLERY Heading For when you’re not here to create, but still want somethin…" at bounding box center [920, 207] width 1178 height 107
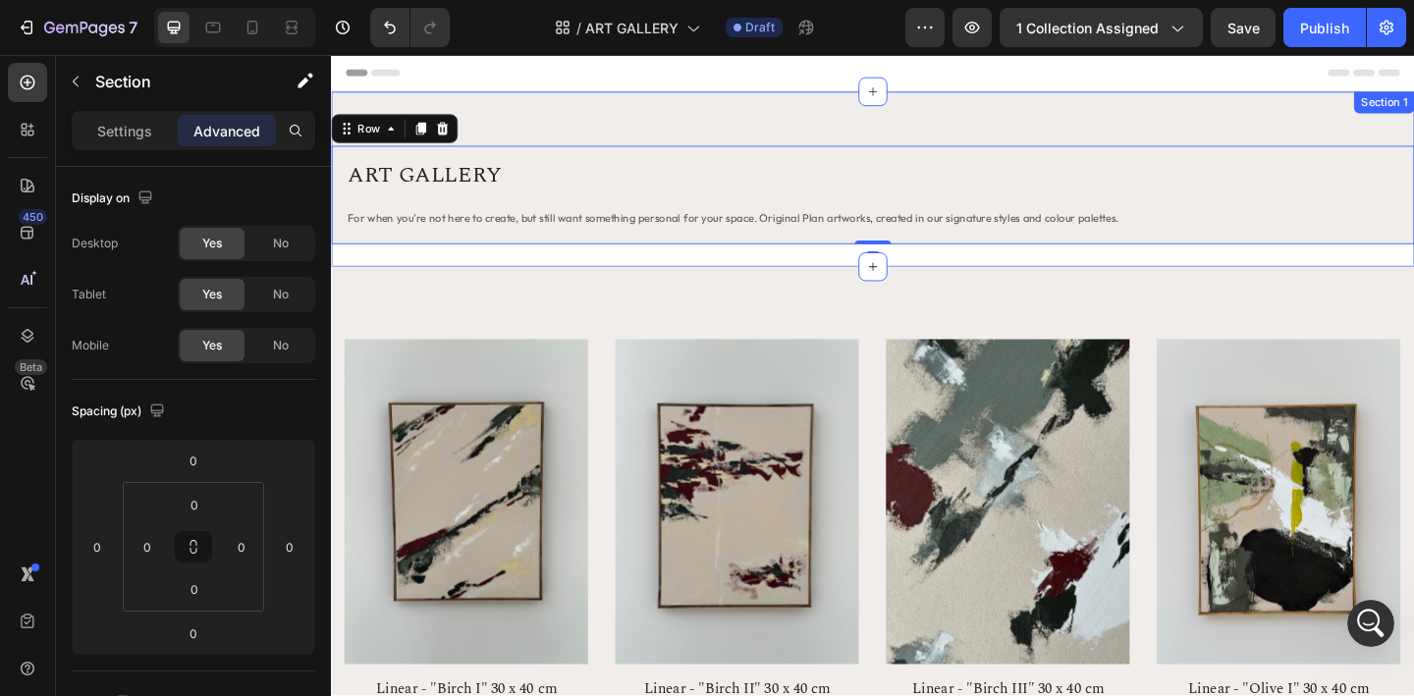
click at [941, 274] on div "ART GALLERY Heading For when you’re not here to create, but still want somethin…" at bounding box center [920, 190] width 1178 height 191
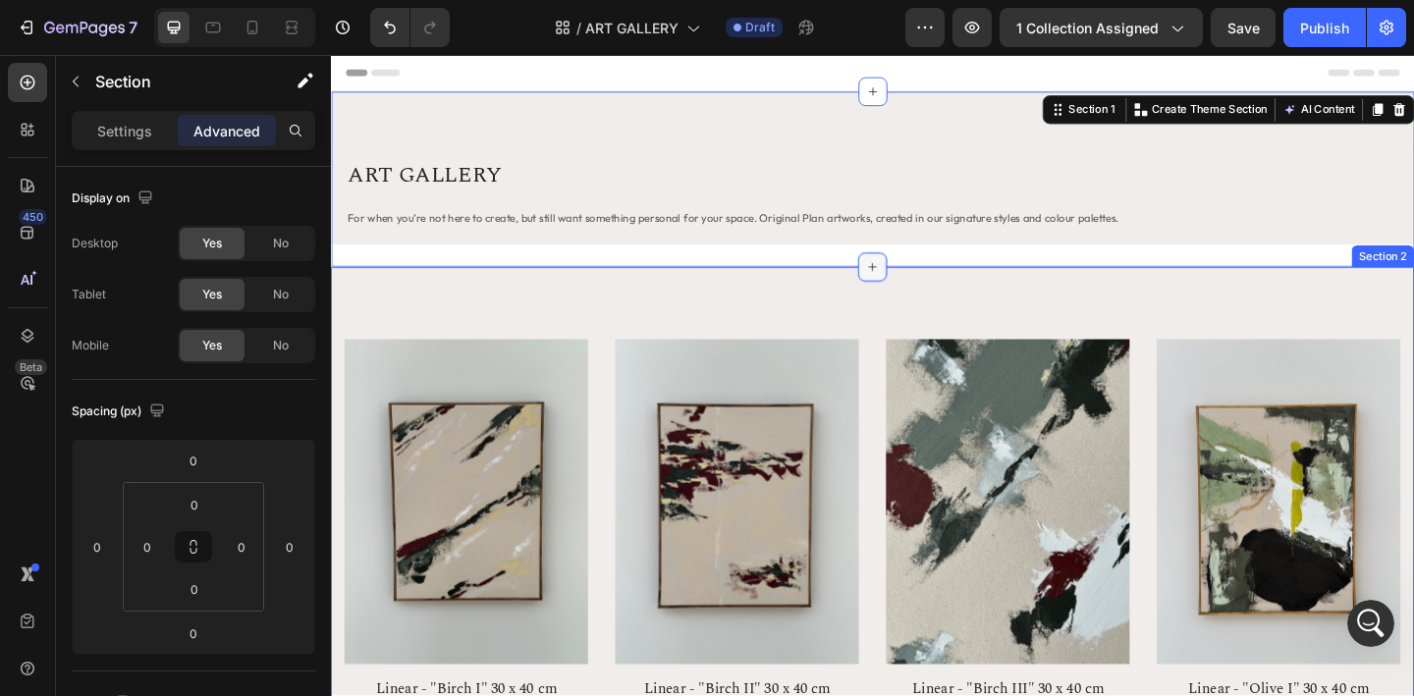
click at [920, 293] on icon at bounding box center [920, 286] width 16 height 16
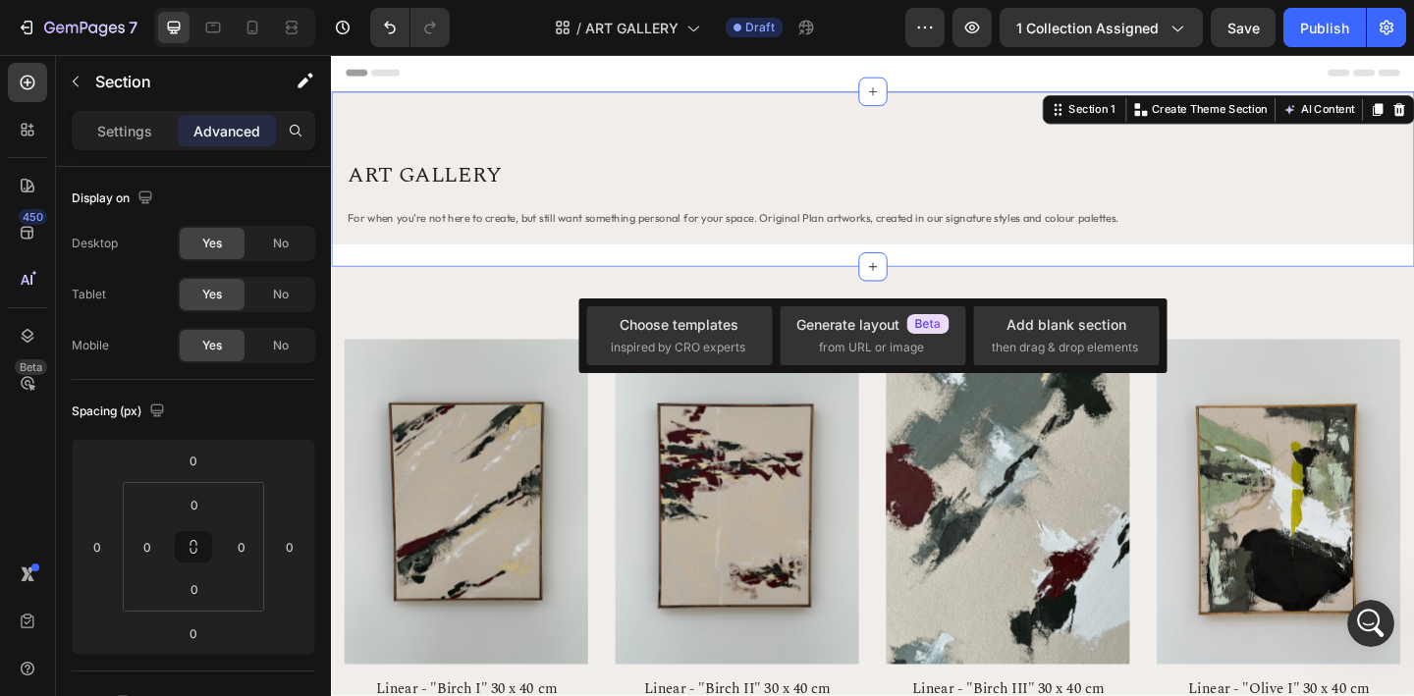
click at [979, 261] on div "ART GALLERY Heading For when you’re not here to create, but still want somethin…" at bounding box center [920, 190] width 1178 height 191
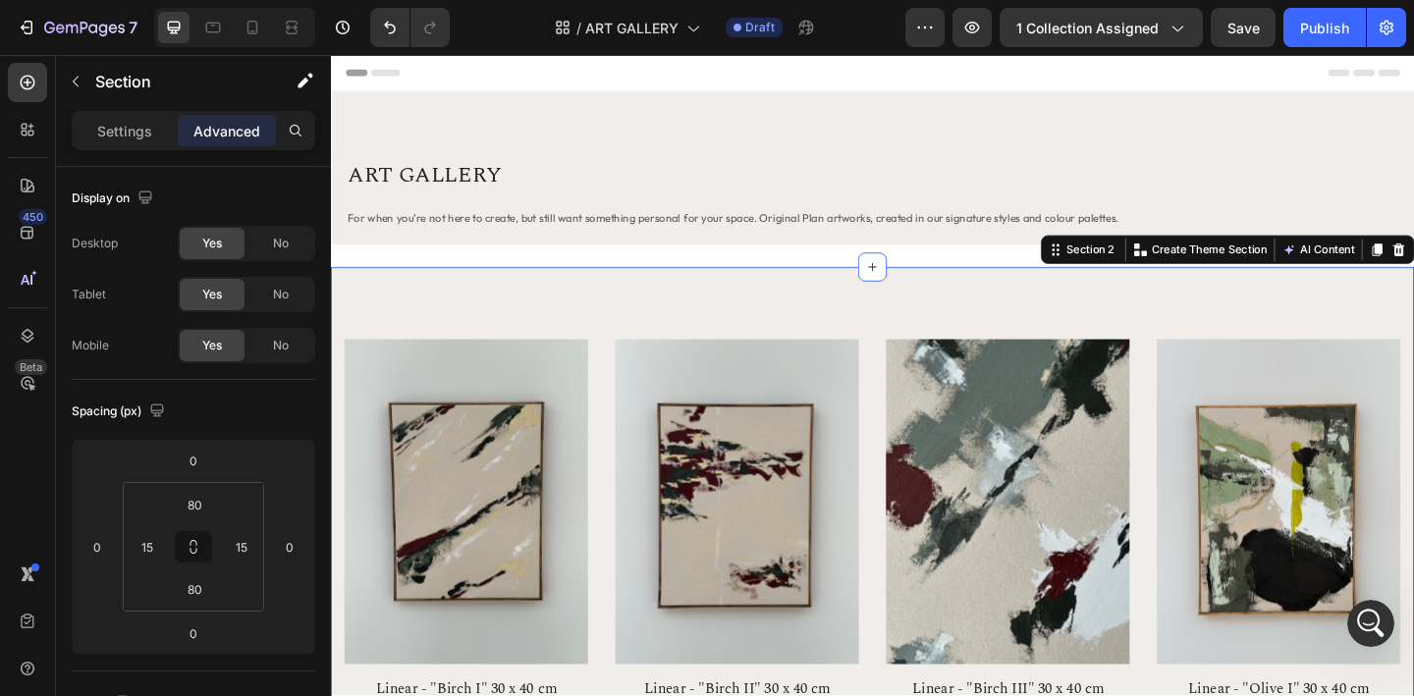
click at [931, 264] on div "ART GALLERY Heading For when you’re not here to create, but still want somethin…" at bounding box center [920, 190] width 1178 height 191
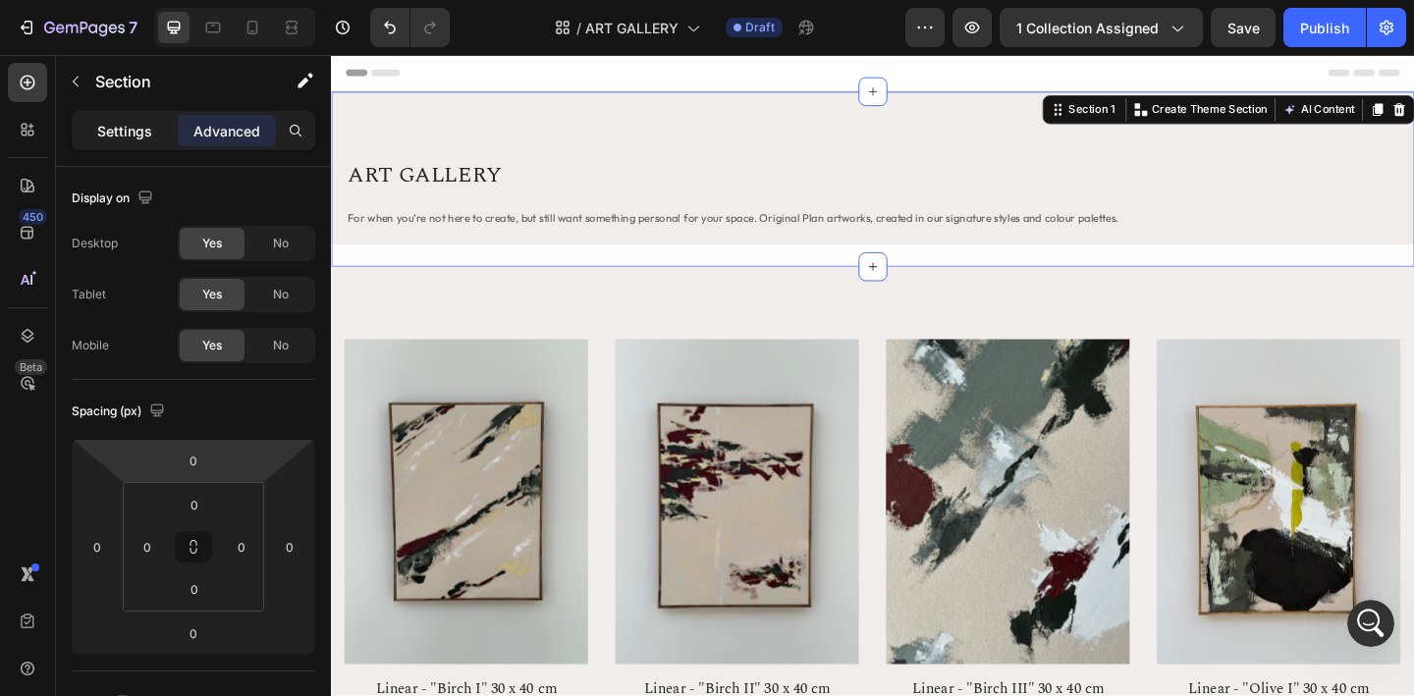
click at [128, 124] on p "Settings" at bounding box center [124, 131] width 55 height 21
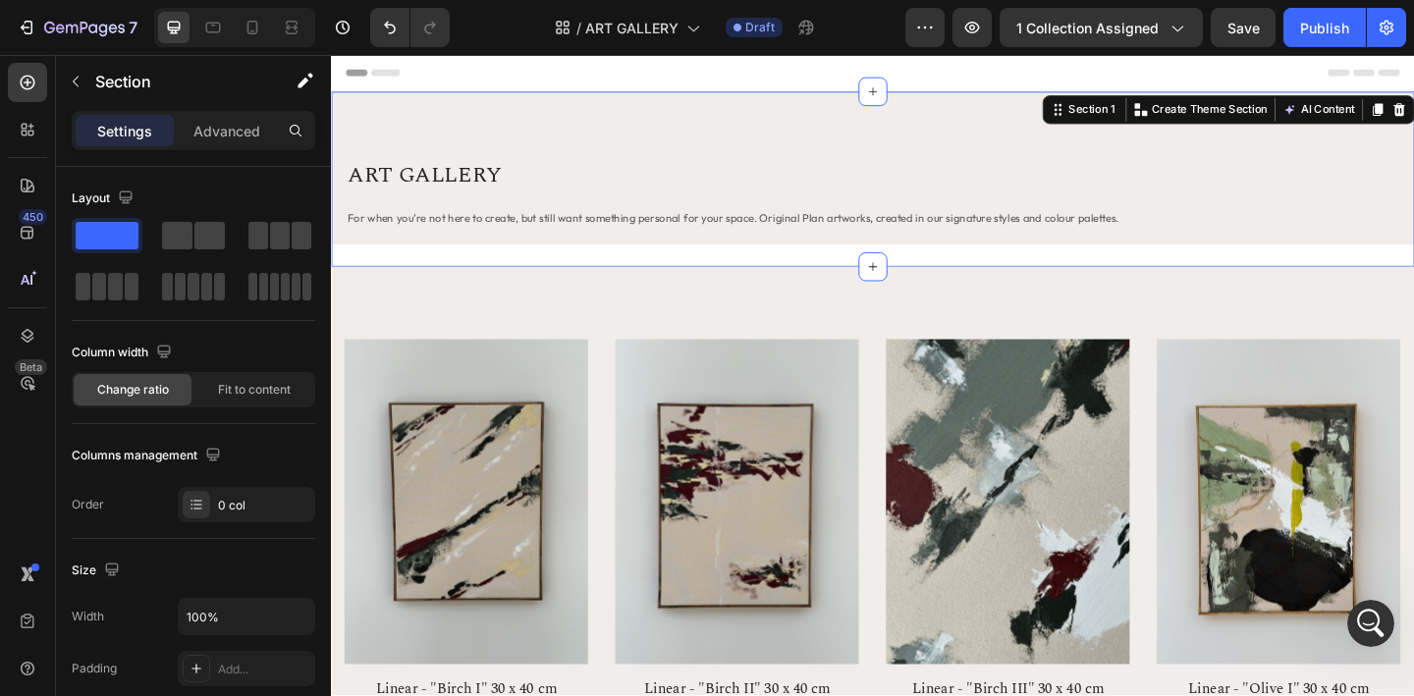
click at [457, 278] on div "ART GALLERY Heading For when you’re not here to create, but still want somethin…" at bounding box center [920, 190] width 1178 height 191
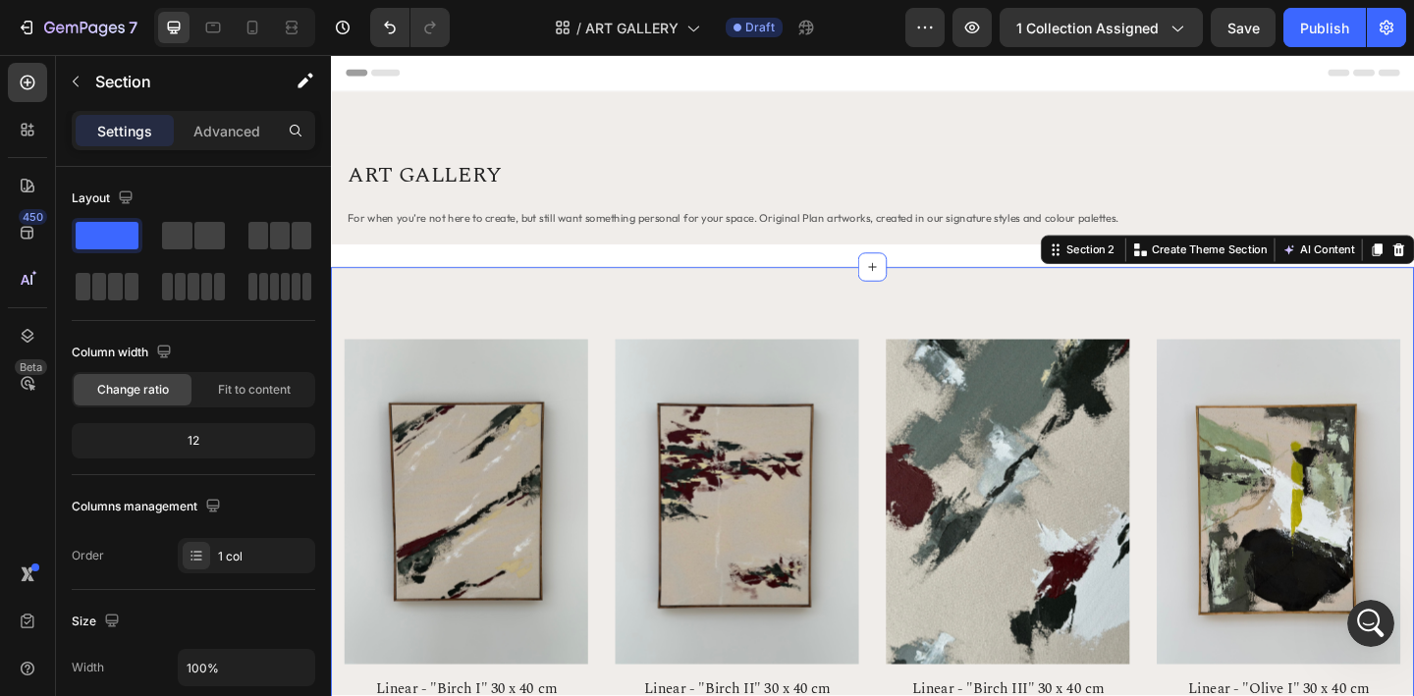
click at [900, 275] on div "ART GALLERY Heading For when you’re not here to create, but still want somethin…" at bounding box center [920, 190] width 1178 height 191
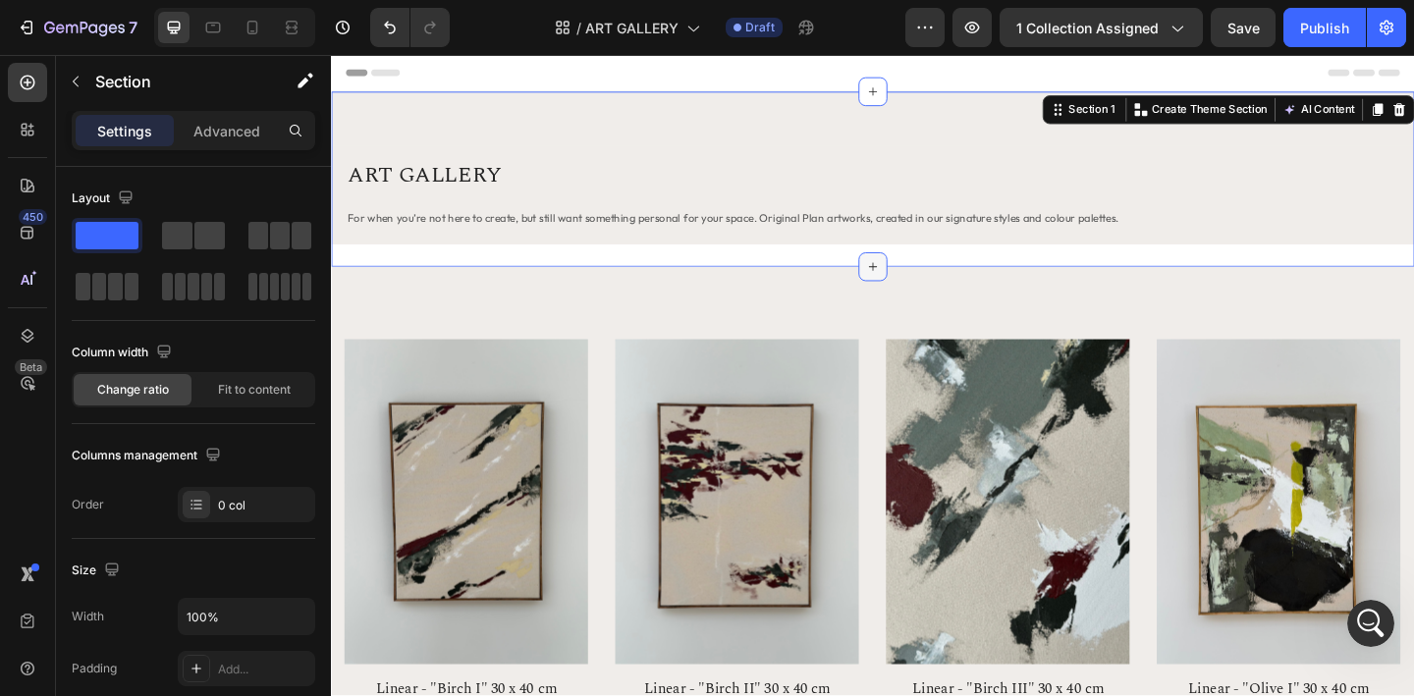
click at [908, 283] on div at bounding box center [919, 285] width 31 height 31
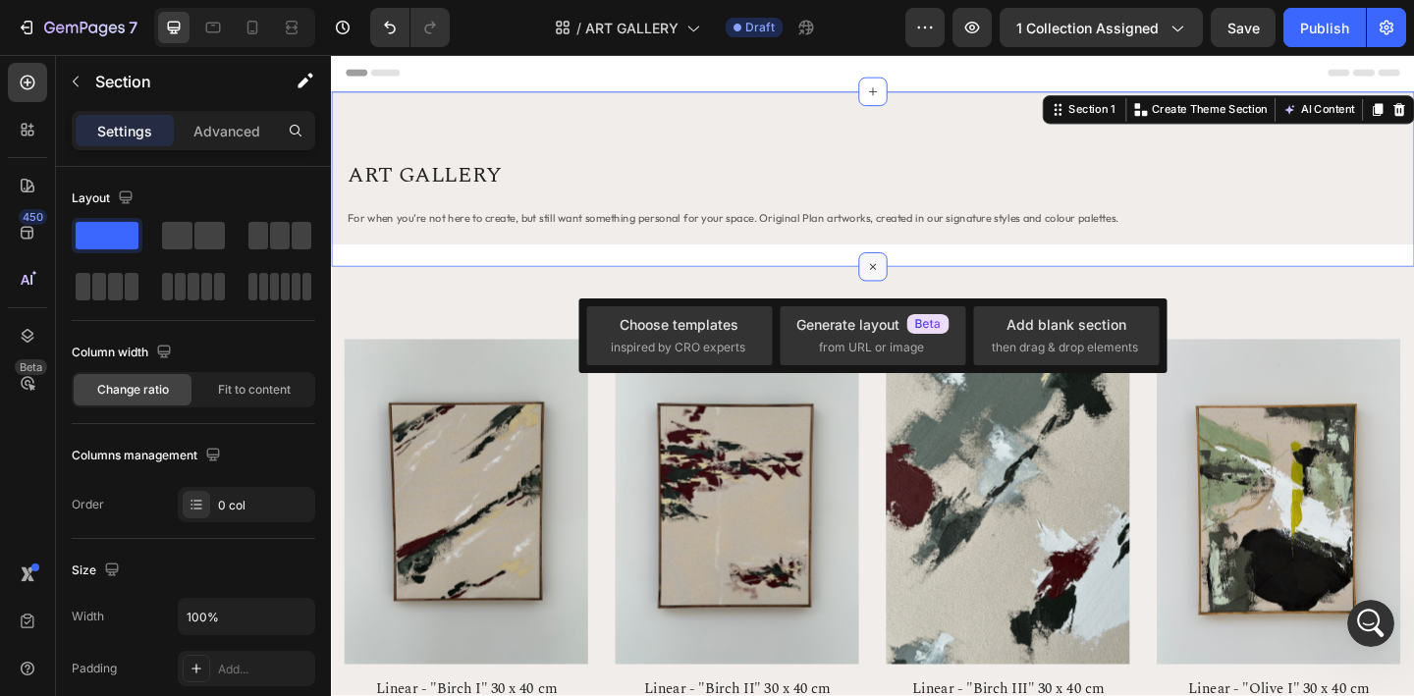
click at [907, 281] on div at bounding box center [919, 285] width 31 height 31
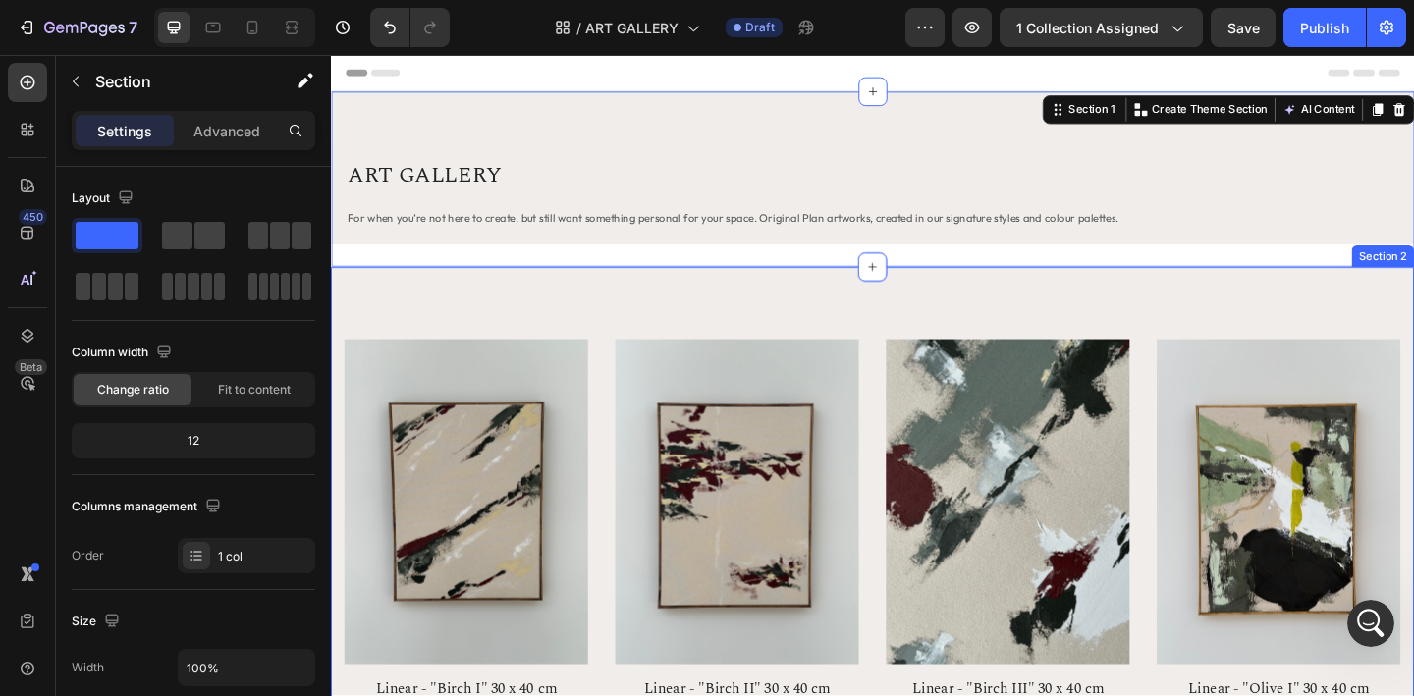
click at [915, 264] on div "ART GALLERY Heading For when you’re not here to create, but still want somethin…" at bounding box center [920, 190] width 1178 height 191
click at [923, 298] on div at bounding box center [919, 285] width 31 height 31
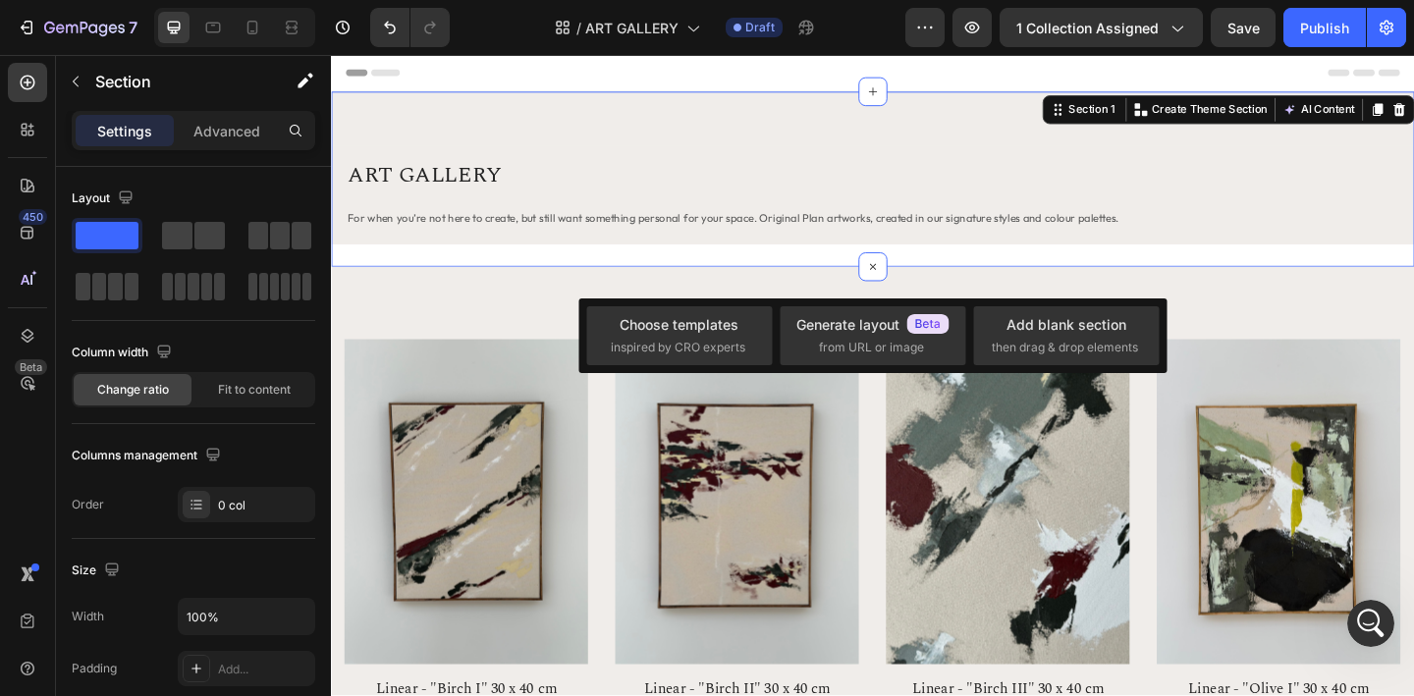
click at [948, 268] on div "ART GALLERY Heading For when you’re not here to create, but still want somethin…" at bounding box center [920, 190] width 1178 height 191
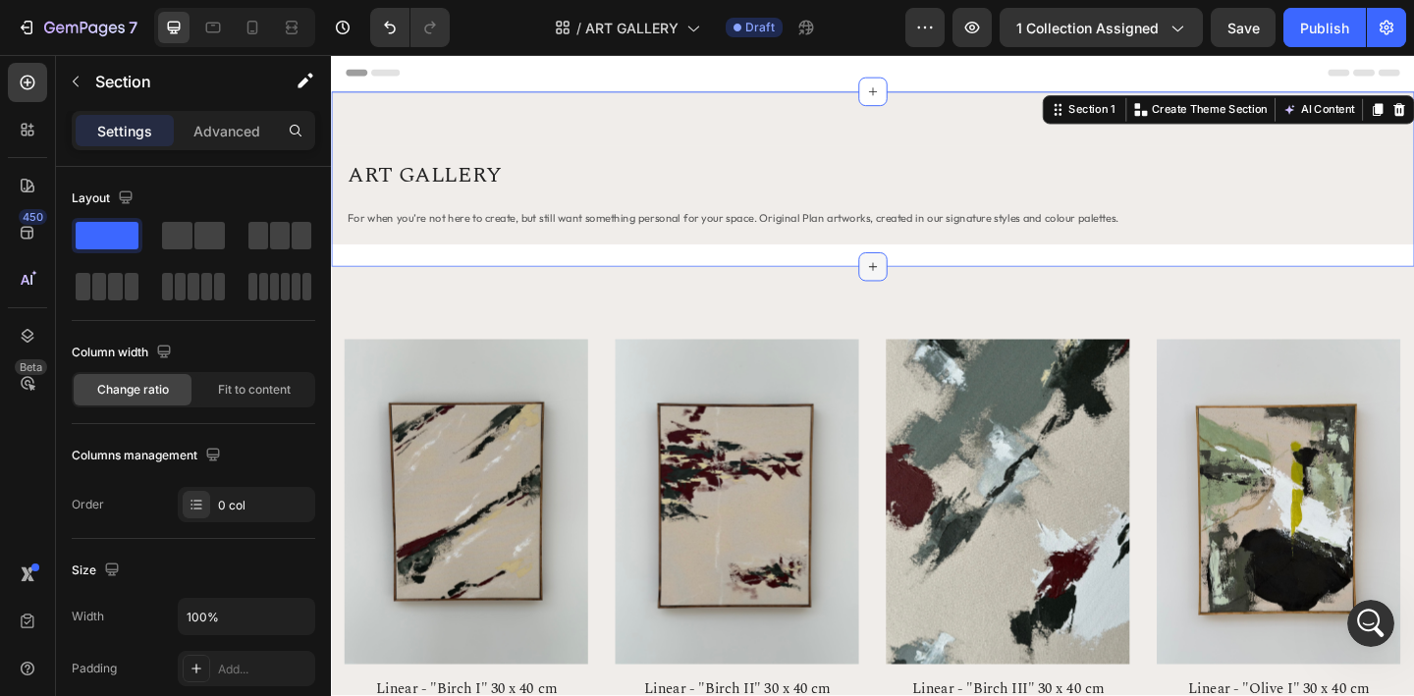
click at [921, 287] on icon at bounding box center [920, 286] width 16 height 16
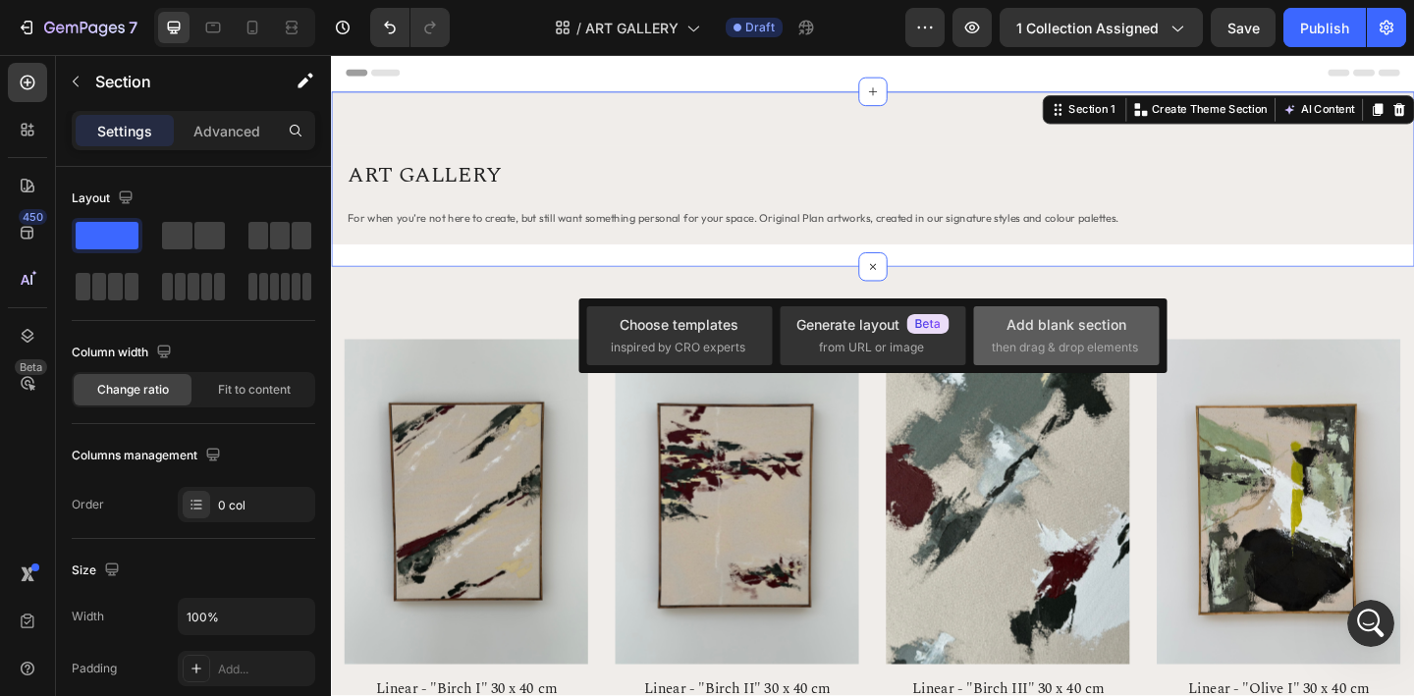
click at [1005, 337] on div "Add blank section then drag & drop elements" at bounding box center [1066, 335] width 149 height 42
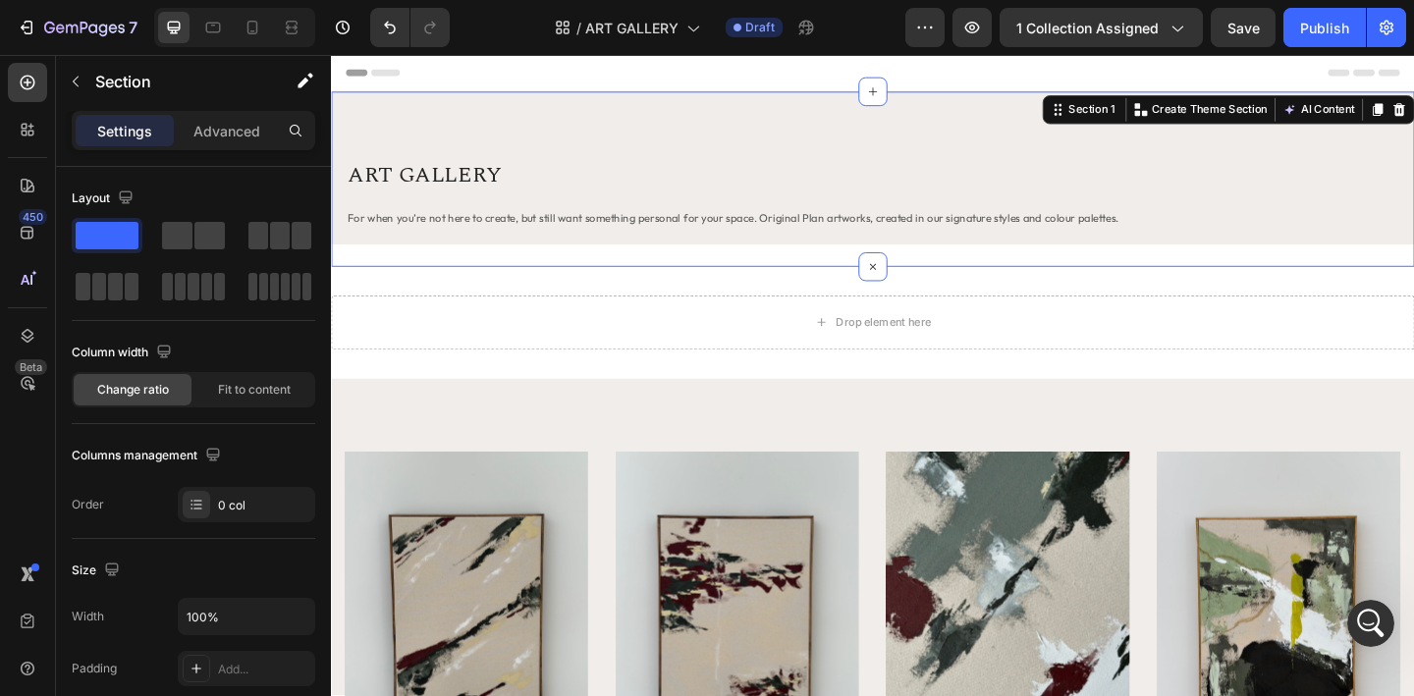
click at [991, 274] on div "ART GALLERY Heading For when you’re not here to create, but still want somethin…" at bounding box center [920, 190] width 1178 height 191
click at [984, 302] on div "Drop element here Section 2" at bounding box center [920, 347] width 1178 height 122
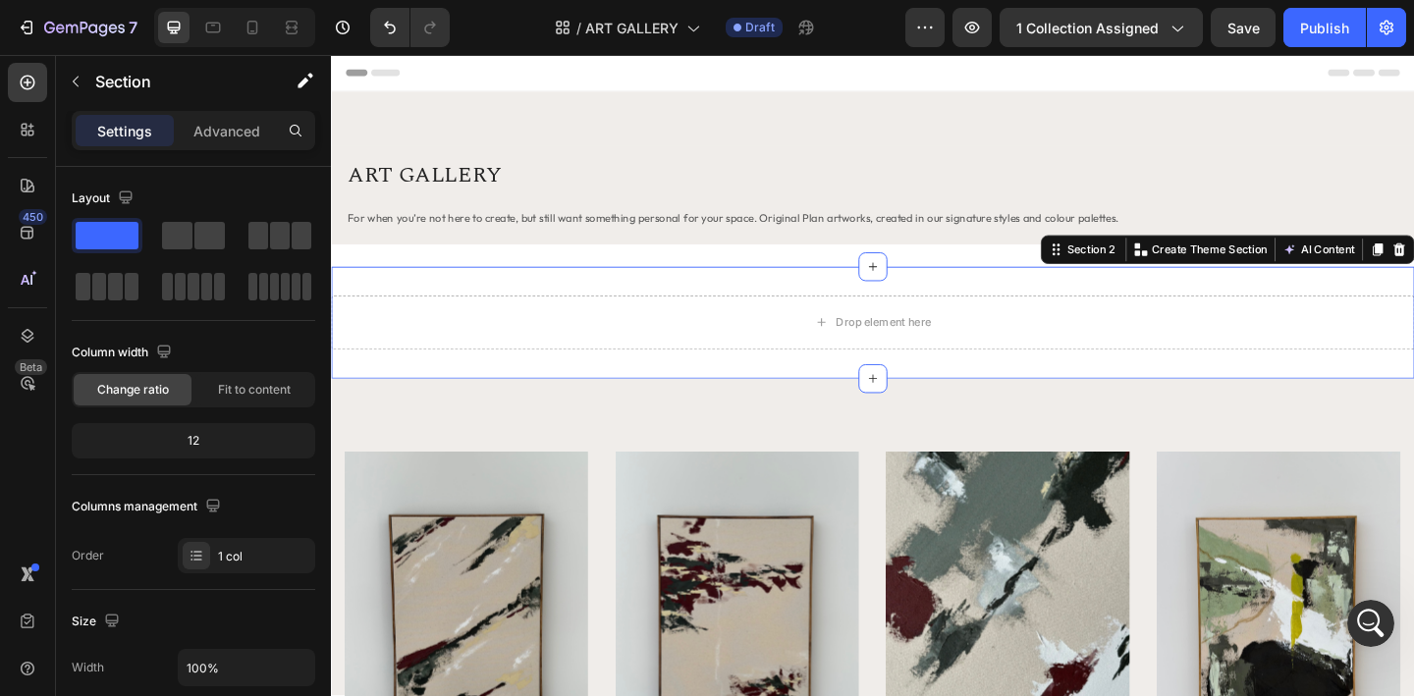
click at [943, 286] on div "Drop element here Section 2 You can create reusable sections Create Theme Secti…" at bounding box center [920, 347] width 1178 height 122
click at [942, 274] on div "ART GALLERY Heading For when you’re not here to create, but still want somethin…" at bounding box center [920, 190] width 1178 height 191
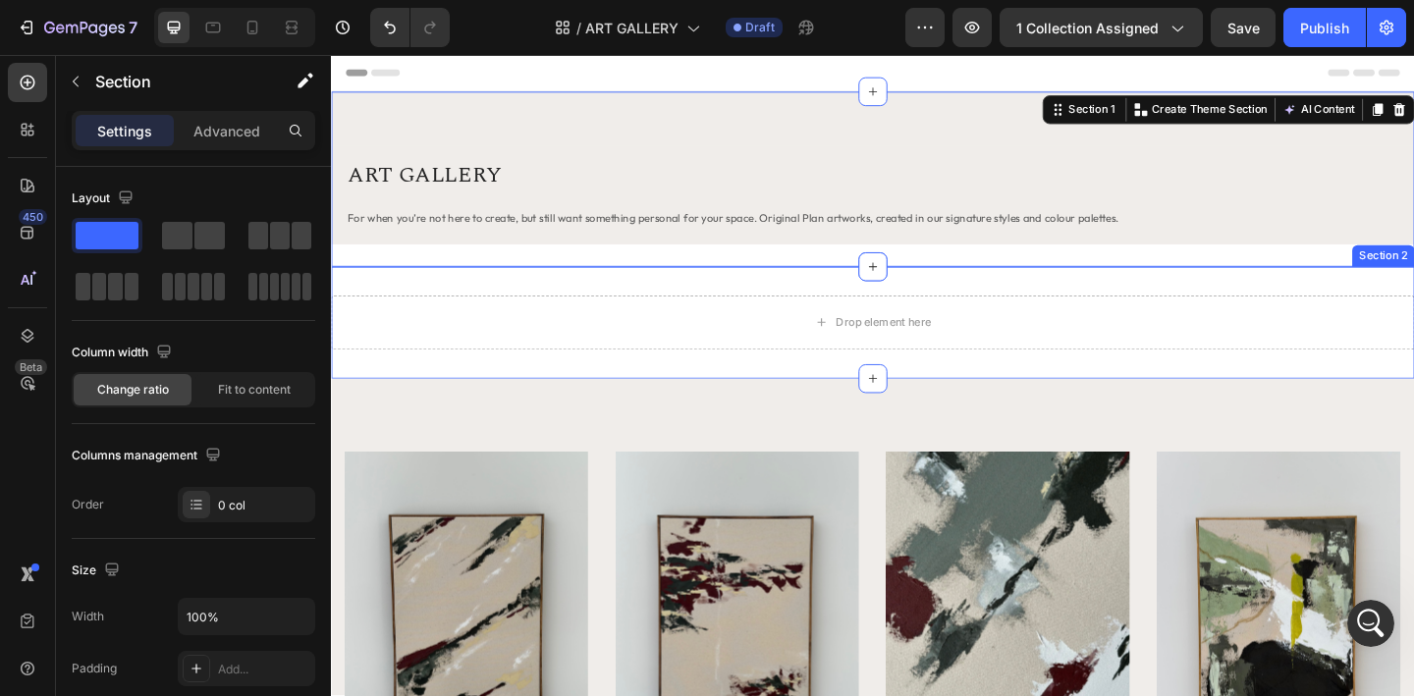
click at [950, 307] on div "Drop element here Section 2" at bounding box center [920, 347] width 1178 height 122
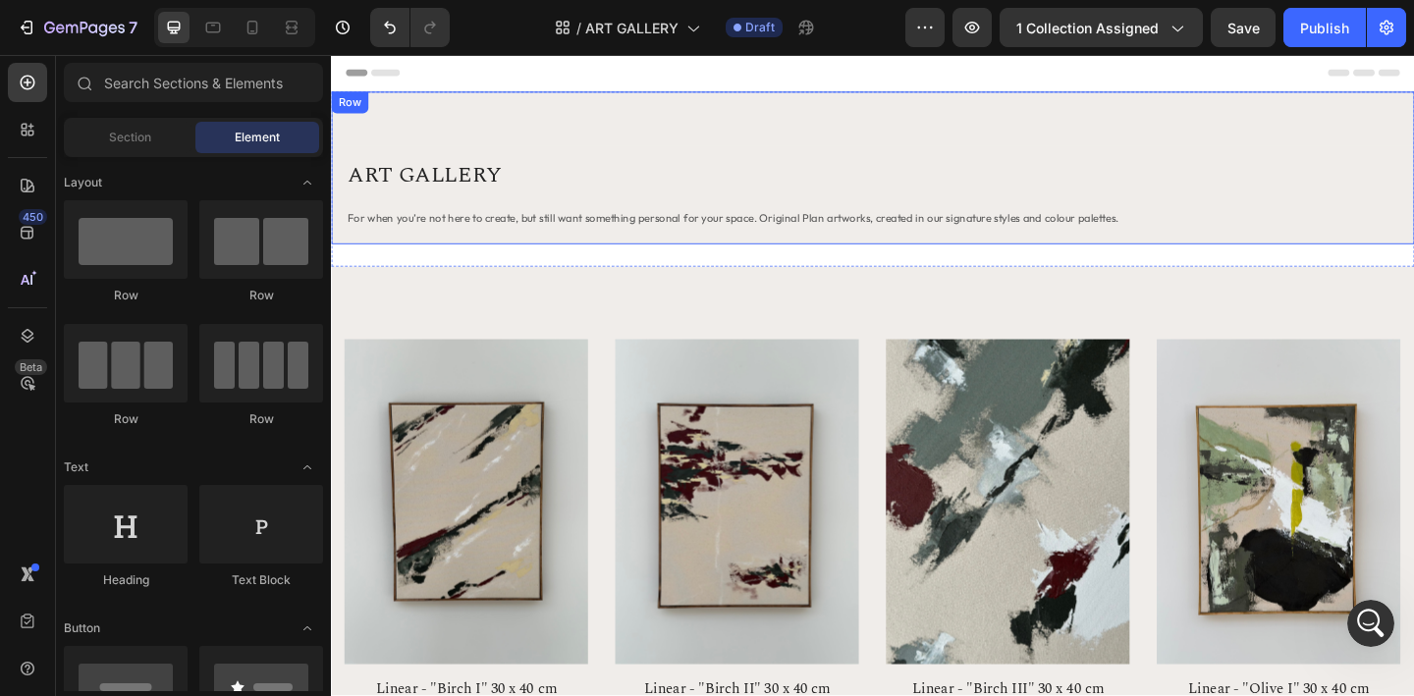
click at [1083, 116] on div "ART GALLERY Heading For when you’re not here to create, but still want somethin…" at bounding box center [920, 178] width 1178 height 166
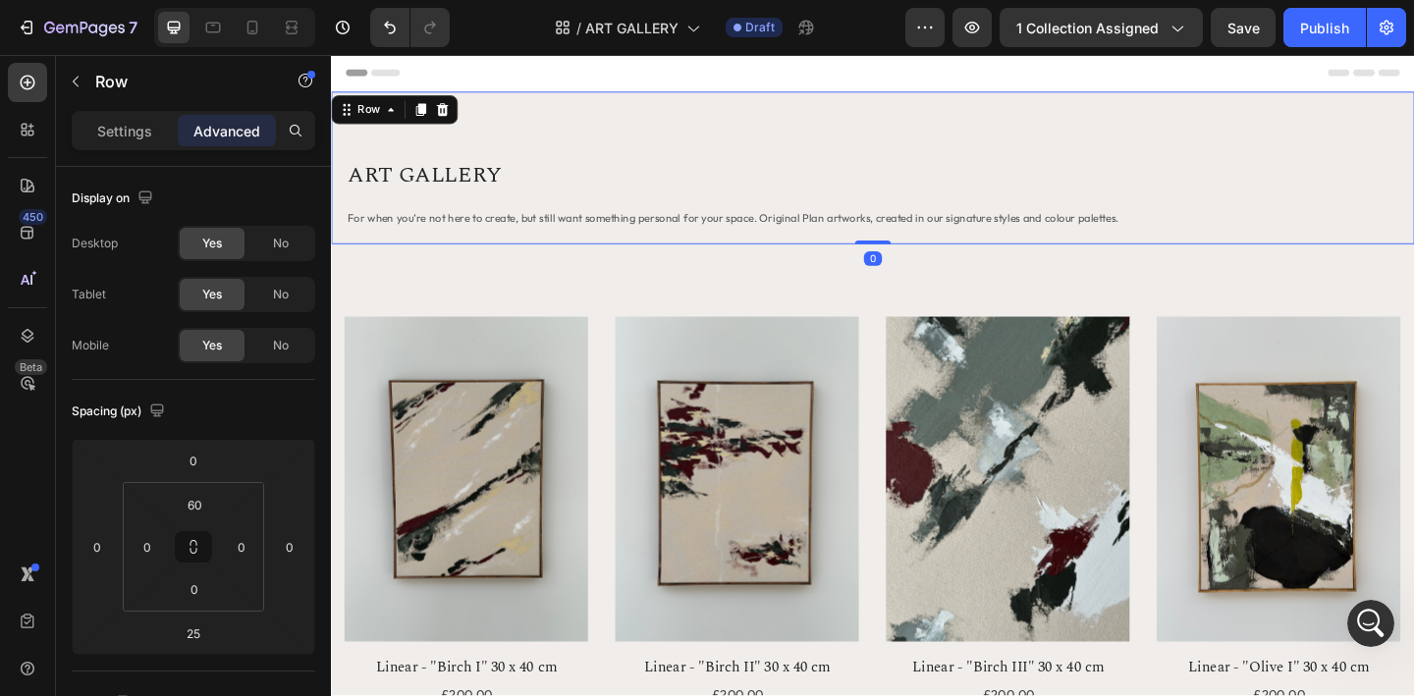
drag, startPoint x: 934, startPoint y: 283, endPoint x: 932, endPoint y: 225, distance: 58.0
click at [929, 227] on div "ART GALLERY Heading For when you’re not here to create, but still want somethin…" at bounding box center [920, 178] width 1178 height 166
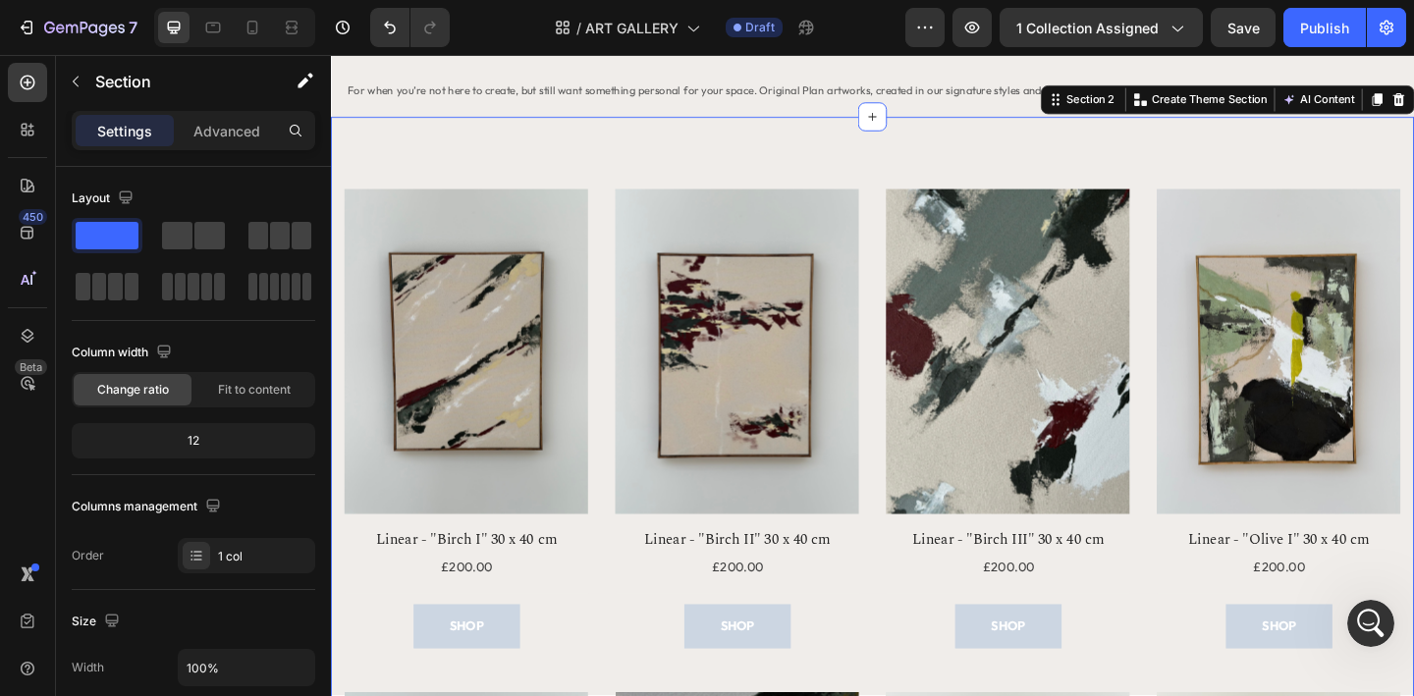
scroll to position [143, 0]
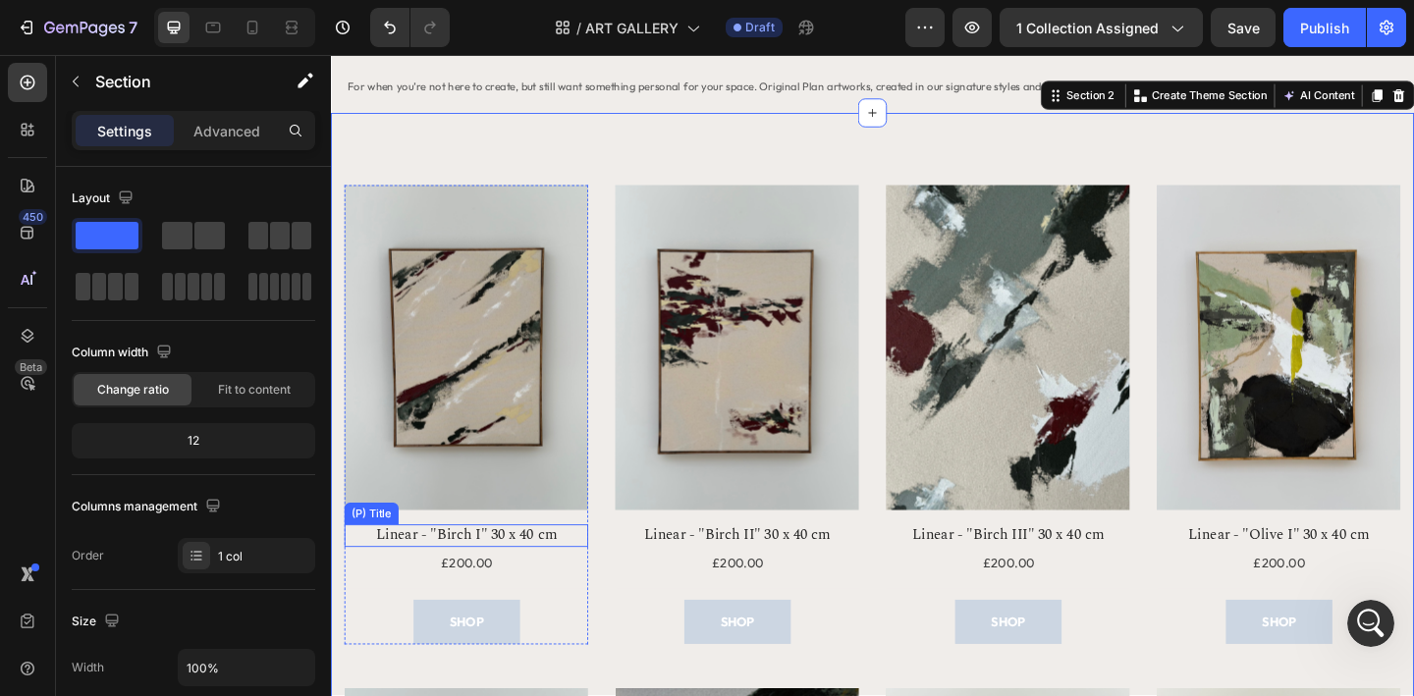
click at [480, 580] on h2 "Linear - "Birch I" 30 x 40 cm" at bounding box center [478, 578] width 265 height 25
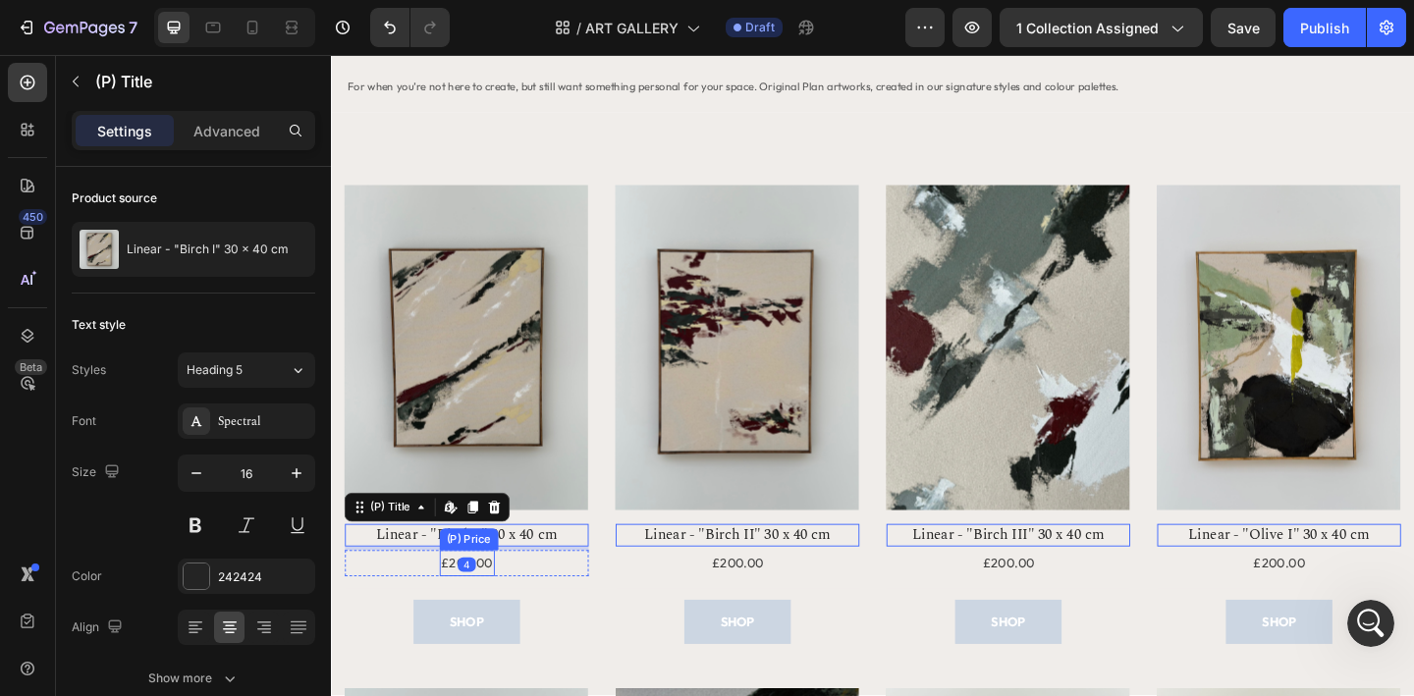
click at [506, 611] on div "£200.00" at bounding box center [479, 608] width 60 height 28
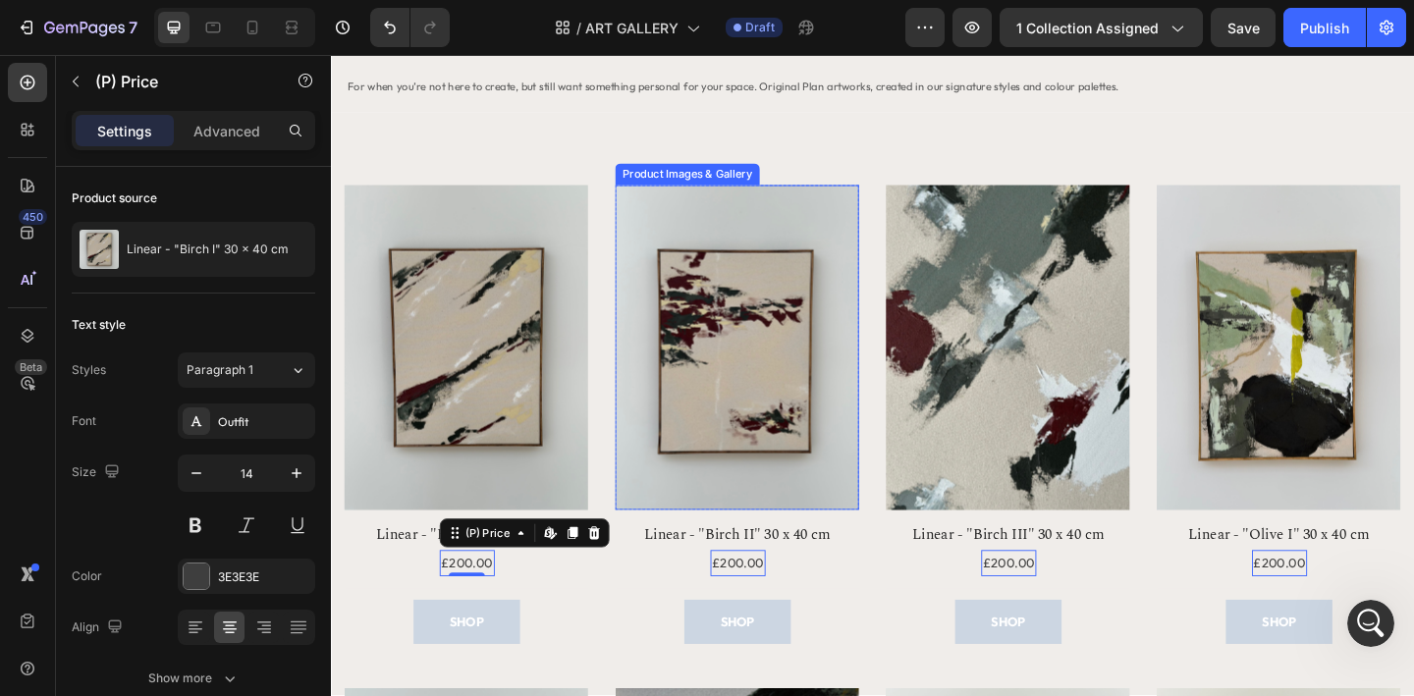
scroll to position [0, 0]
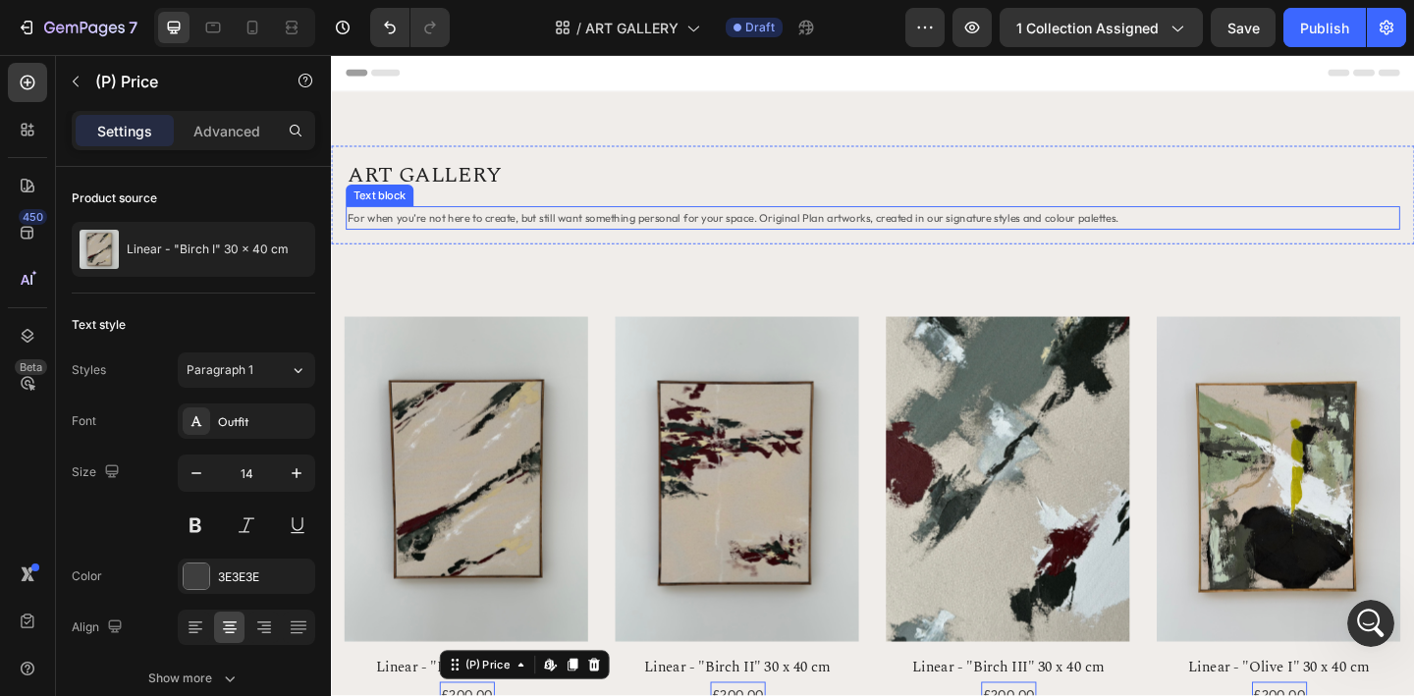
click at [601, 232] on span "For when you’re not here to create, but still want something personal for your …" at bounding box center [768, 232] width 839 height 15
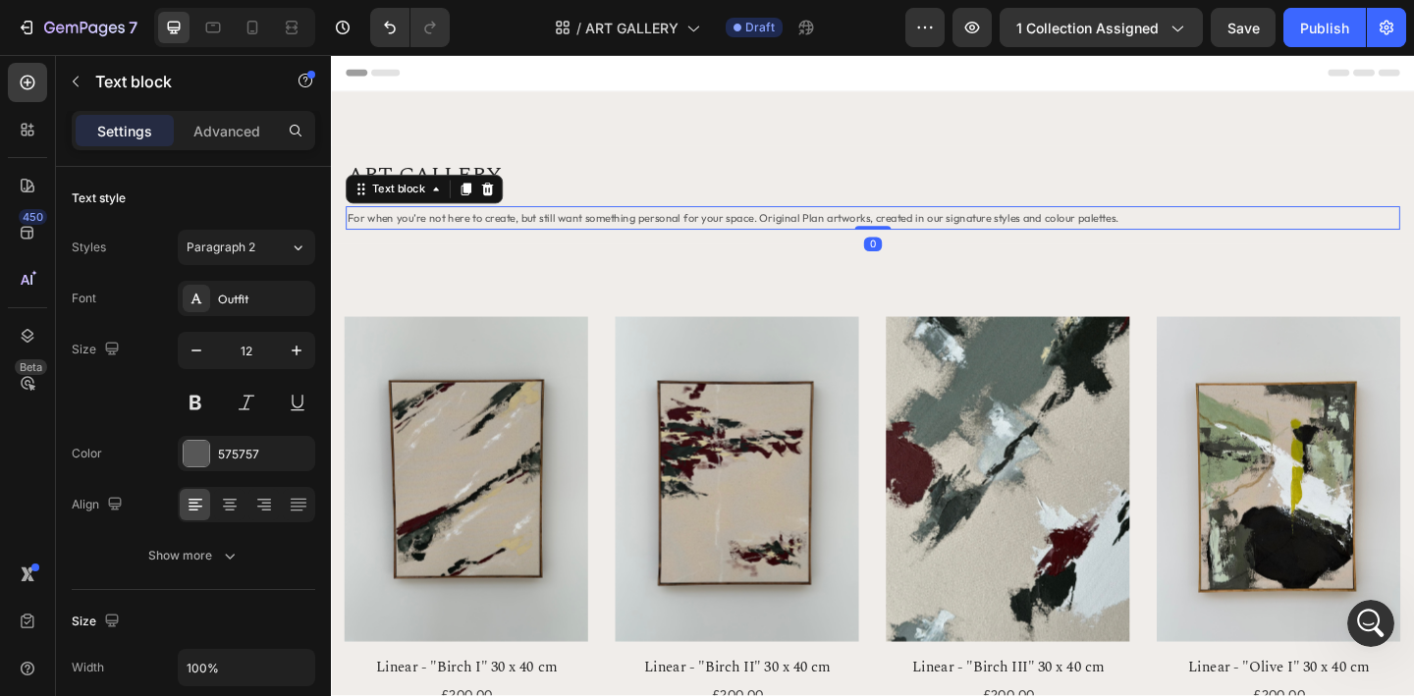
click at [579, 238] on span "For when you’re not here to create, but still want something personal for your …" at bounding box center [768, 232] width 839 height 15
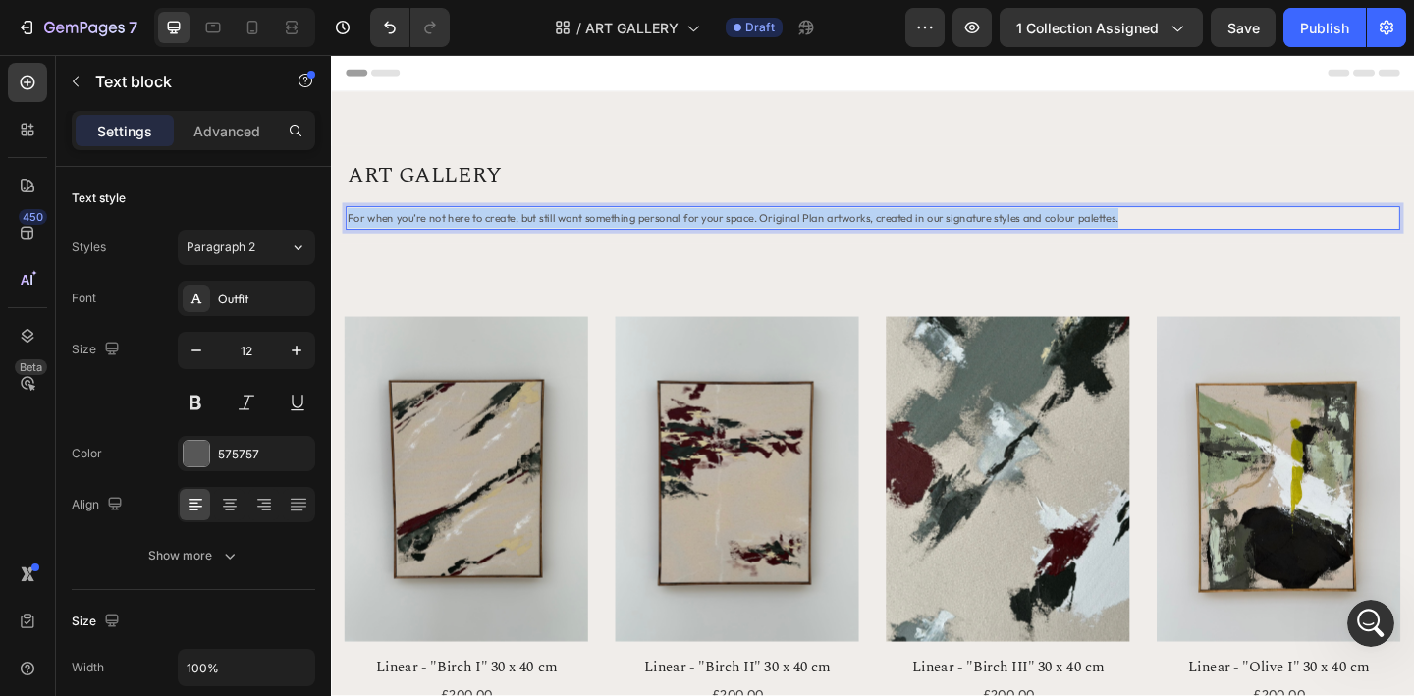
click at [579, 238] on span "For when you’re not here to create, but still want something personal for your …" at bounding box center [768, 232] width 839 height 15
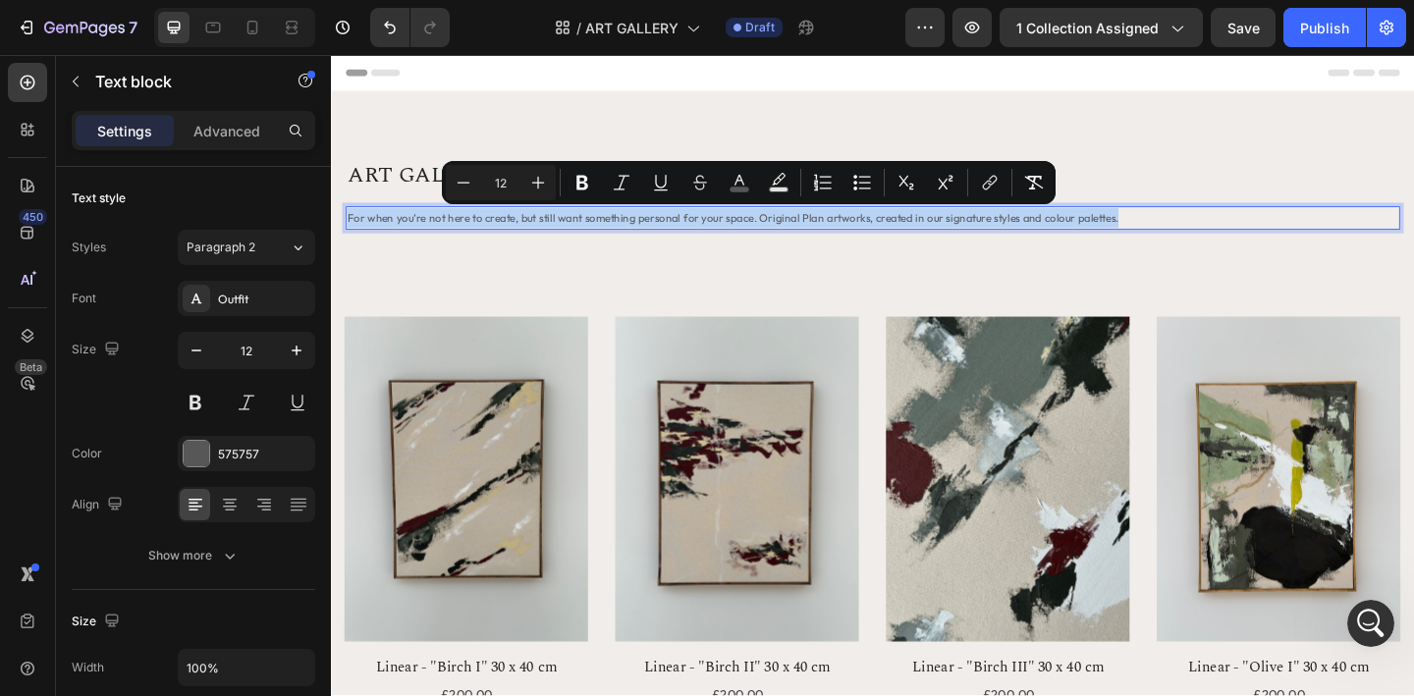
copy span "For when you’re not here to create, but still want something personal for your …"
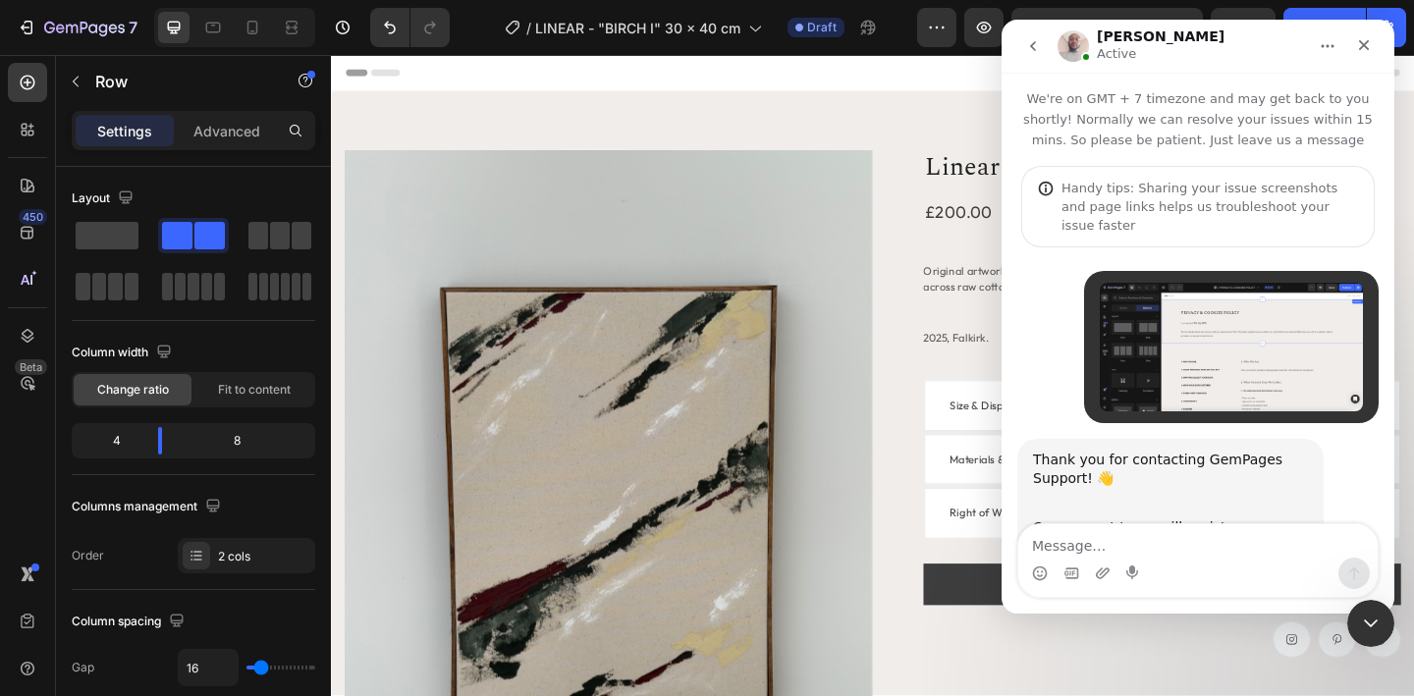
scroll to position [3, 0]
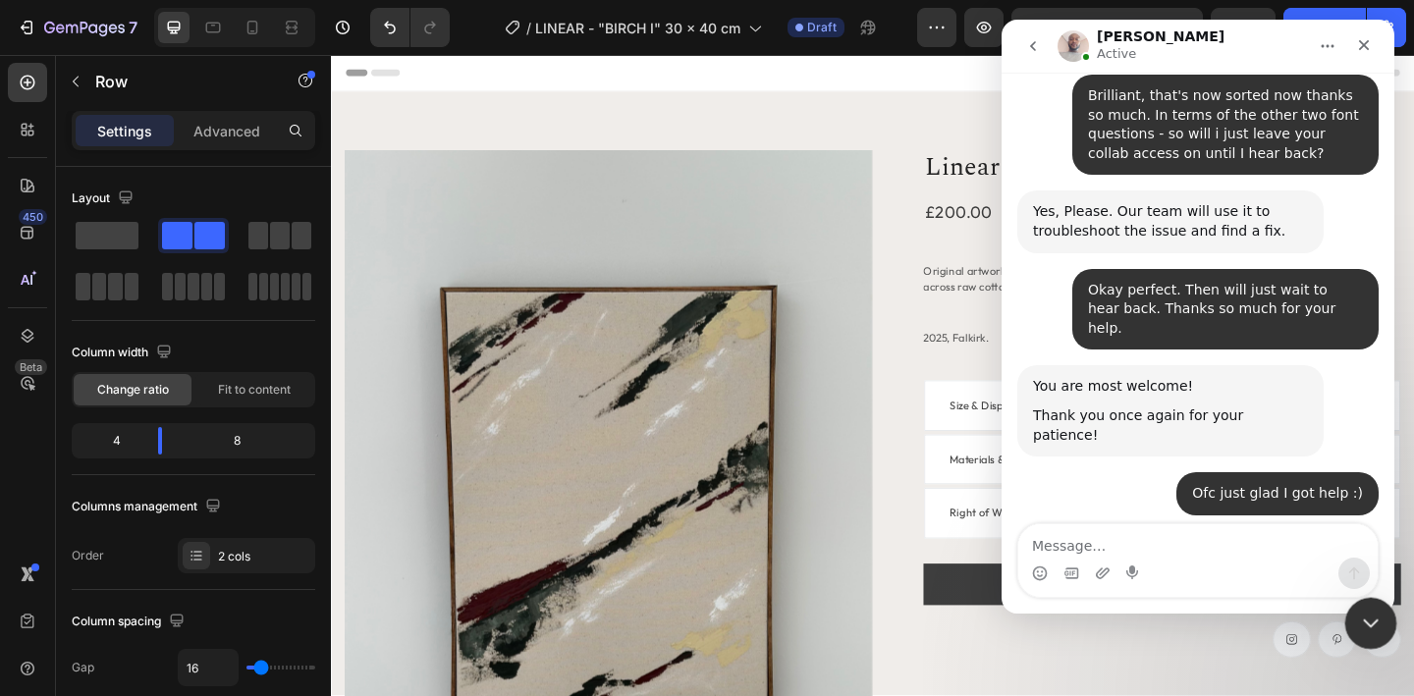
drag, startPoint x: 1366, startPoint y: 621, endPoint x: 2457, endPoint y: 620, distance: 1091.0
click at [1365, 621] on icon "Close Intercom Messenger" at bounding box center [1368, 621] width 14 height 8
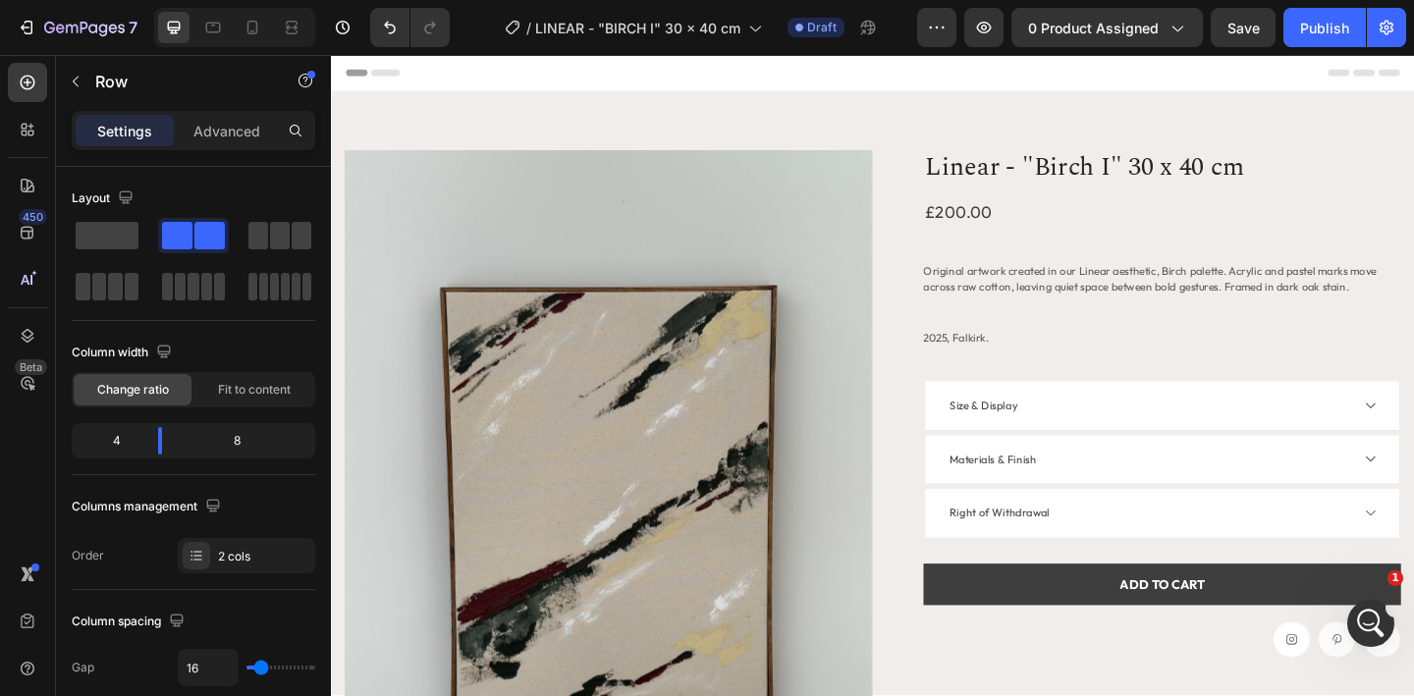
scroll to position [4406, 0]
click at [1194, 78] on div "Header" at bounding box center [920, 74] width 1147 height 39
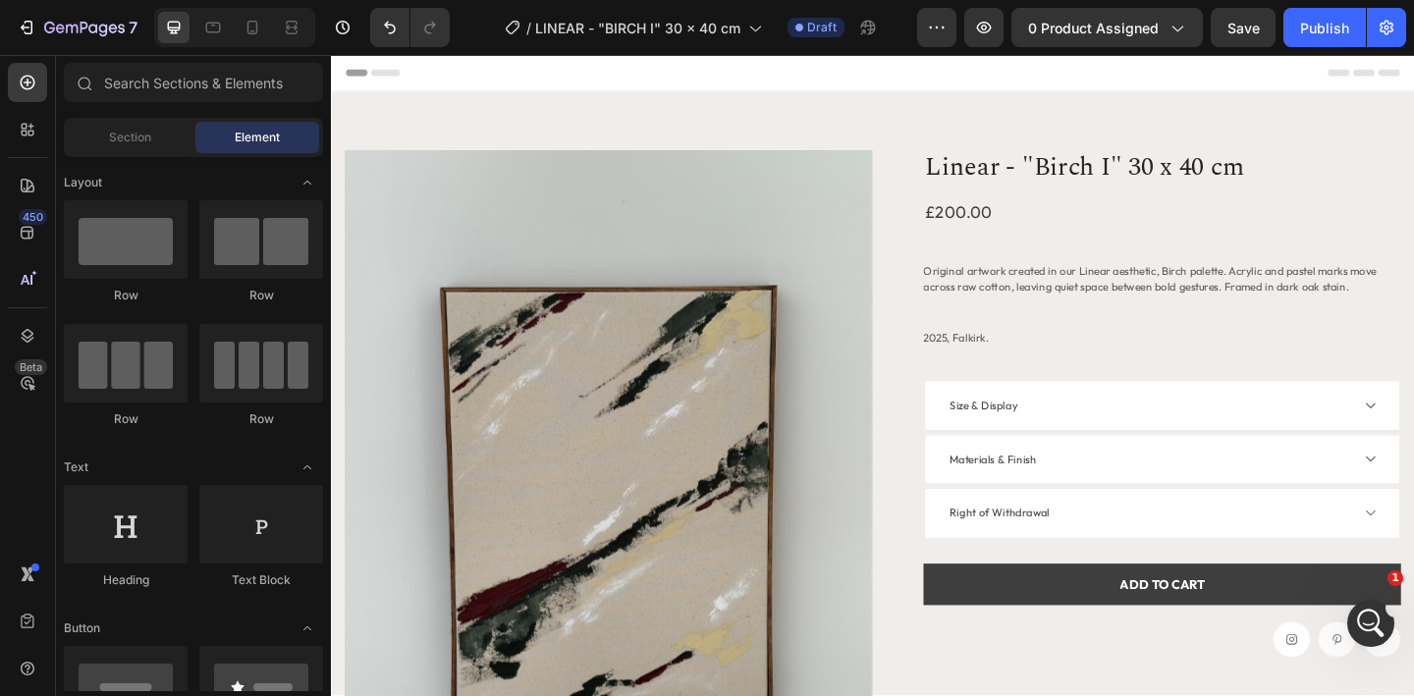
click at [1190, 91] on div "Header" at bounding box center [920, 74] width 1147 height 39
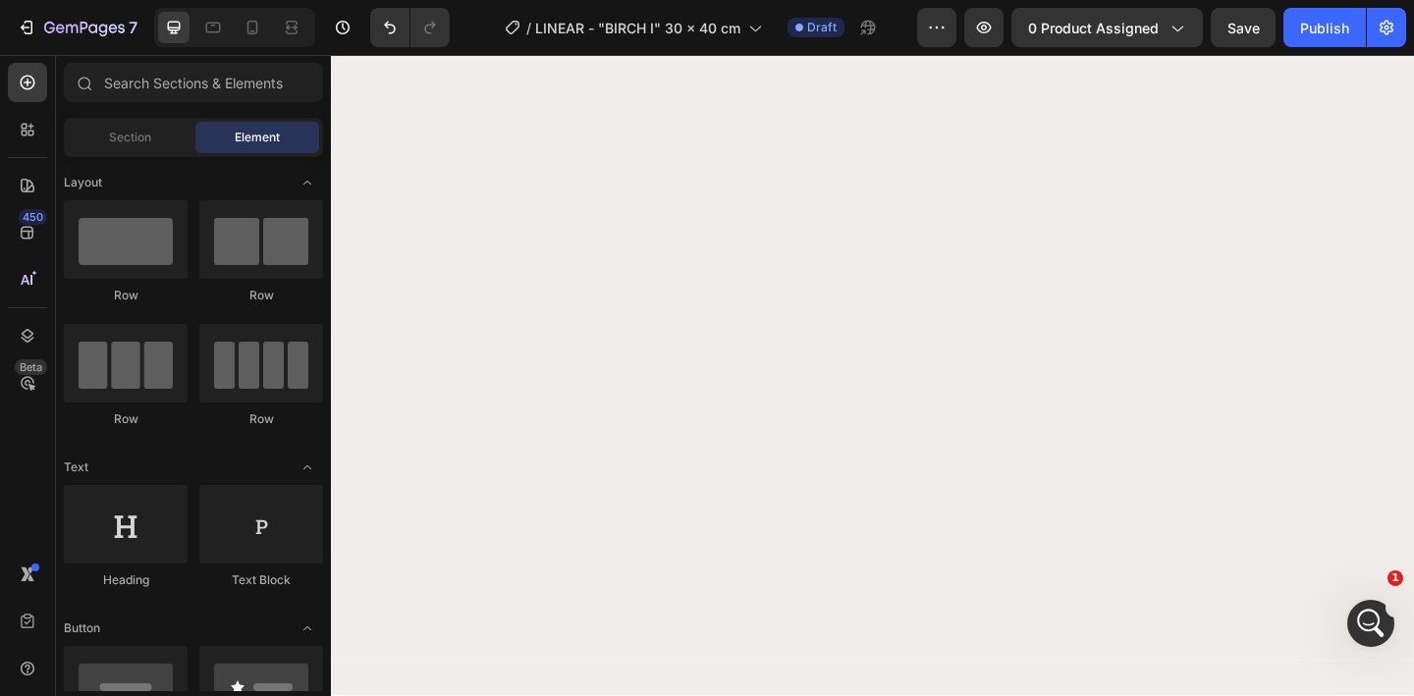
scroll to position [942, 0]
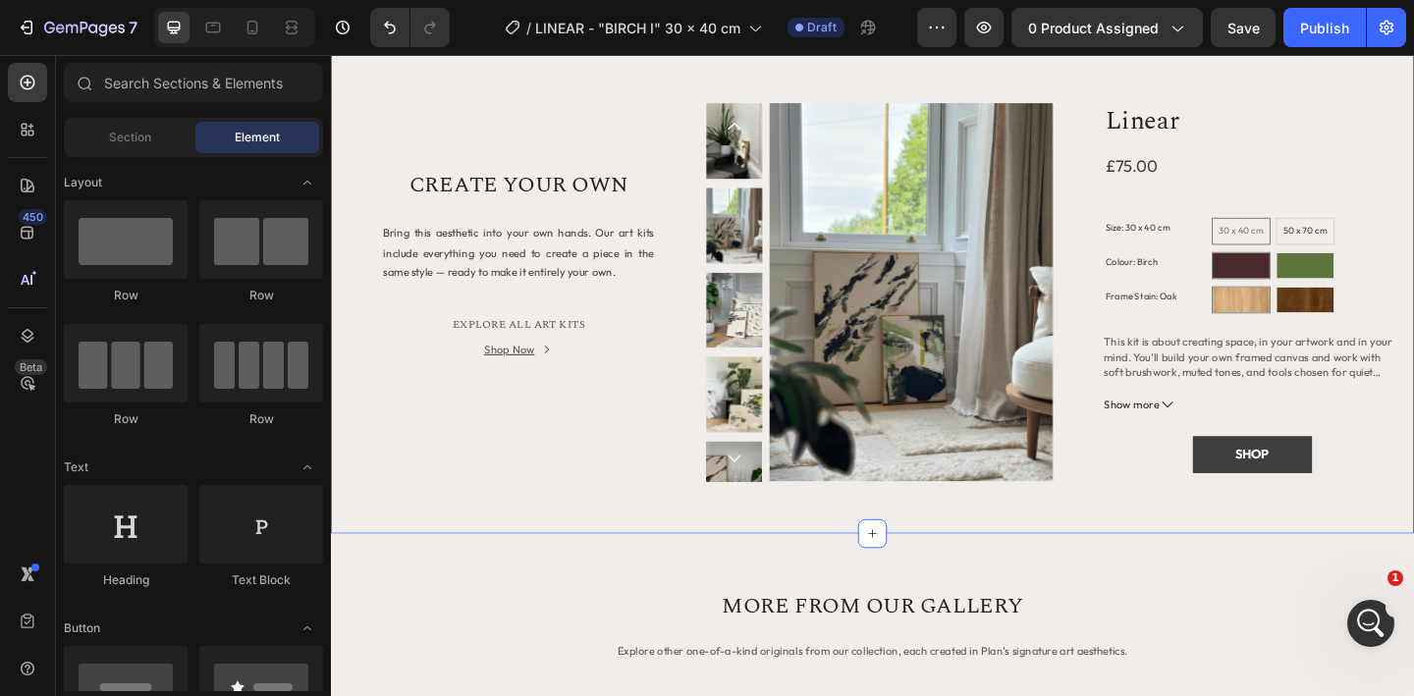
click at [338, 84] on div "Title Line CREATE YOUR OWN Heading Bring this aesthetic into your own hands. Ou…" at bounding box center [920, 302] width 1178 height 547
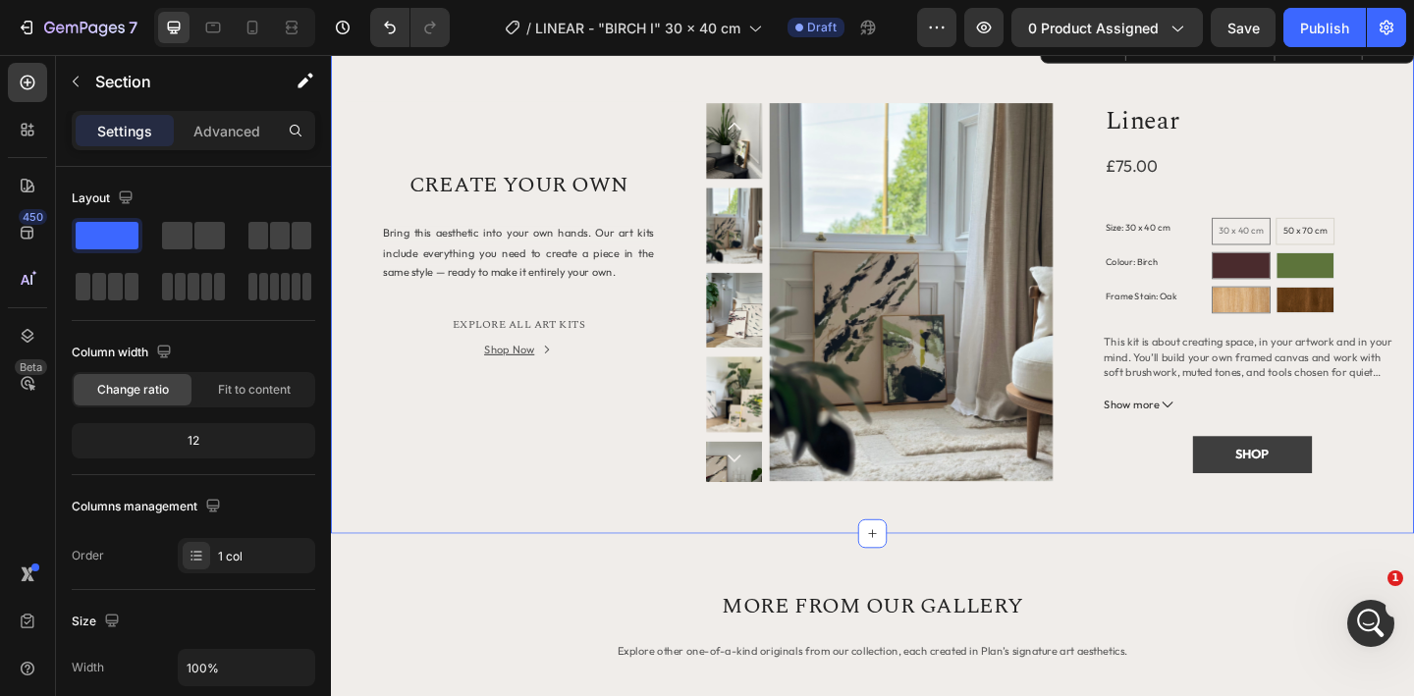
scroll to position [849, 0]
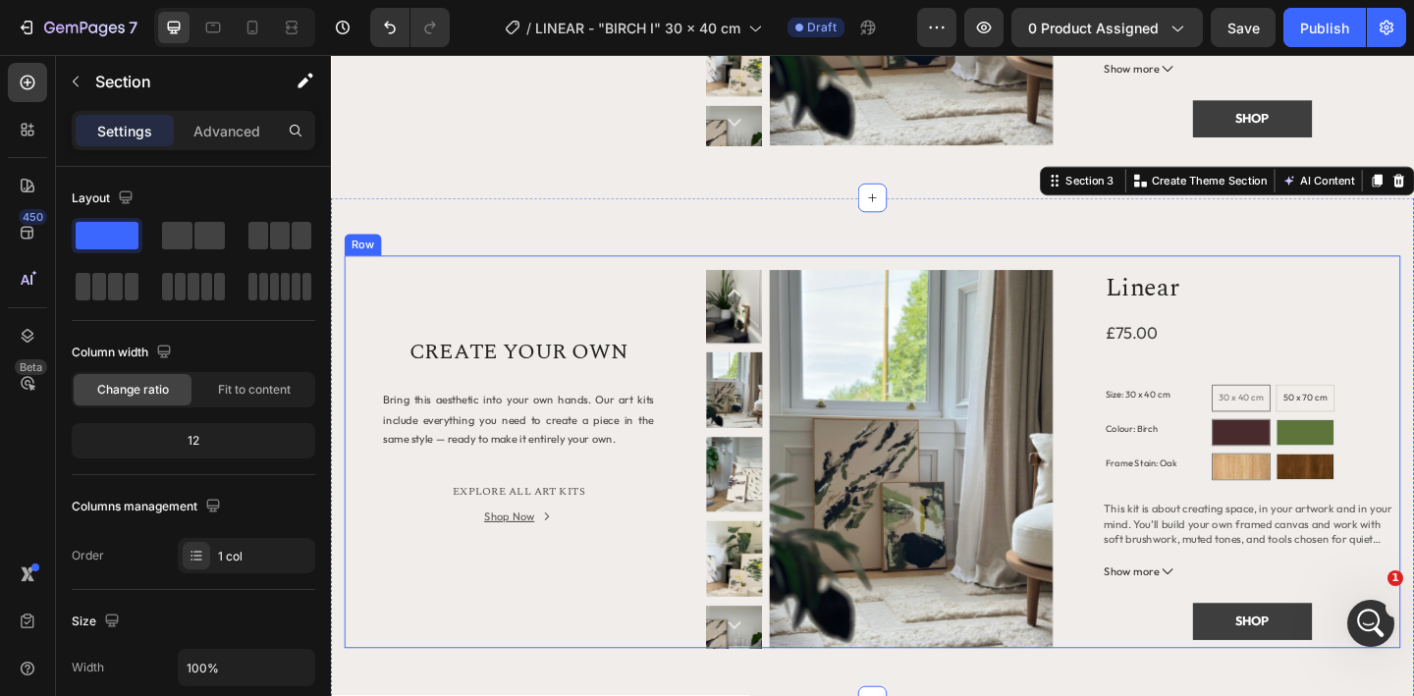
scroll to position [1394, 0]
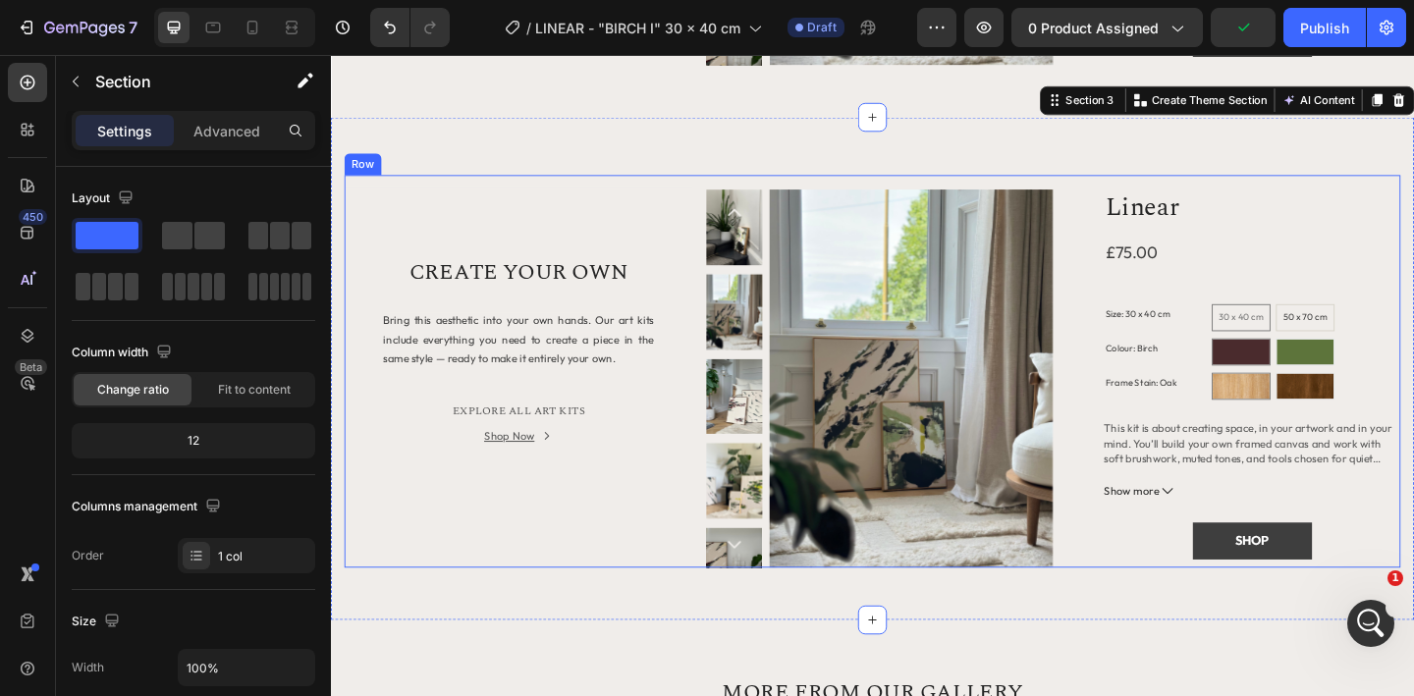
click at [438, 506] on div "Title Line CREATE YOUR OWN Heading Bring this aesthetic into your own hands. Ou…" at bounding box center [535, 400] width 378 height 427
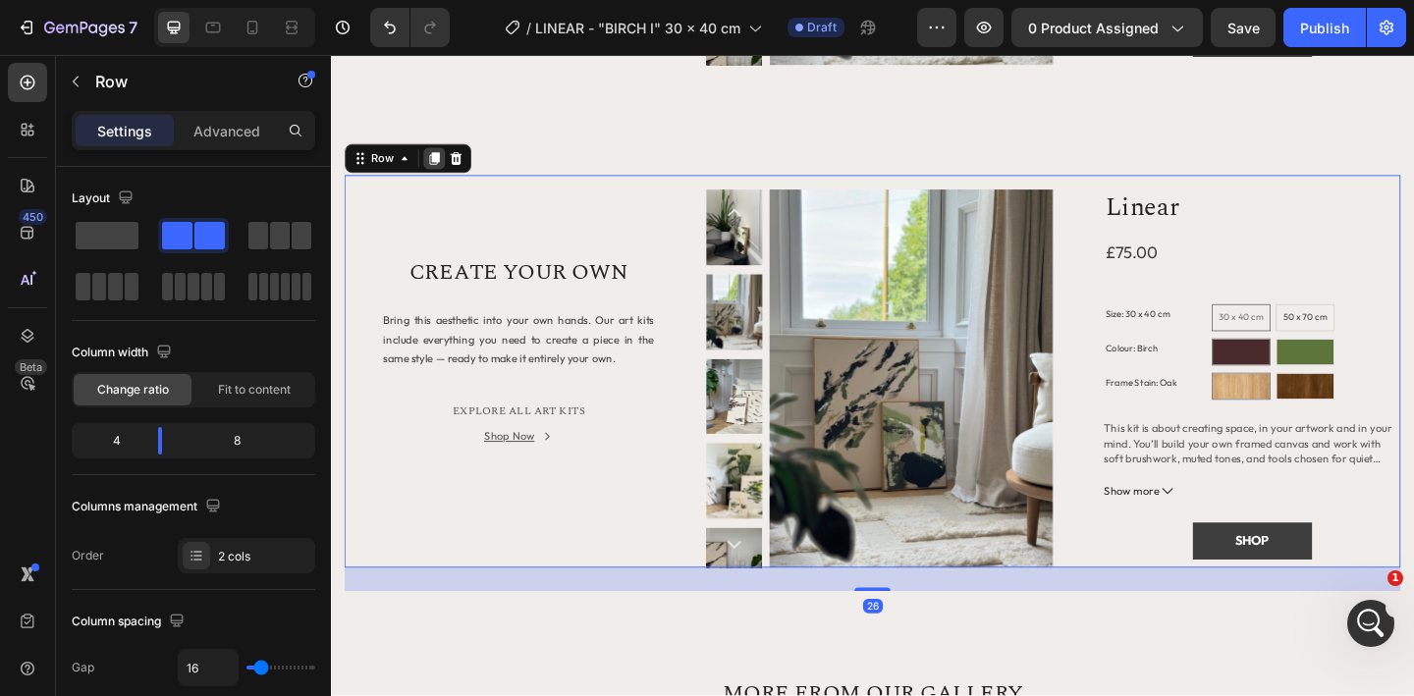
click at [443, 162] on icon at bounding box center [443, 168] width 11 height 14
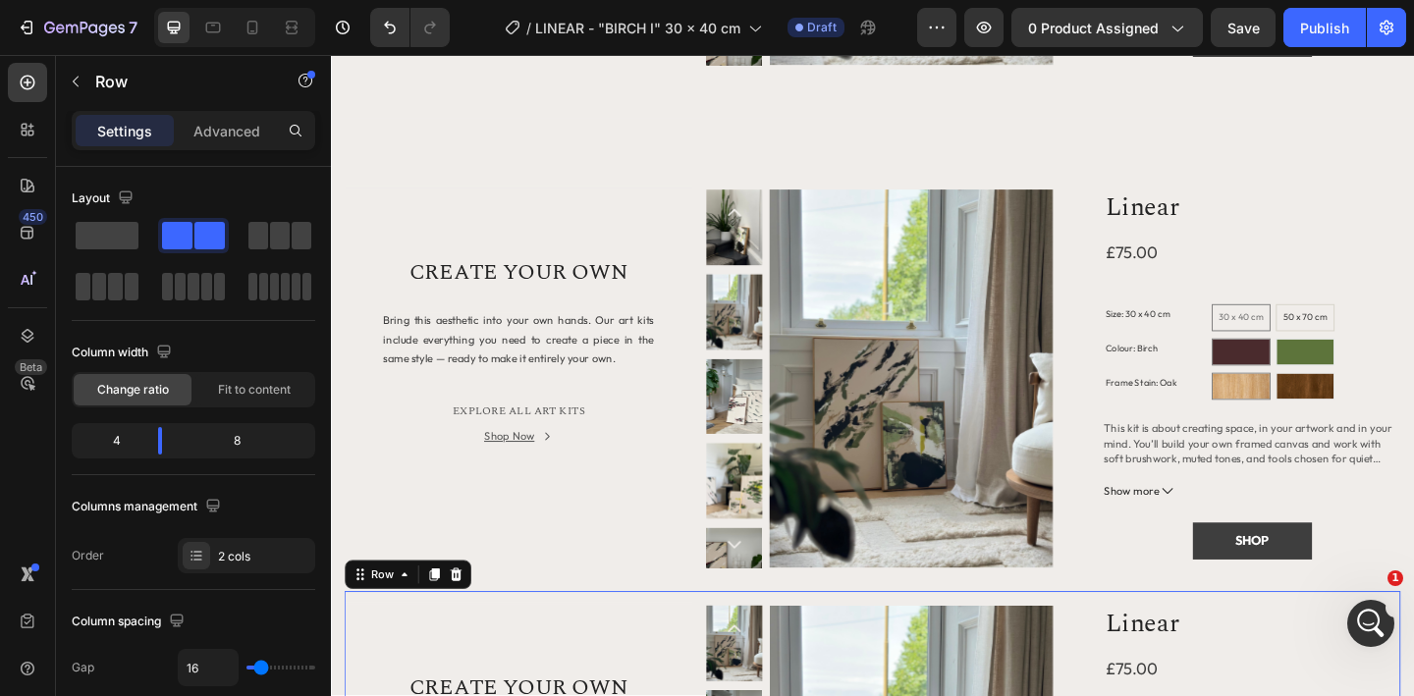
scroll to position [1910, 0]
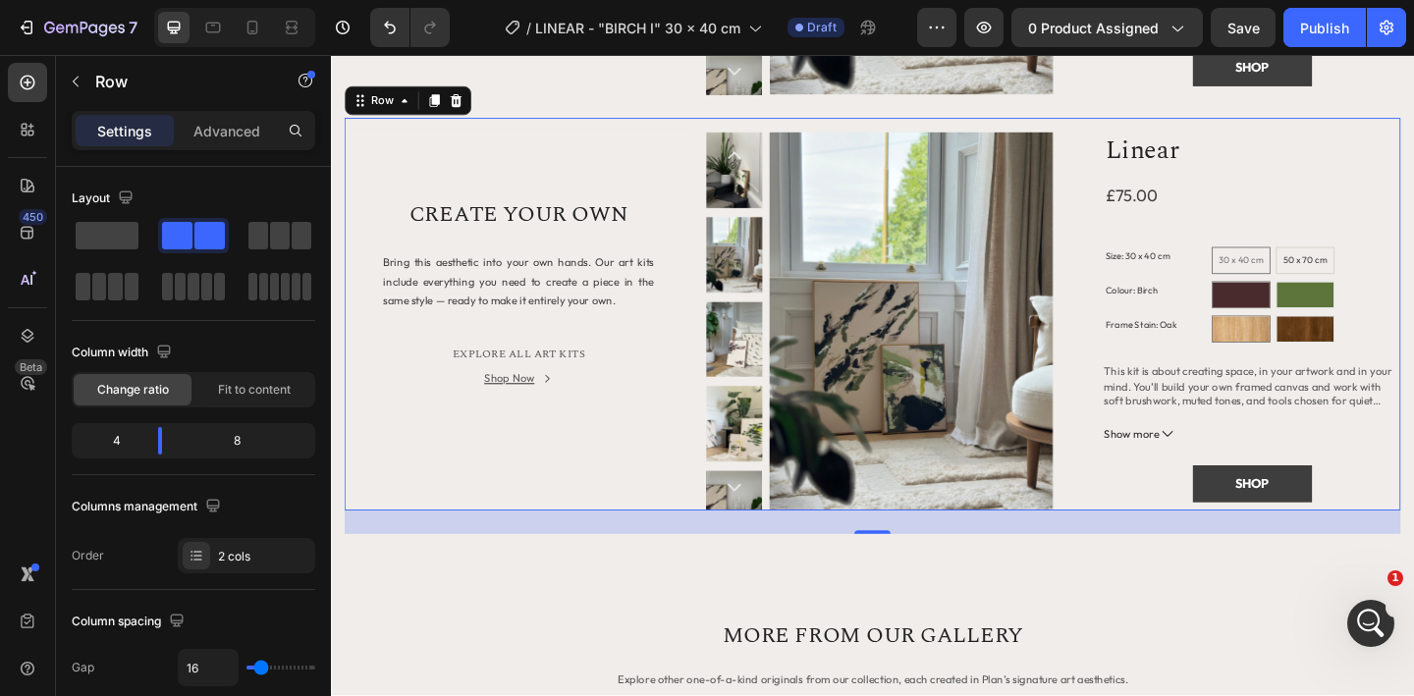
click at [562, 197] on div "Title Line CREATE YOUR OWN Heading Bring this aesthetic into your own hands. Ou…" at bounding box center [535, 337] width 378 height 427
click at [117, 242] on span at bounding box center [107, 235] width 63 height 27
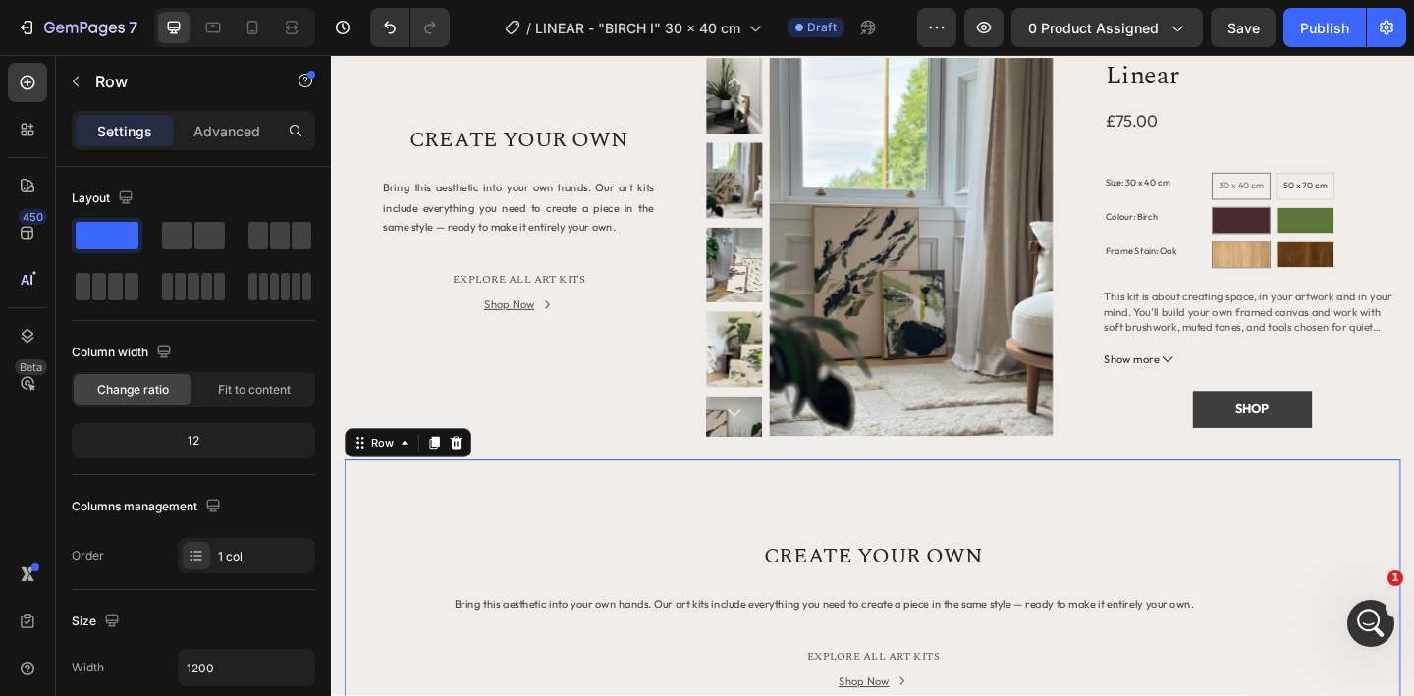
scroll to position [1499, 0]
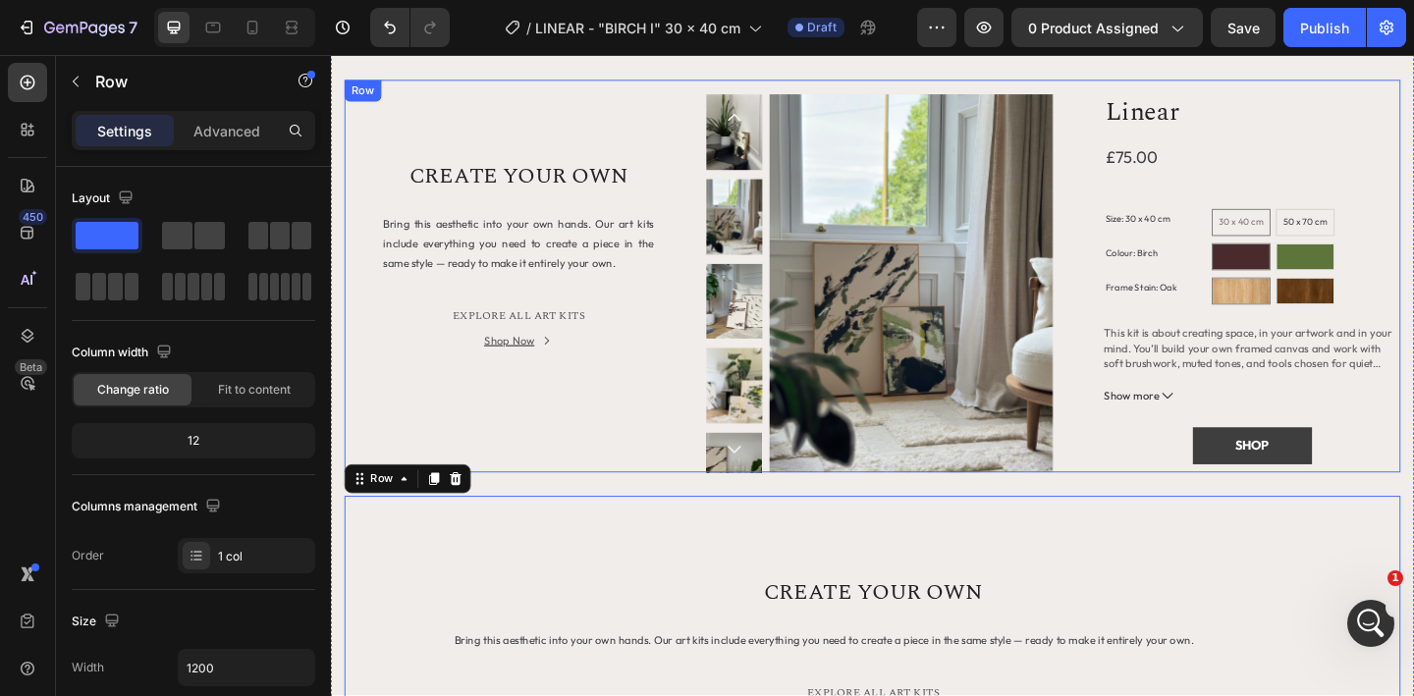
click at [395, 404] on div "Title Line CREATE YOUR OWN Heading Bring this aesthetic into your own hands. Ou…" at bounding box center [535, 295] width 378 height 427
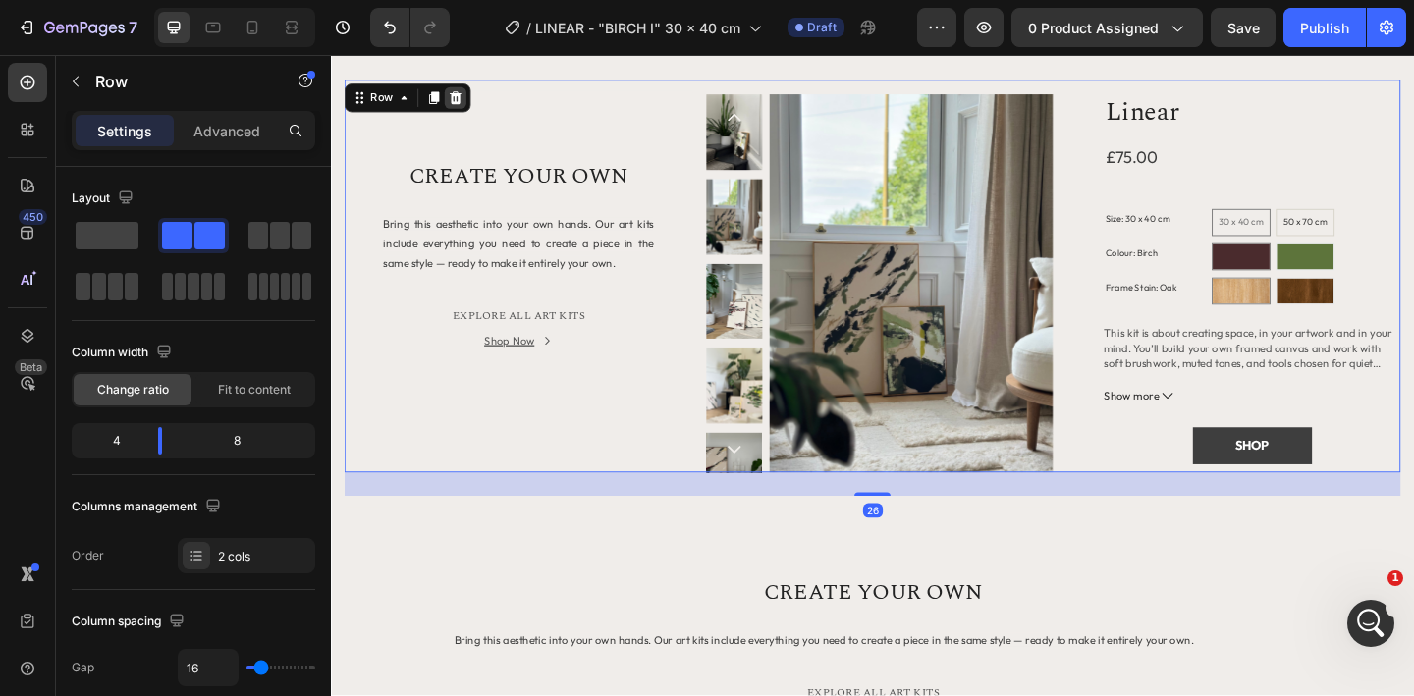
click at [466, 108] on icon at bounding box center [467, 102] width 13 height 14
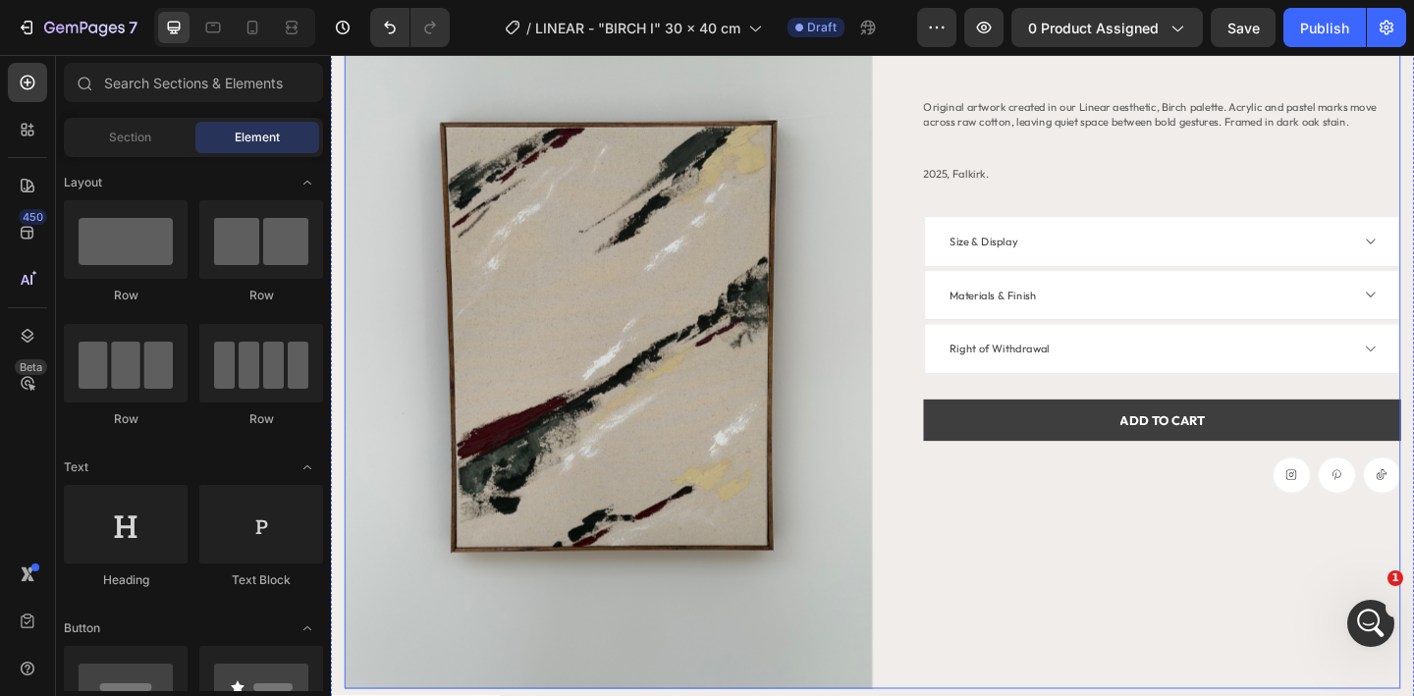
scroll to position [496, 0]
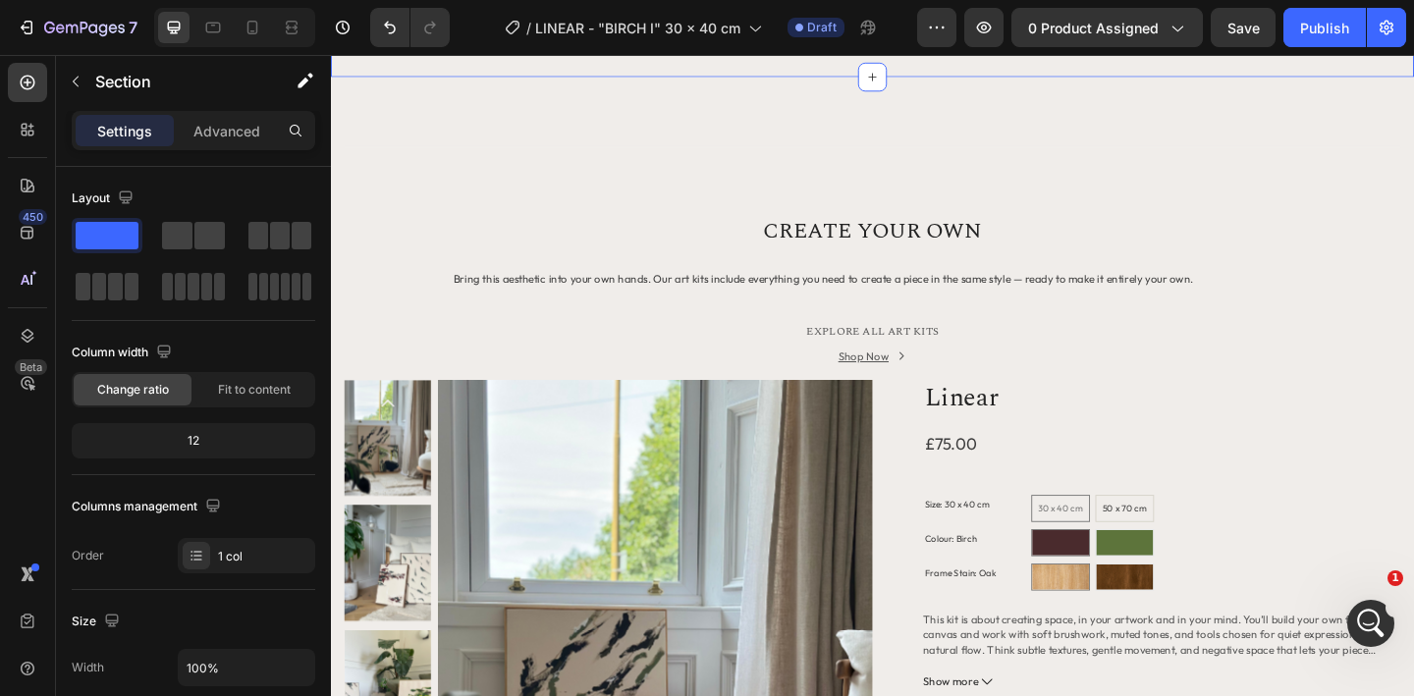
scroll to position [1446, 0]
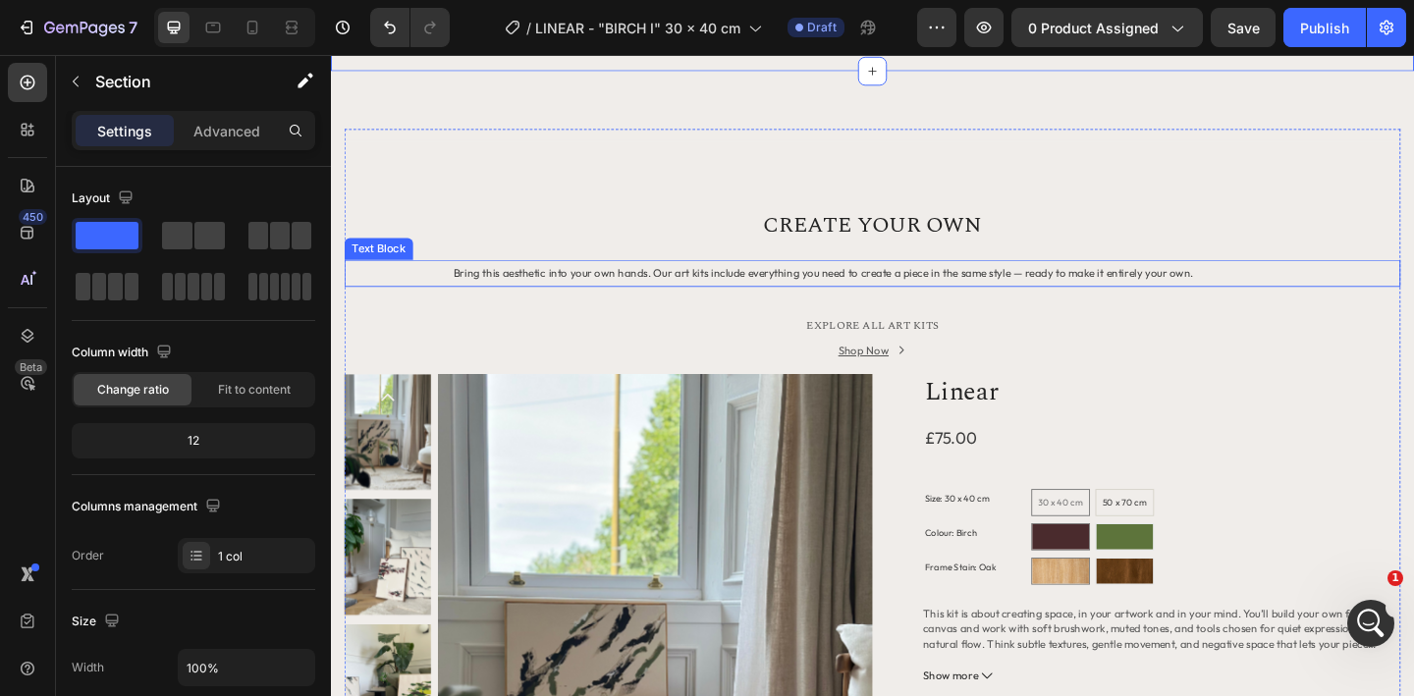
click at [1046, 291] on span "Bring this aesthetic into your own hands. Our art kits include everything you n…" at bounding box center [866, 292] width 804 height 15
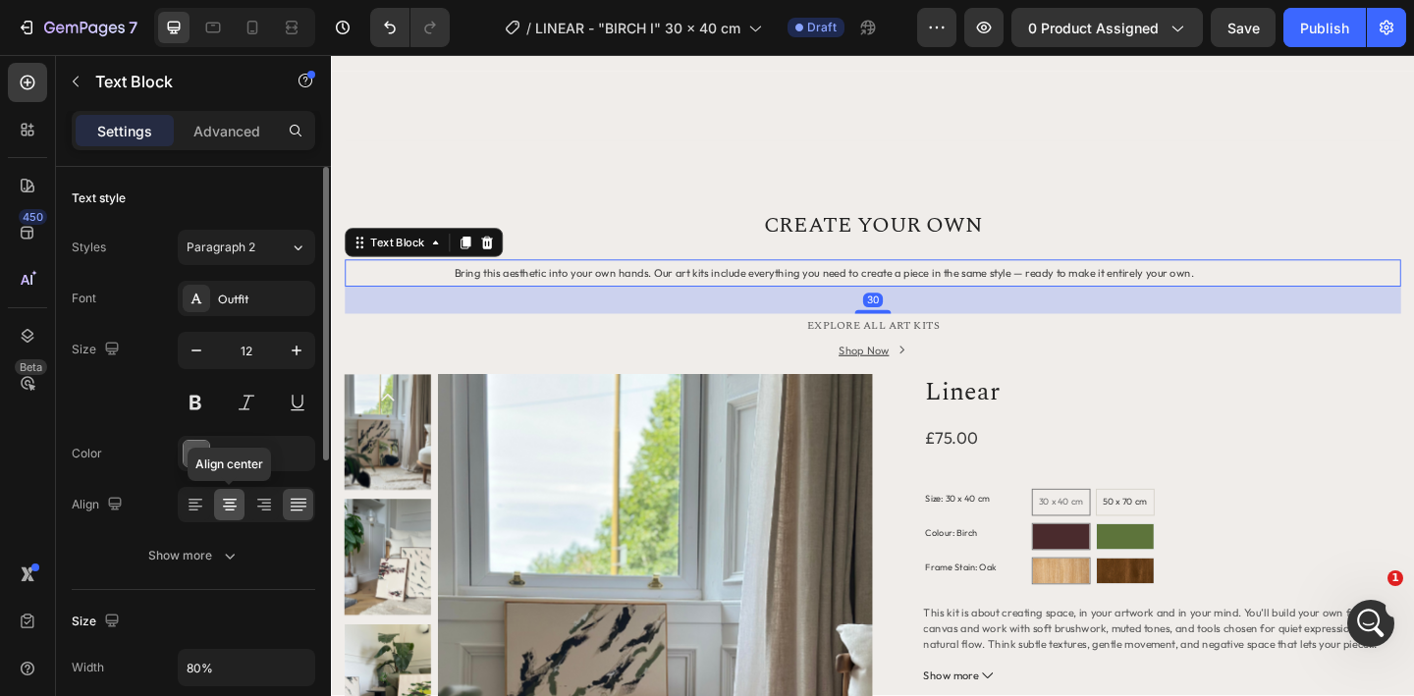
click at [234, 503] on icon at bounding box center [230, 504] width 10 height 2
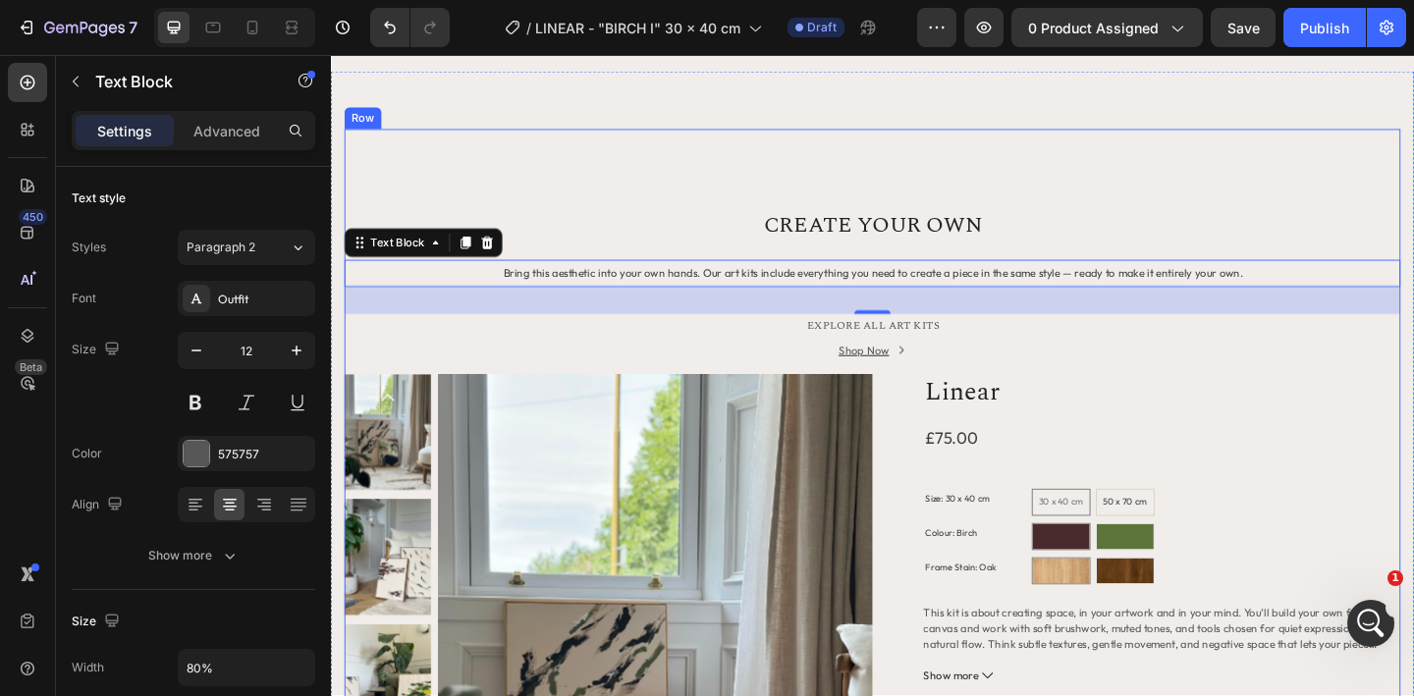
click at [681, 196] on div "Title Line CREATE YOUR OWN Heading Bring this aesthetic into your own hands. Ou…" at bounding box center [920, 584] width 1149 height 897
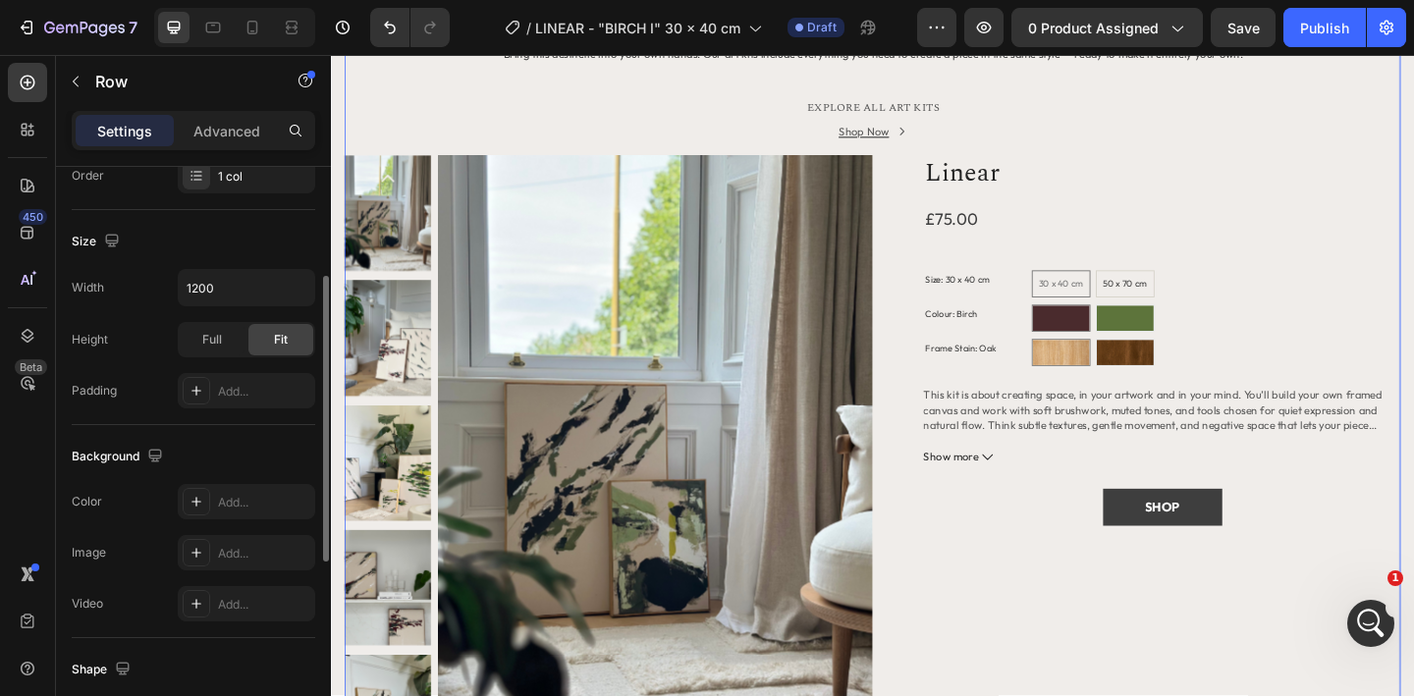
scroll to position [0, 0]
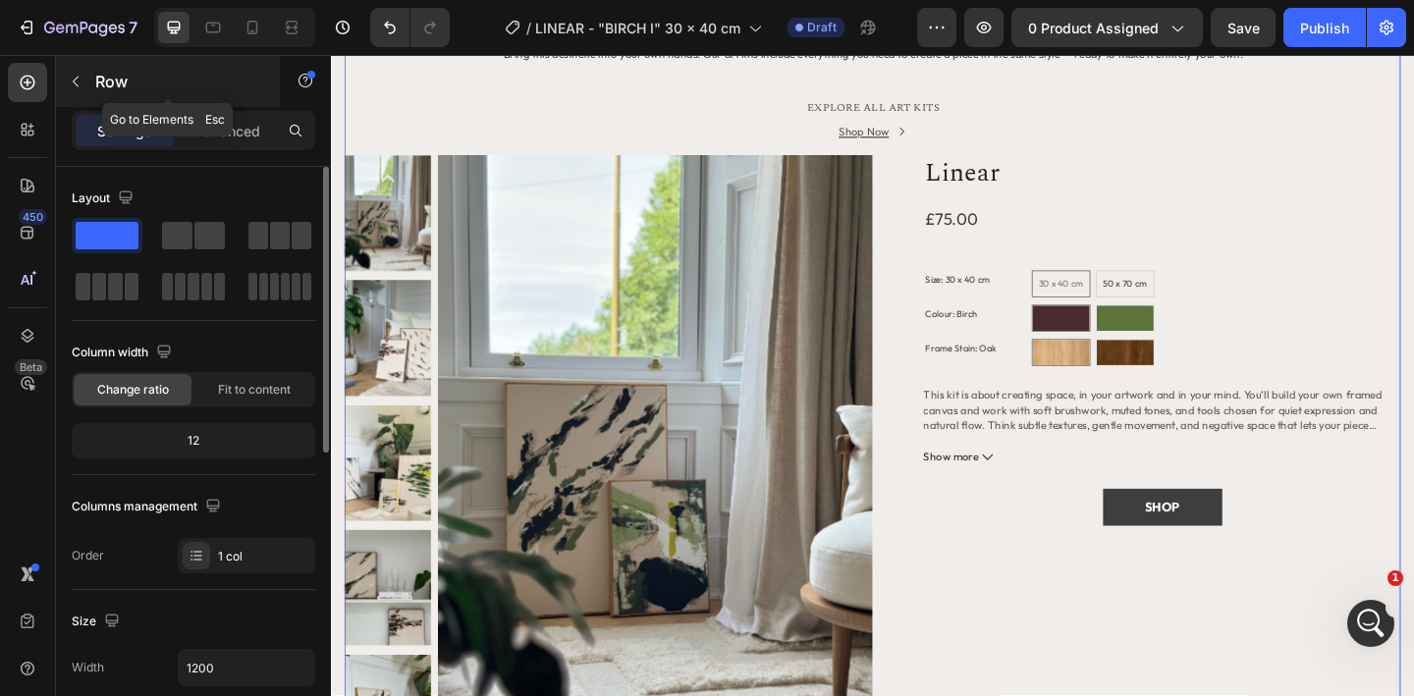
click at [77, 83] on icon "button" at bounding box center [76, 82] width 16 height 16
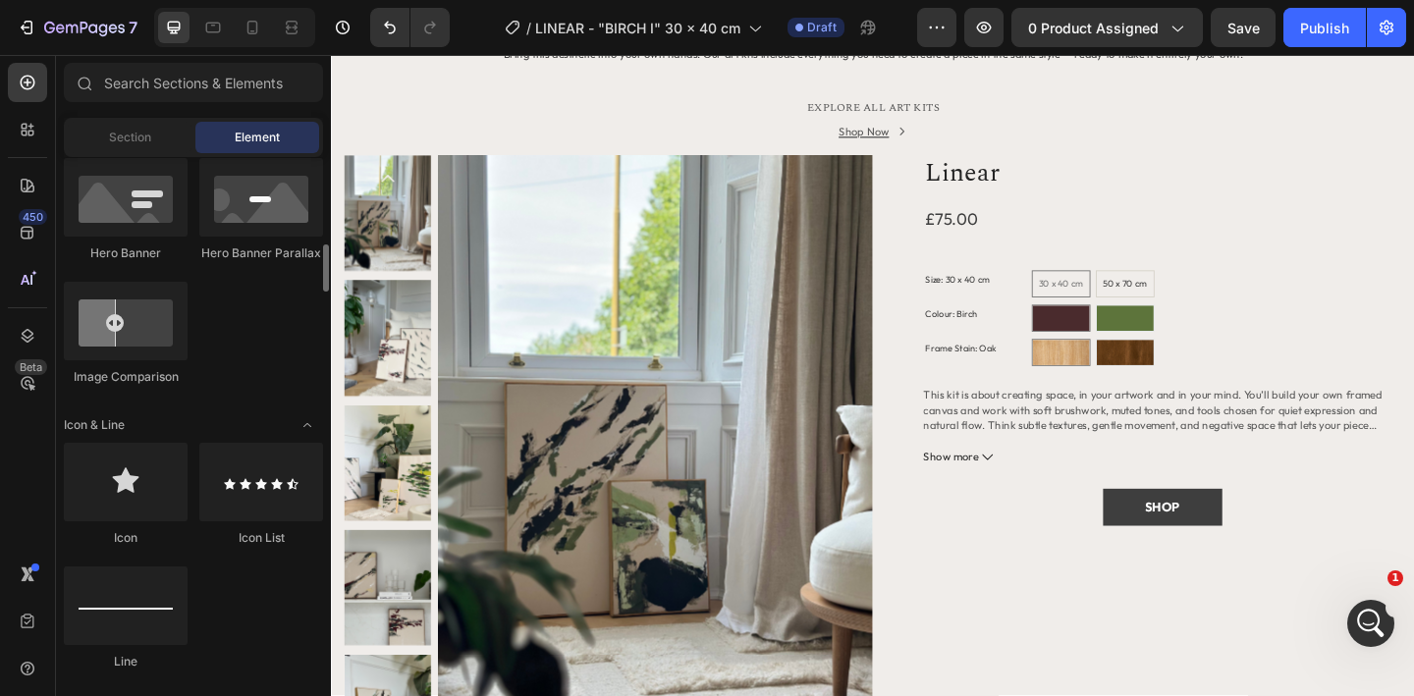
scroll to position [1020, 0]
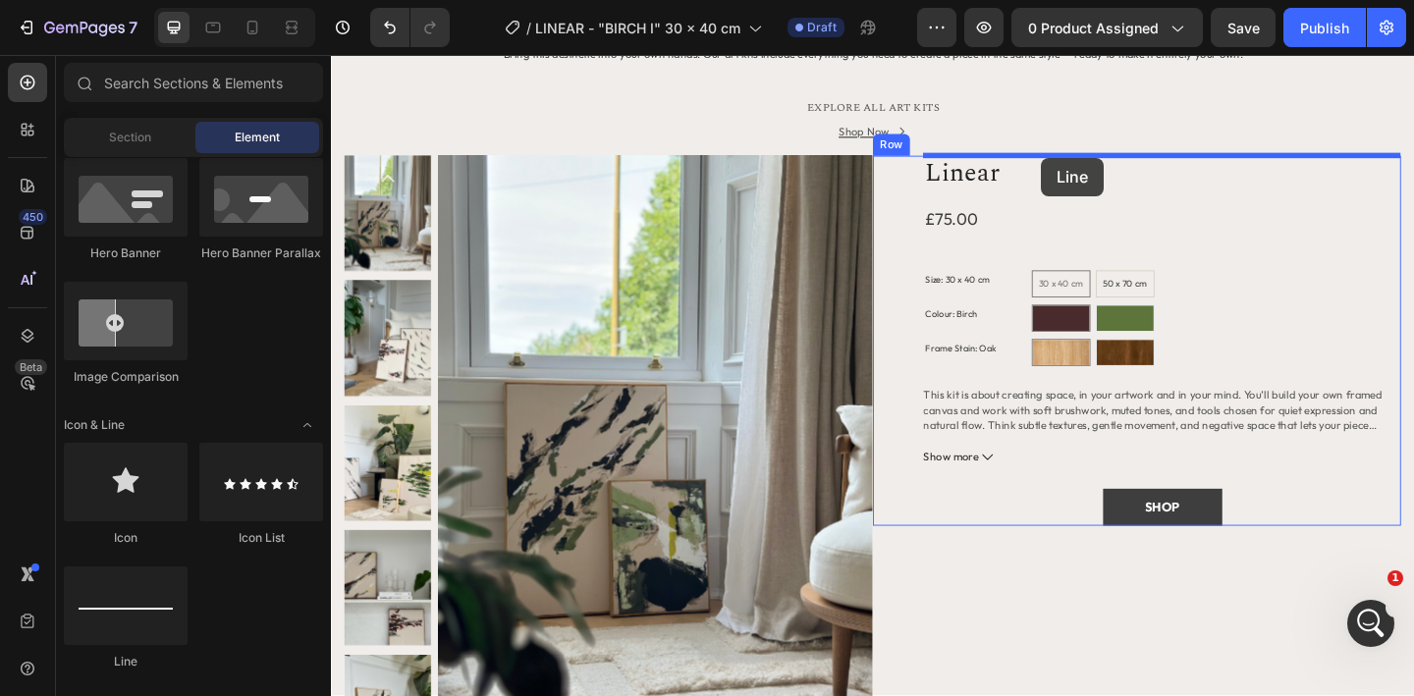
drag, startPoint x: 477, startPoint y: 684, endPoint x: 1104, endPoint y: 167, distance: 812.6
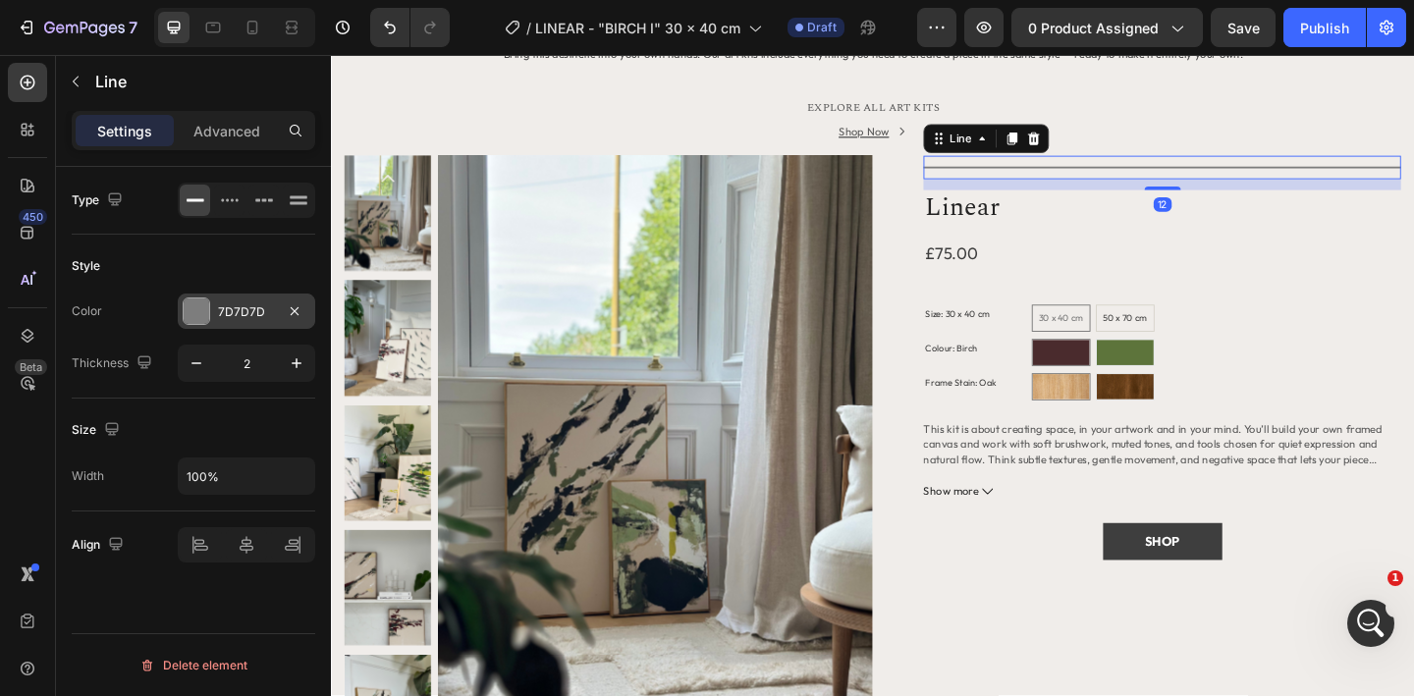
click at [231, 306] on div "7D7D7D" at bounding box center [246, 312] width 57 height 18
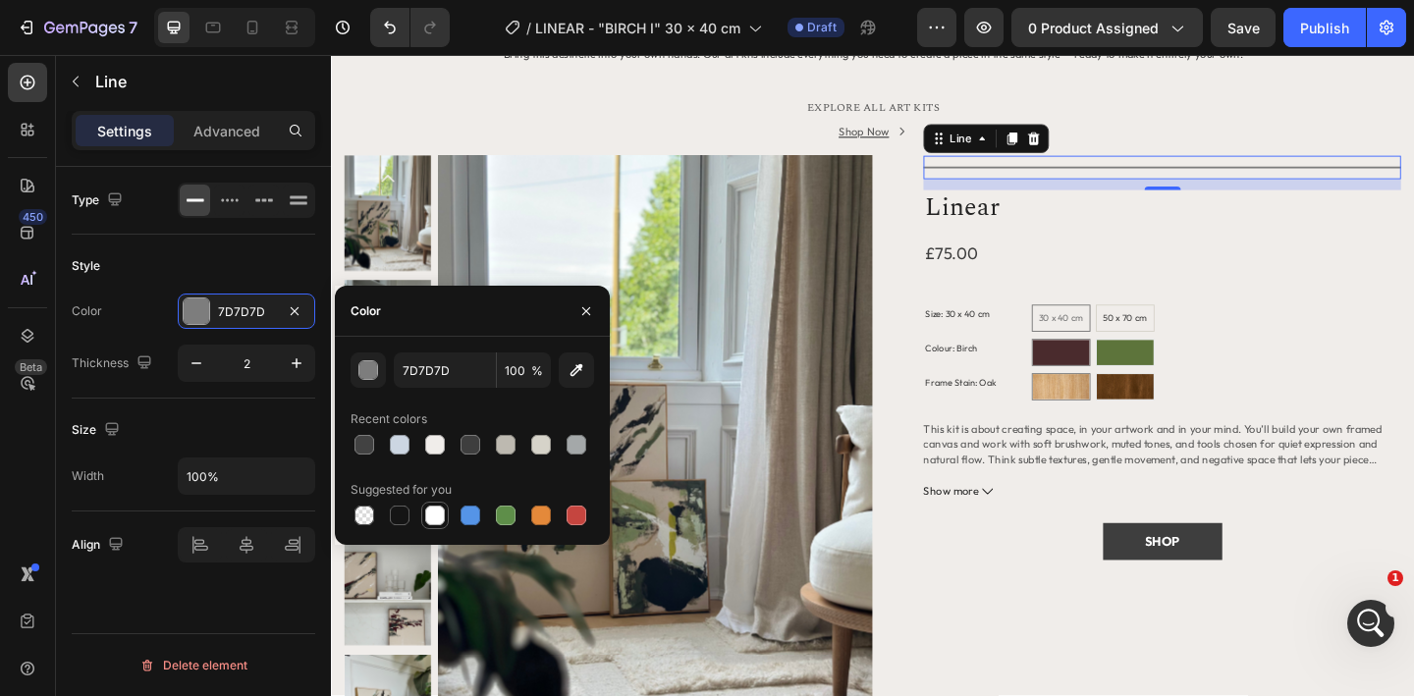
click at [429, 519] on div at bounding box center [435, 516] width 20 height 20
click at [431, 438] on div at bounding box center [435, 445] width 20 height 20
type input "F0EDEA"
click at [296, 364] on icon "button" at bounding box center [297, 363] width 10 height 10
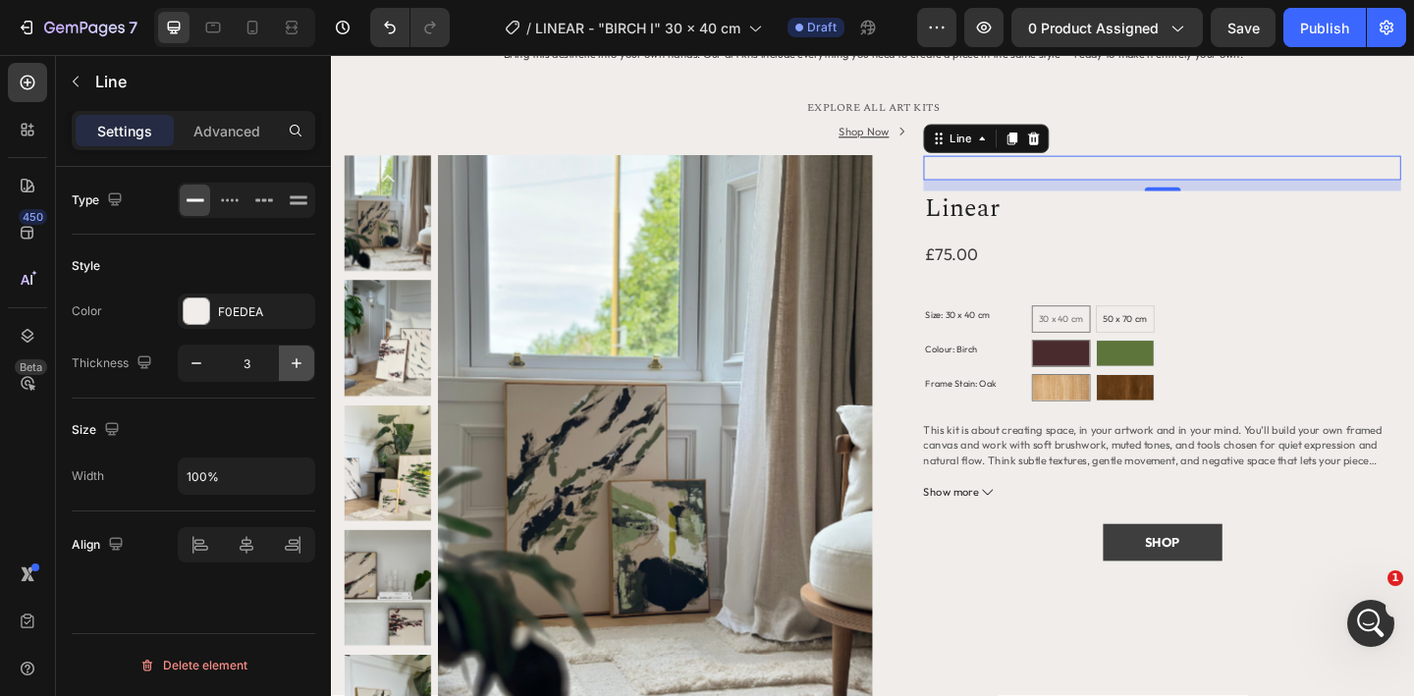
click at [296, 364] on icon "button" at bounding box center [297, 363] width 10 height 10
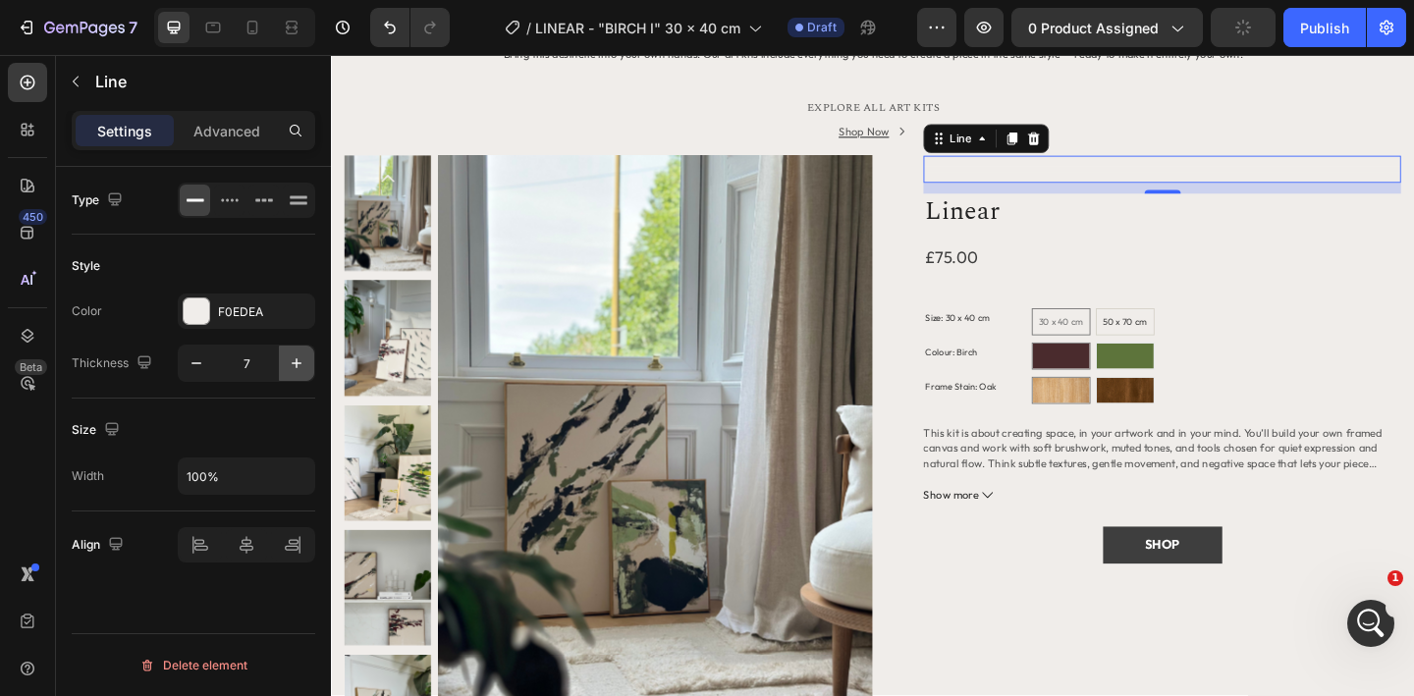
click at [296, 364] on icon "button" at bounding box center [297, 363] width 10 height 10
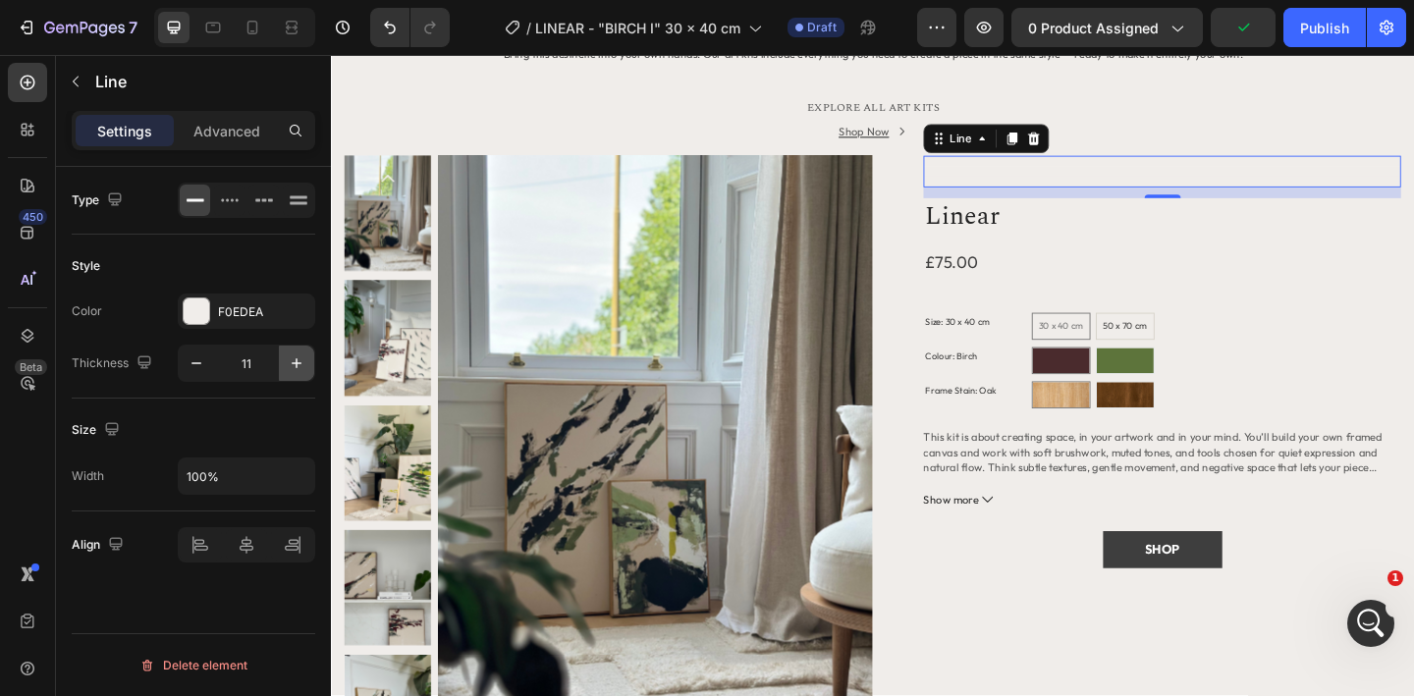
click at [296, 364] on icon "button" at bounding box center [297, 363] width 10 height 10
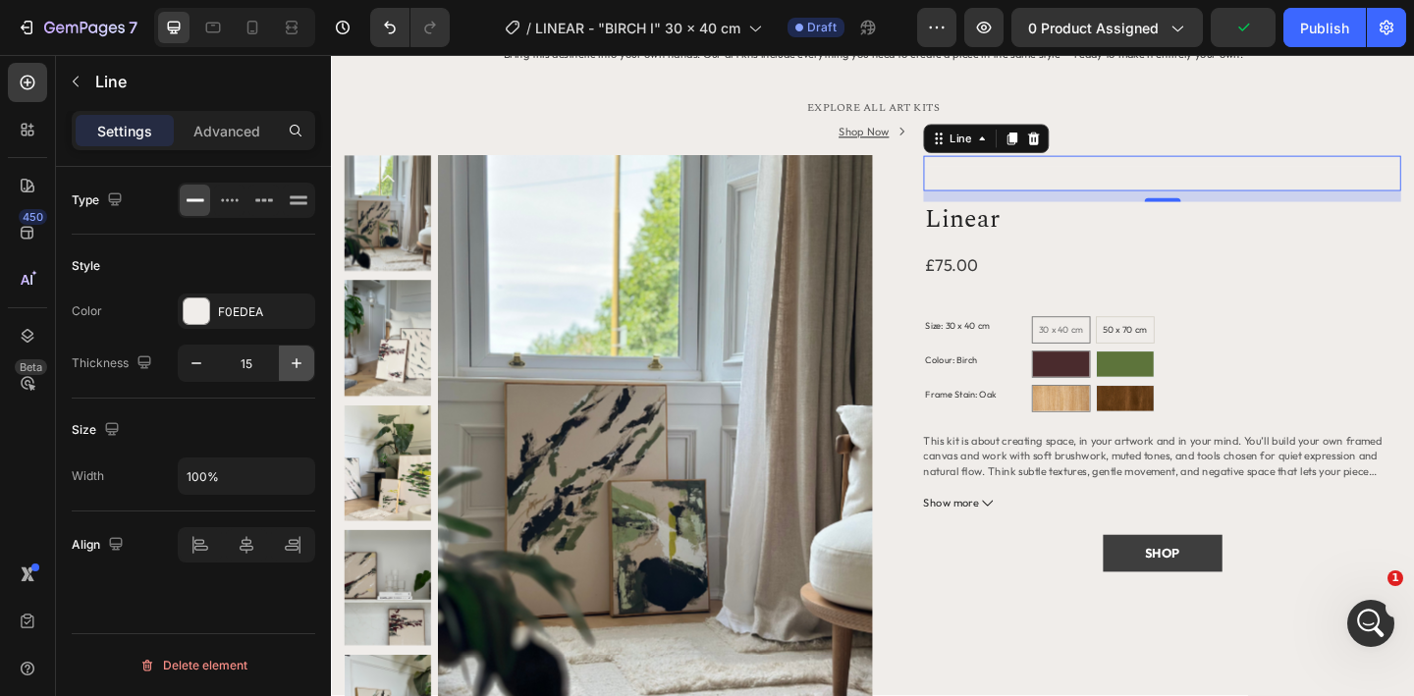
click at [296, 364] on icon "button" at bounding box center [297, 363] width 10 height 10
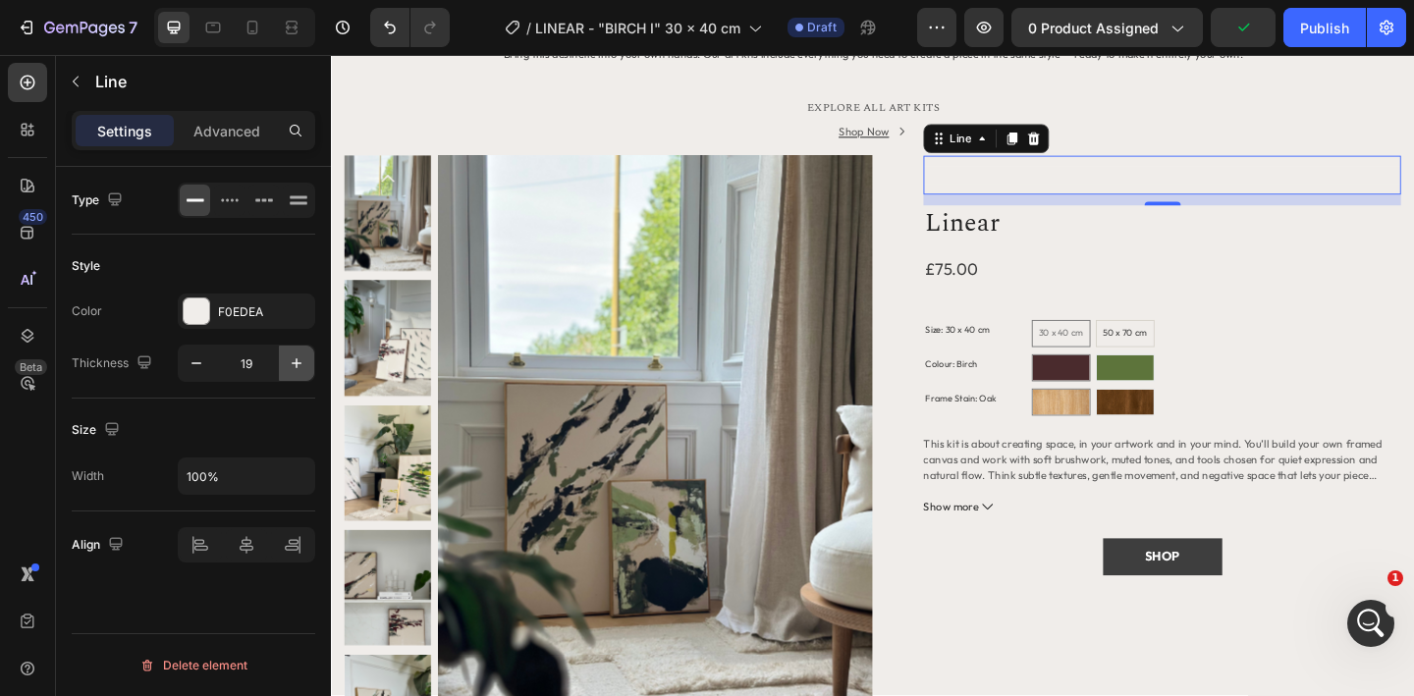
click at [296, 364] on icon "button" at bounding box center [297, 363] width 10 height 10
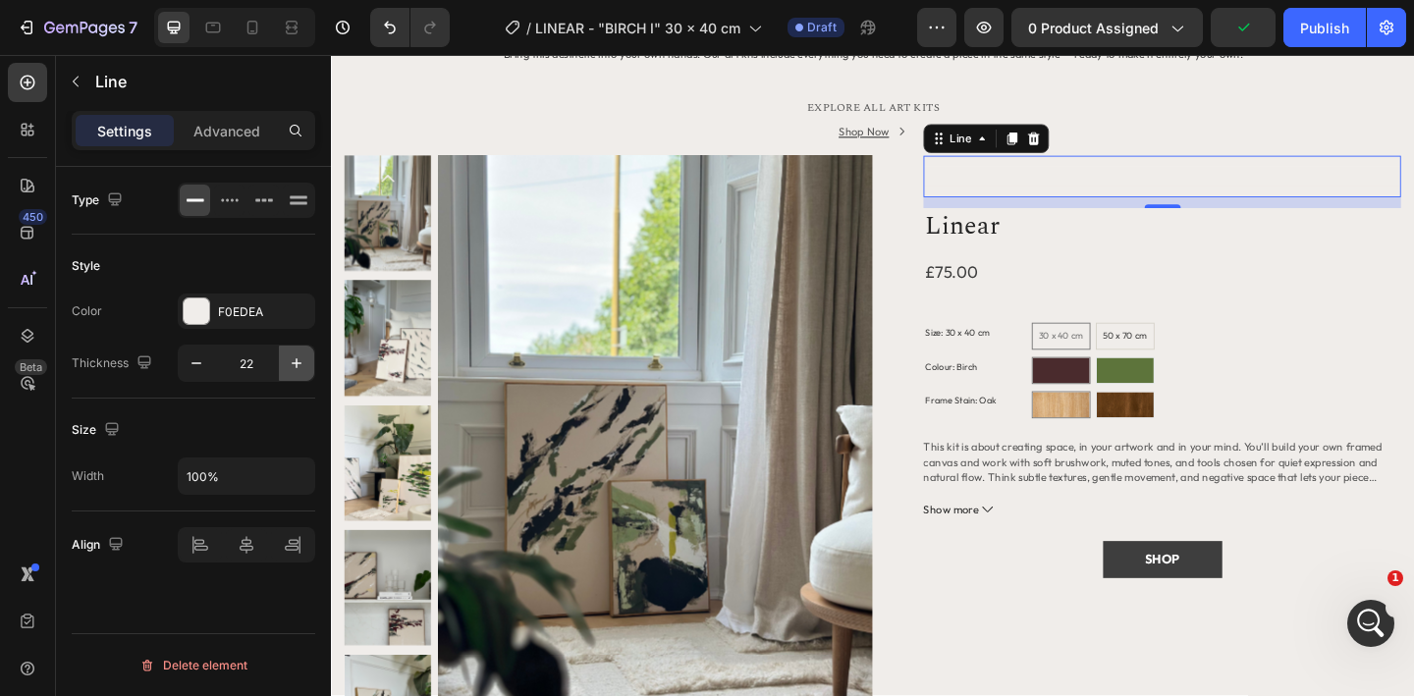
click at [296, 364] on icon "button" at bounding box center [297, 363] width 10 height 10
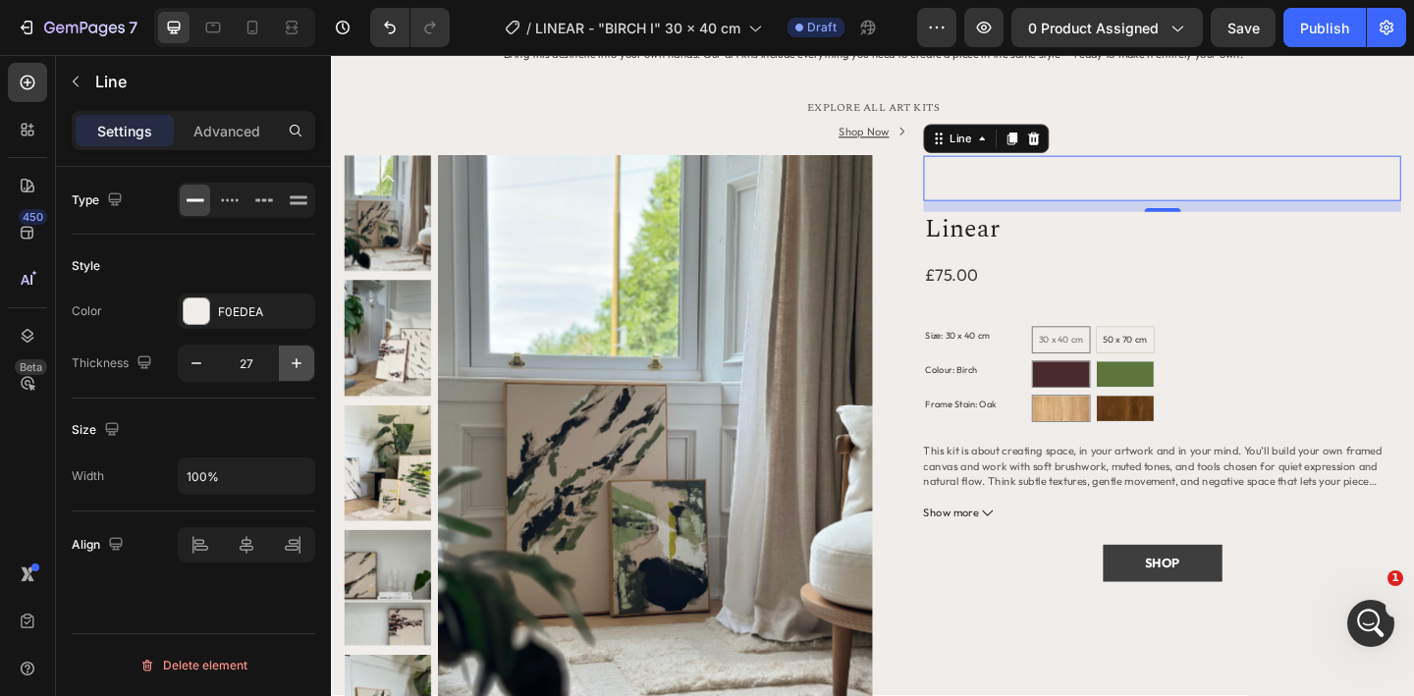
click at [296, 364] on icon "button" at bounding box center [297, 363] width 10 height 10
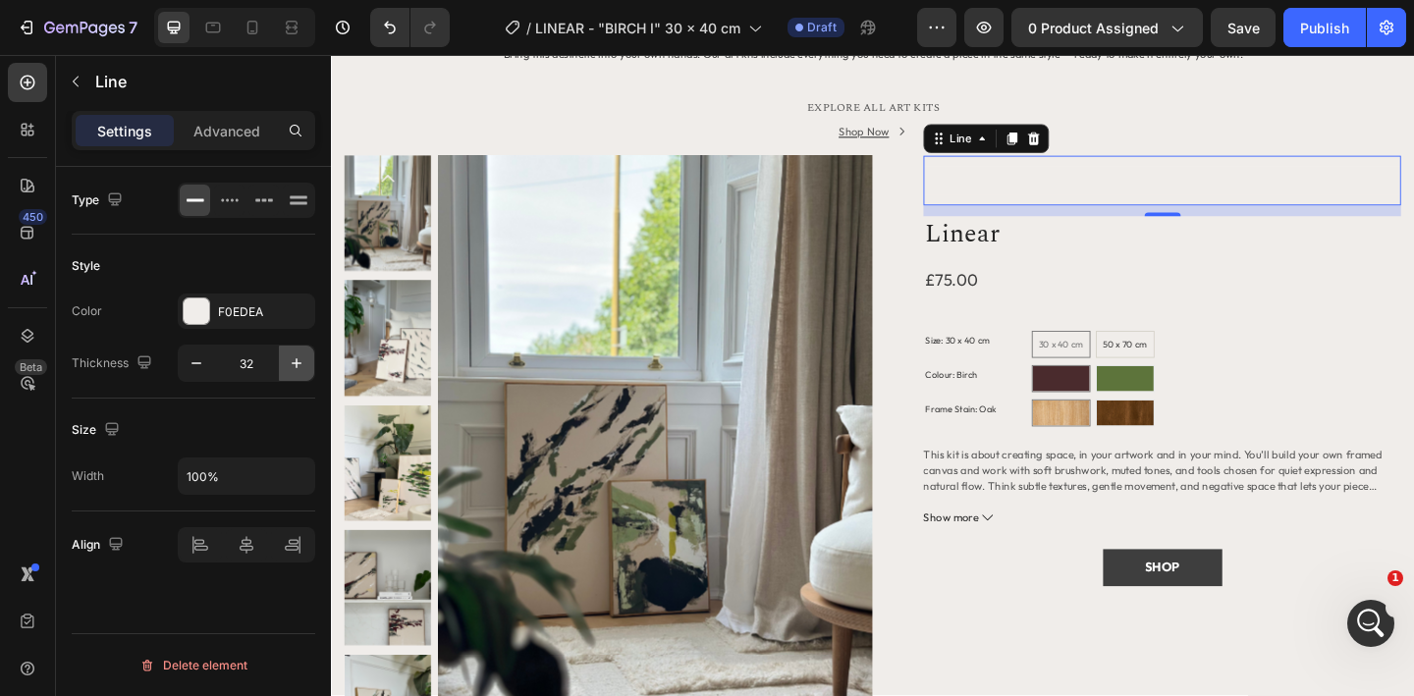
click at [296, 364] on icon "button" at bounding box center [297, 363] width 10 height 10
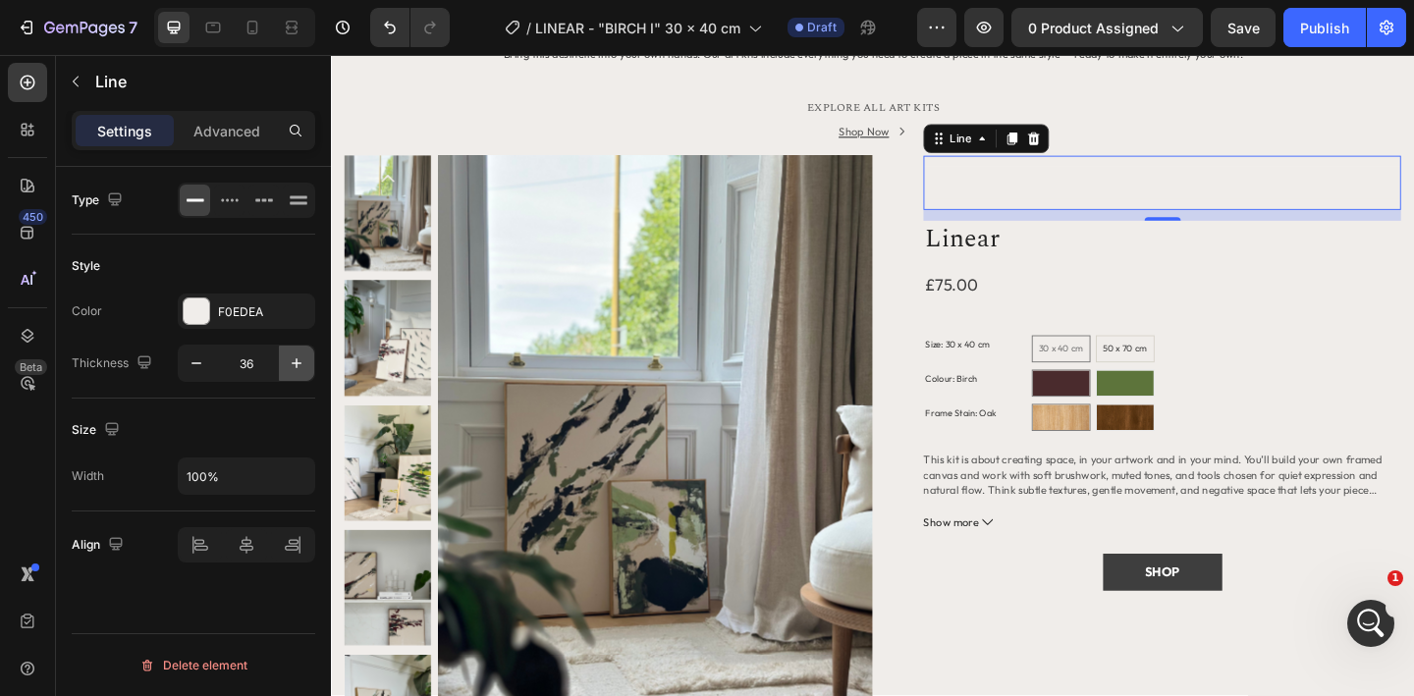
click at [296, 364] on icon "button" at bounding box center [297, 363] width 10 height 10
type input "40"
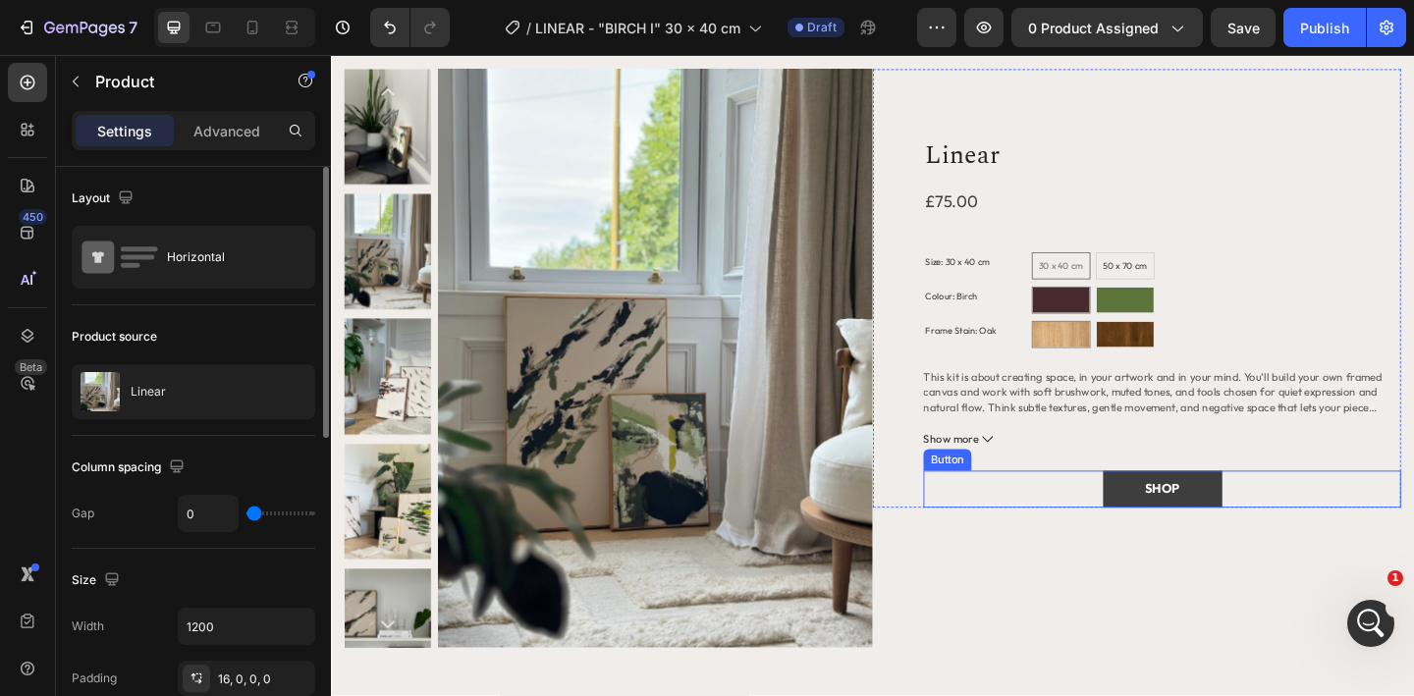
scroll to position [1781, 0]
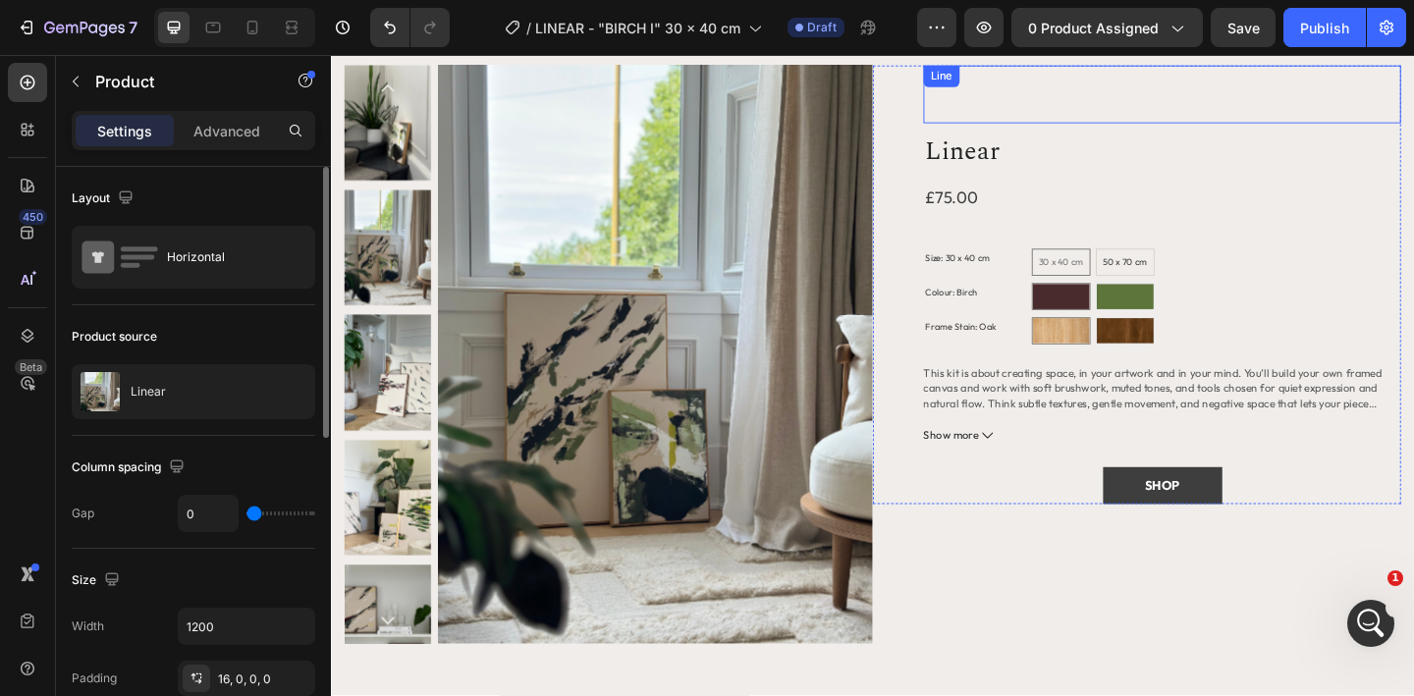
click at [1063, 90] on div at bounding box center [1234, 98] width 519 height 39
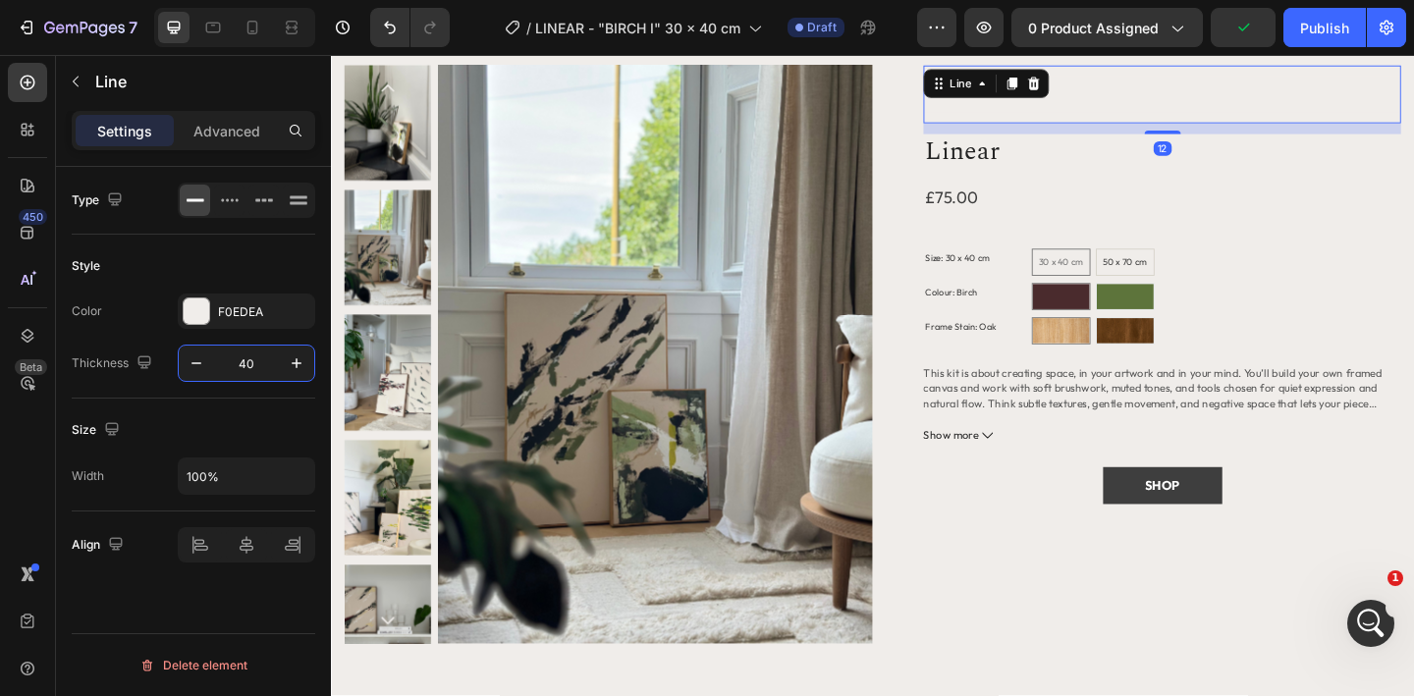
click at [244, 366] on input "40" at bounding box center [246, 363] width 65 height 35
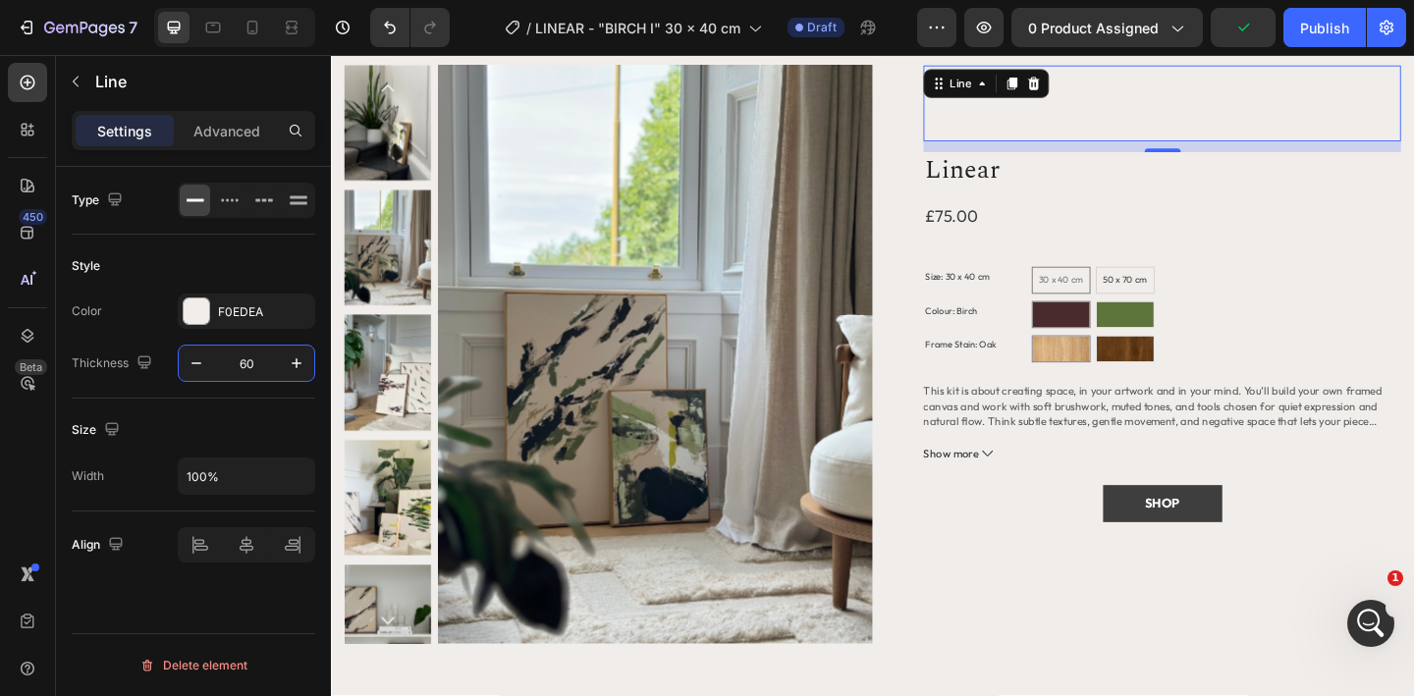
type input "60"
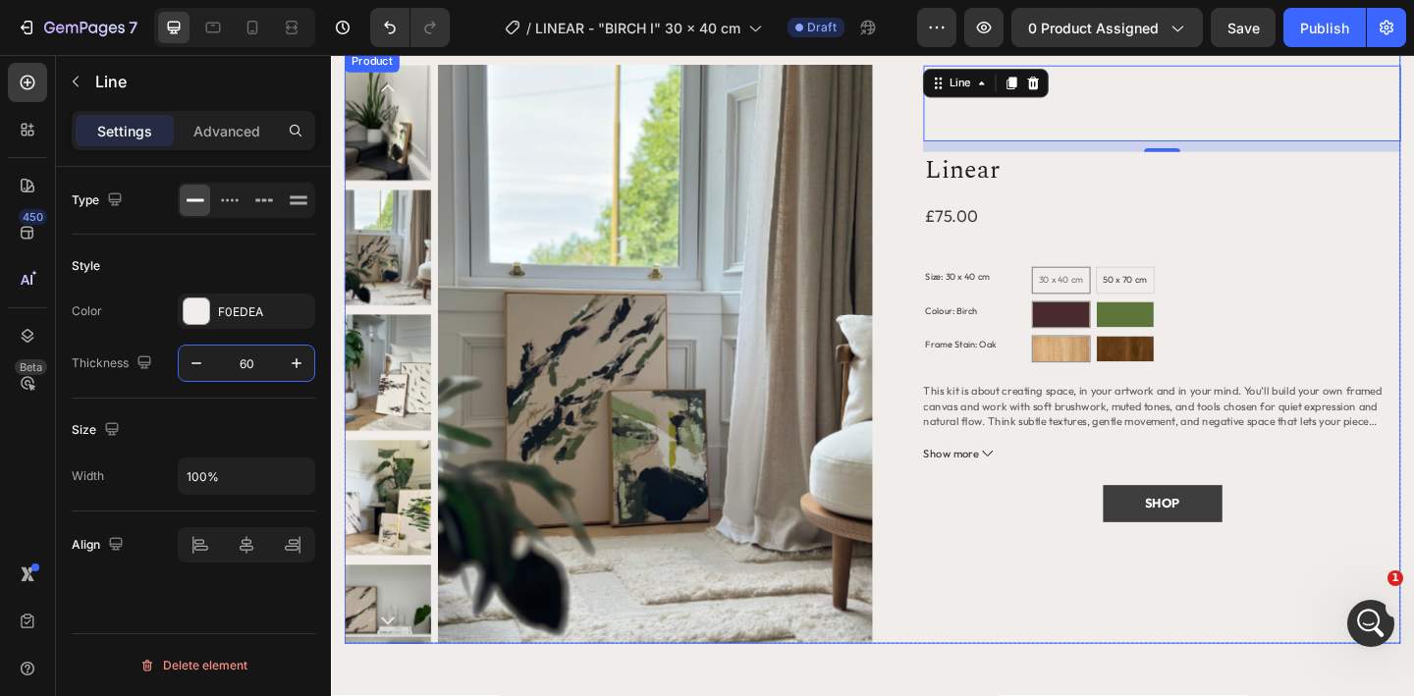
click at [1015, 636] on div "Title Line 12 Linear Product Title £75.00 Product Price Product Price Row Size:…" at bounding box center [1207, 381] width 574 height 629
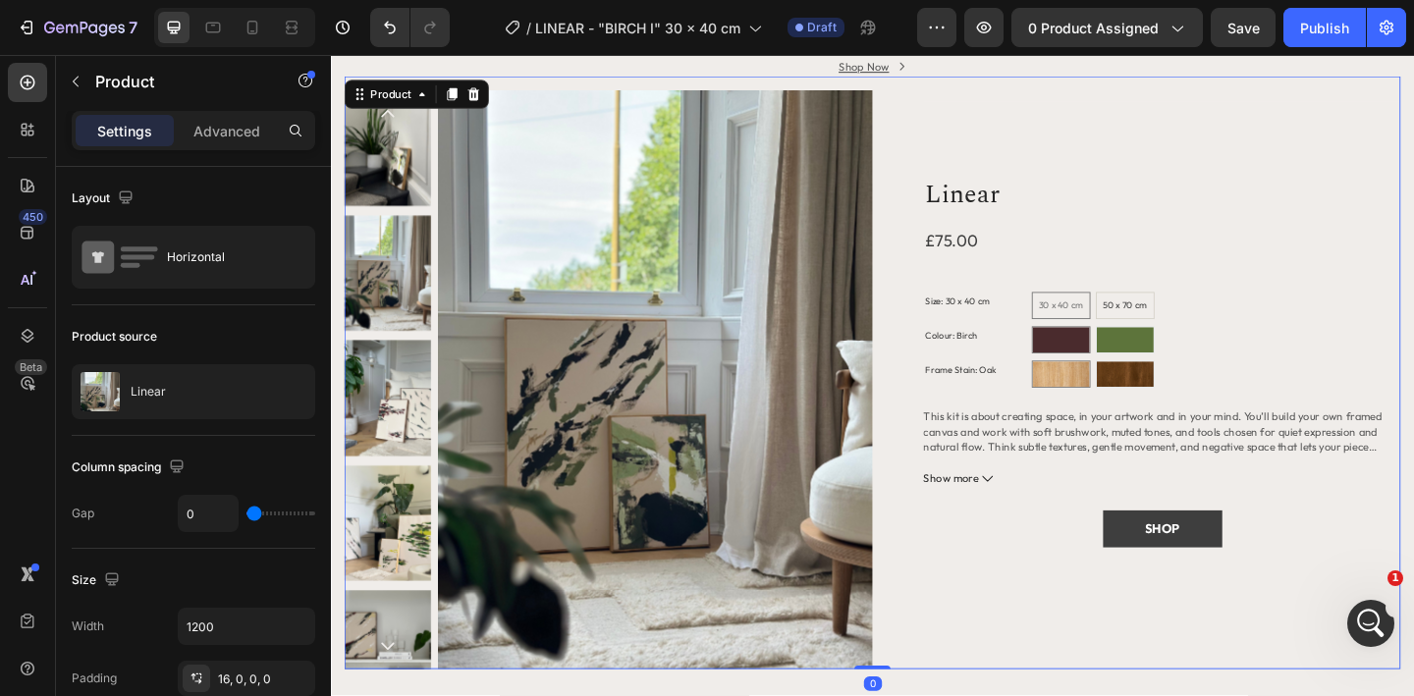
scroll to position [1764, 0]
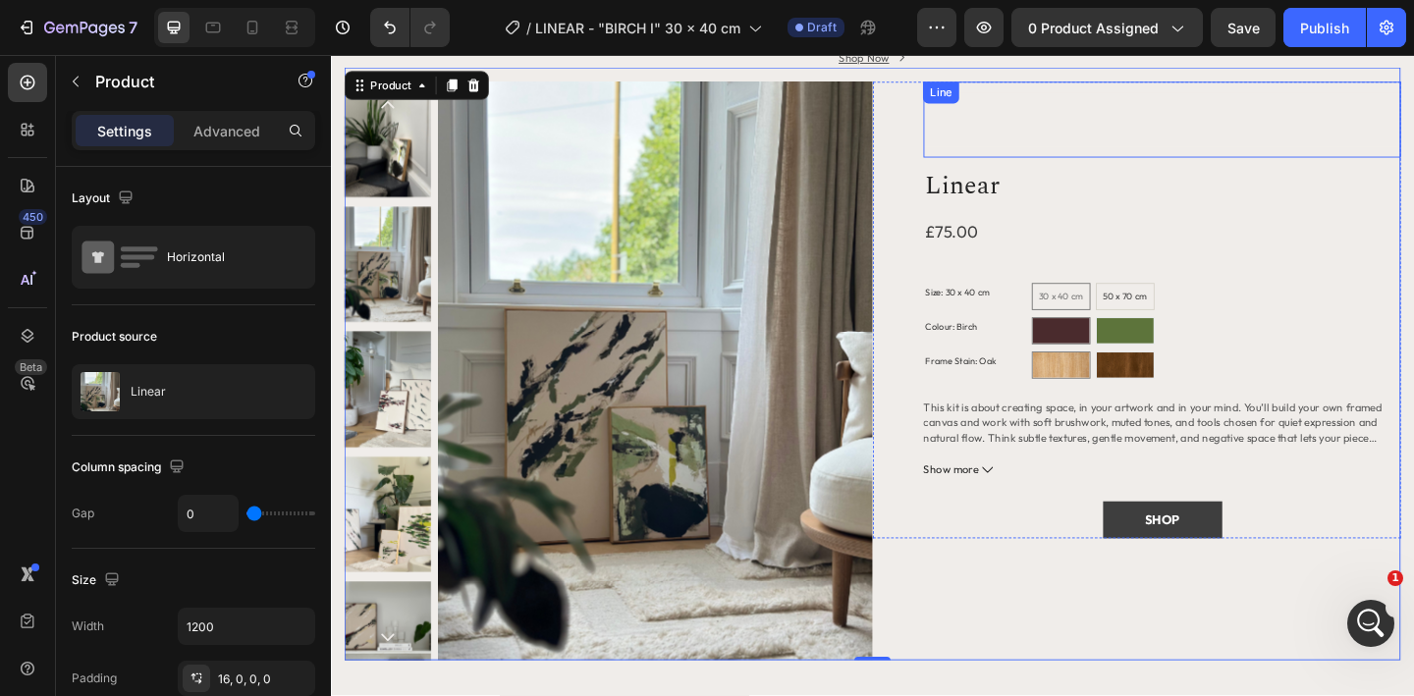
click at [1013, 141] on div at bounding box center [1234, 125] width 519 height 59
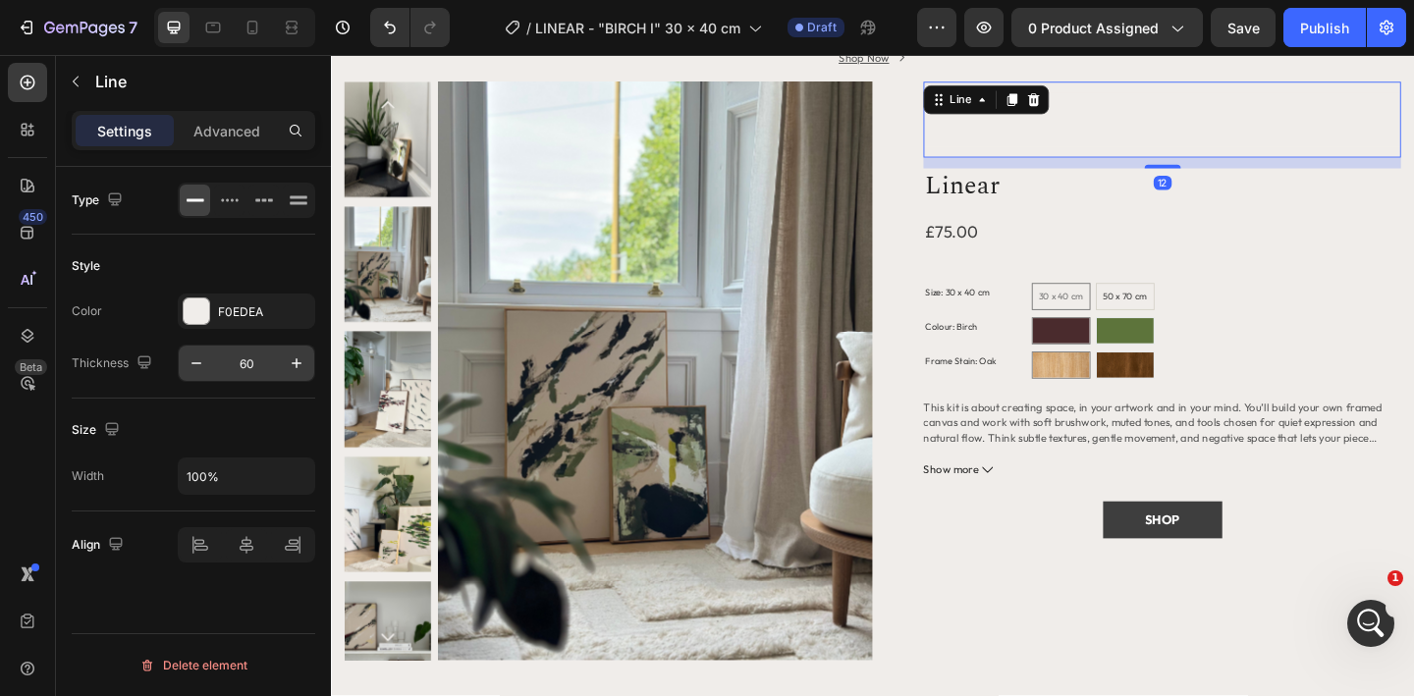
click at [251, 364] on input "60" at bounding box center [246, 363] width 65 height 35
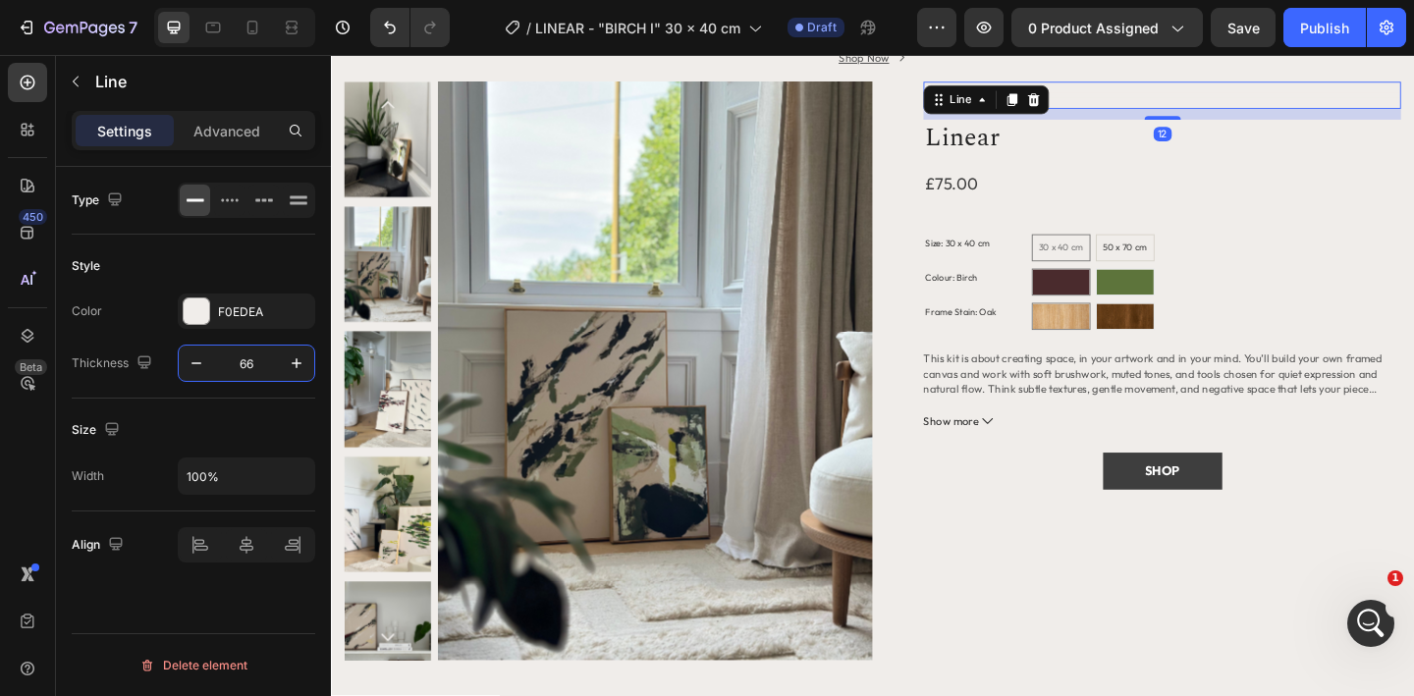
type input "66"
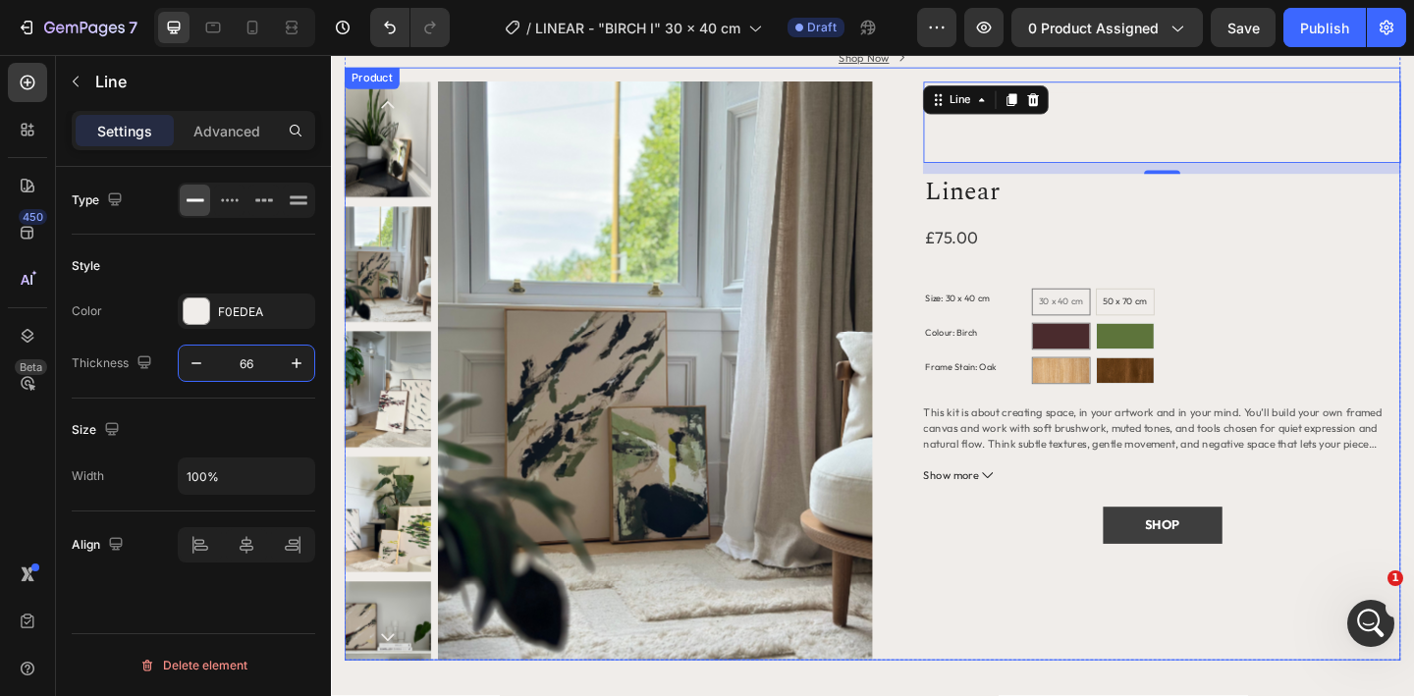
click at [1031, 604] on div "Title Line 12 Linear Product Title £75.00 Product Price Product Price Row Size:…" at bounding box center [1207, 398] width 574 height 629
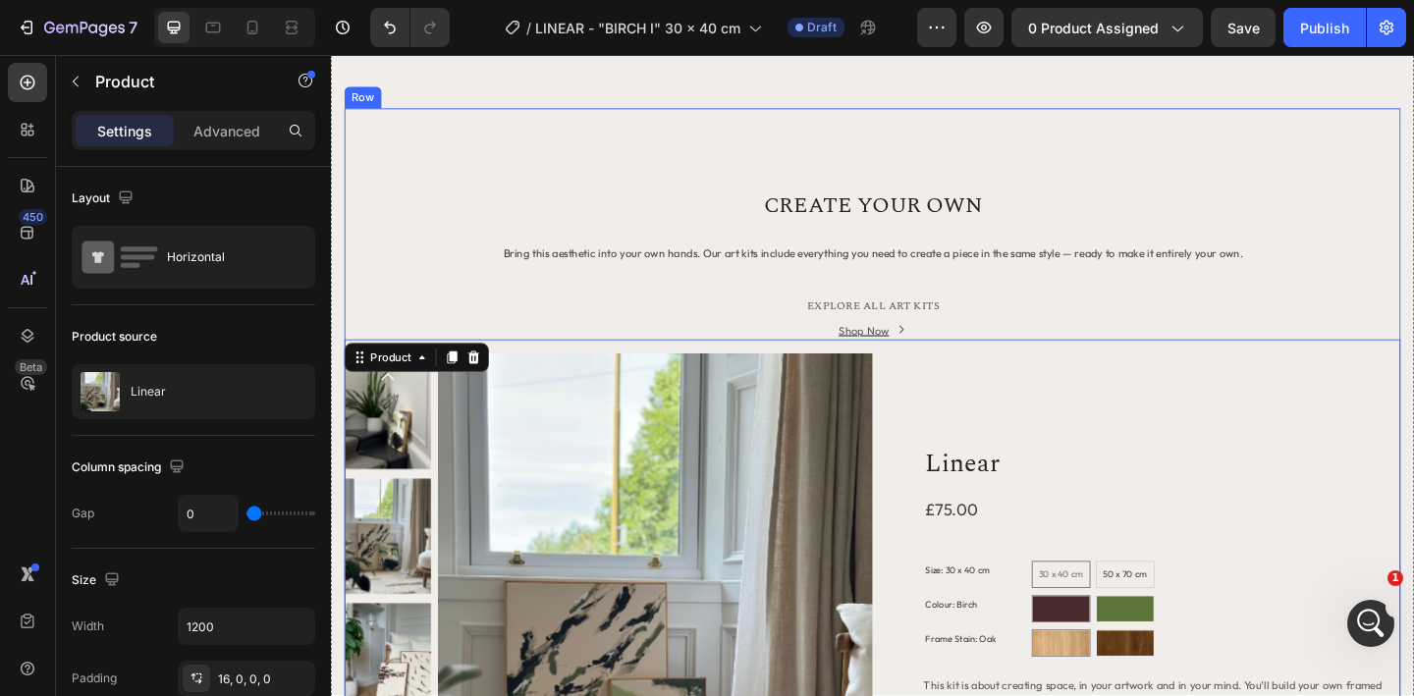
scroll to position [1403, 0]
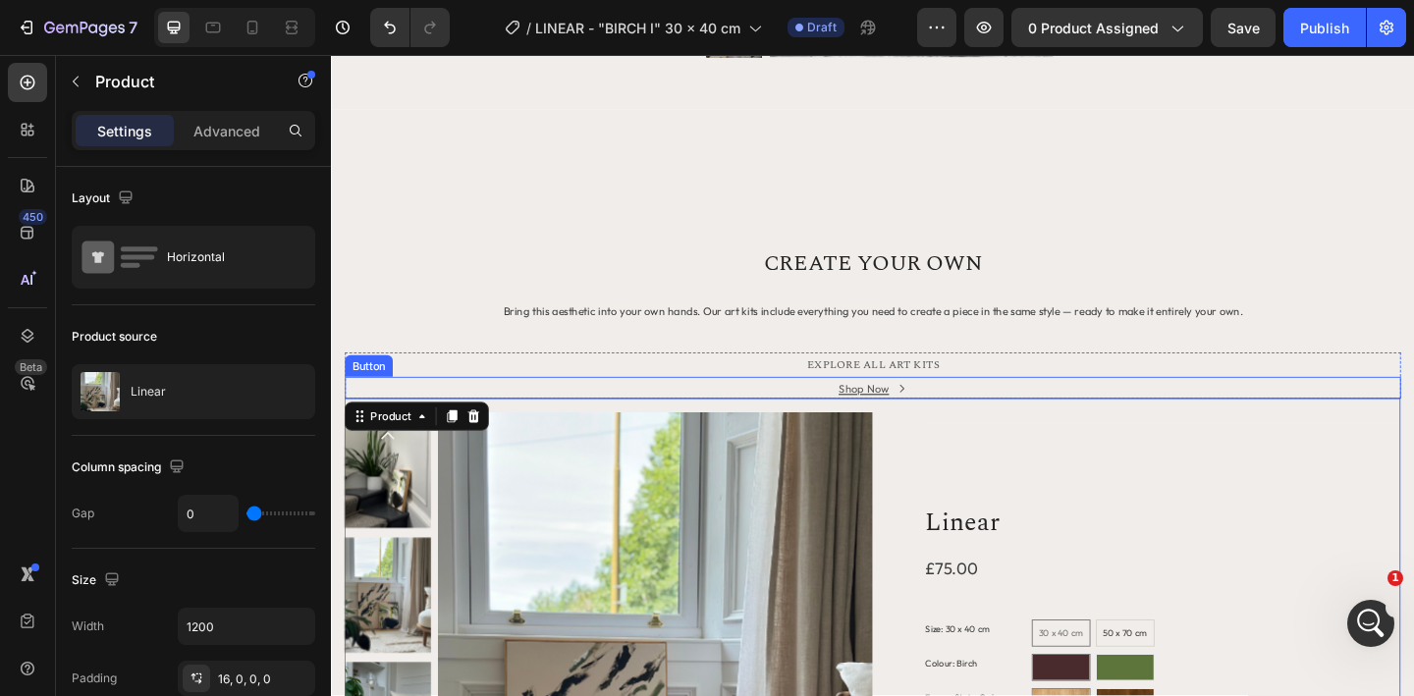
click at [977, 416] on div "Shop Now Button" at bounding box center [920, 418] width 1149 height 25
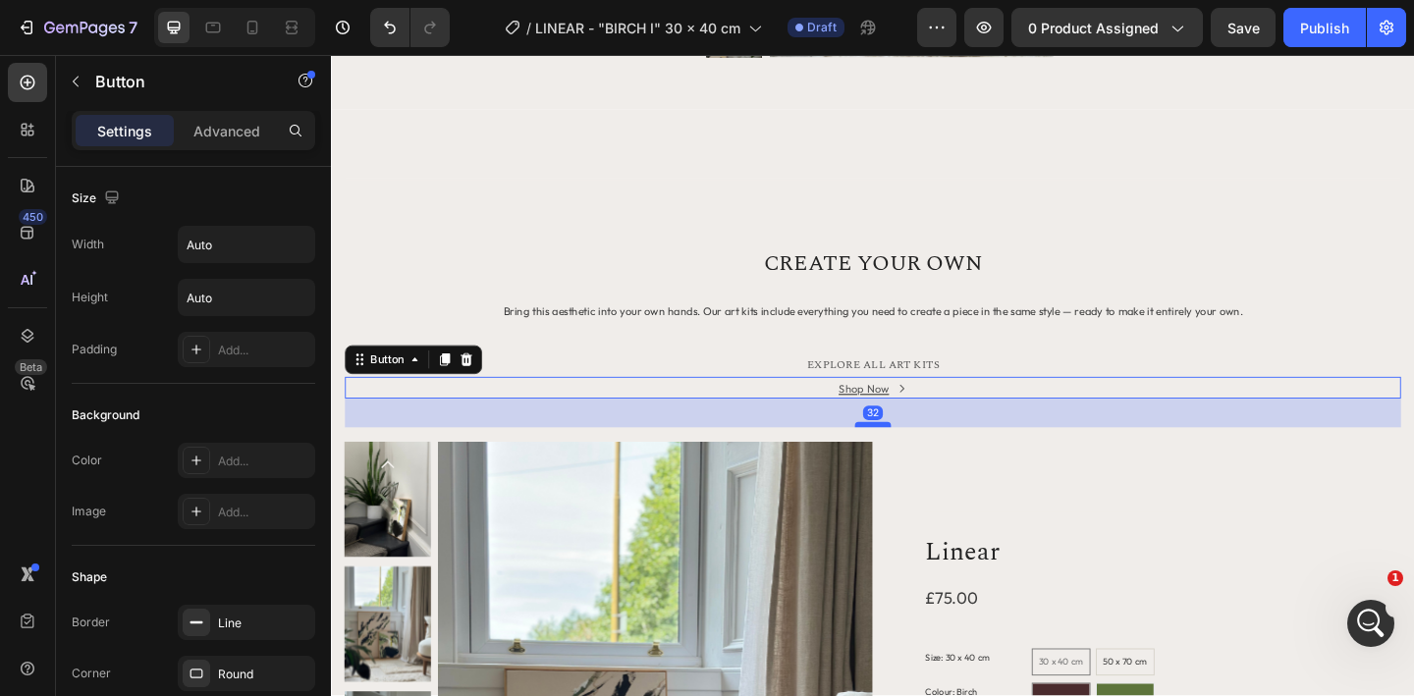
drag, startPoint x: 928, startPoint y: 427, endPoint x: 927, endPoint y: 459, distance: 31.4
click at [927, 459] on div at bounding box center [920, 458] width 39 height 6
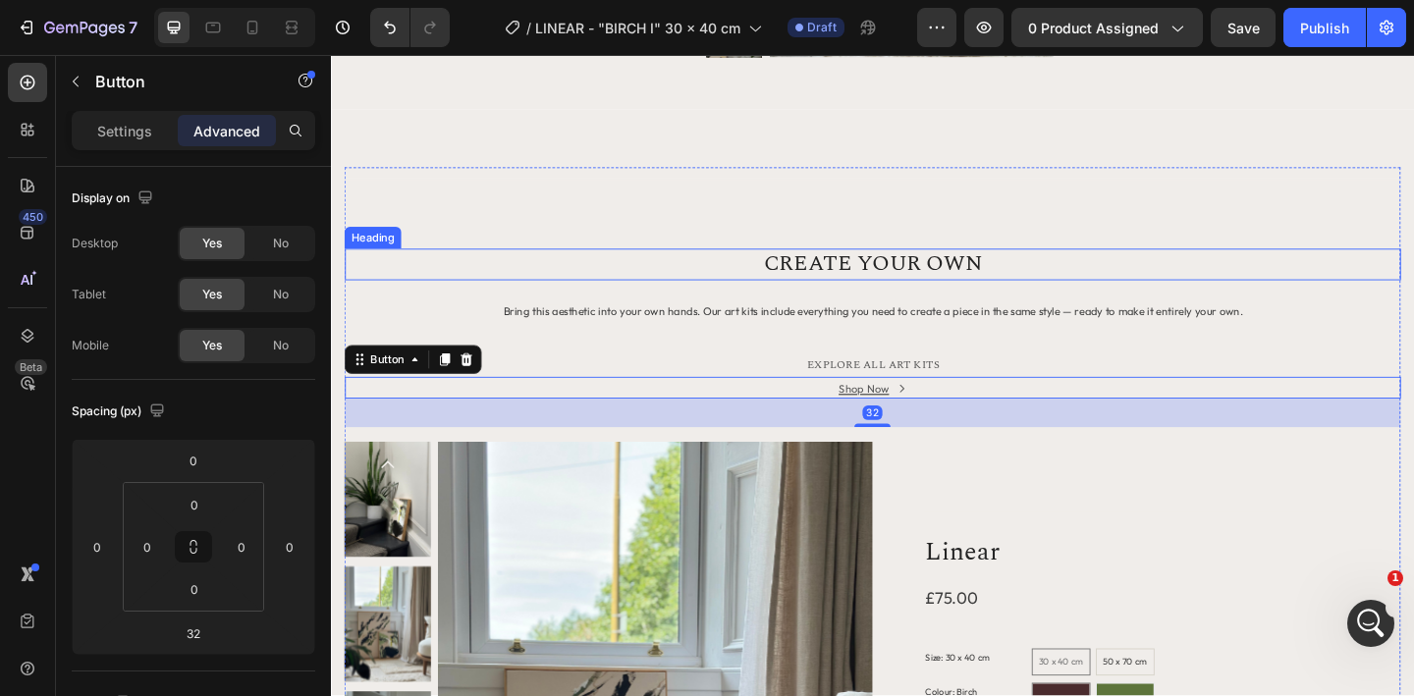
click at [921, 269] on h2 "CREATE YOUR OWN" at bounding box center [920, 283] width 1149 height 34
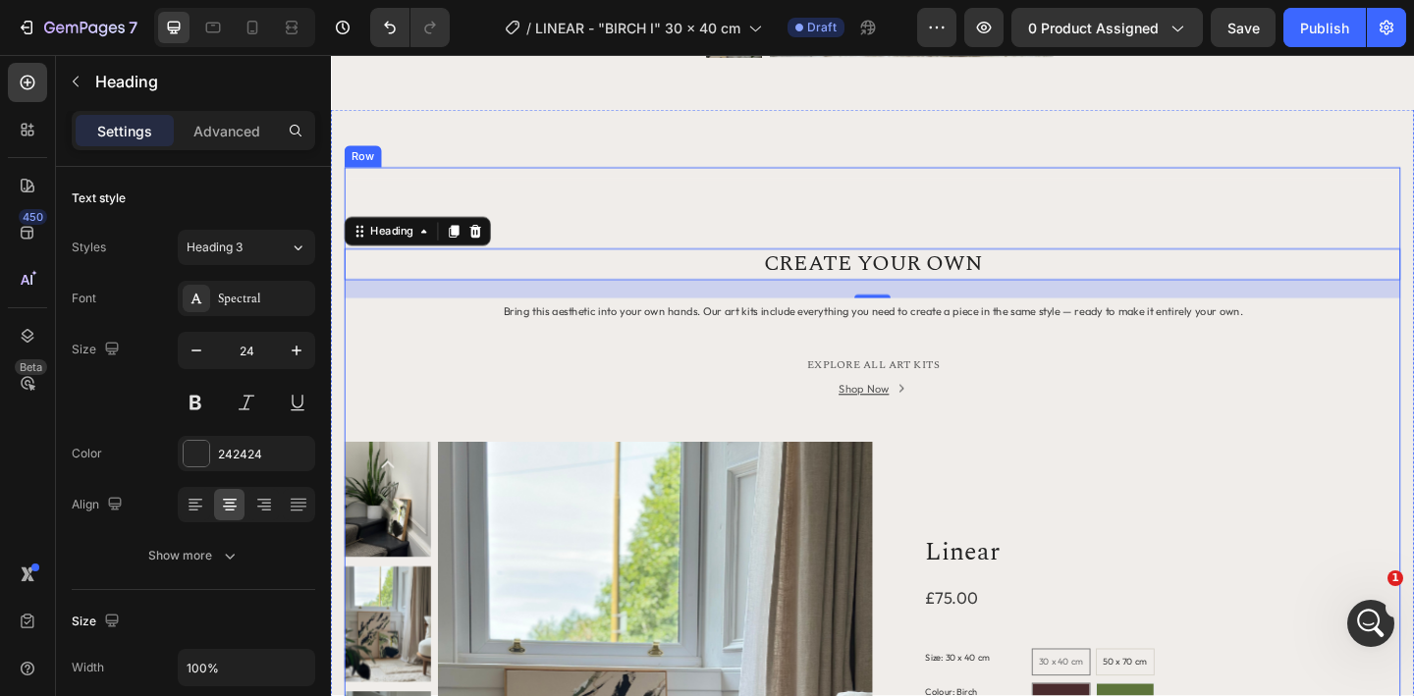
click at [935, 208] on div "Title Line CREATE YOUR OWN Heading 20 Bring this aesthetic into your own hands.…" at bounding box center [920, 642] width 1149 height 928
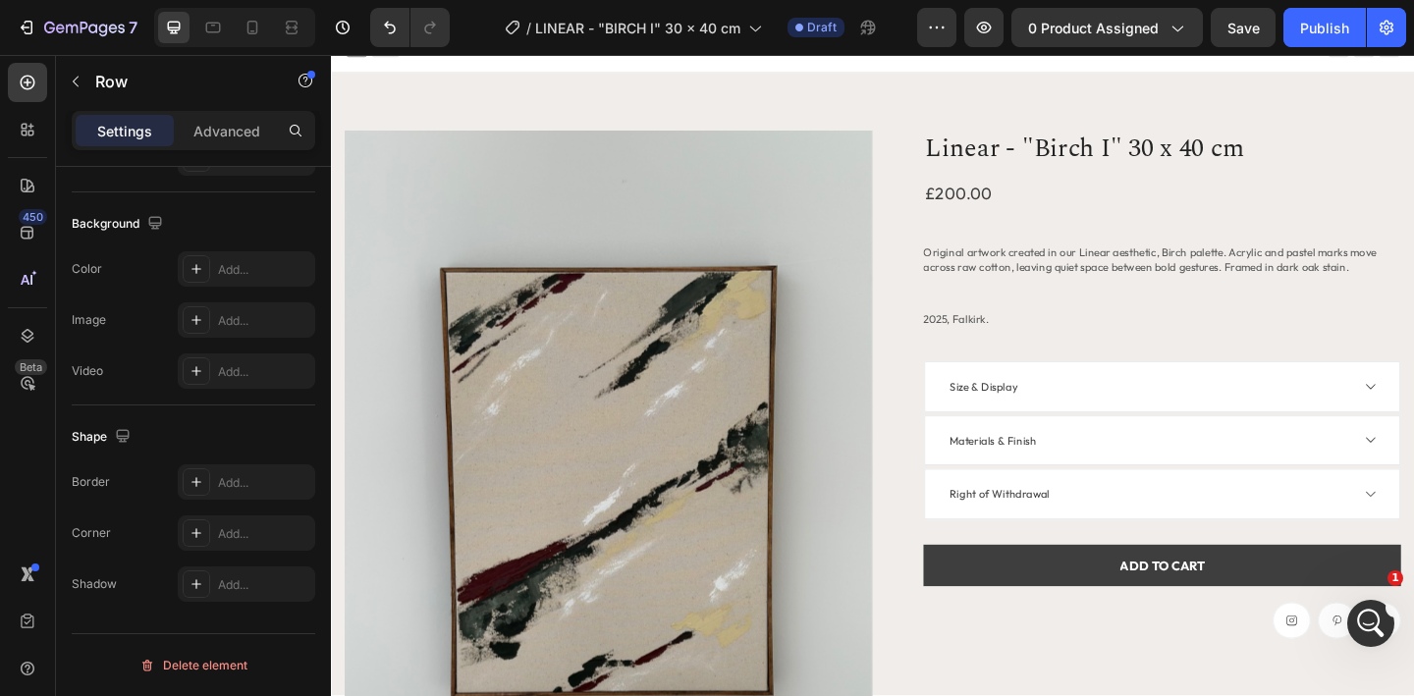
scroll to position [0, 0]
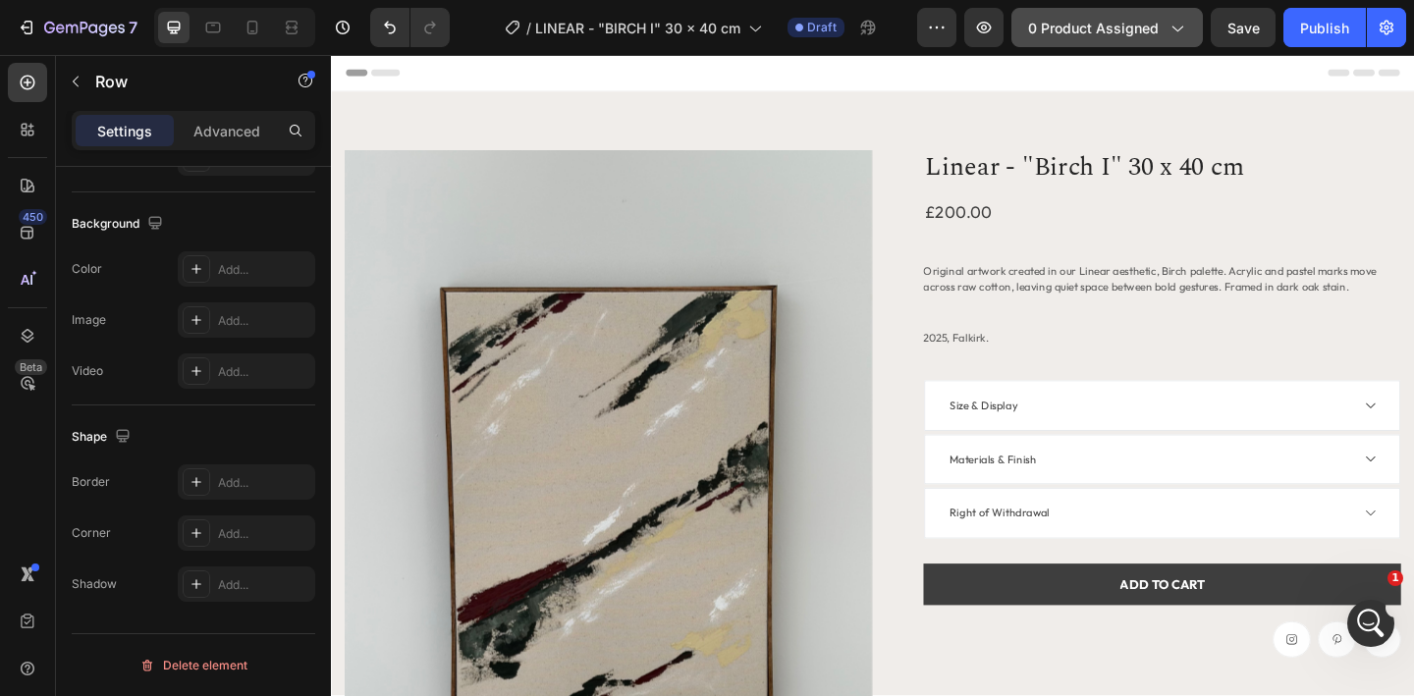
click at [1168, 18] on icon "button" at bounding box center [1177, 28] width 20 height 20
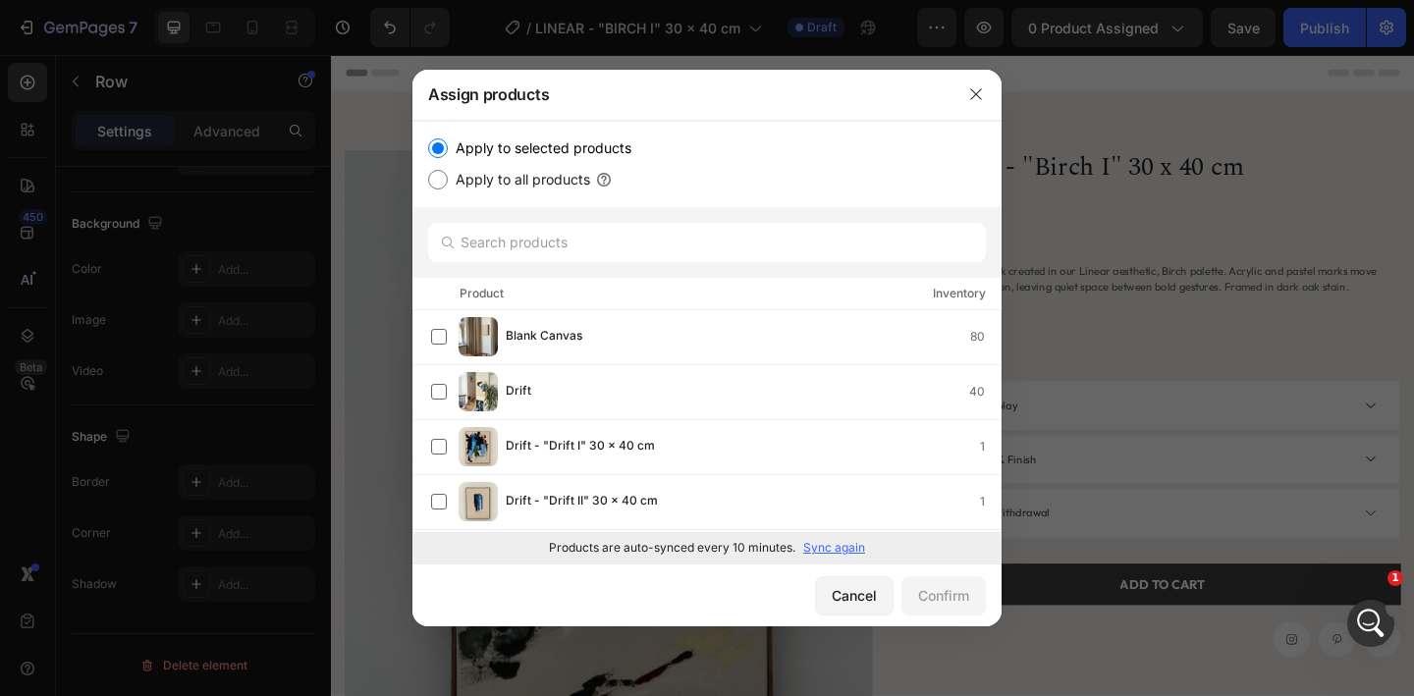
click at [1057, 204] on div at bounding box center [707, 348] width 1414 height 696
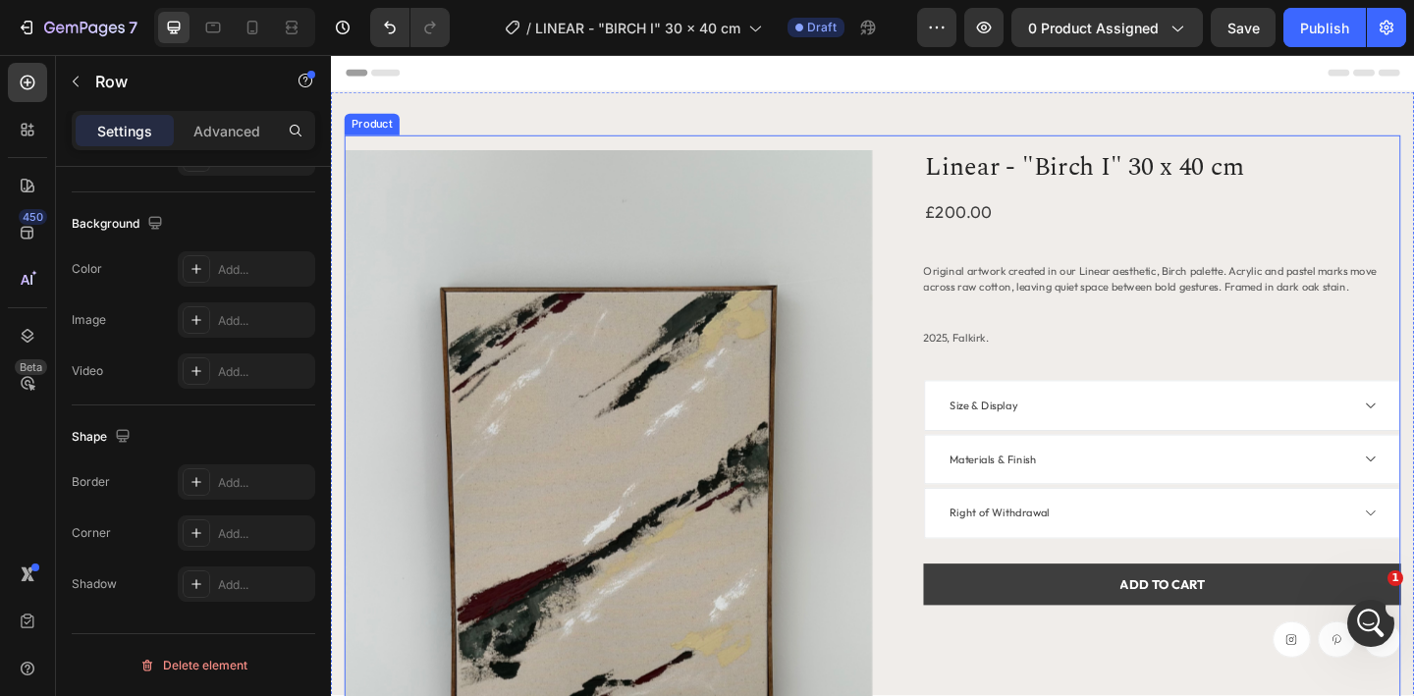
click at [901, 155] on div "Product Images Linear - "Birch I" 30 x 40 cm Product Title £200.00 Product Pric…" at bounding box center [920, 533] width 1149 height 782
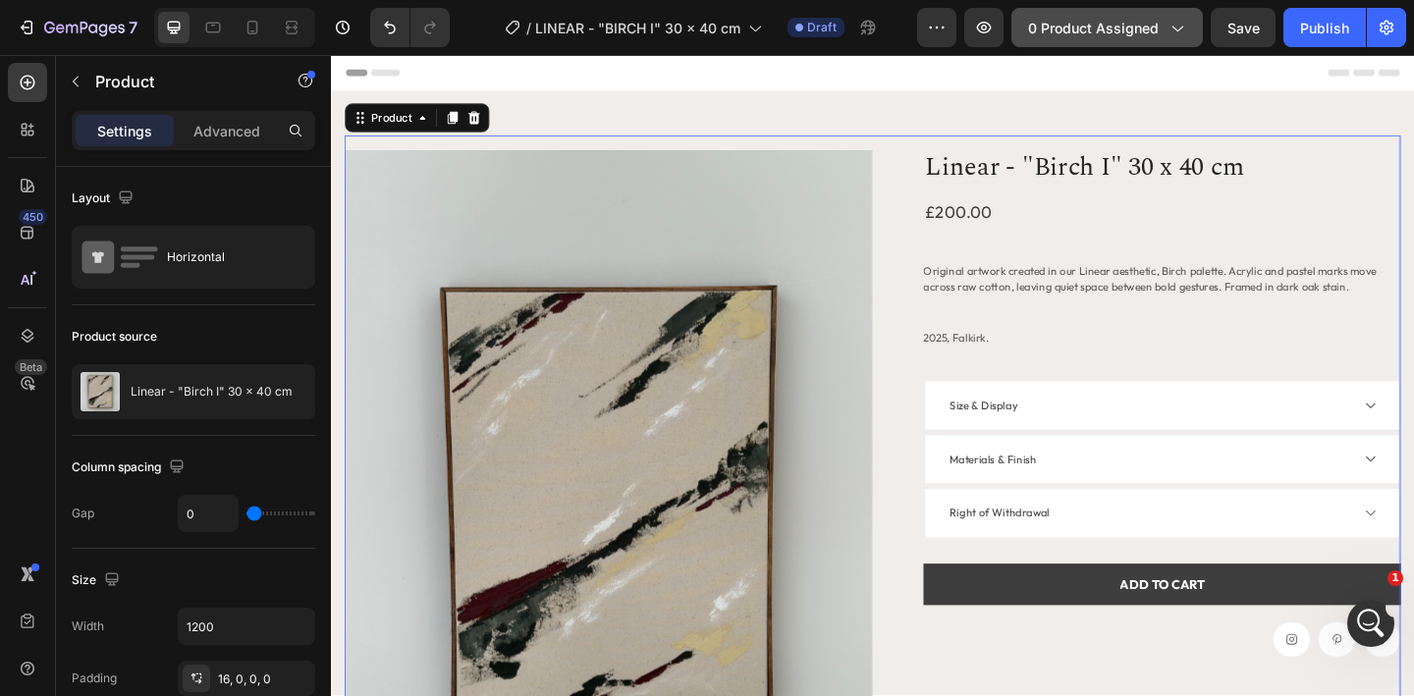
click at [1145, 33] on span "0 product assigned" at bounding box center [1093, 28] width 131 height 21
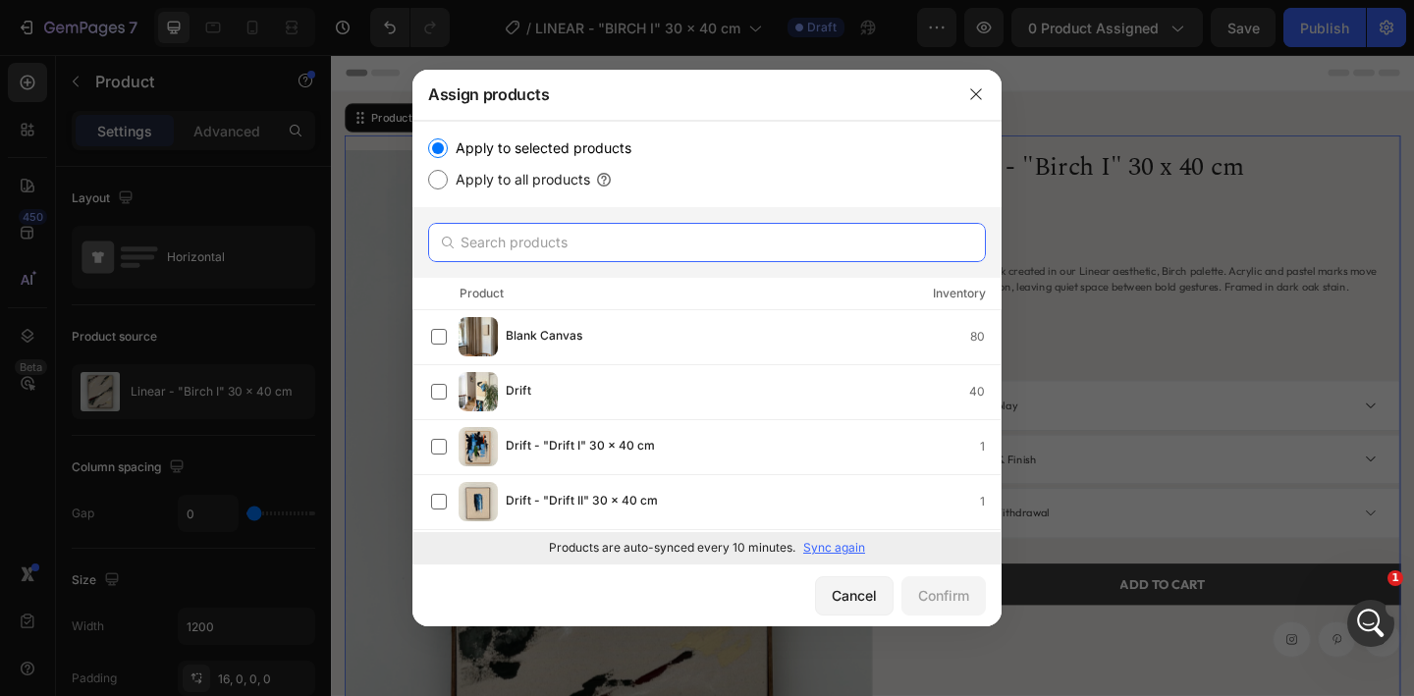
click at [708, 238] on input "text" at bounding box center [707, 242] width 558 height 39
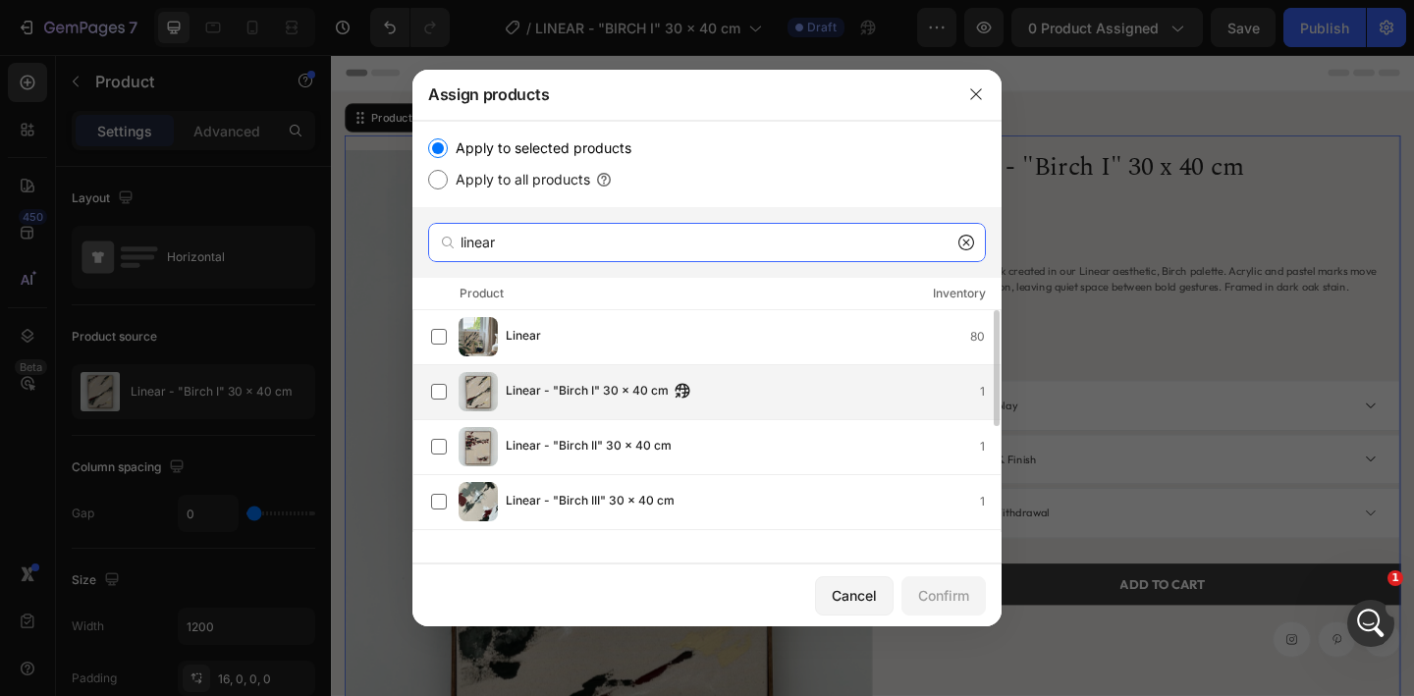
type input "linear"
click at [608, 389] on span "Linear - "Birch I" 30 x 40 cm" at bounding box center [587, 392] width 163 height 22
click at [944, 603] on div "Confirm" at bounding box center [943, 595] width 51 height 21
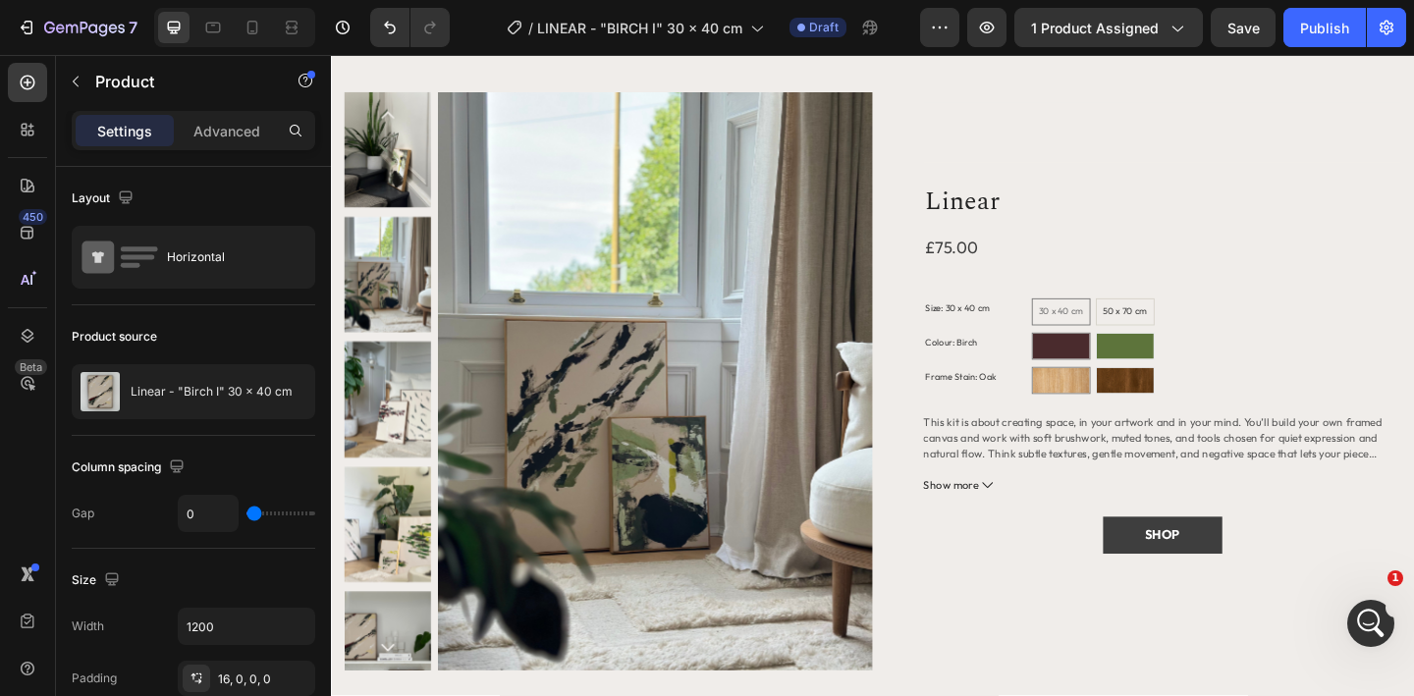
scroll to position [2026, 0]
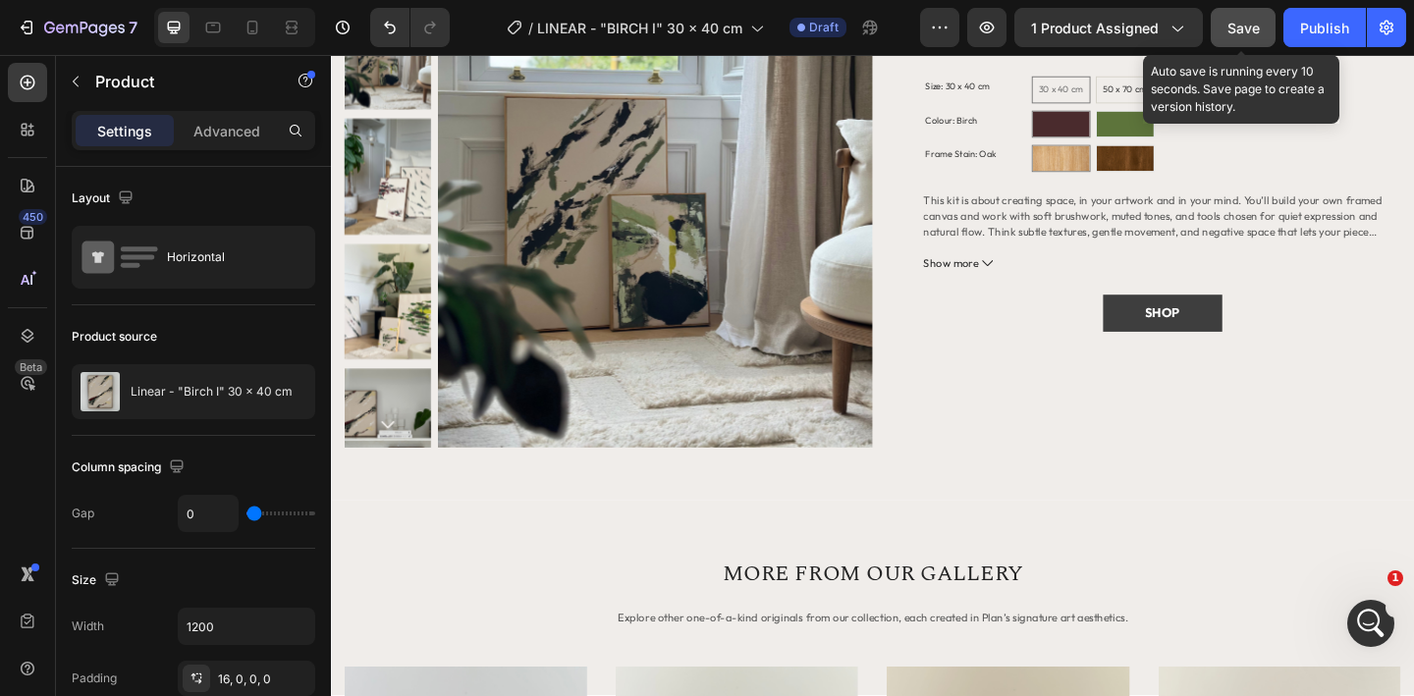
click at [1230, 32] on span "Save" at bounding box center [1244, 28] width 32 height 17
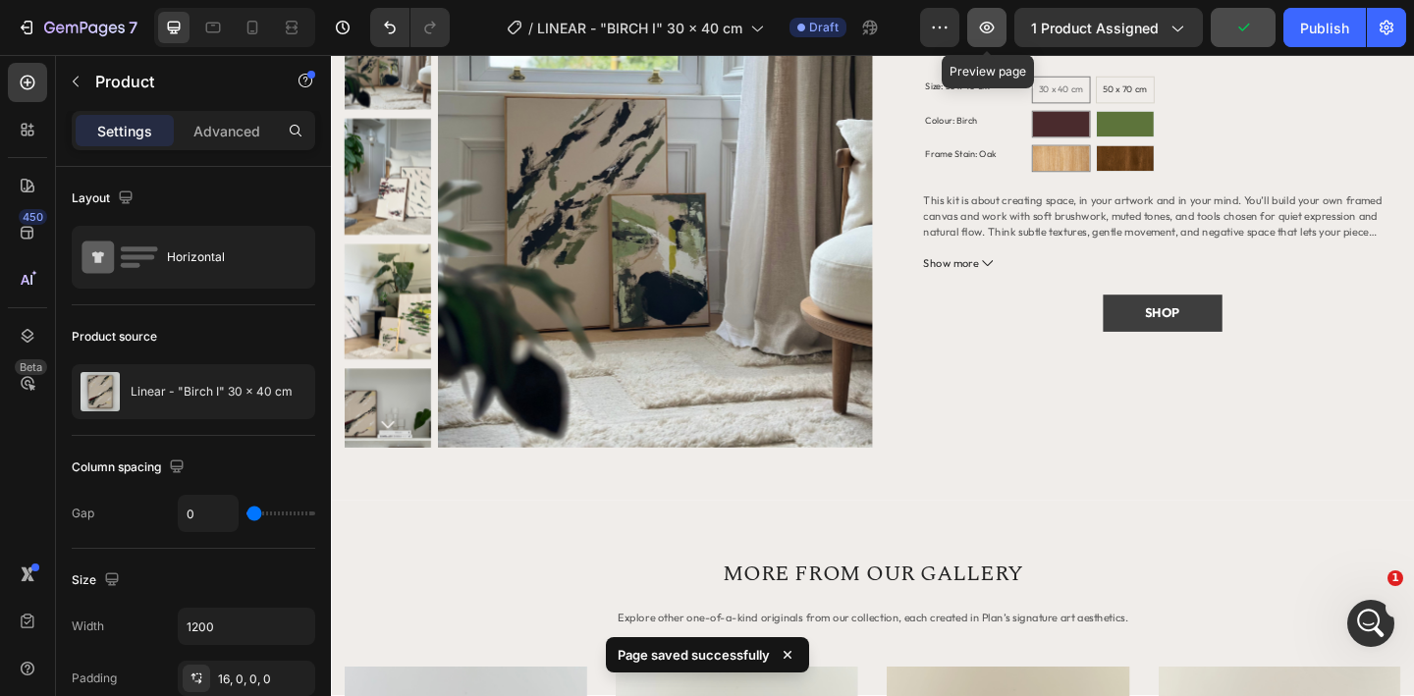
click at [983, 29] on icon "button" at bounding box center [987, 28] width 15 height 12
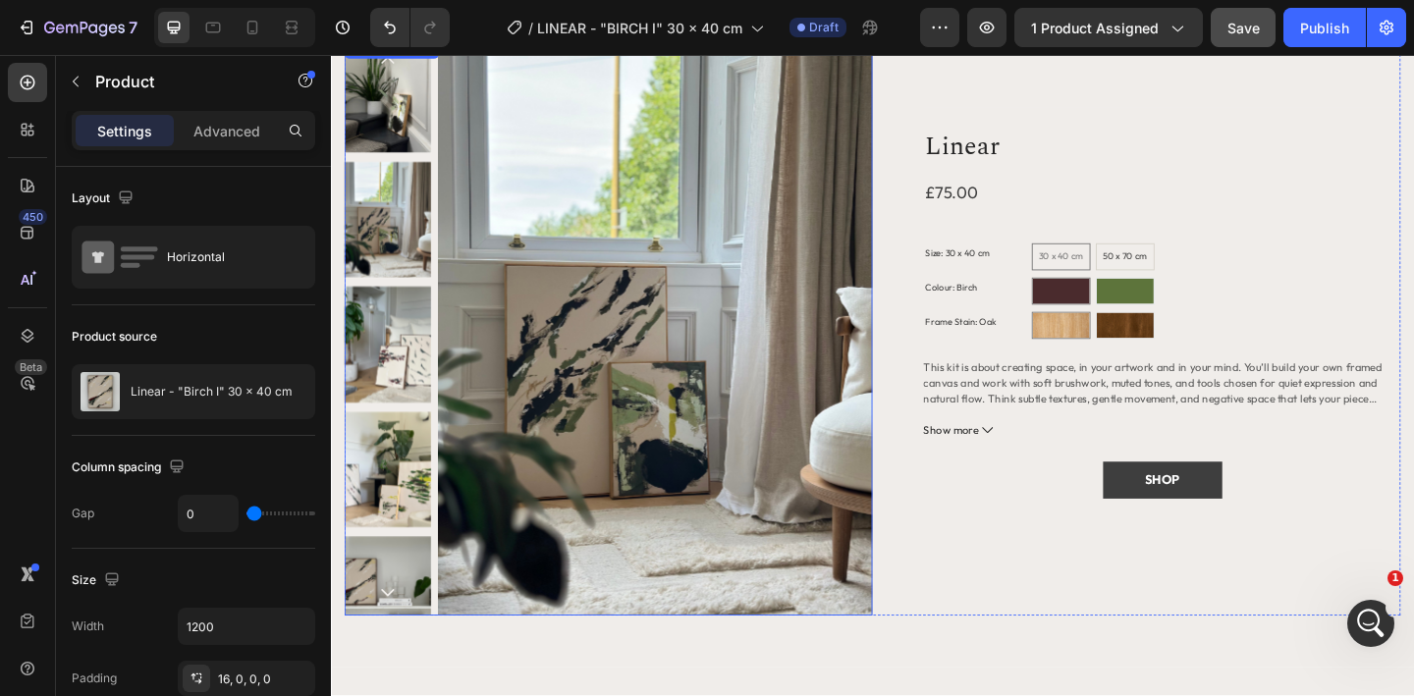
scroll to position [1518, 0]
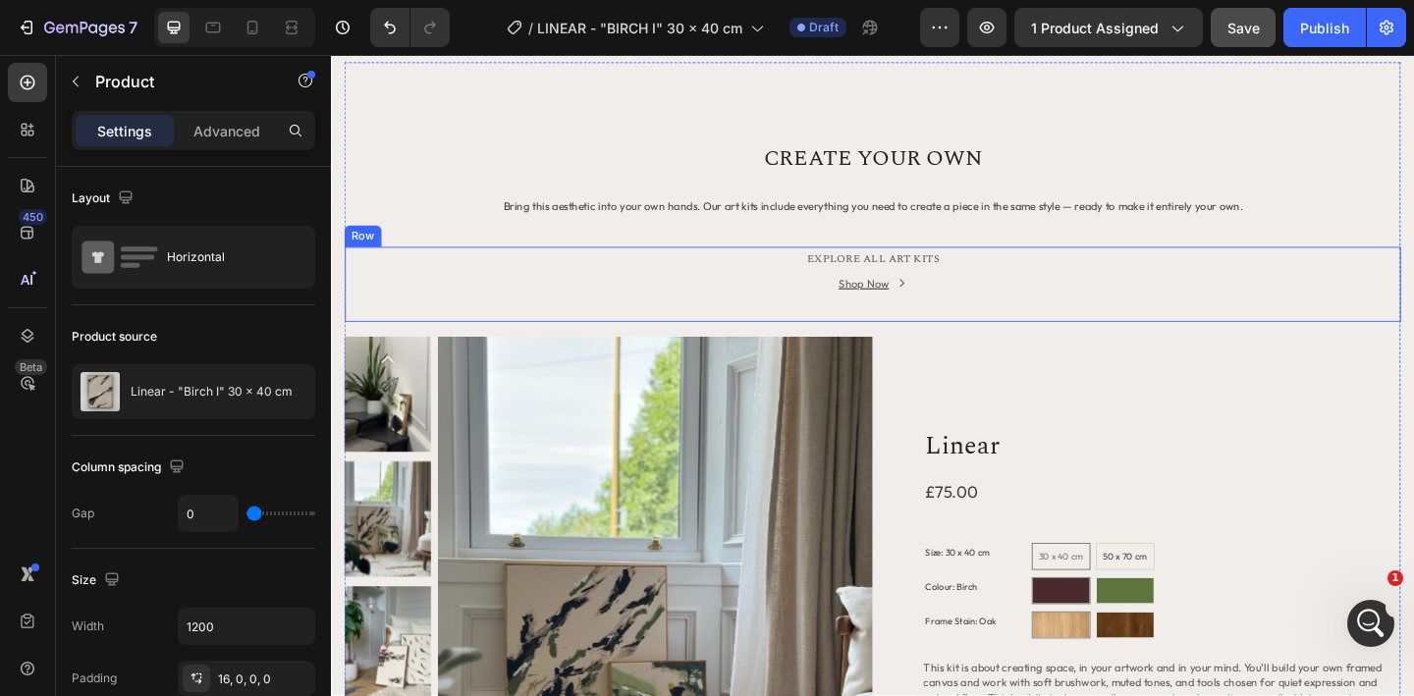
click at [1051, 328] on div "Shop Now Button" at bounding box center [920, 319] width 1149 height 56
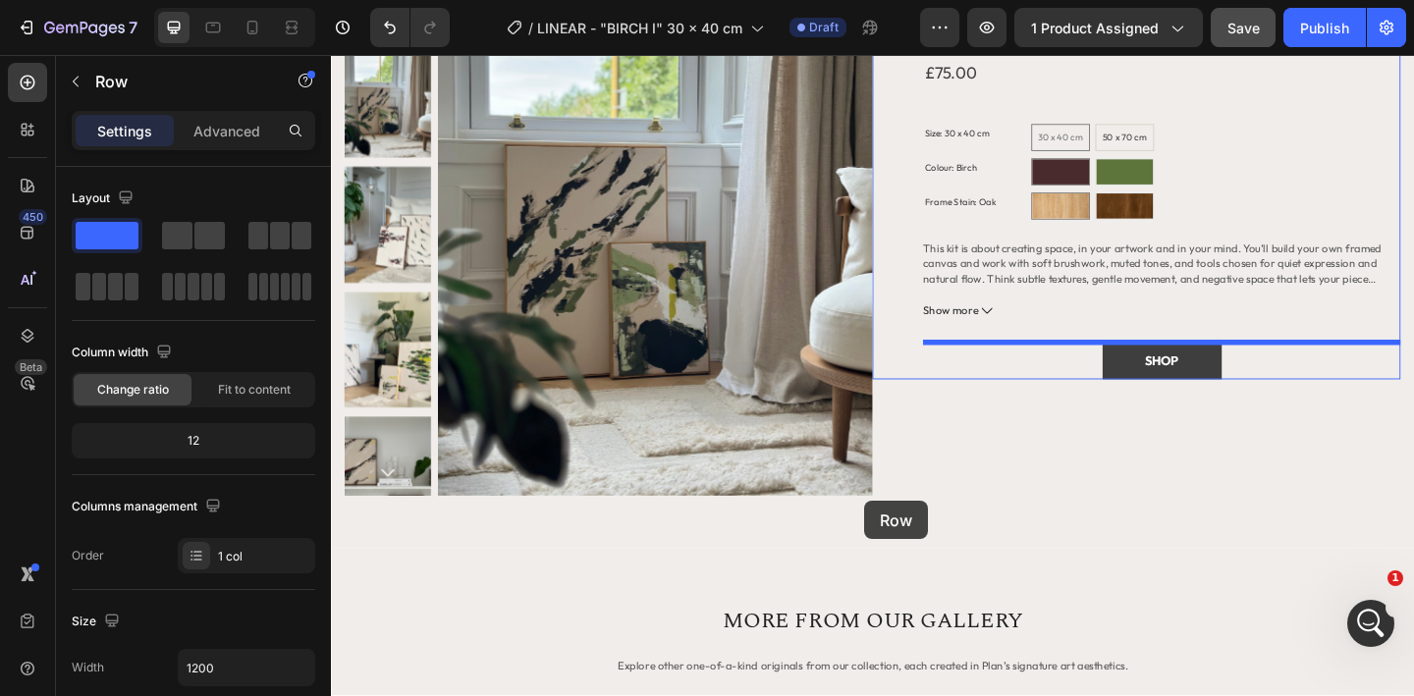
scroll to position [2060, 0]
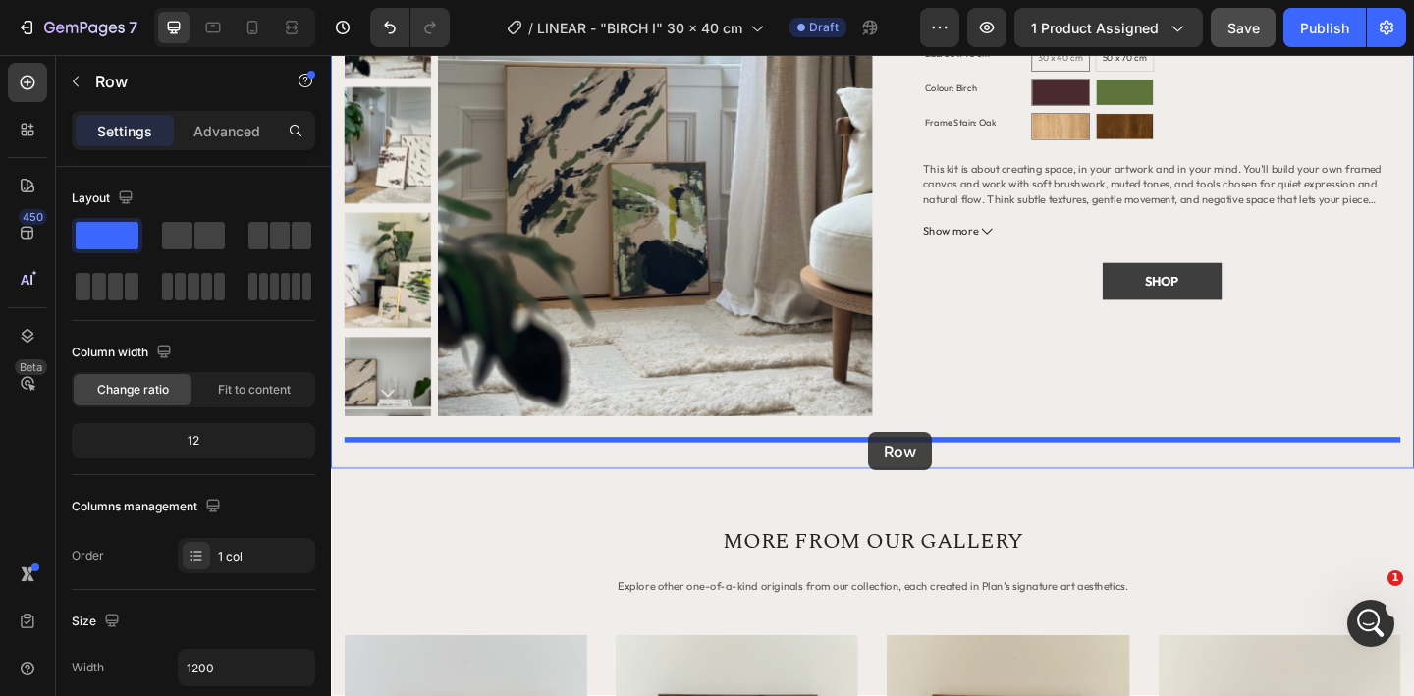
drag, startPoint x: 1001, startPoint y: 332, endPoint x: 915, endPoint y: 465, distance: 158.5
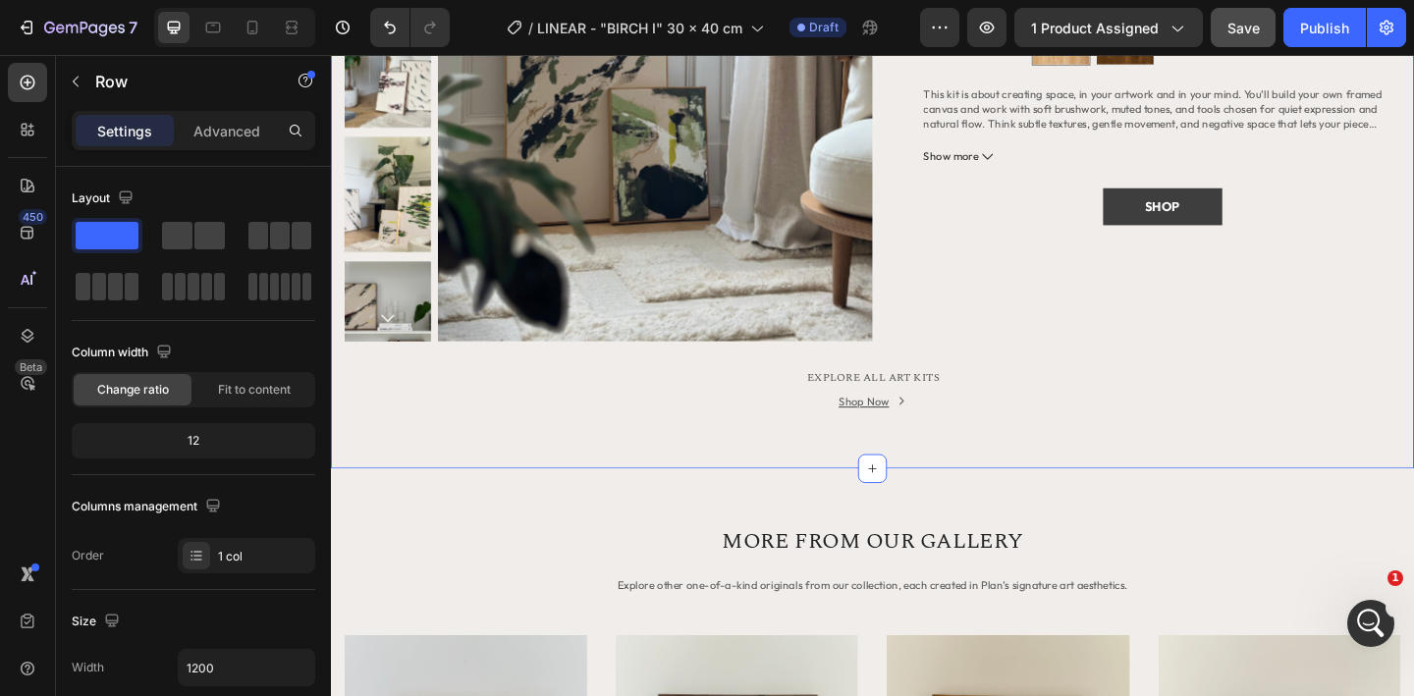
scroll to position [1979, 0]
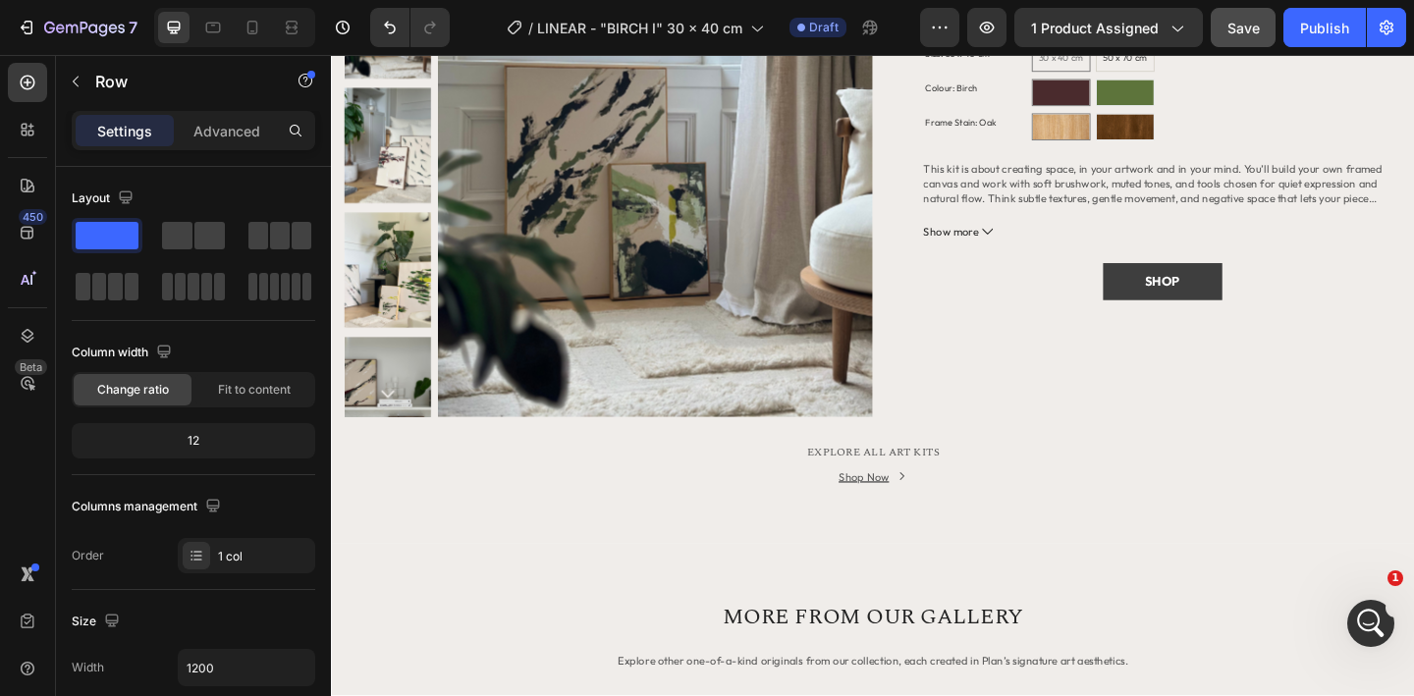
click at [953, 549] on div "Shop Now Button" at bounding box center [920, 529] width 1149 height 56
click at [965, 540] on div "Shop Now Button" at bounding box center [920, 529] width 1149 height 56
click at [804, 538] on div "Shop Now Button" at bounding box center [920, 529] width 1149 height 56
click at [1000, 530] on div "Shop Now Button" at bounding box center [920, 529] width 1149 height 56
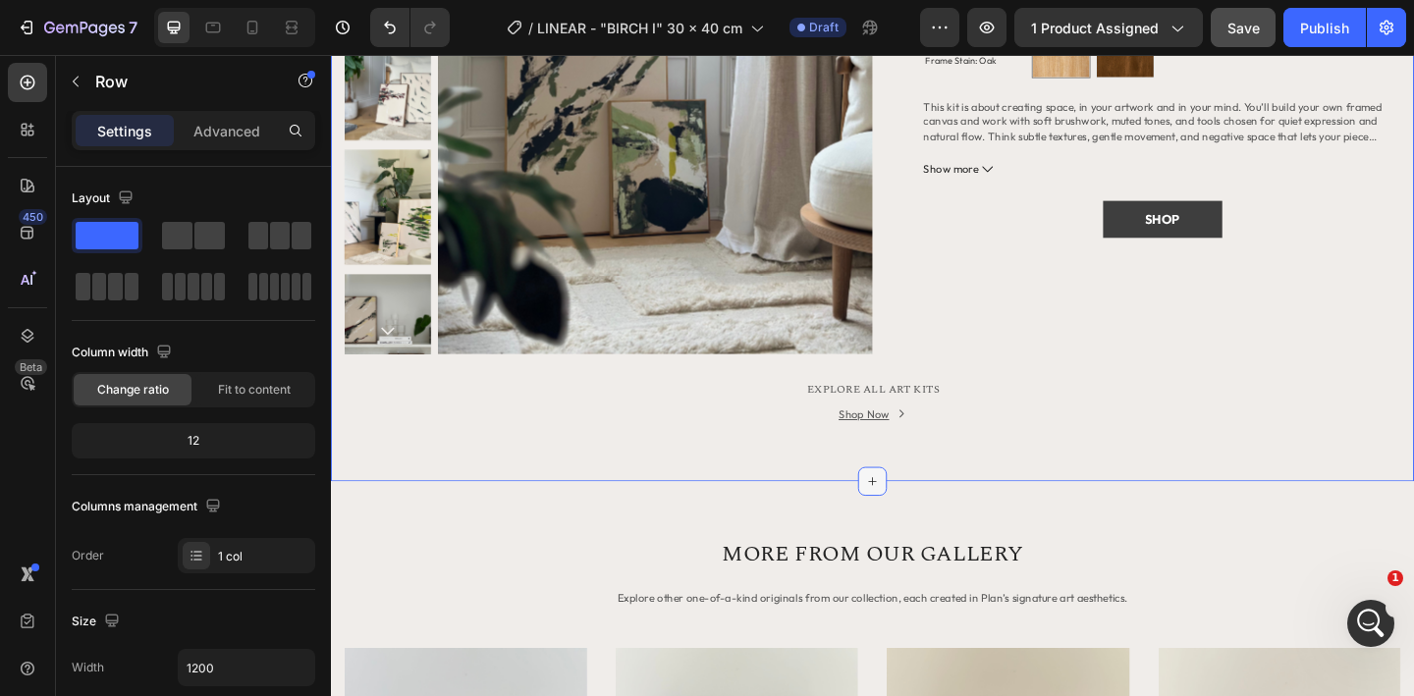
scroll to position [2053, 0]
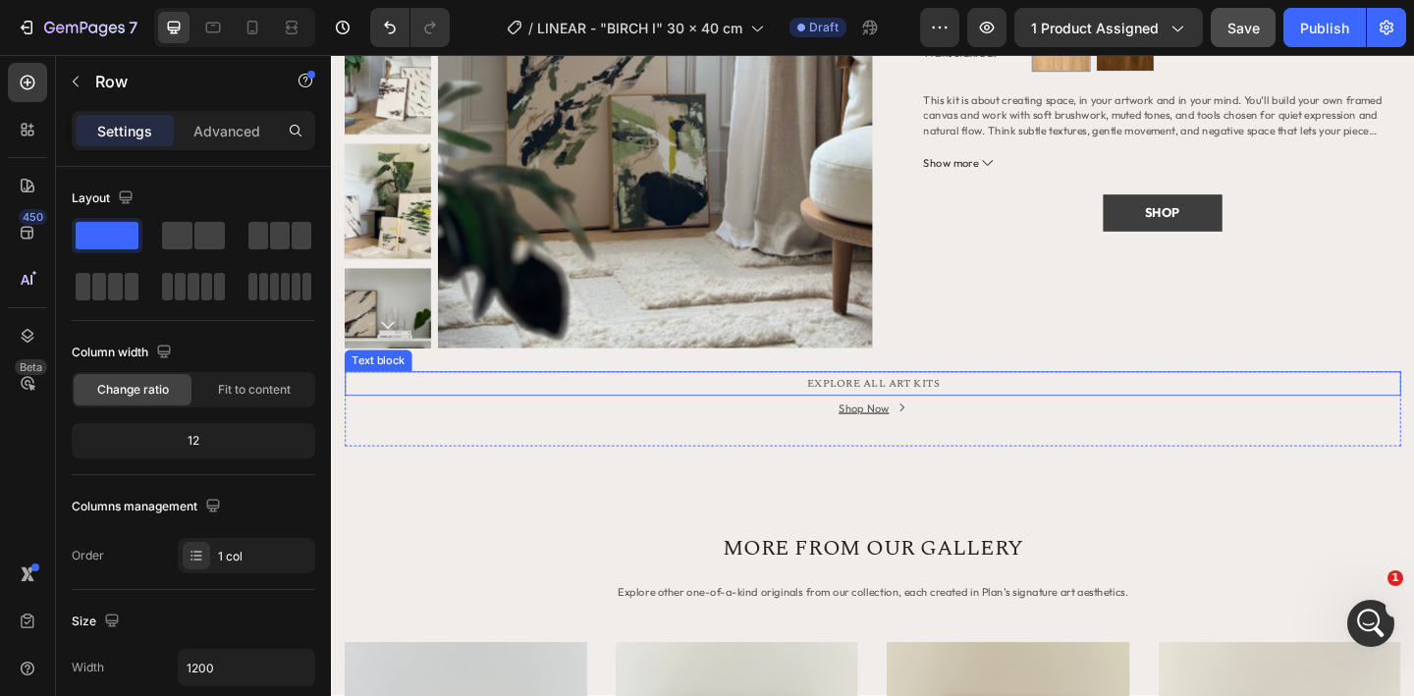
click at [935, 423] on p "EXPLORE ALL ART KITS" at bounding box center [920, 413] width 1145 height 23
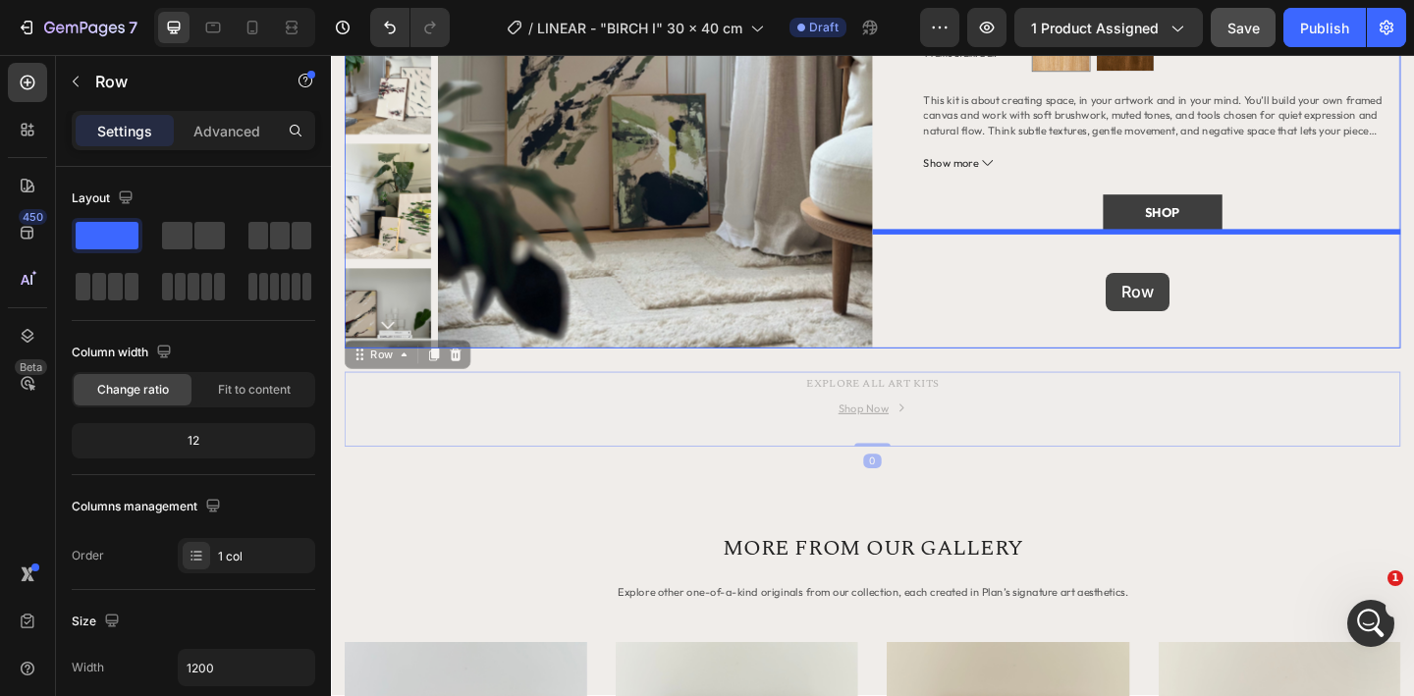
drag, startPoint x: 961, startPoint y: 453, endPoint x: 1174, endPoint y: 292, distance: 266.3
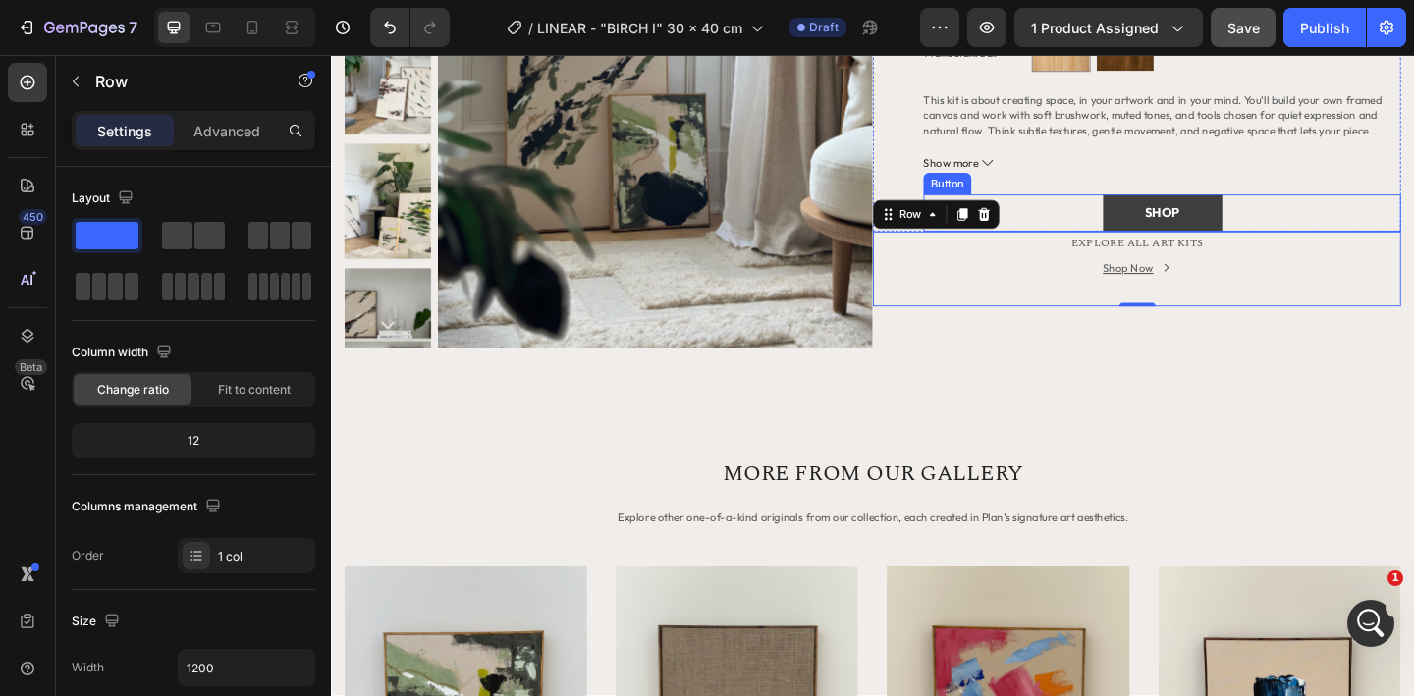
click at [1319, 244] on div "SHOP Button" at bounding box center [1234, 227] width 519 height 40
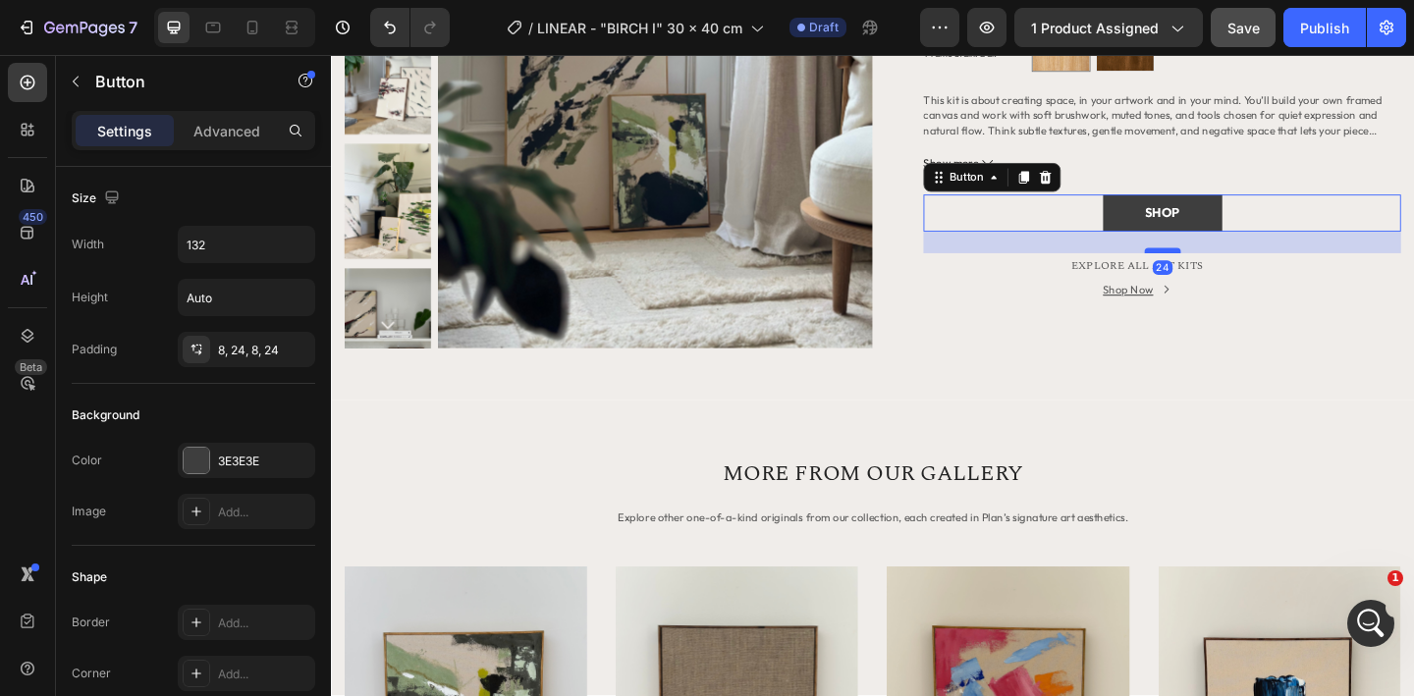
drag, startPoint x: 1236, startPoint y: 246, endPoint x: 1236, endPoint y: 269, distance: 23.6
click at [1236, 269] on div at bounding box center [1235, 268] width 39 height 6
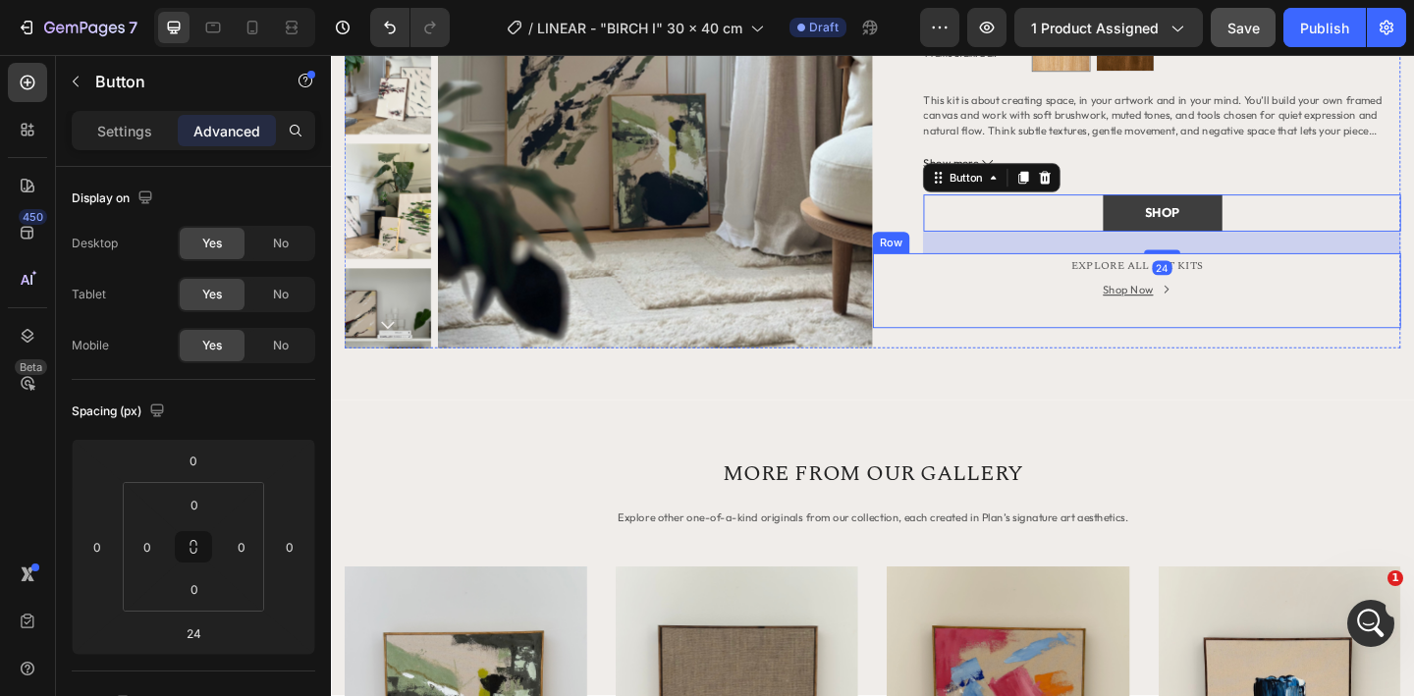
click at [1119, 329] on div "Shop Now Button" at bounding box center [1207, 326] width 574 height 56
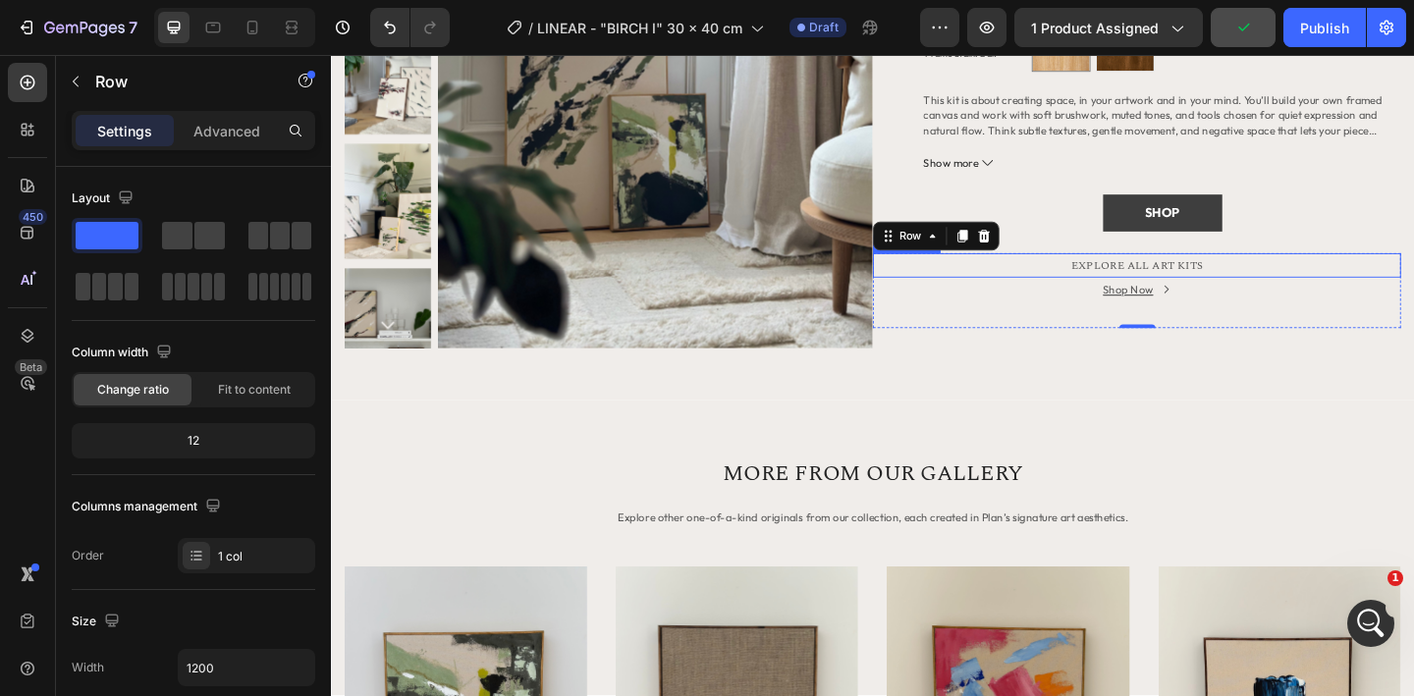
click at [1114, 285] on p "EXPLORE ALL ART KITS" at bounding box center [1207, 284] width 571 height 23
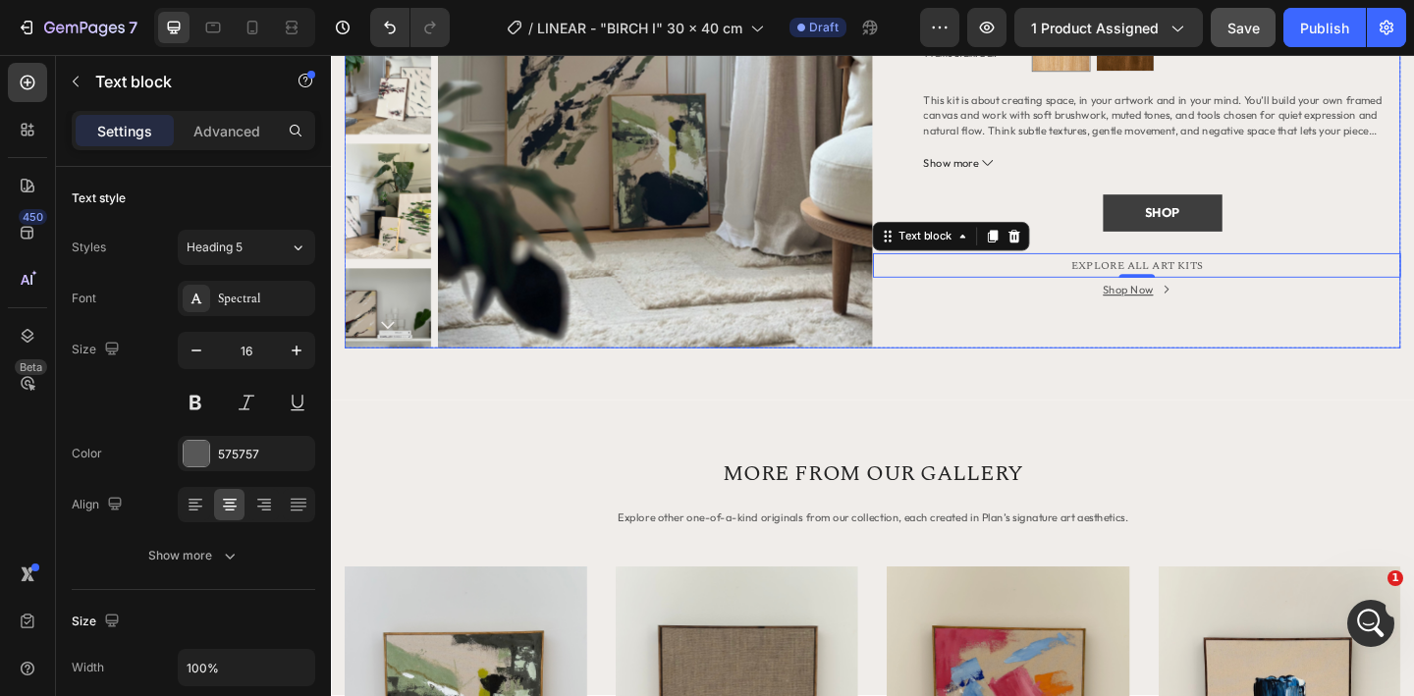
click at [1113, 341] on div "Shop Now Button" at bounding box center [1207, 326] width 574 height 56
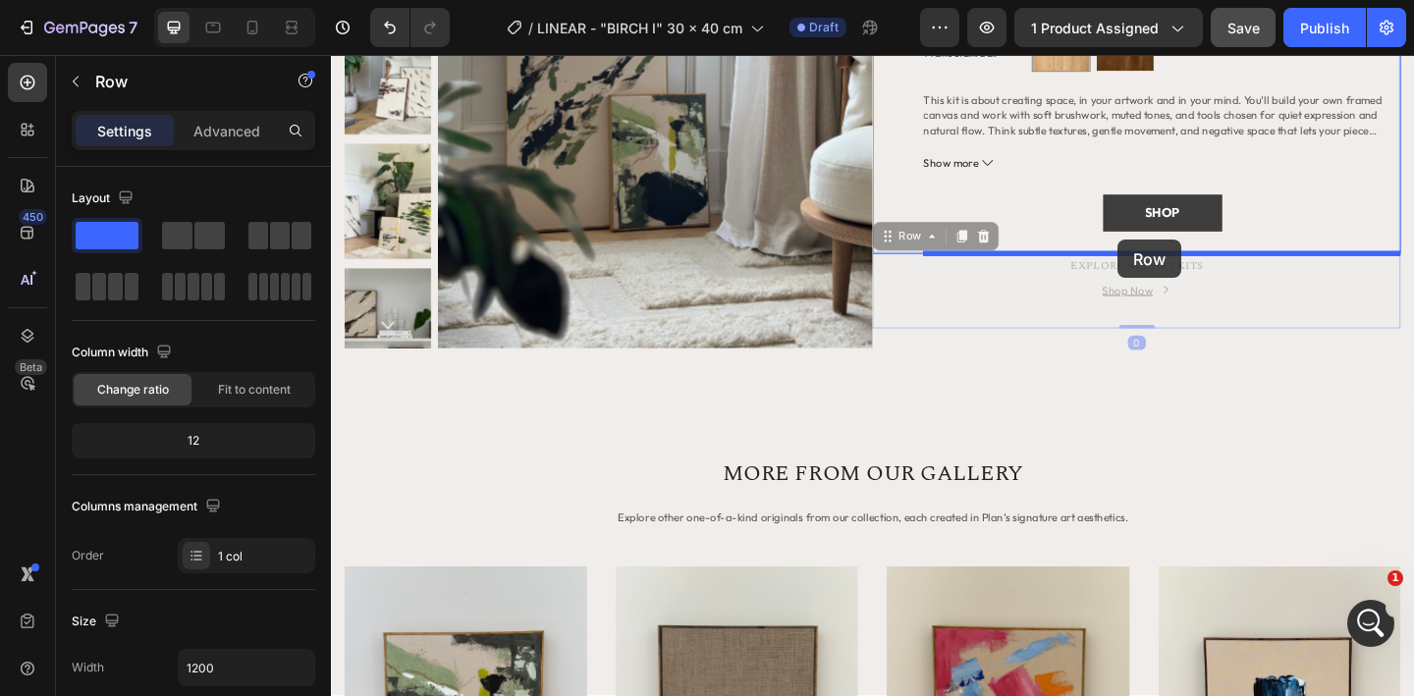
drag, startPoint x: 1113, startPoint y: 341, endPoint x: 1186, endPoint y: 256, distance: 112.1
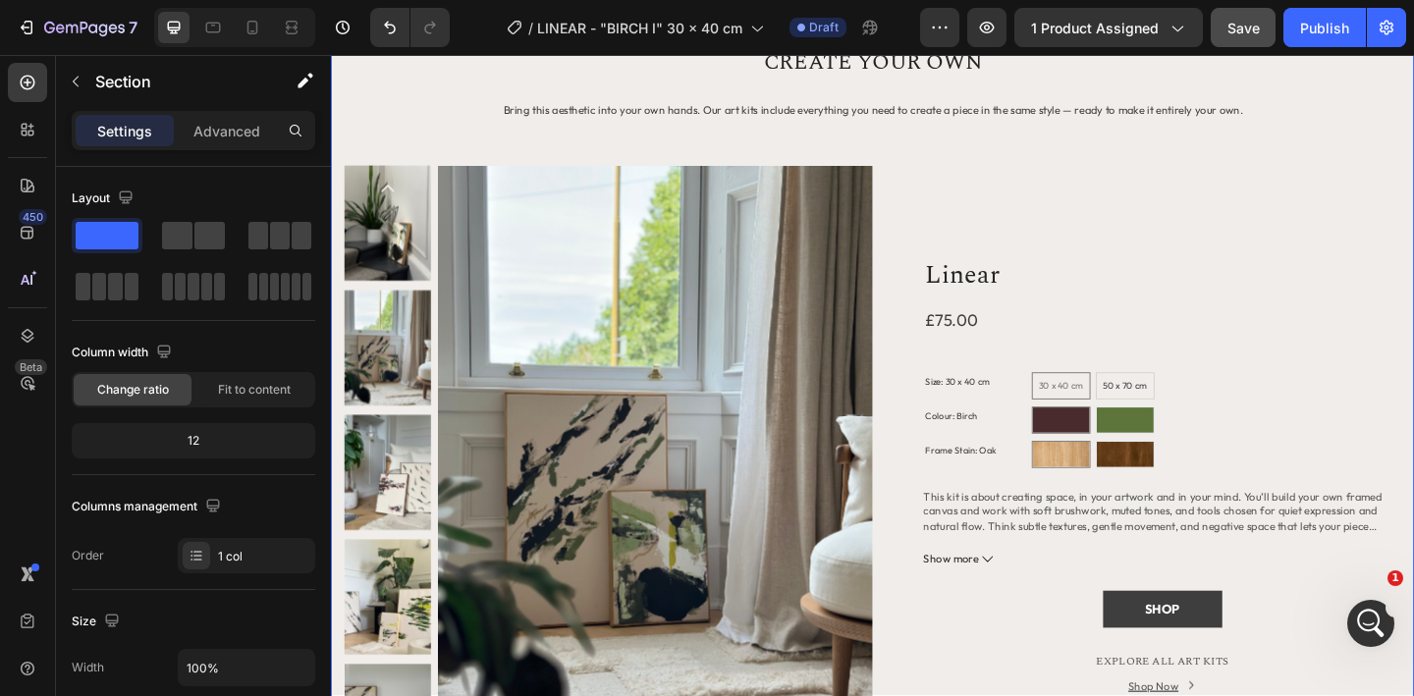
scroll to position [1578, 0]
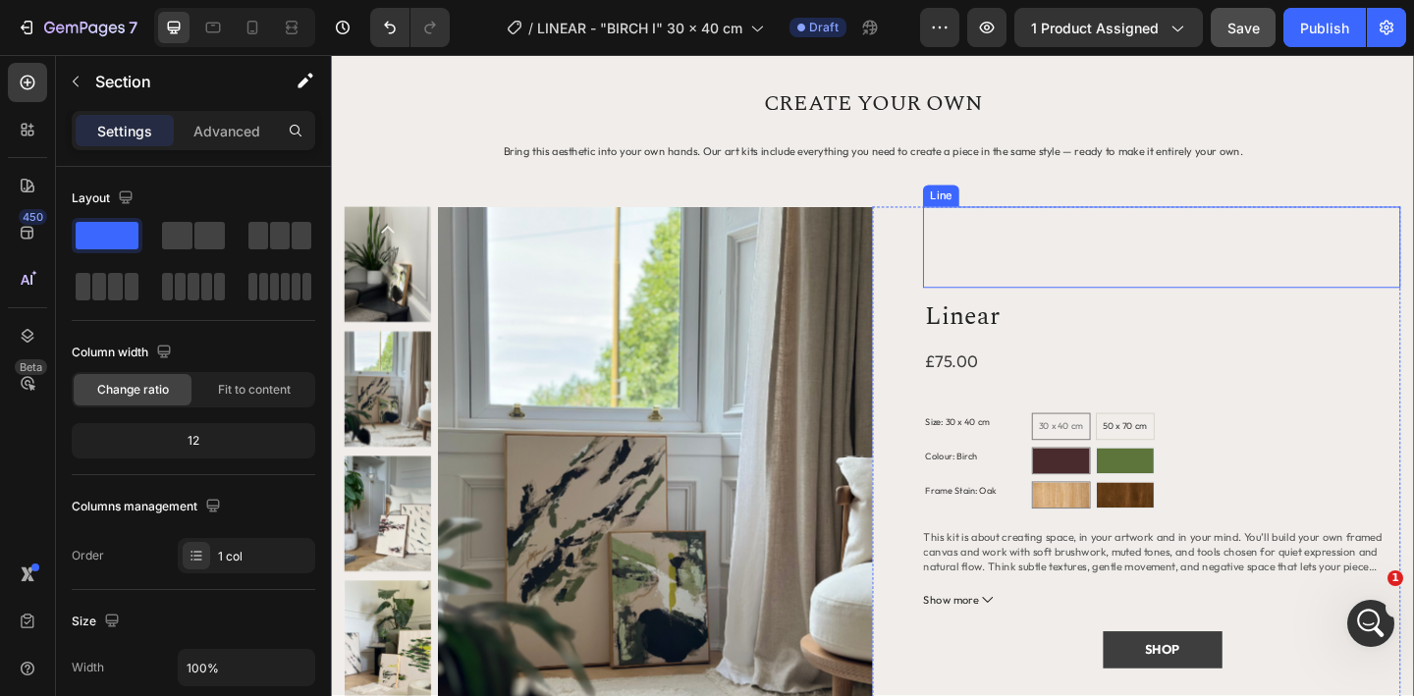
click at [1116, 280] on div at bounding box center [1234, 264] width 519 height 65
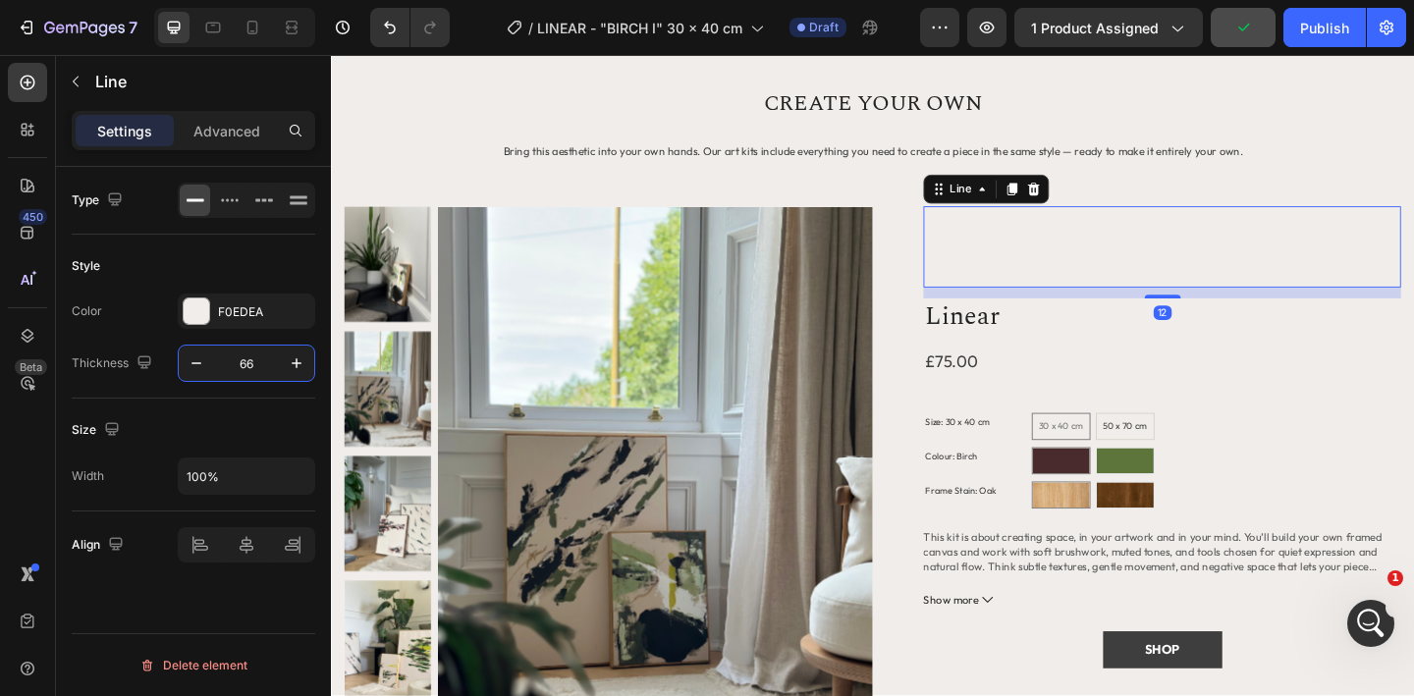
click at [245, 368] on input "66" at bounding box center [246, 363] width 65 height 35
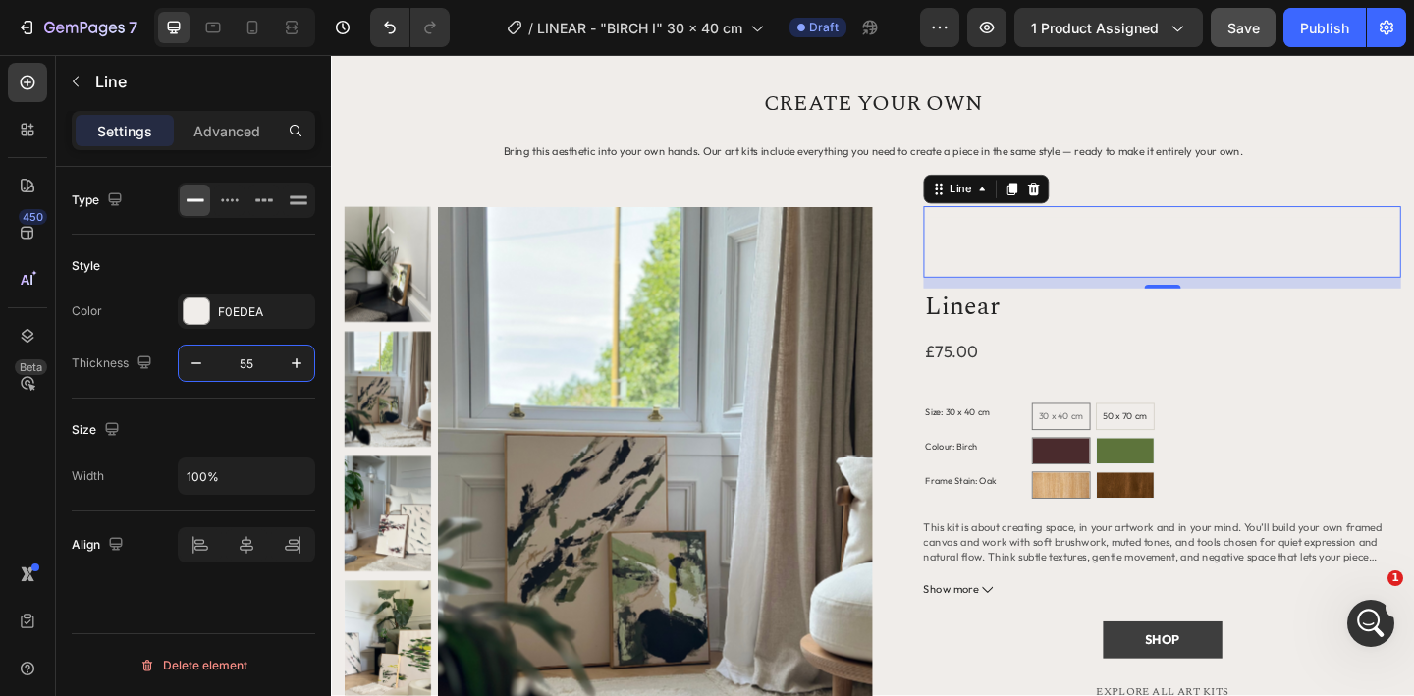
type input "55"
click at [945, 395] on div "Title Line 12 Linear Product Title £75.00 Product Price Product Price Row Size:…" at bounding box center [1207, 518] width 574 height 597
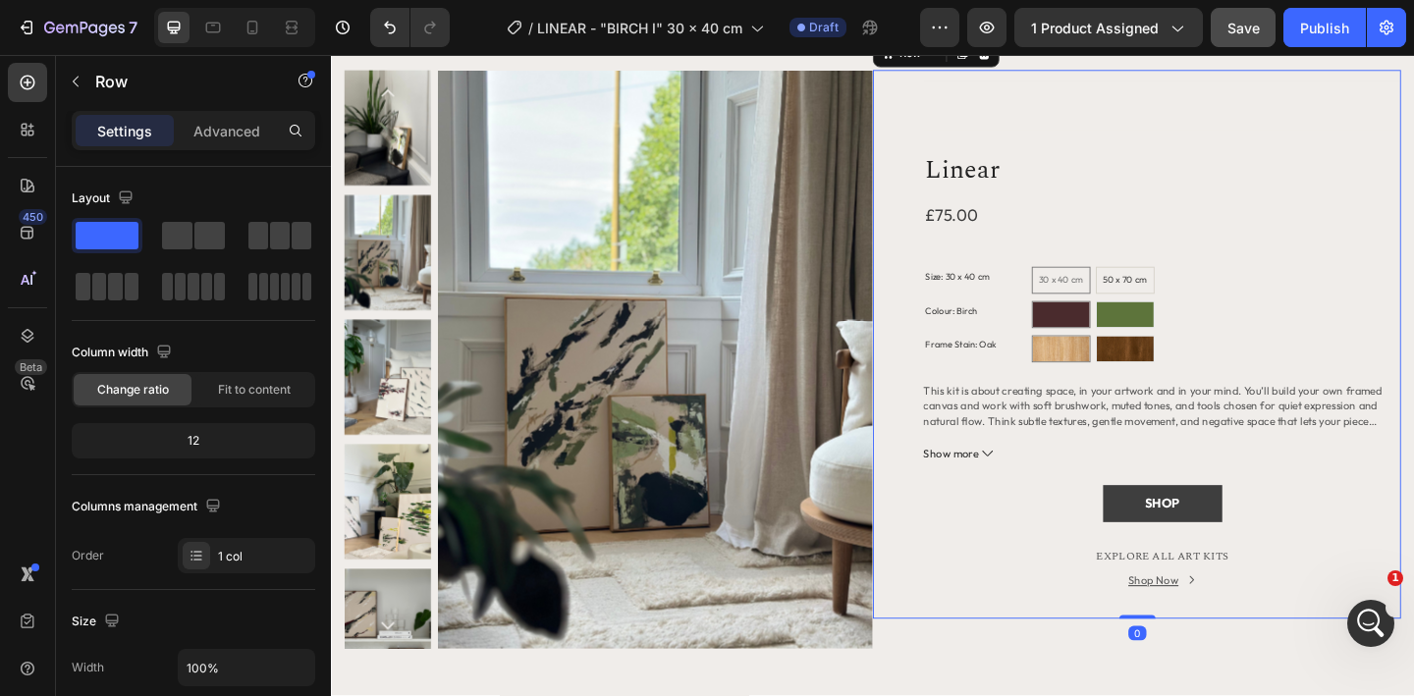
scroll to position [1792, 0]
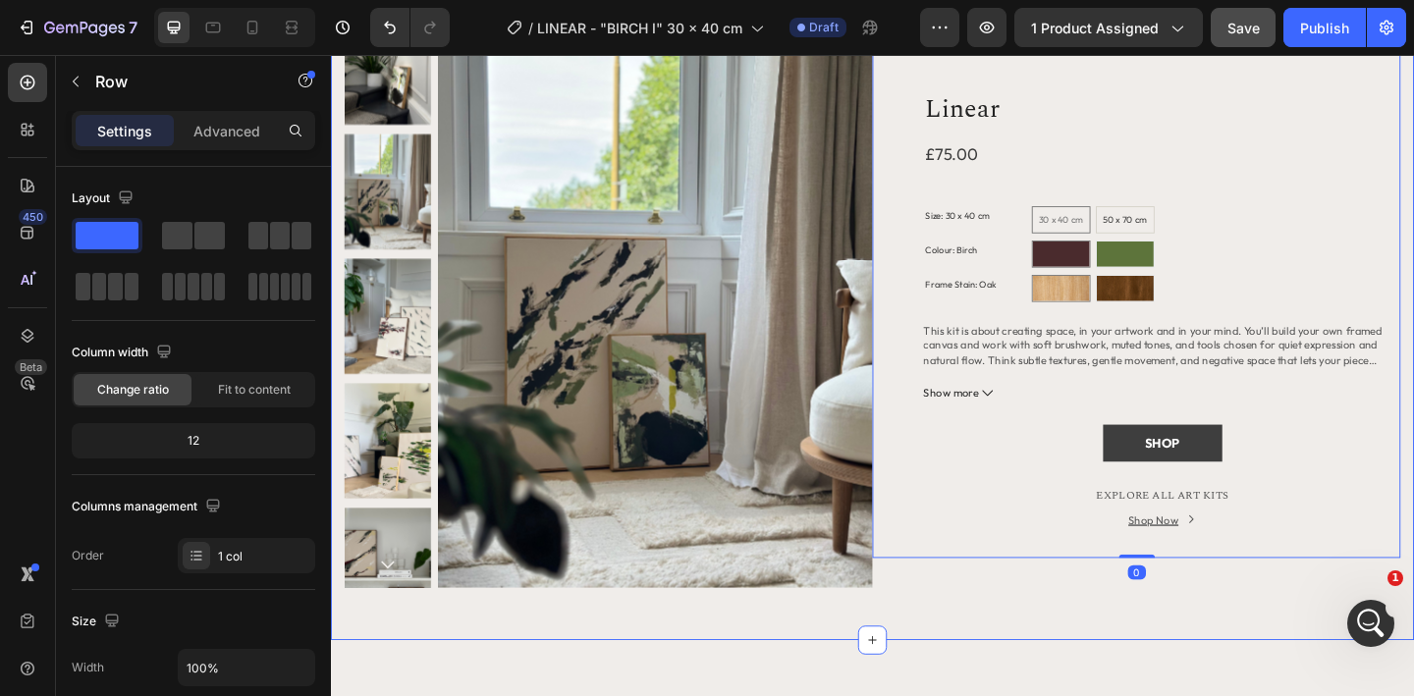
click at [984, 681] on div "Title Line CREATE YOUR OWN Heading Bring this aesthetic into your own hands. Ou…" at bounding box center [920, 209] width 1178 height 966
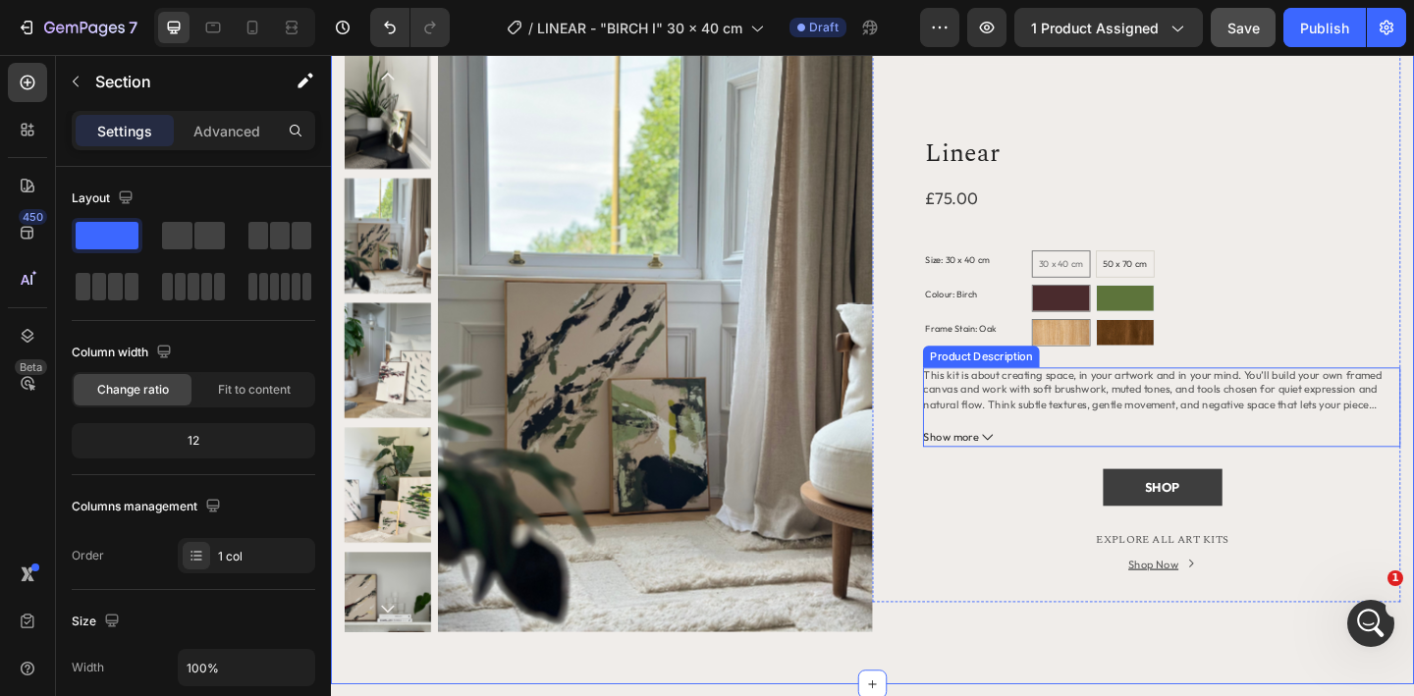
scroll to position [1755, 0]
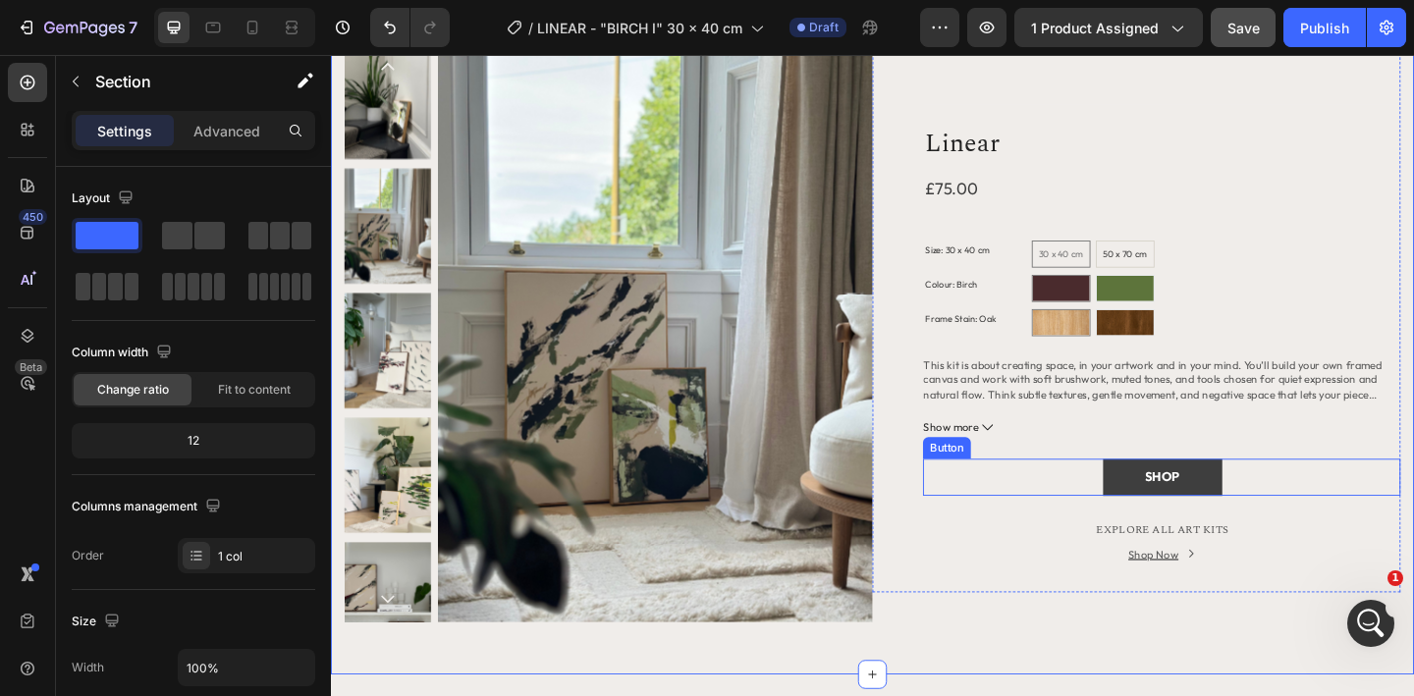
click at [1143, 515] on div "SHOP Button" at bounding box center [1234, 515] width 519 height 40
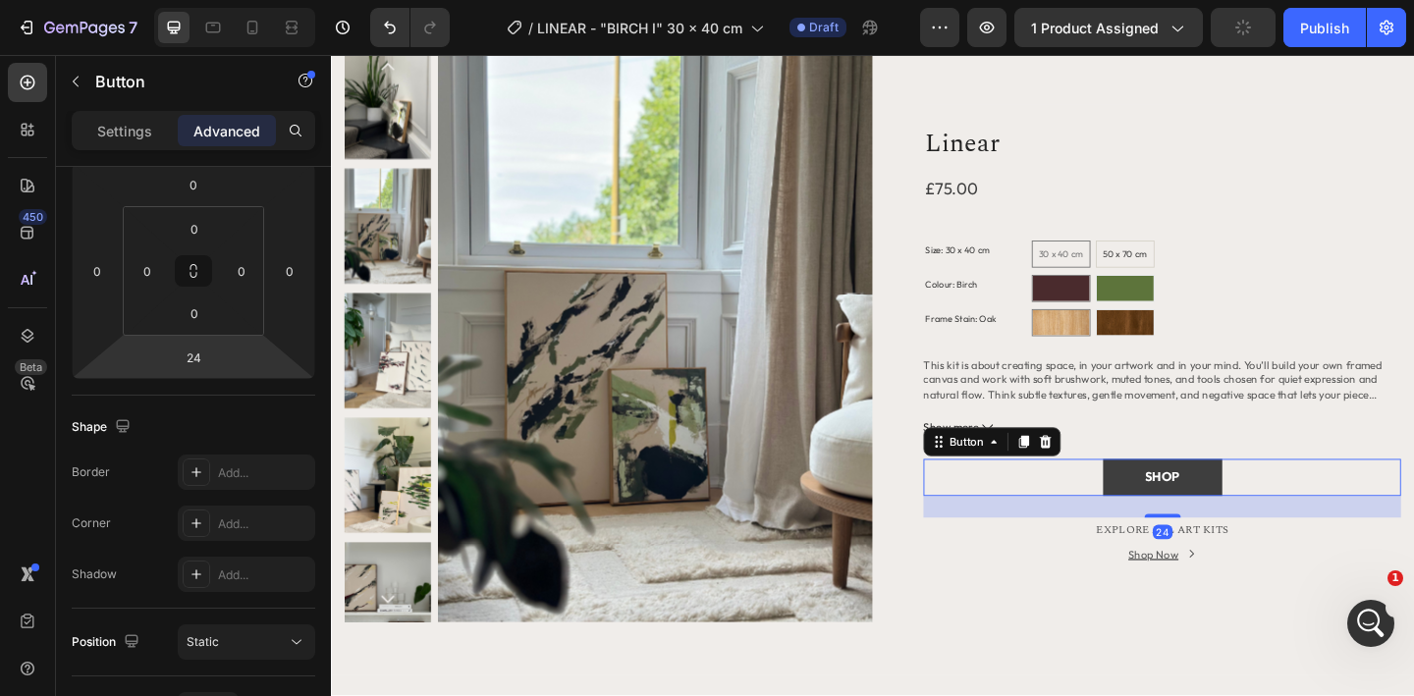
scroll to position [560, 0]
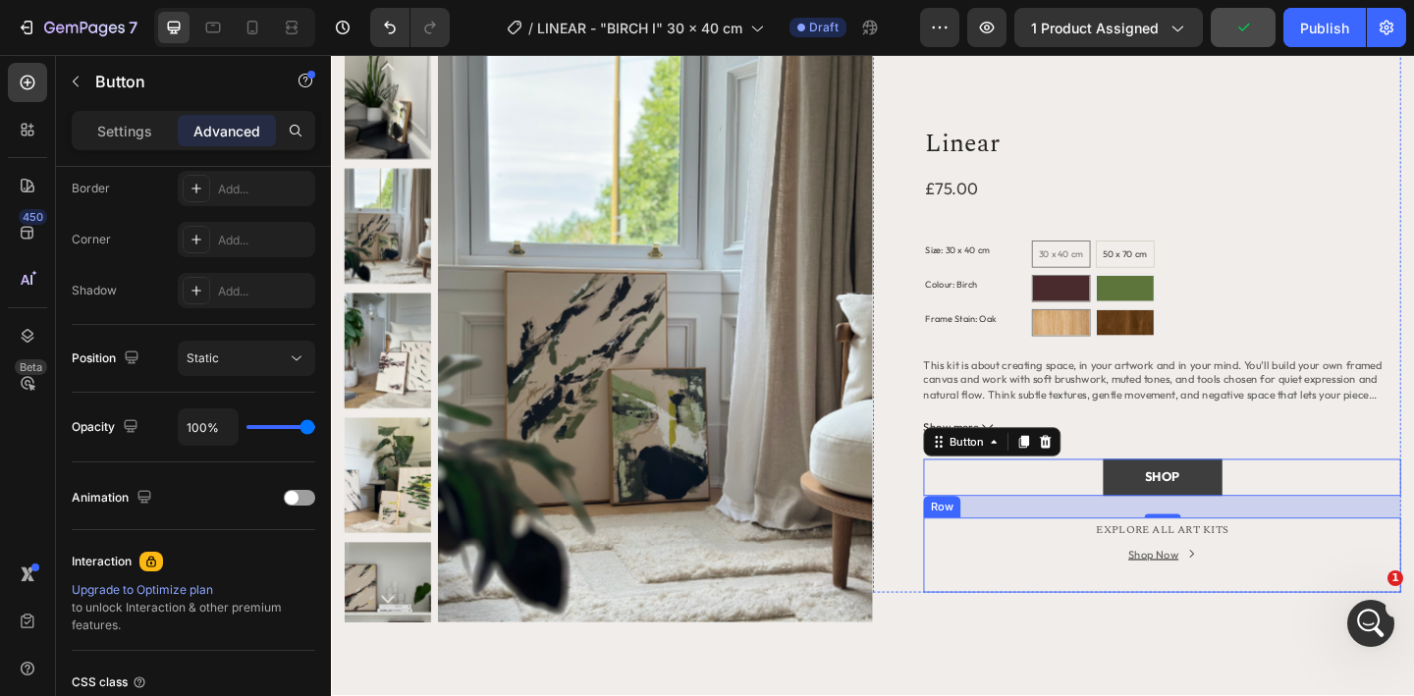
click at [1019, 621] on div "Shop Now Button" at bounding box center [1234, 613] width 519 height 56
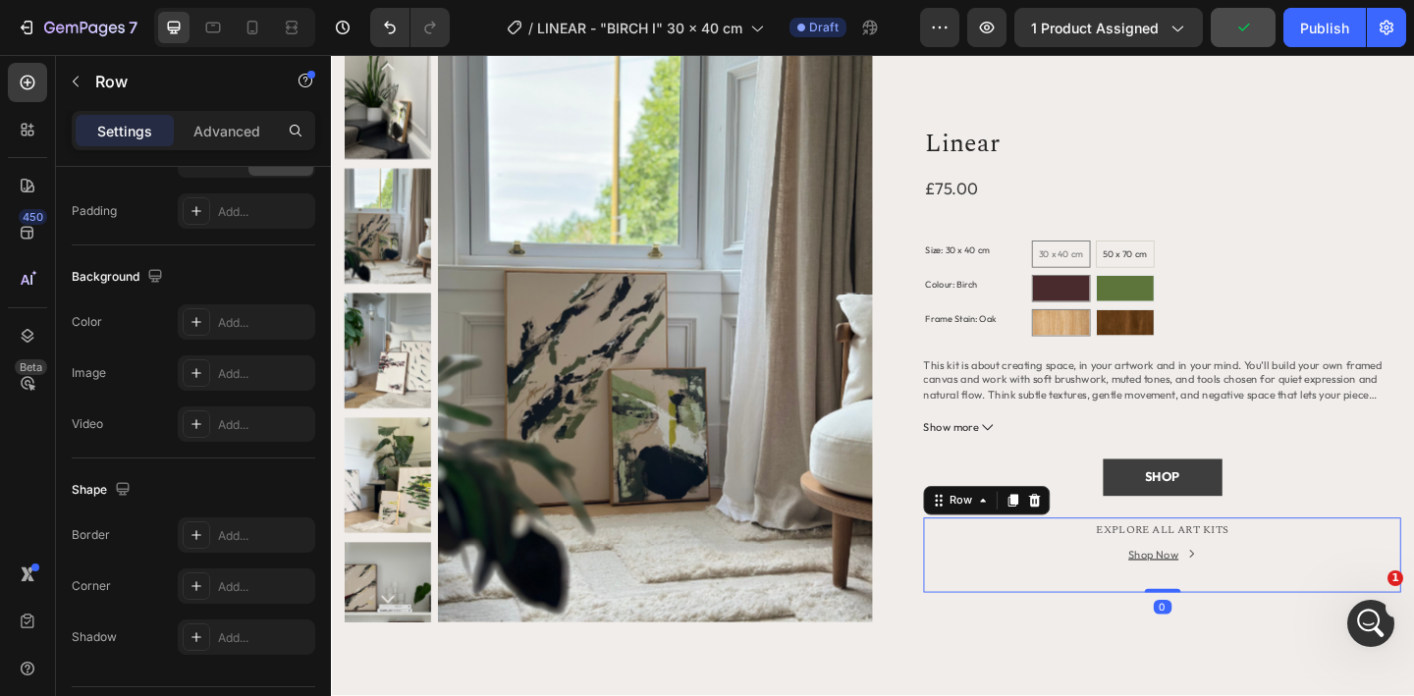
scroll to position [0, 0]
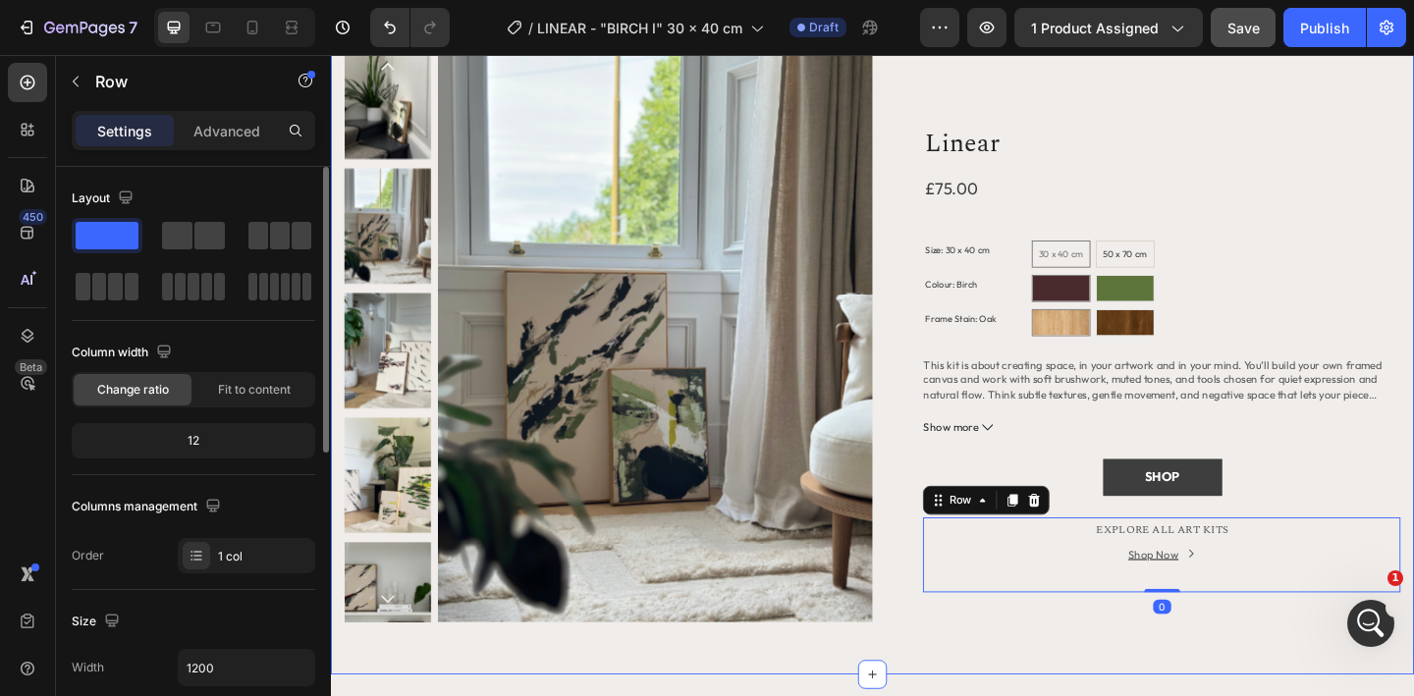
click at [1013, 681] on div "Title Line CREATE YOUR OWN Heading Bring this aesthetic into your own hands. Ou…" at bounding box center [920, 262] width 1149 height 872
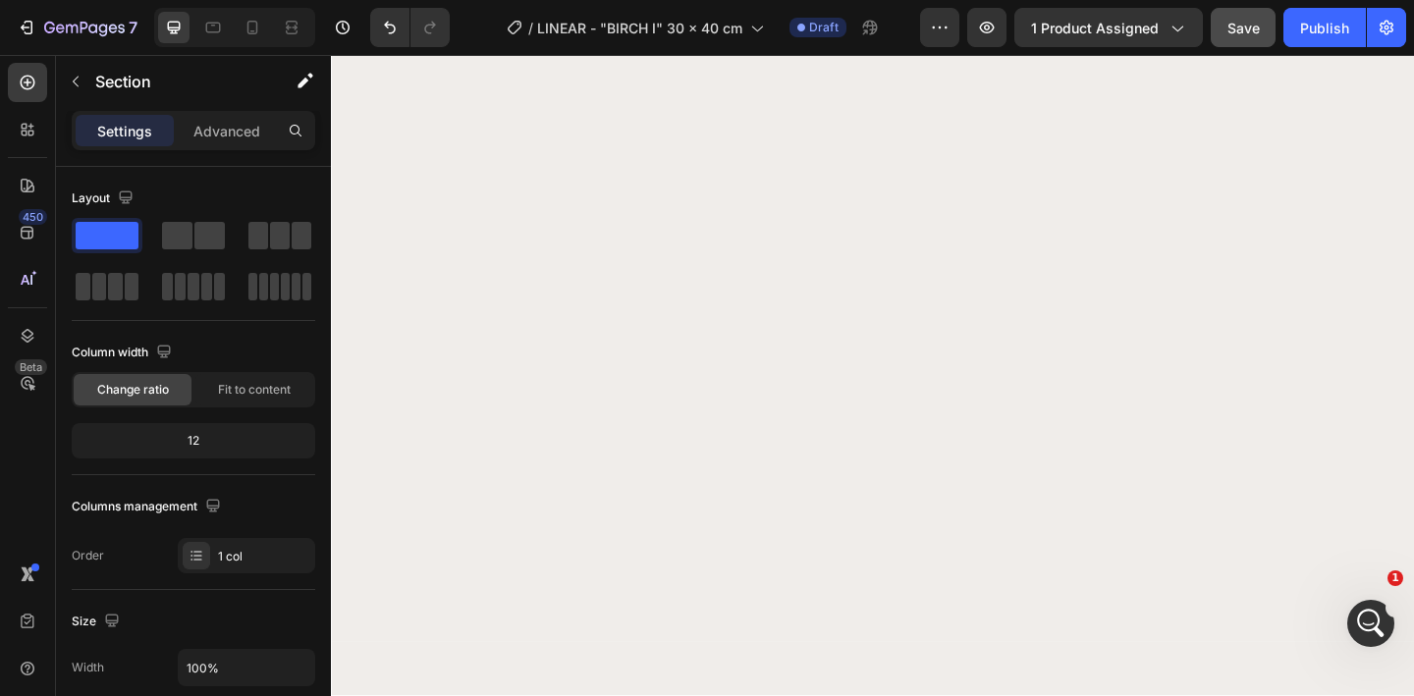
scroll to position [1579, 0]
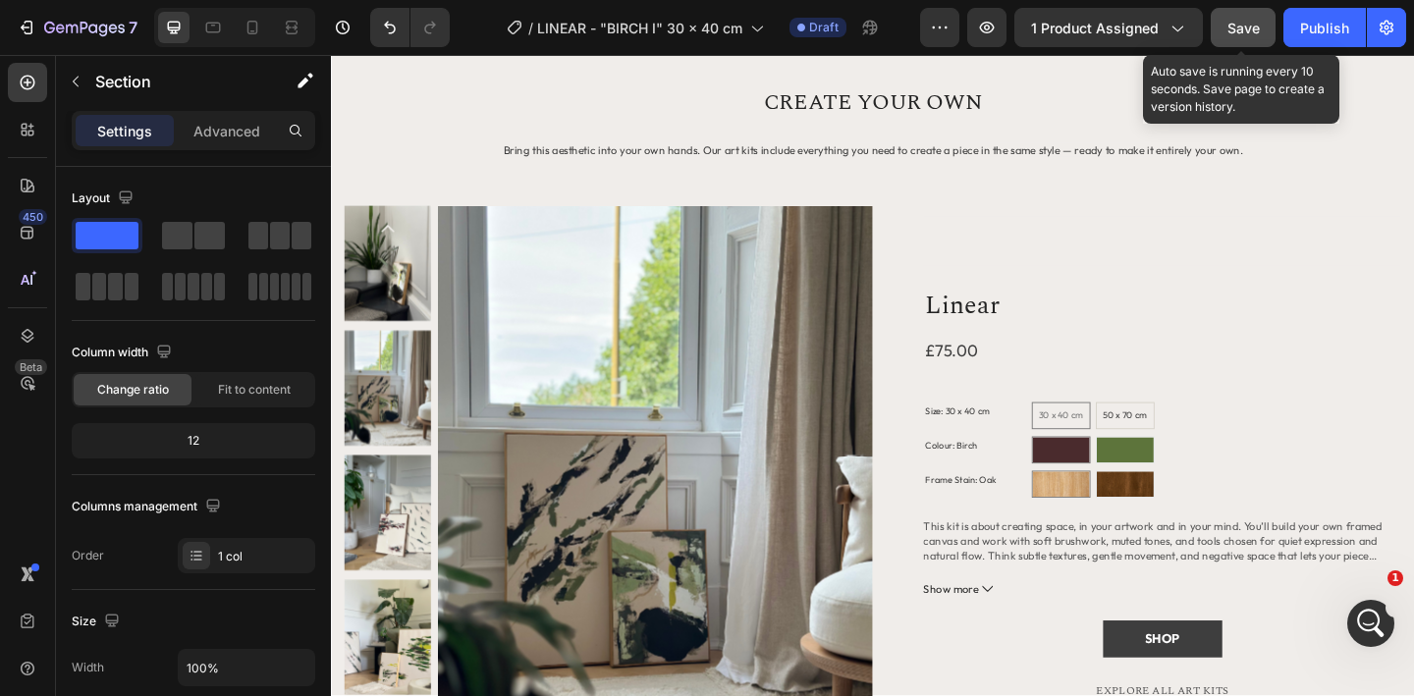
click at [1236, 35] on span "Save" at bounding box center [1244, 28] width 32 height 17
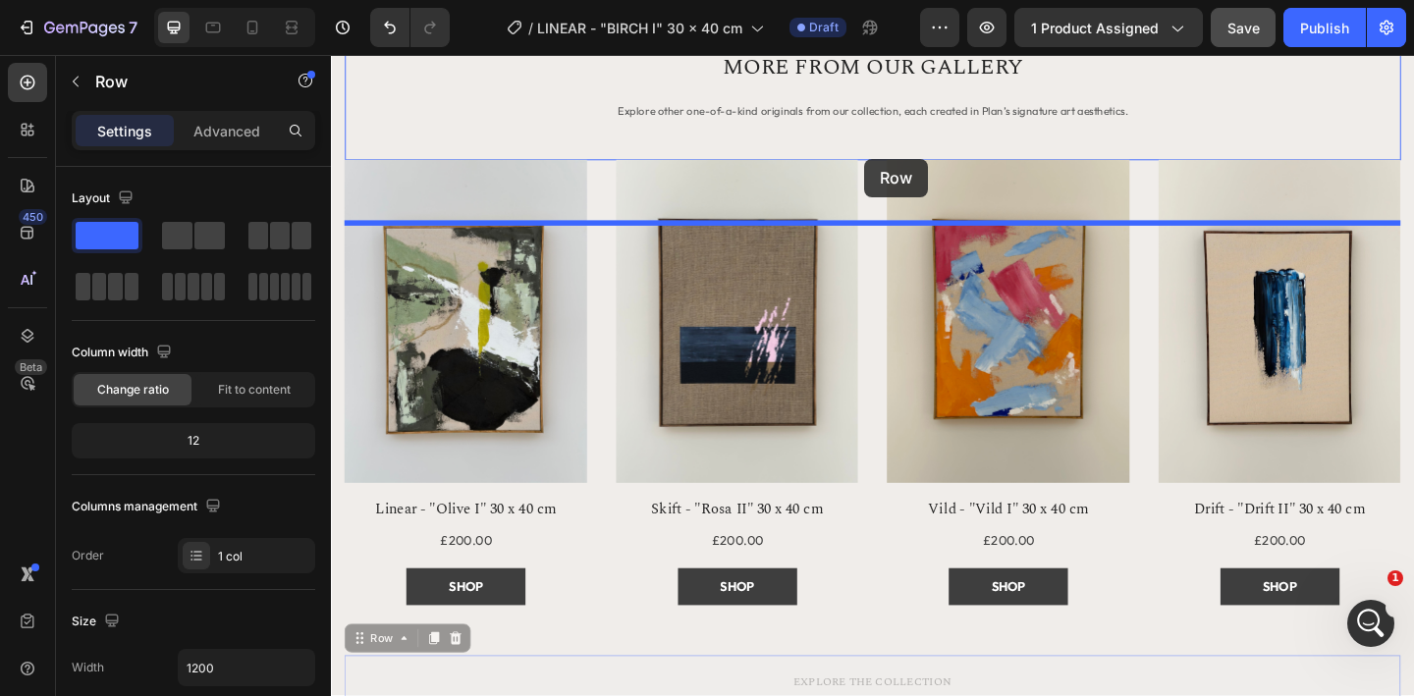
scroll to position [2360, 0]
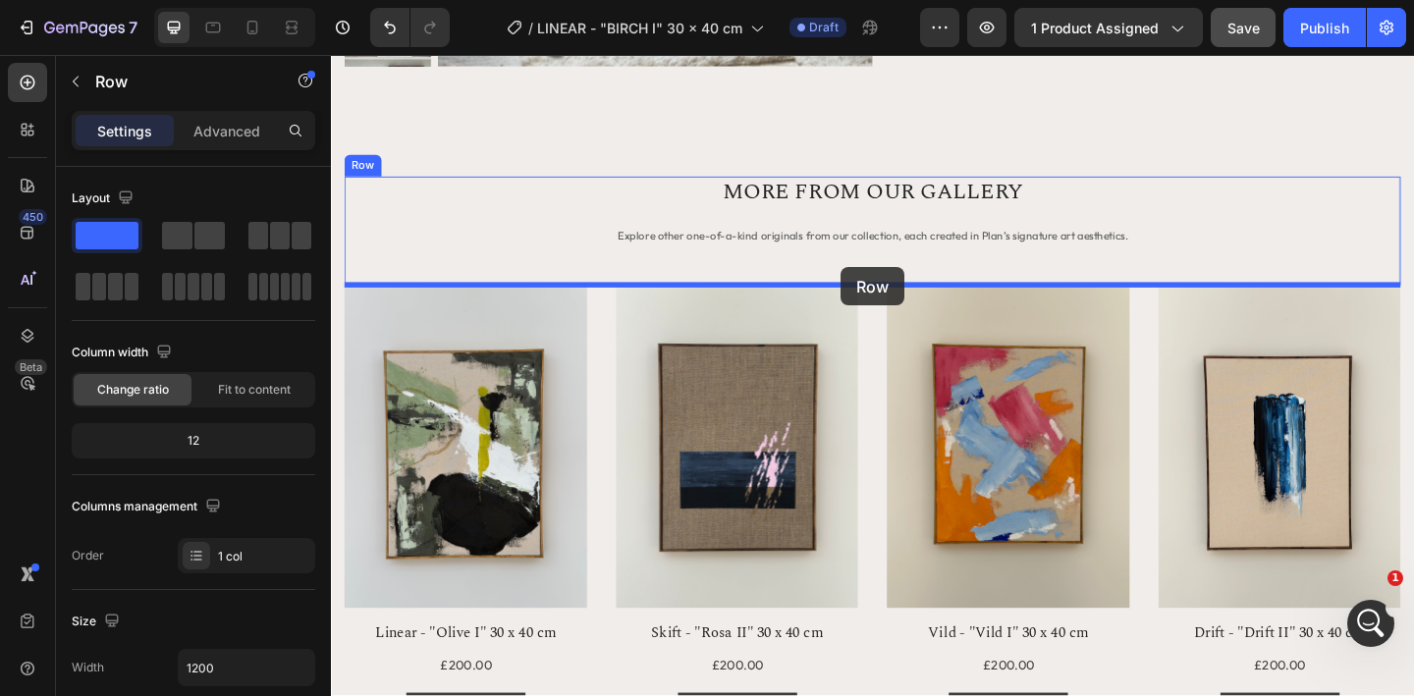
drag, startPoint x: 981, startPoint y: 637, endPoint x: 886, endPoint y: 284, distance: 366.1
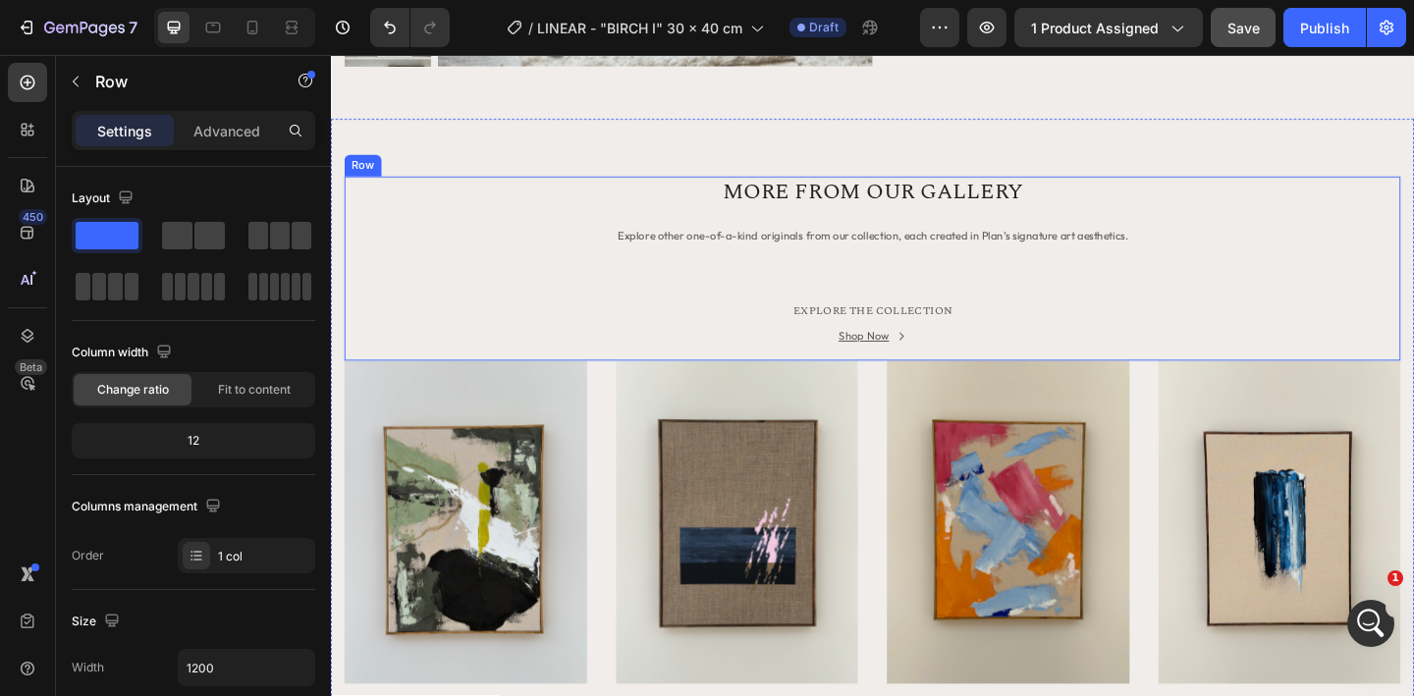
click at [913, 291] on div "MORE FROM OUR GALLERY Heading Explore other one-of-a-kind originals from our co…" at bounding box center [920, 288] width 1149 height 200
click at [999, 290] on div "MORE FROM OUR GALLERY Heading Explore other one-of-a-kind originals from our co…" at bounding box center [920, 288] width 1149 height 200
click at [1107, 278] on div "MORE FROM OUR GALLERY Heading Explore other one-of-a-kind originals from our co…" at bounding box center [920, 288] width 1149 height 200
click at [981, 243] on p "Explore other one-of-a-kind originals from our collection, each created in Plan…" at bounding box center [920, 252] width 1145 height 25
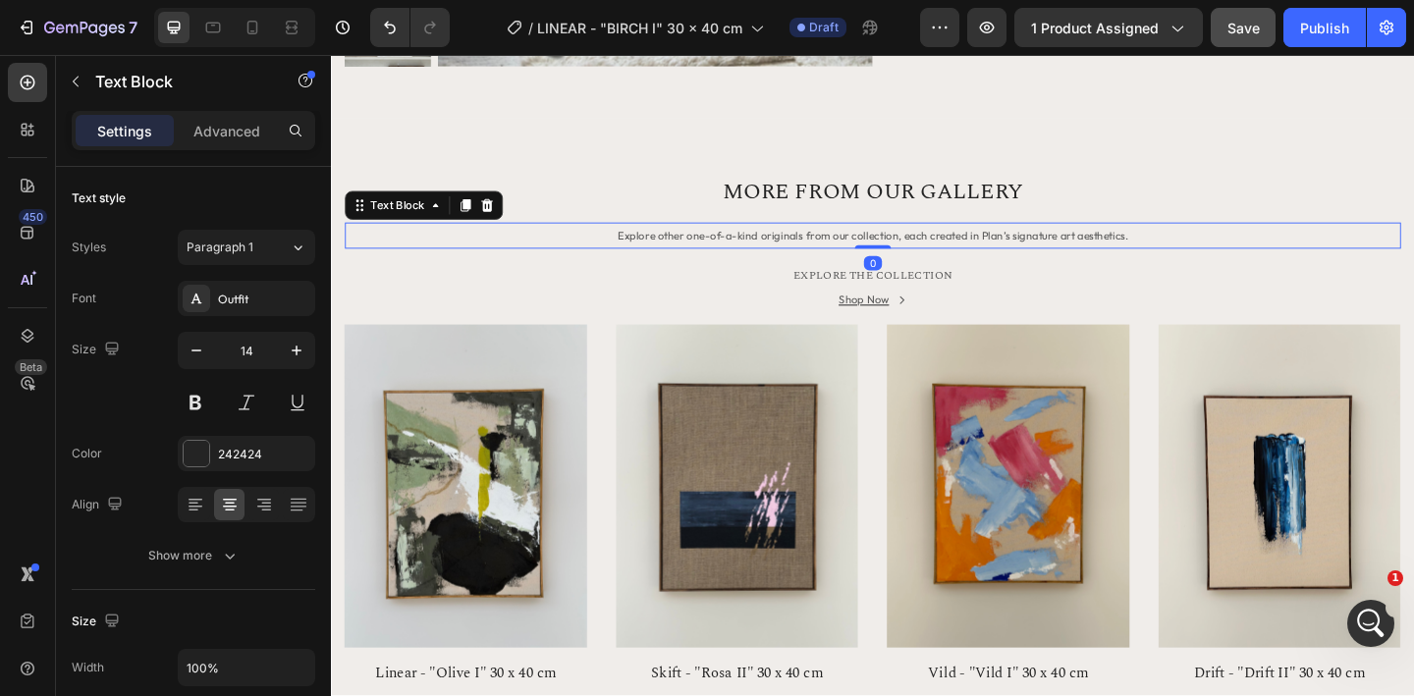
drag, startPoint x: 919, startPoint y: 302, endPoint x: 913, endPoint y: 226, distance: 76.8
click at [913, 226] on div "MORE FROM OUR GALLERY Heading Explore other one-of-a-kind originals from our co…" at bounding box center [920, 268] width 1149 height 161
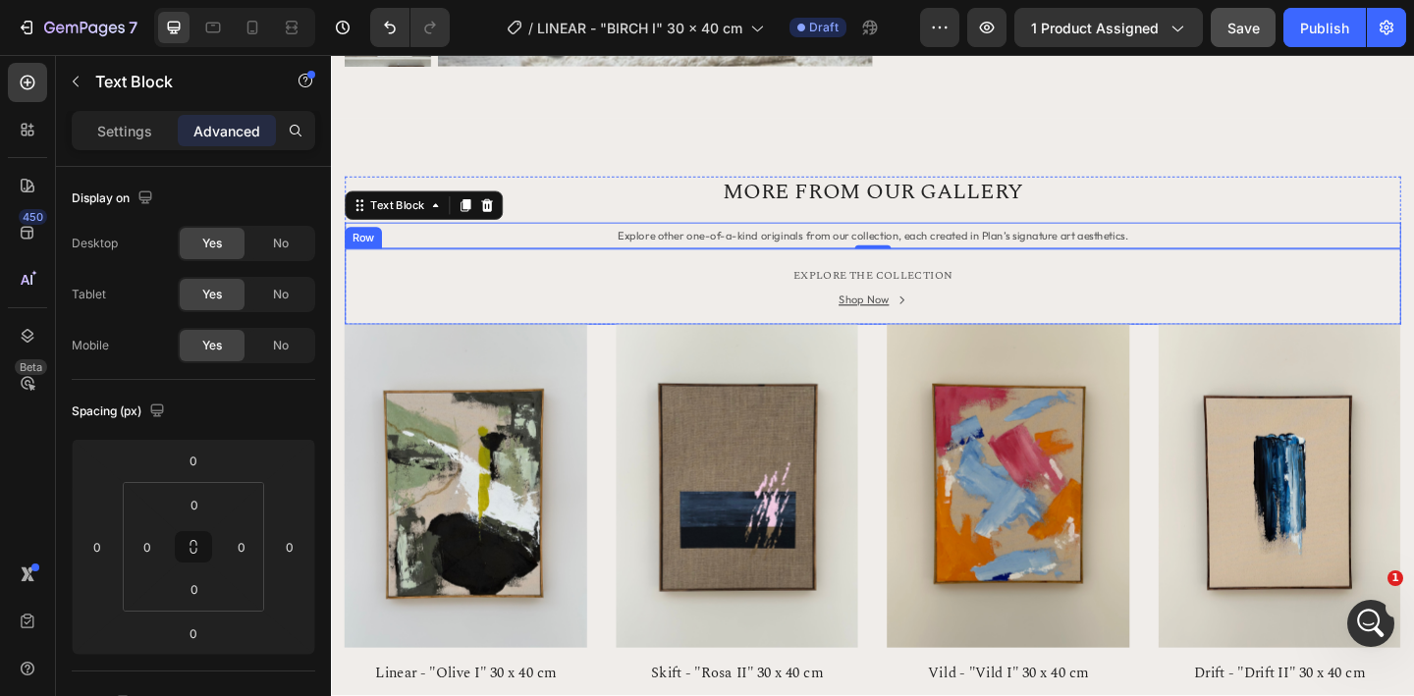
click at [930, 342] on div "EXPLORE THE COLLECTION Text block Shop Now Button Row" at bounding box center [920, 307] width 1149 height 82
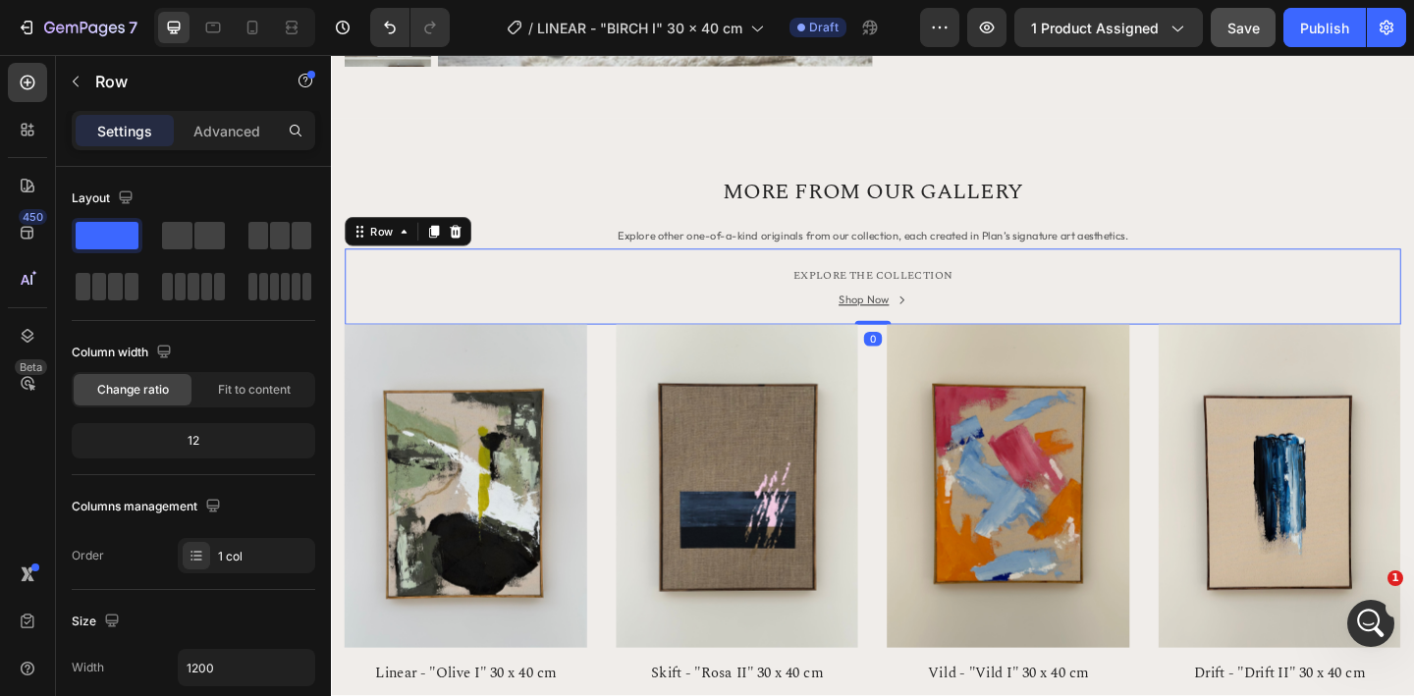
click at [915, 356] on div "0" at bounding box center [920, 364] width 20 height 16
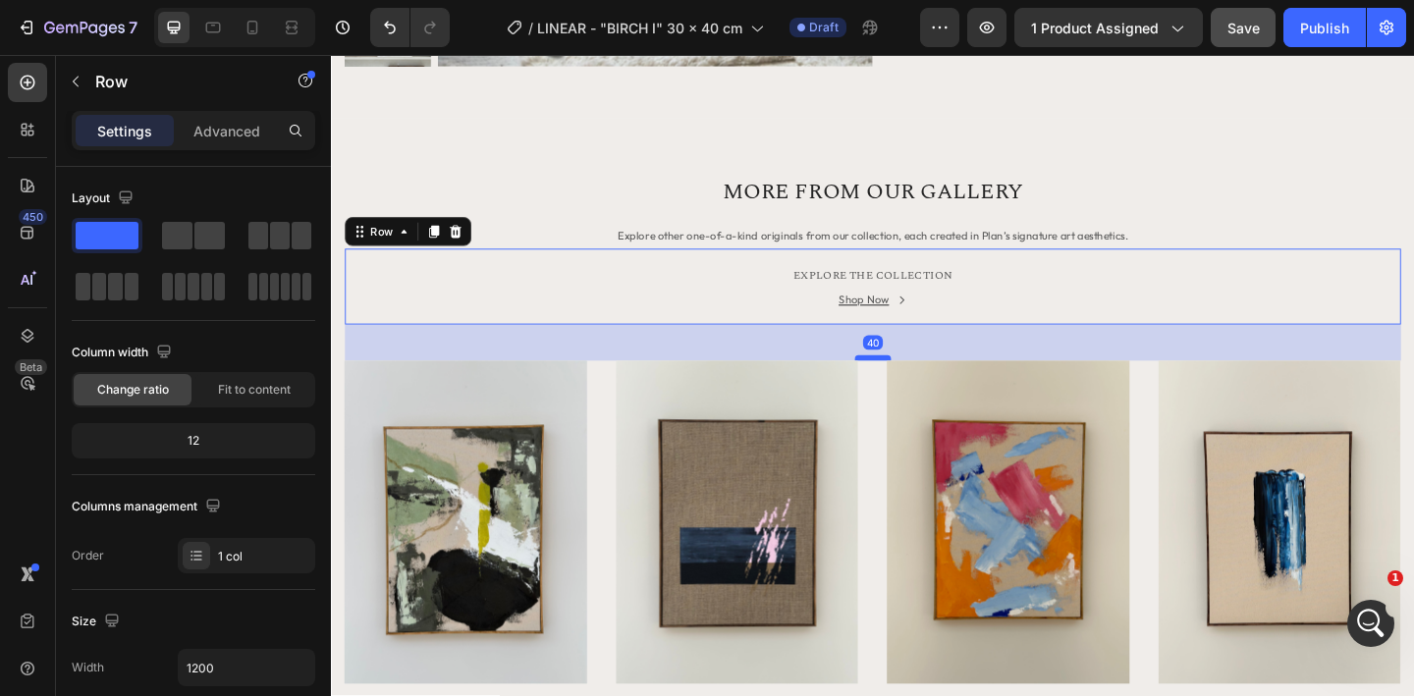
drag, startPoint x: 919, startPoint y: 345, endPoint x: 919, endPoint y: 384, distance: 39.3
click at [919, 384] on div at bounding box center [920, 385] width 39 height 6
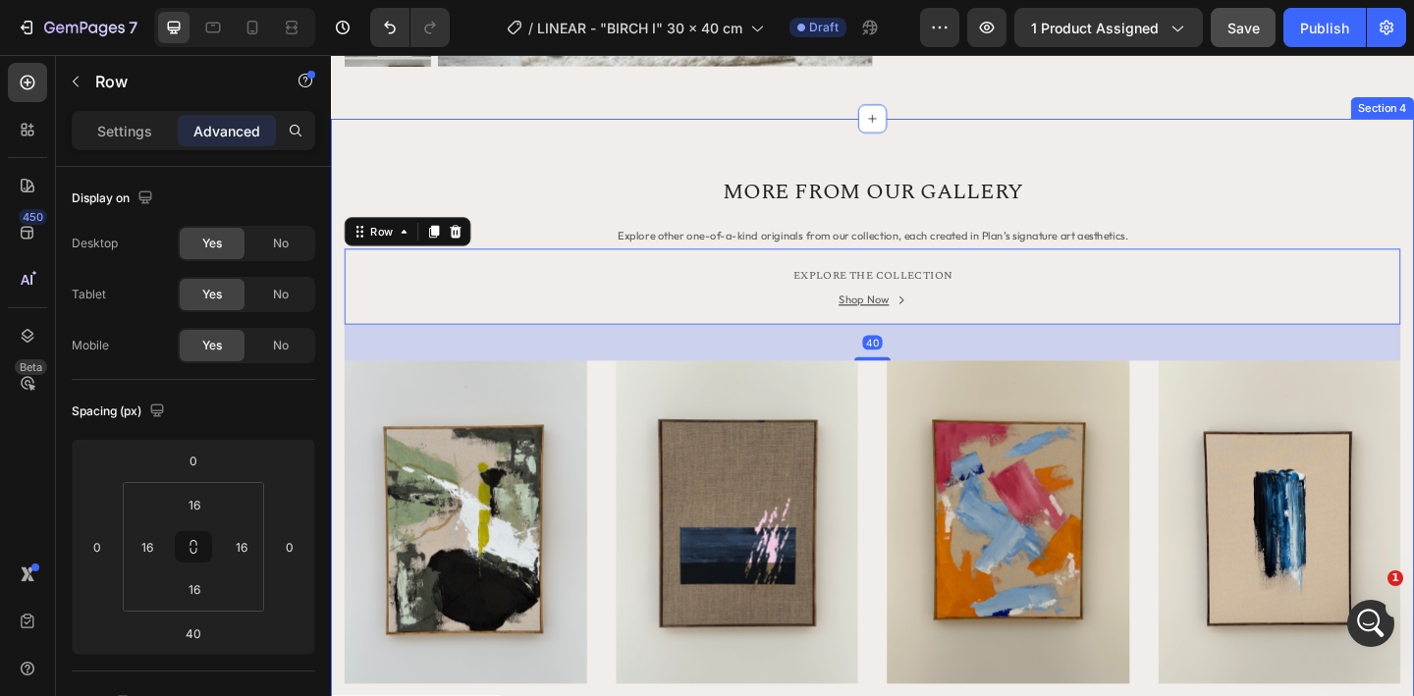
click at [1073, 145] on div "MORE FROM OUR GALLERY Heading Explore other one-of-a-kind originals from our co…" at bounding box center [920, 549] width 1178 height 849
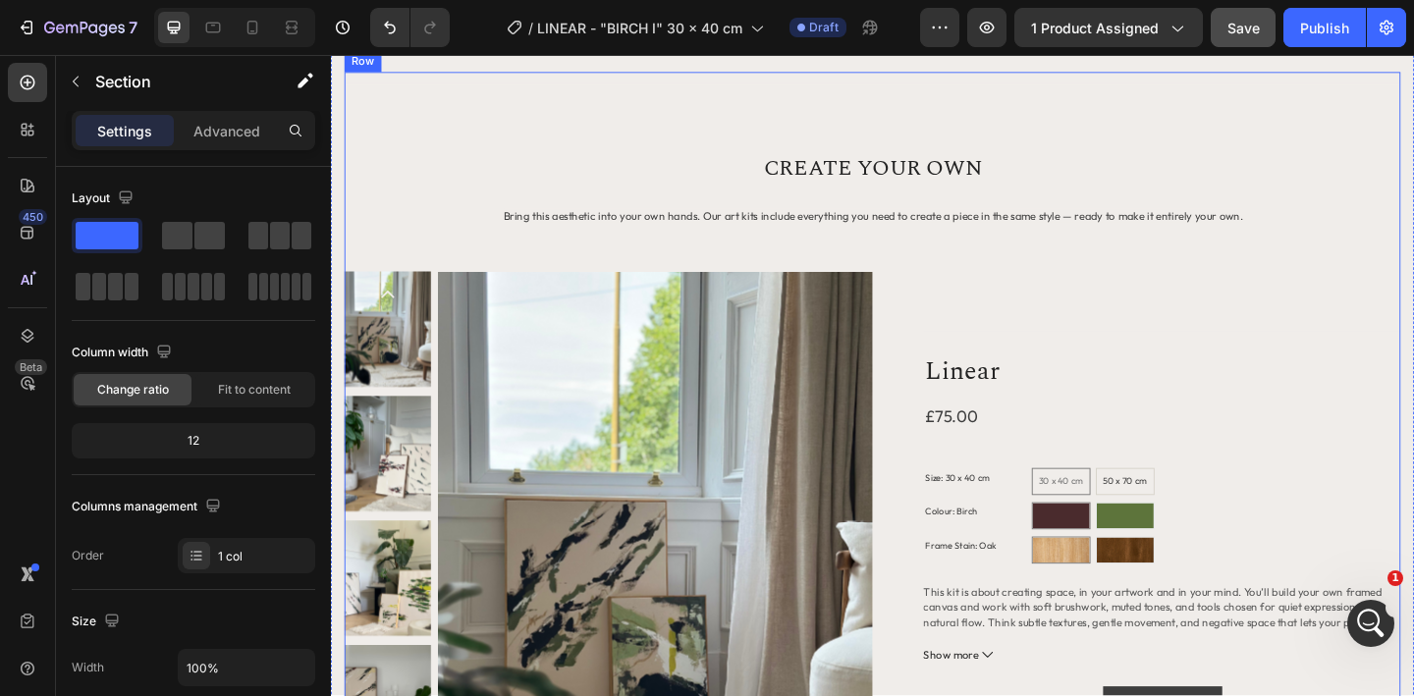
scroll to position [1156, 0]
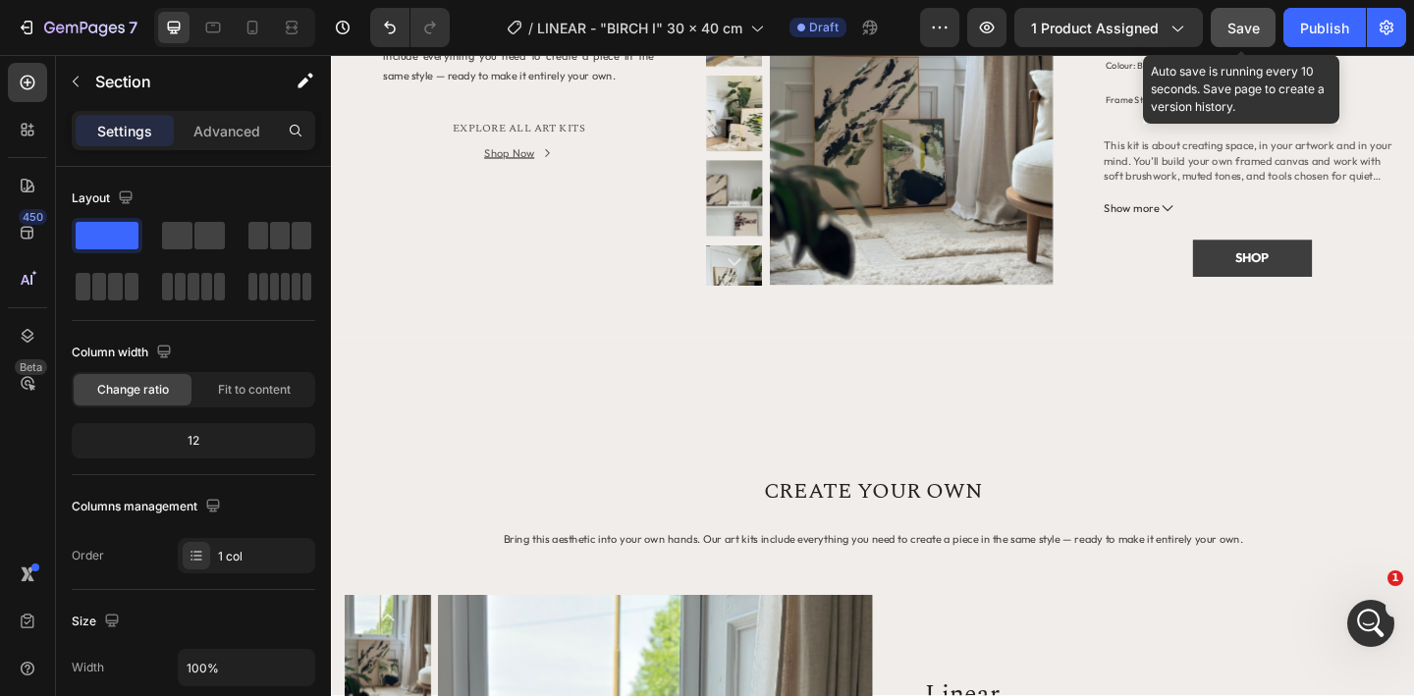
click at [1238, 15] on button "Save" at bounding box center [1243, 27] width 65 height 39
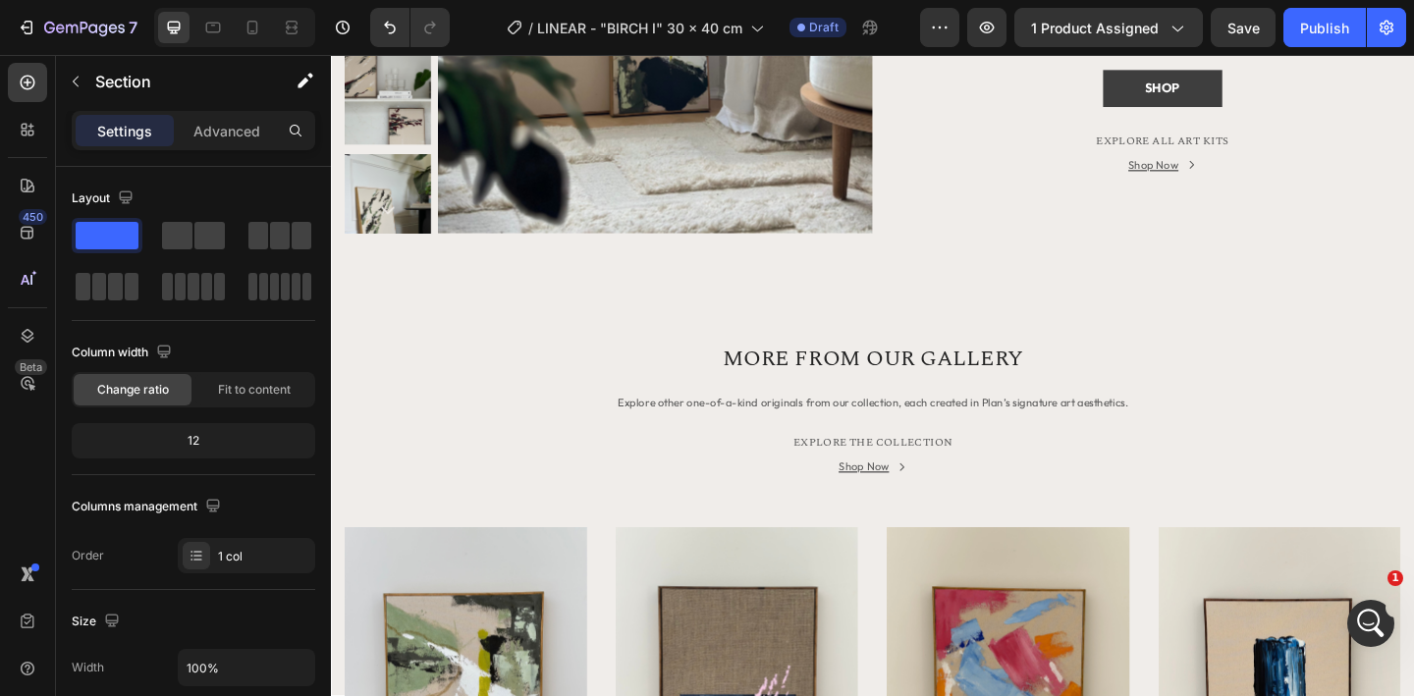
scroll to position [2215, 0]
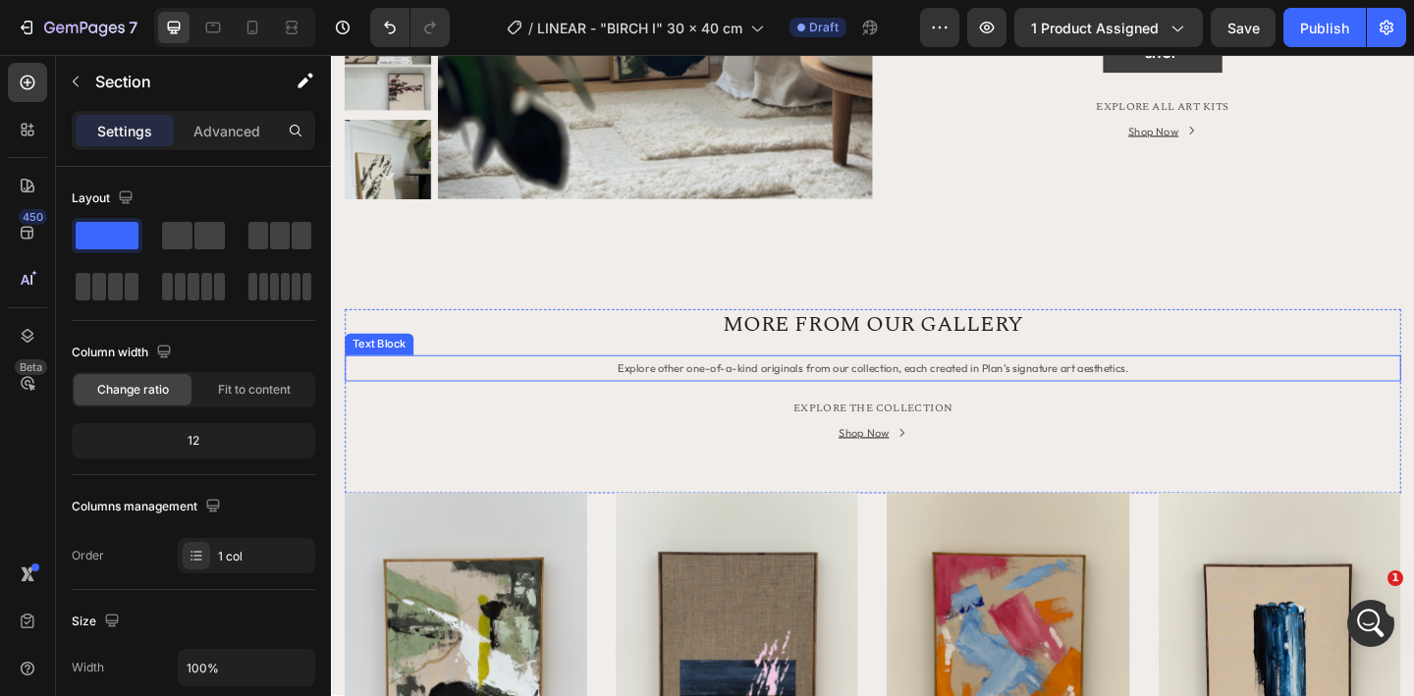
click at [791, 396] on span "Explore other one-of-a-kind originals from our collection, each created in Plan…" at bounding box center [920, 396] width 555 height 15
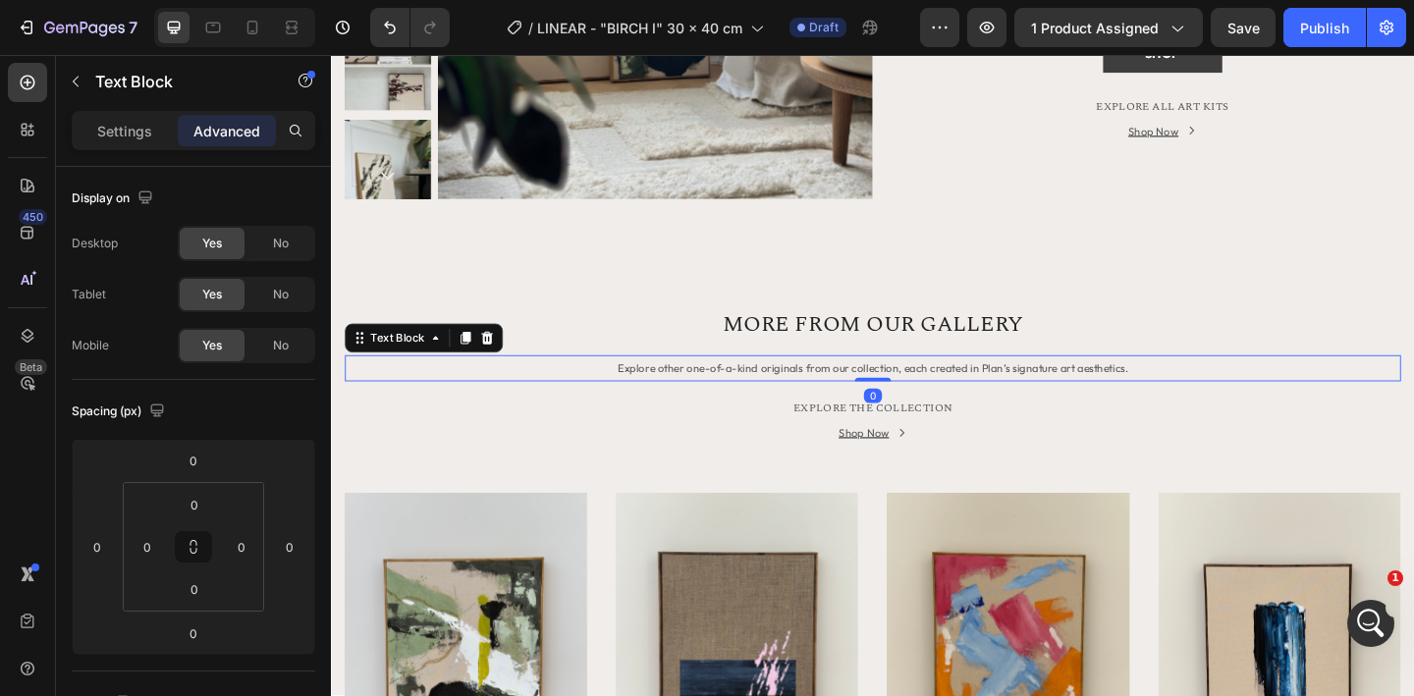
click at [757, 396] on span "Explore other one-of-a-kind originals from our collection, each created in Plan…" at bounding box center [920, 396] width 555 height 15
click at [717, 399] on span "Explore other one-of-a-kind originals from our collection, each created in Plan…" at bounding box center [920, 396] width 555 height 15
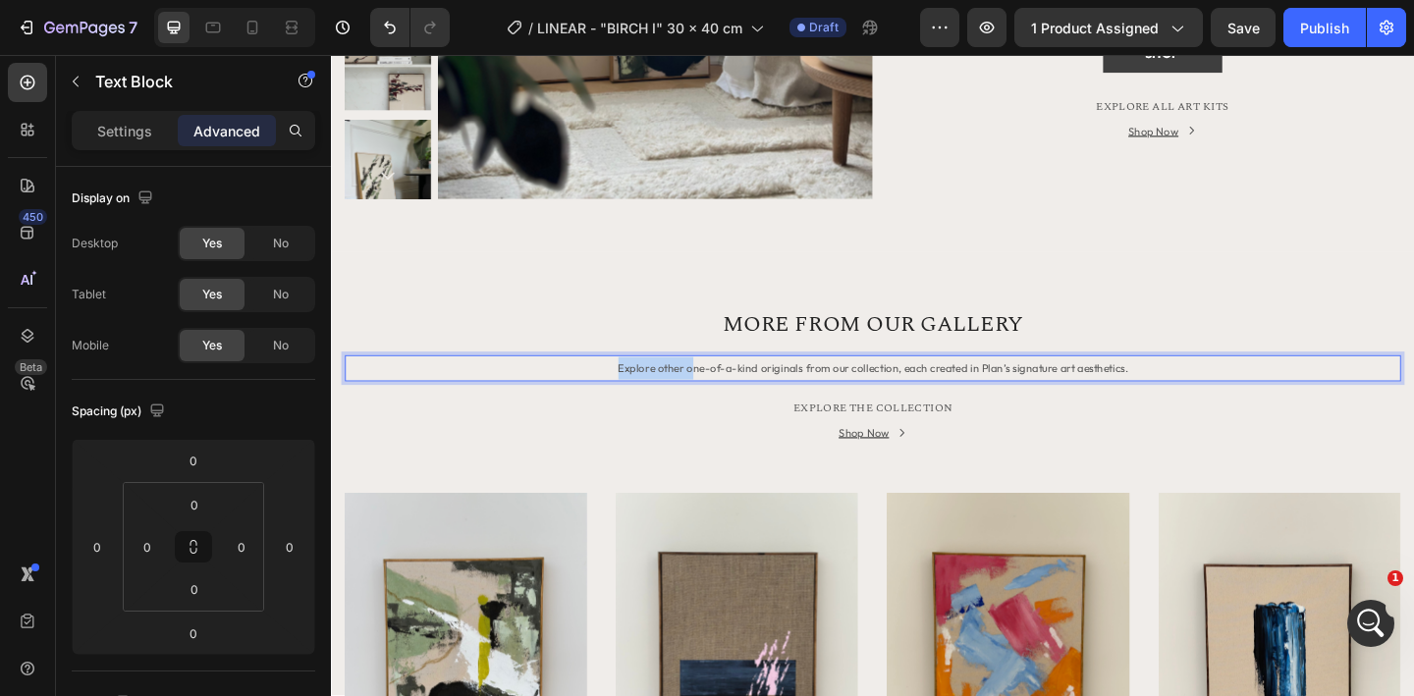
drag, startPoint x: 731, startPoint y: 402, endPoint x: 646, endPoint y: 402, distance: 84.5
click at [647, 402] on p "Explore other one-of-a-kind originals from our collection, each created in Plan…" at bounding box center [920, 396] width 1145 height 25
click at [874, 404] on p "One-of-a-kind originals from our collection, each created in Plan’s signature a…" at bounding box center [920, 396] width 1145 height 25
click at [890, 397] on span "One-of-a-kind originals from our collection, each created in Plan’s signature a…" at bounding box center [920, 396] width 483 height 15
drag, startPoint x: 890, startPoint y: 397, endPoint x: 827, endPoint y: 403, distance: 63.1
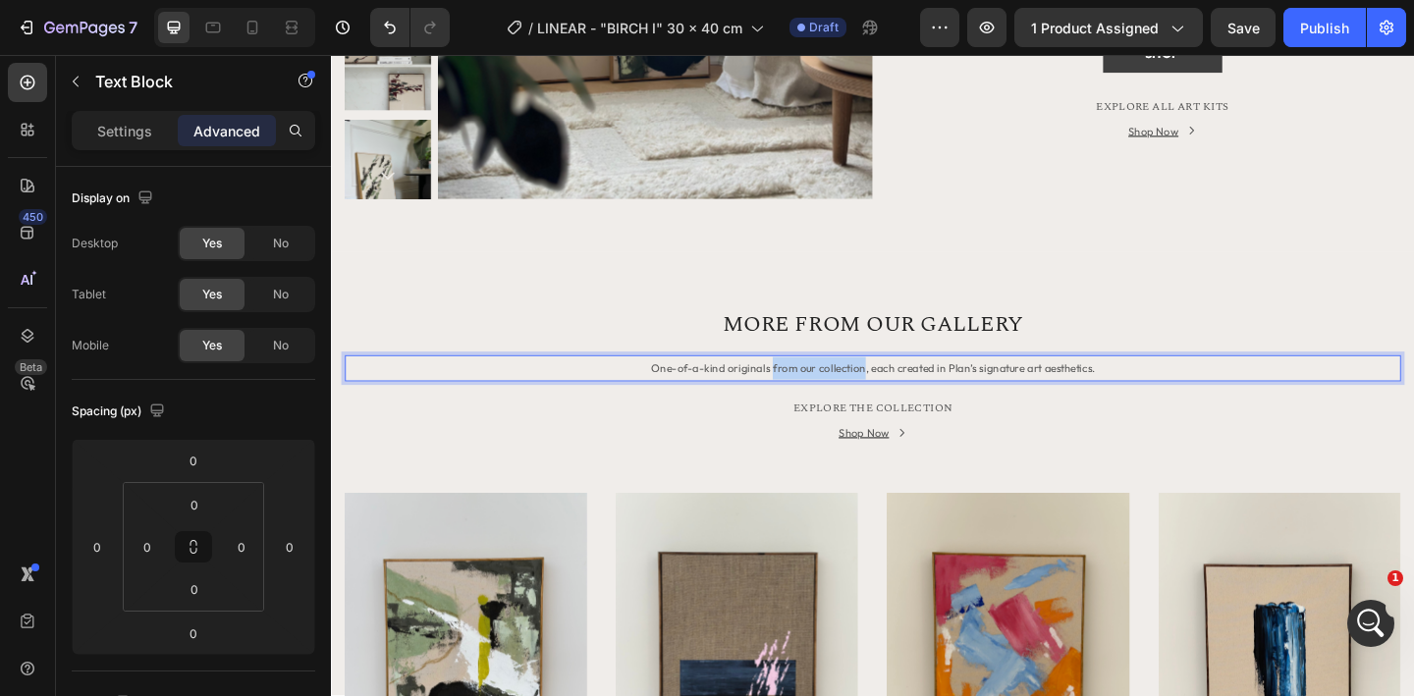
click at [827, 403] on span "One-of-a-kind originals from our collection, each created in Plan’s signature a…" at bounding box center [920, 396] width 483 height 15
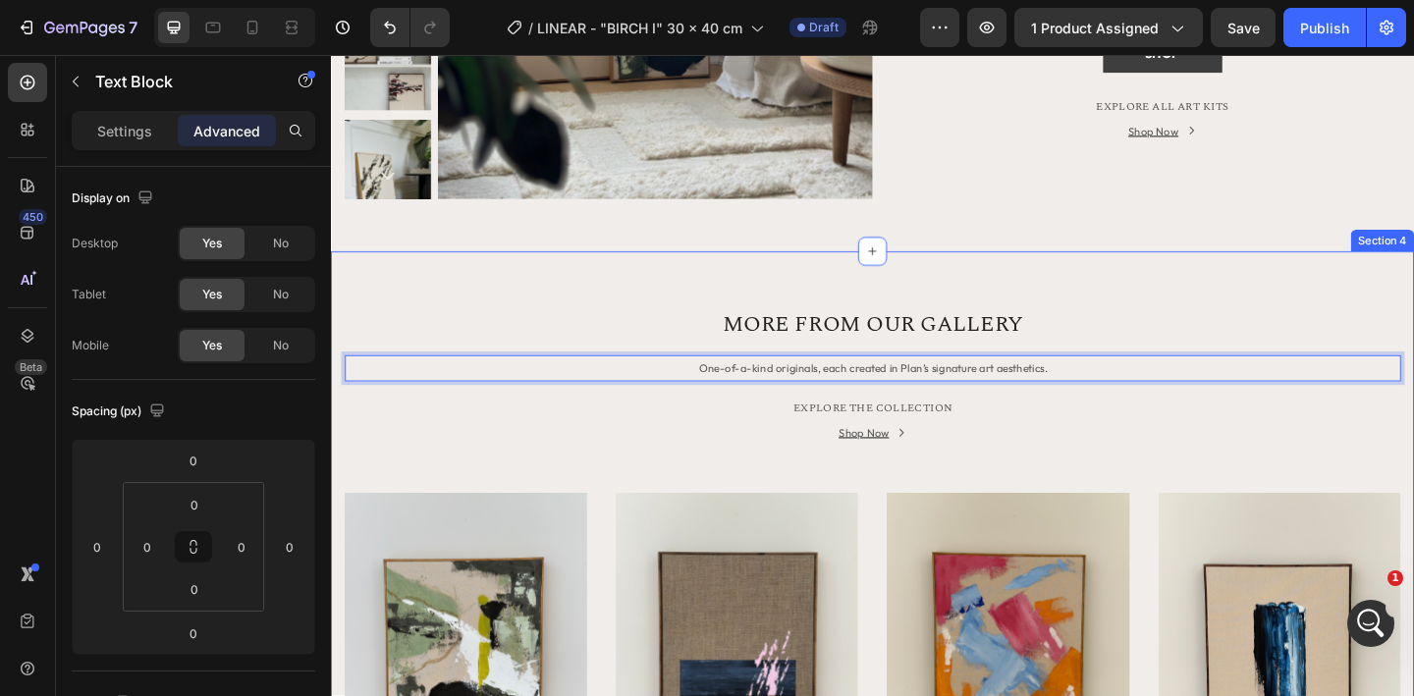
click at [1055, 277] on div "MORE FROM OUR GALLERY Heading One-of-a-kind originals, each created in Plan’s s…" at bounding box center [920, 693] width 1178 height 849
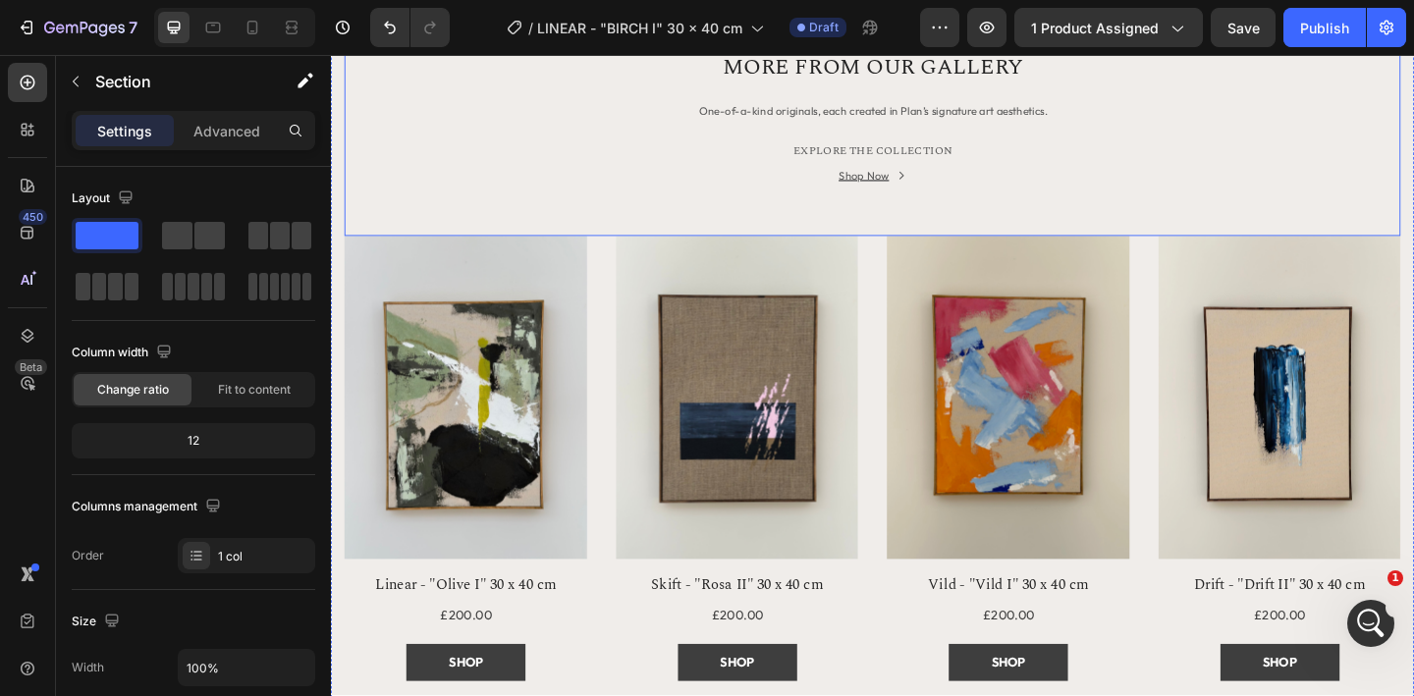
scroll to position [2466, 0]
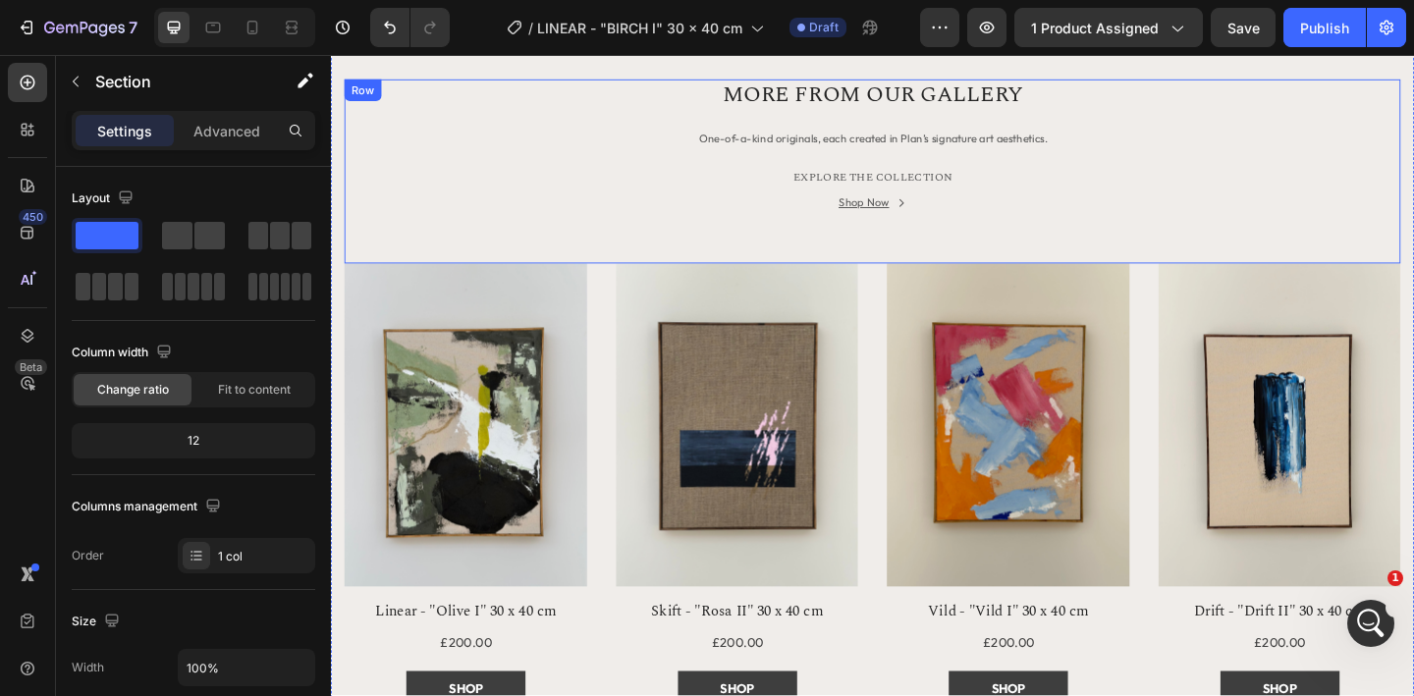
click at [1123, 265] on div "MORE FROM OUR GALLERY Heading One-of-a-kind originals, each created in Plan’s s…" at bounding box center [920, 182] width 1149 height 200
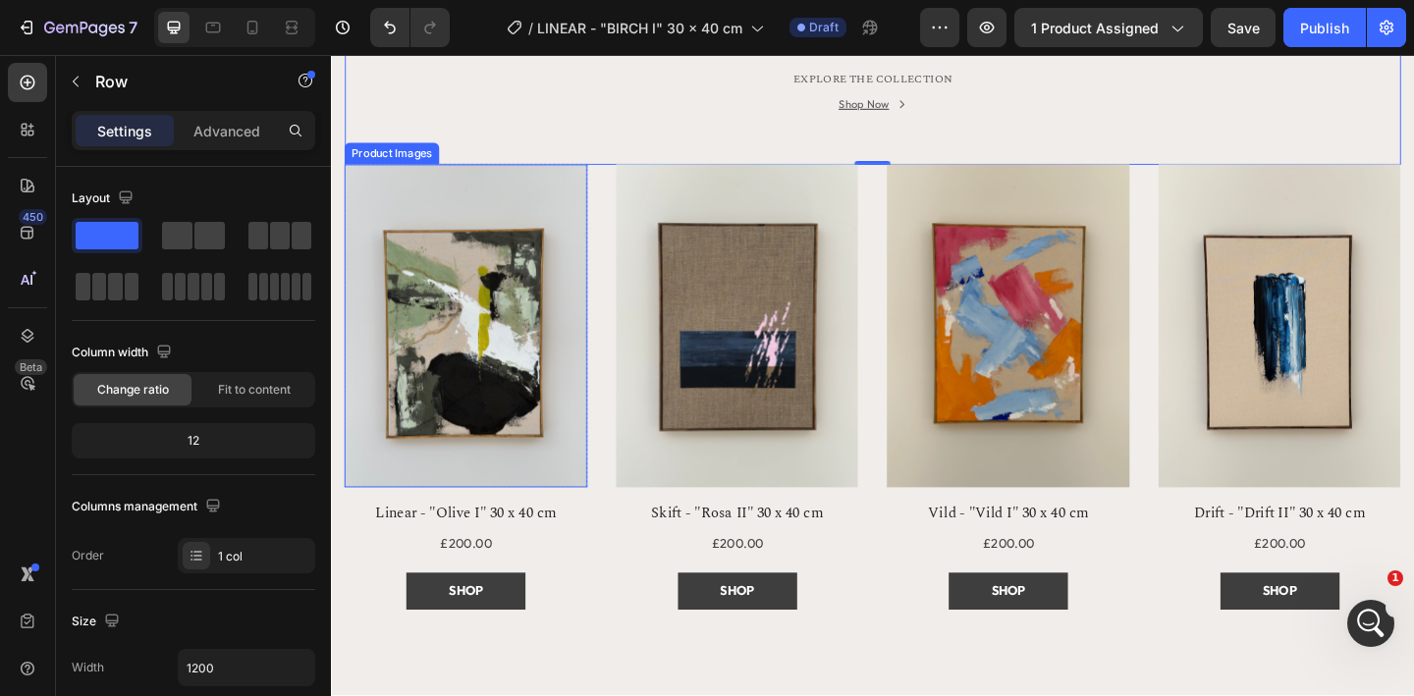
scroll to position [2585, 0]
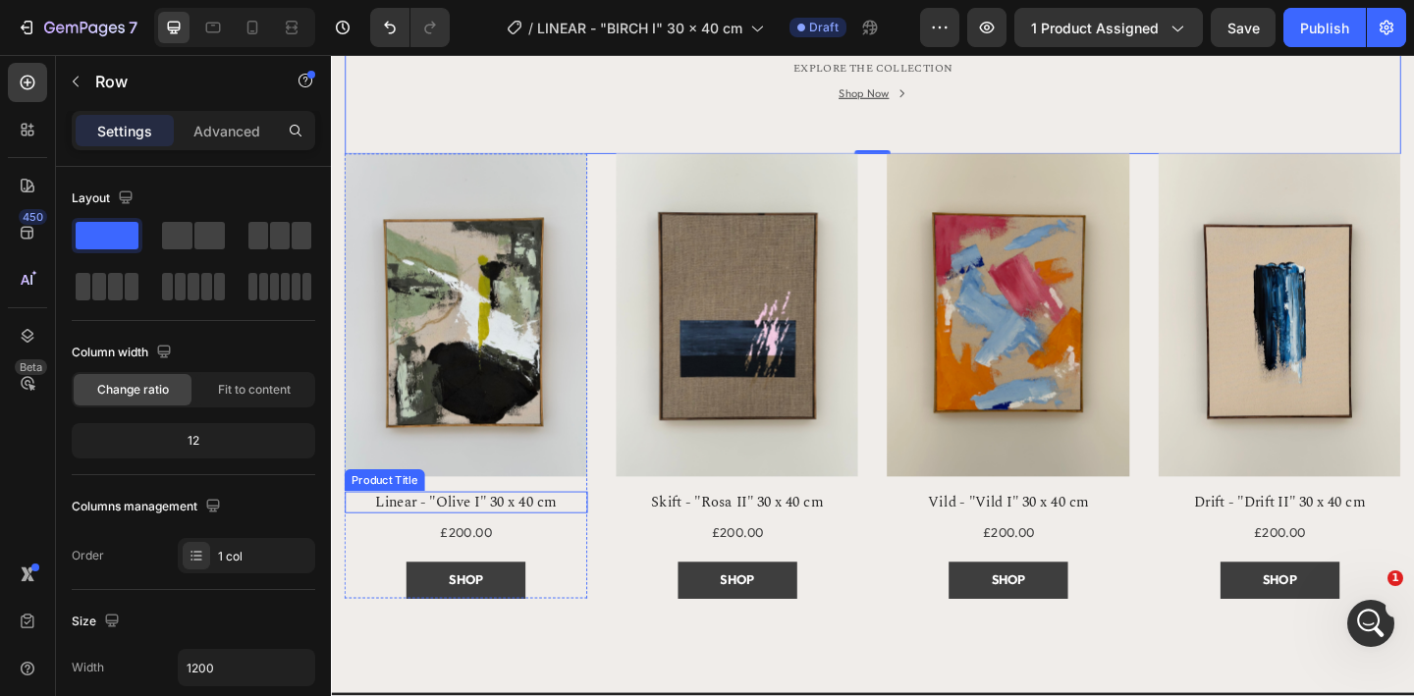
click at [499, 540] on h1 "Linear - "Olive I" 30 x 40 cm" at bounding box center [478, 542] width 264 height 25
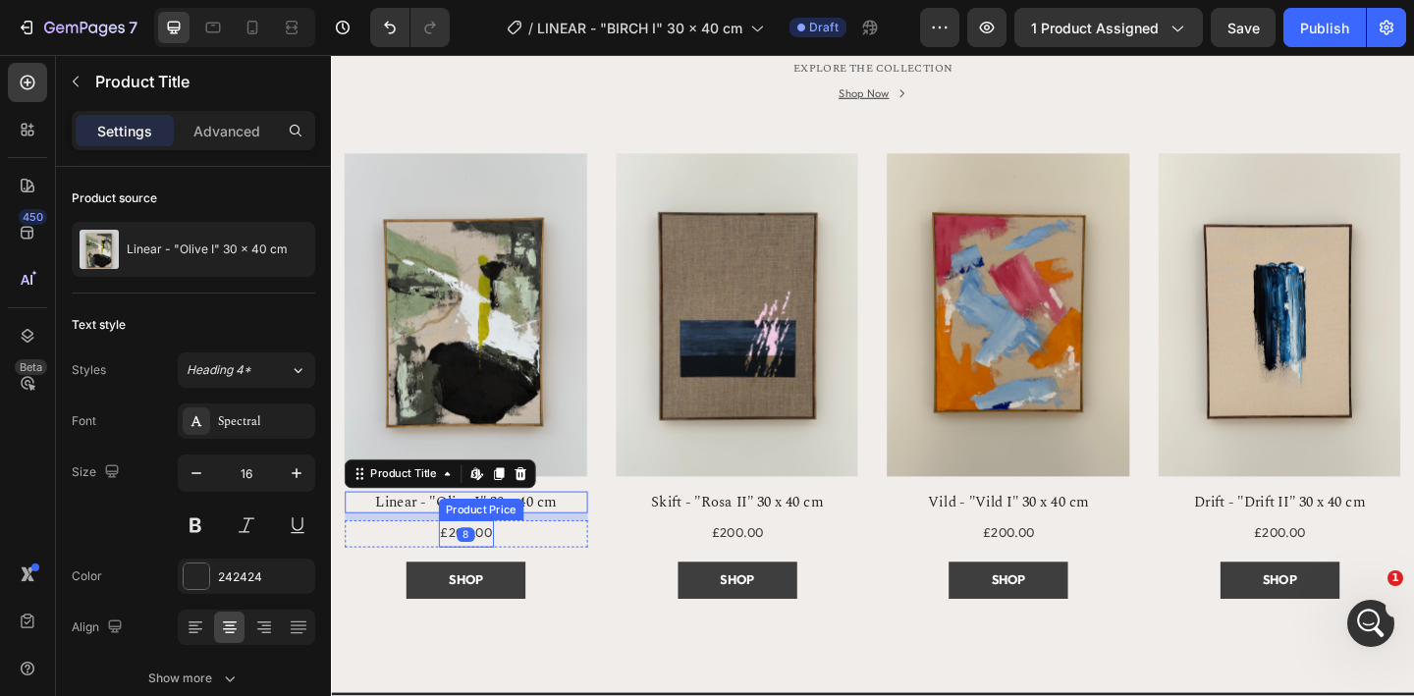
click at [488, 579] on div "£200.00" at bounding box center [478, 576] width 60 height 28
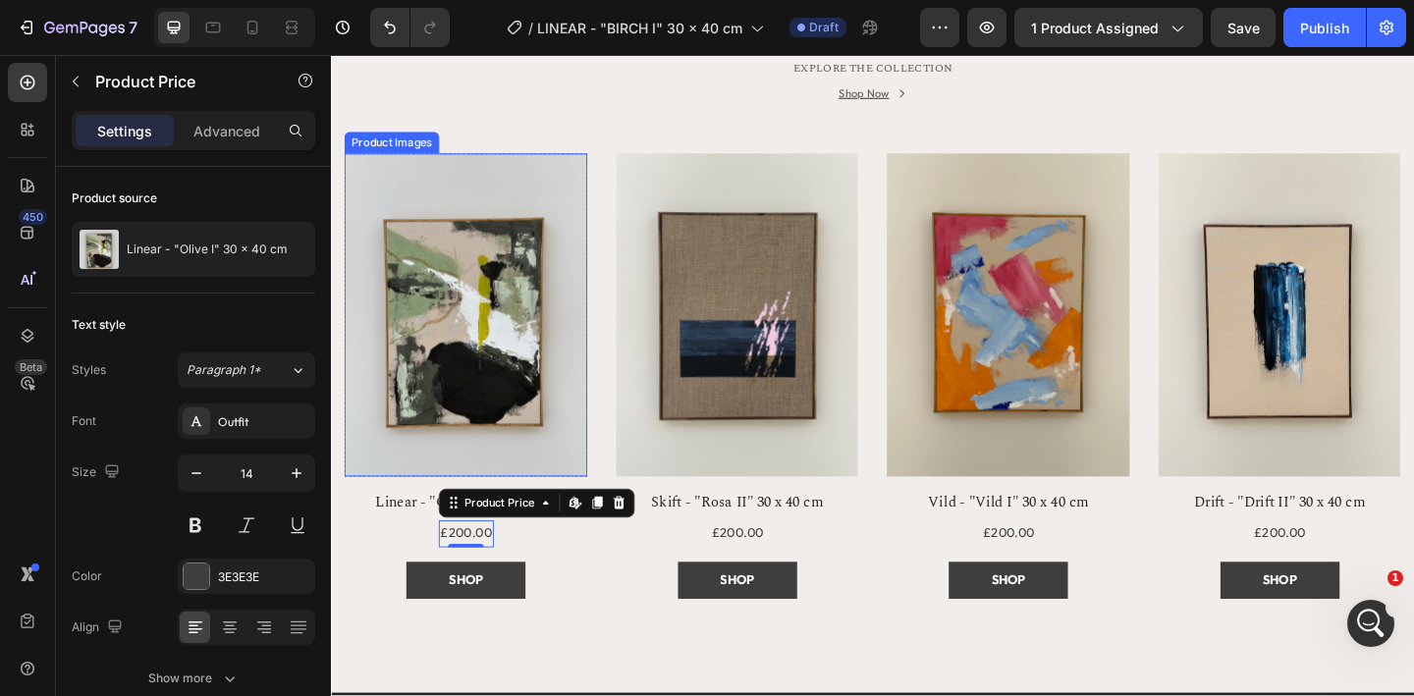
click at [555, 312] on img at bounding box center [478, 339] width 264 height 352
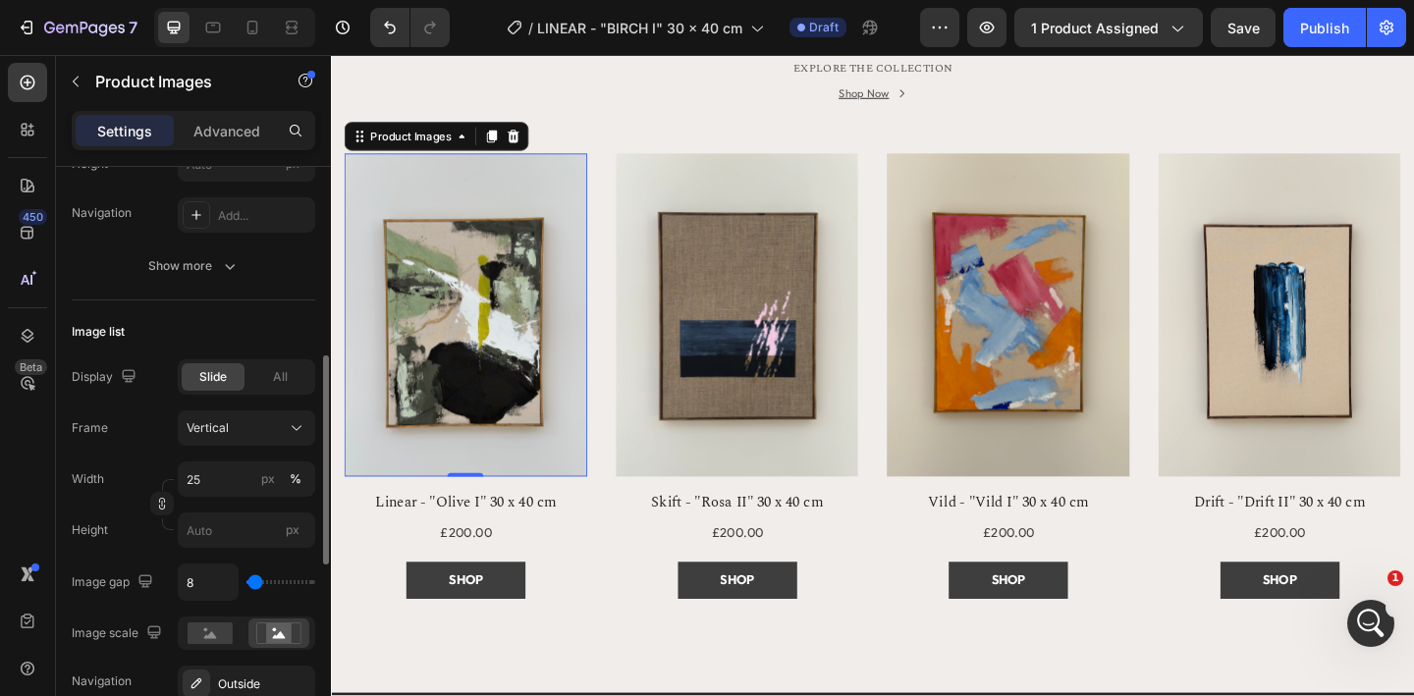
scroll to position [469, 0]
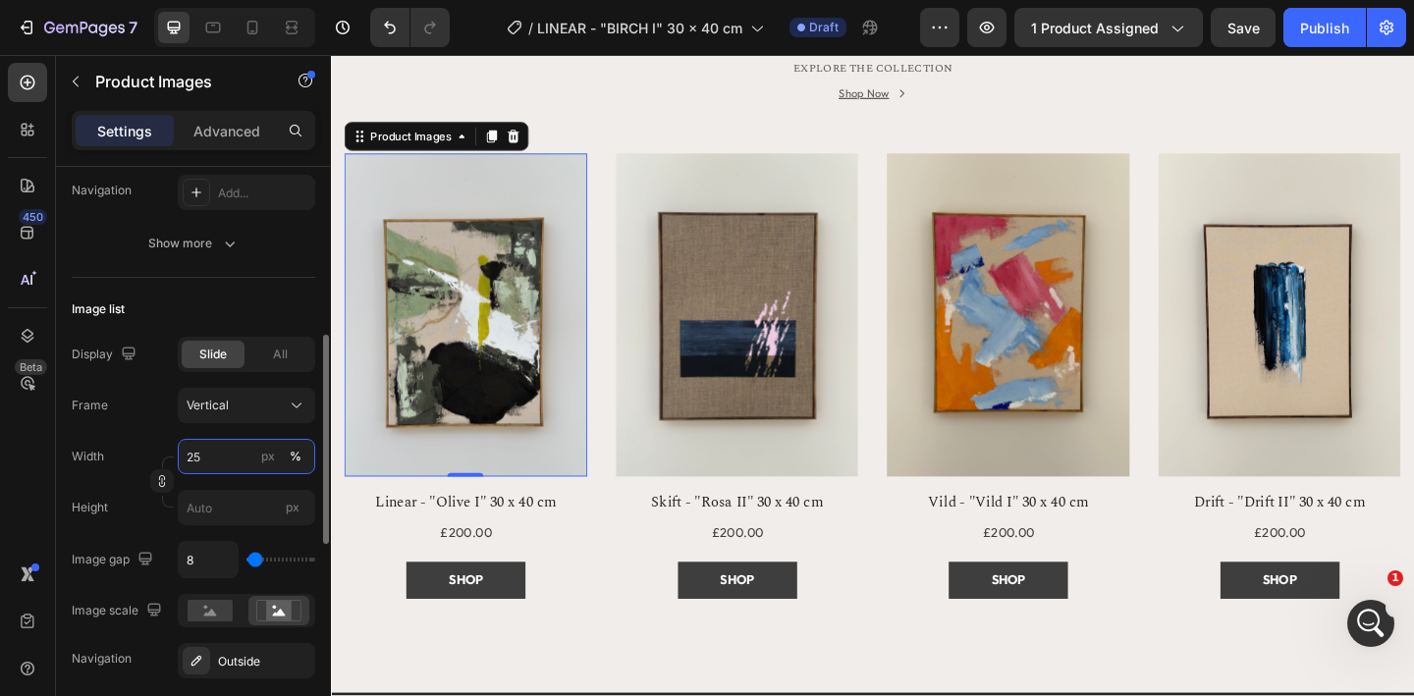
click at [210, 454] on input "25" at bounding box center [246, 456] width 137 height 35
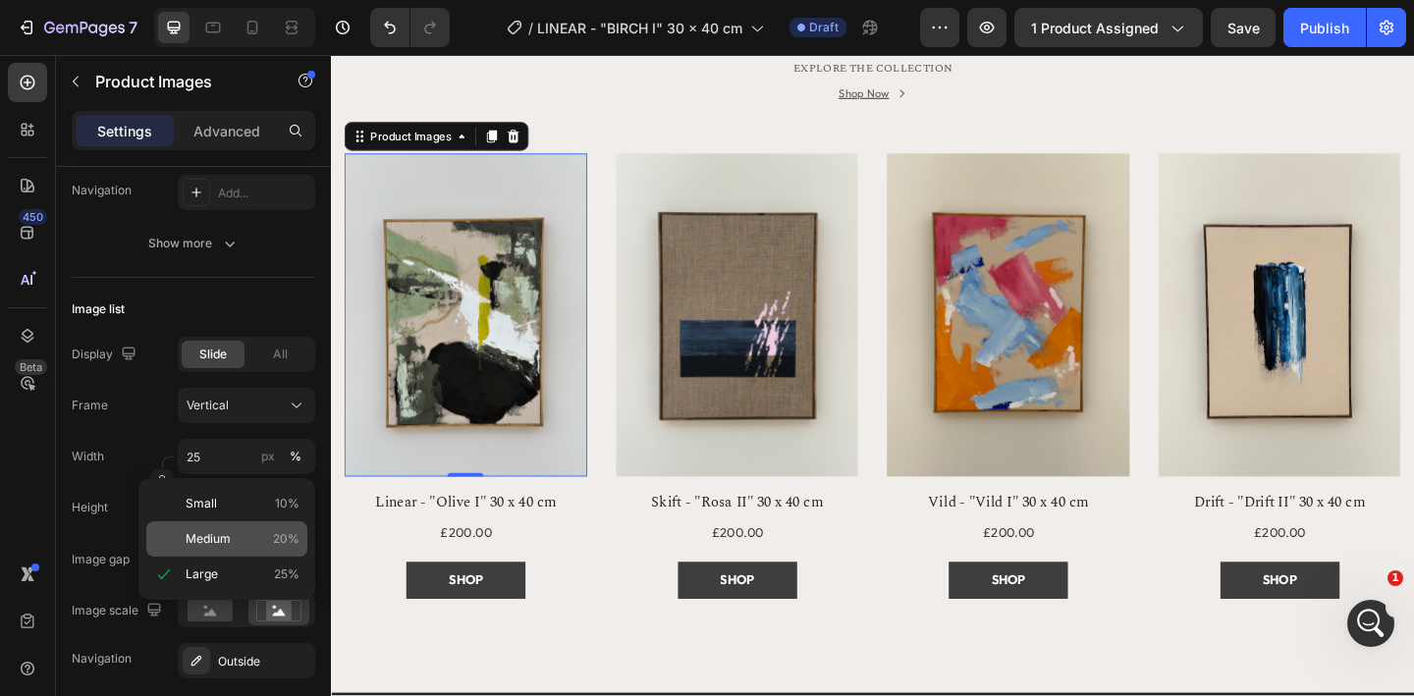
click at [221, 543] on span "Medium" at bounding box center [208, 539] width 45 height 18
type input "20"
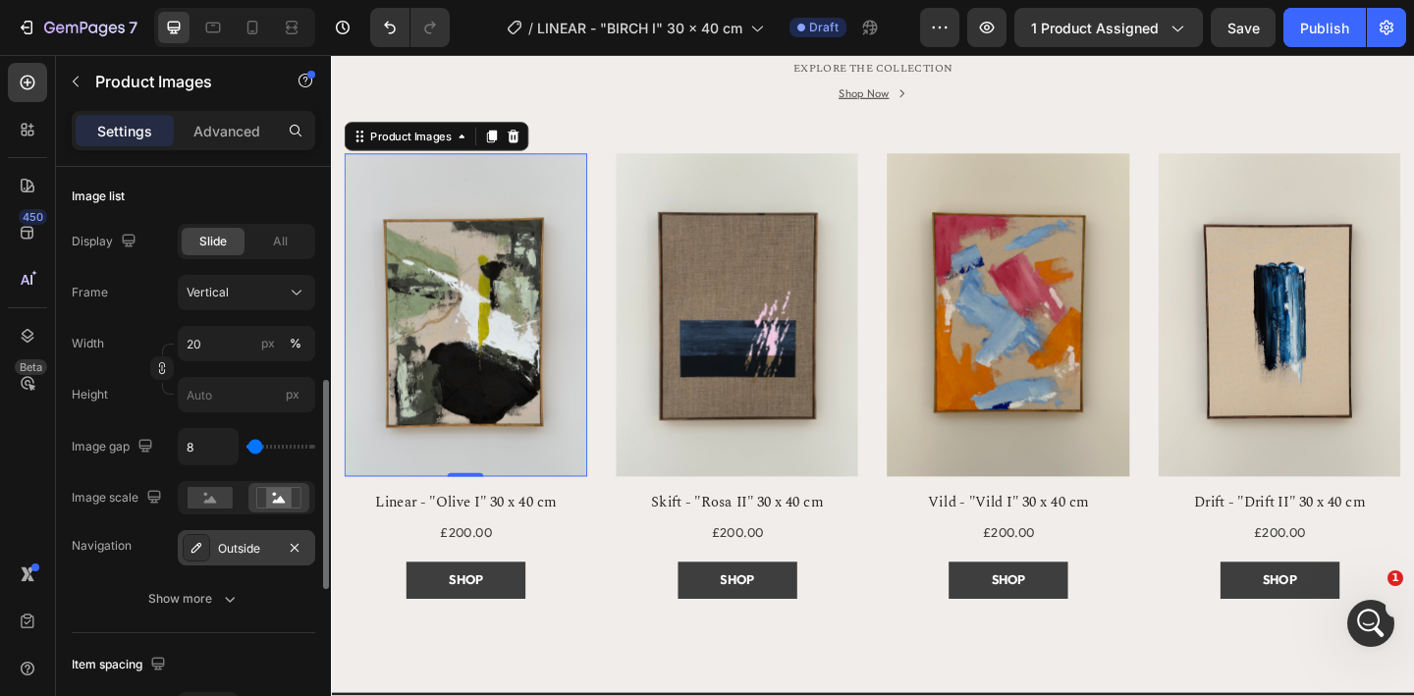
scroll to position [586, 0]
click at [234, 548] on div "Outside" at bounding box center [246, 545] width 57 height 18
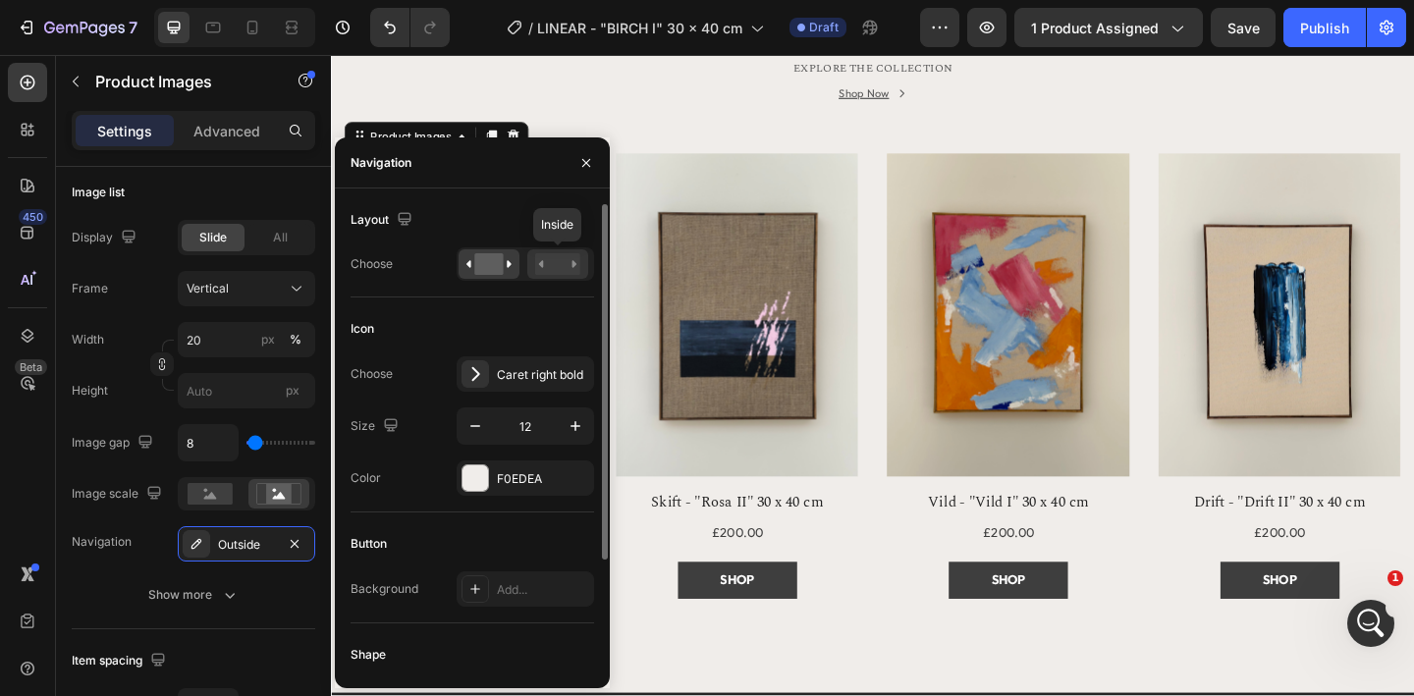
click at [548, 261] on rect at bounding box center [557, 264] width 45 height 22
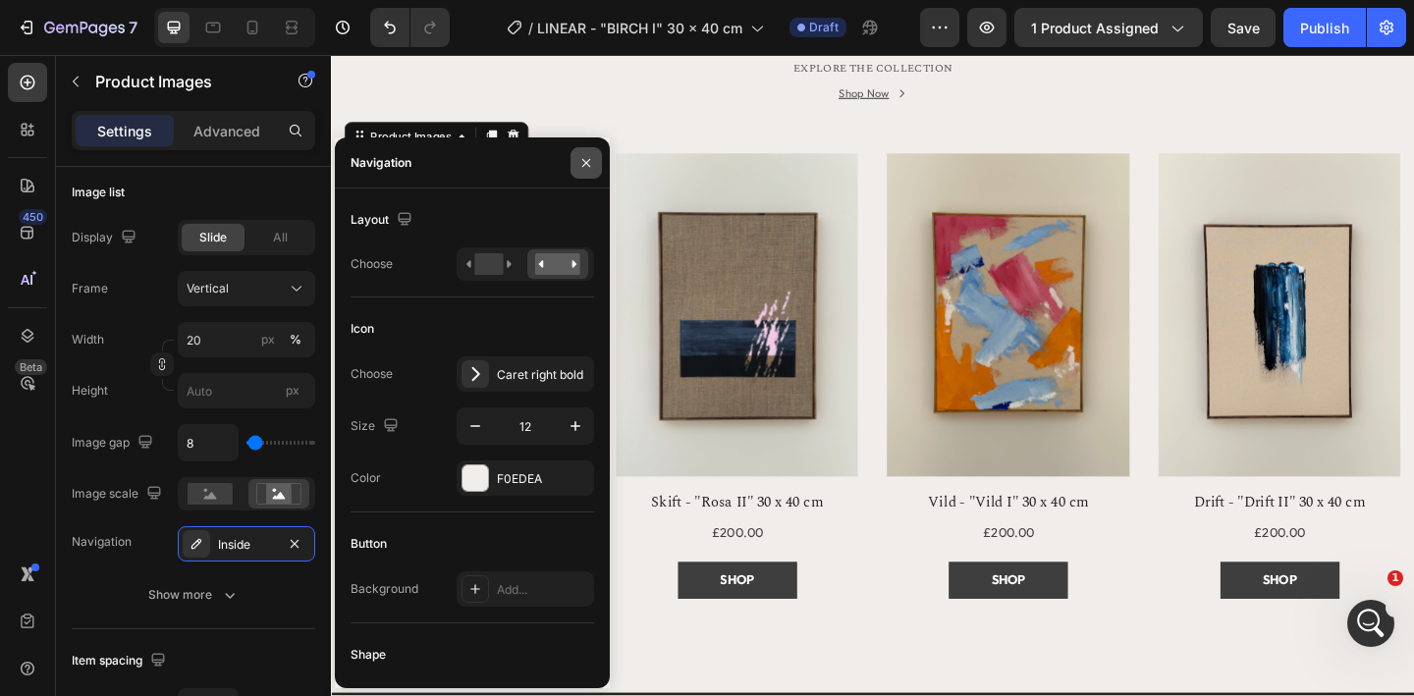
click at [581, 162] on icon "button" at bounding box center [586, 163] width 16 height 16
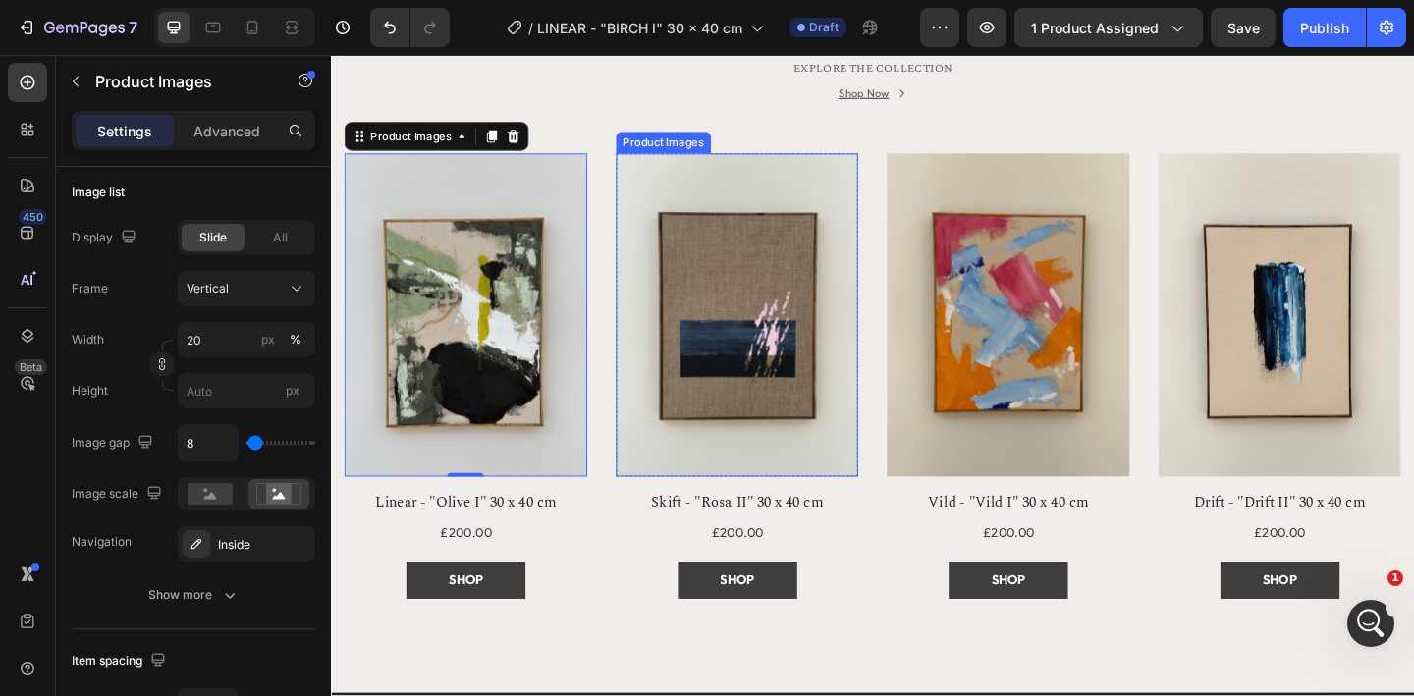
click at [756, 328] on img at bounding box center [773, 339] width 264 height 352
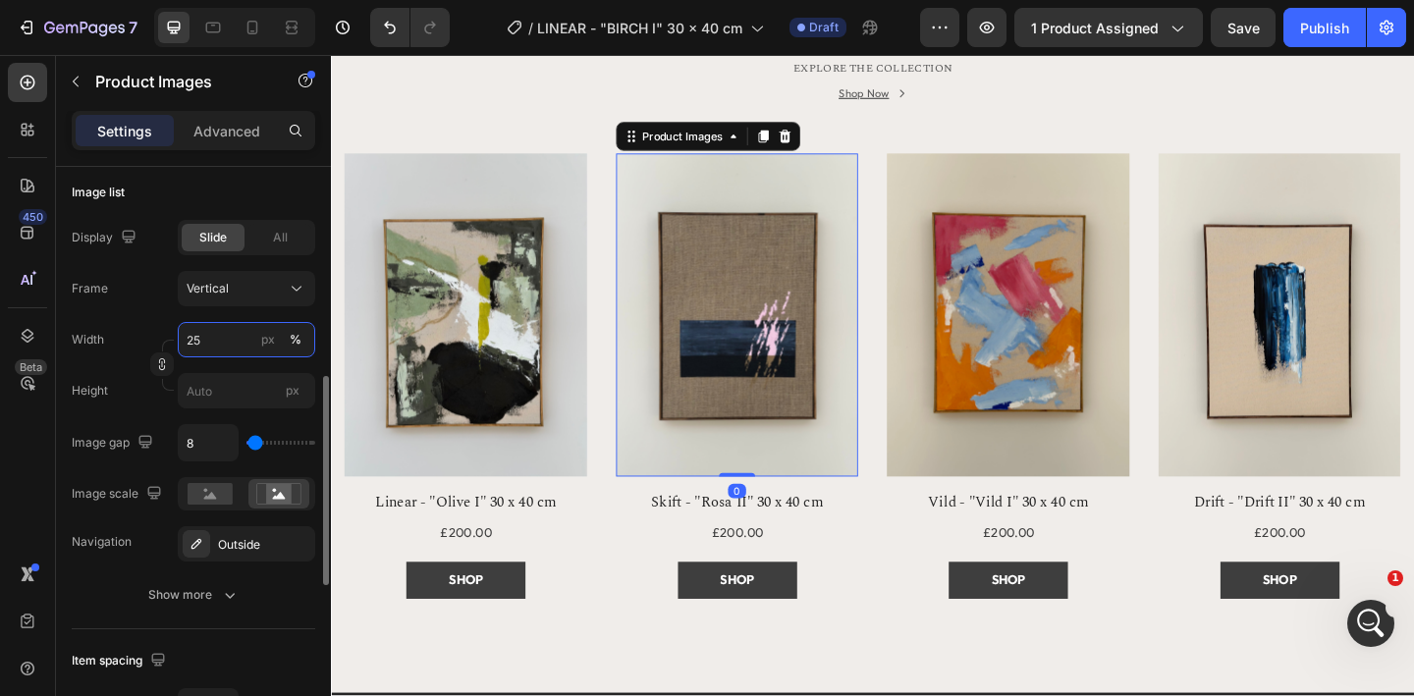
click at [226, 346] on input "25" at bounding box center [246, 339] width 137 height 35
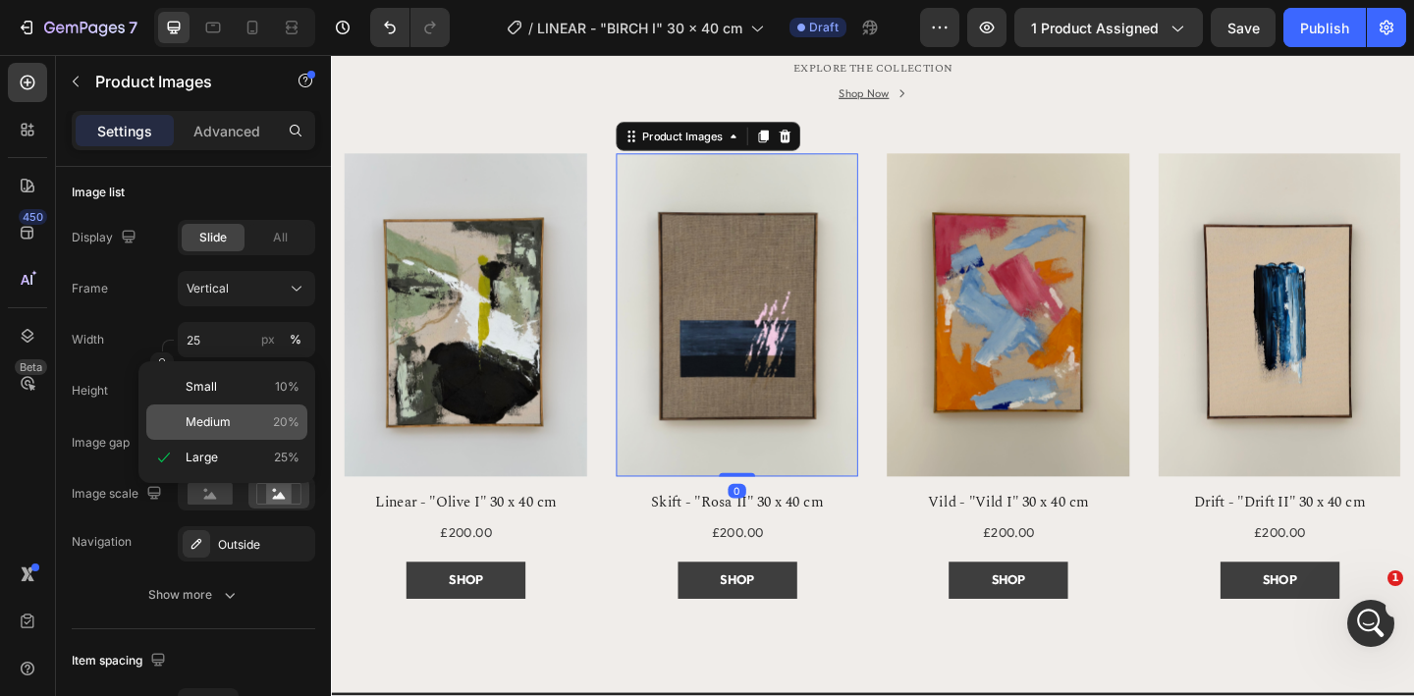
click at [230, 419] on p "Medium 20%" at bounding box center [243, 422] width 114 height 18
type input "20"
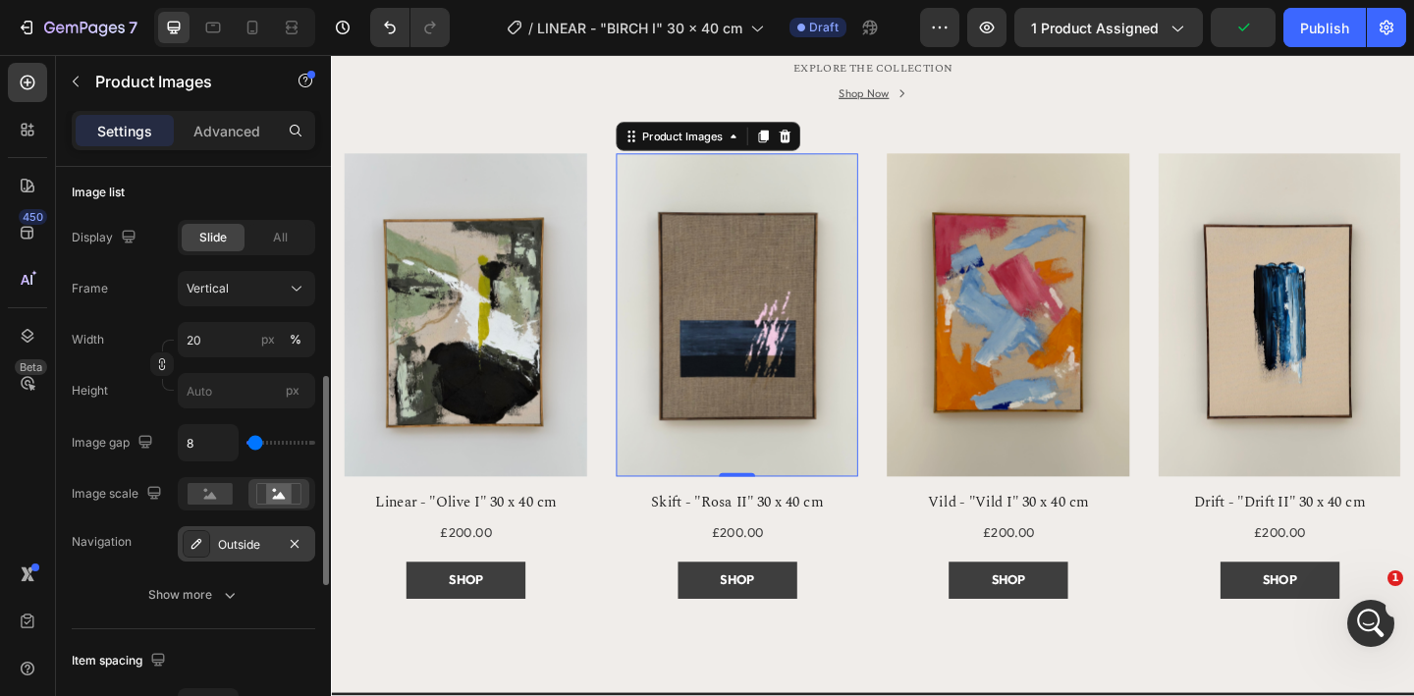
click at [251, 551] on div "Outside" at bounding box center [246, 545] width 57 height 18
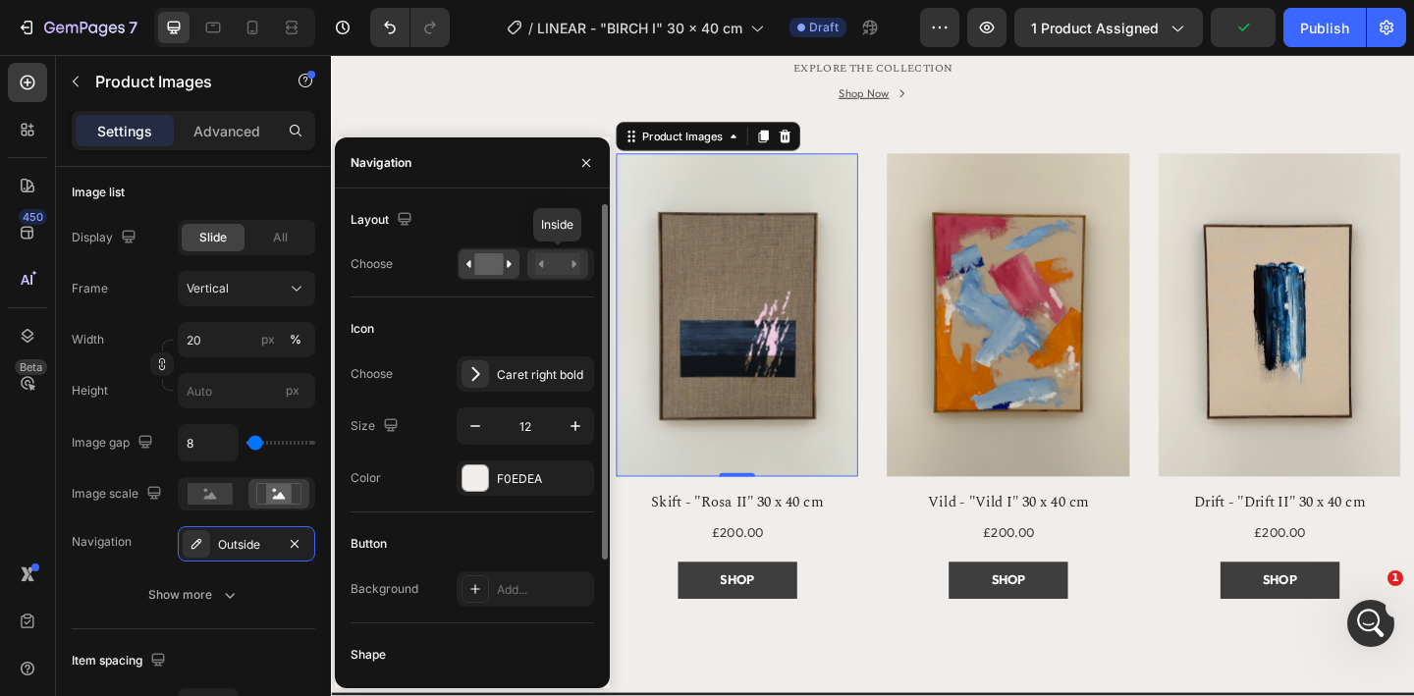
click at [557, 263] on rect at bounding box center [557, 264] width 45 height 22
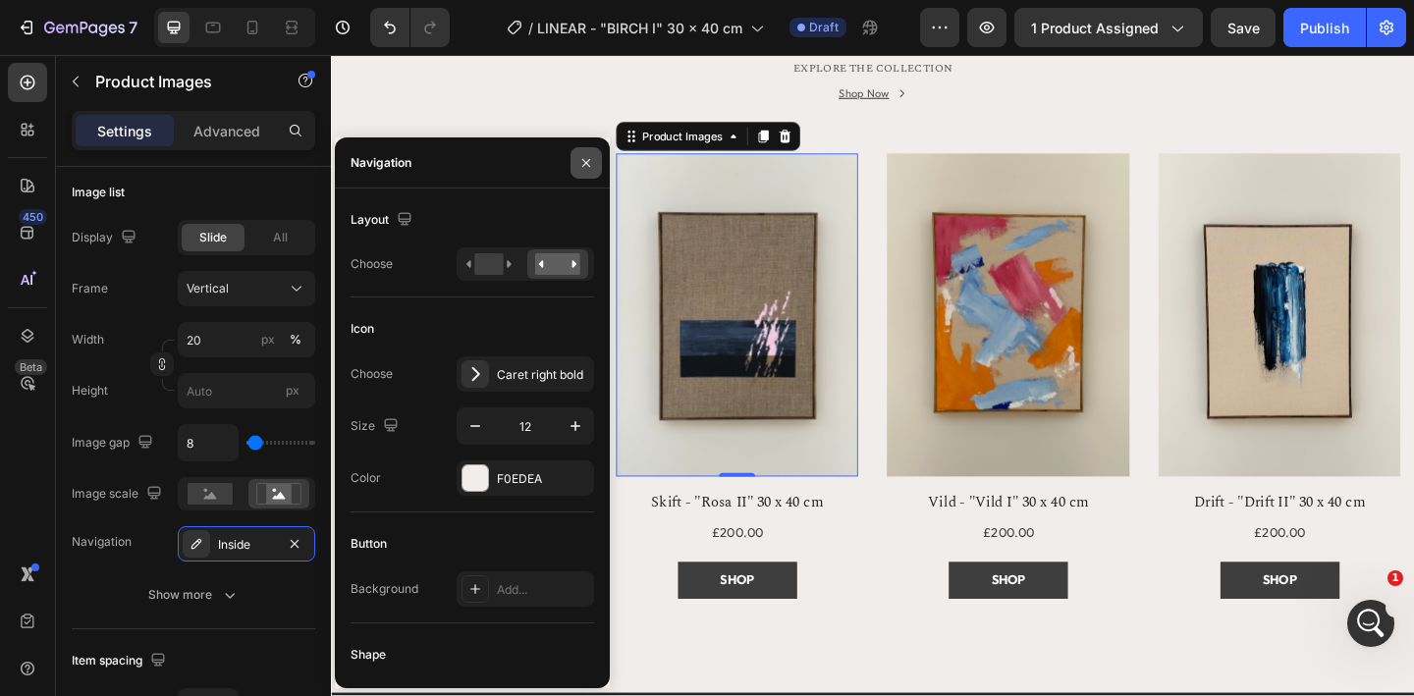
click at [585, 164] on icon "button" at bounding box center [586, 163] width 16 height 16
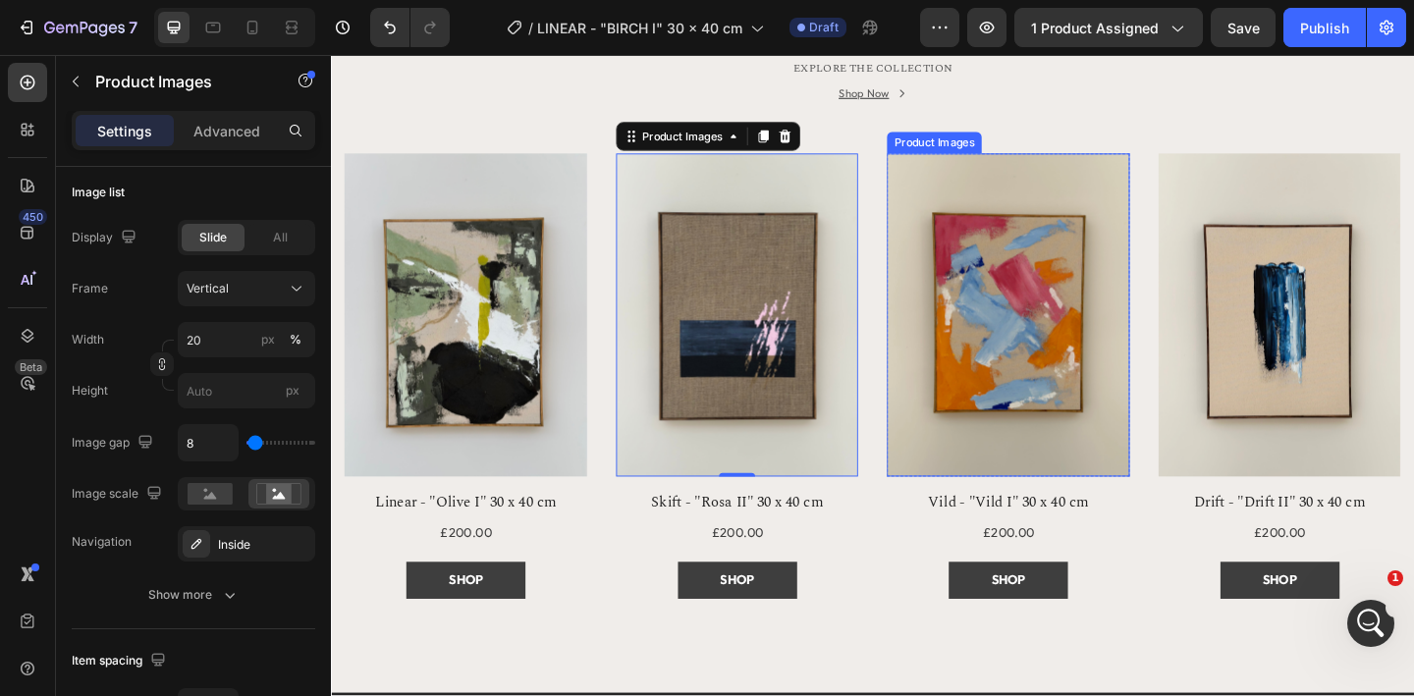
click at [1020, 291] on img at bounding box center [1068, 339] width 264 height 352
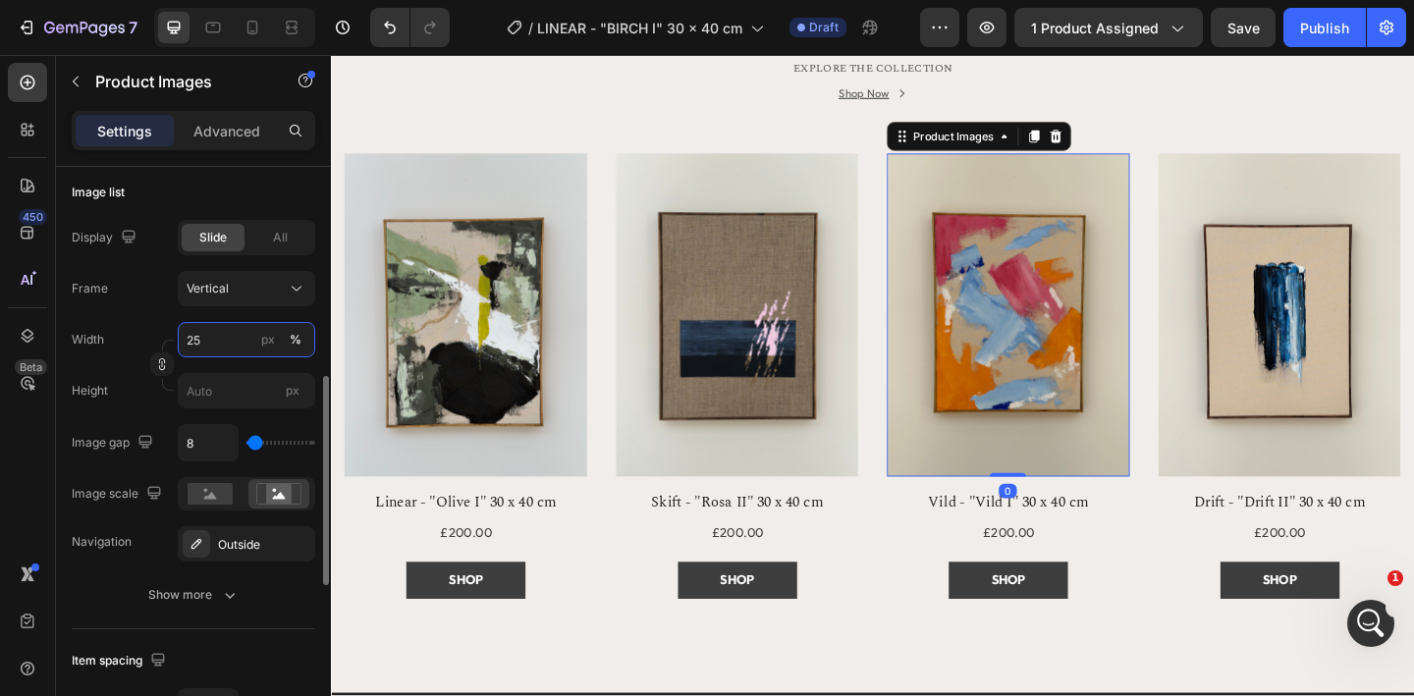
click at [215, 355] on input "25" at bounding box center [246, 339] width 137 height 35
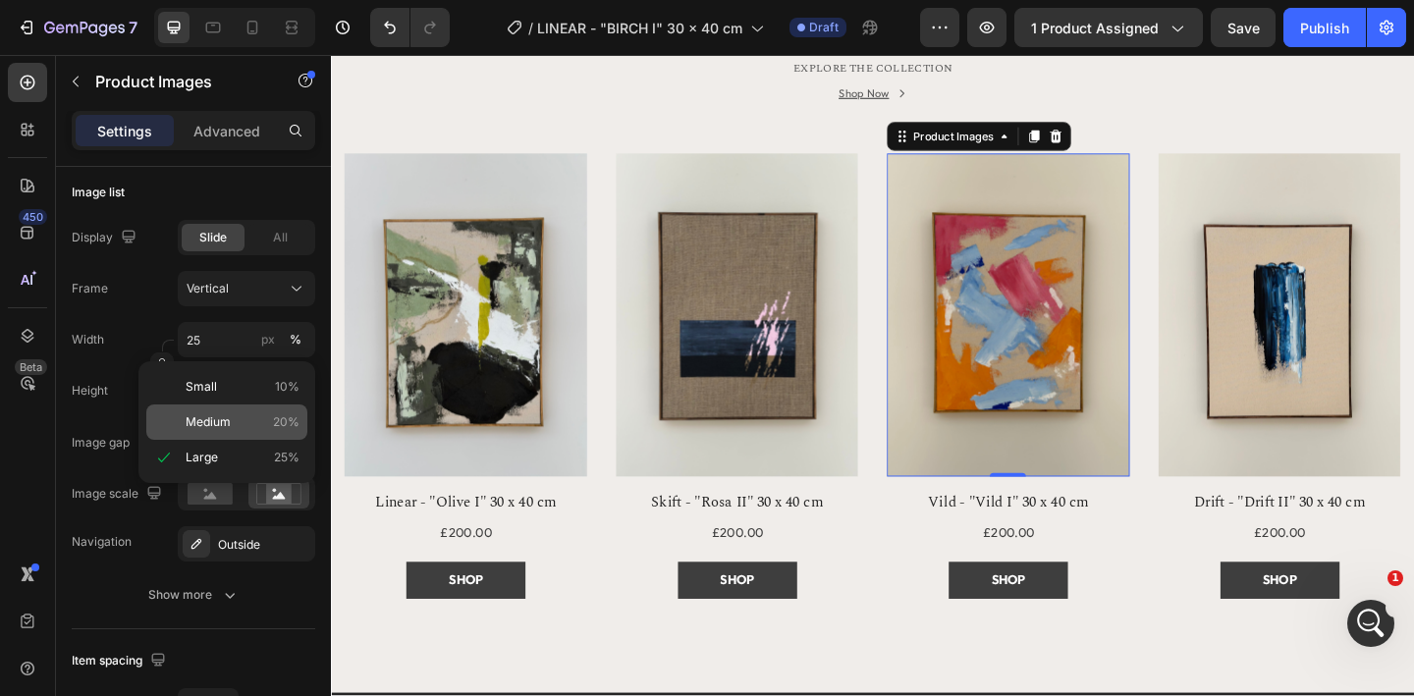
click at [224, 415] on span "Medium" at bounding box center [208, 422] width 45 height 18
type input "20"
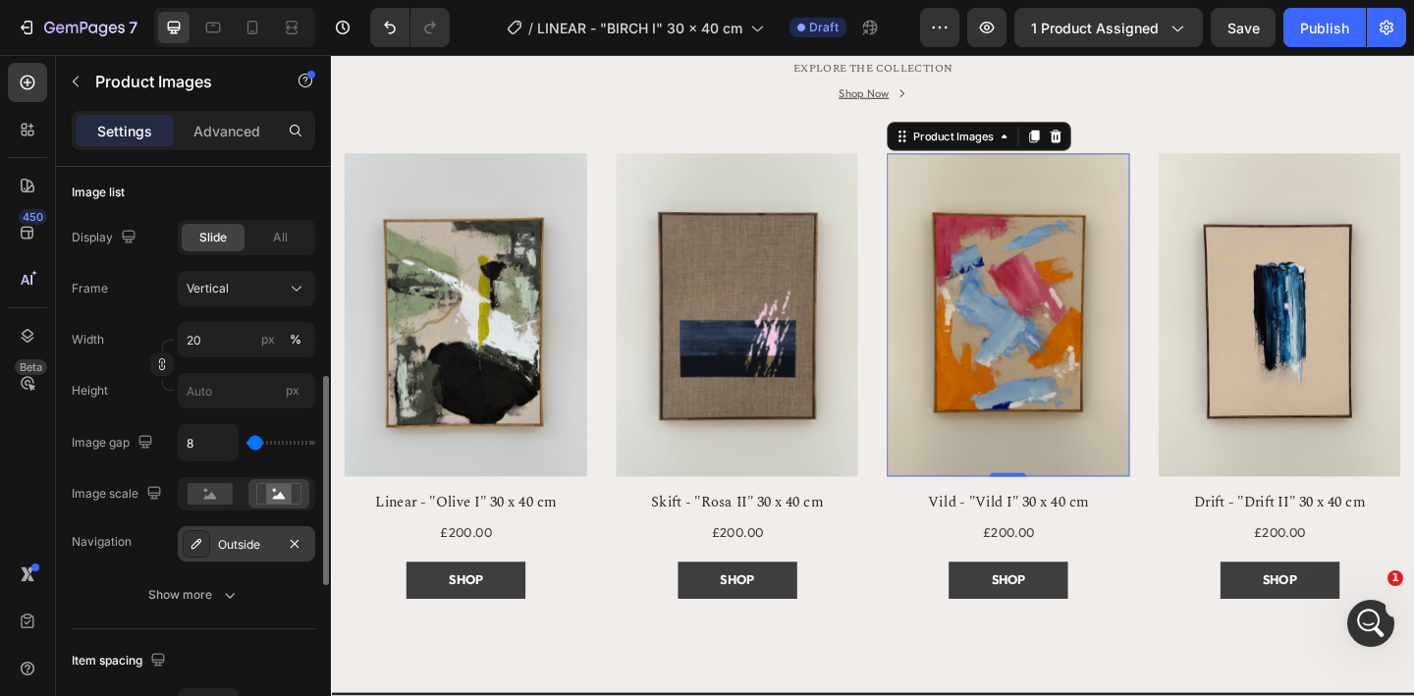
click at [242, 547] on div "Outside" at bounding box center [246, 545] width 57 height 18
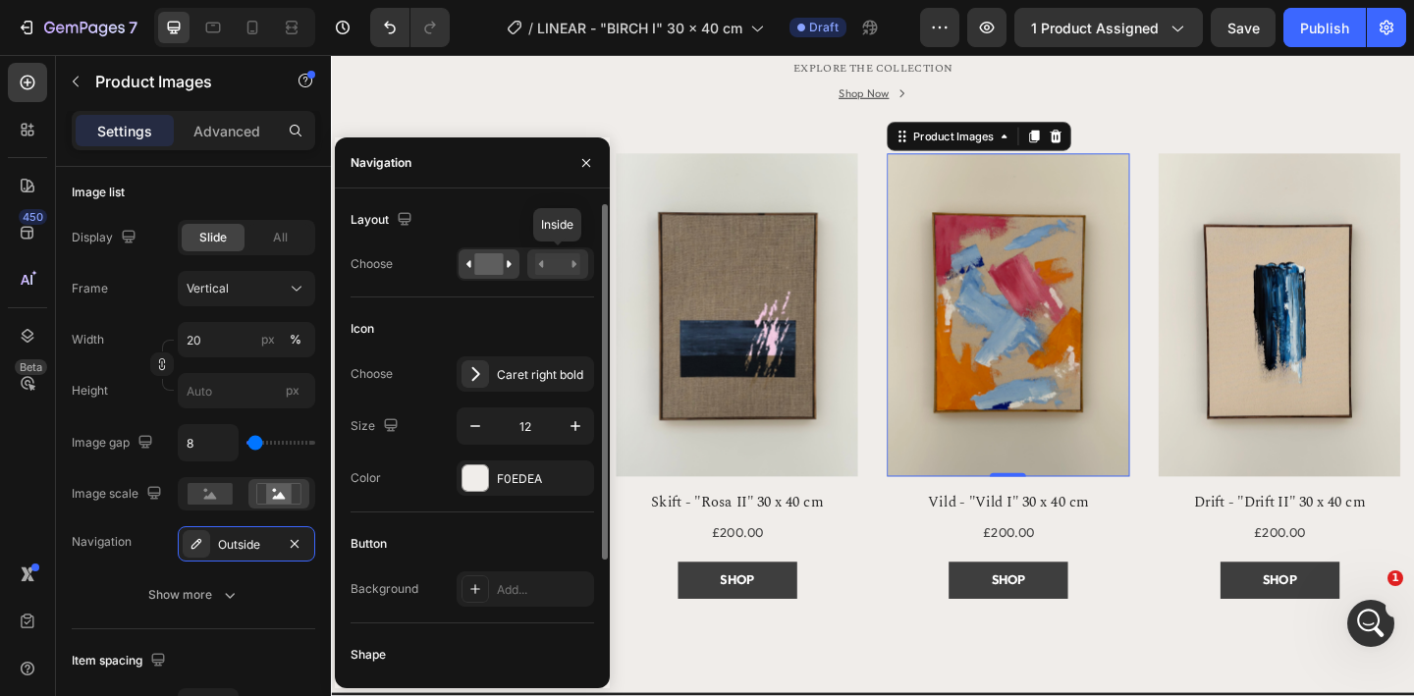
click at [556, 275] on rect at bounding box center [557, 264] width 45 height 22
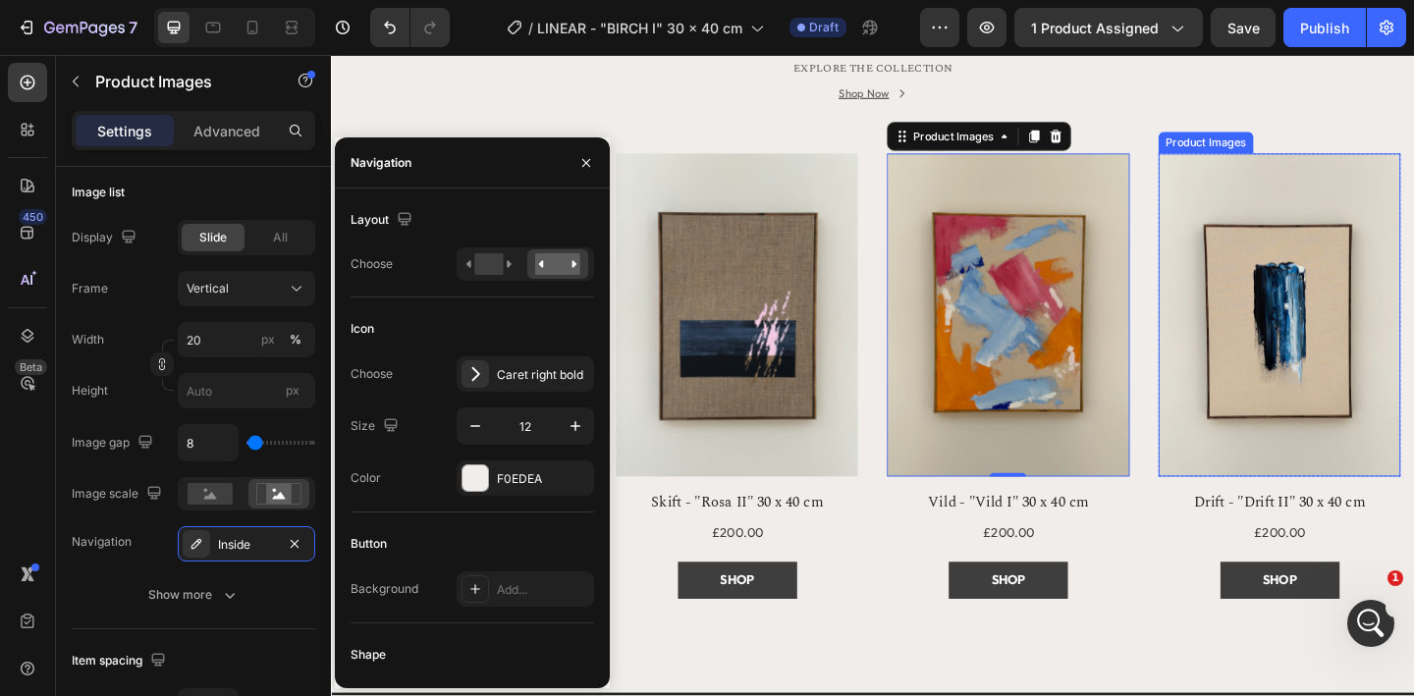
click at [1283, 280] on img at bounding box center [1363, 339] width 264 height 352
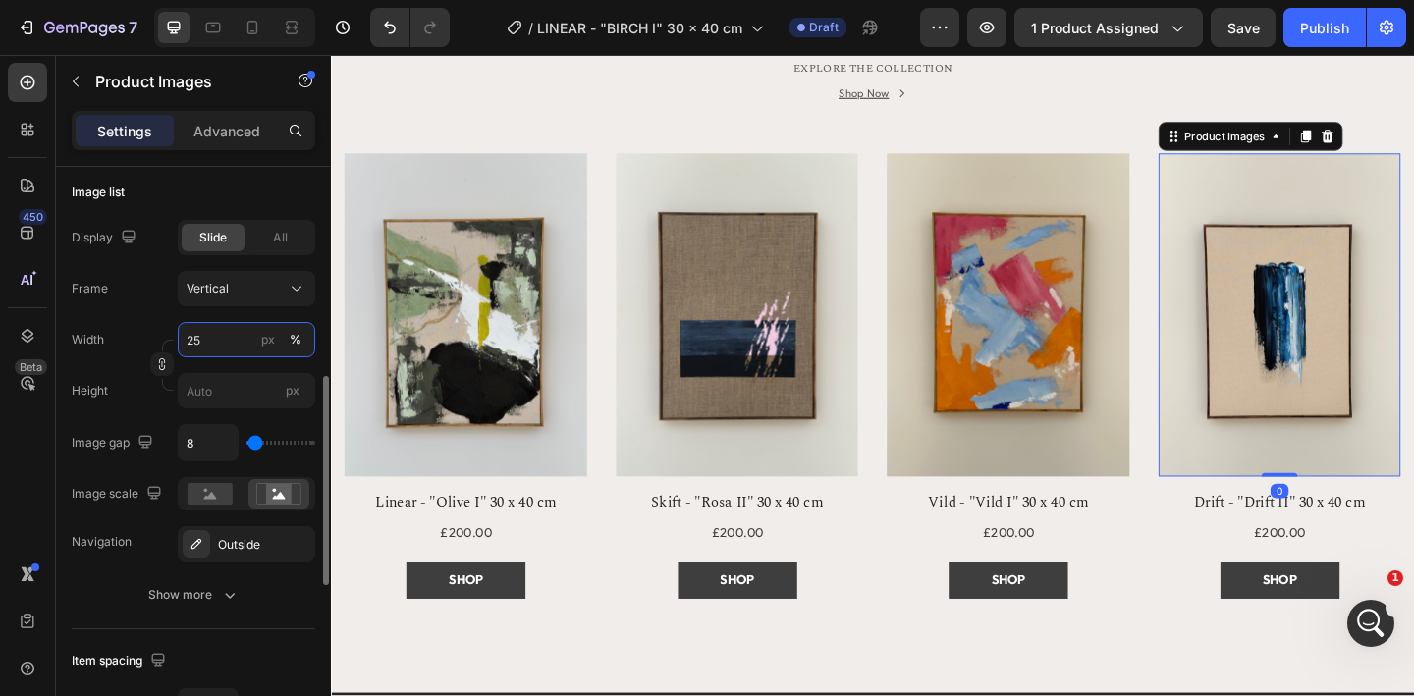
click at [221, 344] on input "25" at bounding box center [246, 339] width 137 height 35
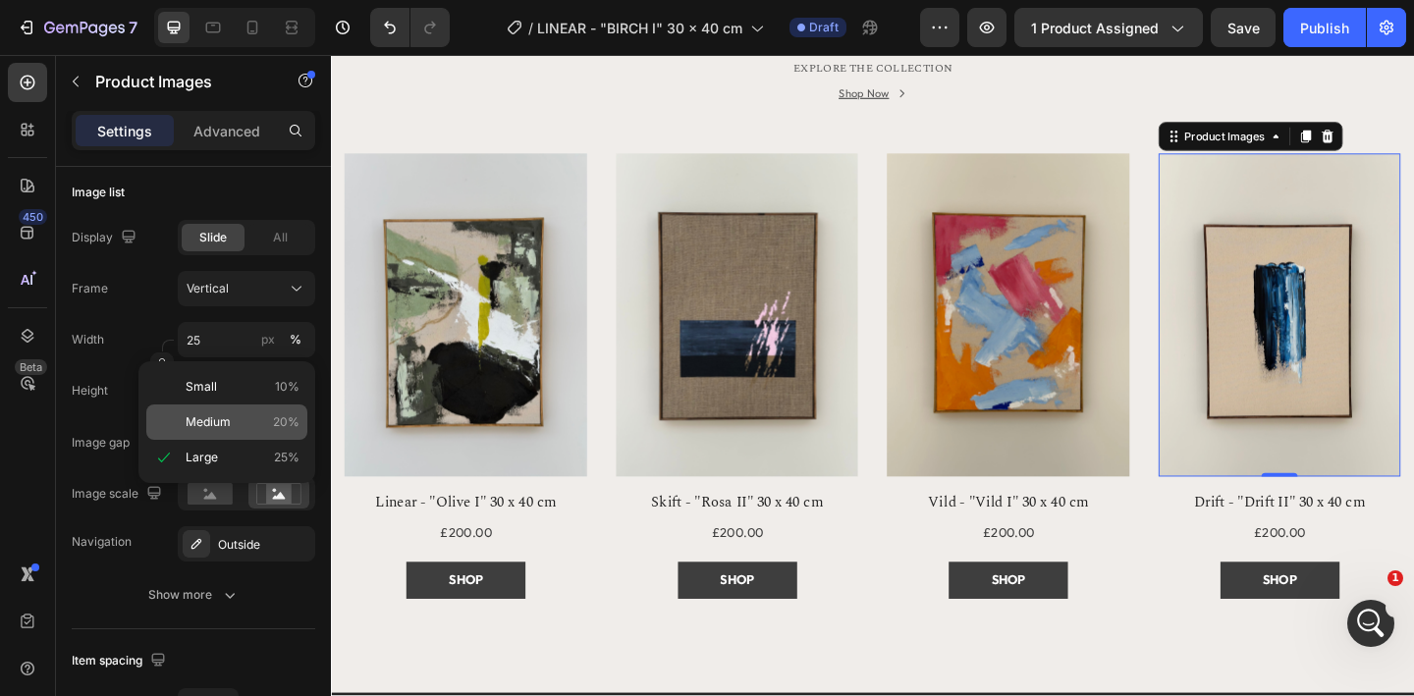
click at [260, 428] on p "Medium 20%" at bounding box center [243, 422] width 114 height 18
type input "20"
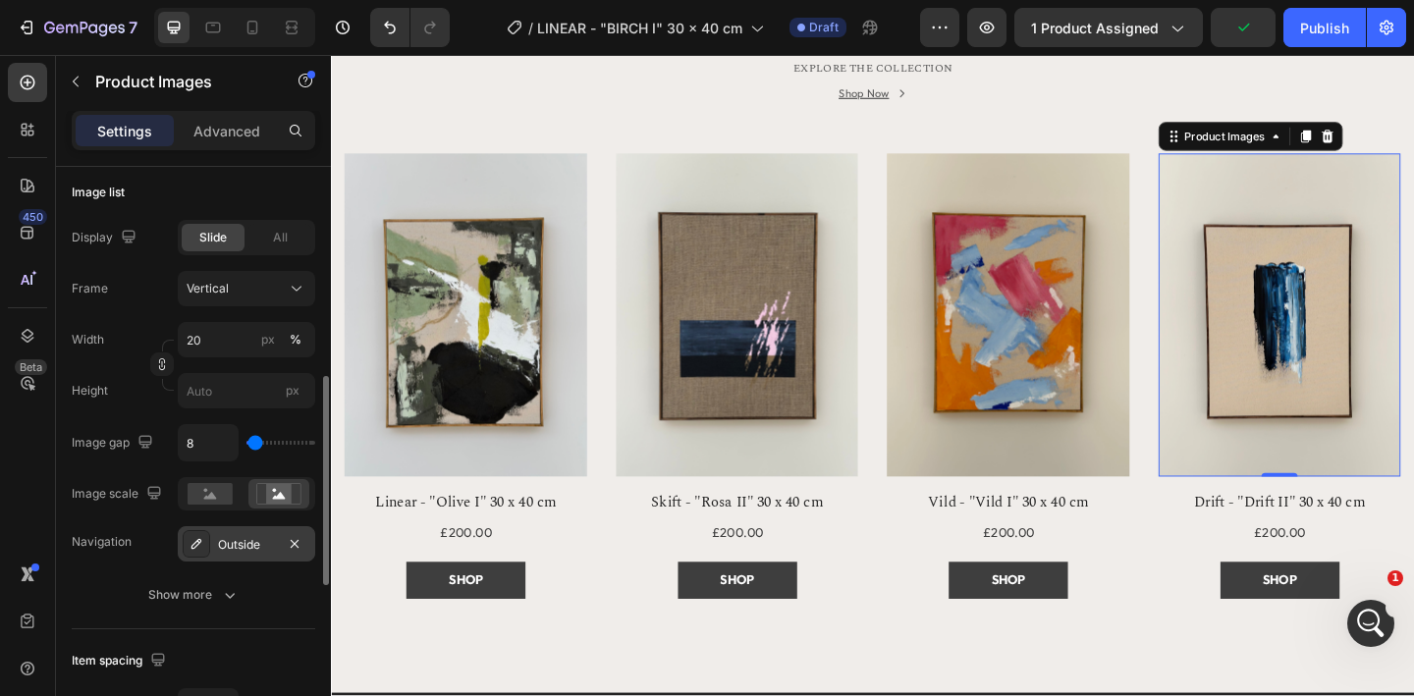
click at [254, 545] on div "Outside" at bounding box center [246, 545] width 57 height 18
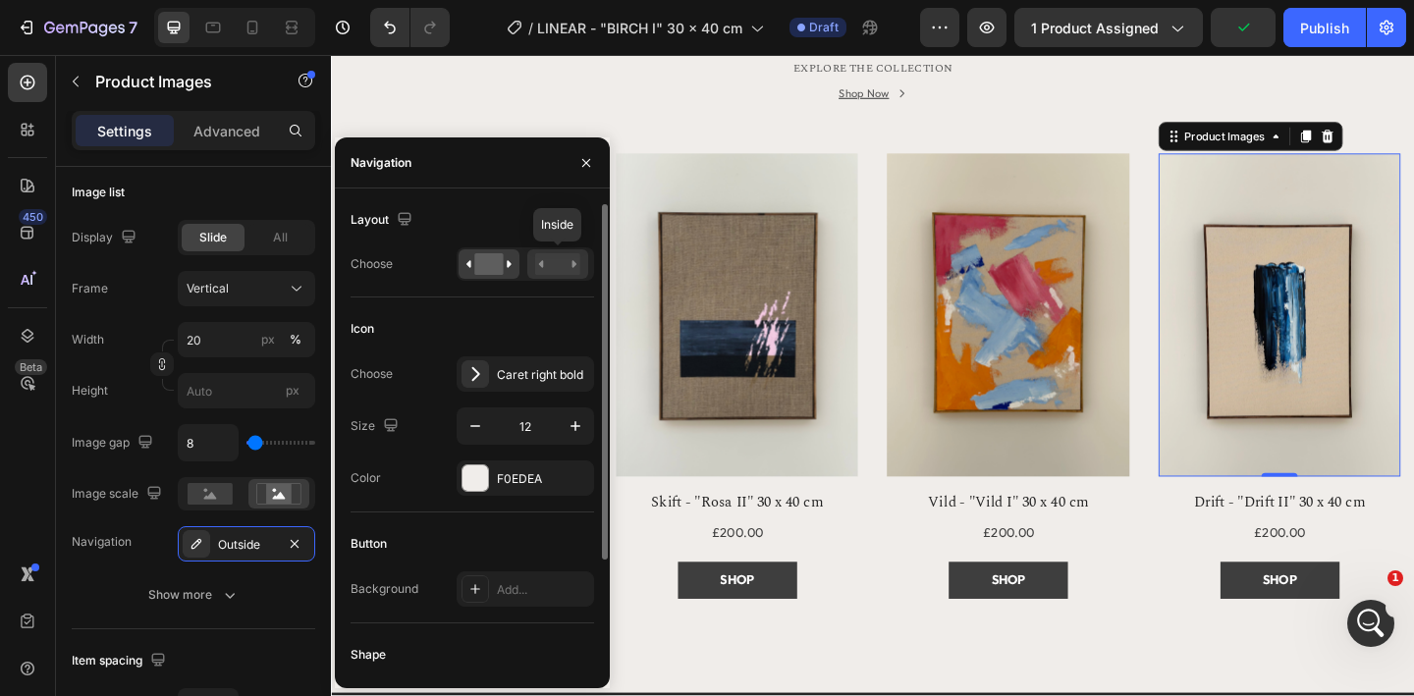
click at [549, 262] on rect at bounding box center [557, 264] width 45 height 22
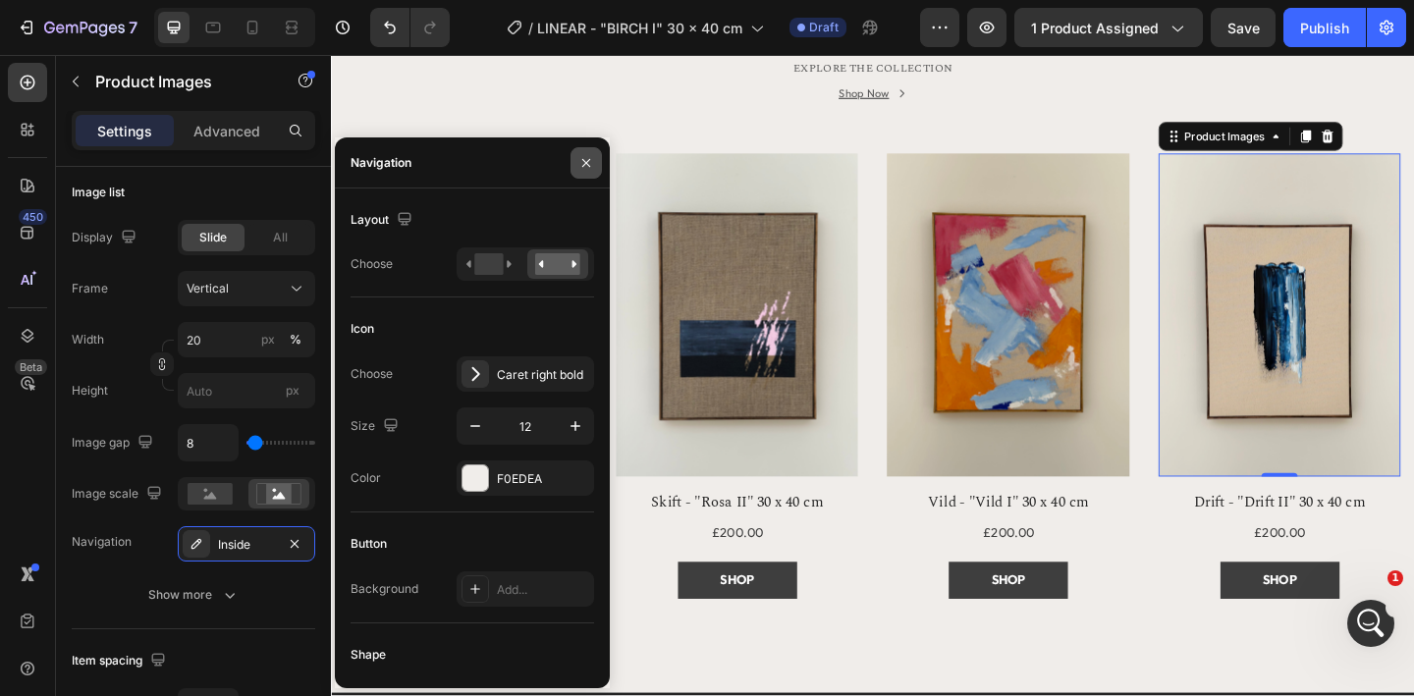
click at [586, 162] on icon "button" at bounding box center [586, 162] width 8 height 8
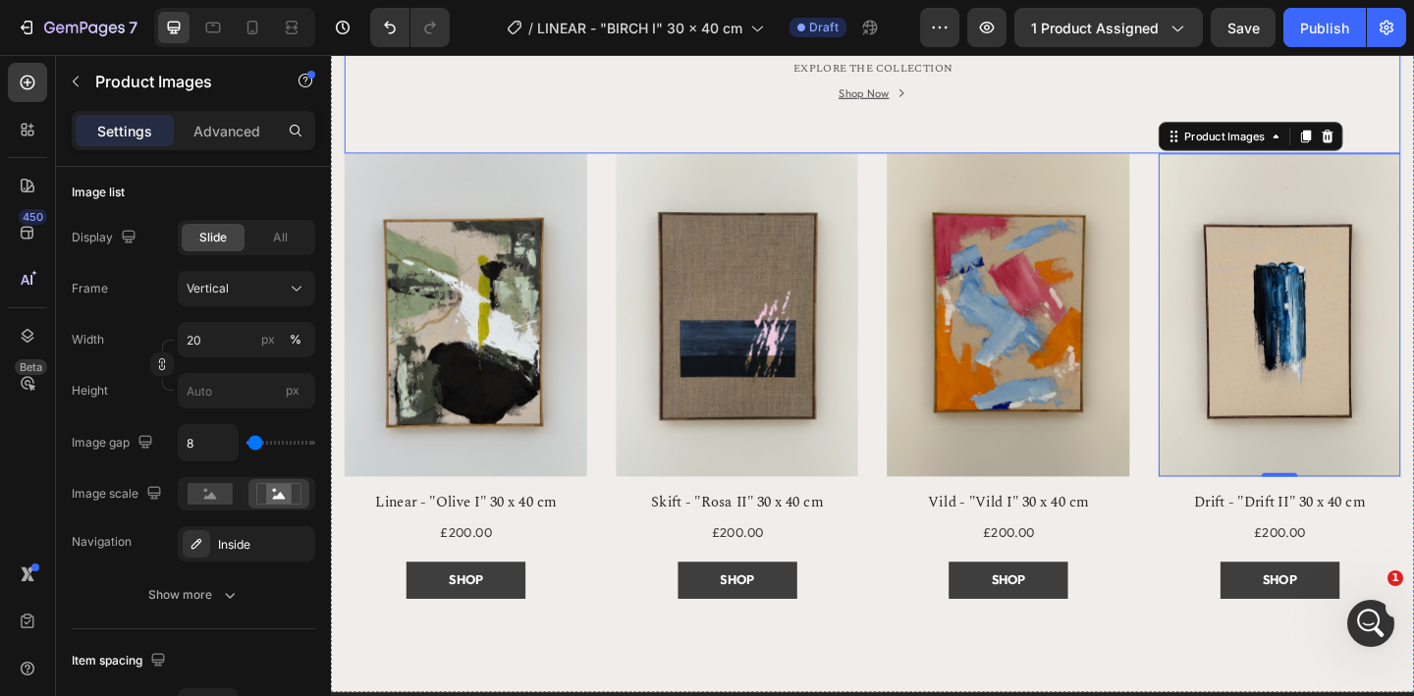
click at [684, 142] on div "MORE FROM OUR GALLERY Heading One-of-a-kind originals, each created in Plan’s s…" at bounding box center [920, 63] width 1149 height 200
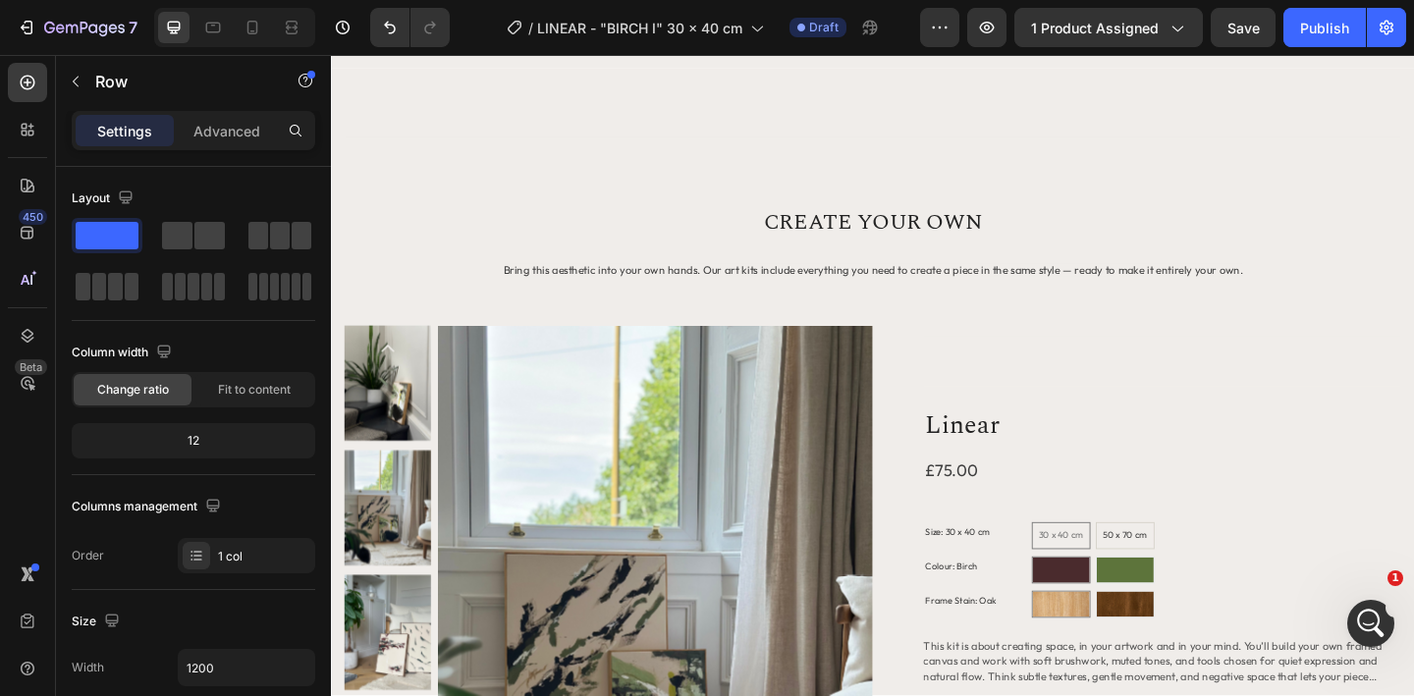
scroll to position [854, 0]
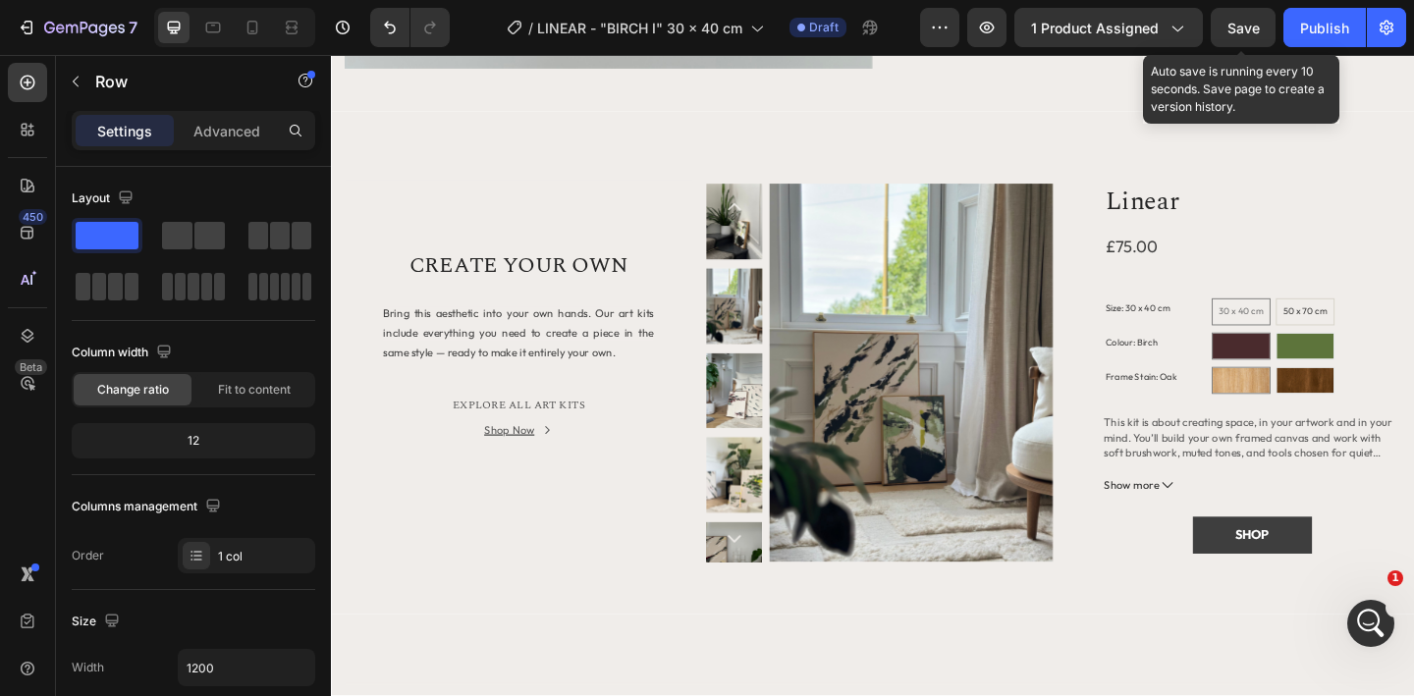
click at [1245, 29] on span "Save" at bounding box center [1244, 28] width 32 height 17
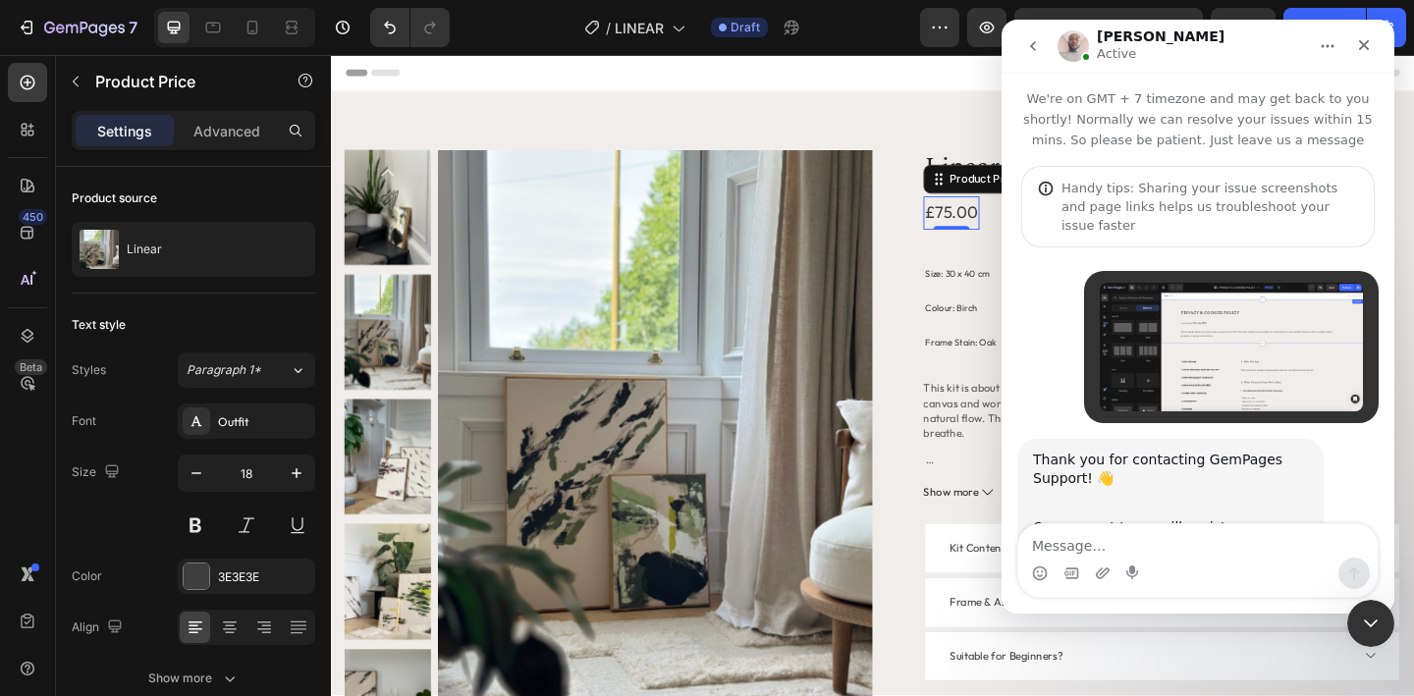
scroll to position [4439, 0]
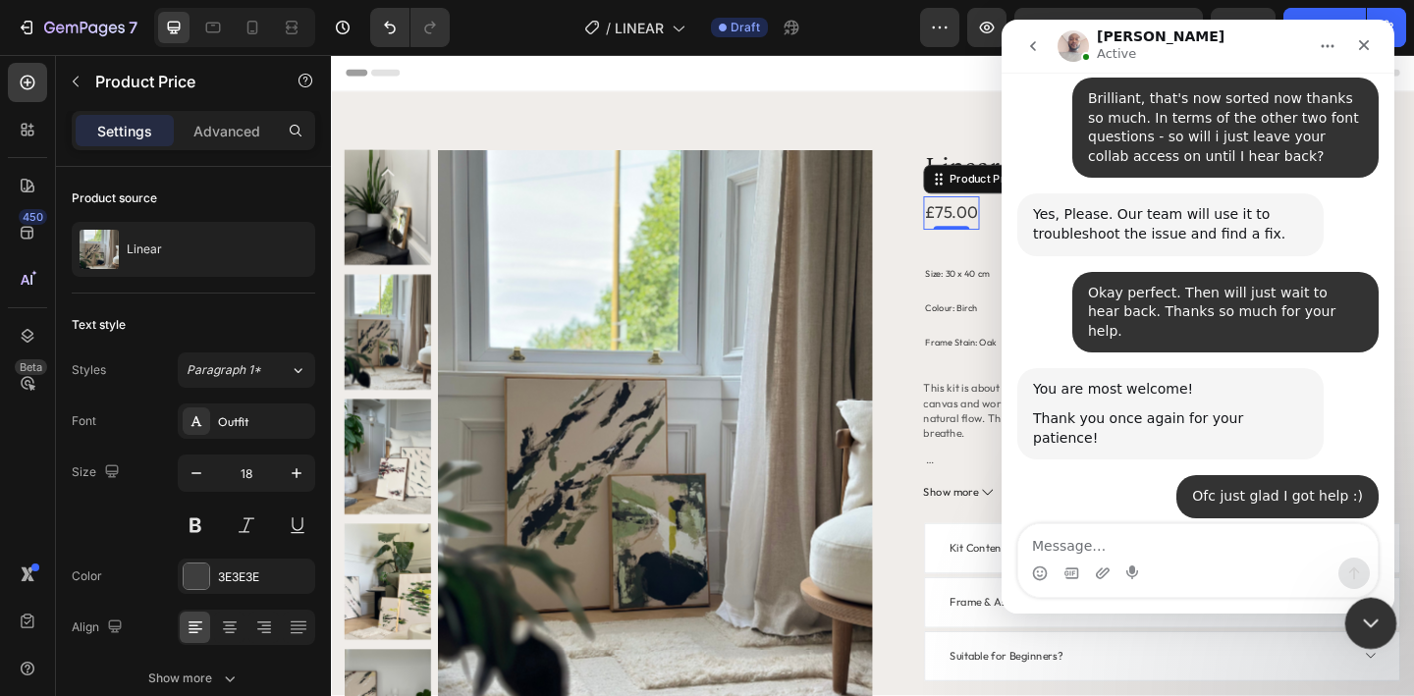
click at [1371, 623] on icon "Close Intercom Messenger" at bounding box center [1368, 621] width 24 height 24
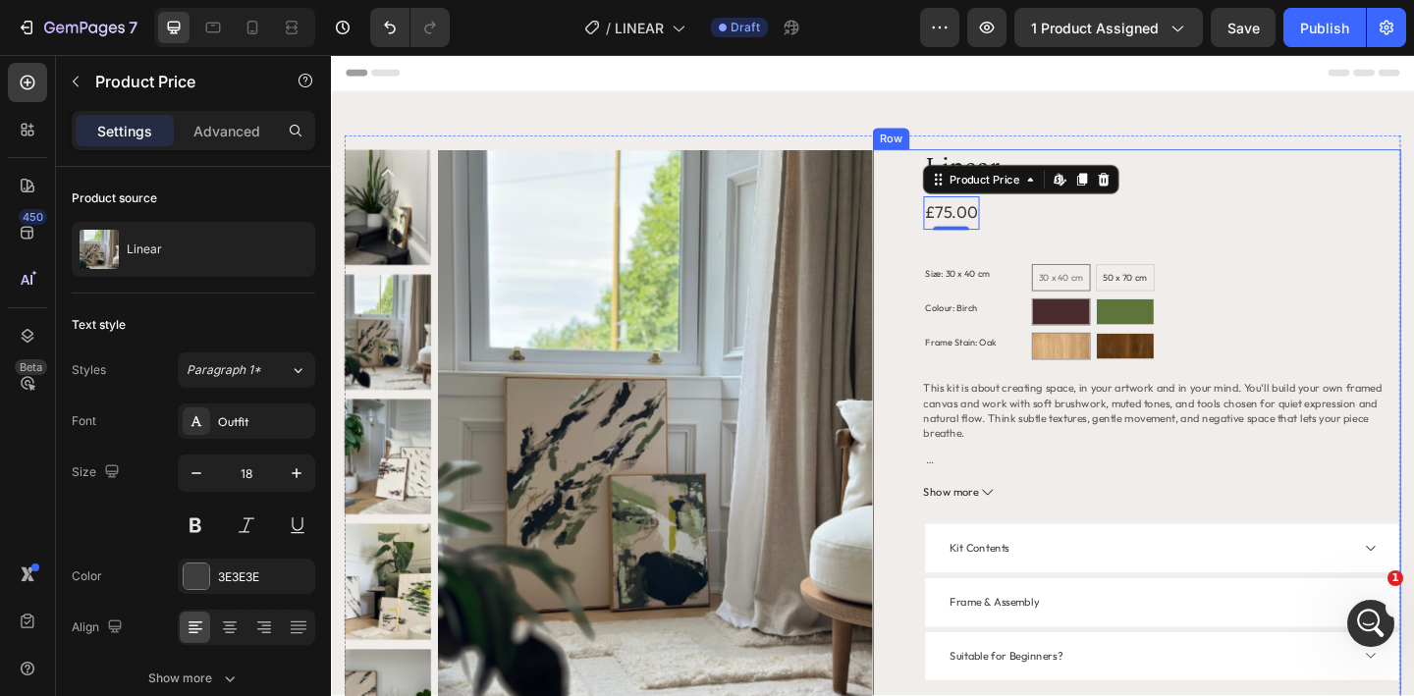
click at [1380, 404] on div "Linear Product Title £75.00 Product Price Edit content in Shopify 0 Product Pri…" at bounding box center [1234, 540] width 519 height 764
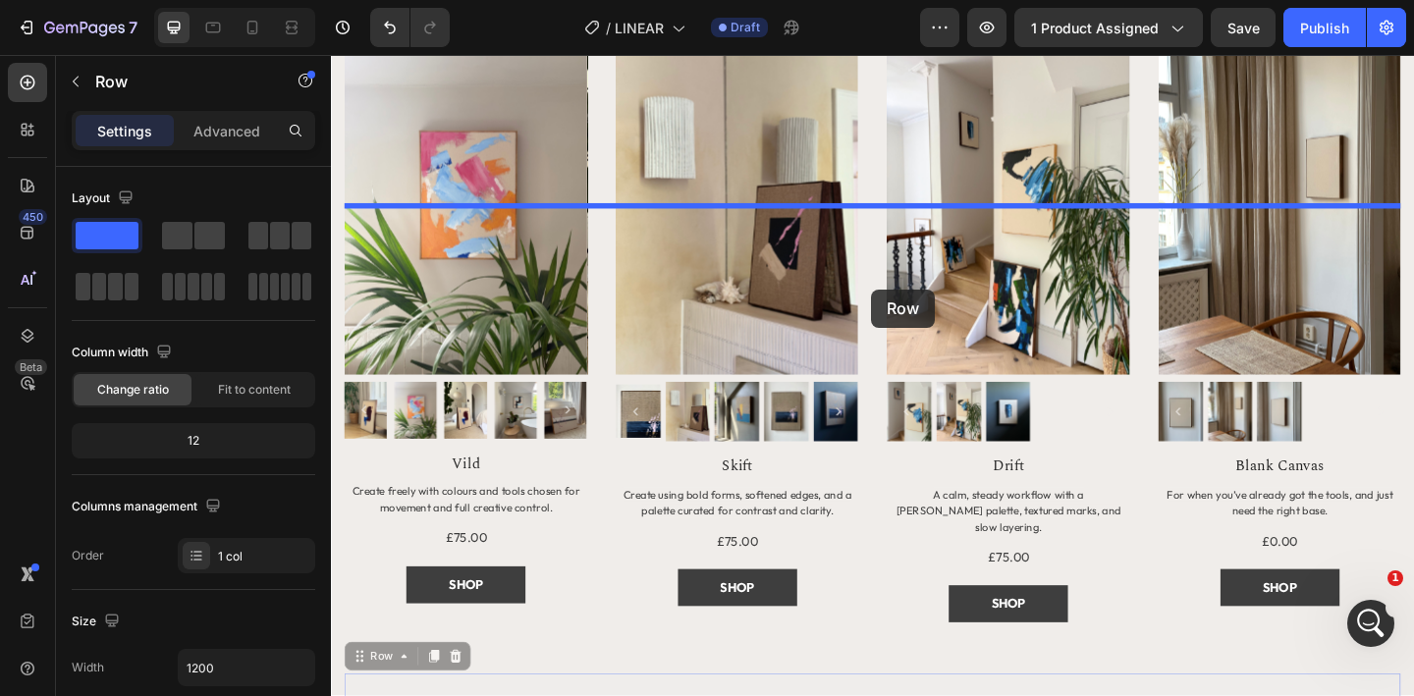
scroll to position [1350, 0]
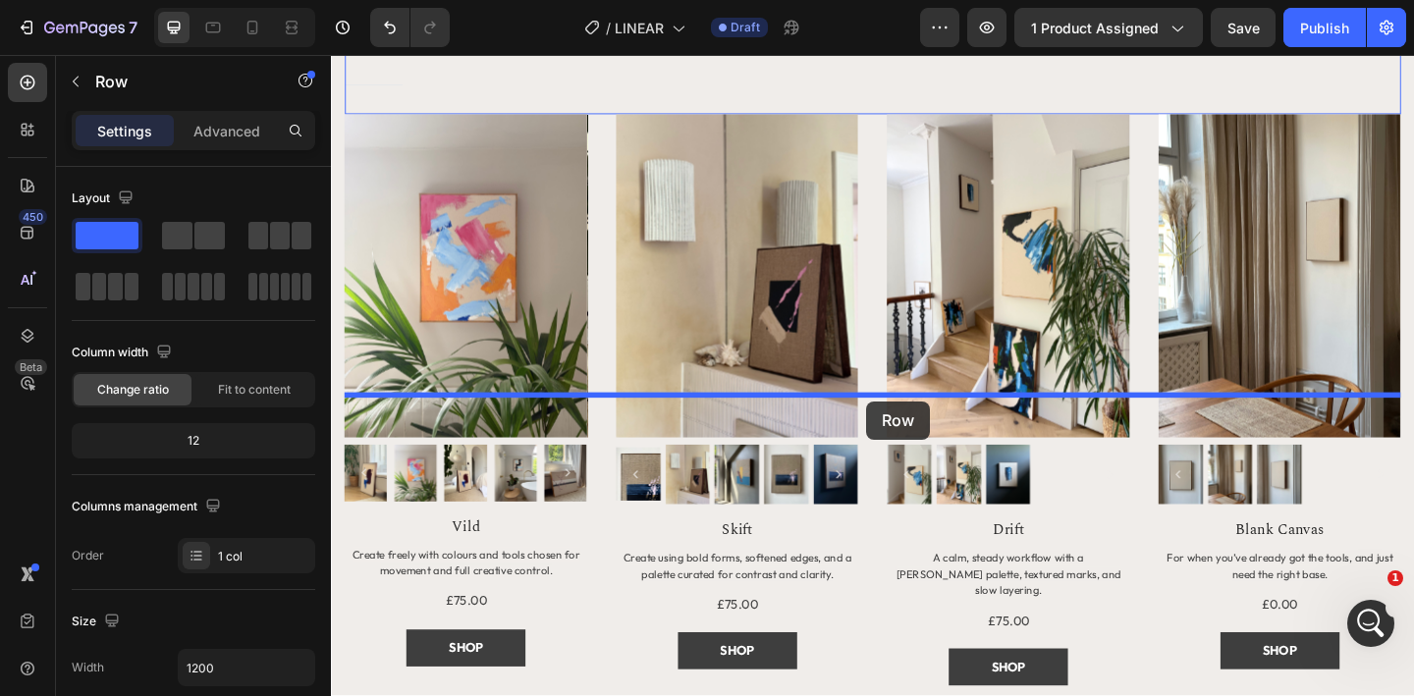
drag, startPoint x: 996, startPoint y: 649, endPoint x: 913, endPoint y: 432, distance: 232.2
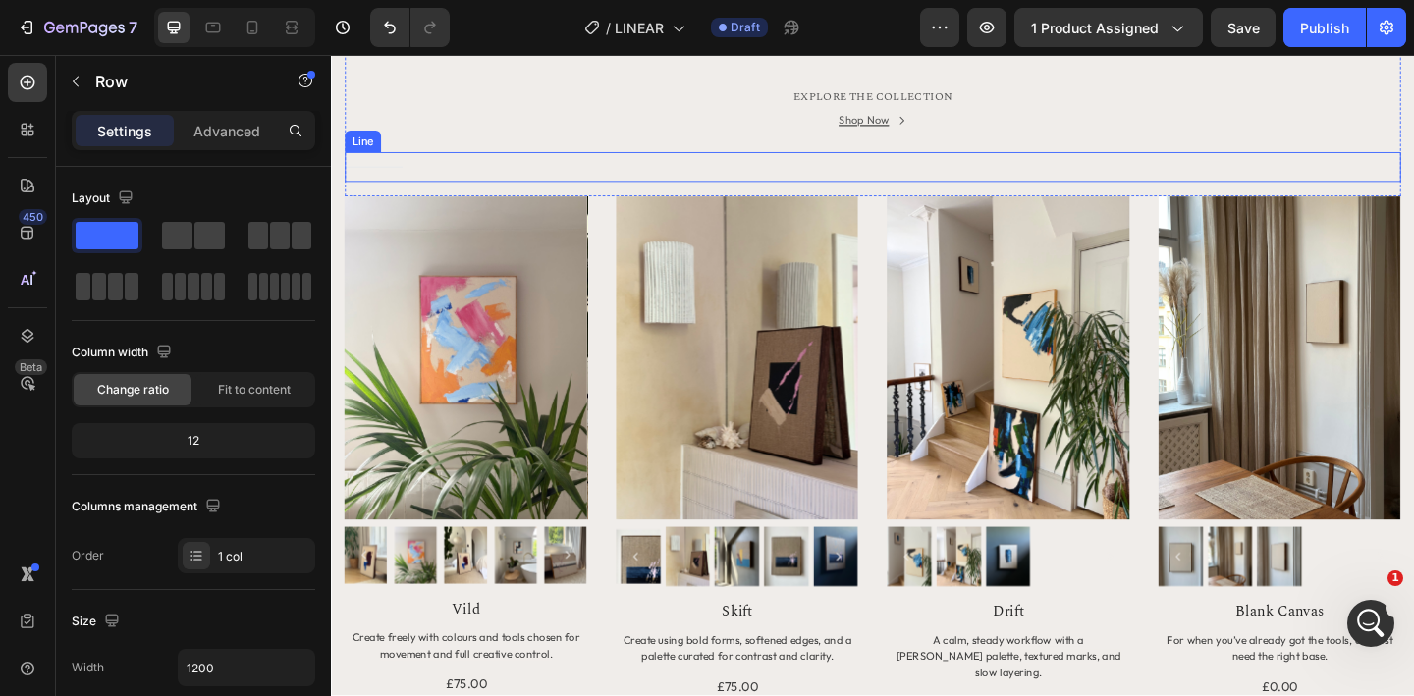
click at [914, 193] on div "Title Line" at bounding box center [920, 177] width 1149 height 32
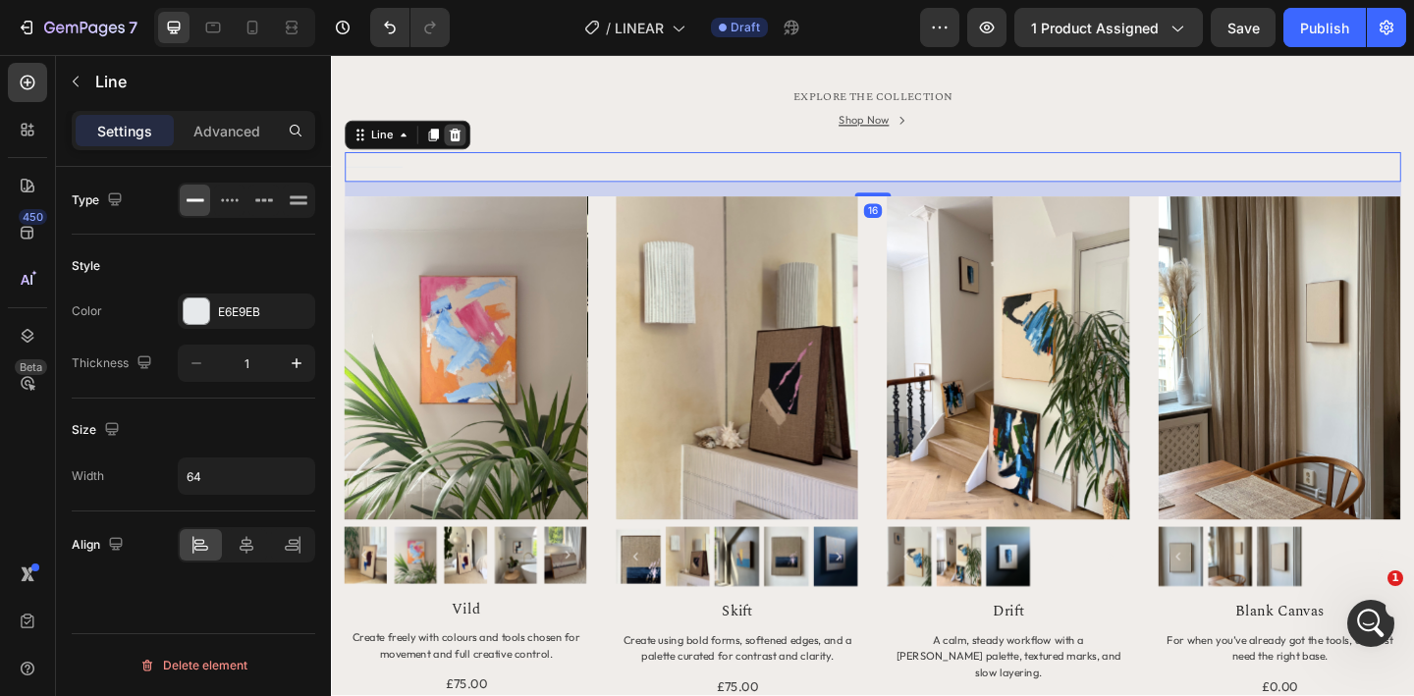
click at [465, 149] on icon at bounding box center [466, 143] width 13 height 14
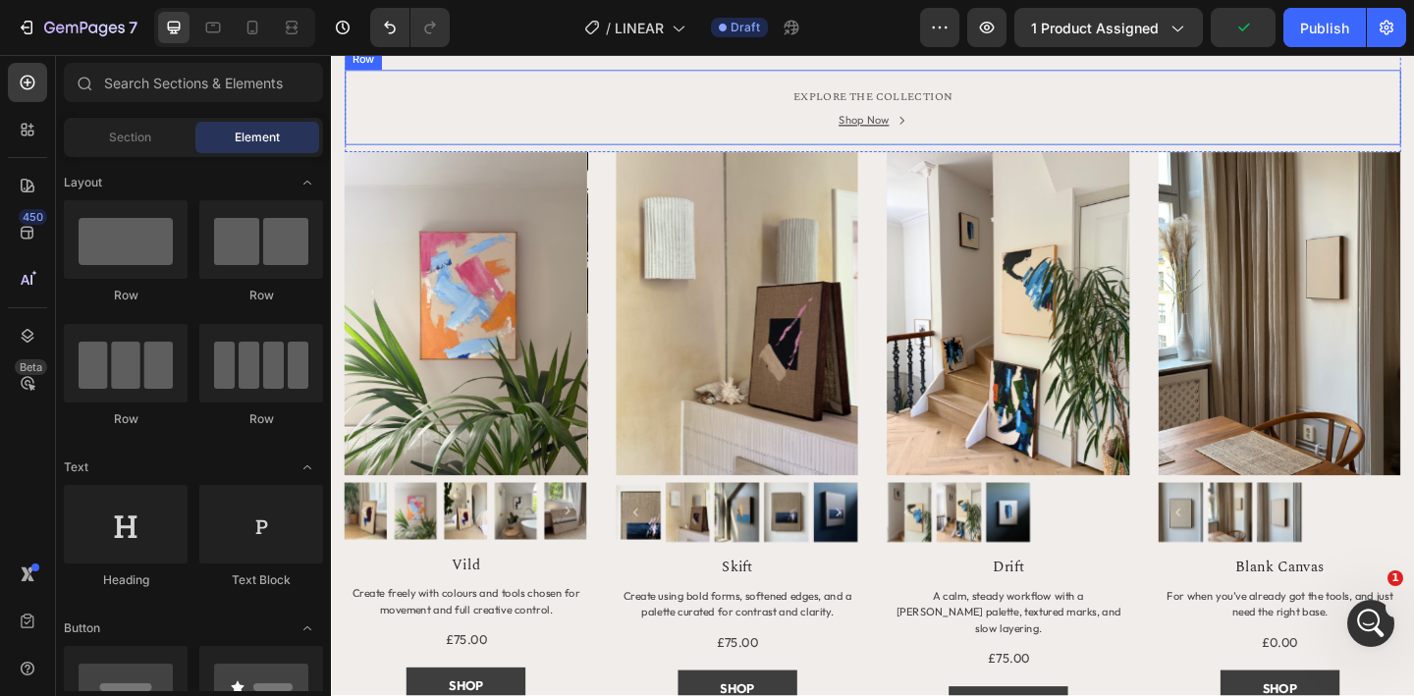
click at [914, 153] on div "EXPLORE THE COLLECTION Text block Shop Now Button Row" at bounding box center [920, 113] width 1149 height 82
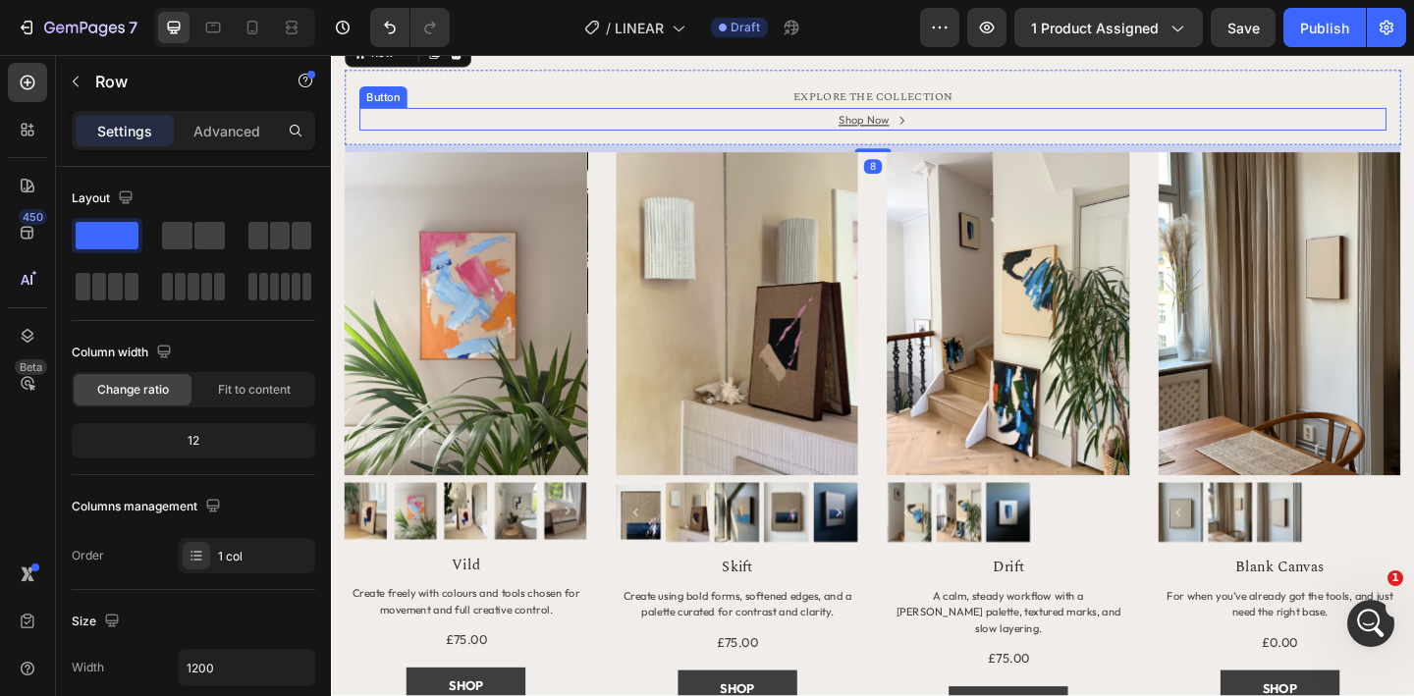
click at [991, 137] on div "Shop Now Button" at bounding box center [920, 125] width 1118 height 25
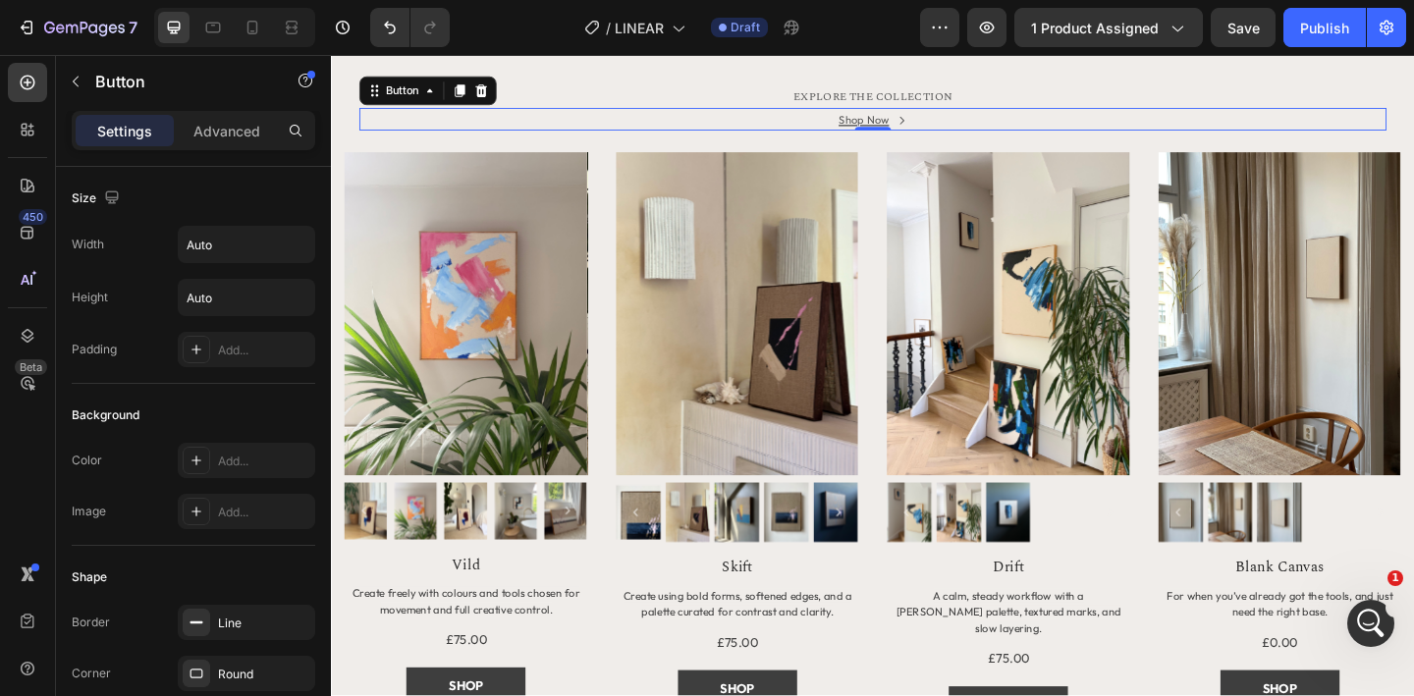
click at [926, 161] on div "0" at bounding box center [920, 153] width 20 height 16
click at [921, 161] on div "0" at bounding box center [920, 153] width 20 height 16
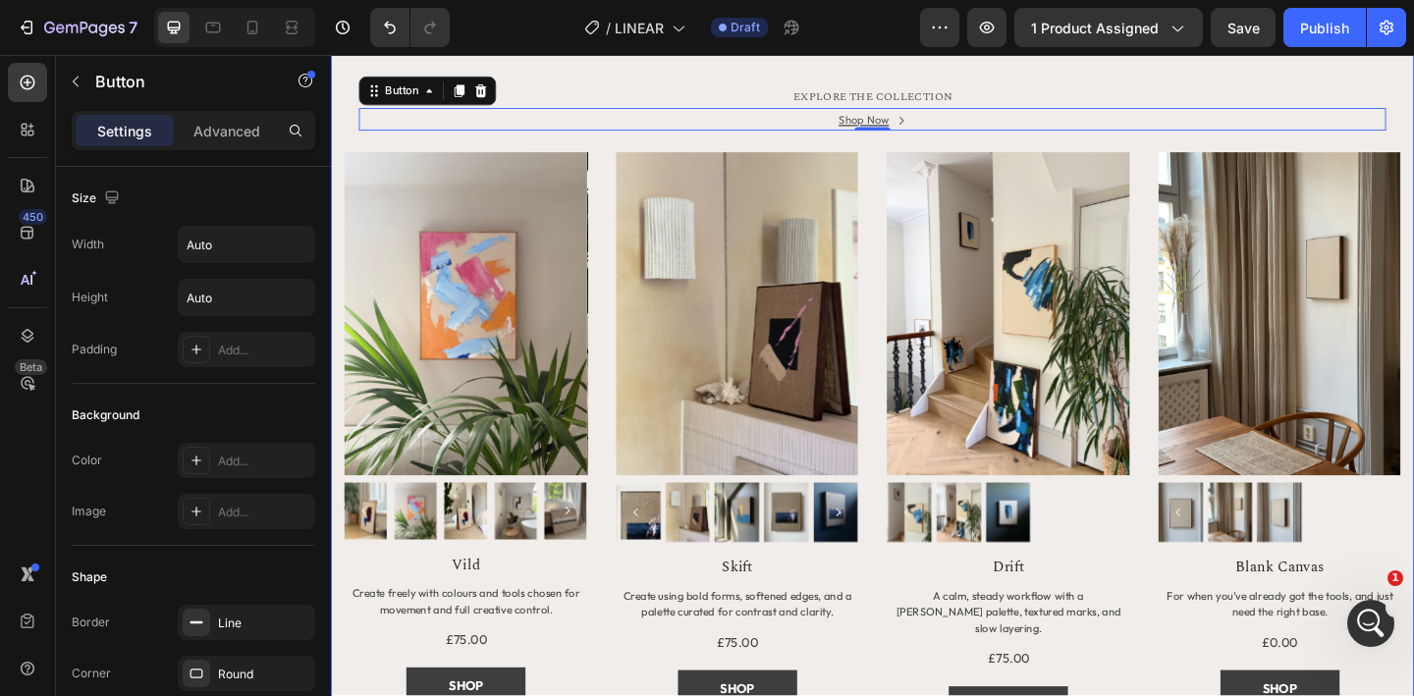
click at [1140, 344] on div "MORE TO EXPLORE Heading EXPLORE THE COLLECTION Text block Shop Now Button 0 Row…" at bounding box center [920, 425] width 1178 height 919
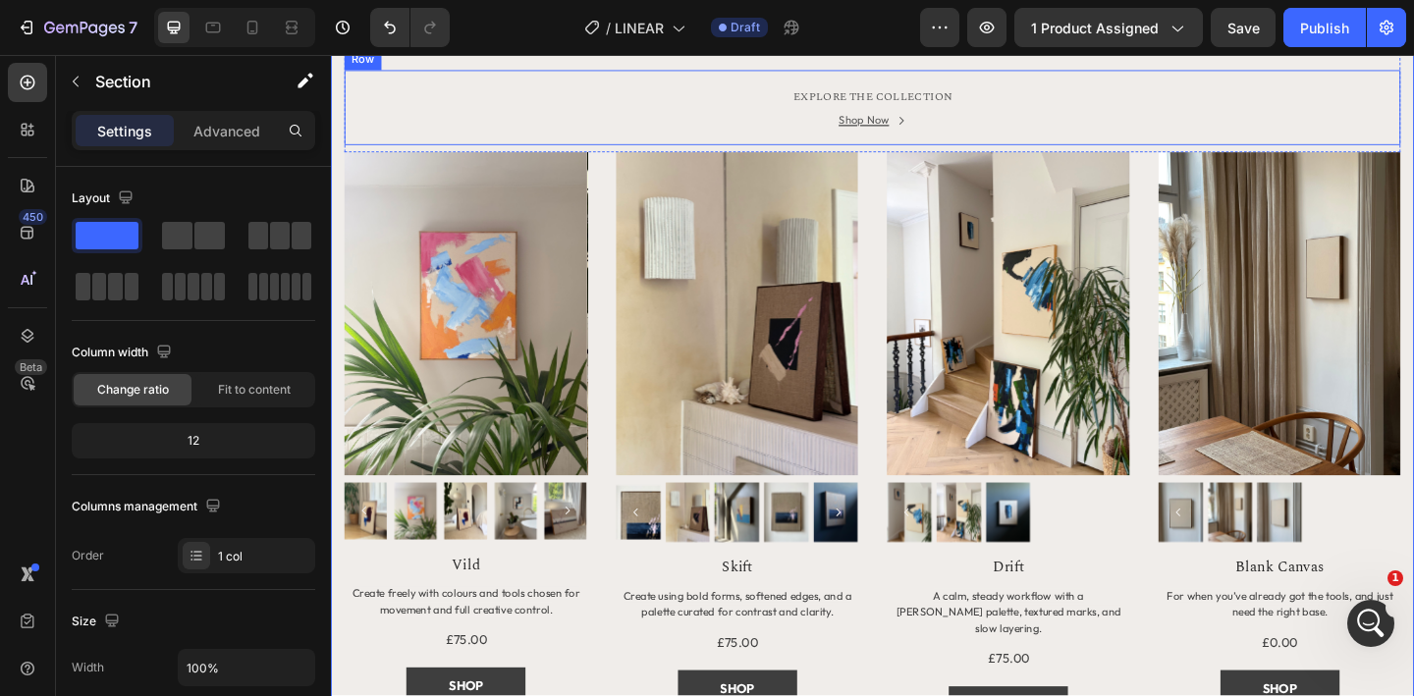
click at [1010, 153] on div "EXPLORE THE COLLECTION Text block Shop Now Button Row" at bounding box center [920, 113] width 1149 height 82
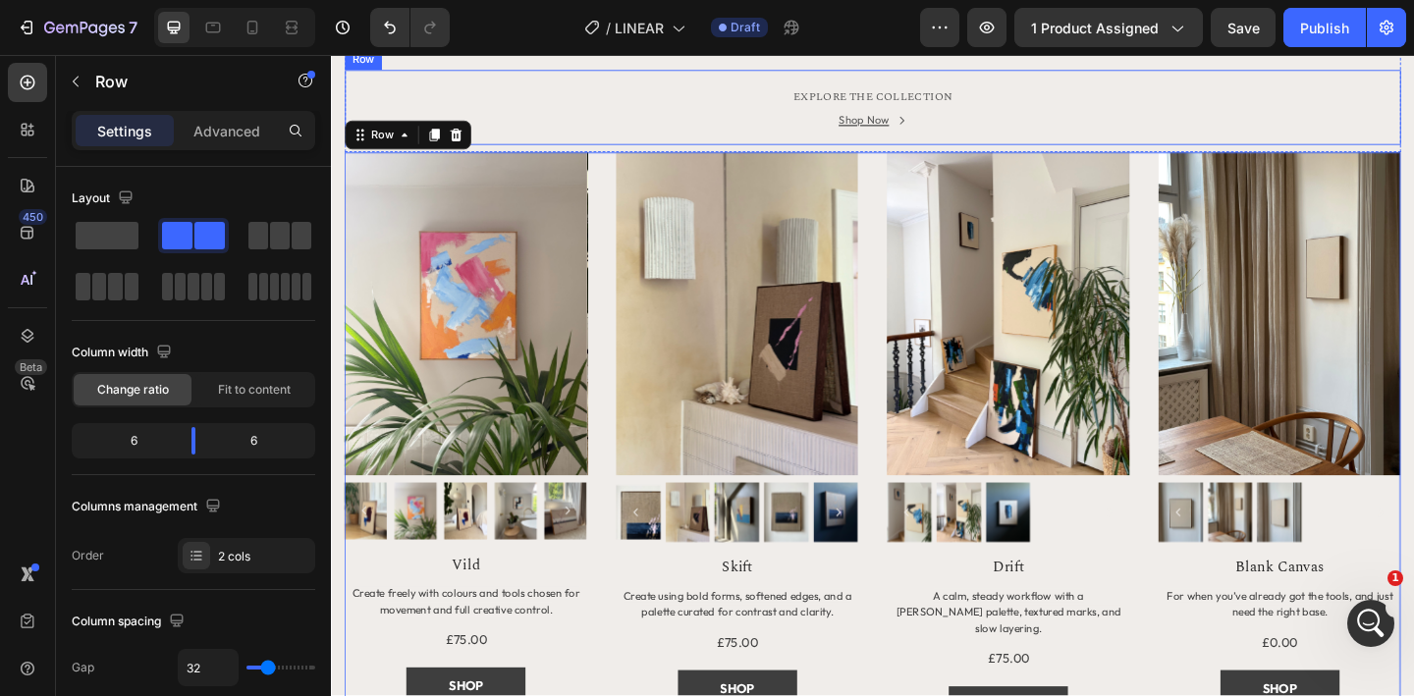
click at [1035, 153] on div "EXPLORE THE COLLECTION Text block Shop Now Button Row" at bounding box center [920, 113] width 1149 height 82
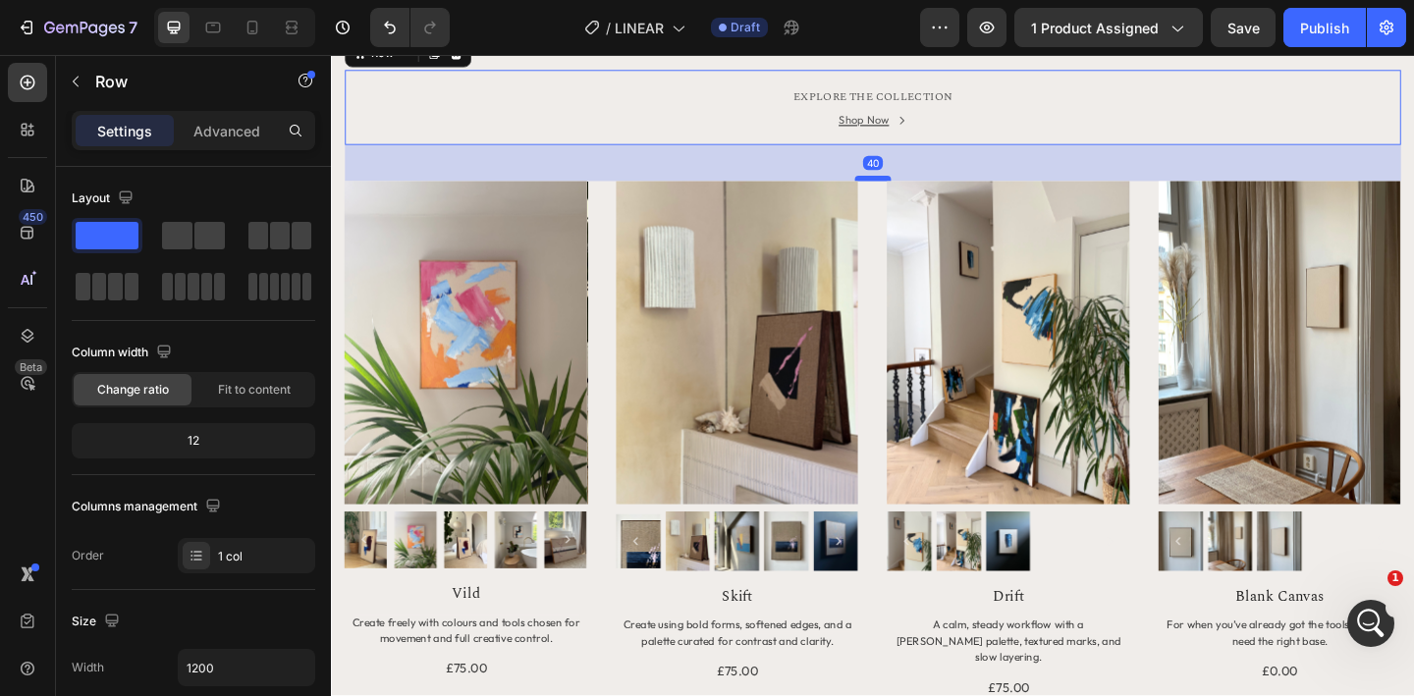
drag, startPoint x: 923, startPoint y: 514, endPoint x: 922, endPoint y: 545, distance: 31.4
click at [922, 192] on div at bounding box center [920, 190] width 39 height 6
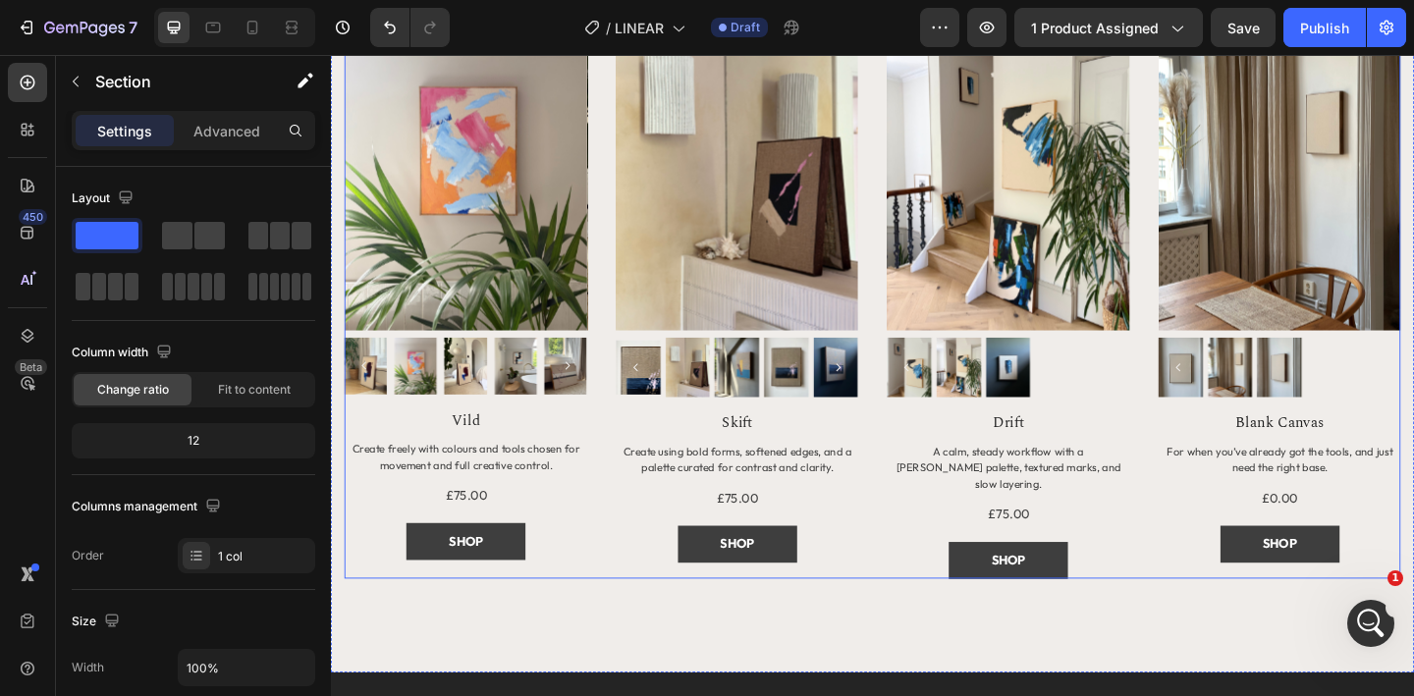
scroll to position [1536, 0]
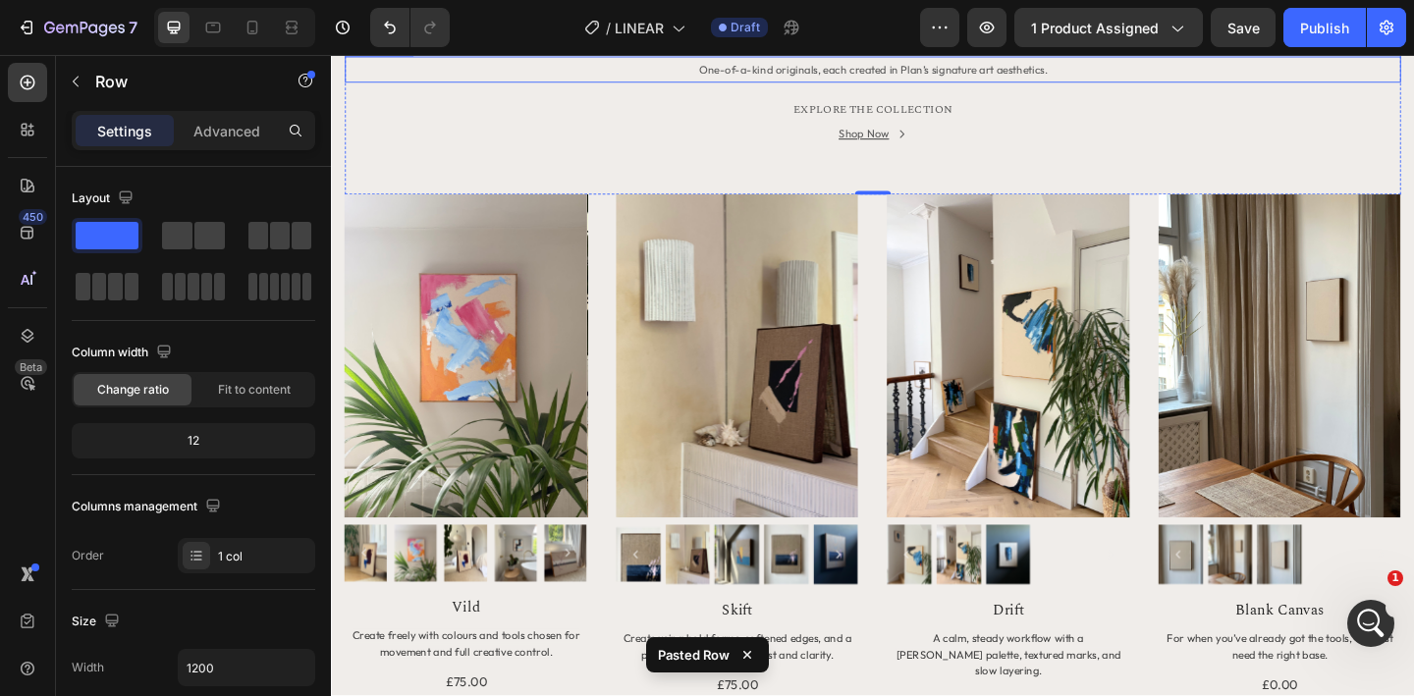
click at [977, 79] on span "One-of-a-kind originals, each created in Plan’s signature art aesthetics." at bounding box center [920, 71] width 379 height 15
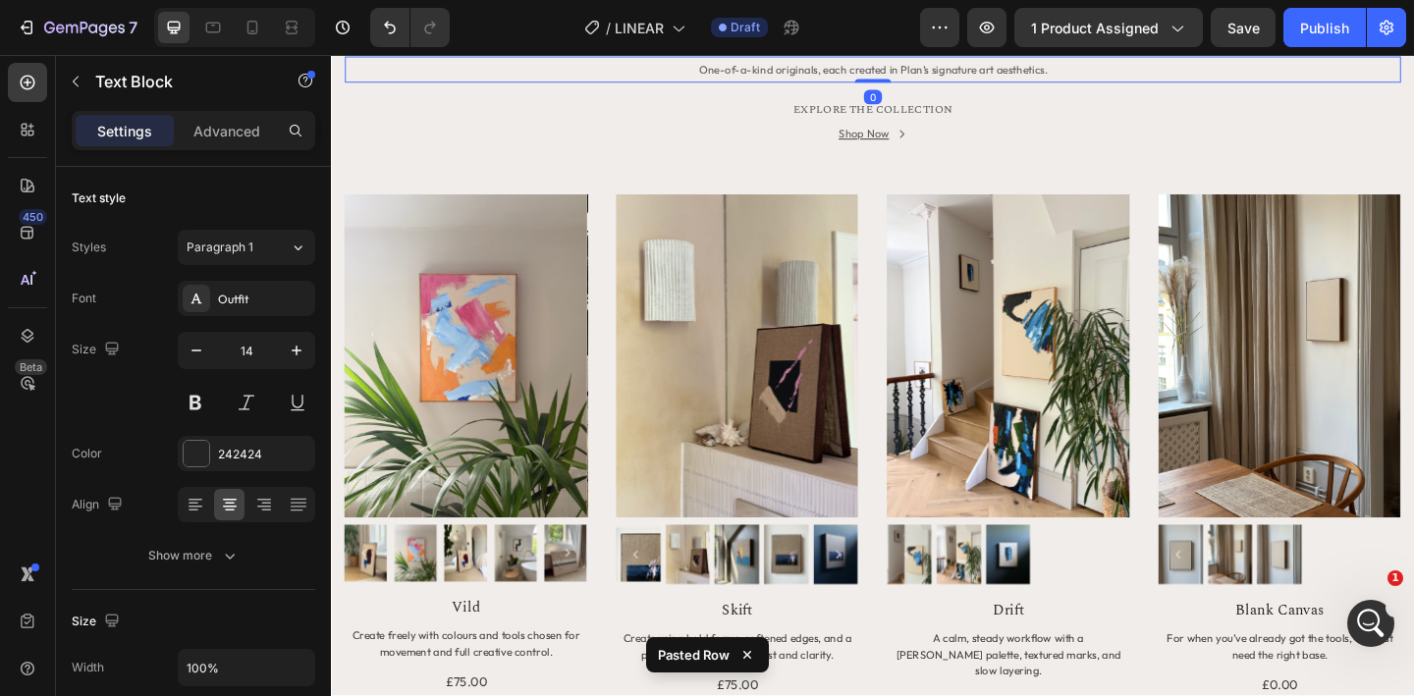
click at [928, 79] on span "One-of-a-kind originals, each created in Plan’s signature art aesthetics." at bounding box center [920, 71] width 379 height 15
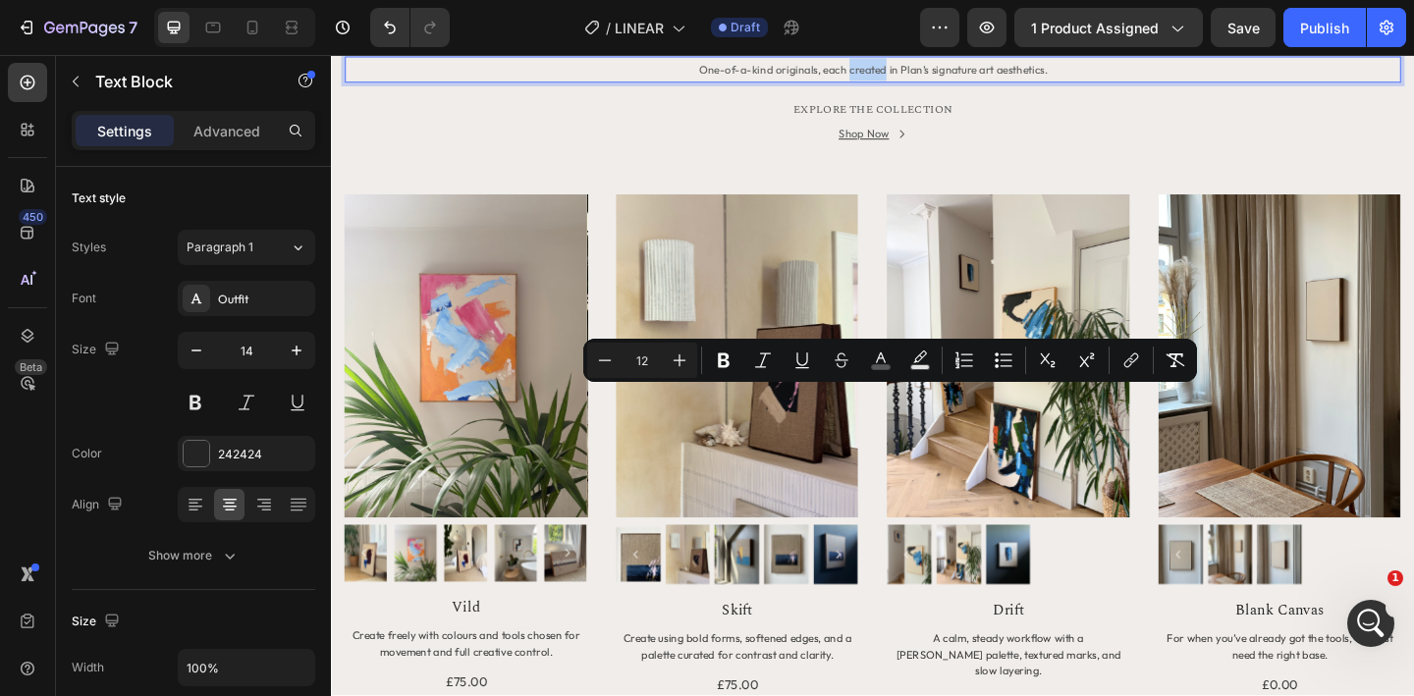
click at [909, 79] on span "One-of-a-kind originals, each created in Plan’s signature art aesthetics." at bounding box center [920, 71] width 379 height 15
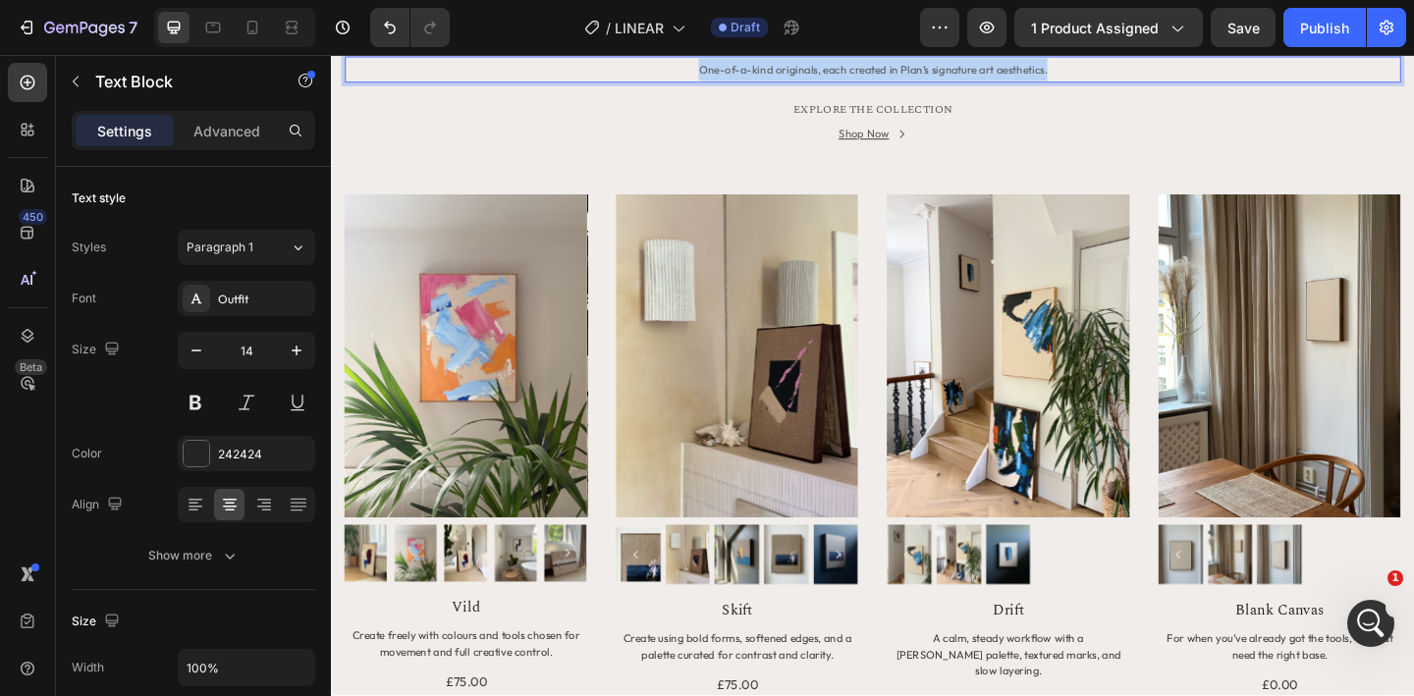
click at [909, 79] on span "One-of-a-kind originals, each created in Plan’s signature art aesthetics." at bounding box center [920, 71] width 379 height 15
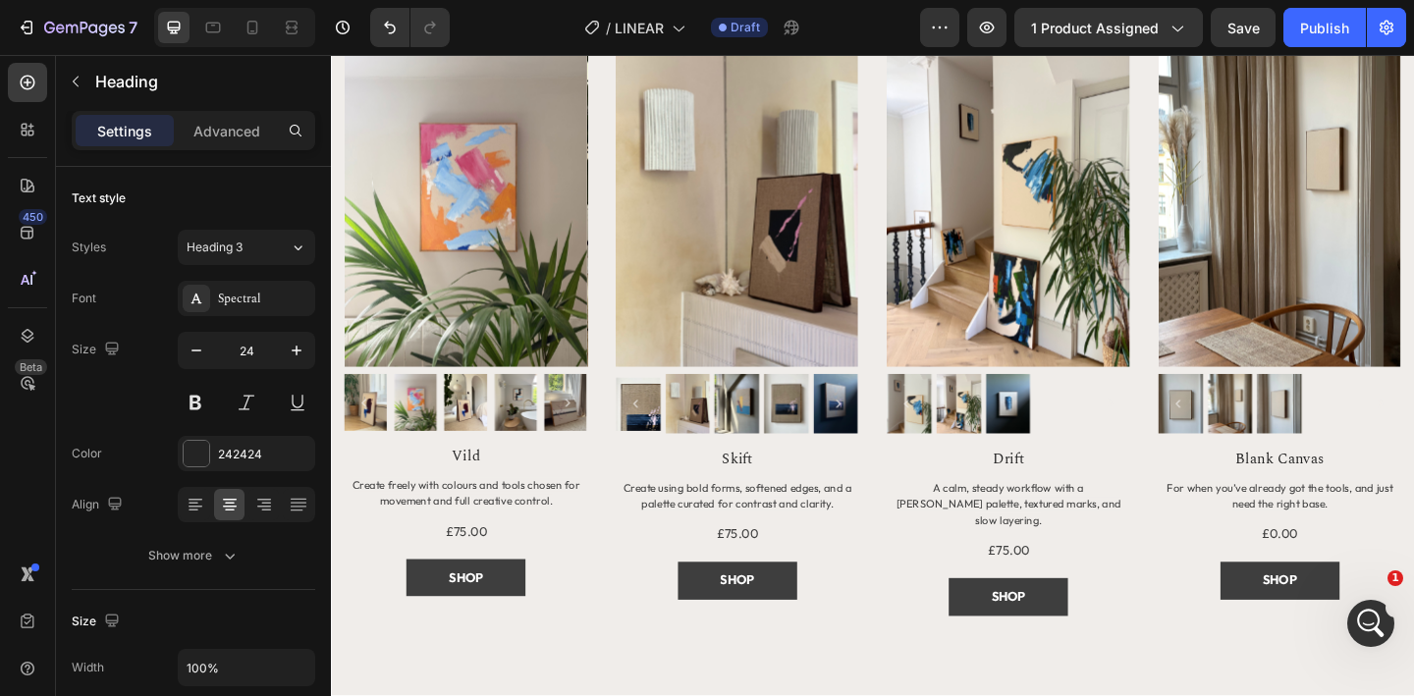
drag, startPoint x: 1006, startPoint y: 218, endPoint x: 885, endPoint y: 217, distance: 120.8
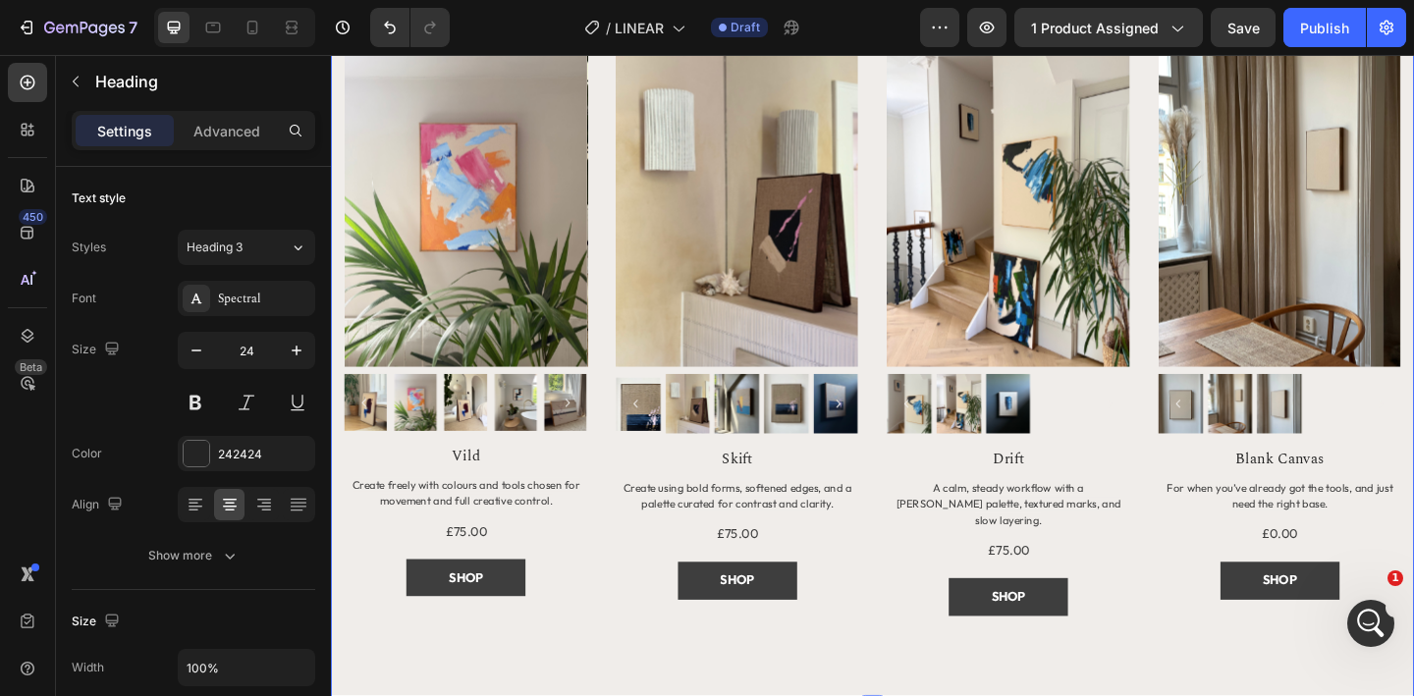
click at [916, 153] on div "MORE TO EXPLORE Heading 16 xx Text Block EXPLORE THE COLLECTION Text block Shop…" at bounding box center [920, 273] width 1178 height 987
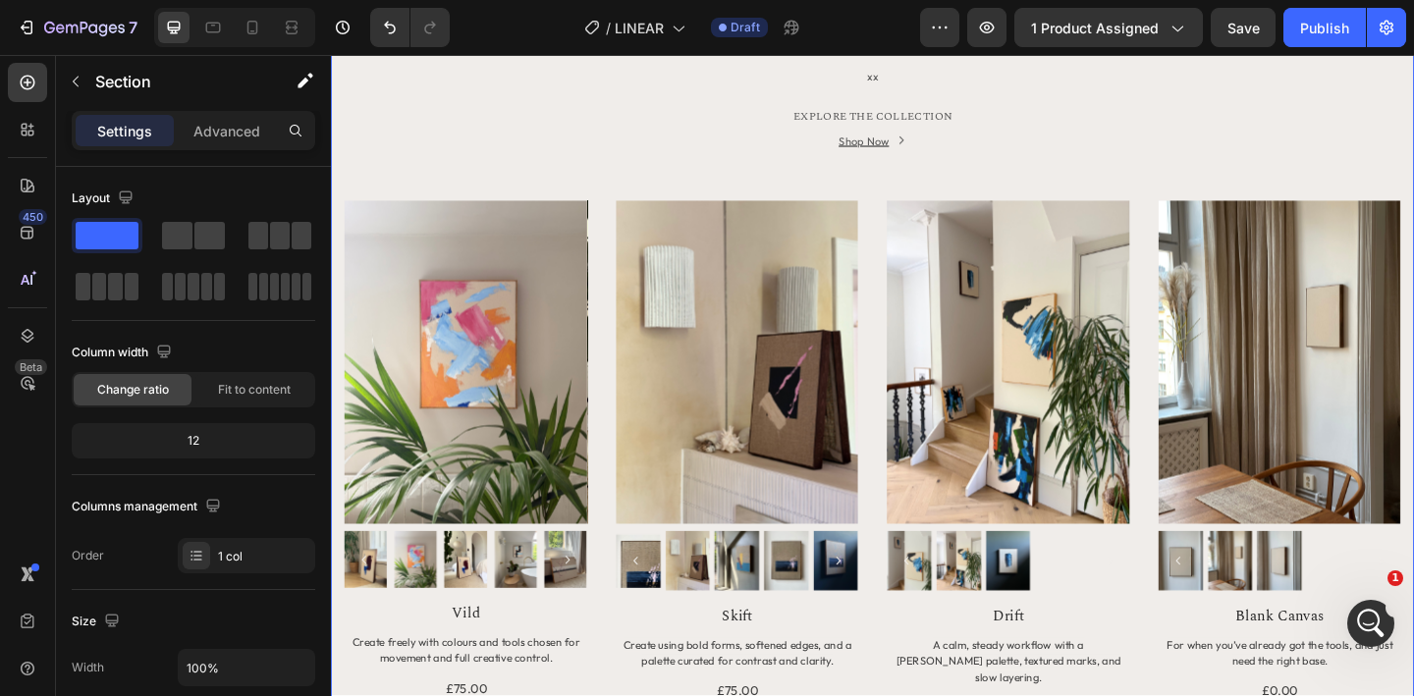
scroll to position [1931, 0]
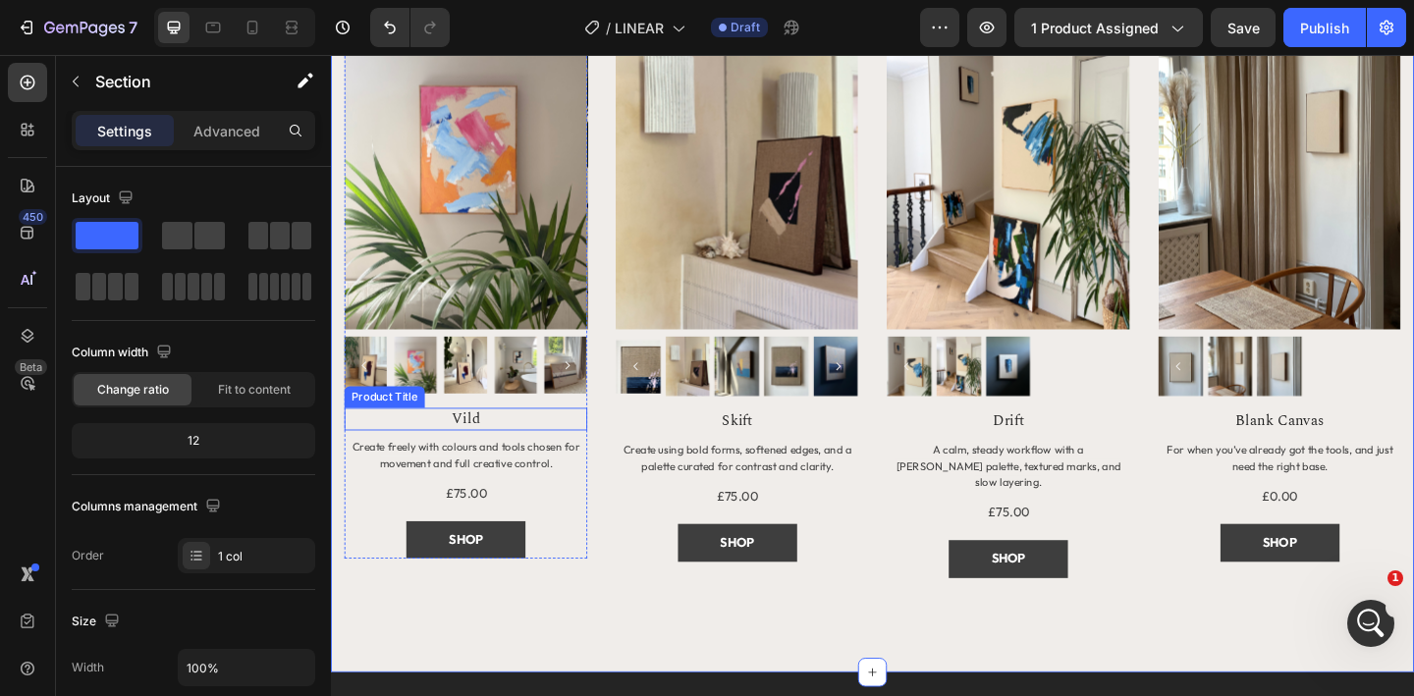
click at [479, 452] on h1 "Vild" at bounding box center [478, 451] width 264 height 25
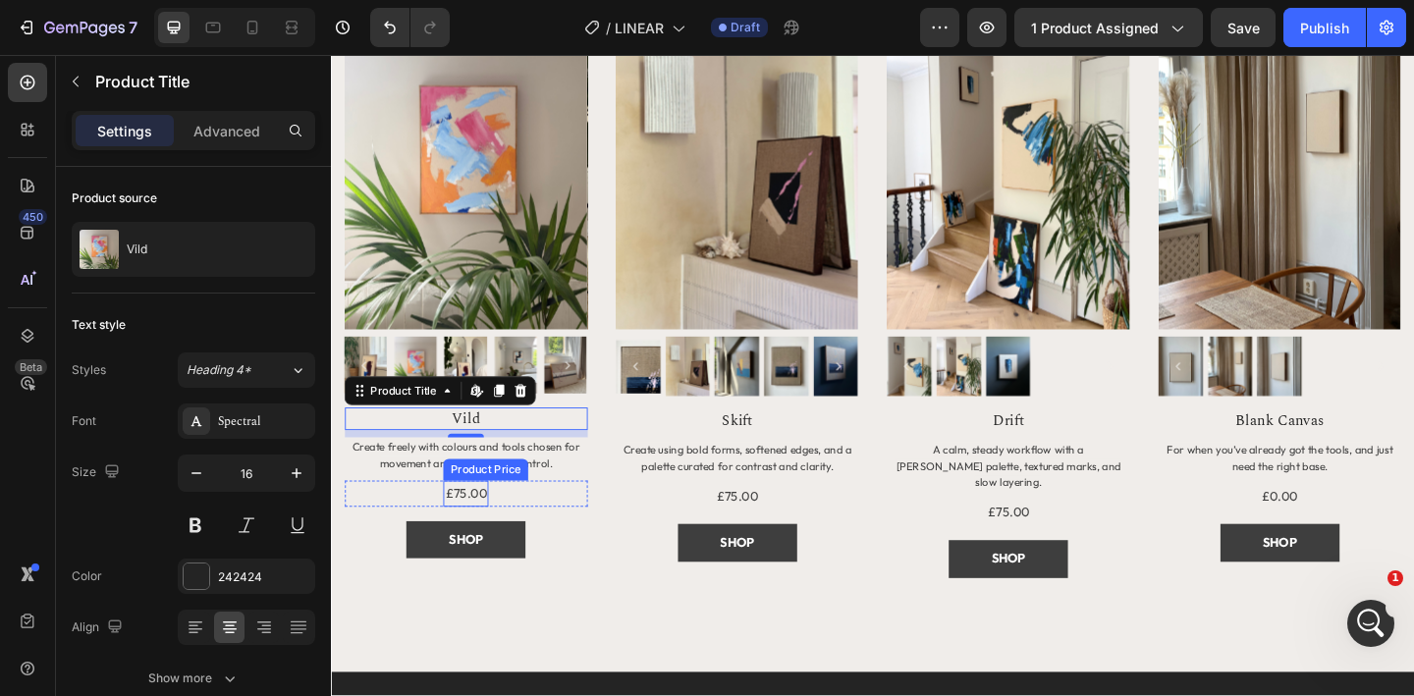
click at [486, 531] on div "£75.00" at bounding box center [477, 533] width 49 height 28
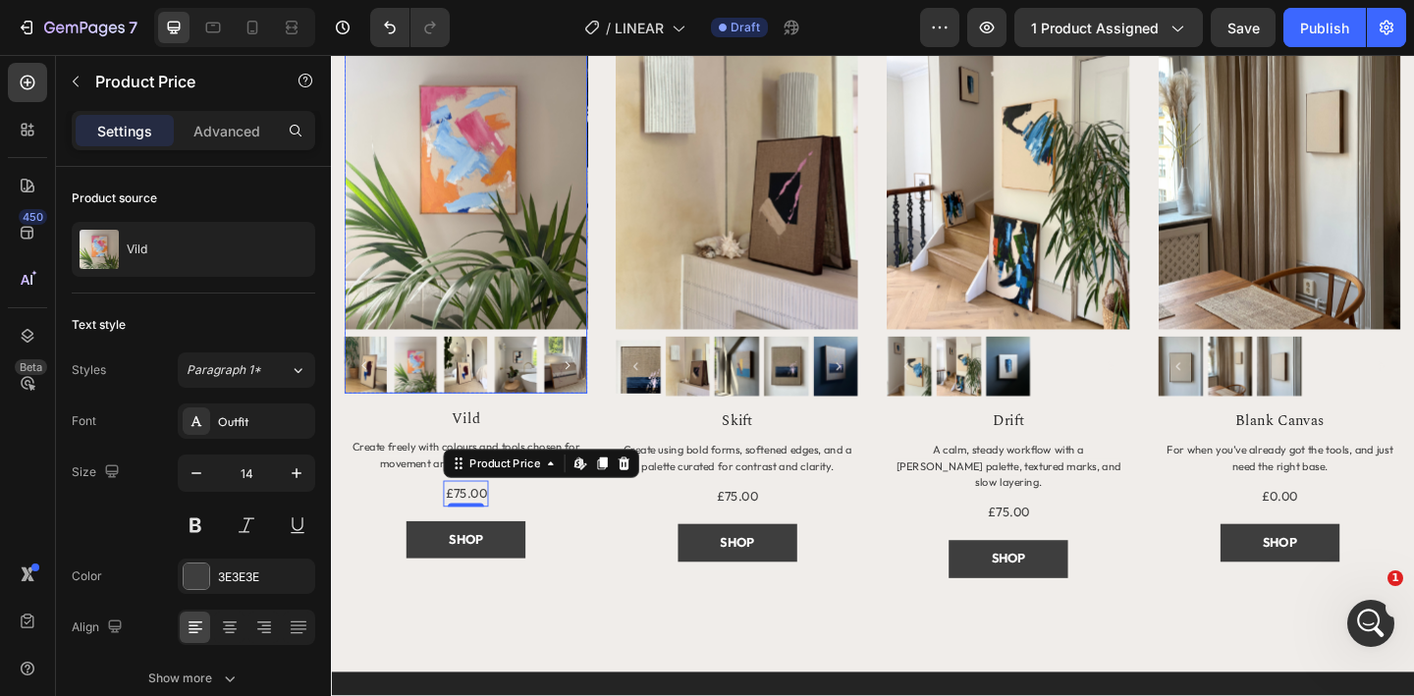
click at [583, 255] on img at bounding box center [478, 178] width 264 height 352
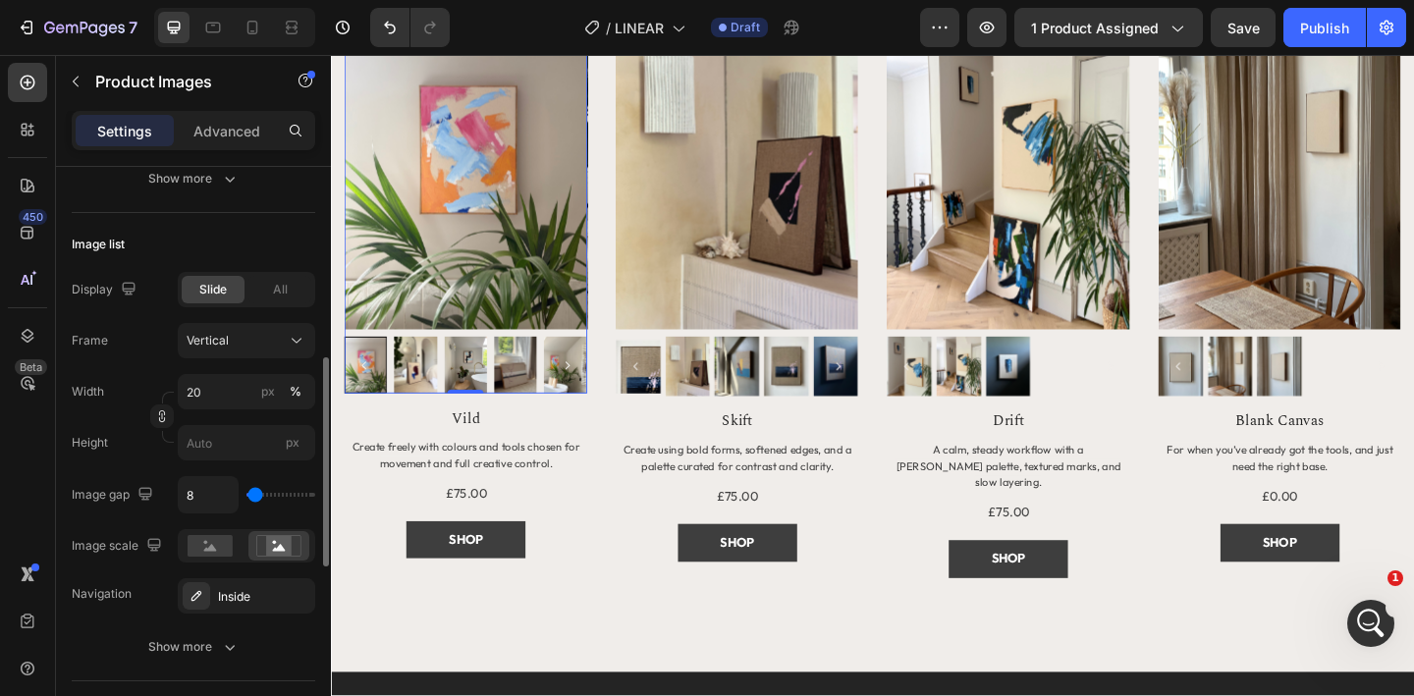
scroll to position [536, 0]
click at [215, 643] on div "Show more" at bounding box center [193, 645] width 91 height 20
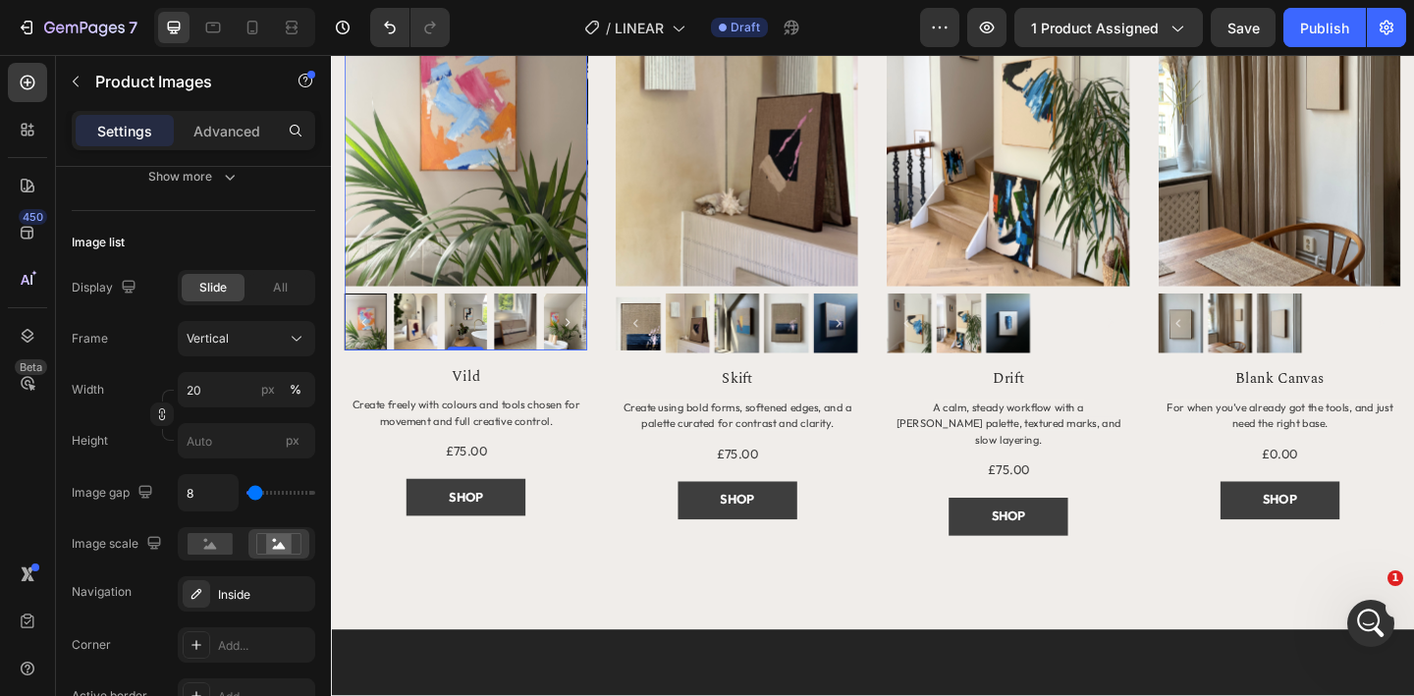
scroll to position [1603, 0]
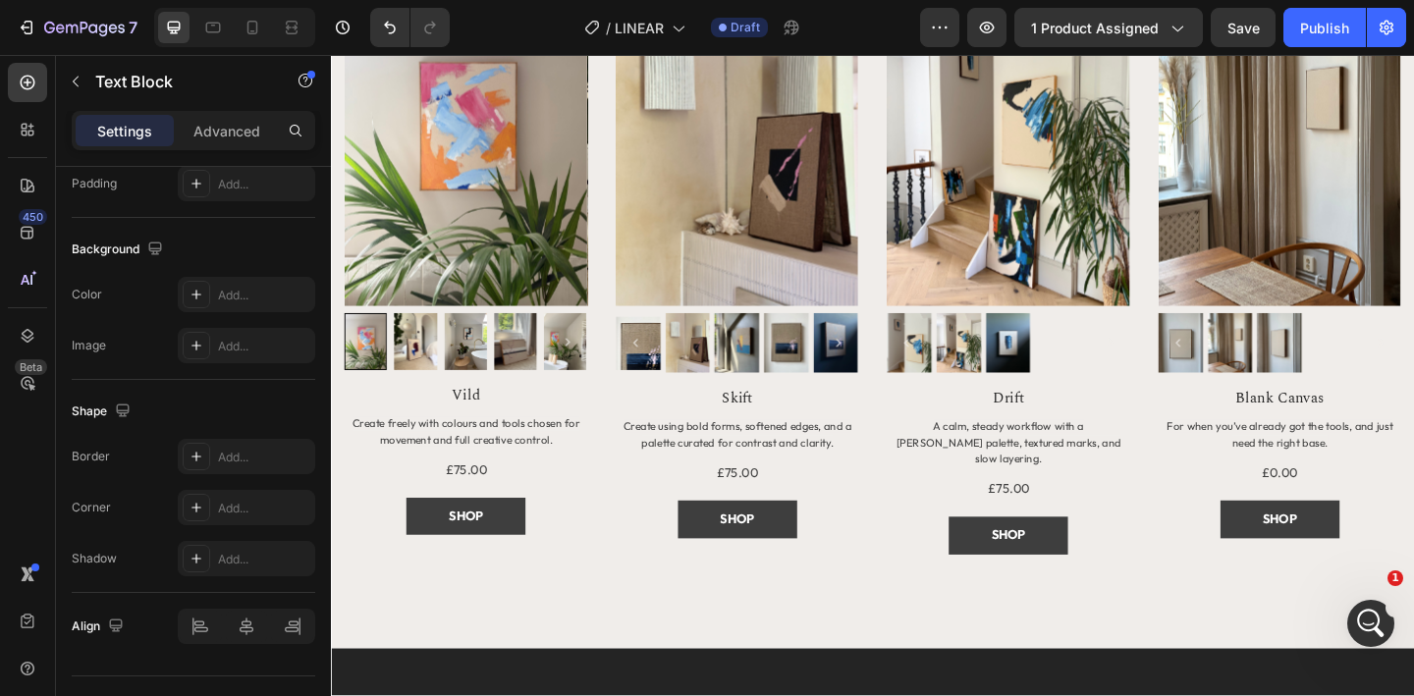
scroll to position [0, 0]
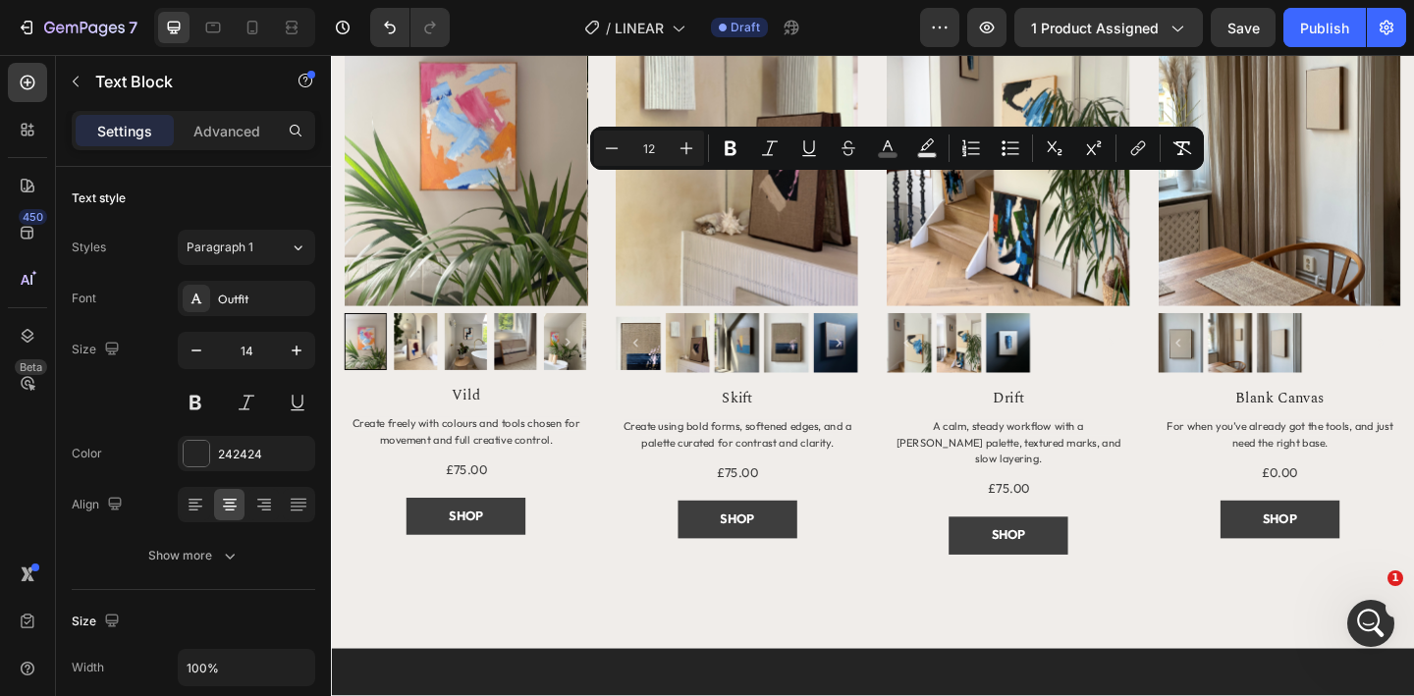
copy span "Discover more Plan Art Kits, each with their own aesthetic and palettes."
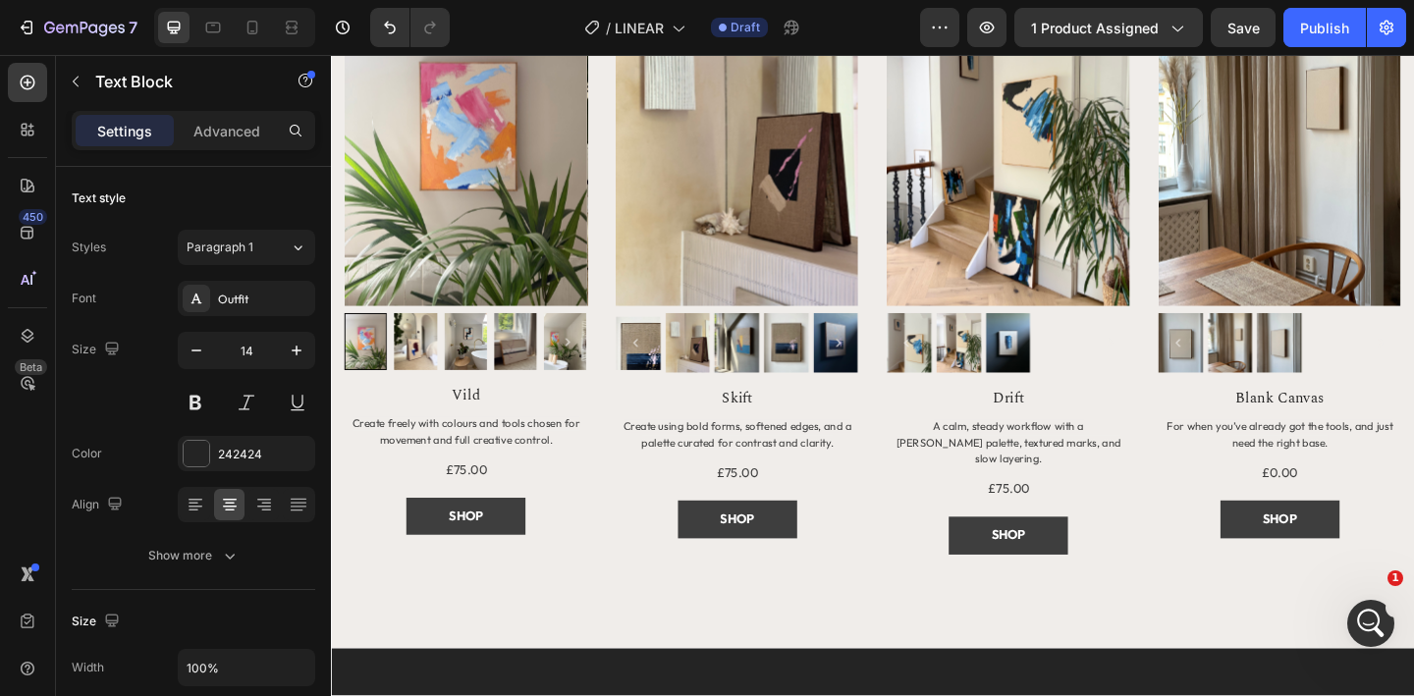
drag, startPoint x: 1078, startPoint y: 197, endPoint x: 1048, endPoint y: 194, distance: 30.6
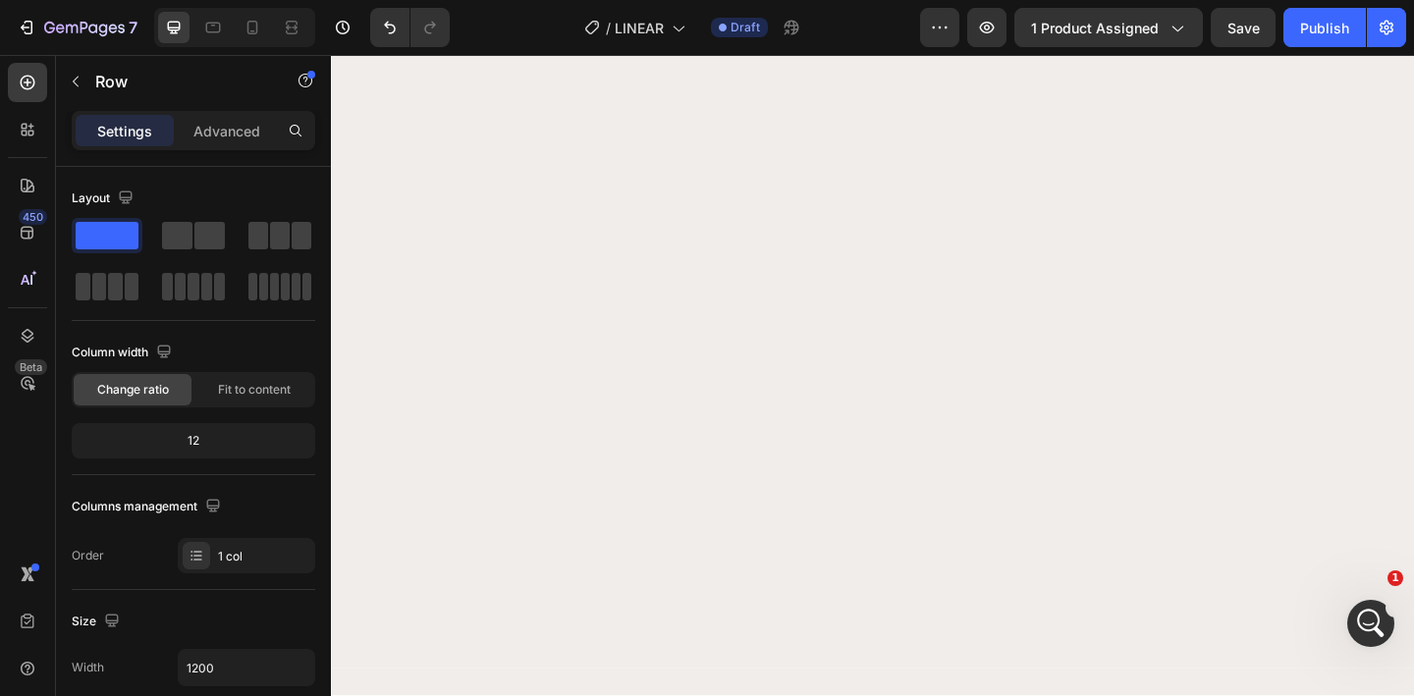
scroll to position [96, 0]
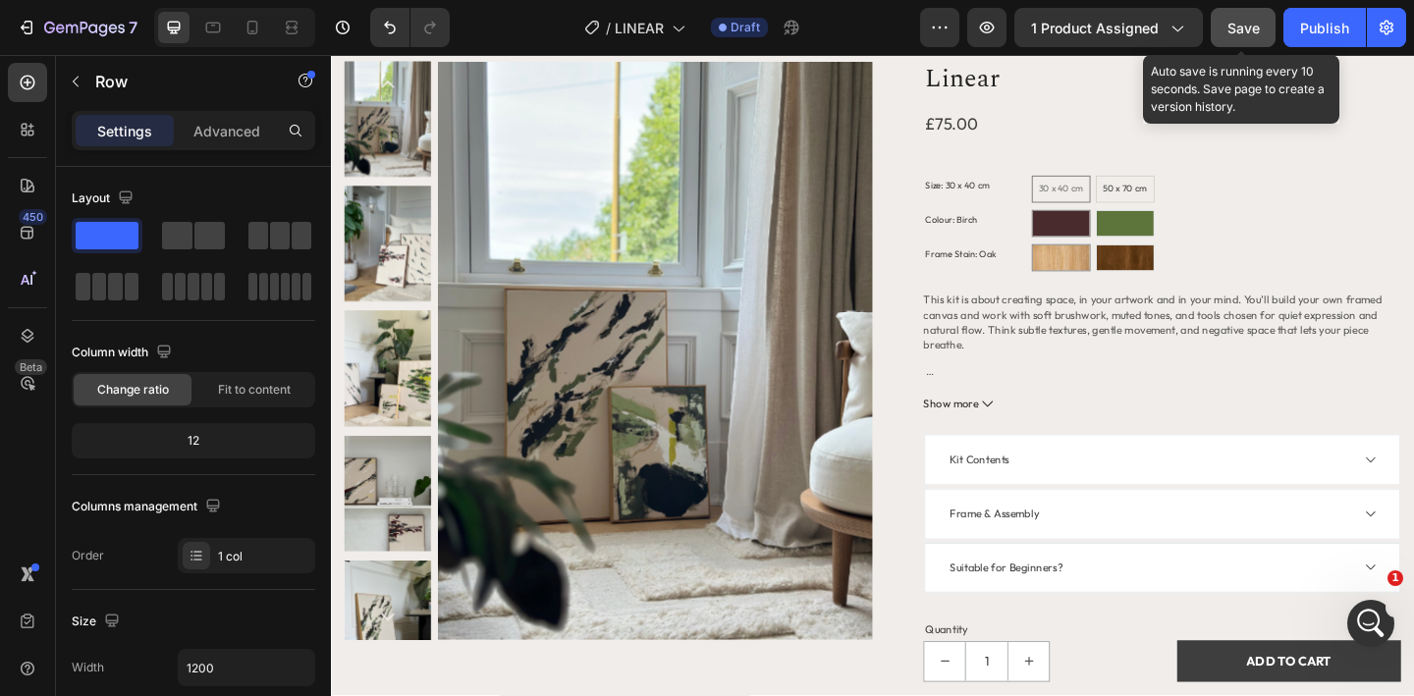
click at [1236, 45] on button "Save" at bounding box center [1243, 27] width 65 height 39
